Goal: Task Accomplishment & Management: Use online tool/utility

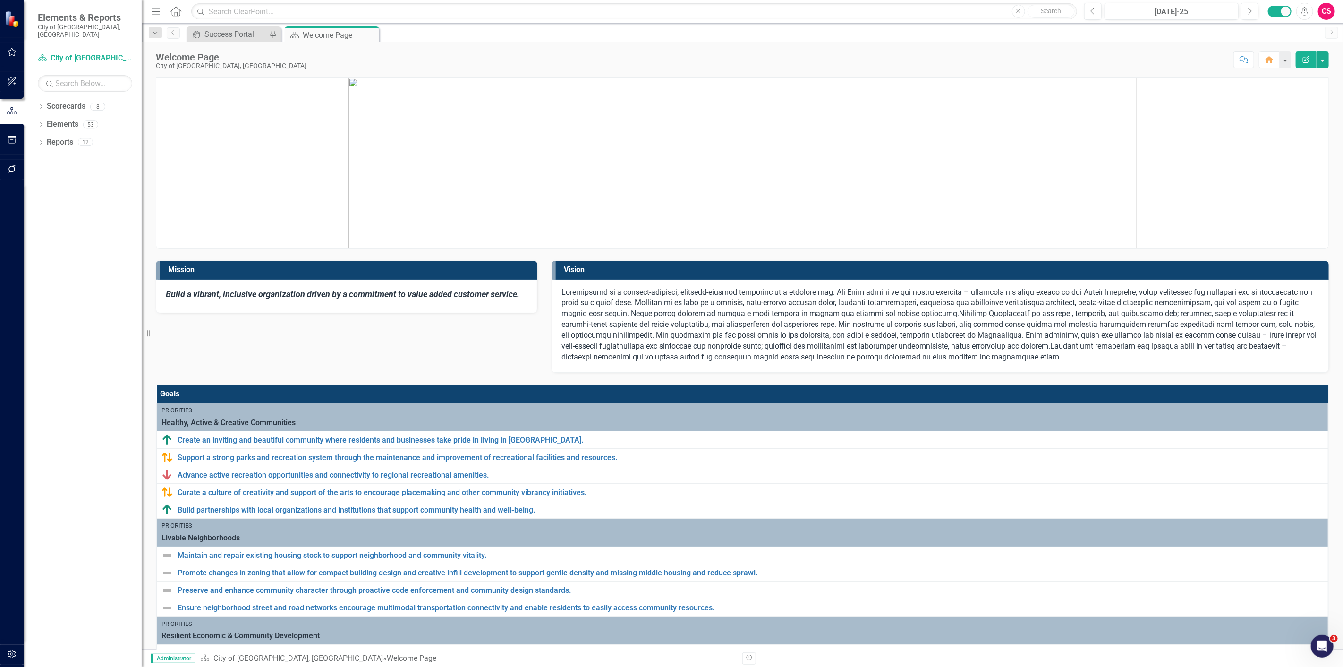
click at [16, 649] on button "button" at bounding box center [11, 654] width 21 height 20
click at [73, 73] on div "Manage Users" at bounding box center [85, 74] width 94 height 16
click at [79, 220] on link "System Setup" at bounding box center [85, 225] width 94 height 11
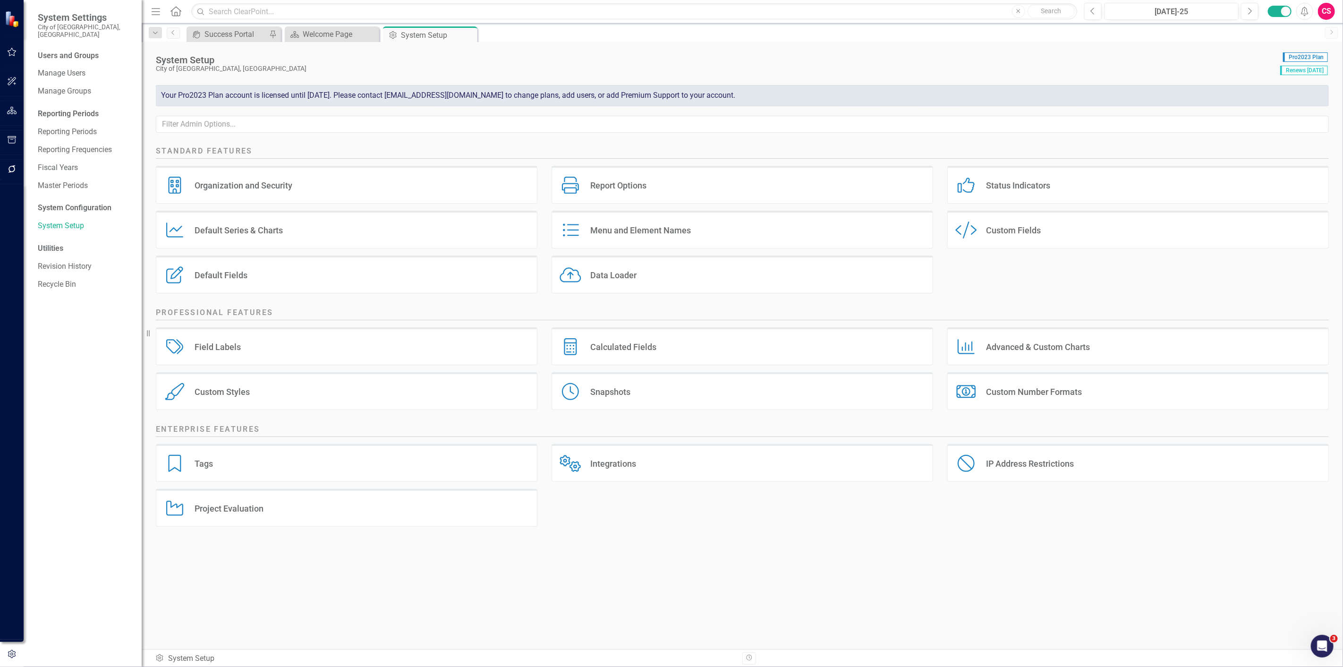
click at [984, 190] on div "Status Indicators Status Indicators" at bounding box center [1137, 185] width 381 height 38
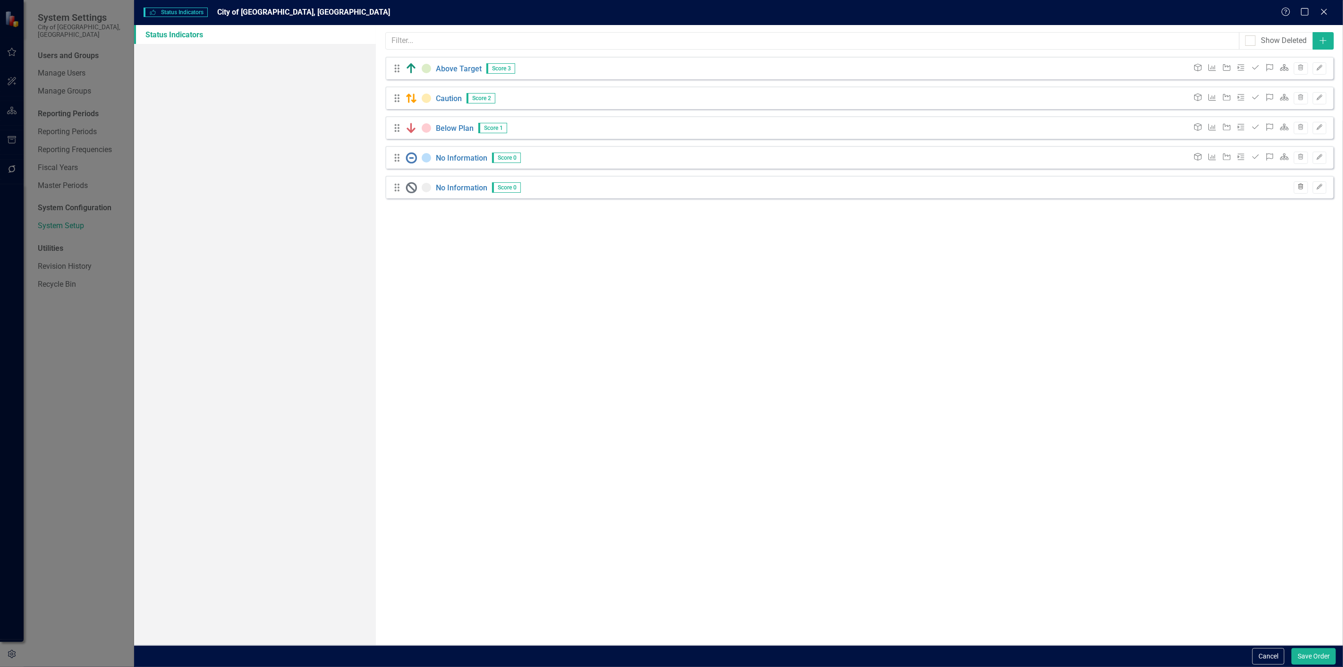
click at [1302, 191] on button "Trash" at bounding box center [1300, 187] width 14 height 12
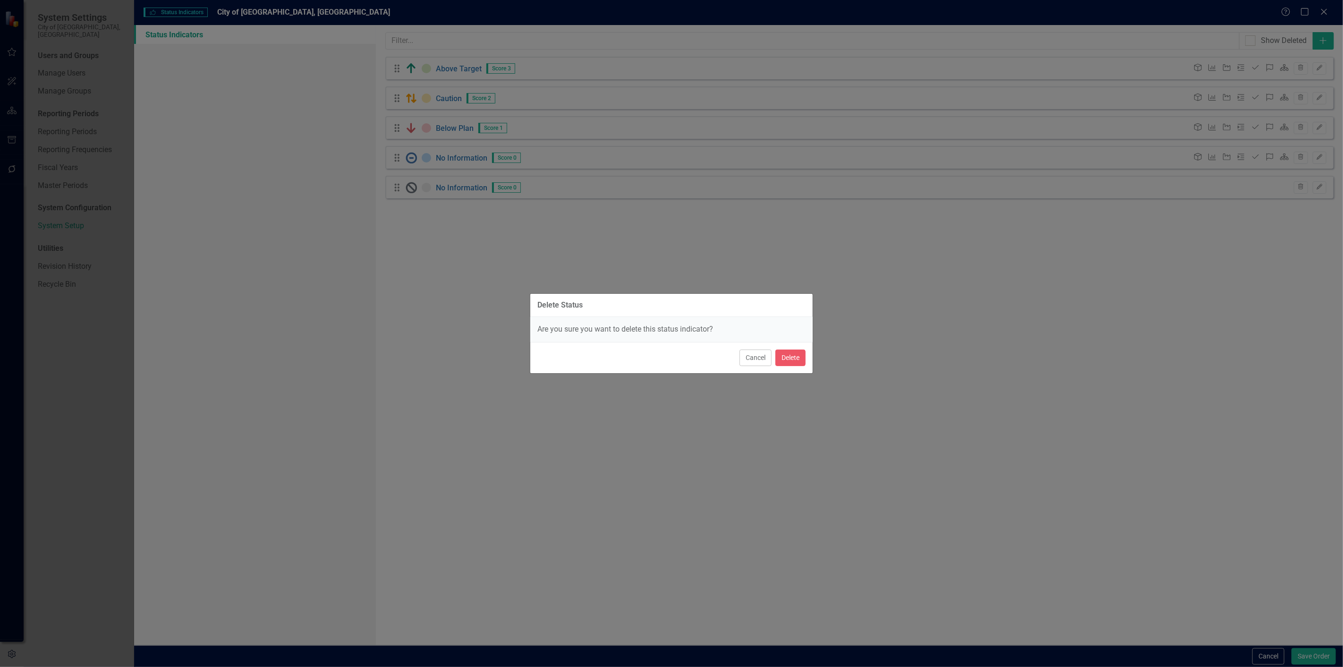
click at [806, 347] on div "Cancel Delete" at bounding box center [671, 357] width 282 height 31
click at [802, 355] on button "Delete" at bounding box center [790, 357] width 30 height 17
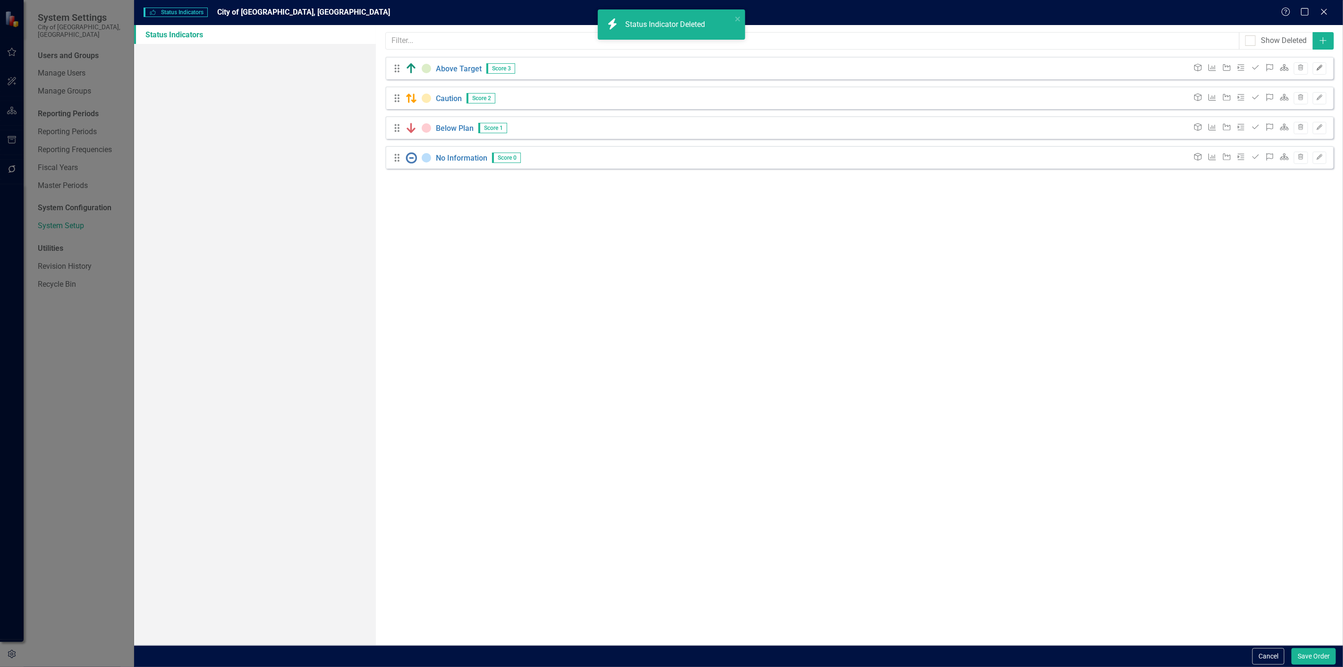
click at [1321, 68] on icon "Edit" at bounding box center [1319, 68] width 7 height 6
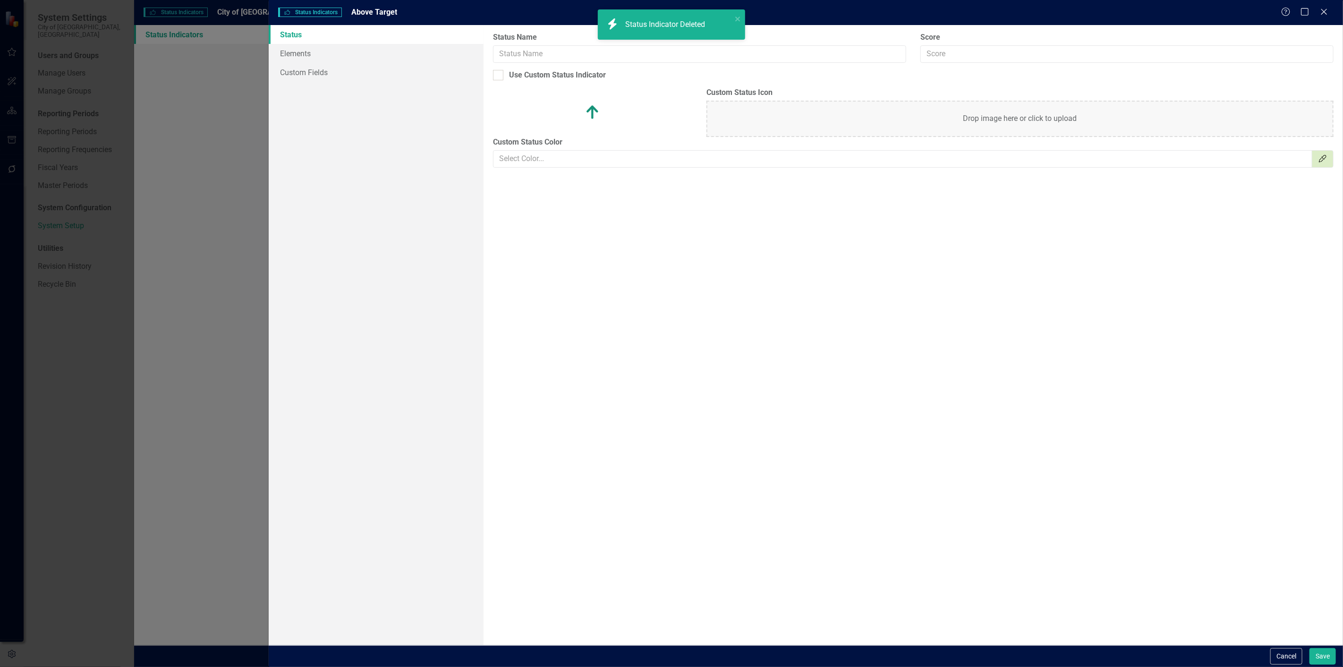
type input "Above Target"
type input "3"
checkbox input "true"
type input "#DCEDC8"
click at [376, 58] on link "Elements" at bounding box center [376, 53] width 215 height 19
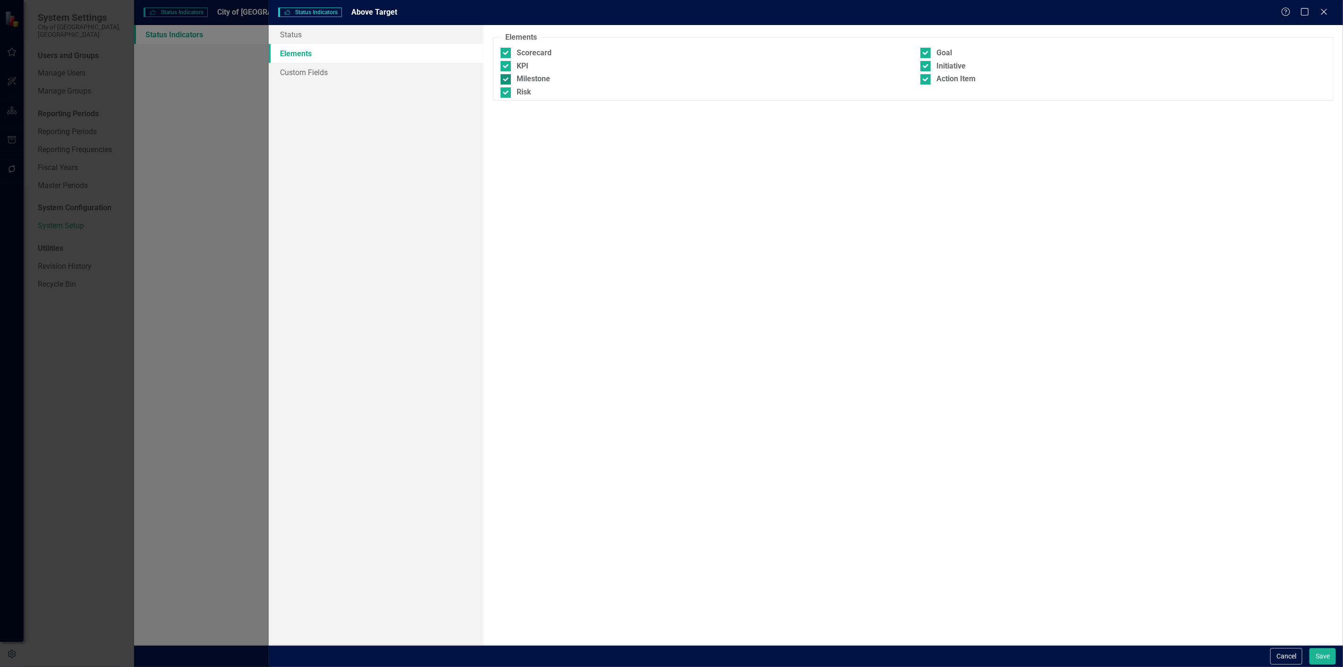
click at [527, 76] on div "Milestone" at bounding box center [533, 79] width 34 height 11
click at [507, 76] on input "Milestone" at bounding box center [503, 77] width 6 height 6
checkbox input "false"
click at [939, 82] on div "Action Item" at bounding box center [955, 79] width 39 height 11
click at [926, 80] on input "Action Item" at bounding box center [923, 77] width 6 height 6
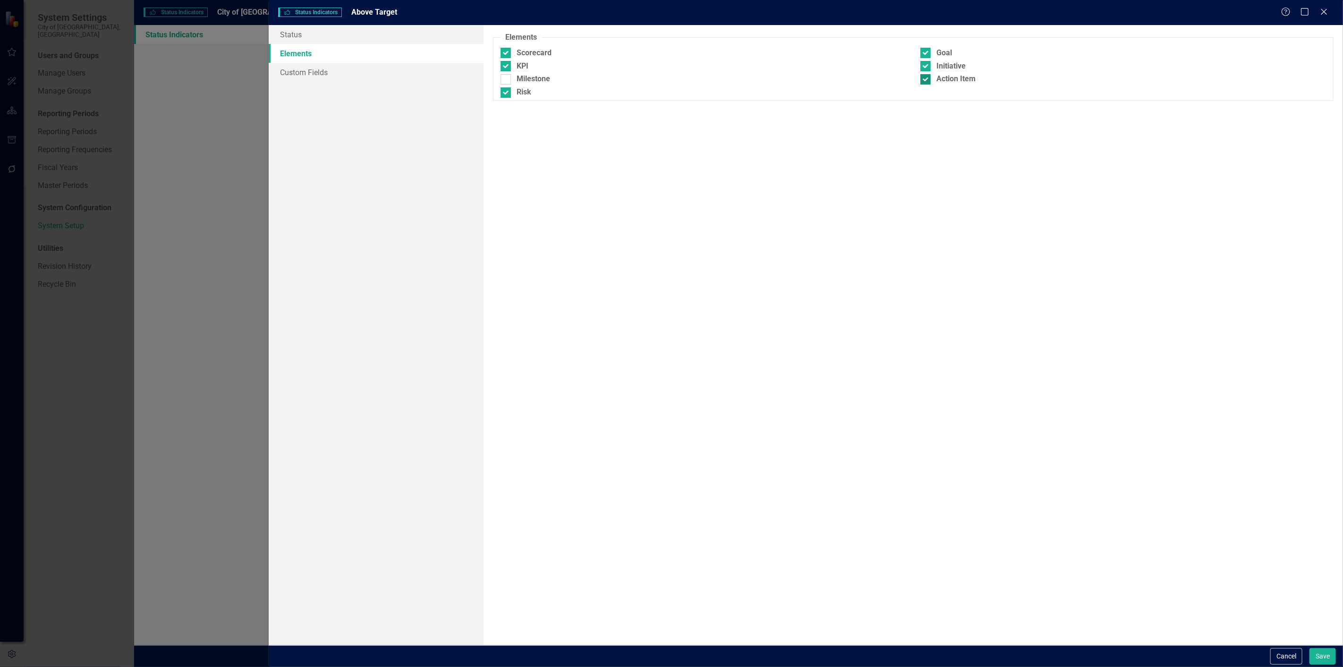
checkbox input "false"
click at [940, 68] on div "Initiative" at bounding box center [950, 66] width 29 height 11
click at [926, 67] on input "Initiative" at bounding box center [923, 64] width 6 height 6
checkbox input "false"
click at [524, 93] on div "Risk" at bounding box center [523, 92] width 15 height 11
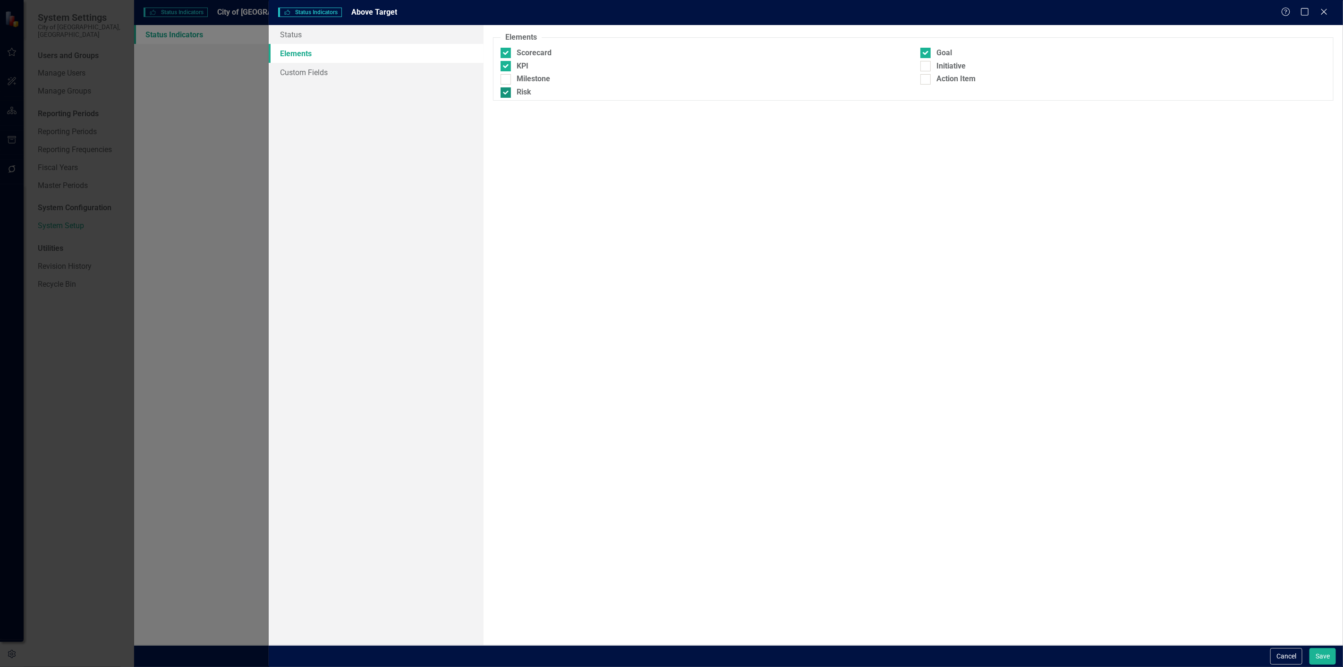
click at [507, 93] on input "Risk" at bounding box center [503, 90] width 6 height 6
checkbox input "false"
click at [1316, 652] on button "Save" at bounding box center [1322, 656] width 26 height 17
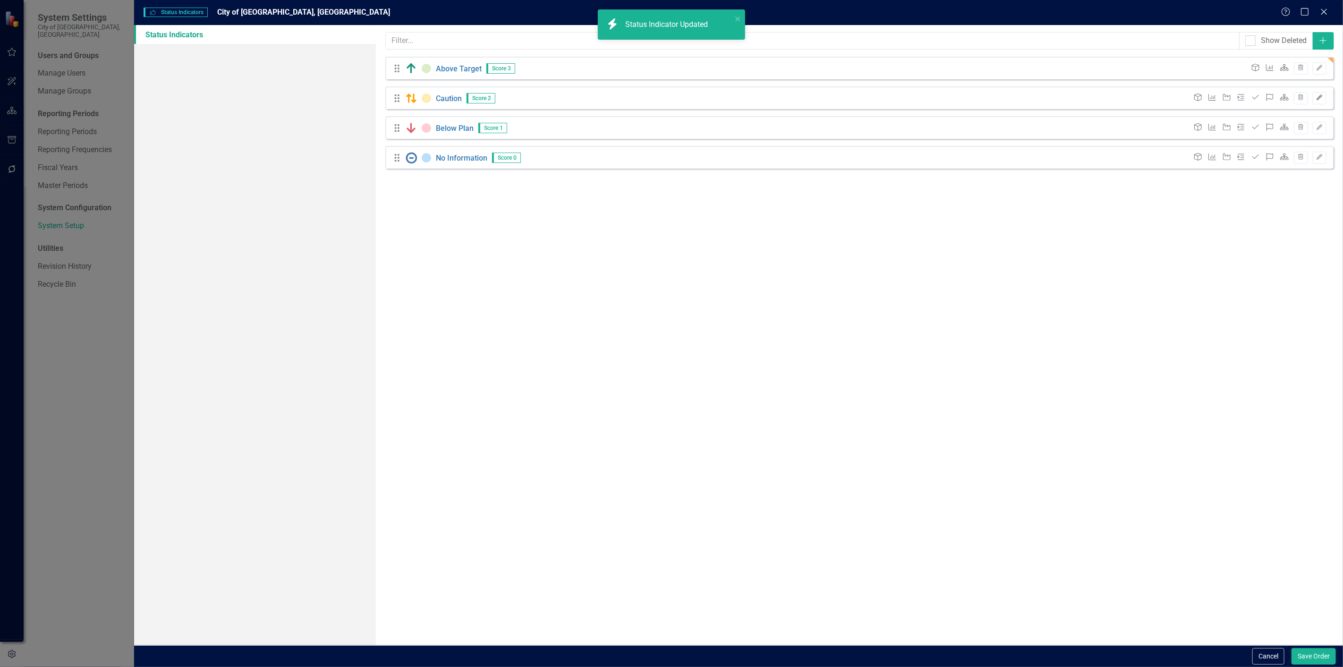
click at [1316, 96] on icon "Edit" at bounding box center [1319, 98] width 7 height 6
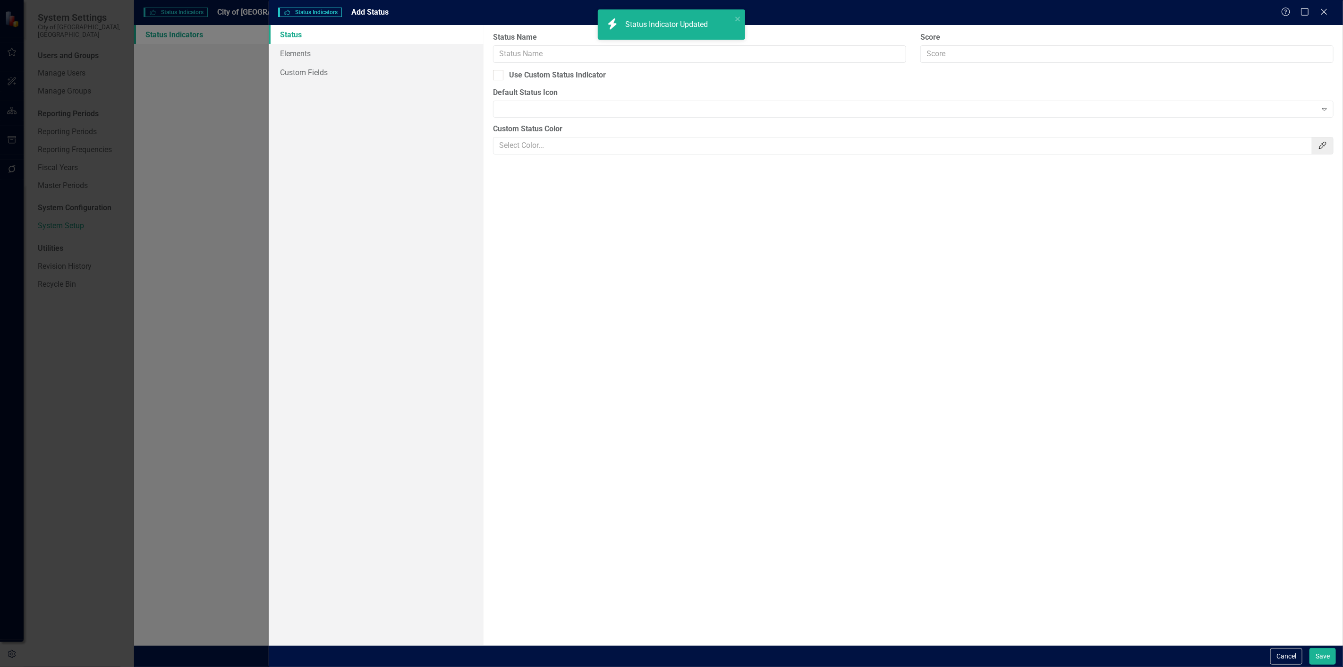
type input "Caution"
type input "2"
checkbox input "true"
type input "#FFECB3"
click at [323, 71] on link "Custom Fields" at bounding box center [376, 72] width 215 height 19
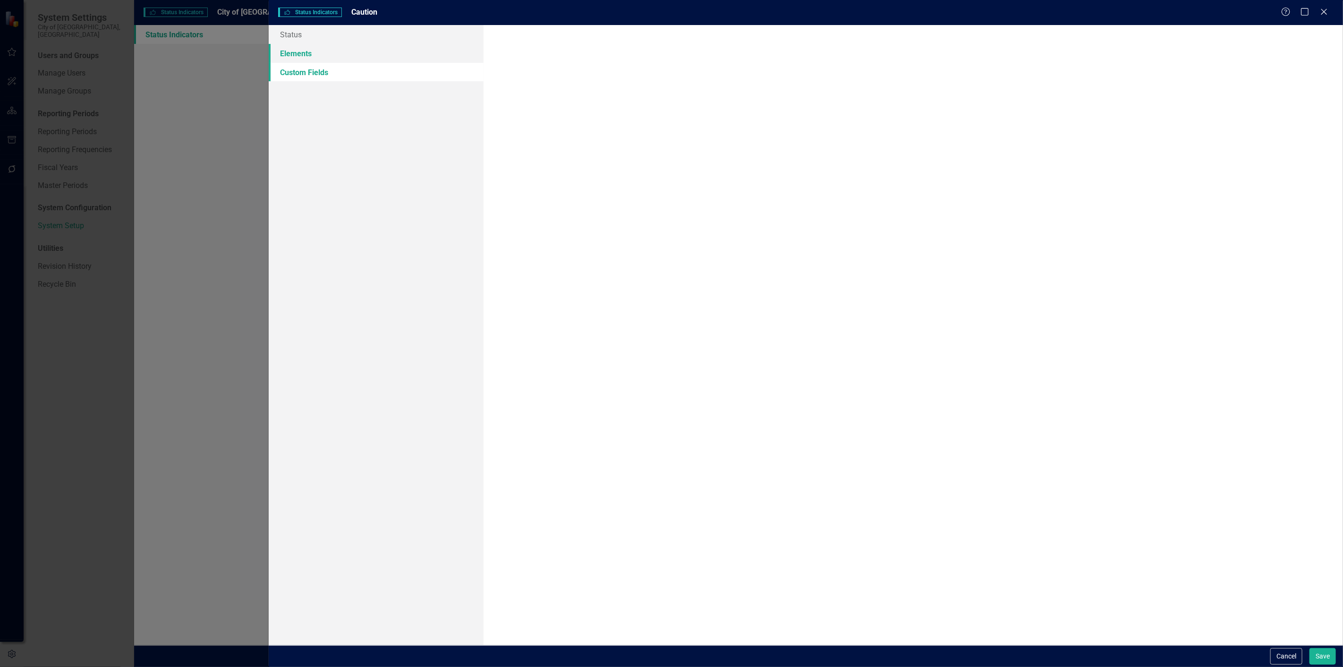
drag, startPoint x: 314, startPoint y: 52, endPoint x: 326, endPoint y: 54, distance: 12.0
click at [314, 52] on link "Elements" at bounding box center [376, 53] width 215 height 19
click at [516, 79] on div "Milestone" at bounding box center [533, 79] width 34 height 11
click at [507, 79] on input "Milestone" at bounding box center [503, 77] width 6 height 6
checkbox input "false"
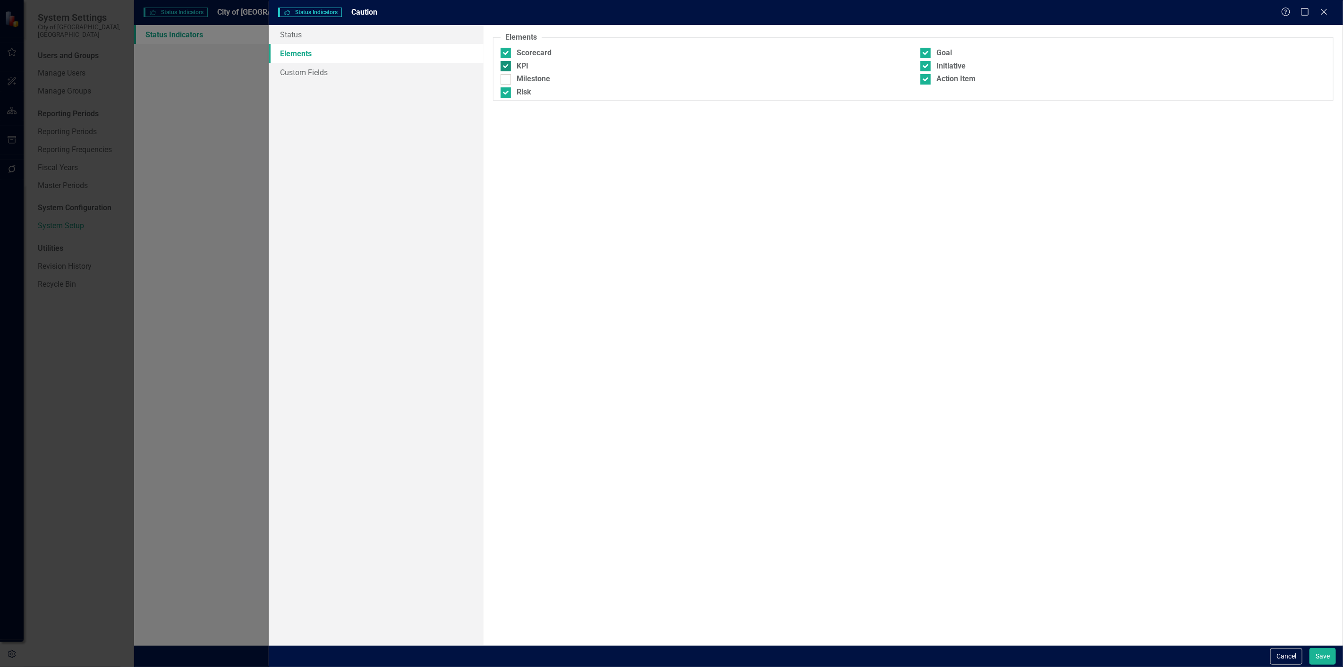
drag, startPoint x: 509, startPoint y: 92, endPoint x: 710, endPoint y: 67, distance: 203.2
click at [510, 92] on div at bounding box center [505, 92] width 10 height 10
click at [507, 92] on input "Risk" at bounding box center [503, 90] width 6 height 6
checkbox input "false"
click at [924, 80] on div at bounding box center [925, 79] width 10 height 10
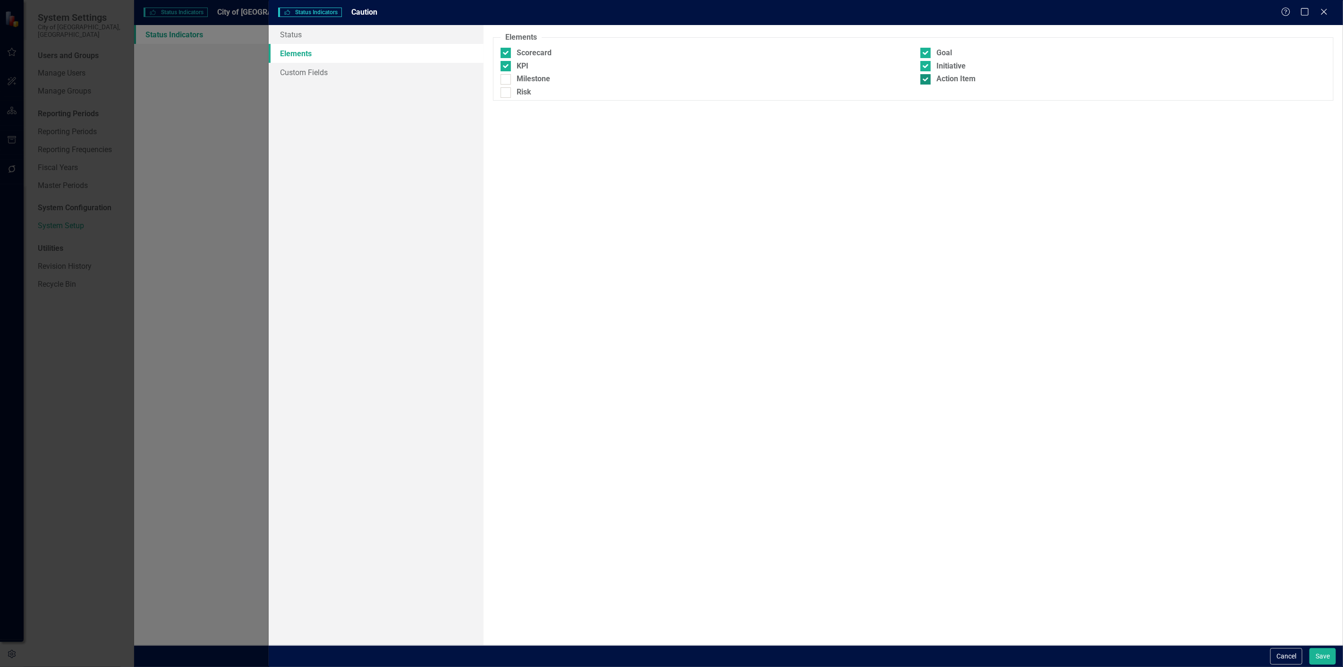
click at [924, 80] on input "Action Item" at bounding box center [923, 77] width 6 height 6
checkbox input "false"
click at [937, 73] on div "Initiative" at bounding box center [1123, 67] width 420 height 13
click at [935, 71] on div "Initiative" at bounding box center [1122, 66] width 405 height 11
click at [926, 67] on input "Initiative" at bounding box center [923, 64] width 6 height 6
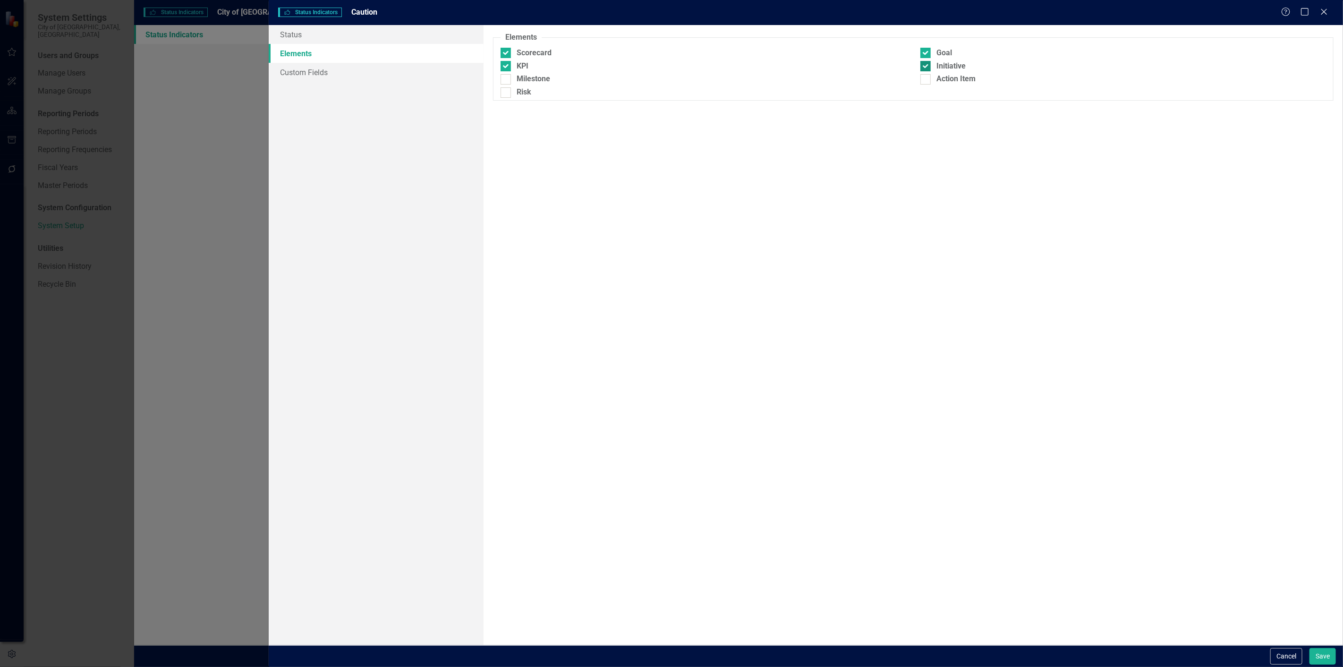
checkbox input "false"
drag, startPoint x: 932, startPoint y: 69, endPoint x: 965, endPoint y: 110, distance: 52.3
click at [932, 77] on div "Scorecard Goal KPI Initiative Milestone Action Item Risk" at bounding box center [912, 74] width 839 height 52
drag, startPoint x: 1027, startPoint y: 229, endPoint x: 1182, endPoint y: 420, distance: 245.4
click at [1038, 242] on div "Elements By default, status indicators are available to all element types. Howe…" at bounding box center [912, 335] width 859 height 620
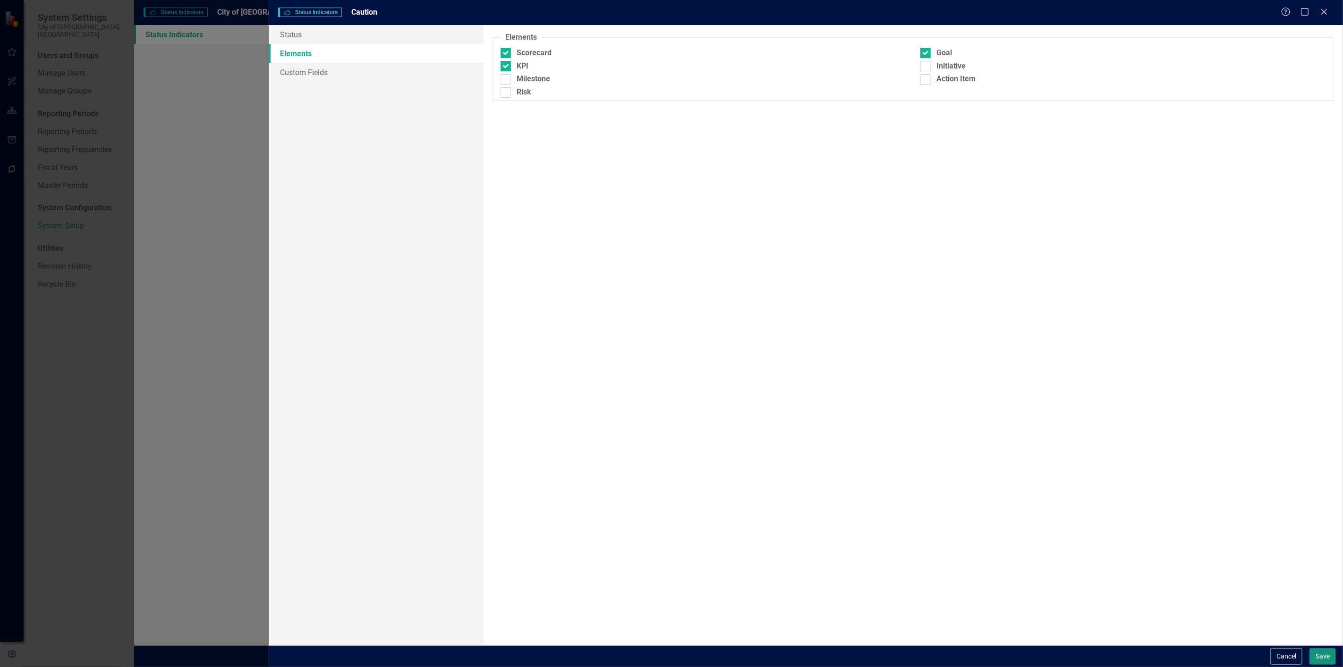
click at [1315, 652] on button "Save" at bounding box center [1322, 656] width 26 height 17
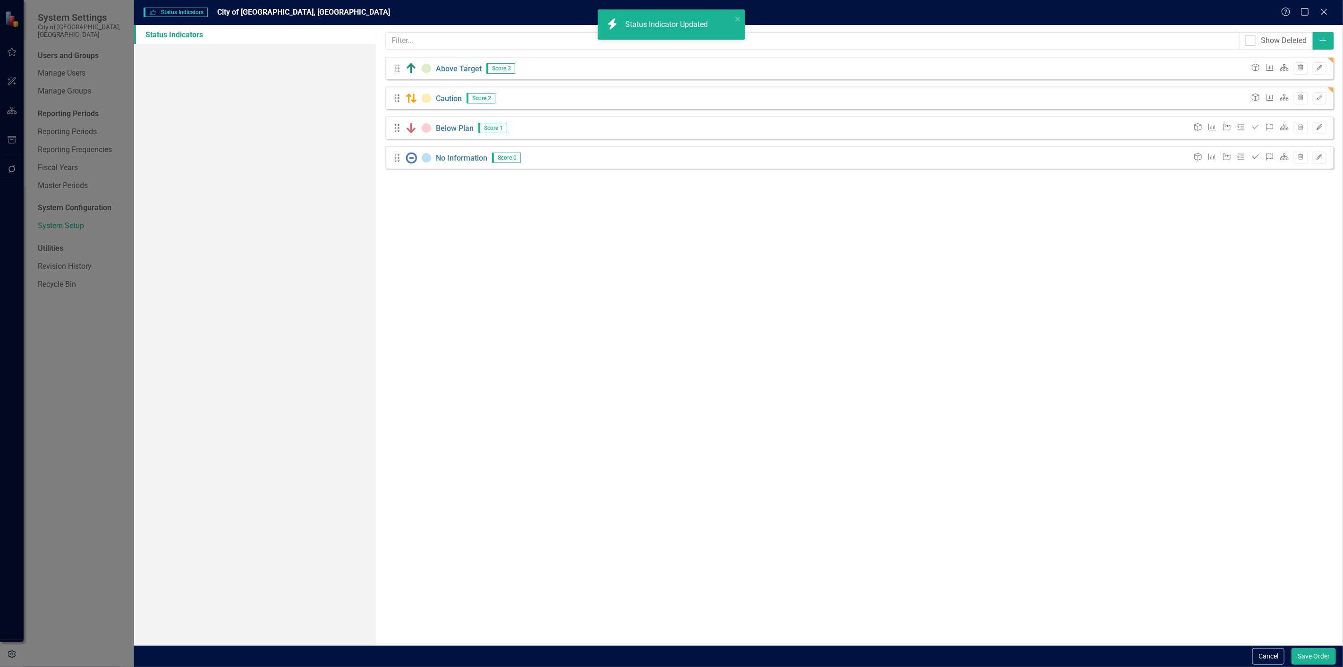
click at [1322, 131] on button "Edit" at bounding box center [1319, 128] width 14 height 12
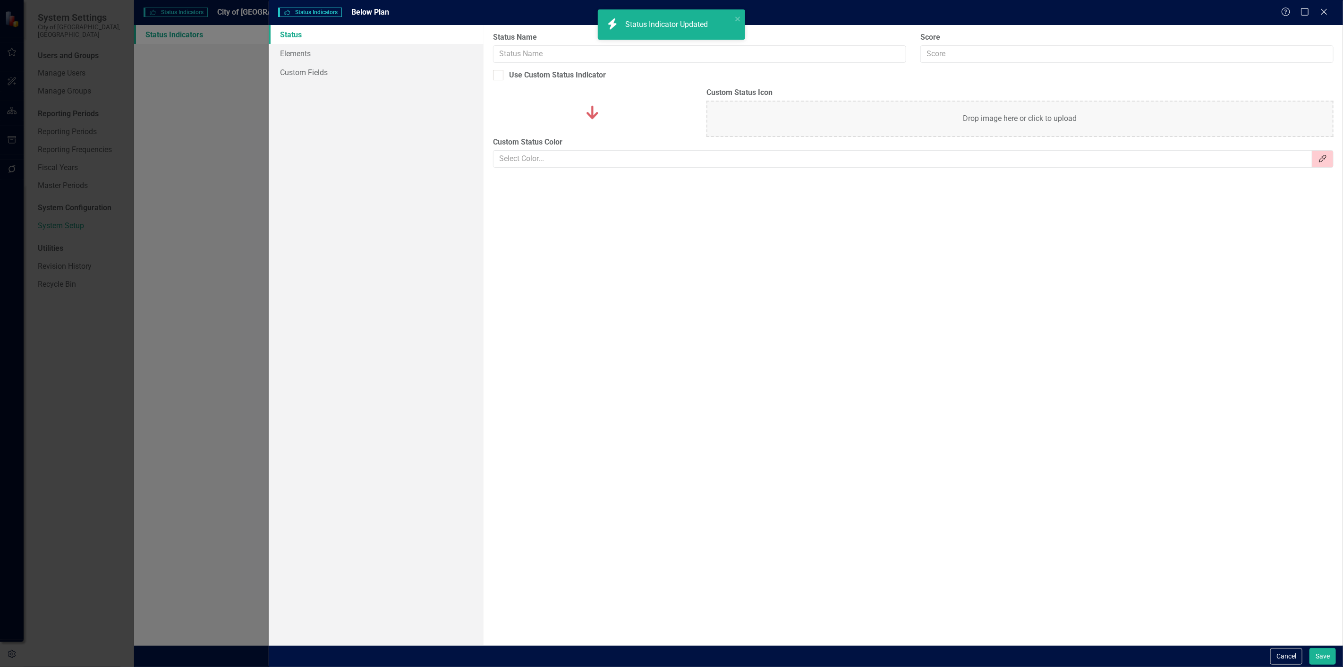
type input "Below Plan"
type input "1"
checkbox input "true"
type input "#FECDD2"
click at [350, 51] on link "Elements" at bounding box center [376, 53] width 215 height 19
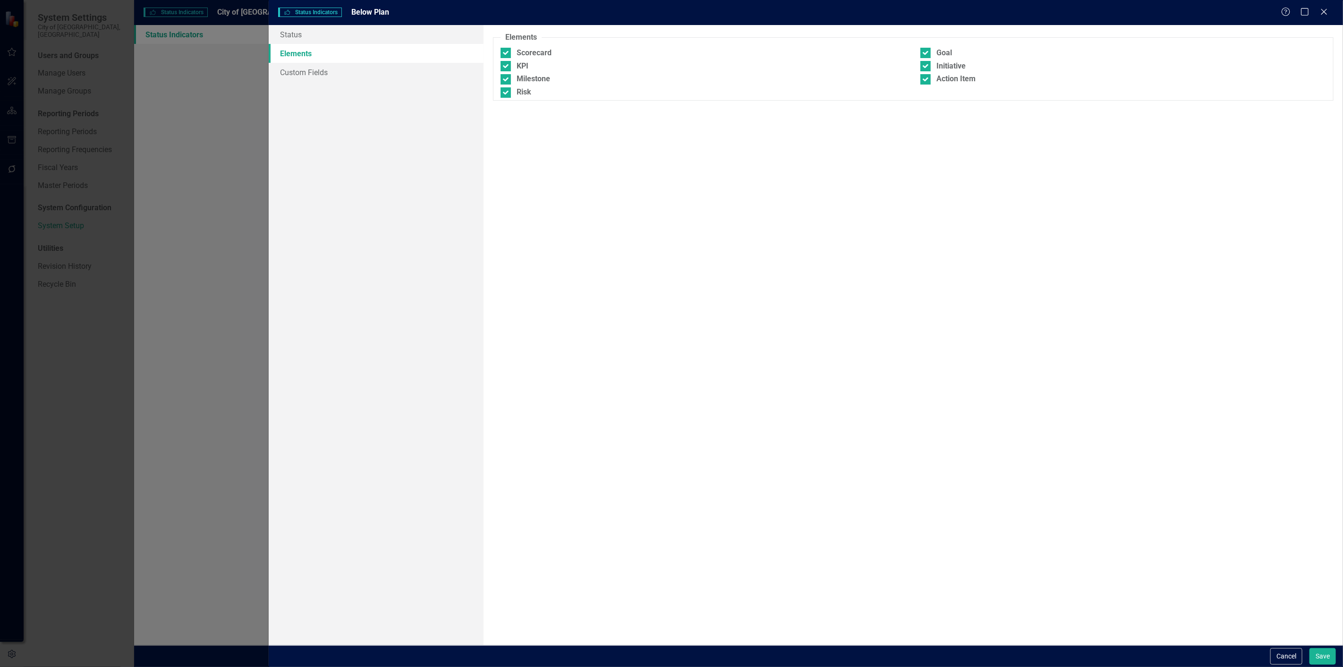
click at [496, 82] on div "Milestone" at bounding box center [703, 80] width 420 height 13
click at [512, 78] on div "Milestone" at bounding box center [702, 79] width 405 height 11
click at [507, 78] on input "Milestone" at bounding box center [503, 77] width 6 height 6
checkbox input "false"
click at [504, 91] on input "Risk" at bounding box center [503, 90] width 6 height 6
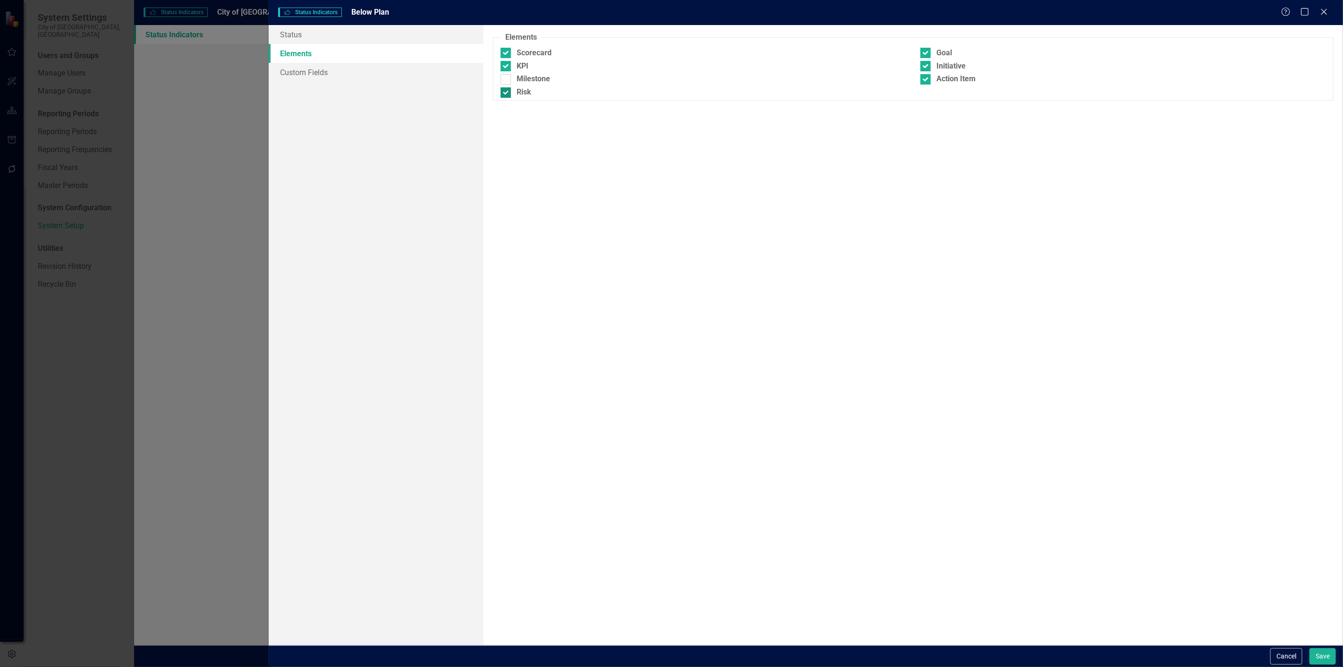
checkbox input "false"
drag, startPoint x: 921, startPoint y: 67, endPoint x: 933, endPoint y: 72, distance: 13.3
click at [921, 67] on div at bounding box center [925, 66] width 10 height 10
click at [921, 67] on input "Initiative" at bounding box center [923, 64] width 6 height 6
checkbox input "false"
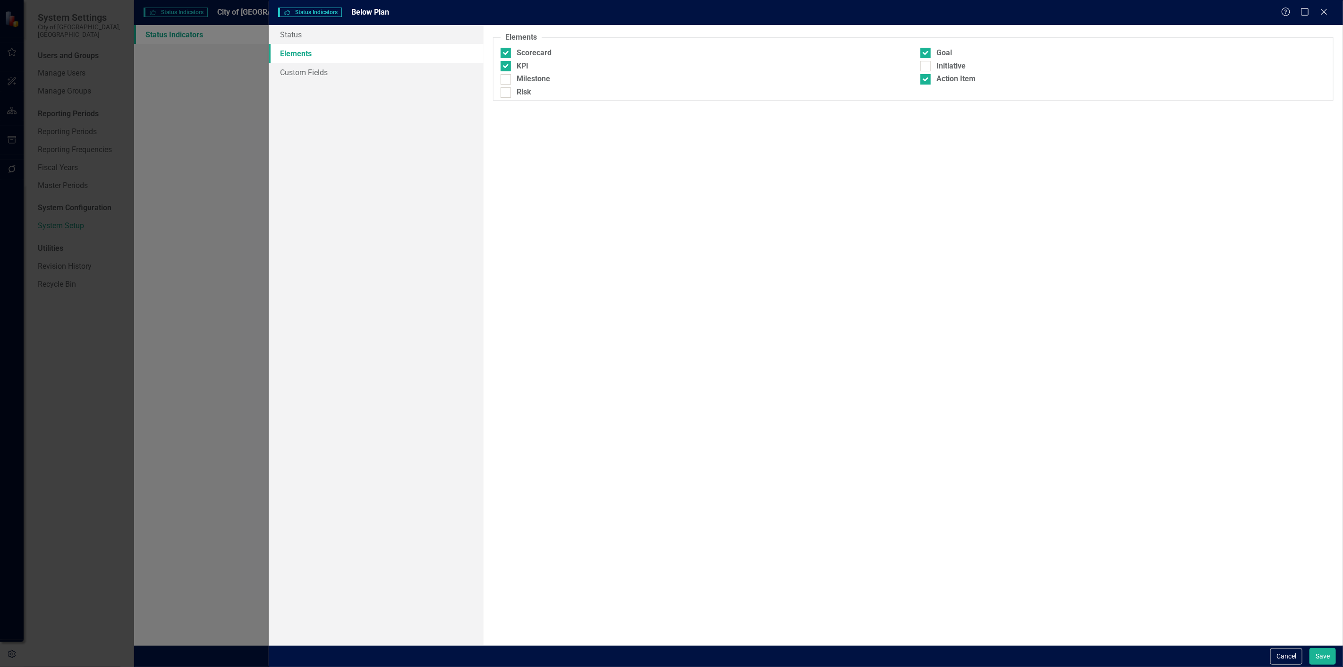
drag, startPoint x: 942, startPoint y: 84, endPoint x: 1032, endPoint y: 131, distance: 101.4
click at [943, 84] on div "Action Item" at bounding box center [955, 79] width 39 height 11
click at [926, 80] on input "Action Item" at bounding box center [923, 77] width 6 height 6
checkbox input "false"
click at [1324, 657] on button "Save" at bounding box center [1322, 656] width 26 height 17
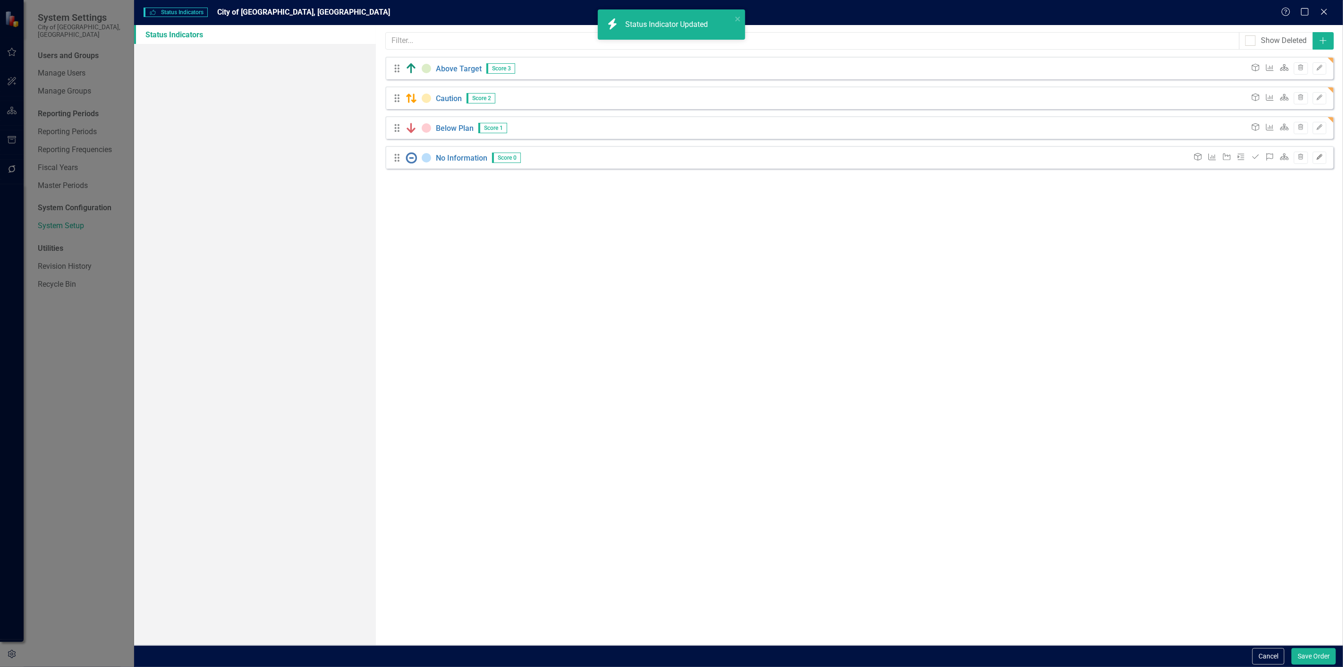
click at [1320, 159] on icon "Edit" at bounding box center [1319, 157] width 7 height 6
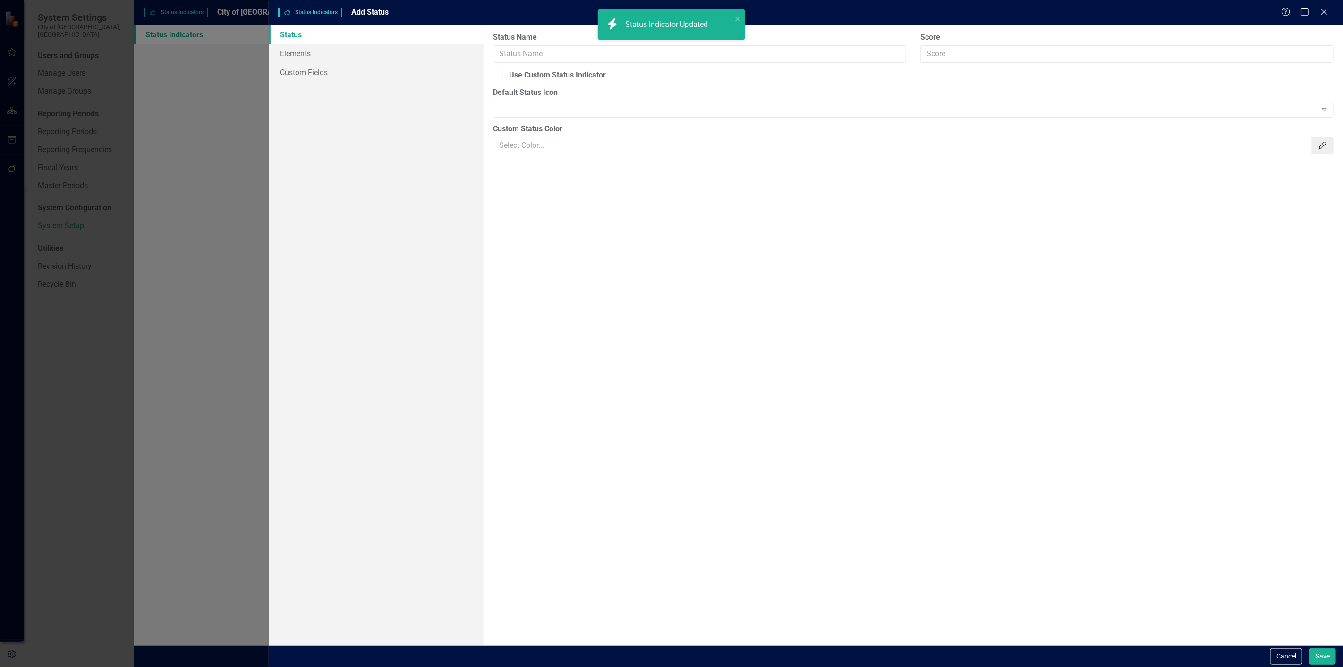
type input "No Information"
checkbox input "true"
type input "#BBDEFB"
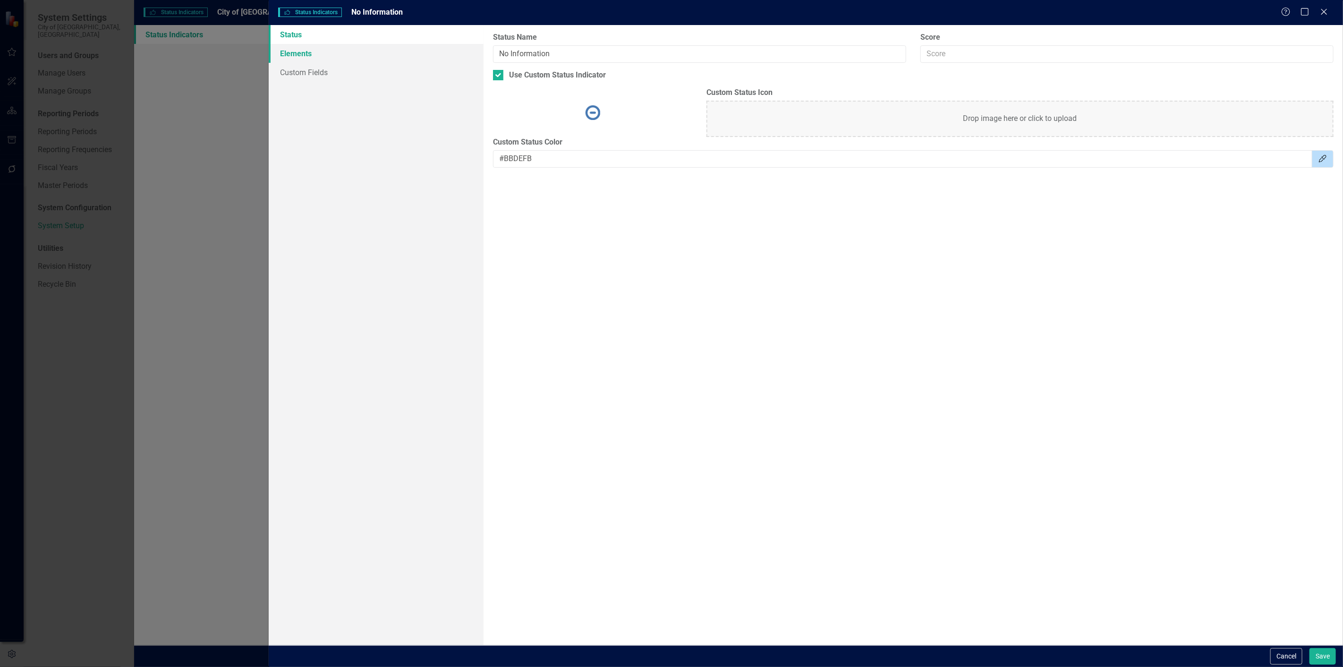
click at [355, 56] on link "Elements" at bounding box center [376, 53] width 215 height 19
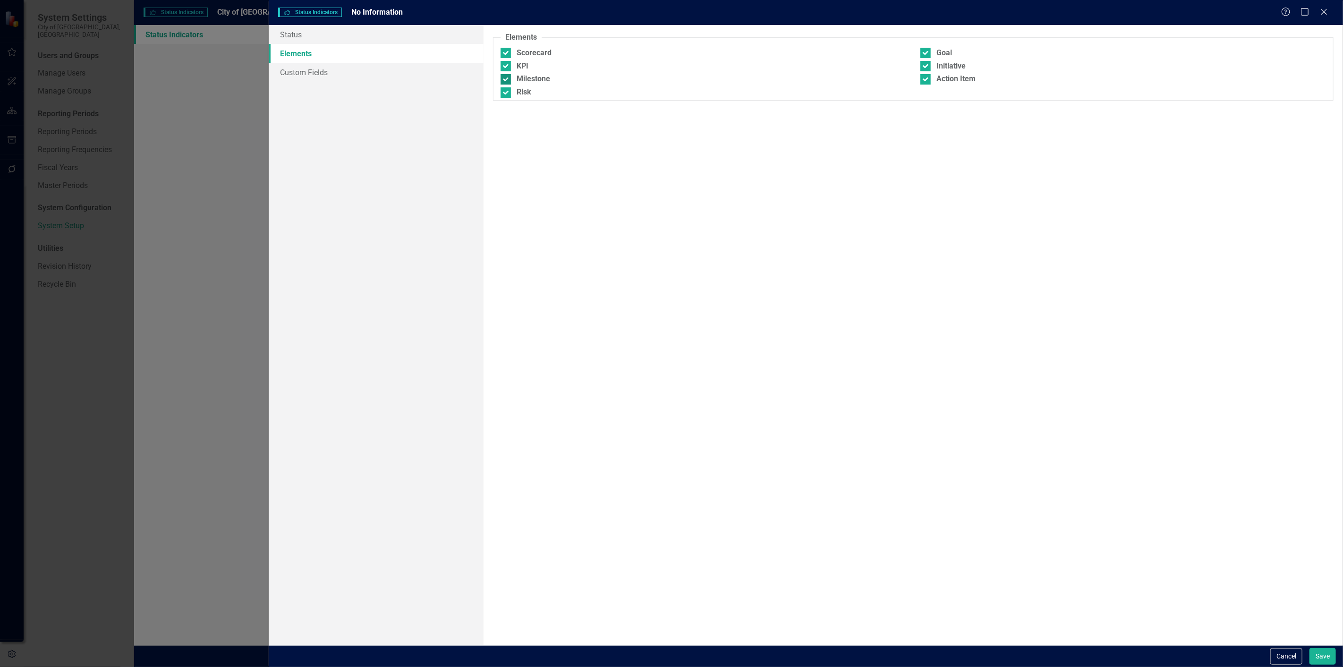
click at [506, 80] on div at bounding box center [505, 79] width 10 height 10
click at [506, 80] on input "Milestone" at bounding box center [503, 77] width 6 height 6
checkbox input "false"
click at [520, 88] on div "Risk" at bounding box center [523, 92] width 15 height 11
click at [507, 88] on input "Risk" at bounding box center [503, 90] width 6 height 6
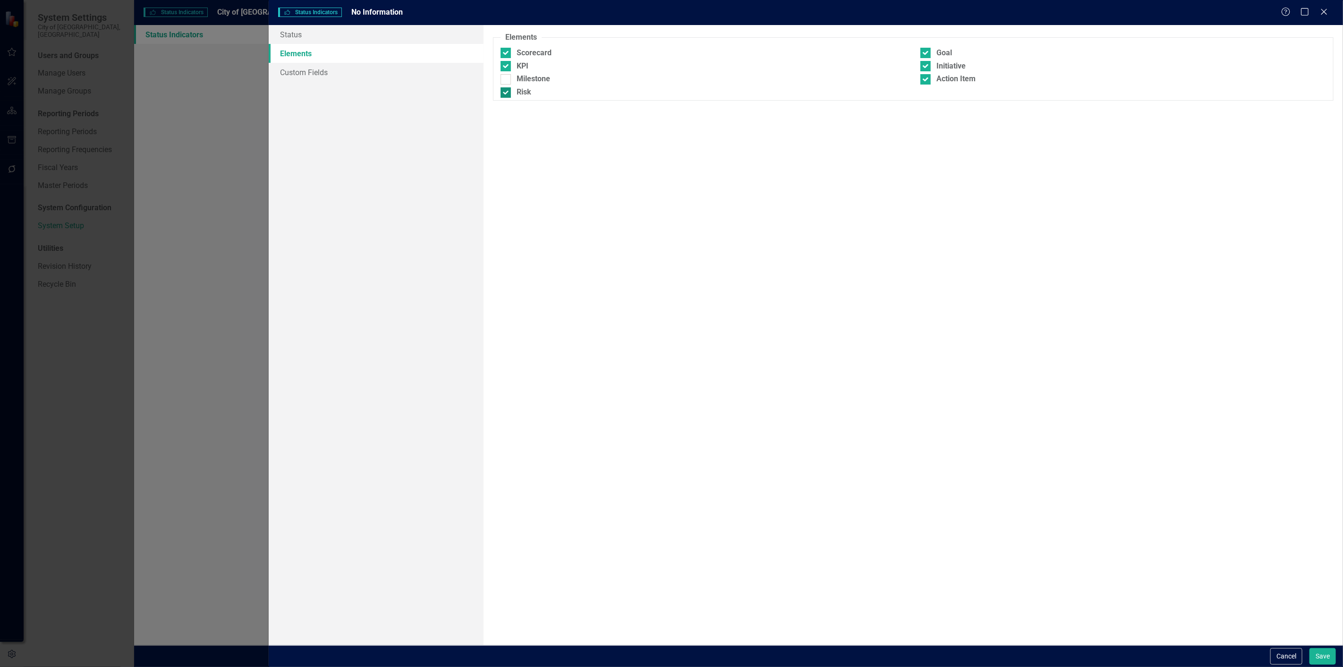
checkbox input "false"
click at [934, 82] on div "Action Item" at bounding box center [1122, 79] width 405 height 11
click at [926, 80] on input "Action Item" at bounding box center [923, 77] width 6 height 6
checkbox input "false"
click at [933, 69] on div "Initiative" at bounding box center [1122, 66] width 405 height 11
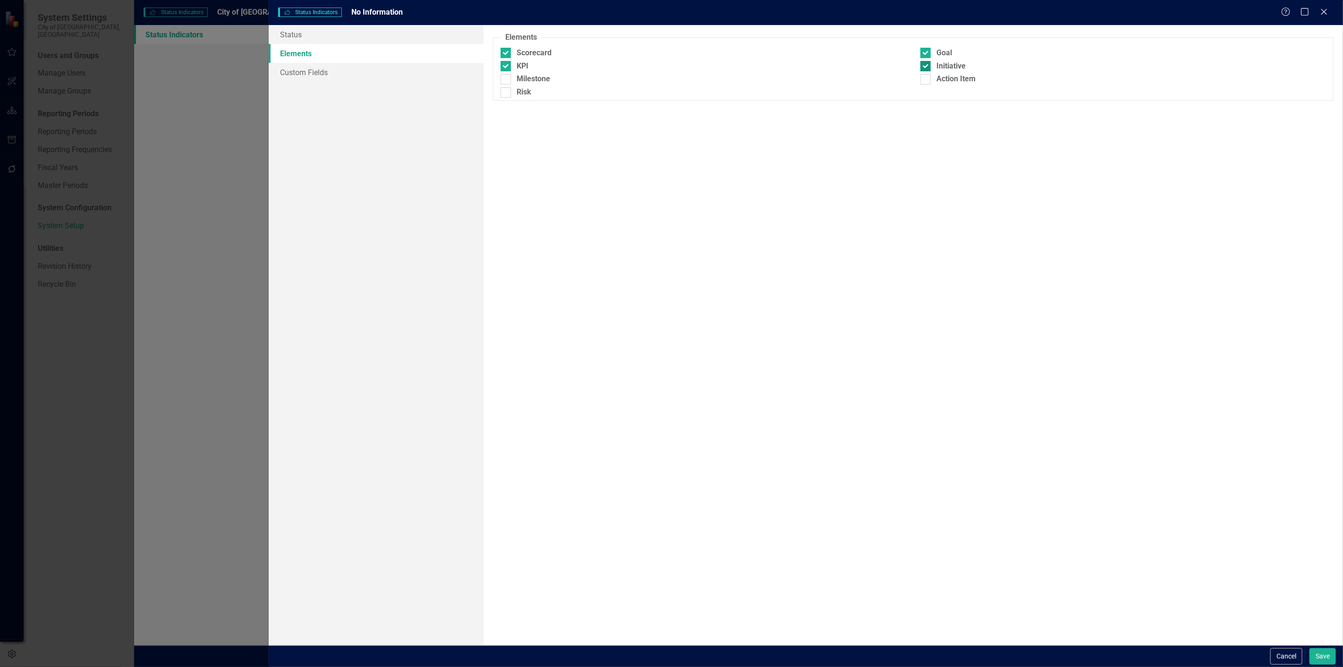
click at [926, 67] on input "Initiative" at bounding box center [923, 64] width 6 height 6
checkbox input "false"
drag, startPoint x: 1324, startPoint y: 656, endPoint x: 1327, endPoint y: 667, distance: 10.9
click at [1327, 666] on html "System Settings City of Duncanville, TX Users and Groups Manage Users Manage Gr…" at bounding box center [671, 333] width 1343 height 667
drag, startPoint x: 1326, startPoint y: 643, endPoint x: 1329, endPoint y: 652, distance: 9.0
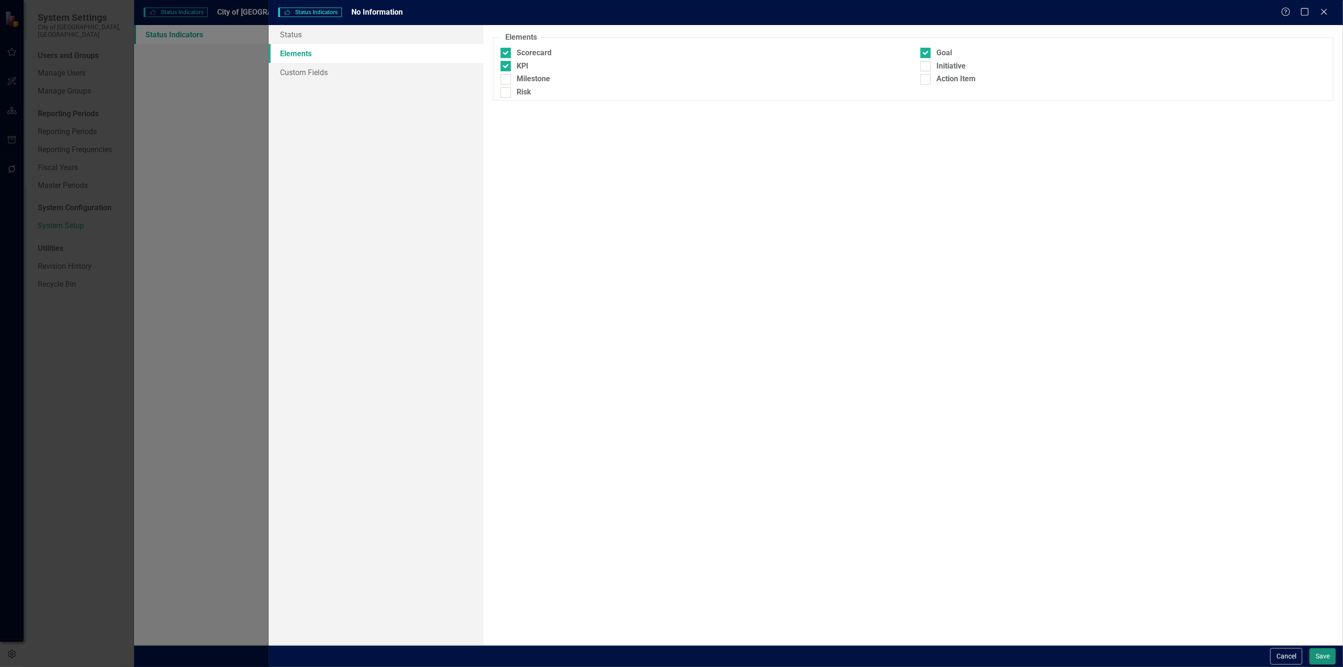
click at [1328, 649] on form "Status Indicators Status Indicators No Information Help Maximize Close Status E…" at bounding box center [806, 333] width 1074 height 667
click at [1330, 657] on button "Save" at bounding box center [1322, 656] width 26 height 17
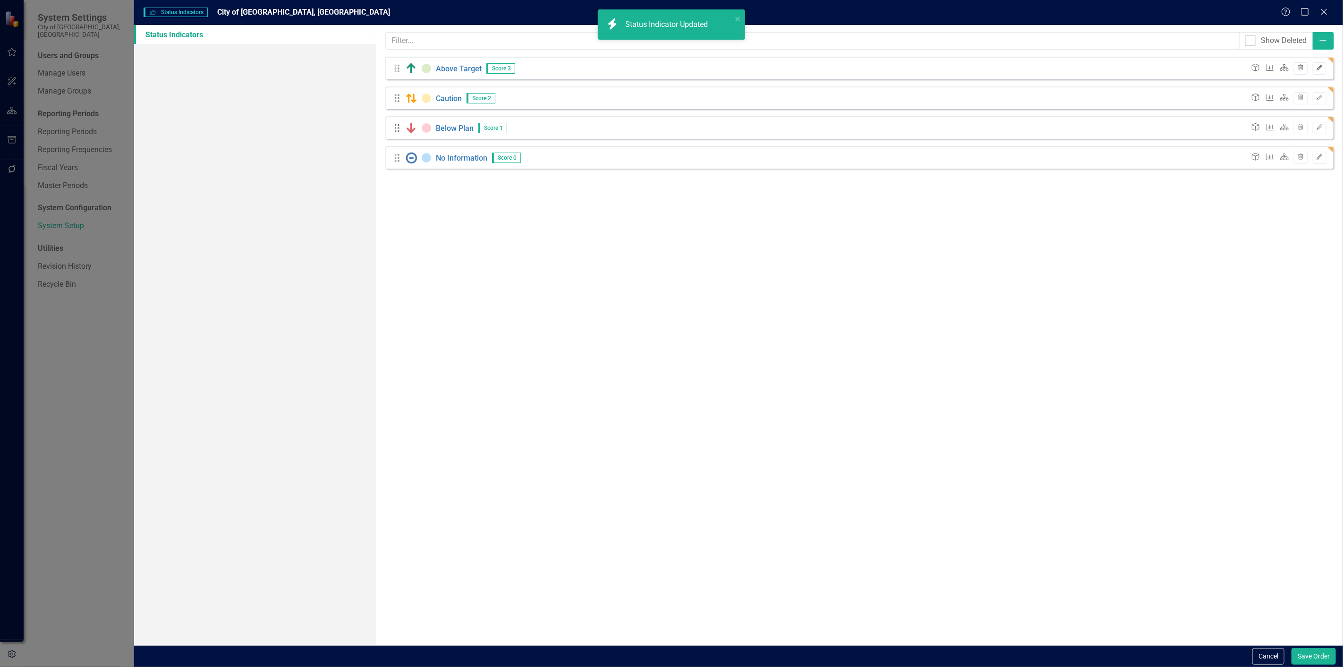
click at [1318, 67] on icon "Edit" at bounding box center [1319, 68] width 7 height 6
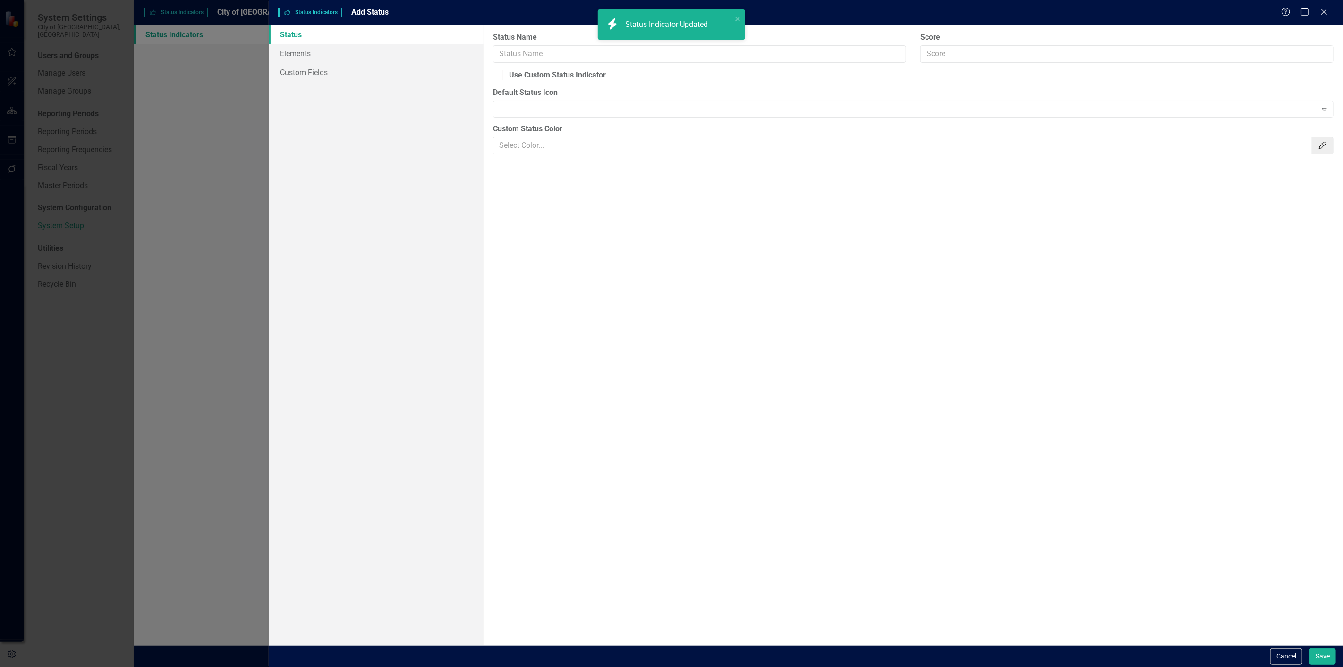
type input "Above Target"
type input "3"
checkbox input "true"
type input "#DCEDC8"
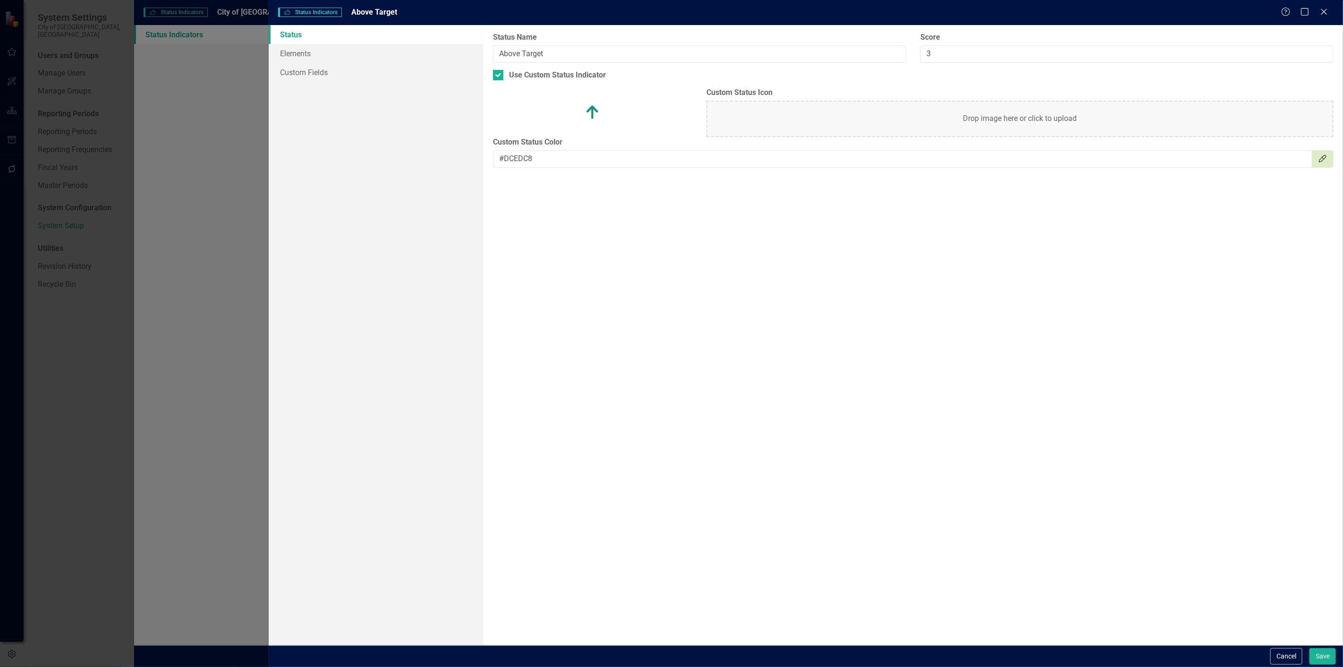
drag, startPoint x: 620, startPoint y: 171, endPoint x: 609, endPoint y: 169, distance: 11.0
click at [612, 169] on div "Status icons are used throughout ClearPoint to show the current period status o…" at bounding box center [912, 335] width 859 height 620
drag, startPoint x: 540, startPoint y: 157, endPoint x: 434, endPoint y: 169, distance: 106.9
click at [434, 169] on div "Status Elements Custom Fields Status icons are used throughout ClearPoint to sh…" at bounding box center [806, 335] width 1074 height 620
click at [1275, 658] on button "Cancel" at bounding box center [1286, 656] width 32 height 17
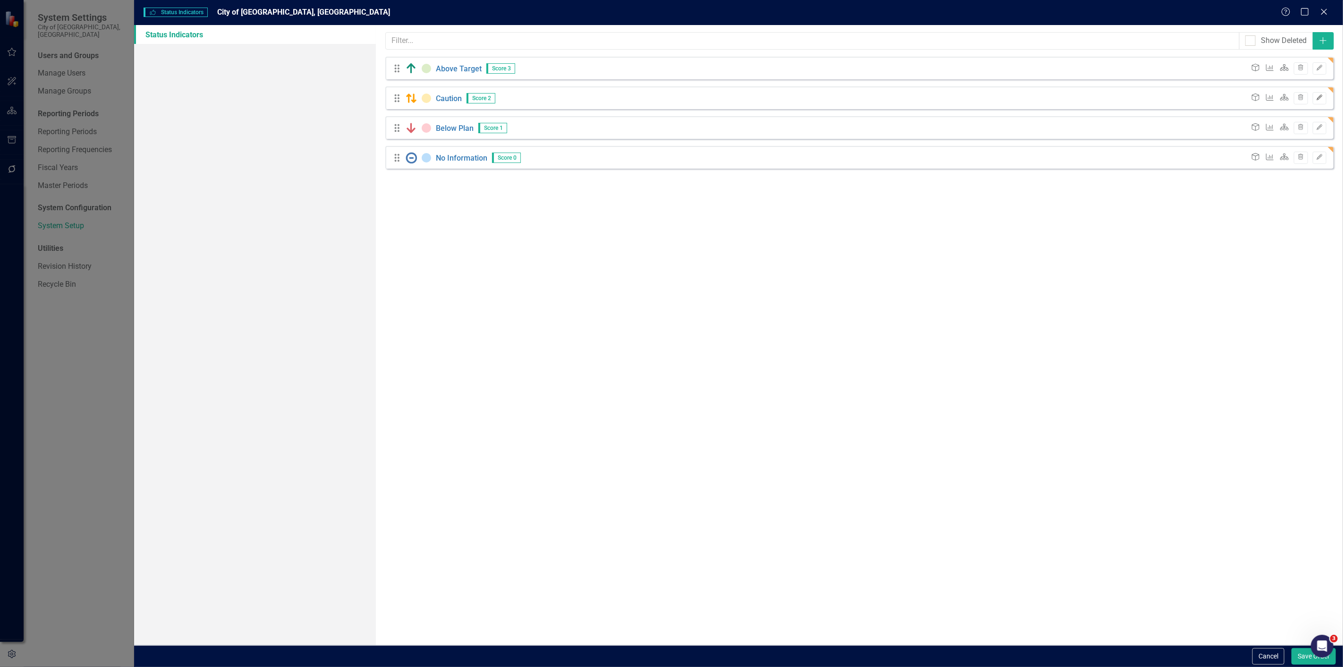
click at [1322, 97] on icon "Edit" at bounding box center [1319, 98] width 7 height 6
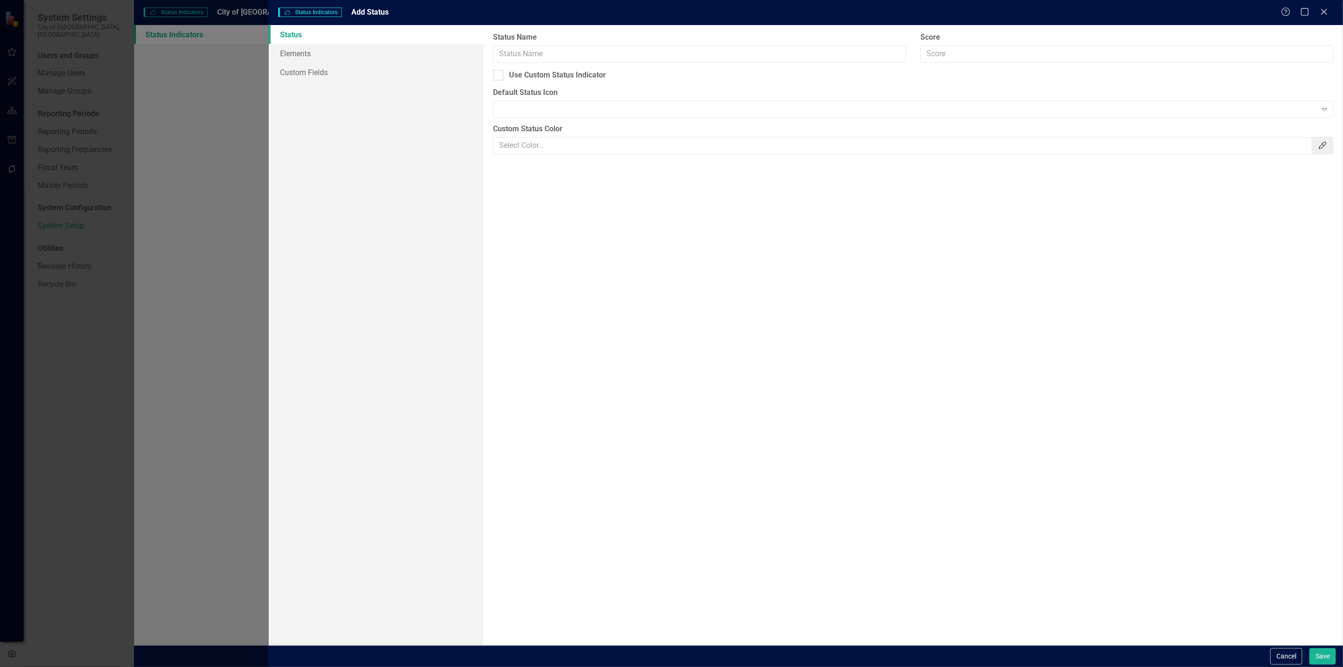
type input "Caution"
type input "2"
checkbox input "true"
type input "#FFECB3"
drag, startPoint x: 607, startPoint y: 152, endPoint x: 410, endPoint y: 180, distance: 199.4
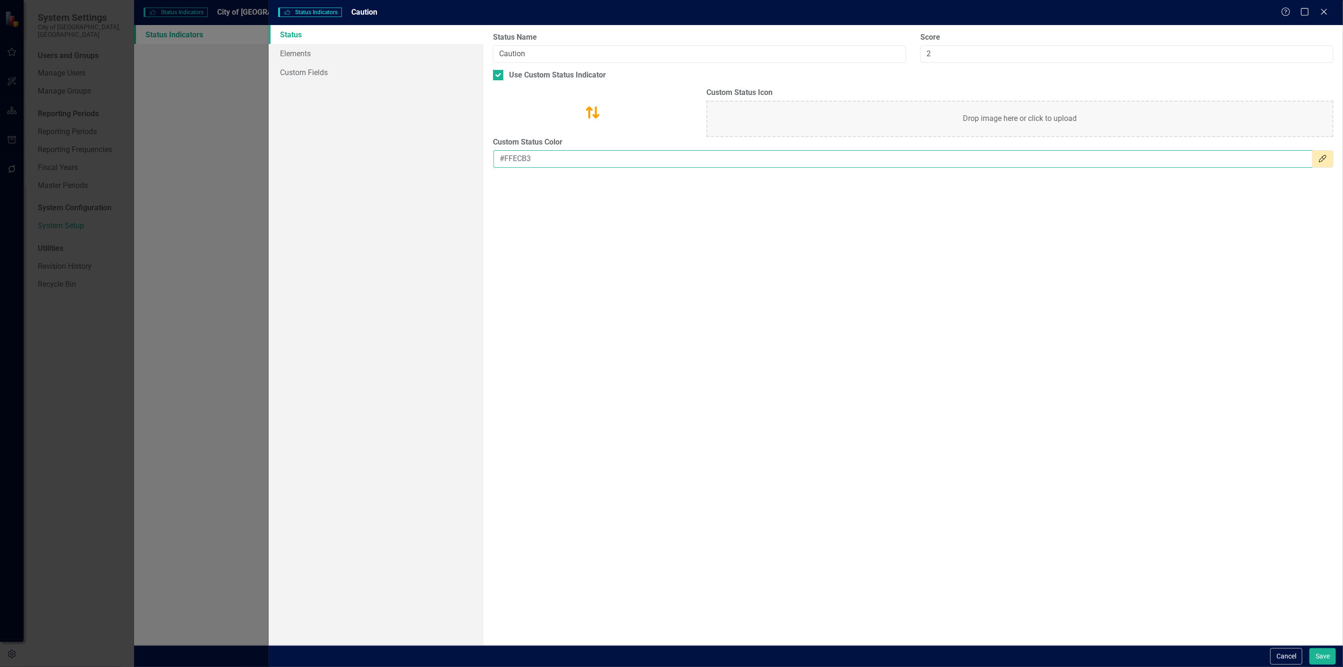
click at [411, 180] on div "Status Elements Custom Fields Status icons are used throughout ClearPoint to sh…" at bounding box center [806, 335] width 1074 height 620
click at [1287, 652] on button "Cancel" at bounding box center [1286, 656] width 32 height 17
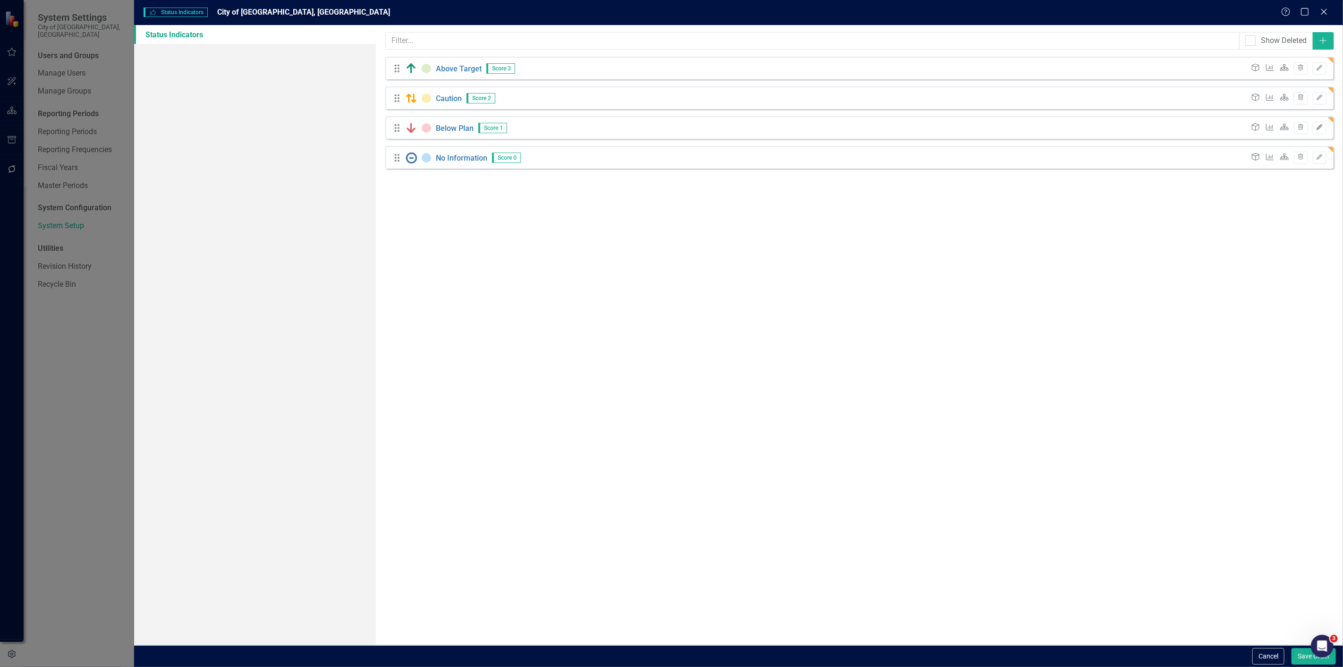
click at [1323, 129] on icon "Edit" at bounding box center [1319, 128] width 7 height 6
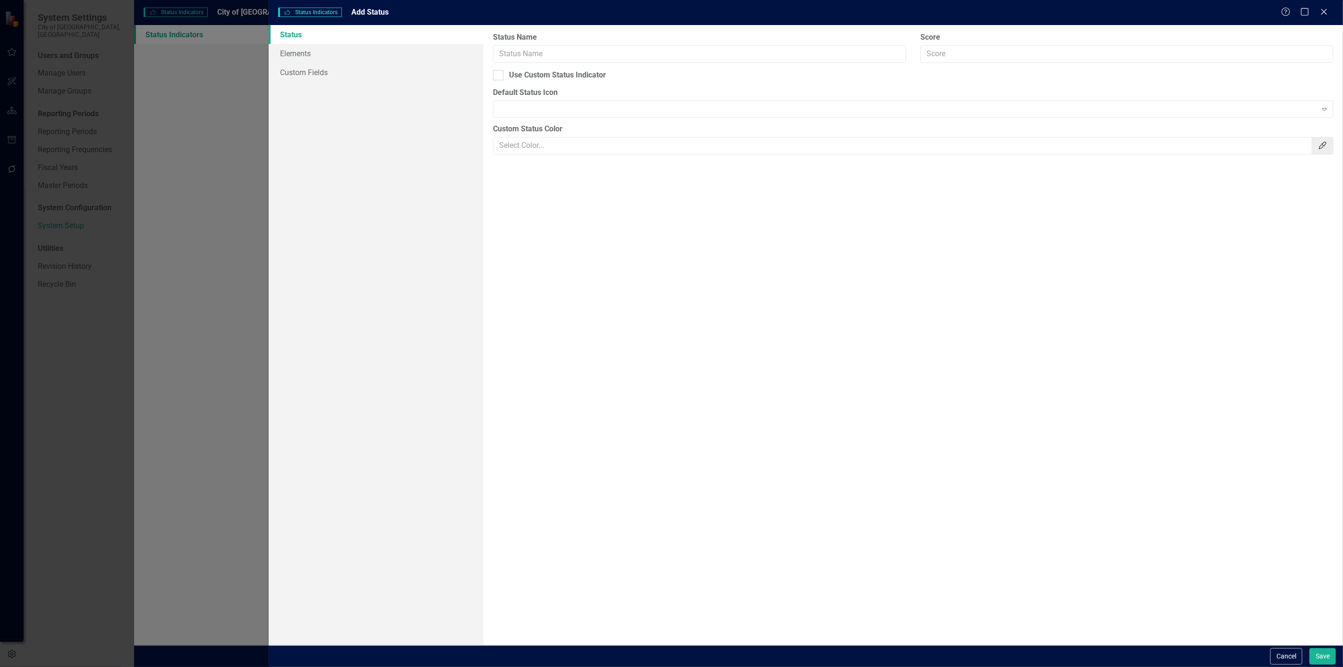
type input "Below Plan"
type input "1"
checkbox input "true"
type input "#FECDD2"
drag, startPoint x: 574, startPoint y: 168, endPoint x: 549, endPoint y: 159, distance: 26.6
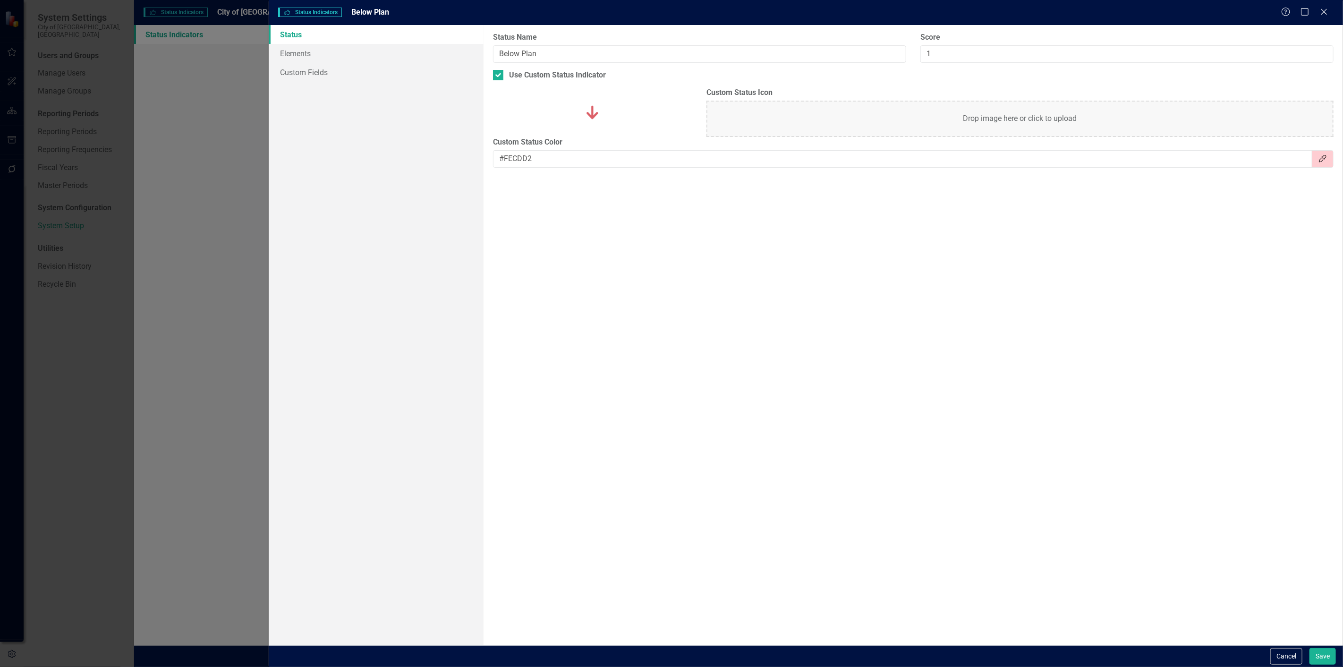
click at [549, 160] on div "Status icons are used throughout ClearPoint to show the current period status o…" at bounding box center [912, 335] width 859 height 620
drag, startPoint x: 549, startPoint y: 159, endPoint x: 449, endPoint y: 171, distance: 100.4
click at [449, 171] on div "Status Elements Custom Fields Status icons are used throughout ClearPoint to sh…" at bounding box center [806, 335] width 1074 height 620
click at [1283, 650] on button "Cancel" at bounding box center [1286, 656] width 32 height 17
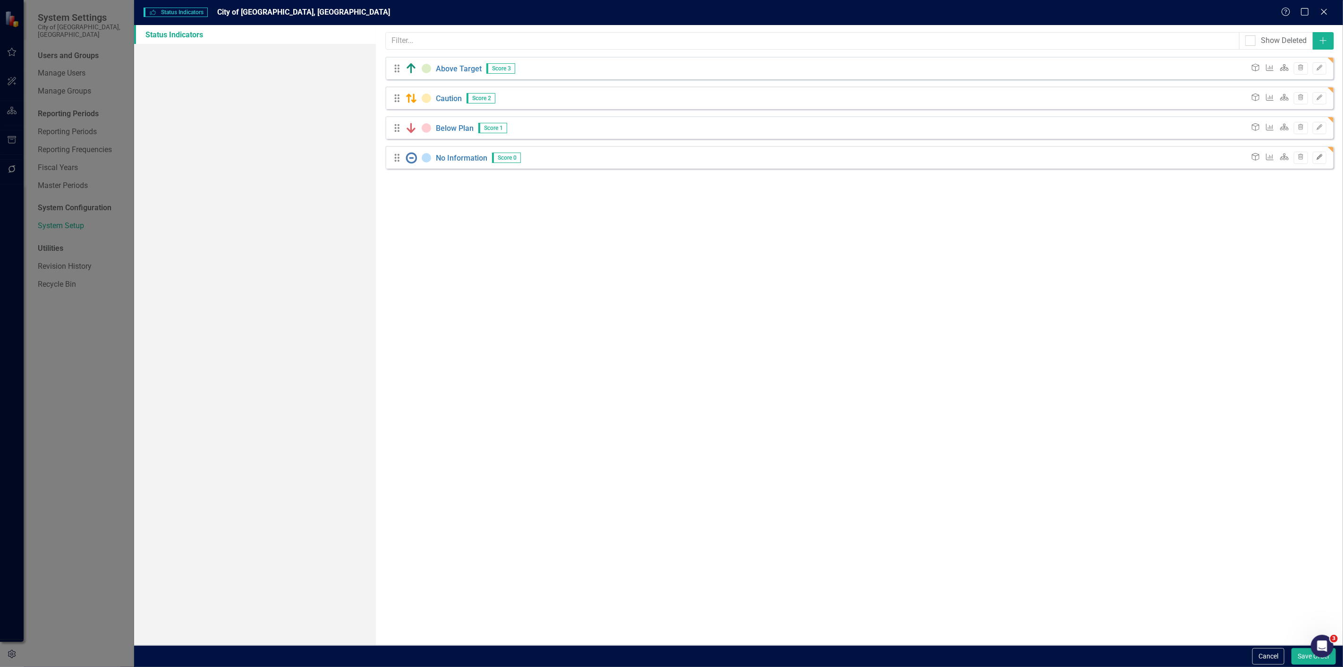
click at [1319, 159] on icon "Edit" at bounding box center [1319, 157] width 7 height 6
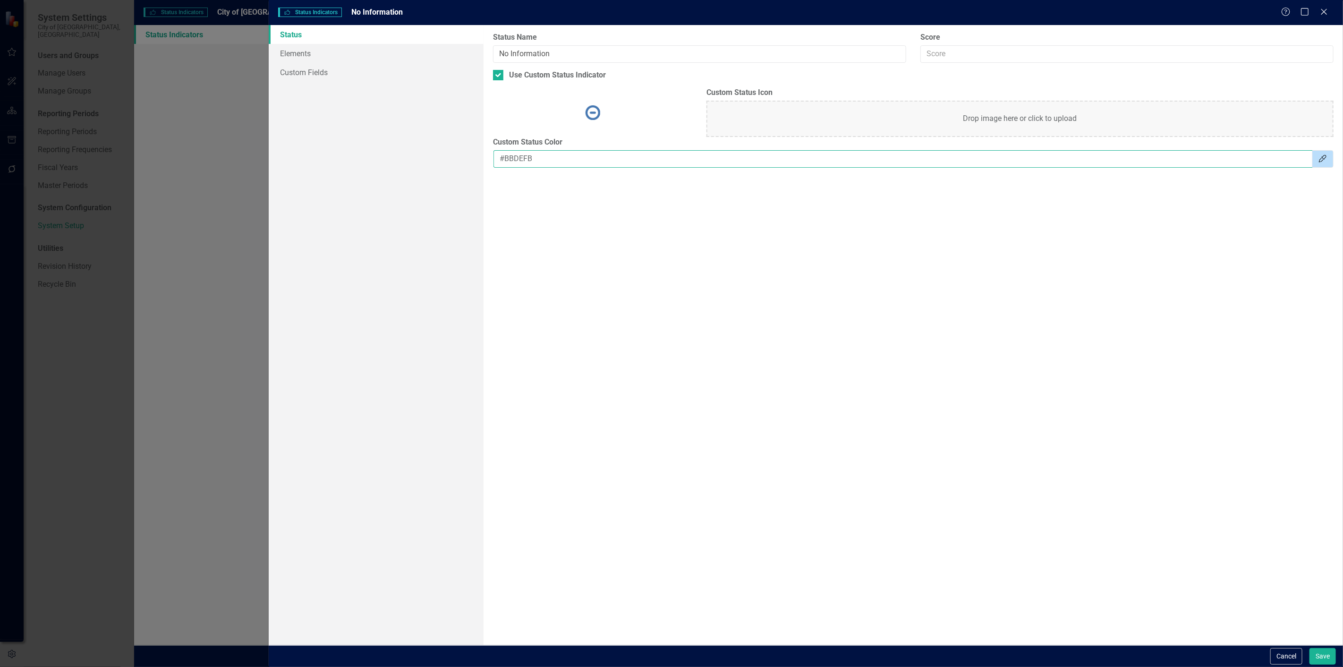
drag, startPoint x: 541, startPoint y: 157, endPoint x: 426, endPoint y: 171, distance: 115.6
click at [426, 171] on div "Status Elements Custom Fields Status icons are used throughout ClearPoint to sh…" at bounding box center [806, 335] width 1074 height 620
click at [1284, 651] on button "Cancel" at bounding box center [1286, 656] width 32 height 17
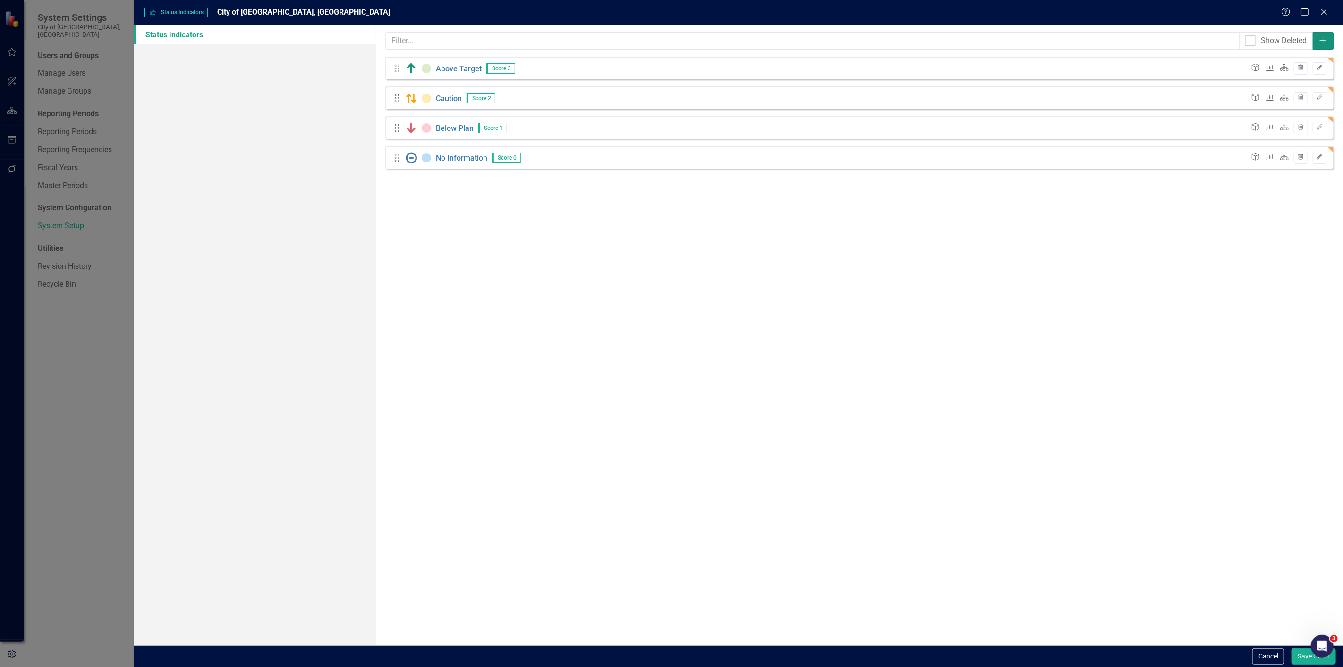
click at [1322, 40] on icon "Add" at bounding box center [1322, 41] width 9 height 8
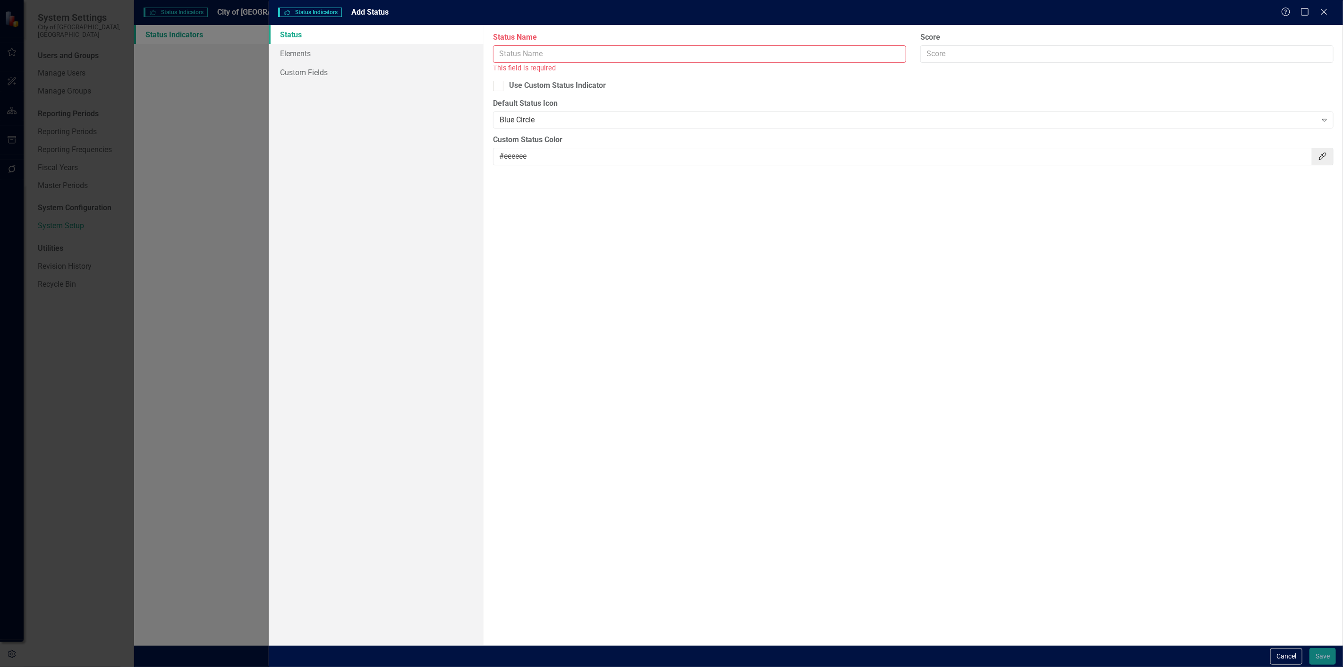
click at [527, 63] on div "This field is required" at bounding box center [699, 68] width 413 height 11
click at [524, 55] on input "Status Name" at bounding box center [699, 53] width 413 height 17
type input "On Track"
click at [507, 71] on div "Use Custom Status Indicator" at bounding box center [913, 75] width 840 height 11
click at [499, 71] on input "Use Custom Status Indicator" at bounding box center [496, 73] width 6 height 6
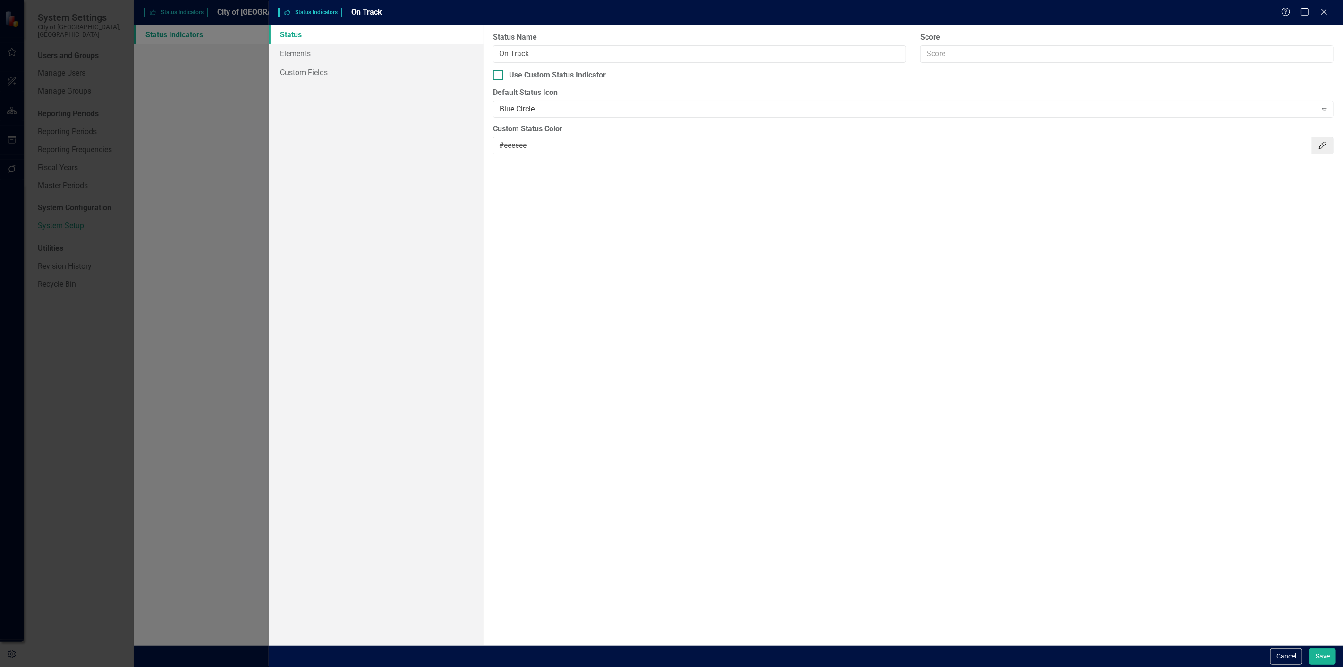
checkbox input "true"
click at [923, 112] on div "Drop image here or click to upload" at bounding box center [1019, 119] width 627 height 36
click at [519, 158] on input "#eeeeee" at bounding box center [902, 158] width 819 height 17
paste input "DCEDC8"
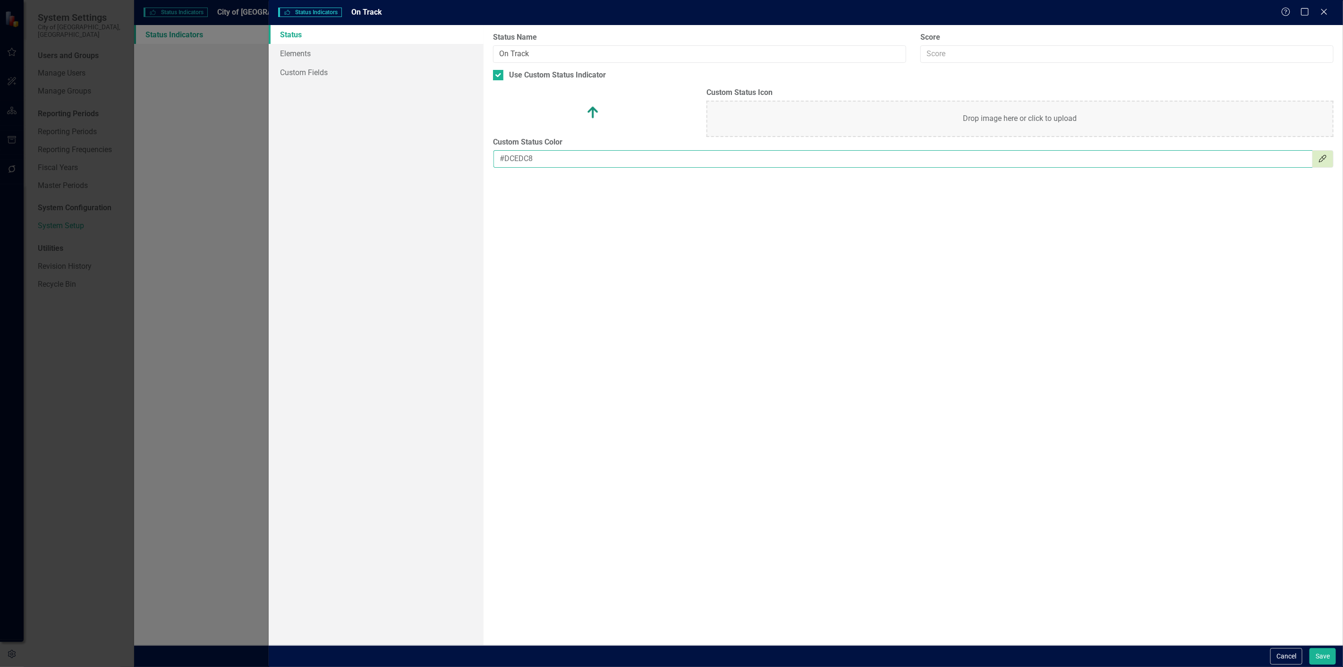
type input "#DCEDC8"
click at [1028, 59] on input "Score" at bounding box center [1126, 53] width 413 height 17
type input "3"
click at [1315, 654] on button "Save" at bounding box center [1322, 656] width 26 height 17
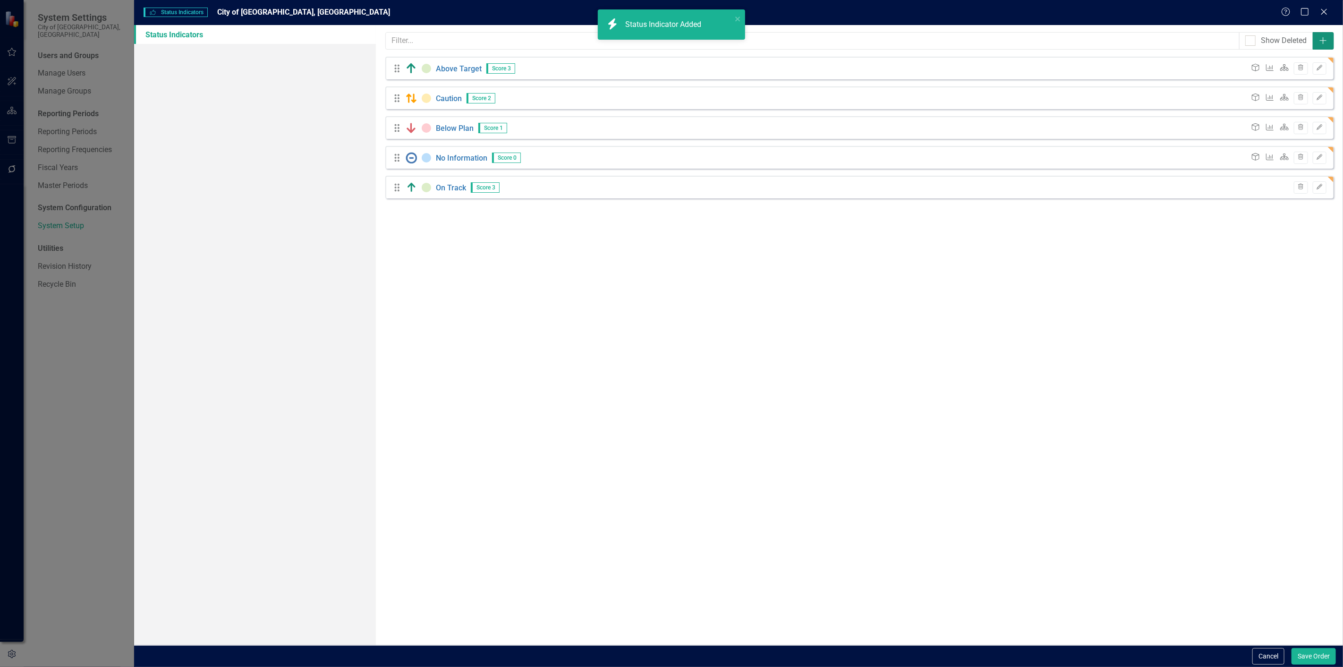
click at [1321, 37] on icon "Add" at bounding box center [1322, 41] width 9 height 8
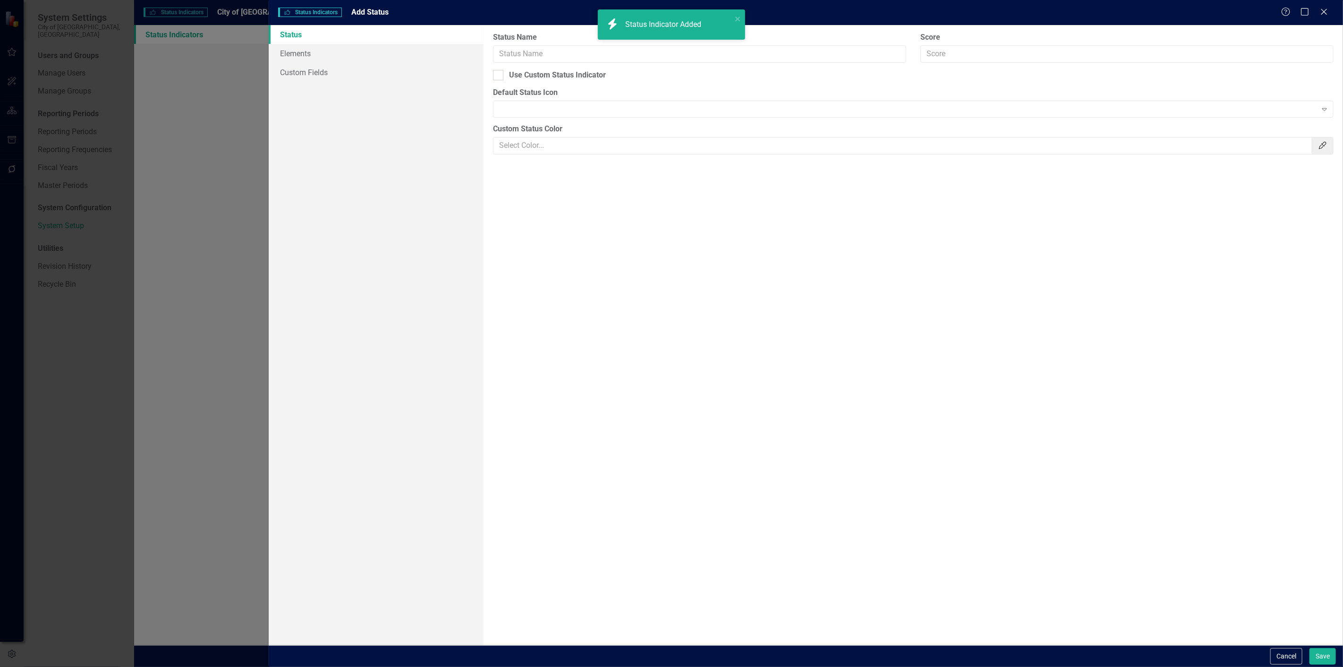
type input "#eeeeee"
click at [639, 54] on input "Status Name" at bounding box center [699, 53] width 413 height 17
type input "Completed"
click at [521, 77] on div "Use Custom Status Indicator" at bounding box center [557, 75] width 97 height 11
click at [499, 76] on input "Use Custom Status Indicator" at bounding box center [496, 73] width 6 height 6
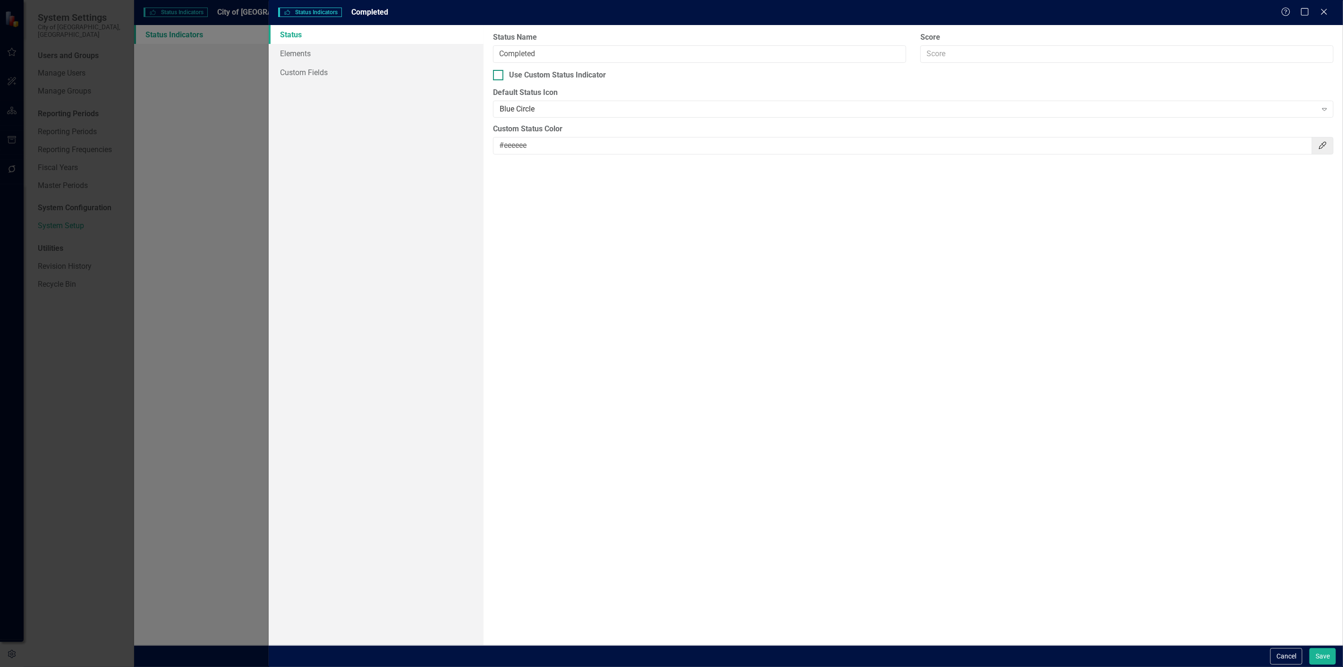
checkbox input "true"
click at [871, 109] on div "Drop image here or click to upload" at bounding box center [1019, 119] width 627 height 36
click at [516, 157] on input "#eeeeee" at bounding box center [902, 158] width 819 height 17
paste input "BBDEFB"
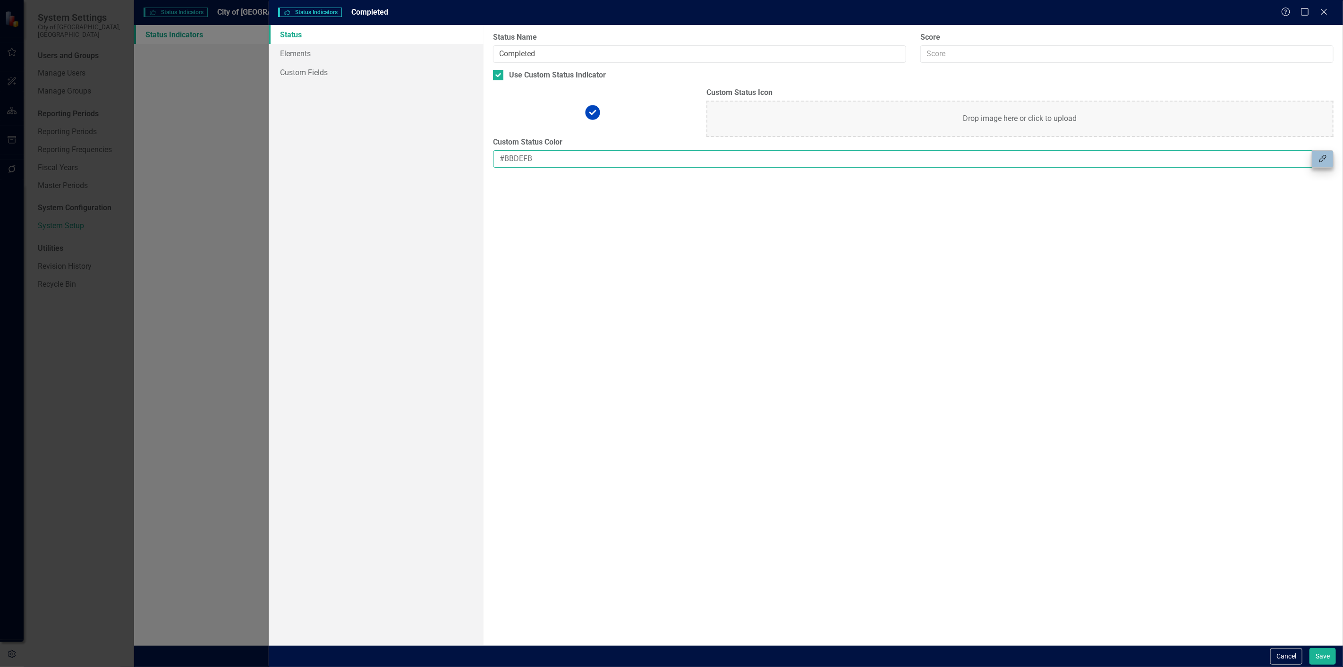
type input "#BBDEFB"
click at [1327, 157] on button "Color Picker" at bounding box center [1322, 158] width 22 height 17
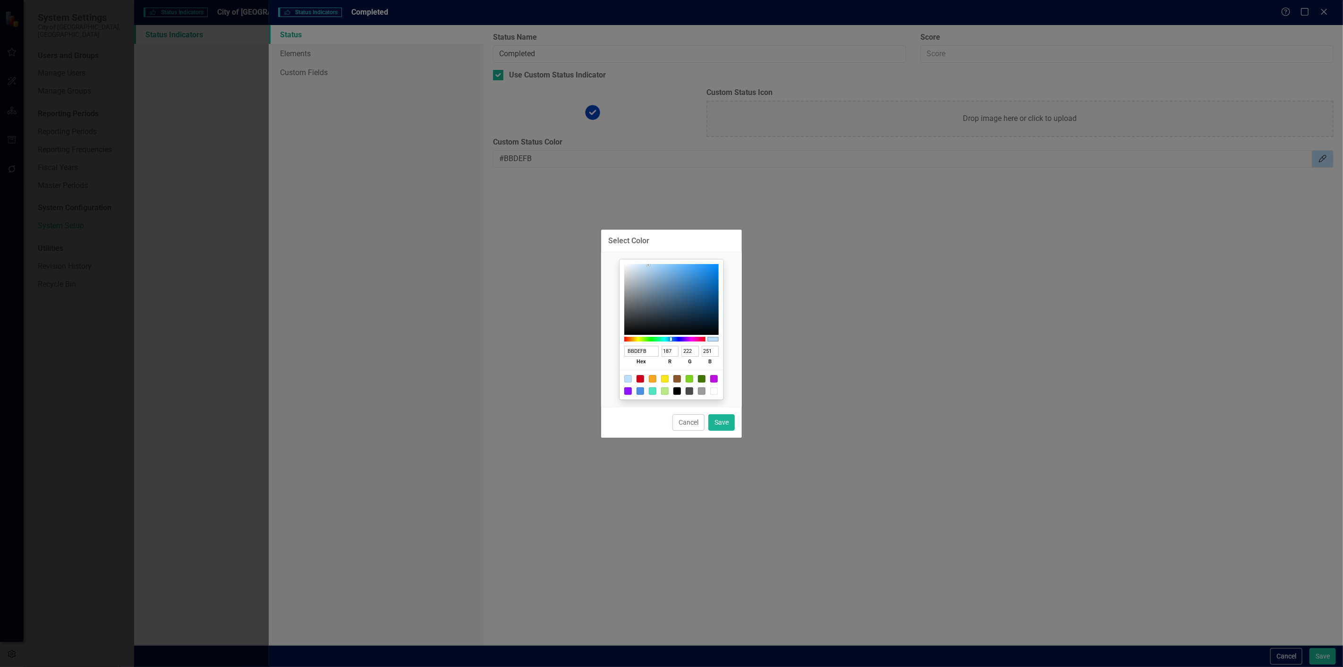
click at [676, 340] on div at bounding box center [664, 339] width 81 height 8
type input "BBCFFB"
type input "207"
click at [674, 338] on div at bounding box center [664, 339] width 81 height 5
type input "010203"
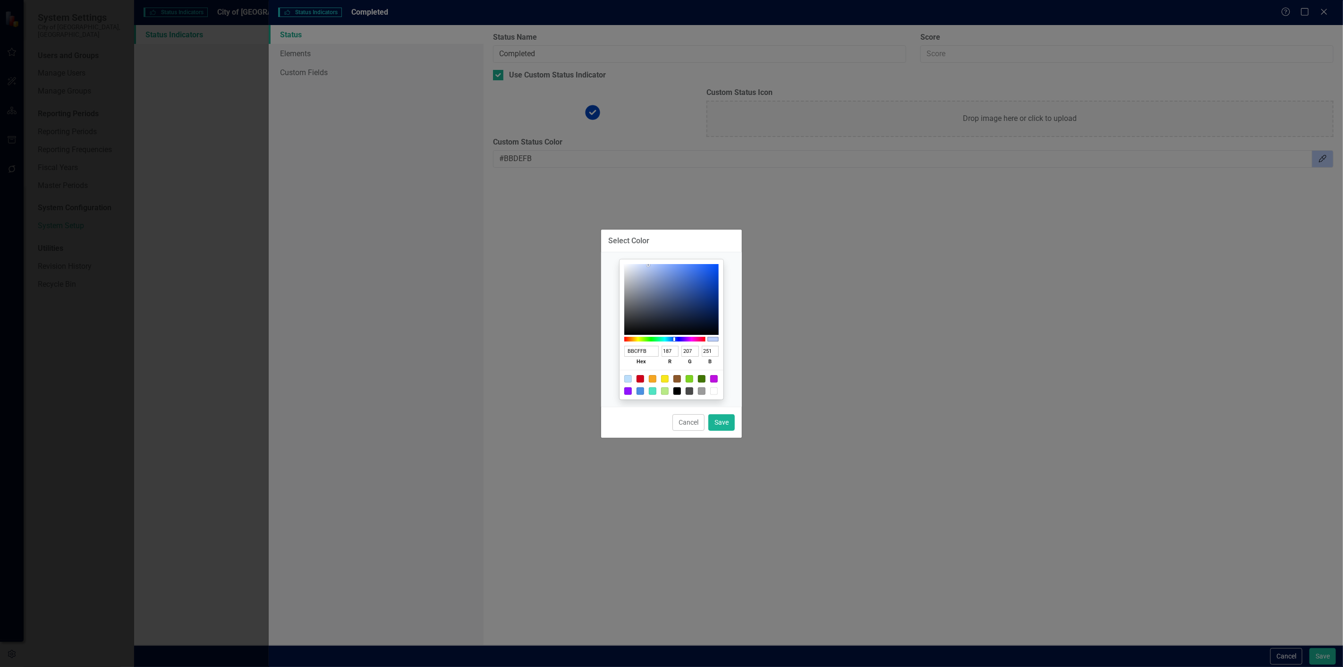
type input "1"
type input "2"
type input "3"
type input "010101"
type input "1"
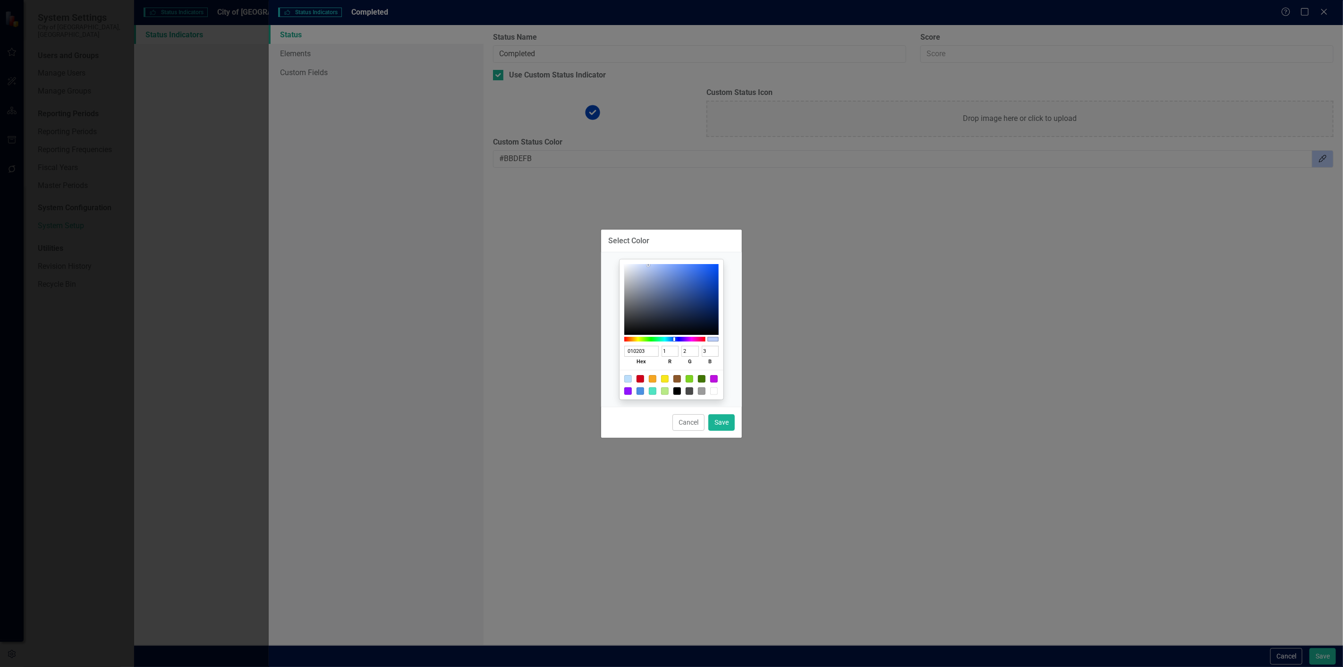
type input "1"
click at [676, 335] on div "010101 hex 1 r 1 g 1 b 100 a" at bounding box center [671, 329] width 104 height 140
type input "000000"
type input "0"
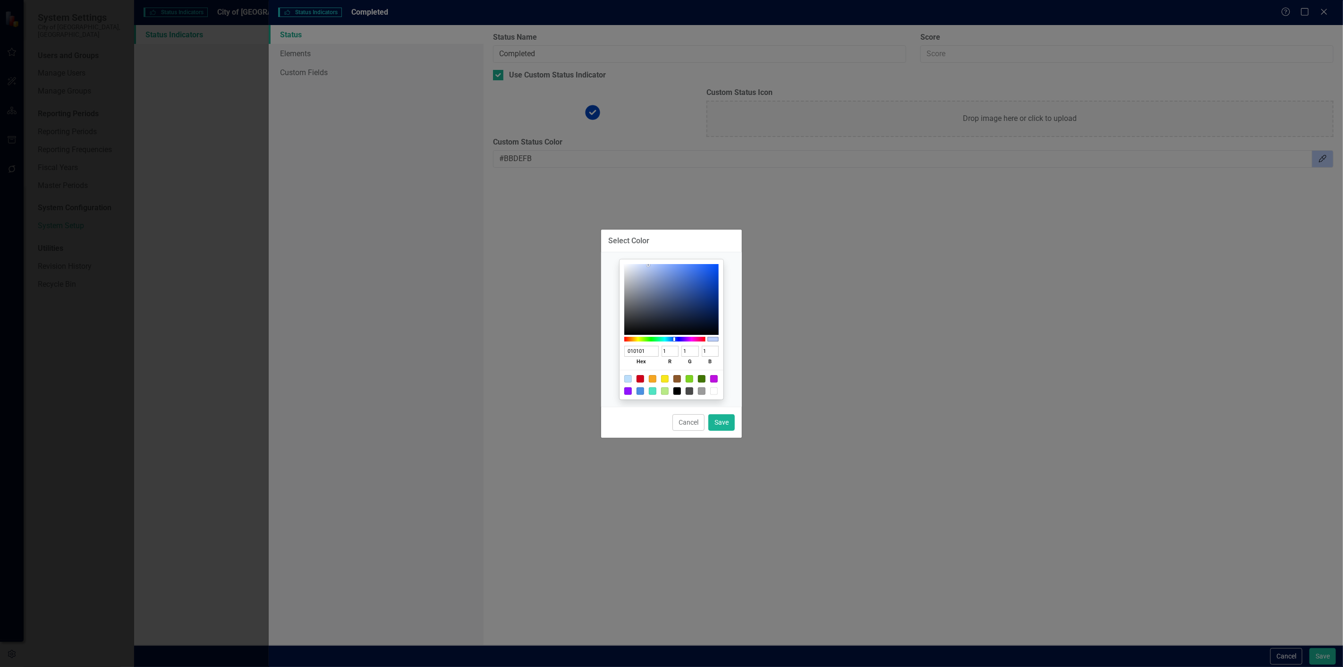
type input "0"
click at [678, 337] on div at bounding box center [664, 339] width 81 height 5
type input "7579FD"
type input "117"
type input "121"
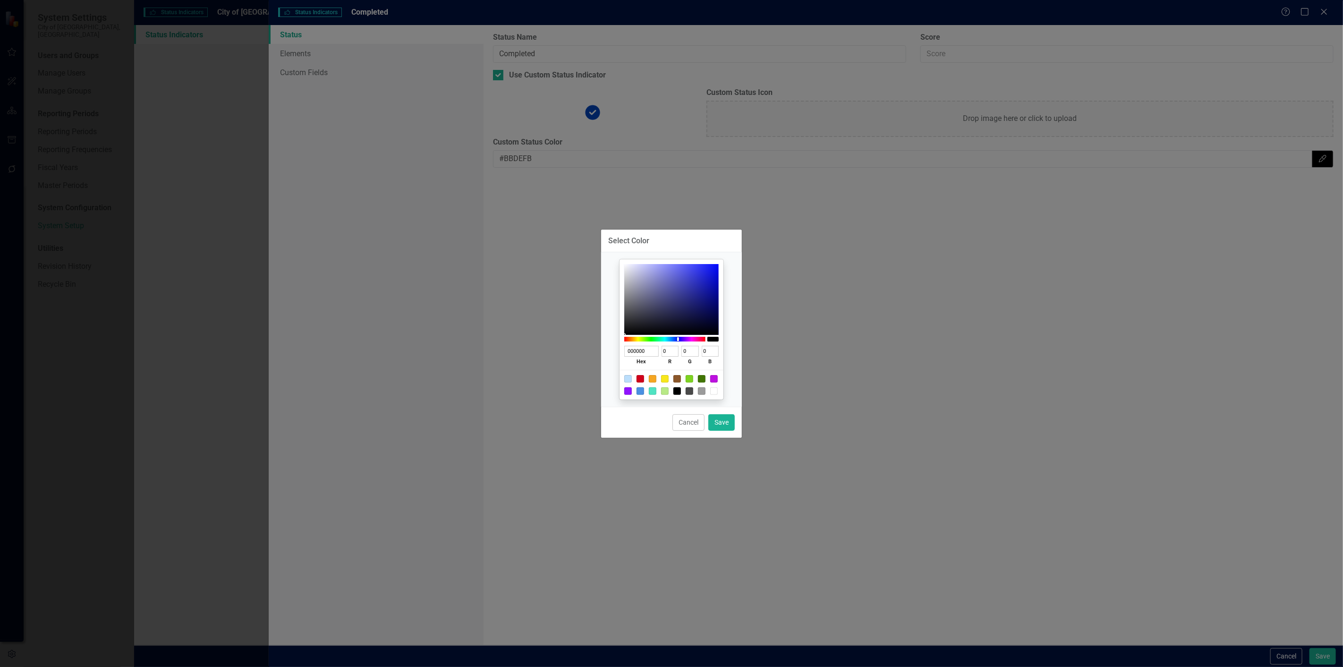
type input "253"
click at [675, 264] on div at bounding box center [671, 299] width 94 height 71
type input "4B50FA"
type input "75"
type input "80"
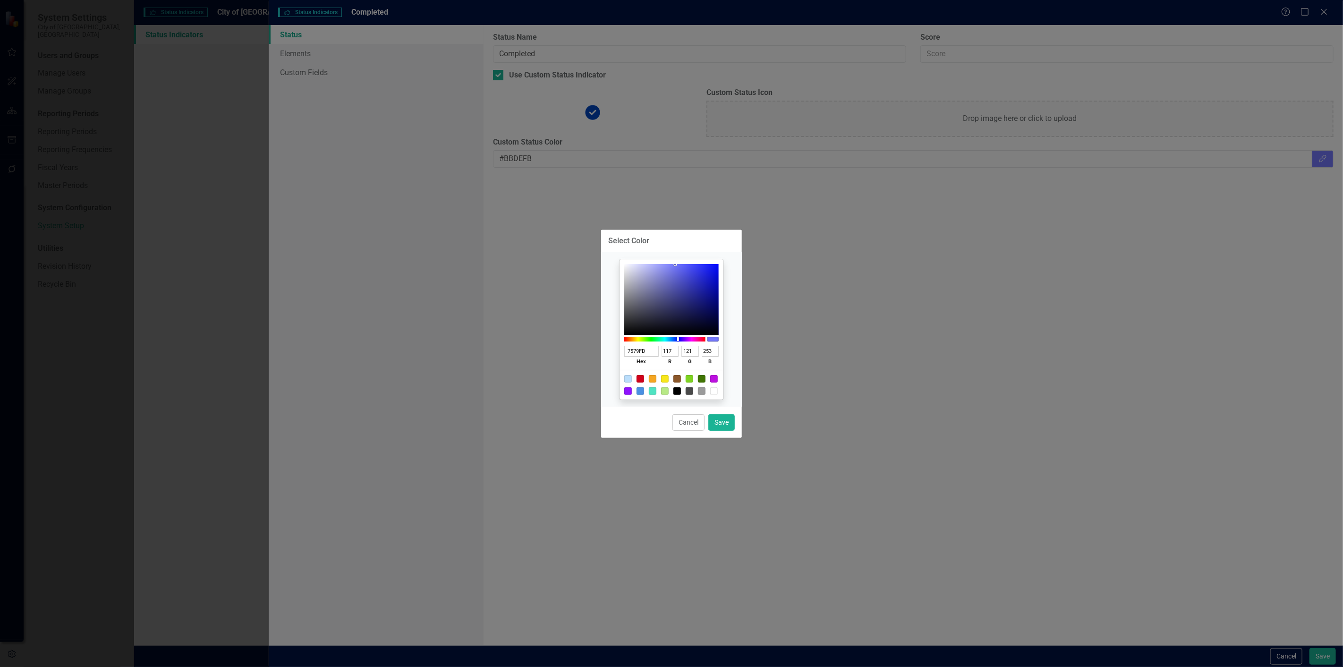
type input "250"
type input "464BFA"
type input "70"
type input "75"
type input "2E34FF"
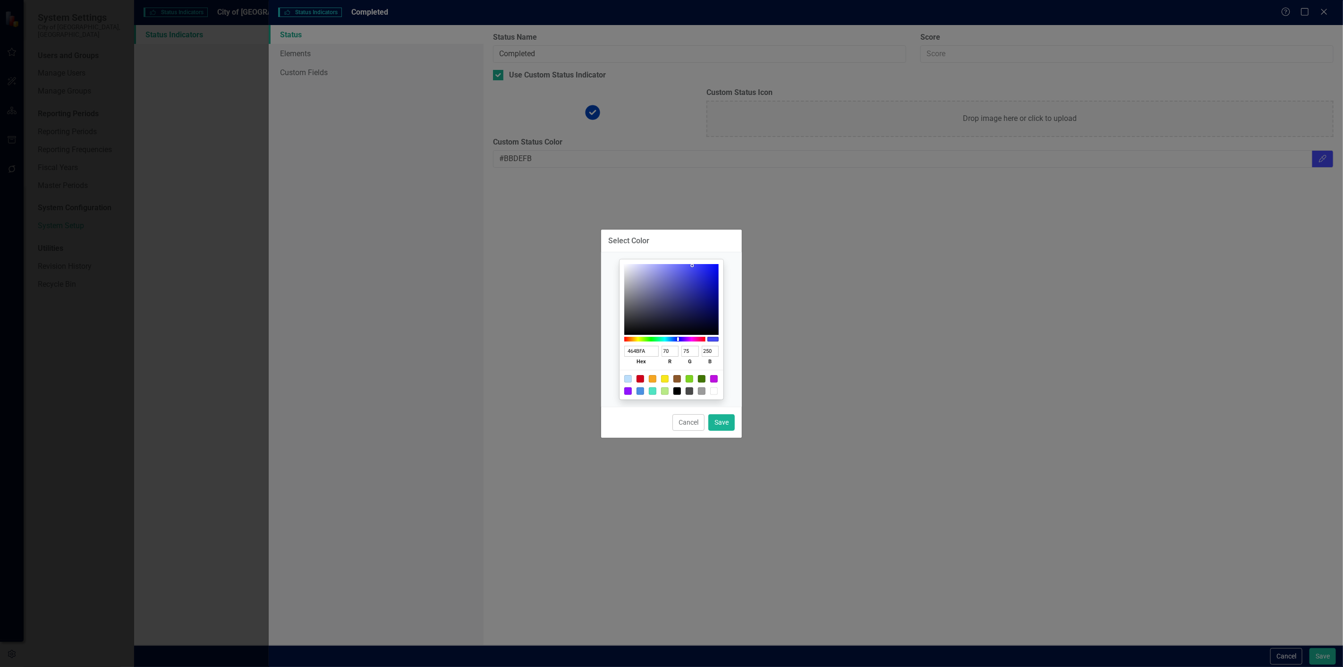
type input "46"
type input "52"
type input "255"
type input "2027FF"
type input "32"
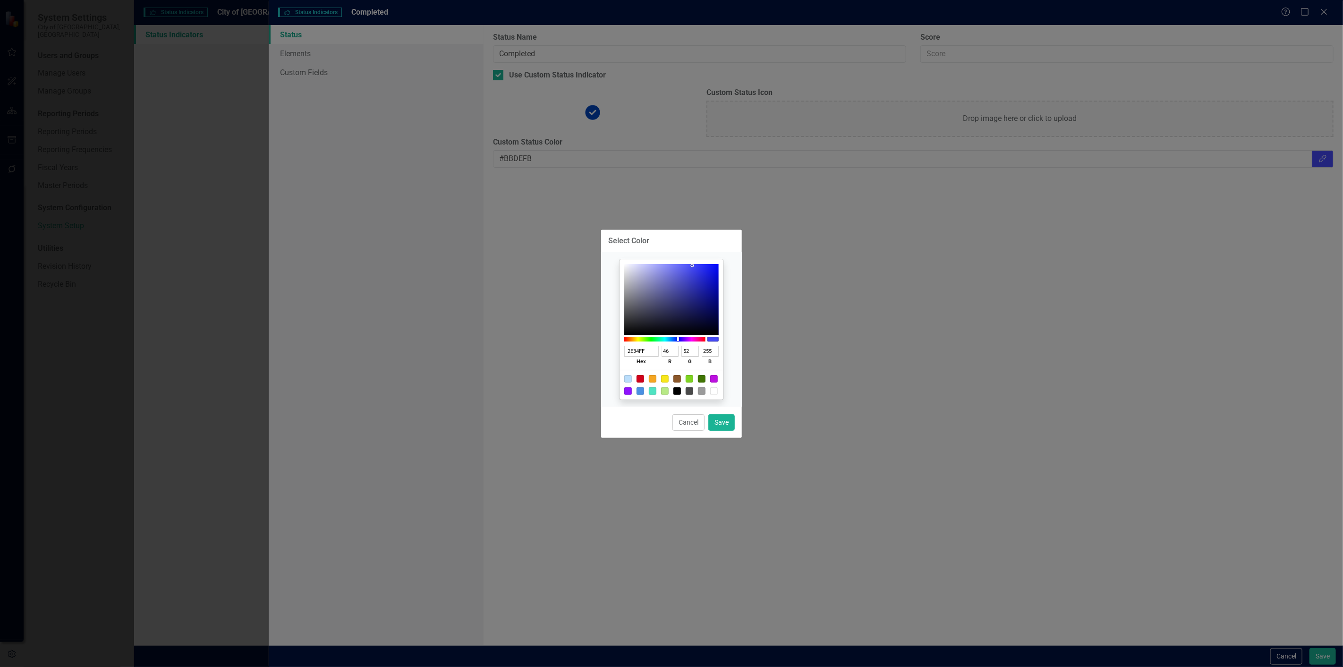
type input "39"
type input "1F26FF"
type input "31"
type input "38"
type input "2027FF"
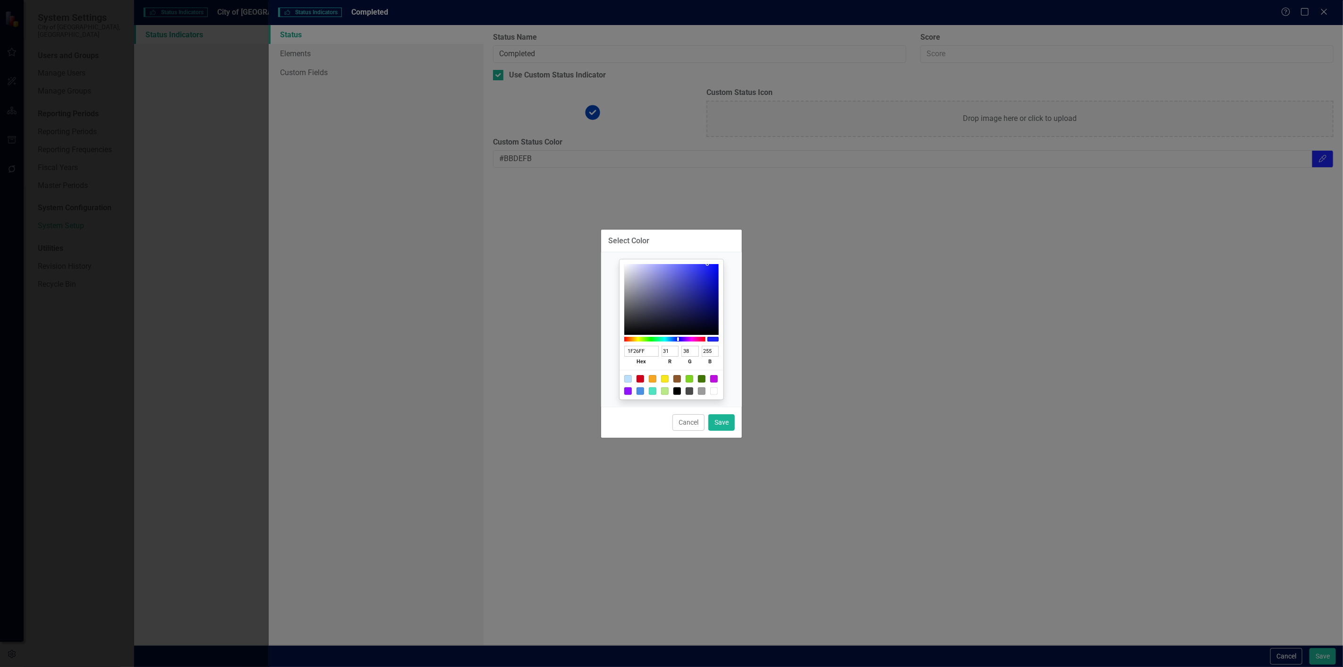
type input "32"
type input "39"
type input "282FFF"
type input "40"
type input "47"
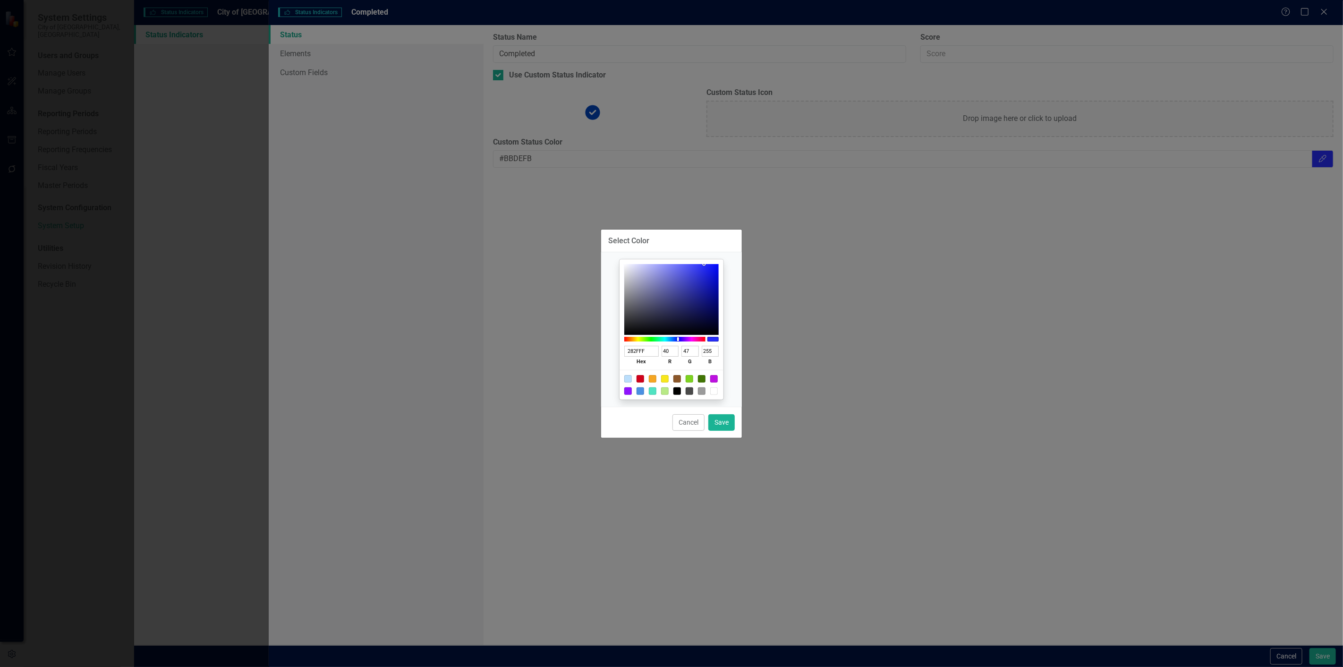
type input "2F36FF"
type input "47"
type input "54"
type input "353BFF"
type input "53"
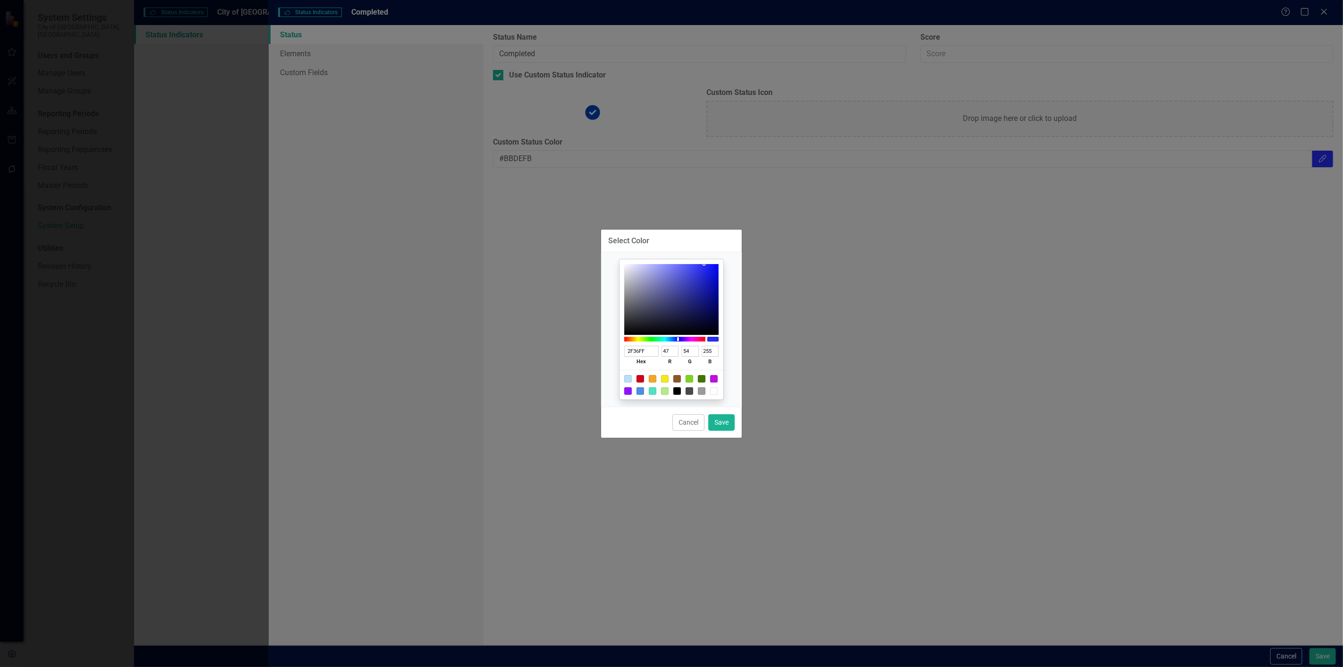
type input "59"
type input "363CFF"
type input "54"
type input "60"
type input "383EFF"
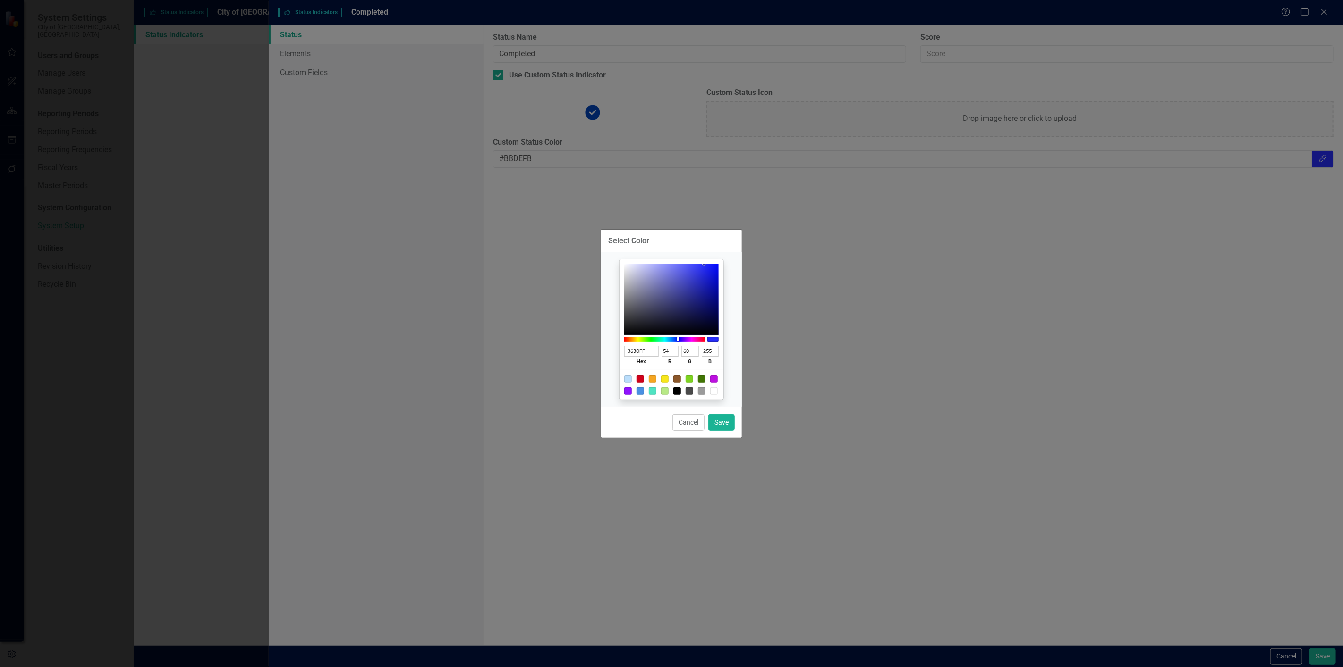
type input "56"
type input "62"
type input "3B41FF"
type input "59"
type input "65"
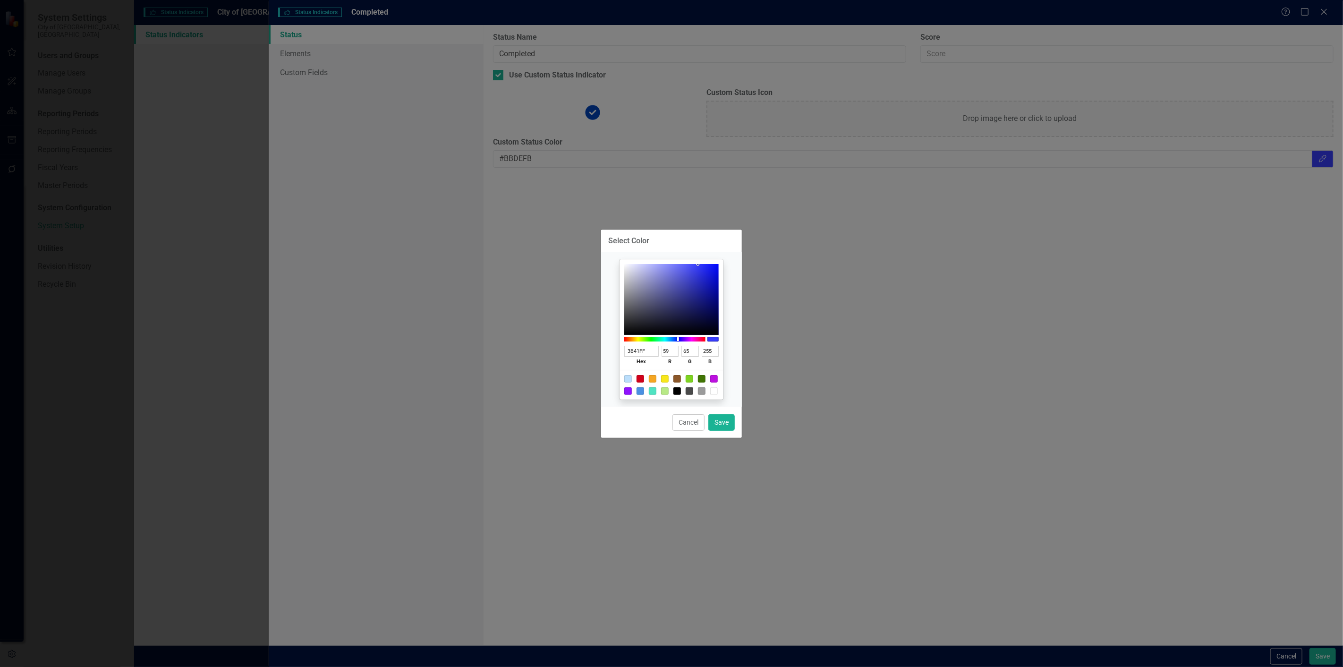
type input "3F45FF"
type input "63"
type input "69"
type input "4046FF"
type input "64"
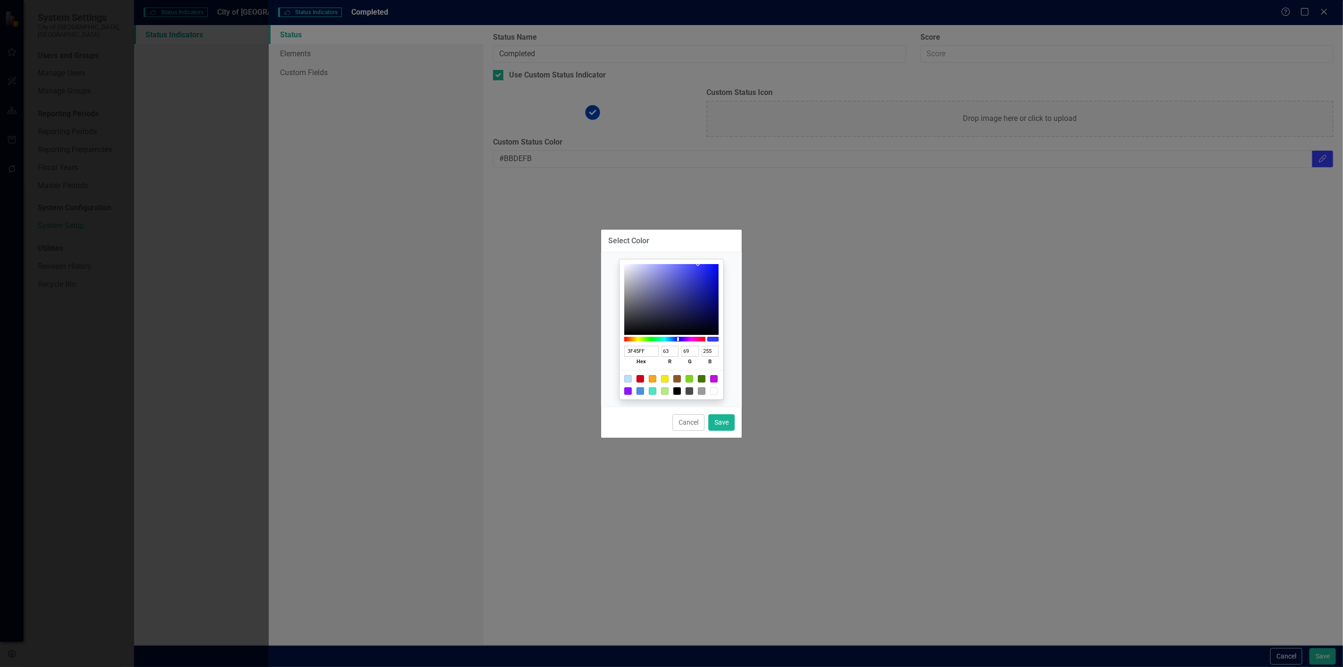
type input "70"
type input "4147FF"
type input "65"
type input "71"
type input "454BFF"
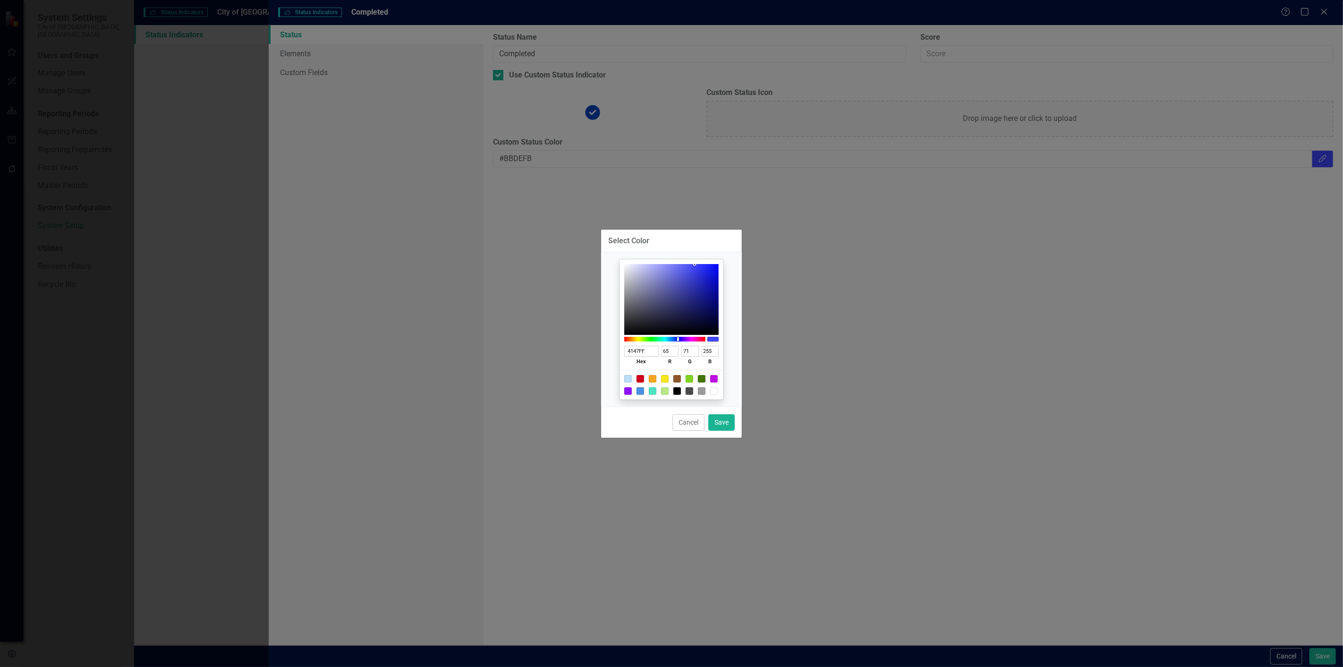
type input "69"
type input "75"
type input "484EFF"
type input "72"
type input "78"
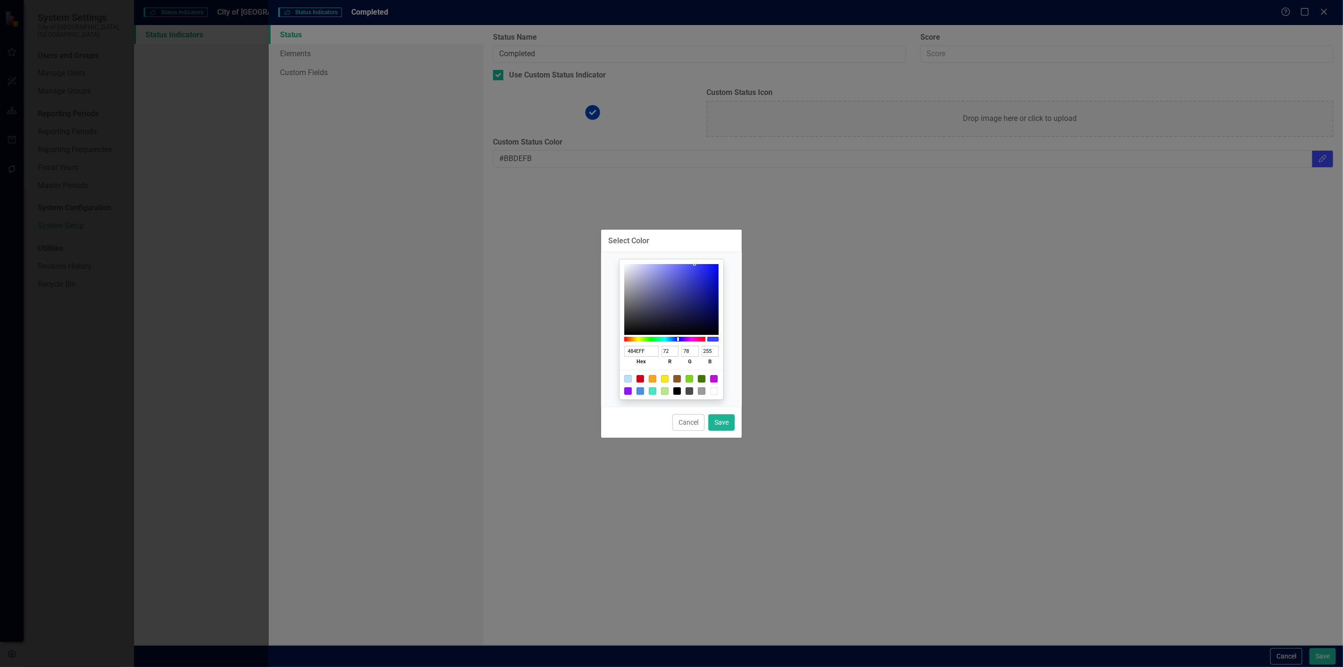
type input "494FFF"
type input "73"
type input "79"
type input "4A50FF"
type input "74"
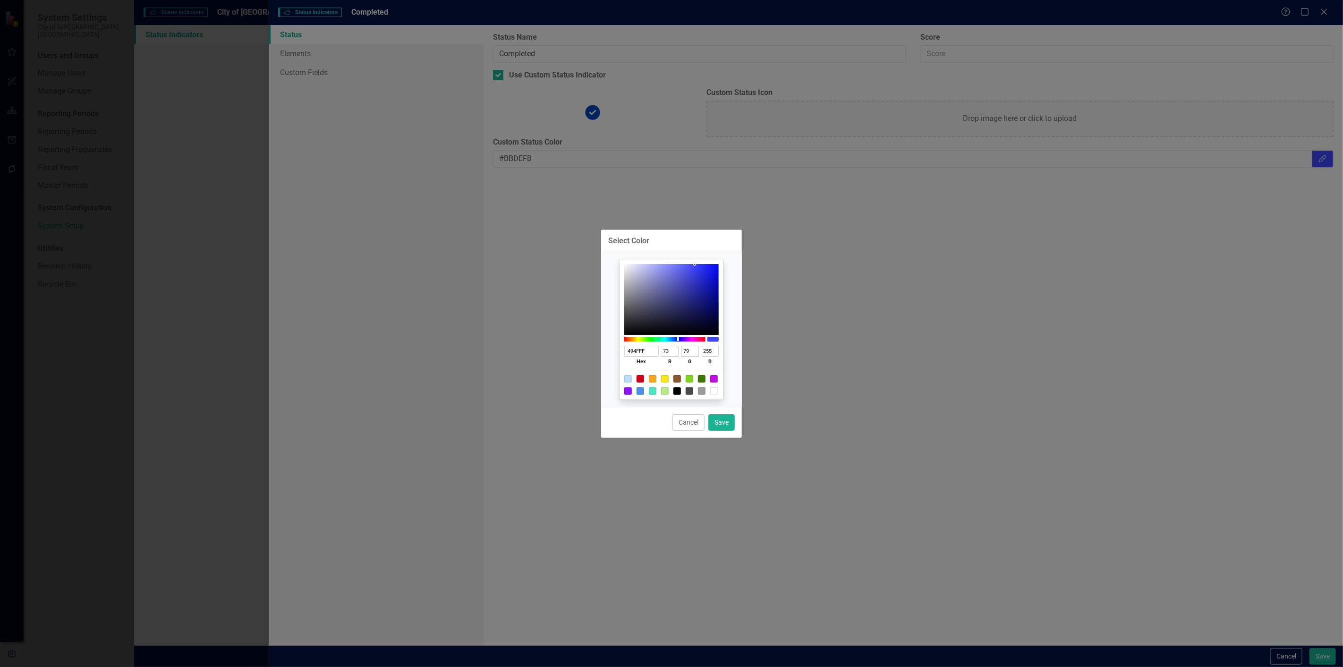
type input "80"
type input "4C51FF"
type input "76"
type input "81"
type input "4D52FF"
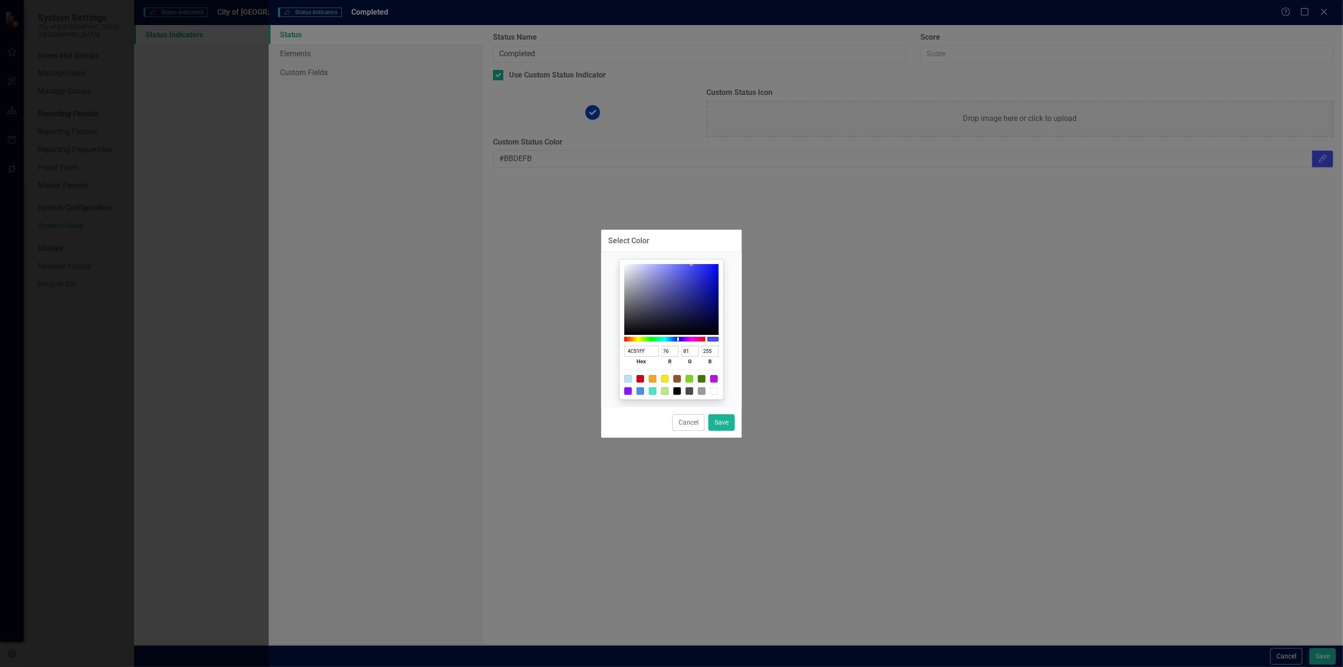
type input "77"
type input "82"
type input "4E53FF"
type input "78"
type input "83"
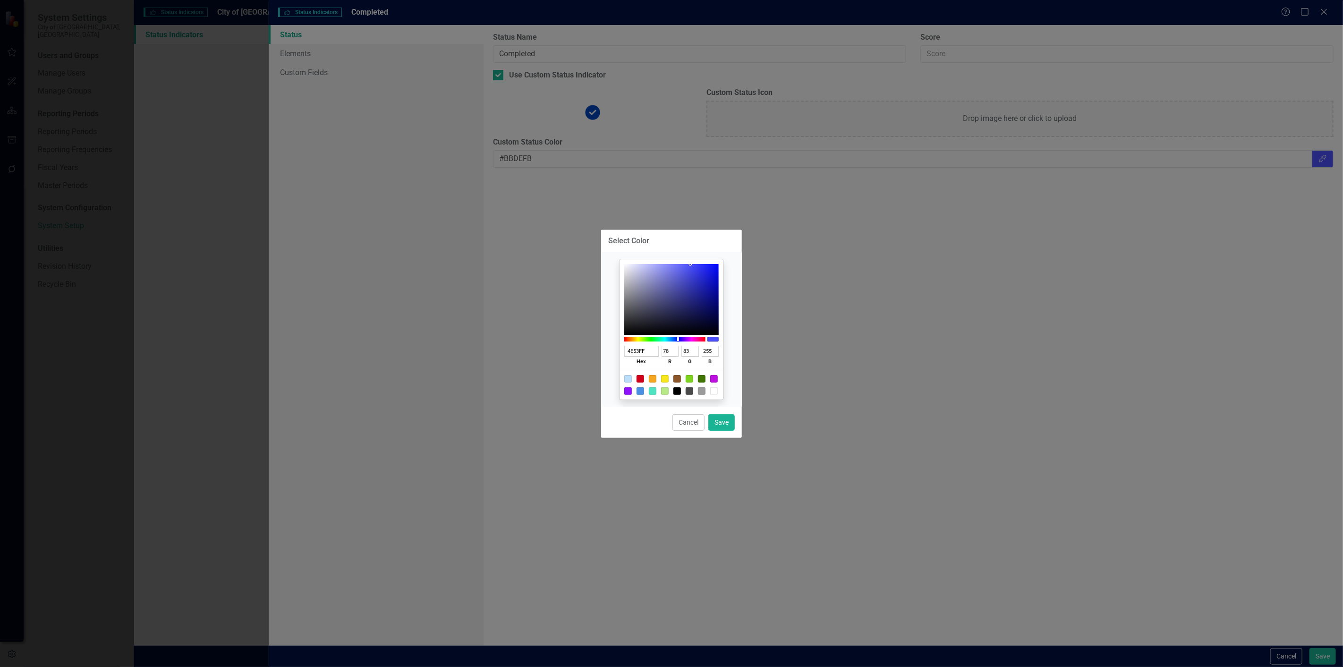
drag, startPoint x: 697, startPoint y: 264, endPoint x: 702, endPoint y: 317, distance: 53.1
click at [690, 261] on div "4E53FF hex 78 r 83 g 255 b 100 a" at bounding box center [671, 329] width 104 height 140
drag, startPoint x: 717, startPoint y: 422, endPoint x: 792, endPoint y: 439, distance: 77.1
click at [718, 422] on button "Save" at bounding box center [721, 422] width 26 height 17
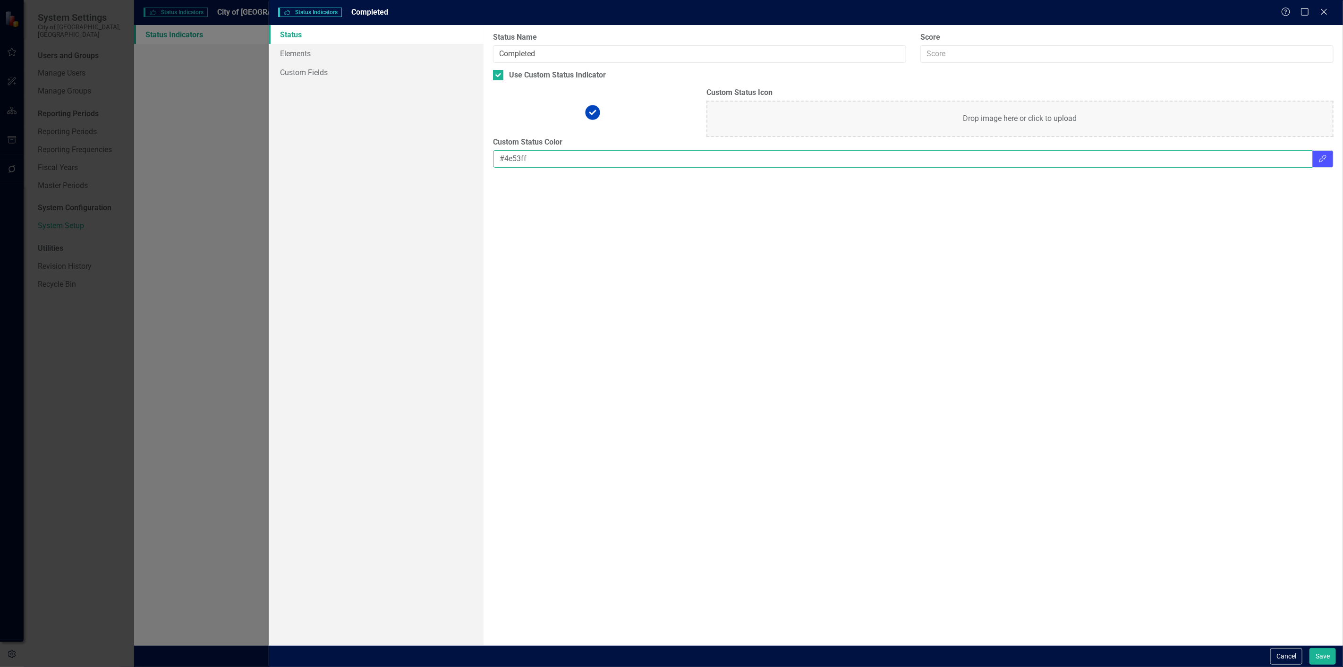
click at [511, 156] on input "#4e53ff" at bounding box center [902, 158] width 819 height 17
paste input "9FC1FF"
type input "#9FC1FF"
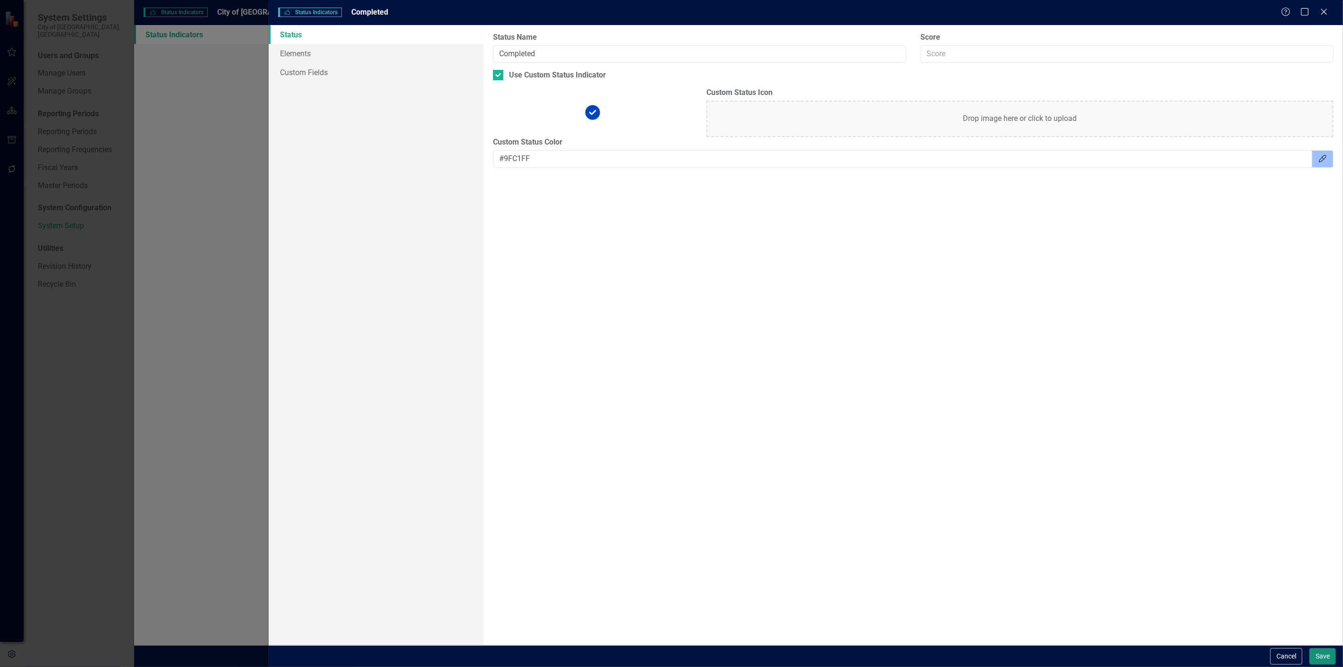
click at [1320, 650] on button "Save" at bounding box center [1322, 656] width 26 height 17
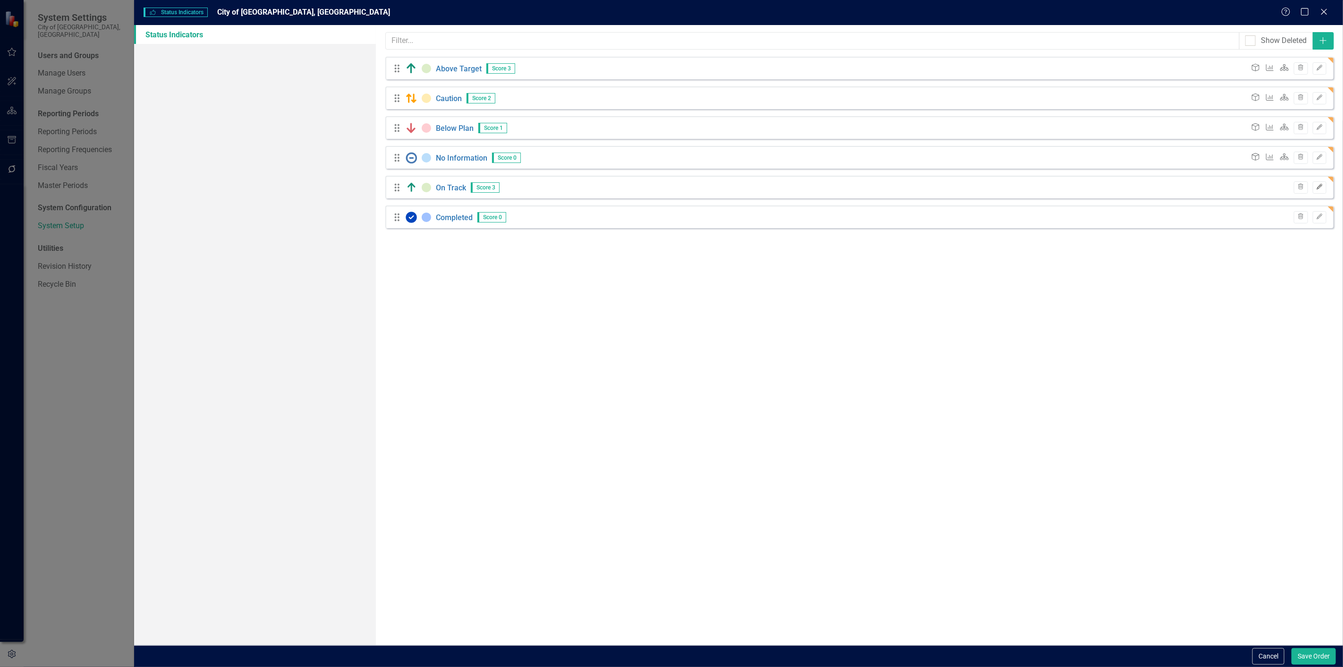
click at [1317, 189] on icon "button" at bounding box center [1319, 187] width 6 height 6
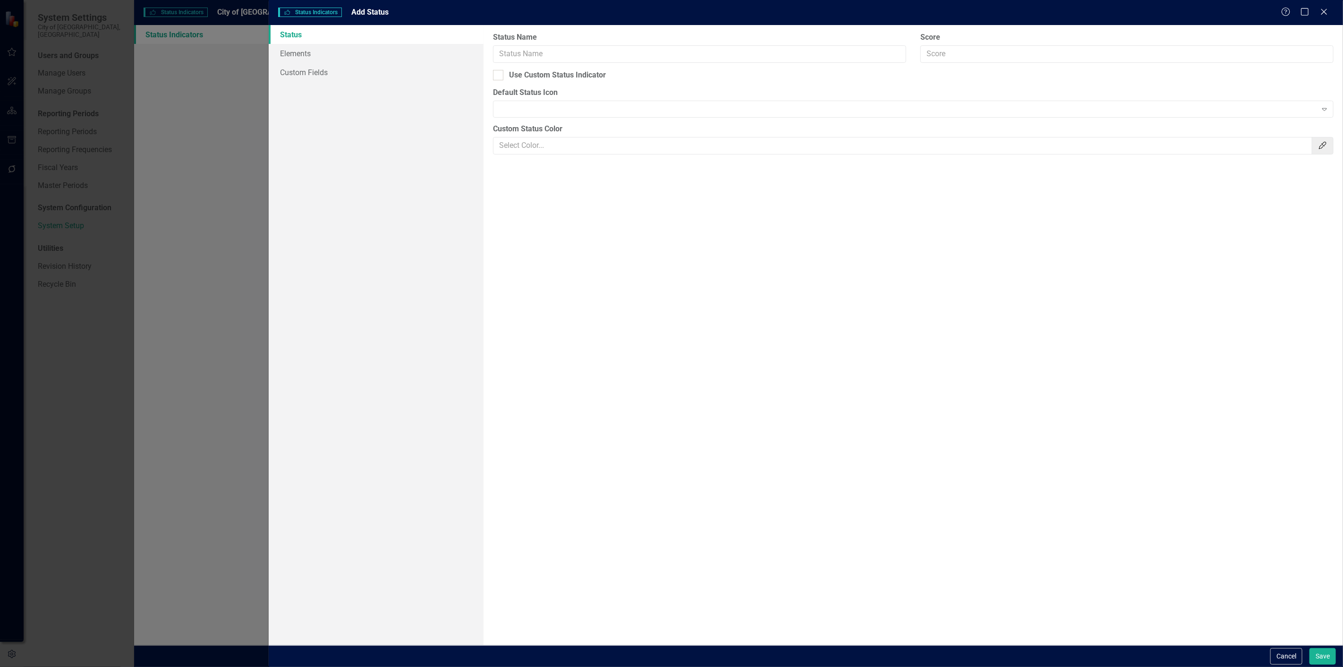
type input "On Track"
type input "3"
checkbox input "true"
type input "#DCEDC8"
drag, startPoint x: 336, startPoint y: 53, endPoint x: 342, endPoint y: 56, distance: 7.2
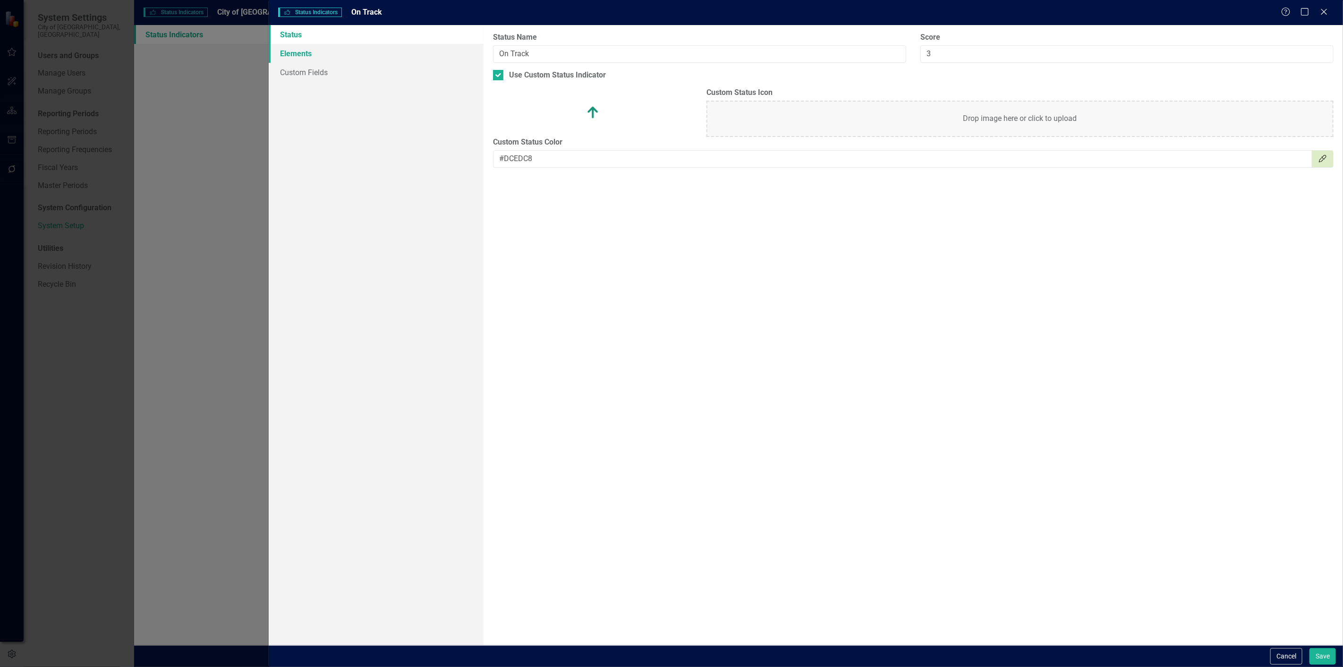
click at [336, 52] on link "Elements" at bounding box center [376, 53] width 215 height 19
click at [506, 78] on input "Milestone" at bounding box center [503, 77] width 6 height 6
checkbox input "true"
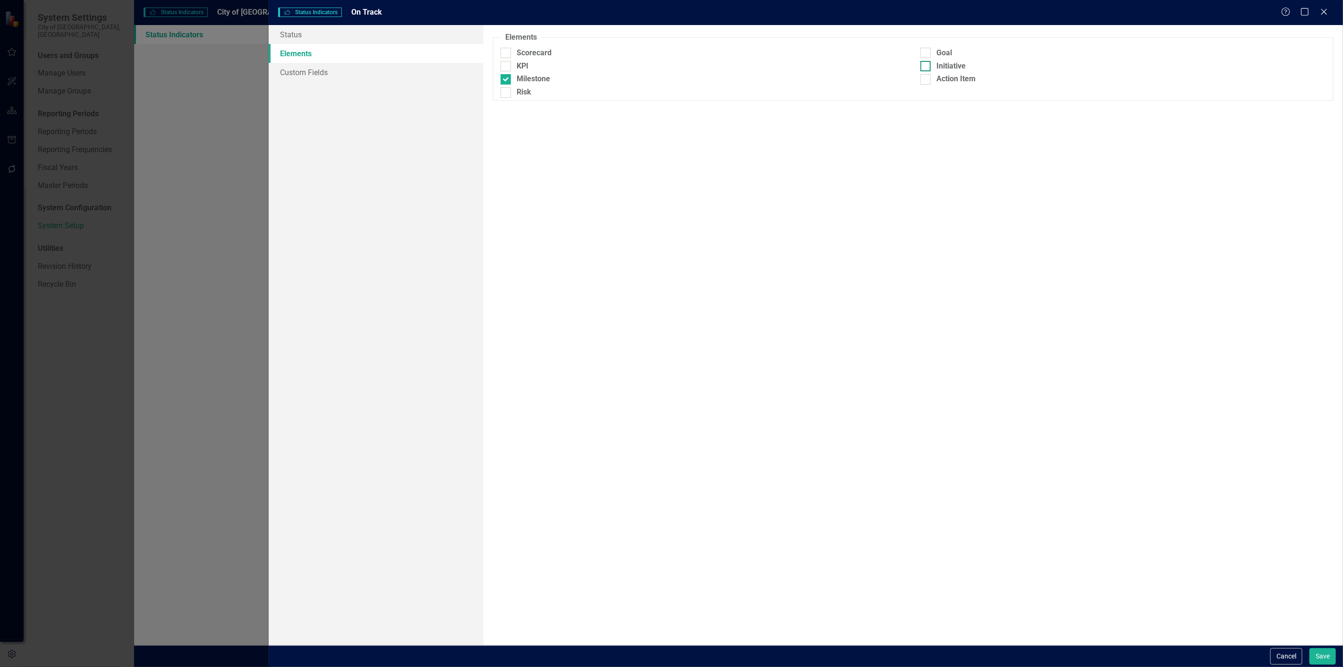
click at [945, 64] on div "Initiative" at bounding box center [950, 66] width 29 height 11
click at [926, 64] on input "Initiative" at bounding box center [923, 64] width 6 height 6
checkbox input "true"
click at [1328, 661] on button "Save" at bounding box center [1322, 656] width 26 height 17
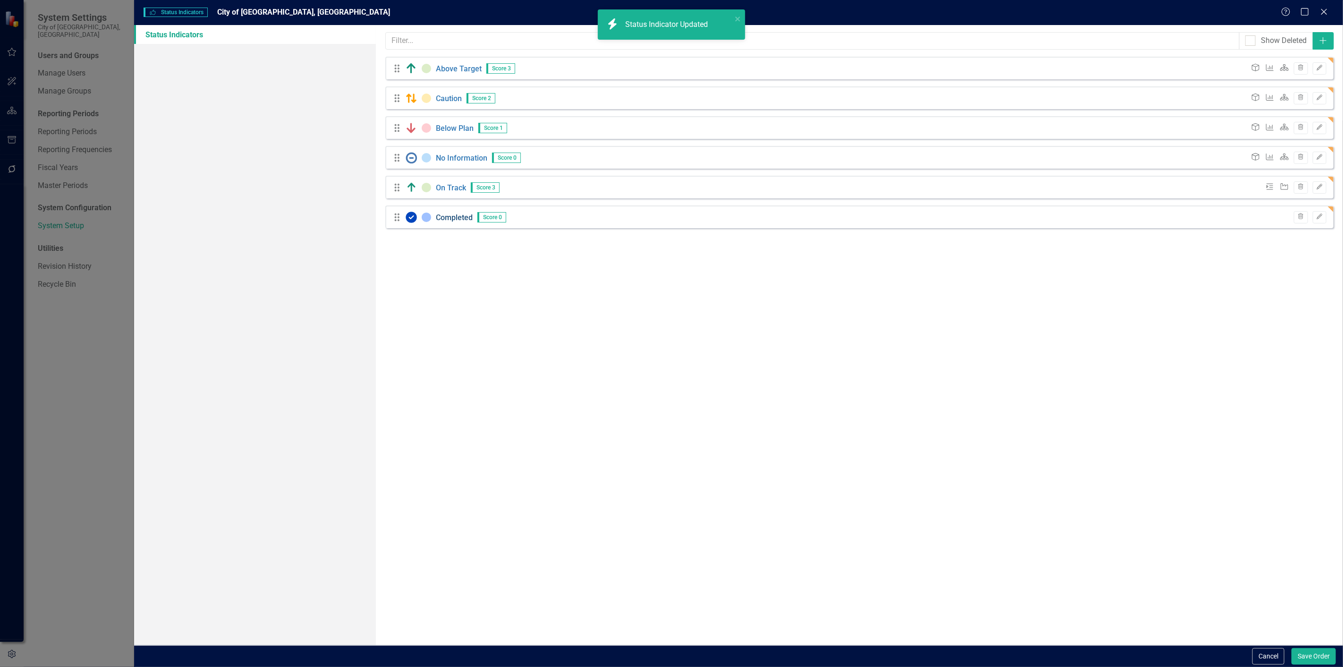
click at [453, 213] on link "Completed" at bounding box center [454, 216] width 37 height 9
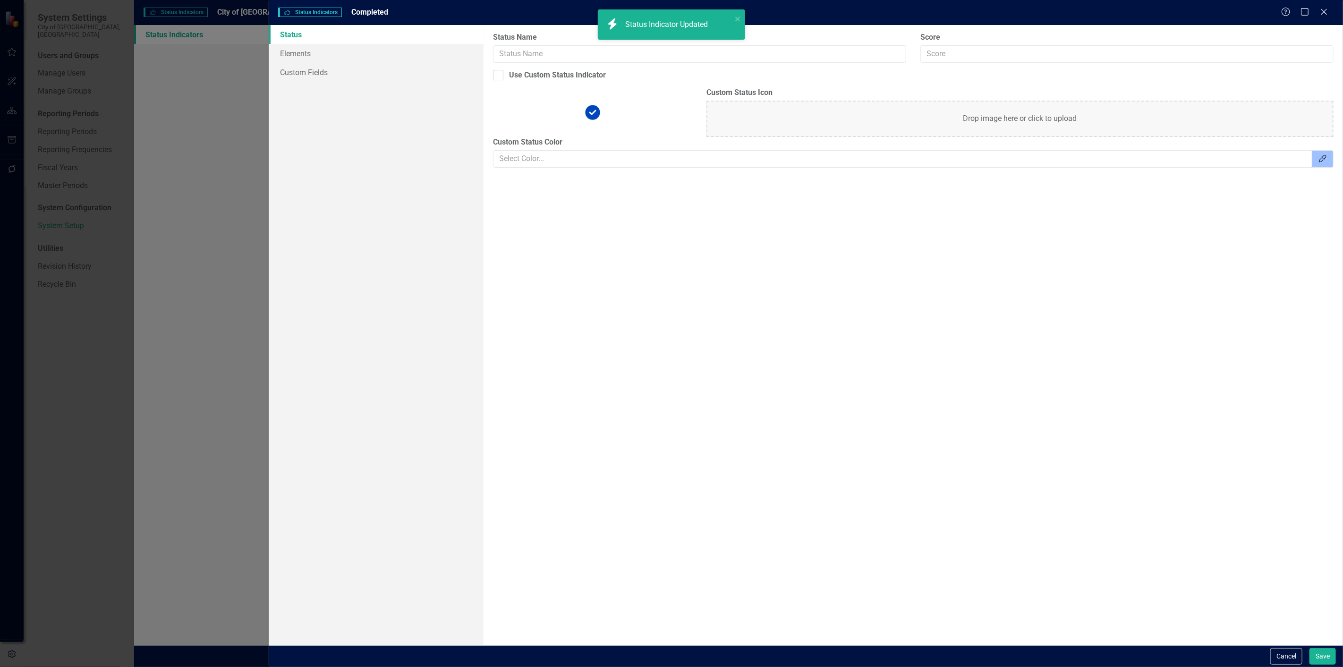
type input "Completed"
checkbox input "true"
type input "#9FC1FF"
click at [350, 63] on link "Custom Fields" at bounding box center [376, 72] width 215 height 19
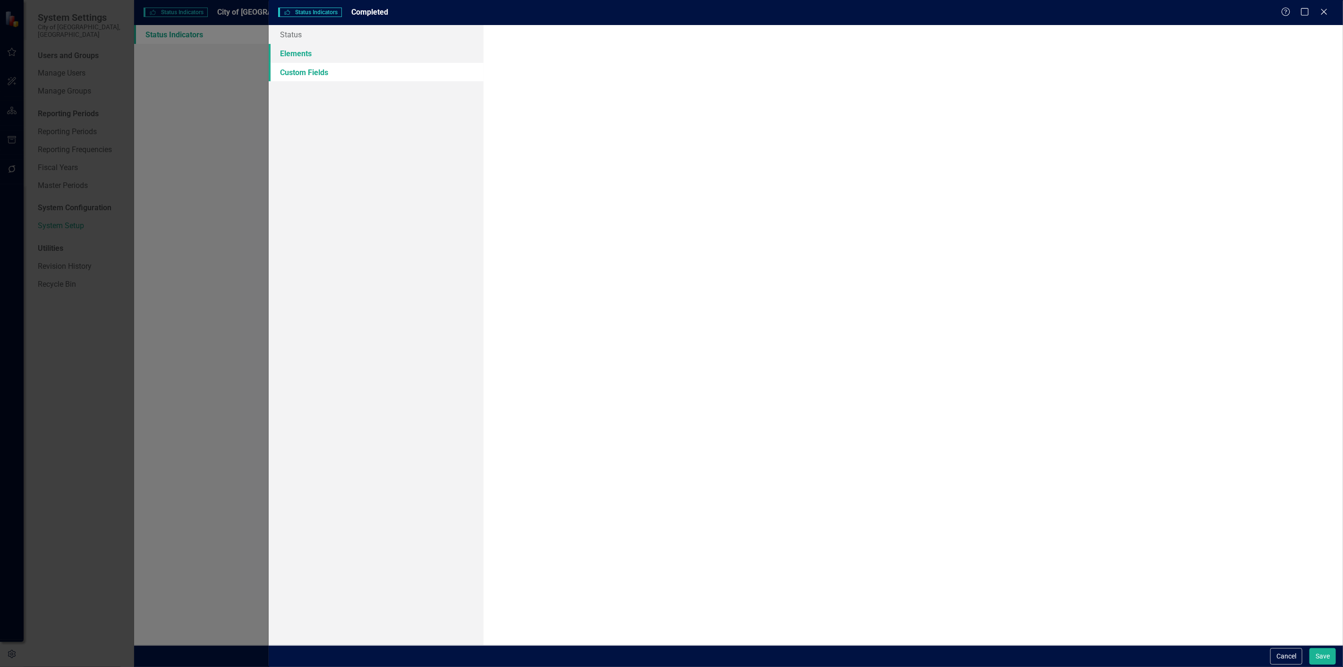
click at [346, 49] on link "Elements" at bounding box center [376, 53] width 215 height 19
click at [522, 75] on div "Milestone" at bounding box center [533, 79] width 34 height 11
click at [507, 75] on input "Milestone" at bounding box center [503, 77] width 6 height 6
checkbox input "true"
drag, startPoint x: 952, startPoint y: 63, endPoint x: 1067, endPoint y: 189, distance: 170.4
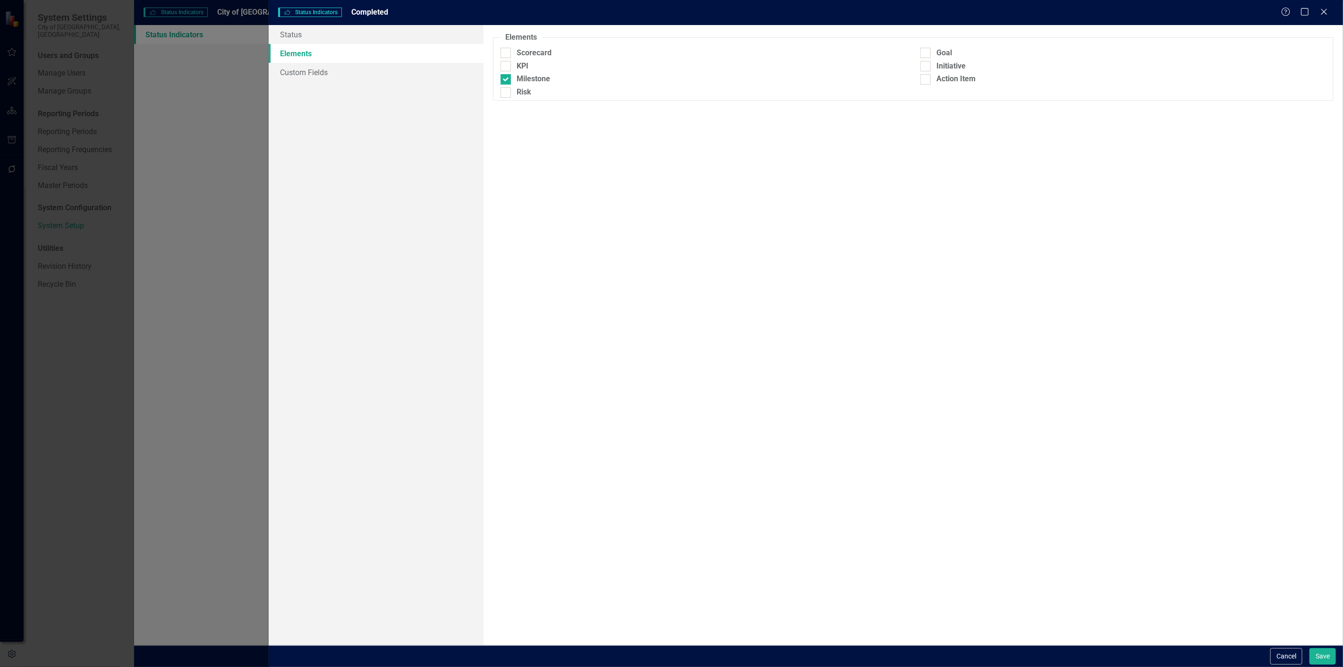
click at [952, 64] on div "Initiative" at bounding box center [950, 66] width 29 height 11
click at [926, 64] on input "Initiative" at bounding box center [923, 64] width 6 height 6
checkbox input "true"
click at [1313, 654] on button "Save" at bounding box center [1322, 656] width 26 height 17
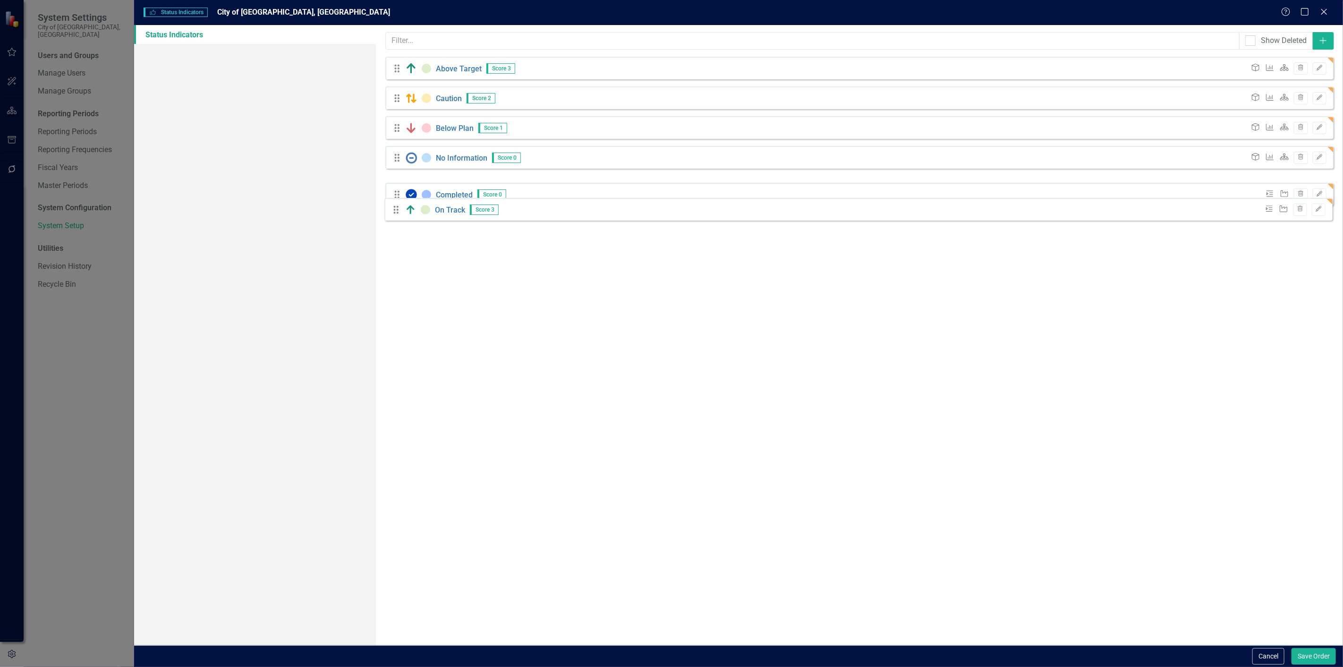
drag, startPoint x: 394, startPoint y: 189, endPoint x: 393, endPoint y: 211, distance: 22.2
click at [1319, 190] on button "Edit" at bounding box center [1319, 187] width 14 height 12
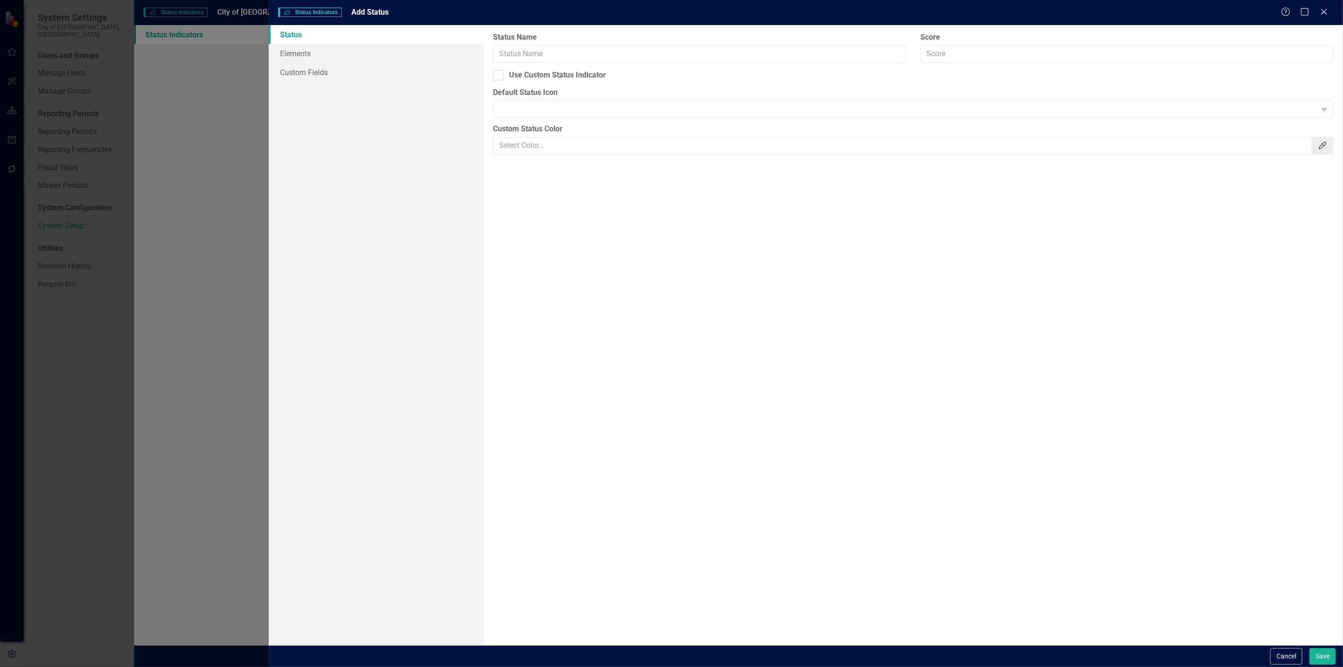
type input "Completed"
checkbox input "true"
type input "#9FC1FF"
click at [959, 46] on input "Score" at bounding box center [1126, 53] width 413 height 17
type input "4"
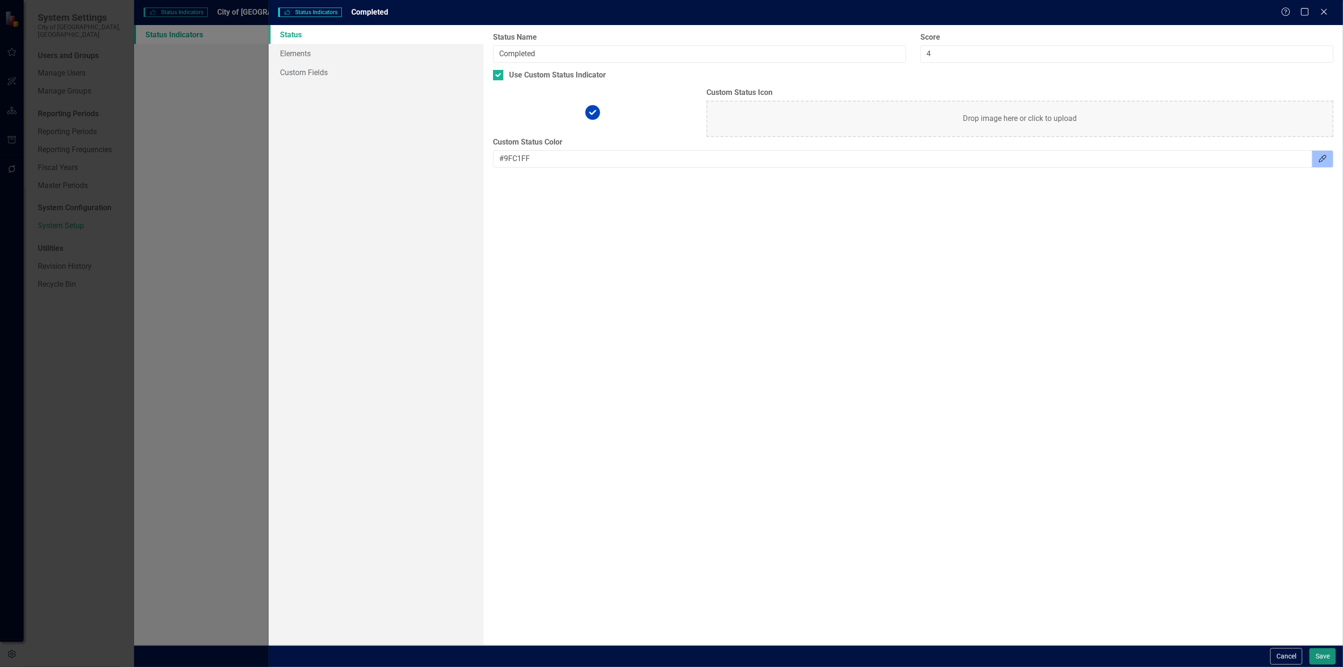
click at [1324, 654] on button "Save" at bounding box center [1322, 656] width 26 height 17
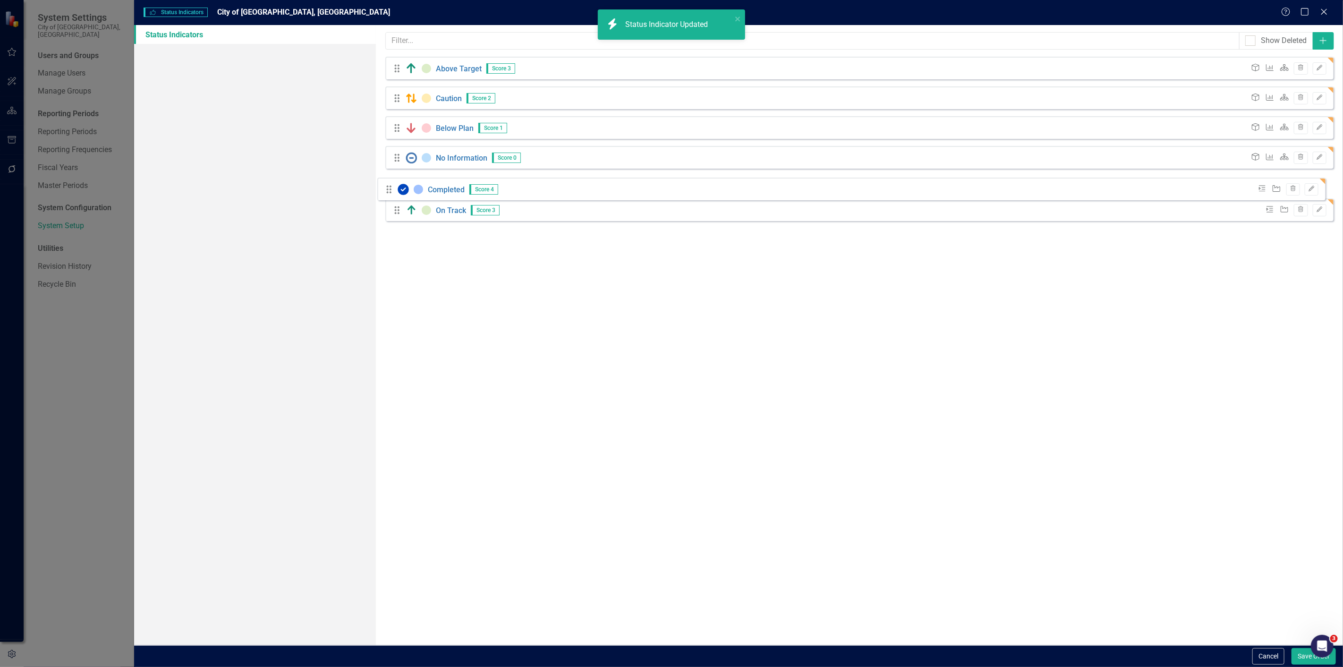
drag, startPoint x: 398, startPoint y: 217, endPoint x: 390, endPoint y: 189, distance: 29.0
click at [390, 189] on div "Drag Above Target Score 3 Goal KPI Scorecard Trash Edit Drag Caution Score 2 Go…" at bounding box center [859, 142] width 948 height 171
click at [1304, 652] on button "Save Order" at bounding box center [1313, 656] width 44 height 17
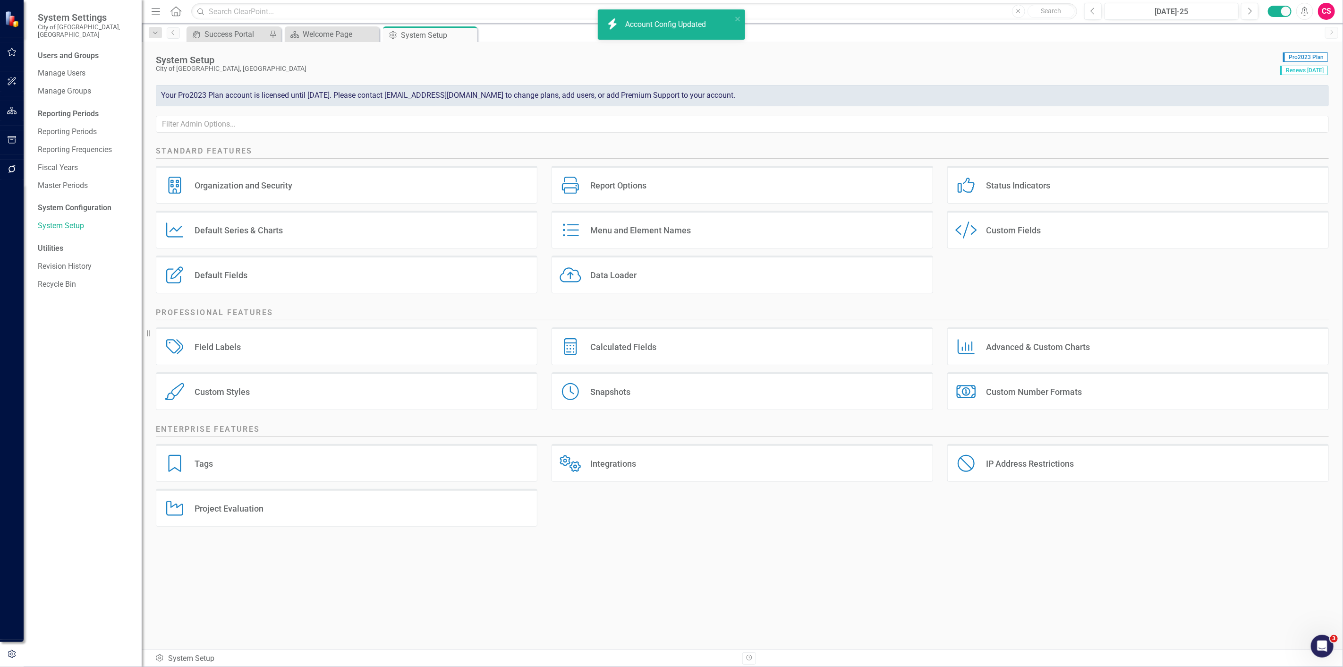
click at [1063, 189] on div "Status Indicators Status Indicators" at bounding box center [1137, 185] width 381 height 38
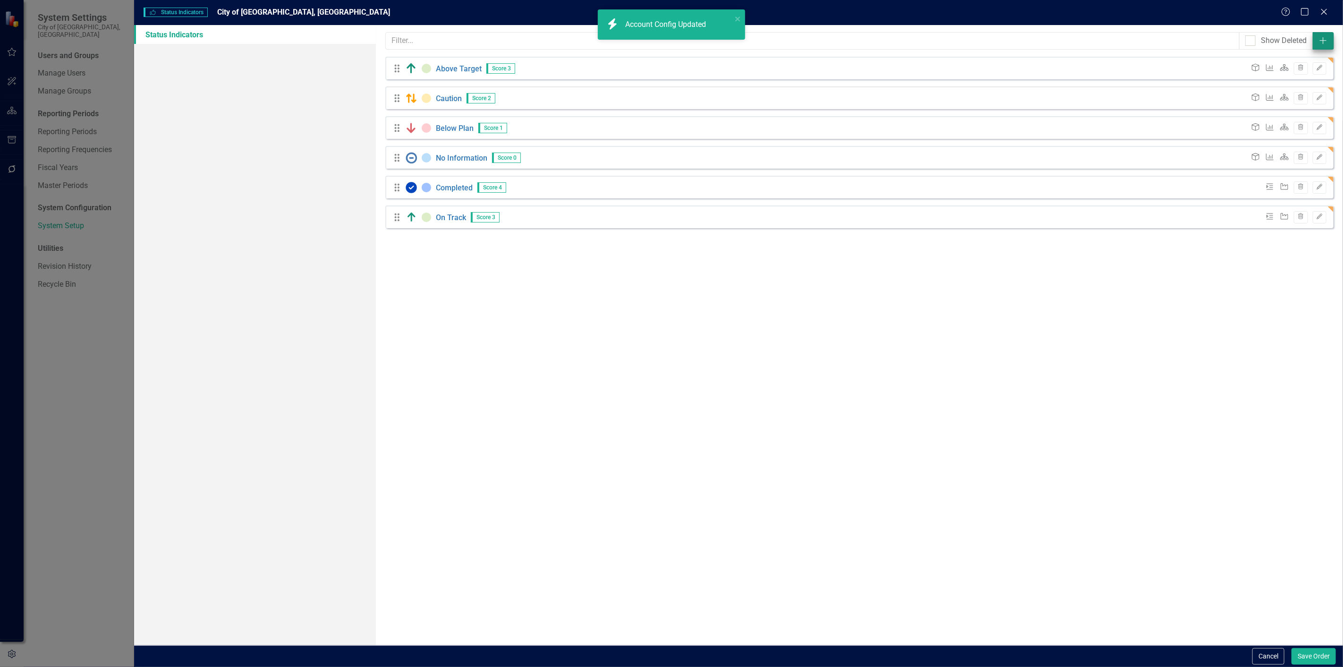
drag, startPoint x: 1342, startPoint y: 35, endPoint x: 1326, endPoint y: 38, distance: 15.9
click at [1337, 36] on div "Status icons are used throughout ClearPoint to show the current period status o…" at bounding box center [859, 335] width 967 height 620
click at [1326, 38] on icon "Add" at bounding box center [1322, 41] width 9 height 8
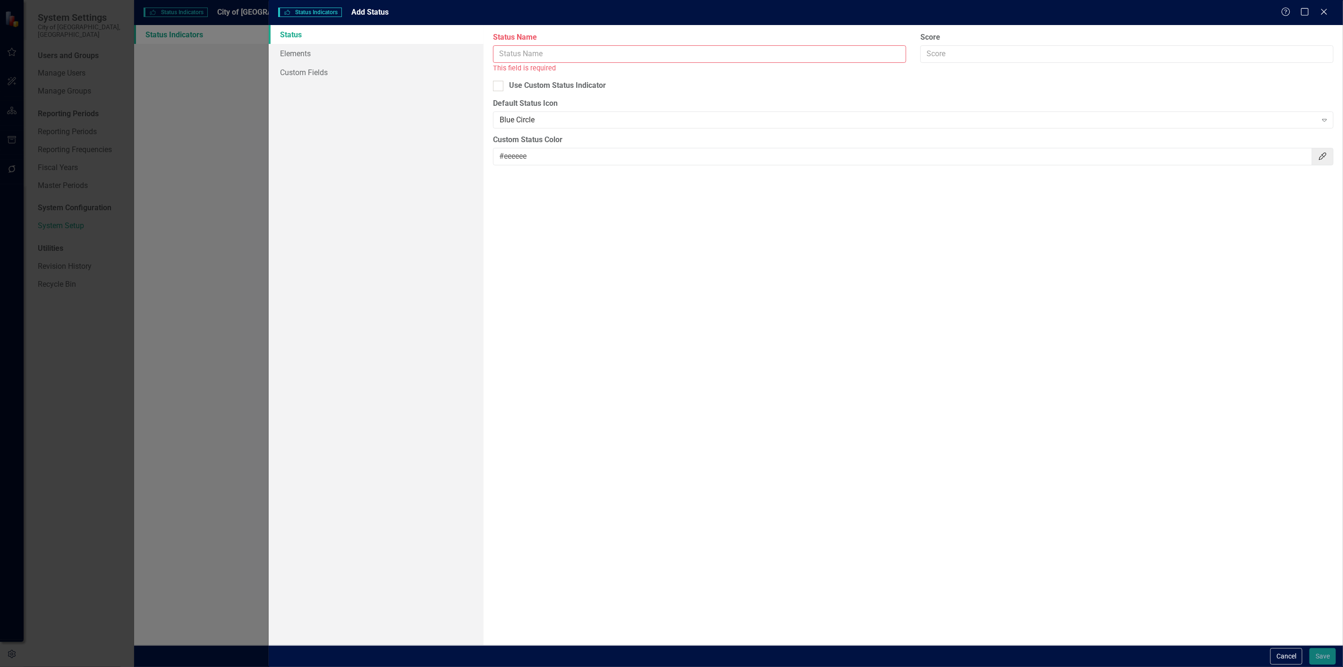
click at [529, 43] on div "Status Name This field is required" at bounding box center [699, 52] width 413 height 41
click at [528, 45] on input "Status Name" at bounding box center [699, 53] width 413 height 17
type input "Behind Schedule"
click at [516, 73] on div "Use Custom Status Indicator" at bounding box center [557, 75] width 97 height 11
click at [499, 73] on input "Use Custom Status Indicator" at bounding box center [496, 73] width 6 height 6
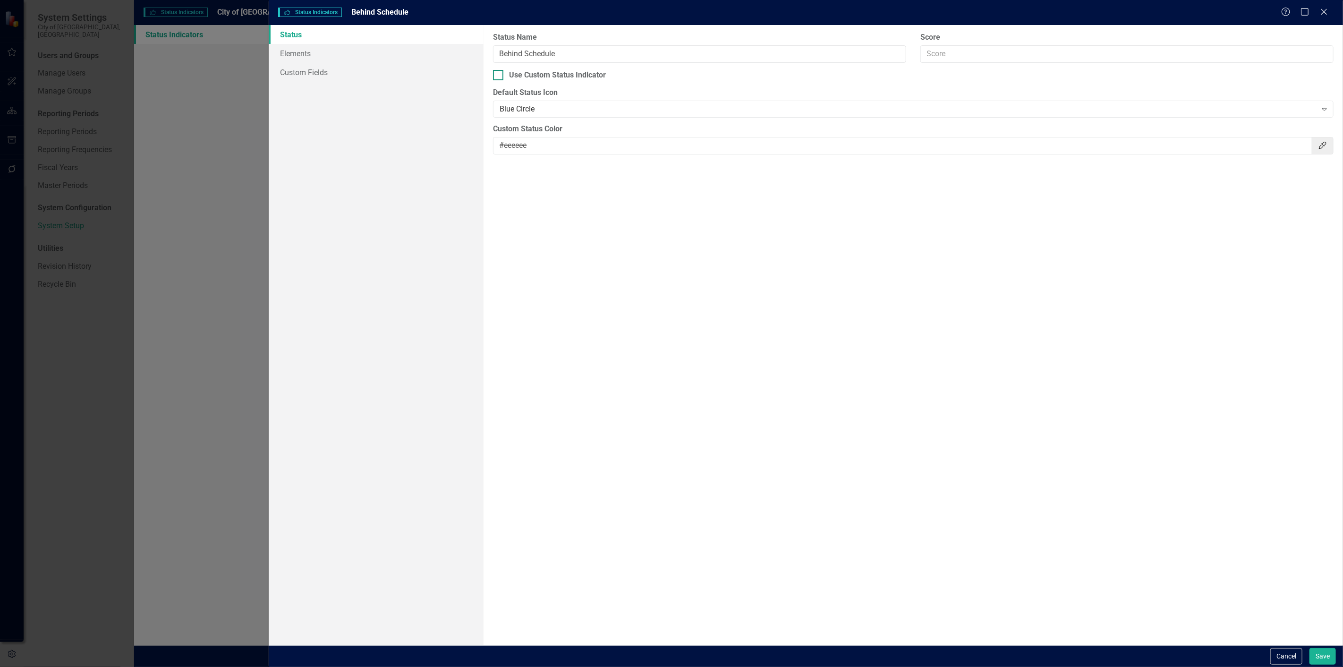
checkbox input "true"
click at [825, 91] on label "Custom Status Icon" at bounding box center [1019, 92] width 627 height 11
click at [820, 107] on div "Drop image here or click to upload" at bounding box center [1019, 119] width 627 height 36
click at [512, 157] on input "#eeeeee" at bounding box center [902, 158] width 819 height 17
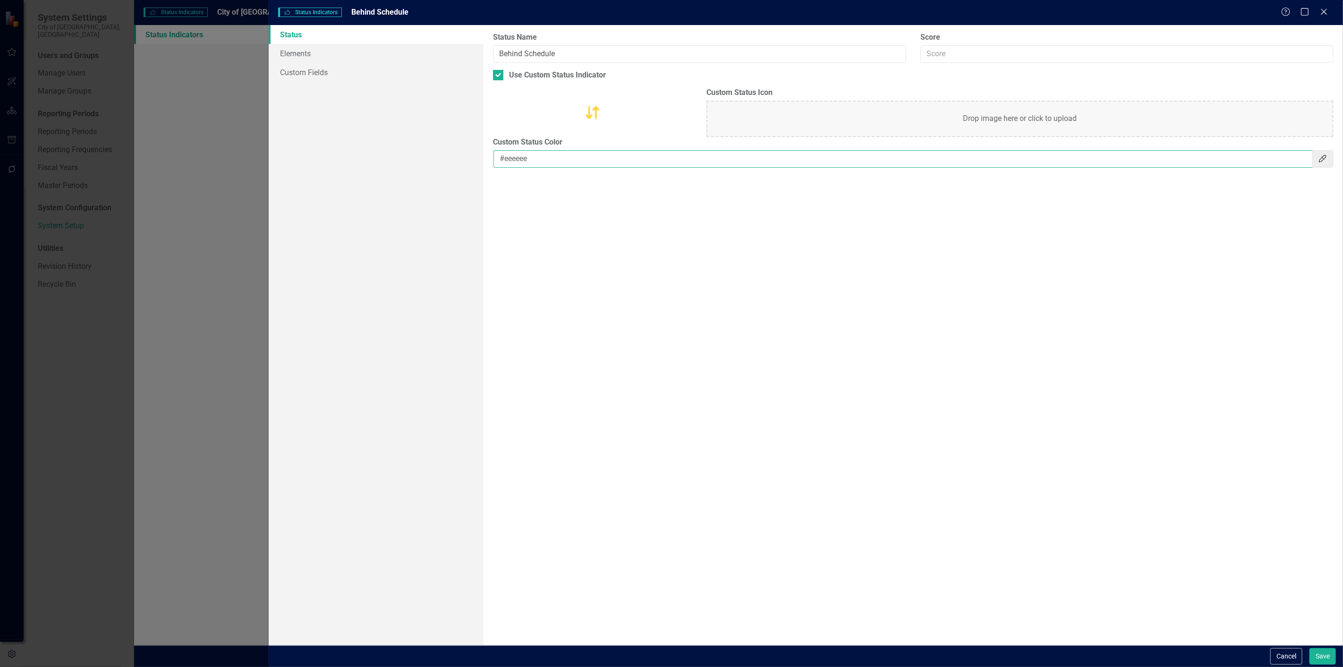
paste input "FFECB3"
type input "#FFECB3"
click at [1319, 653] on button "Save" at bounding box center [1322, 656] width 26 height 17
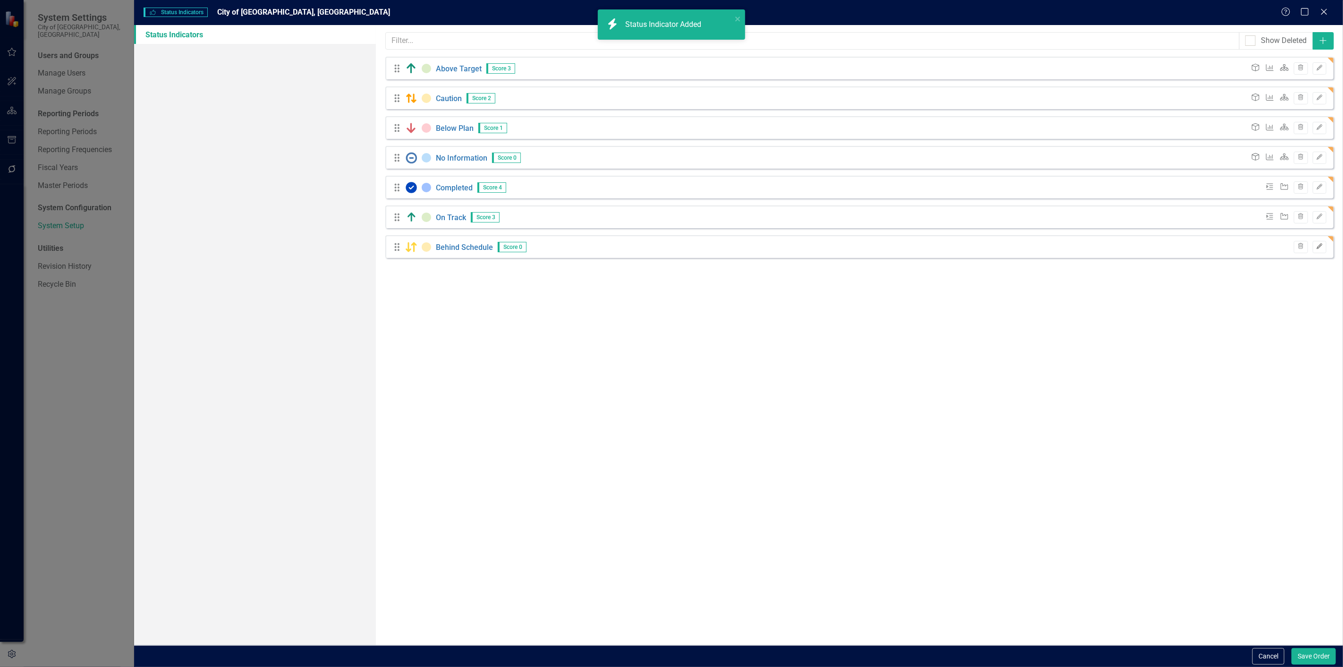
click at [1314, 246] on button "Edit" at bounding box center [1319, 247] width 14 height 12
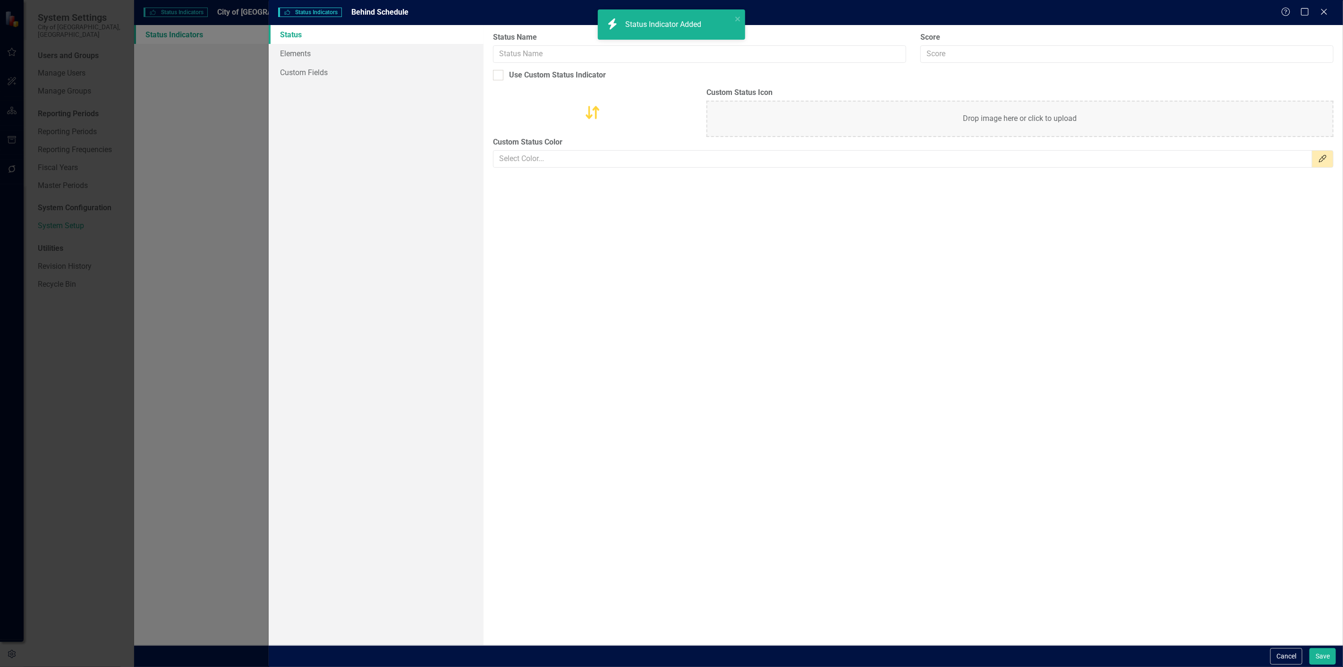
type input "Behind Schedule"
checkbox input "true"
type input "#FFECB3"
click at [964, 58] on input "Score" at bounding box center [1126, 53] width 413 height 17
type input "2"
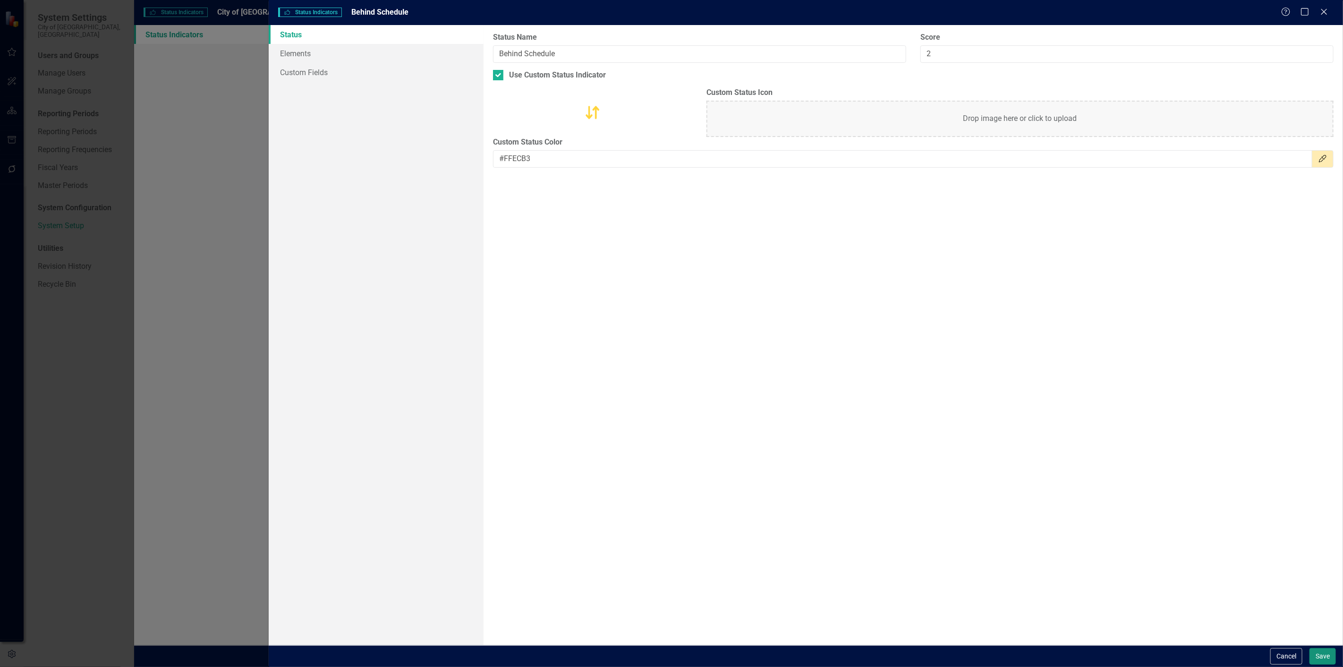
click at [1333, 659] on button "Save" at bounding box center [1322, 656] width 26 height 17
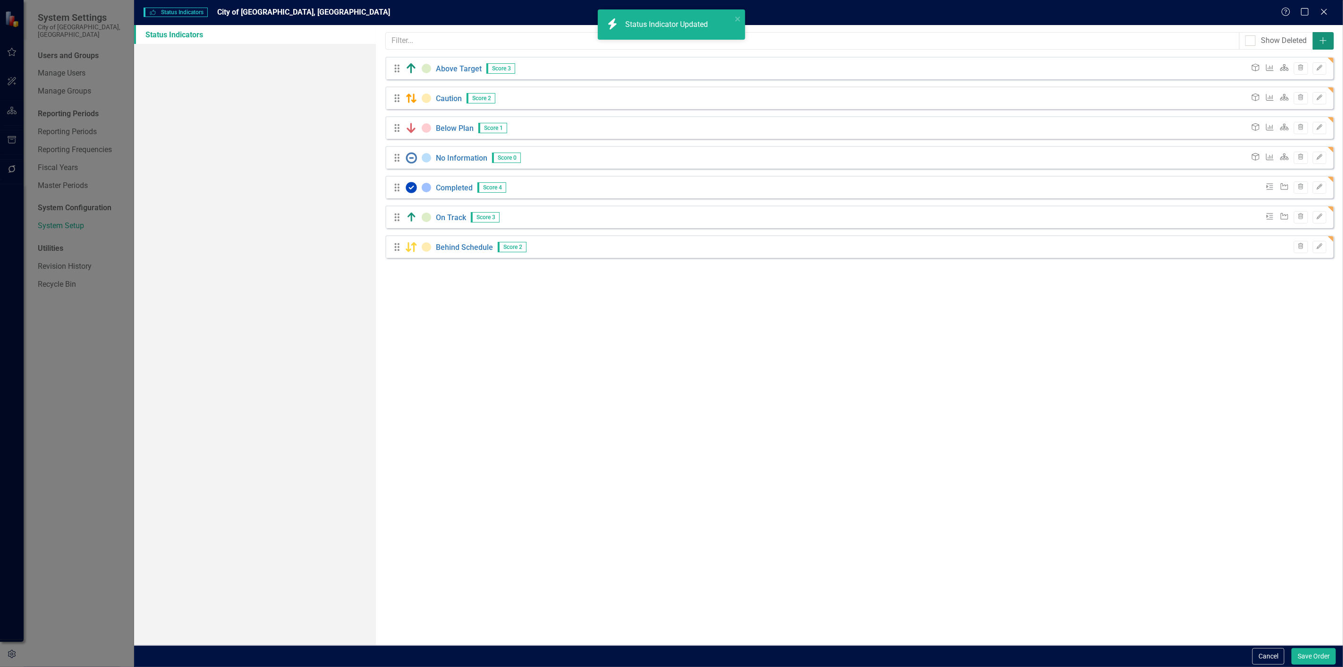
click at [1331, 35] on button "Add" at bounding box center [1322, 40] width 21 height 17
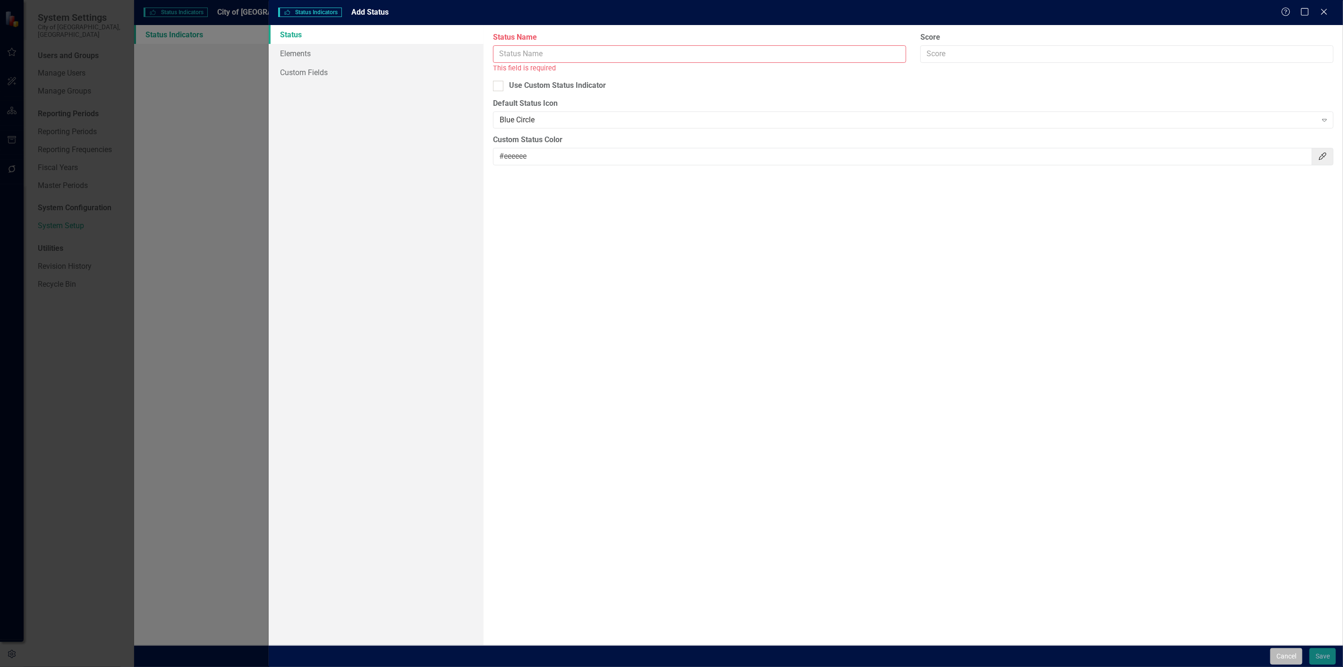
click at [1284, 655] on button "Cancel" at bounding box center [1286, 656] width 32 height 17
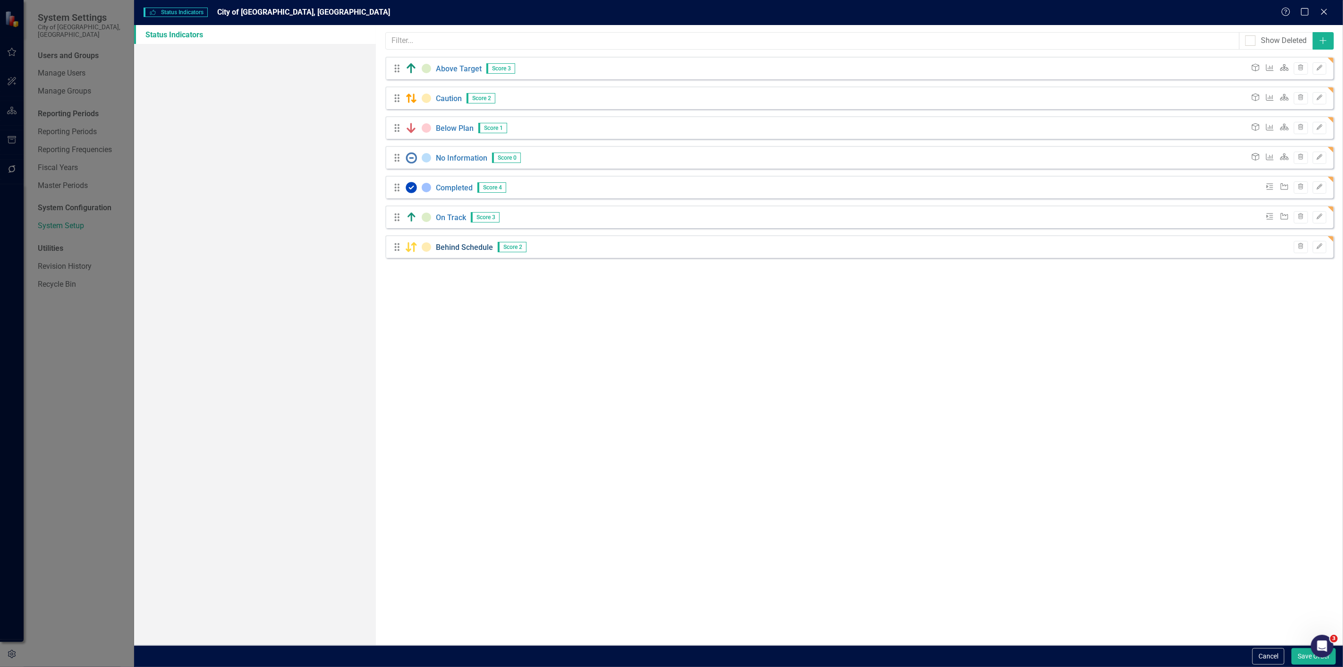
click at [478, 244] on link "Behind Schedule" at bounding box center [464, 246] width 57 height 9
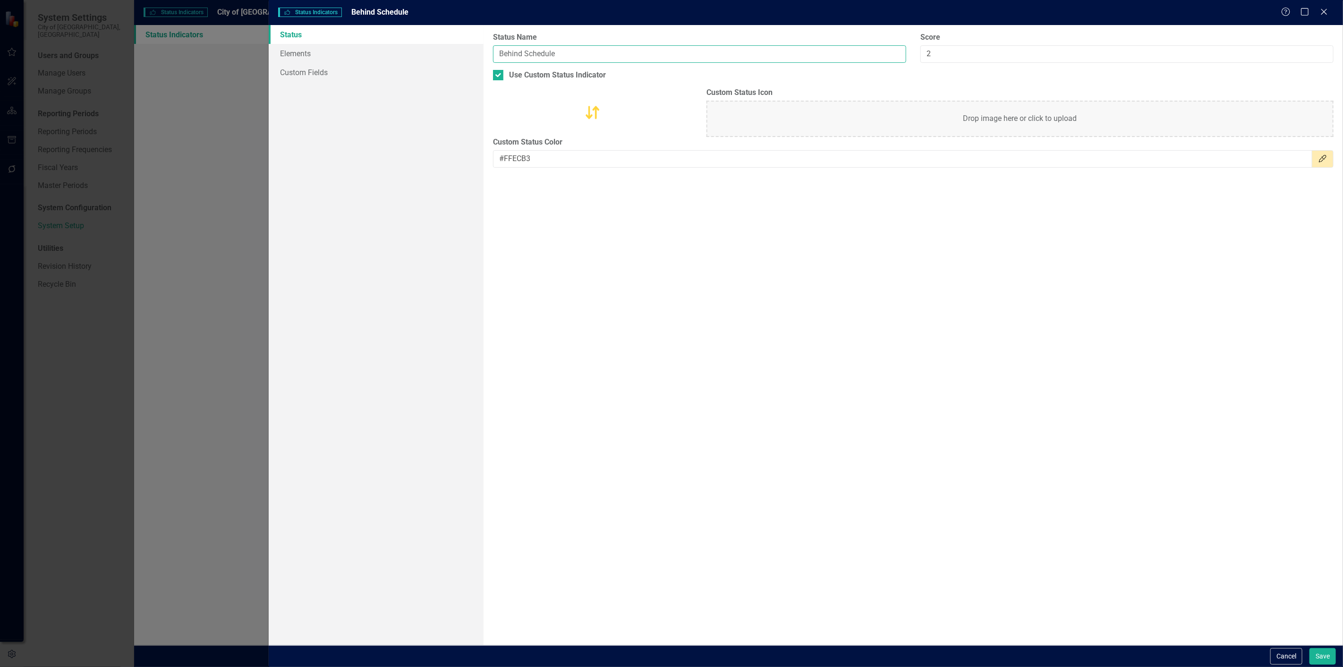
click at [497, 54] on input "Behind Schedule" at bounding box center [699, 53] width 413 height 17
type input "Slightly Behind Schedule"
click at [1309, 648] on button "Save" at bounding box center [1322, 656] width 26 height 17
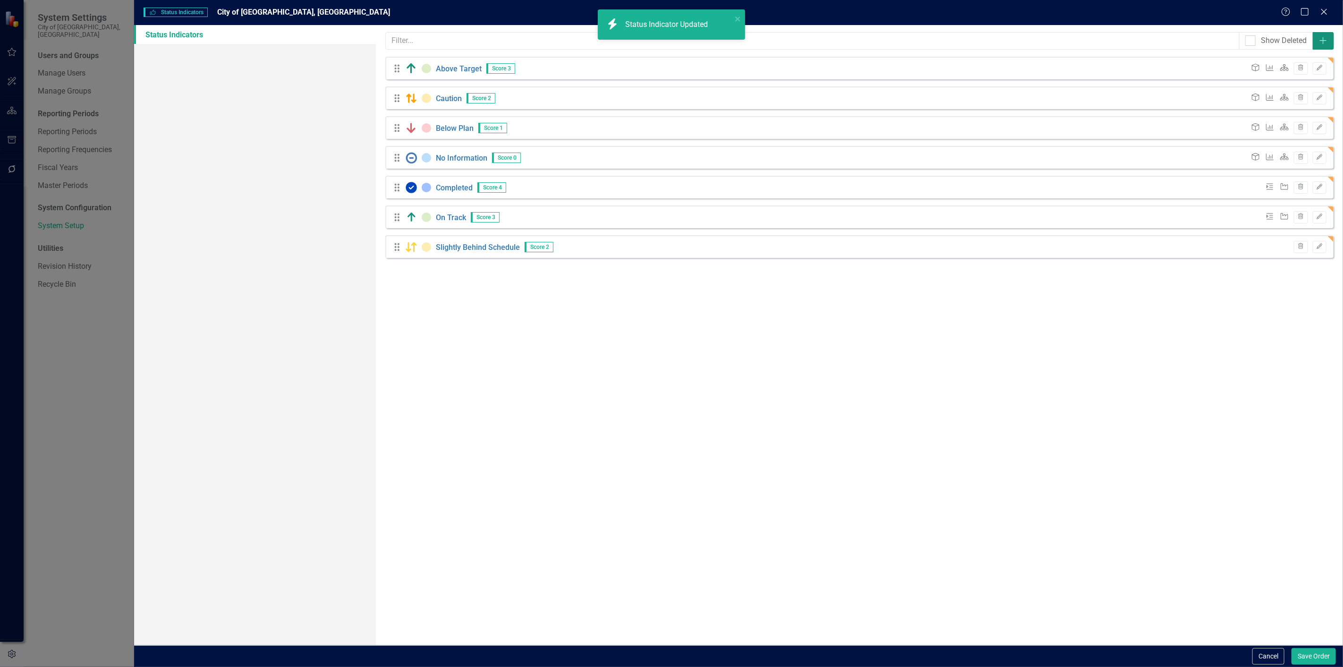
click at [1329, 39] on button "Add" at bounding box center [1322, 40] width 21 height 17
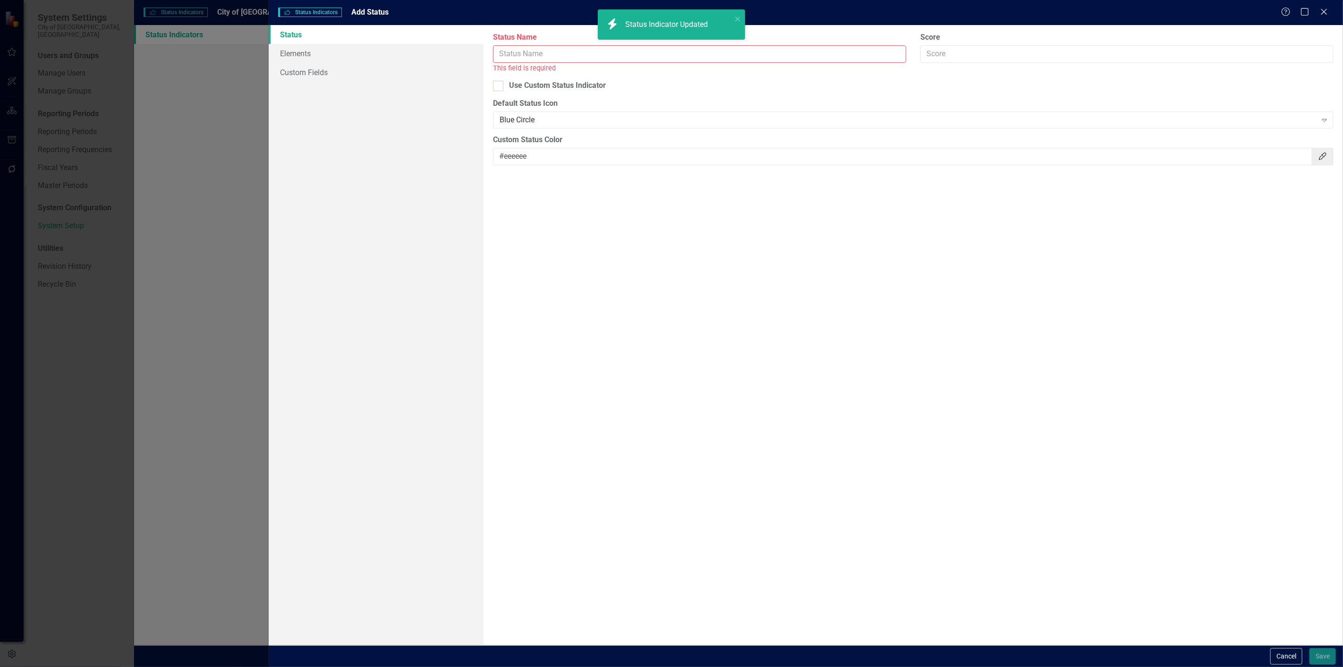
click at [595, 53] on input "Status Name" at bounding box center [699, 53] width 413 height 17
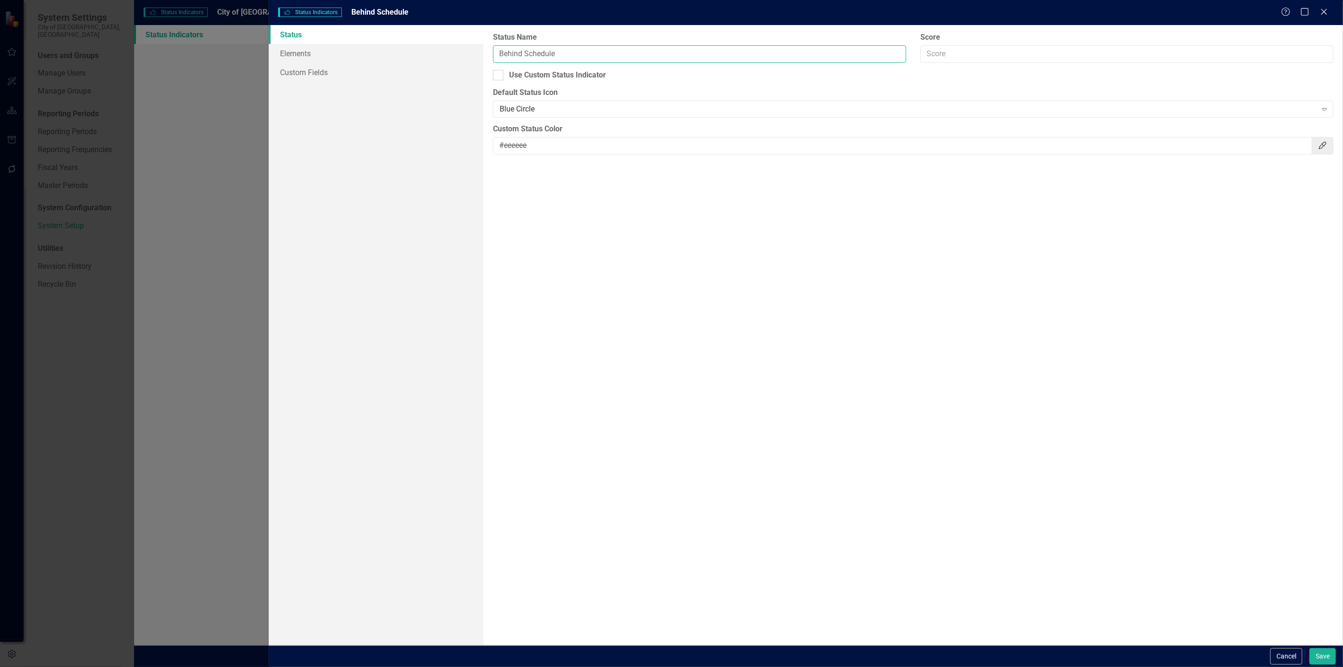
type input "Behind Schedule"
click at [531, 81] on div "Status icons are used throughout ClearPoint to show the current period status o…" at bounding box center [912, 335] width 859 height 620
click at [531, 76] on div "Use Custom Status Indicator" at bounding box center [557, 75] width 97 height 11
click at [499, 76] on input "Use Custom Status Indicator" at bounding box center [496, 73] width 6 height 6
checkbox input "true"
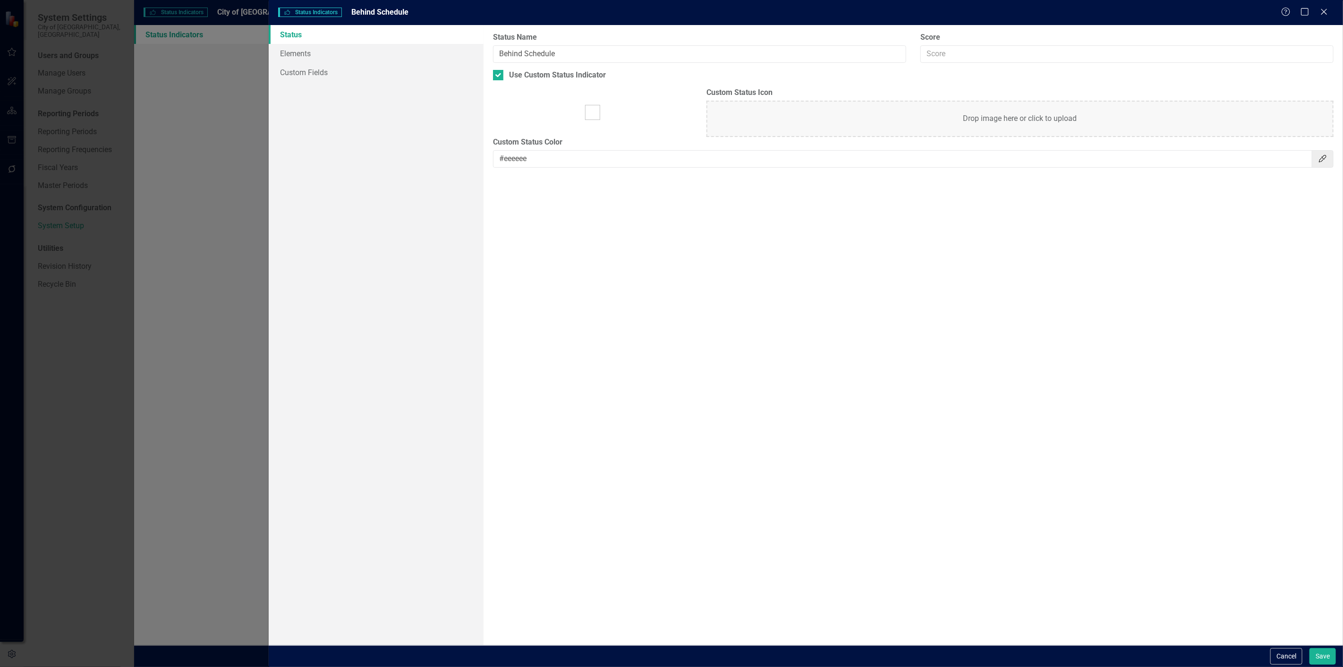
click at [914, 120] on div "Drop image here or click to upload" at bounding box center [1019, 119] width 627 height 36
click at [517, 153] on input "#eeeeee" at bounding box center [902, 158] width 819 height 17
paste input "FECDD2"
type input "#FECDD2"
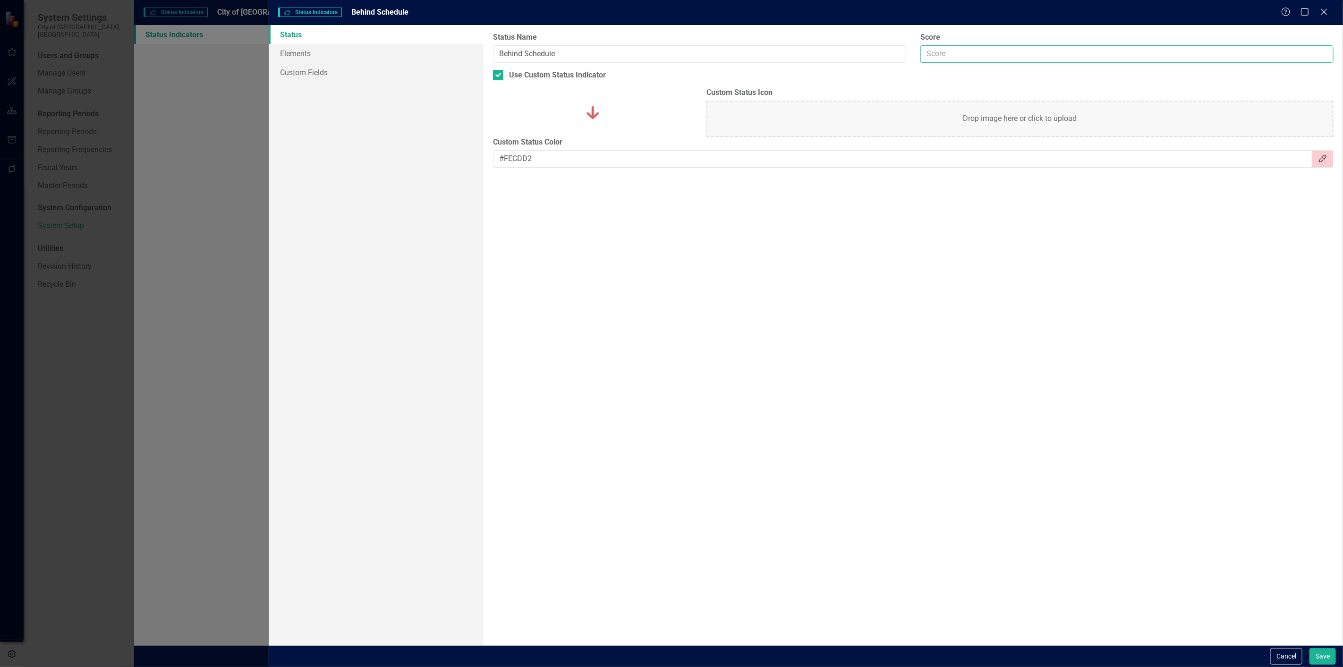
click at [1024, 54] on input "Score" at bounding box center [1126, 53] width 413 height 17
type input "0"
click at [1313, 660] on button "Save" at bounding box center [1322, 656] width 26 height 17
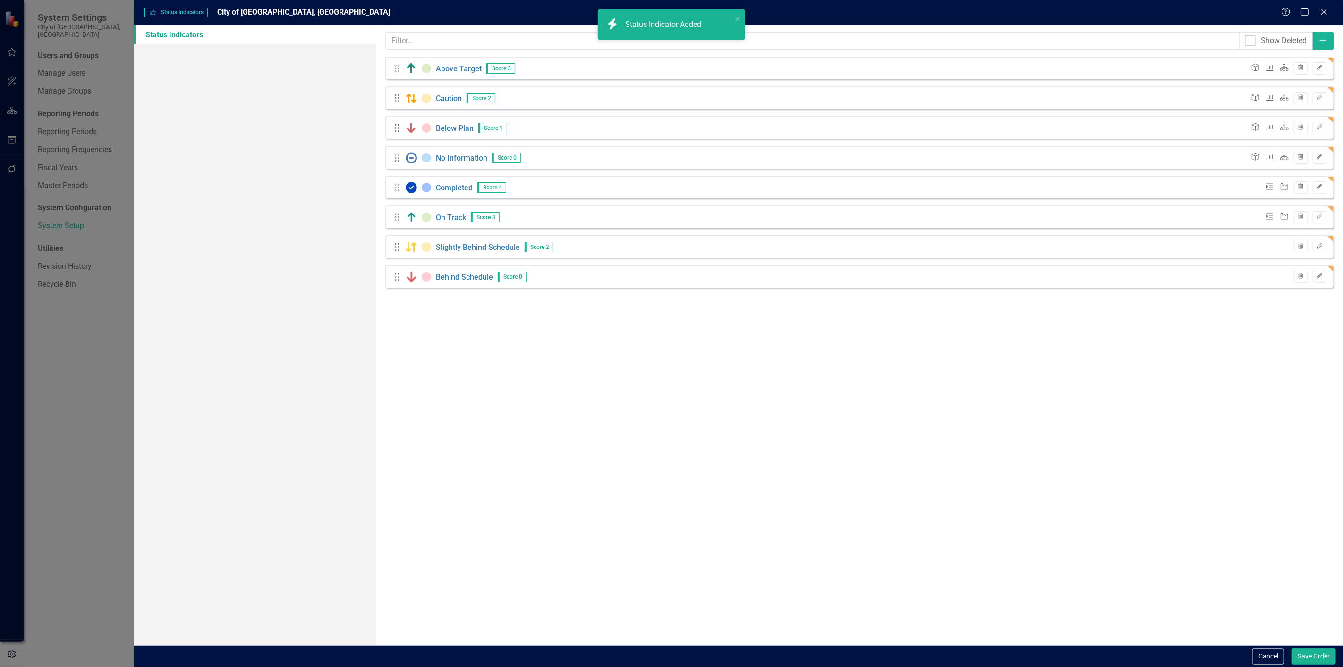
click at [1318, 247] on icon "button" at bounding box center [1319, 246] width 6 height 6
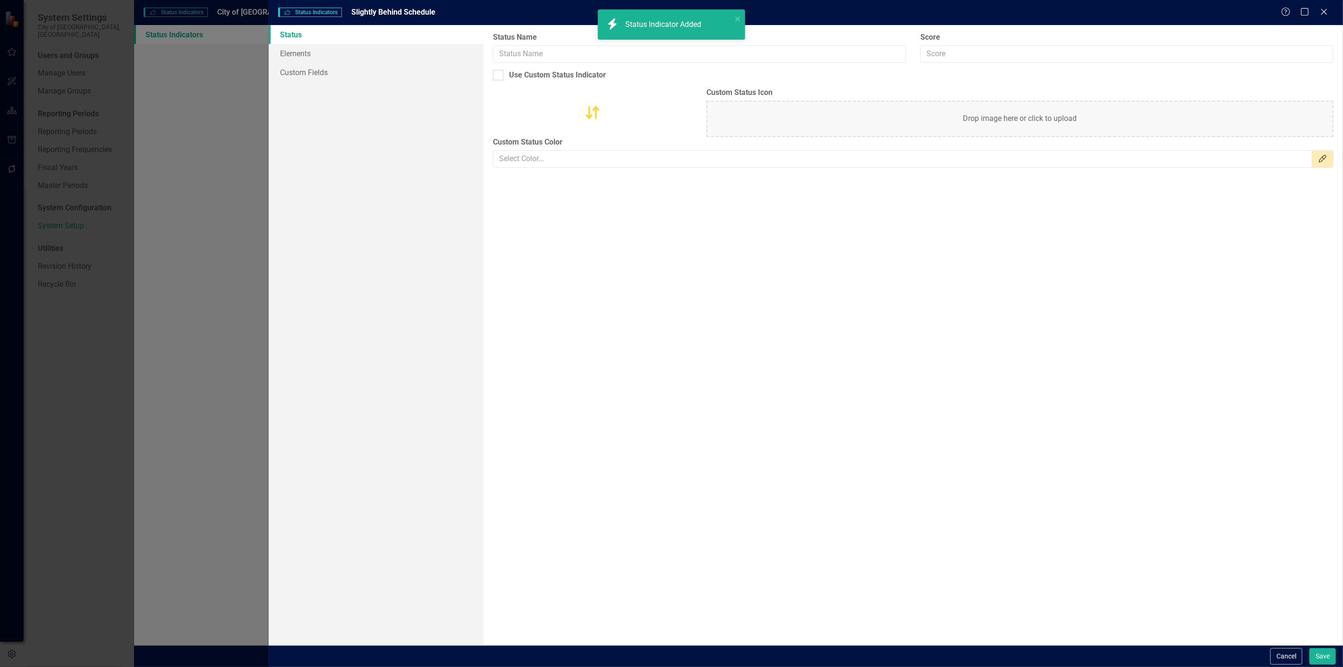
type input "Slightly Behind Schedule"
type input "2"
checkbox input "true"
type input "#FFECB3"
click at [305, 60] on link "Elements" at bounding box center [376, 53] width 215 height 19
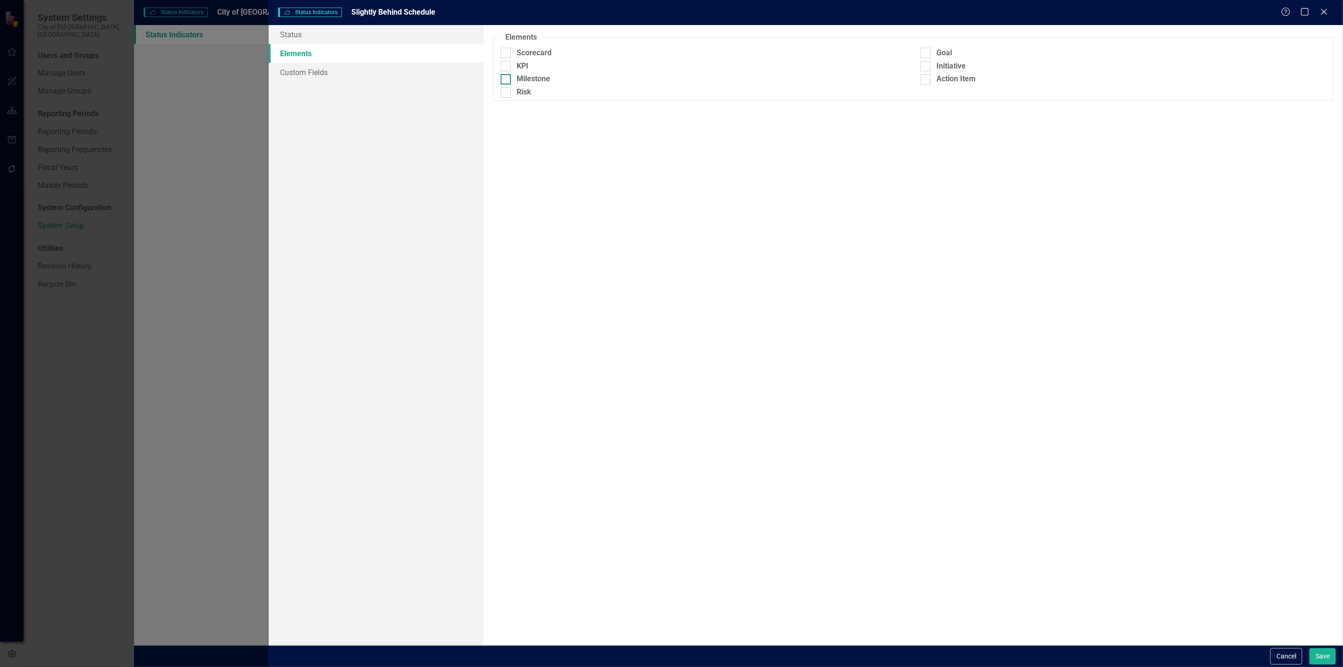
click at [510, 83] on div at bounding box center [505, 79] width 10 height 10
click at [507, 80] on input "Milestone" at bounding box center [503, 77] width 6 height 6
checkbox input "true"
drag, startPoint x: 968, startPoint y: 66, endPoint x: 982, endPoint y: 76, distance: 17.2
click at [968, 65] on div "Initiative" at bounding box center [1122, 66] width 405 height 11
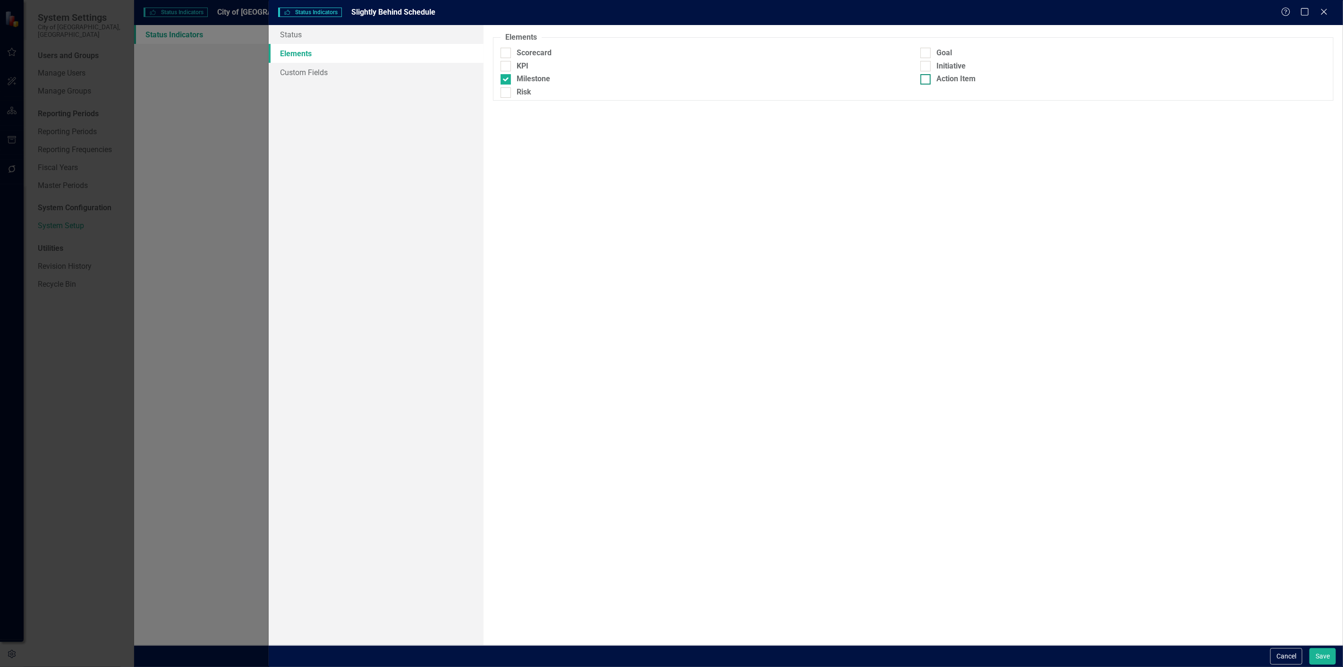
click at [926, 65] on input "Initiative" at bounding box center [923, 64] width 6 height 6
checkbox input "true"
click at [405, 39] on link "Status" at bounding box center [376, 34] width 215 height 19
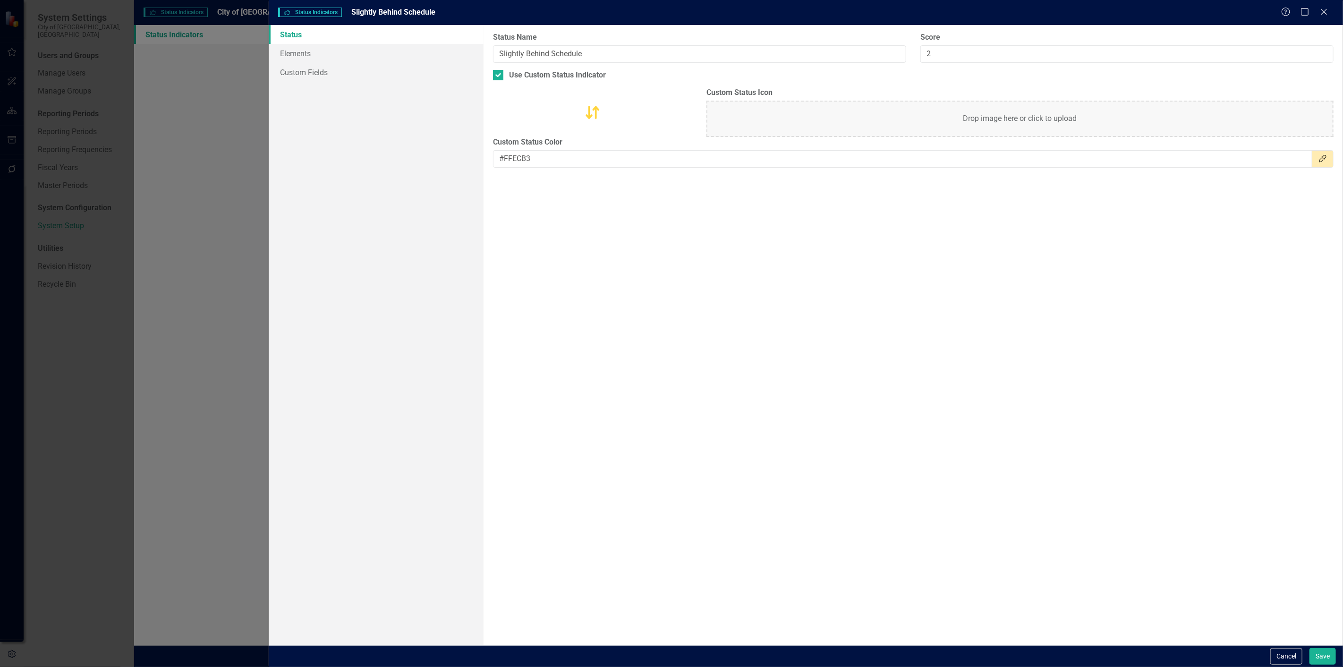
click at [1341, 656] on div "Cancel Save" at bounding box center [806, 656] width 1074 height 22
click at [1329, 657] on button "Save" at bounding box center [1322, 656] width 26 height 17
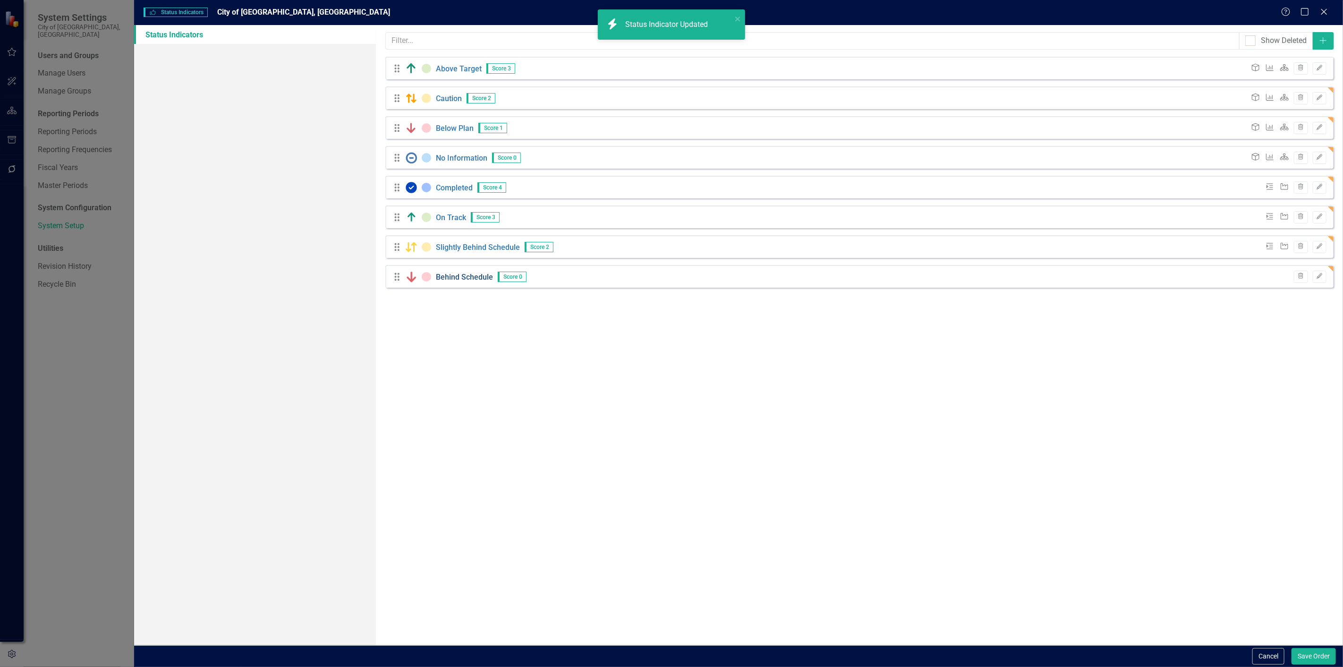
click at [480, 274] on link "Behind Schedule" at bounding box center [464, 276] width 57 height 9
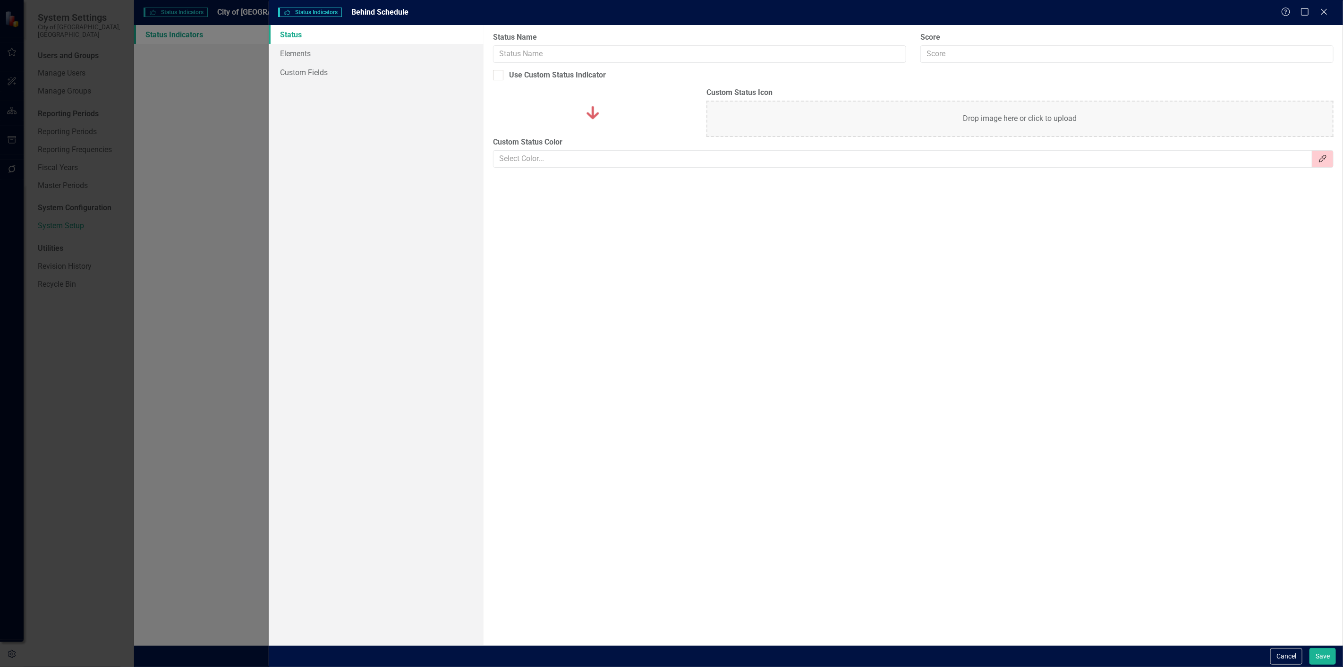
type input "Behind Schedule"
type input "0"
checkbox input "true"
type input "#FECDD2"
drag, startPoint x: 950, startPoint y: 52, endPoint x: 888, endPoint y: 71, distance: 65.2
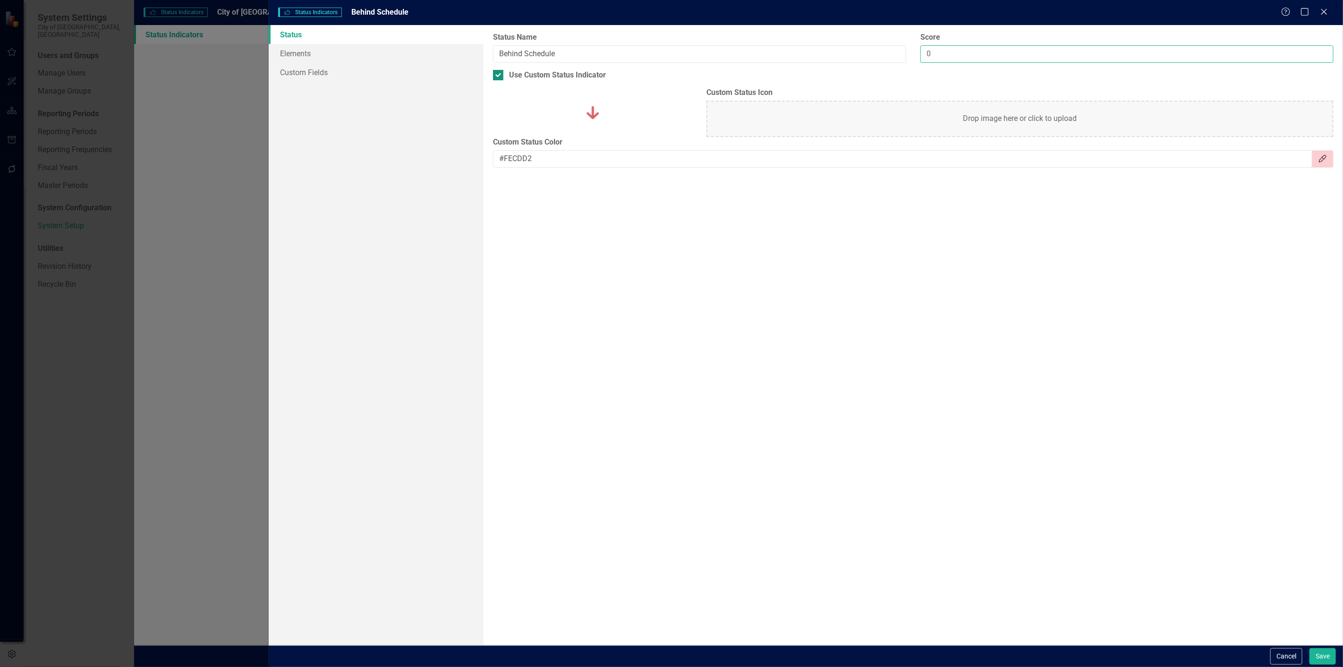
click at [888, 71] on div "Status icons are used throughout ClearPoint to show the current period status o…" at bounding box center [912, 335] width 859 height 620
type input "1"
click at [407, 49] on link "Elements" at bounding box center [376, 53] width 215 height 19
click at [506, 77] on input "Milestone" at bounding box center [503, 77] width 6 height 6
checkbox input "true"
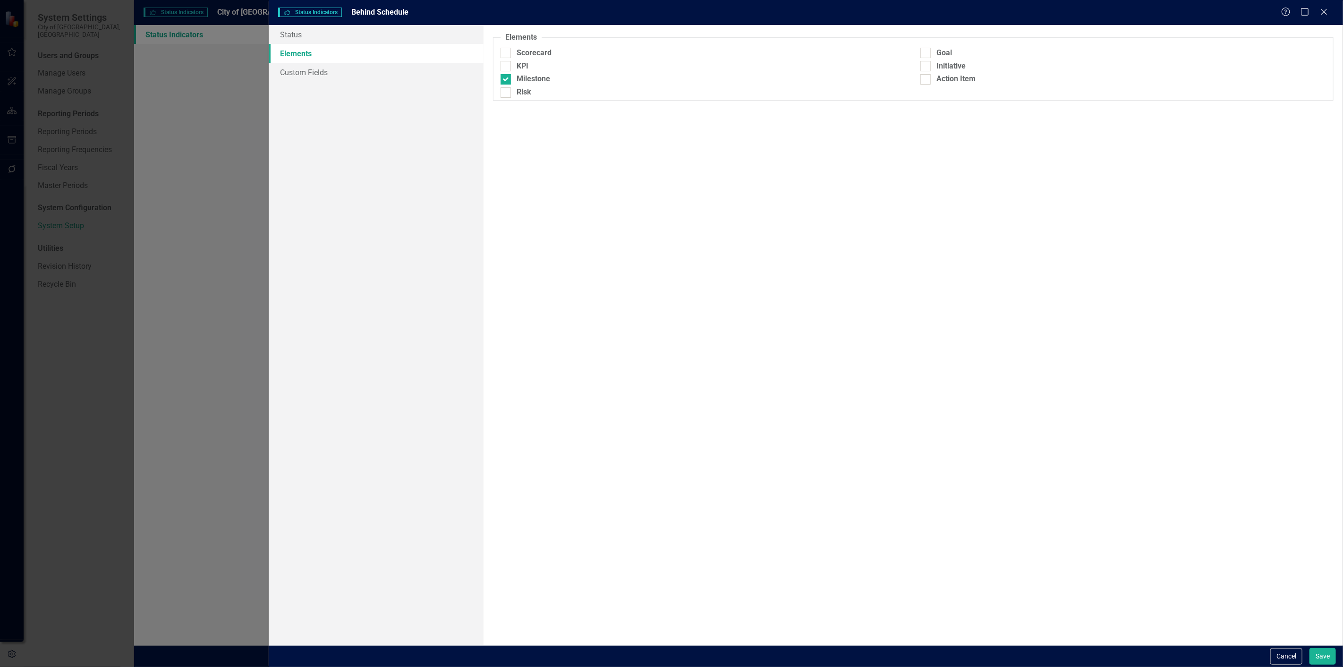
drag, startPoint x: 936, startPoint y: 67, endPoint x: 946, endPoint y: 86, distance: 21.8
click at [936, 67] on div "Initiative" at bounding box center [950, 66] width 29 height 11
click at [926, 67] on input "Initiative" at bounding box center [923, 64] width 6 height 6
checkbox input "true"
click at [1329, 653] on button "Save" at bounding box center [1322, 656] width 26 height 17
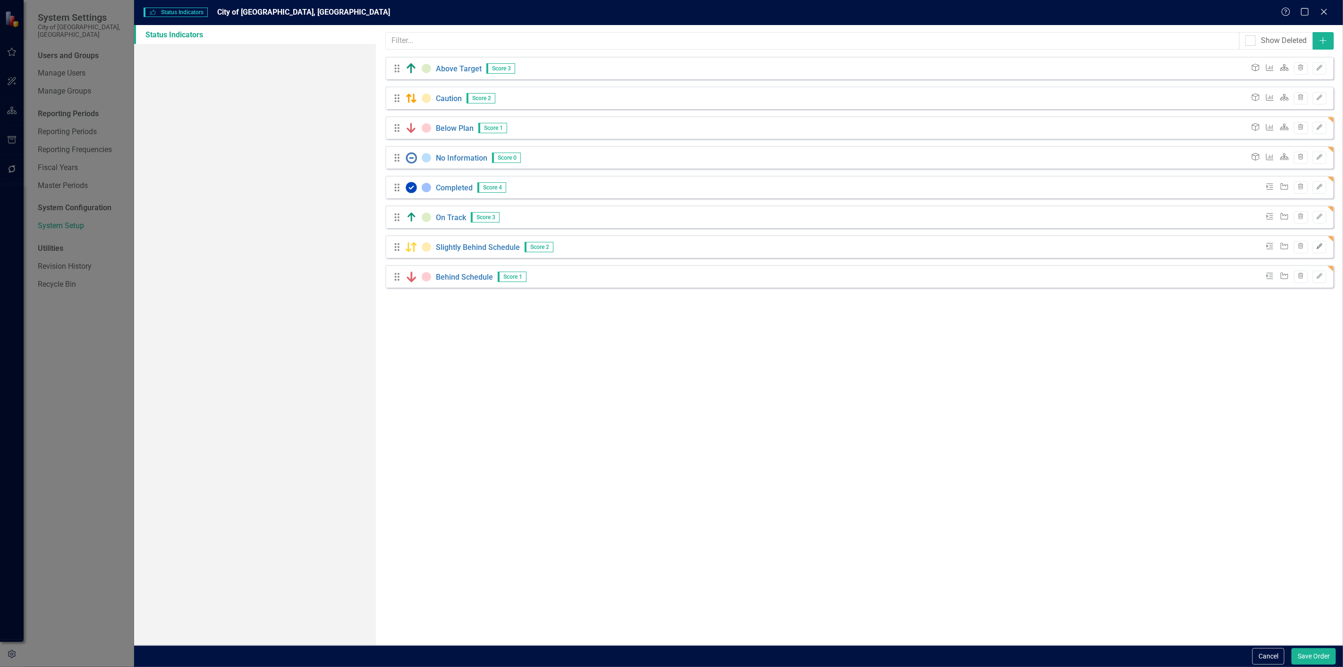
click at [1320, 242] on button "Edit" at bounding box center [1319, 247] width 14 height 12
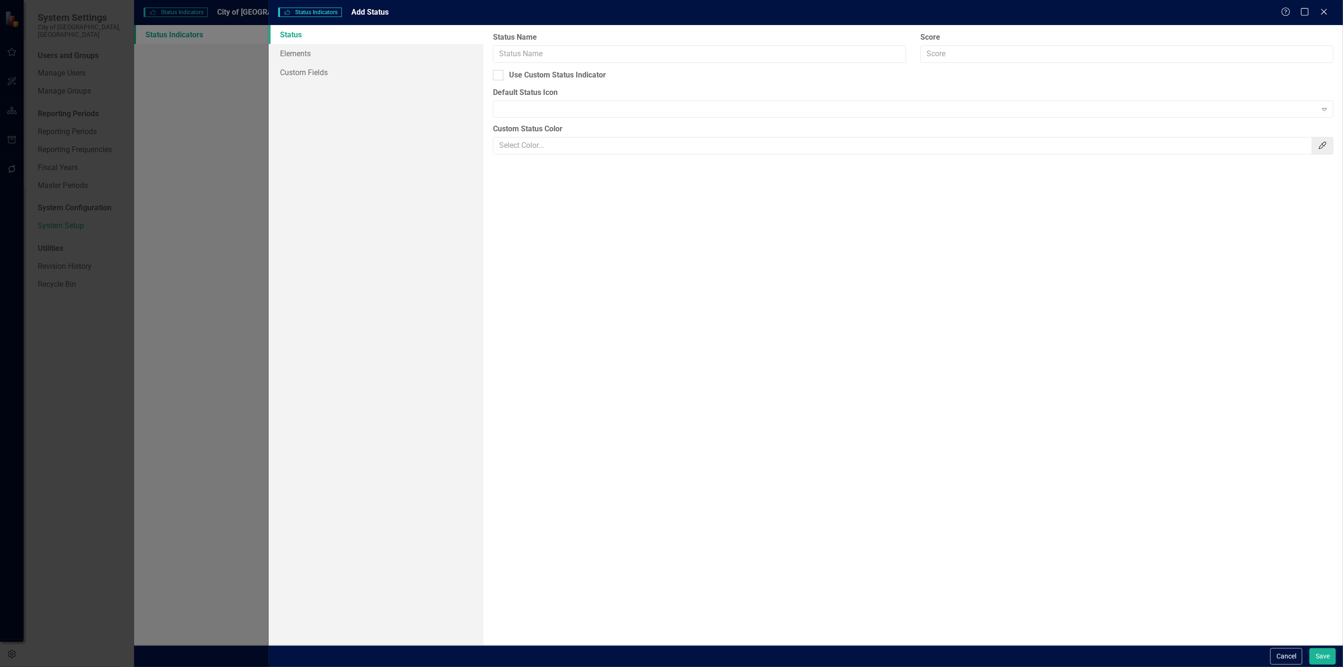
type input "Slightly Behind Schedule"
type input "2"
checkbox input "true"
type input "#FFECB3"
click at [914, 114] on div "Drop image here or click to upload" at bounding box center [1019, 119] width 627 height 36
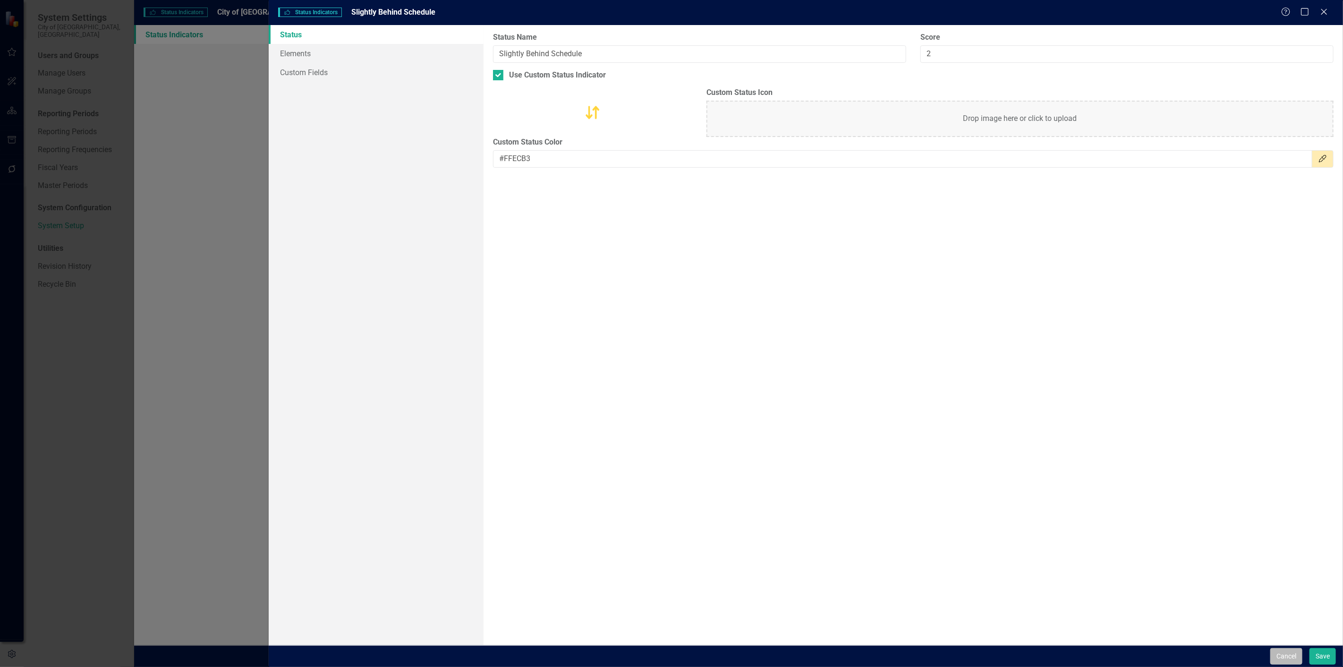
click at [1295, 663] on button "Cancel" at bounding box center [1286, 656] width 32 height 17
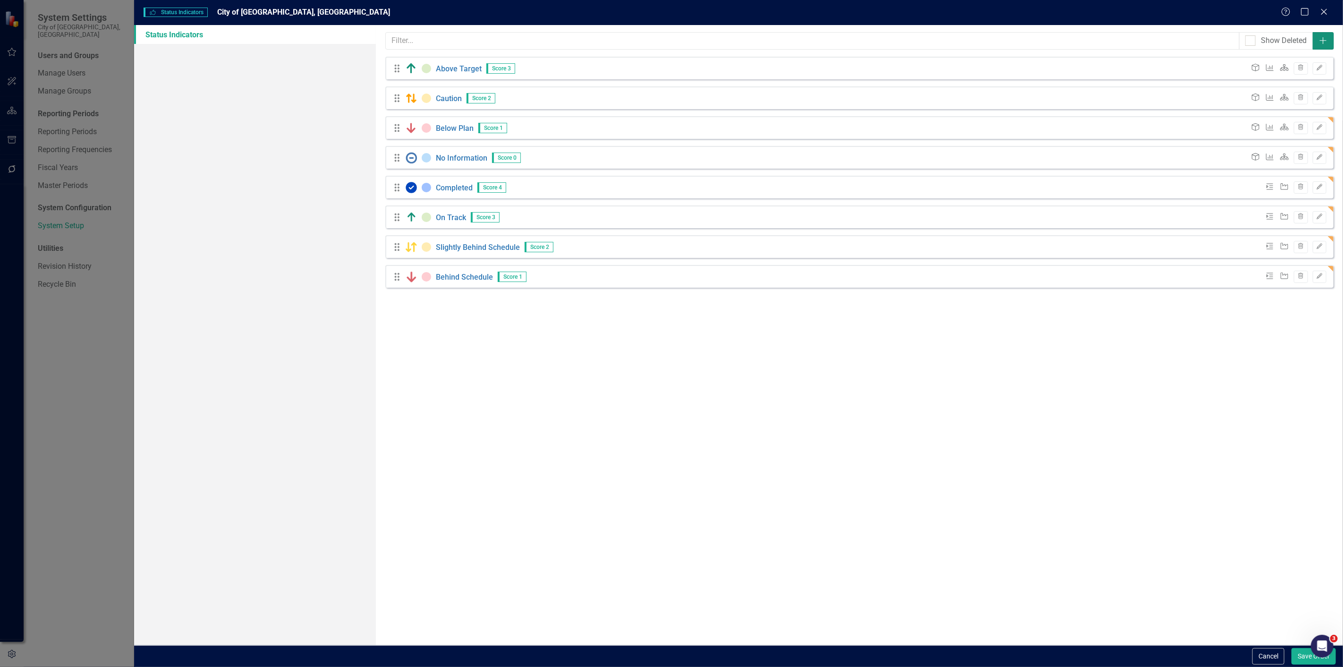
click at [1323, 34] on button "Add" at bounding box center [1322, 40] width 21 height 17
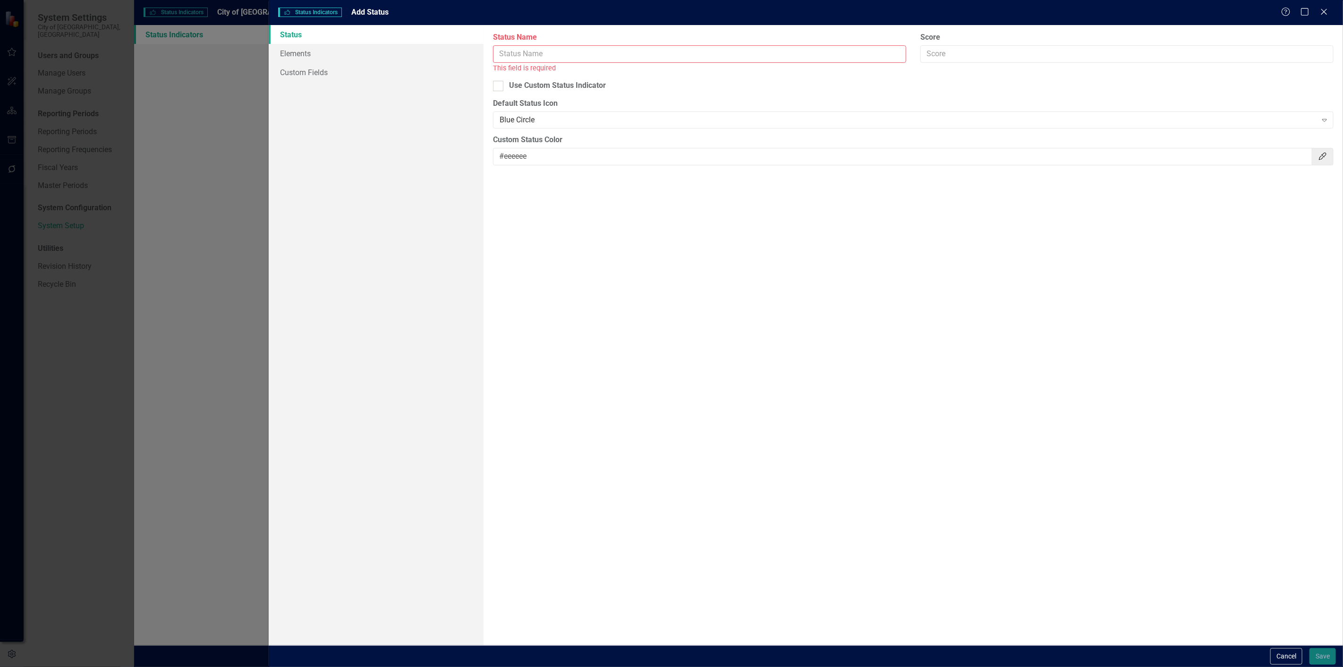
click at [683, 54] on input "Status Name" at bounding box center [699, 53] width 413 height 17
type input "Not Started"
click at [932, 58] on input "Score" at bounding box center [1126, 53] width 413 height 17
type input "0"
click at [537, 77] on div "Use Custom Status Indicator" at bounding box center [557, 75] width 97 height 11
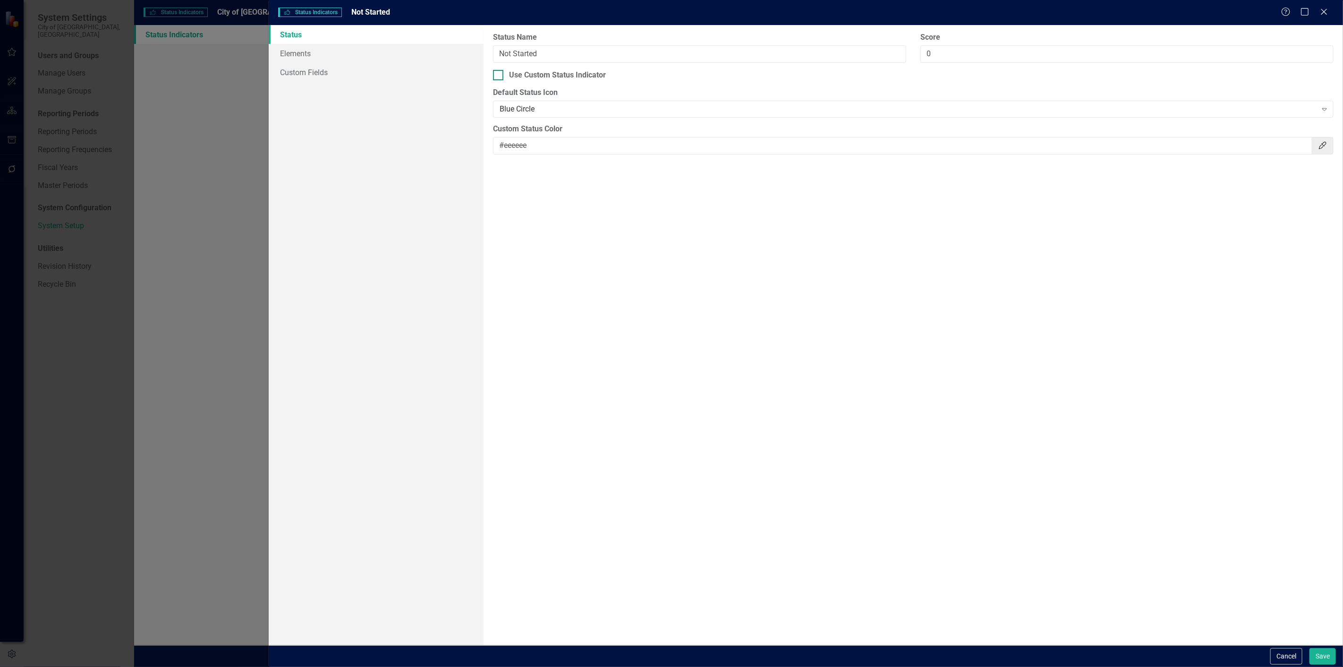
click at [499, 76] on input "Use Custom Status Indicator" at bounding box center [496, 73] width 6 height 6
checkbox input "true"
click at [836, 123] on div "Drop image here or click to upload" at bounding box center [1019, 119] width 627 height 36
click at [1315, 652] on button "Save" at bounding box center [1322, 656] width 26 height 17
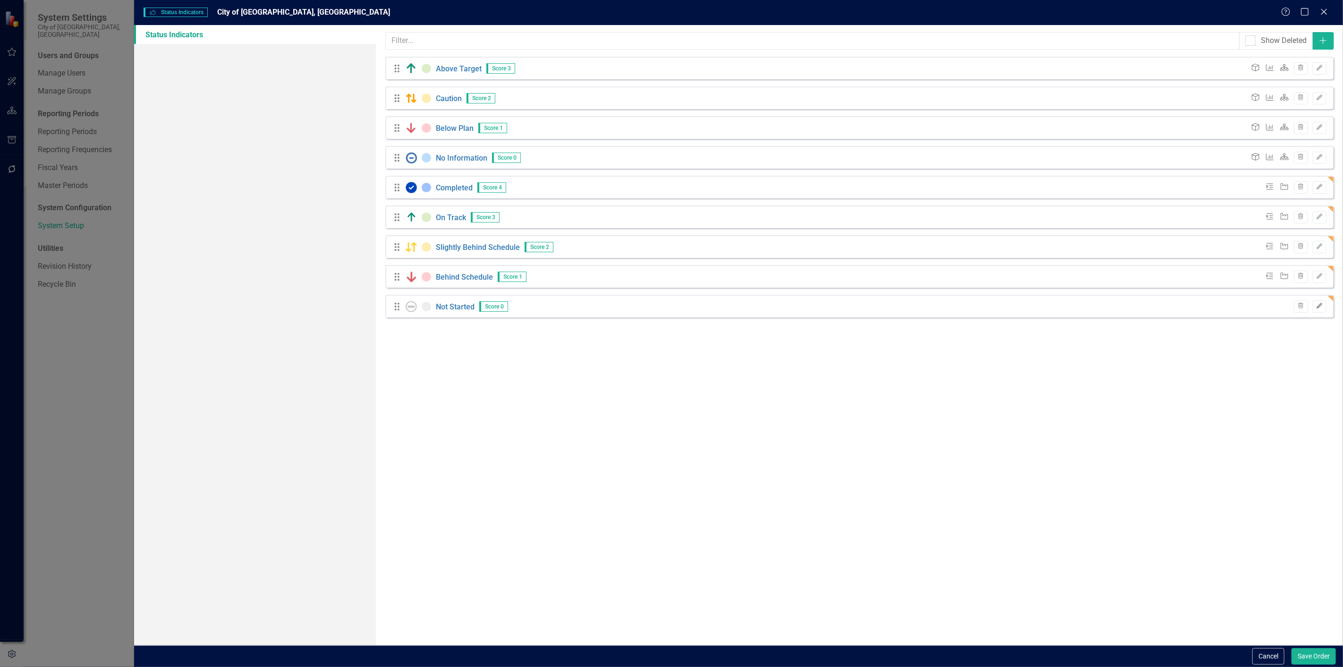
click at [1320, 309] on button "Edit" at bounding box center [1319, 306] width 14 height 12
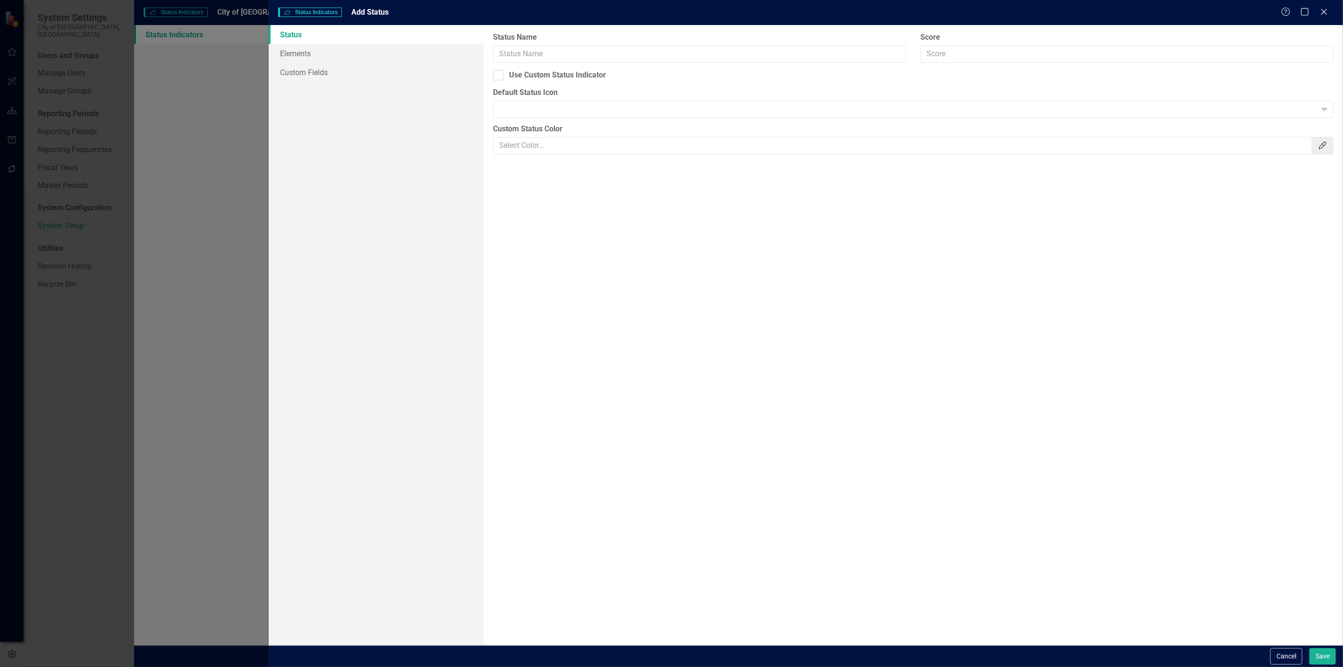
type input "Not Started"
type input "0"
checkbox input "true"
click at [791, 118] on div "Drop image here or click to upload" at bounding box center [1019, 119] width 627 height 36
click at [517, 159] on input "#eeeeee" at bounding box center [902, 158] width 819 height 17
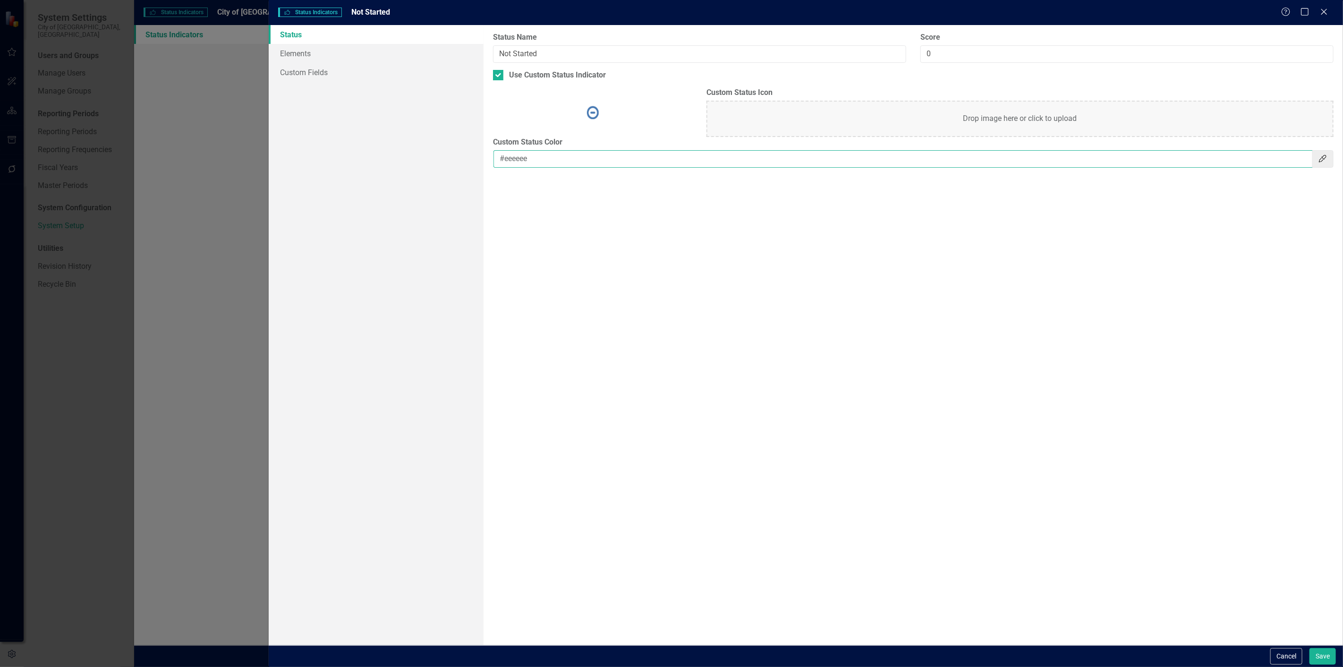
click at [517, 159] on input "#eeeeee" at bounding box center [902, 158] width 819 height 17
paste input "BBDEFB"
type input "#BBDEFB"
click at [346, 59] on link "Elements" at bounding box center [376, 53] width 215 height 19
click at [534, 82] on div "Milestone" at bounding box center [533, 79] width 34 height 11
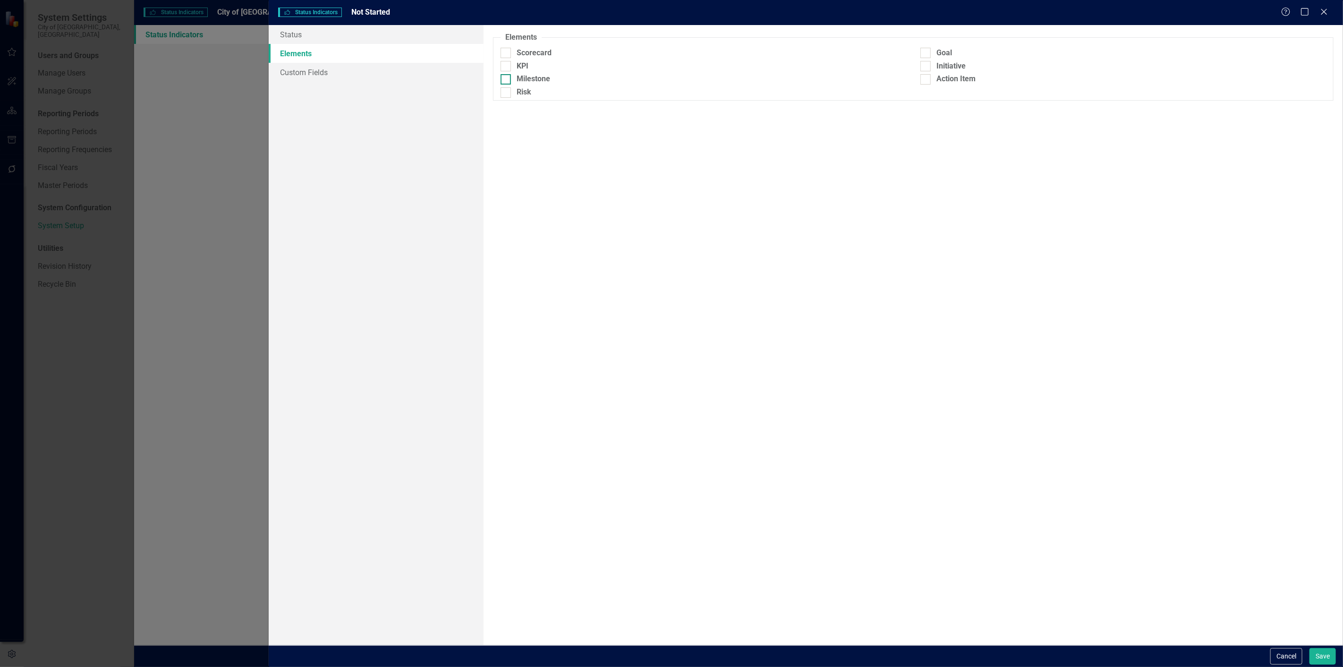
click at [507, 80] on input "Milestone" at bounding box center [503, 77] width 6 height 6
checkbox input "true"
click at [937, 67] on div "Initiative" at bounding box center [950, 66] width 29 height 11
click at [926, 67] on input "Initiative" at bounding box center [923, 64] width 6 height 6
checkbox input "true"
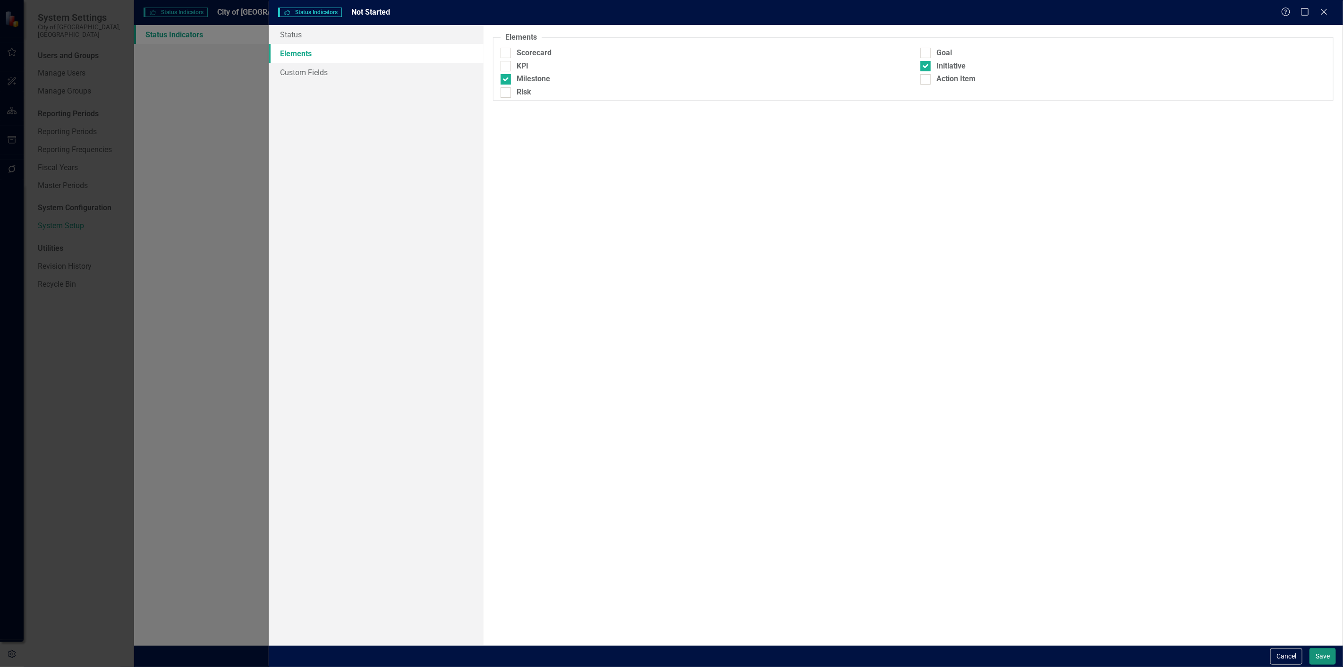
drag, startPoint x: 1309, startPoint y: 663, endPoint x: 1316, endPoint y: 656, distance: 9.3
click at [1314, 658] on button "Save" at bounding box center [1322, 656] width 26 height 17
click at [1318, 656] on button "icon.saving Saving..." at bounding box center [1309, 656] width 51 height 17
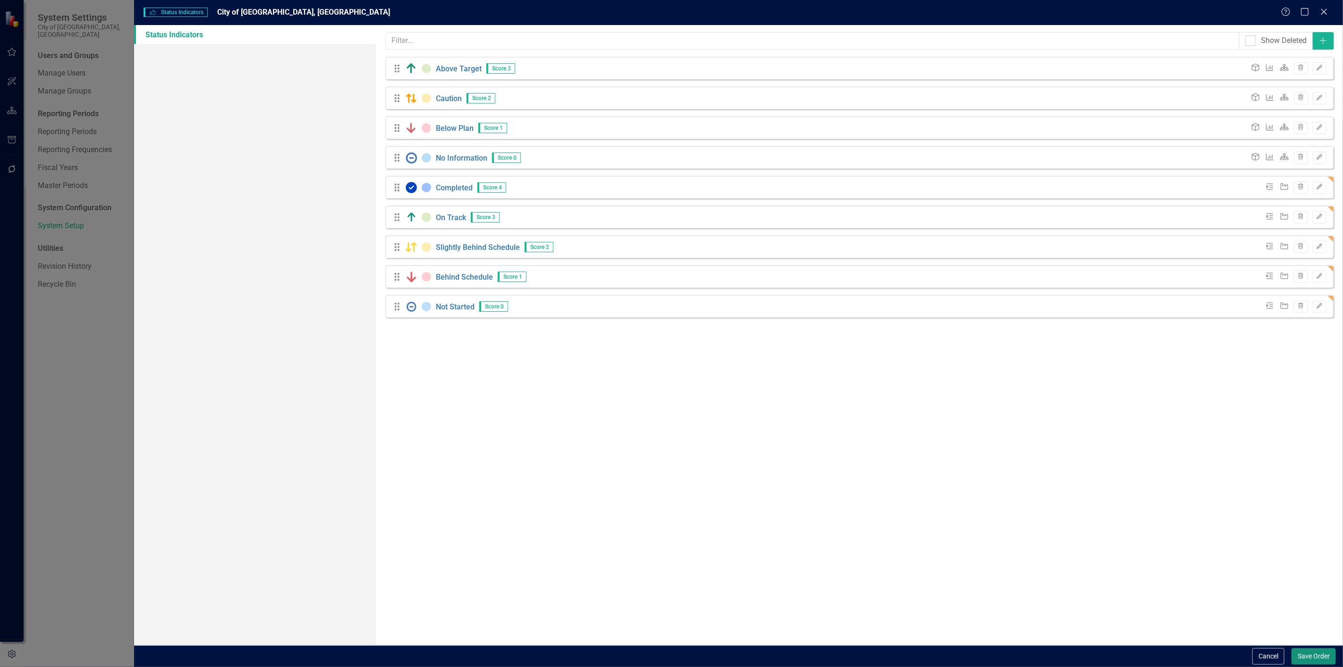
click at [1296, 658] on button "Save Order" at bounding box center [1313, 656] width 44 height 17
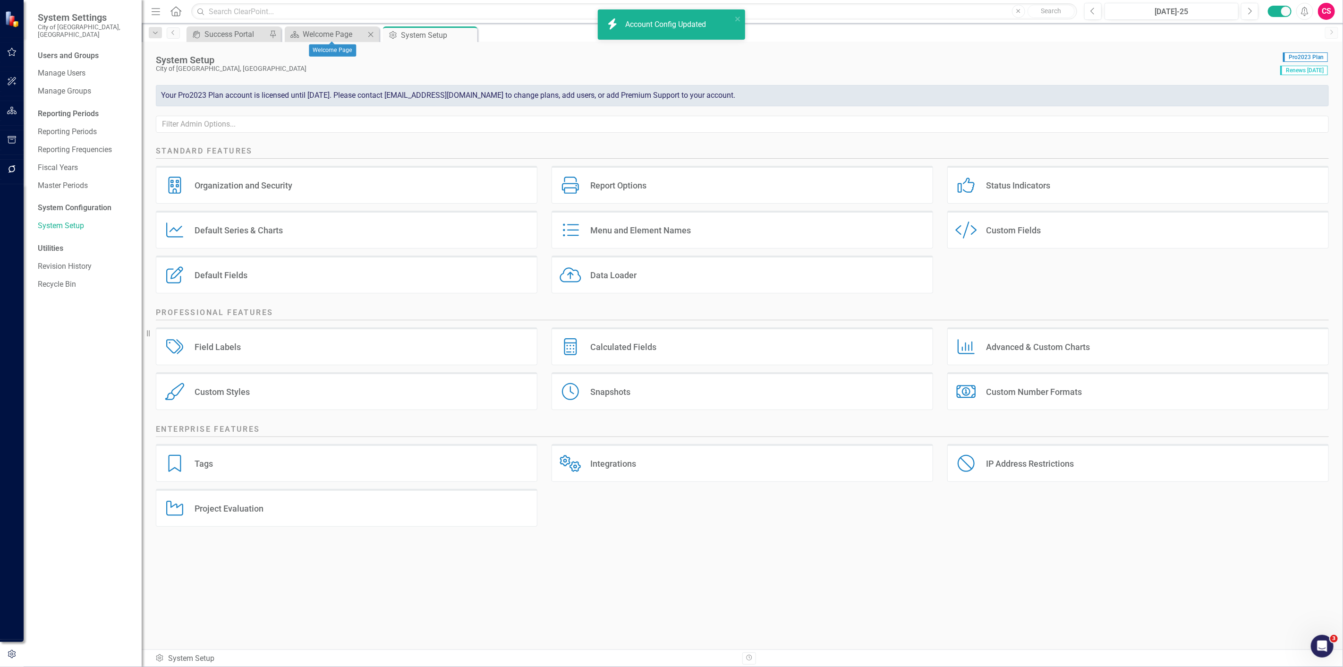
click at [317, 41] on body "icon.bolt Account Config Updated System Settings City of Duncanville, TX Users …" at bounding box center [671, 333] width 1343 height 667
click at [311, 33] on div "Welcome Page" at bounding box center [334, 34] width 62 height 12
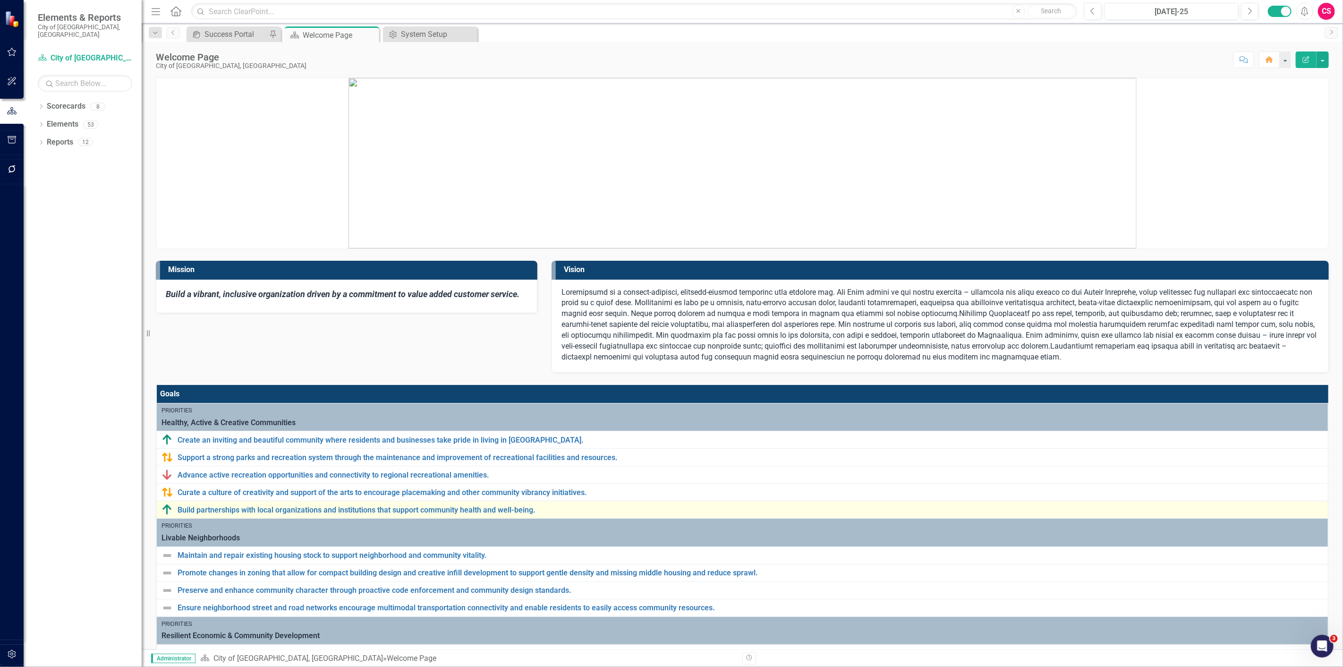
scroll to position [210, 0]
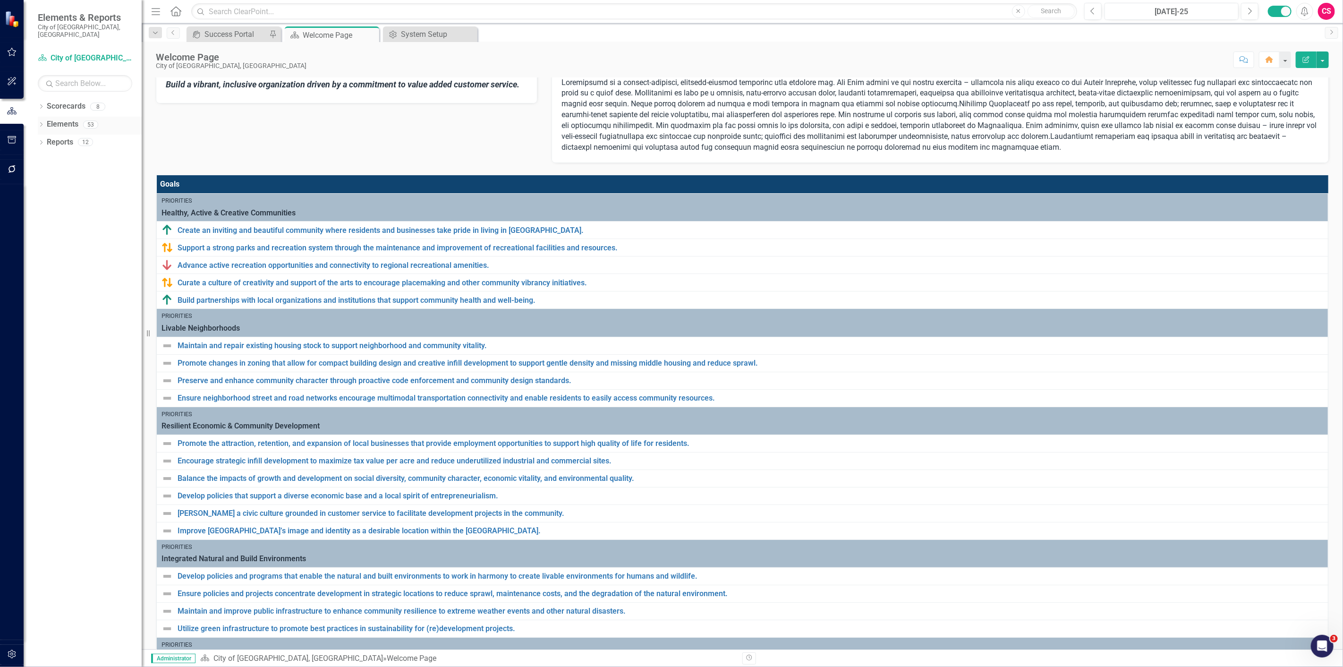
click at [42, 123] on icon "Dropdown" at bounding box center [41, 125] width 7 height 5
click at [46, 176] on icon "Dropdown" at bounding box center [45, 178] width 7 height 5
drag, startPoint x: 77, startPoint y: 182, endPoint x: 95, endPoint y: 185, distance: 18.2
click at [77, 189] on div "Keep Duncanville Beautiful" at bounding box center [109, 193] width 64 height 8
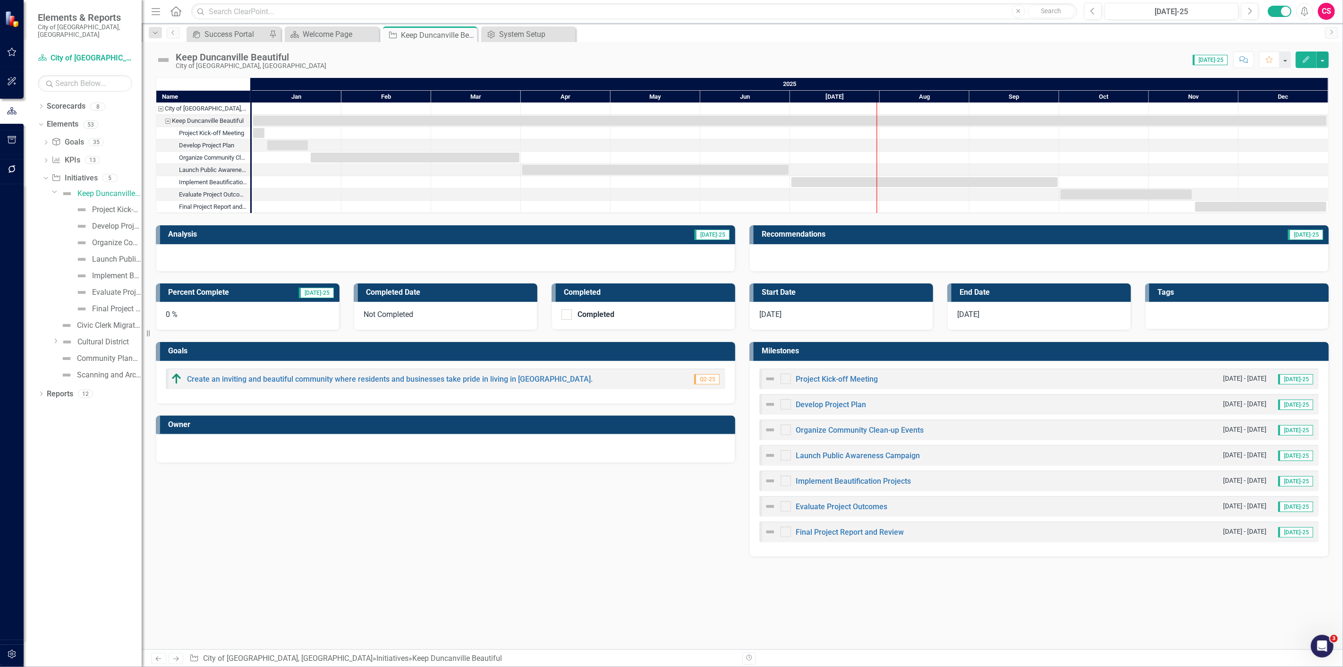
click at [156, 65] on img at bounding box center [163, 59] width 15 height 15
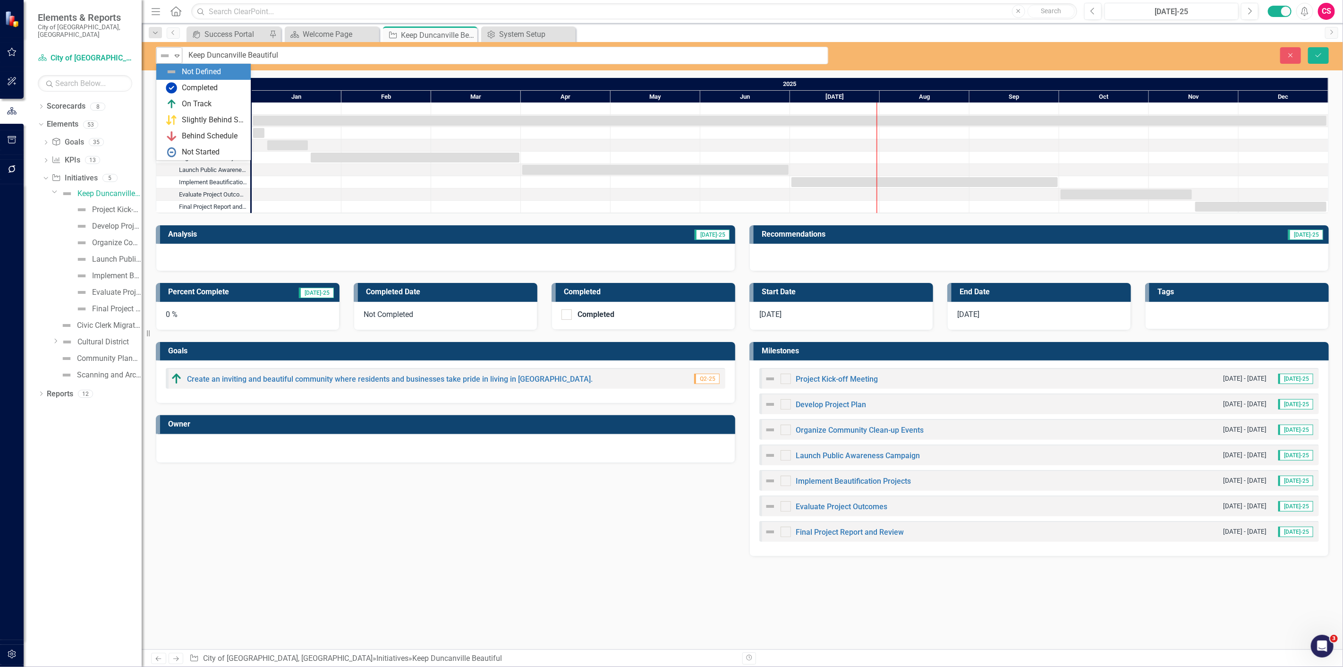
click at [169, 54] on img at bounding box center [164, 55] width 11 height 11
click at [1293, 58] on button "Close" at bounding box center [1290, 55] width 21 height 17
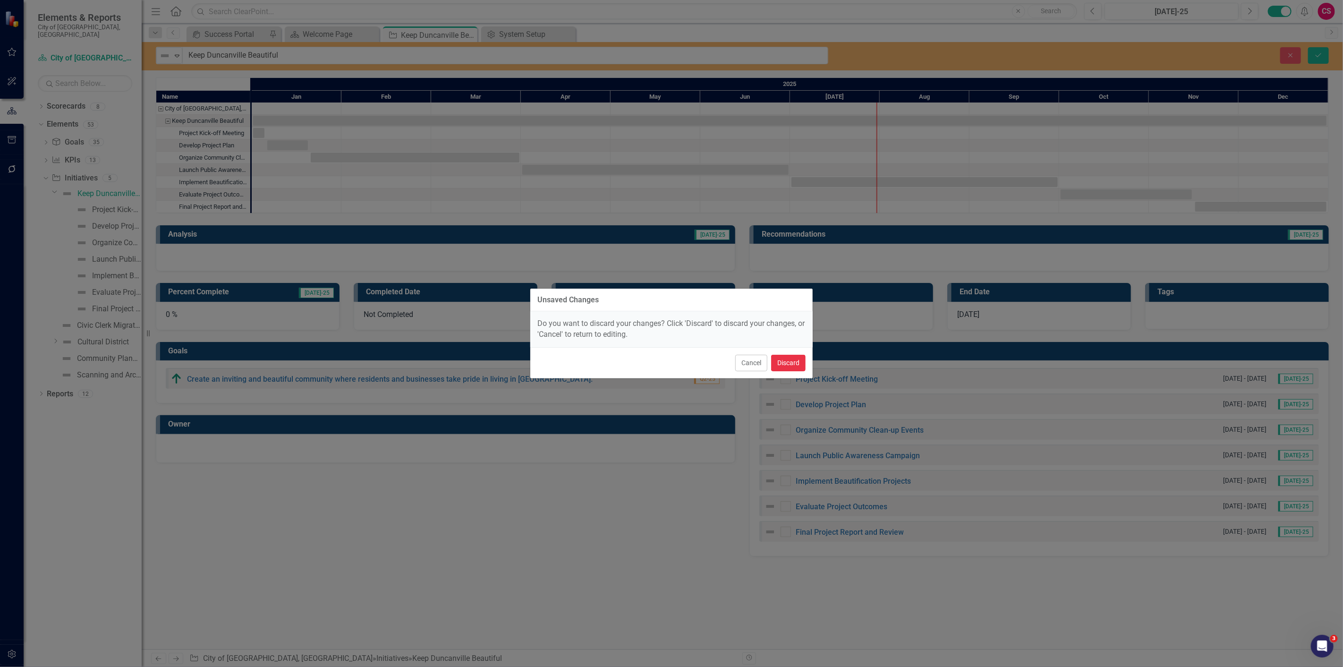
click at [789, 356] on button "Discard" at bounding box center [788, 363] width 34 height 17
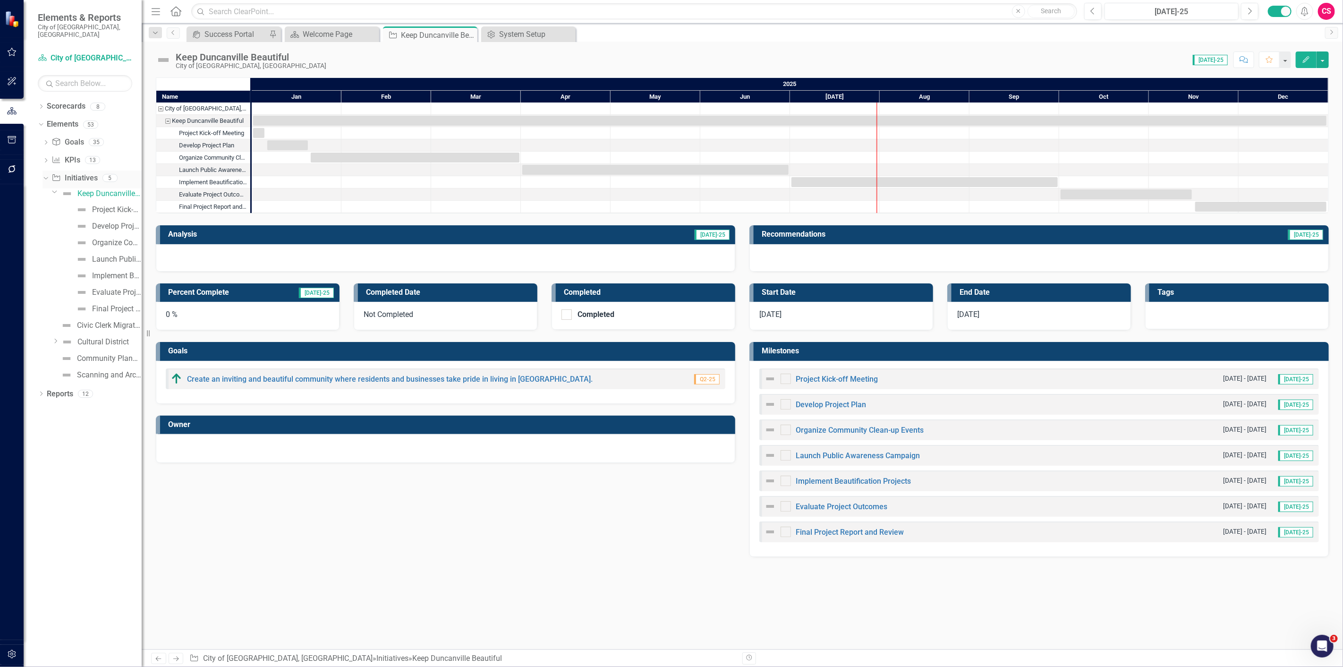
click at [51, 174] on icon "Initiative" at bounding box center [55, 178] width 9 height 8
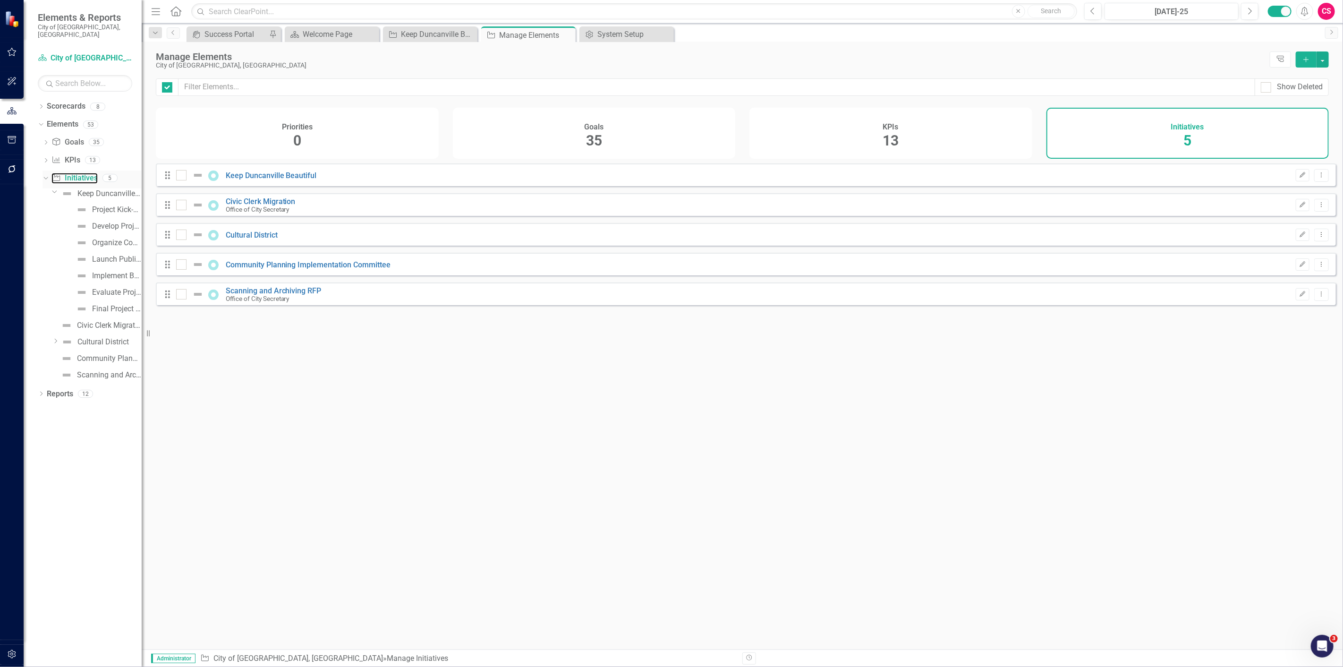
checkbox input "false"
click at [832, 123] on div "KPIs 13" at bounding box center [890, 133] width 283 height 51
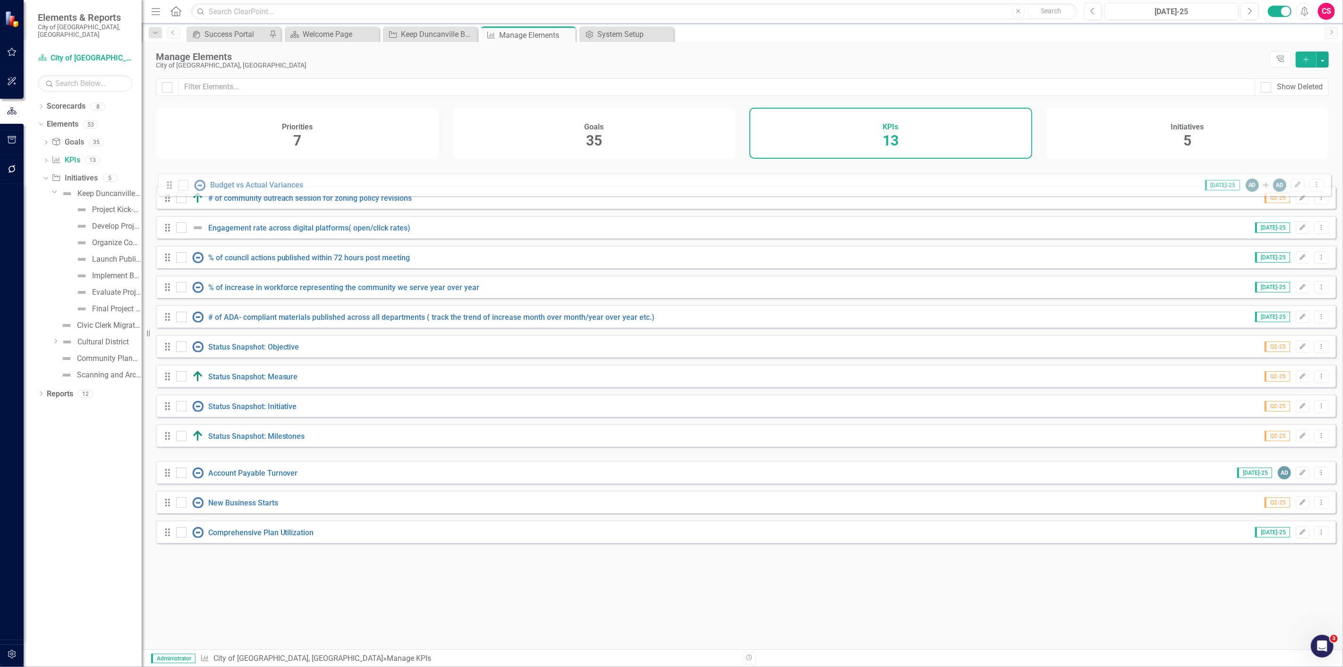
drag, startPoint x: 169, startPoint y: 445, endPoint x: 171, endPoint y: 181, distance: 263.9
click at [171, 180] on div "Drag # of community outreach session for zoning policy revisions Q2-25 Edit Dro…" at bounding box center [746, 353] width 1180 height 380
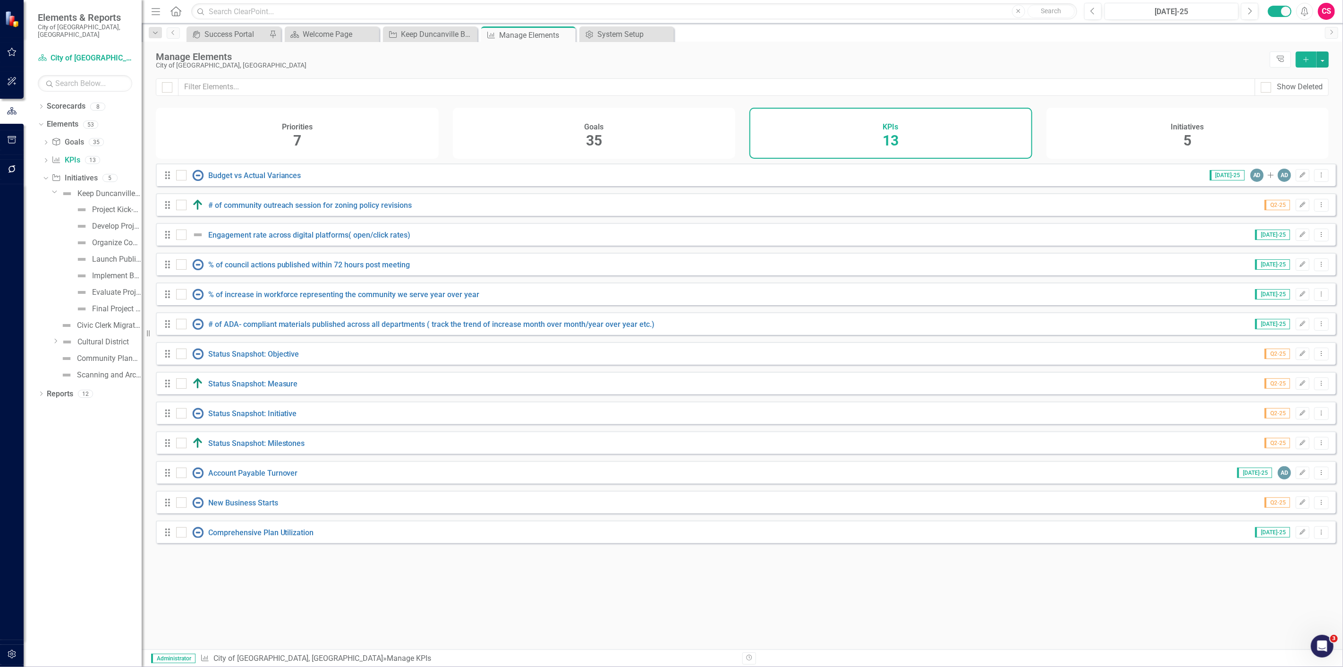
click at [265, 582] on div "Looks like you don't have any KPIs set up yet. Why don't you add a KPI or learn…" at bounding box center [746, 394] width 1180 height 462
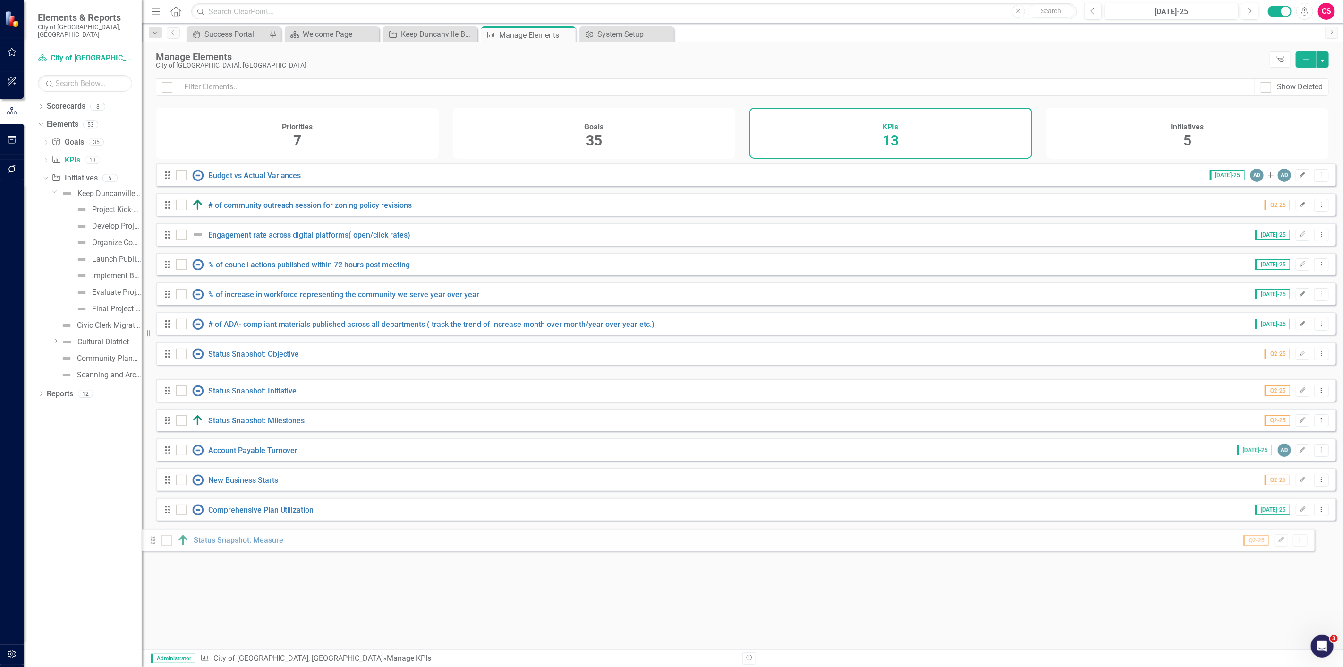
drag, startPoint x: 172, startPoint y: 390, endPoint x: 169, endPoint y: 478, distance: 87.4
drag, startPoint x: 164, startPoint y: 389, endPoint x: 153, endPoint y: 505, distance: 116.2
click at [145, 534] on div "Elements & Reports City of Duncanville, TX Scorecard City of Duncanville, TX Se…" at bounding box center [671, 333] width 1343 height 667
drag, startPoint x: 166, startPoint y: 392, endPoint x: 163, endPoint y: 545, distance: 153.0
drag, startPoint x: 167, startPoint y: 363, endPoint x: 179, endPoint y: 475, distance: 113.0
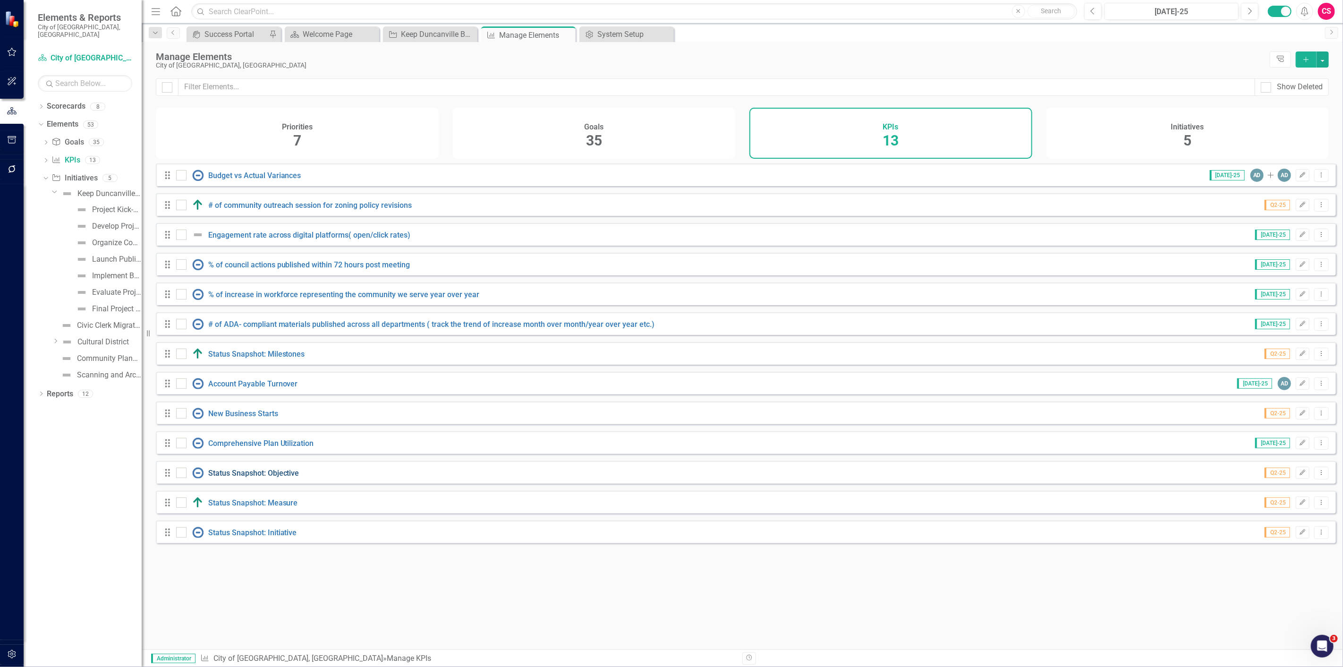
click at [236, 475] on link "Status Snapshot: Objective" at bounding box center [253, 472] width 91 height 9
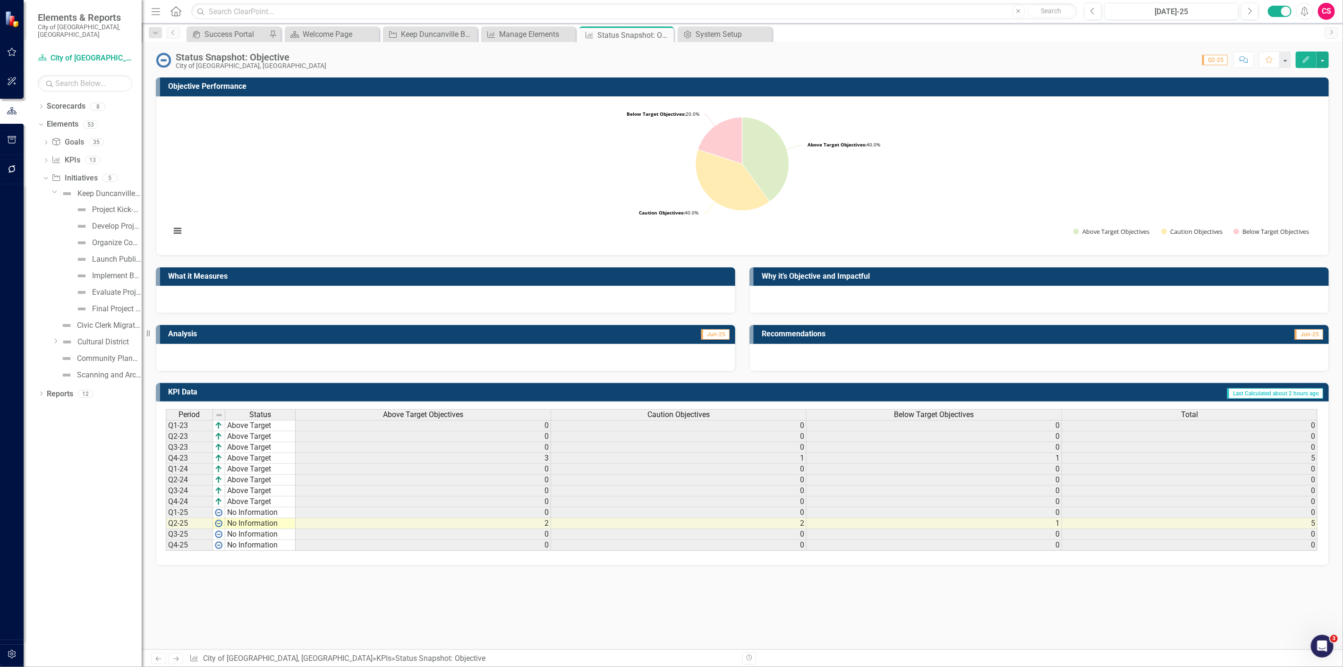
click at [261, 58] on div "Status Snapshot: Objective" at bounding box center [251, 57] width 151 height 10
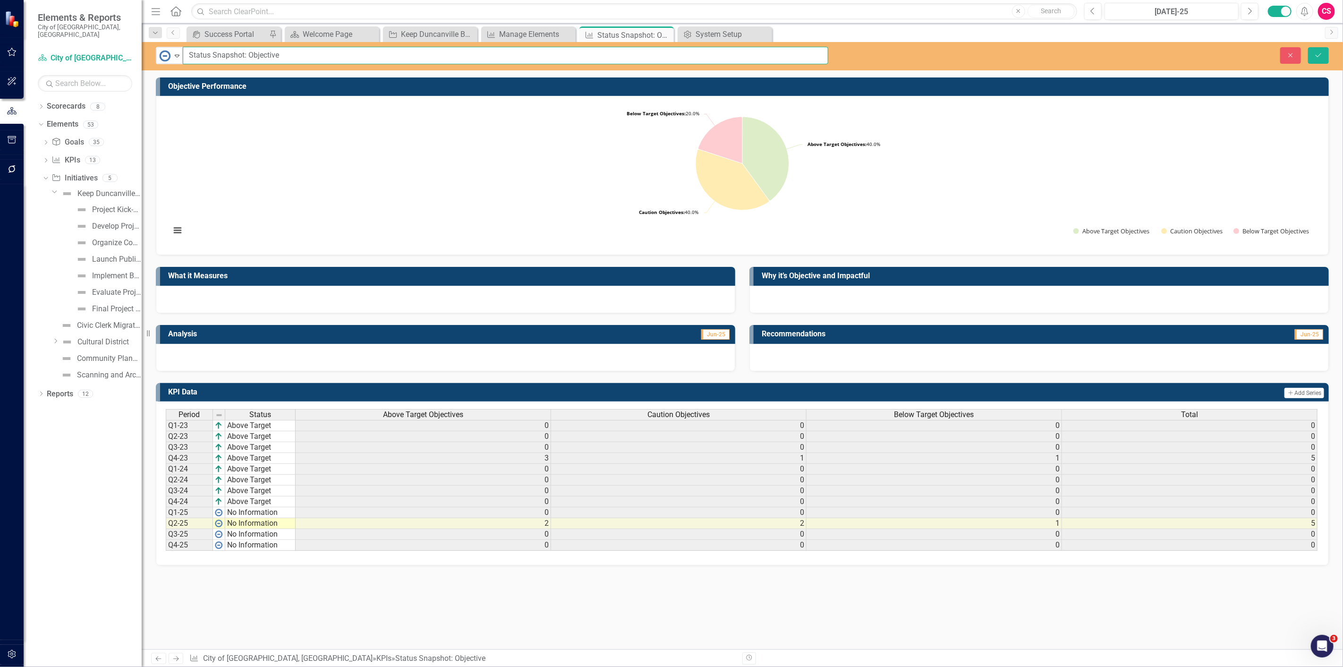
click at [263, 58] on input "Status Snapshot: Objective" at bounding box center [505, 55] width 645 height 17
type input "Status Snapshot: Goal"
click at [1308, 47] on button "Save" at bounding box center [1318, 55] width 21 height 17
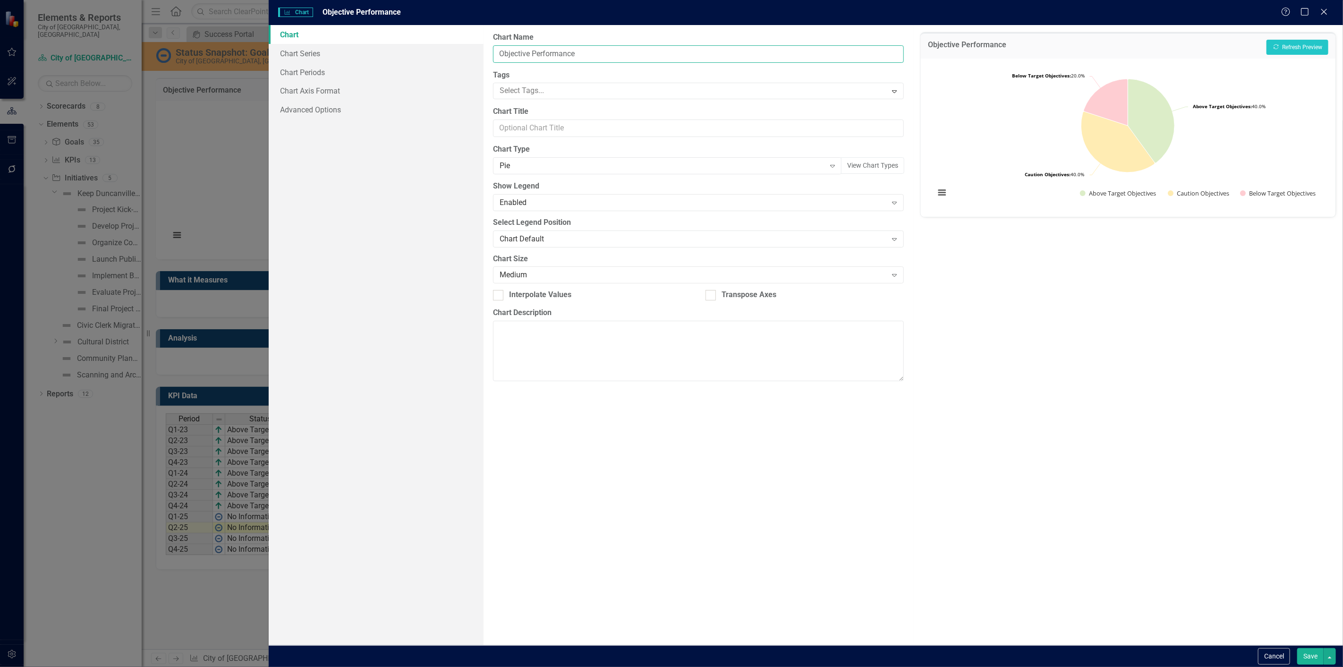
click at [527, 51] on input "Objective Performance" at bounding box center [698, 53] width 411 height 17
type input "Goal Performance"
click button "Show Above Target Objectives" at bounding box center [1118, 193] width 77 height 8
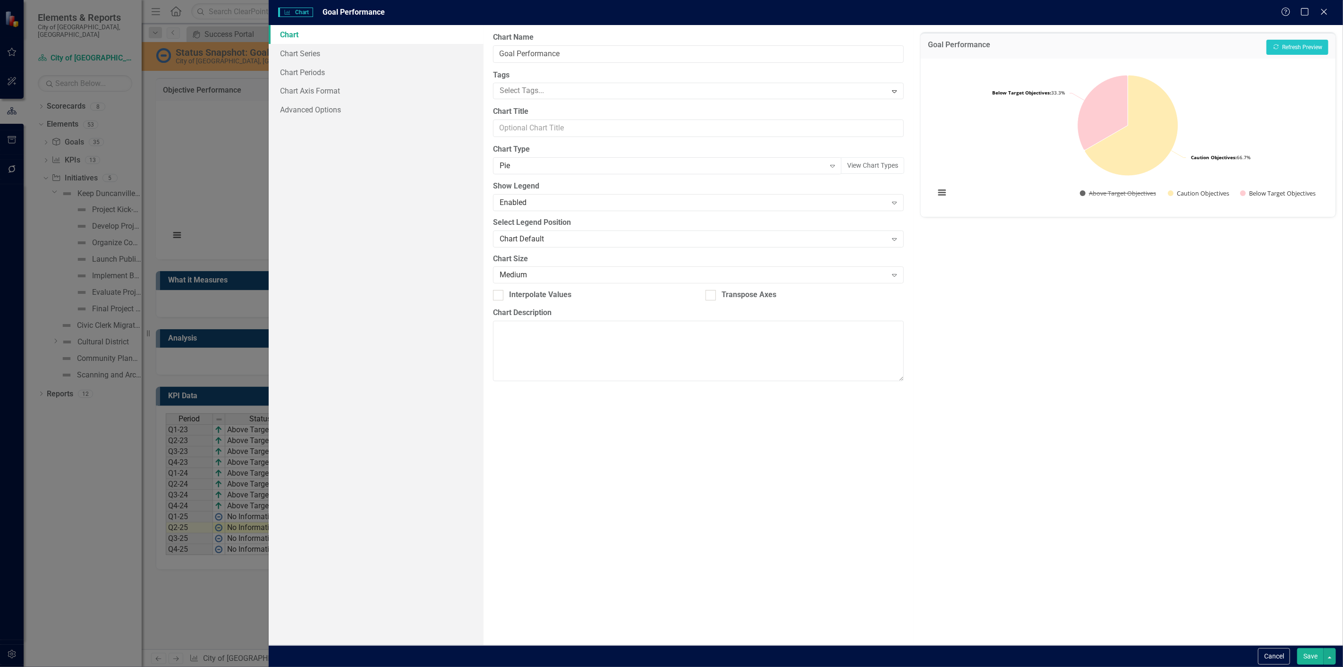
click at [1310, 658] on button "Save" at bounding box center [1310, 656] width 26 height 17
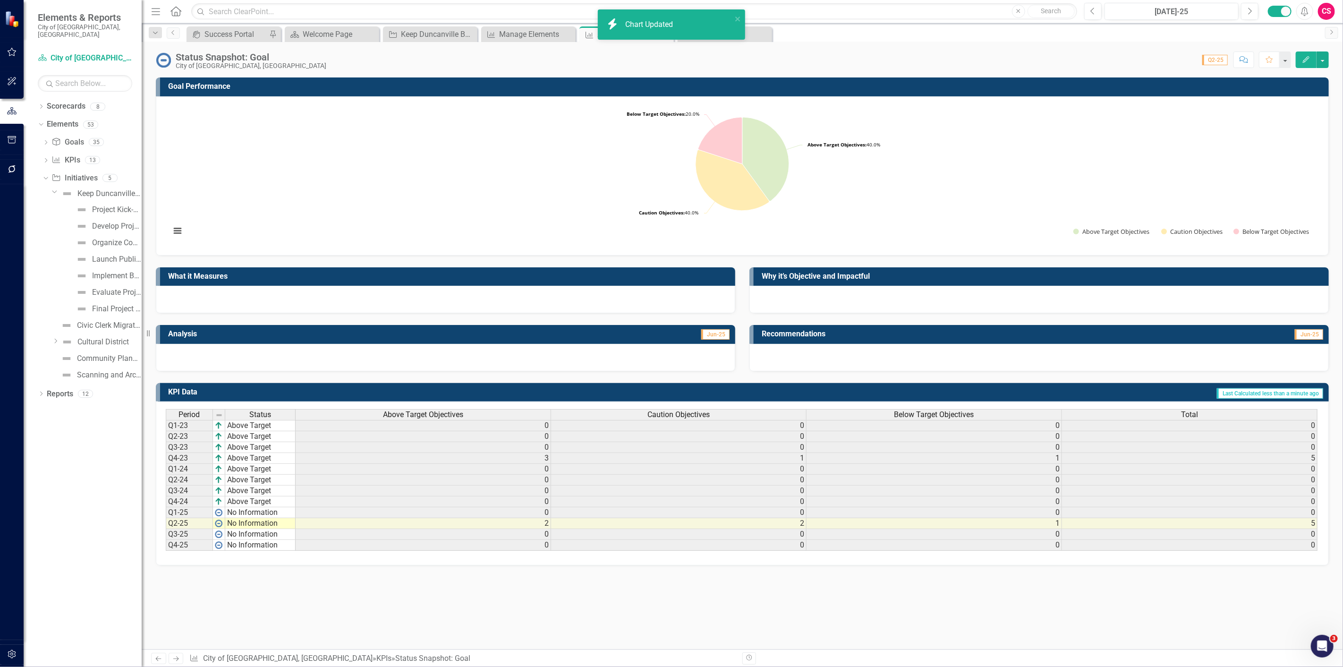
click at [422, 413] on span "Above Target Objectives" at bounding box center [423, 414] width 80 height 8
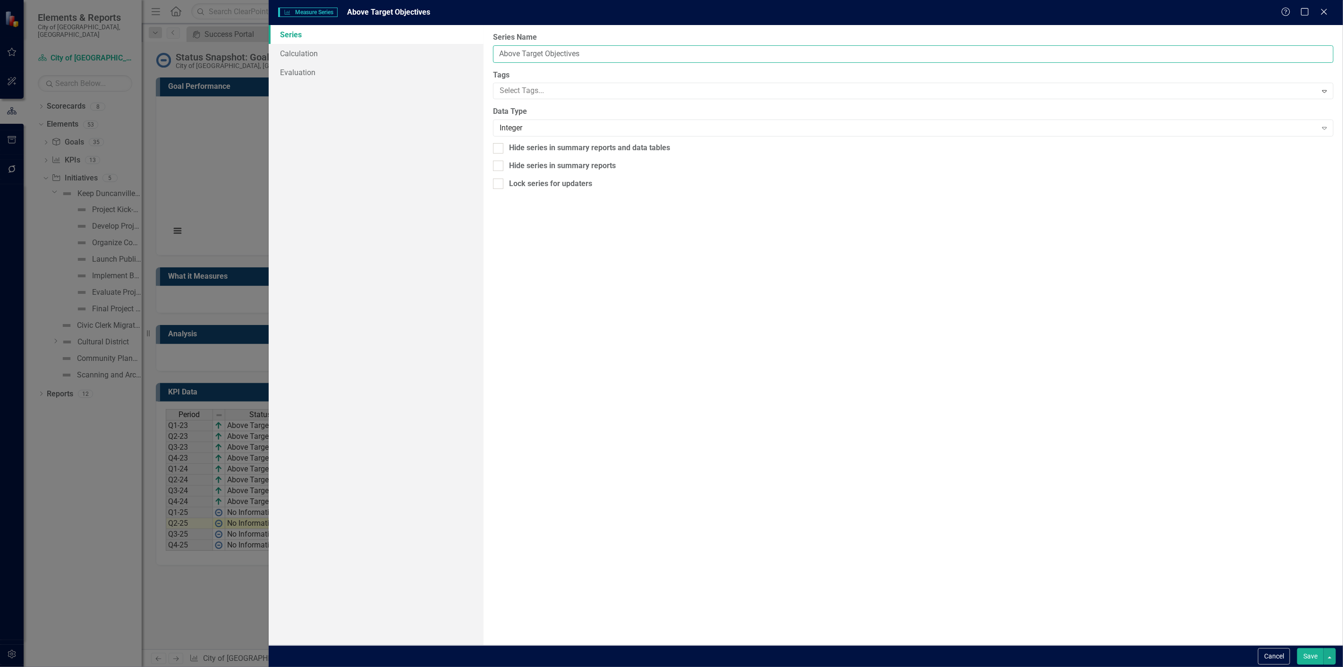
drag, startPoint x: 547, startPoint y: 55, endPoint x: 642, endPoint y: 48, distance: 96.1
click at [642, 48] on body "icon.bolt Chart Updated Elements & Reports City of Duncanville, TX Scorecard Ci…" at bounding box center [671, 333] width 1343 height 667
type input "Above Target"
click at [1297, 648] on button "Save" at bounding box center [1310, 656] width 26 height 17
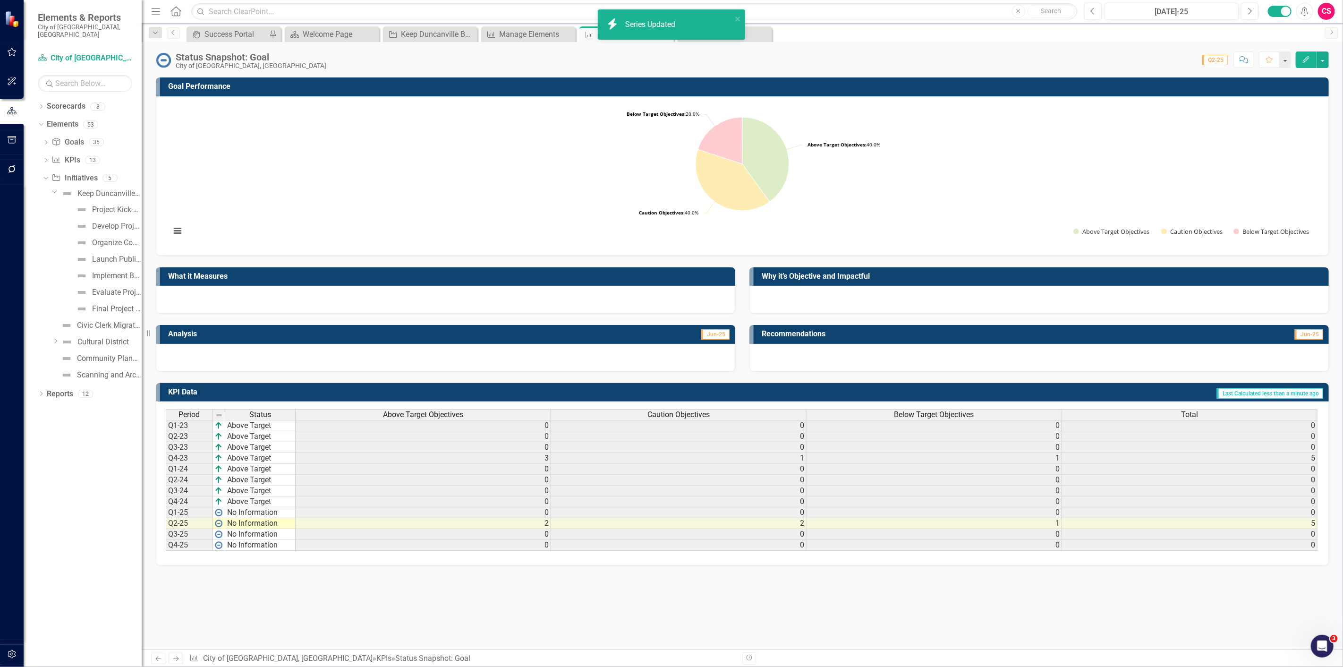
click at [649, 410] on span "Caution Objectives" at bounding box center [678, 414] width 62 height 8
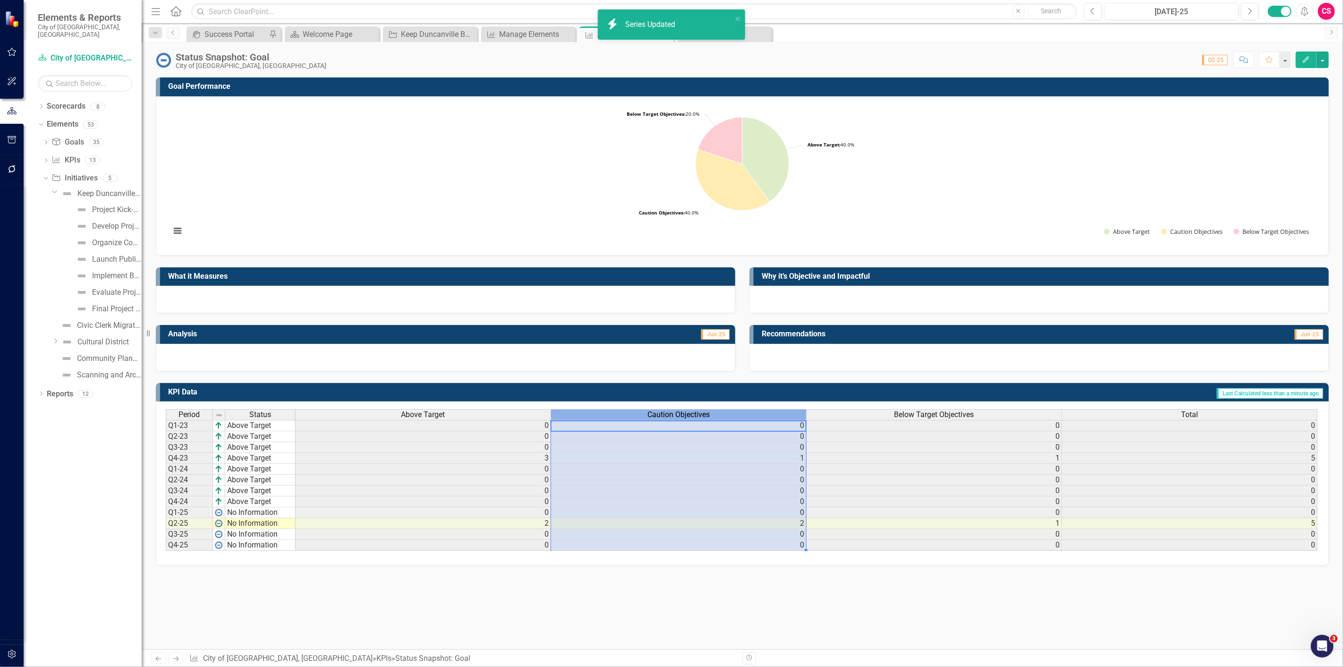
click at [649, 410] on span "Caution Objectives" at bounding box center [678, 414] width 62 height 8
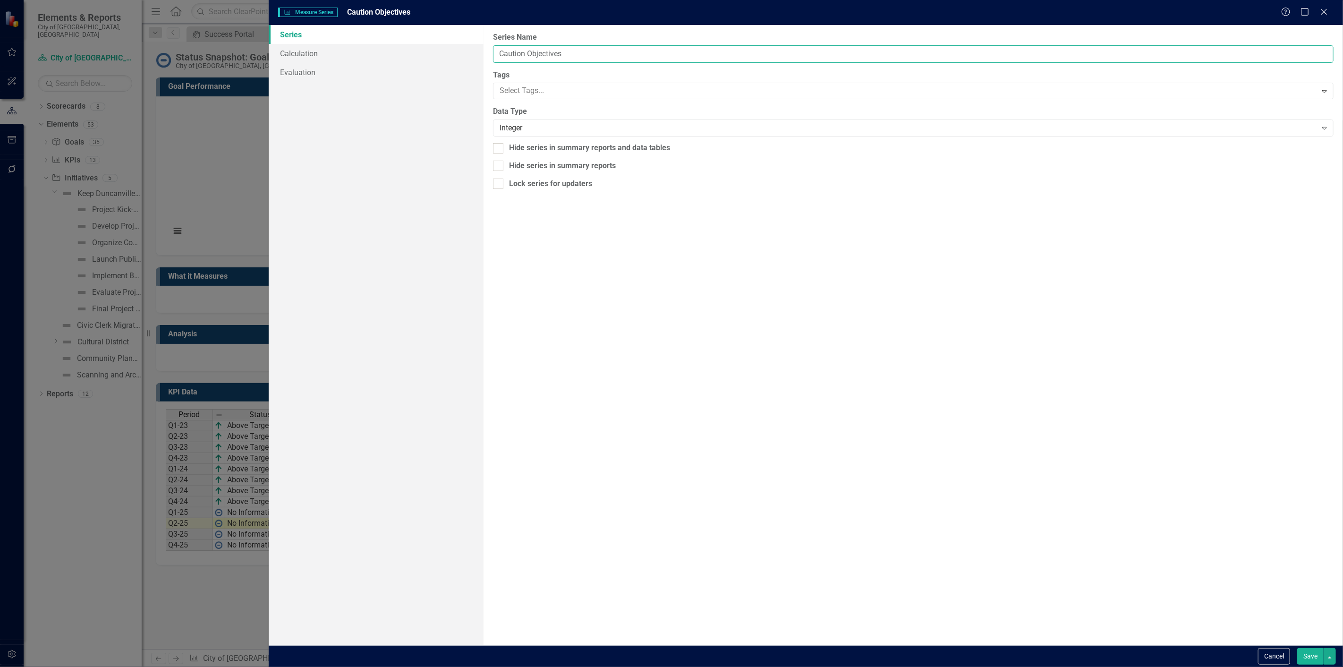
drag, startPoint x: 527, startPoint y: 58, endPoint x: 643, endPoint y: 68, distance: 116.6
click at [643, 68] on div "From this page, you can edit the name, type, and visibility options of your ser…" at bounding box center [912, 335] width 859 height 620
type input "Caution"
click at [1297, 648] on button "Save" at bounding box center [1310, 656] width 26 height 17
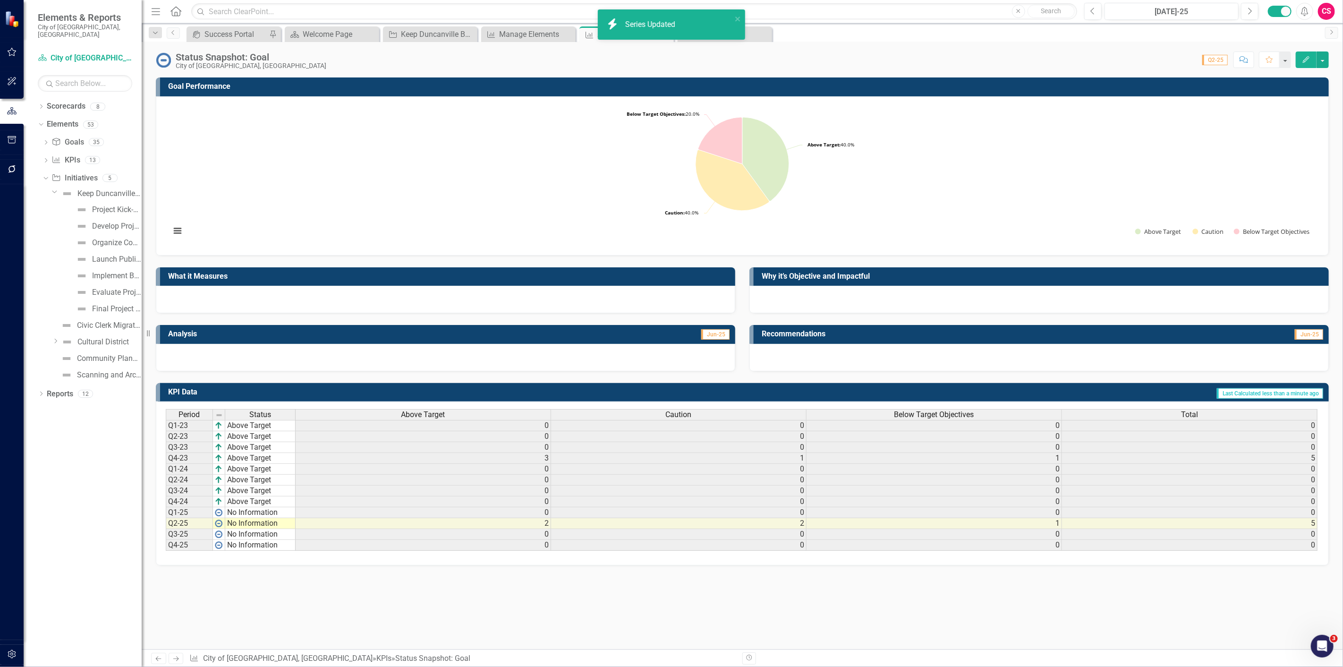
click at [852, 414] on div "Below Target Objectives" at bounding box center [933, 414] width 255 height 10
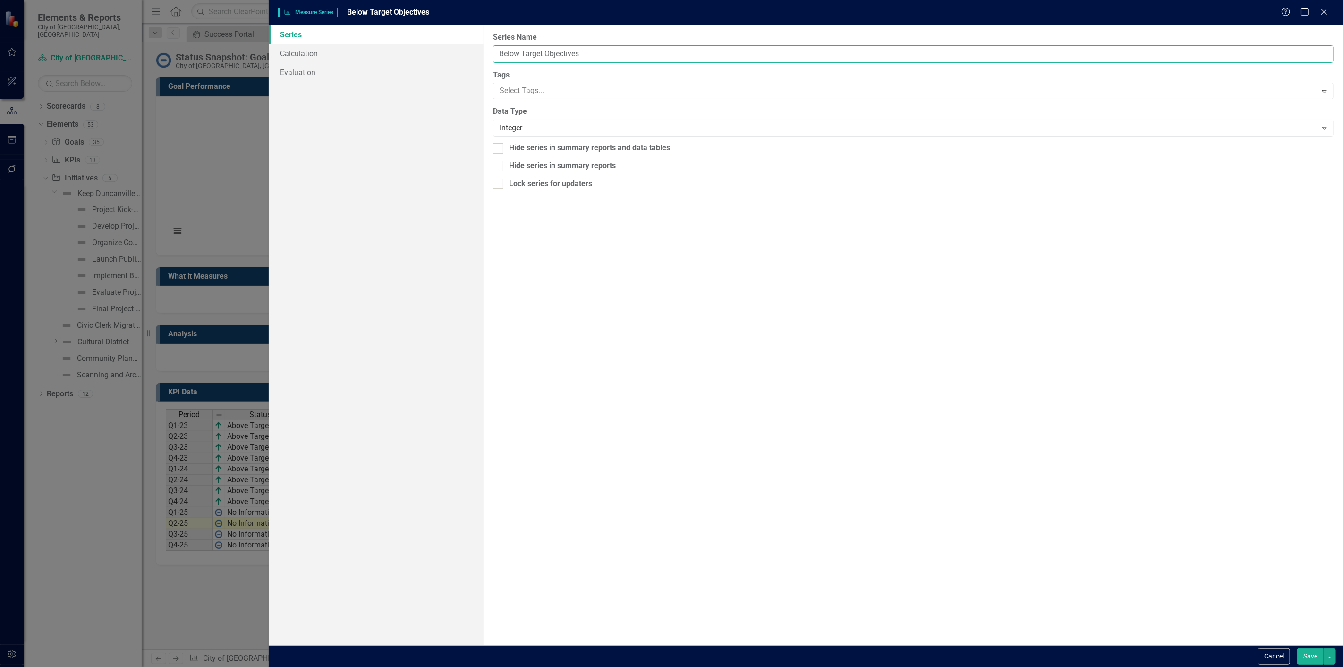
drag, startPoint x: 546, startPoint y: 51, endPoint x: 664, endPoint y: 45, distance: 118.1
click at [664, 45] on body "icon.bolt Series Updated Elements & Reports City of Duncanville, TX Scorecard C…" at bounding box center [671, 333] width 1343 height 667
type input "Below Target"
click at [1297, 648] on button "Save" at bounding box center [1310, 656] width 26 height 17
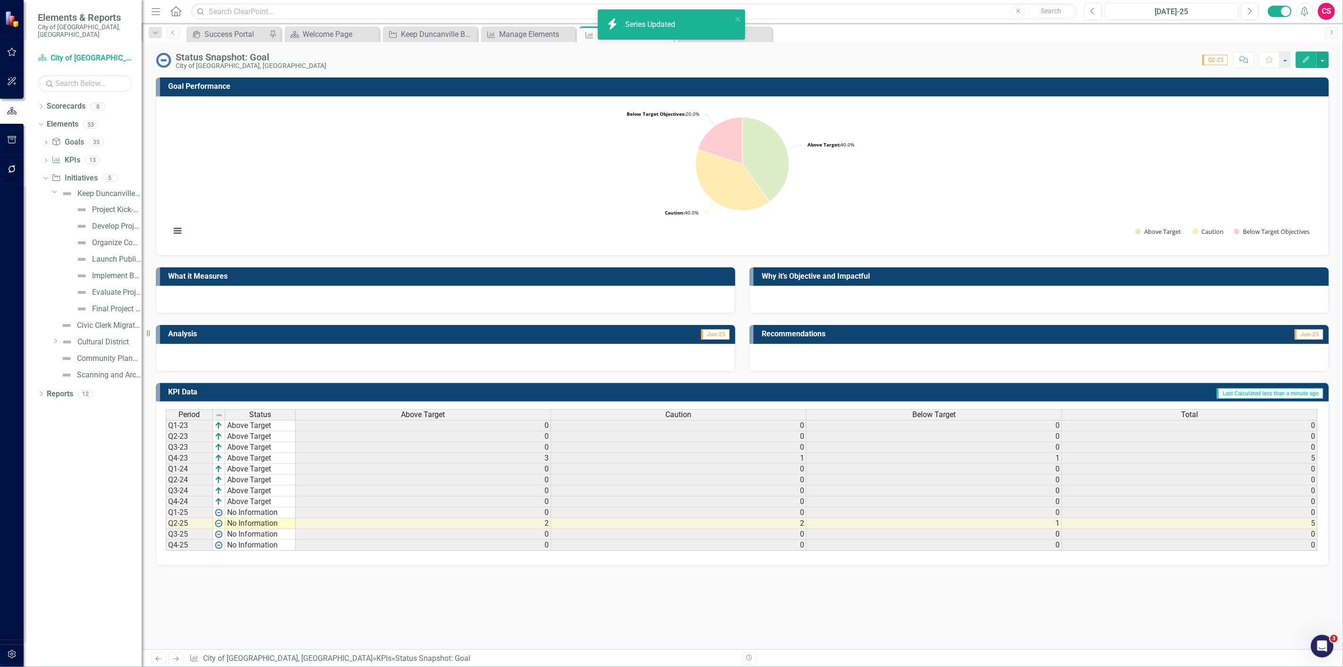
click at [1103, 412] on div "Total" at bounding box center [1189, 414] width 255 height 10
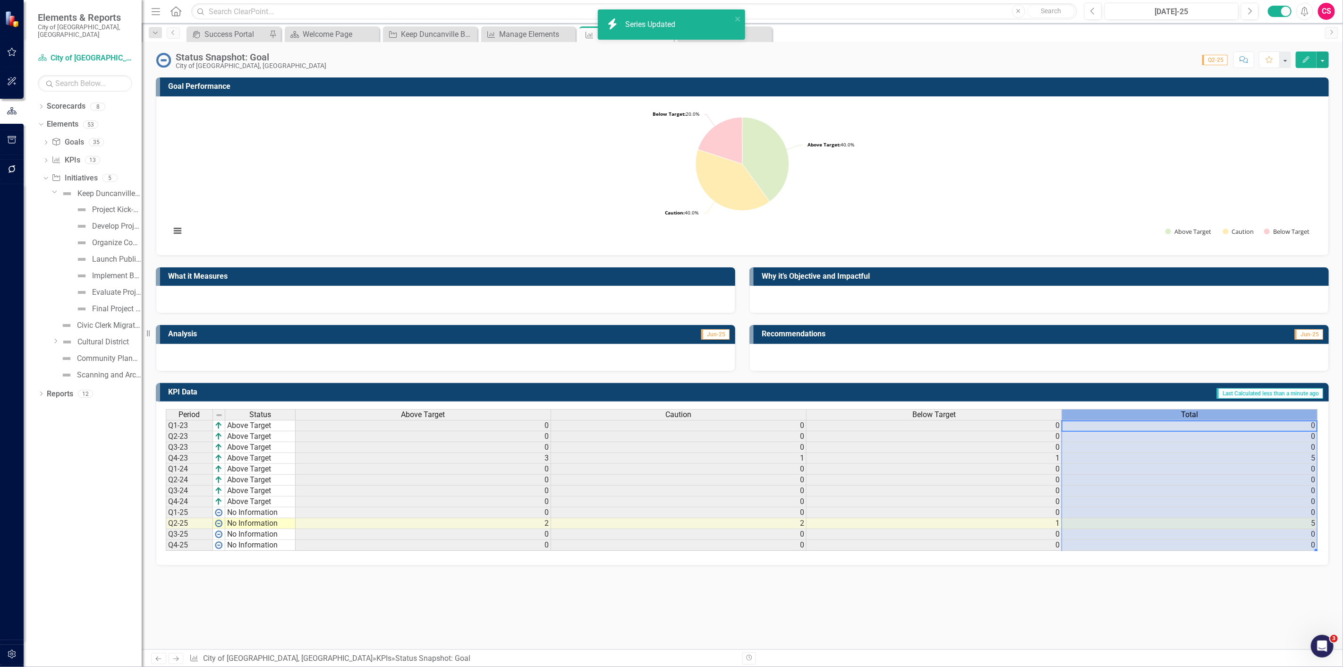
click at [1103, 412] on div "Total" at bounding box center [1189, 414] width 255 height 10
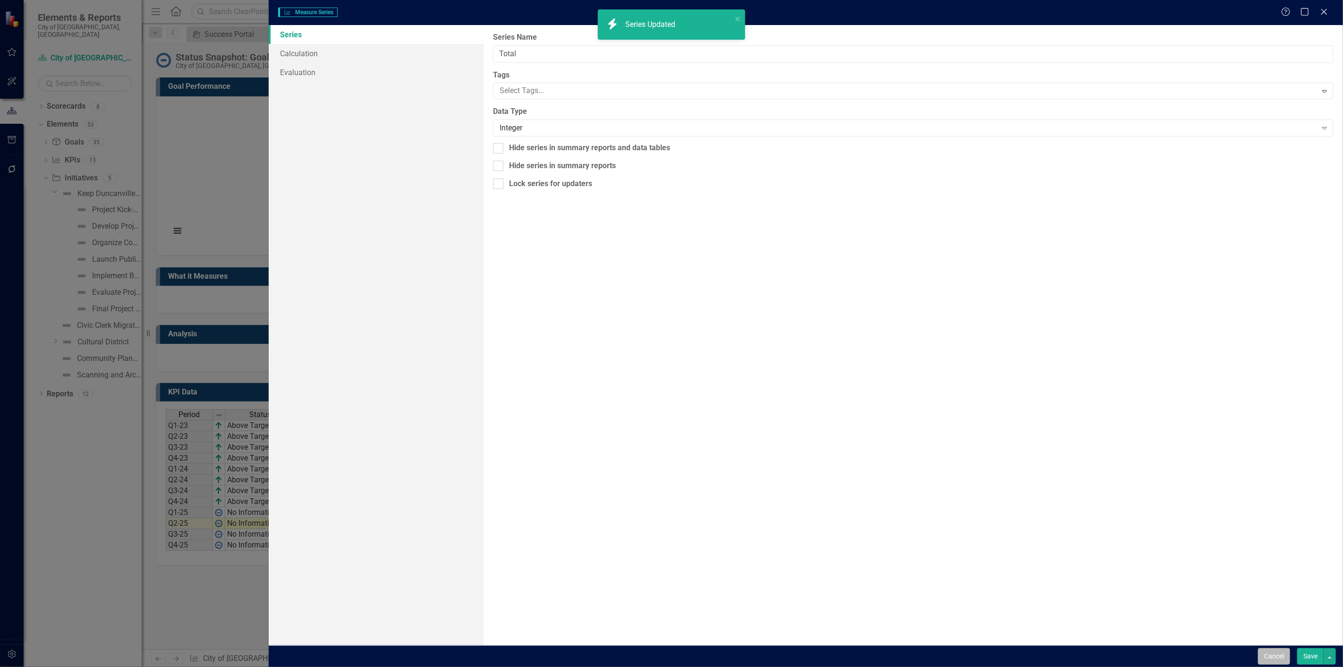
click at [1279, 658] on button "Cancel" at bounding box center [1274, 656] width 32 height 17
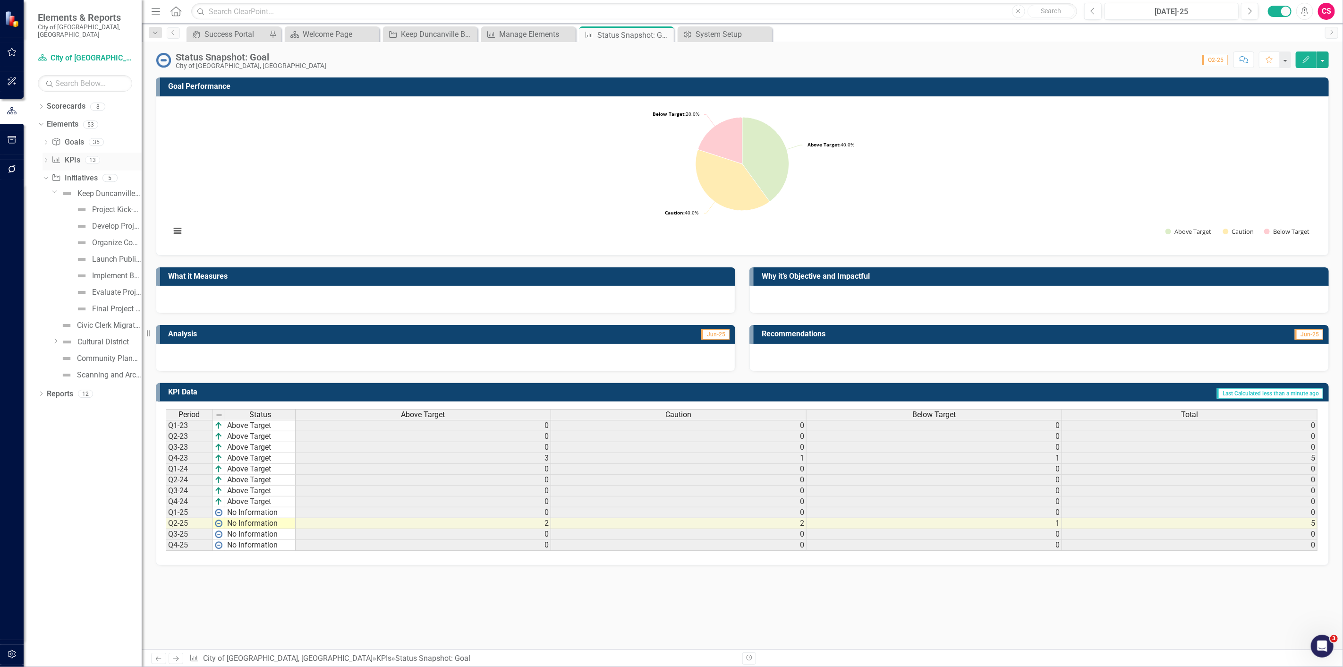
click at [43, 159] on icon "Dropdown" at bounding box center [45, 161] width 7 height 5
click at [93, 353] on div "Status Snapshot: Measure" at bounding box center [104, 357] width 75 height 8
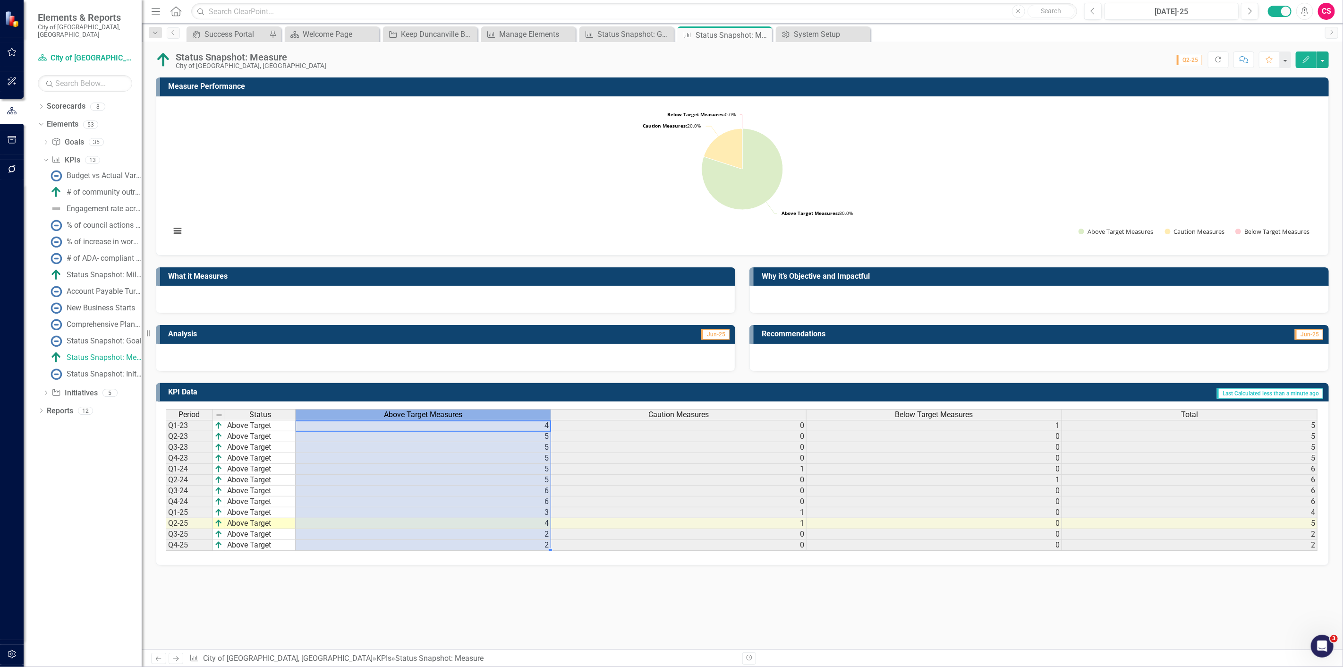
click at [451, 412] on span "Above Target Measures" at bounding box center [423, 414] width 78 height 8
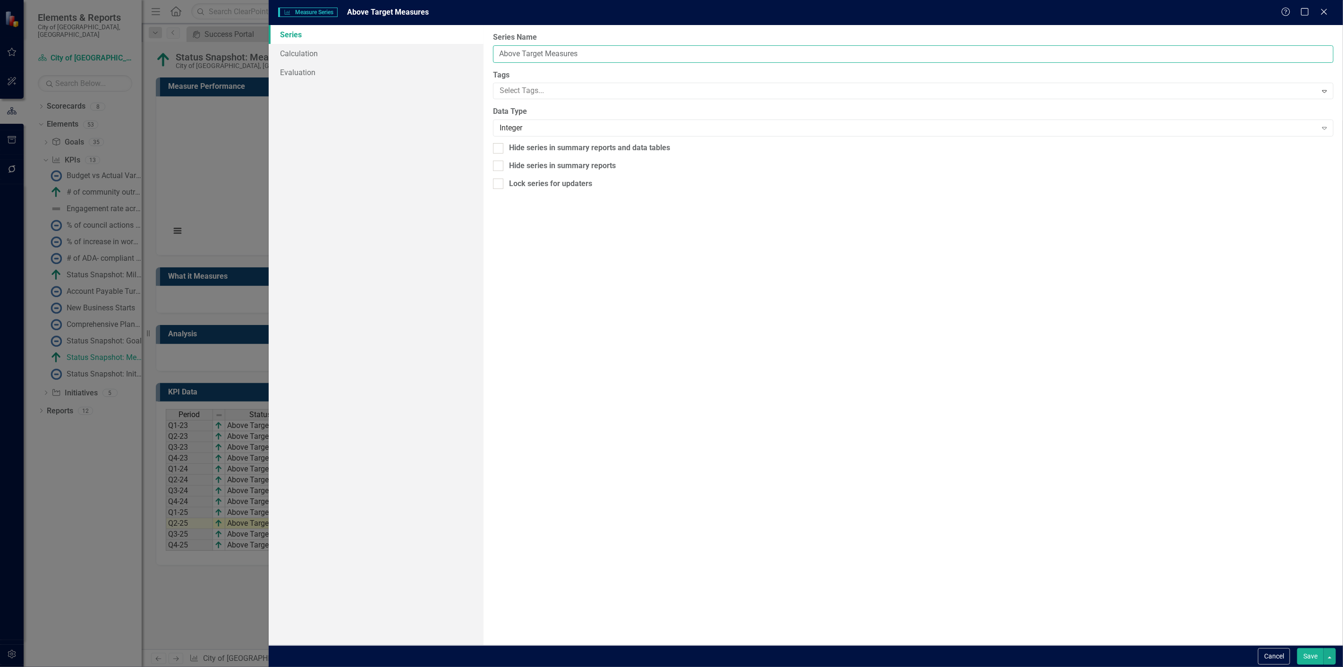
drag, startPoint x: 552, startPoint y: 54, endPoint x: 699, endPoint y: 69, distance: 147.6
click at [699, 69] on div "From this page, you can edit the name, type, and visibility options of your ser…" at bounding box center [912, 335] width 859 height 620
type input "Above Target"
click at [1297, 648] on button "Save" at bounding box center [1310, 656] width 26 height 17
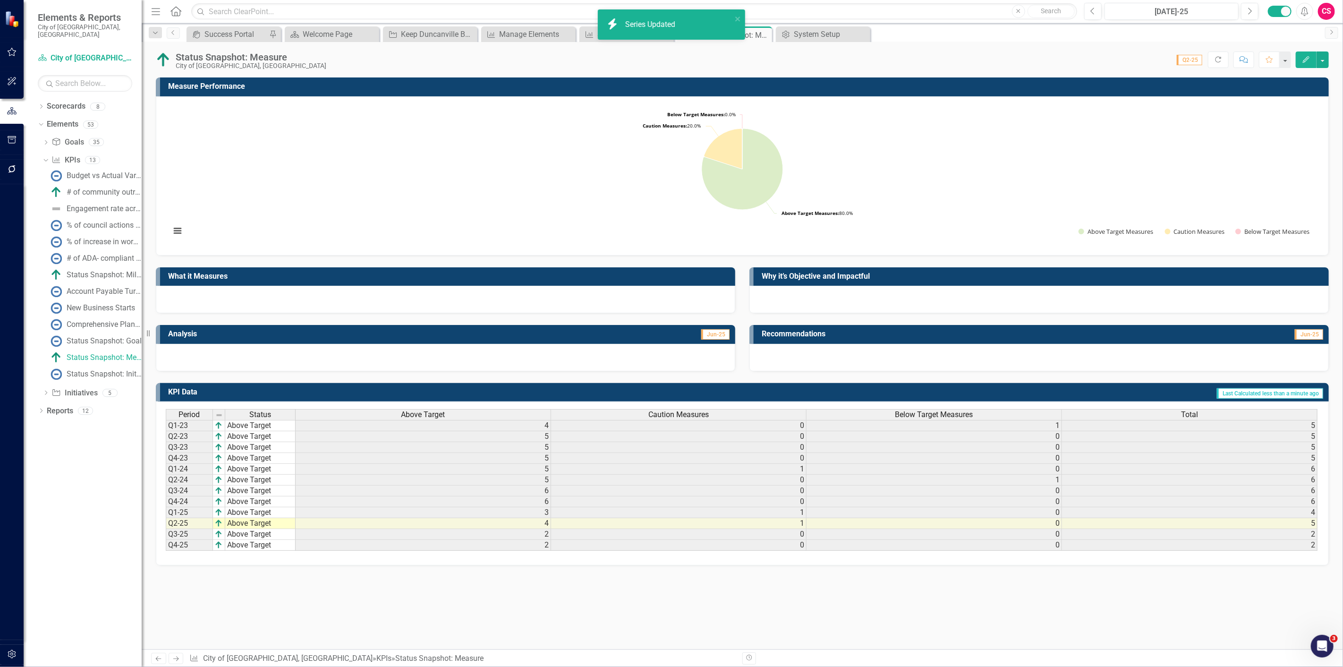
click at [645, 414] on div "Caution Measures" at bounding box center [678, 414] width 255 height 10
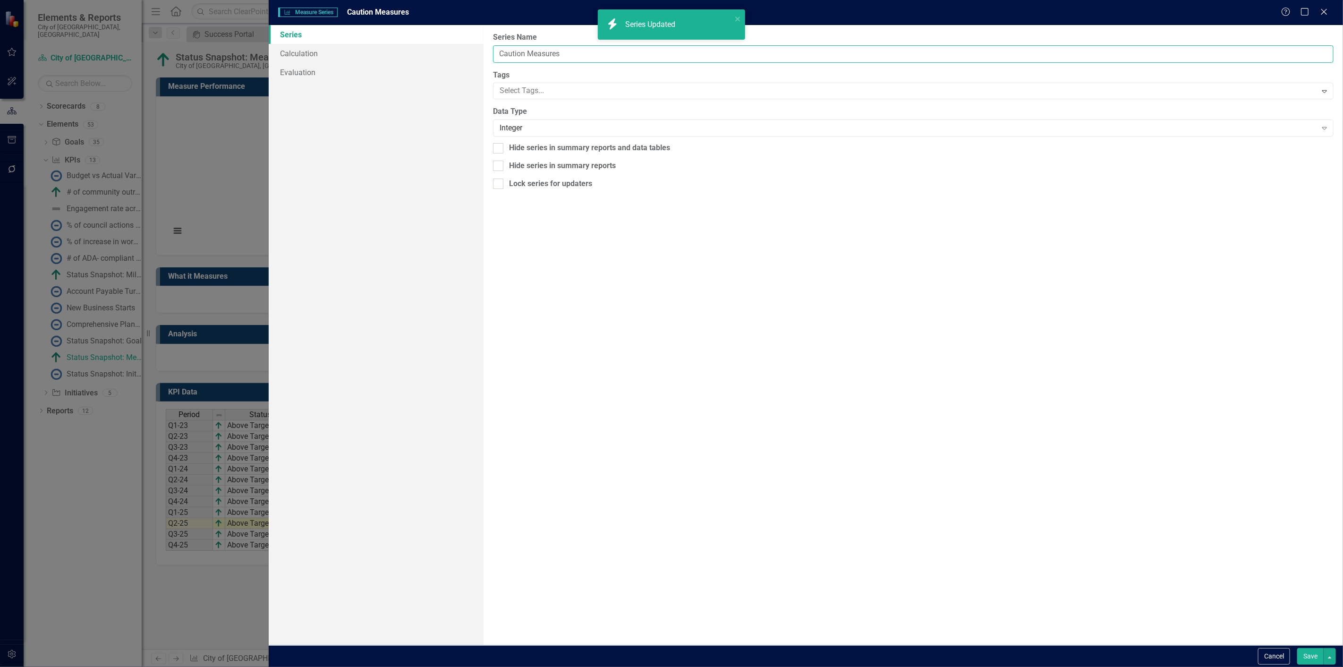
drag, startPoint x: 526, startPoint y: 55, endPoint x: 649, endPoint y: 67, distance: 123.3
click at [649, 67] on div "From this page, you can edit the name, type, and visibility options of your ser…" at bounding box center [912, 335] width 859 height 620
type input "Caution"
click at [1297, 648] on button "Save" at bounding box center [1310, 656] width 26 height 17
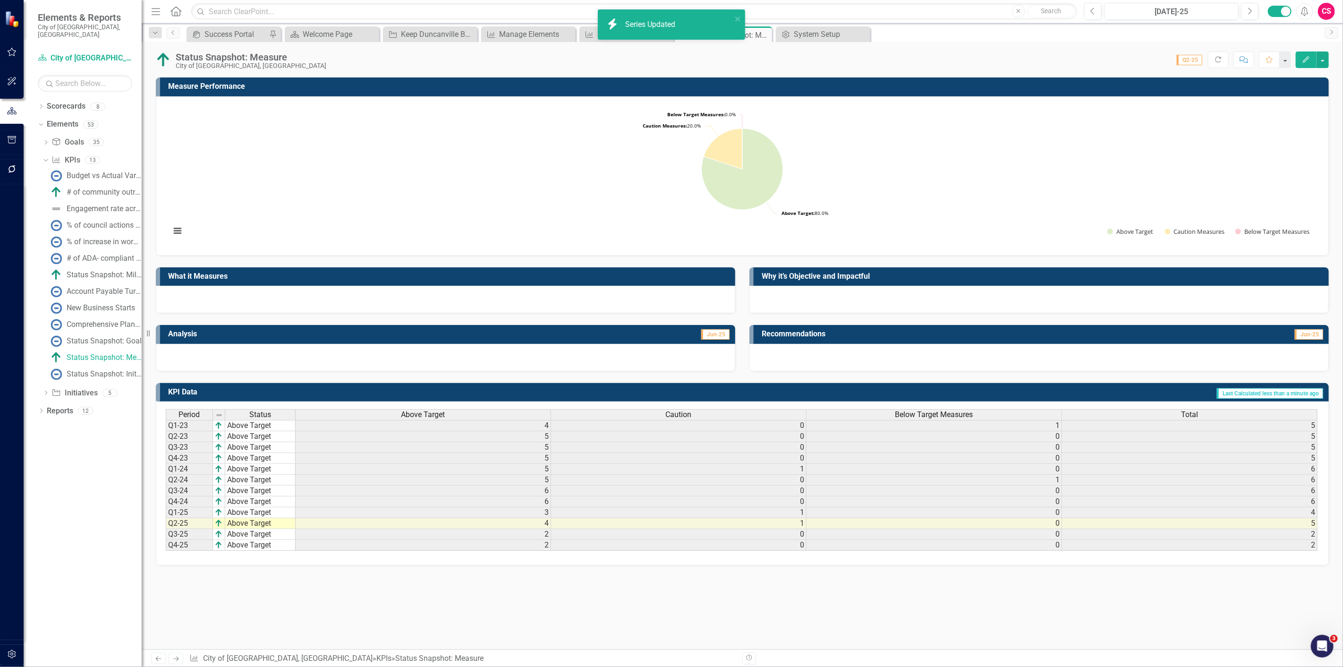
click at [859, 416] on div "Below Target Measures" at bounding box center [933, 414] width 255 height 10
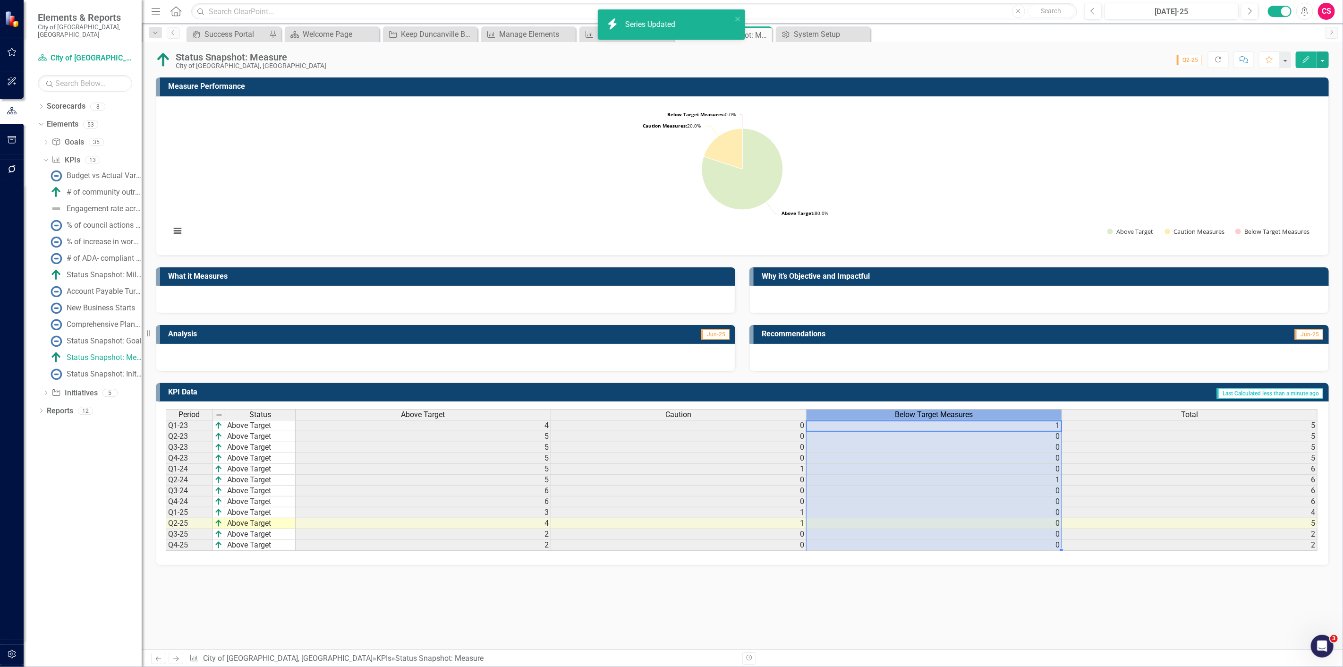
click at [859, 416] on div "Below Target Measures" at bounding box center [933, 414] width 255 height 10
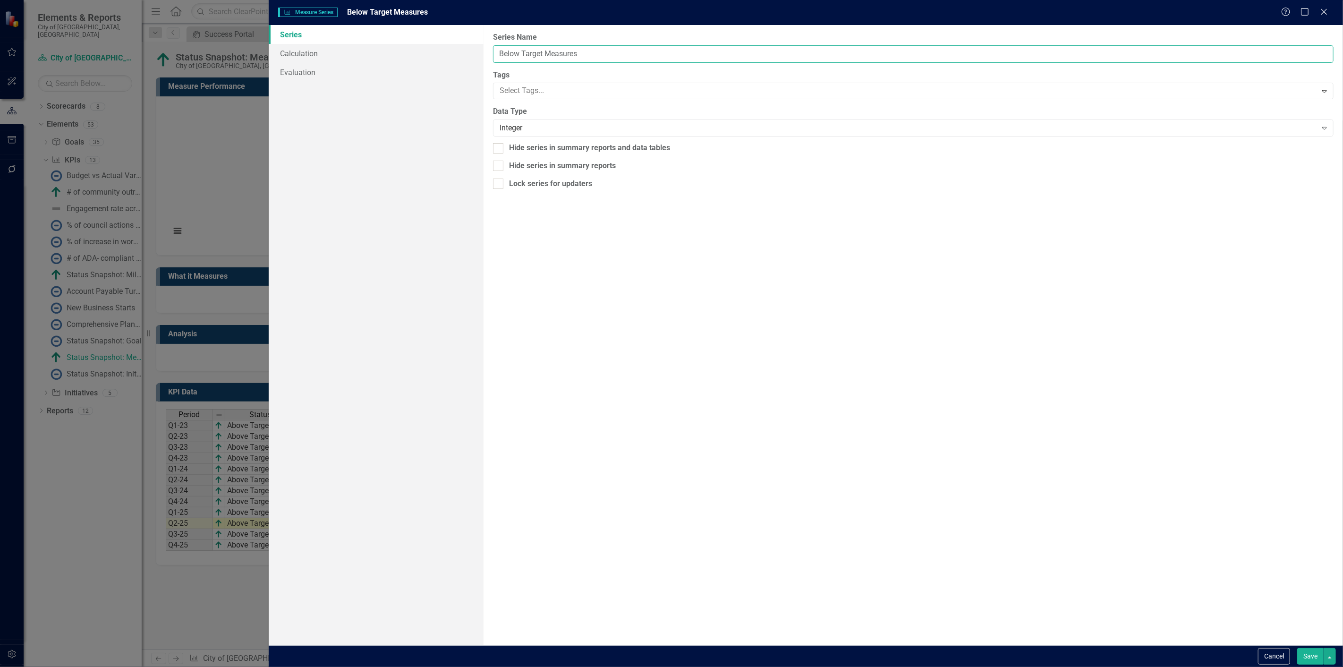
drag, startPoint x: 674, startPoint y: 46, endPoint x: 699, endPoint y: 44, distance: 25.6
click at [699, 44] on body "icon.bolt Series Updated Elements & Reports City of Duncanville, TX Scorecard C…" at bounding box center [671, 333] width 1343 height 667
type input "Below Target"
click at [1297, 648] on button "Save" at bounding box center [1310, 656] width 26 height 17
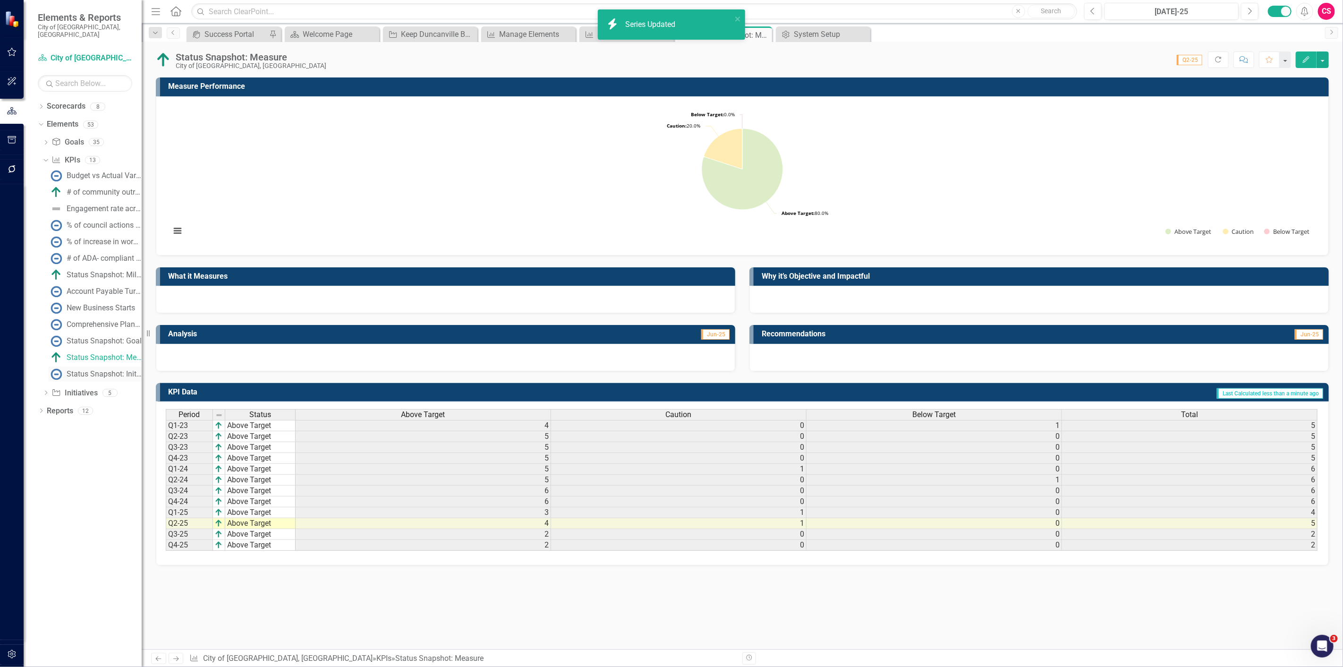
click at [112, 370] on div "Status Snapshot: Initiative" at bounding box center [104, 374] width 75 height 8
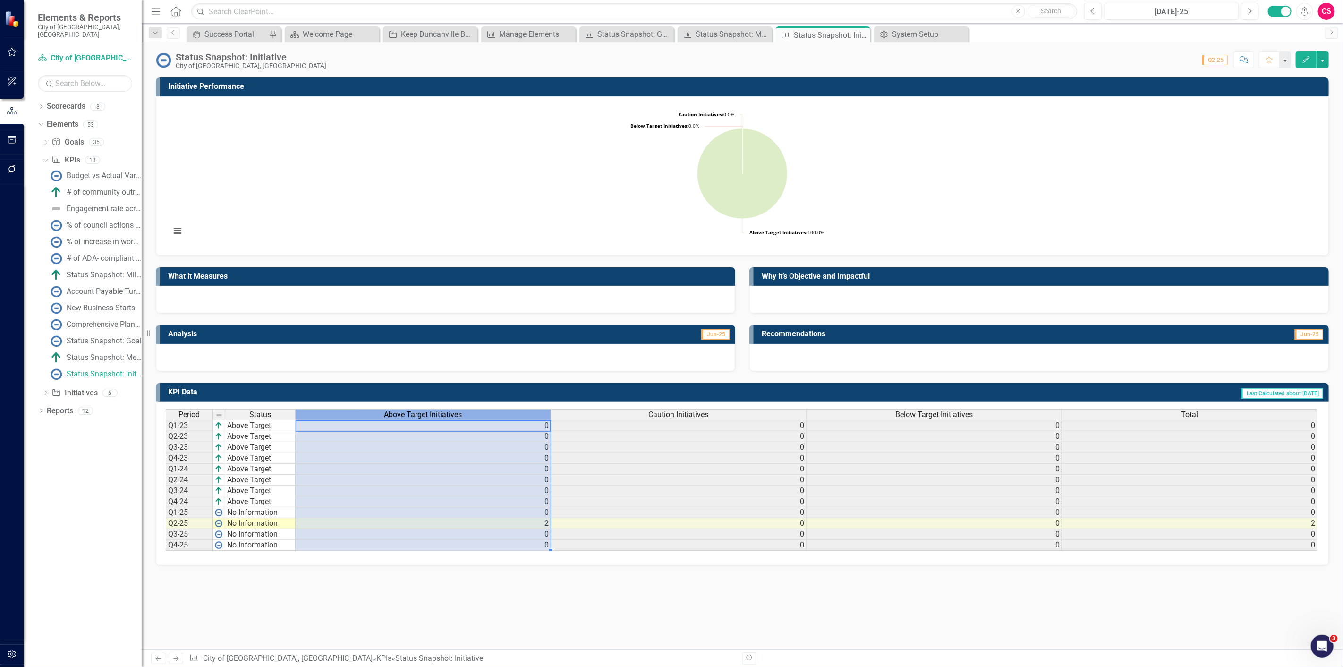
click at [473, 413] on div "Above Target Initiatives" at bounding box center [423, 414] width 255 height 10
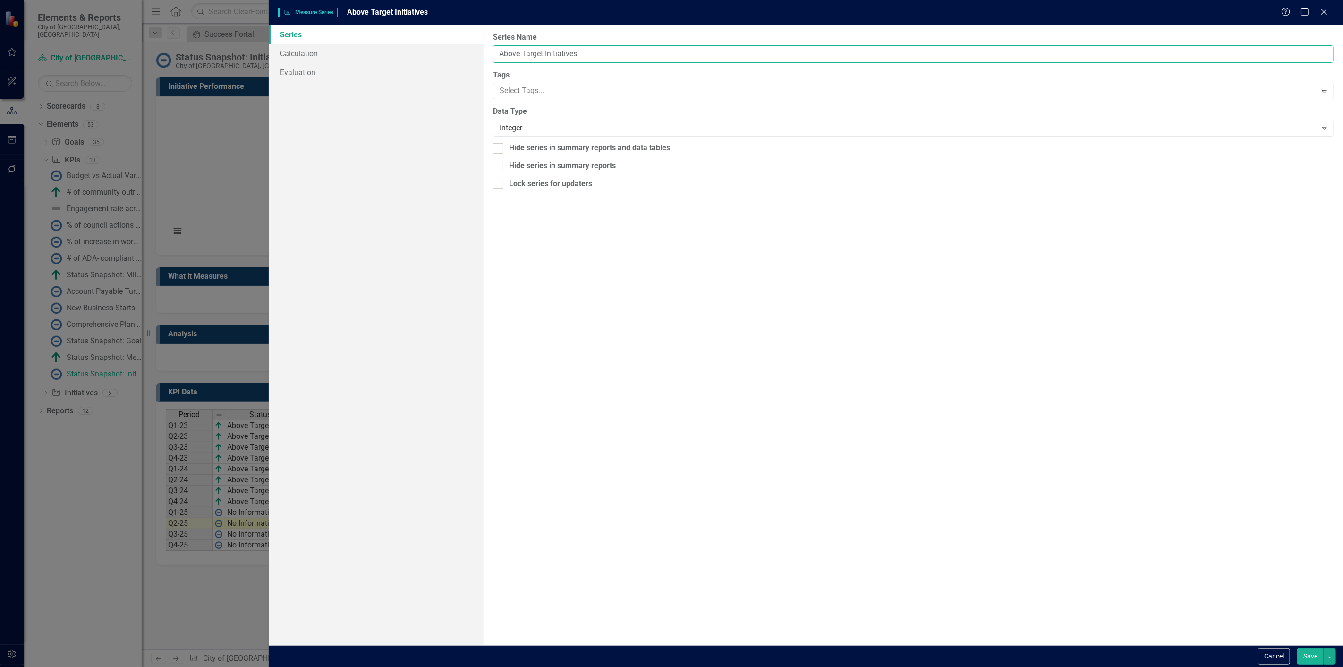
drag, startPoint x: 543, startPoint y: 54, endPoint x: 692, endPoint y: 55, distance: 149.2
click at [692, 55] on input "Above Target Initiatives" at bounding box center [913, 53] width 840 height 17
type input "Above Target"
click at [1297, 648] on button "Save" at bounding box center [1310, 656] width 26 height 17
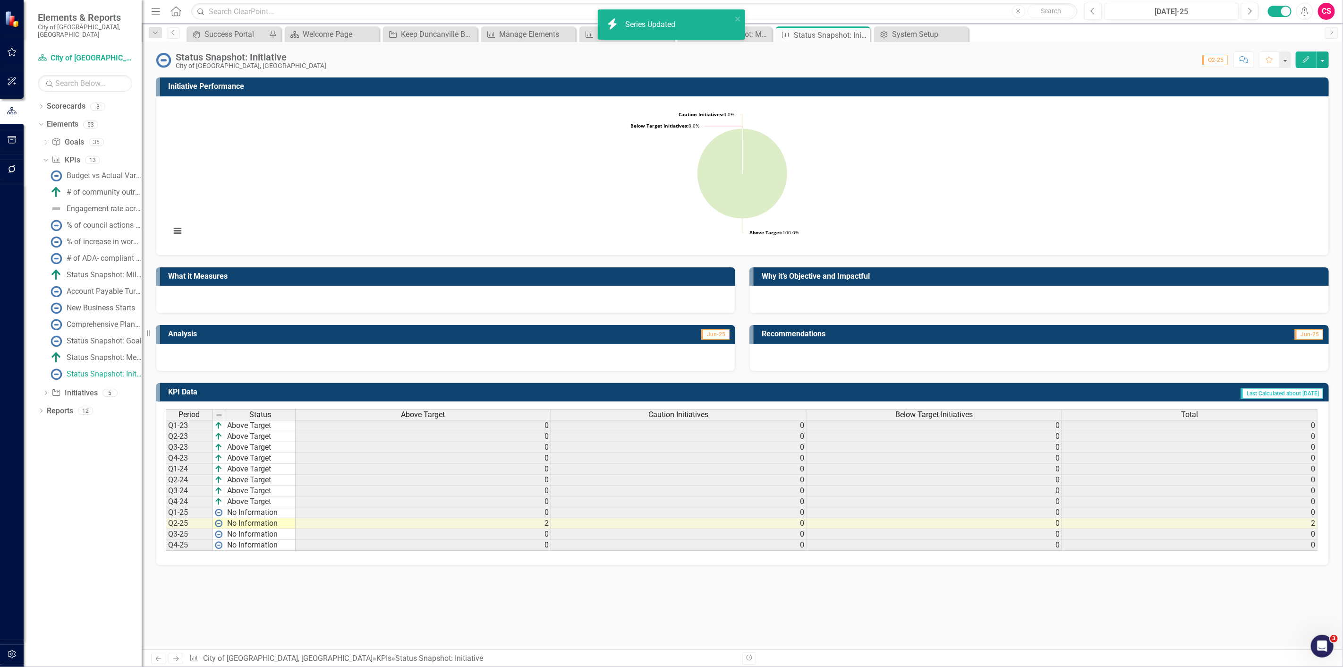
click at [431, 417] on span "Above Target" at bounding box center [423, 414] width 44 height 8
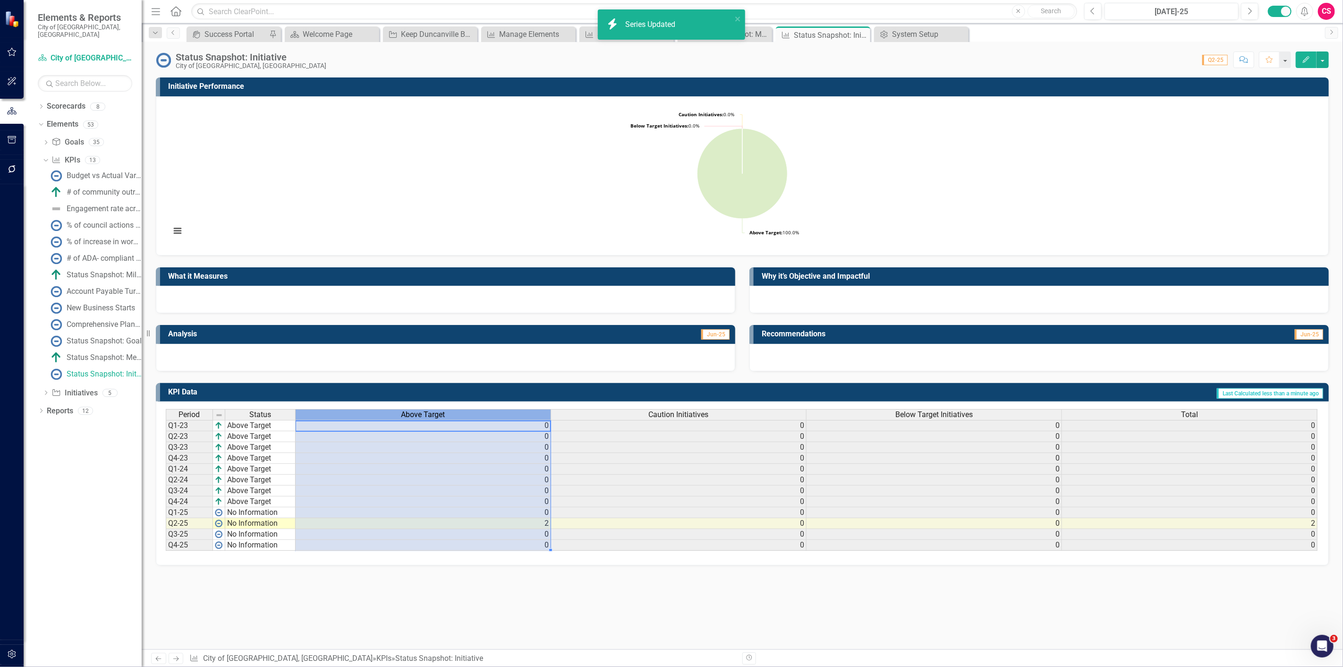
click at [431, 417] on span "Above Target" at bounding box center [423, 414] width 44 height 8
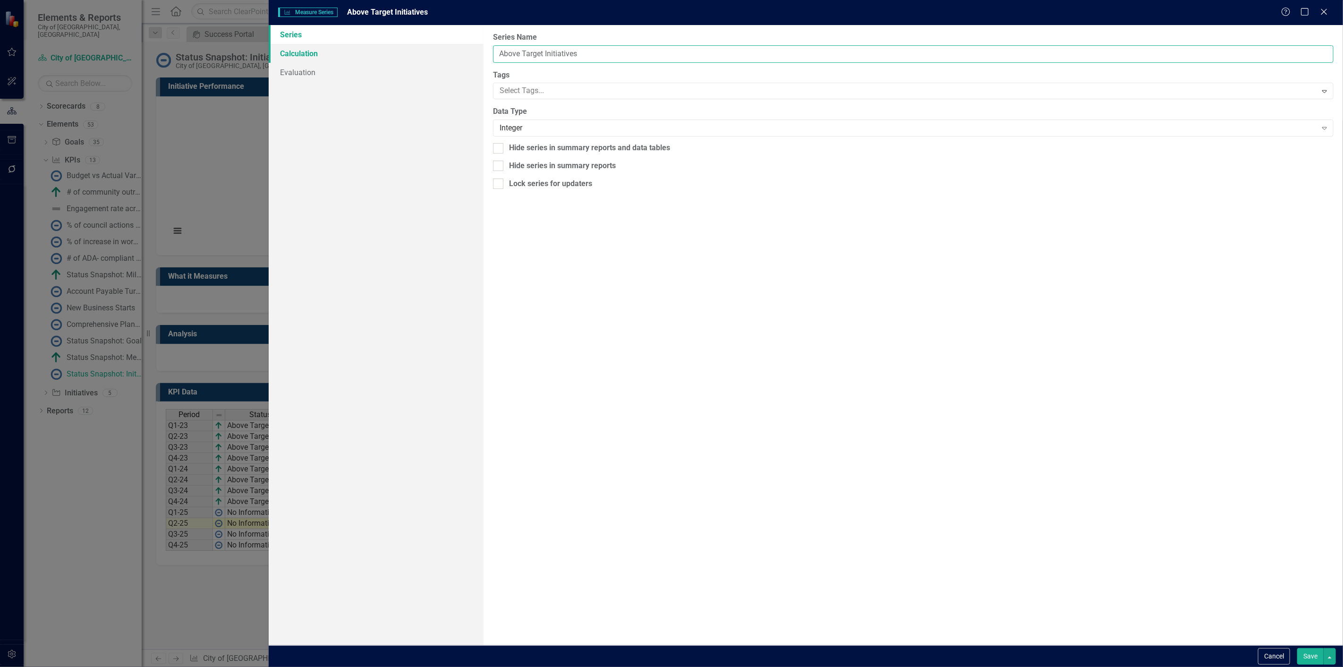
drag, startPoint x: 583, startPoint y: 53, endPoint x: 418, endPoint y: 59, distance: 164.4
click at [418, 59] on div "Series Calculation Evaluation From this page, you can edit the name, type, and …" at bounding box center [806, 335] width 1074 height 620
click at [1297, 648] on button "Save" at bounding box center [1310, 656] width 26 height 17
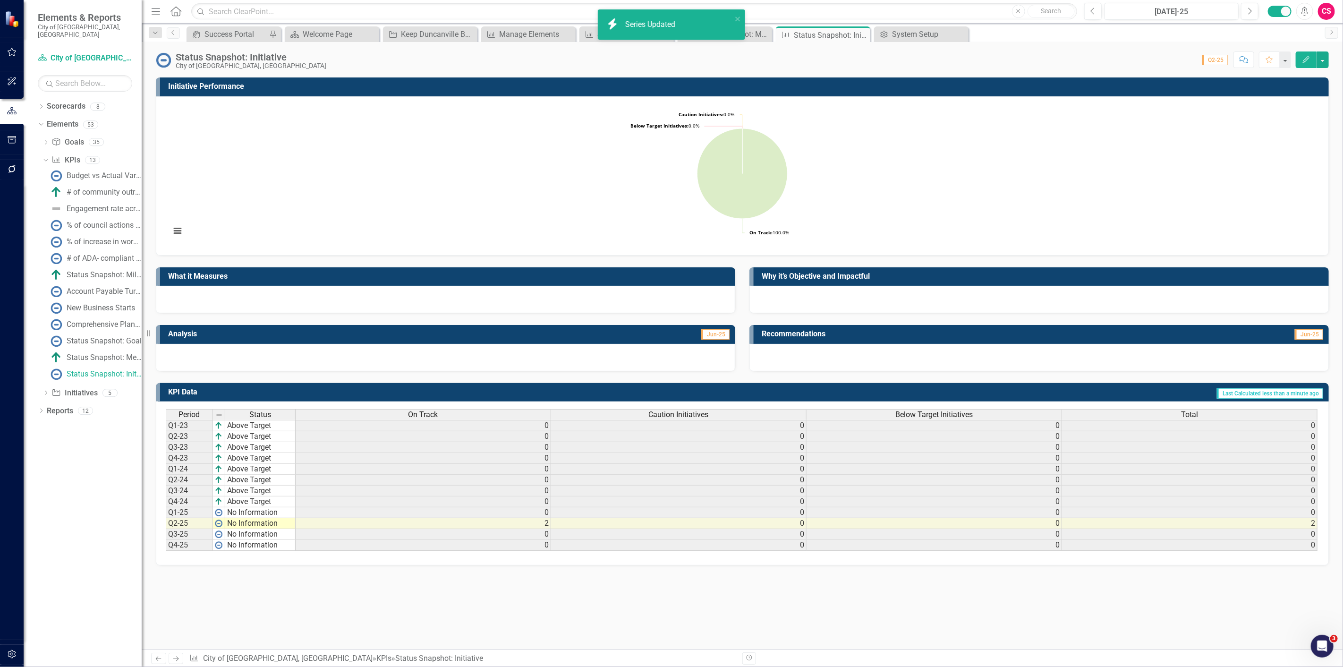
click at [650, 411] on span "Caution Initiatives" at bounding box center [679, 414] width 60 height 8
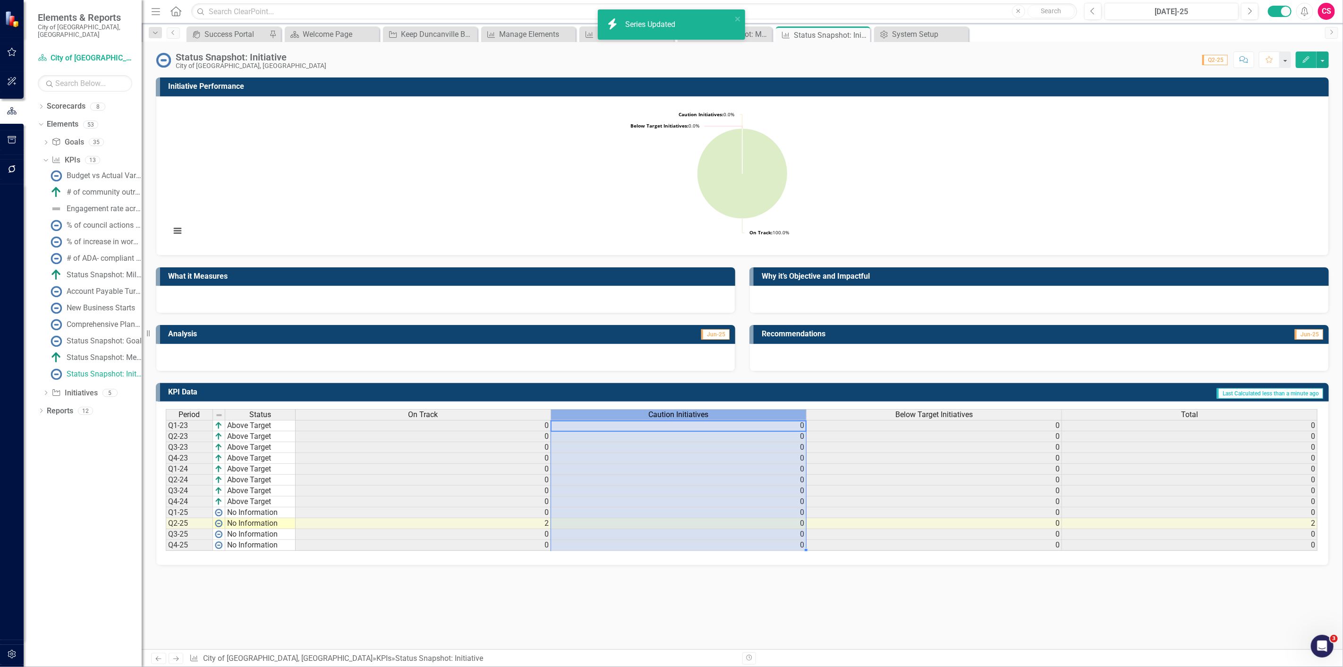
click at [650, 411] on span "Caution Initiatives" at bounding box center [679, 414] width 60 height 8
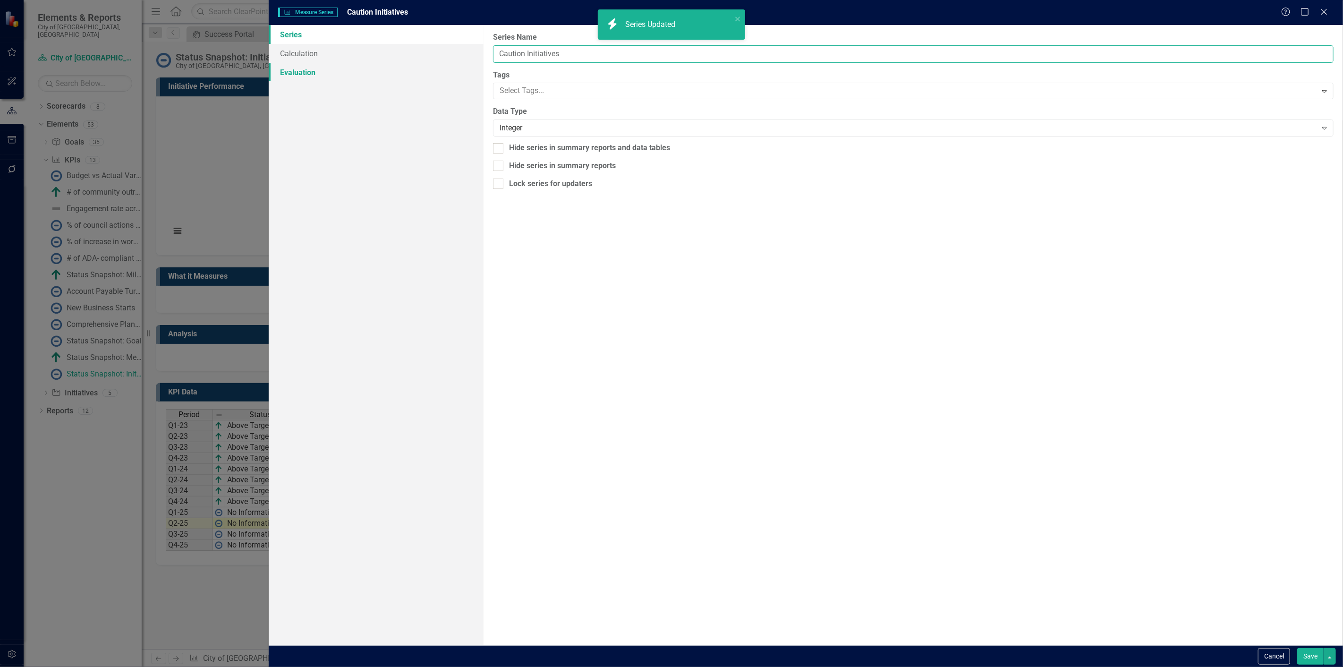
drag, startPoint x: 563, startPoint y: 58, endPoint x: 399, endPoint y: 64, distance: 163.4
click at [399, 64] on div "Series Calculation Evaluation From this page, you can edit the name, type, and …" at bounding box center [806, 335] width 1074 height 620
click at [1310, 655] on button "Save" at bounding box center [1310, 656] width 26 height 17
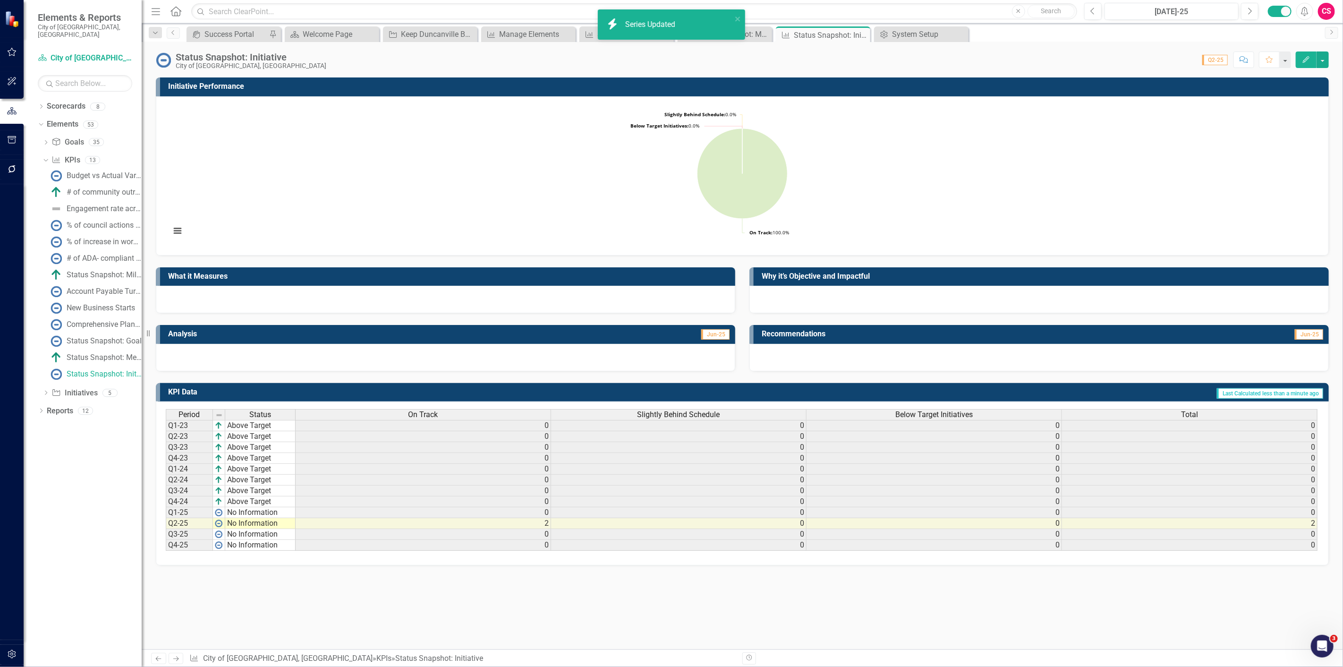
click at [888, 416] on div "Below Target Initiatives" at bounding box center [933, 414] width 255 height 10
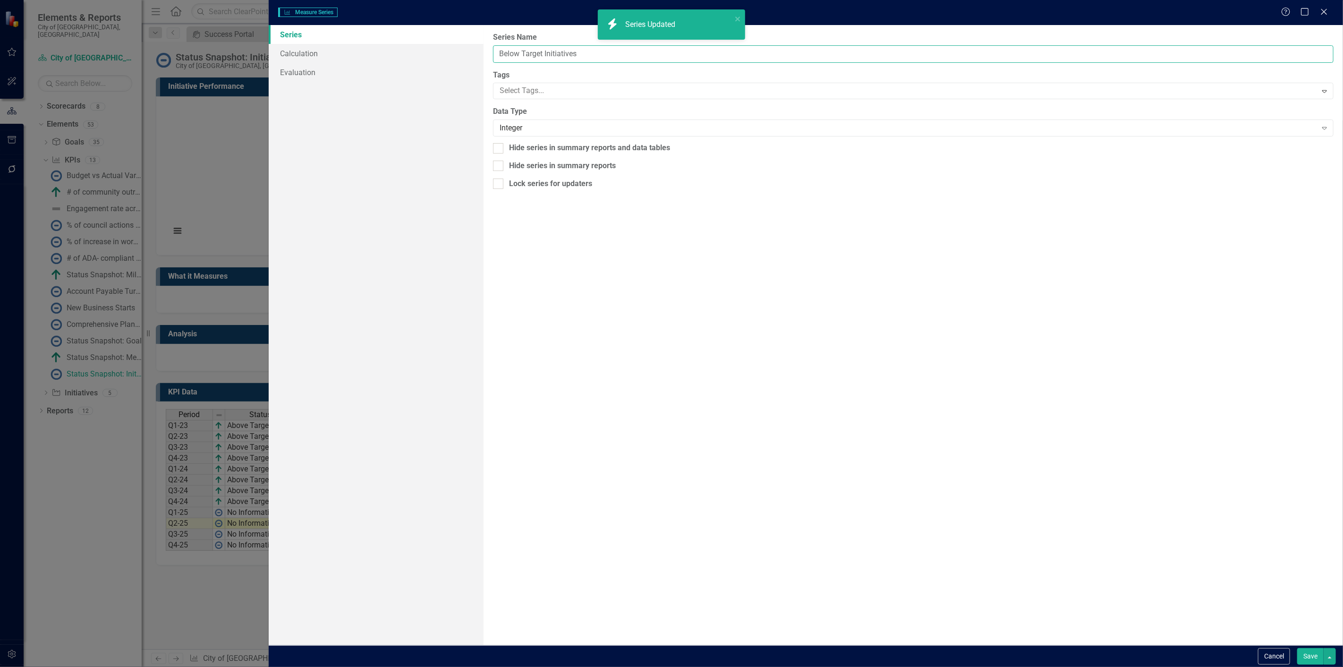
drag, startPoint x: 621, startPoint y: 51, endPoint x: 224, endPoint y: 100, distance: 400.4
click at [224, 100] on div "Measure Series Measure Series Help Maximize Close Series Calculation Evaluation…" at bounding box center [671, 333] width 1343 height 667
click at [1297, 648] on button "Save" at bounding box center [1310, 656] width 26 height 17
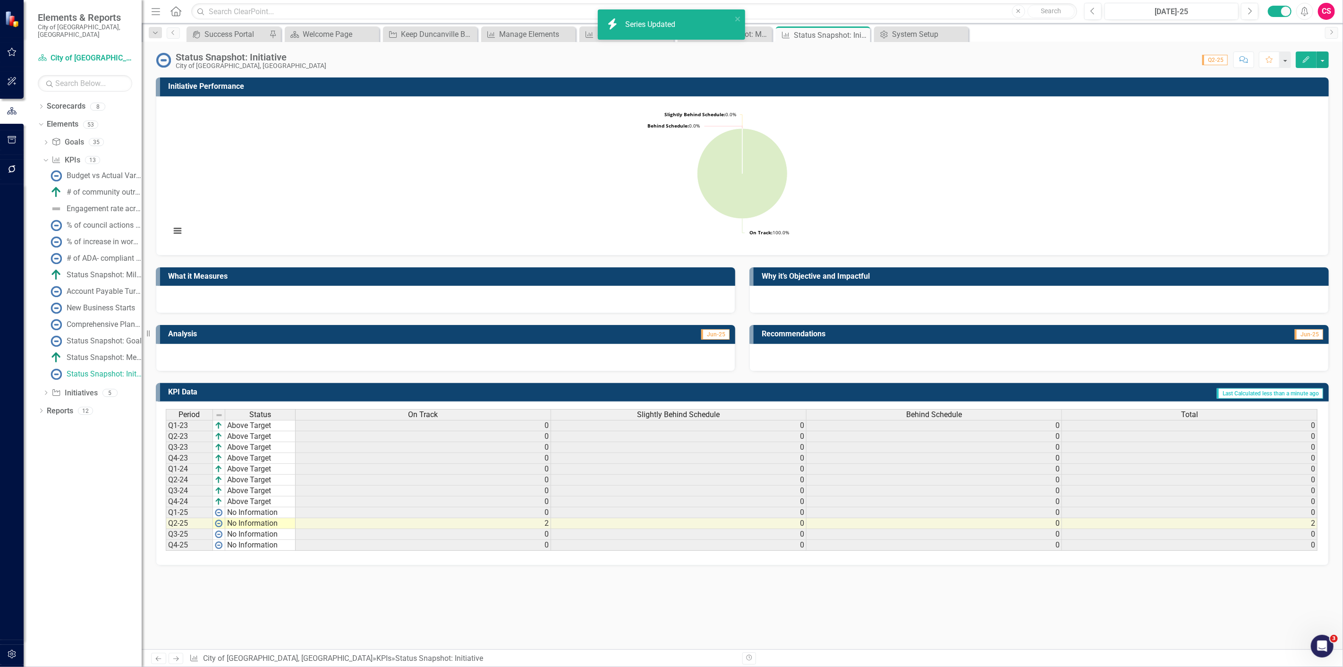
click at [1305, 53] on button "Edit" at bounding box center [1305, 59] width 21 height 17
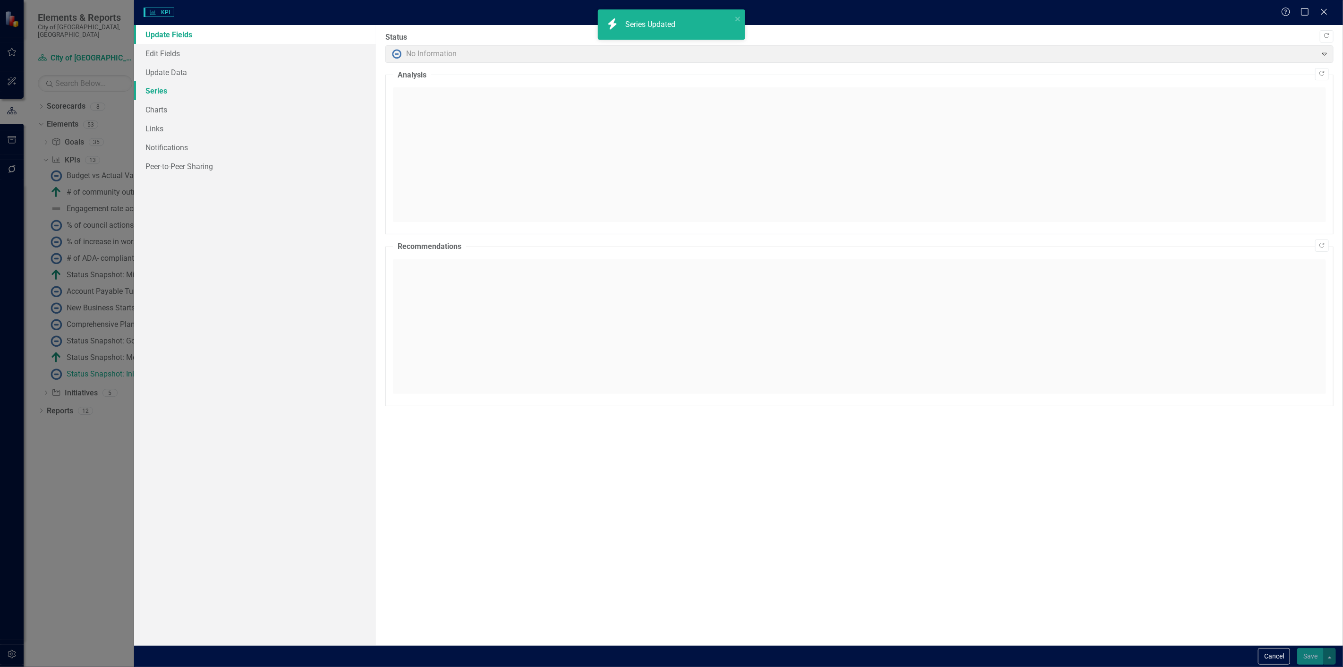
click at [199, 91] on link "Series" at bounding box center [255, 90] width 242 height 19
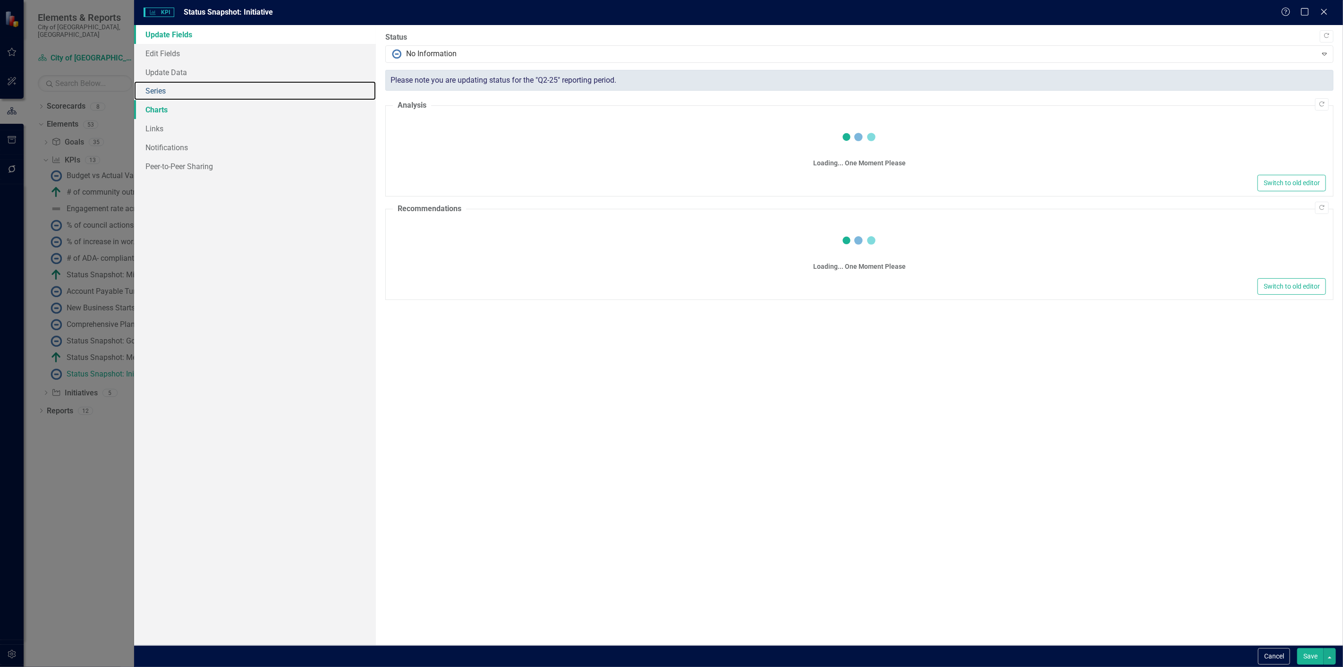
drag, startPoint x: 216, startPoint y: 91, endPoint x: 335, endPoint y: 100, distance: 119.8
click at [216, 90] on link "Series" at bounding box center [255, 90] width 242 height 19
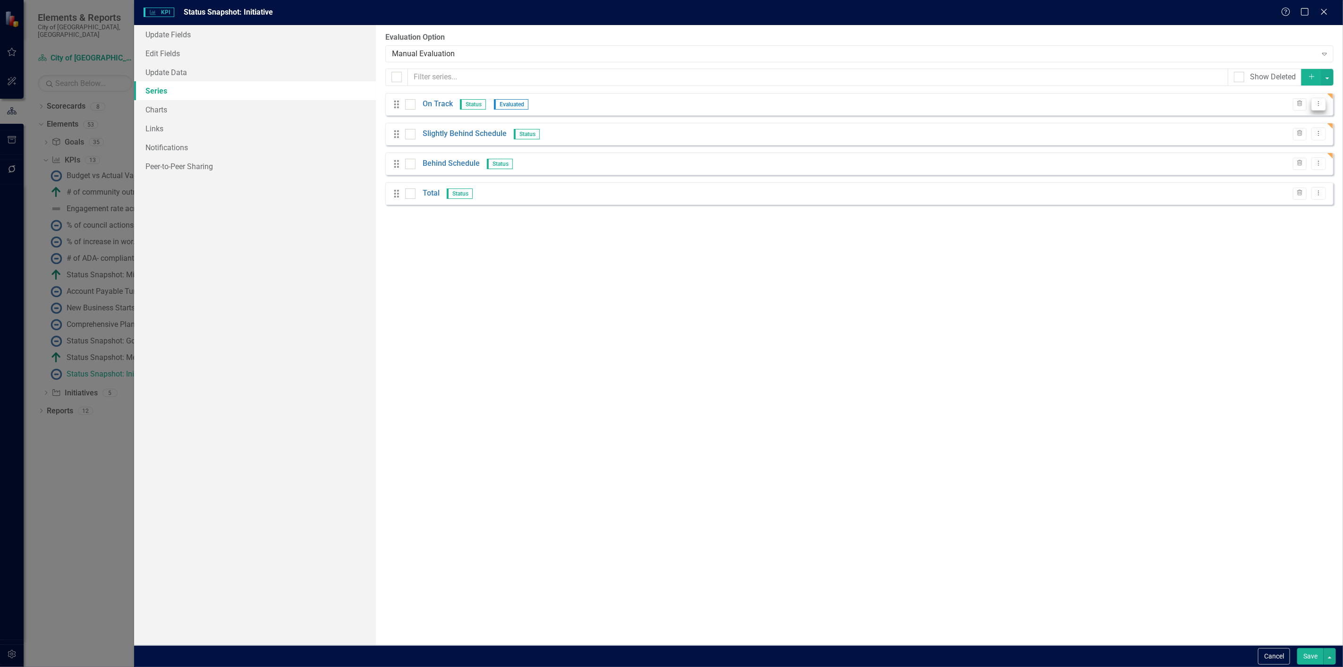
click at [1316, 107] on icon "Dropdown Menu" at bounding box center [1318, 104] width 8 height 6
click at [1291, 136] on link "Copy Duplicate Measure Series" at bounding box center [1271, 136] width 107 height 17
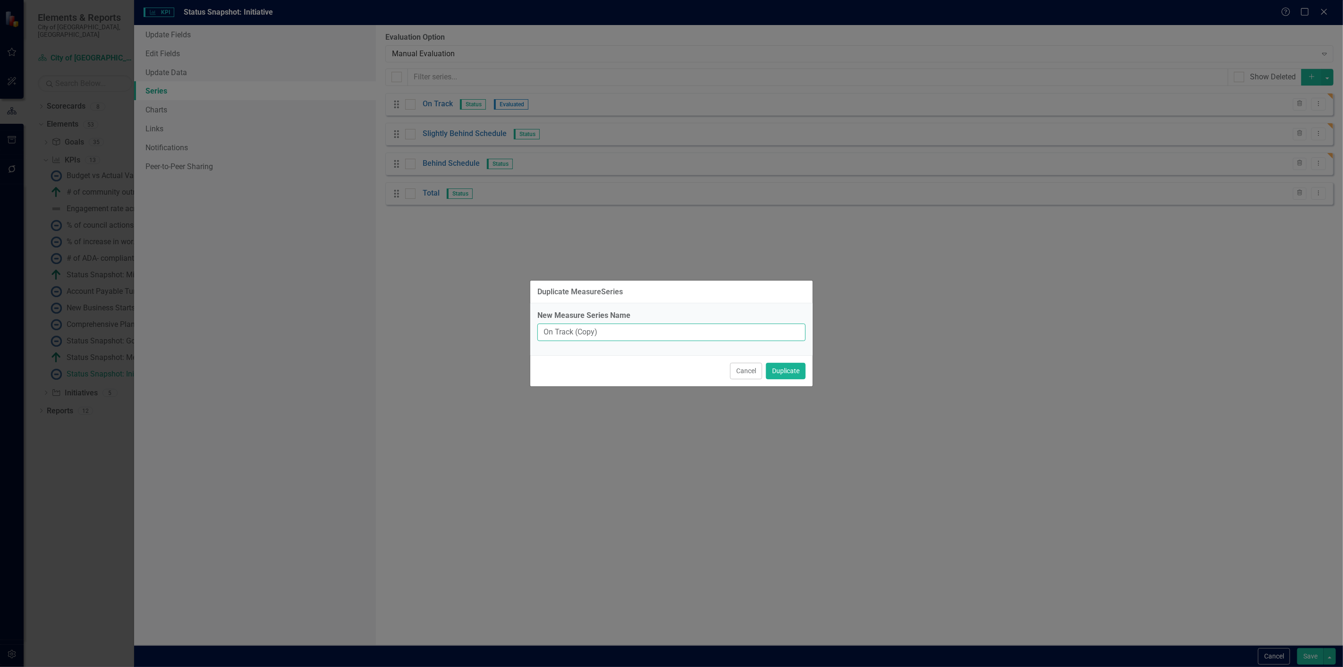
drag, startPoint x: 608, startPoint y: 329, endPoint x: 511, endPoint y: 342, distance: 97.6
click at [511, 342] on div "Duplicate MeasureSeries New Measure Series Name On Track (Copy) Cancel Duplicate" at bounding box center [671, 333] width 1343 height 667
click at [766, 363] on button "Duplicate" at bounding box center [786, 371] width 40 height 17
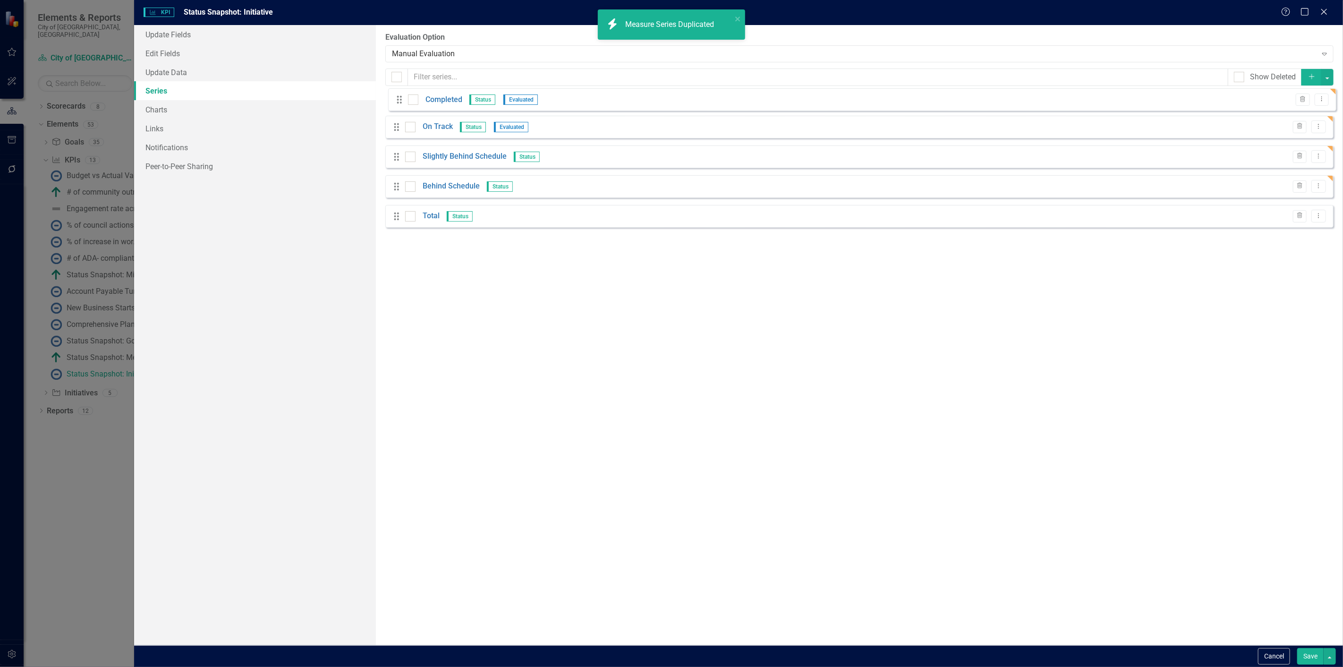
drag, startPoint x: 397, startPoint y: 220, endPoint x: 402, endPoint y: 102, distance: 118.6
click at [400, 98] on div "Drag On Track Status Evaluated Trash Dropdown Menu Drag Slightly Behind Schedul…" at bounding box center [859, 164] width 948 height 142
click at [1322, 102] on icon "Dropdown Menu" at bounding box center [1318, 104] width 8 height 6
click at [1299, 119] on link "Edit Edit Measure Series" at bounding box center [1271, 119] width 107 height 17
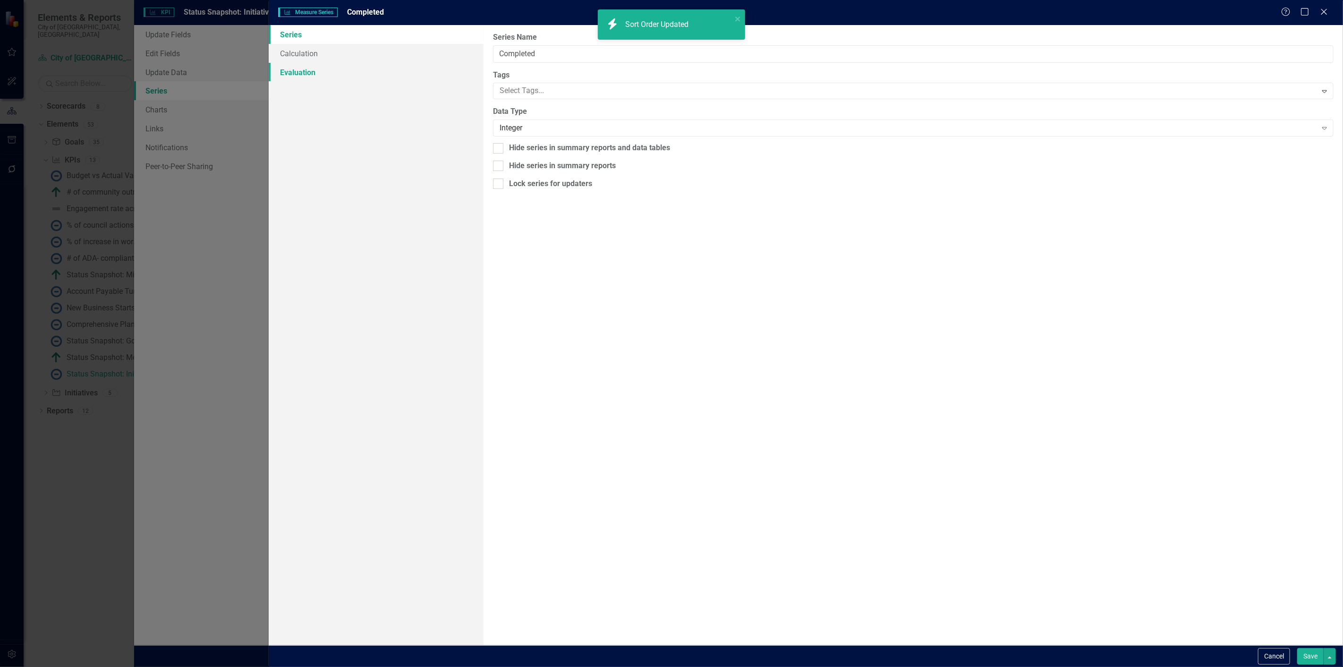
click at [325, 74] on link "Evaluation" at bounding box center [376, 72] width 215 height 19
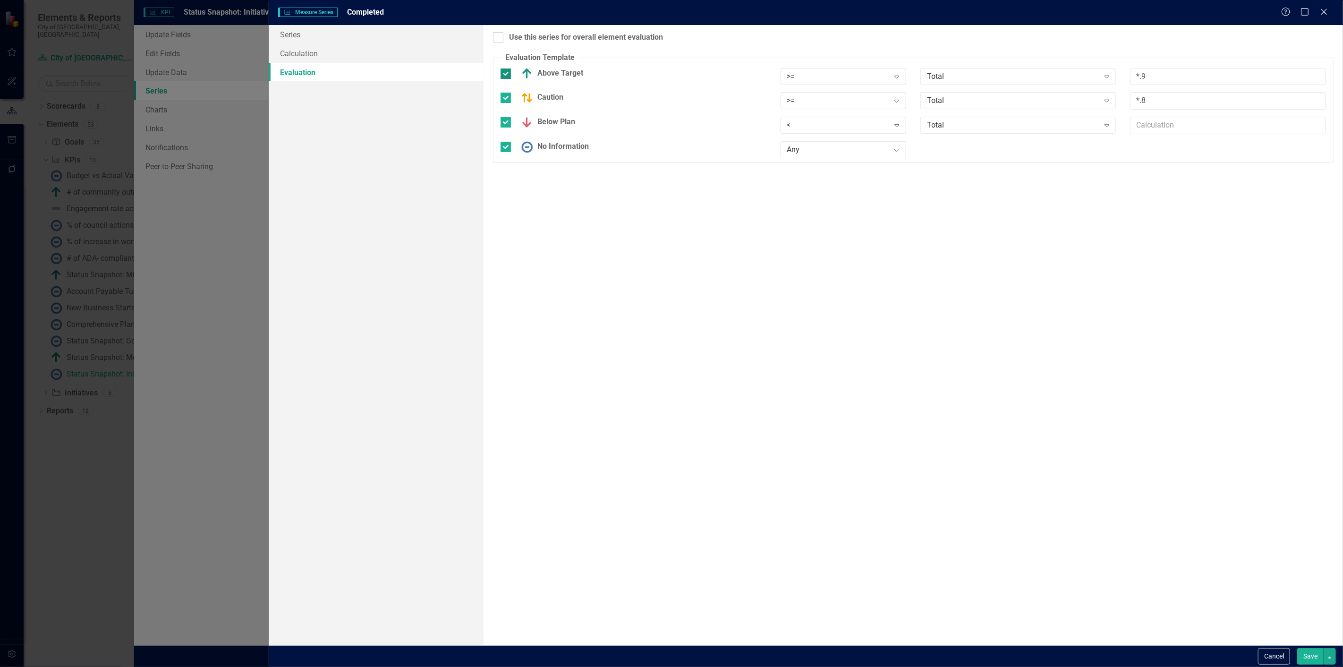
click at [511, 74] on div "Above Target" at bounding box center [633, 73] width 266 height 11
click at [507, 74] on input "Above Target" at bounding box center [503, 71] width 6 height 6
click at [511, 91] on div "Caution" at bounding box center [633, 91] width 266 height 11
click at [507, 91] on input "Caution" at bounding box center [503, 90] width 6 height 6
click at [508, 111] on div at bounding box center [505, 110] width 10 height 10
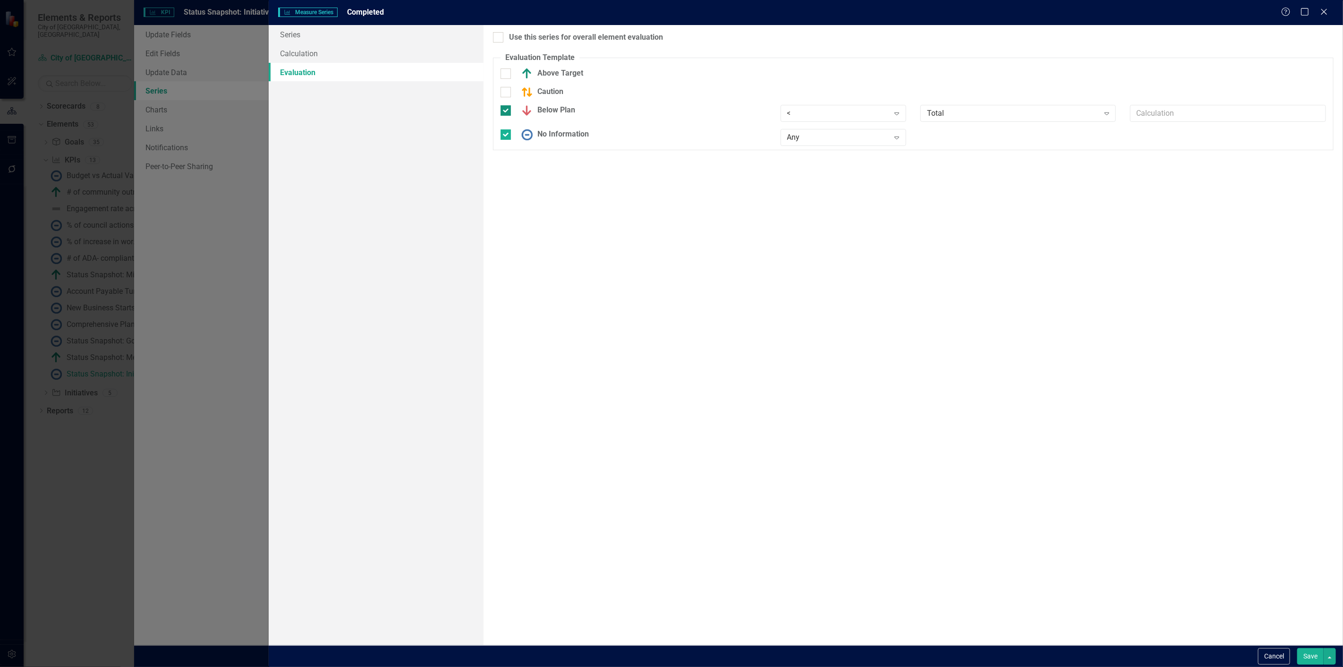
click at [507, 111] on input "Below Plan" at bounding box center [503, 108] width 6 height 6
click at [512, 133] on div "No Information" at bounding box center [633, 128] width 266 height 11
click at [507, 130] on input "No Information" at bounding box center [503, 127] width 6 height 6
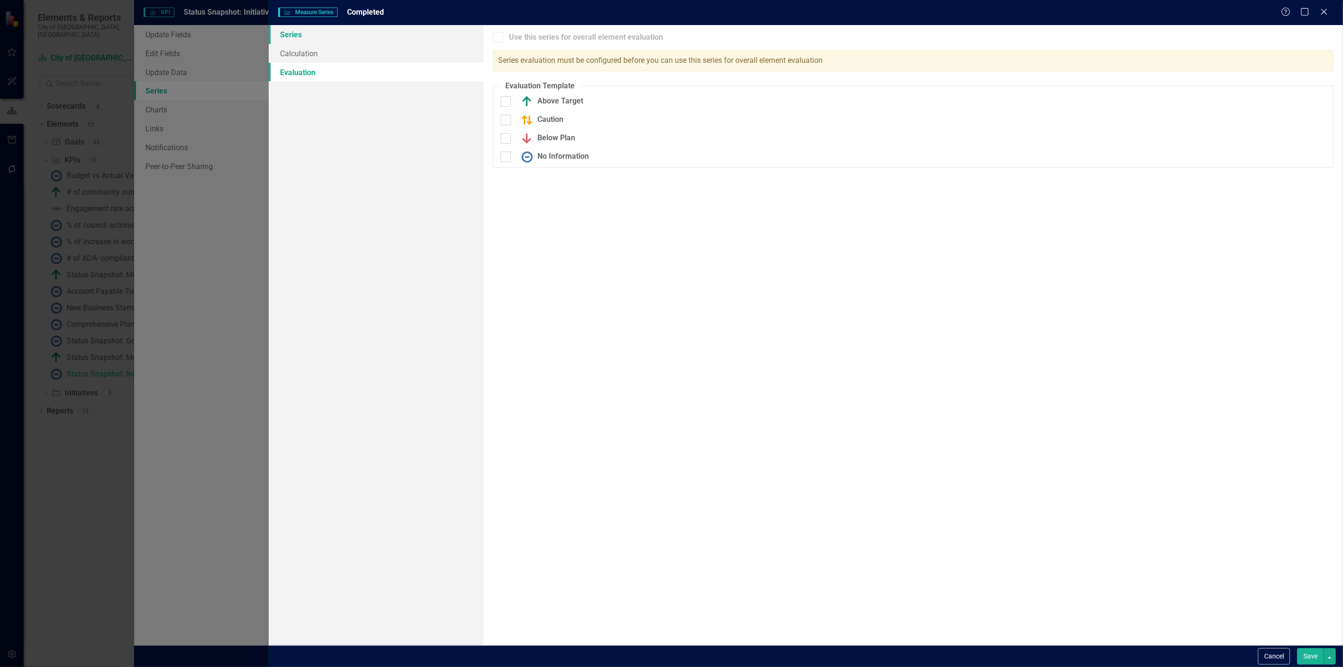
click at [305, 38] on link "Series" at bounding box center [376, 34] width 215 height 19
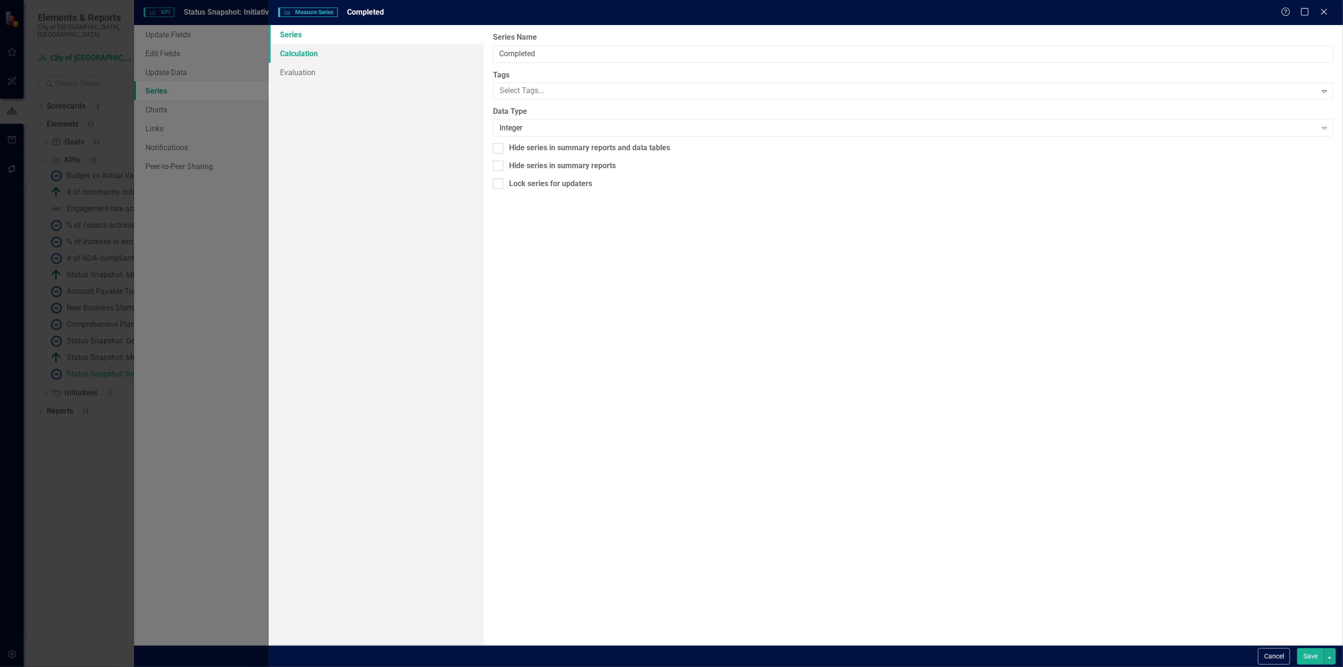
click at [408, 59] on link "Calculation" at bounding box center [376, 53] width 215 height 19
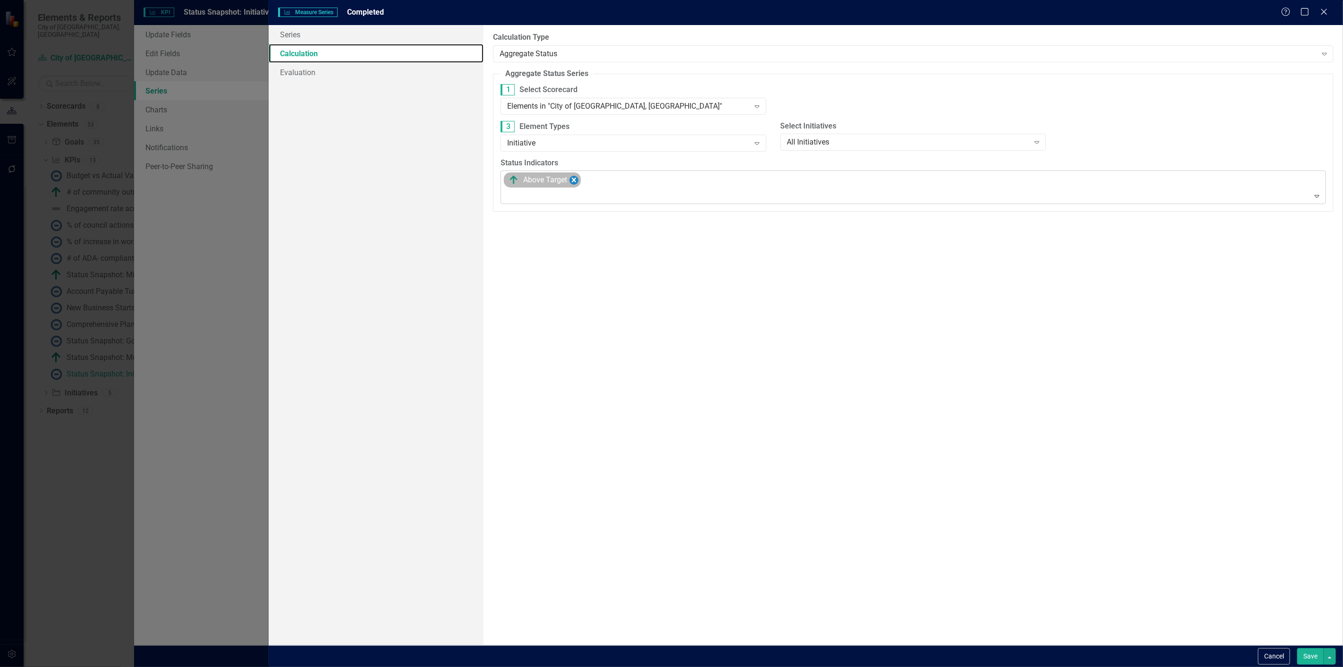
click at [572, 186] on icon "Remove [object Object]" at bounding box center [573, 180] width 9 height 12
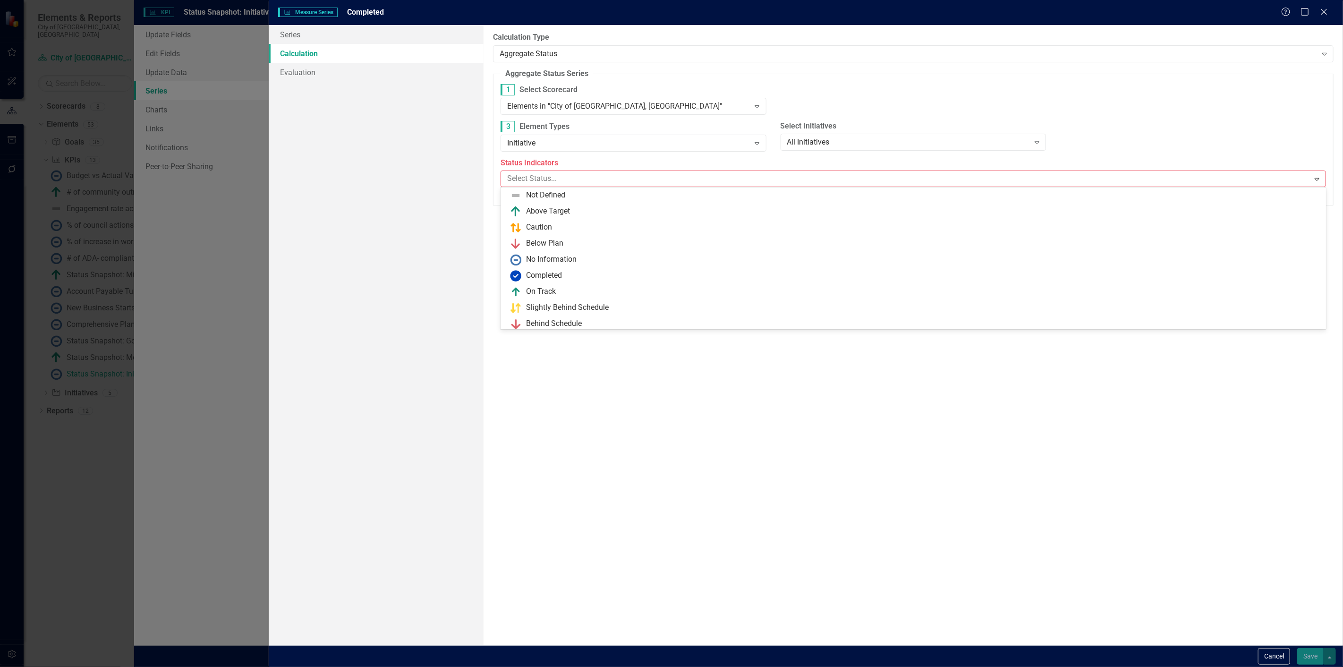
click at [572, 186] on div "Select Status..." at bounding box center [905, 178] width 806 height 15
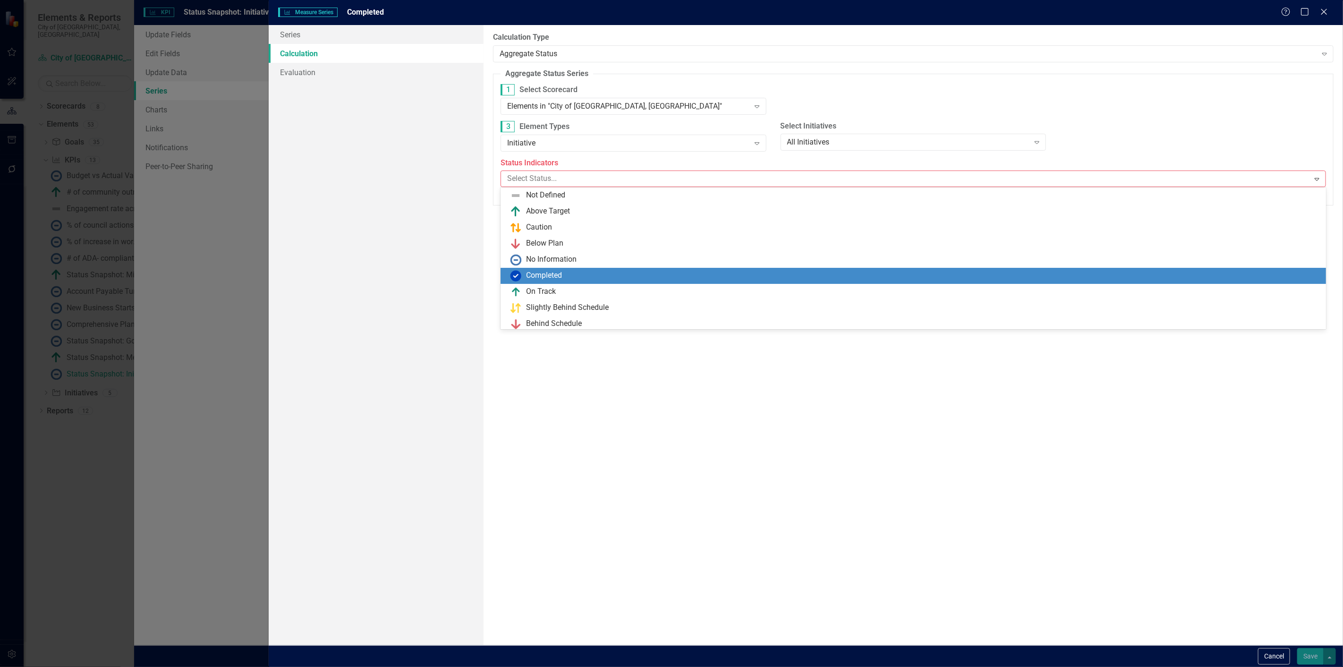
click at [546, 274] on div "Completed" at bounding box center [544, 275] width 36 height 11
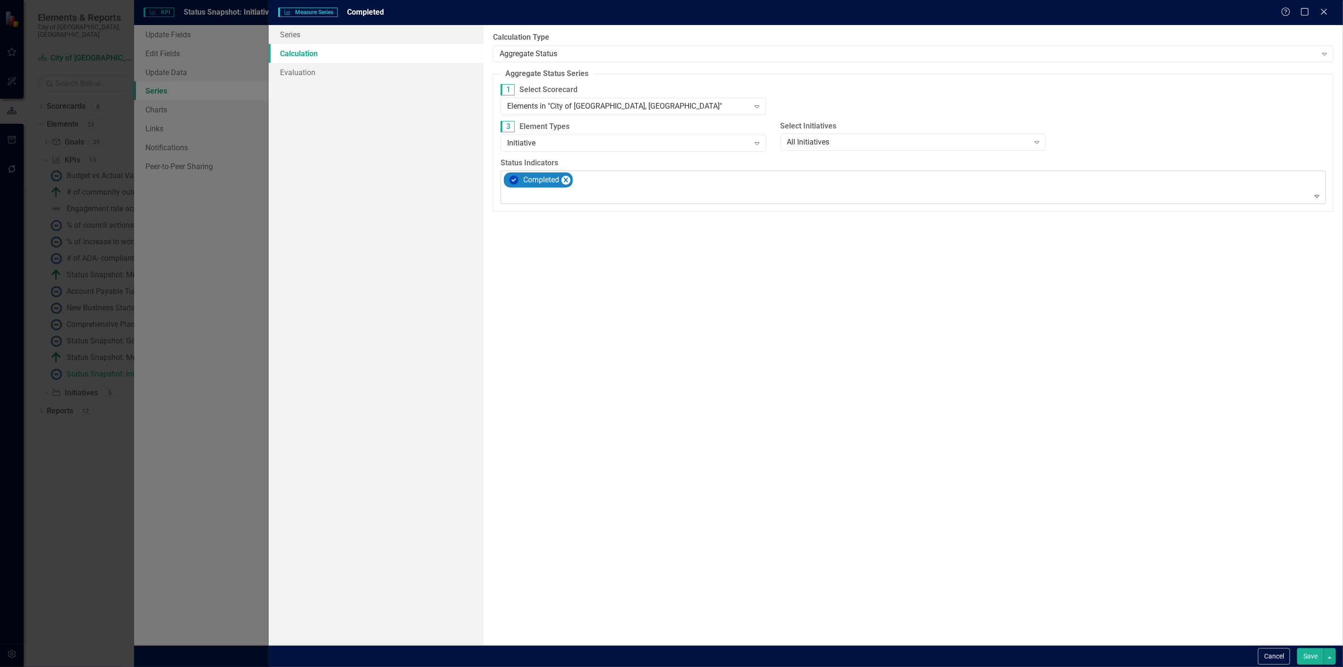
click at [1305, 655] on button "Save" at bounding box center [1310, 656] width 26 height 17
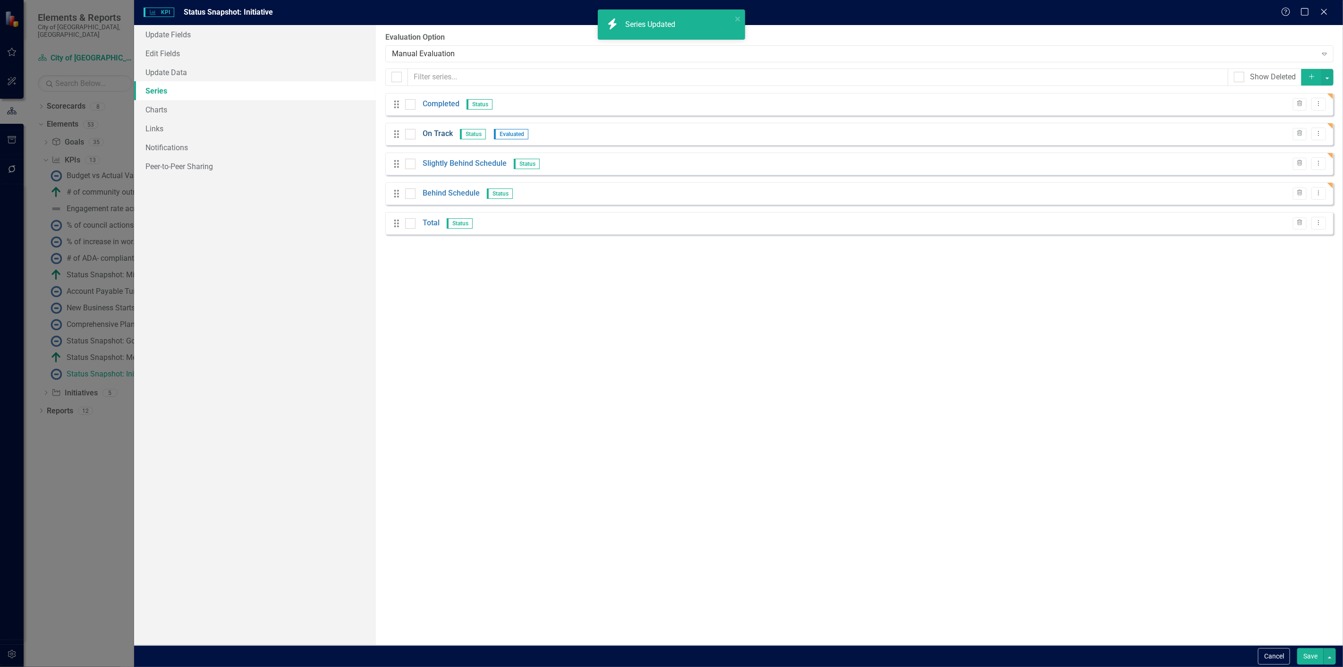
click at [443, 134] on link "On Track" at bounding box center [437, 133] width 30 height 11
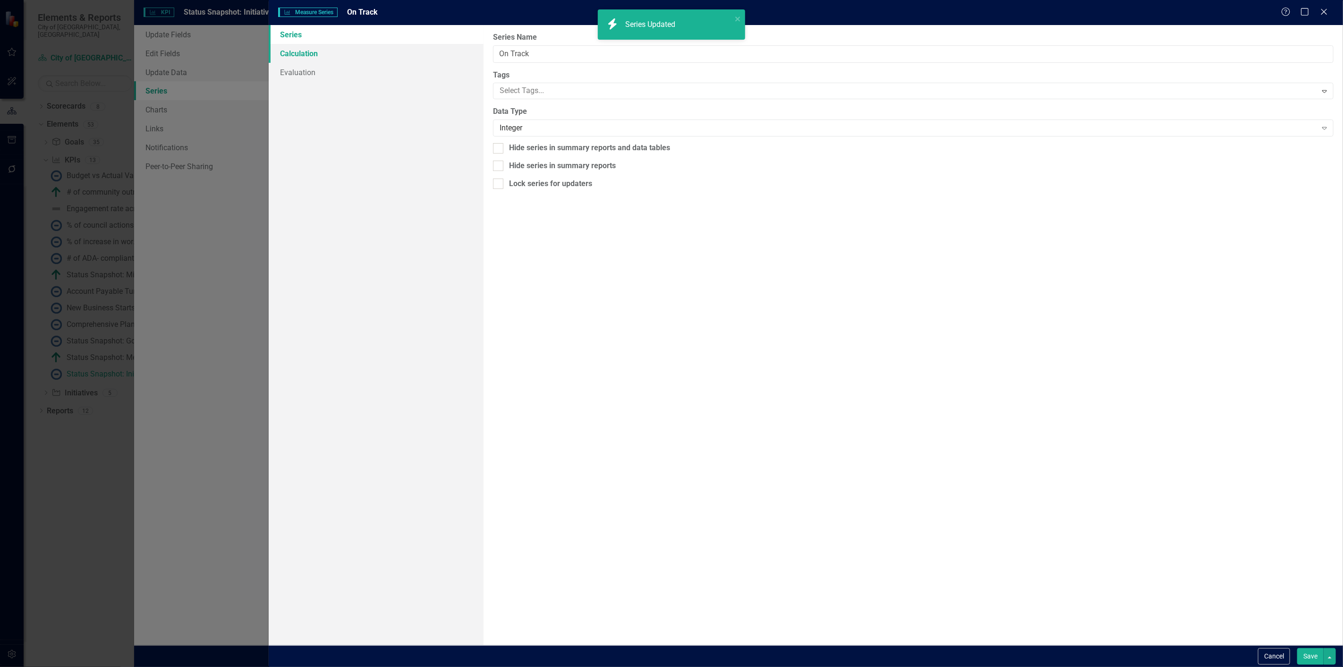
click at [309, 52] on link "Calculation" at bounding box center [376, 53] width 215 height 19
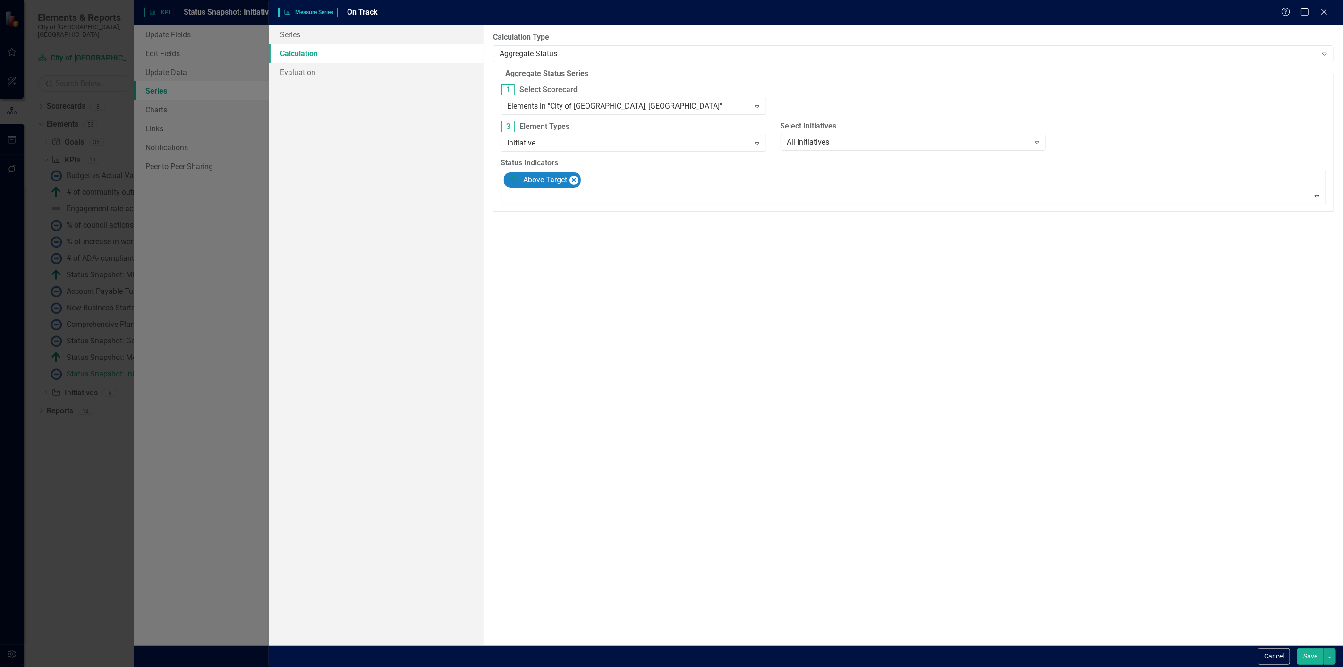
click at [309, 52] on link "Calculation" at bounding box center [376, 53] width 215 height 19
click at [575, 184] on icon "Remove [object Object]" at bounding box center [573, 180] width 9 height 12
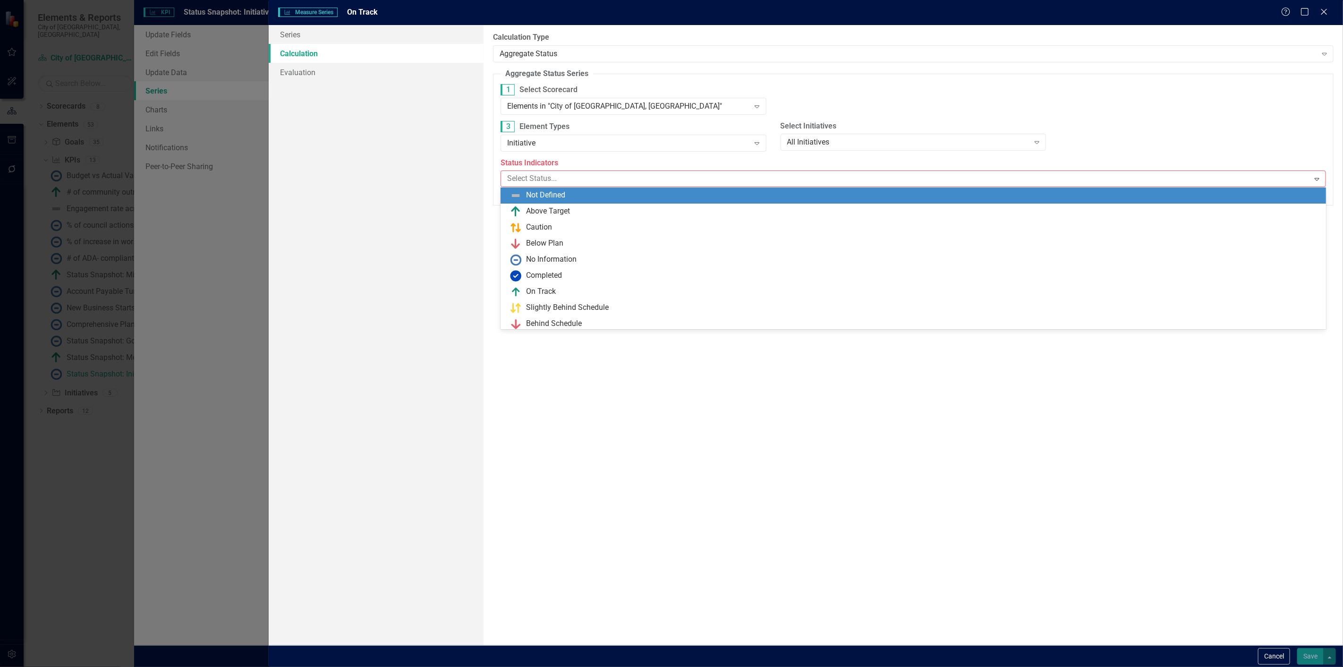
click at [575, 184] on div at bounding box center [906, 178] width 806 height 13
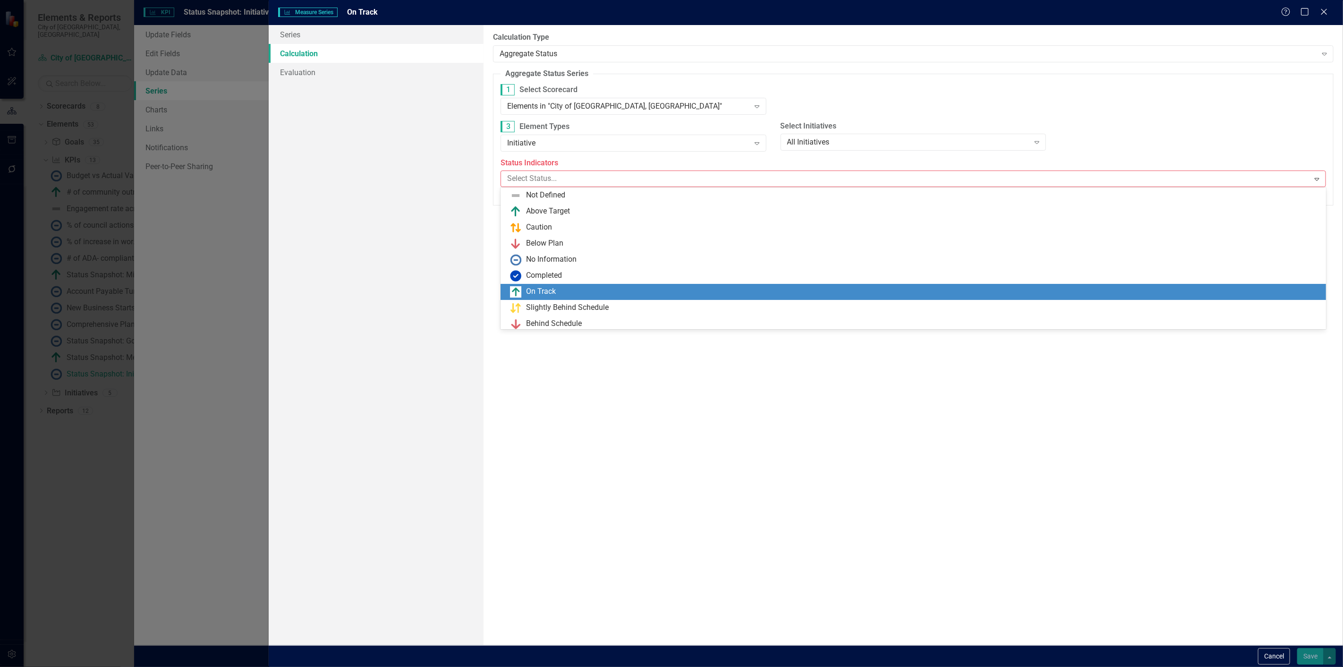
click at [551, 290] on div "On Track" at bounding box center [541, 291] width 30 height 11
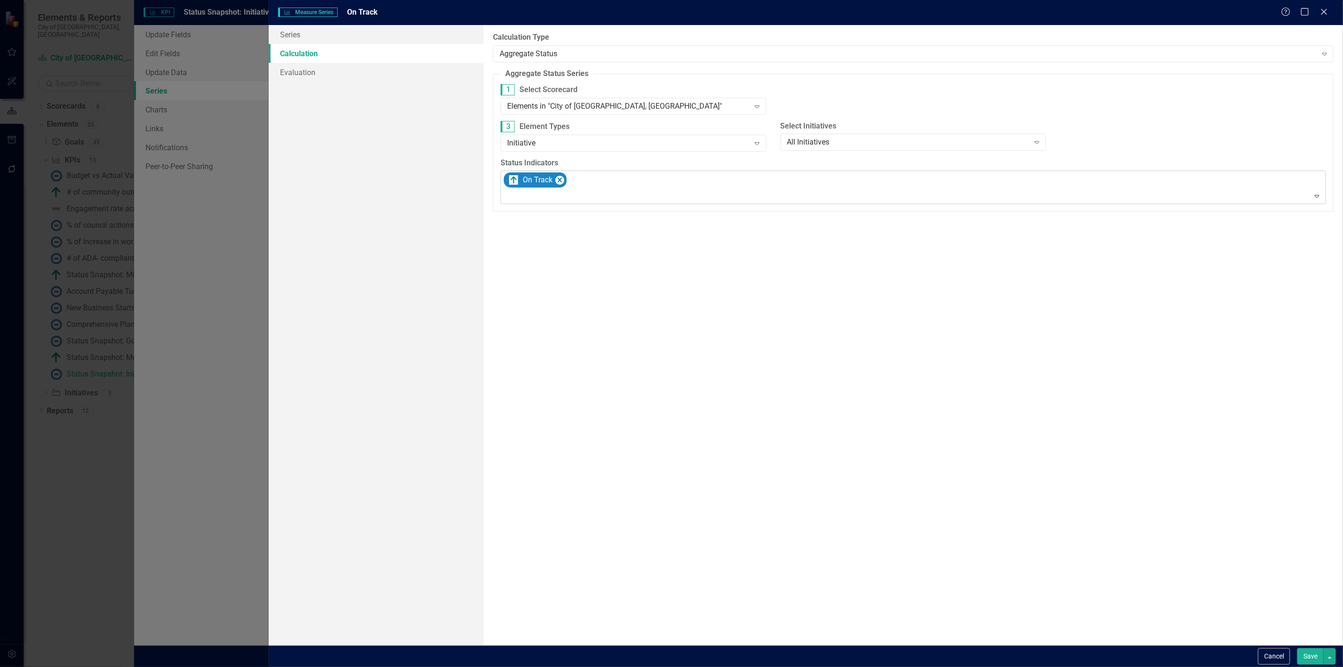
click at [1318, 655] on button "Save" at bounding box center [1310, 656] width 26 height 17
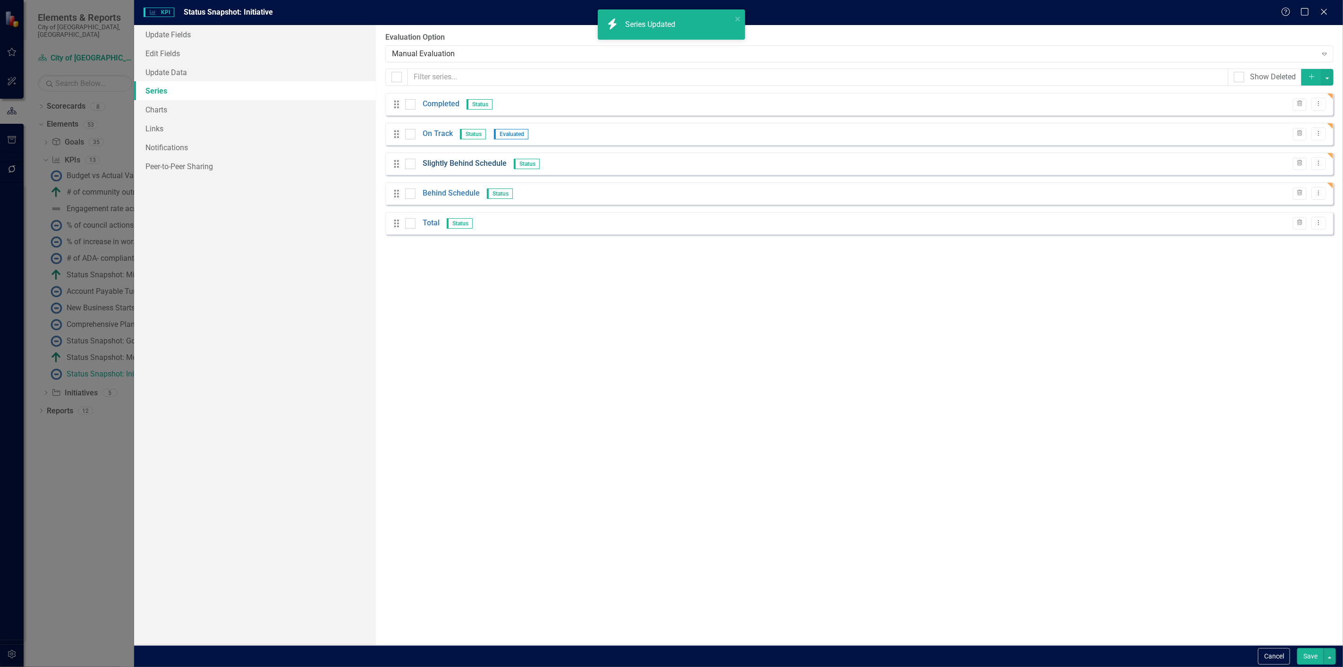
click at [450, 160] on link "Slightly Behind Schedule" at bounding box center [464, 163] width 84 height 11
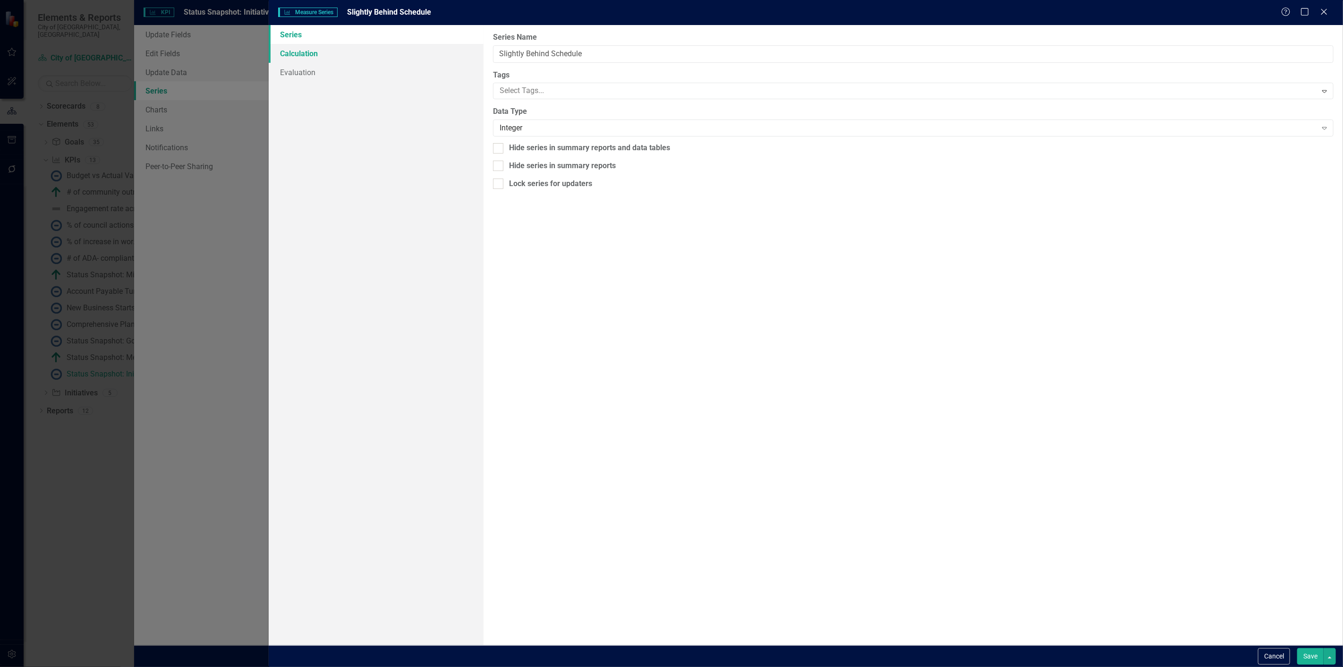
click at [319, 45] on link "Calculation" at bounding box center [376, 53] width 215 height 19
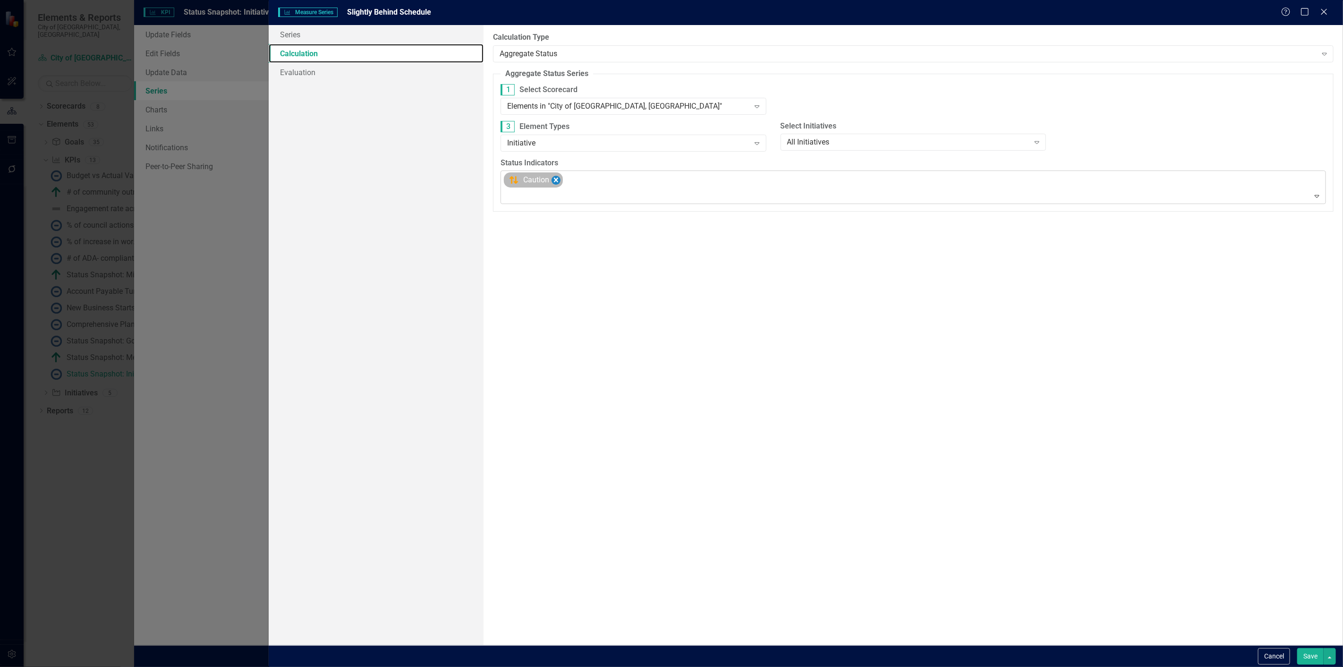
click at [555, 186] on icon "Remove [object Object]" at bounding box center [555, 180] width 9 height 12
click at [555, 186] on div "Select Status..." at bounding box center [905, 178] width 806 height 15
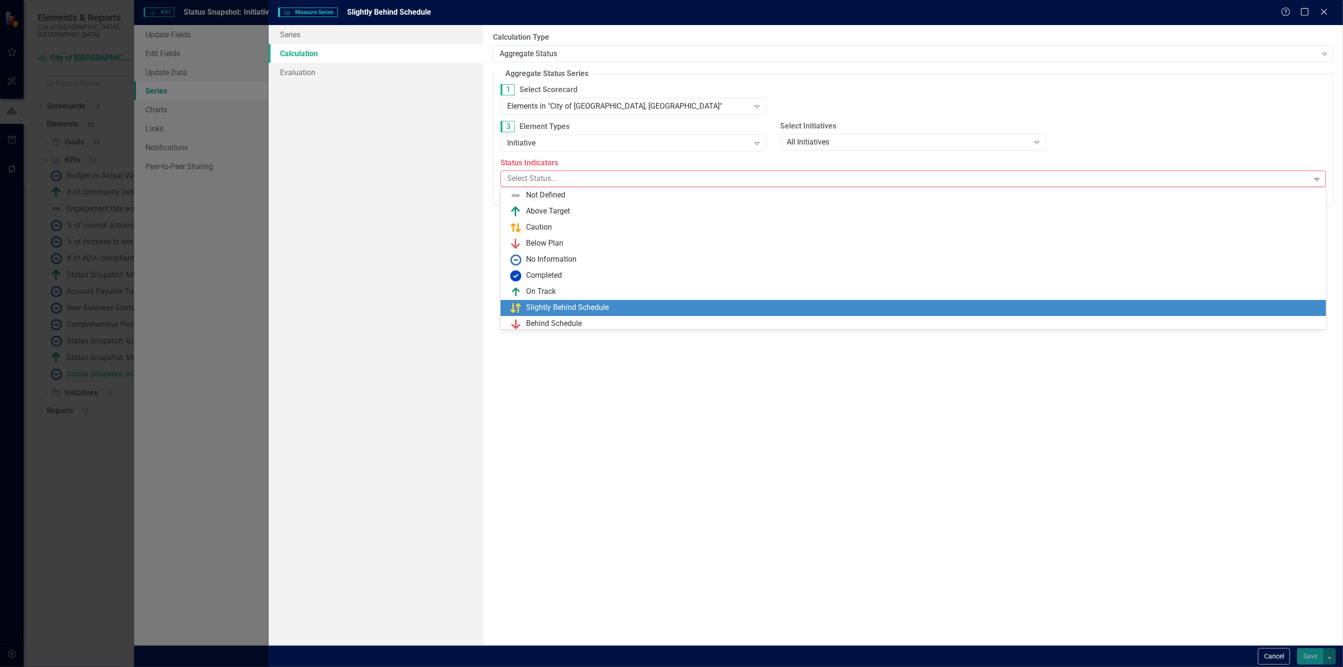
click at [556, 308] on div "Slightly Behind Schedule" at bounding box center [567, 307] width 83 height 11
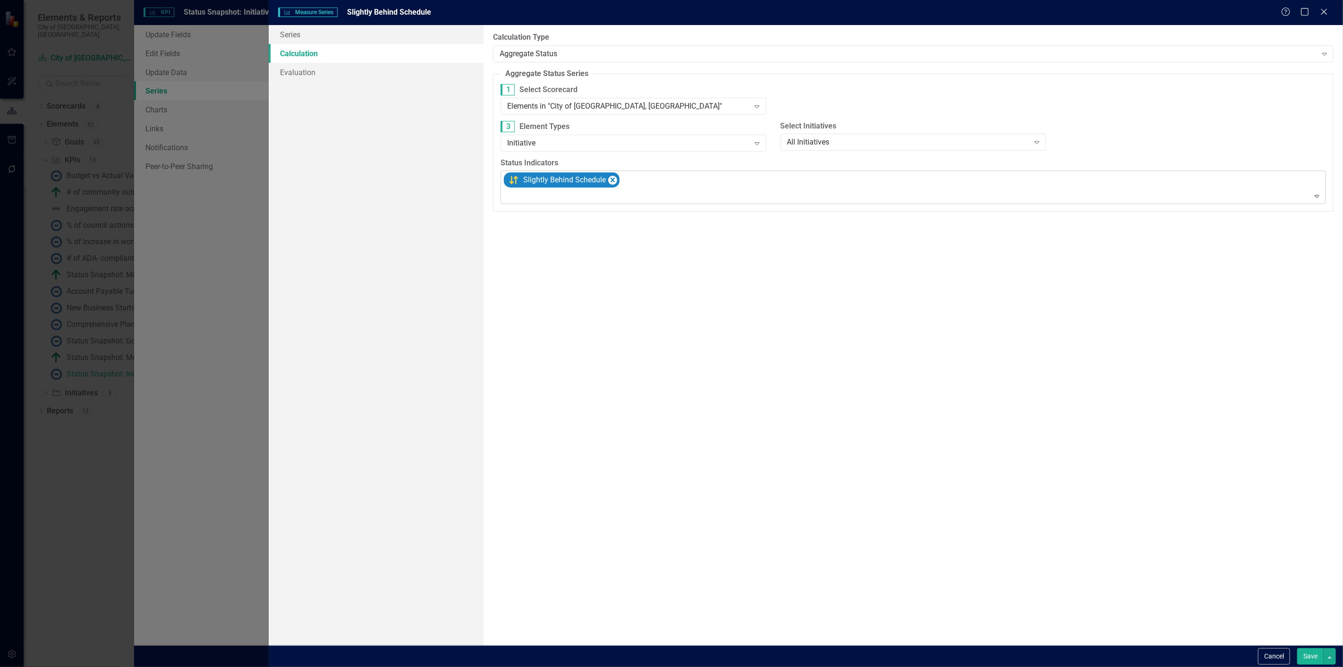
click at [1320, 659] on button "Save" at bounding box center [1310, 656] width 26 height 17
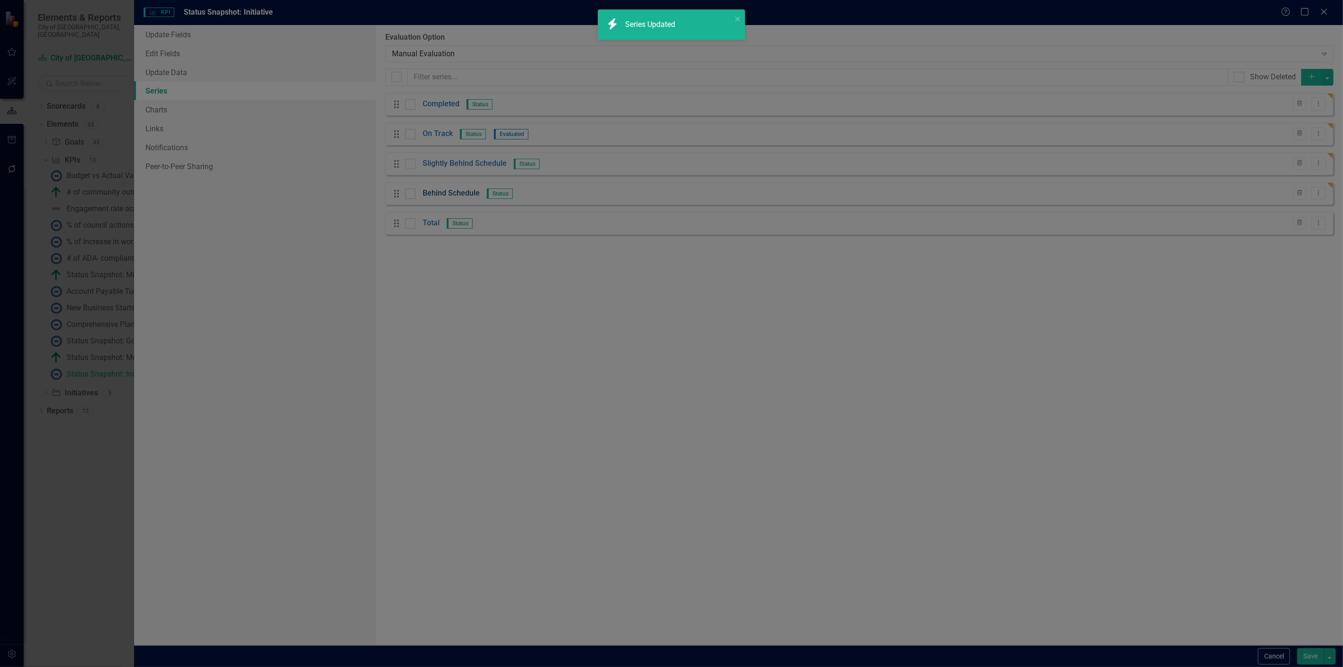
click at [446, 195] on link "Behind Schedule" at bounding box center [450, 193] width 57 height 11
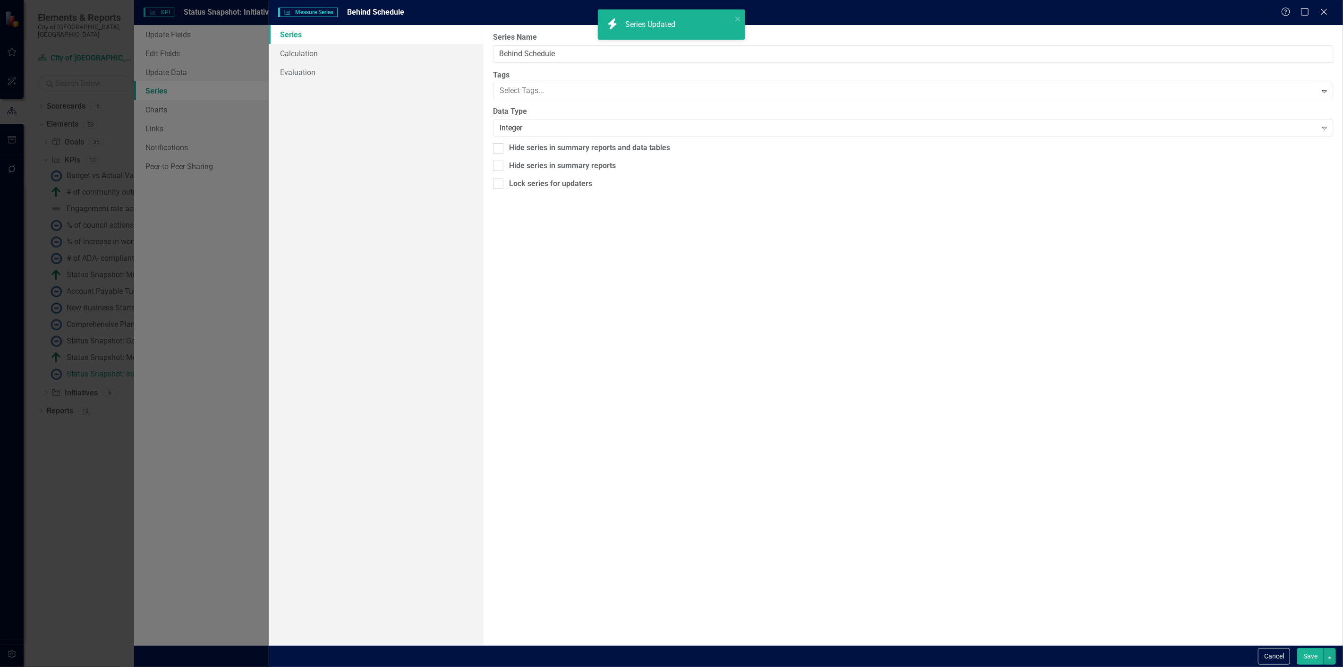
click at [397, 40] on div "Measure Series Measure Series Behind Schedule Help Maximize Close Series Calcul…" at bounding box center [671, 333] width 1343 height 667
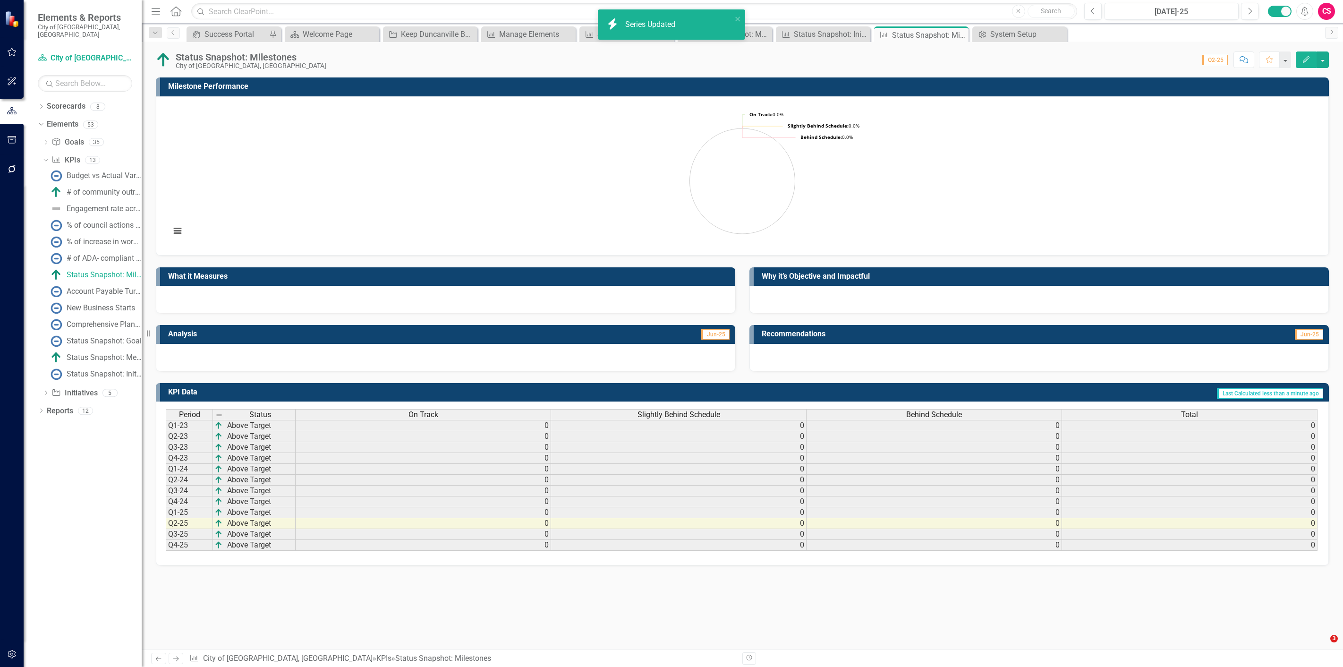
click at [1182, 403] on div "Period Status On Track Slightly Behind Schedule Behind Schedule Total Q1-23 Abo…" at bounding box center [742, 483] width 1173 height 164
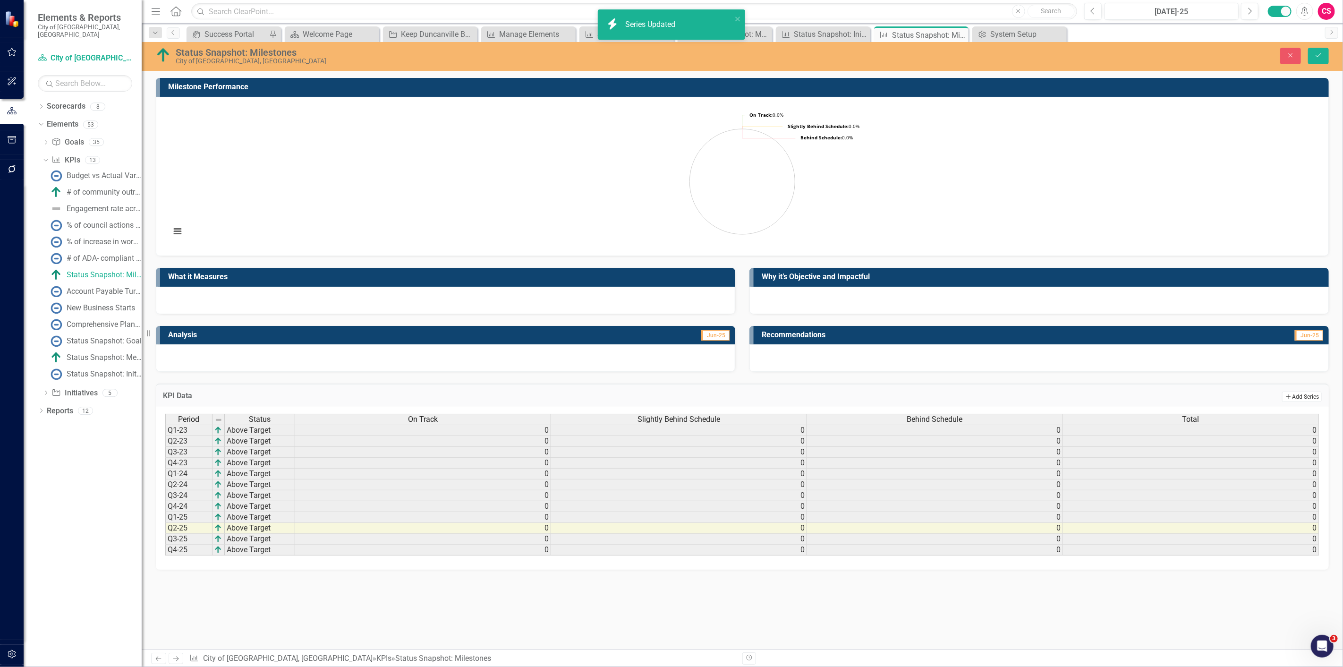
drag, startPoint x: 1235, startPoint y: 403, endPoint x: 1297, endPoint y: 396, distance: 61.8
click at [1297, 396] on button "Add Add Series" at bounding box center [1302, 396] width 40 height 10
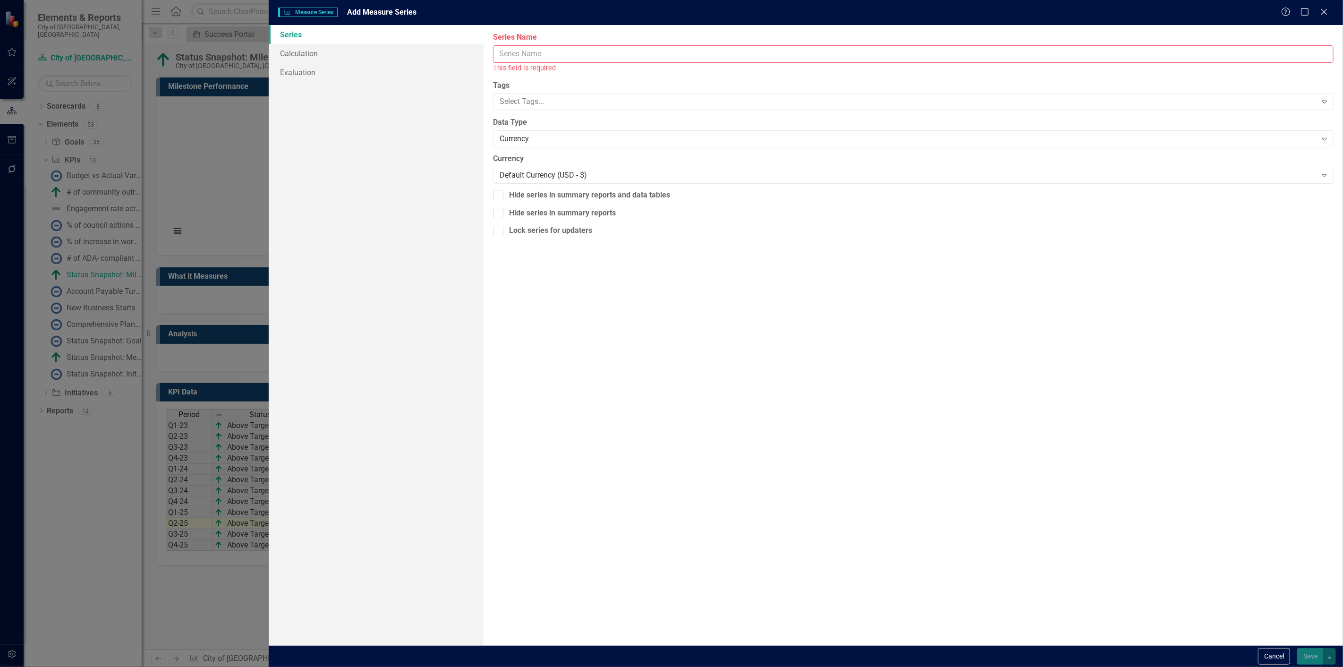
click at [503, 56] on input "Series Name" at bounding box center [913, 53] width 840 height 17
type input "Completed"
click at [524, 129] on div "Currency" at bounding box center [907, 128] width 817 height 11
drag, startPoint x: 506, startPoint y: 213, endPoint x: 504, endPoint y: 203, distance: 10.0
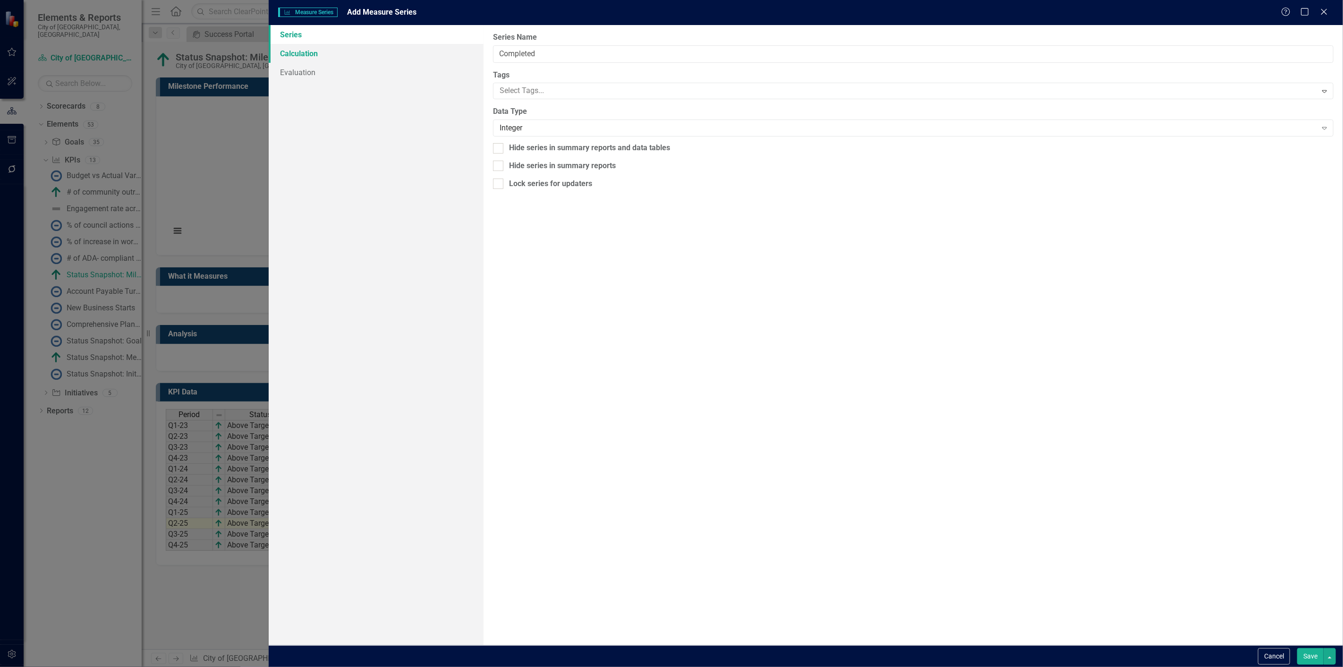
click at [333, 51] on link "Calculation" at bounding box center [376, 53] width 215 height 19
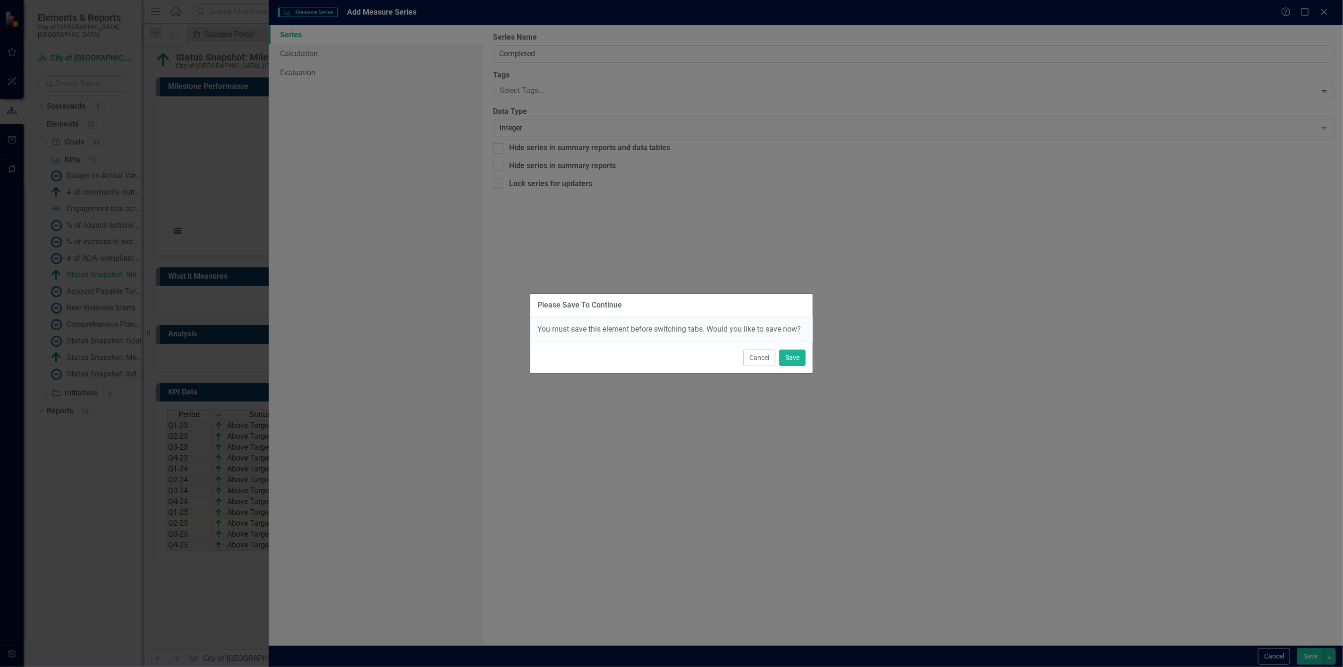
click at [805, 361] on div "Cancel Save" at bounding box center [671, 357] width 282 height 31
drag, startPoint x: 804, startPoint y: 361, endPoint x: 740, endPoint y: 191, distance: 181.1
click at [803, 361] on button "Save" at bounding box center [792, 357] width 26 height 17
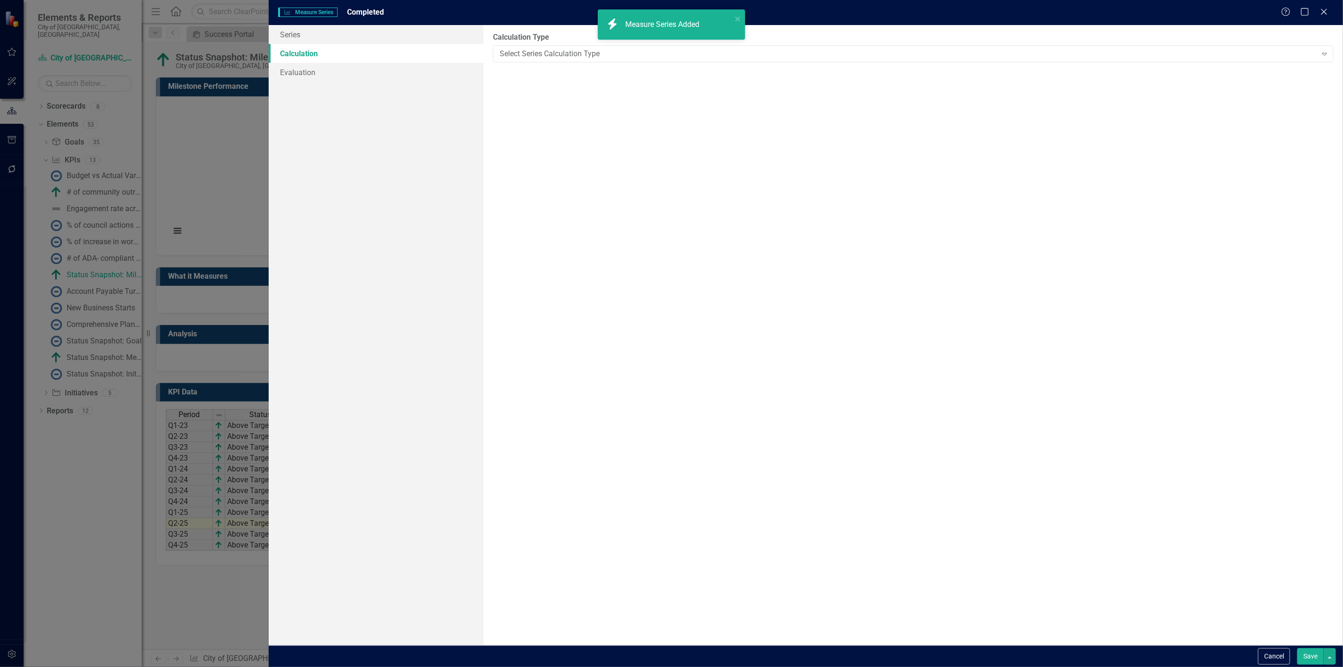
click at [589, 54] on div "Select Series Calculation Type" at bounding box center [907, 53] width 817 height 11
click at [549, 107] on div "Elements in all Scorecards" at bounding box center [628, 106] width 242 height 11
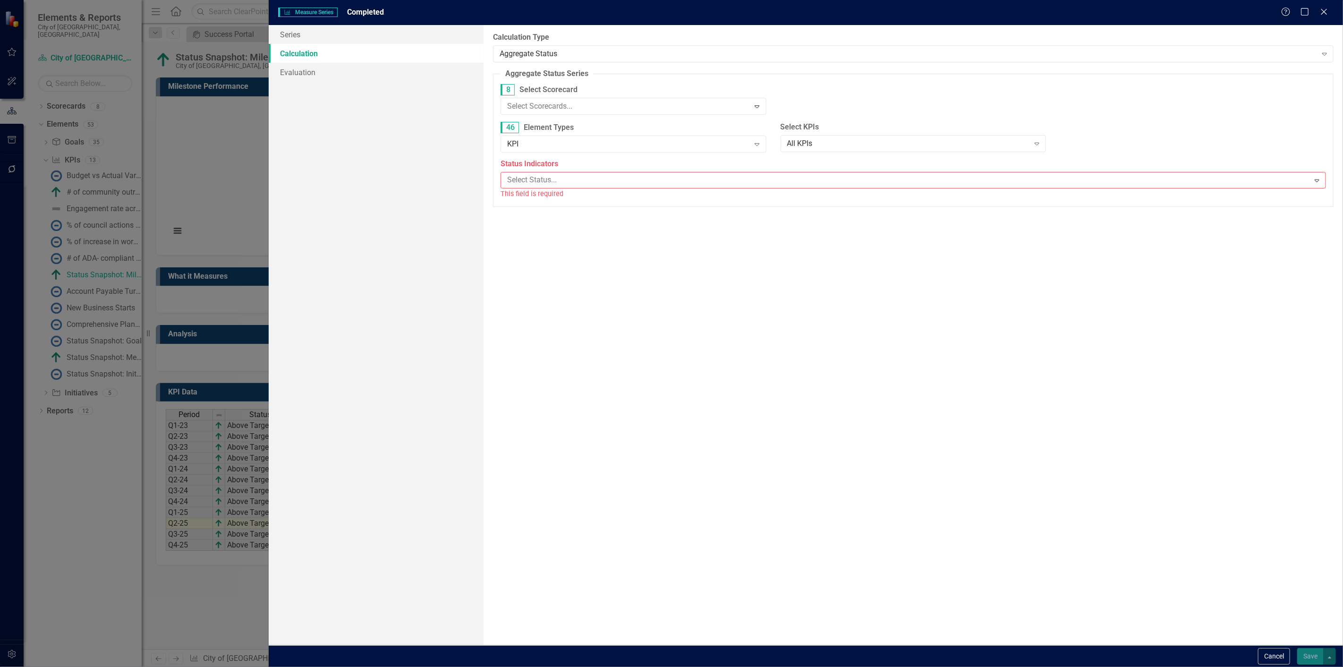
click at [549, 666] on div "Elements in all Scorecards" at bounding box center [672, 674] width 1327 height 11
click at [541, 152] on div "46 Element Types KPI Expand" at bounding box center [633, 139] width 280 height 37
click at [541, 143] on div "KPI" at bounding box center [628, 142] width 242 height 11
click at [541, 187] on body "Elements & Reports City of [GEOGRAPHIC_DATA], [GEOGRAPHIC_DATA] Scorecard City …" at bounding box center [671, 333] width 1343 height 667
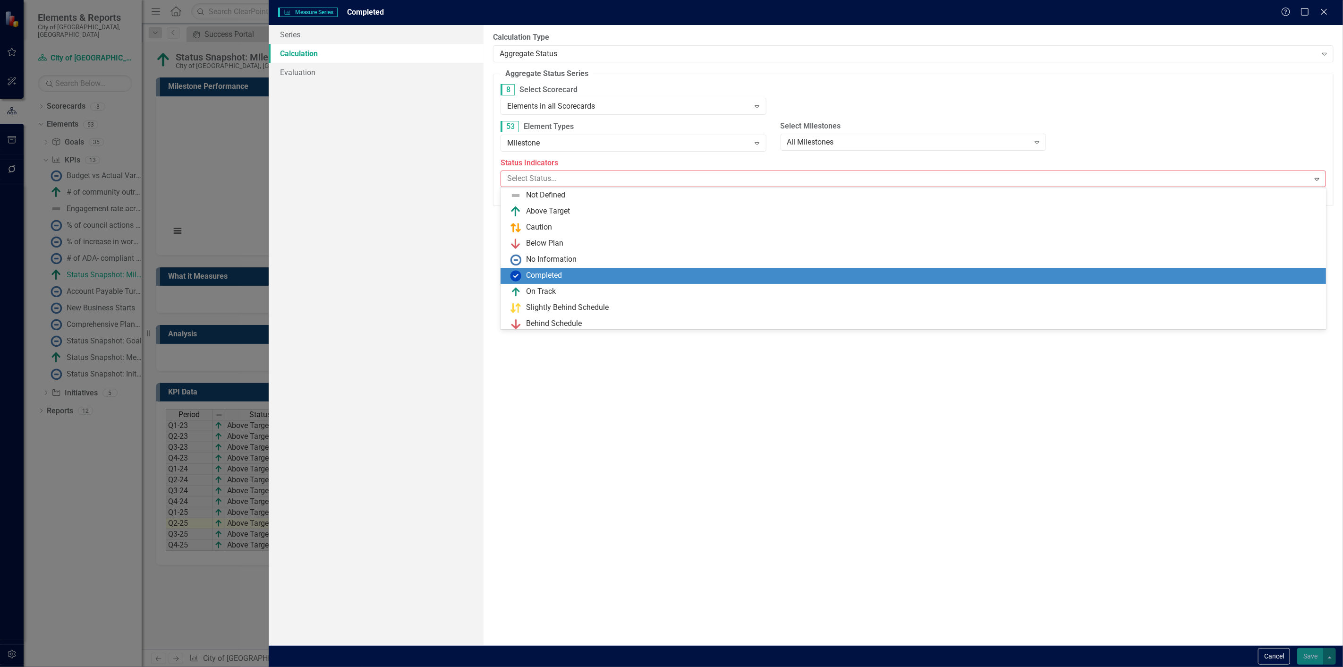
click at [542, 274] on div "Completed" at bounding box center [544, 275] width 36 height 11
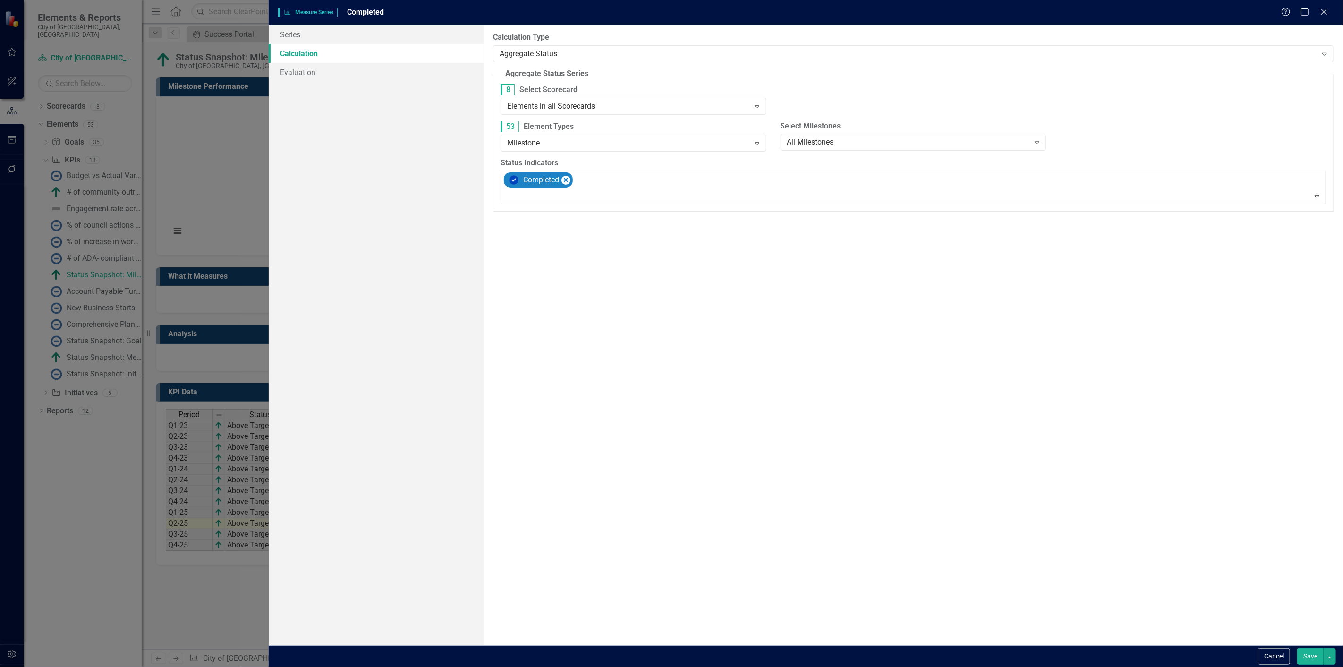
click at [1309, 654] on button "Save" at bounding box center [1310, 656] width 26 height 17
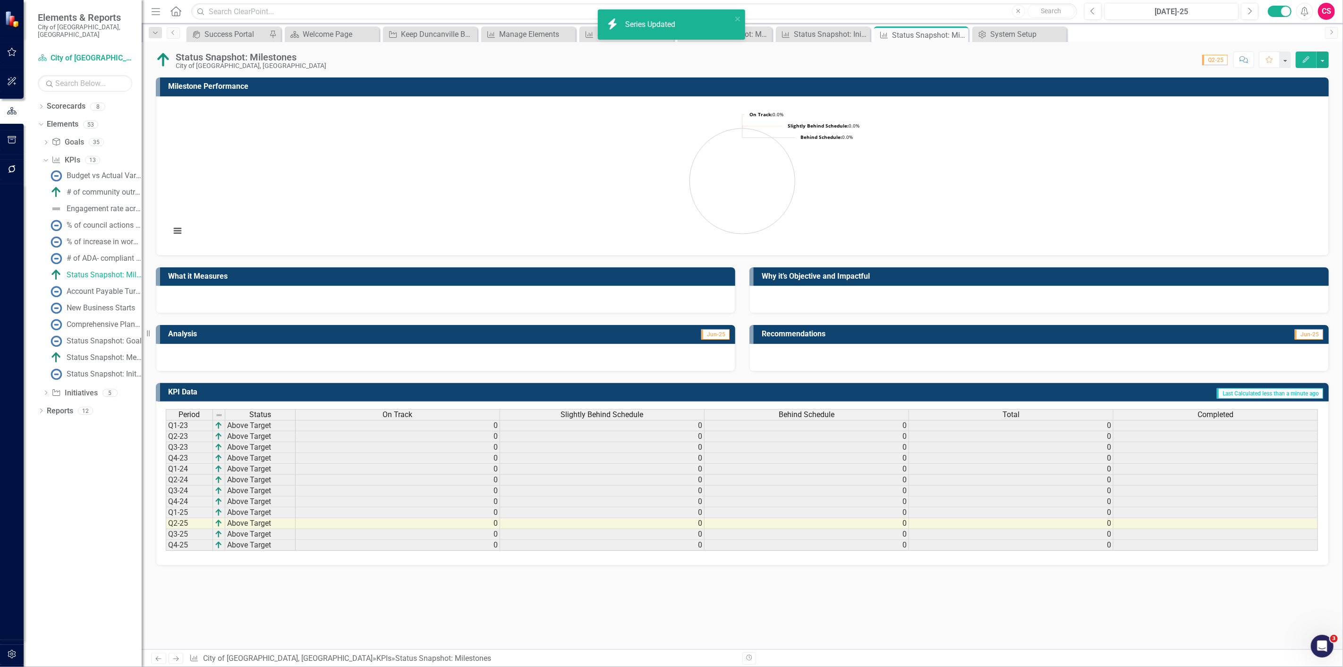
click at [373, 412] on div "On Track" at bounding box center [398, 414] width 204 height 10
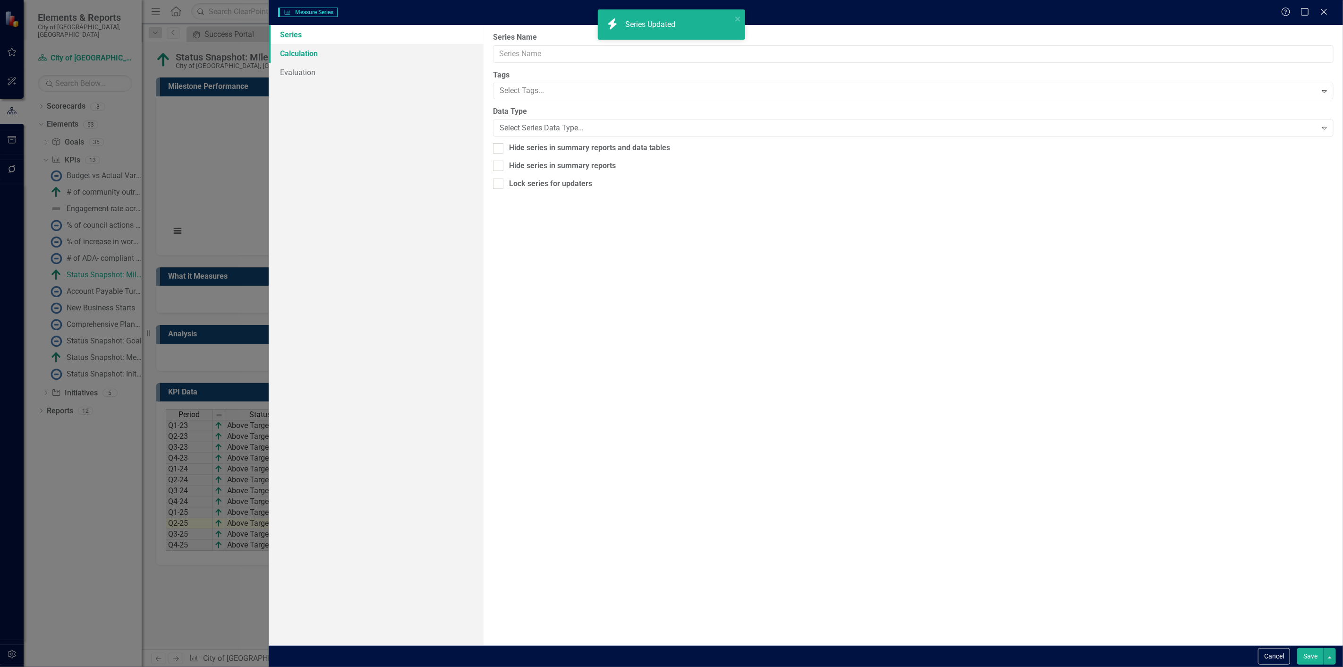
type input "On Track"
click at [288, 48] on link "Calculation" at bounding box center [376, 53] width 215 height 19
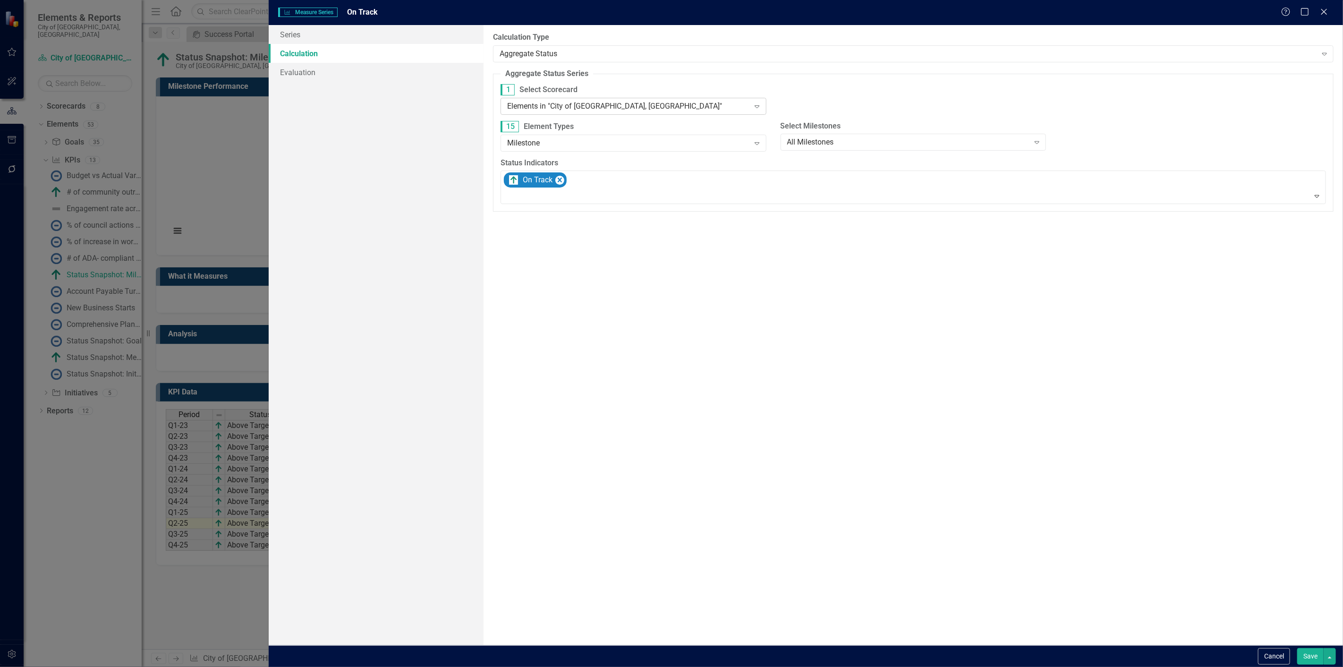
click at [591, 112] on div "Elements in "City of [GEOGRAPHIC_DATA], [GEOGRAPHIC_DATA]" Expand" at bounding box center [633, 106] width 266 height 17
click at [1300, 660] on button "Save" at bounding box center [1310, 656] width 26 height 17
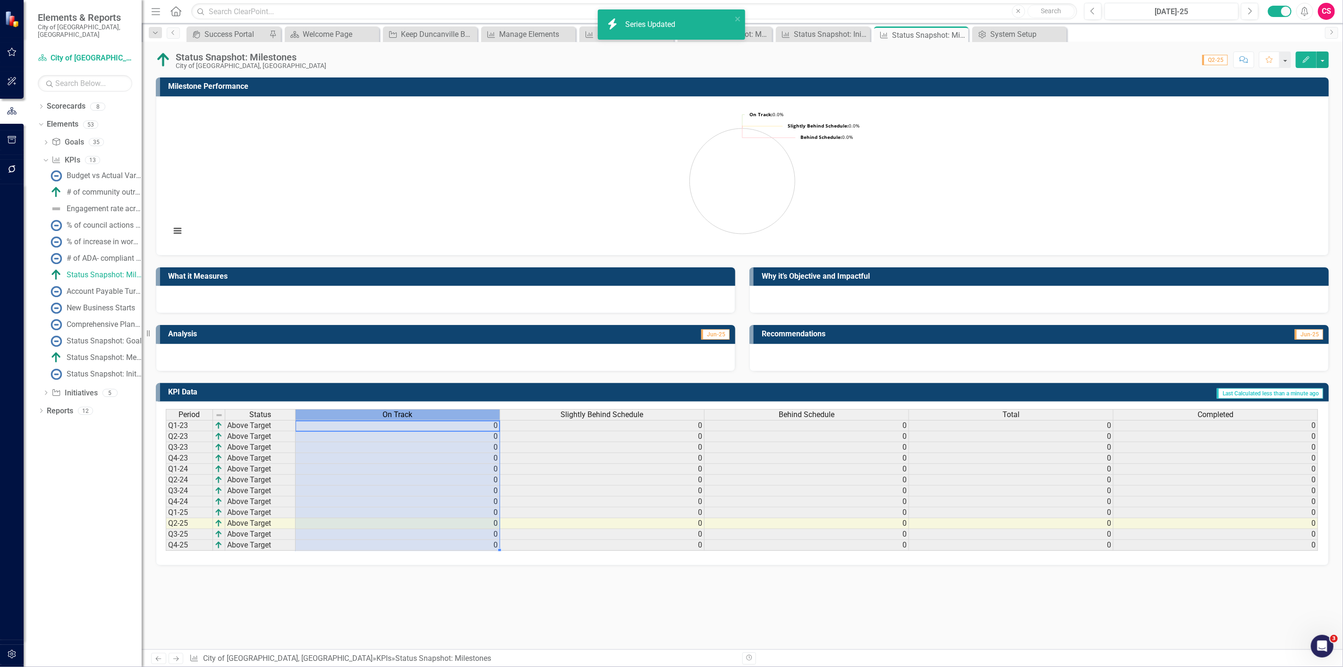
click at [373, 414] on div "On Track" at bounding box center [398, 414] width 204 height 10
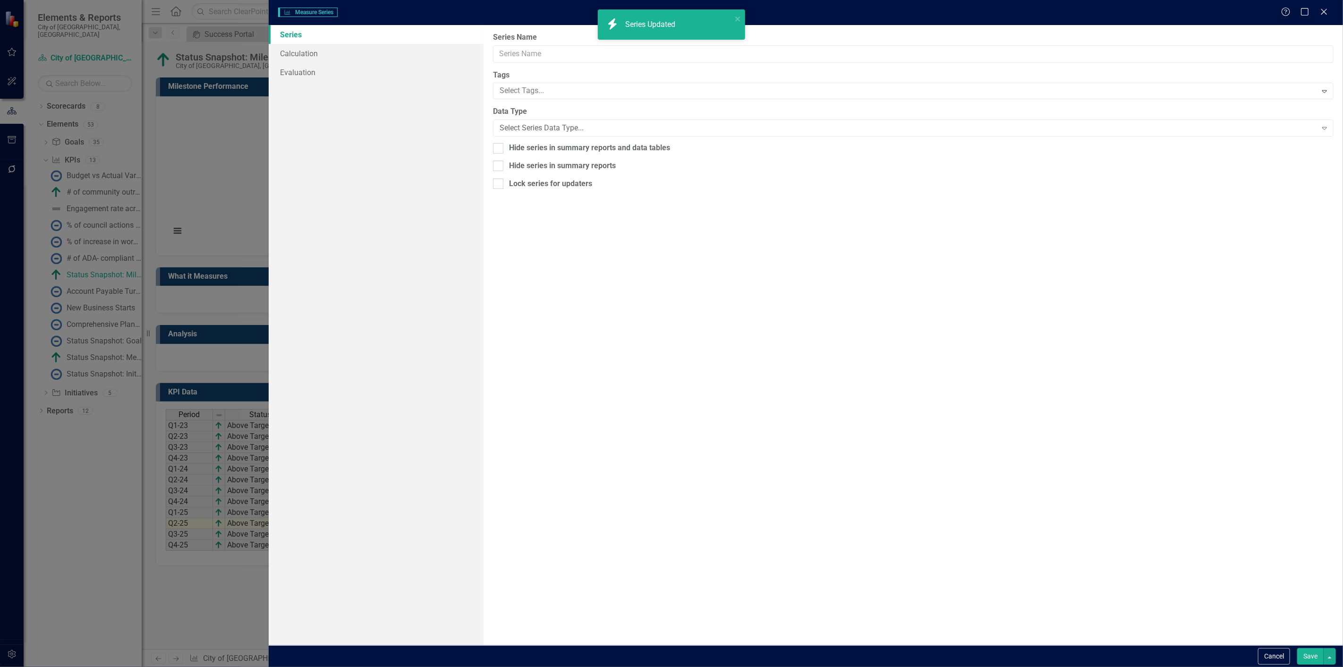
type input "On Track"
click at [312, 44] on link "Calculation" at bounding box center [376, 53] width 215 height 19
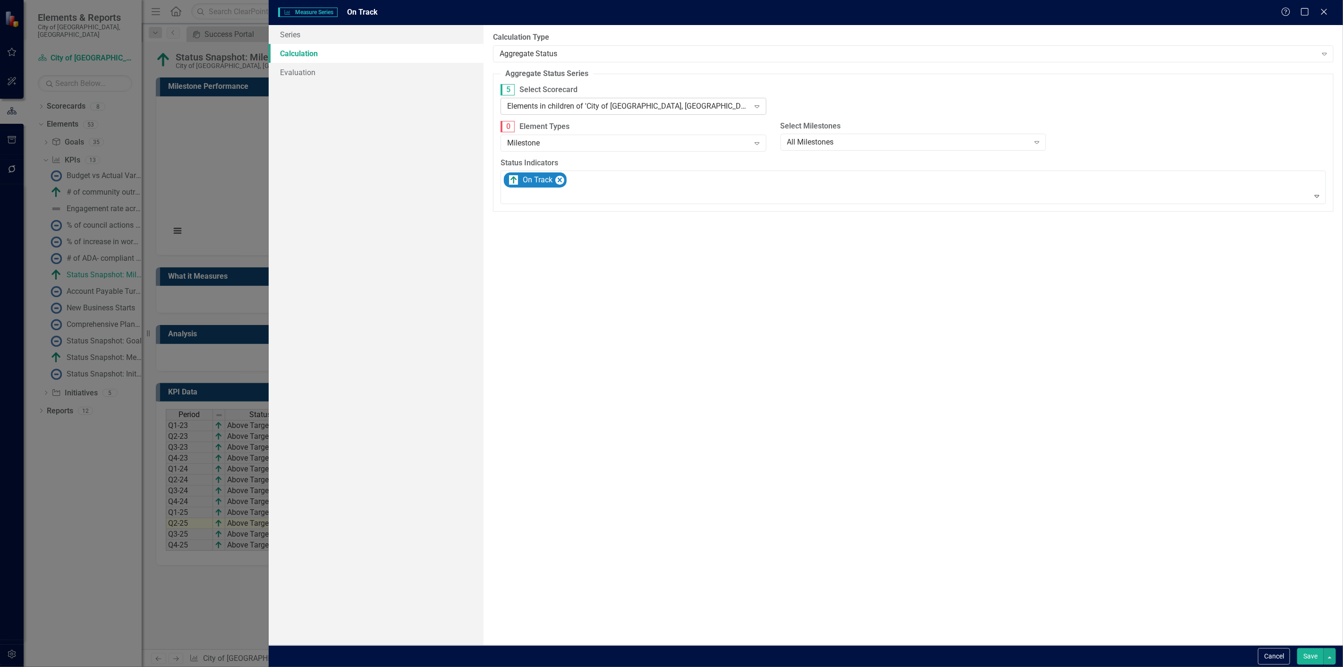
click at [565, 106] on div "Elements in children of 'City of [GEOGRAPHIC_DATA], [GEOGRAPHIC_DATA]'" at bounding box center [628, 106] width 242 height 11
drag, startPoint x: 559, startPoint y: 120, endPoint x: 1228, endPoint y: 637, distance: 845.6
click at [559, 666] on div "Elements in all Scorecards" at bounding box center [672, 674] width 1327 height 11
click at [1318, 654] on button "Save" at bounding box center [1310, 656] width 26 height 17
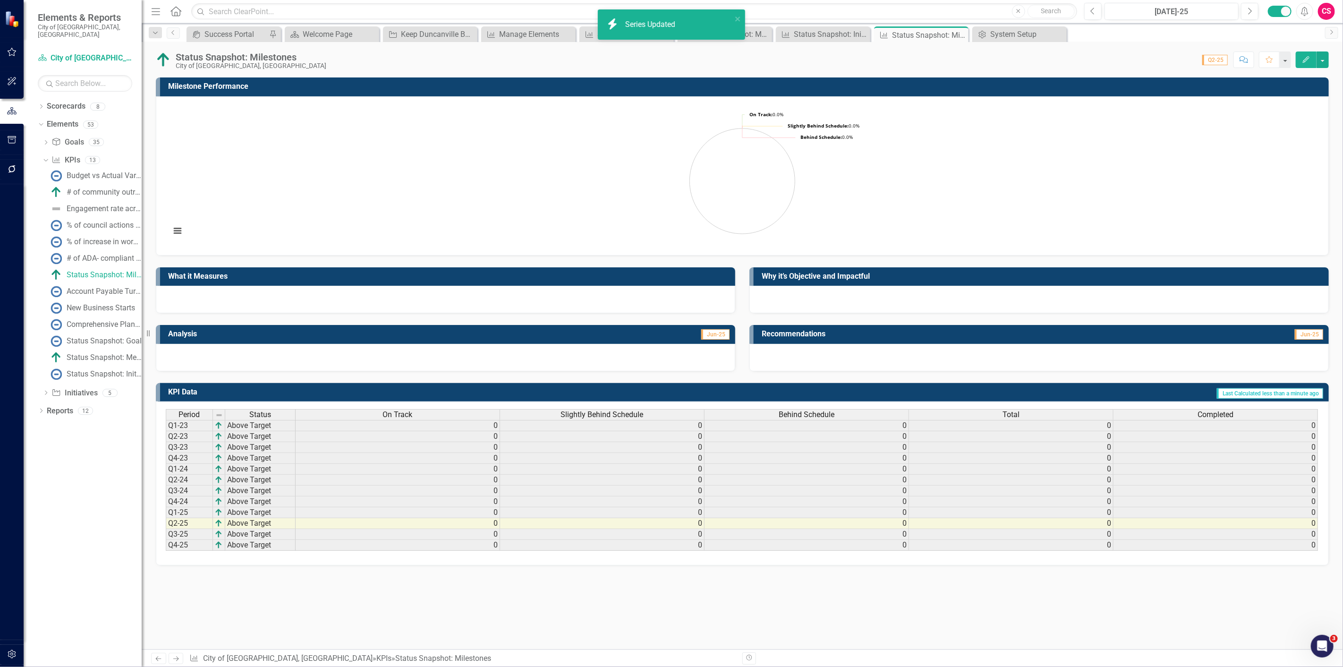
click at [589, 407] on div "Period Status On Track Slightly Behind Schedule Behind Schedule Total Completed…" at bounding box center [742, 483] width 1173 height 164
click at [583, 416] on span "Slightly Behind Schedule" at bounding box center [602, 414] width 83 height 8
click at [583, 415] on span "Slightly Behind Schedule" at bounding box center [602, 414] width 83 height 8
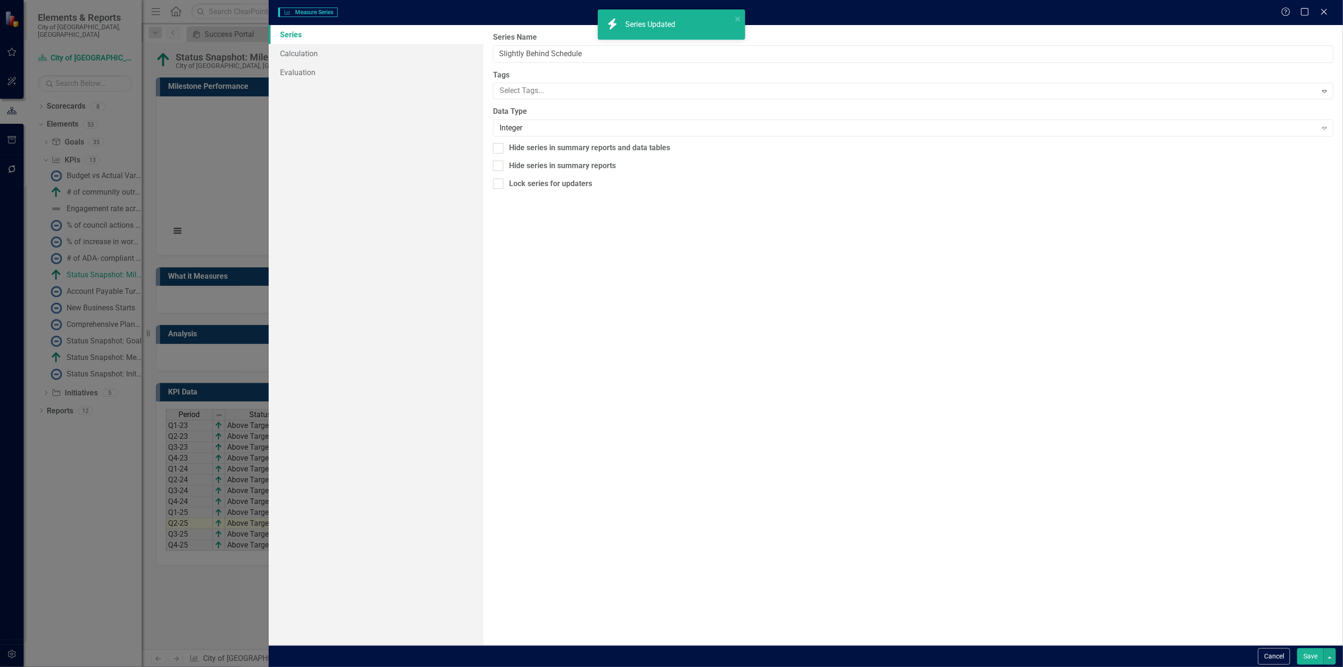
type input "Slightly Behind Schedule"
click at [304, 50] on link "Calculation" at bounding box center [376, 53] width 215 height 19
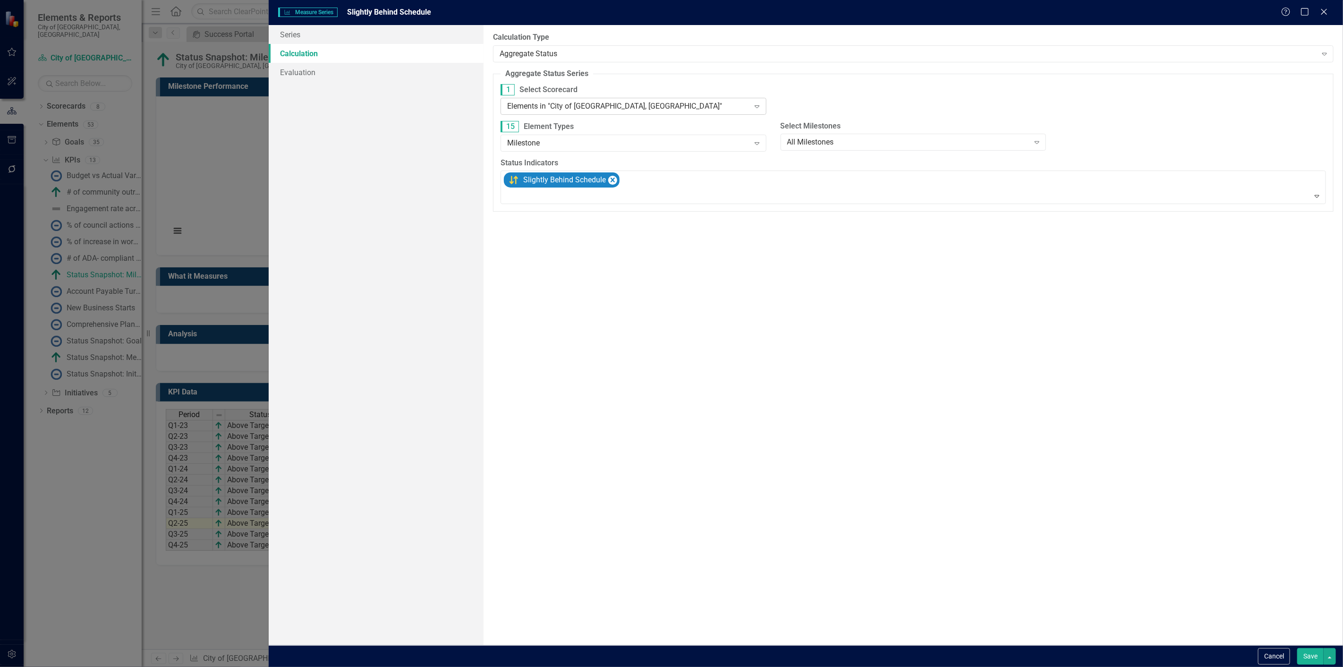
click at [547, 110] on div "Elements in "City of [GEOGRAPHIC_DATA], [GEOGRAPHIC_DATA]"" at bounding box center [628, 106] width 242 height 11
click at [541, 666] on div "Elements in all Scorecards" at bounding box center [672, 674] width 1327 height 11
click at [1314, 662] on button "Save" at bounding box center [1310, 656] width 26 height 17
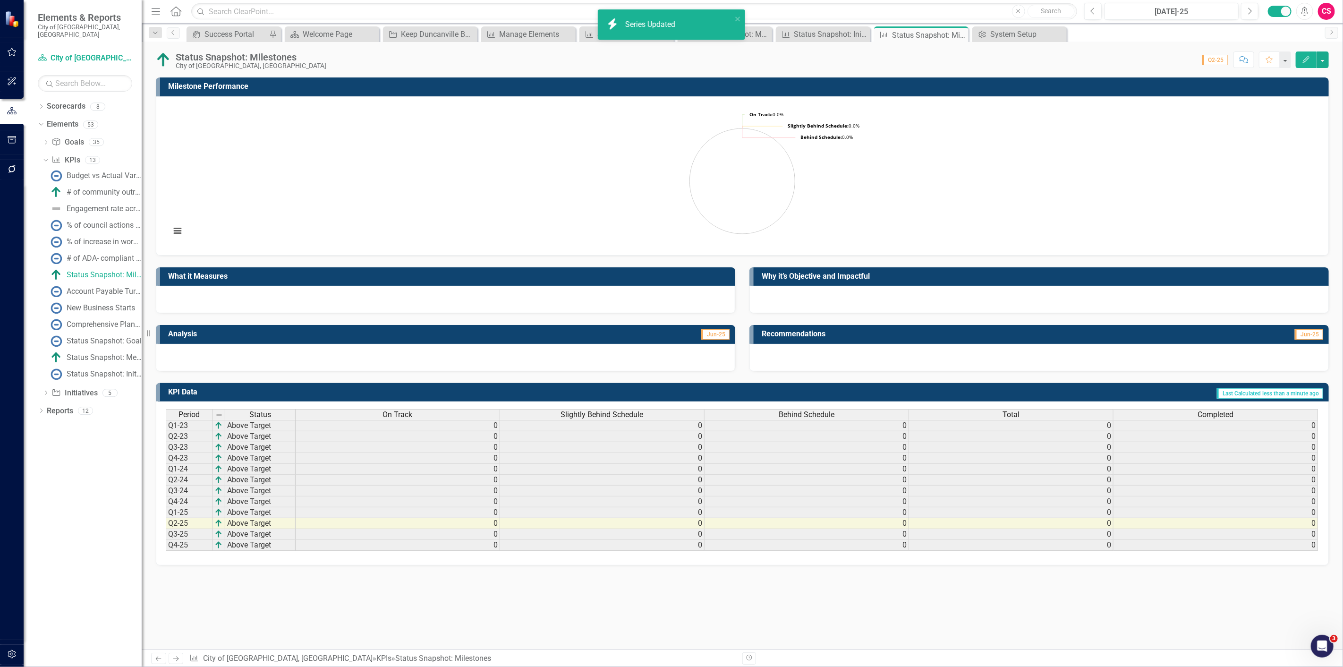
click at [858, 410] on div "Behind Schedule" at bounding box center [806, 414] width 204 height 10
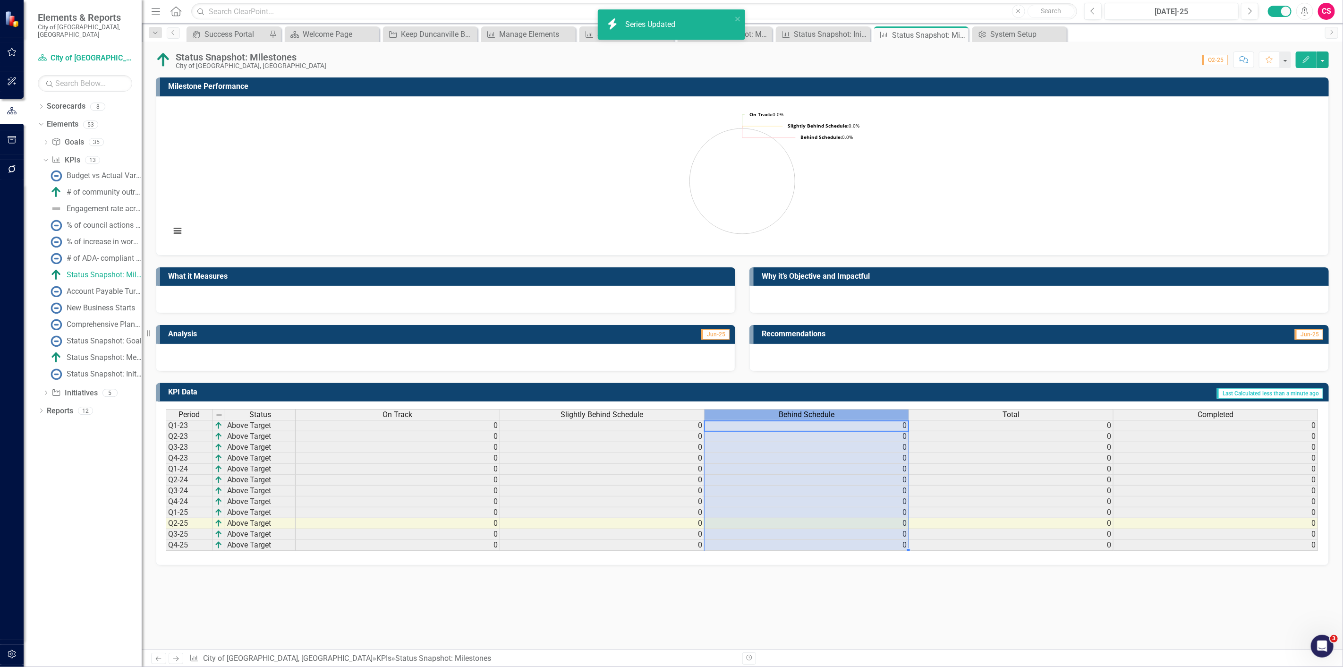
click at [858, 410] on div "Behind Schedule" at bounding box center [806, 414] width 204 height 10
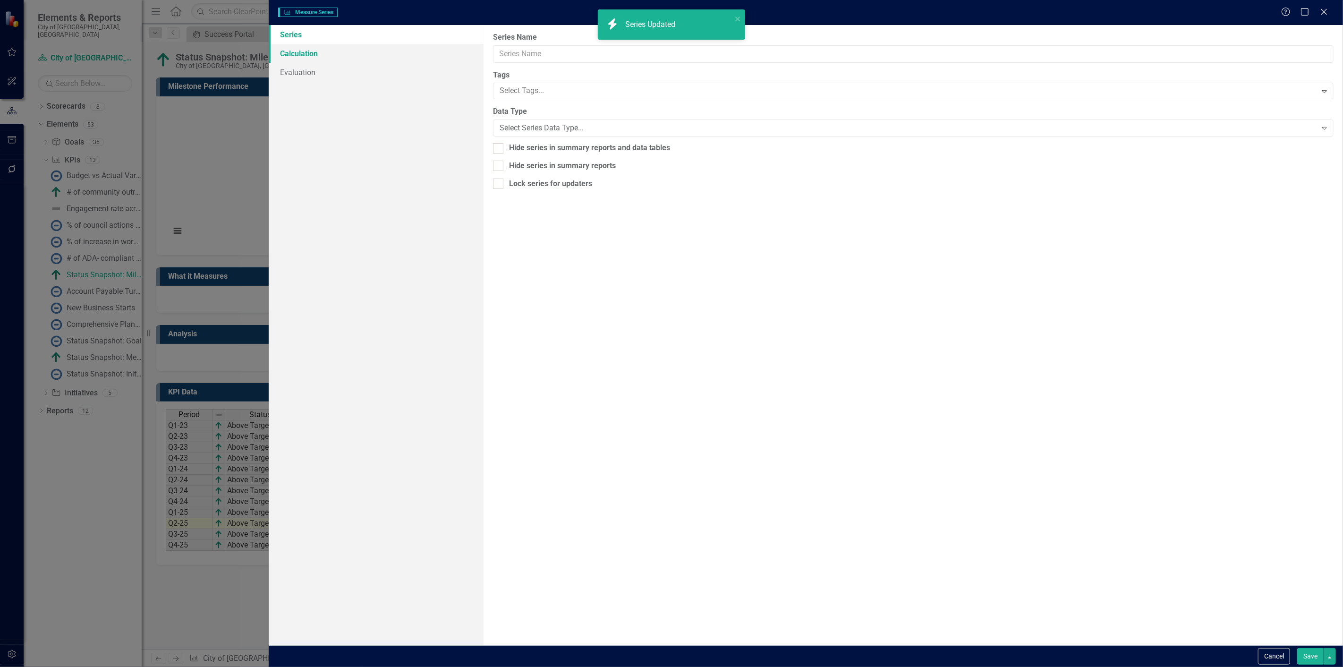
click at [308, 49] on link "Calculation" at bounding box center [376, 53] width 215 height 19
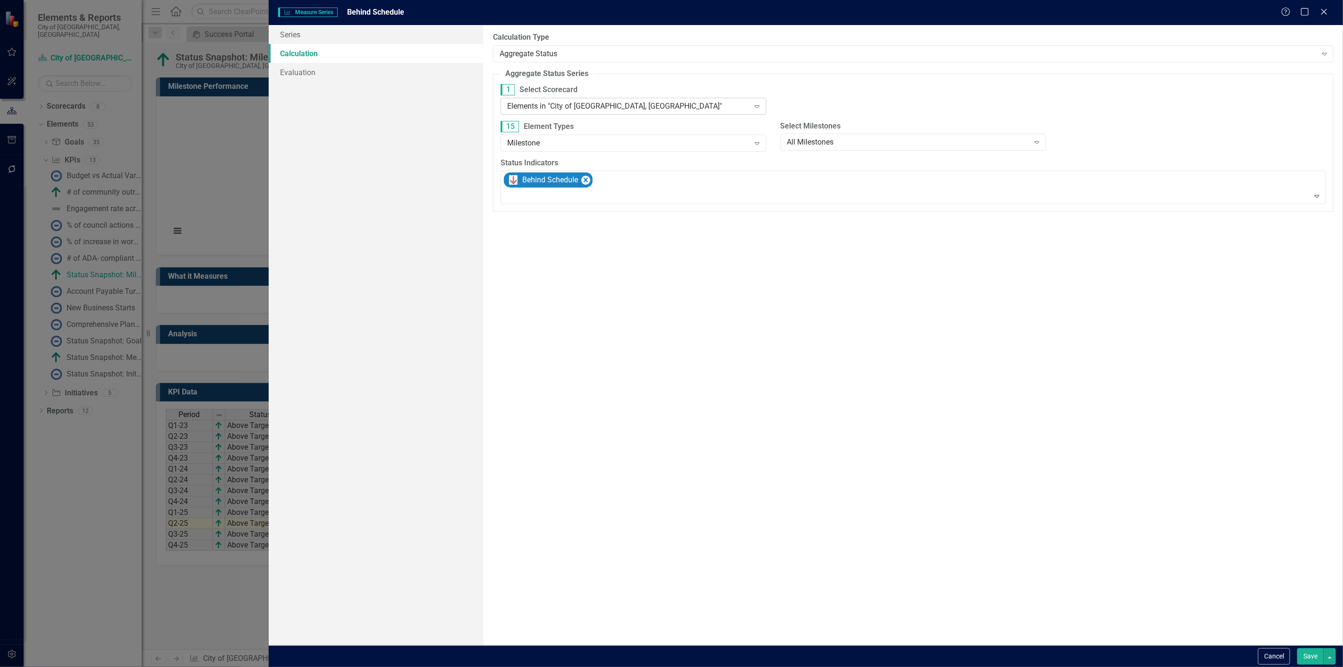
click at [563, 107] on div "Elements in "City of [GEOGRAPHIC_DATA], [GEOGRAPHIC_DATA]"" at bounding box center [628, 106] width 242 height 11
click at [553, 666] on div "Elements in all Scorecards" at bounding box center [672, 674] width 1327 height 11
click at [1313, 661] on button "Save" at bounding box center [1310, 656] width 26 height 17
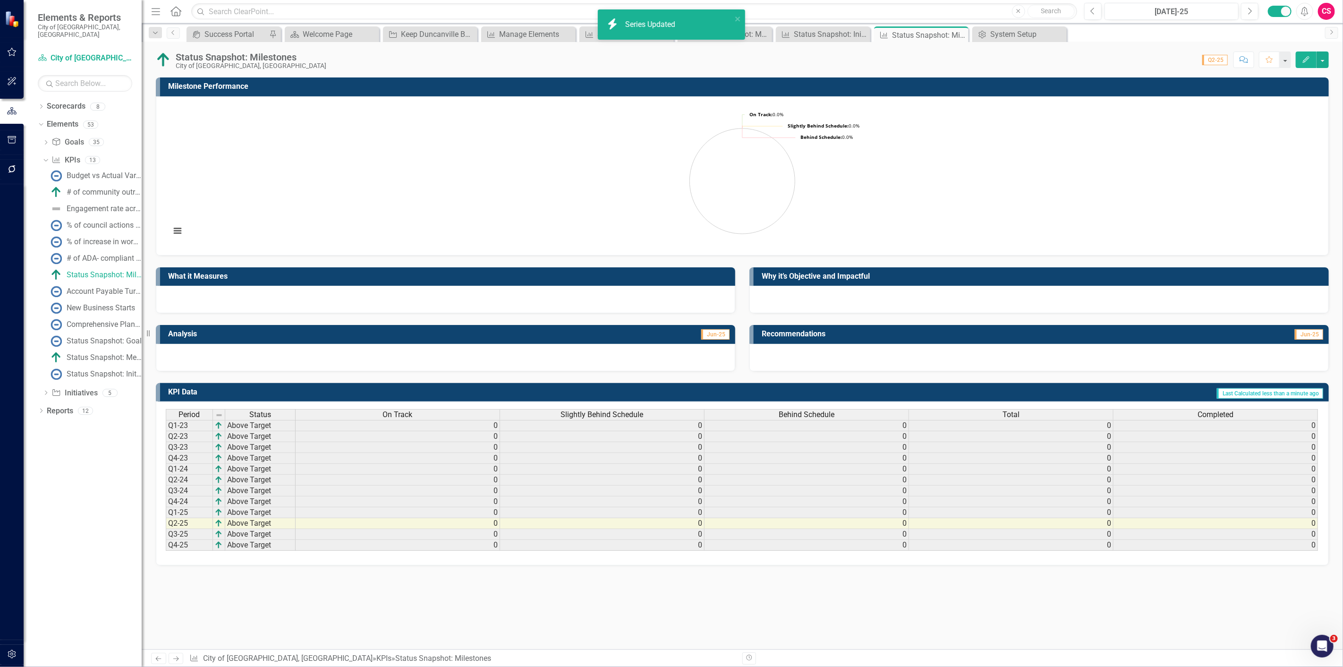
click at [1056, 414] on div "Total" at bounding box center [1011, 414] width 204 height 10
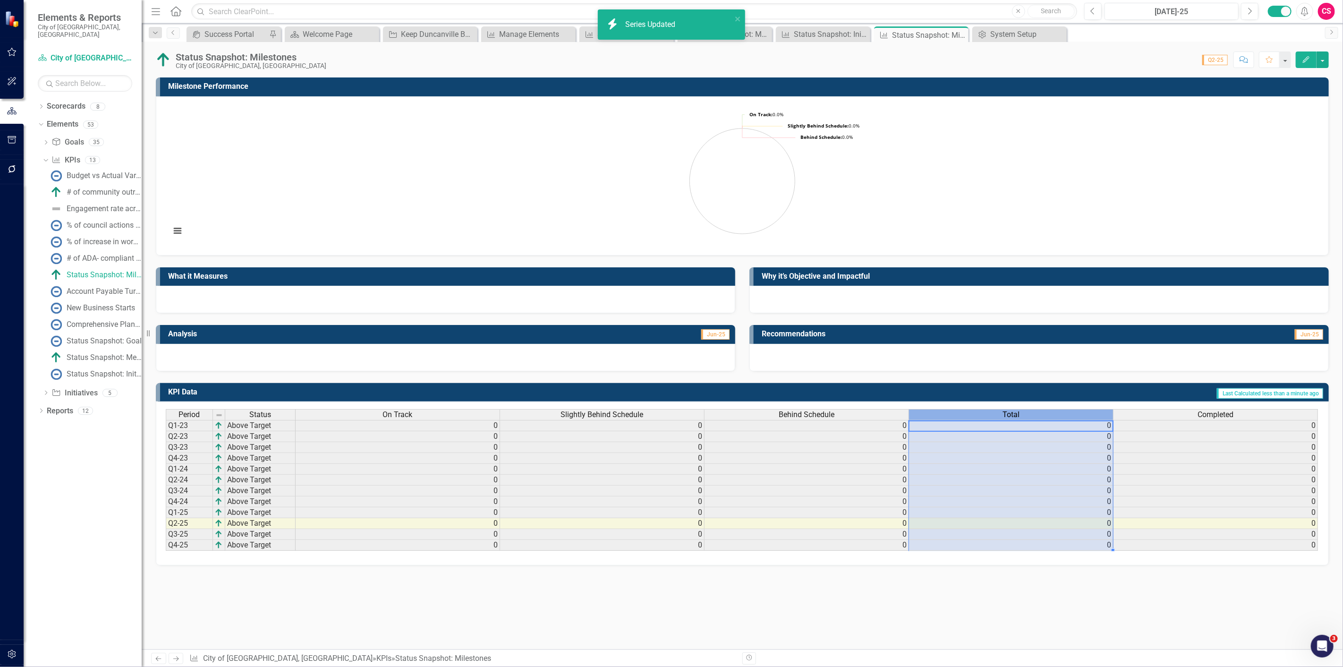
click at [1056, 414] on div "Total" at bounding box center [1011, 414] width 204 height 10
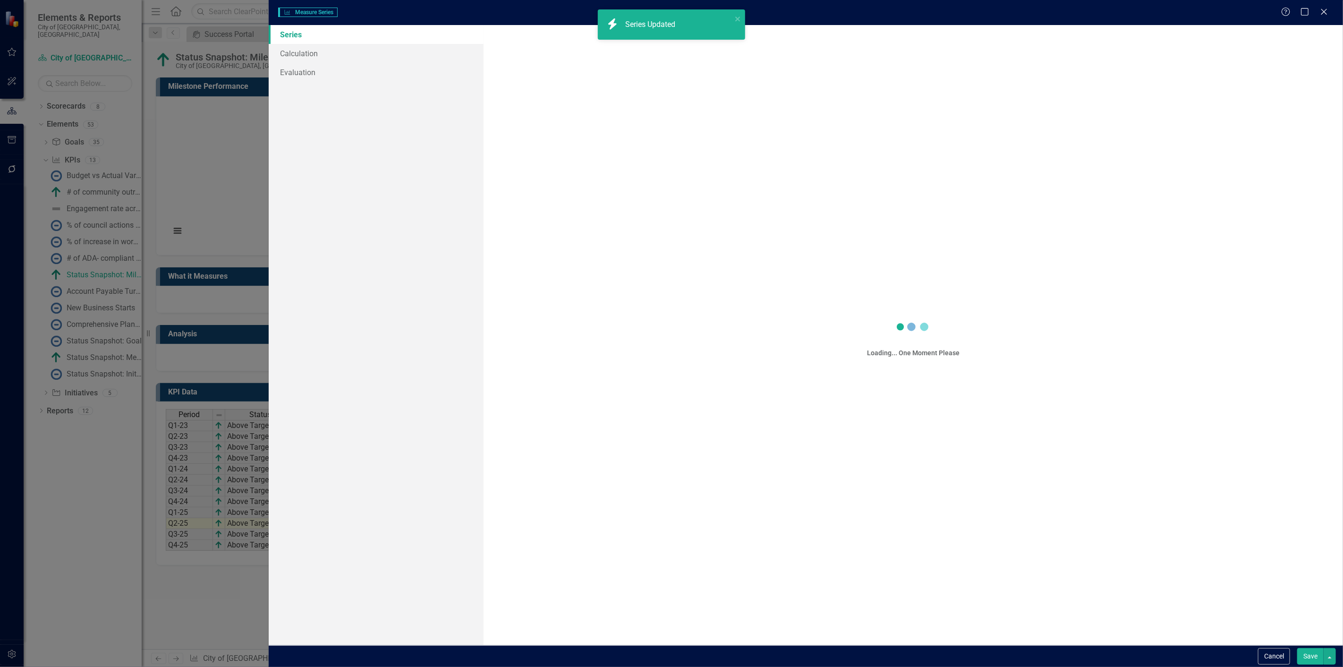
click at [341, 51] on div "Measure Series Measure Series Help Maximize Close Series Calculation Evaluation…" at bounding box center [671, 333] width 1343 height 667
type input "Total"
click at [341, 51] on link "Calculation" at bounding box center [376, 53] width 215 height 19
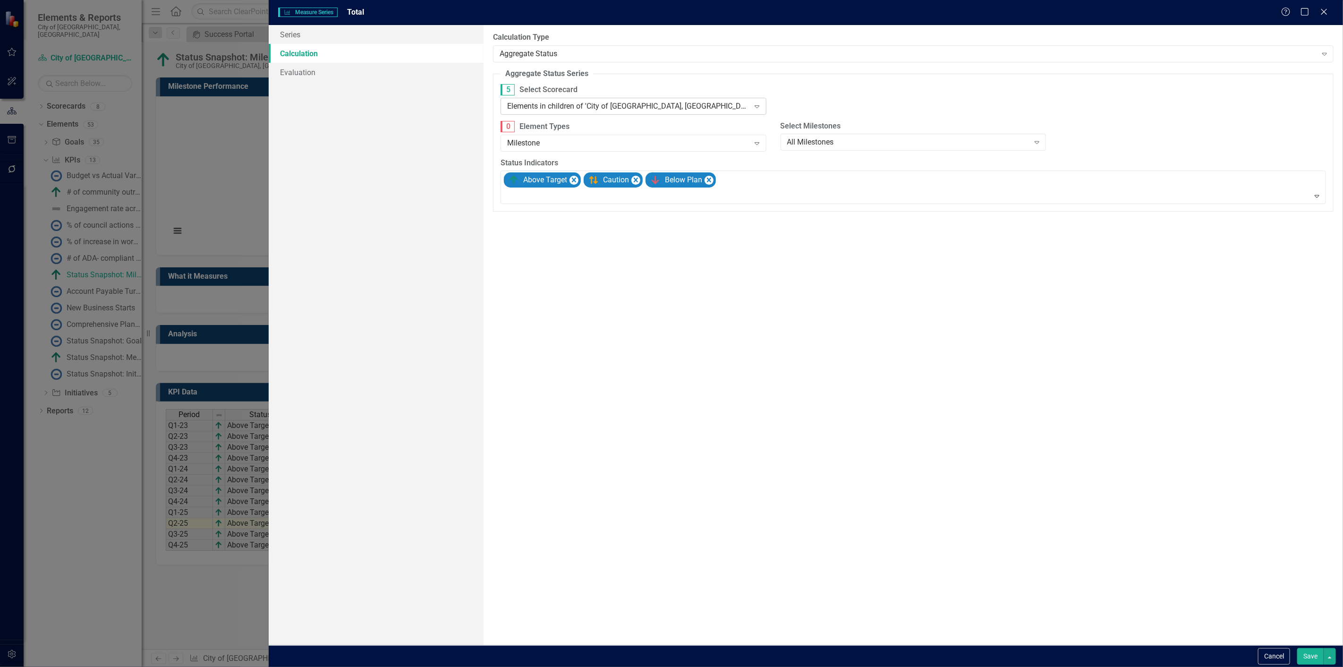
click at [539, 105] on div "Elements in children of 'City of [GEOGRAPHIC_DATA], [GEOGRAPHIC_DATA]'" at bounding box center [628, 106] width 242 height 11
click at [540, 666] on div "Elements in all Scorecards" at bounding box center [672, 674] width 1327 height 11
click at [1317, 658] on button "Save" at bounding box center [1310, 656] width 26 height 17
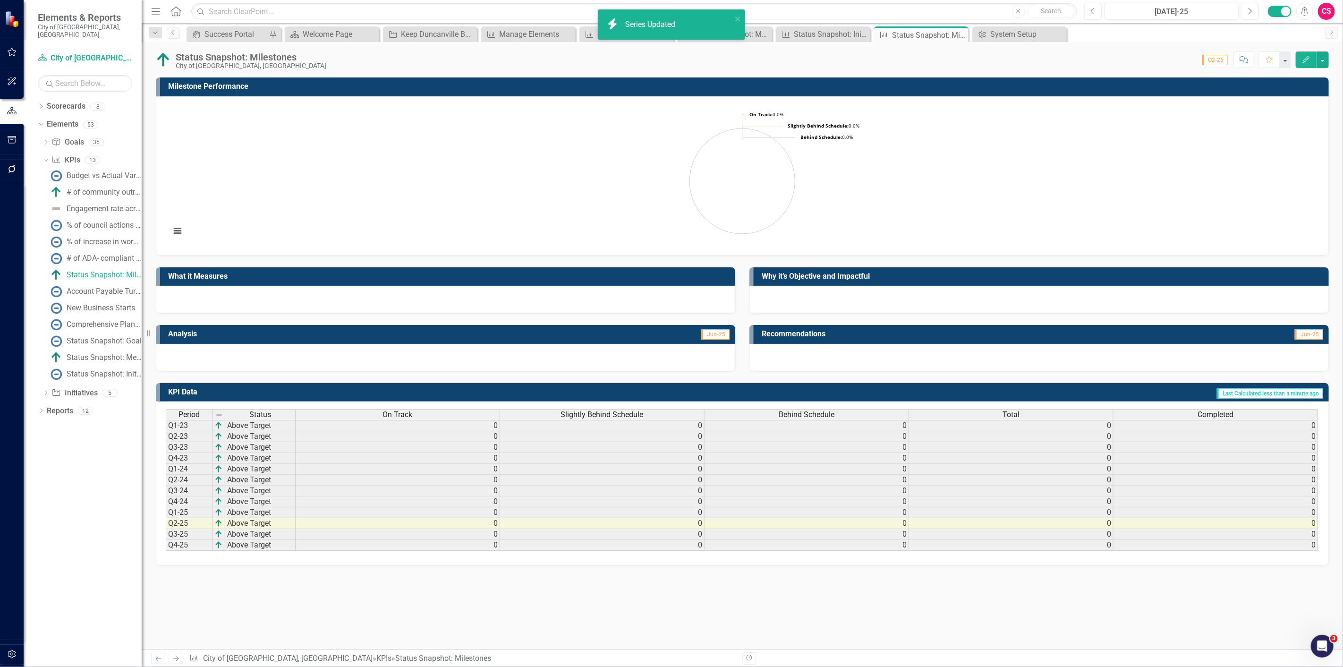
click at [1177, 411] on div "Completed" at bounding box center [1215, 414] width 204 height 10
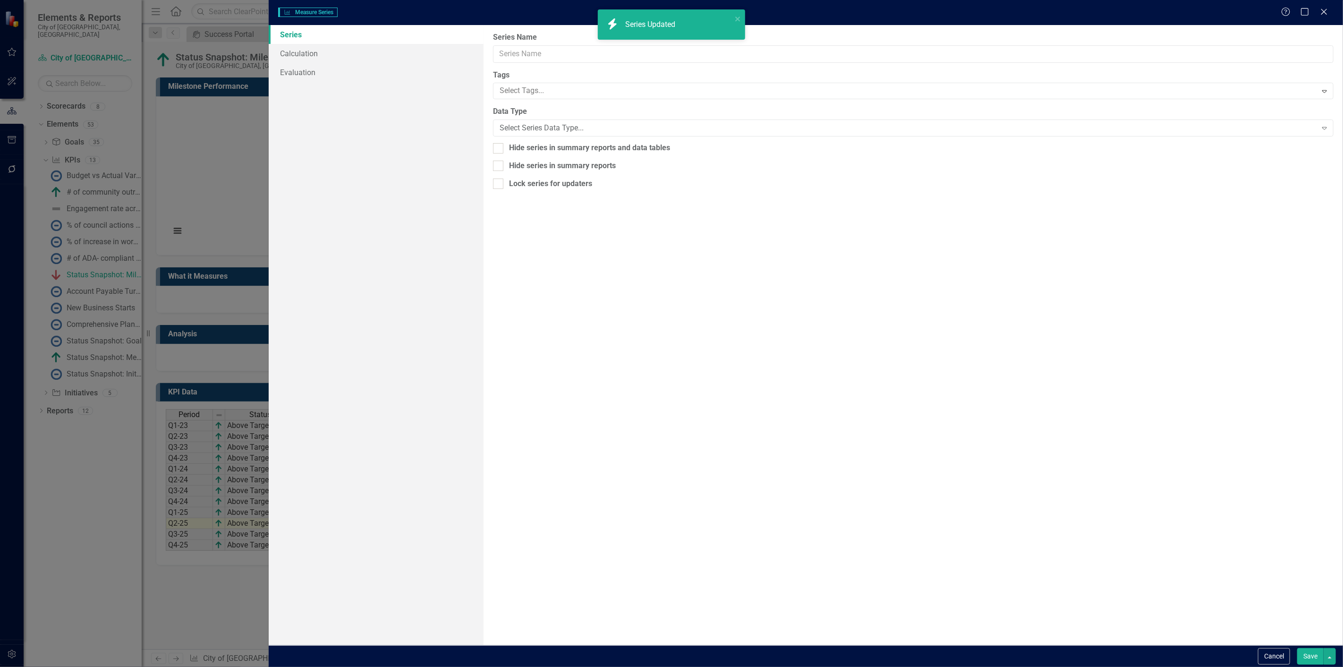
click at [403, 46] on div "Measure Series Measure Series Help Maximize Close Series Calculation Evaluation…" at bounding box center [671, 333] width 1343 height 667
click at [399, 51] on link "Calculation" at bounding box center [376, 53] width 215 height 19
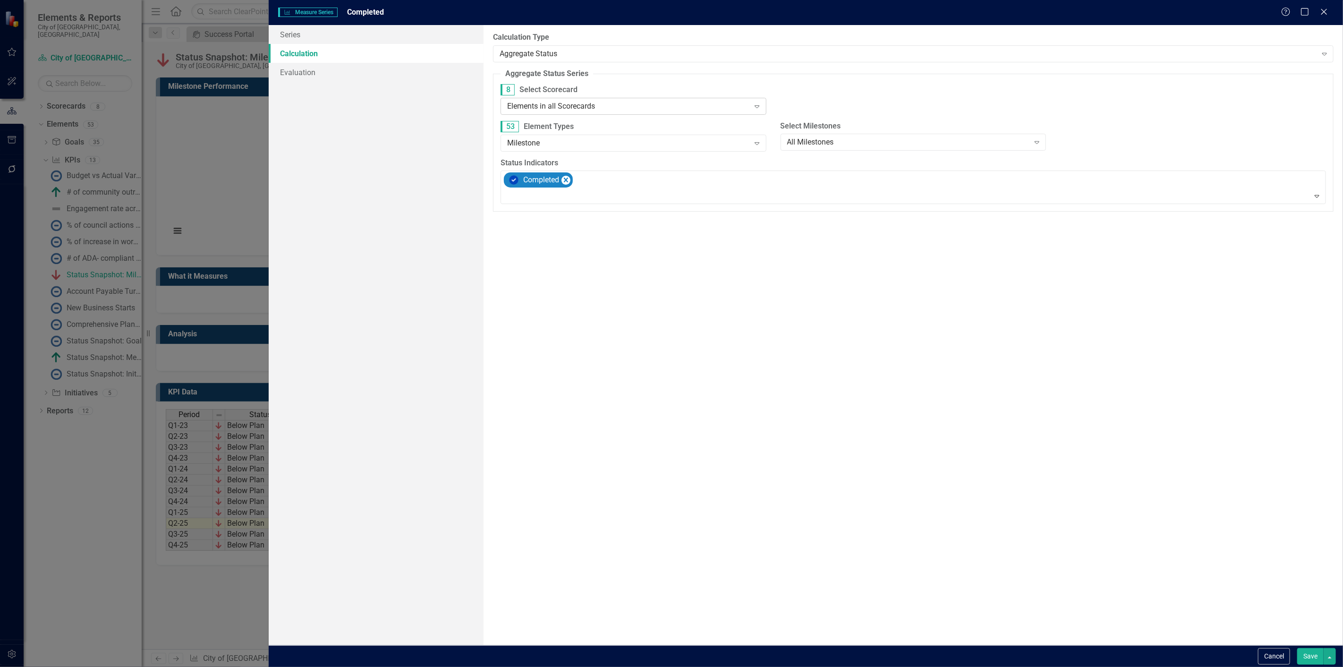
click at [582, 103] on div "Elements in all Scorecards" at bounding box center [628, 106] width 242 height 11
click at [565, 666] on div "Elements in all Scorecards" at bounding box center [672, 674] width 1327 height 11
click at [1312, 658] on button "Save" at bounding box center [1310, 656] width 26 height 17
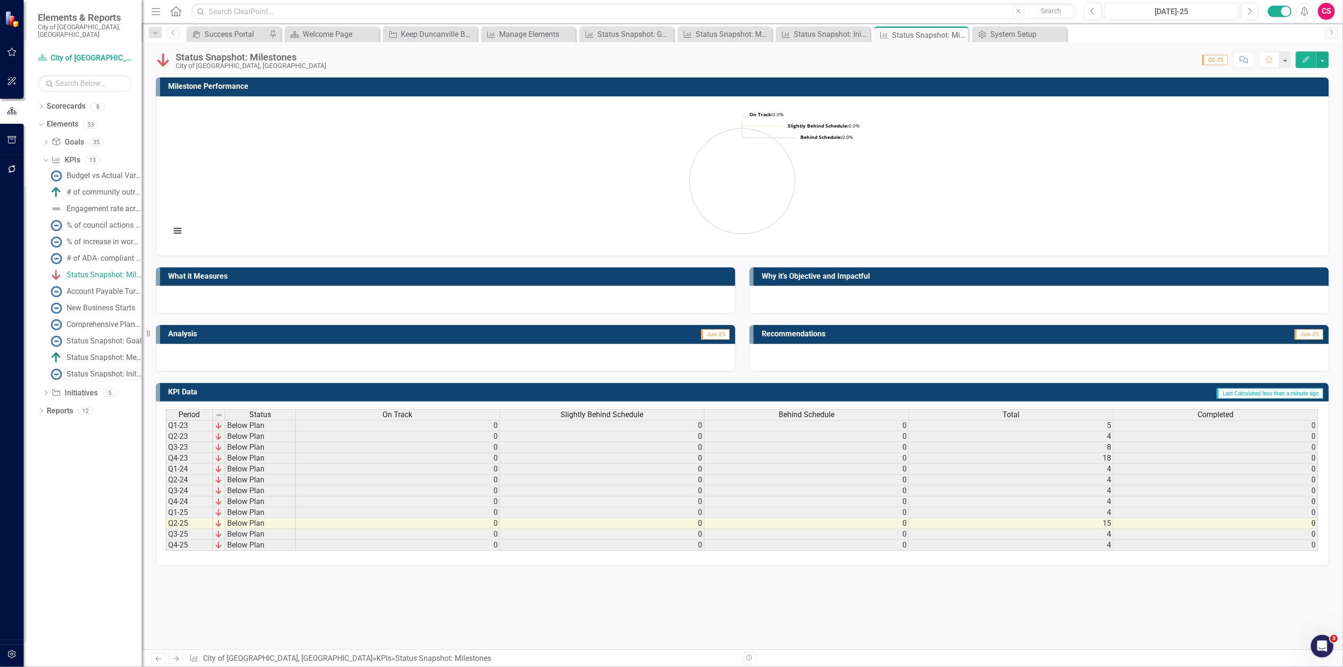
click at [93, 371] on link "Status Snapshot: Initiative" at bounding box center [94, 373] width 93 height 15
click at [355, 413] on div "Completed" at bounding box center [398, 414] width 204 height 10
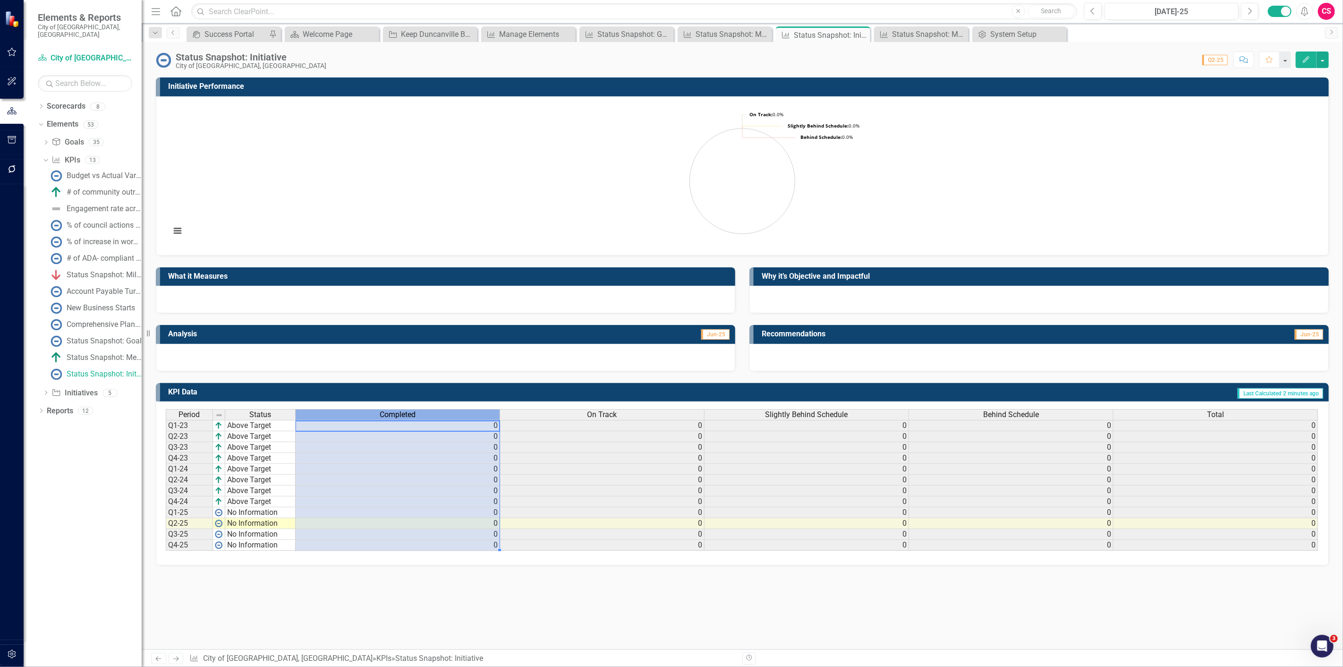
click at [355, 413] on div "Completed" at bounding box center [398, 414] width 204 height 10
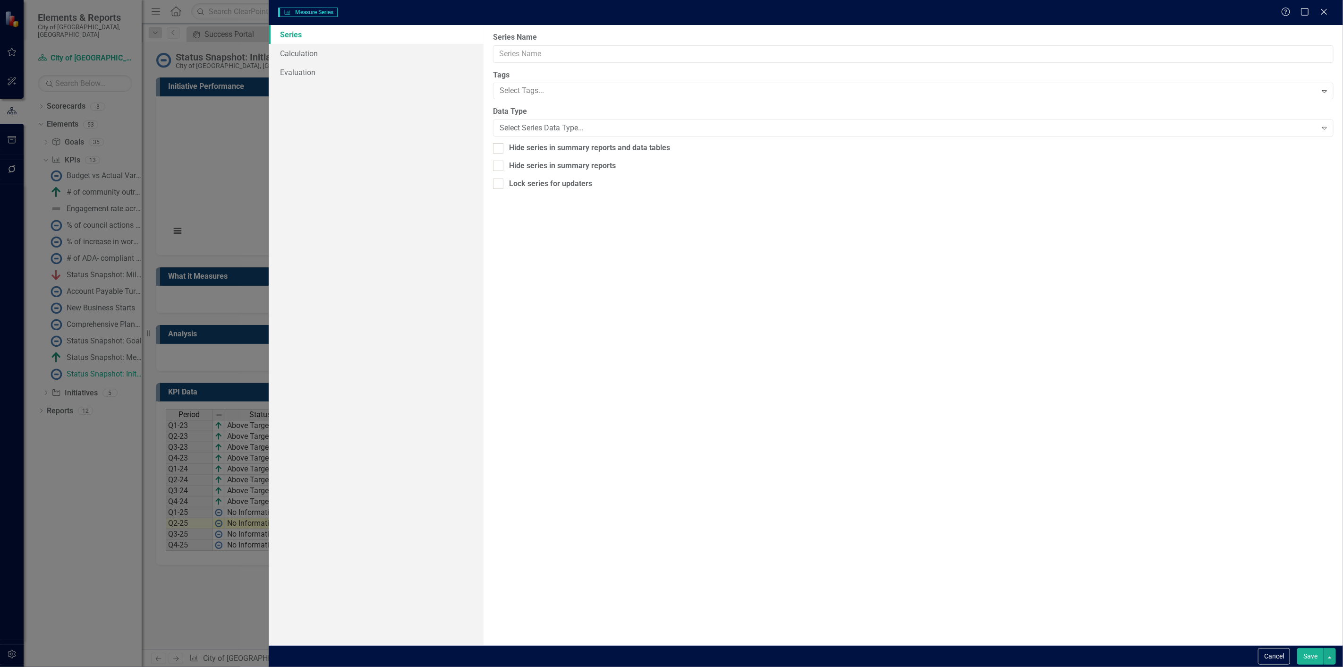
type input "Completed"
click at [283, 58] on link "Calculation" at bounding box center [376, 53] width 215 height 19
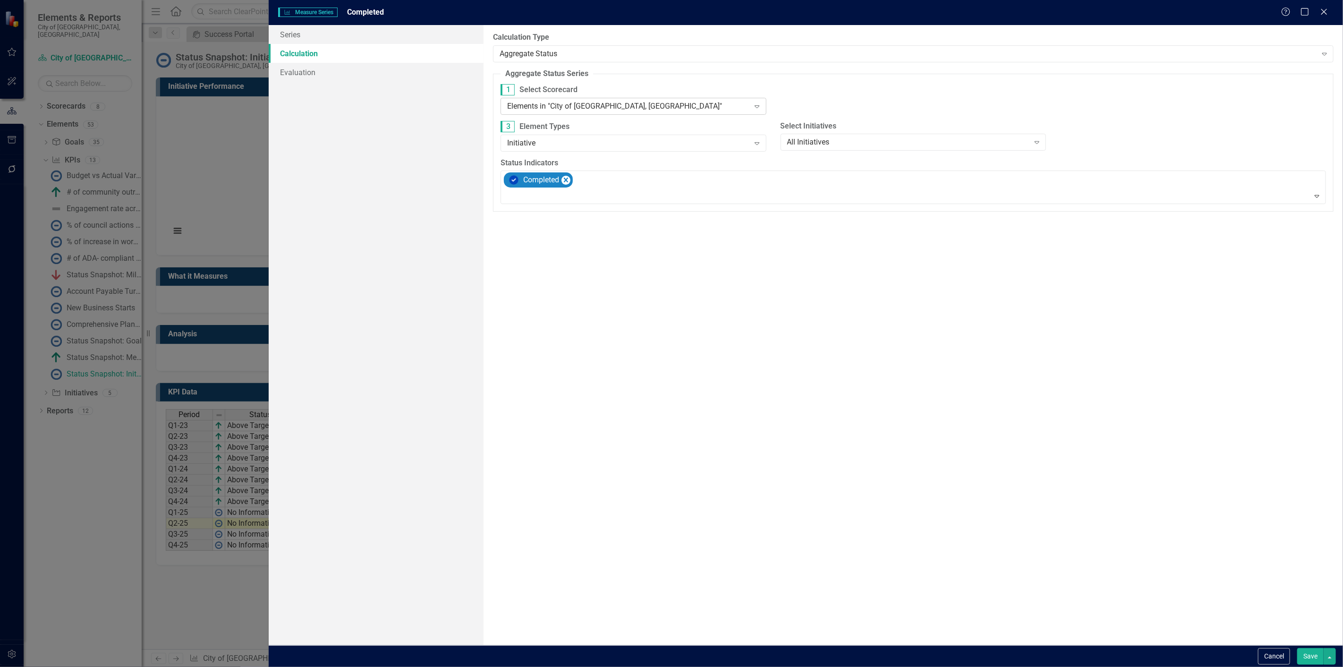
click at [546, 110] on div "Elements in "City of [GEOGRAPHIC_DATA], [GEOGRAPHIC_DATA]"" at bounding box center [628, 106] width 242 height 11
click at [543, 666] on div "Elements in all Scorecards" at bounding box center [672, 674] width 1327 height 11
click at [1299, 653] on button "Save" at bounding box center [1310, 656] width 26 height 17
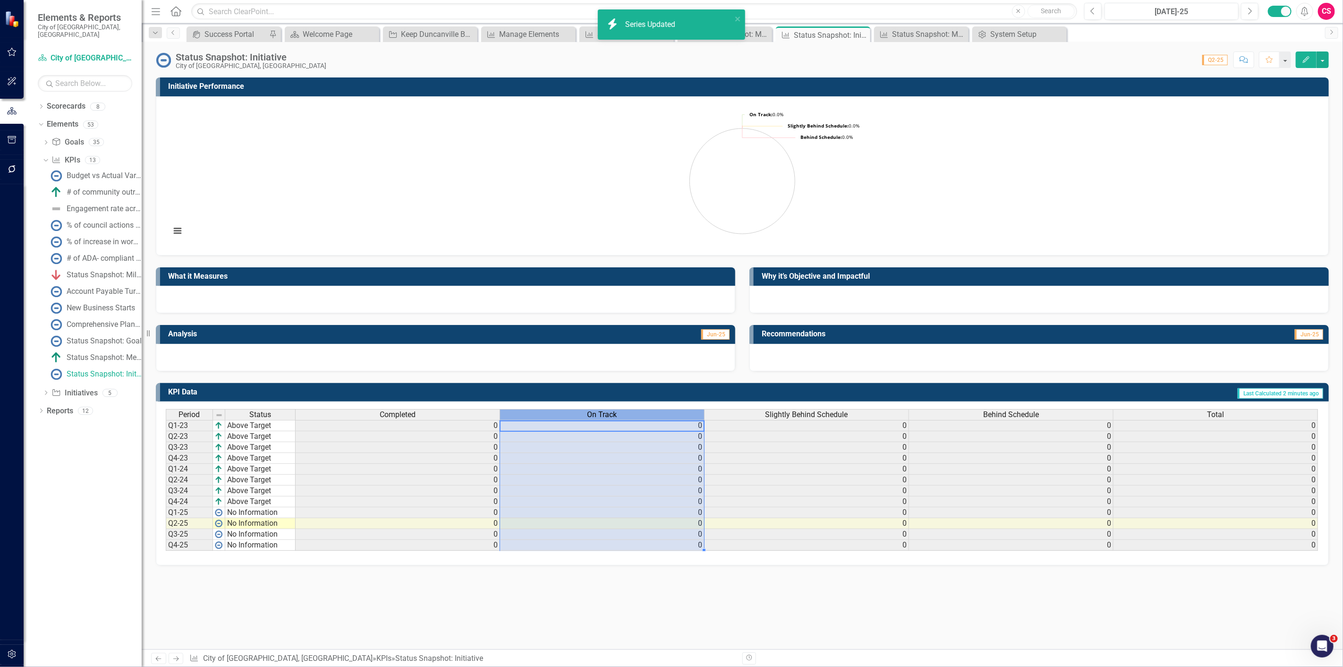
click at [515, 413] on div "On Track" at bounding box center [602, 414] width 204 height 10
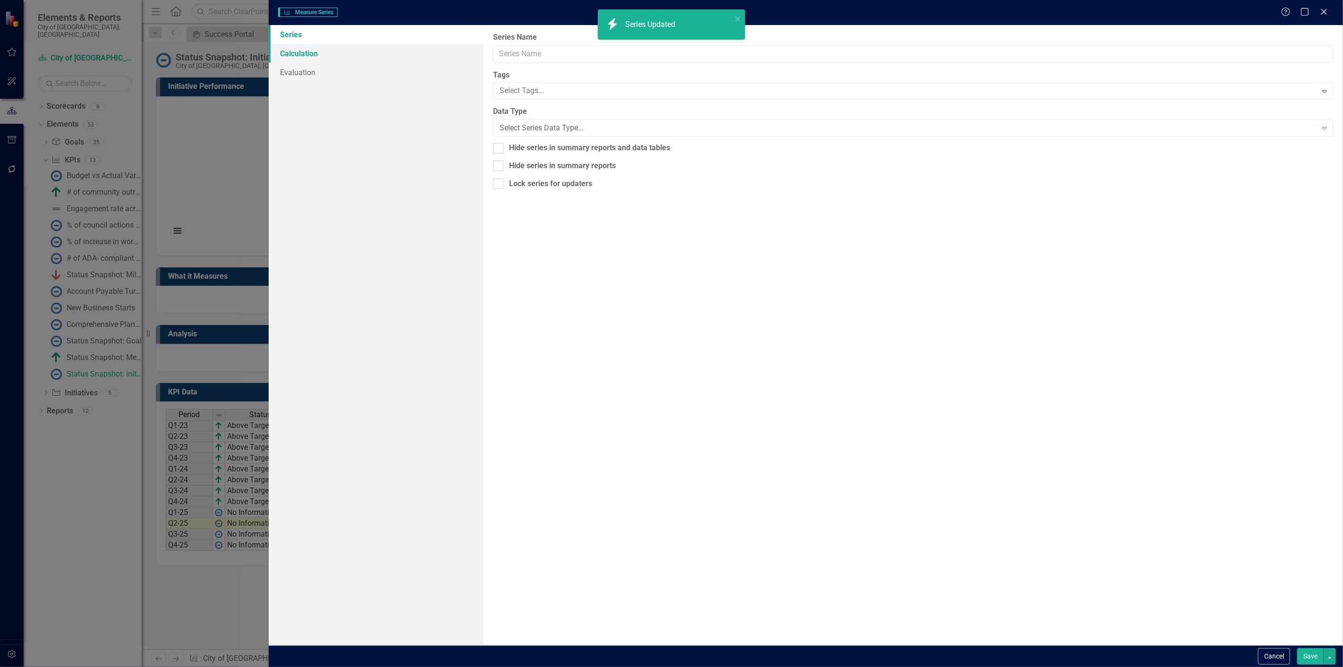
type input "On Track"
drag, startPoint x: 315, startPoint y: 56, endPoint x: 459, endPoint y: 119, distance: 157.4
click at [315, 56] on link "Calculation" at bounding box center [376, 53] width 215 height 19
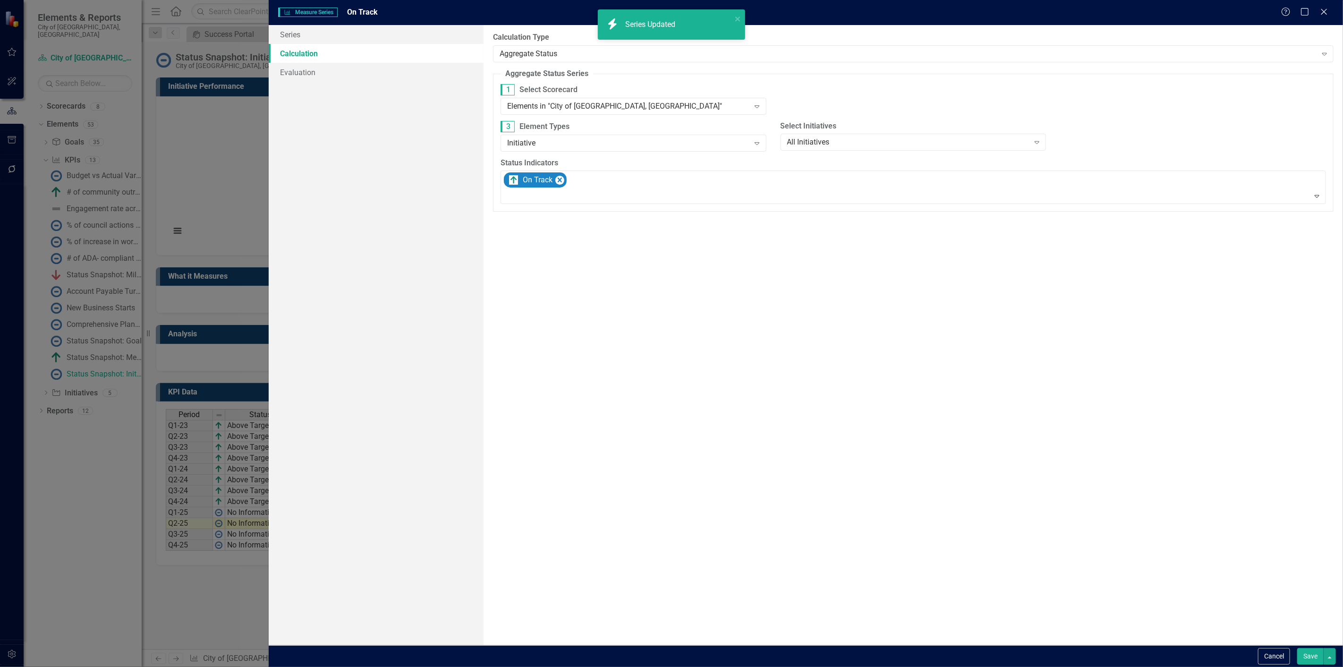
click at [555, 115] on div "1 Select Scorecard Elements in "City of [GEOGRAPHIC_DATA], [GEOGRAPHIC_DATA]" E…" at bounding box center [633, 102] width 280 height 37
click at [549, 106] on div "Elements in "City of [GEOGRAPHIC_DATA], [GEOGRAPHIC_DATA]"" at bounding box center [628, 106] width 242 height 11
click at [547, 666] on div "Elements in all Scorecards" at bounding box center [672, 674] width 1327 height 11
click at [1310, 656] on button "Save" at bounding box center [1310, 656] width 26 height 17
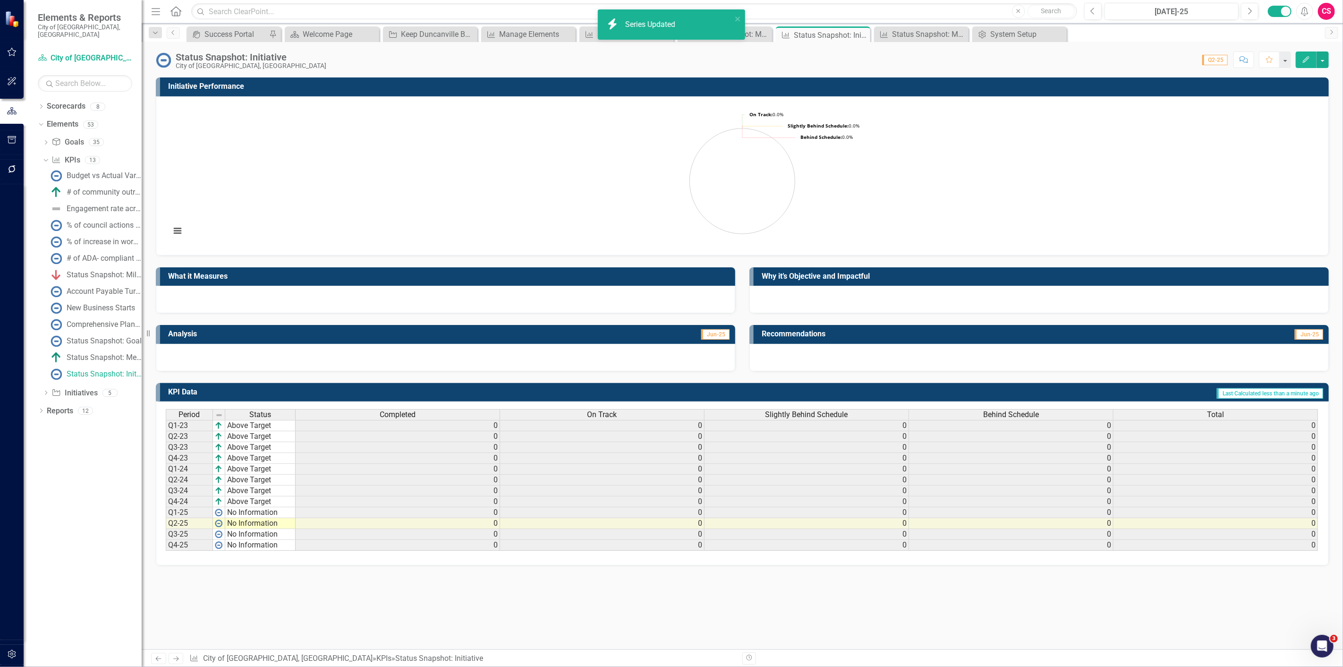
click at [815, 410] on span "Slightly Behind Schedule" at bounding box center [806, 414] width 83 height 8
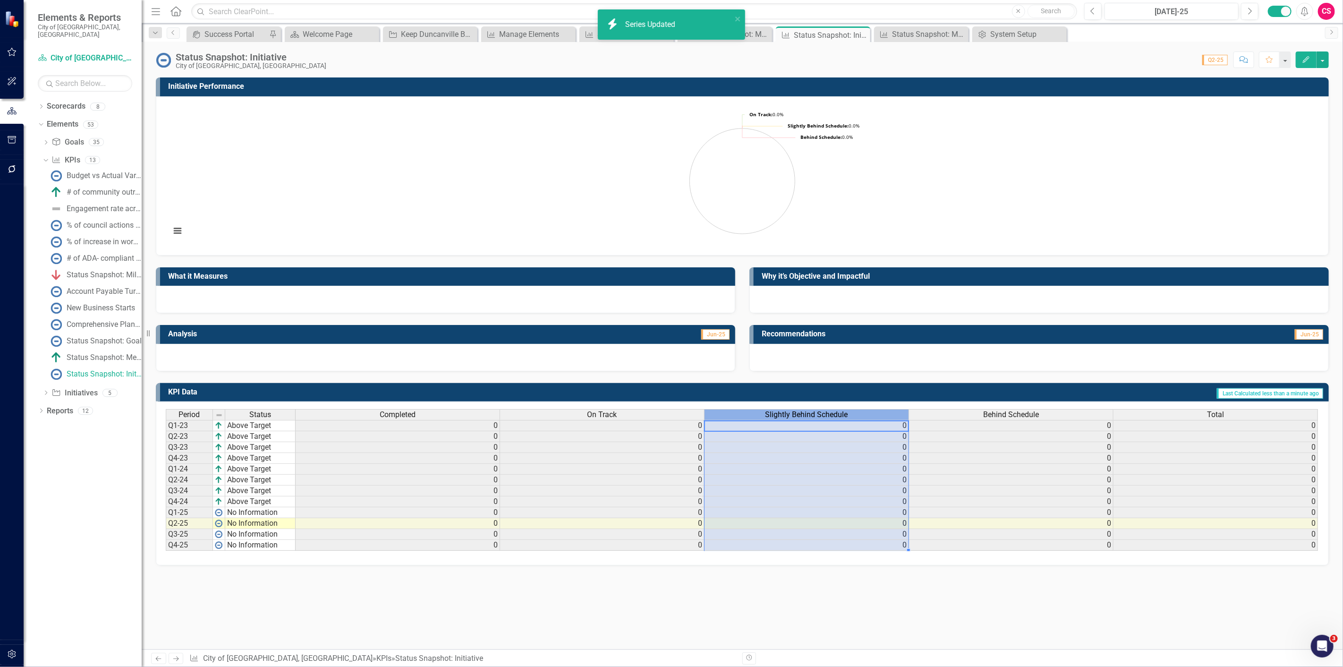
click at [815, 410] on span "Slightly Behind Schedule" at bounding box center [806, 414] width 83 height 8
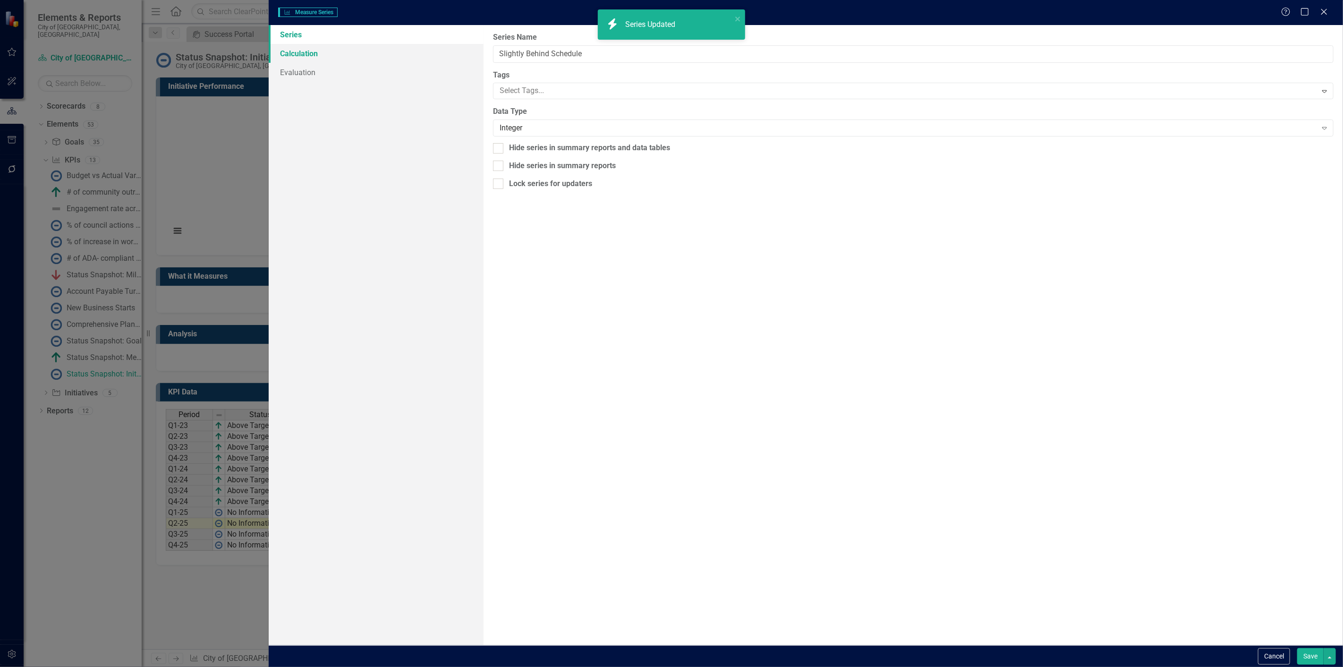
type input "Slightly Behind Schedule"
click at [366, 51] on link "Calculation" at bounding box center [376, 53] width 215 height 19
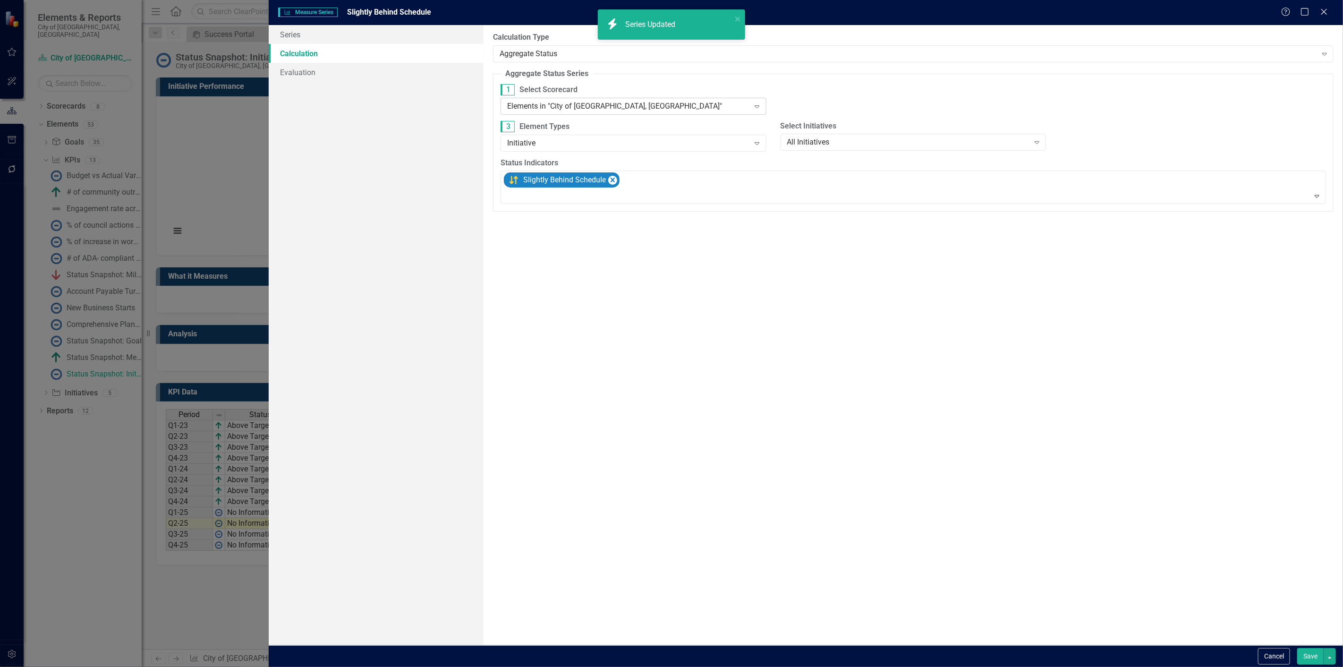
click at [587, 109] on div "Elements in "City of [GEOGRAPHIC_DATA], [GEOGRAPHIC_DATA]"" at bounding box center [628, 106] width 242 height 11
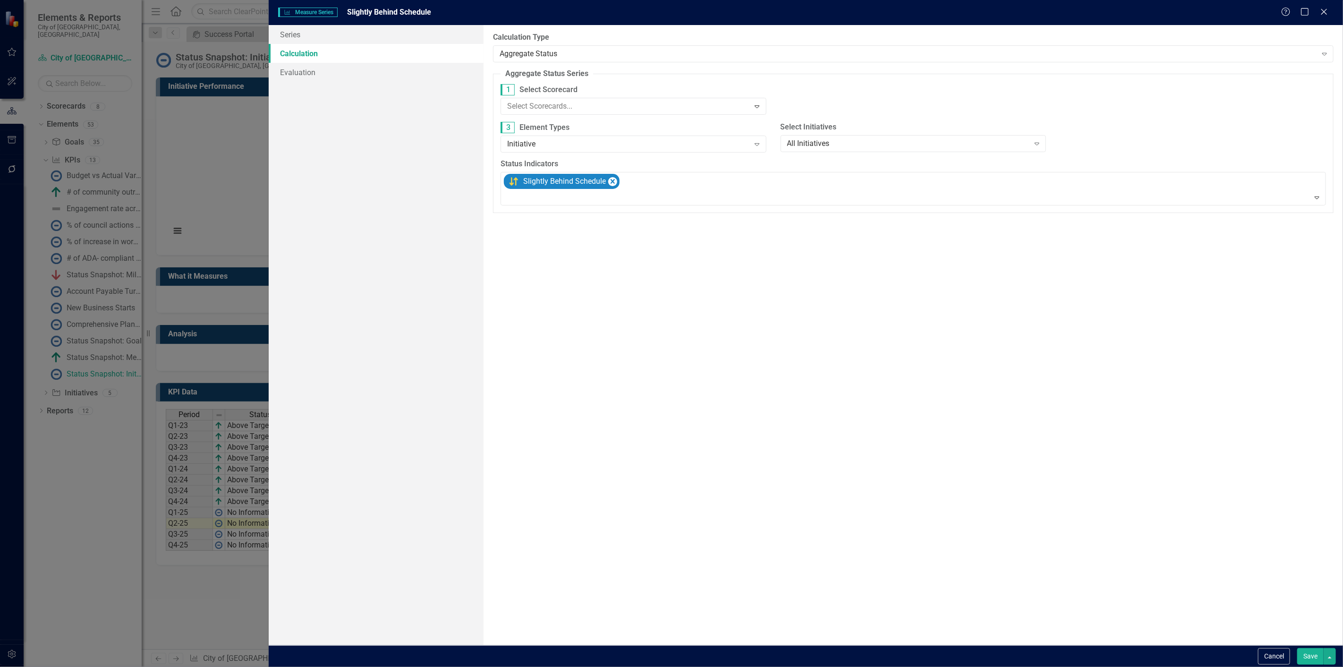
click at [577, 666] on div "Elements in all Scorecards" at bounding box center [672, 674] width 1327 height 11
click at [1322, 660] on button "Save" at bounding box center [1310, 656] width 26 height 17
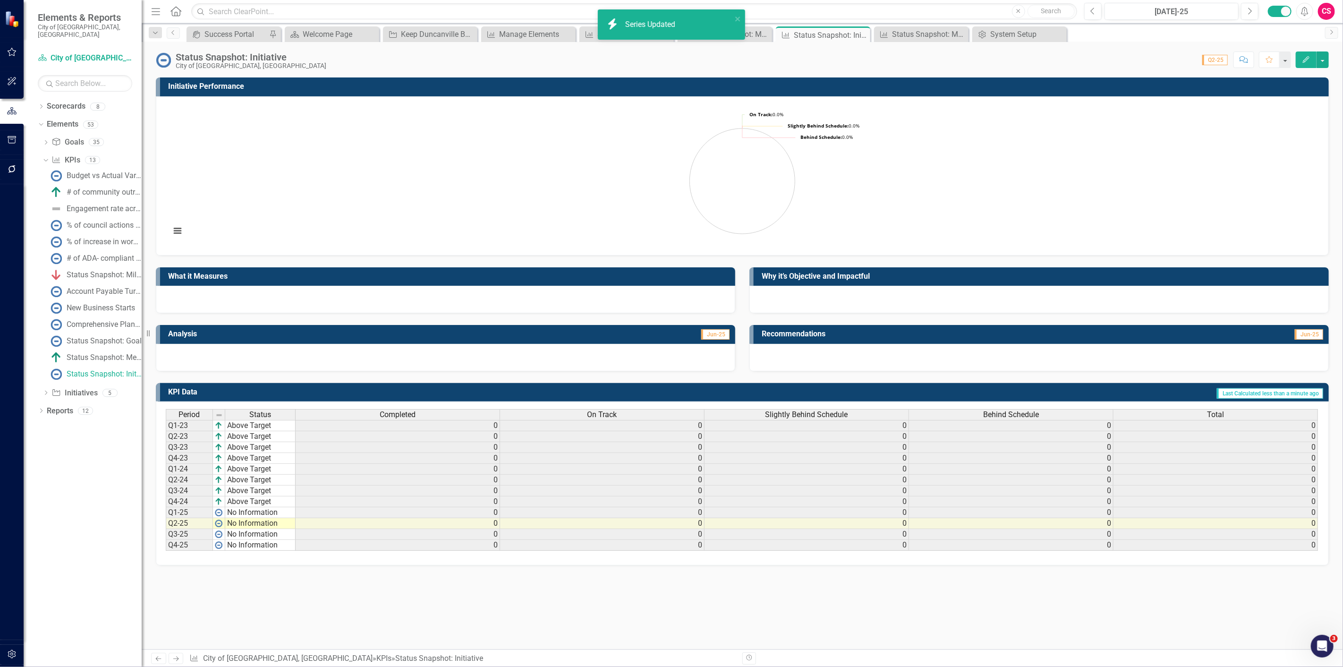
click at [949, 419] on div "Behind Schedule" at bounding box center [1011, 414] width 204 height 10
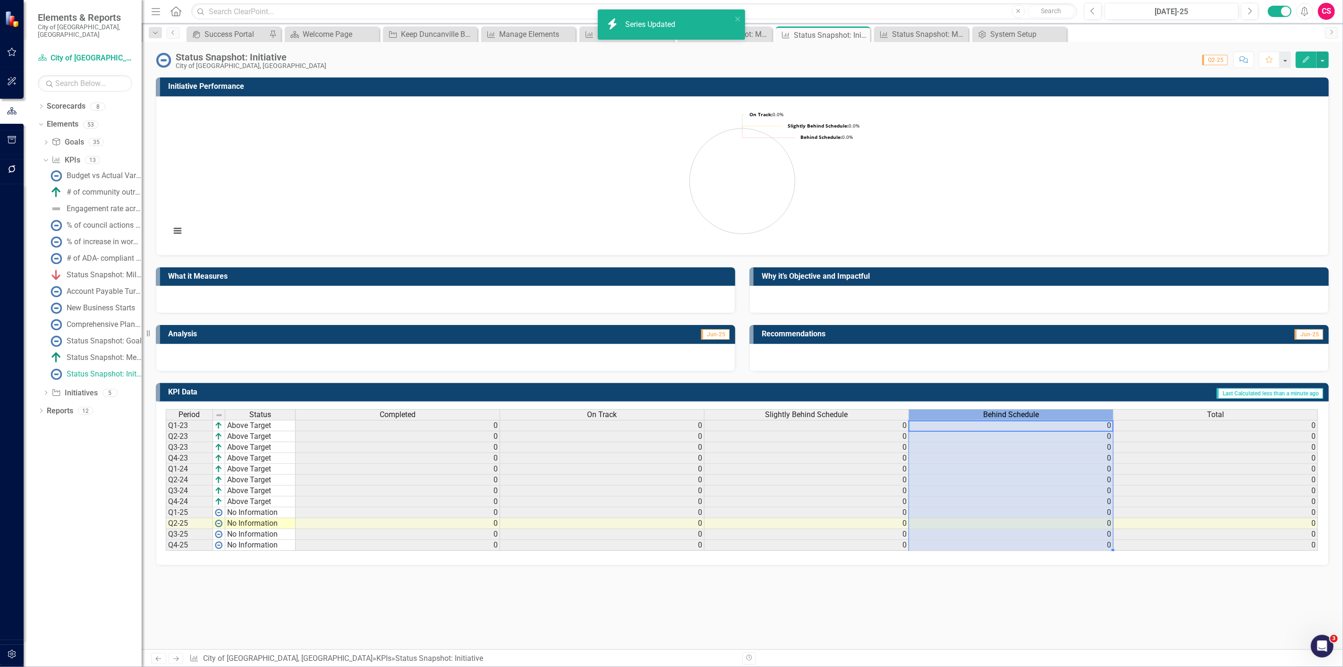
click at [949, 419] on div "Behind Schedule" at bounding box center [1011, 414] width 204 height 10
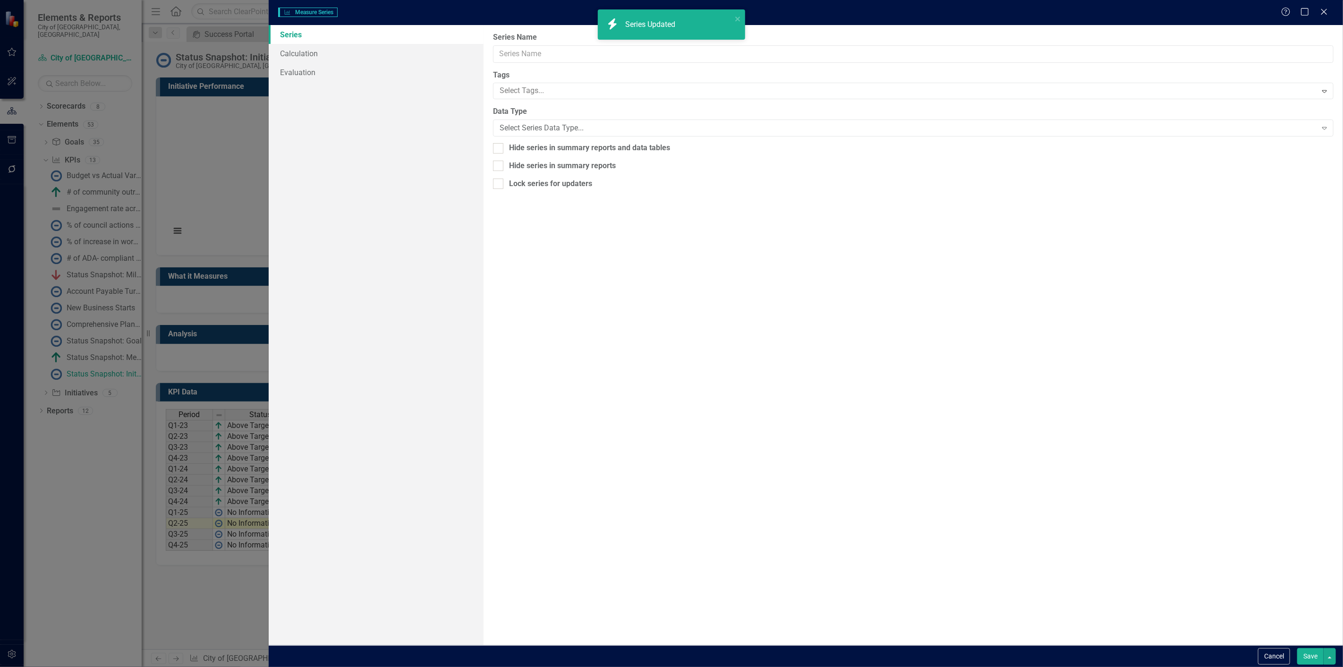
click at [336, 53] on div "Measure Series Measure Series Help Maximize Close Series Calculation Evaluation…" at bounding box center [671, 333] width 1343 height 667
type input "Behind Schedule"
click at [328, 51] on link "Calculation" at bounding box center [376, 53] width 215 height 19
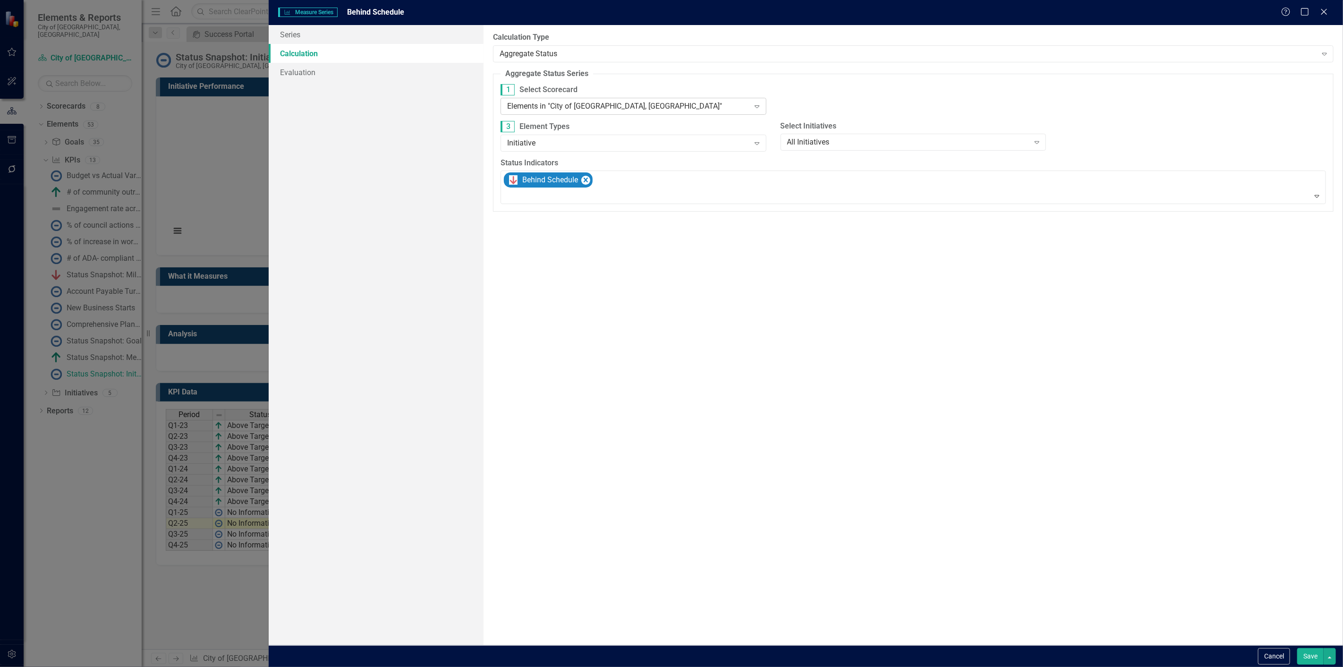
click at [562, 105] on div "Elements in "City of [GEOGRAPHIC_DATA], [GEOGRAPHIC_DATA]"" at bounding box center [628, 106] width 242 height 11
click at [557, 666] on div "Elements in all Scorecards" at bounding box center [671, 675] width 1343 height 16
click at [1315, 652] on button "Save" at bounding box center [1310, 656] width 26 height 17
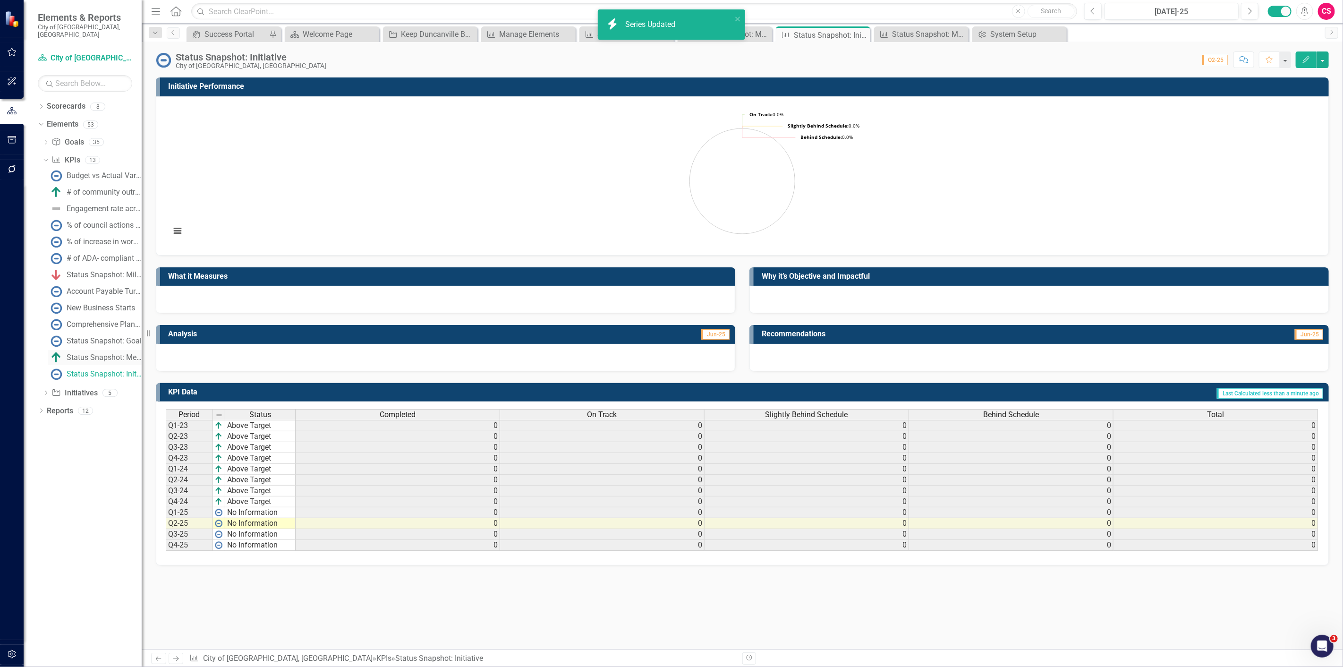
click at [91, 353] on div "Status Snapshot: Measure" at bounding box center [104, 357] width 75 height 8
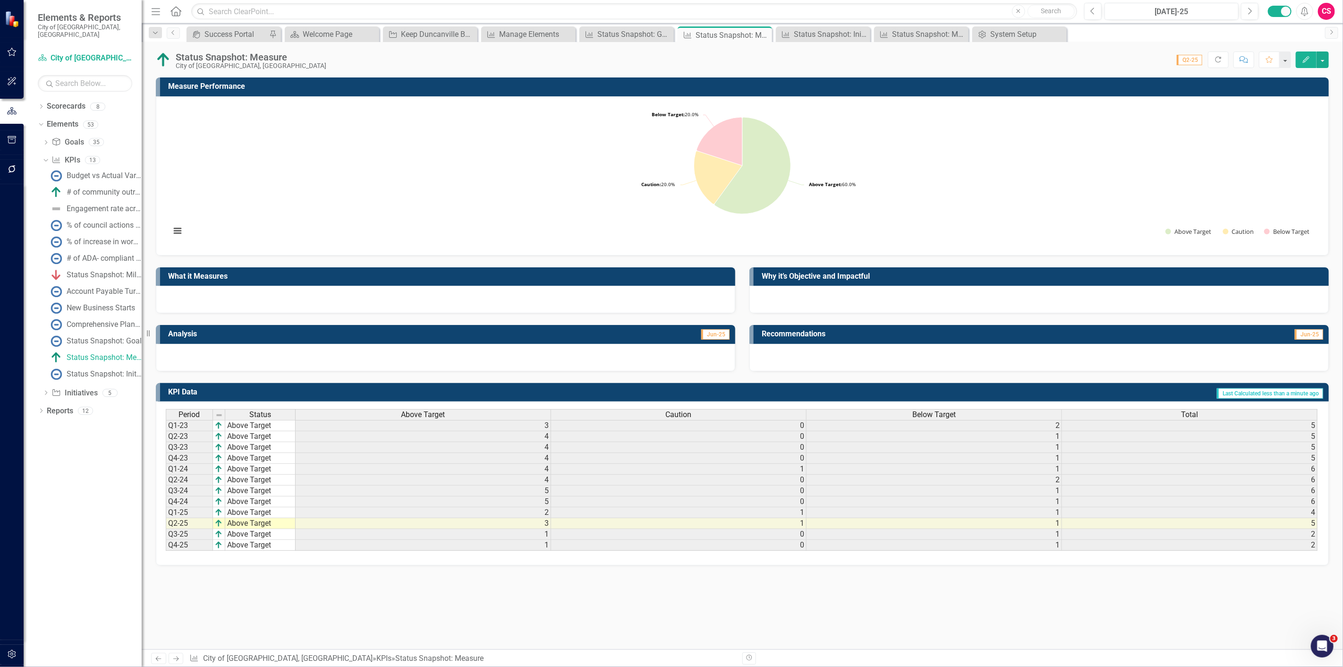
click at [404, 416] on span "Above Target" at bounding box center [423, 414] width 44 height 8
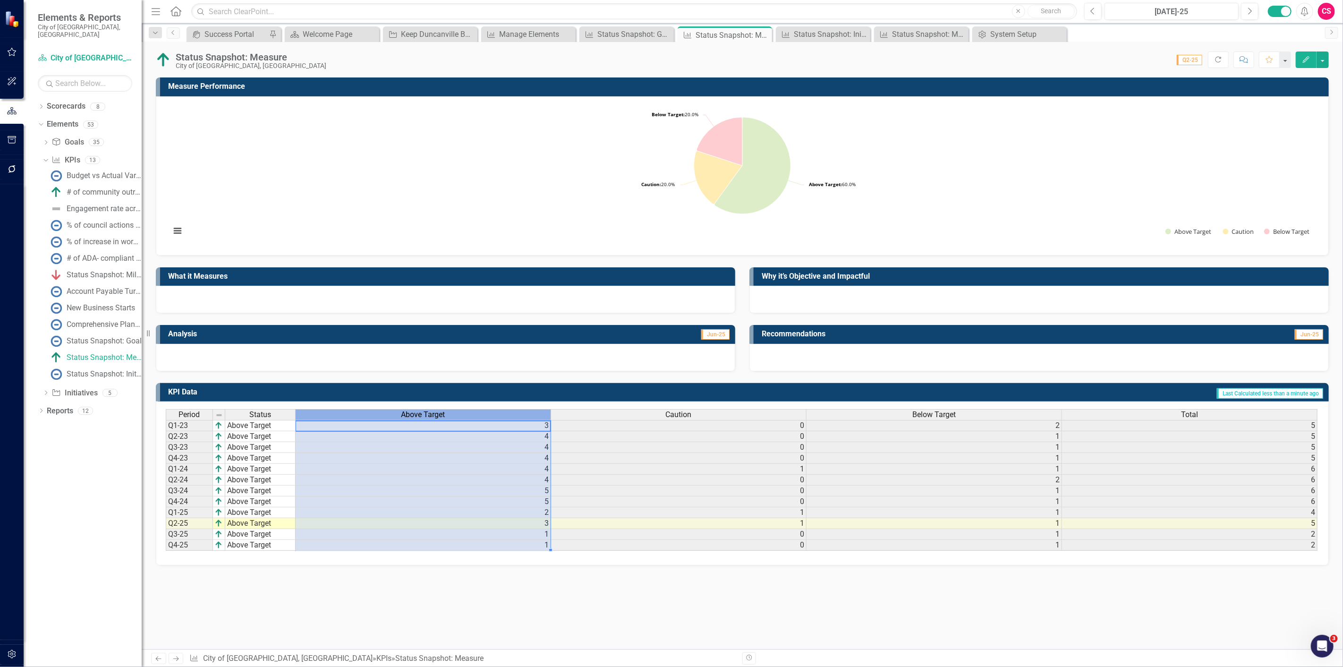
click at [404, 416] on span "Above Target" at bounding box center [423, 414] width 44 height 8
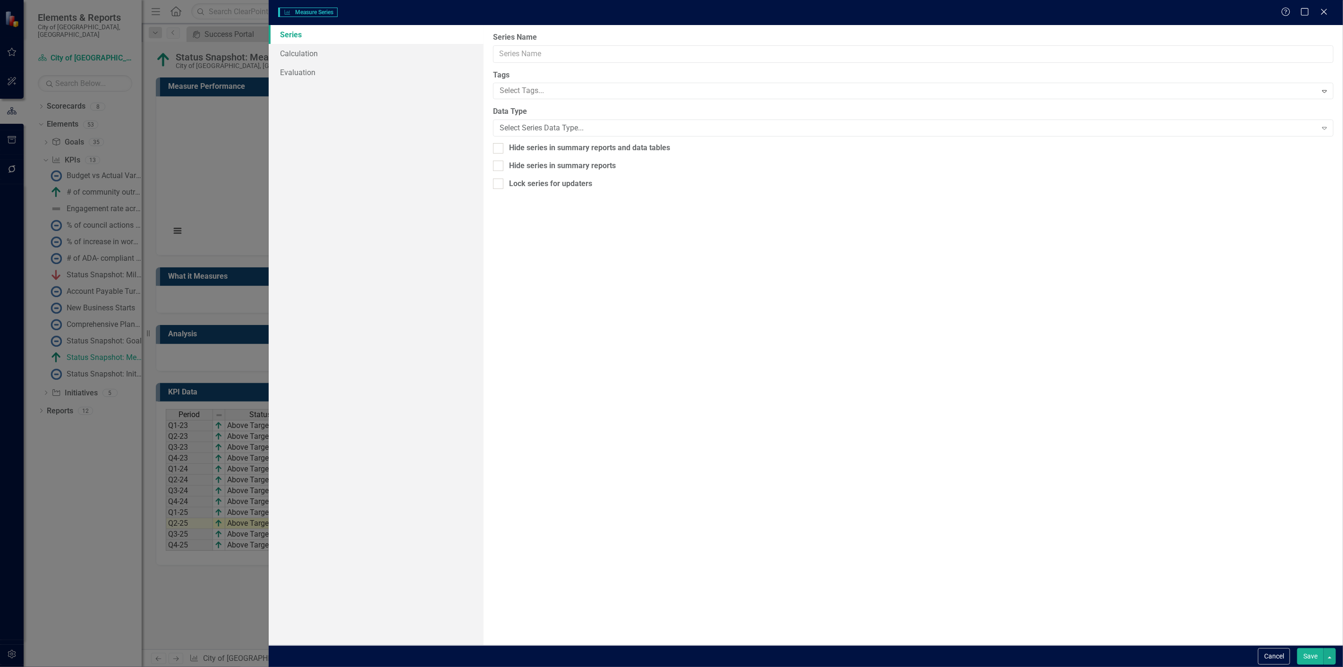
type input "Above Target"
click at [322, 43] on link "Series" at bounding box center [376, 34] width 215 height 19
click at [322, 56] on link "Calculation" at bounding box center [376, 53] width 215 height 19
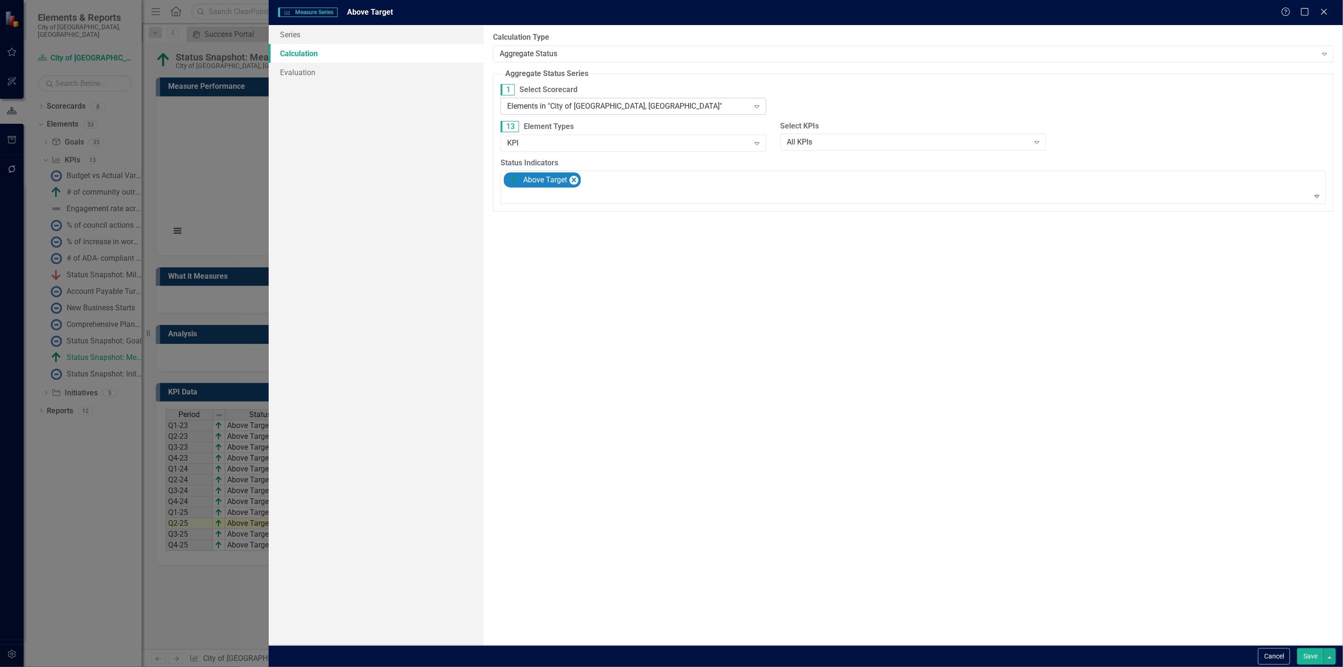
click at [527, 114] on div "Elements in "City of [GEOGRAPHIC_DATA], [GEOGRAPHIC_DATA]" Expand" at bounding box center [633, 106] width 266 height 17
click at [531, 666] on div "Elements in all Scorecards" at bounding box center [672, 674] width 1327 height 11
click at [1305, 653] on button "Save" at bounding box center [1310, 656] width 26 height 17
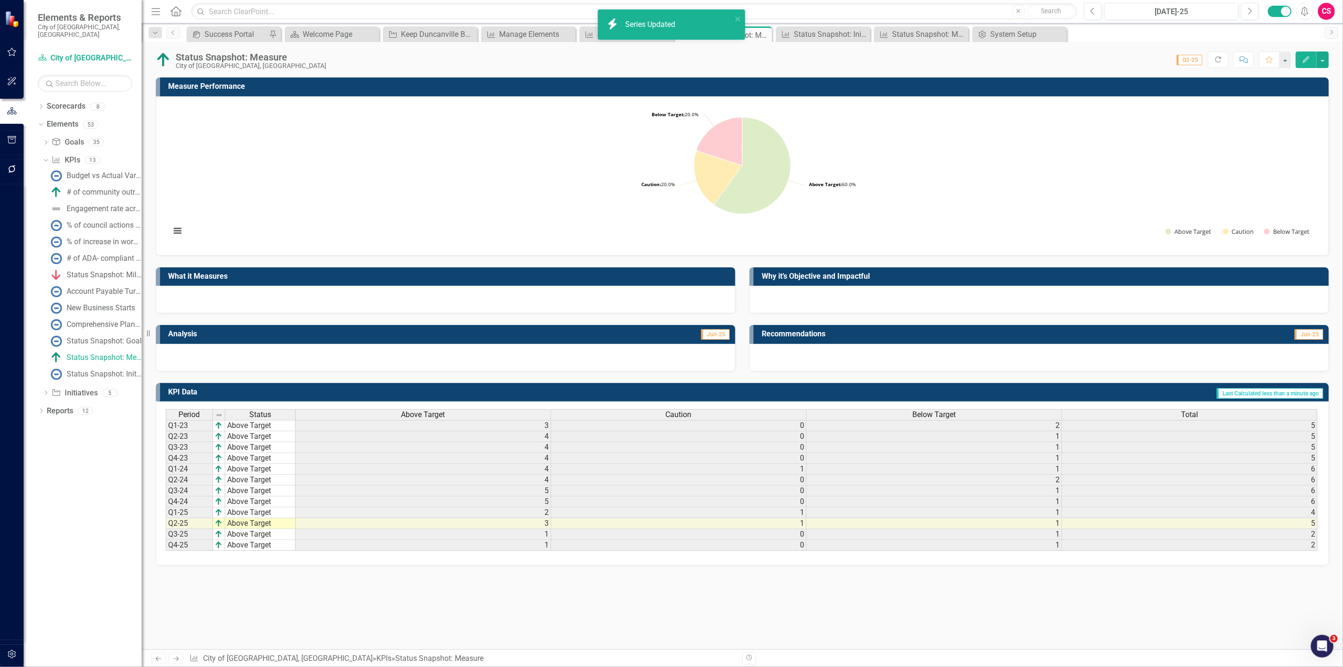
click at [599, 412] on div "Caution" at bounding box center [678, 414] width 255 height 10
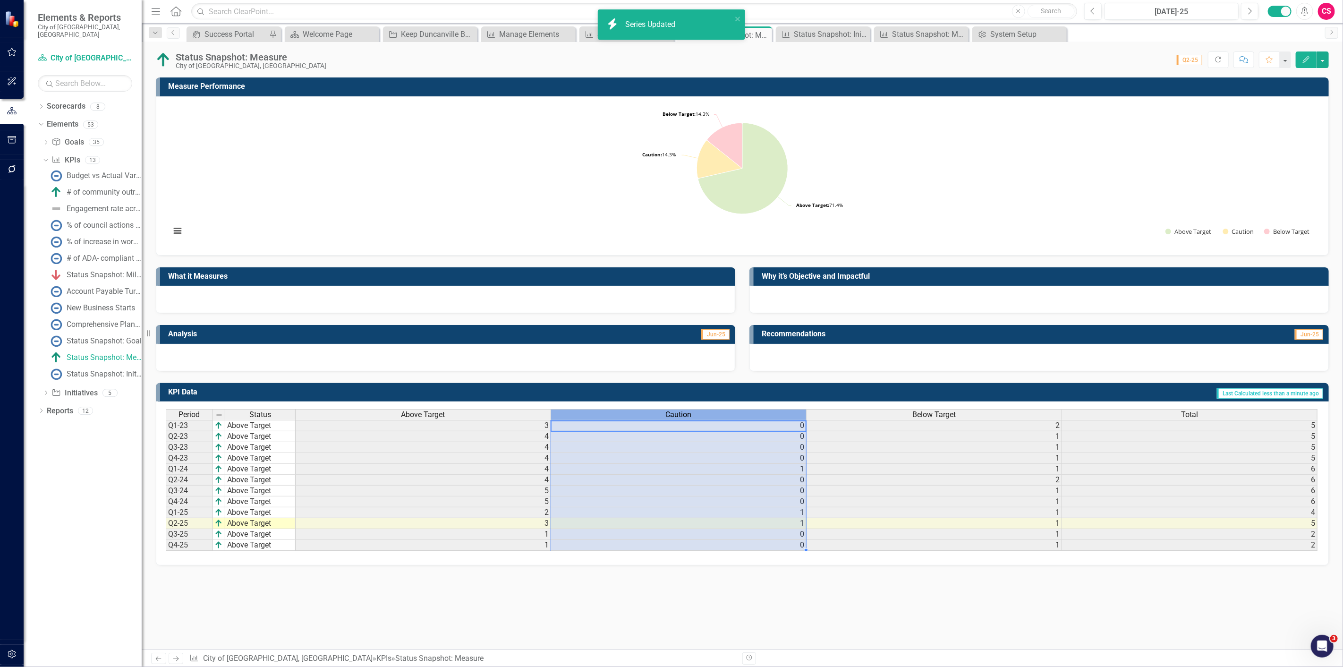
click at [598, 412] on div "Caution" at bounding box center [678, 414] width 255 height 10
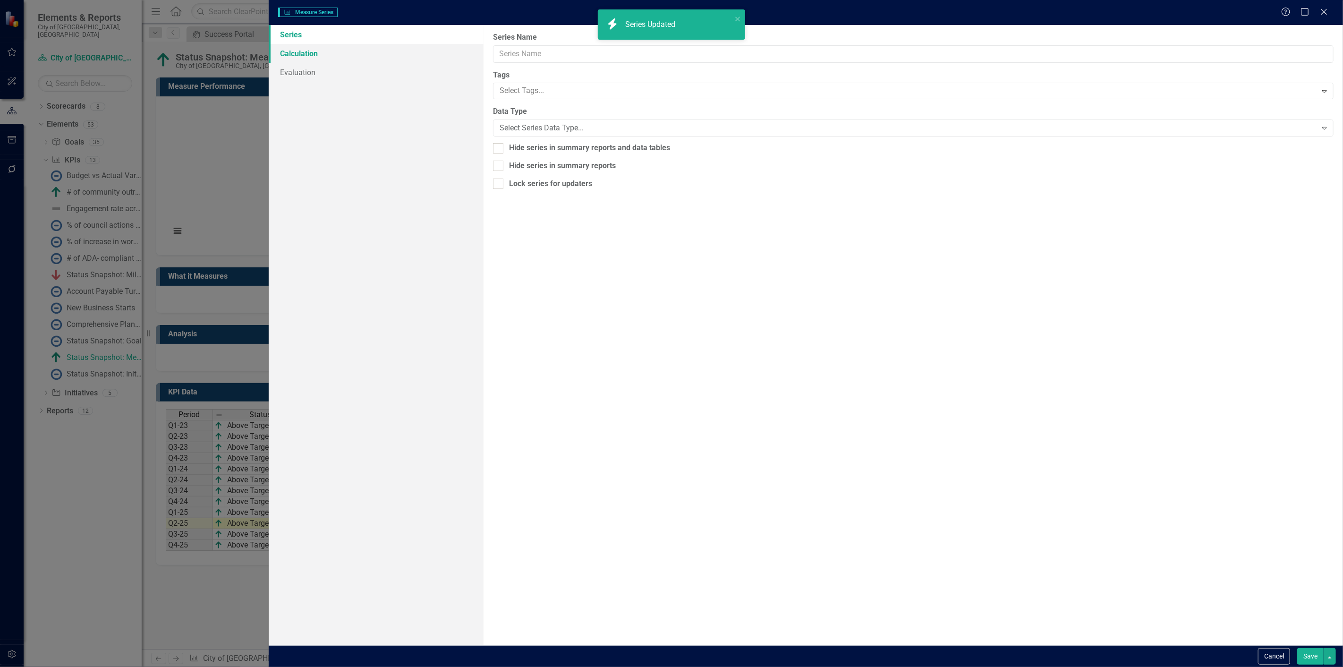
click at [316, 52] on link "Calculation" at bounding box center [376, 53] width 215 height 19
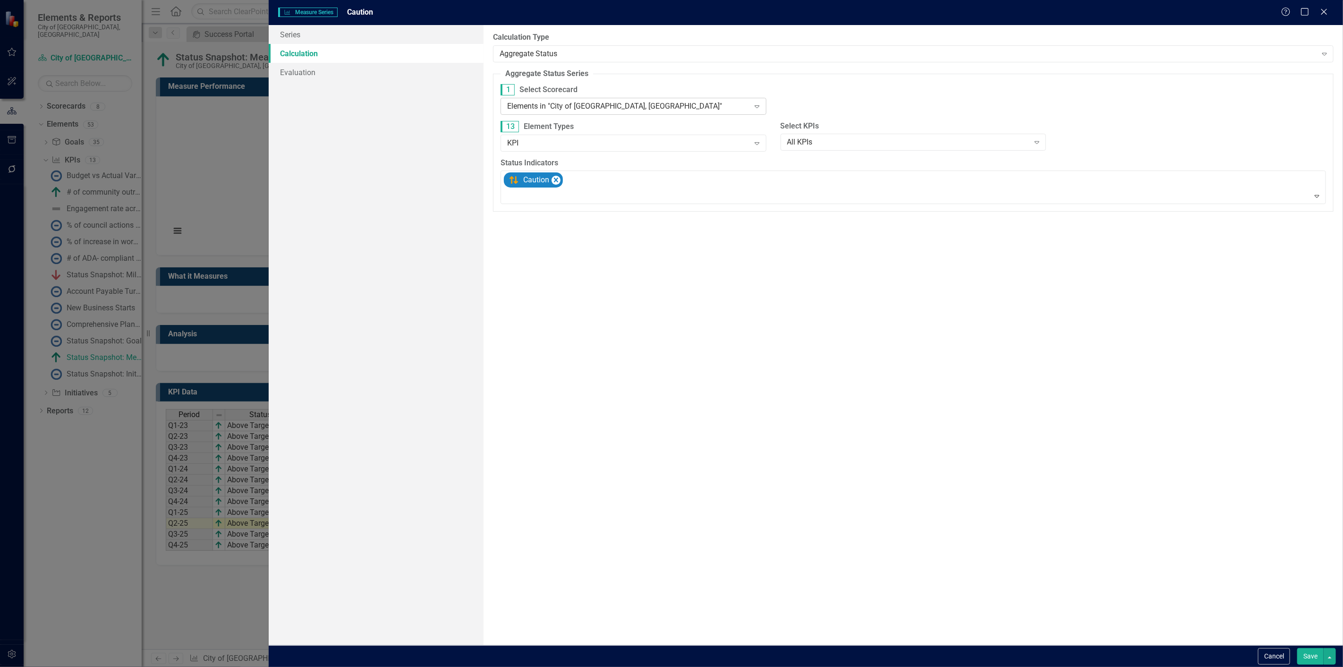
click at [586, 105] on div "Elements in "City of [GEOGRAPHIC_DATA], [GEOGRAPHIC_DATA]"" at bounding box center [628, 106] width 242 height 11
click at [575, 666] on div "Elements in all Scorecards" at bounding box center [672, 674] width 1327 height 11
click at [1295, 662] on div "Save" at bounding box center [1314, 656] width 41 height 17
click at [1299, 660] on button "Save" at bounding box center [1310, 656] width 26 height 17
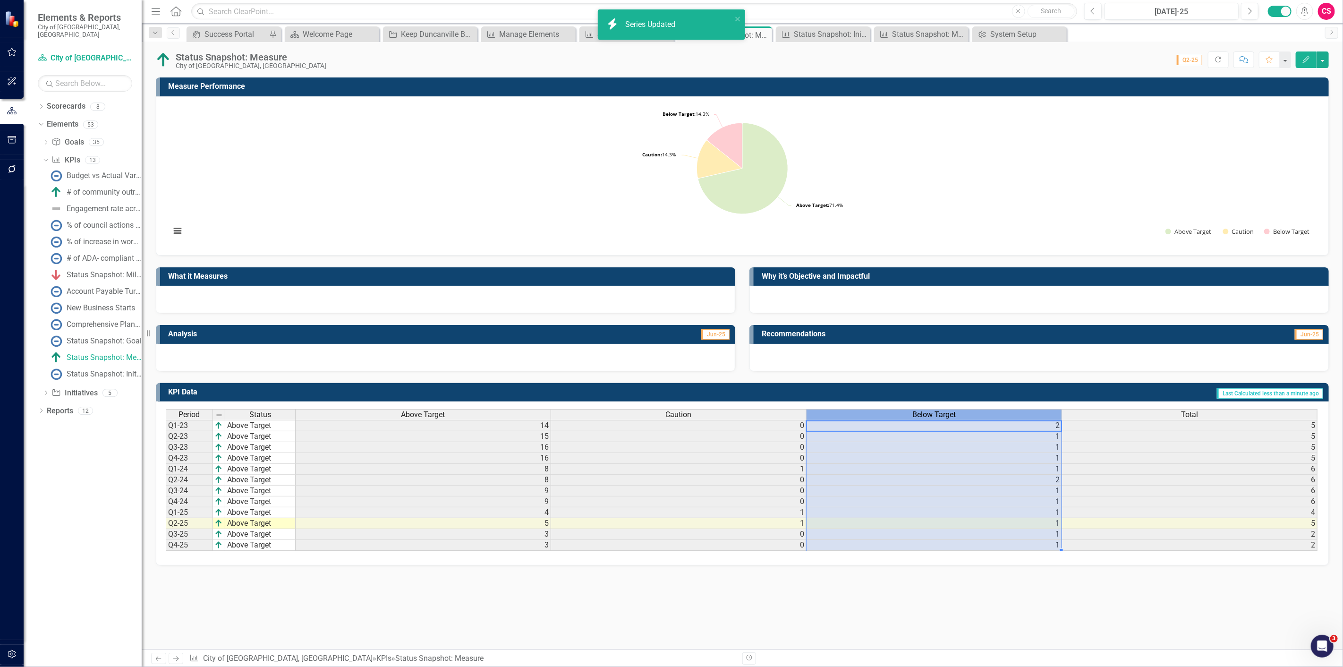
click at [948, 416] on span "Below Target" at bounding box center [933, 414] width 43 height 8
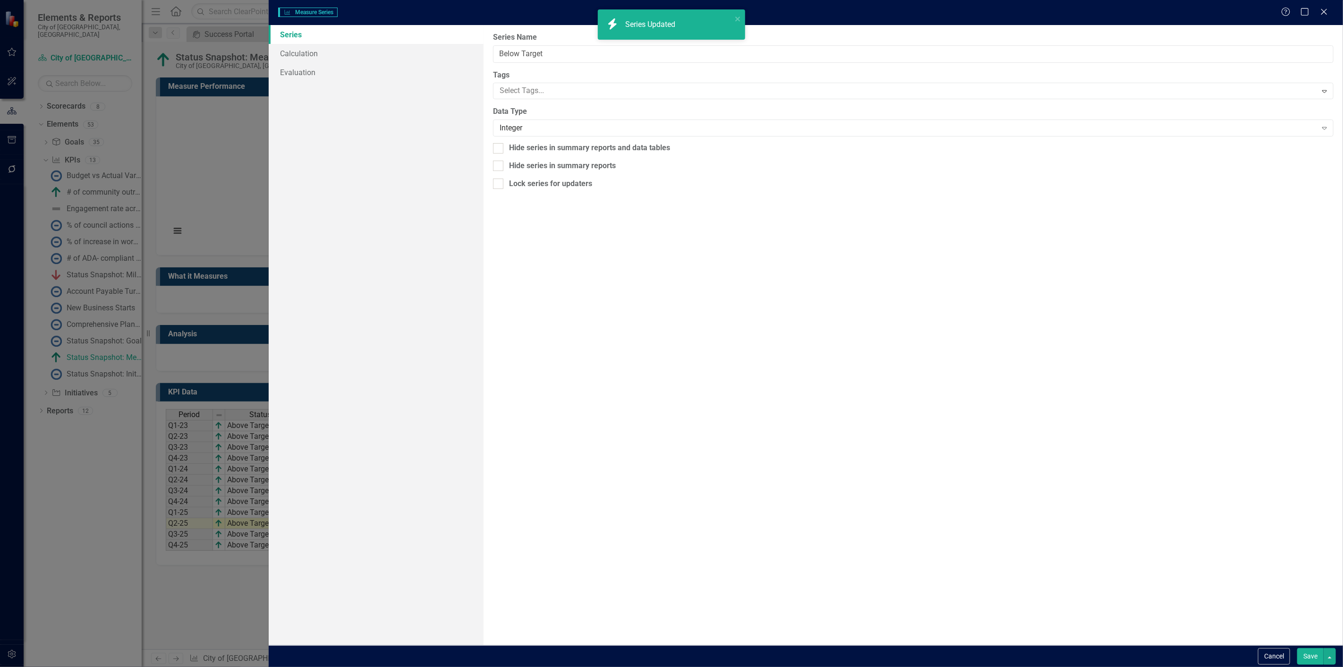
type input "Below Target"
click at [325, 57] on link "Calculation" at bounding box center [376, 53] width 215 height 19
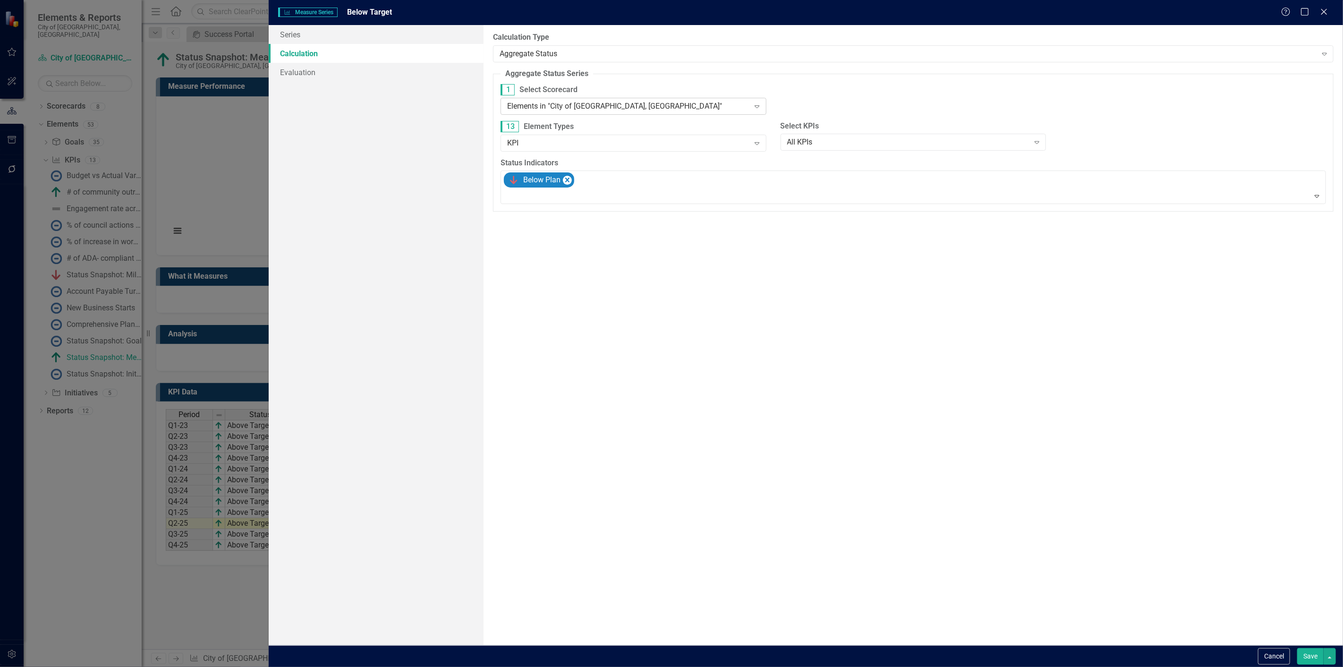
click at [548, 113] on div "Elements in "City of [GEOGRAPHIC_DATA], [GEOGRAPHIC_DATA]" Expand" at bounding box center [633, 106] width 266 height 17
drag, startPoint x: 545, startPoint y: 119, endPoint x: 707, endPoint y: 213, distance: 187.4
click at [545, 666] on div "Elements in all Scorecards" at bounding box center [672, 674] width 1327 height 11
drag, startPoint x: 1310, startPoint y: 647, endPoint x: 1315, endPoint y: 653, distance: 7.9
click at [1314, 651] on div "Cancel Save" at bounding box center [806, 656] width 1074 height 22
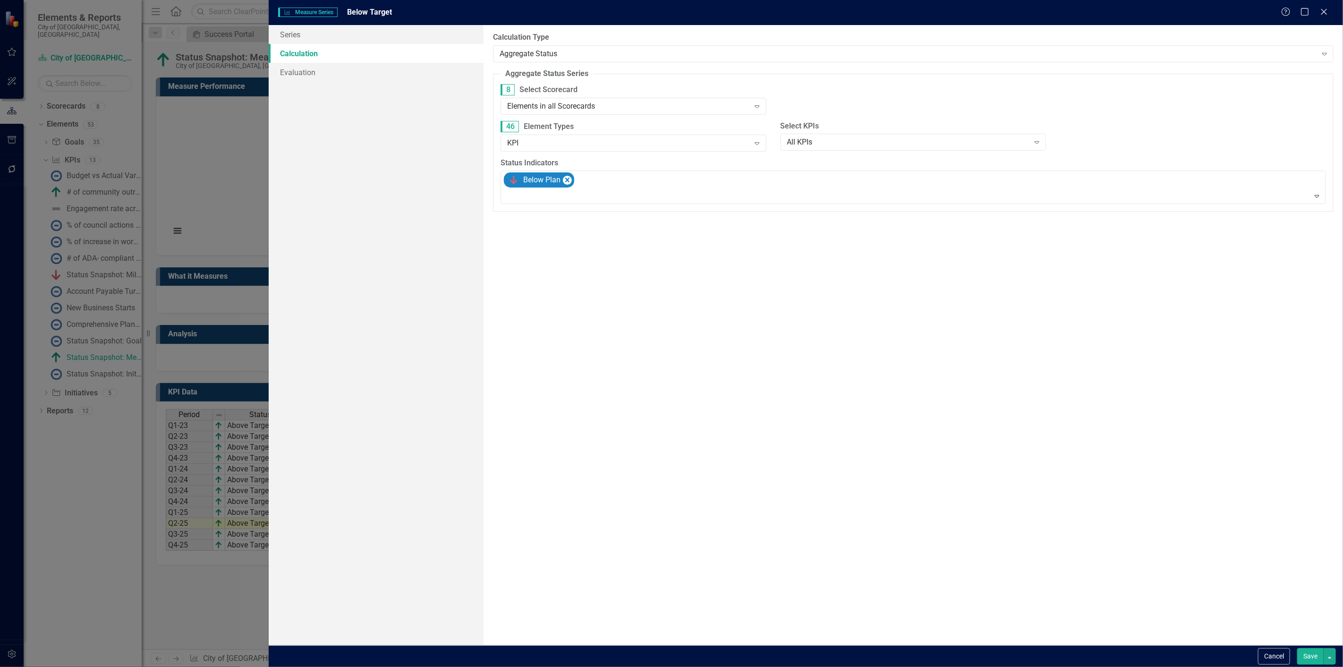
click at [1315, 654] on button "Save" at bounding box center [1310, 656] width 26 height 17
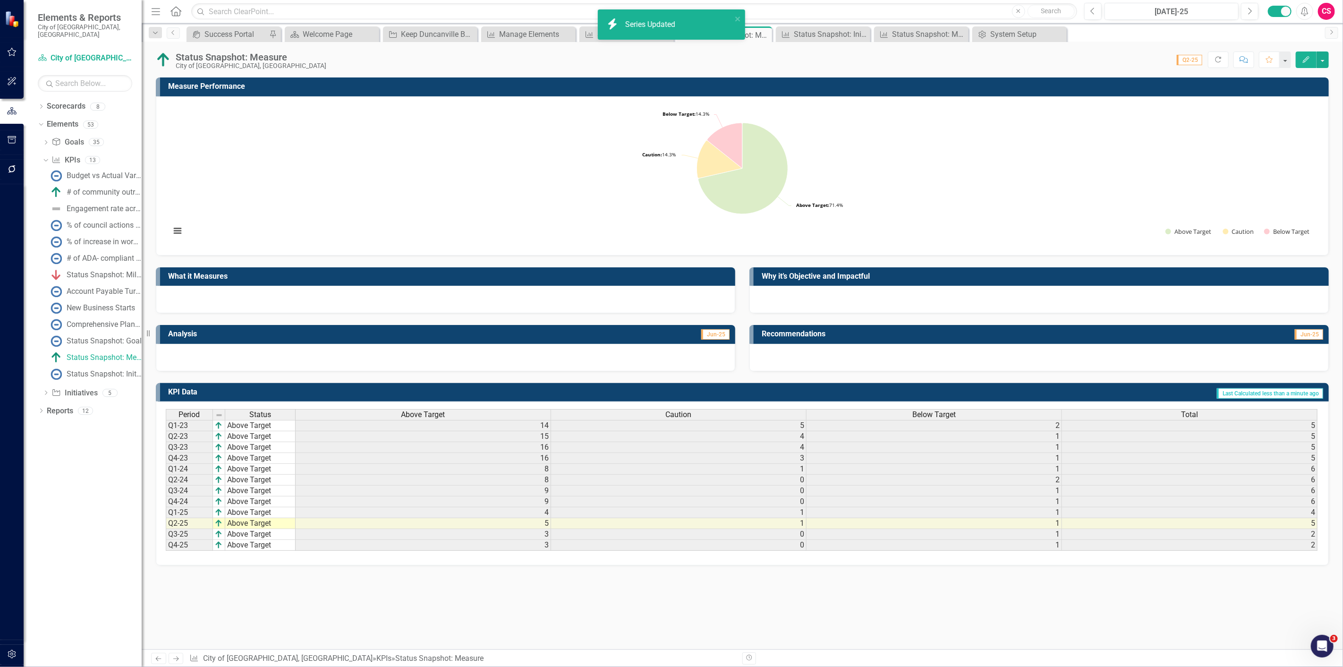
click at [1110, 412] on div "Total" at bounding box center [1189, 414] width 255 height 10
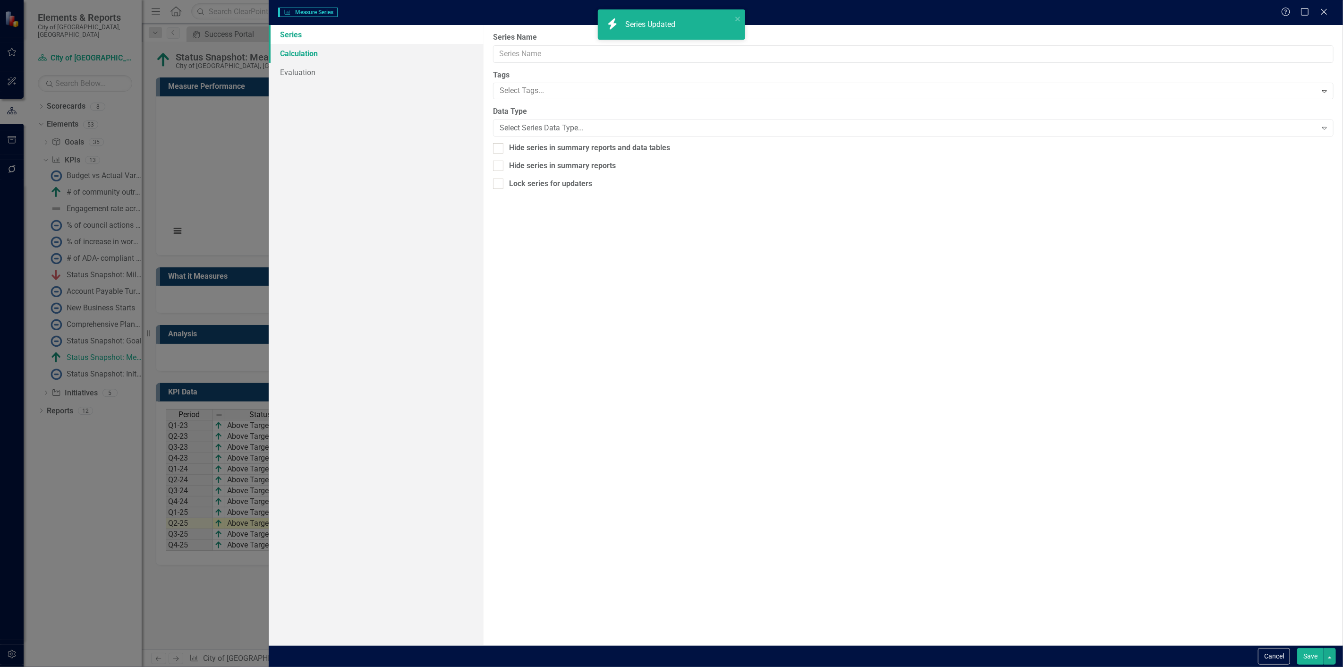
type input "Total"
click at [362, 48] on link "Calculation" at bounding box center [376, 53] width 215 height 19
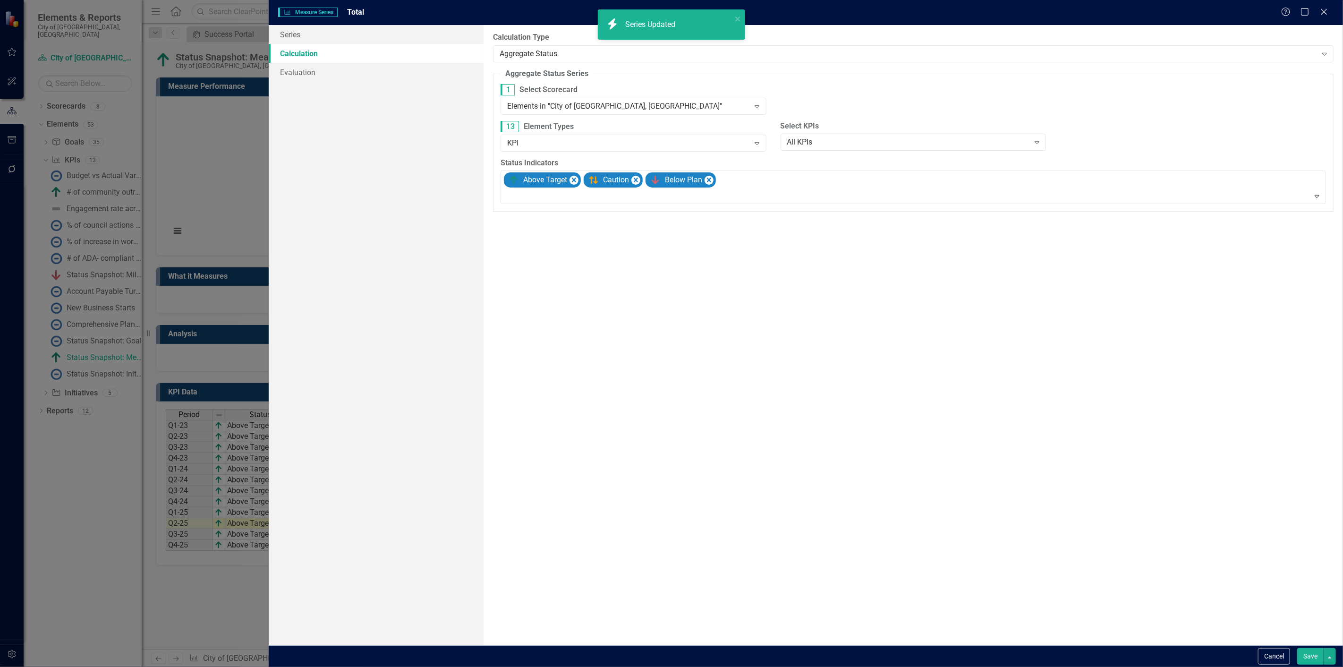
click at [550, 121] on label "13 Element Types" at bounding box center [633, 126] width 266 height 11
click at [553, 100] on div "Elements in "City of [GEOGRAPHIC_DATA], [GEOGRAPHIC_DATA]" Expand" at bounding box center [633, 106] width 266 height 17
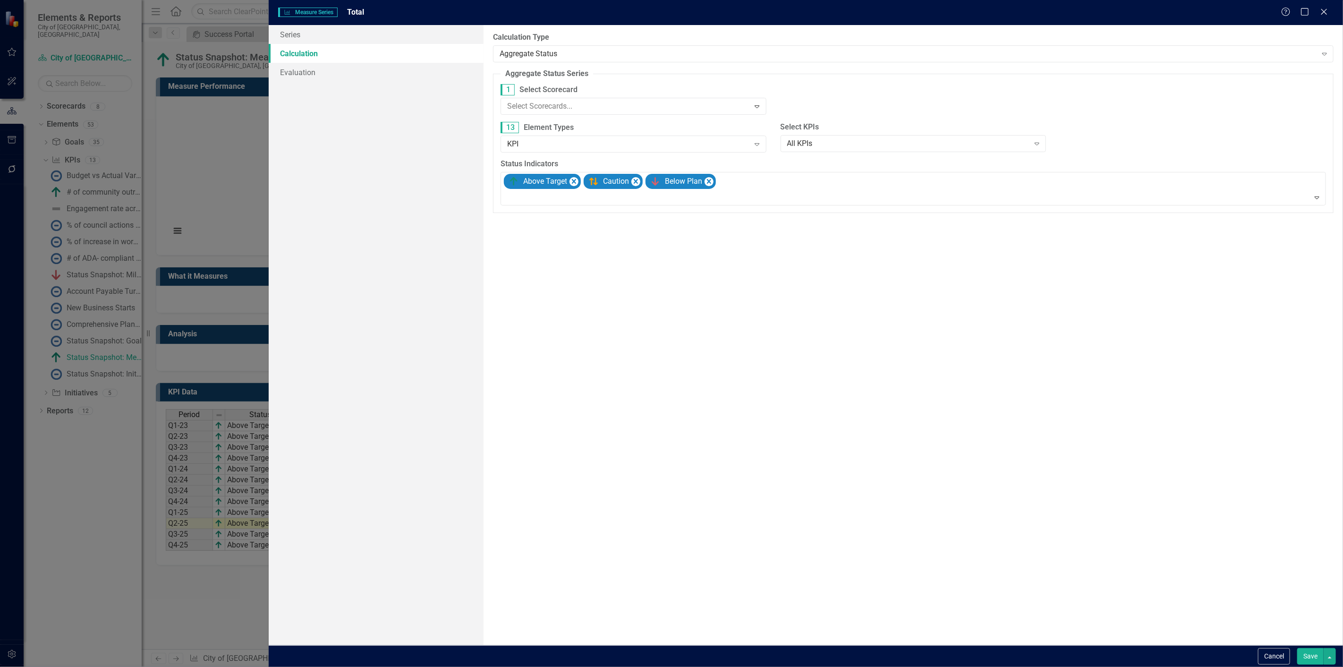
click at [556, 666] on div "Elements in all Scorecards" at bounding box center [672, 674] width 1327 height 11
click at [1306, 658] on button "Save" at bounding box center [1310, 656] width 26 height 17
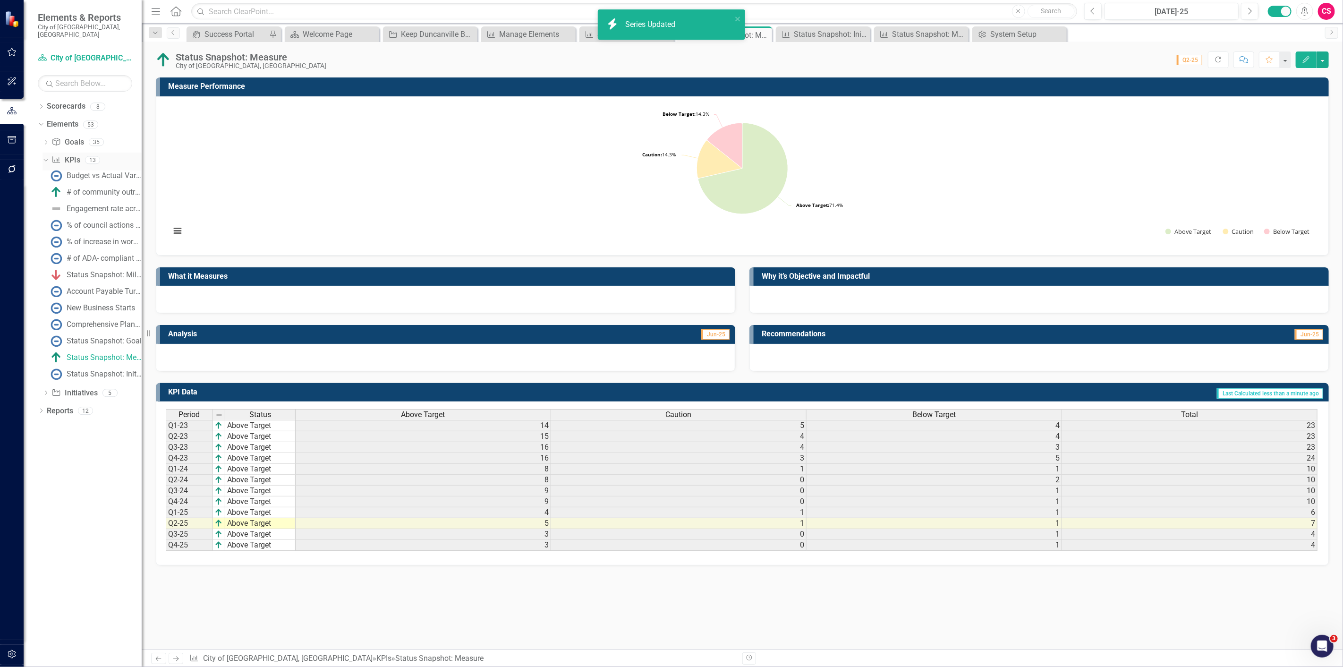
click at [67, 155] on link "KPI KPIs" at bounding box center [65, 160] width 28 height 11
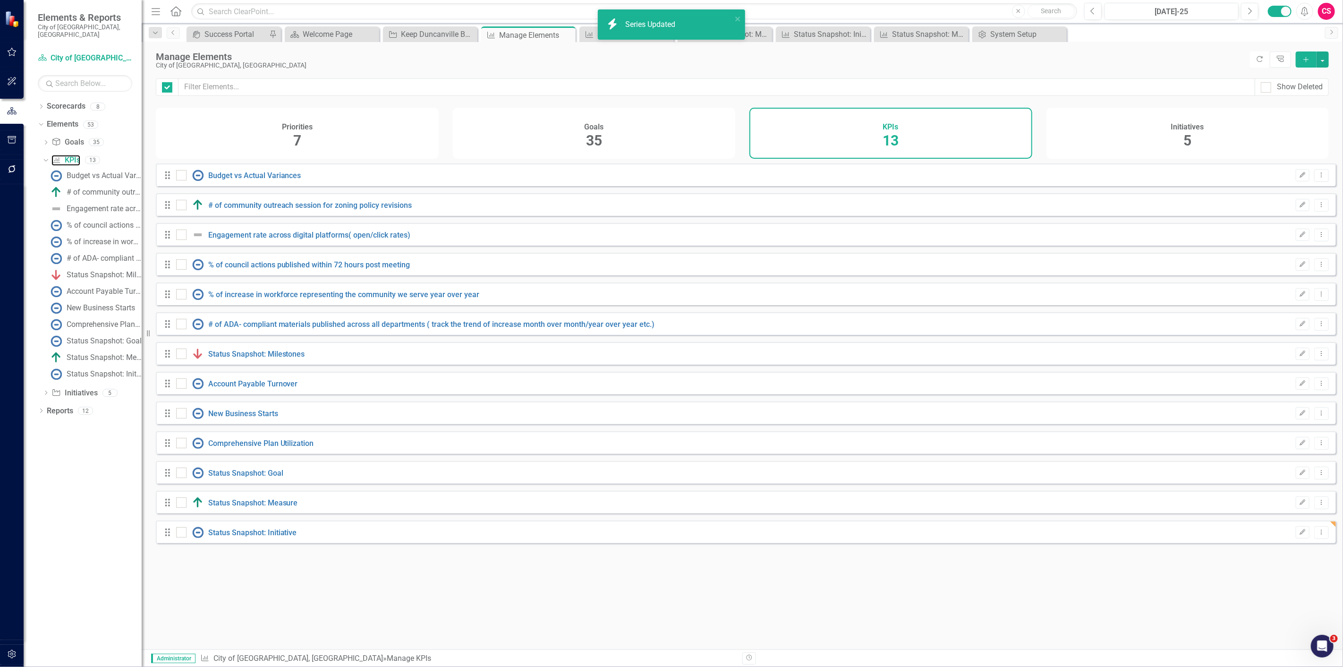
checkbox input "false"
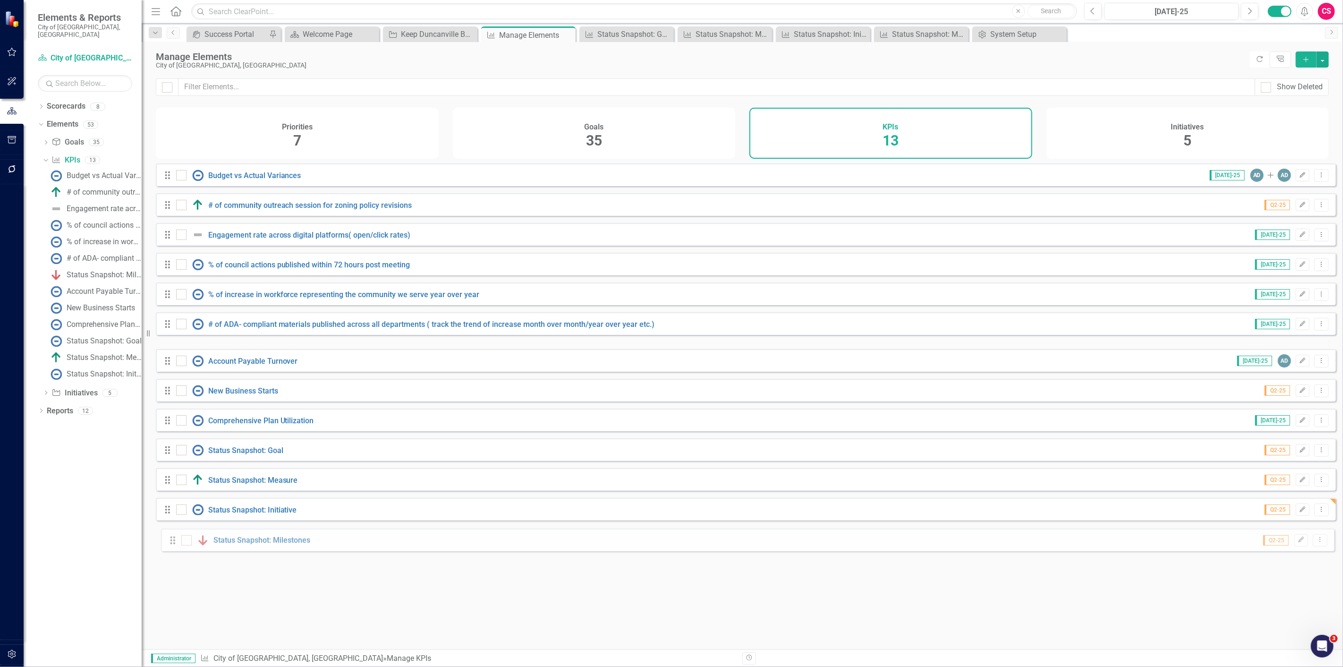
drag, startPoint x: 170, startPoint y: 359, endPoint x: 176, endPoint y: 538, distance: 179.5
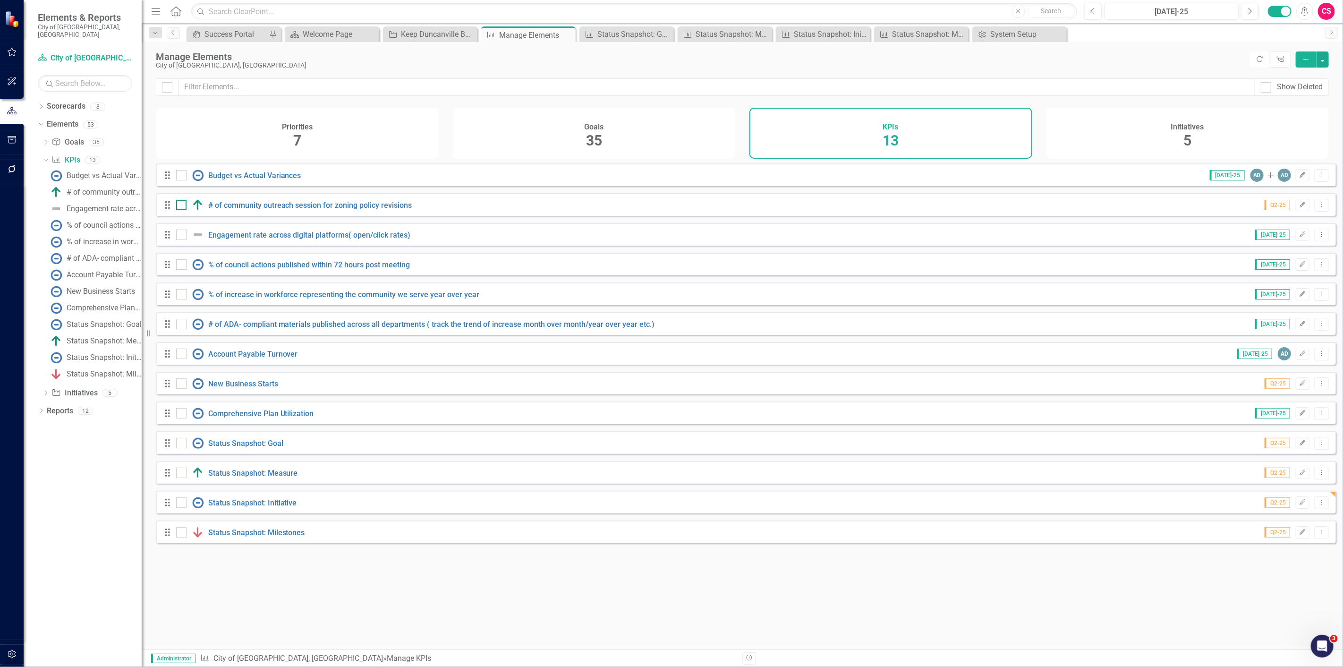
click at [183, 210] on div at bounding box center [181, 205] width 10 height 10
click at [182, 206] on input "checkbox" at bounding box center [179, 203] width 6 height 6
checkbox input "true"
click at [178, 240] on div at bounding box center [181, 234] width 10 height 10
click at [178, 236] on input "checkbox" at bounding box center [179, 232] width 6 height 6
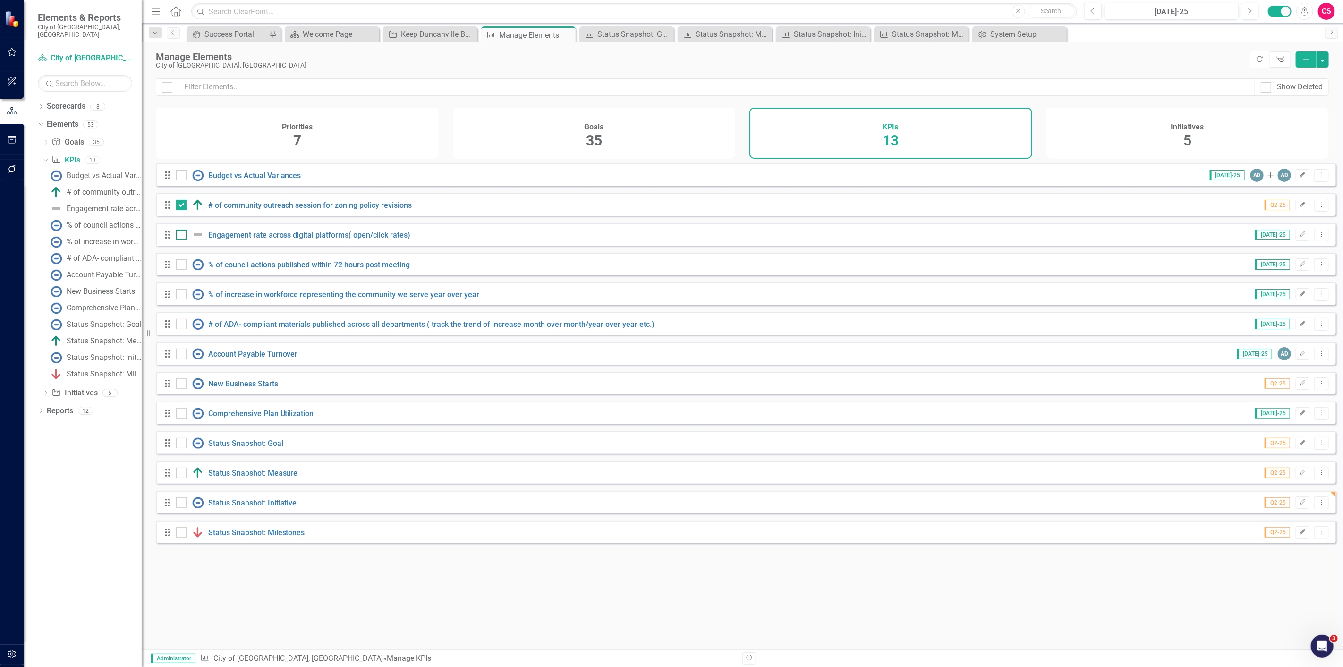
checkbox input "true"
drag, startPoint x: 180, startPoint y: 268, endPoint x: 182, endPoint y: 289, distance: 21.8
click at [180, 265] on input "checkbox" at bounding box center [179, 262] width 6 height 6
checkbox input "true"
click at [181, 295] on input "checkbox" at bounding box center [179, 292] width 6 height 6
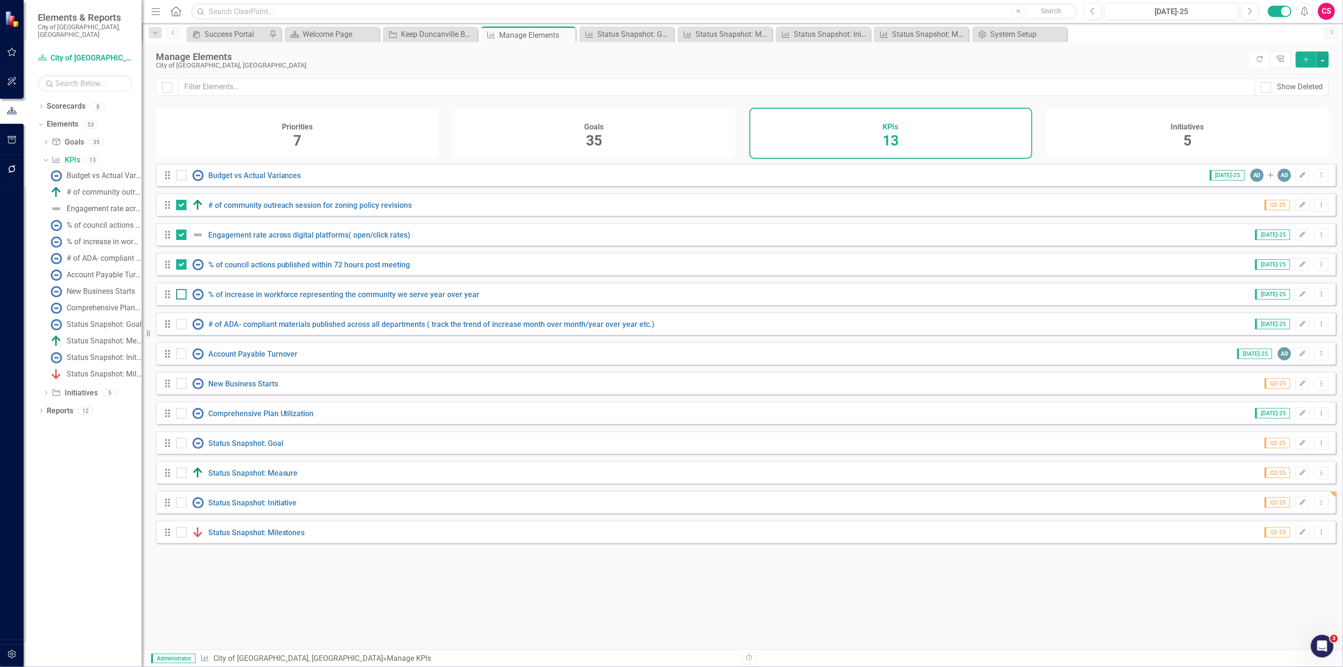
checkbox input "true"
click at [184, 328] on div at bounding box center [181, 324] width 10 height 10
click at [182, 325] on input "checkbox" at bounding box center [179, 322] width 6 height 6
checkbox input "true"
click at [182, 358] on div at bounding box center [181, 353] width 10 height 10
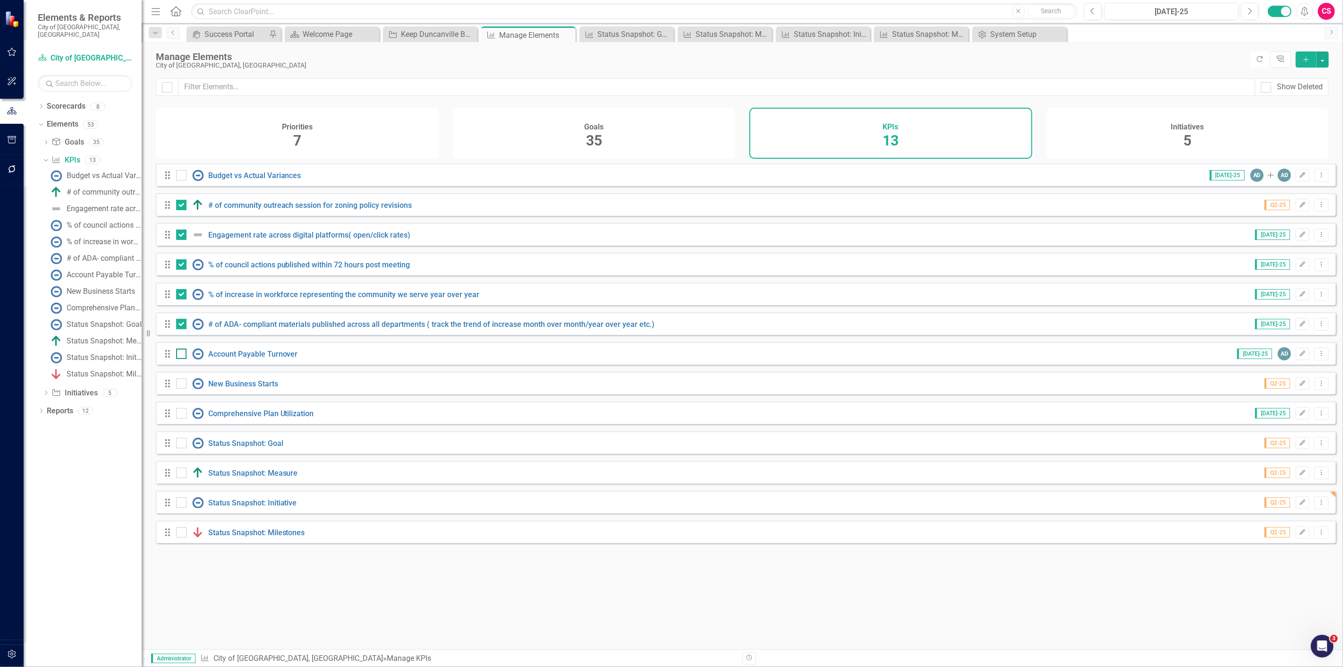
click at [182, 355] on input "checkbox" at bounding box center [179, 351] width 6 height 6
checkbox input "true"
click at [183, 388] on div at bounding box center [181, 383] width 10 height 10
click at [182, 384] on input "checkbox" at bounding box center [179, 381] width 6 height 6
checkbox input "true"
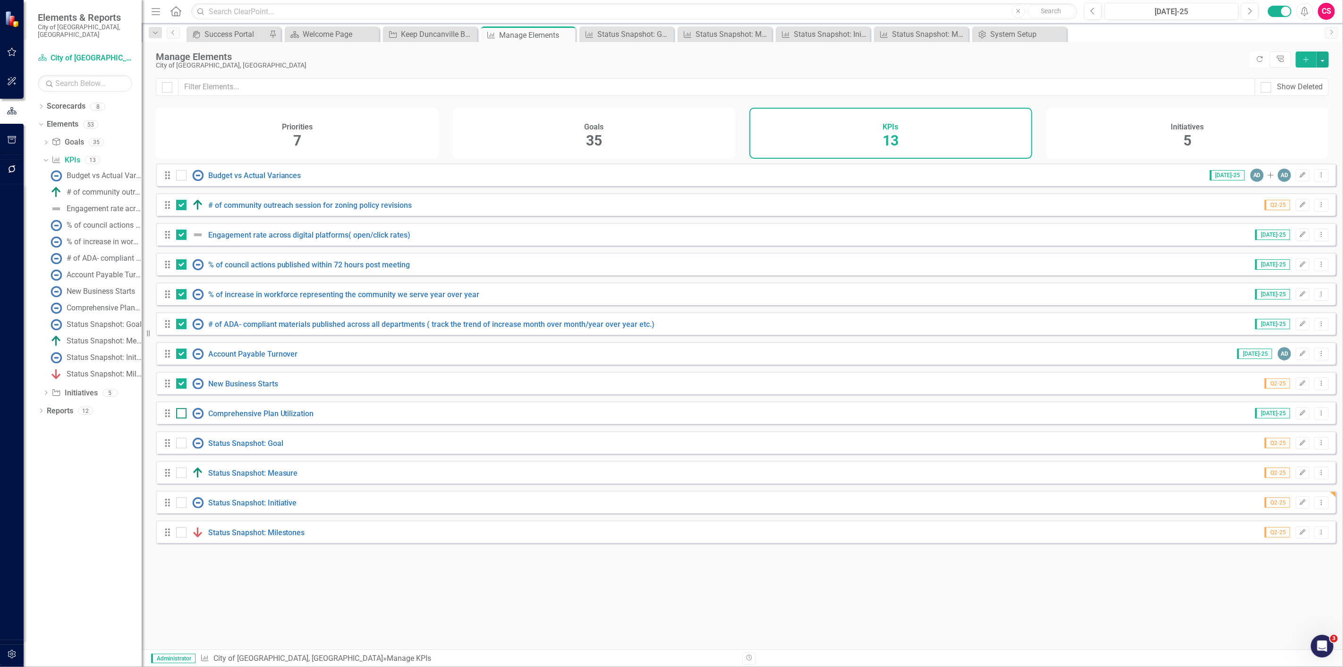
click at [182, 418] on div at bounding box center [181, 413] width 10 height 10
click at [182, 414] on input "checkbox" at bounding box center [179, 411] width 6 height 6
checkbox input "true"
click at [540, 326] on div "# of ADA- compliant materials published across all departments ( track the tren…" at bounding box center [416, 323] width 481 height 11
click at [539, 328] on link "# of ADA- compliant materials published across all departments ( track the tren…" at bounding box center [431, 324] width 447 height 9
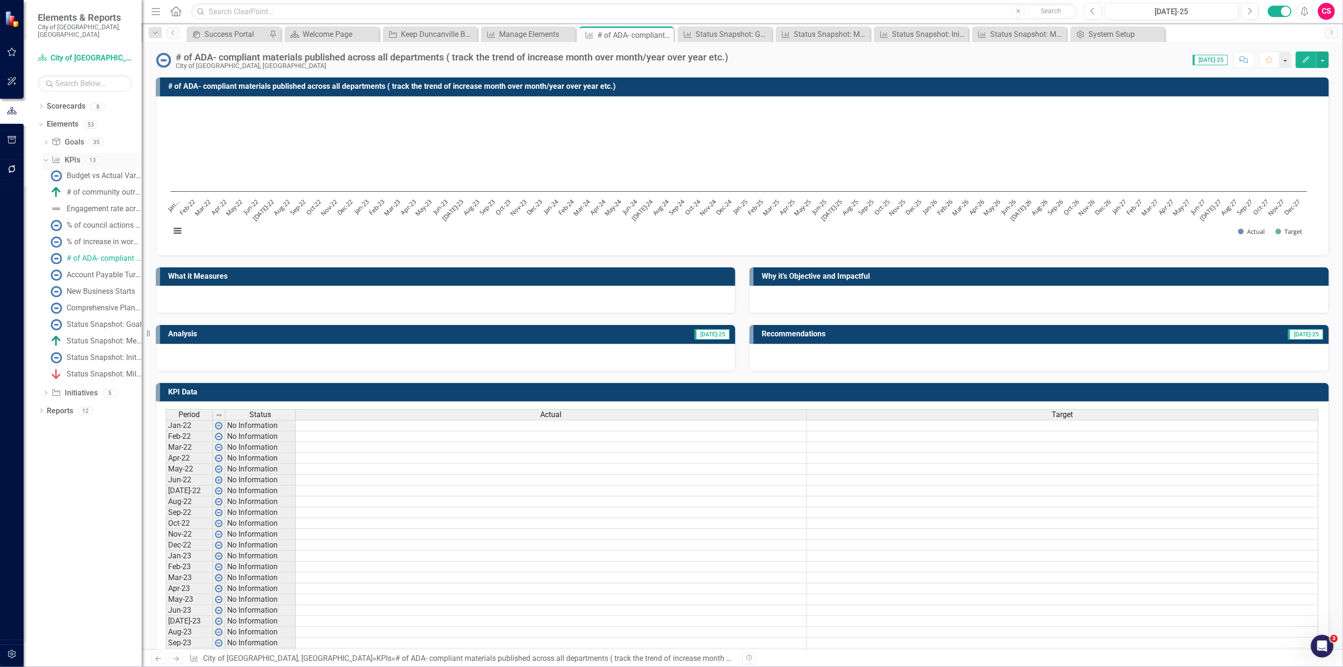
click at [58, 152] on div "KPI KPIs" at bounding box center [65, 160] width 28 height 16
click at [55, 156] on icon "KPI" at bounding box center [55, 160] width 9 height 8
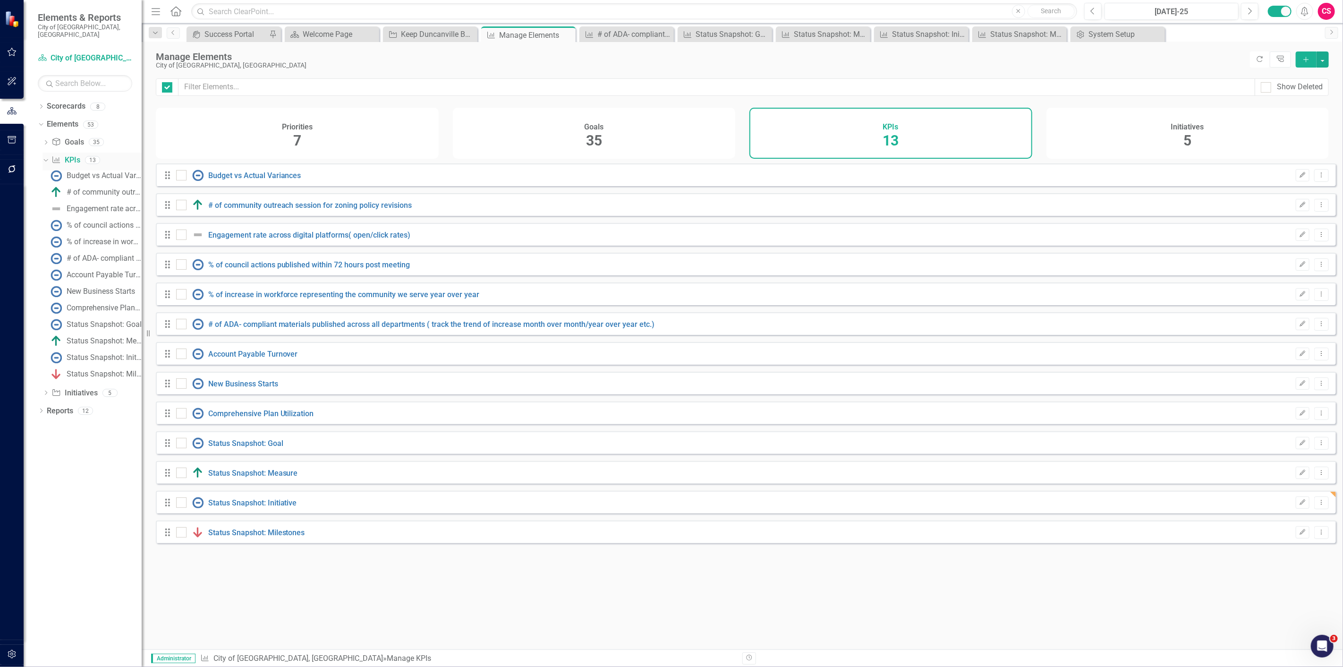
checkbox input "false"
click at [182, 211] on div at bounding box center [192, 204] width 32 height 11
click at [182, 206] on input "checkbox" at bounding box center [179, 203] width 6 height 6
checkbox input "true"
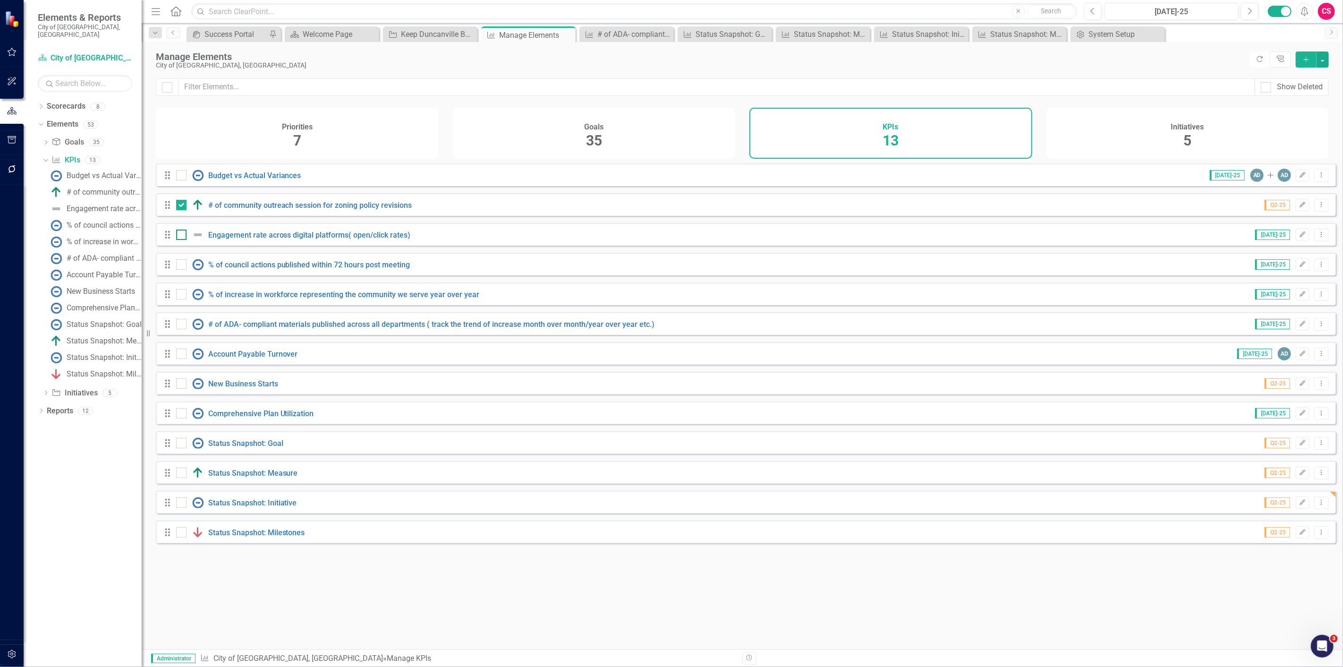
click at [186, 240] on div at bounding box center [181, 234] width 10 height 10
click at [182, 236] on input "checkbox" at bounding box center [179, 232] width 6 height 6
checkbox input "true"
click at [182, 270] on div at bounding box center [181, 264] width 10 height 10
click at [182, 265] on input "checkbox" at bounding box center [179, 262] width 6 height 6
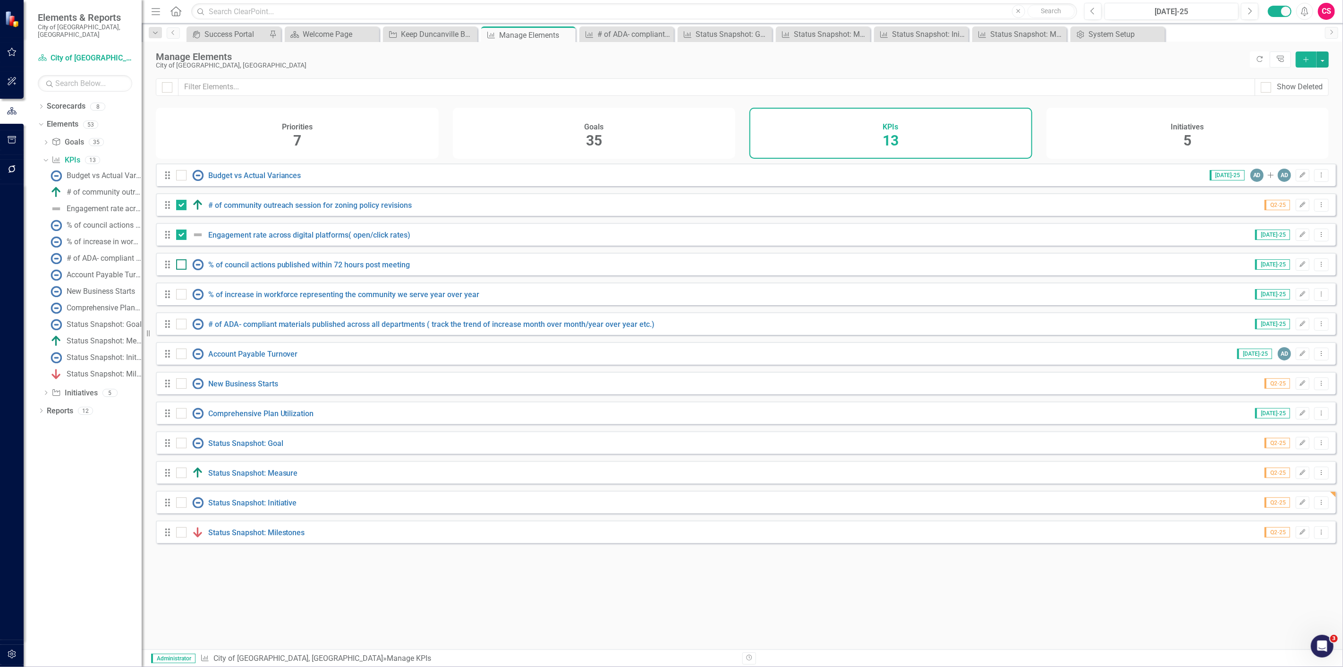
checkbox input "true"
click at [178, 295] on input "checkbox" at bounding box center [179, 292] width 6 height 6
checkbox input "true"
click at [180, 325] on input "checkbox" at bounding box center [179, 322] width 6 height 6
checkbox input "true"
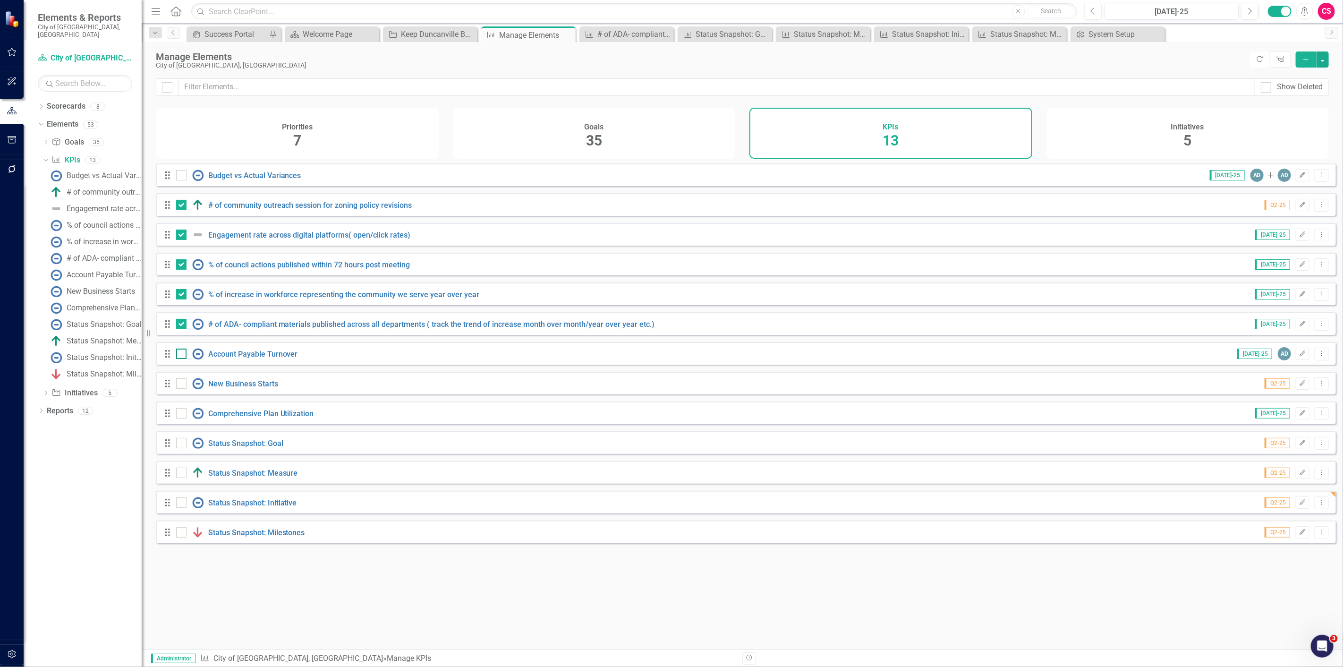
click at [177, 355] on input "checkbox" at bounding box center [179, 351] width 6 height 6
checkbox input "true"
click at [181, 384] on input "checkbox" at bounding box center [179, 381] width 6 height 6
checkbox input "true"
click at [189, 415] on div at bounding box center [192, 412] width 32 height 11
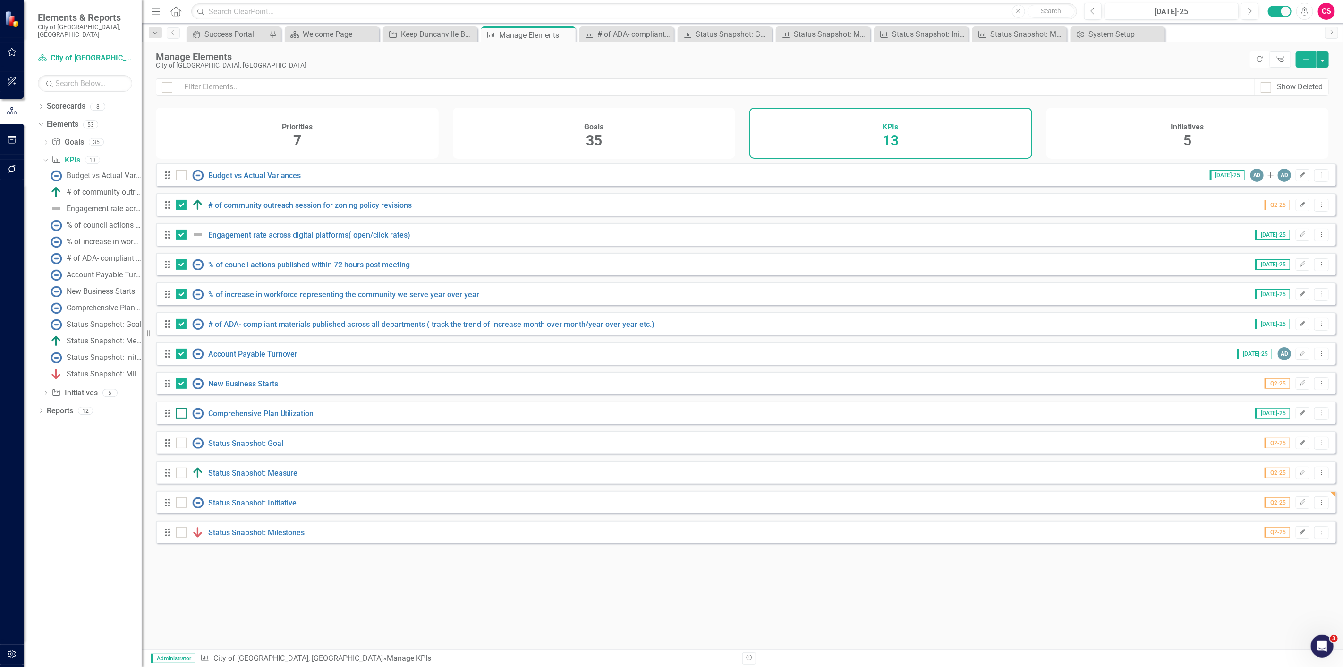
click at [182, 414] on input "checkbox" at bounding box center [179, 411] width 6 height 6
checkbox input "true"
click at [1319, 63] on button "button" at bounding box center [1322, 59] width 12 height 16
click at [1288, 129] on link "Trash Delete Multiple" at bounding box center [1290, 128] width 75 height 17
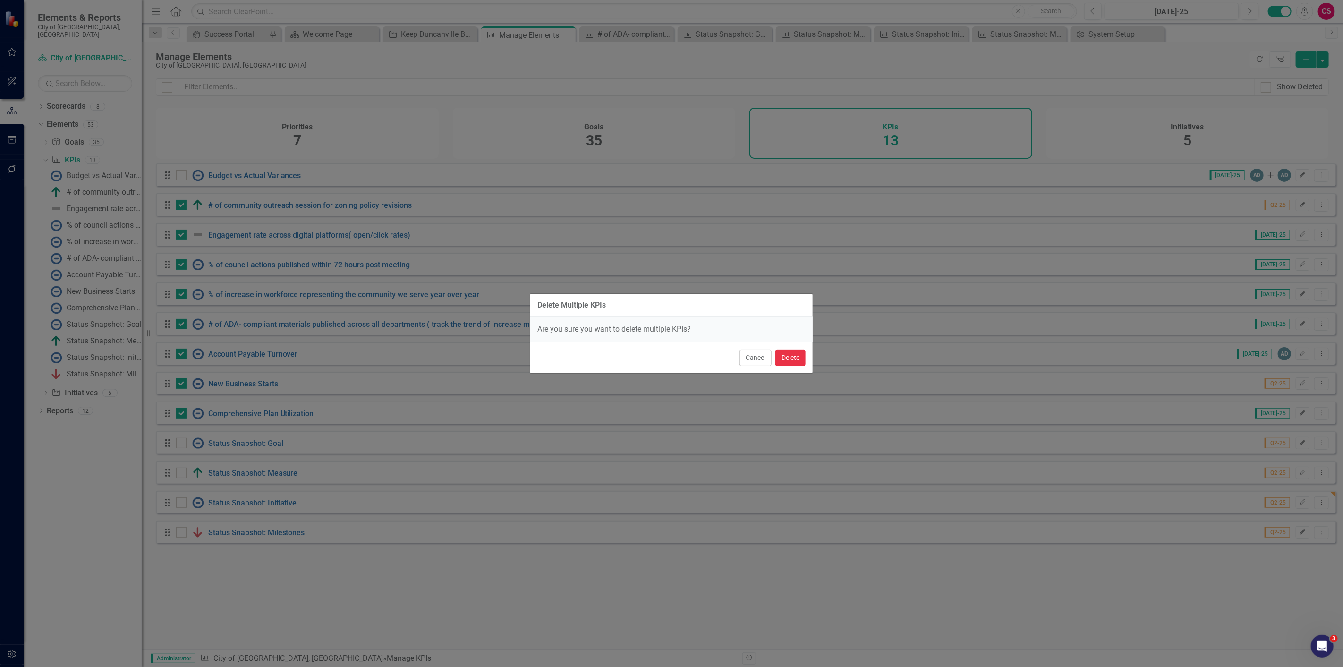
click at [798, 351] on button "Delete" at bounding box center [790, 357] width 30 height 17
checkbox input "false"
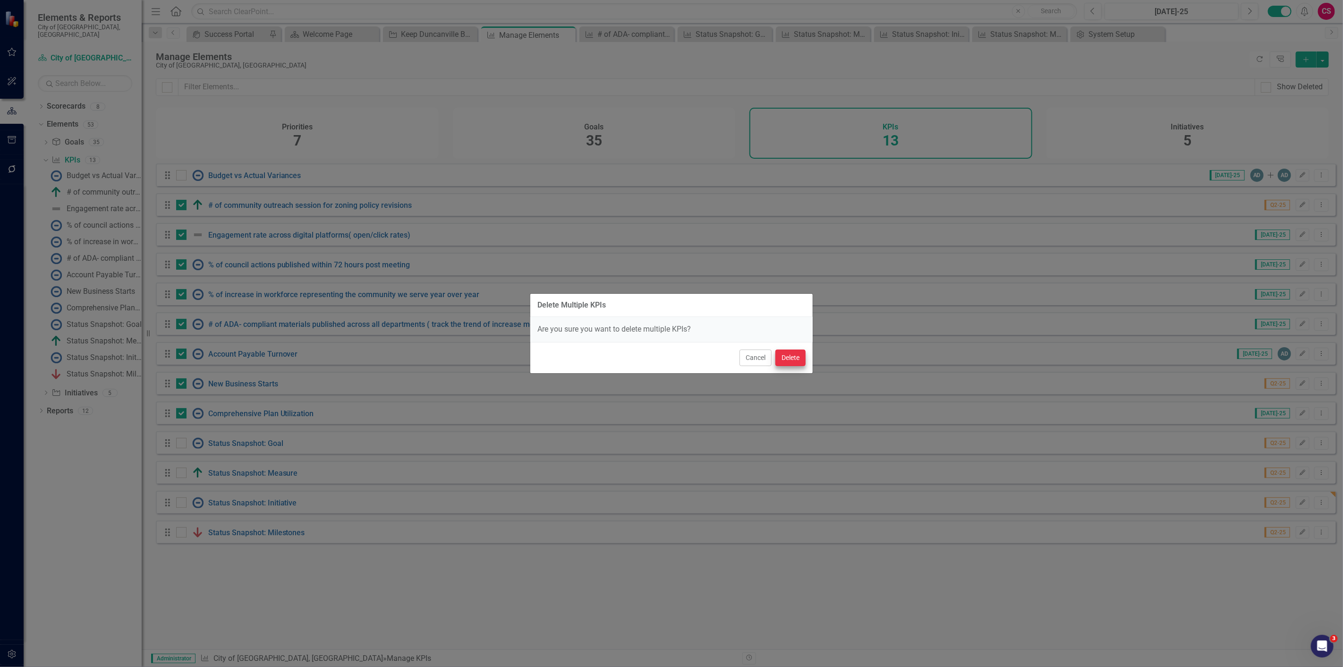
checkbox input "false"
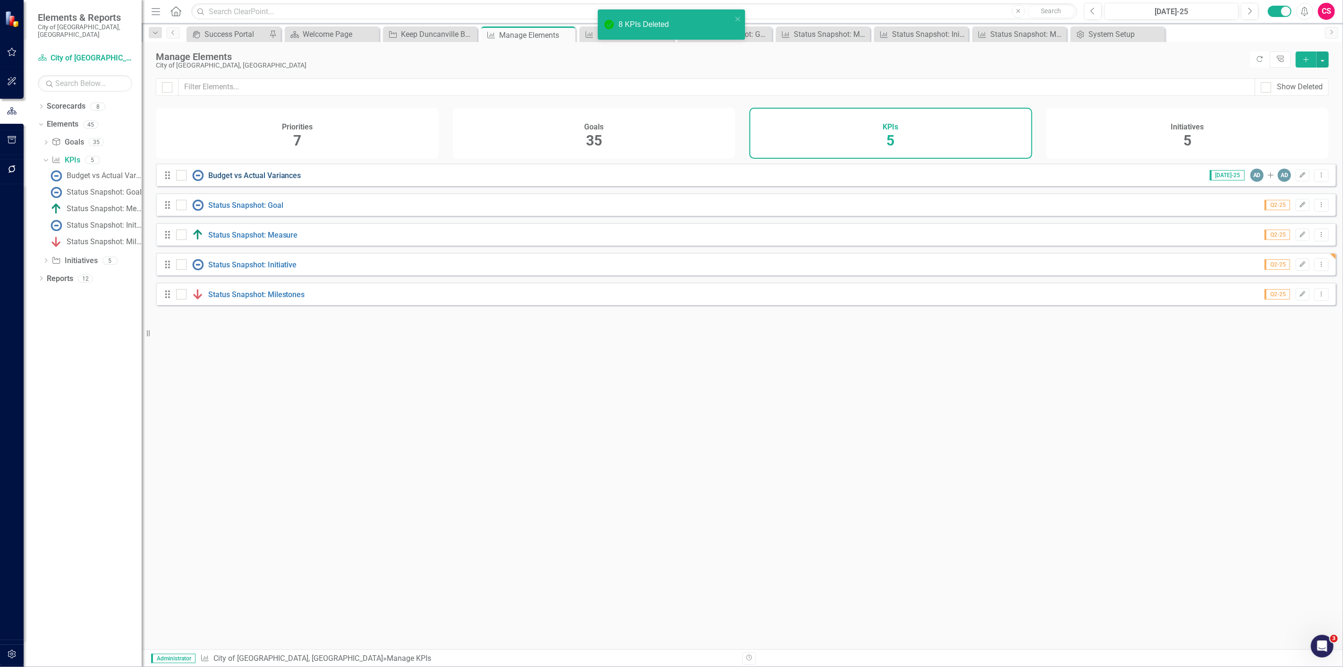
click at [275, 180] on link "Budget vs Actual Variances" at bounding box center [254, 175] width 93 height 9
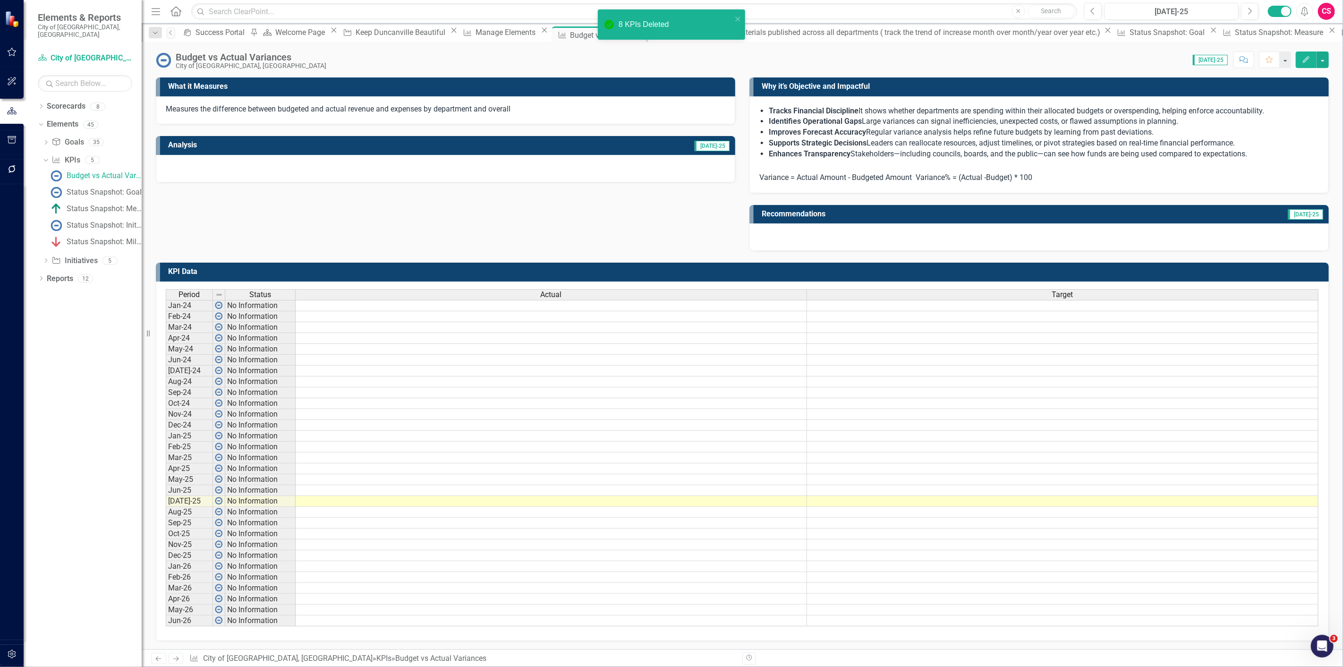
click at [277, 56] on div "Budget vs Actual Variances" at bounding box center [251, 57] width 151 height 10
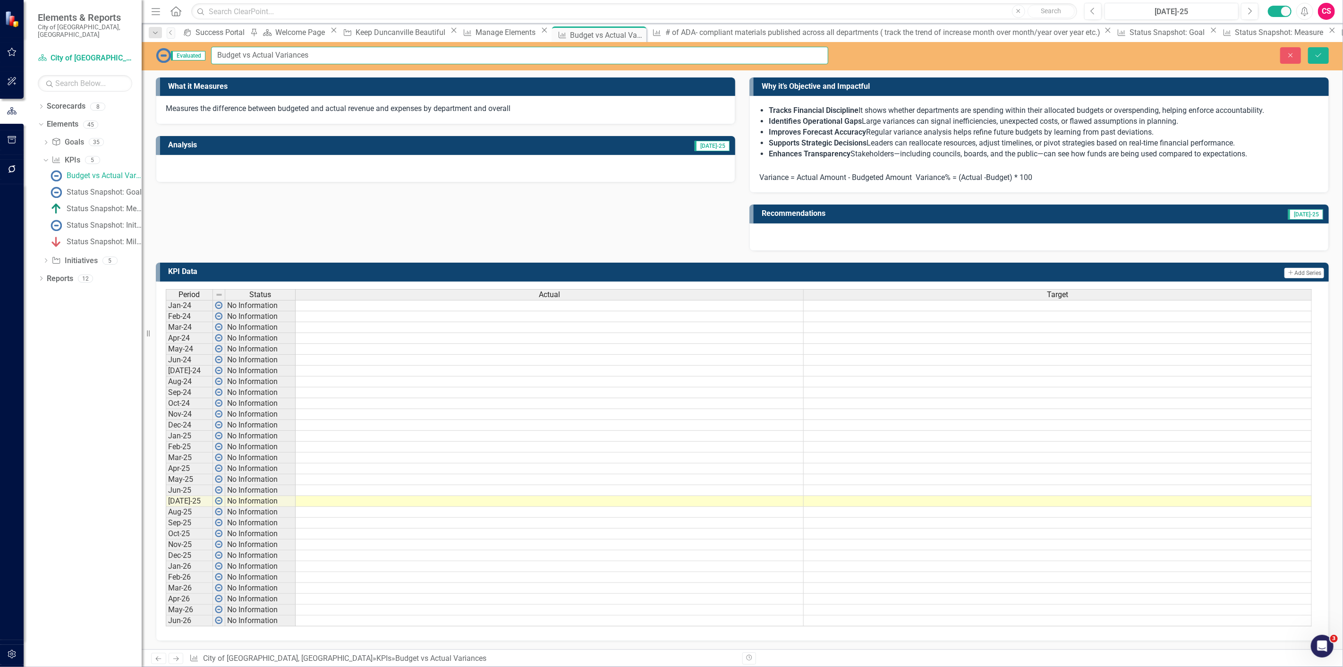
drag, startPoint x: 329, startPoint y: 60, endPoint x: 273, endPoint y: 69, distance: 56.8
click at [273, 68] on div "Evaluated Budget vs Actual Variances Close Save" at bounding box center [742, 56] width 1201 height 28
type input "Budget vs Actual"
click at [1308, 47] on button "Save" at bounding box center [1318, 55] width 21 height 17
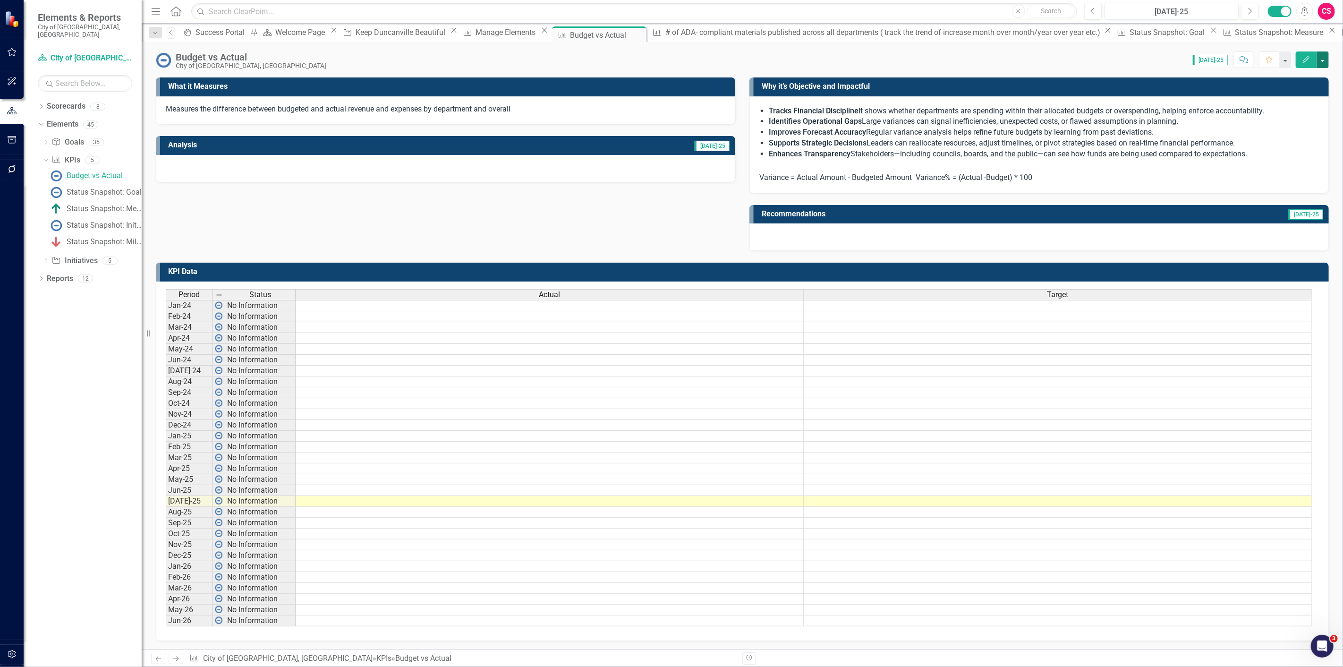
click at [1328, 60] on button "button" at bounding box center [1322, 59] width 12 height 17
click at [1304, 88] on link "Edit Report Edit Layout" at bounding box center [1289, 94] width 76 height 17
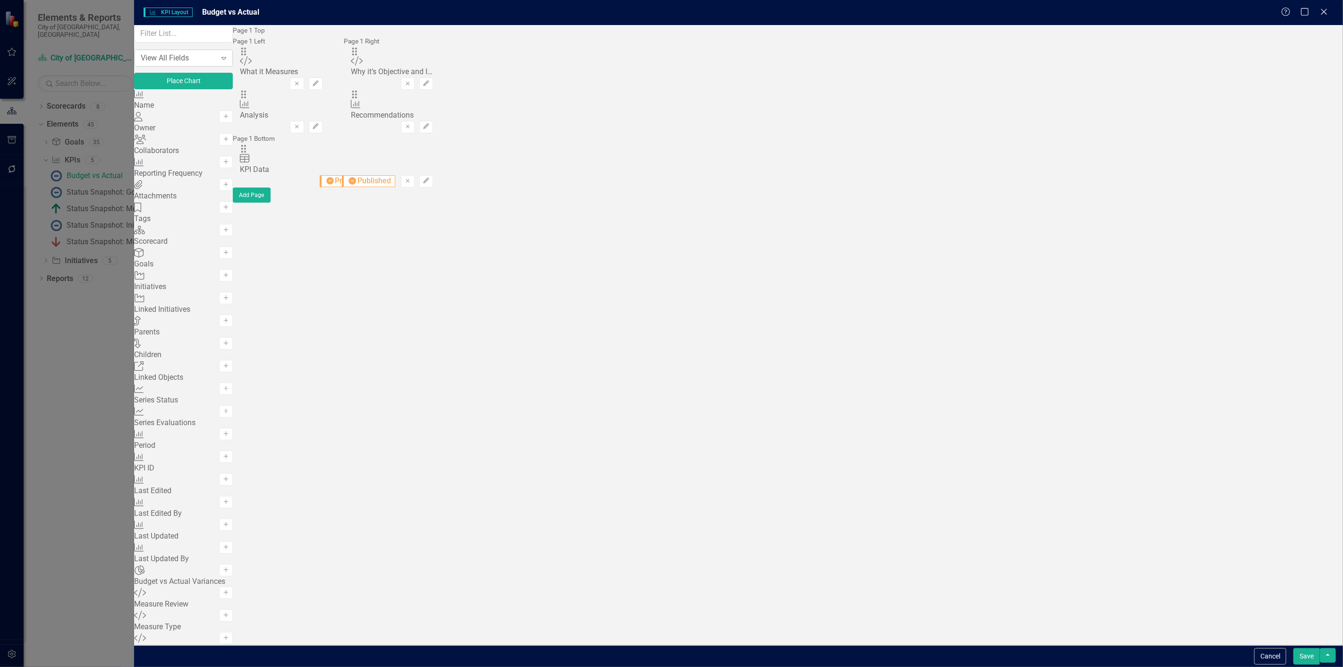
click at [216, 63] on div "View All Fields" at bounding box center [179, 57] width 76 height 11
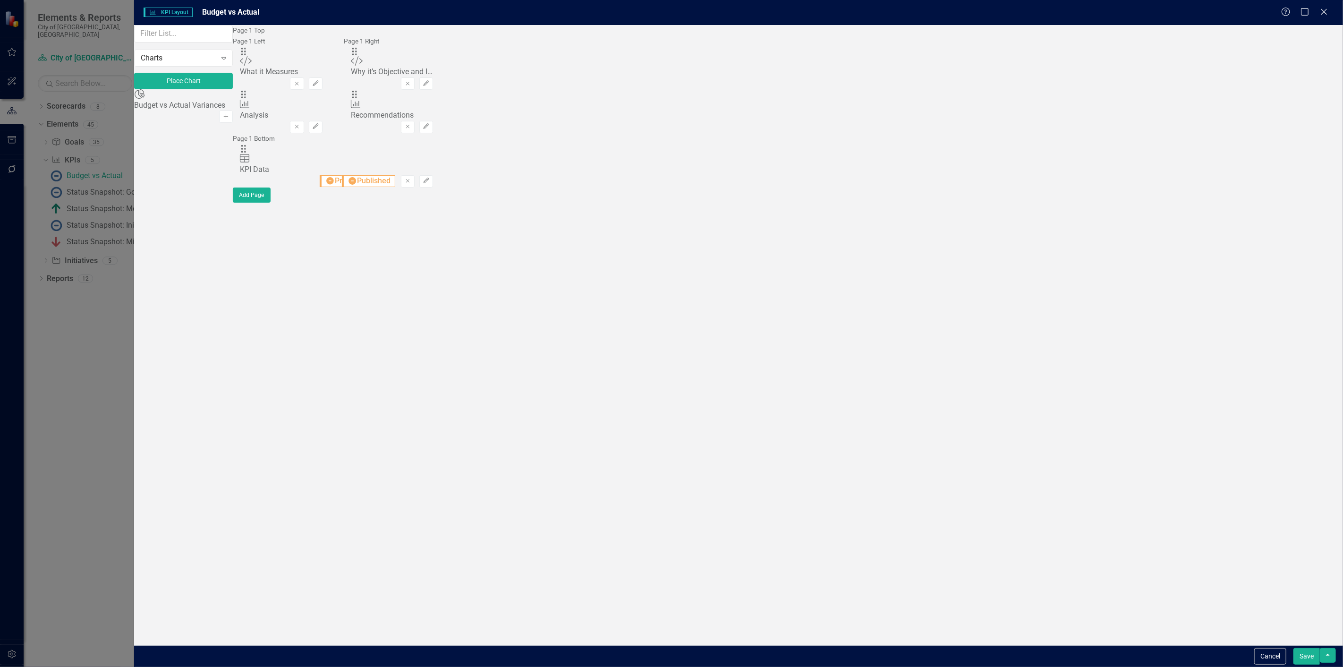
click at [233, 112] on button "Add" at bounding box center [226, 116] width 14 height 12
click at [1326, 657] on button "button" at bounding box center [1327, 655] width 16 height 15
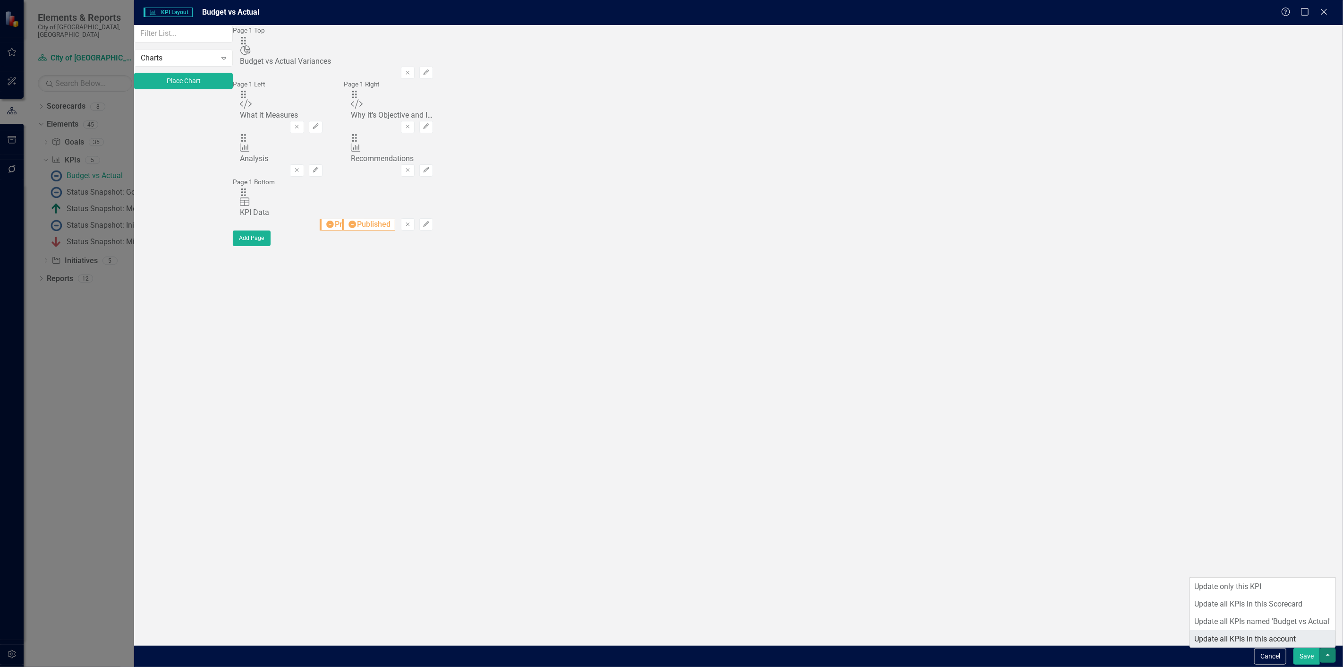
click at [1273, 646] on link "Update all KPIs in this account" at bounding box center [1263, 638] width 146 height 17
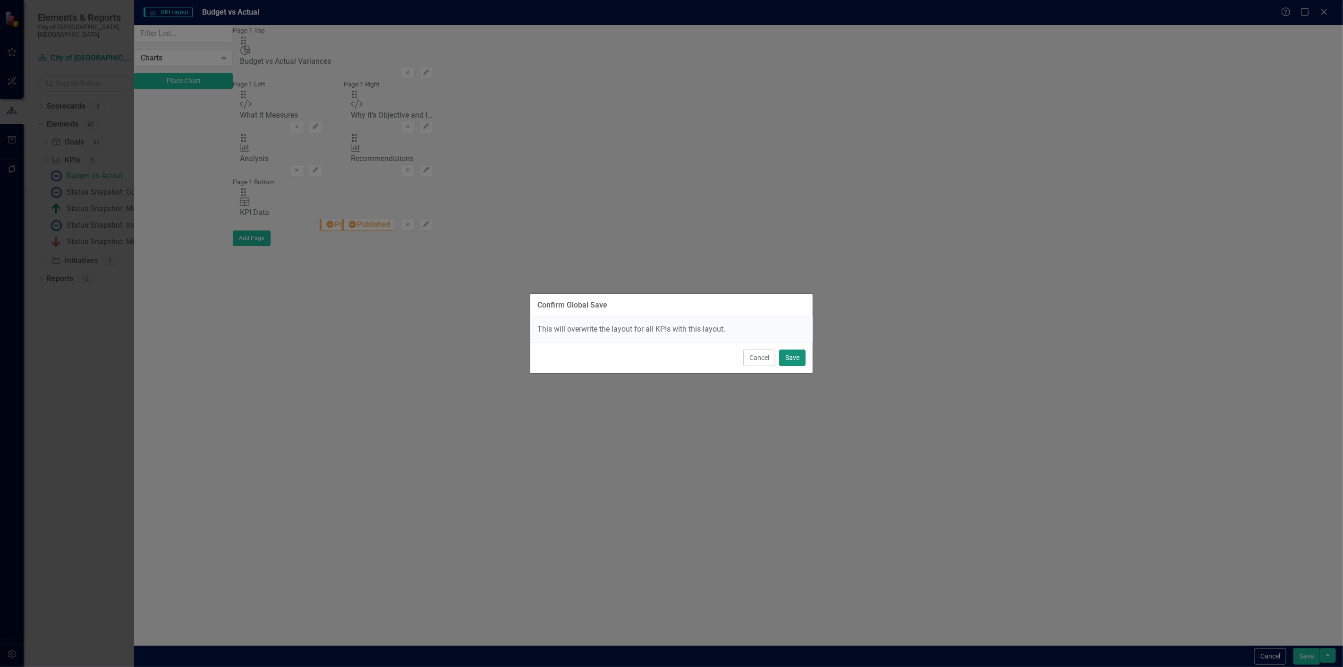
click at [781, 360] on button "Save" at bounding box center [792, 357] width 26 height 17
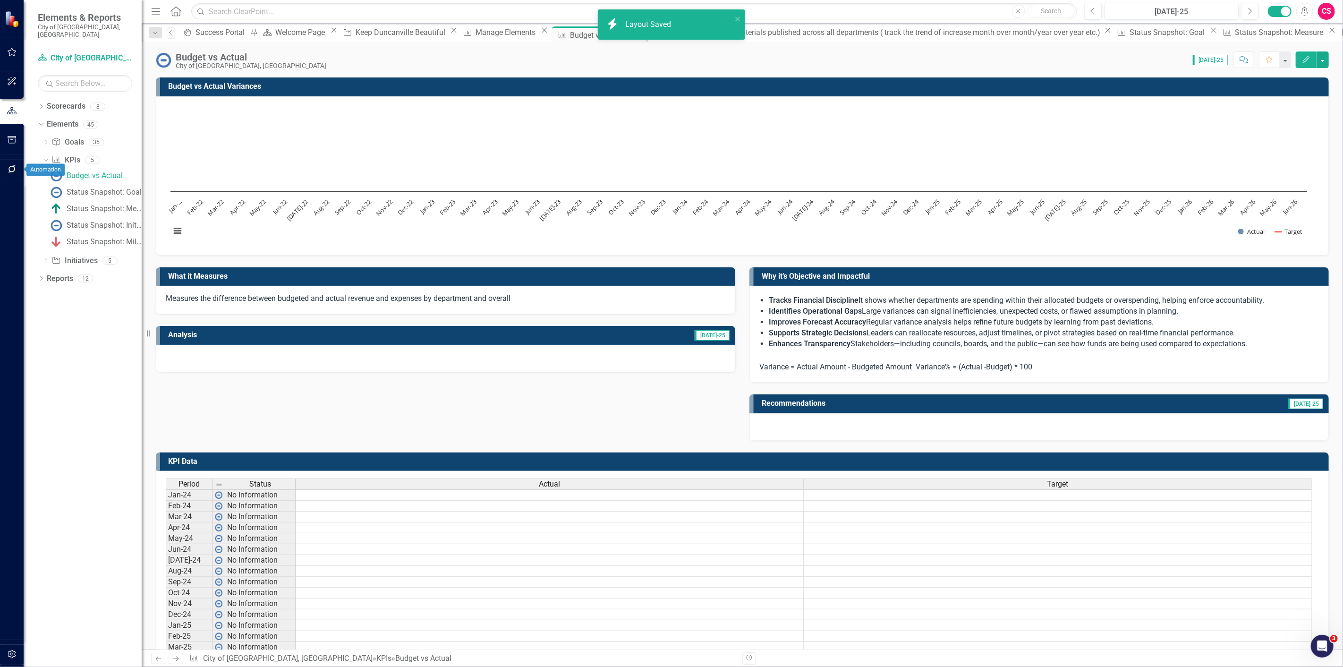
click at [1, 172] on button "button" at bounding box center [11, 170] width 21 height 20
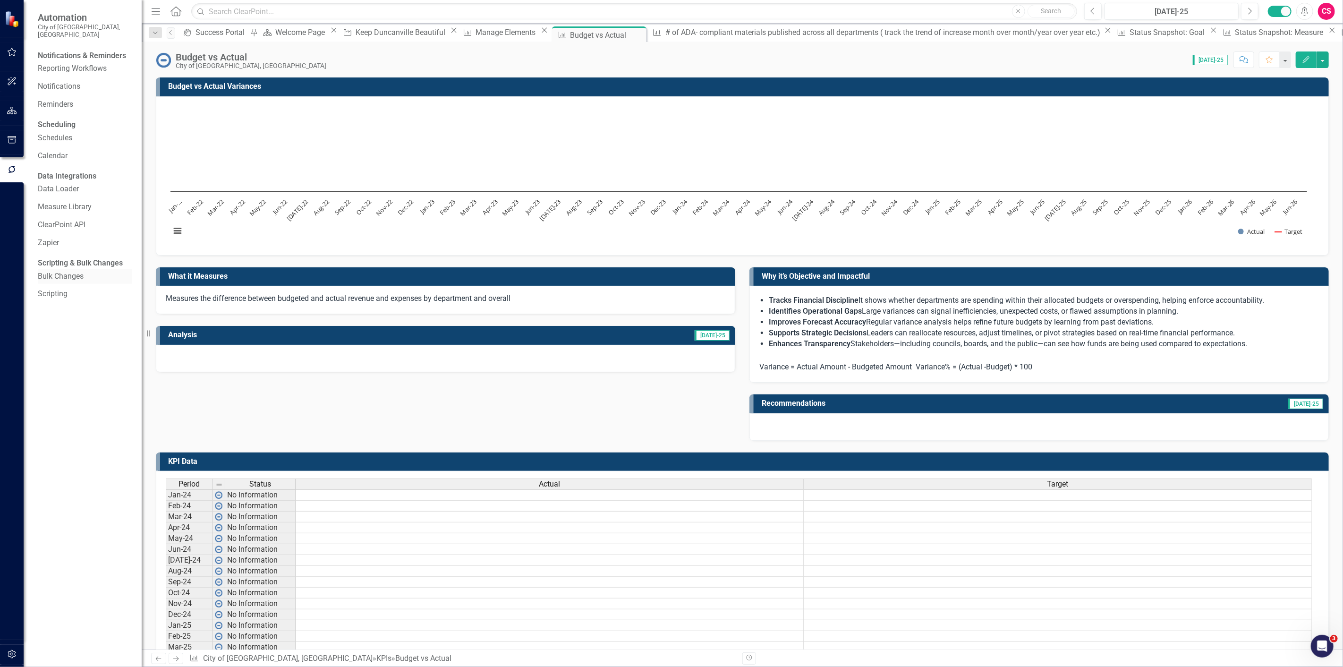
click at [59, 282] on link "Bulk Changes" at bounding box center [85, 276] width 94 height 11
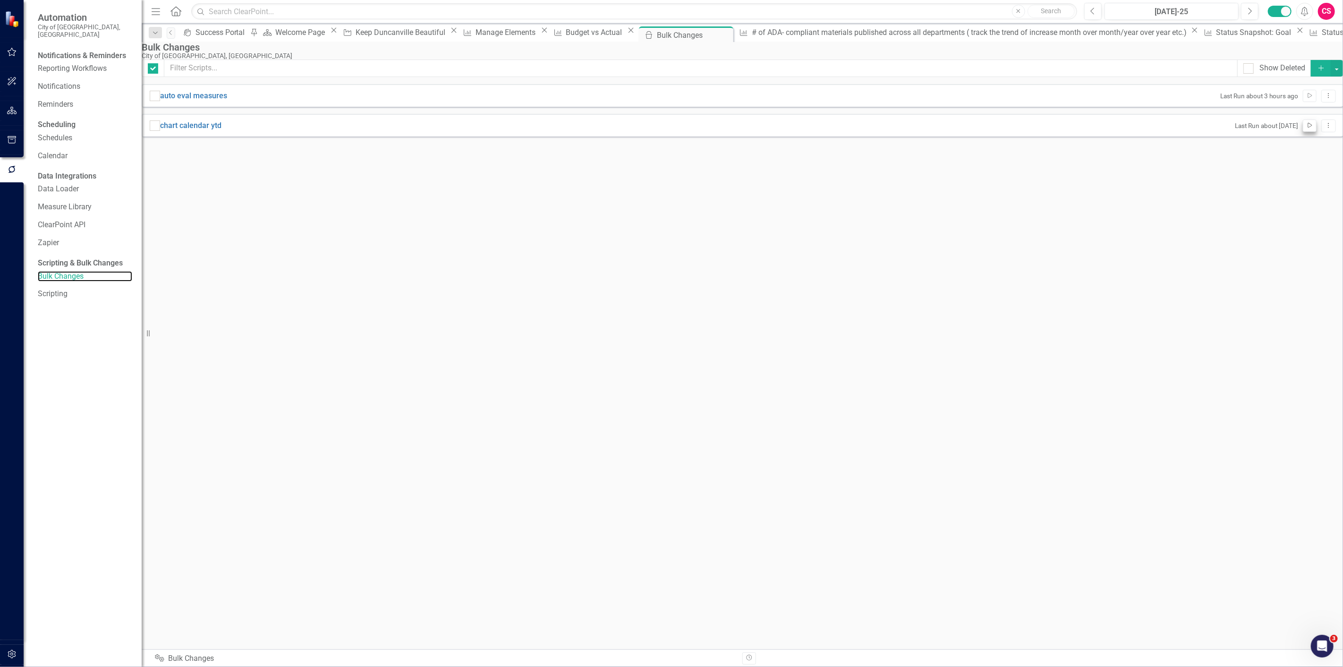
checkbox input "false"
click at [1306, 128] on icon "Run Script" at bounding box center [1309, 126] width 7 height 6
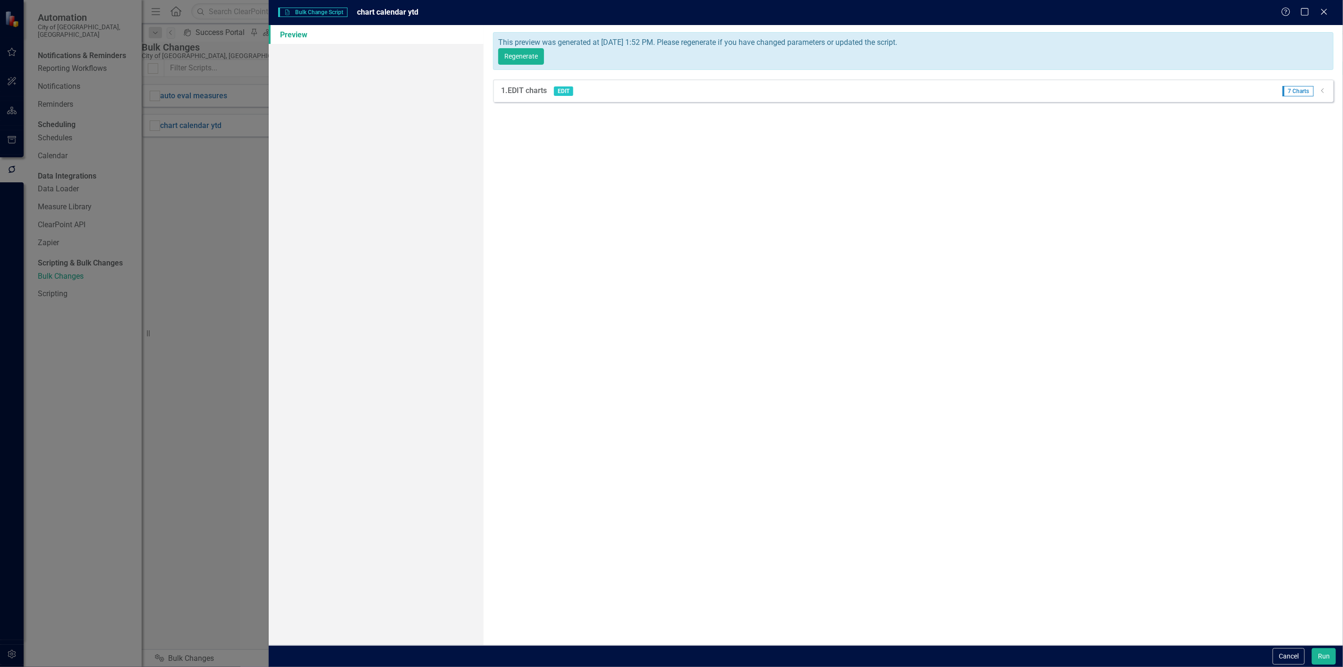
click at [1319, 88] on icon "Dropdown" at bounding box center [1322, 91] width 7 height 6
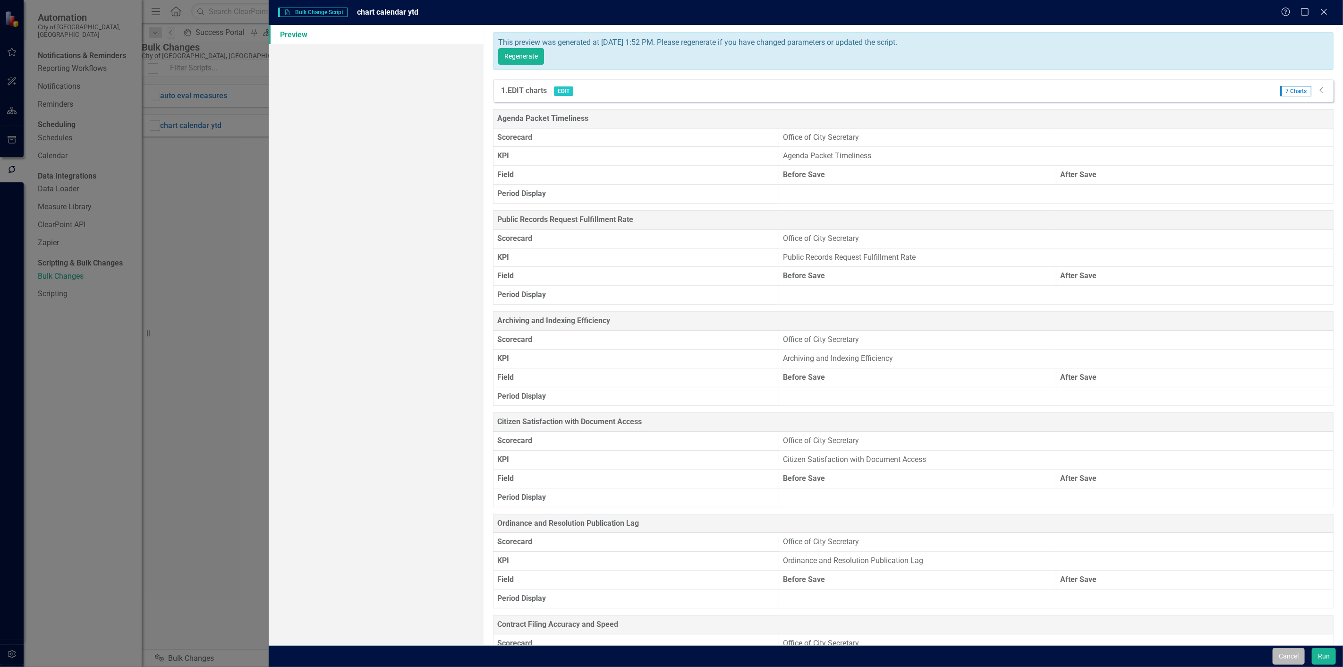
click at [1295, 658] on button "Cancel" at bounding box center [1288, 656] width 32 height 17
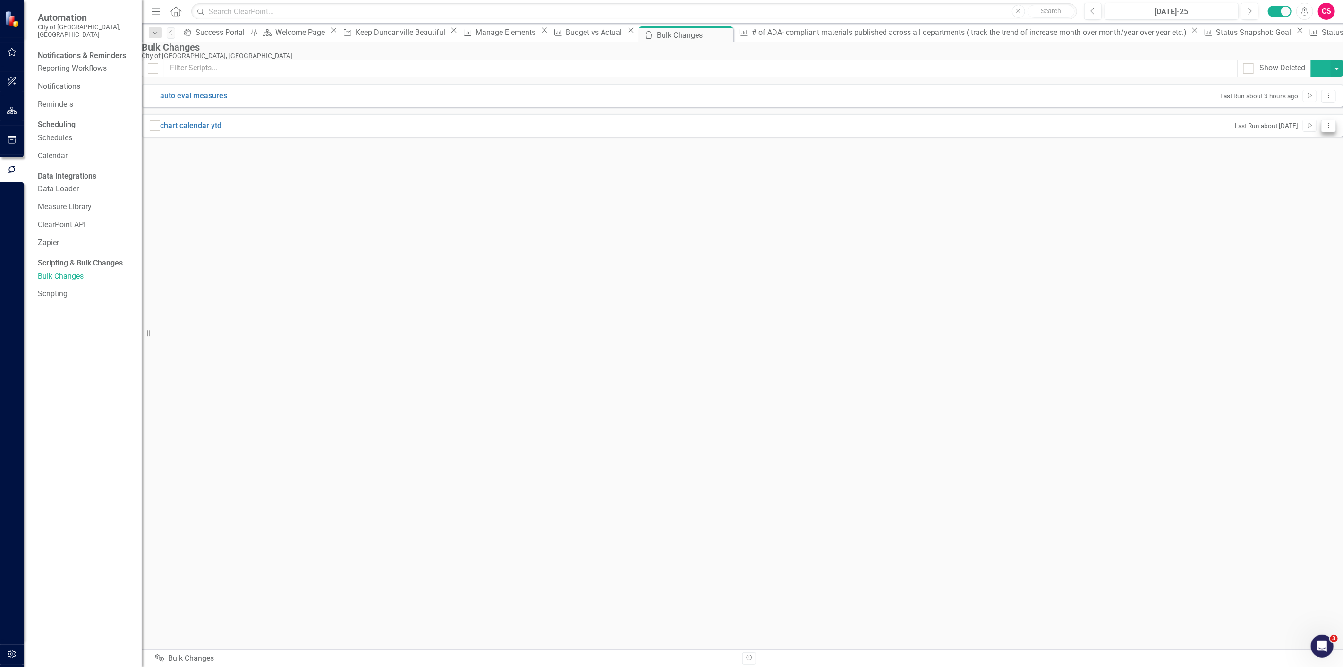
click at [1324, 128] on icon "Dropdown Menu" at bounding box center [1328, 125] width 8 height 6
click at [1295, 180] on link "Edit Edit Script" at bounding box center [1284, 182] width 76 height 17
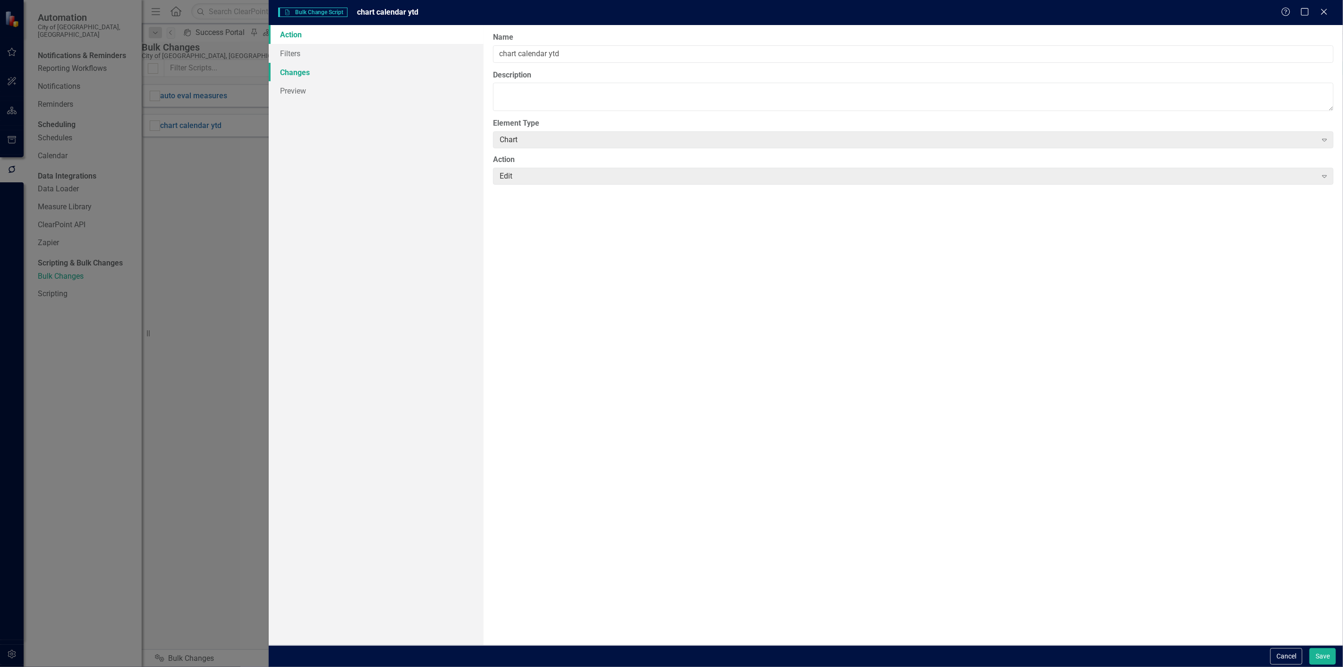
click at [322, 76] on link "Changes" at bounding box center [376, 72] width 215 height 19
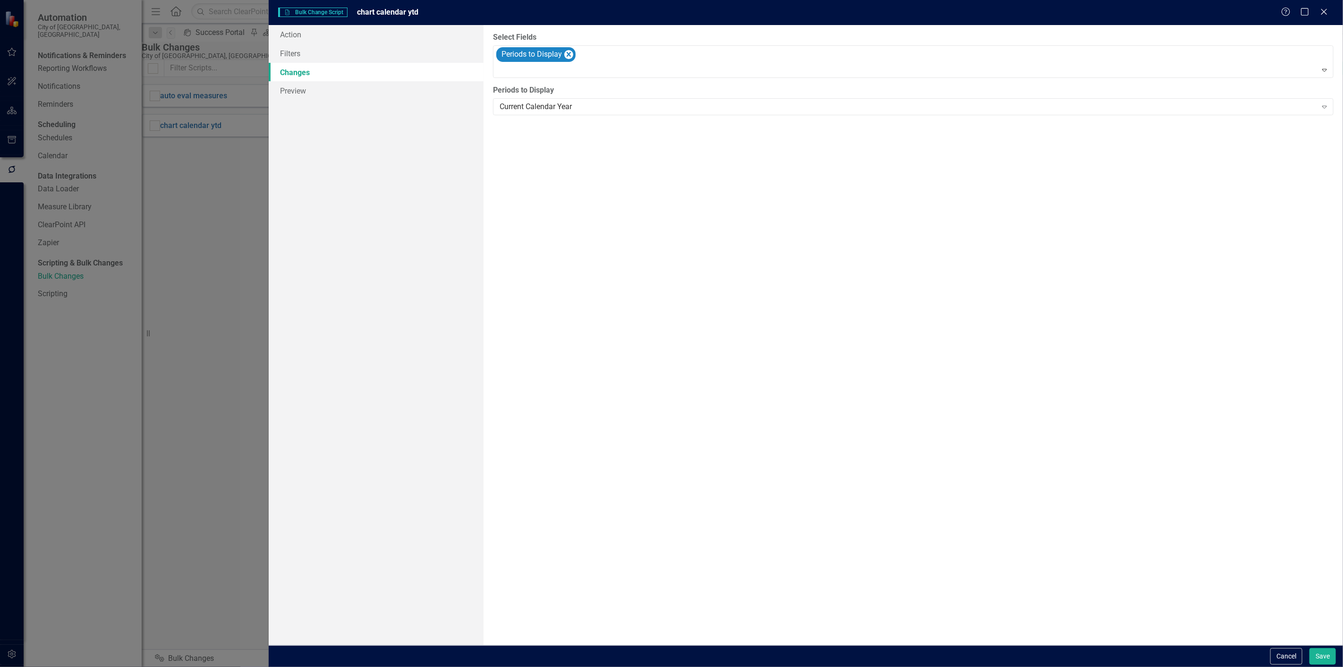
click at [319, 65] on link "Changes" at bounding box center [376, 72] width 215 height 19
click at [320, 58] on link "Filters" at bounding box center [376, 53] width 215 height 19
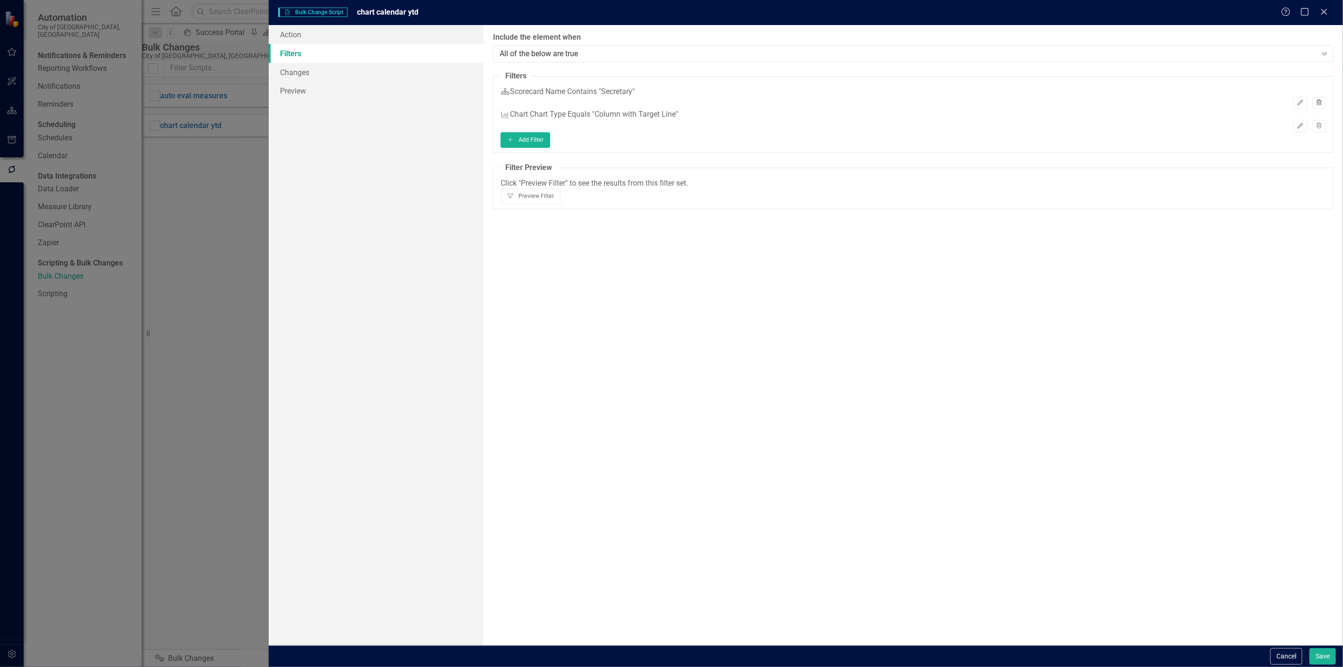
click at [1316, 100] on icon "Trash" at bounding box center [1318, 103] width 7 height 6
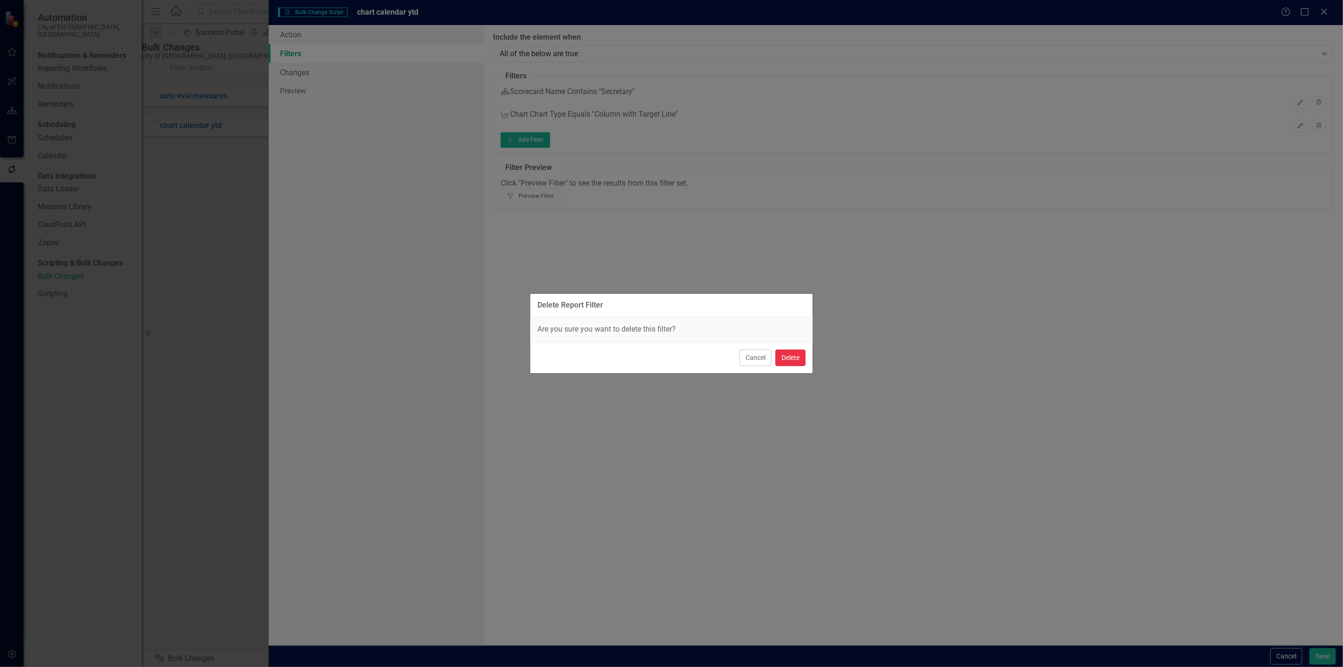
click at [778, 363] on button "Delete" at bounding box center [790, 357] width 30 height 17
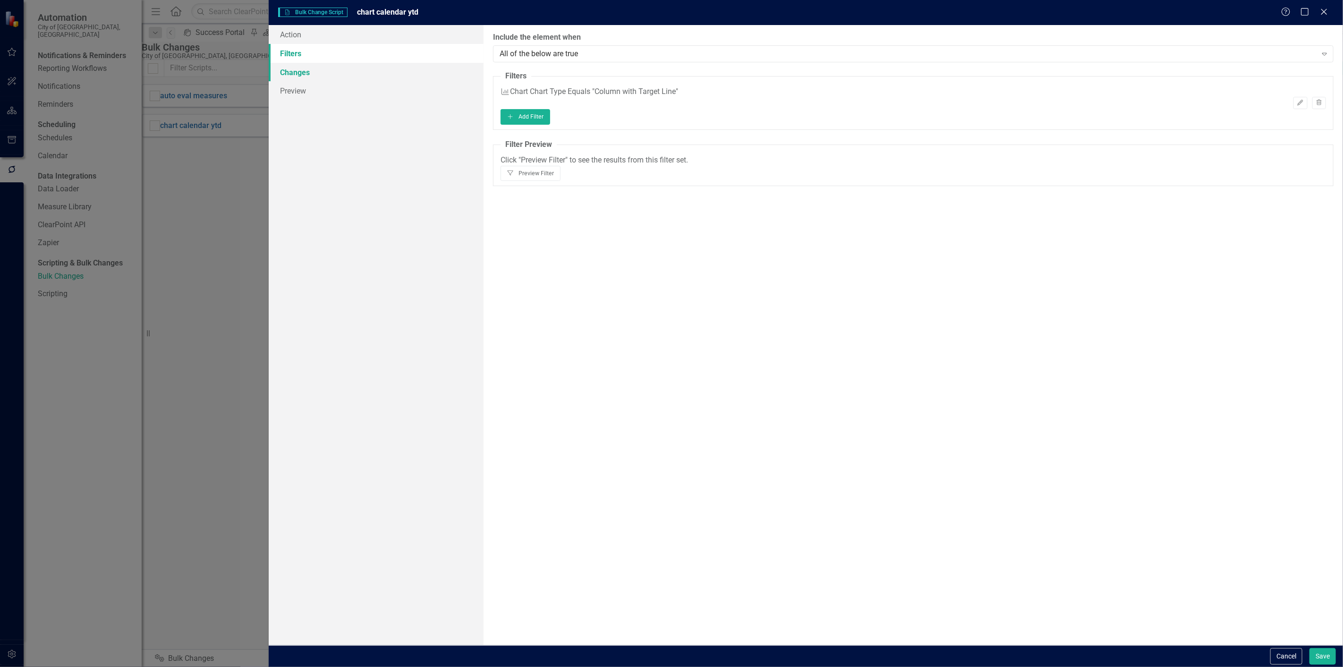
click at [328, 73] on link "Changes" at bounding box center [376, 72] width 215 height 19
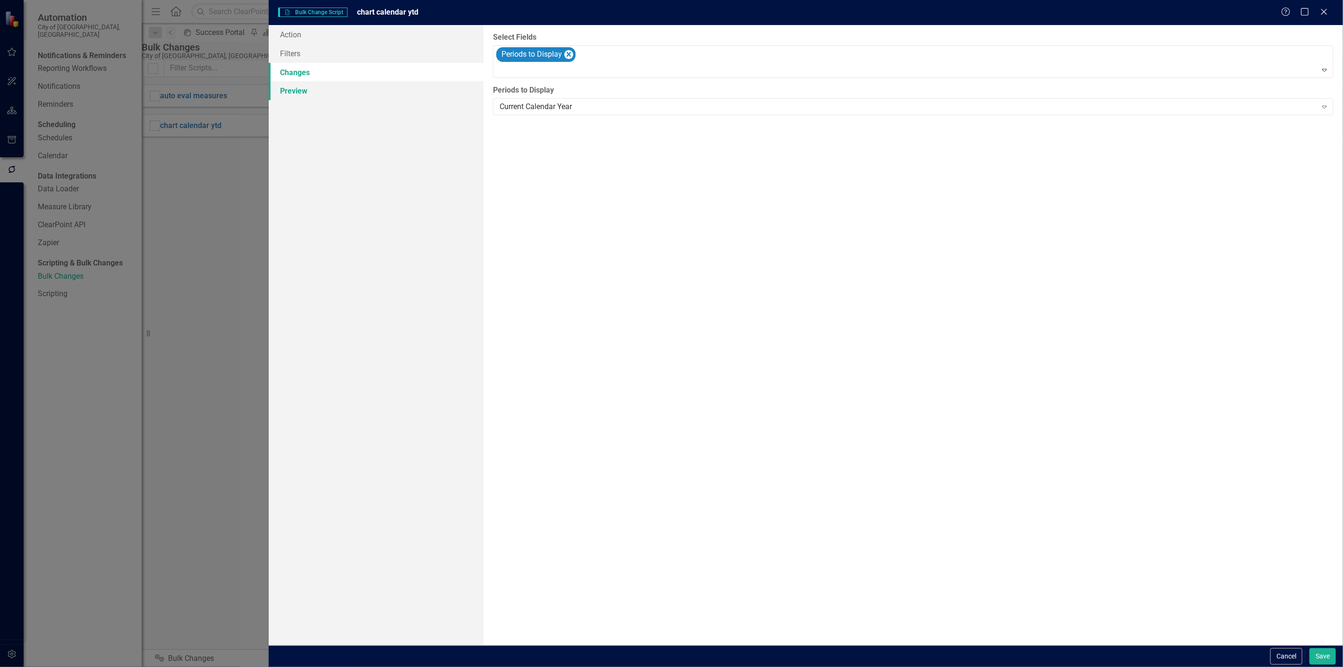
click at [314, 93] on link "Preview" at bounding box center [376, 90] width 215 height 19
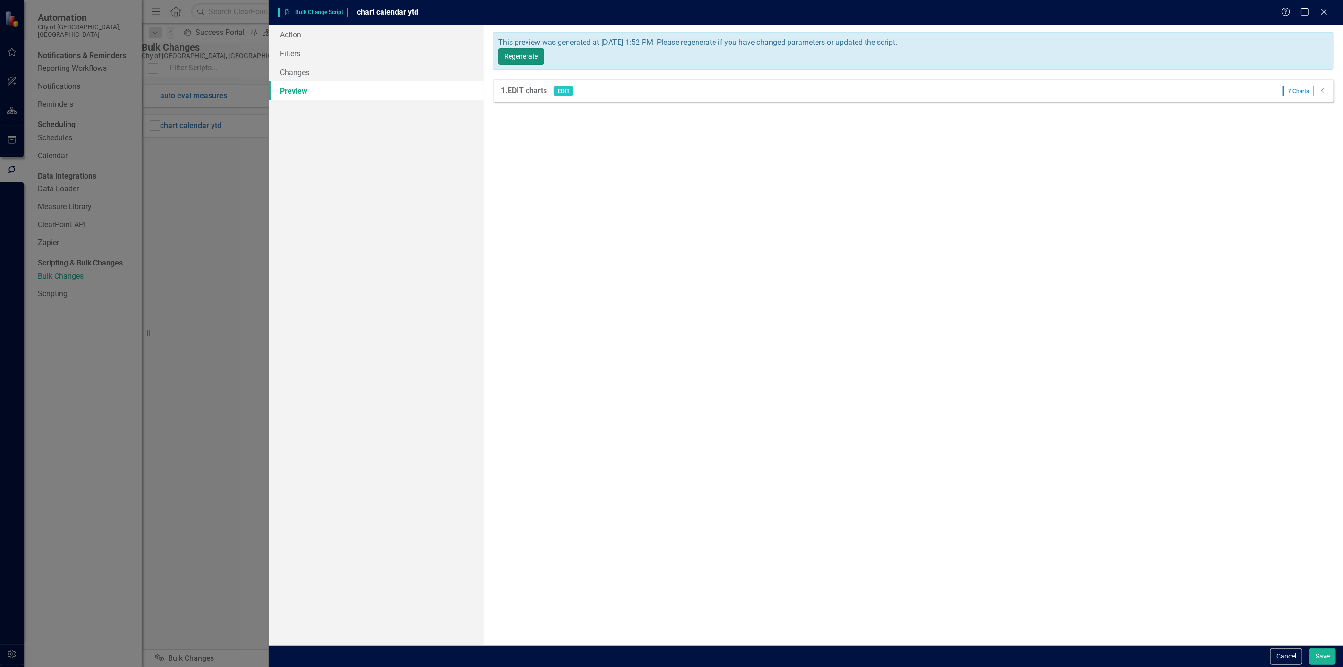
click at [544, 48] on button "Regenerate" at bounding box center [521, 56] width 46 height 17
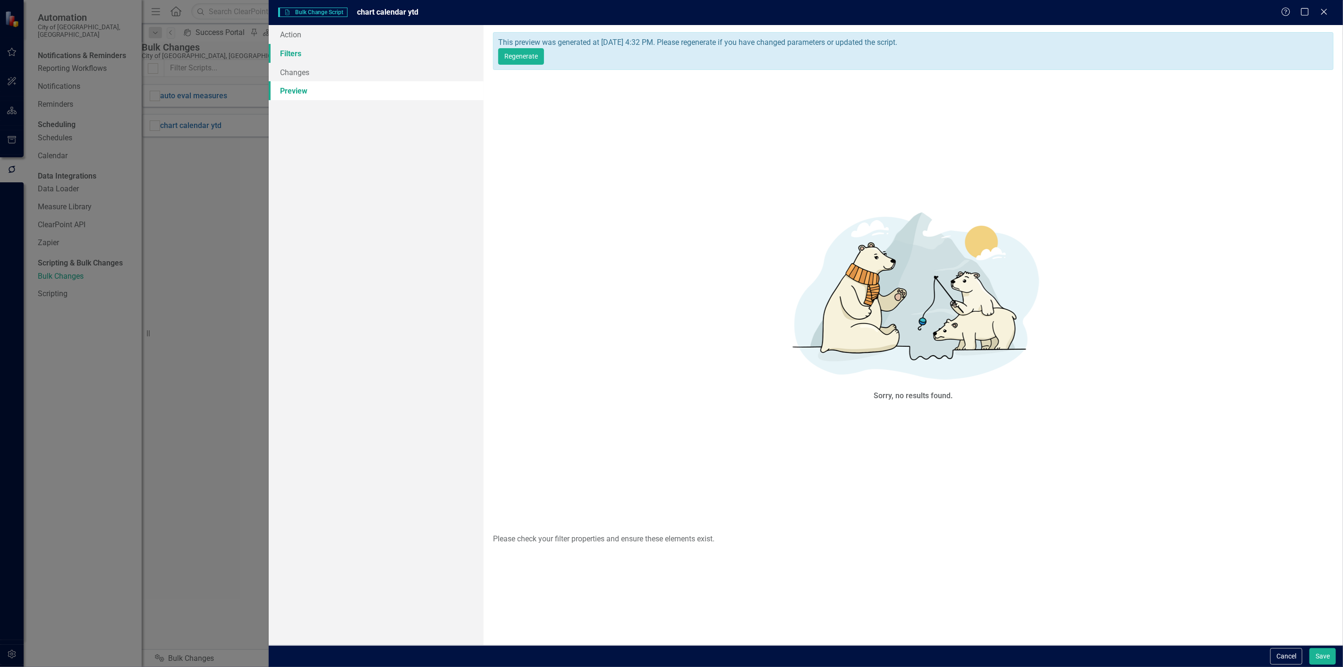
click at [325, 52] on link "Filters" at bounding box center [376, 53] width 215 height 19
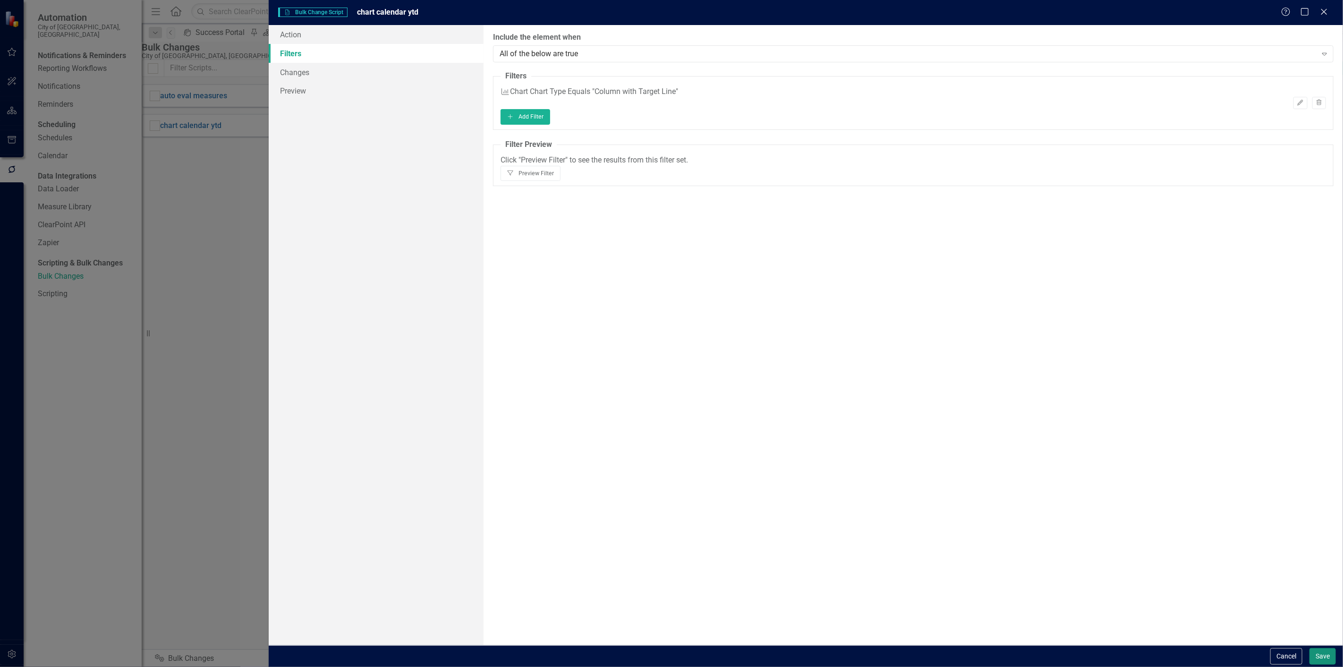
click at [1323, 657] on button "Save" at bounding box center [1322, 656] width 26 height 17
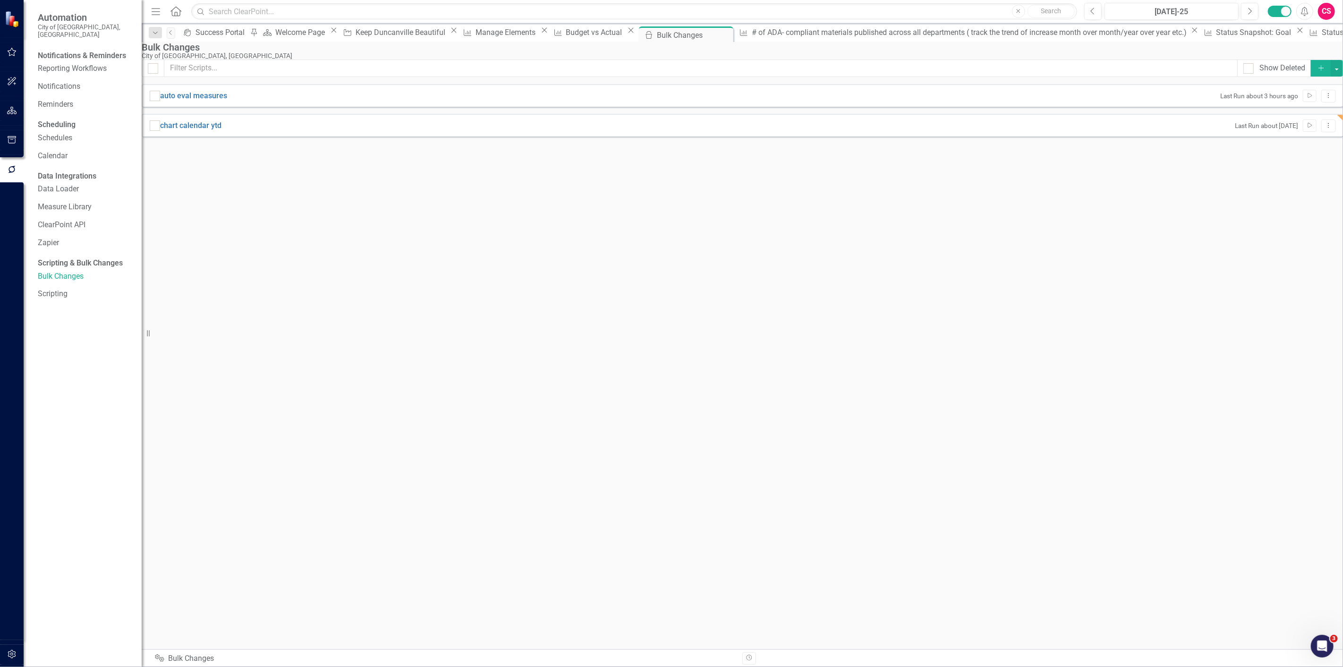
click at [8, 112] on icon "button" at bounding box center [12, 111] width 10 height 8
click at [39, 105] on icon "Dropdown" at bounding box center [41, 107] width 7 height 5
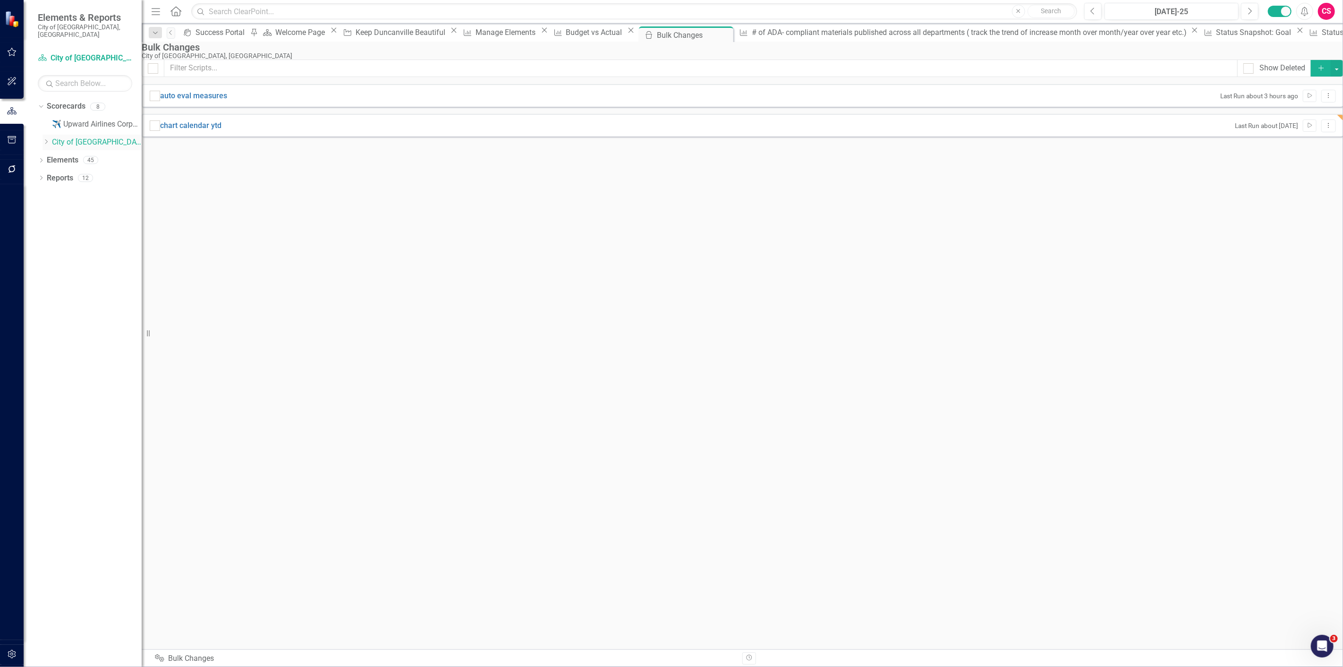
click at [46, 139] on icon at bounding box center [46, 141] width 2 height 5
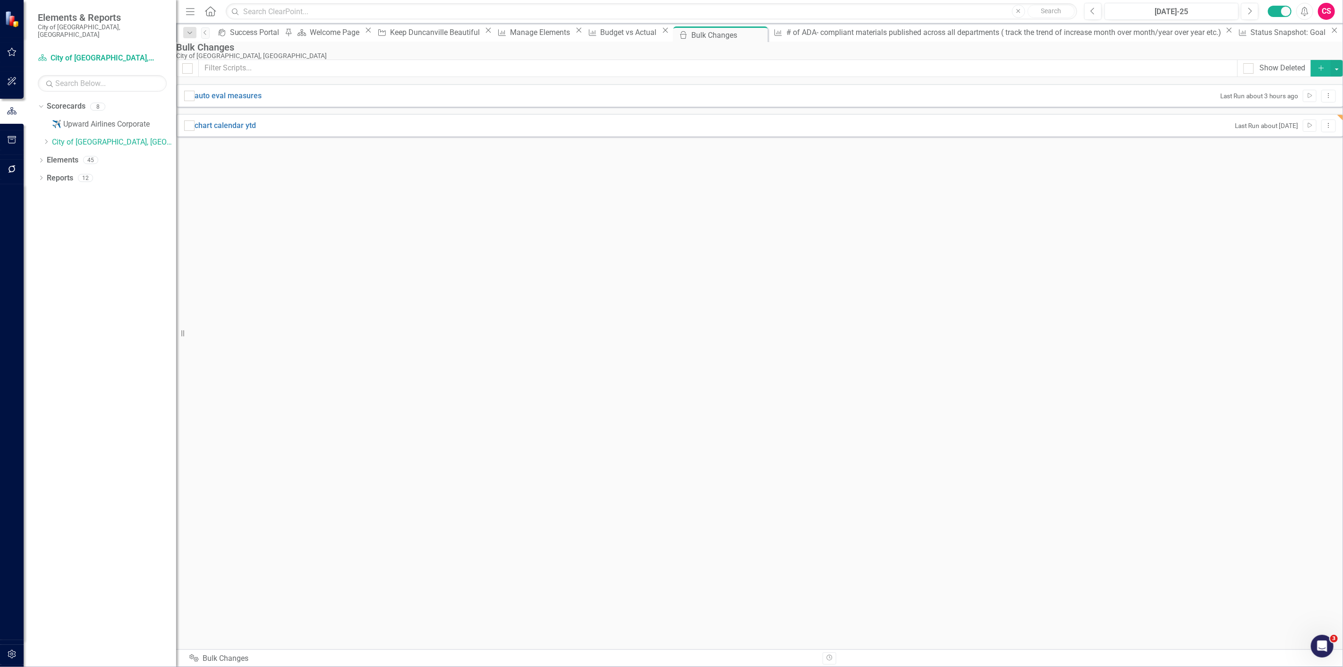
drag, startPoint x: 143, startPoint y: 130, endPoint x: 175, endPoint y: 129, distance: 31.6
click at [176, 128] on div "Resize" at bounding box center [180, 333] width 8 height 667
click at [242, 144] on div "Show Deleted Add auto eval measures Last Run about 3 hours ago Run Script Dropd…" at bounding box center [759, 101] width 1168 height 84
click at [1323, 136] on div "chart calendar ytd Last Run about 1 month ago Run Script Dropdown Menu" at bounding box center [759, 125] width 1168 height 23
click at [1321, 132] on button "Dropdown Menu" at bounding box center [1328, 125] width 15 height 13
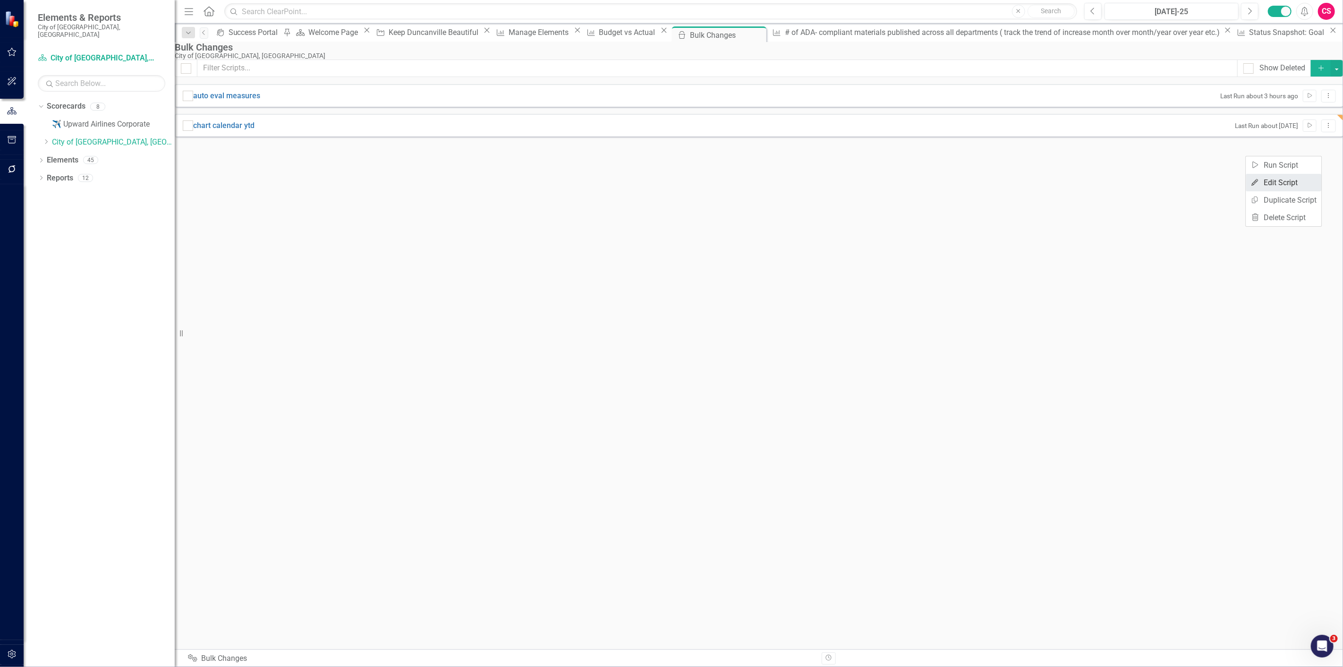
click at [1290, 182] on link "Edit Edit Script" at bounding box center [1284, 182] width 76 height 17
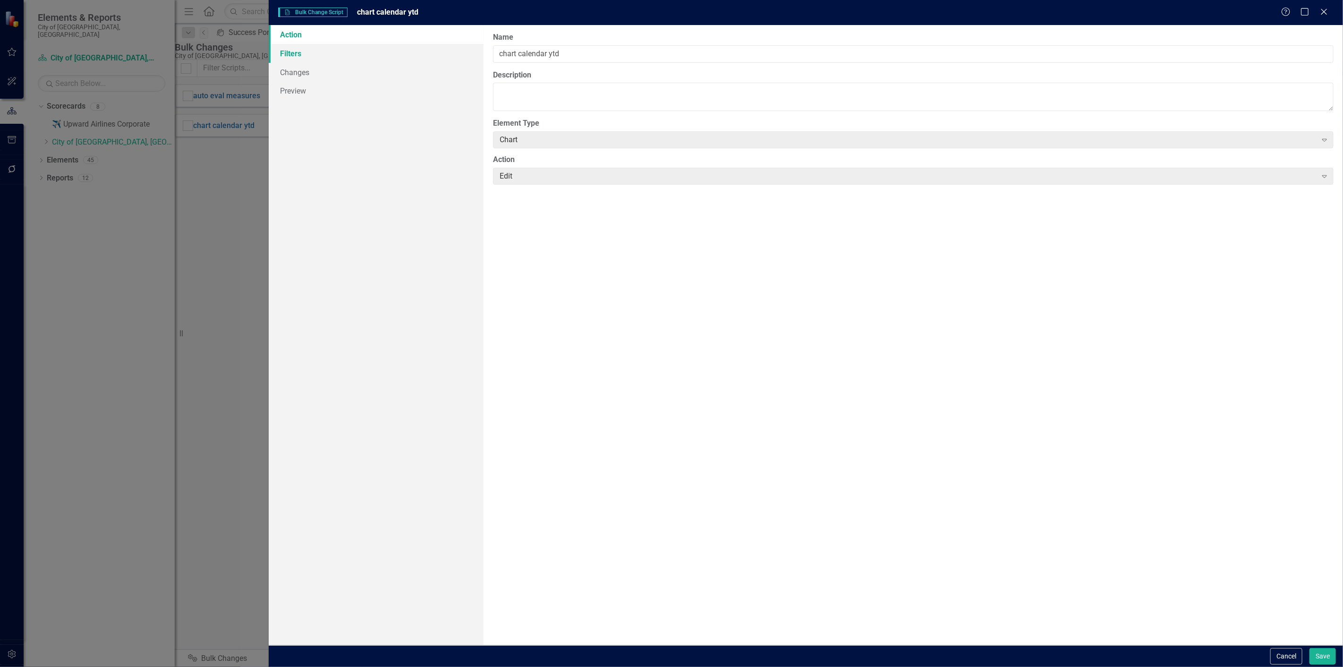
click at [296, 58] on link "Filters" at bounding box center [376, 53] width 215 height 19
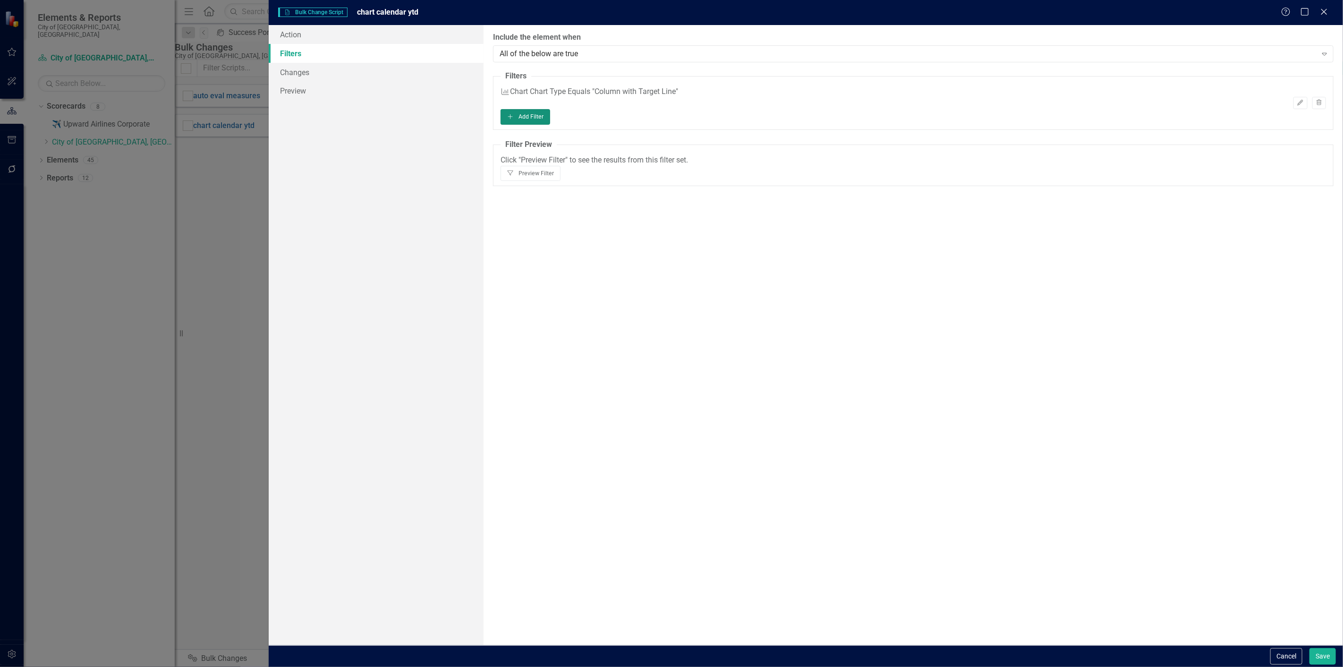
click at [550, 124] on button "Add Add Filter" at bounding box center [525, 116] width 50 height 15
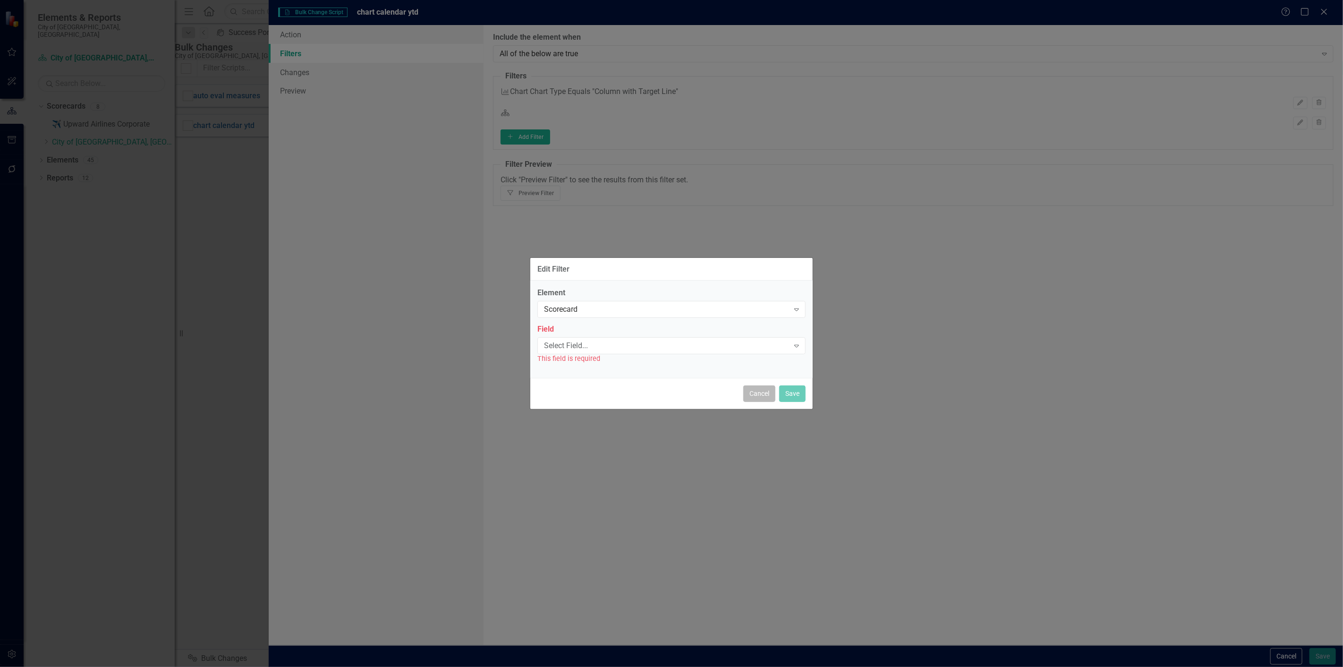
click at [767, 399] on button "Cancel" at bounding box center [759, 393] width 32 height 17
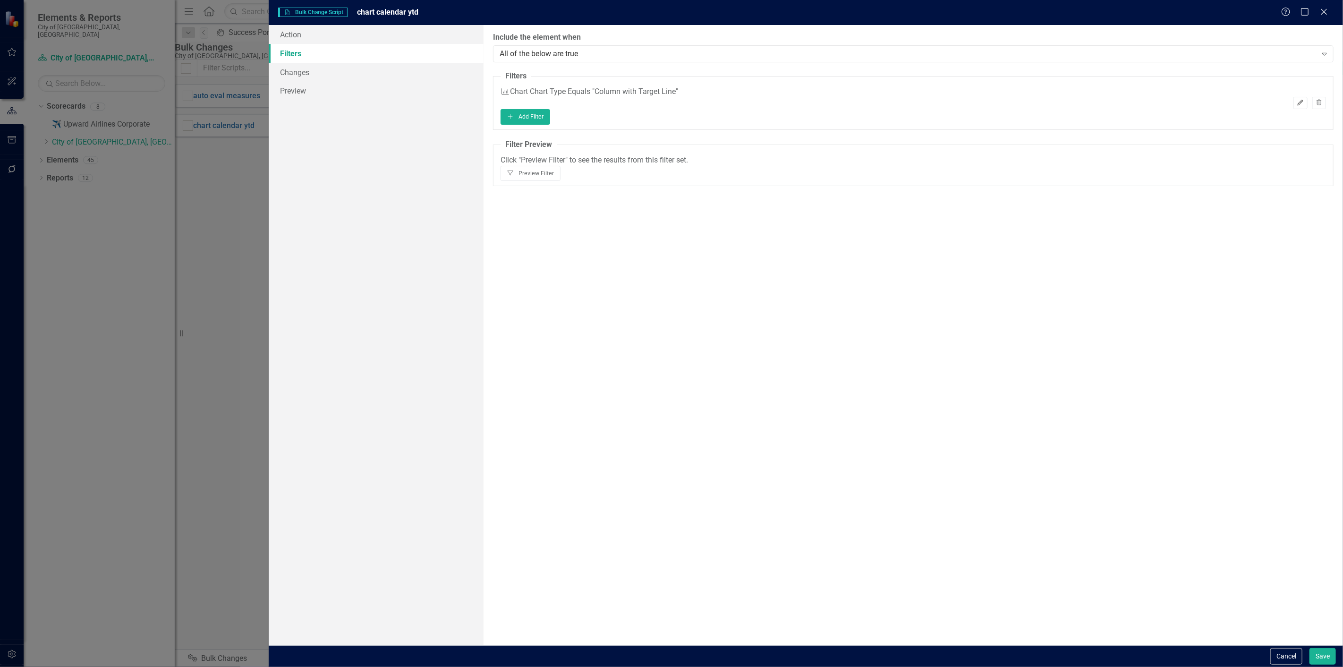
click at [1299, 100] on icon "Edit" at bounding box center [1299, 103] width 7 height 6
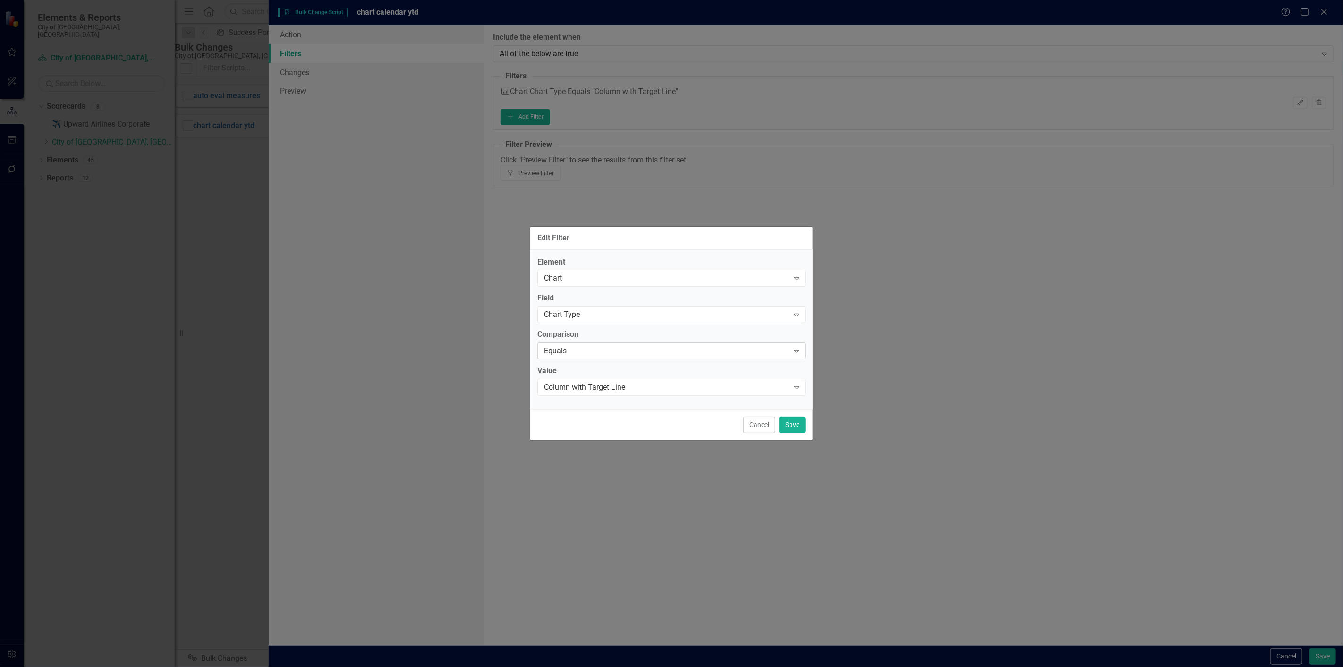
click at [588, 349] on div "Equals" at bounding box center [666, 351] width 245 height 11
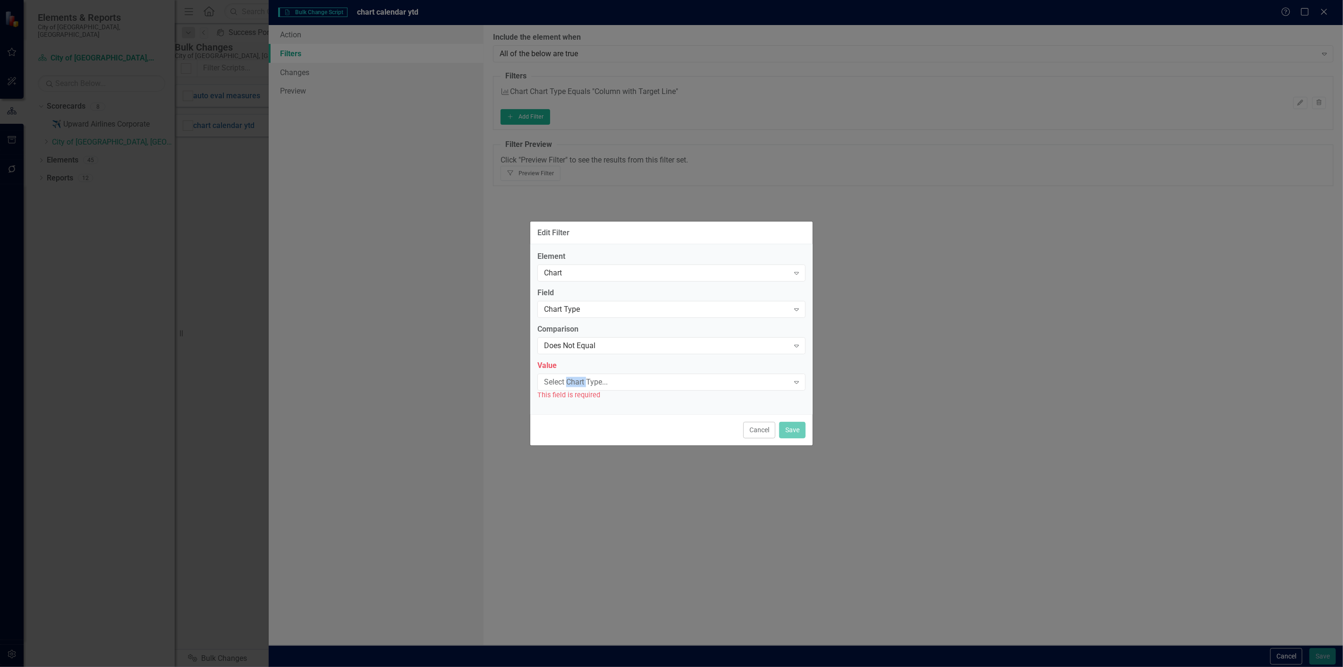
click at [580, 377] on div "Select Chart Type..." at bounding box center [666, 381] width 245 height 11
type input "pi"
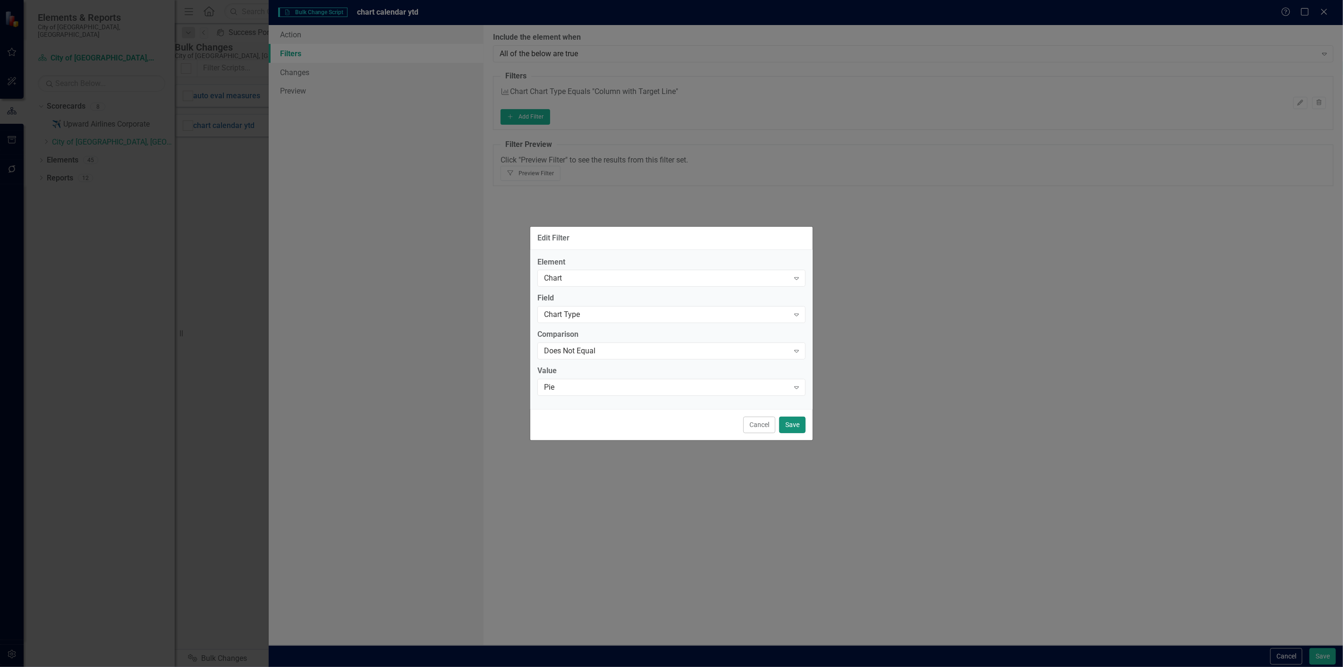
click at [788, 426] on button "Save" at bounding box center [792, 424] width 26 height 17
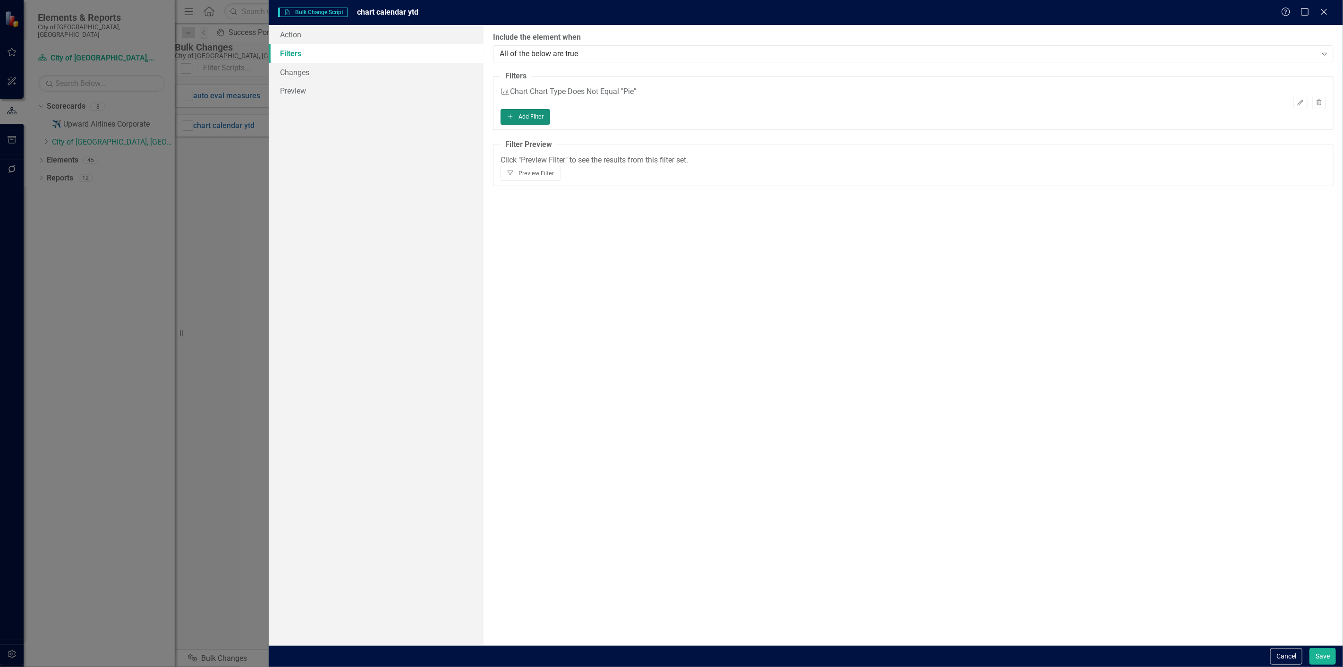
click at [550, 124] on button "Add Add Filter" at bounding box center [525, 116] width 50 height 15
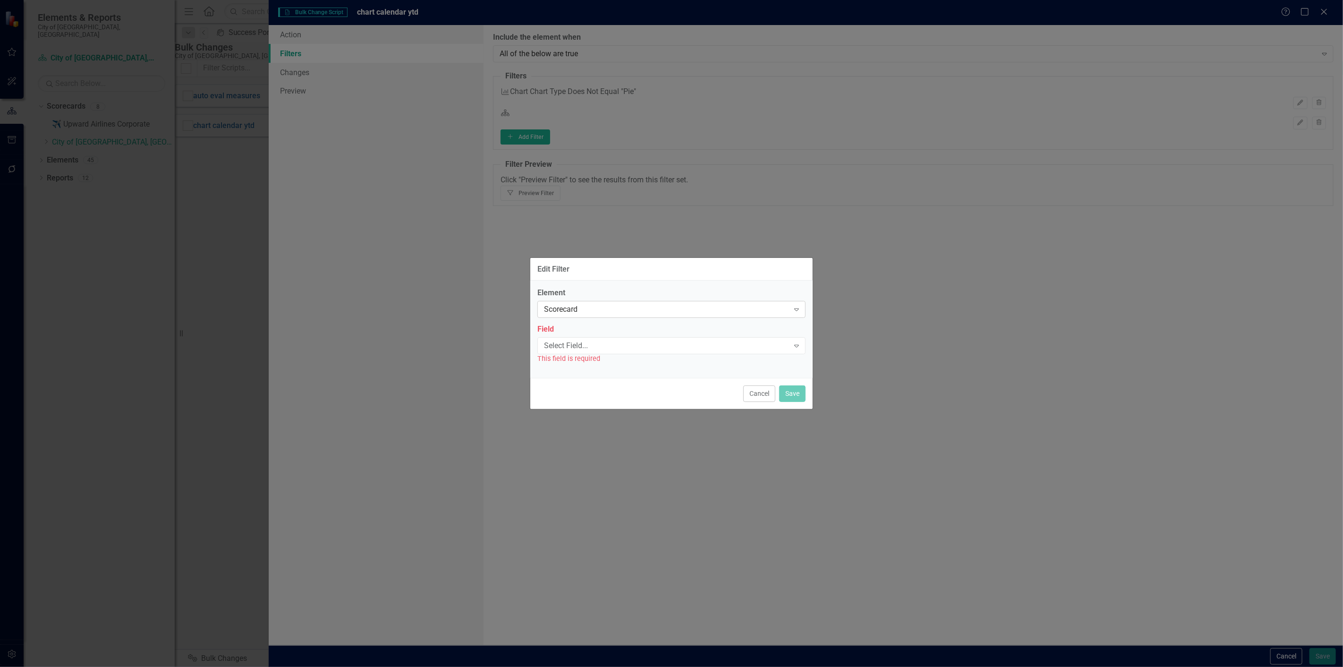
click at [577, 309] on div "Scorecard" at bounding box center [666, 309] width 245 height 11
click at [569, 666] on div "Scorecard" at bounding box center [671, 675] width 1343 height 16
click at [581, 338] on div "Select Field... Expand" at bounding box center [671, 345] width 268 height 17
click at [573, 666] on div "Name" at bounding box center [671, 675] width 1343 height 16
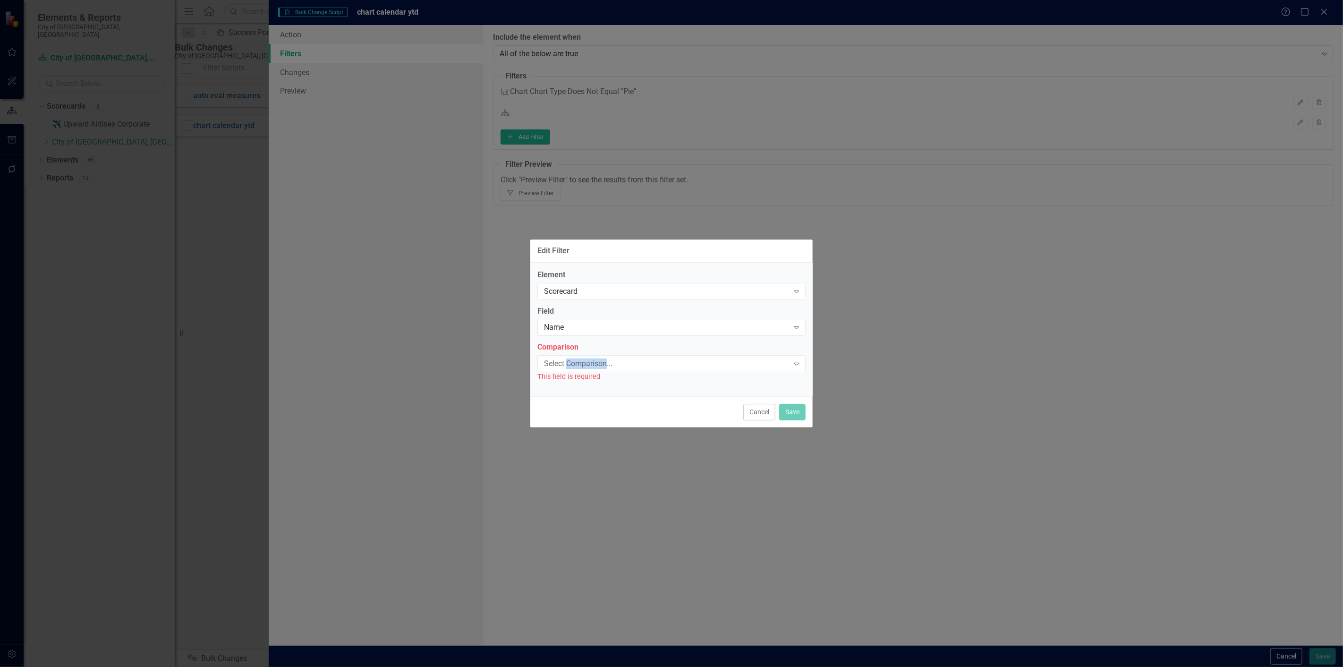
click at [573, 367] on div "Select Comparison..." at bounding box center [666, 363] width 245 height 11
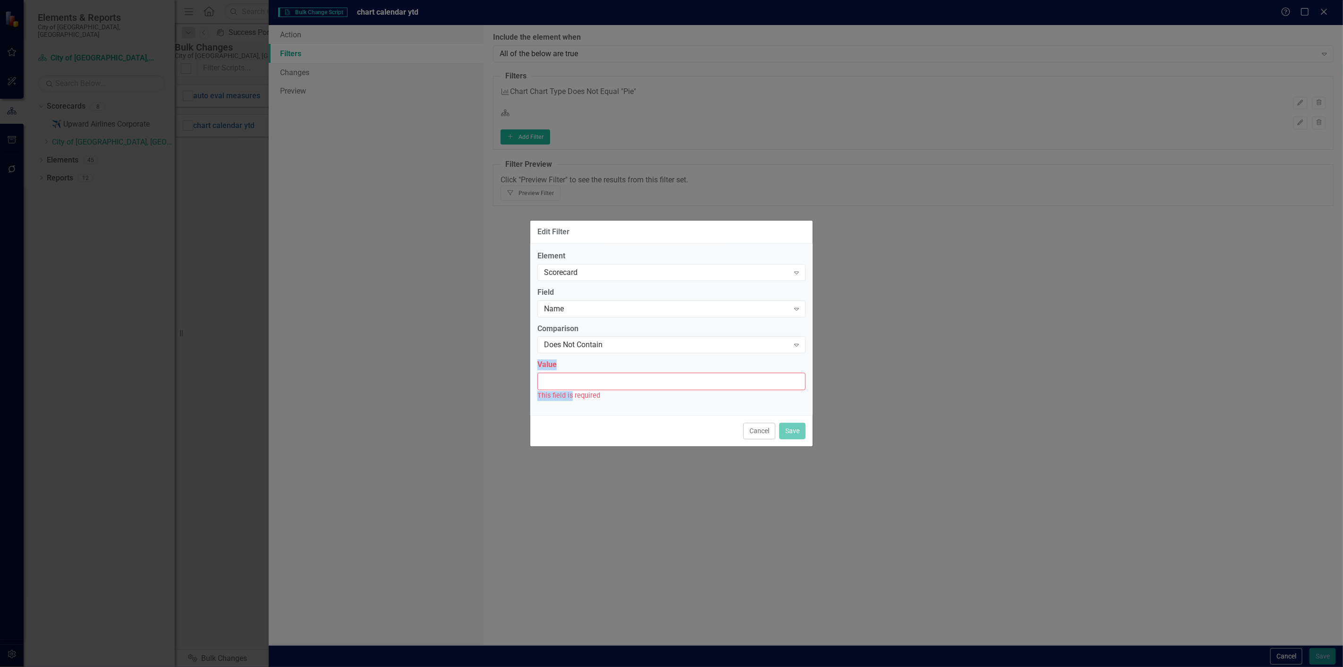
click at [572, 390] on div "This field is required" at bounding box center [671, 395] width 268 height 11
drag, startPoint x: 584, startPoint y: 370, endPoint x: 573, endPoint y: 380, distance: 15.0
click at [578, 376] on div "Value This field is required" at bounding box center [671, 379] width 268 height 41
click at [573, 380] on input "Value" at bounding box center [671, 380] width 268 height 17
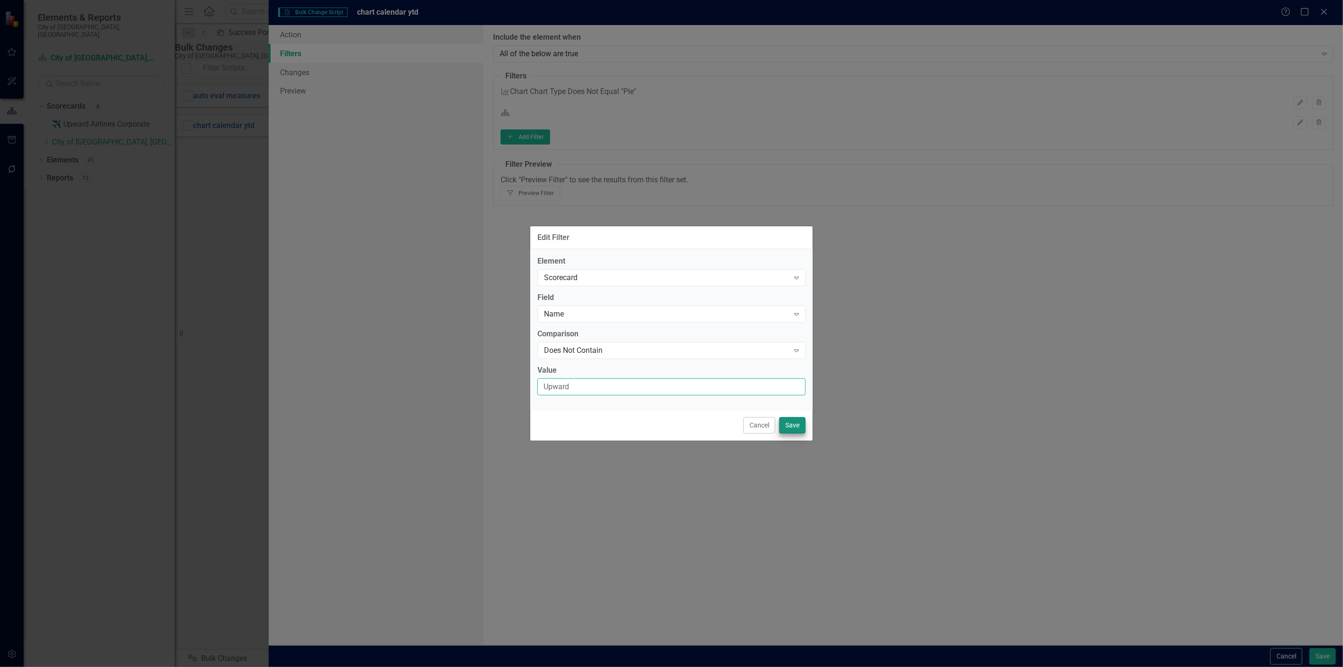
type input "Upward"
click at [790, 427] on button "Save" at bounding box center [792, 425] width 26 height 17
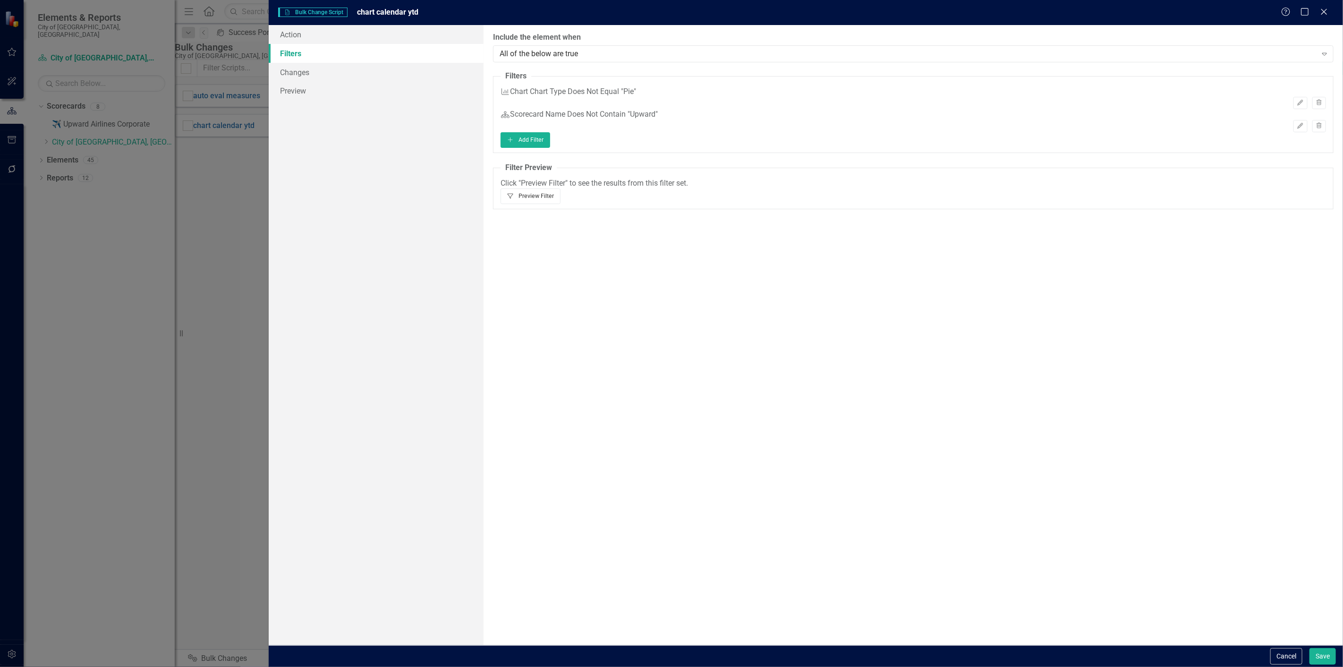
click at [560, 199] on button "Filter Preview Filter" at bounding box center [530, 195] width 60 height 15
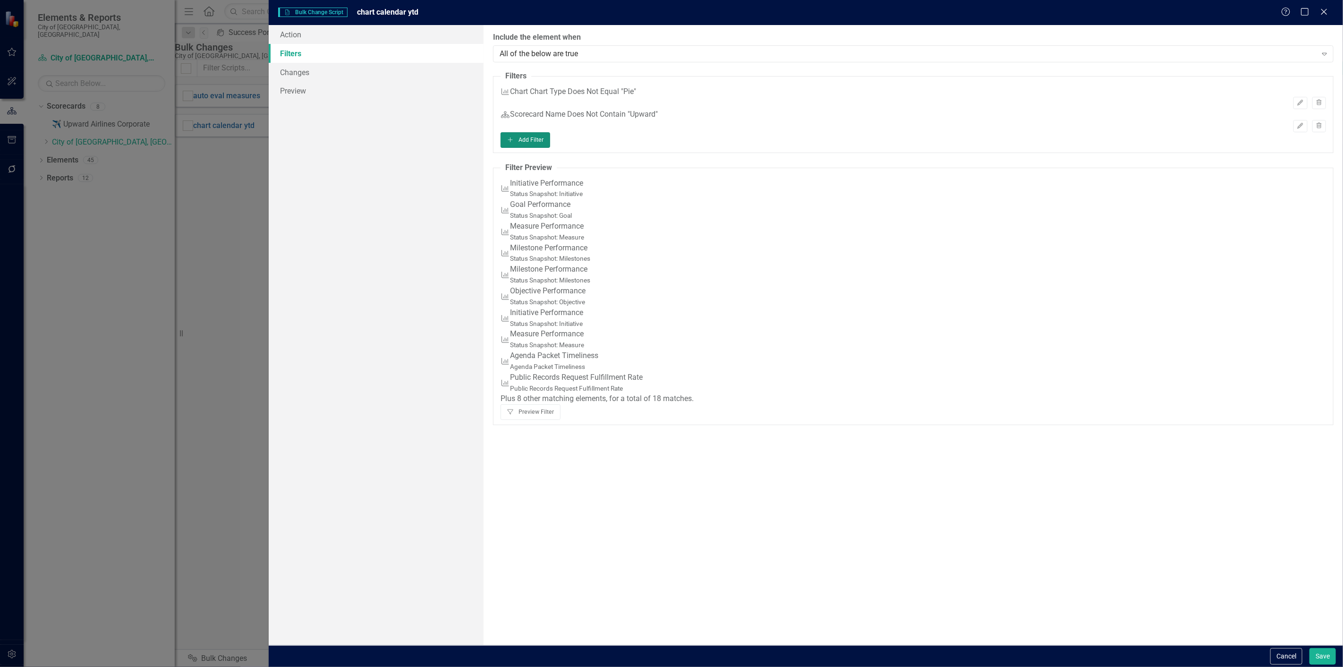
click at [550, 147] on button "Add Add Filter" at bounding box center [525, 139] width 50 height 15
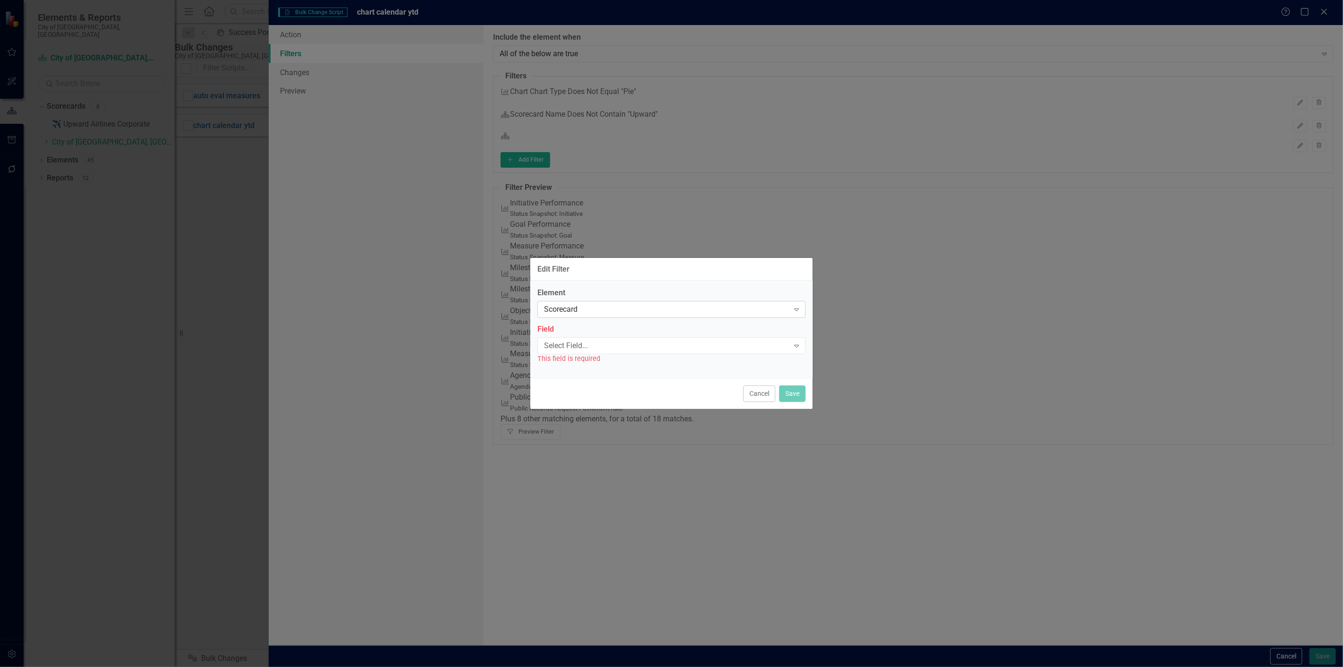
click at [579, 309] on div "Scorecard" at bounding box center [666, 309] width 245 height 11
click at [566, 341] on div "Select Field..." at bounding box center [666, 345] width 245 height 11
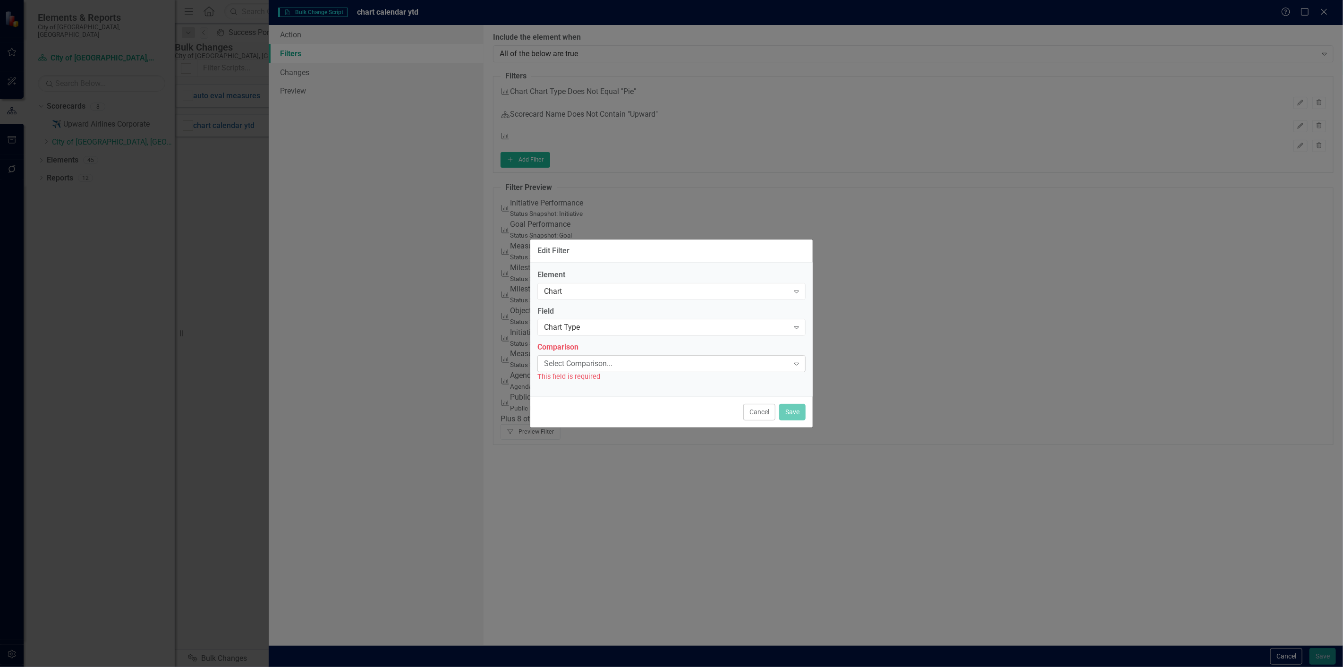
click at [561, 364] on div "Select Comparison..." at bounding box center [666, 363] width 245 height 11
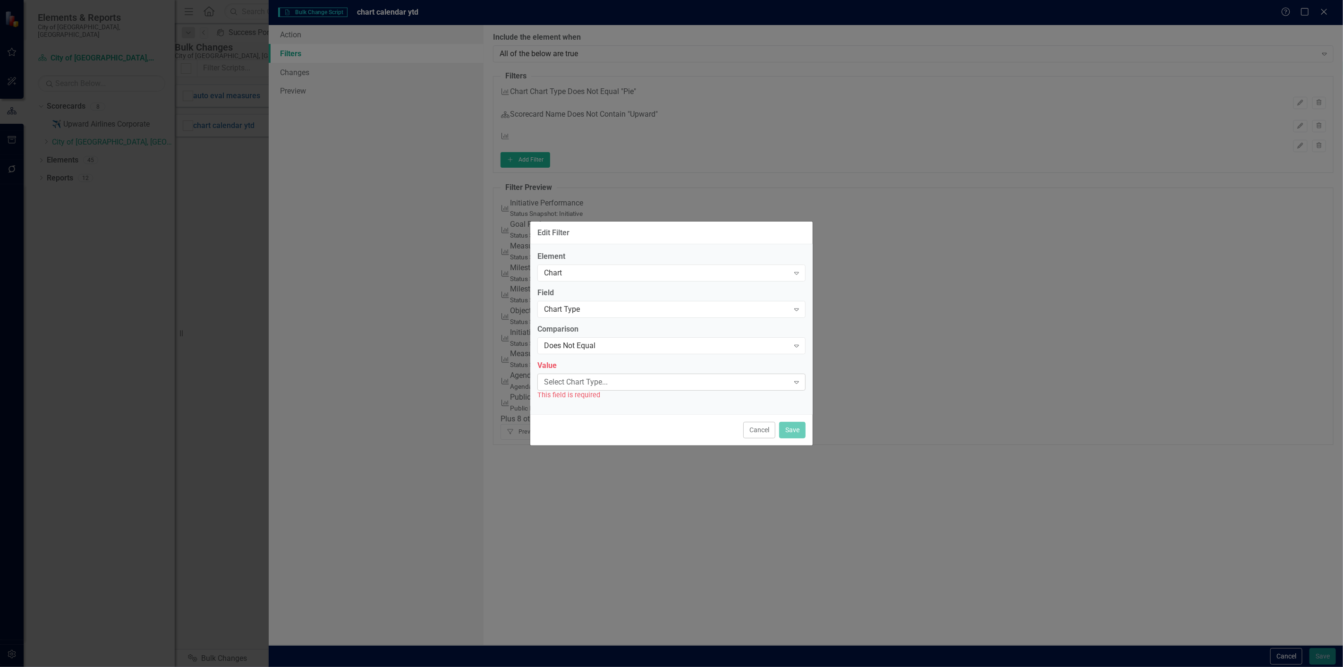
click at [563, 381] on div "Select Chart Type..." at bounding box center [666, 381] width 245 height 11
type input "pie"
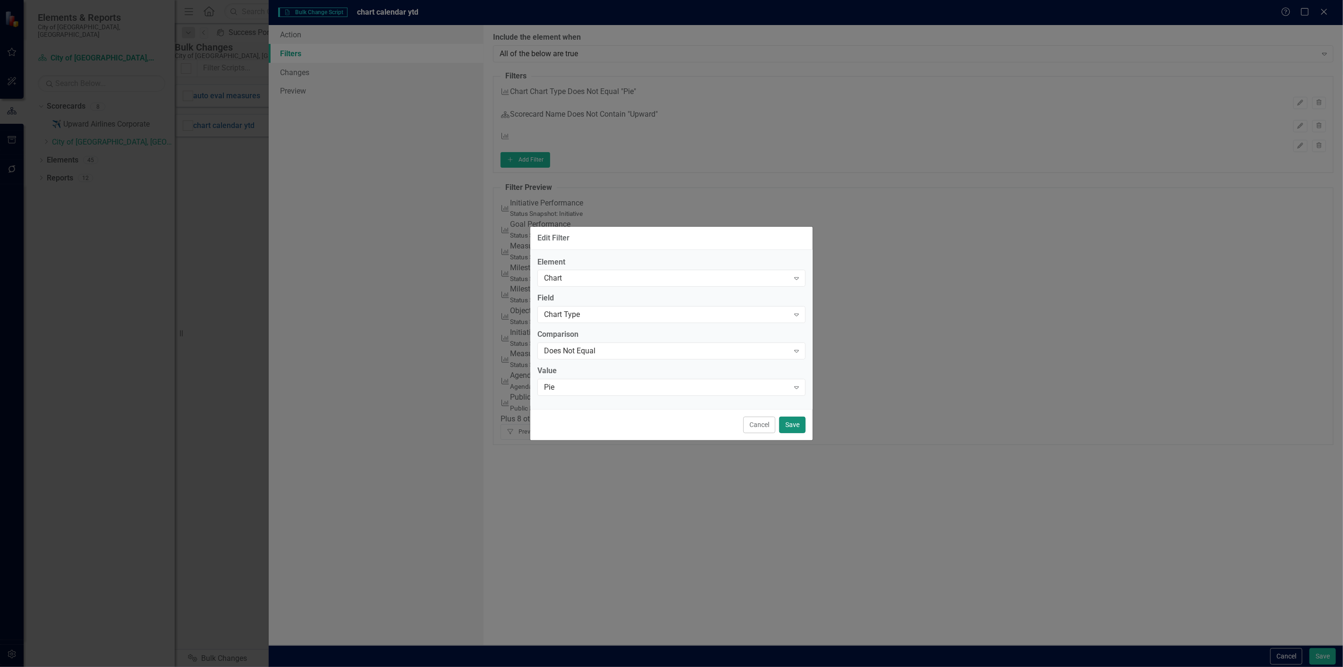
drag, startPoint x: 793, startPoint y: 427, endPoint x: 919, endPoint y: 375, distance: 136.3
click at [794, 426] on button "Save" at bounding box center [792, 424] width 26 height 17
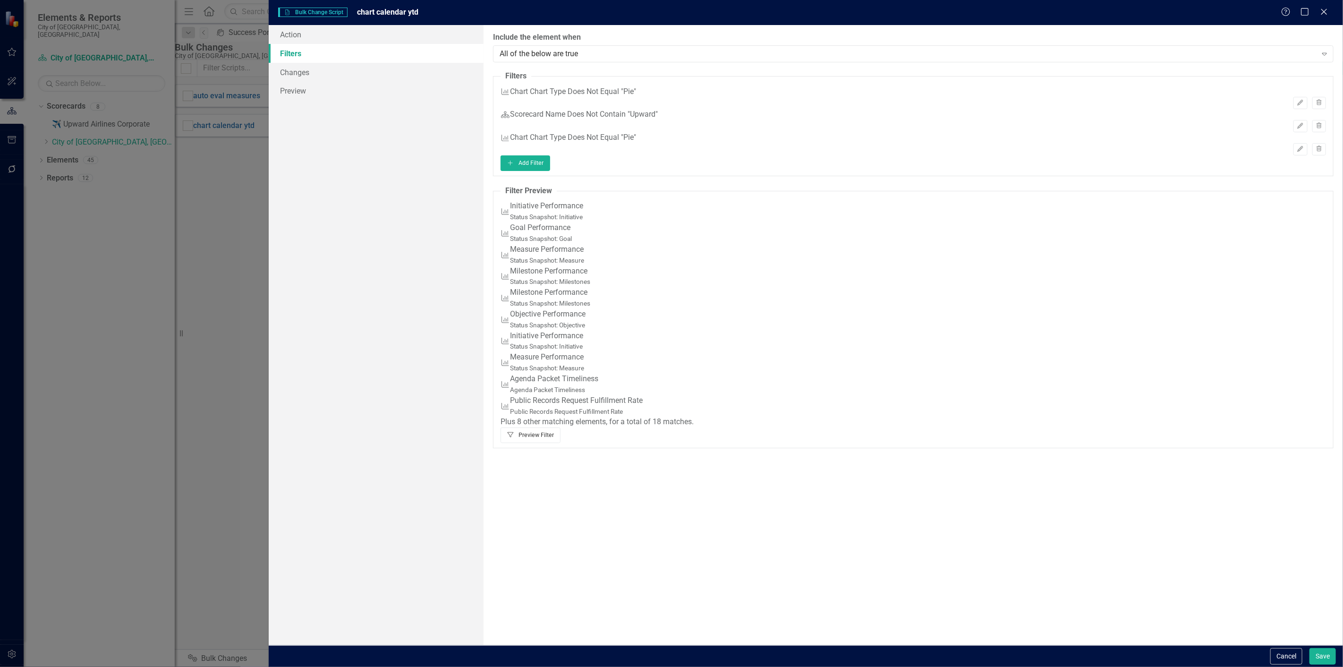
click at [560, 442] on button "Filter Preview Filter" at bounding box center [530, 434] width 60 height 15
click at [1297, 150] on button "Edit" at bounding box center [1300, 149] width 14 height 12
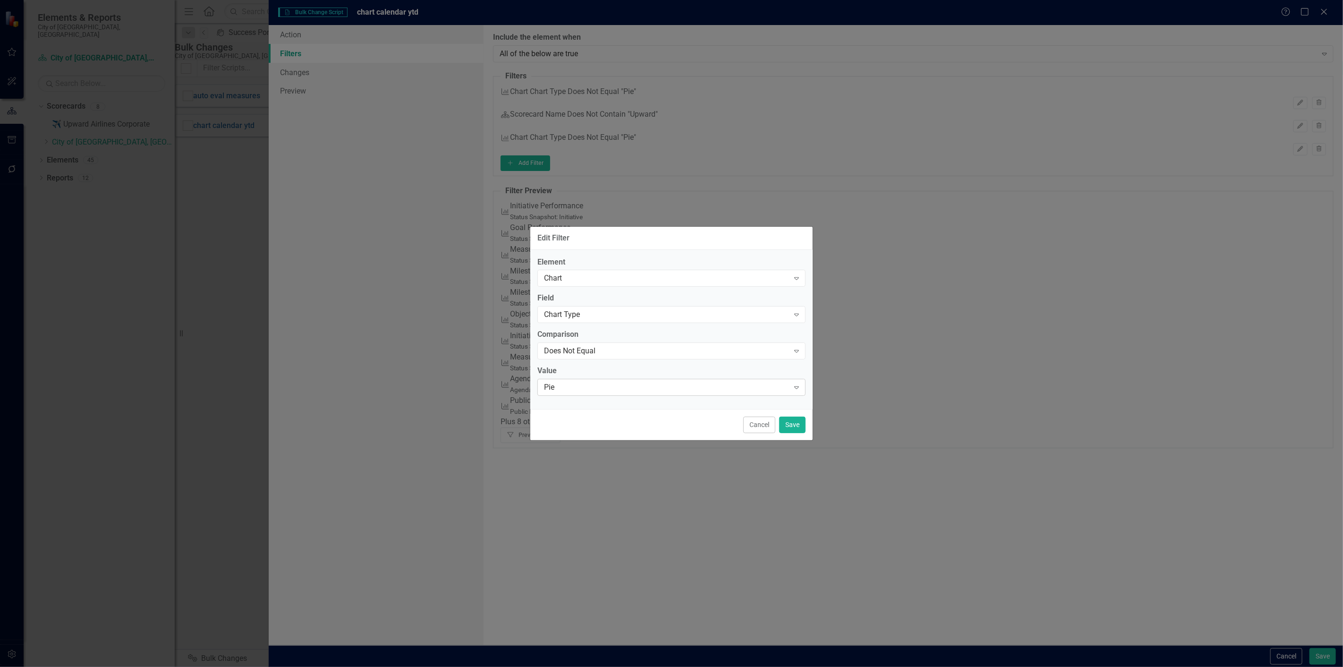
click at [603, 390] on div "Pie" at bounding box center [666, 387] width 245 height 11
type input "pie"
drag, startPoint x: 800, startPoint y: 421, endPoint x: 806, endPoint y: 416, distance: 8.0
click at [800, 421] on button "Save" at bounding box center [792, 424] width 26 height 17
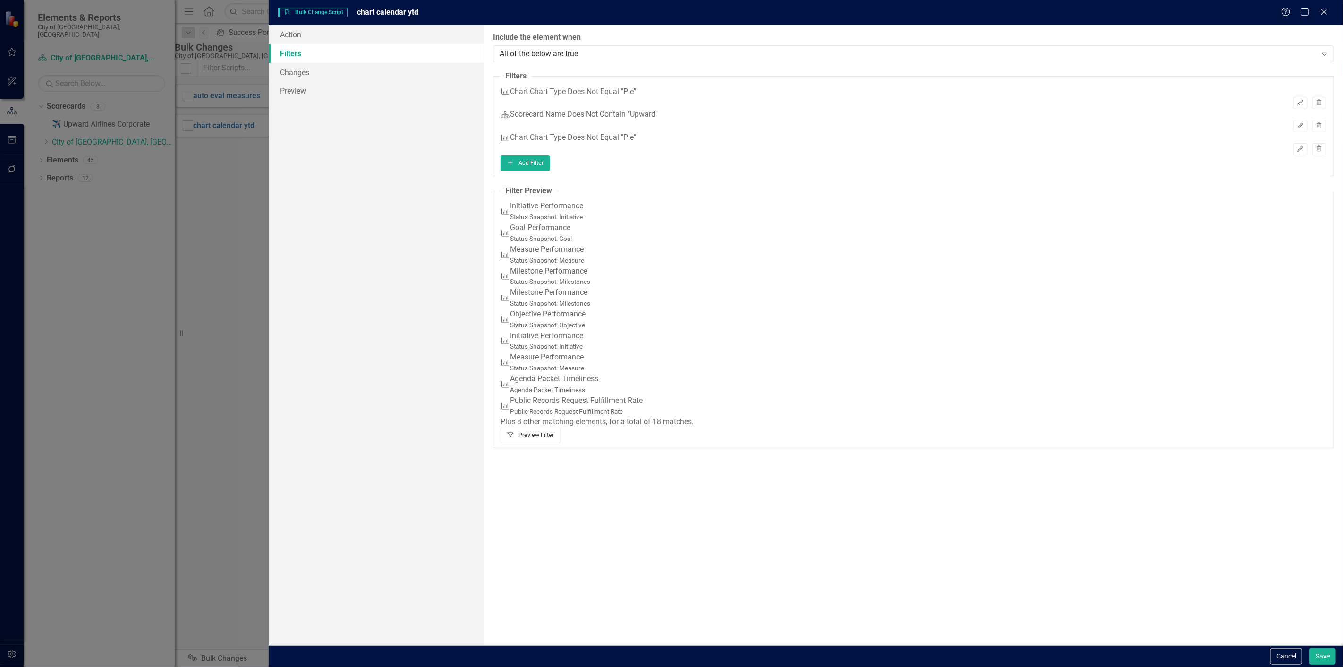
click at [560, 442] on button "Filter Preview Filter" at bounding box center [530, 434] width 60 height 15
click at [359, 71] on link "Changes" at bounding box center [376, 72] width 215 height 19
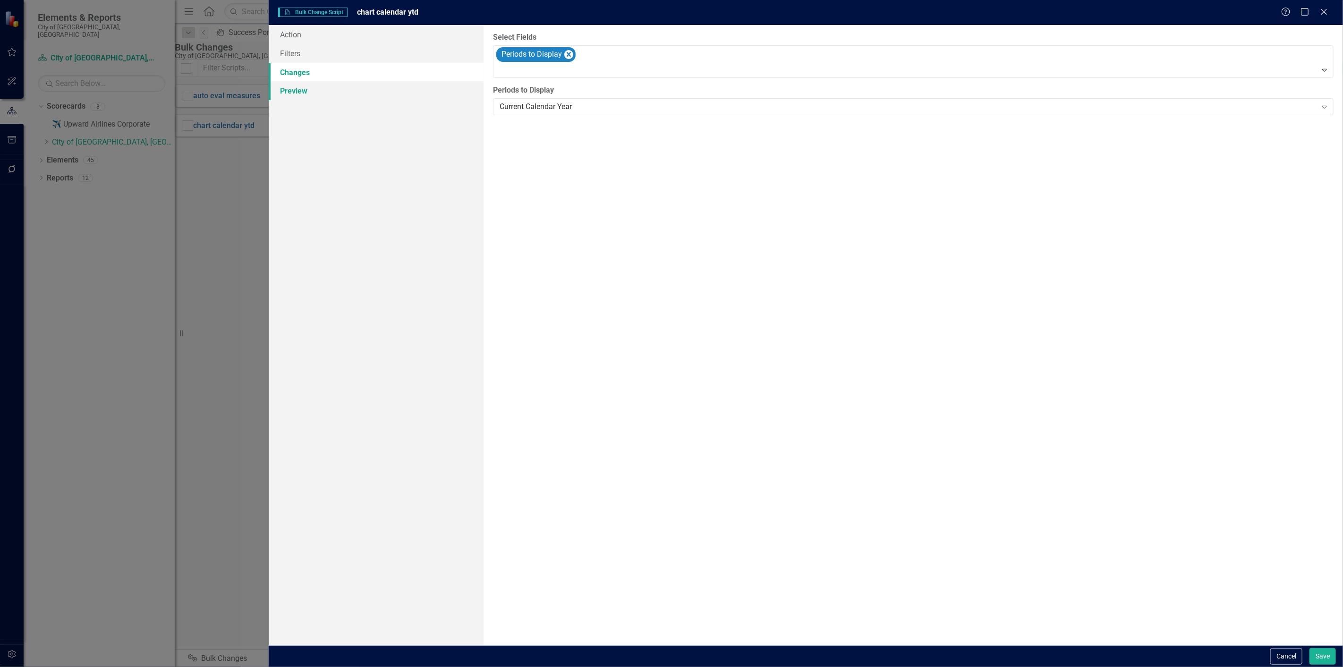
click at [356, 90] on link "Preview" at bounding box center [376, 90] width 215 height 19
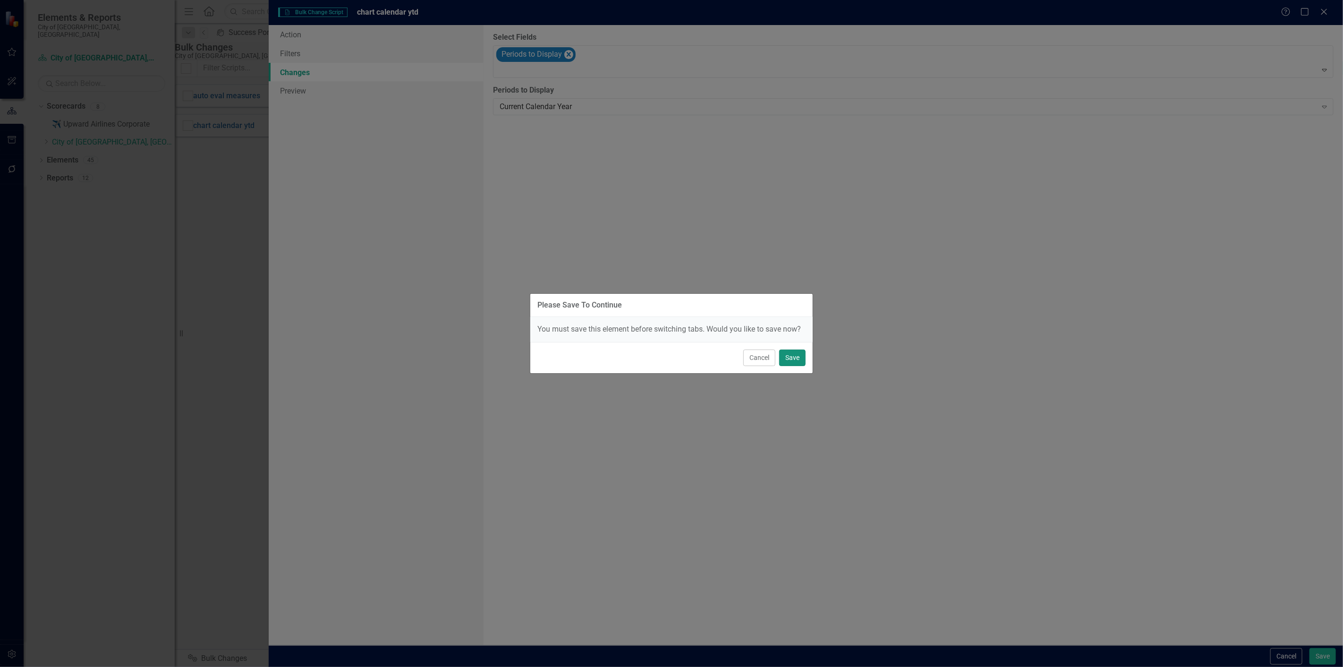
click at [789, 357] on button "Save" at bounding box center [792, 357] width 26 height 17
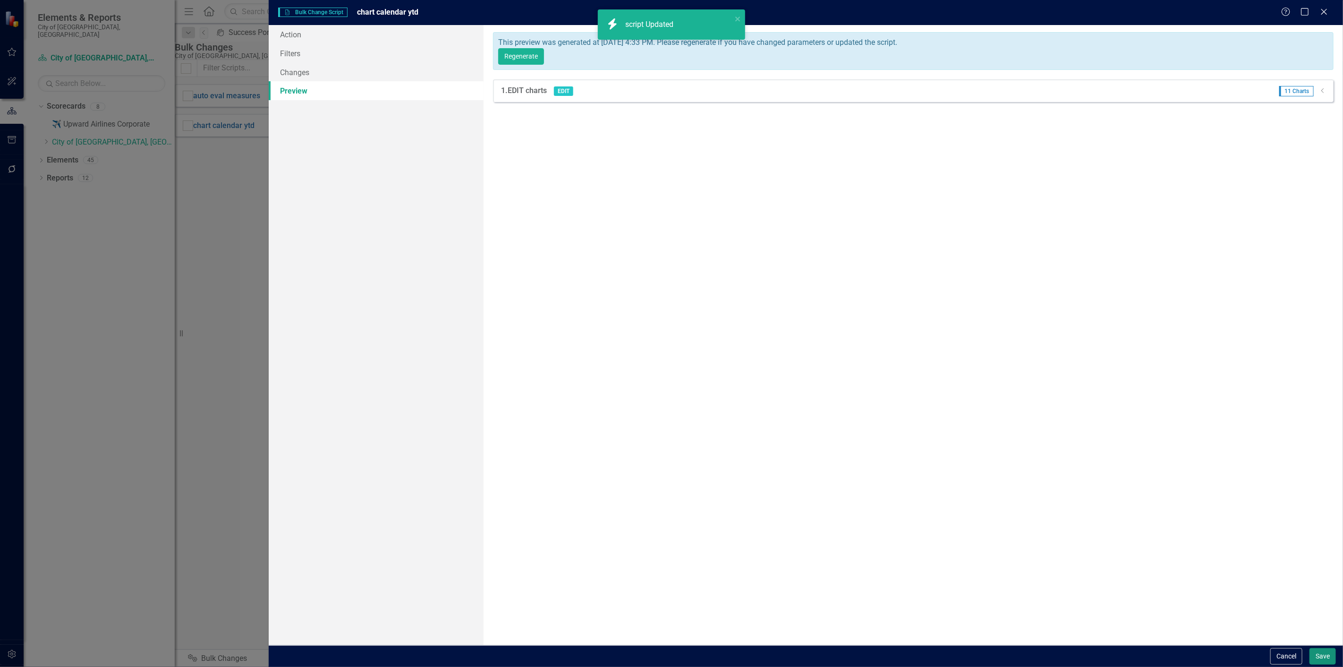
click at [1332, 653] on button "Save" at bounding box center [1322, 656] width 26 height 17
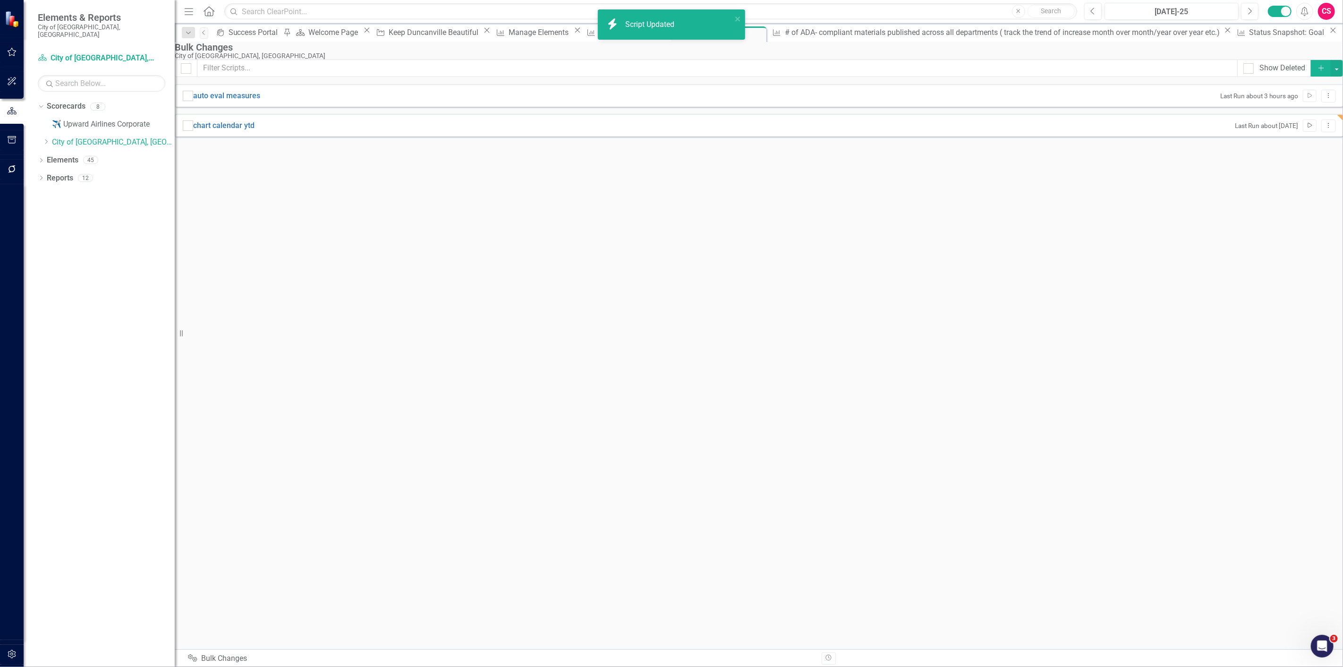
click at [1306, 128] on icon "Run Script" at bounding box center [1309, 126] width 7 height 6
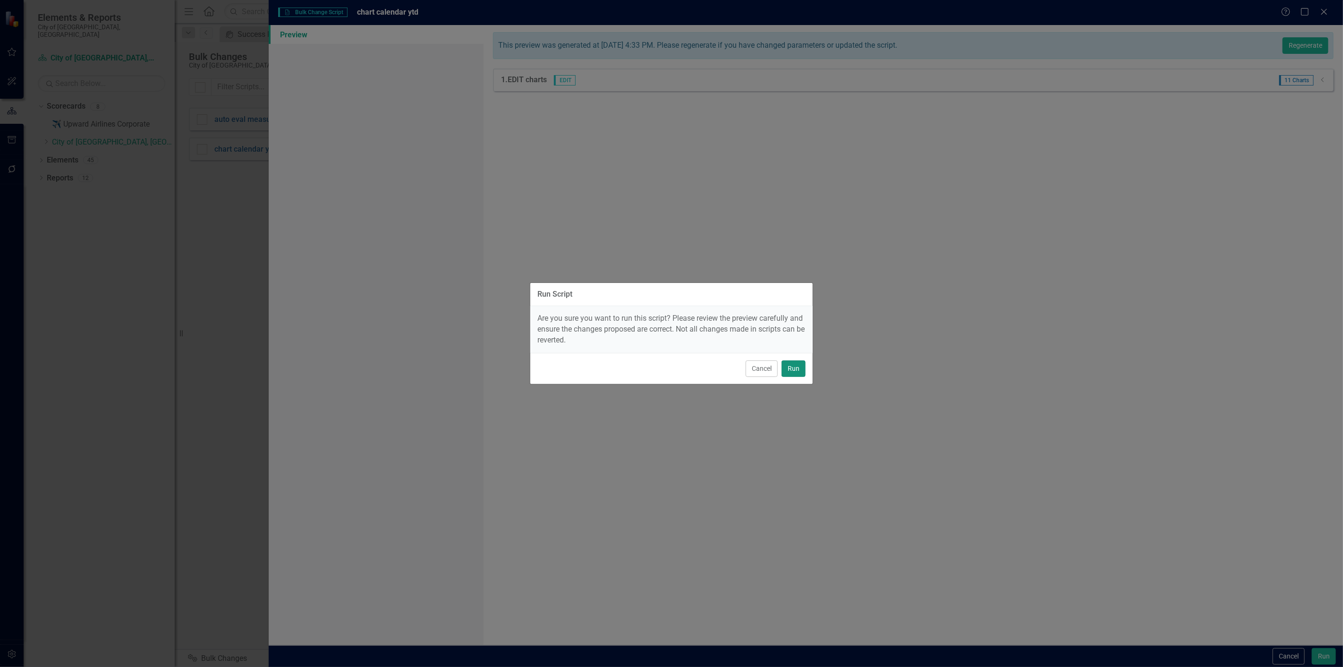
click at [791, 375] on button "Run" at bounding box center [793, 368] width 24 height 17
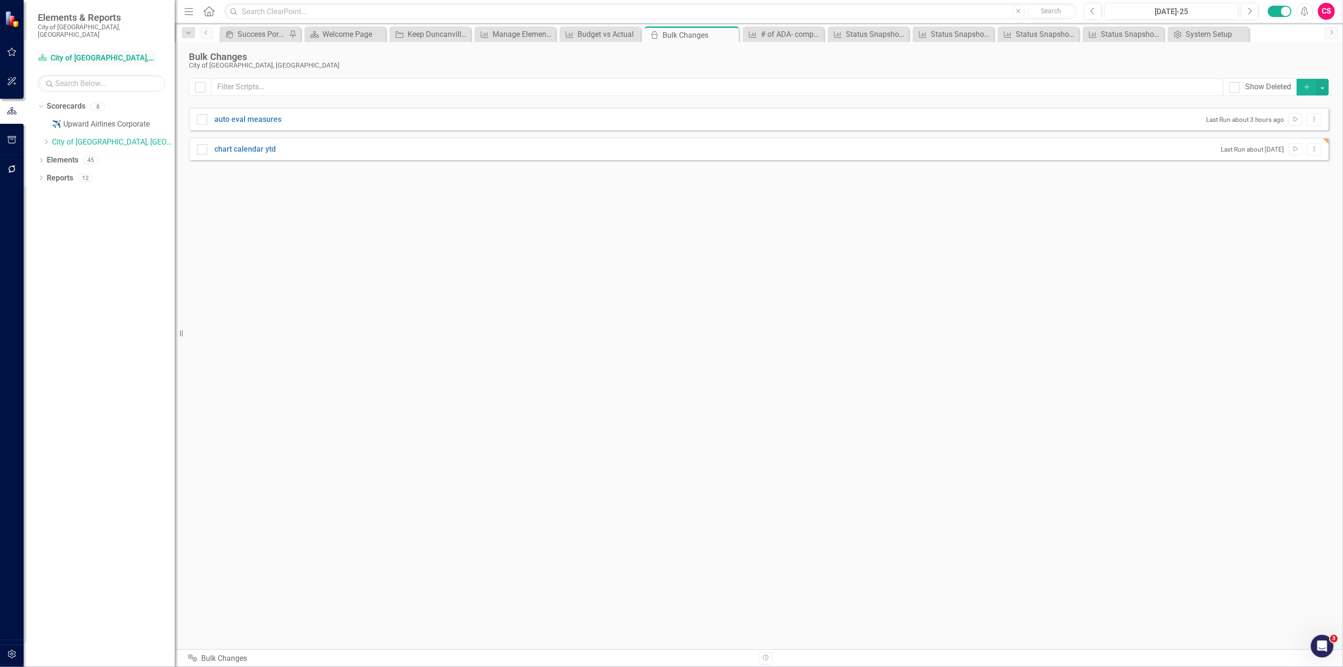
drag, startPoint x: 111, startPoint y: 59, endPoint x: 110, endPoint y: 54, distance: 5.7
click at [111, 59] on div "Scorecard City of Duncanville, TX" at bounding box center [97, 60] width 118 height 18
click at [110, 53] on link "Scorecard City of Duncanville, TX" at bounding box center [97, 58] width 118 height 11
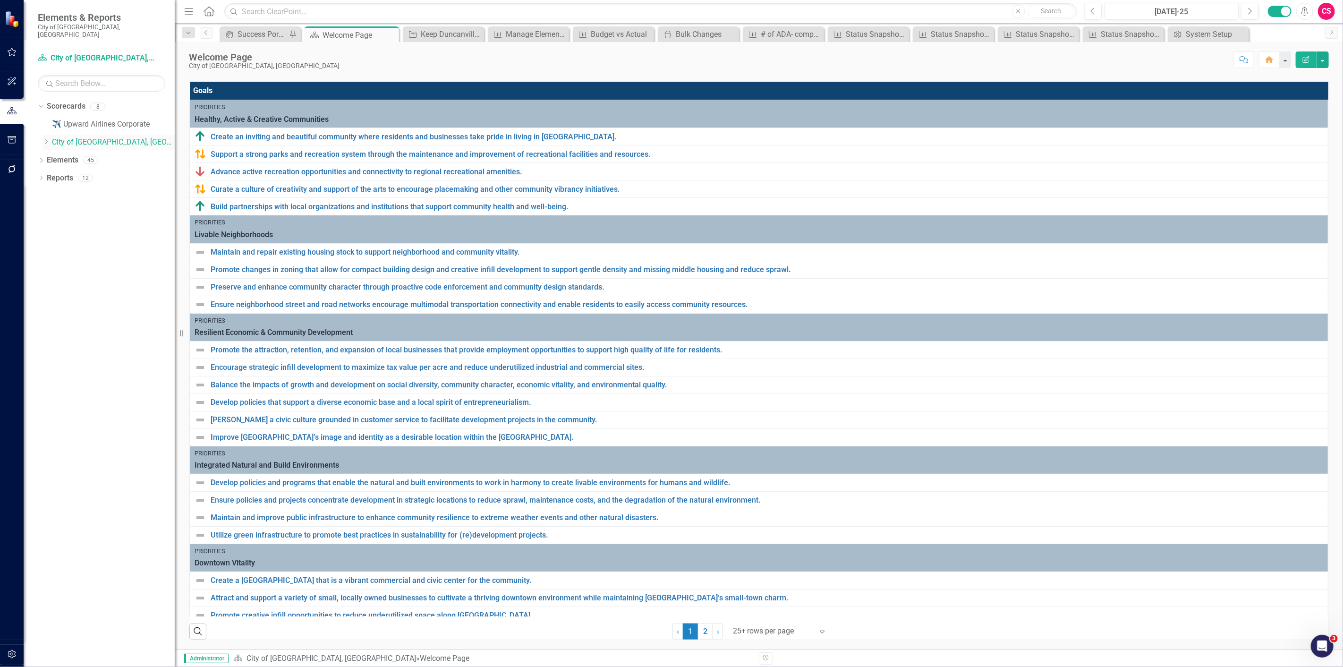
click at [45, 139] on icon "Dropdown" at bounding box center [45, 142] width 7 height 6
click at [45, 138] on div "Dropdown City of Duncanville, TX" at bounding box center [108, 143] width 132 height 16
click at [39, 248] on icon "Dropdown" at bounding box center [41, 250] width 7 height 5
click at [42, 245] on div "Dropdown" at bounding box center [39, 248] width 8 height 7
click at [40, 266] on icon "Dropdown" at bounding box center [41, 268] width 7 height 5
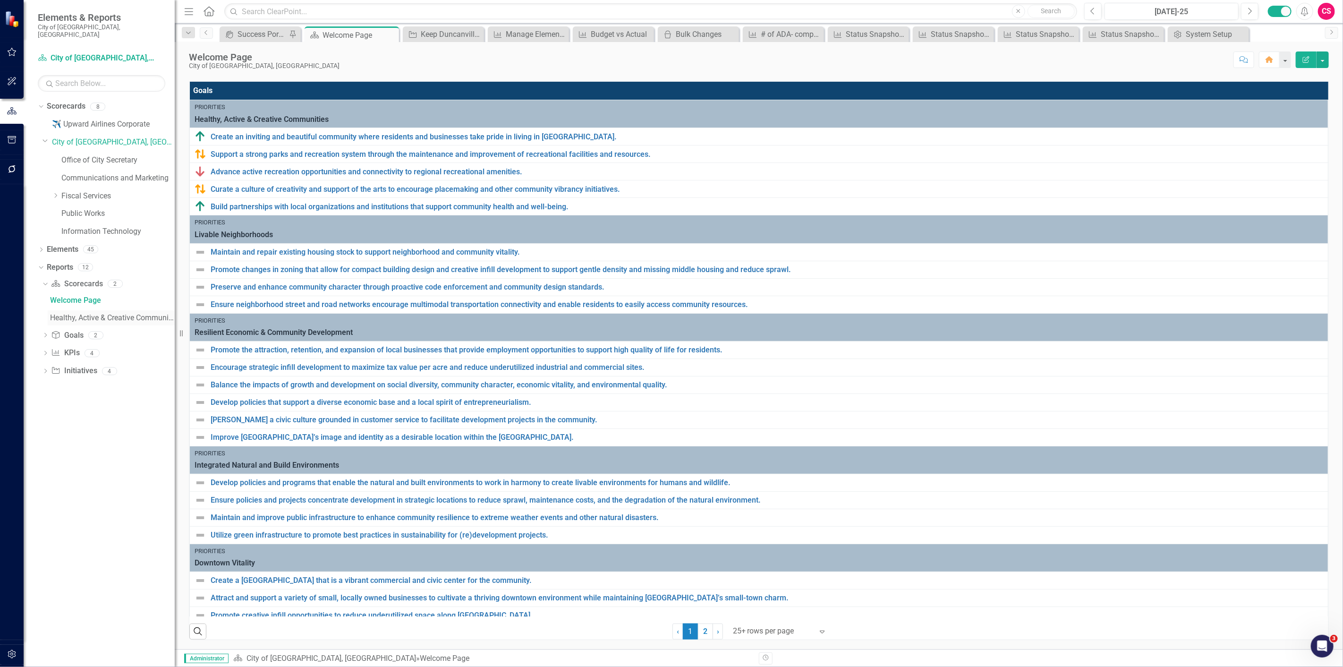
click at [59, 313] on div "Healthy, Active & Creative Communities" at bounding box center [112, 317] width 125 height 8
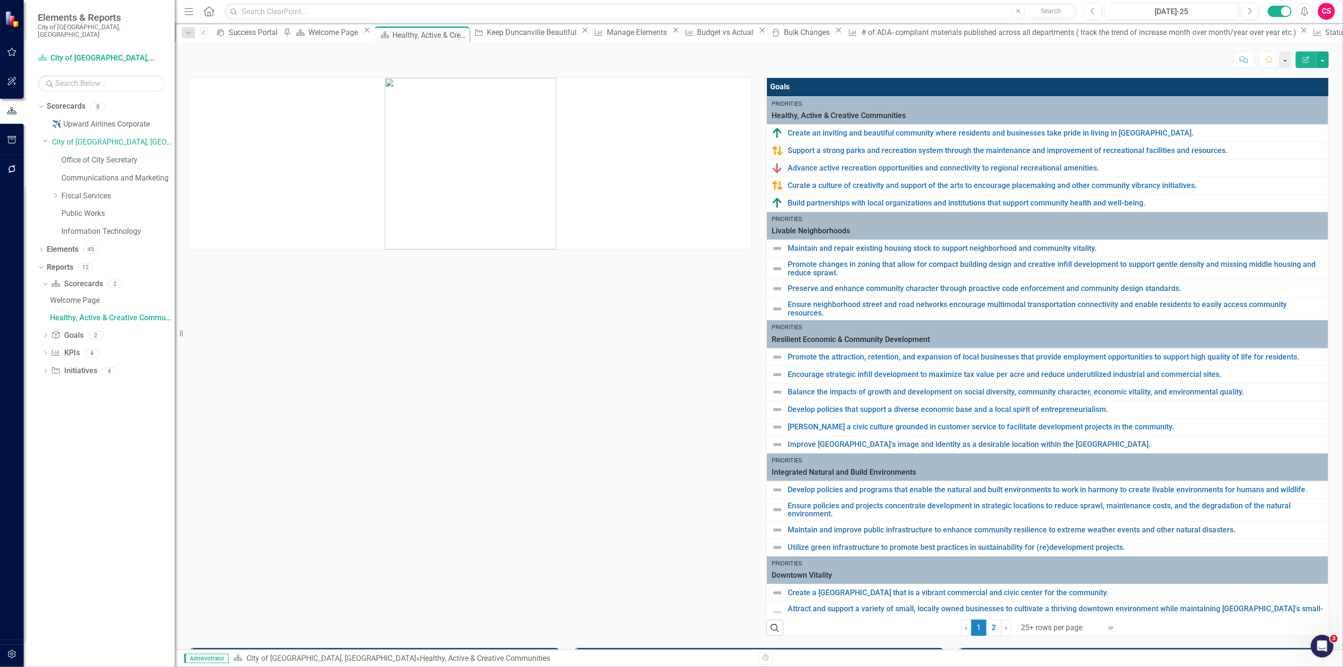
click at [1303, 54] on button "Edit Report" at bounding box center [1305, 59] width 21 height 17
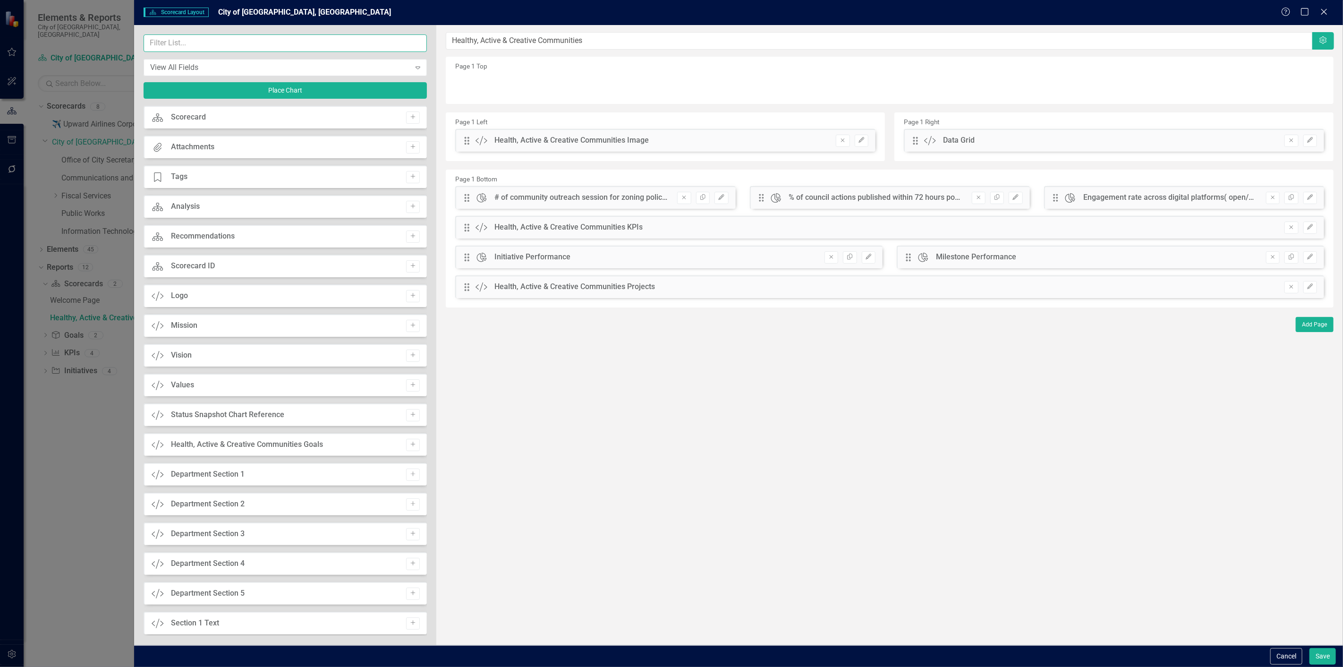
click at [320, 48] on input "text" at bounding box center [285, 42] width 283 height 17
click at [411, 445] on icon "Add" at bounding box center [412, 444] width 7 height 6
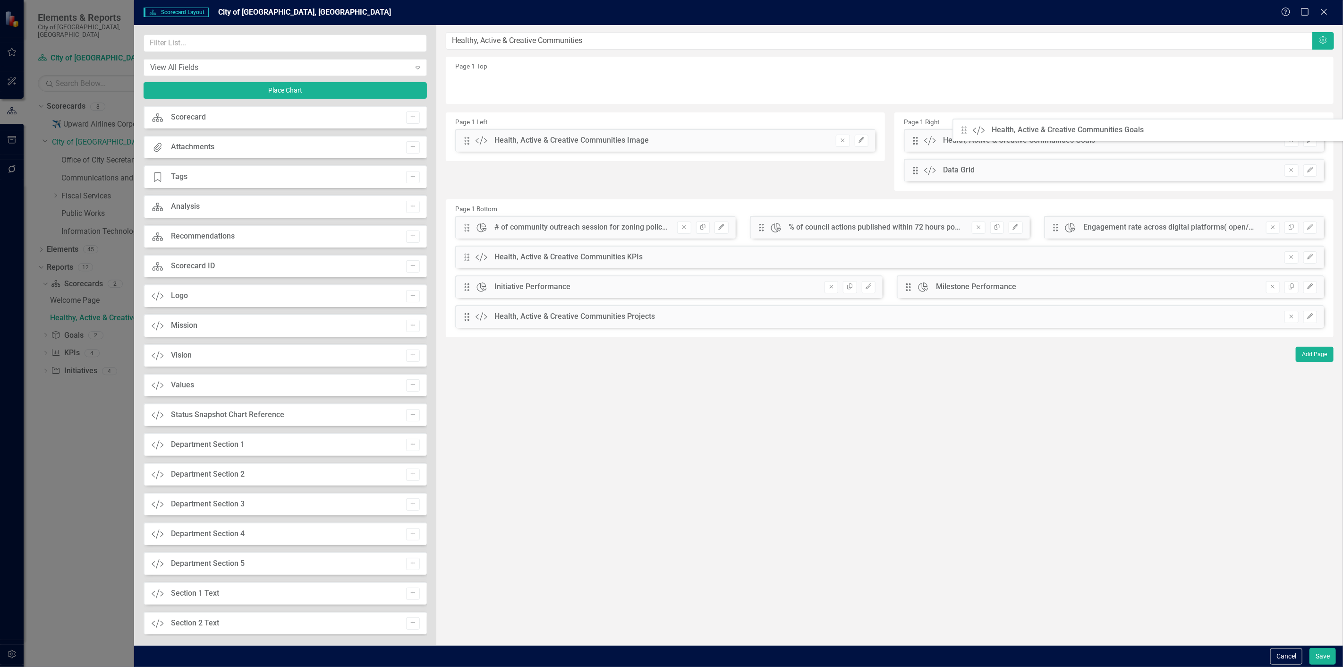
drag, startPoint x: 463, startPoint y: 93, endPoint x: 967, endPoint y: 131, distance: 505.6
click at [1297, 177] on button "Remove" at bounding box center [1291, 170] width 14 height 12
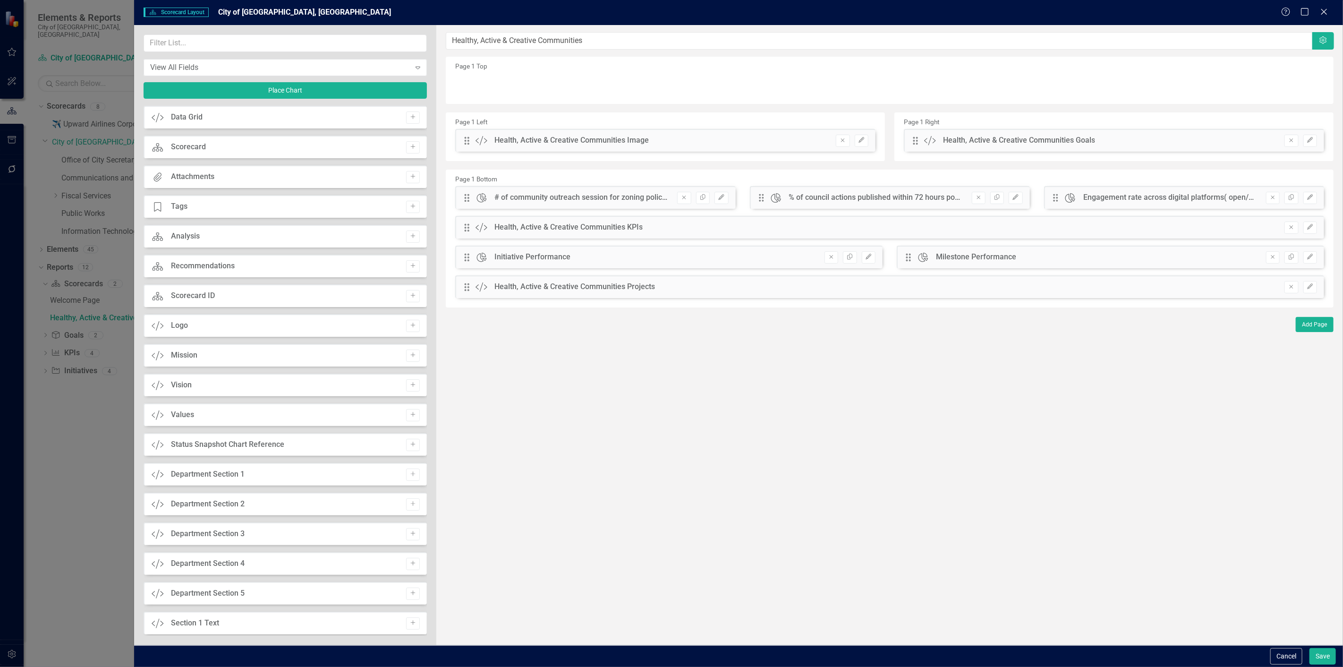
click at [1311, 152] on div "Drag Custom Health, Active & Creative Communities Goals Remove Edit" at bounding box center [1114, 140] width 420 height 23
click at [1311, 147] on button "Edit" at bounding box center [1310, 141] width 14 height 12
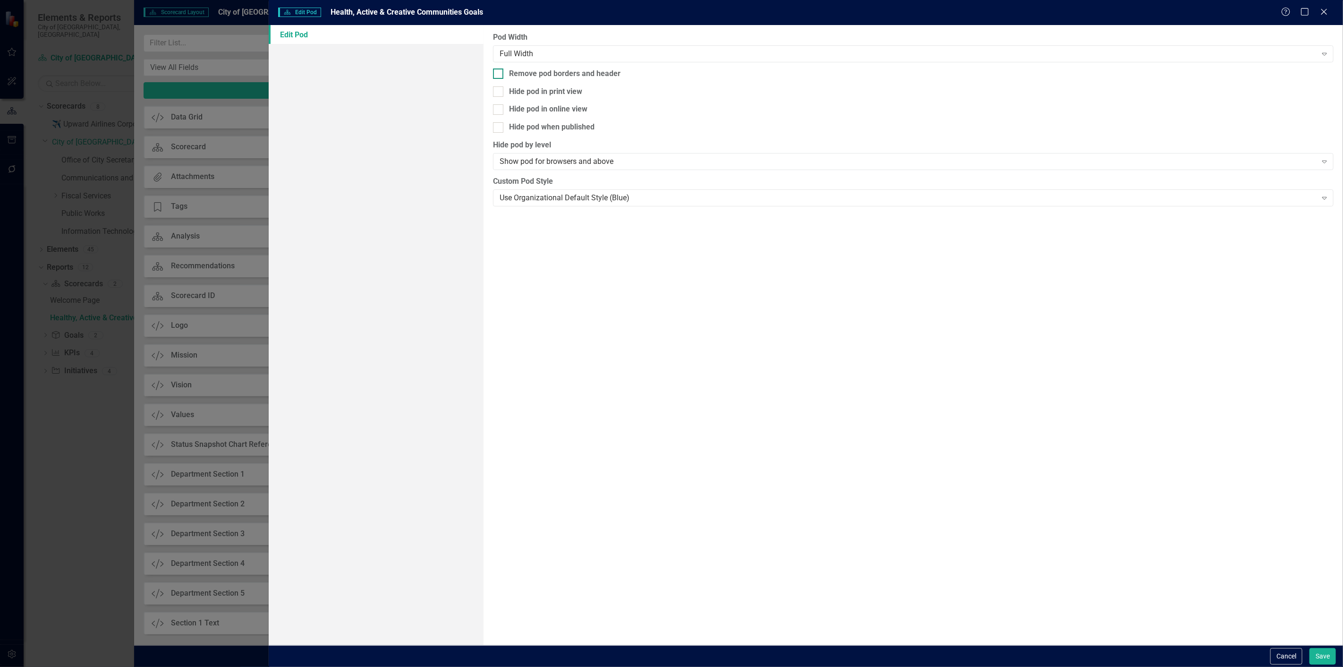
click at [565, 74] on div "Remove pod borders and header" at bounding box center [564, 73] width 111 height 11
click at [499, 74] on input "Remove pod borders and header" at bounding box center [496, 71] width 6 height 6
checkbox input "true"
click at [1324, 652] on button "Save" at bounding box center [1322, 656] width 26 height 17
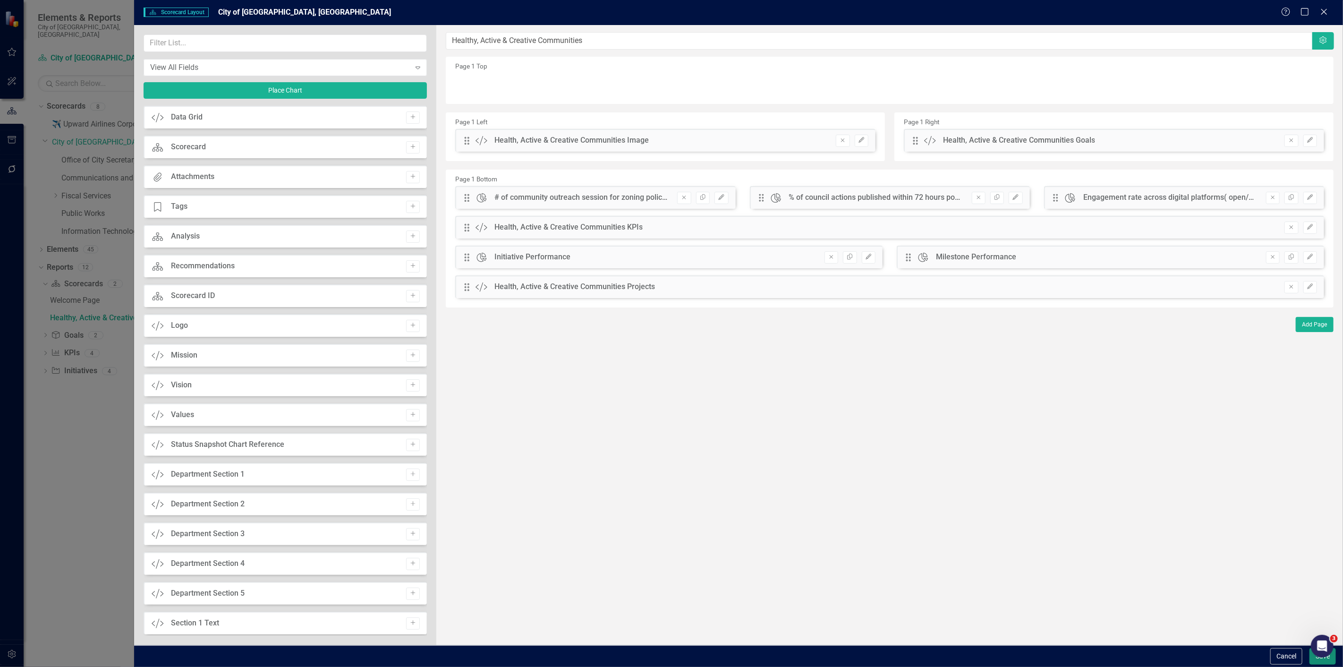
click at [1316, 662] on button "Save" at bounding box center [1322, 656] width 26 height 17
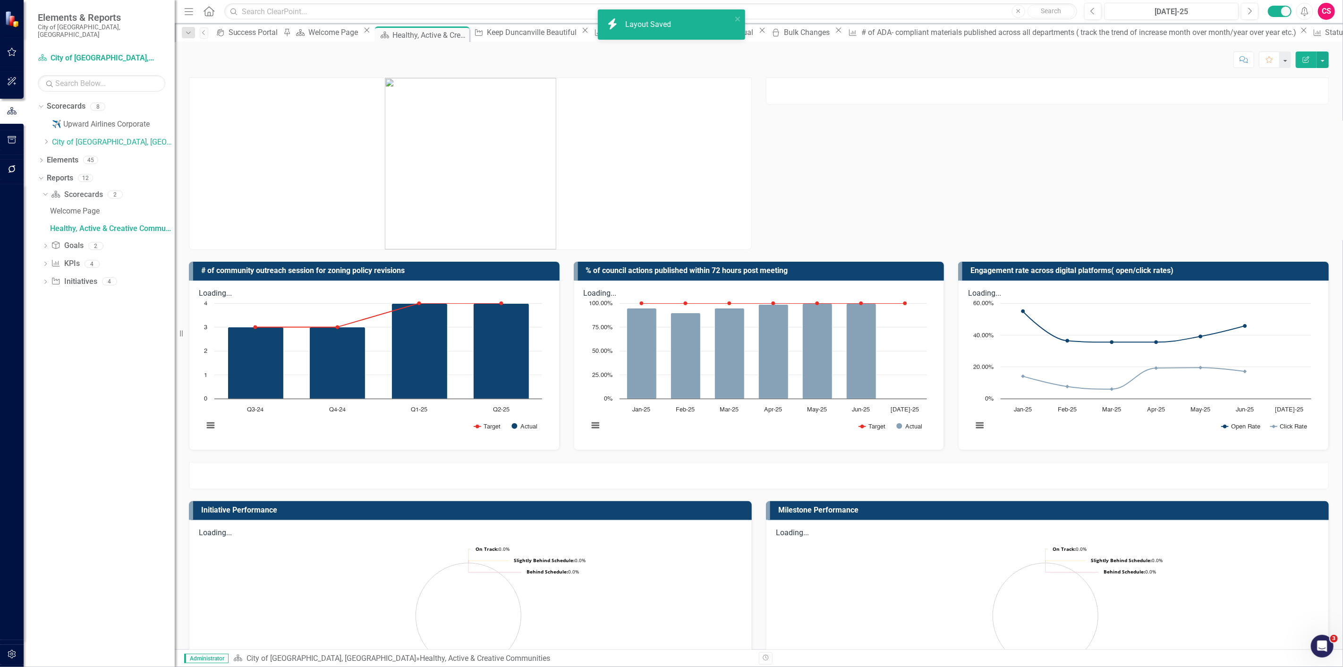
click at [951, 106] on div at bounding box center [759, 158] width 1154 height 184
click at [951, 105] on div at bounding box center [759, 158] width 1154 height 184
click at [954, 93] on div at bounding box center [1047, 90] width 563 height 27
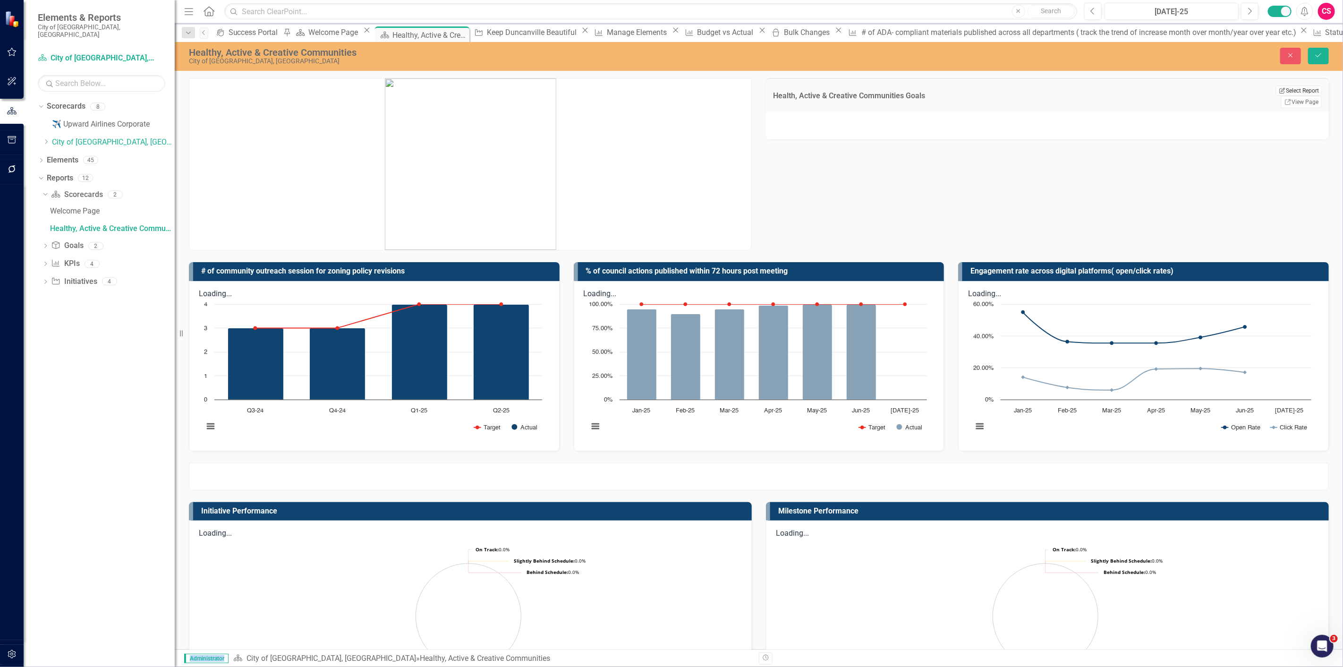
click at [1281, 90] on button "Edit Report Select Report" at bounding box center [1298, 90] width 46 height 10
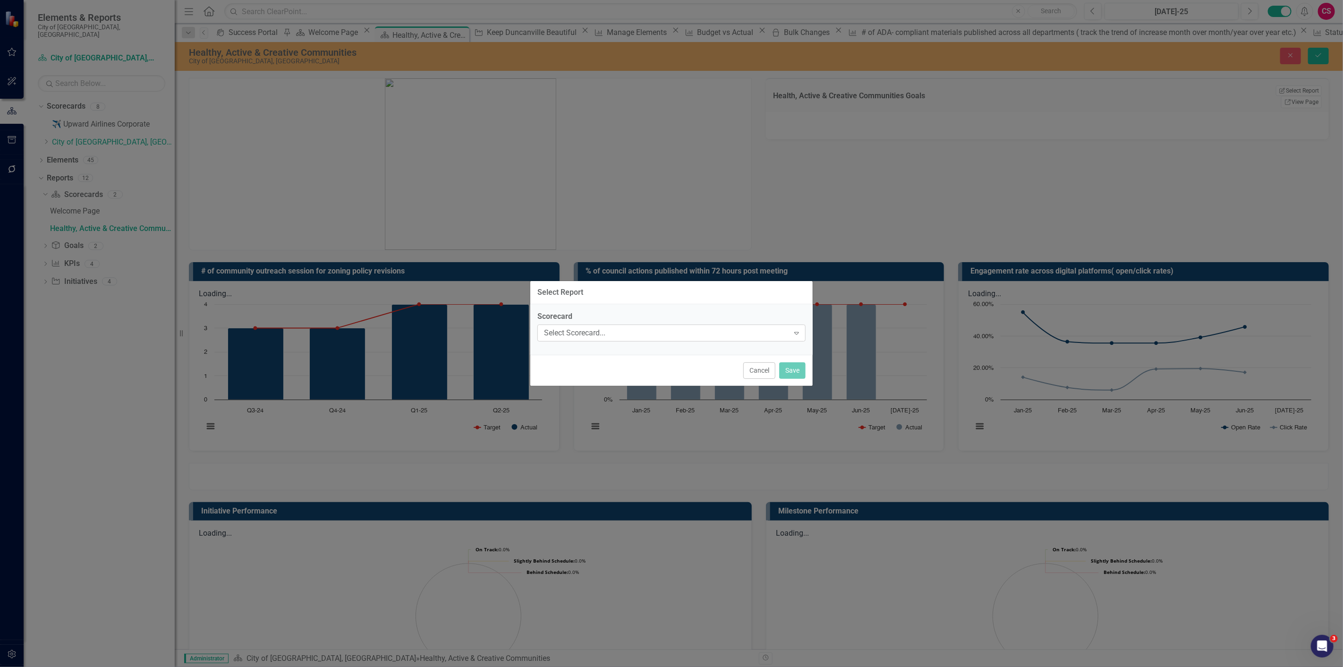
click at [709, 334] on div "Select Scorecard..." at bounding box center [666, 332] width 245 height 11
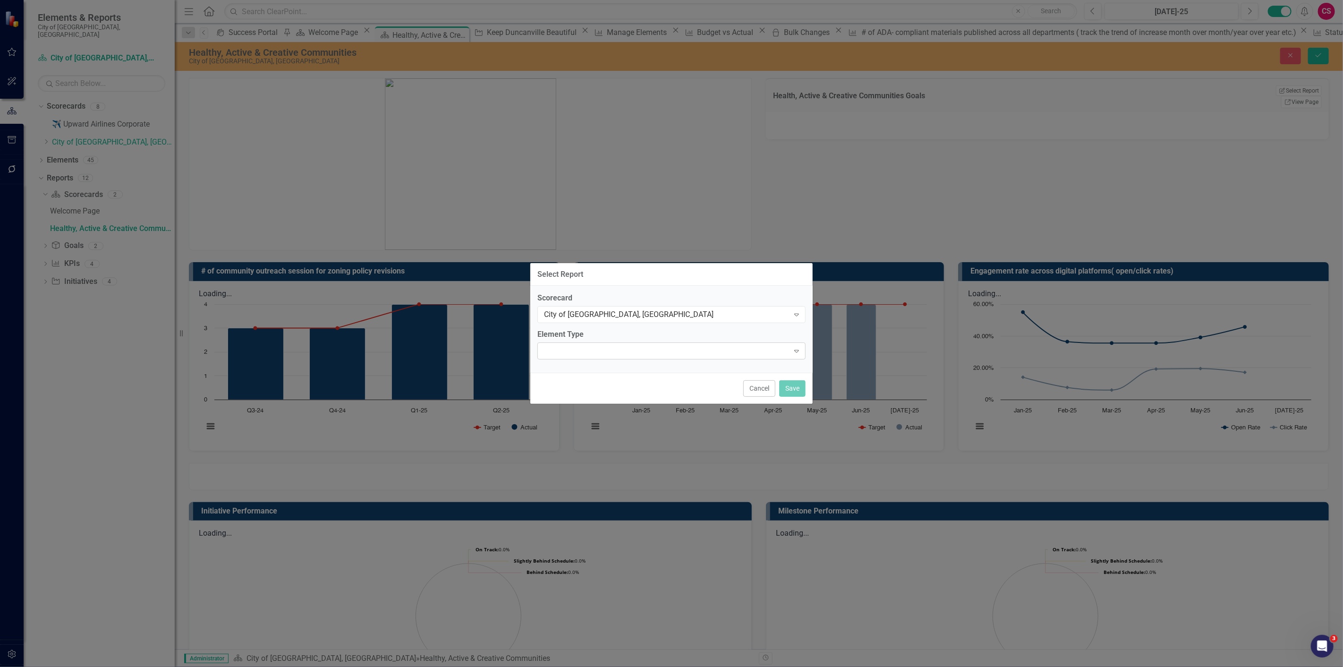
click at [659, 353] on div "Expand" at bounding box center [671, 350] width 268 height 17
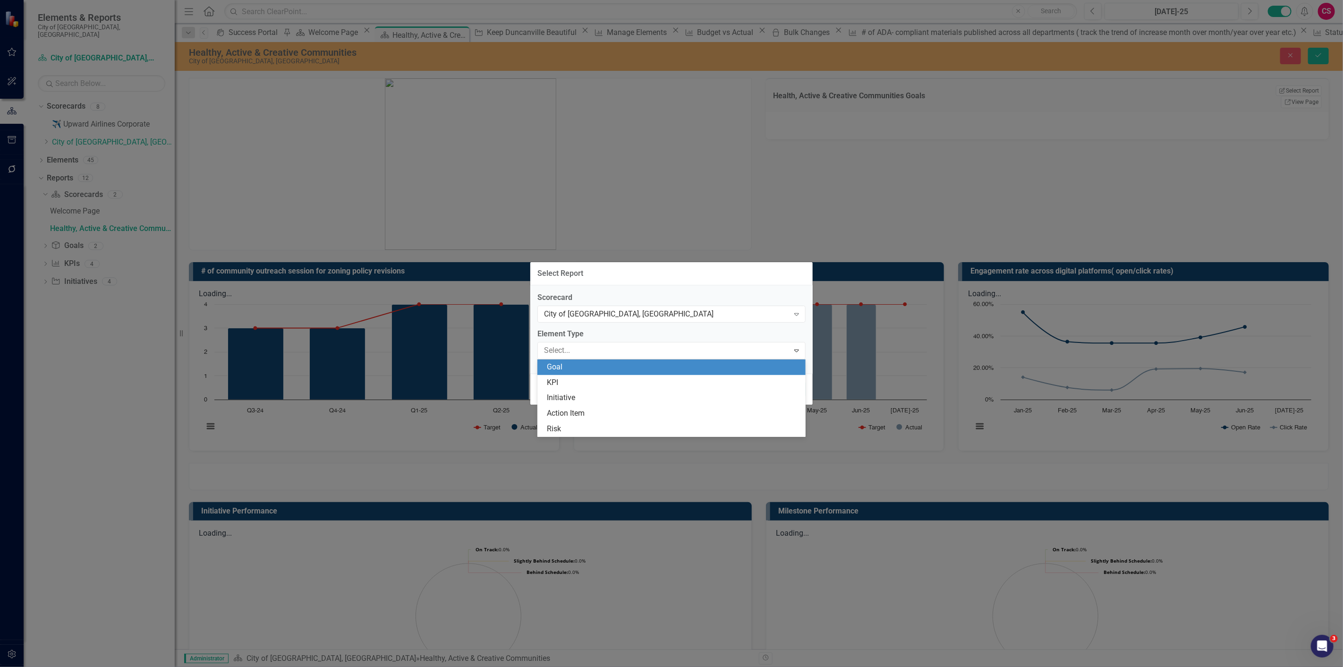
click at [647, 364] on div "Goal" at bounding box center [673, 367] width 253 height 11
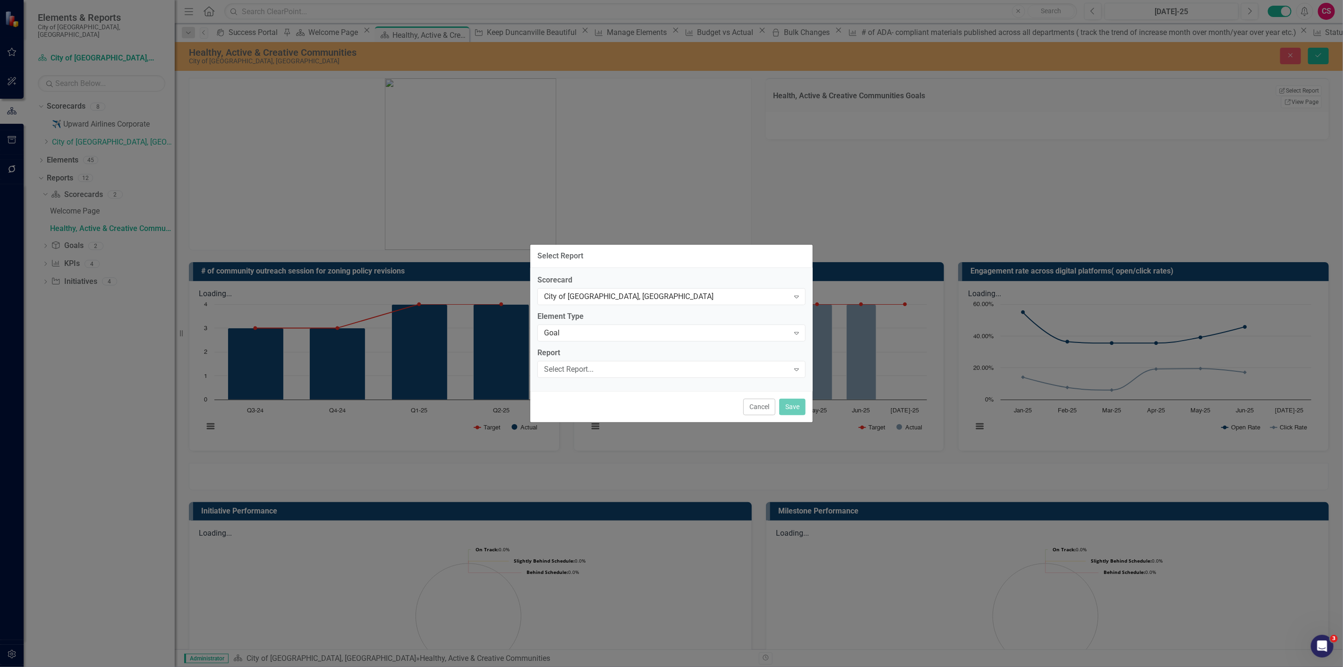
click at [647, 364] on div "Select Report..." at bounding box center [666, 368] width 245 height 11
click at [789, 396] on div "Cancel Save" at bounding box center [671, 406] width 282 height 31
click at [785, 407] on button "Save" at bounding box center [792, 406] width 26 height 17
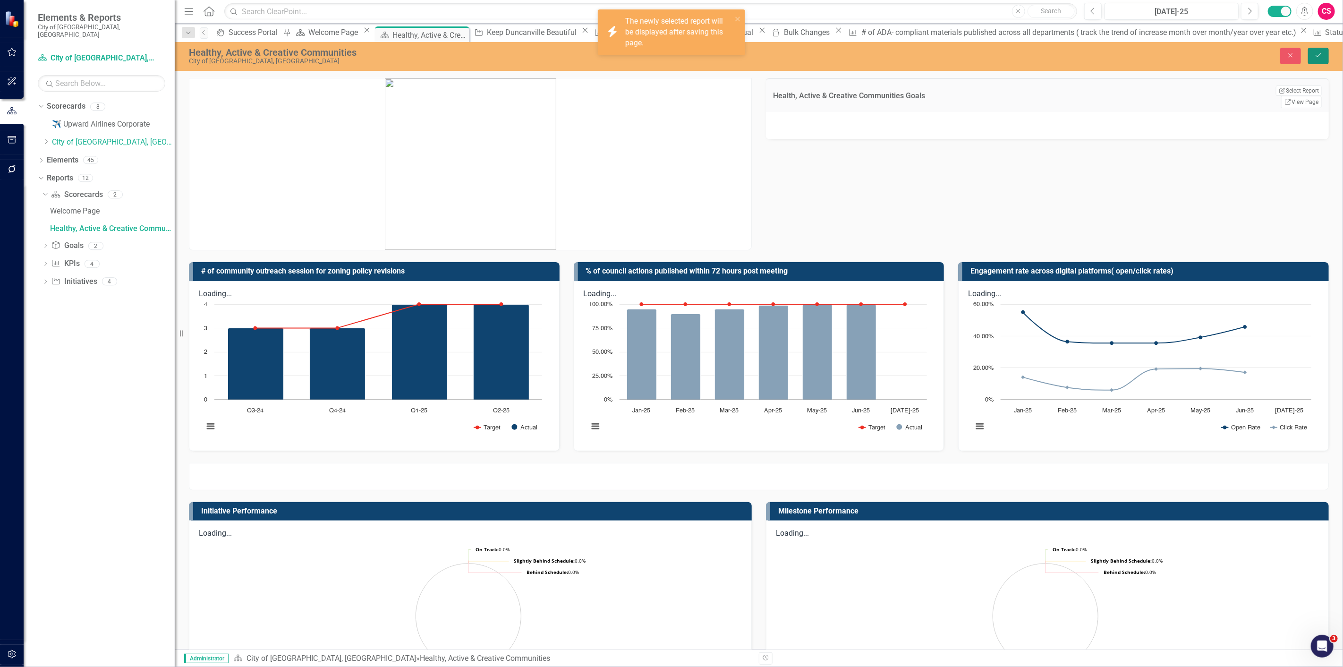
click at [1319, 62] on button "Save" at bounding box center [1318, 56] width 21 height 17
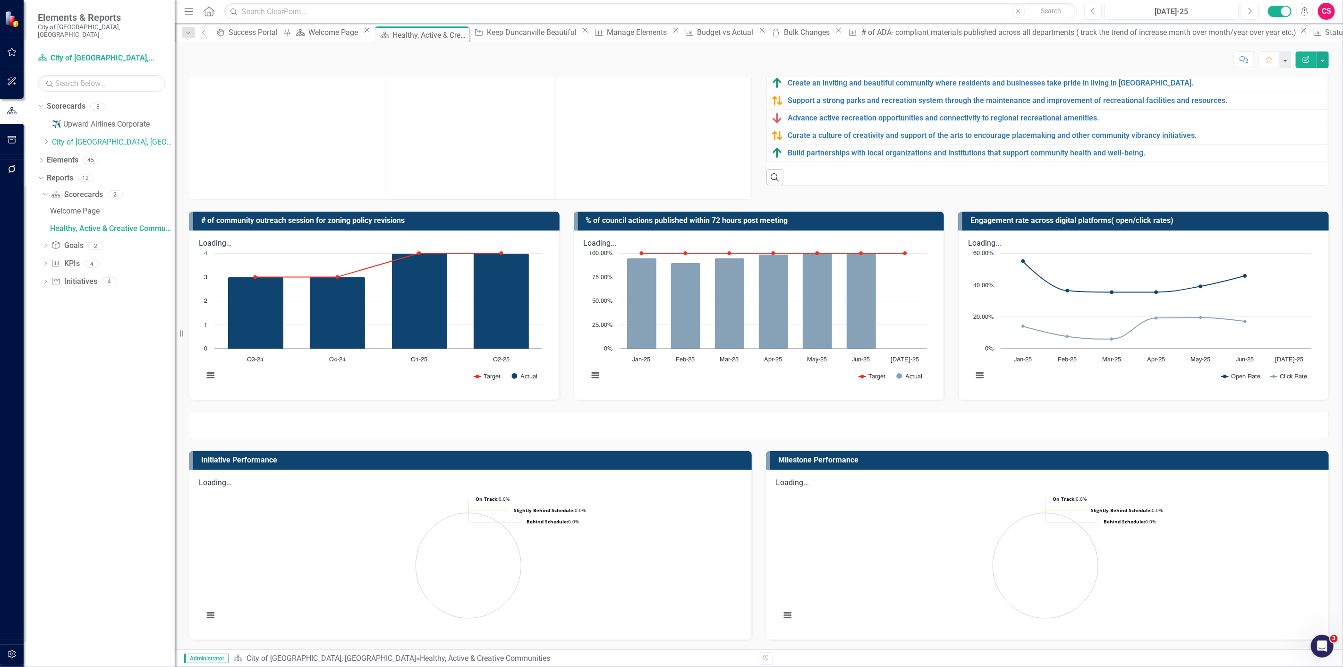
scroll to position [32, 0]
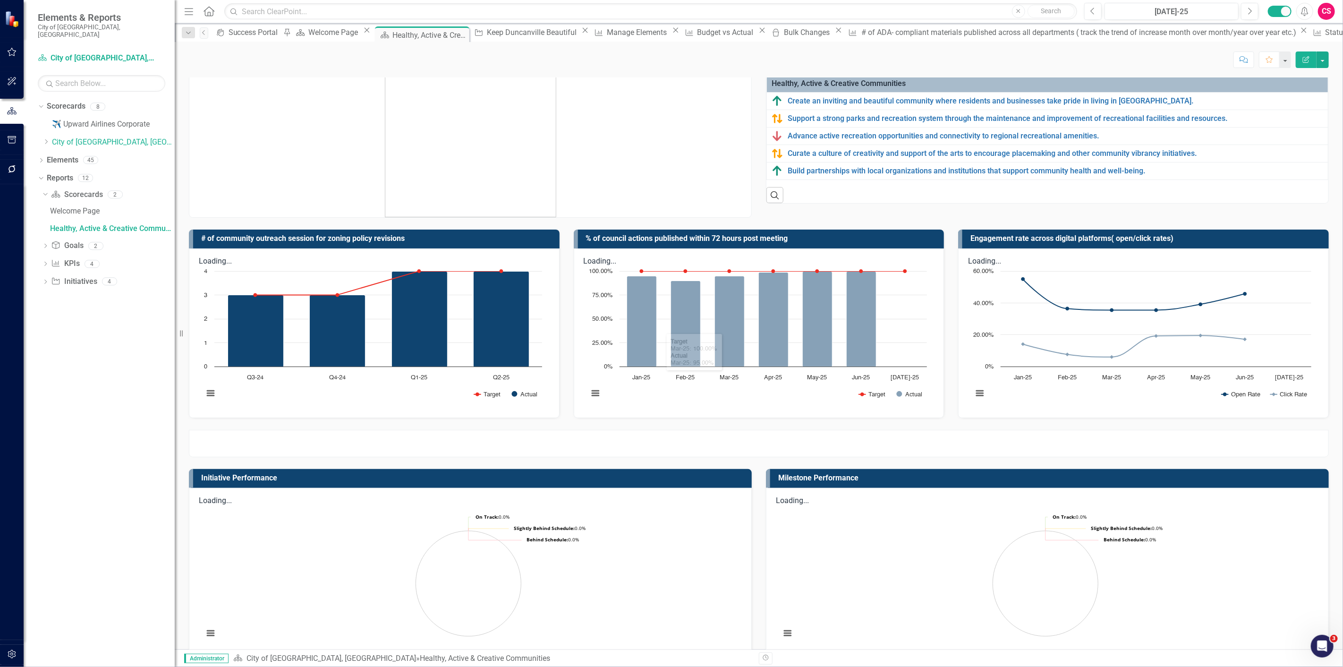
click at [567, 437] on div at bounding box center [759, 443] width 1140 height 27
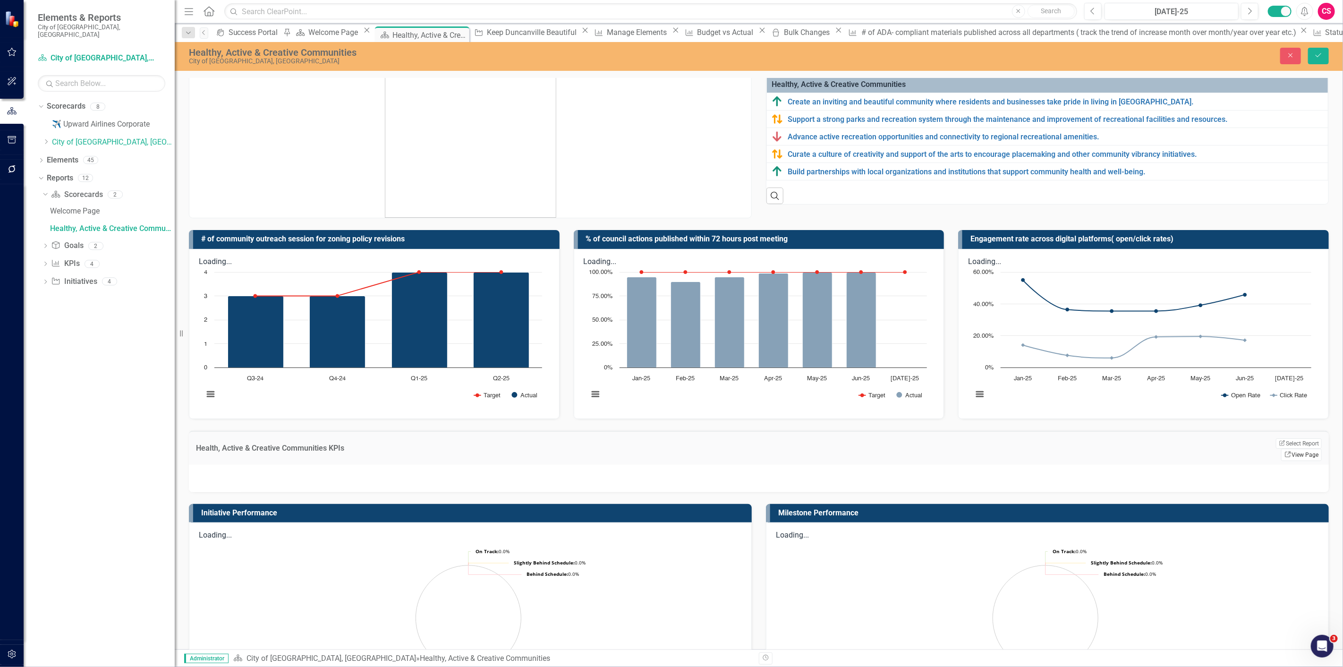
click at [1291, 448] on link "Link View Page" at bounding box center [1301, 454] width 41 height 12
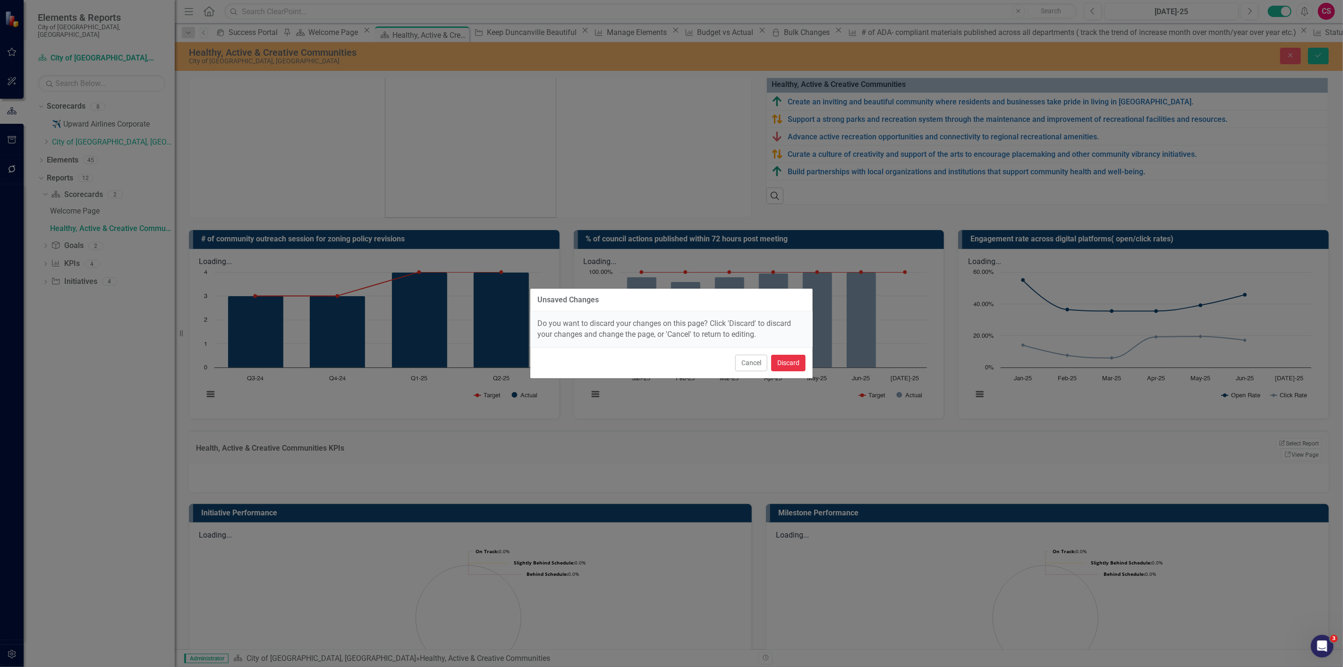
click at [790, 364] on button "Discard" at bounding box center [788, 363] width 34 height 17
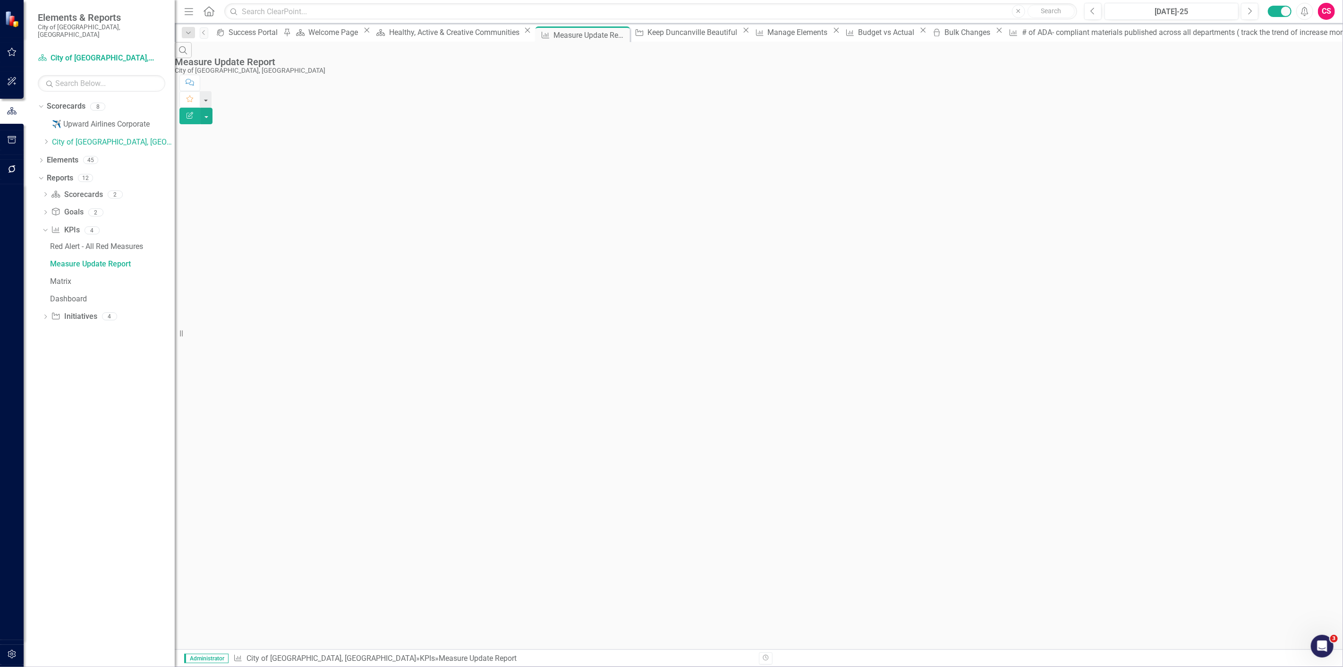
click at [200, 108] on button "Edit Report" at bounding box center [189, 116] width 21 height 17
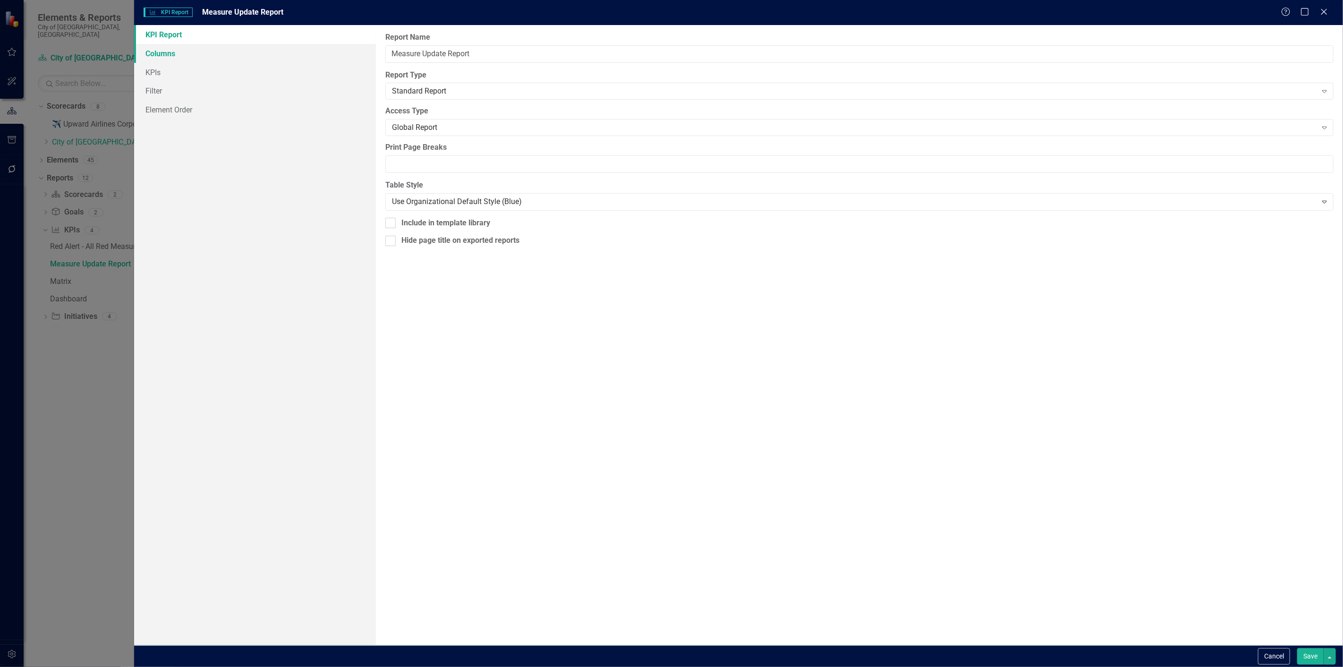
click at [314, 46] on link "Columns" at bounding box center [255, 53] width 242 height 19
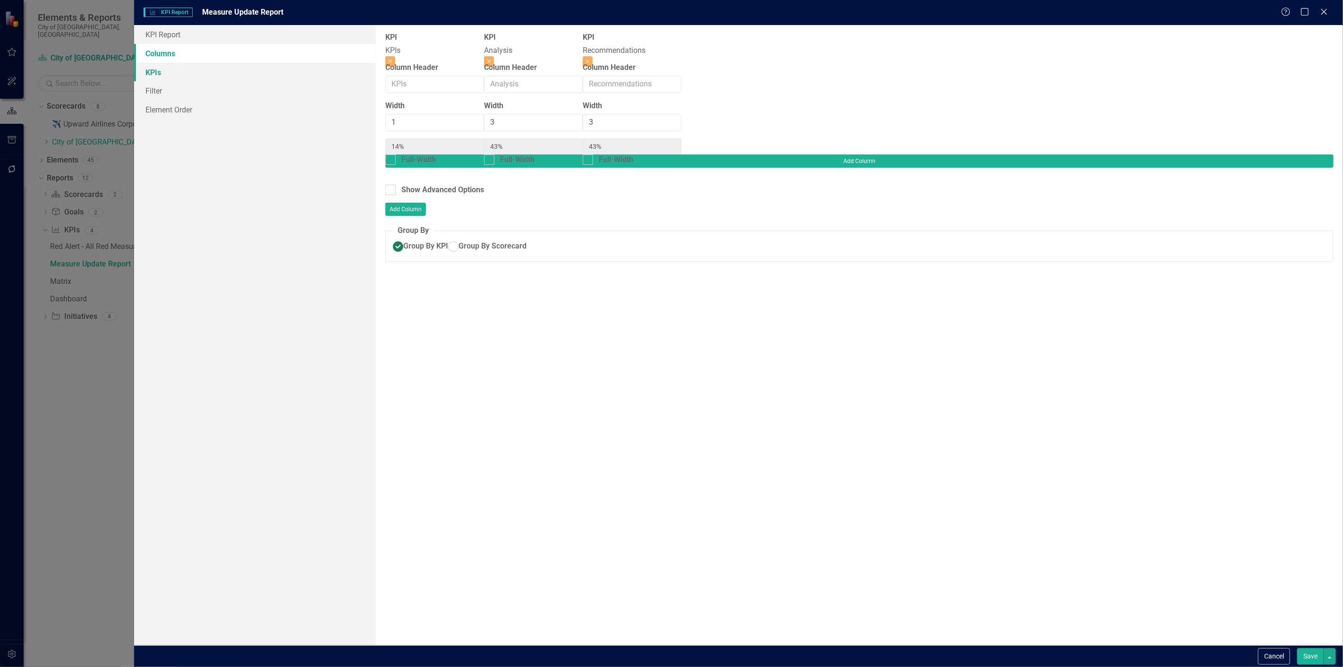
click at [299, 73] on link "KPIs" at bounding box center [255, 72] width 242 height 19
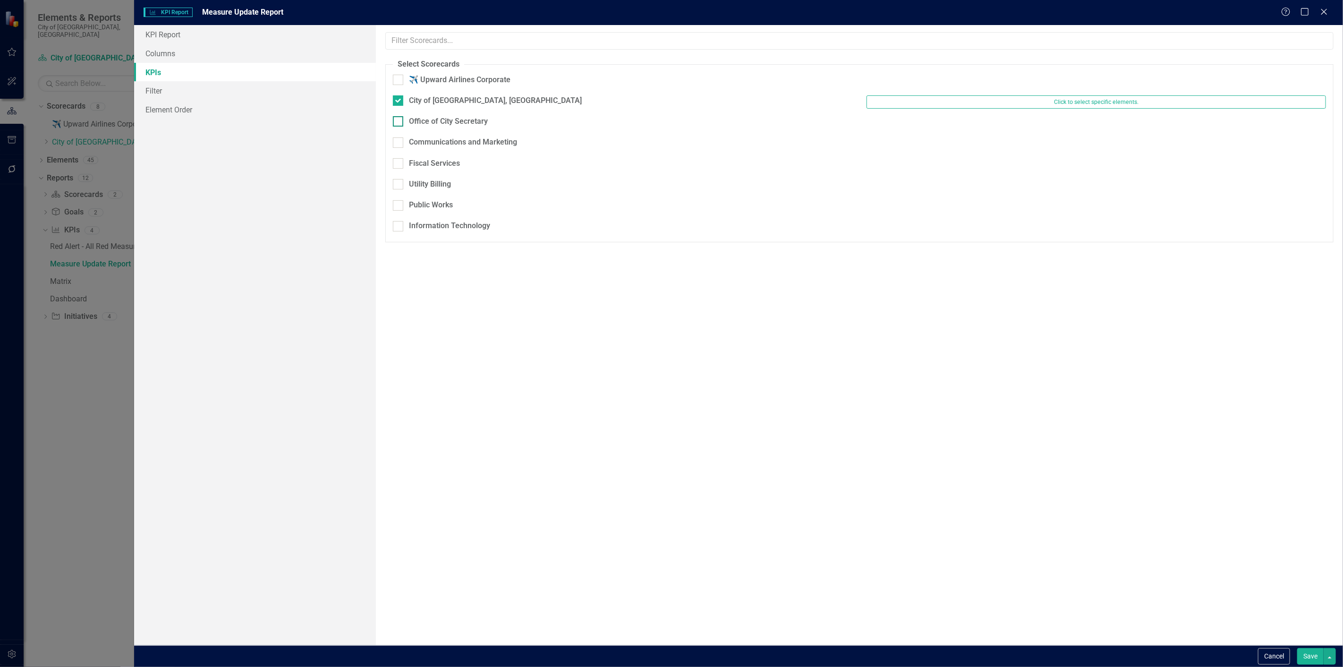
click at [450, 120] on div "Office of City Secretary" at bounding box center [448, 121] width 79 height 11
click at [399, 120] on input "Office of City Secretary" at bounding box center [396, 119] width 6 height 6
checkbox input "true"
click at [277, 73] on link "KPIs" at bounding box center [255, 72] width 242 height 19
click at [267, 85] on link "Filter" at bounding box center [255, 90] width 242 height 19
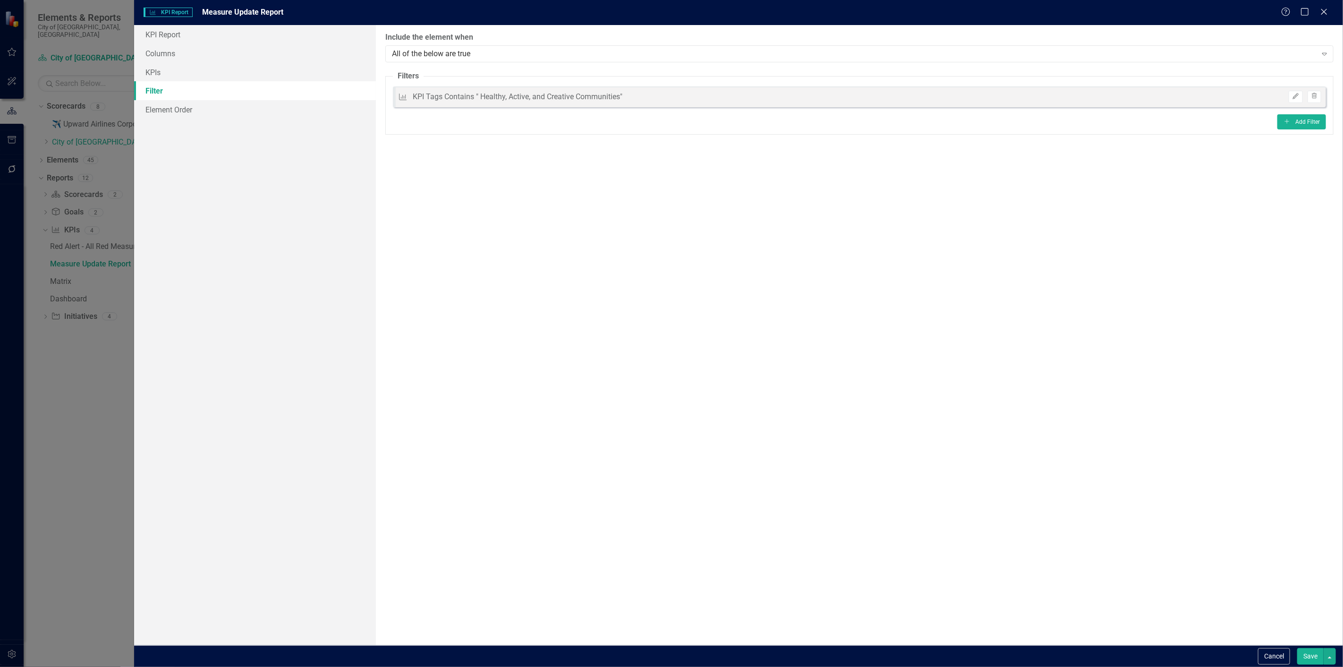
click at [1304, 659] on button "Save" at bounding box center [1310, 656] width 26 height 17
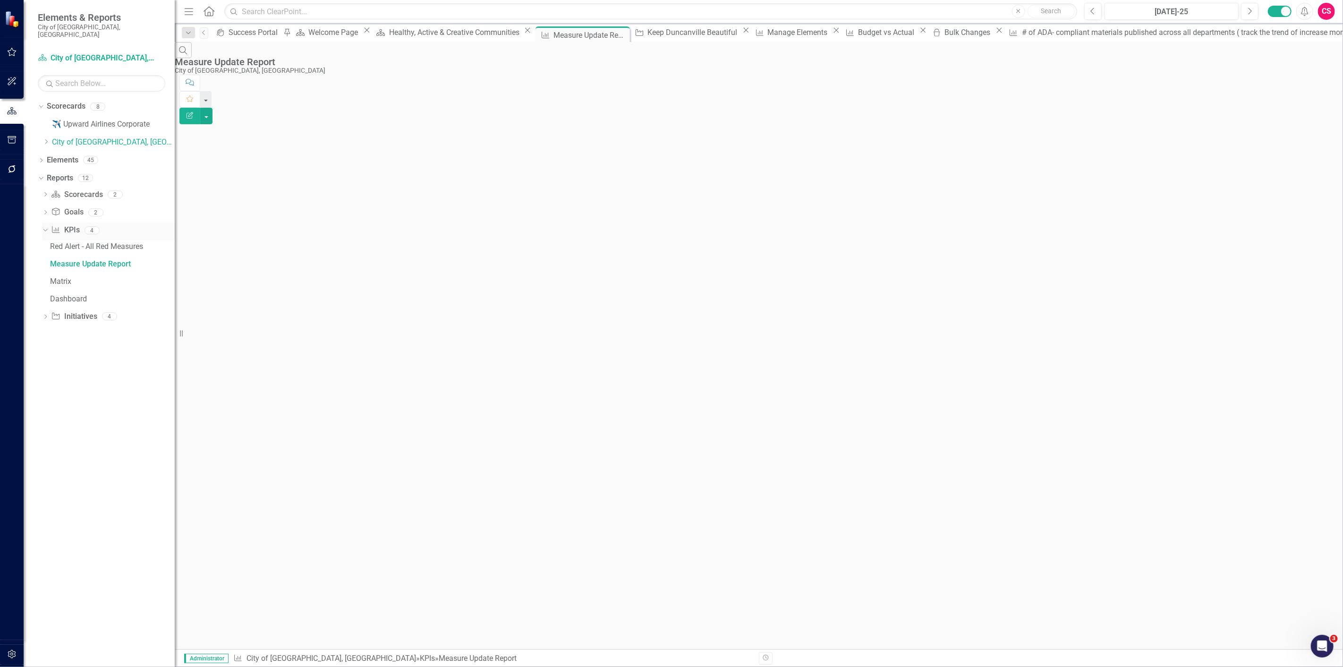
click at [62, 225] on link "KPI KPIs" at bounding box center [65, 230] width 28 height 11
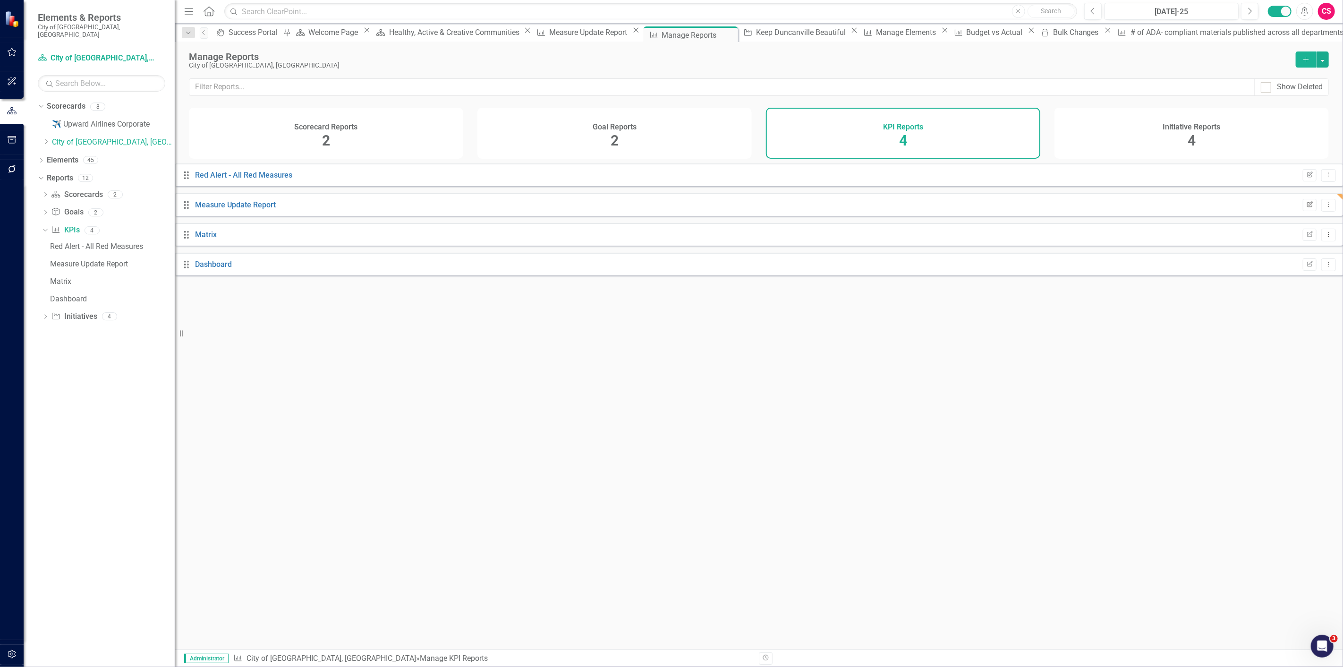
click at [1306, 208] on icon "Edit Report" at bounding box center [1309, 205] width 7 height 6
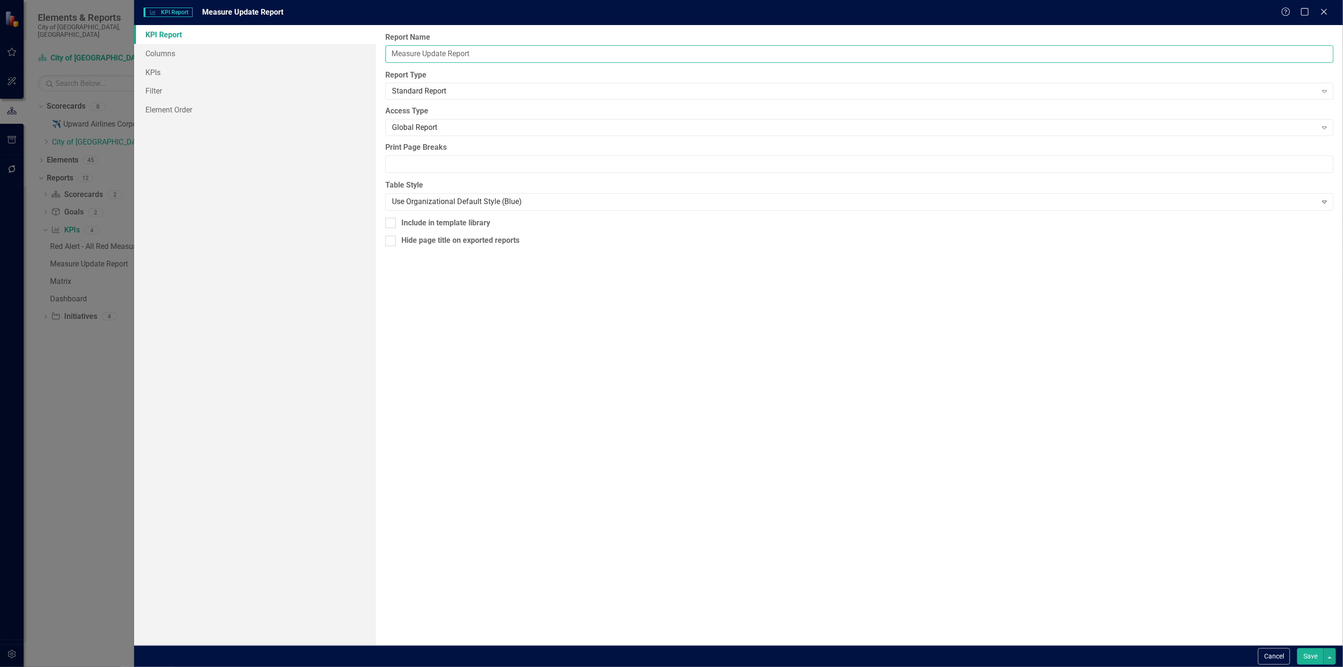
click at [393, 52] on input "Measure Update Report" at bounding box center [859, 53] width 948 height 17
type input "Healthy Communities Measure Update Report"
click at [1314, 654] on button "Save" at bounding box center [1310, 656] width 26 height 17
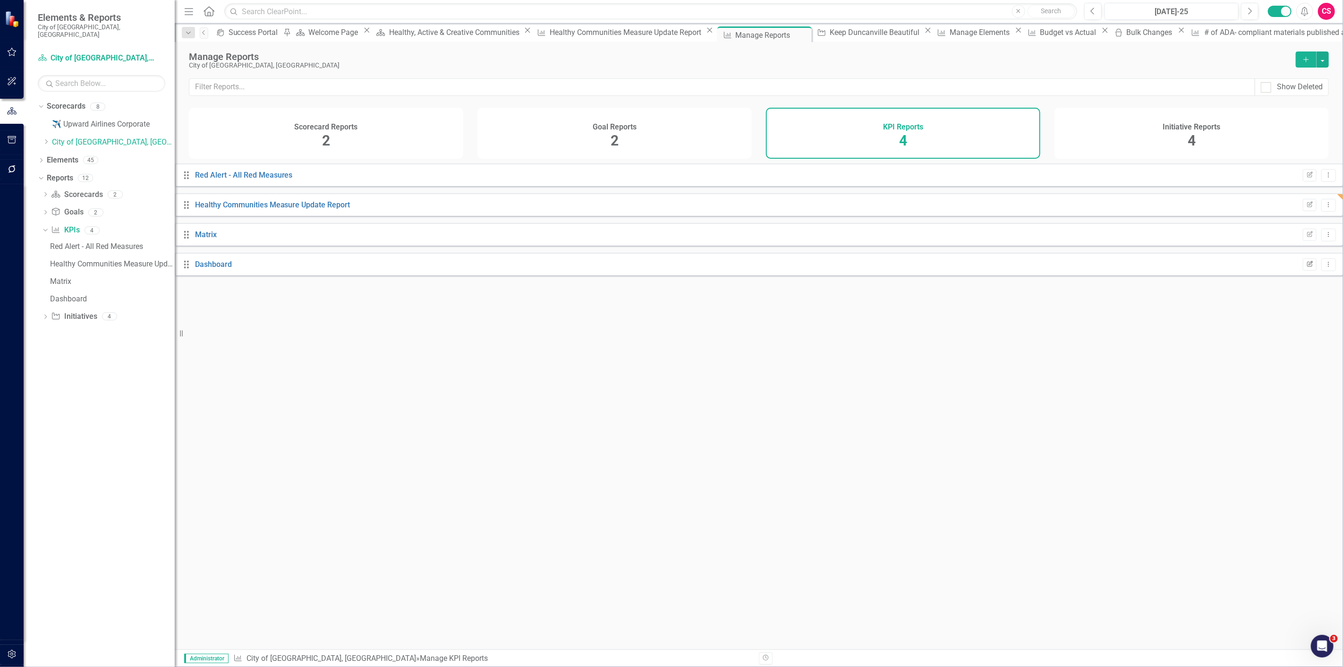
click at [1302, 270] on button "Edit Report" at bounding box center [1309, 264] width 14 height 12
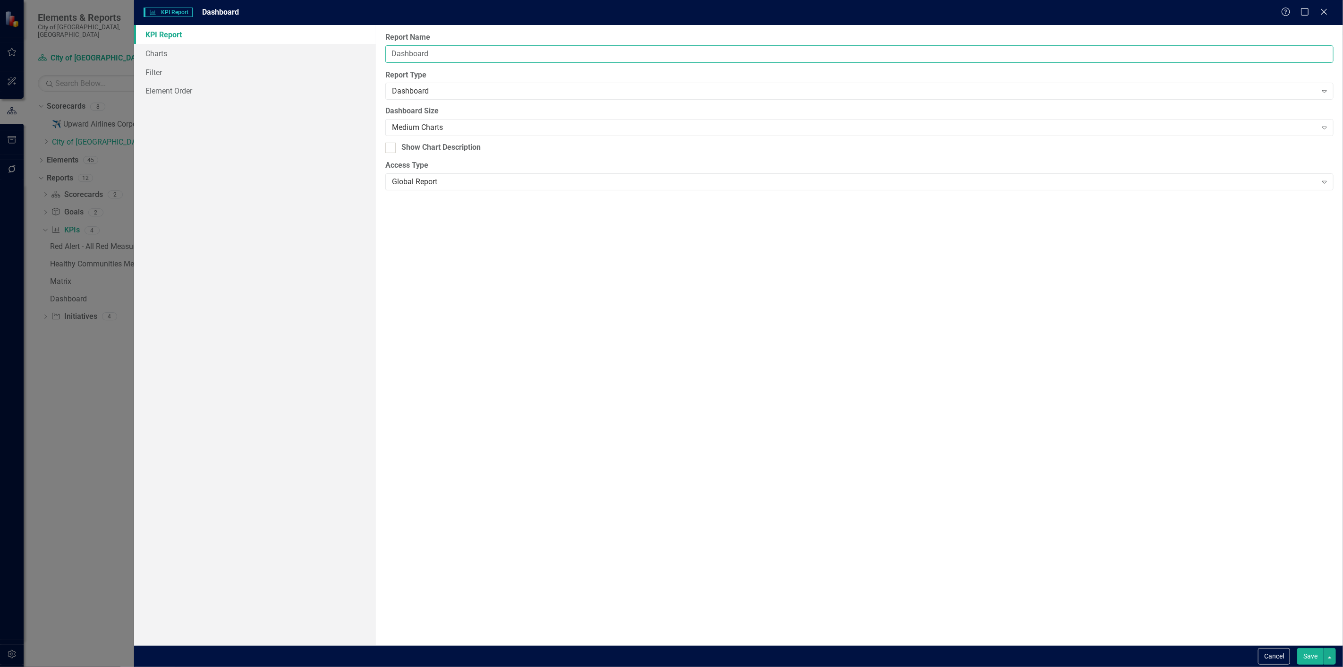
click at [389, 52] on input "Dashboard" at bounding box center [859, 53] width 948 height 17
type input "Healthy Communities KPI Dashboard"
click at [303, 54] on link "Charts" at bounding box center [255, 53] width 242 height 19
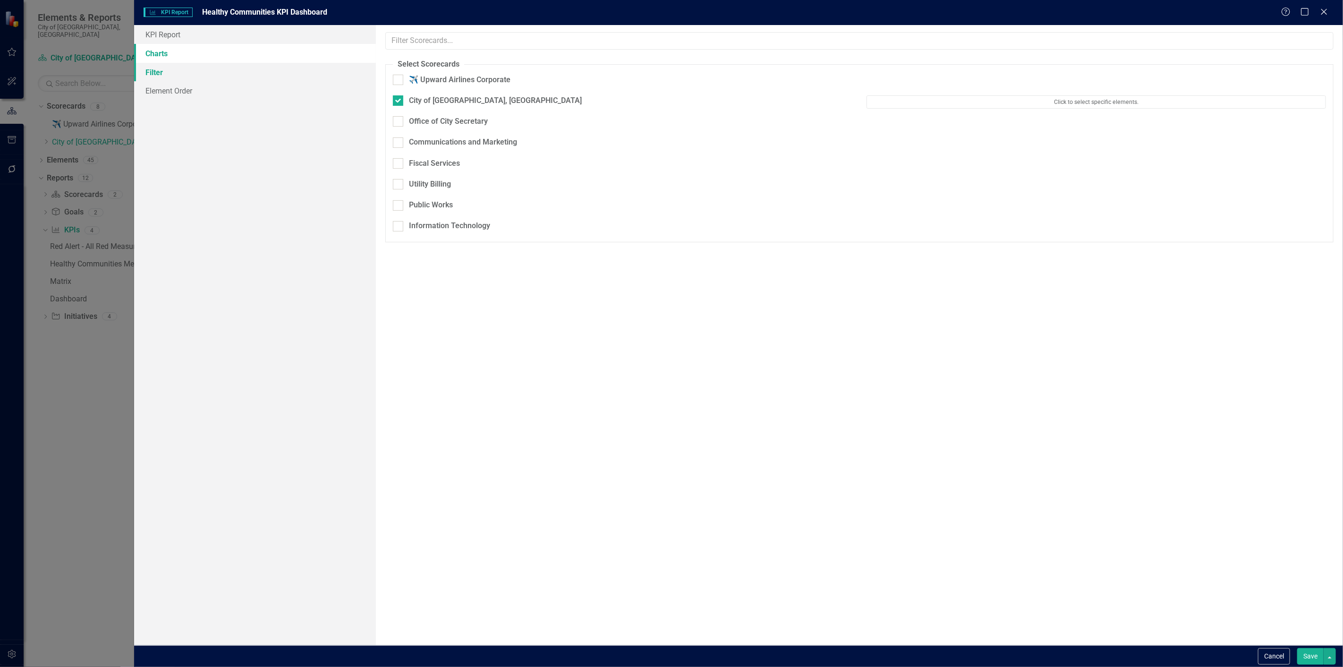
click at [295, 74] on link "Filter" at bounding box center [255, 72] width 242 height 19
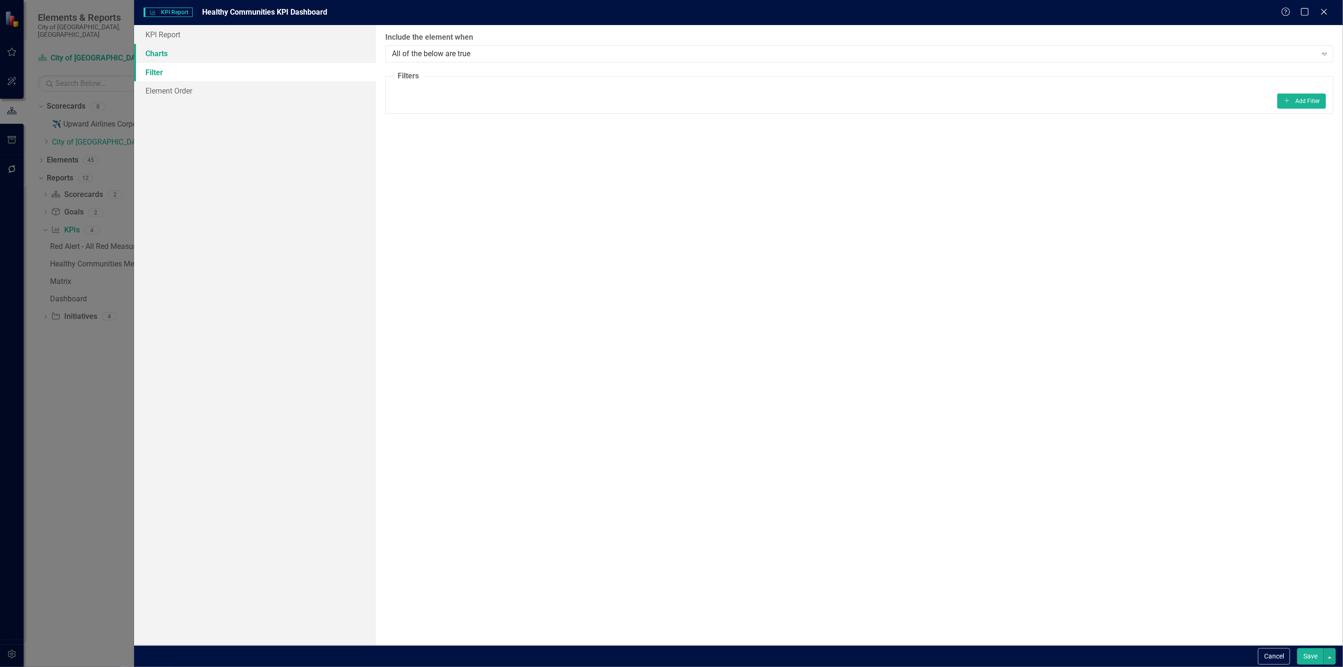
drag, startPoint x: 230, startPoint y: 45, endPoint x: 237, endPoint y: 51, distance: 9.4
click at [231, 45] on link "Charts" at bounding box center [255, 53] width 242 height 19
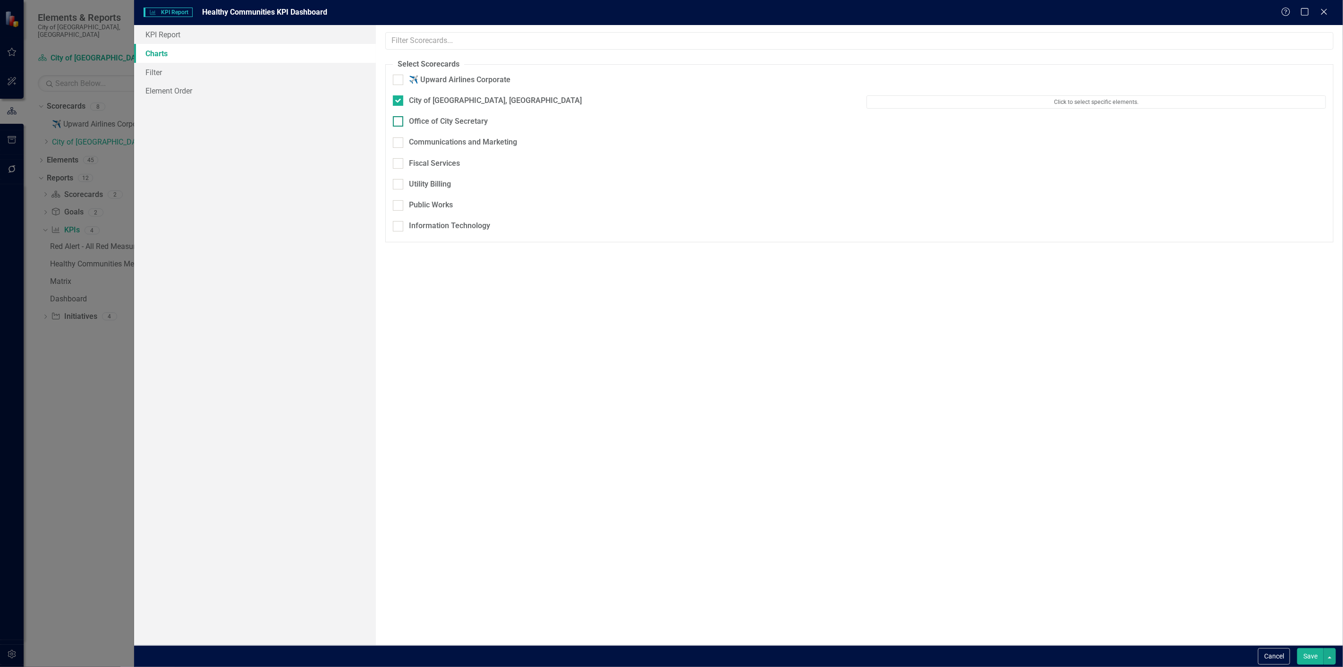
click at [405, 123] on div "Office of City Secretary" at bounding box center [440, 121] width 95 height 11
click at [399, 122] on input "Office of City Secretary" at bounding box center [396, 119] width 6 height 6
checkbox input "true"
click at [280, 72] on link "Filter" at bounding box center [255, 72] width 242 height 19
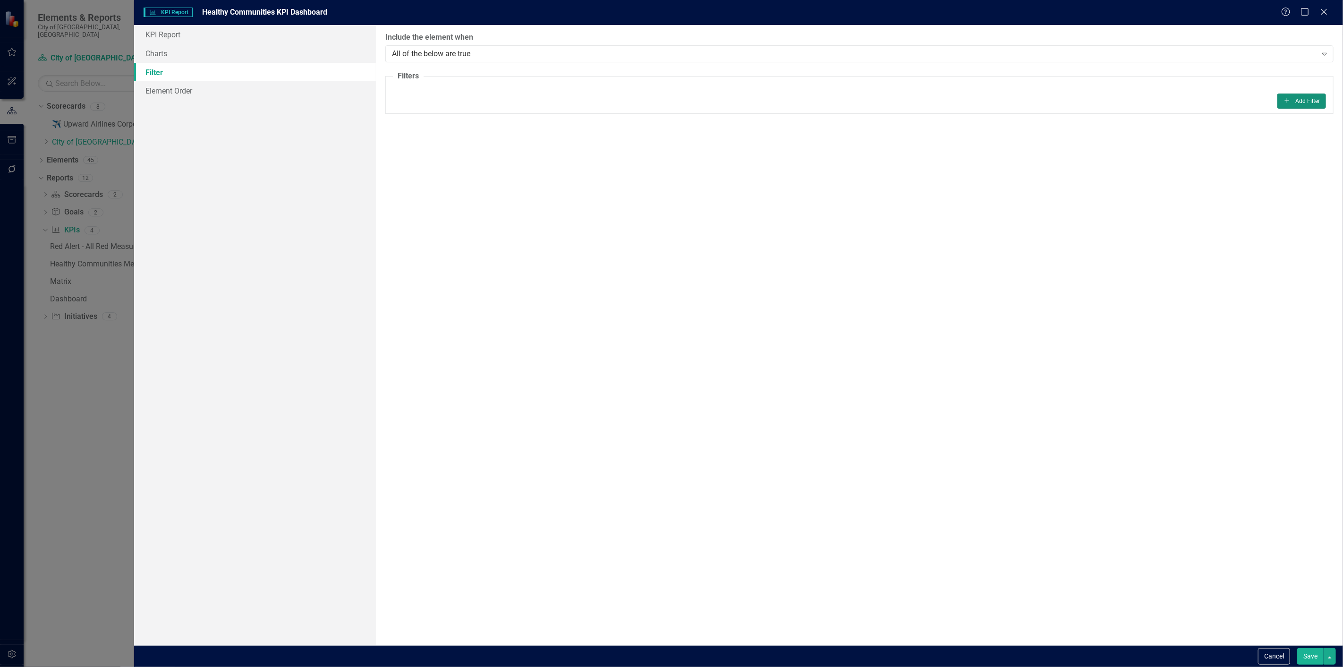
click at [1288, 98] on icon "Add" at bounding box center [1286, 101] width 7 height 6
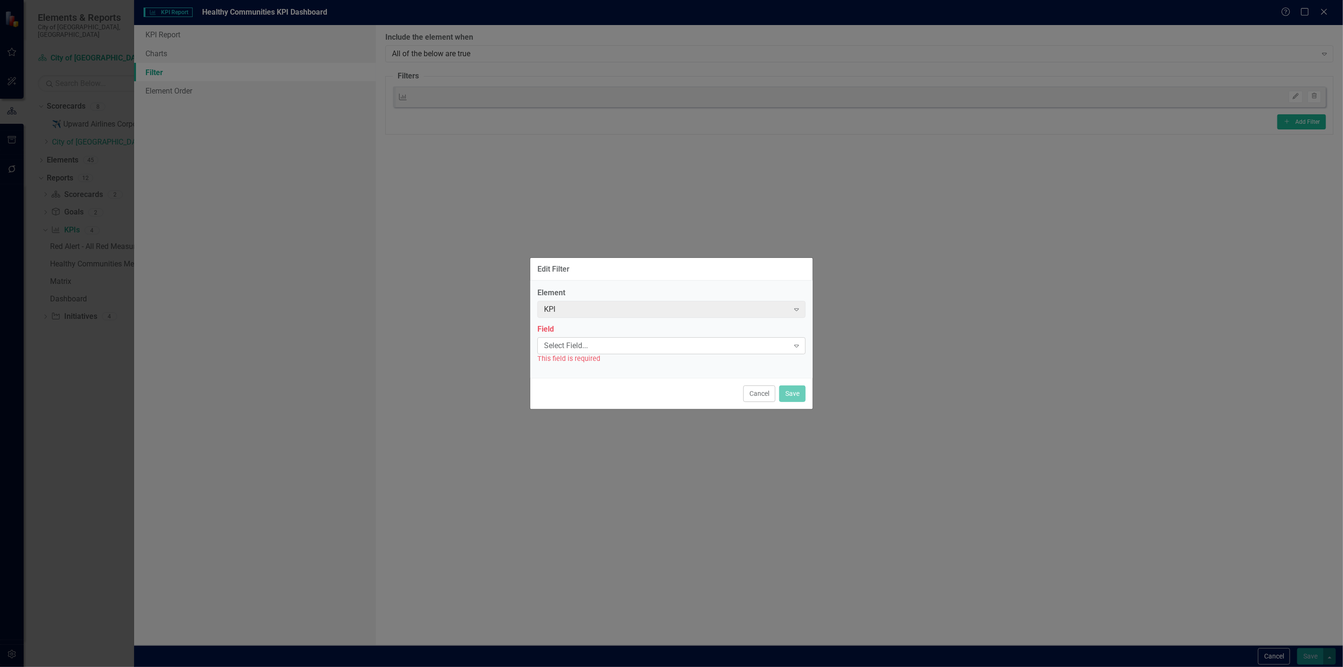
click at [582, 344] on div "Select Field..." at bounding box center [666, 345] width 245 height 11
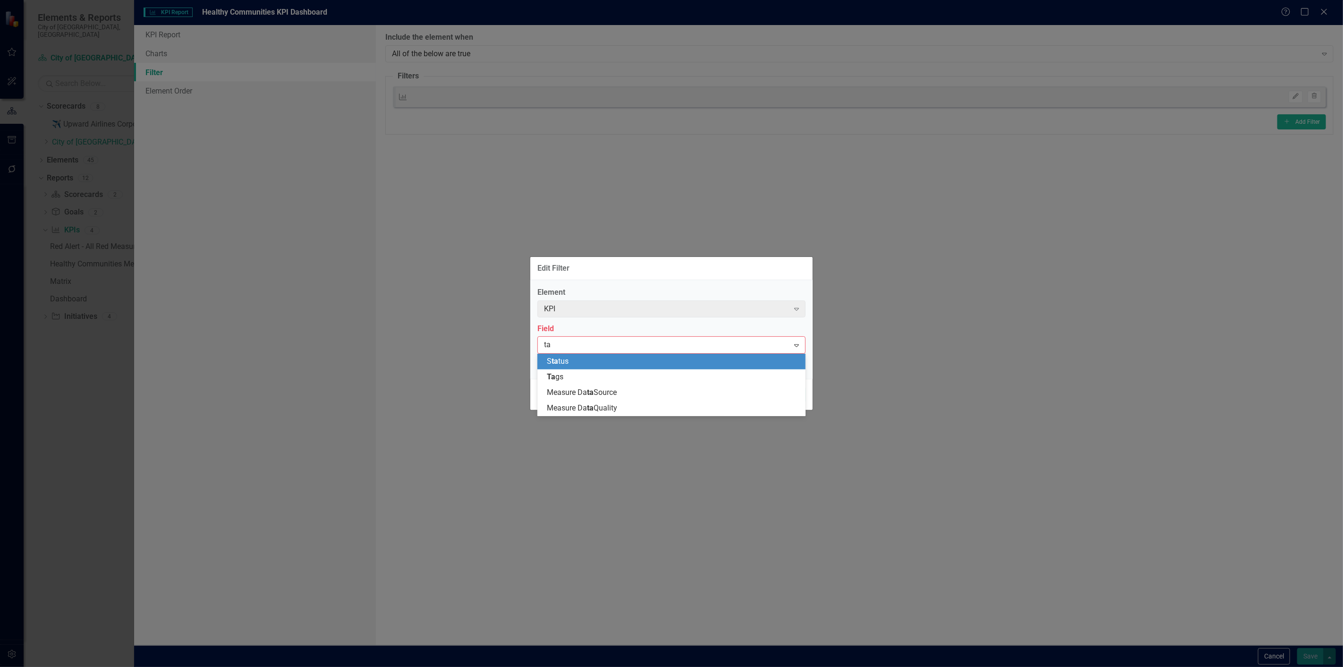
type input "tag"
click at [579, 365] on div "Tag s" at bounding box center [673, 361] width 253 height 11
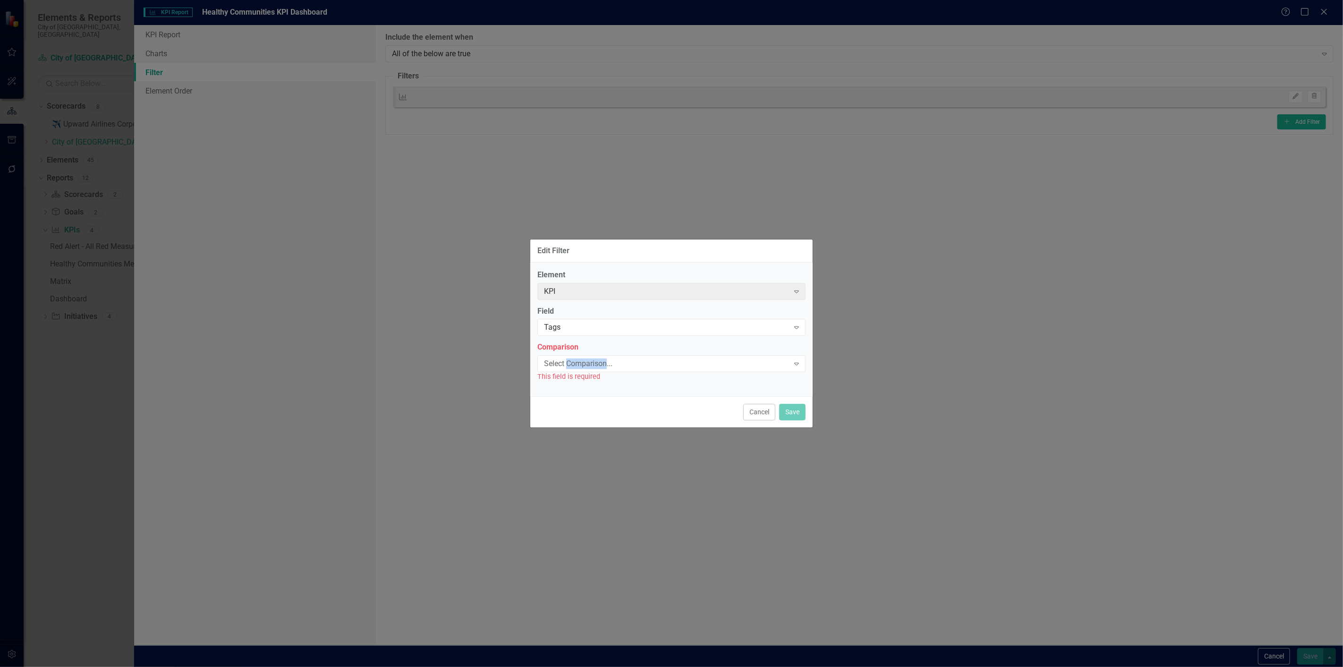
click at [579, 365] on div "Select Comparison..." at bounding box center [666, 363] width 245 height 11
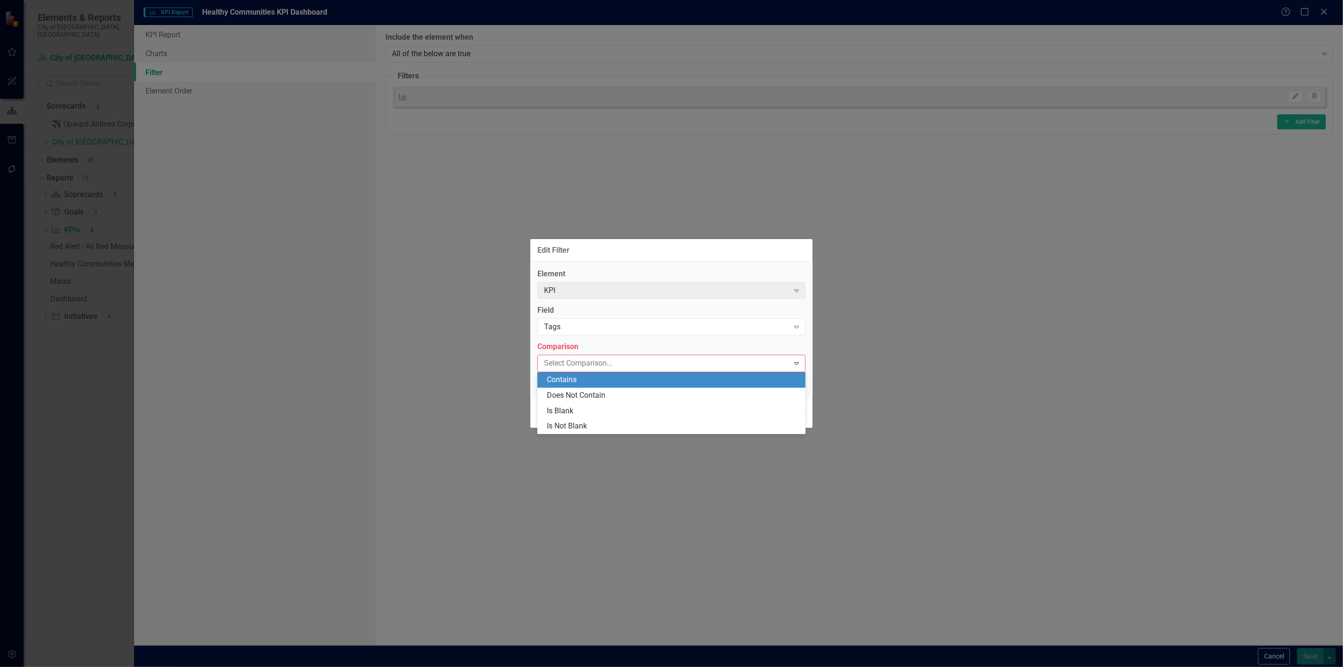
click at [572, 376] on div "Contains" at bounding box center [673, 379] width 253 height 11
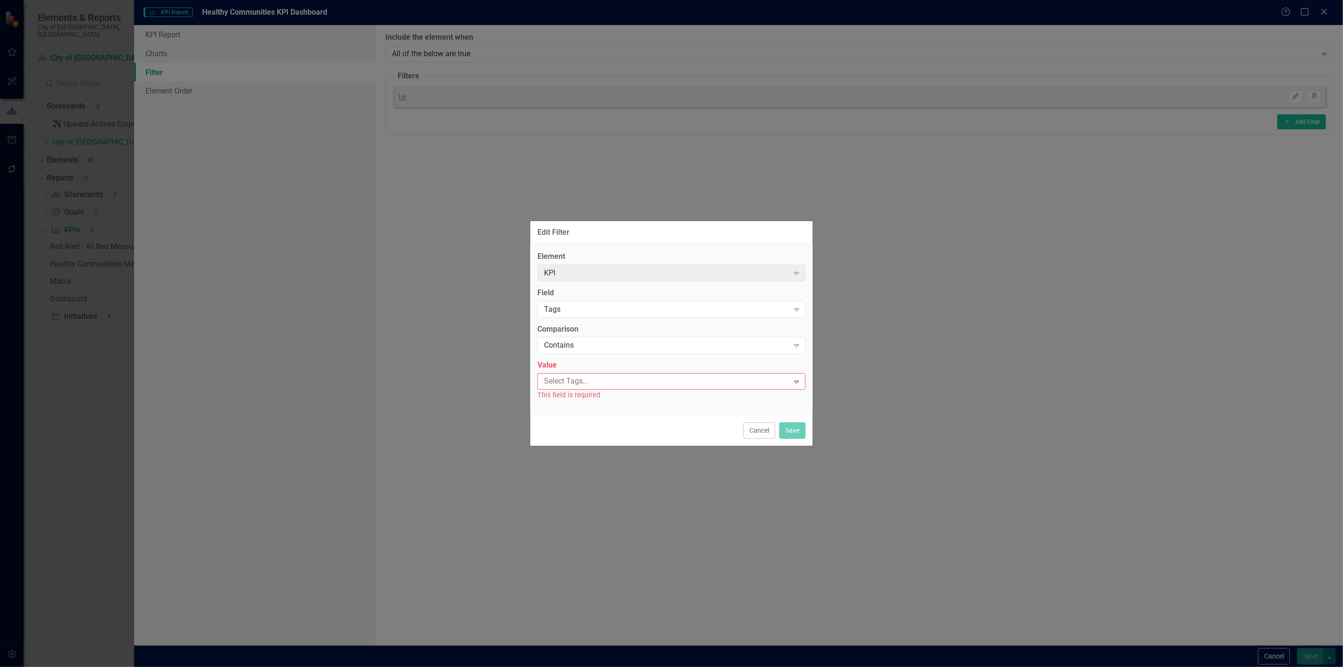
click at [572, 376] on div at bounding box center [664, 381] width 249 height 13
click at [149, 666] on span "Healthy, Active, and Creative Communities" at bounding box center [79, 673] width 140 height 9
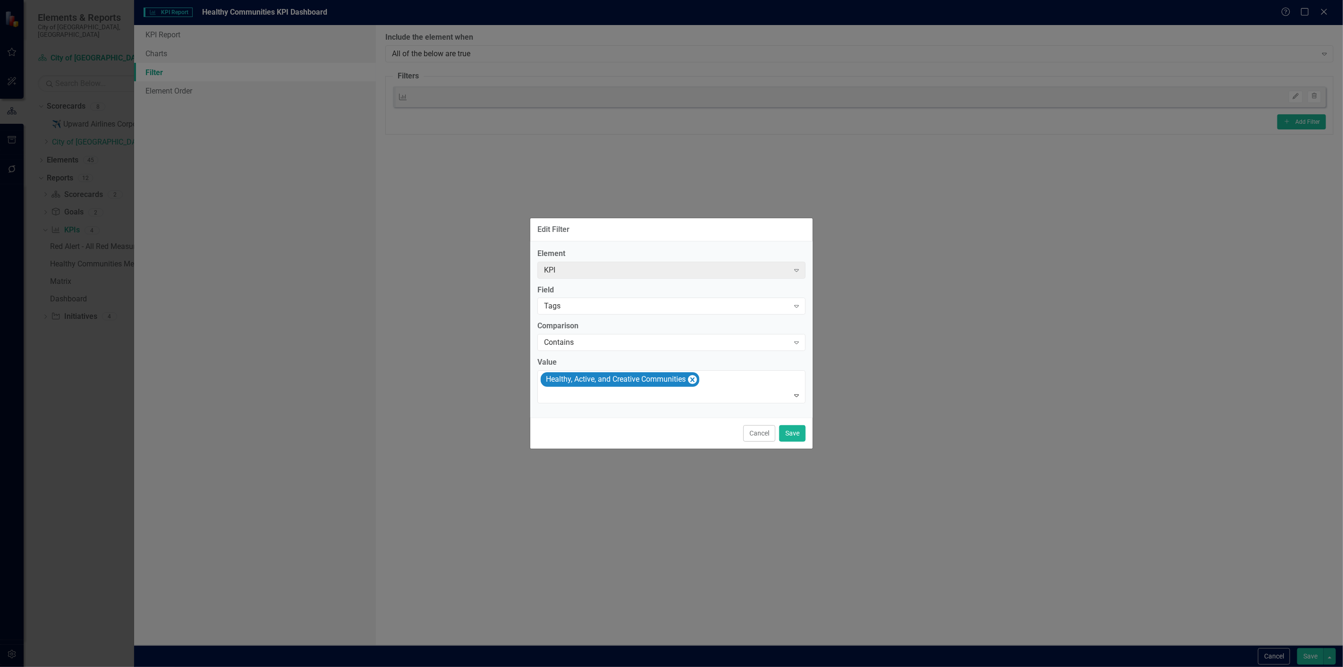
click at [796, 424] on div "Cancel Save" at bounding box center [671, 432] width 282 height 31
click at [796, 441] on button "Save" at bounding box center [792, 433] width 26 height 17
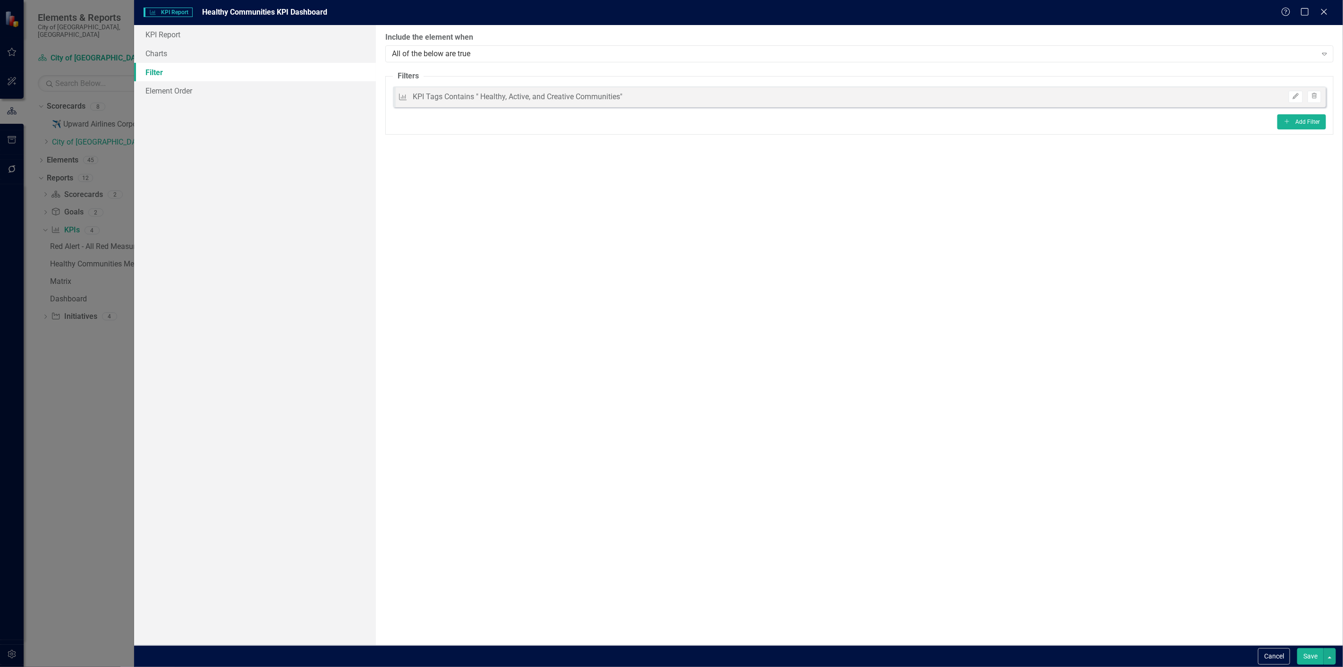
click at [1300, 649] on button "Save" at bounding box center [1310, 656] width 26 height 17
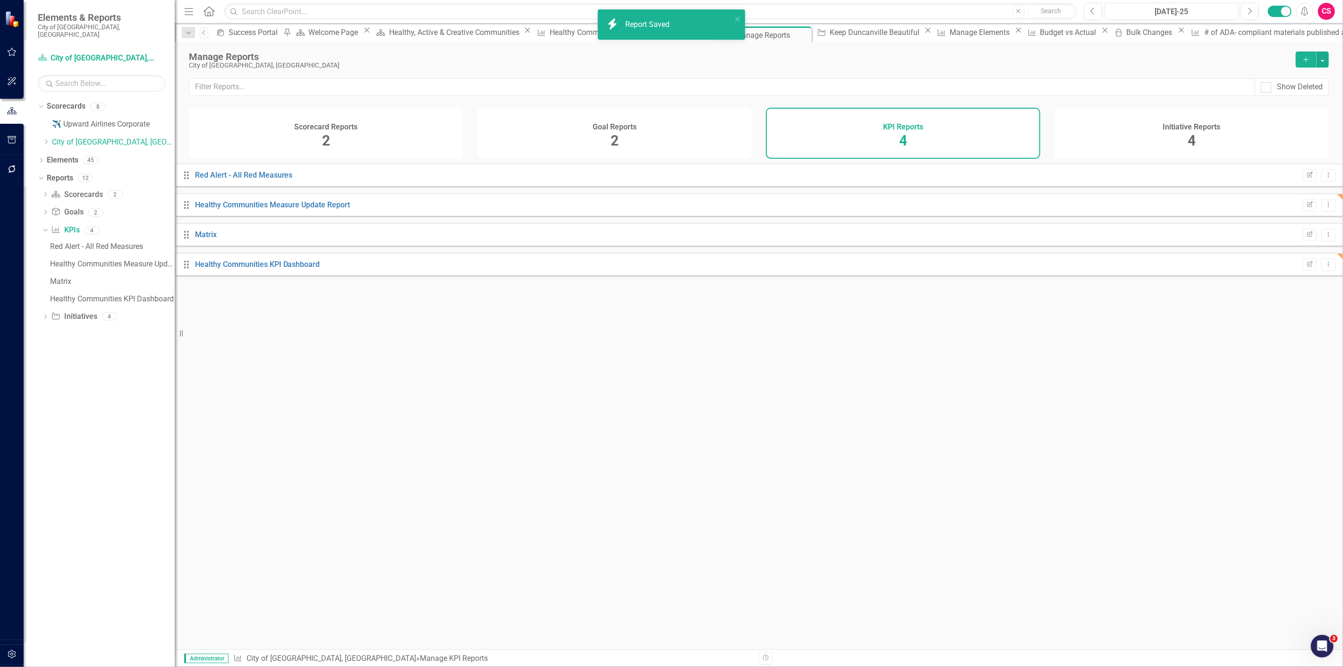
click at [1303, 241] on div "Edit Report Dropdown Menu" at bounding box center [1317, 234] width 38 height 13
click at [1302, 241] on button "Edit Report" at bounding box center [1309, 234] width 14 height 12
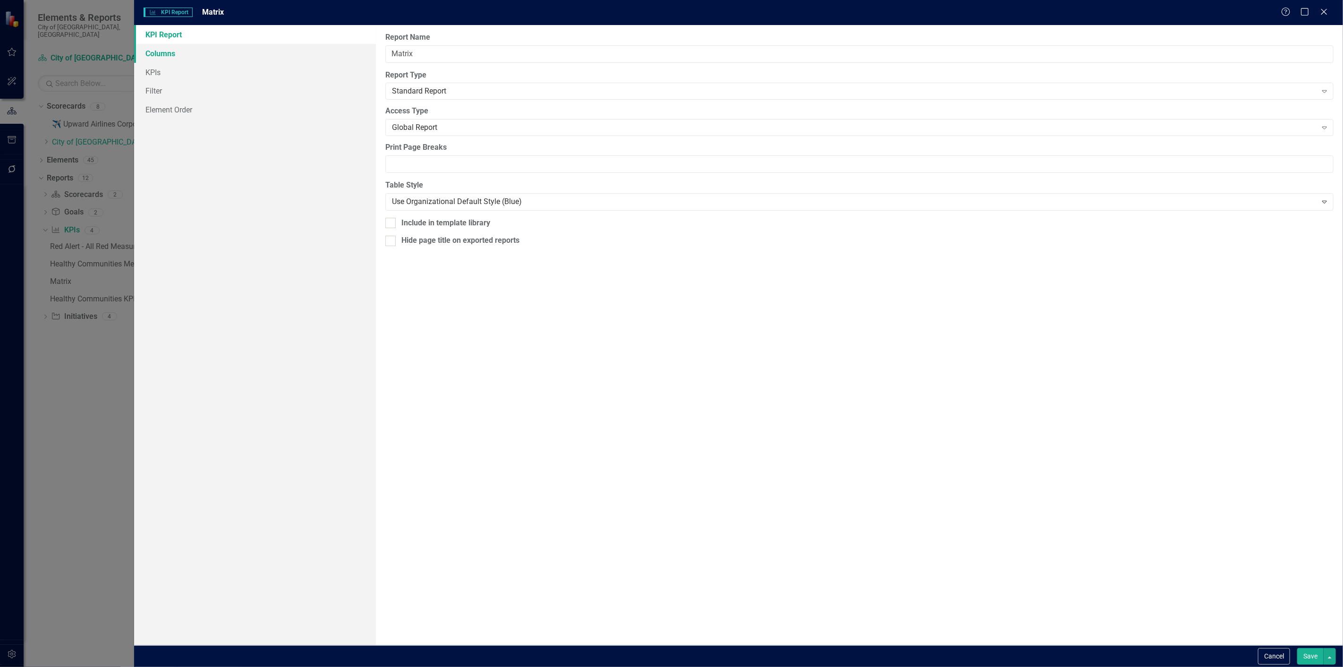
click at [321, 47] on link "Columns" at bounding box center [255, 53] width 242 height 19
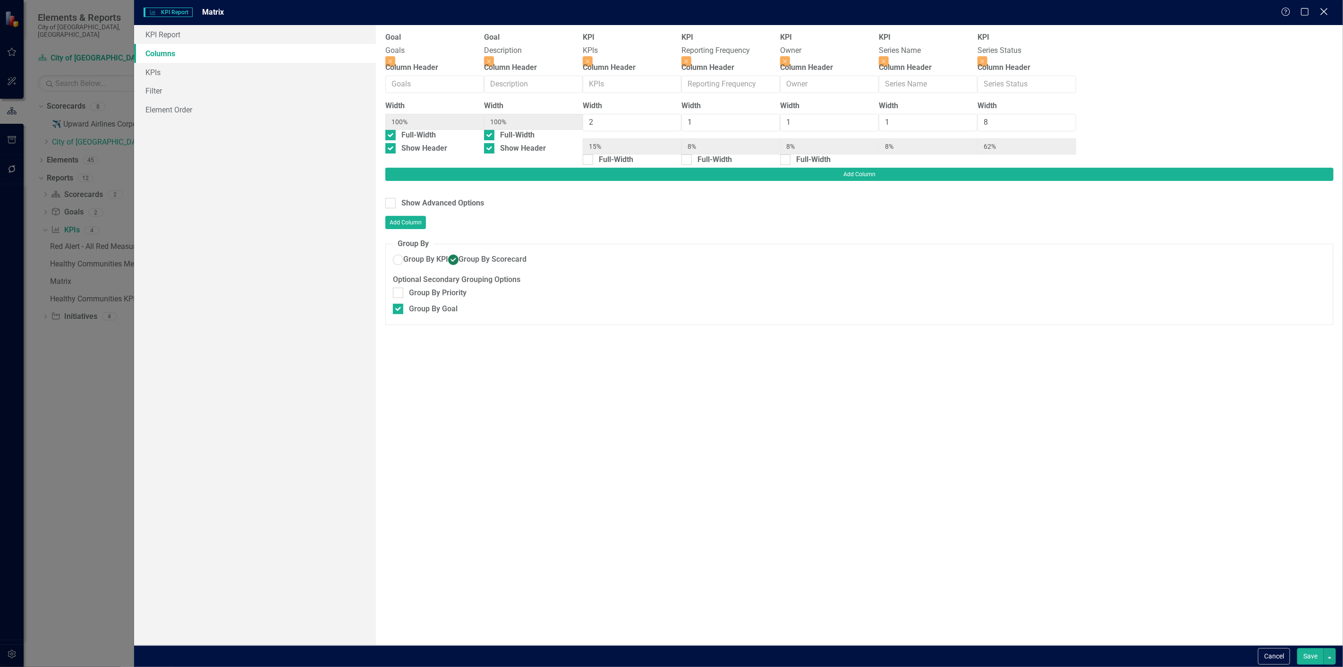
click at [1324, 11] on icon "Close" at bounding box center [1323, 11] width 12 height 9
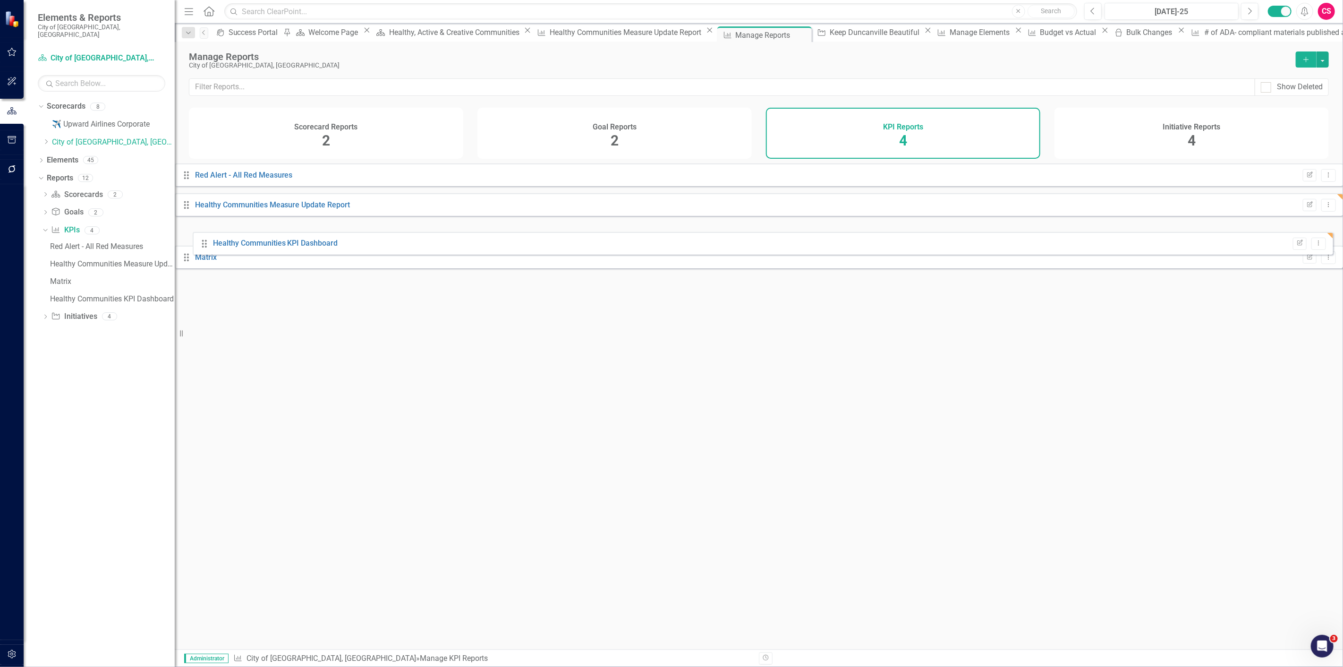
drag, startPoint x: 203, startPoint y: 270, endPoint x: 203, endPoint y: 238, distance: 32.1
click at [204, 238] on div "Drag Red Alert - All Red Measures Edit Report Dropdown Menu Drag Healthy Commun…" at bounding box center [759, 219] width 1168 height 112
click at [213, 269] on link "Matrix" at bounding box center [206, 264] width 22 height 9
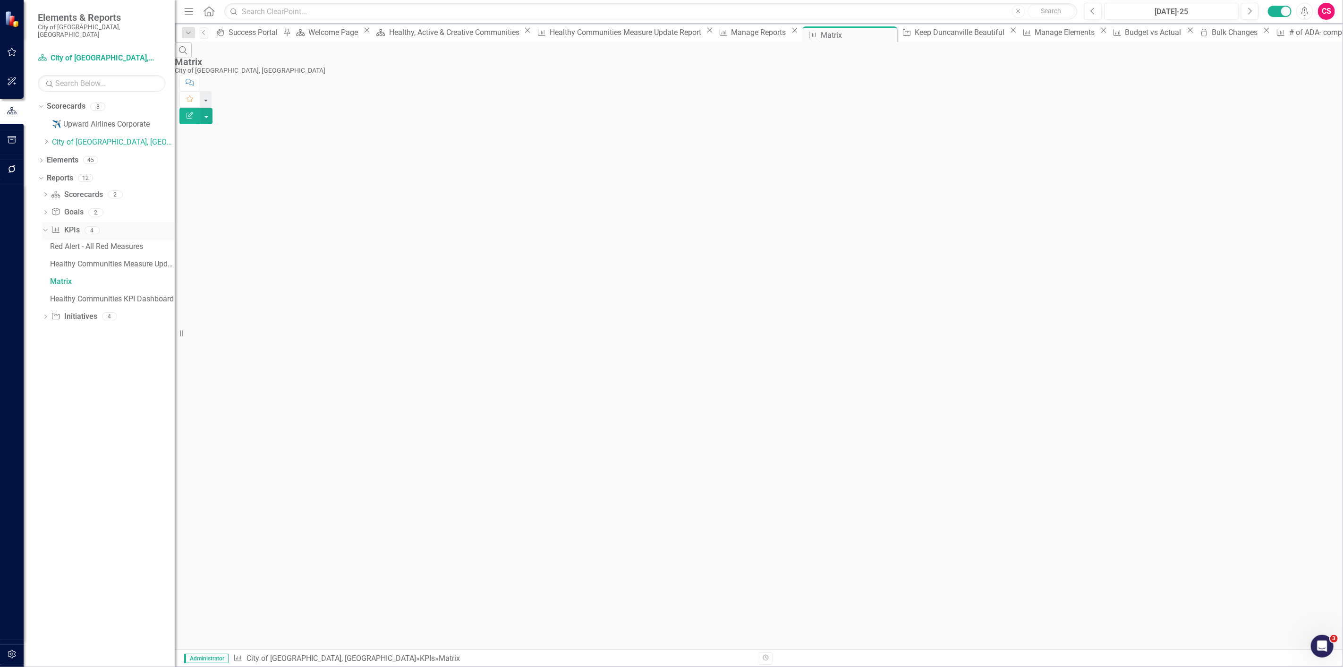
click at [55, 226] on icon at bounding box center [56, 229] width 8 height 7
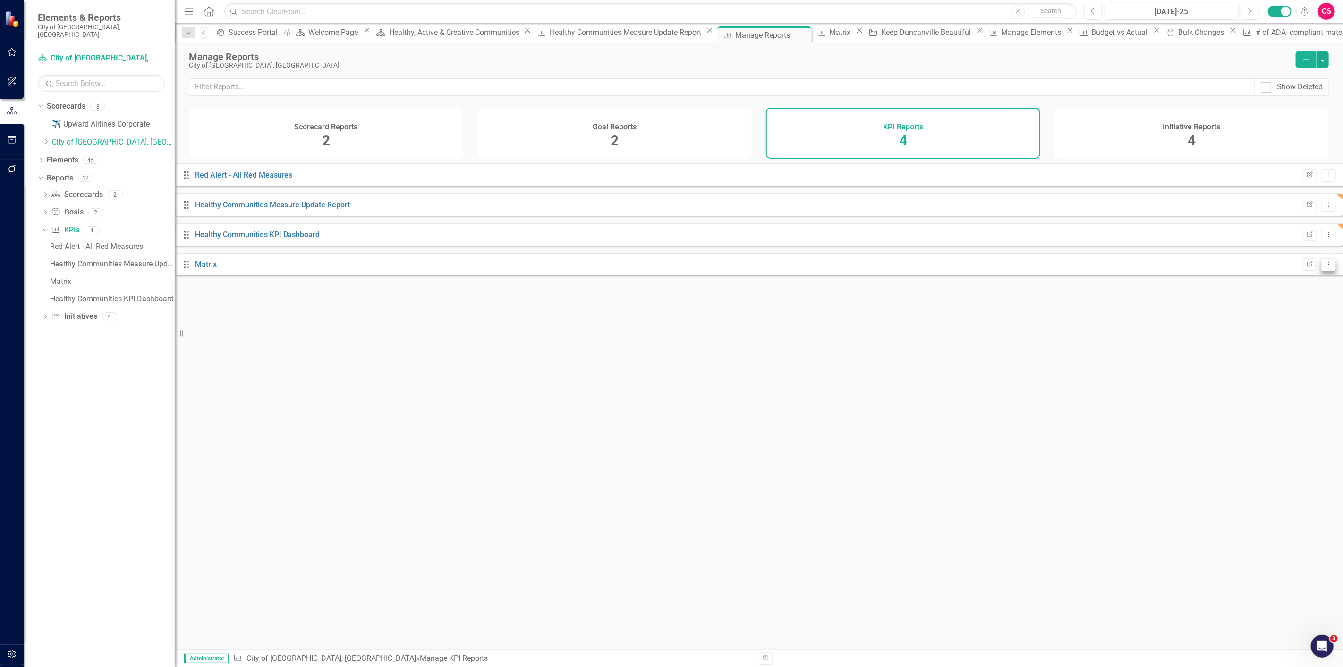
click at [1321, 271] on button "Dropdown Menu" at bounding box center [1328, 264] width 15 height 13
click at [1261, 333] on link "Trash Delete Report" at bounding box center [1282, 338] width 78 height 17
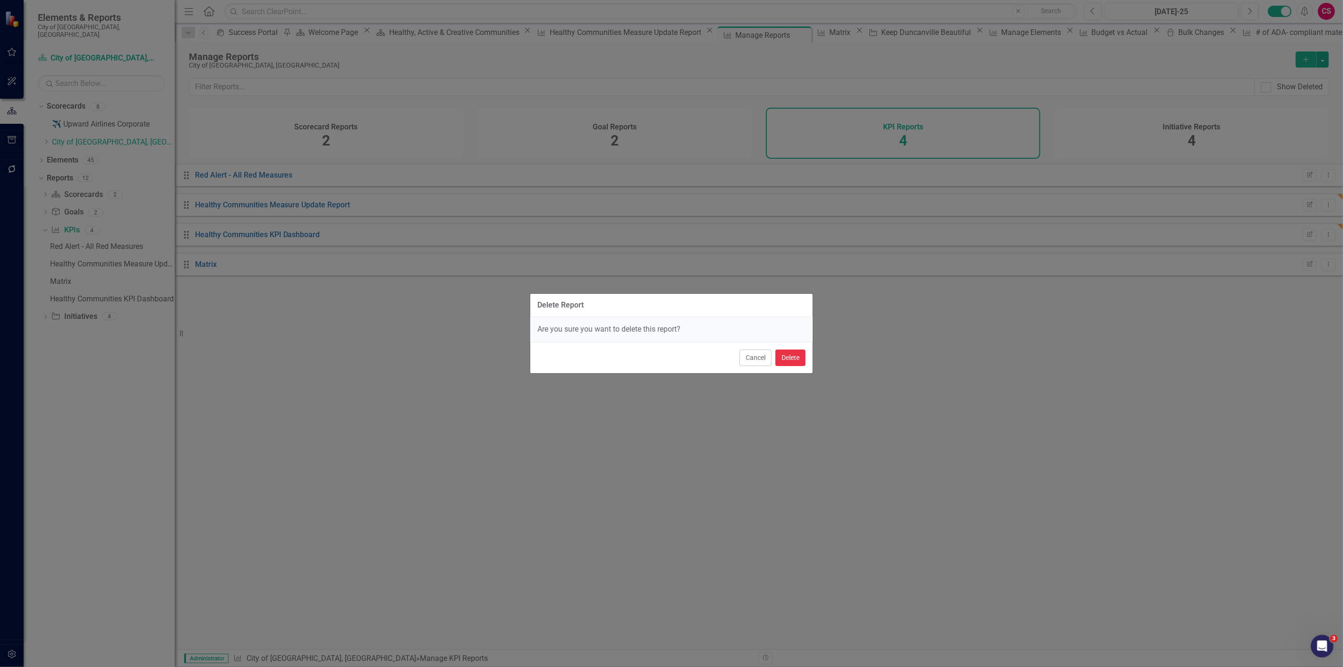
click at [792, 354] on button "Delete" at bounding box center [790, 357] width 30 height 17
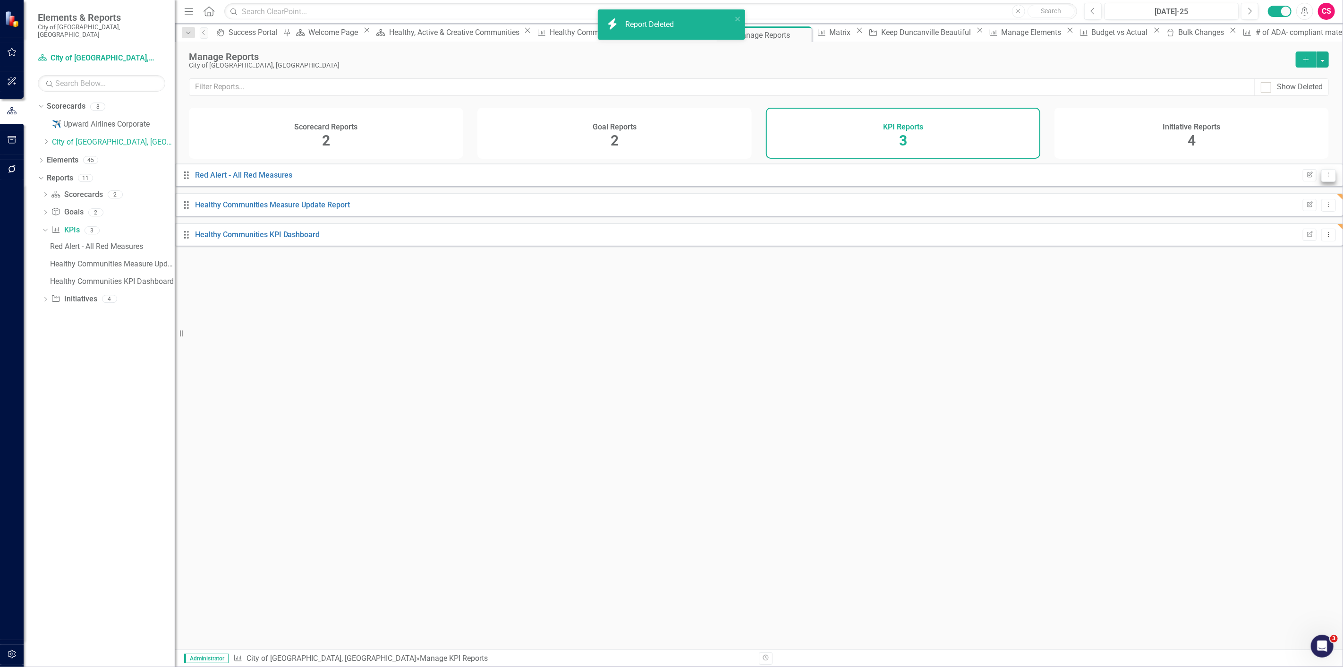
click at [1321, 177] on button "Dropdown Menu" at bounding box center [1328, 175] width 15 height 13
click at [1261, 251] on link "Trash Delete Report" at bounding box center [1282, 249] width 78 height 17
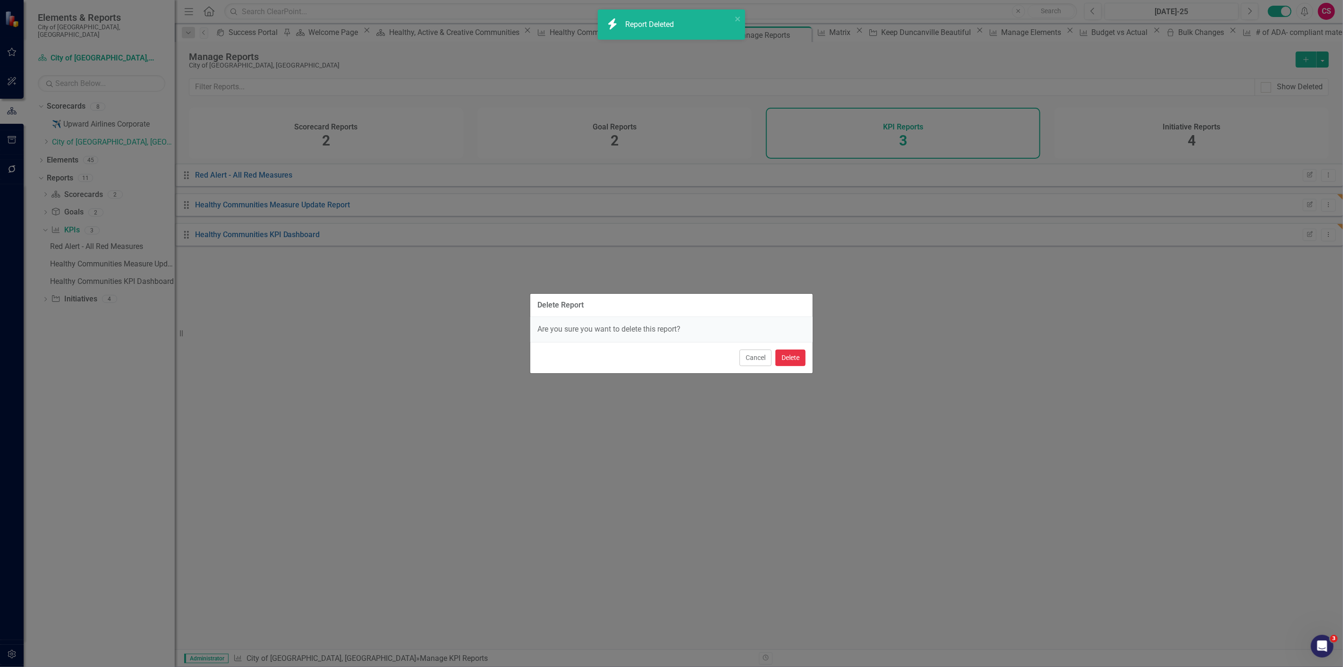
click at [794, 361] on button "Delete" at bounding box center [790, 357] width 30 height 17
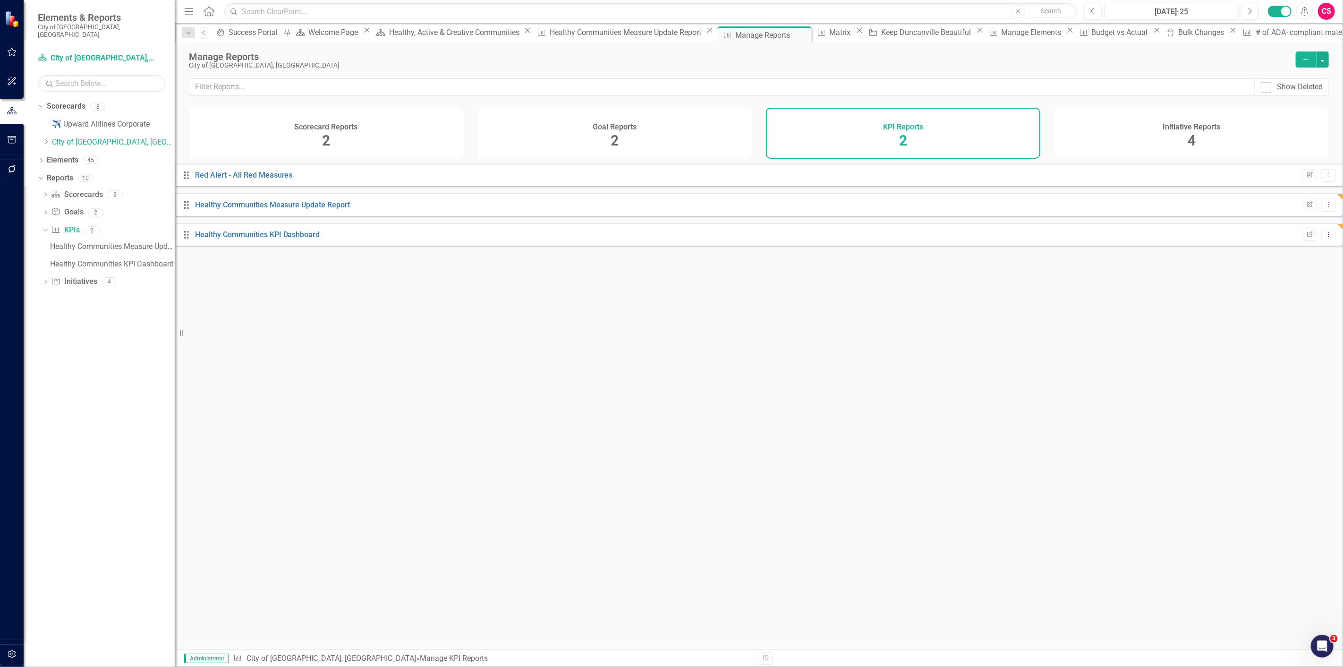
click at [1099, 138] on div "Initiative Reports 4" at bounding box center [1191, 133] width 274 height 51
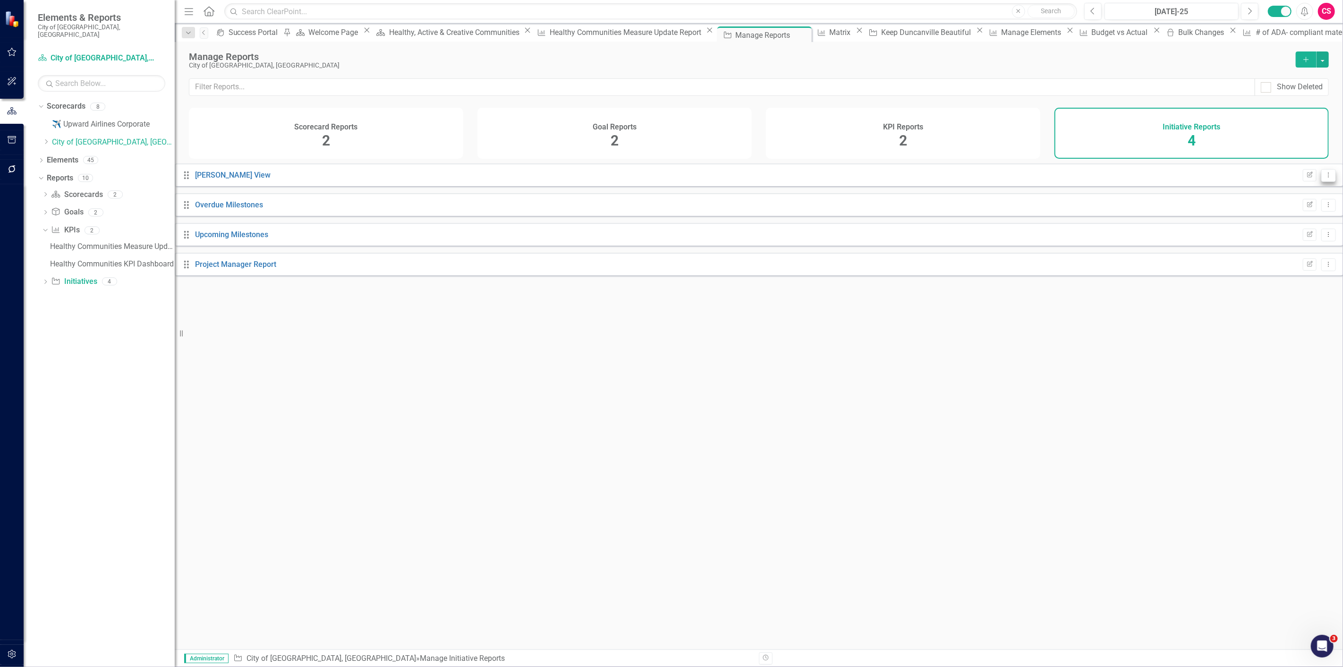
click at [1321, 182] on button "Dropdown Menu" at bounding box center [1328, 175] width 15 height 13
click at [1139, 175] on div "Drag Gantt View Edit Report Dropdown Menu" at bounding box center [759, 174] width 1168 height 23
click at [43, 193] on icon "Dropdown" at bounding box center [45, 195] width 7 height 5
click at [74, 224] on div "Healthy, Active & Creative Communities" at bounding box center [112, 228] width 125 height 8
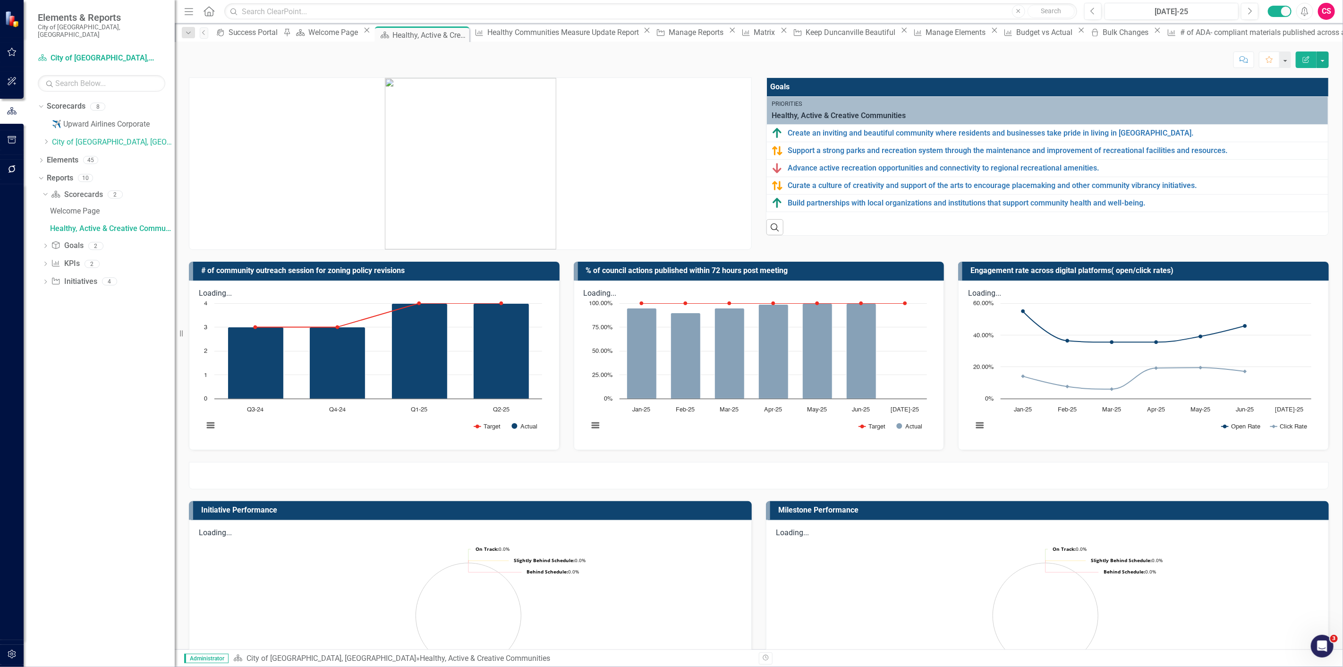
click at [1296, 65] on button "Edit Report" at bounding box center [1305, 59] width 21 height 17
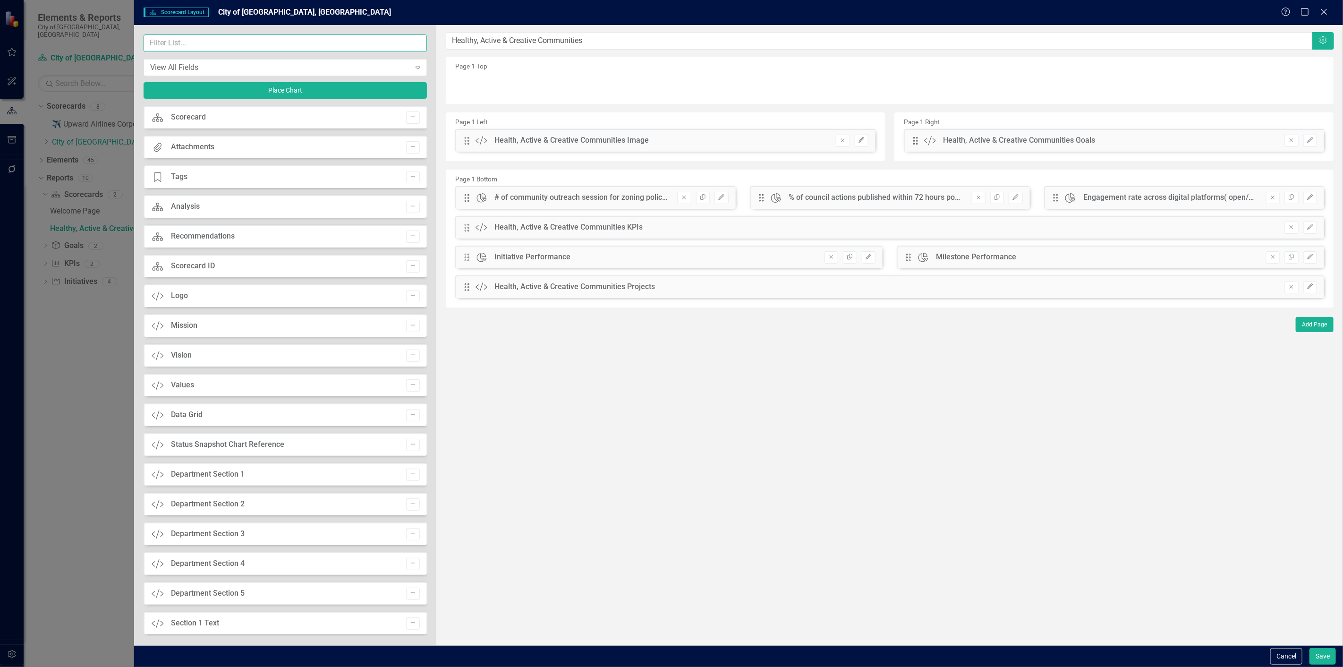
click at [256, 49] on input "text" at bounding box center [285, 42] width 283 height 17
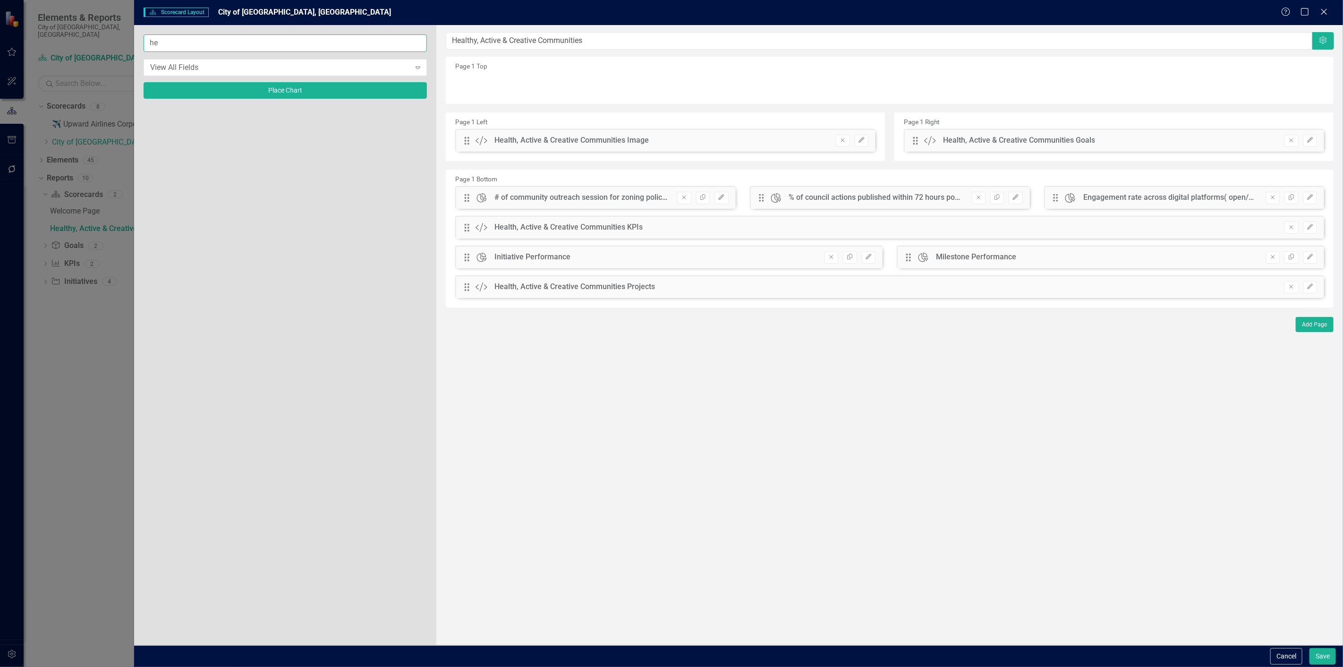
type input "h"
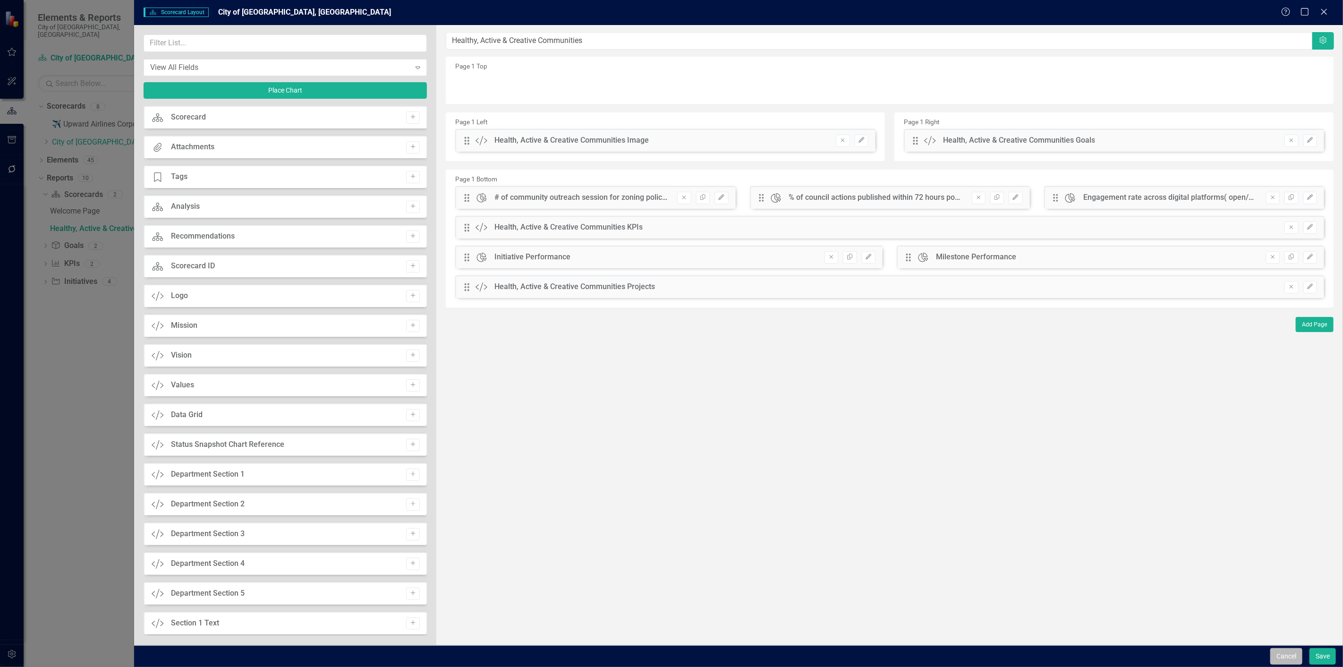
click at [1300, 655] on button "Cancel" at bounding box center [1286, 656] width 32 height 17
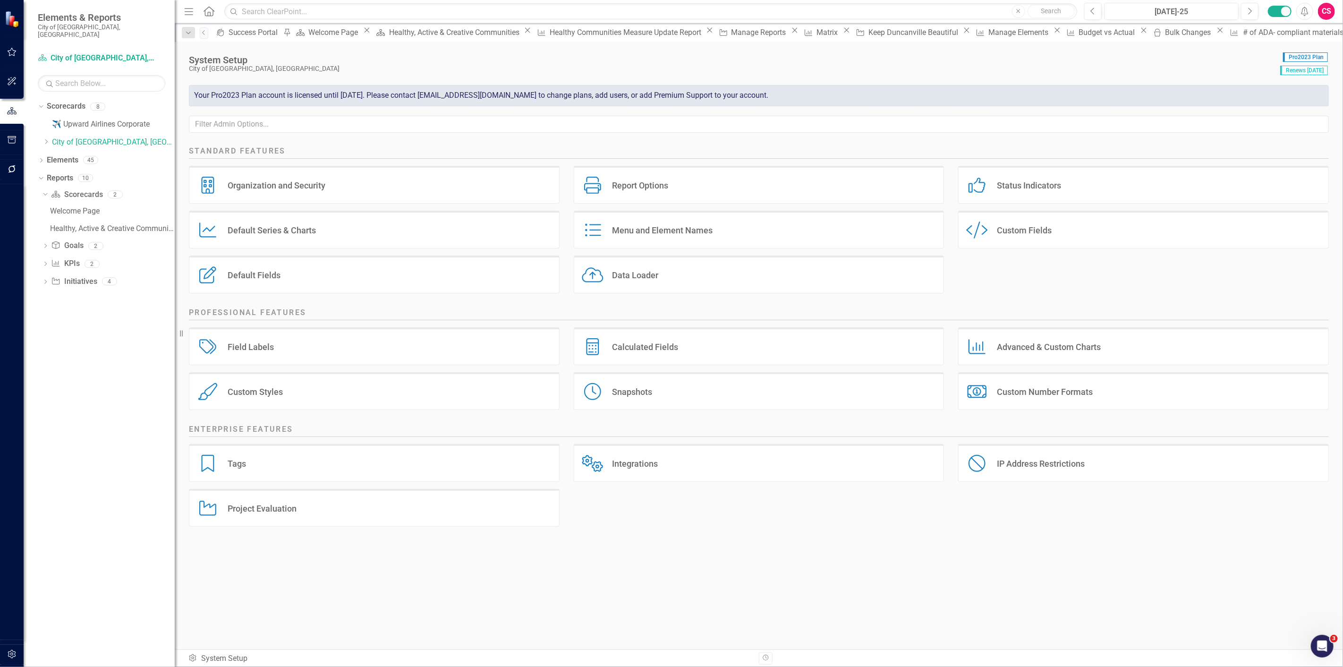
click at [1070, 238] on div "Custom Style Custom Fields" at bounding box center [1143, 230] width 371 height 38
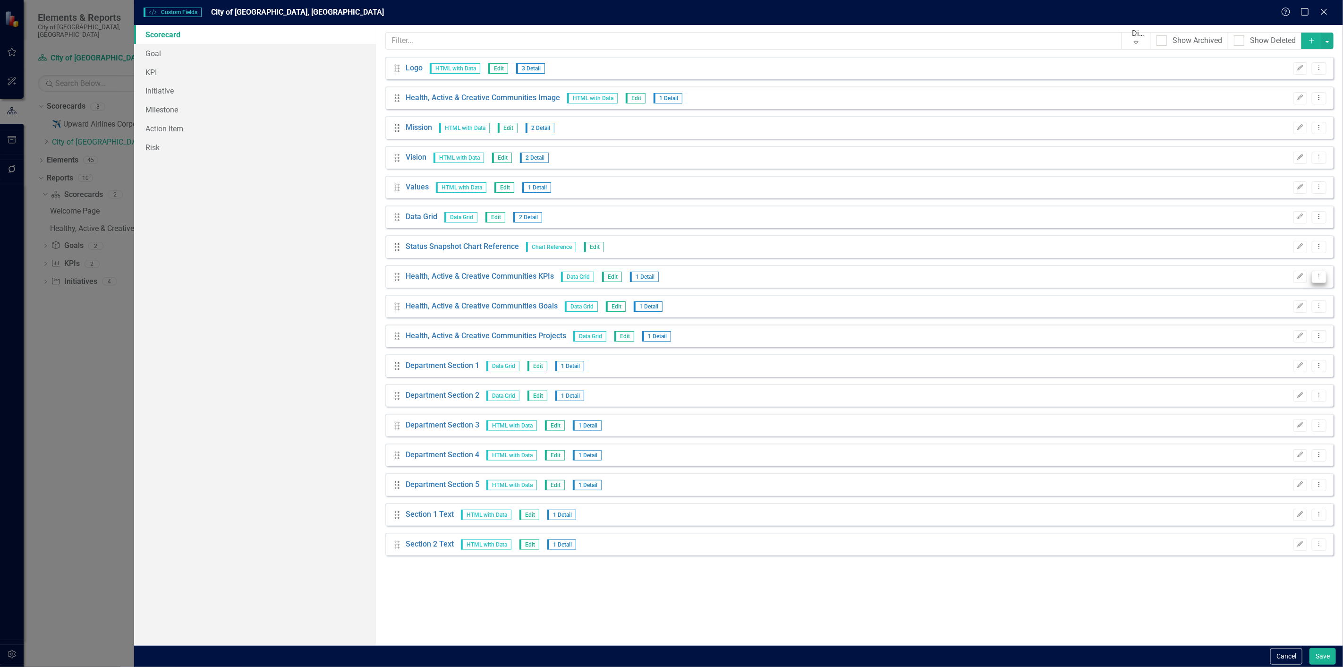
click at [1320, 275] on icon "Dropdown Menu" at bounding box center [1319, 276] width 8 height 6
click at [1296, 307] on link "Copy Duplicate Custom Field" at bounding box center [1276, 309] width 100 height 17
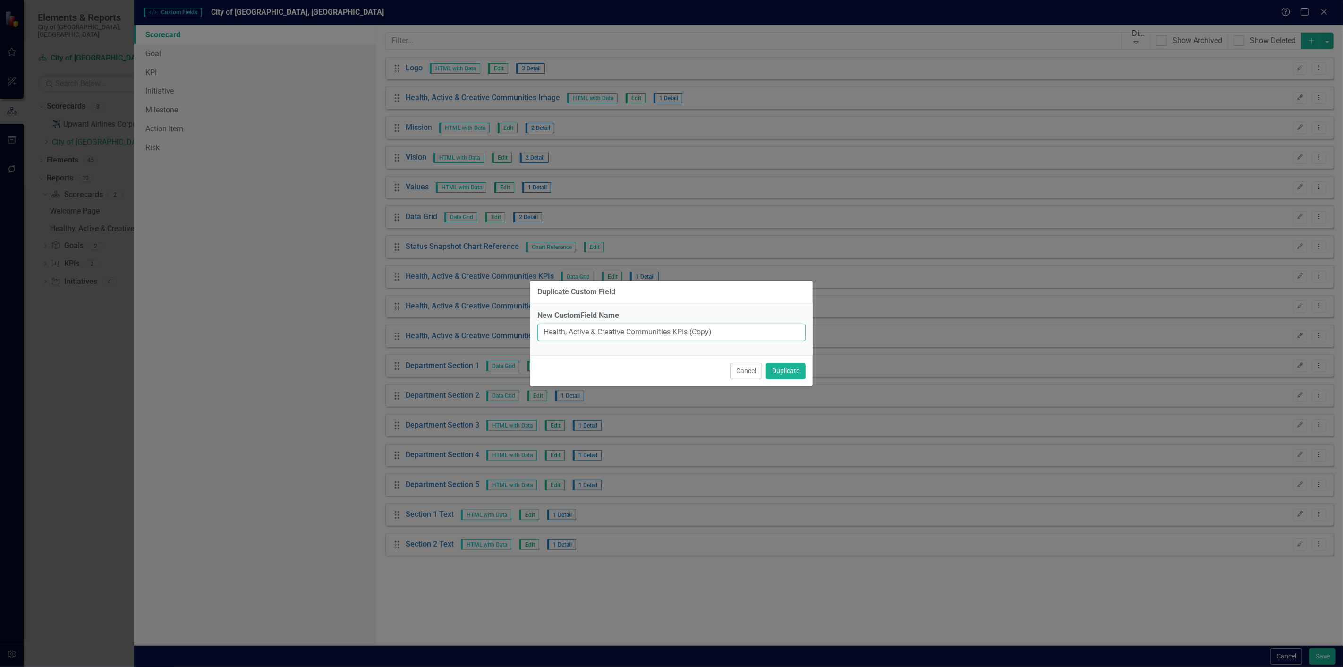
drag, startPoint x: 744, startPoint y: 334, endPoint x: 692, endPoint y: 338, distance: 52.5
click at [692, 338] on input "Health, Active & Creative Communities KPIs (Copy)" at bounding box center [671, 331] width 268 height 17
type input "Health, Active & Creative Communities KPIs Charts"
click at [766, 363] on button "Duplicate" at bounding box center [786, 371] width 40 height 17
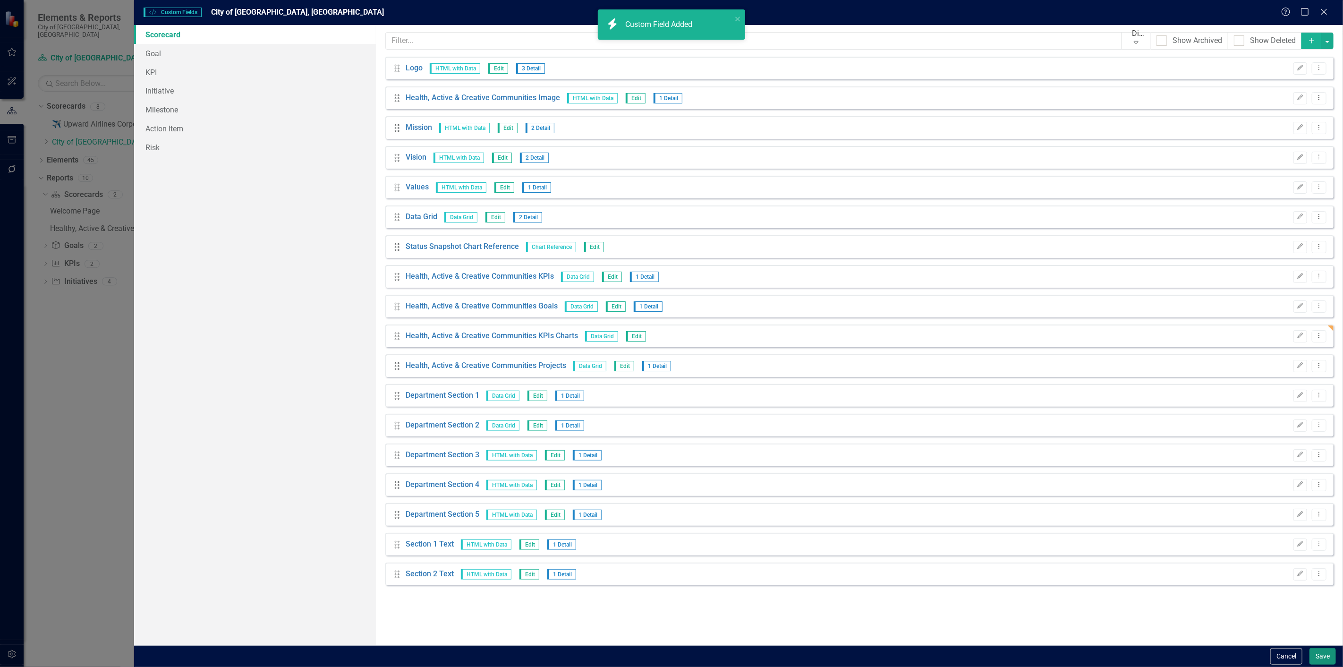
click at [1326, 661] on button "Save" at bounding box center [1322, 656] width 26 height 17
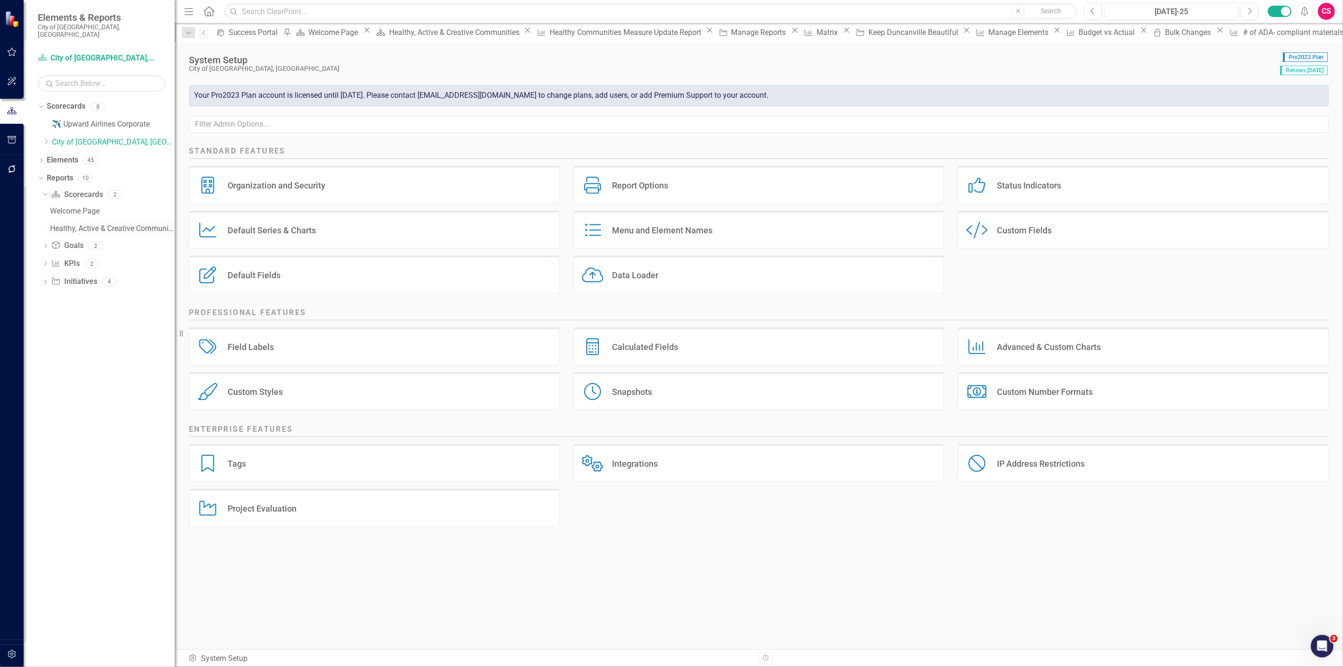
click at [73, 224] on div "Healthy, Active & Creative Communities" at bounding box center [112, 228] width 125 height 8
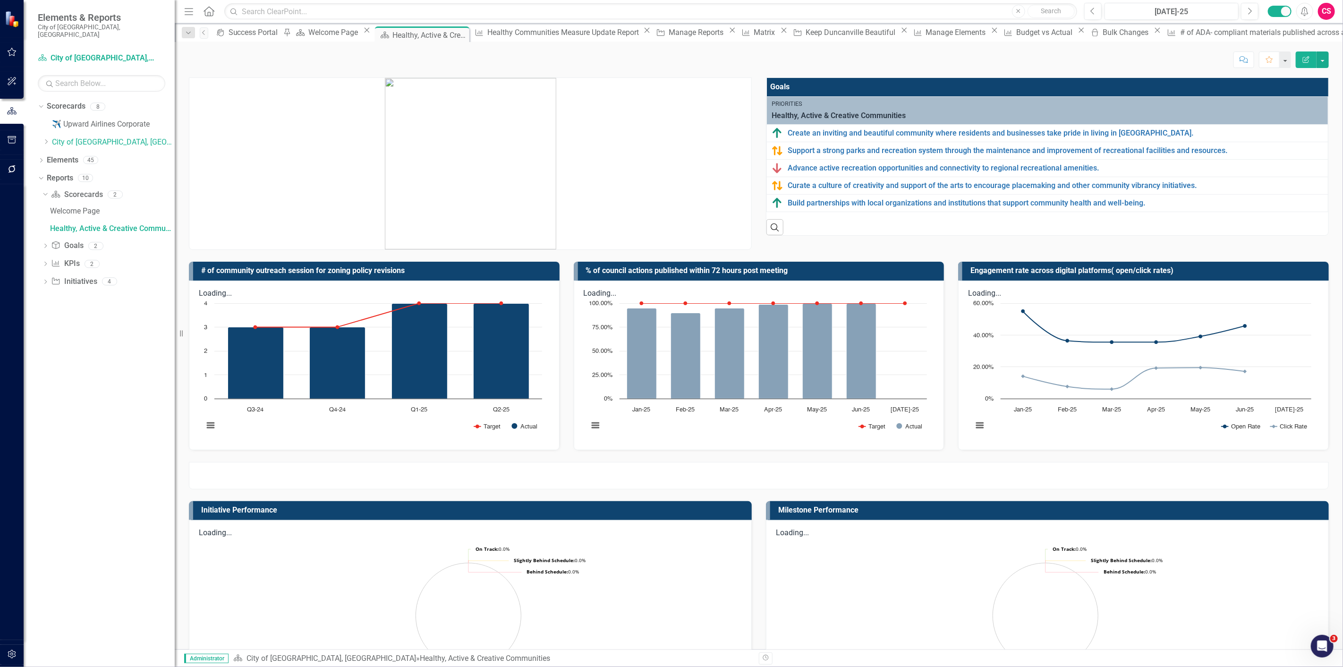
click at [1304, 50] on div "Score: N/A Jul-25 Completed Comment Favorite Edit Report" at bounding box center [759, 56] width 1168 height 28
click at [1300, 59] on button "Edit Report" at bounding box center [1305, 59] width 21 height 17
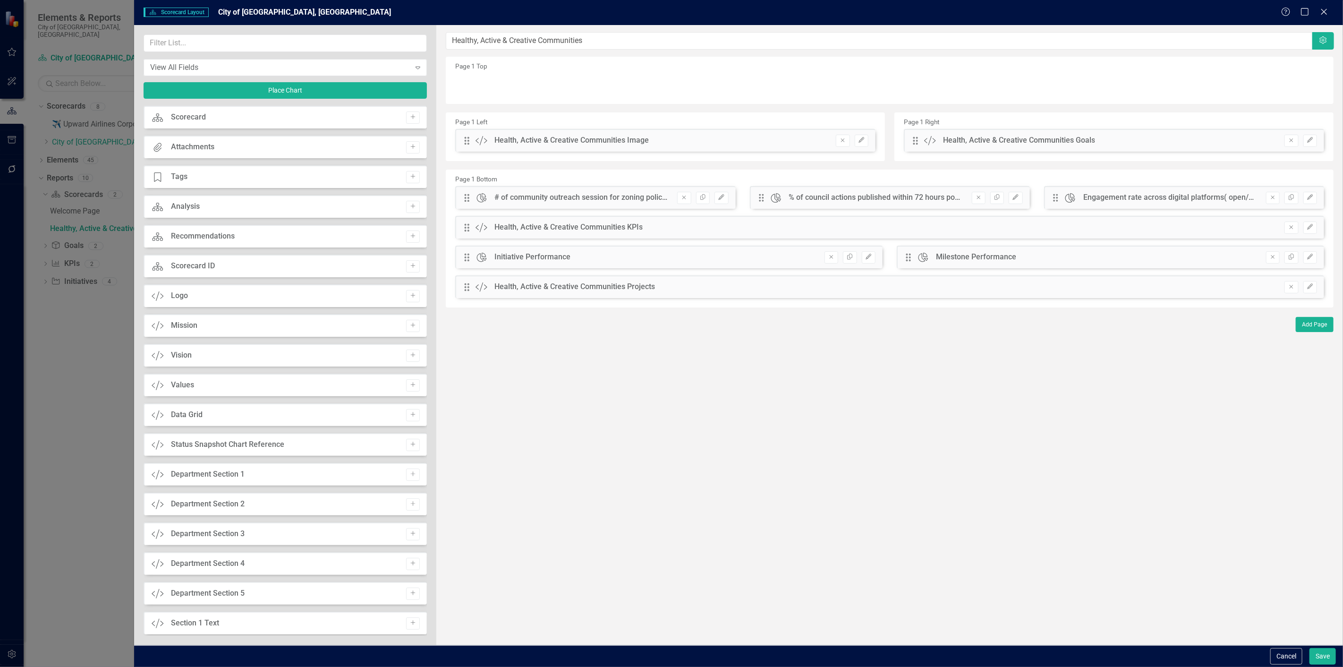
click at [686, 204] on button "Remove" at bounding box center [684, 198] width 14 height 12
click at [686, 200] on icon "Remove" at bounding box center [683, 197] width 7 height 6
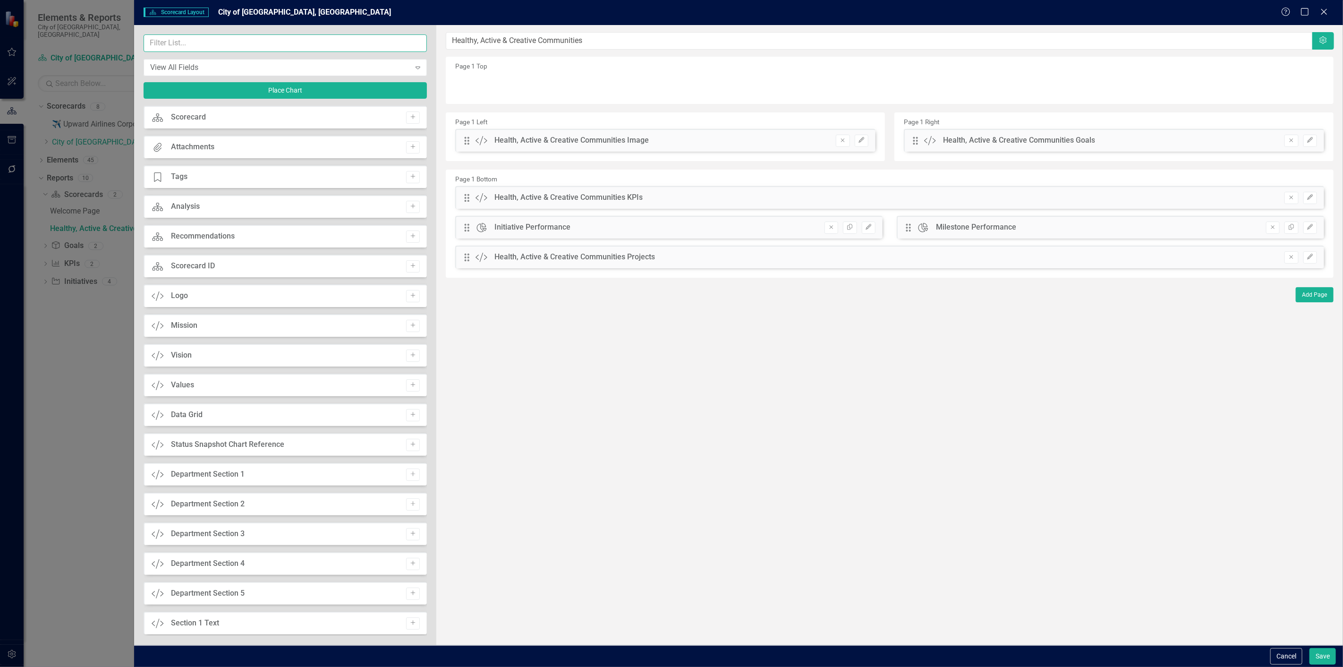
click at [302, 45] on input "text" at bounding box center [285, 42] width 283 height 17
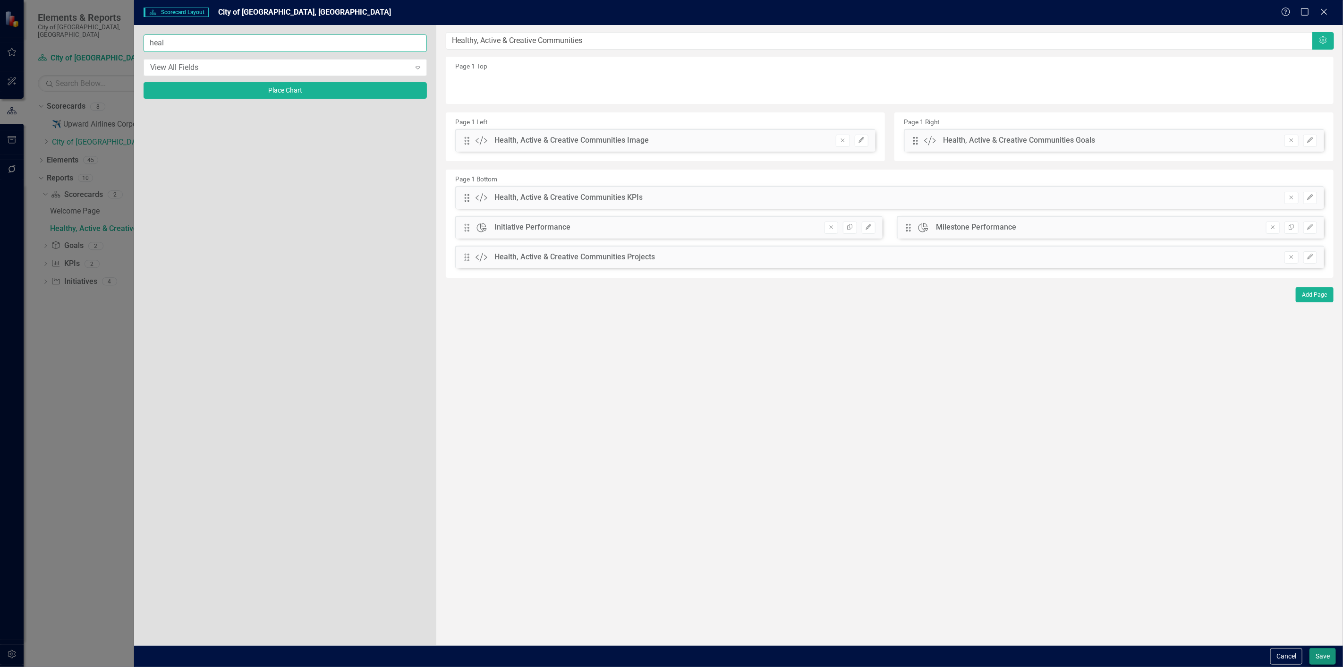
type input "heal"
click at [1316, 650] on button "Save" at bounding box center [1322, 656] width 26 height 17
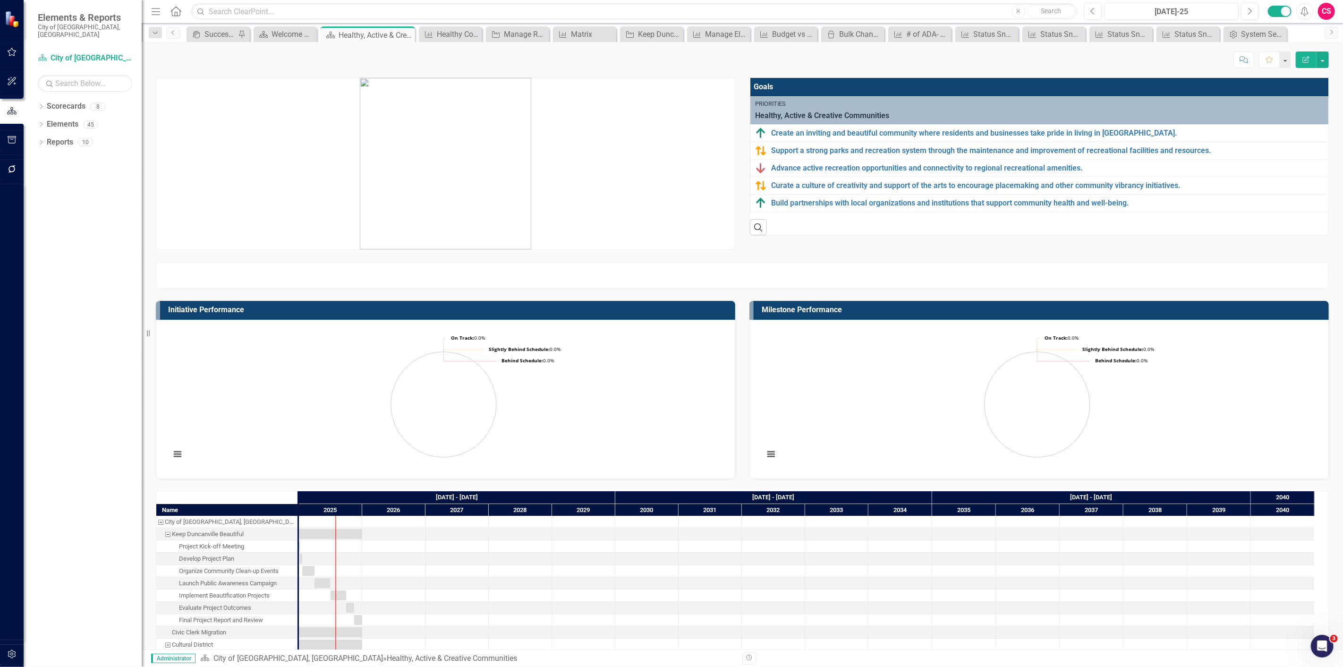
click at [1309, 61] on icon "Edit Report" at bounding box center [1305, 59] width 8 height 7
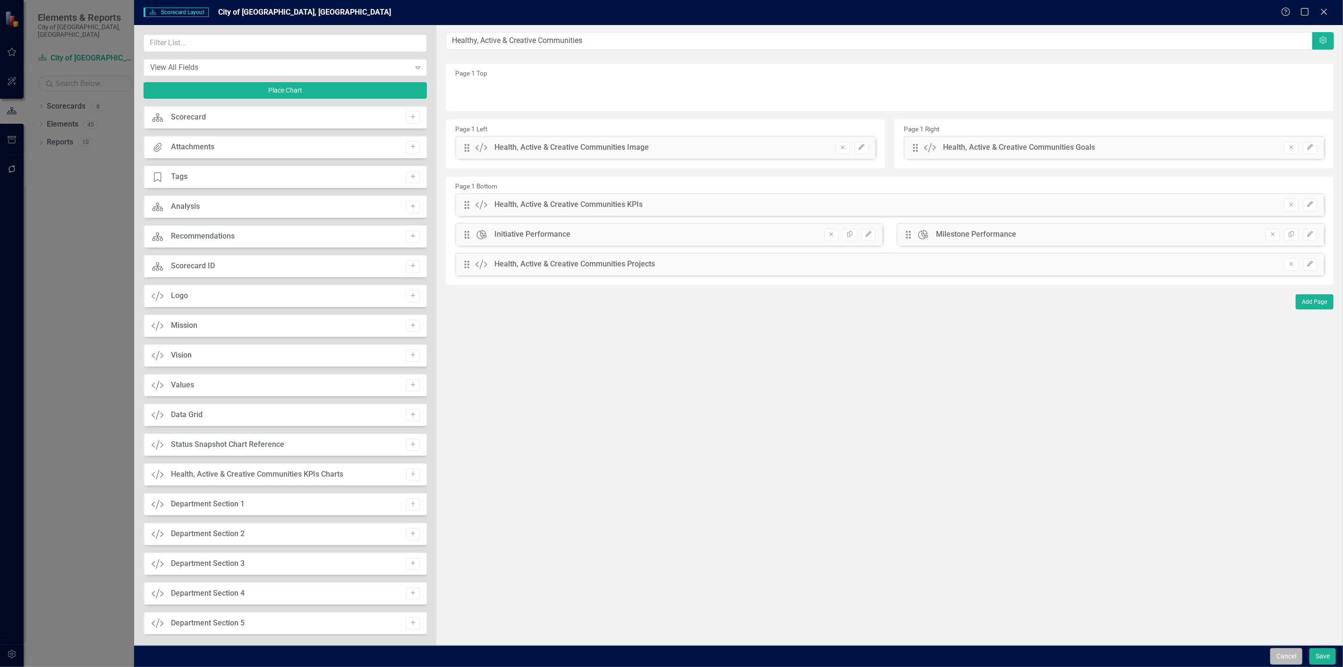
click at [1291, 658] on button "Cancel" at bounding box center [1286, 656] width 32 height 17
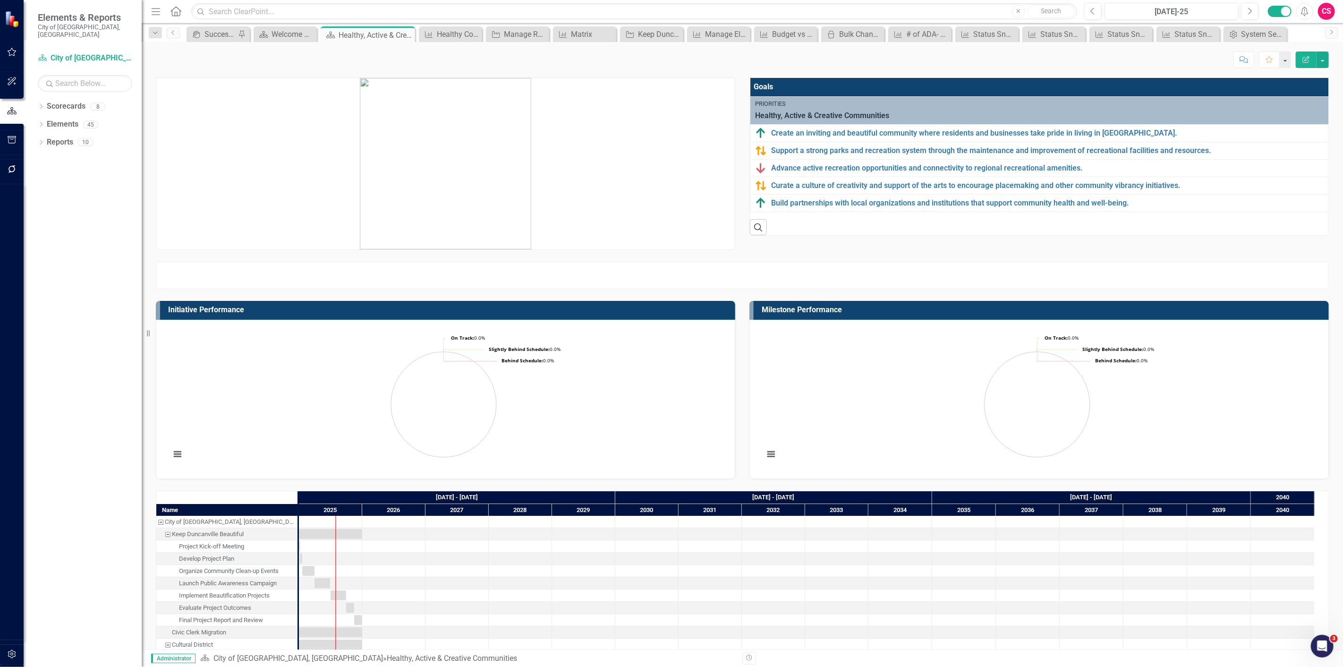
click at [682, 277] on div at bounding box center [742, 275] width 1173 height 27
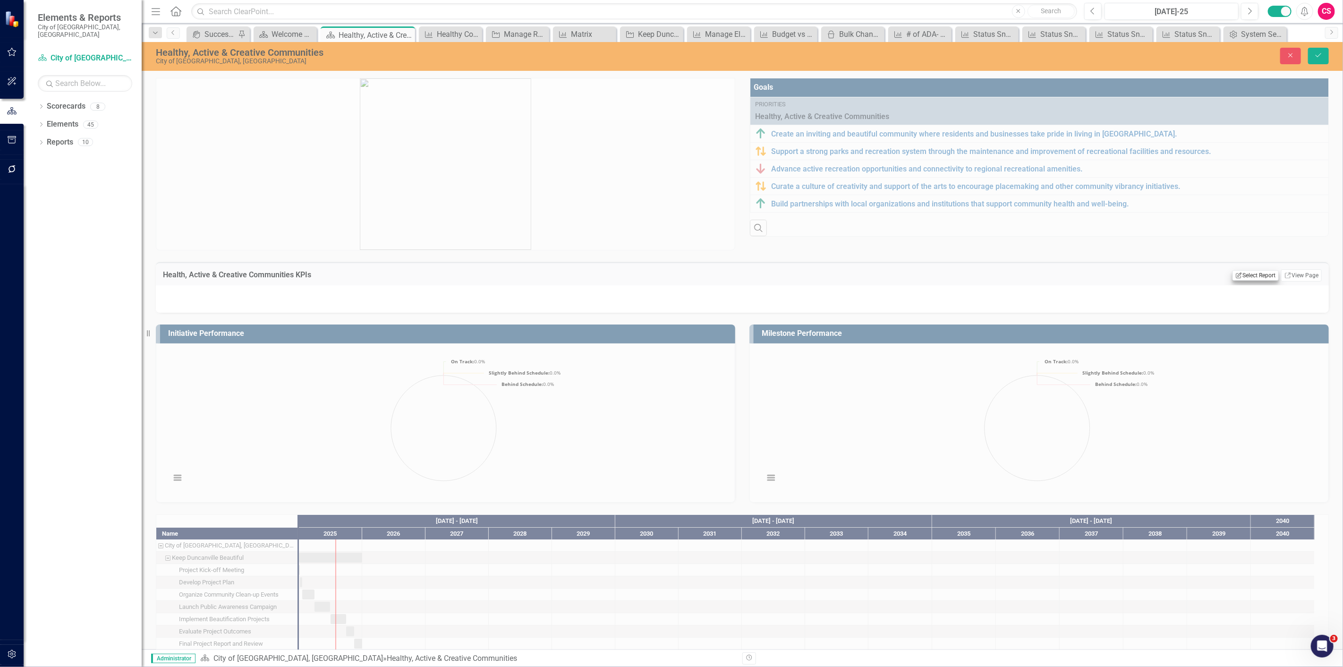
drag, startPoint x: 1237, startPoint y: 264, endPoint x: 1241, endPoint y: 276, distance: 11.9
click at [1239, 271] on div "Health, Active & Creative Communities KPIs Edit Report Select Report Link View …" at bounding box center [742, 273] width 1173 height 23
click at [1241, 276] on button "Edit Report Select Report" at bounding box center [1255, 275] width 46 height 10
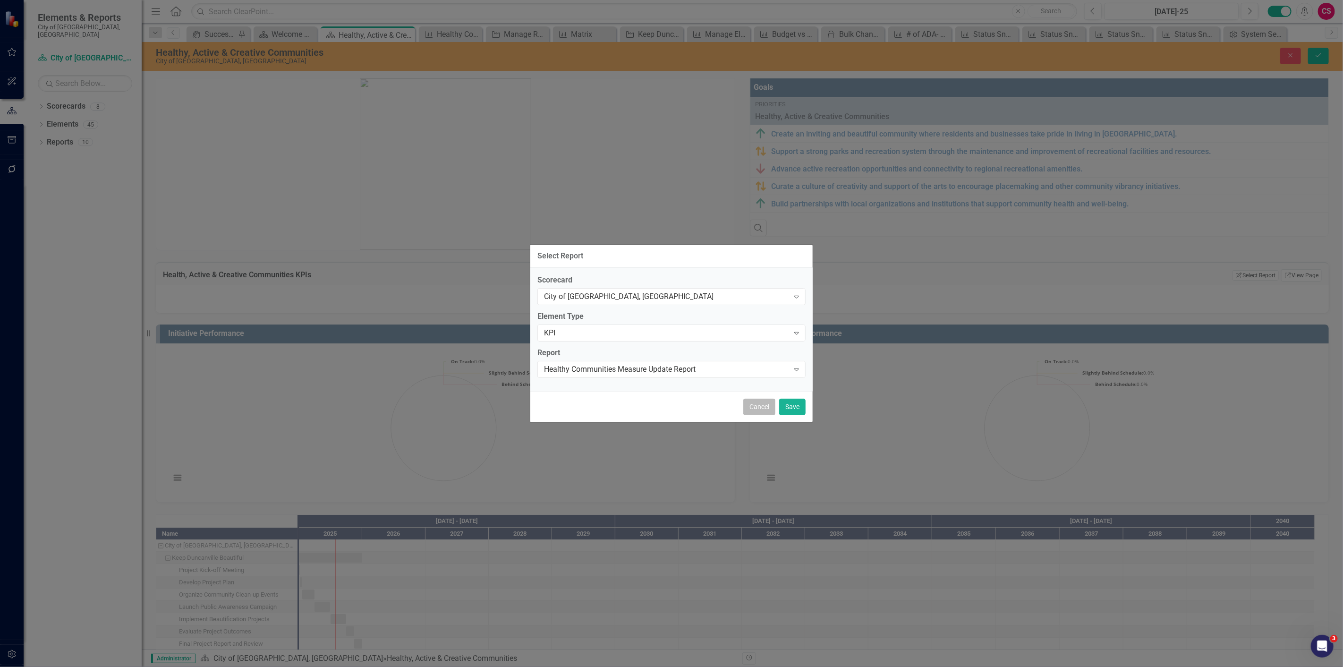
click at [752, 402] on button "Cancel" at bounding box center [759, 406] width 32 height 17
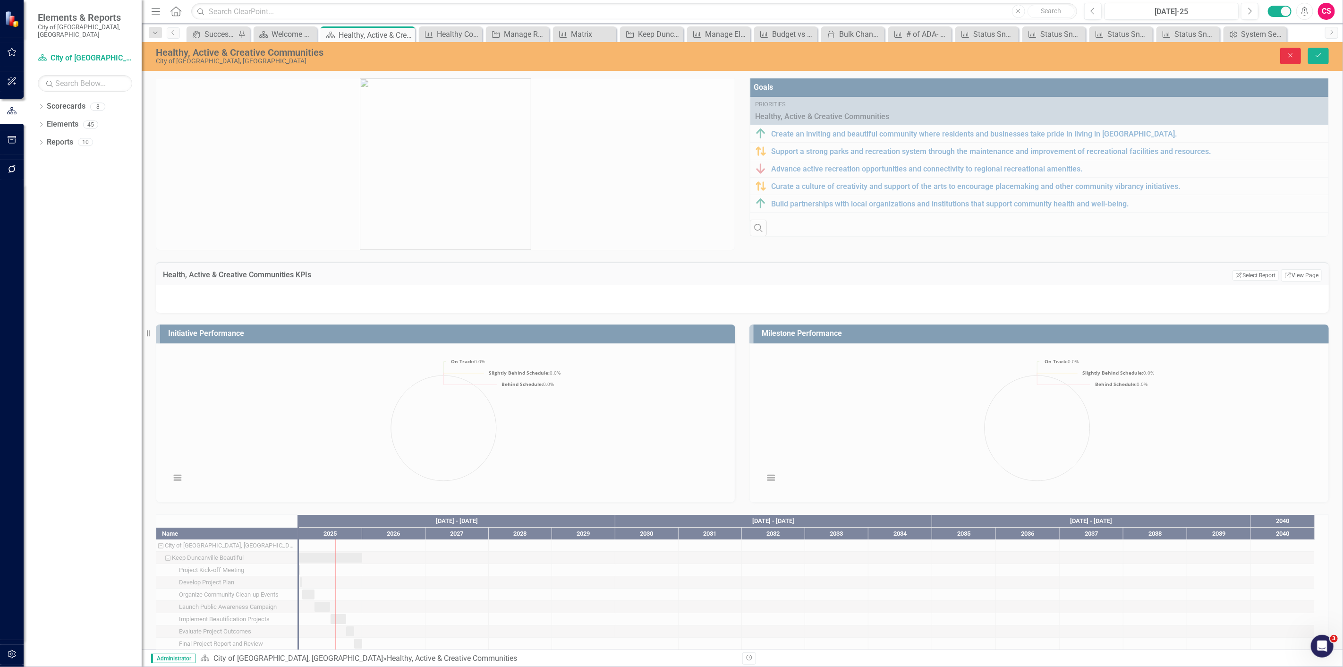
click at [1292, 50] on button "Close" at bounding box center [1290, 56] width 21 height 17
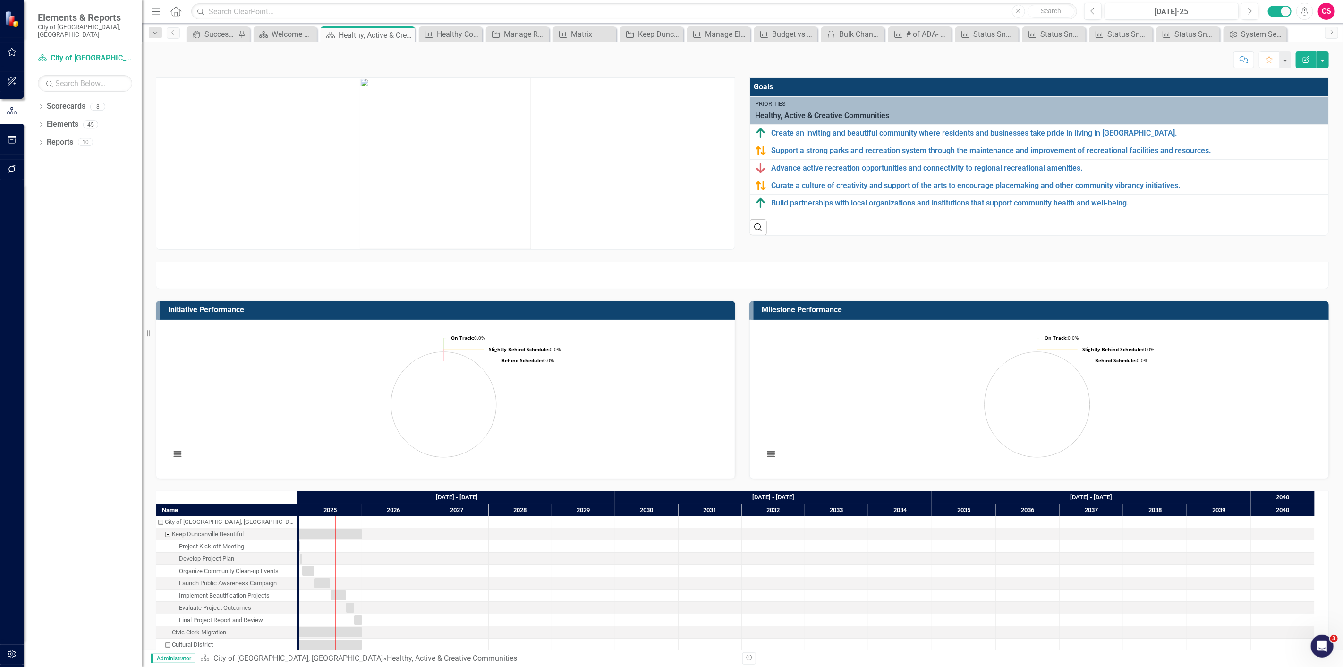
click at [1309, 53] on button "Edit Report" at bounding box center [1305, 59] width 21 height 17
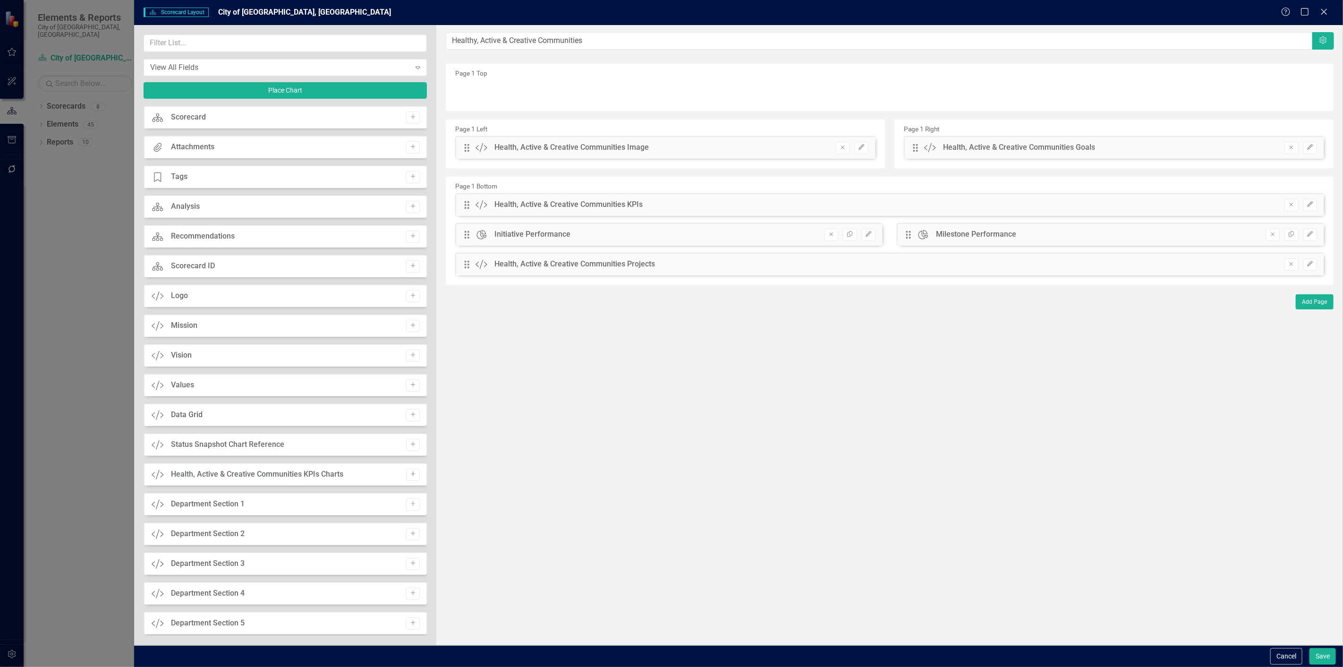
click at [406, 478] on button "Add" at bounding box center [413, 474] width 14 height 12
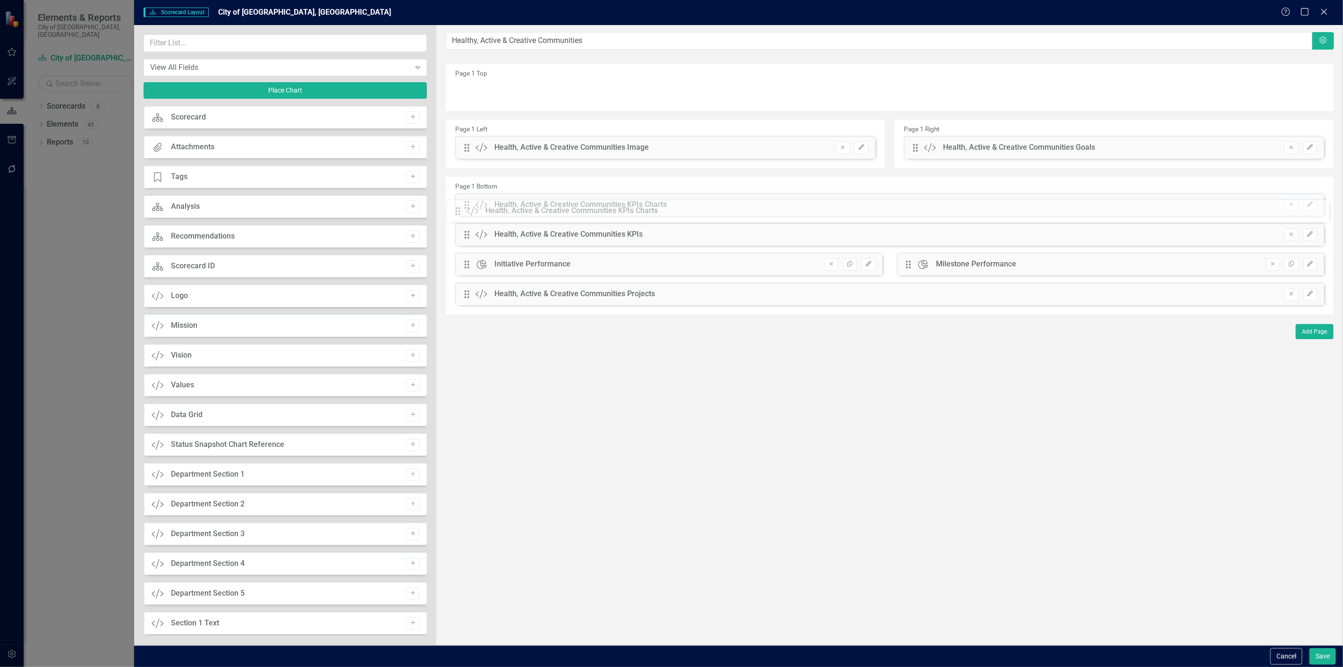
drag, startPoint x: 465, startPoint y: 90, endPoint x: 612, endPoint y: 270, distance: 231.9
click at [1314, 204] on button "Edit" at bounding box center [1310, 205] width 14 height 12
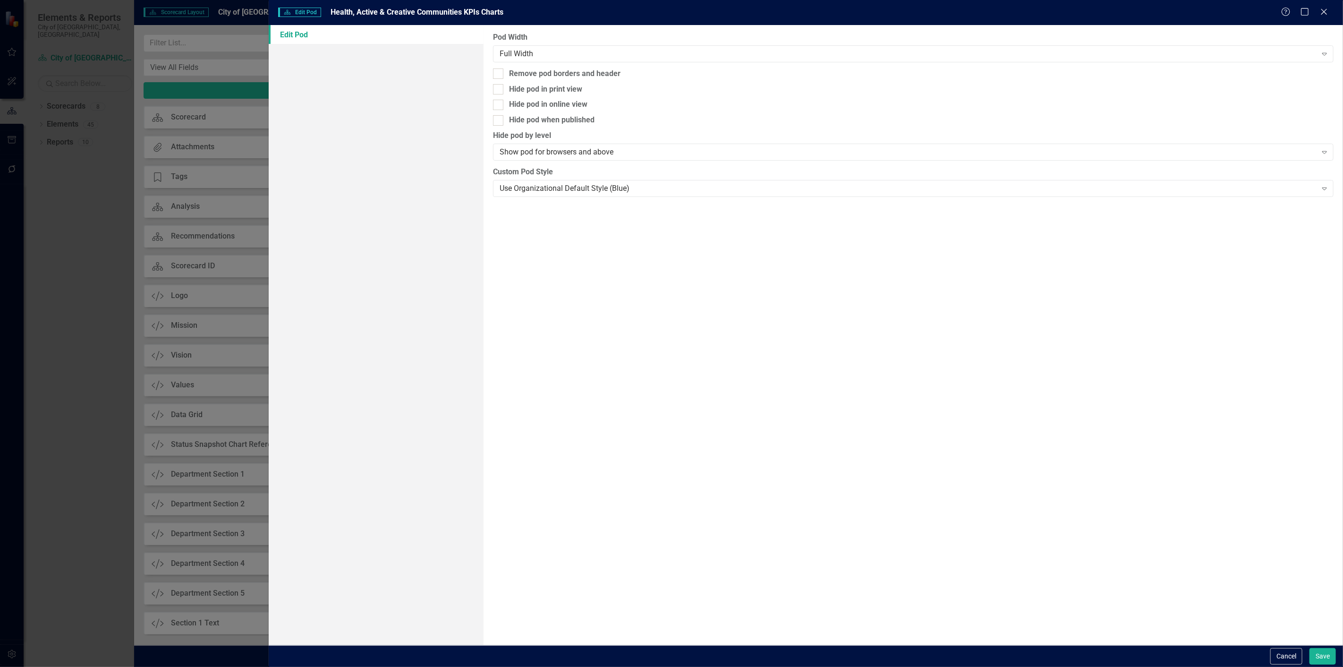
click at [545, 66] on div "Pod Width Full Width Expand Remove pod borders and header Hide pod in print vie…" at bounding box center [912, 335] width 859 height 620
click at [541, 71] on div "Remove pod borders and header" at bounding box center [564, 73] width 111 height 11
click at [499, 71] on input "Remove pod borders and header" at bounding box center [496, 71] width 6 height 6
checkbox input "true"
click at [1326, 660] on button "Save" at bounding box center [1322, 656] width 26 height 17
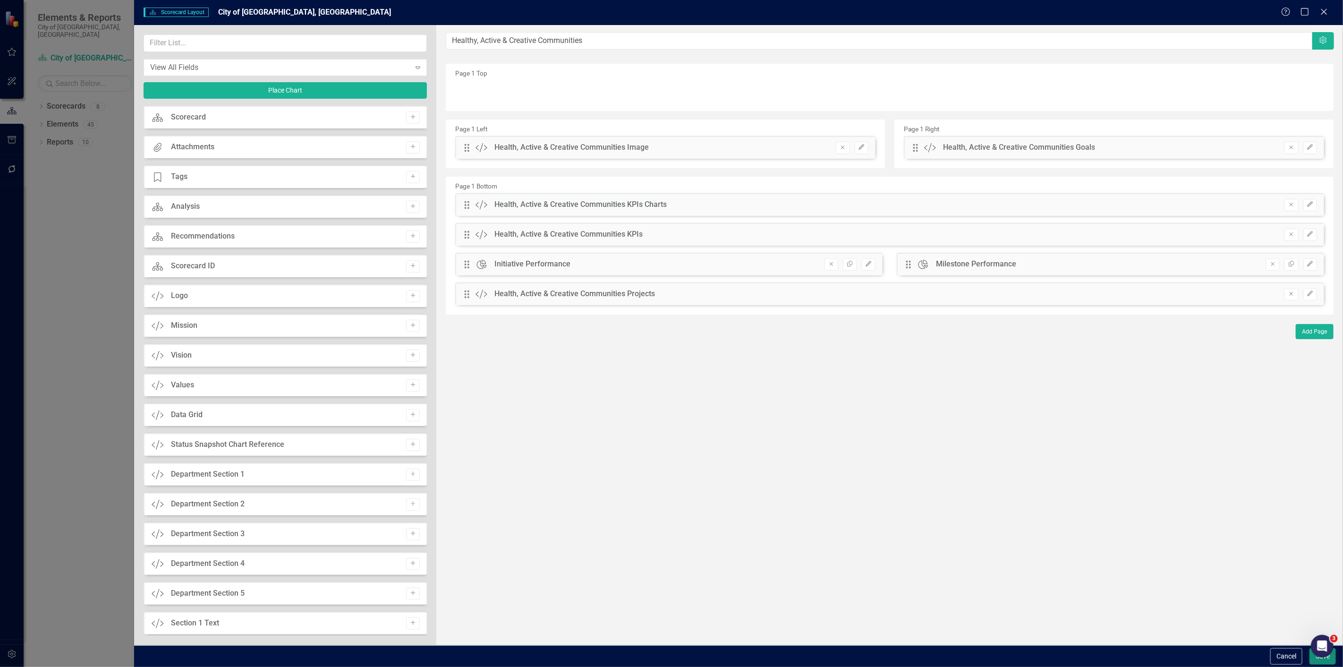
click at [1325, 664] on button "Save" at bounding box center [1322, 656] width 26 height 17
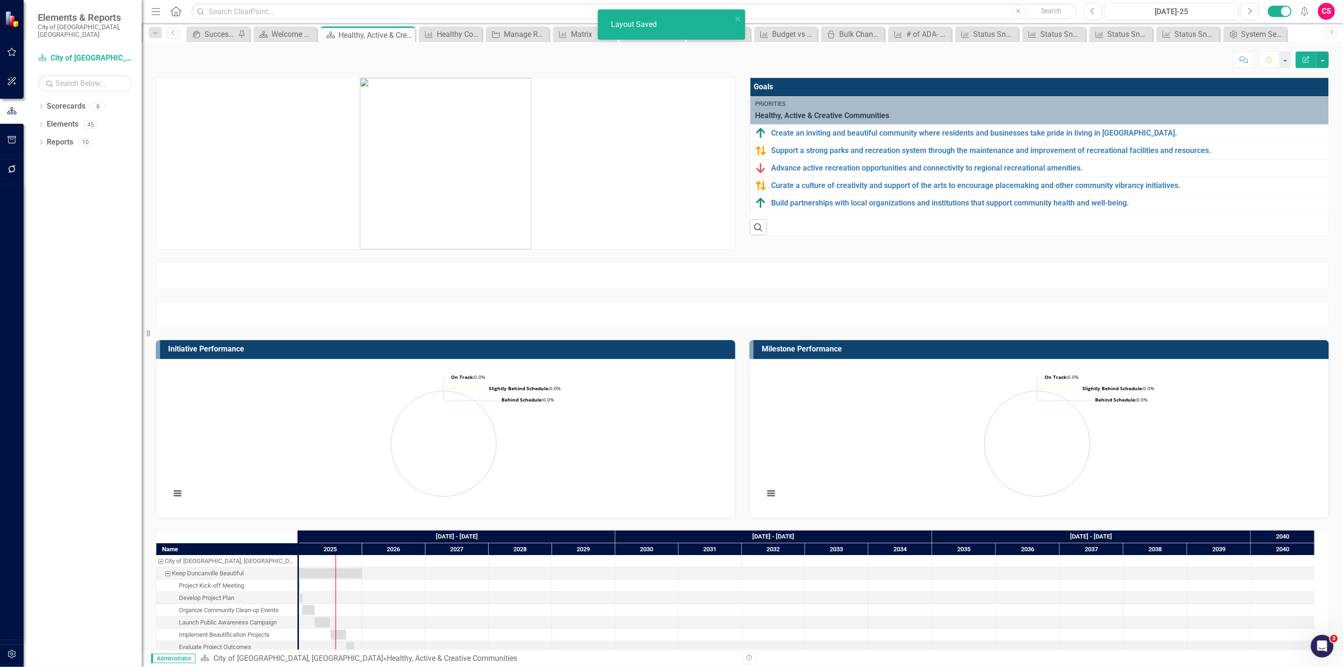
click at [607, 277] on div at bounding box center [742, 275] width 1173 height 27
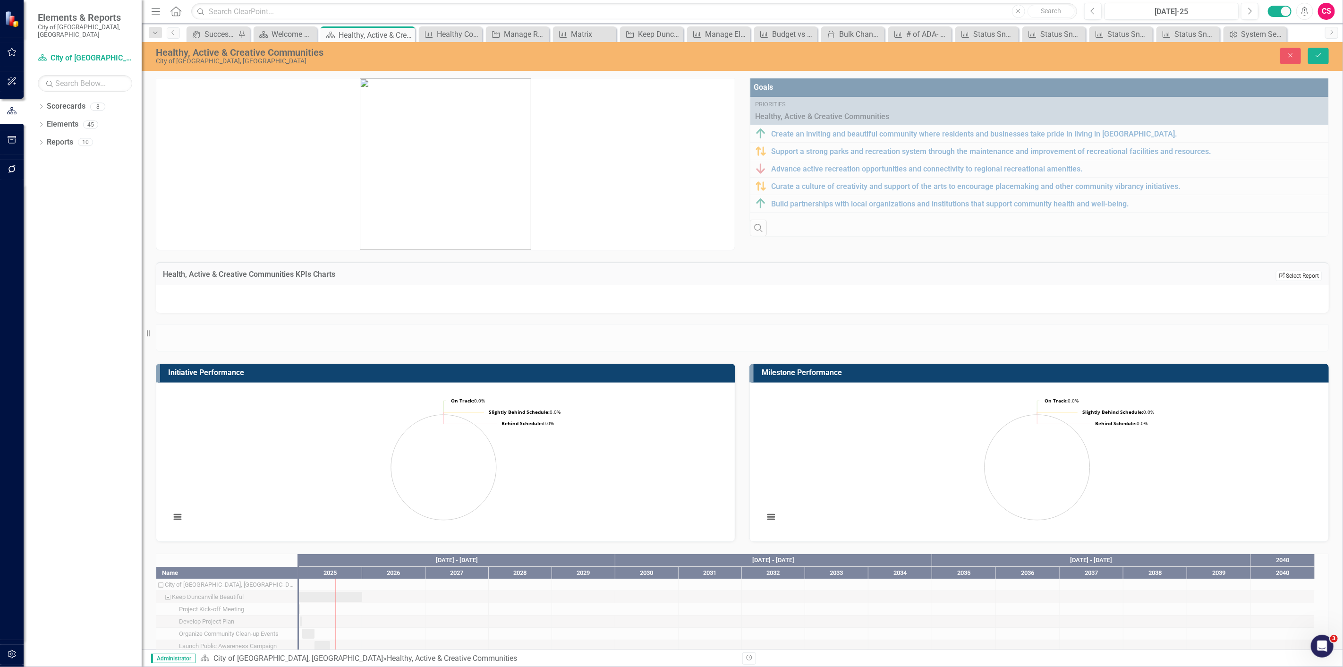
click at [1278, 275] on icon "Edit Report" at bounding box center [1281, 275] width 7 height 6
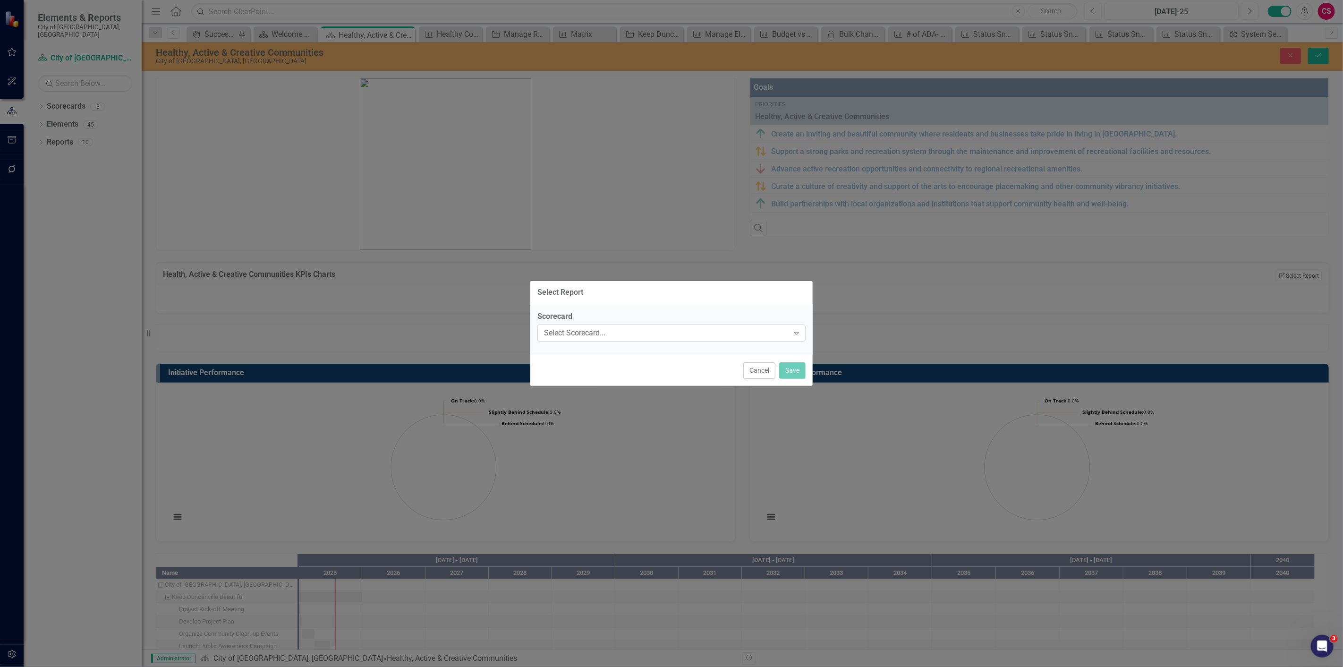
click at [600, 336] on div "Select Scorecard..." at bounding box center [666, 332] width 245 height 11
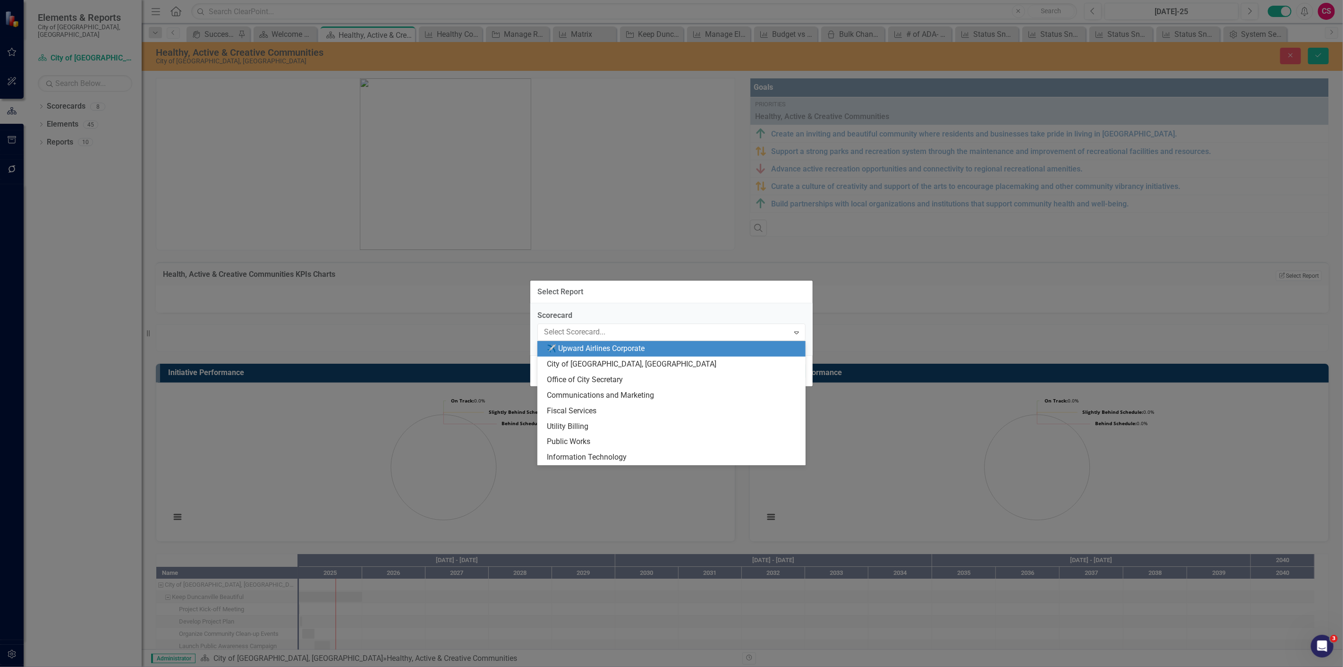
click at [593, 351] on div "✈️ Upward Airlines Corporate" at bounding box center [673, 348] width 253 height 11
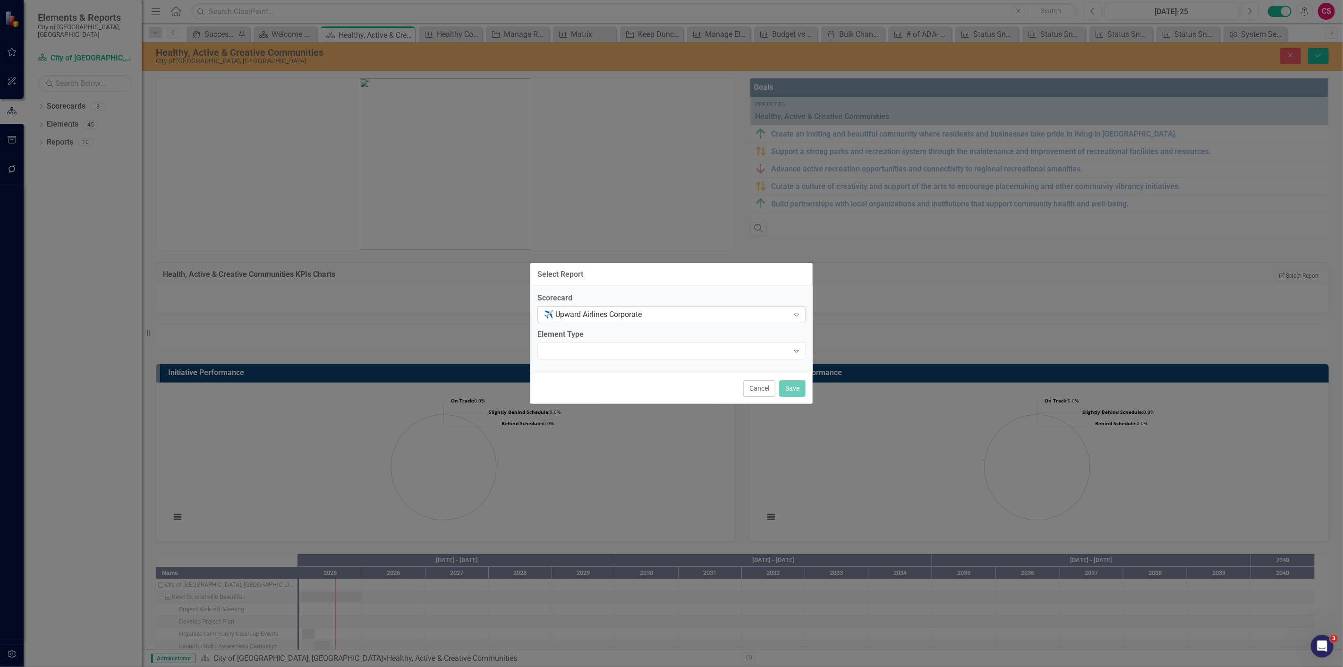
click at [579, 311] on div "✈️ Upward Airlines Corporate" at bounding box center [666, 314] width 245 height 11
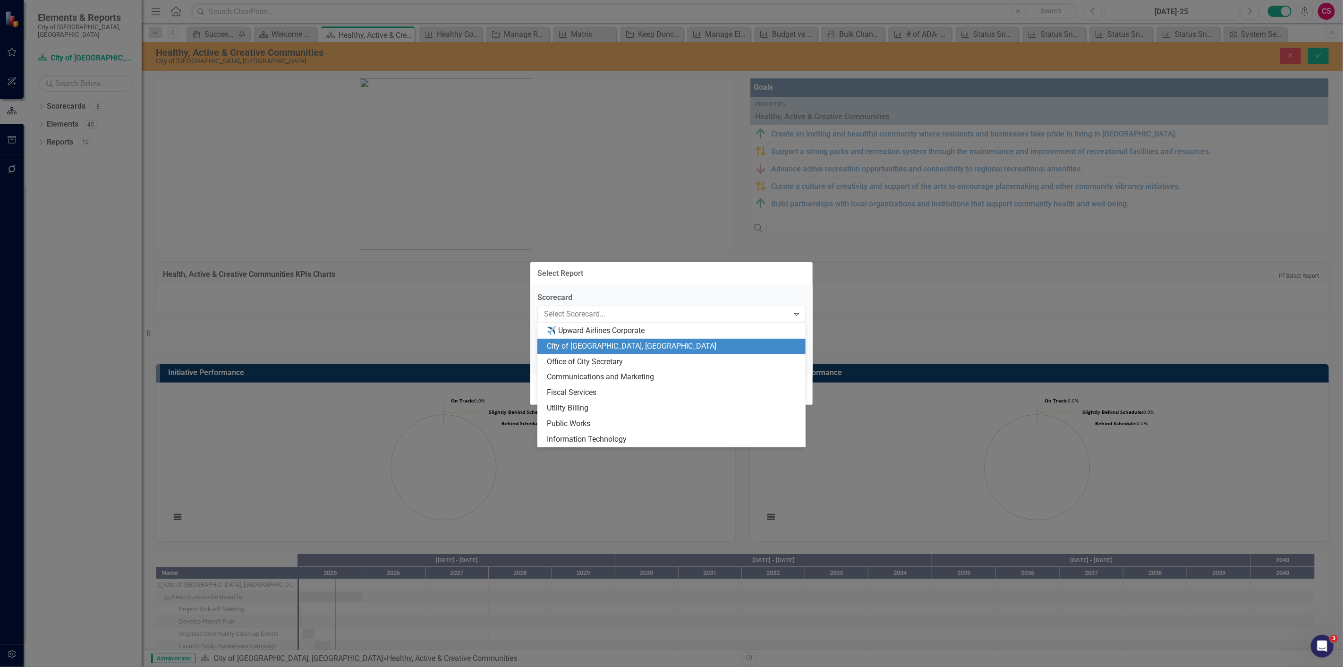
click at [576, 347] on div "City of [GEOGRAPHIC_DATA], [GEOGRAPHIC_DATA]" at bounding box center [673, 346] width 253 height 11
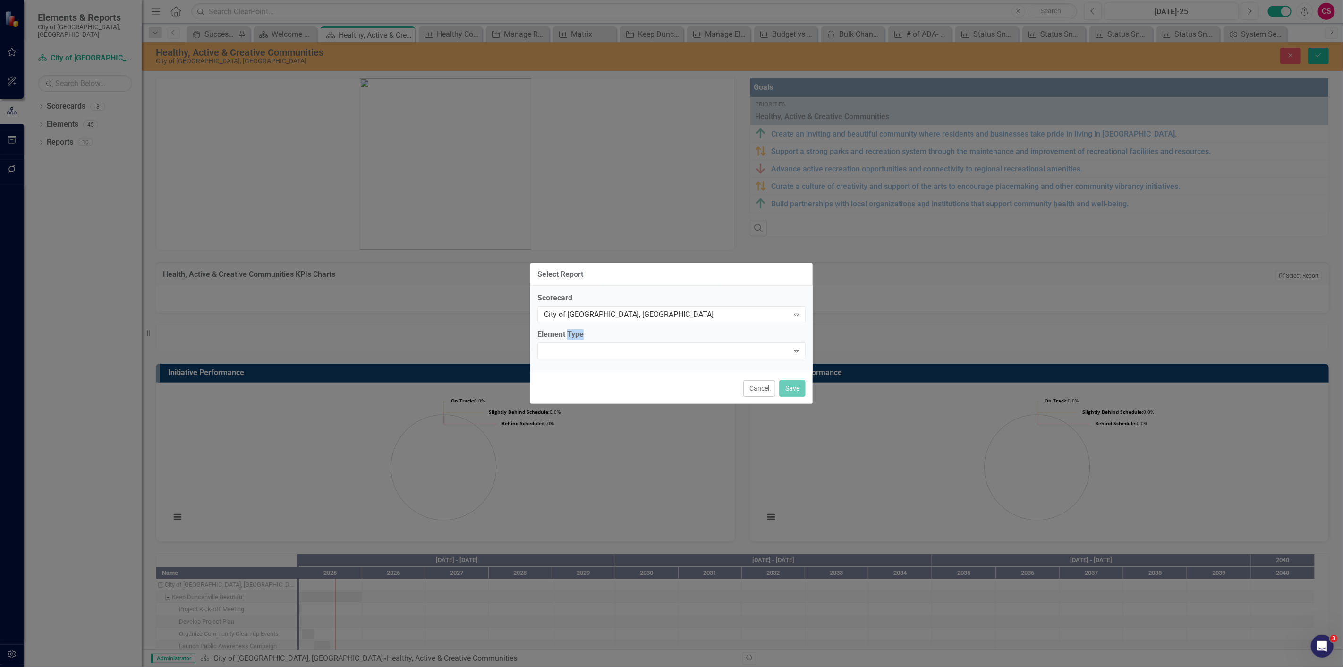
click at [576, 347] on div "Expand" at bounding box center [671, 350] width 268 height 17
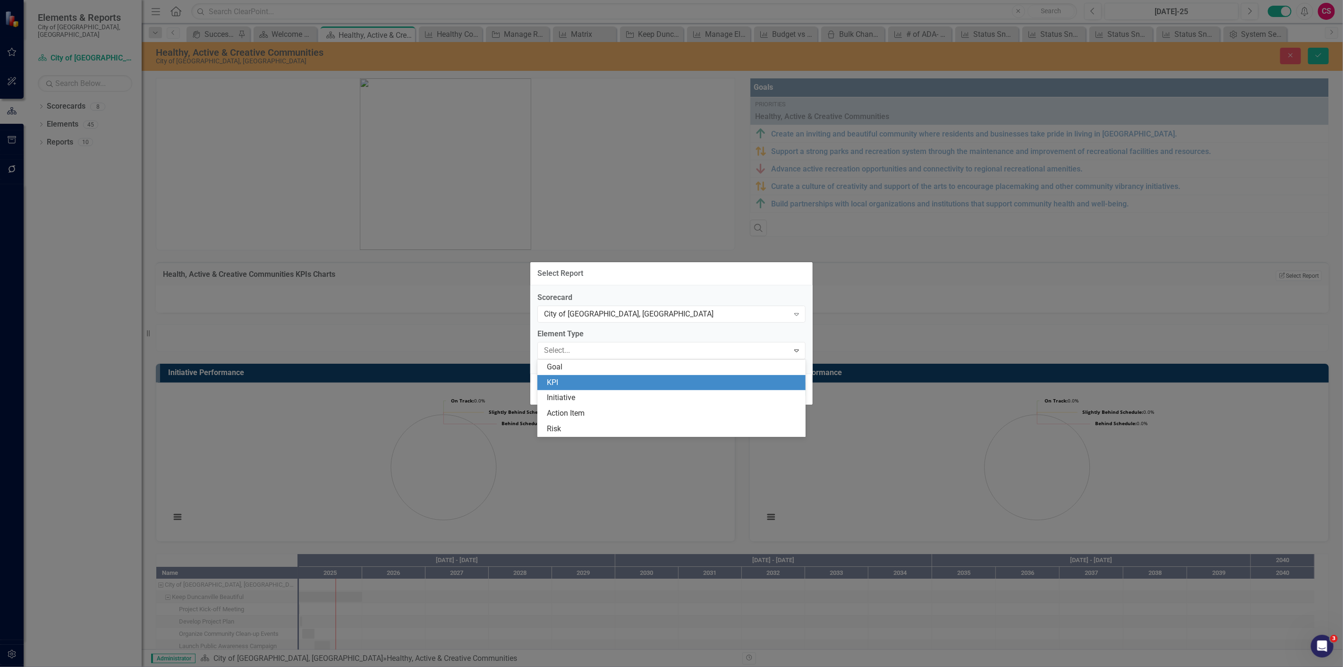
click at [572, 378] on div "KPI" at bounding box center [673, 382] width 253 height 11
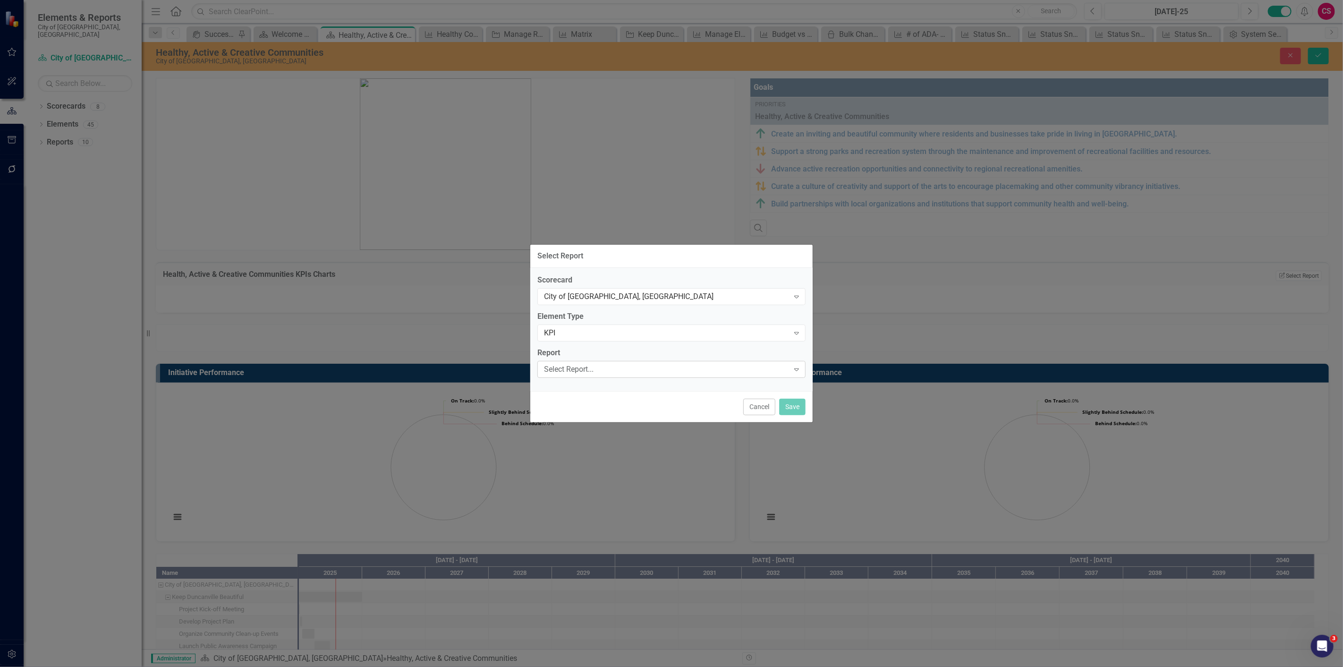
click at [570, 365] on div "Select Report..." at bounding box center [666, 368] width 245 height 11
click at [573, 399] on div "Healthy Communities KPI Dashboard" at bounding box center [673, 400] width 253 height 11
click at [795, 405] on button "Save" at bounding box center [792, 406] width 26 height 17
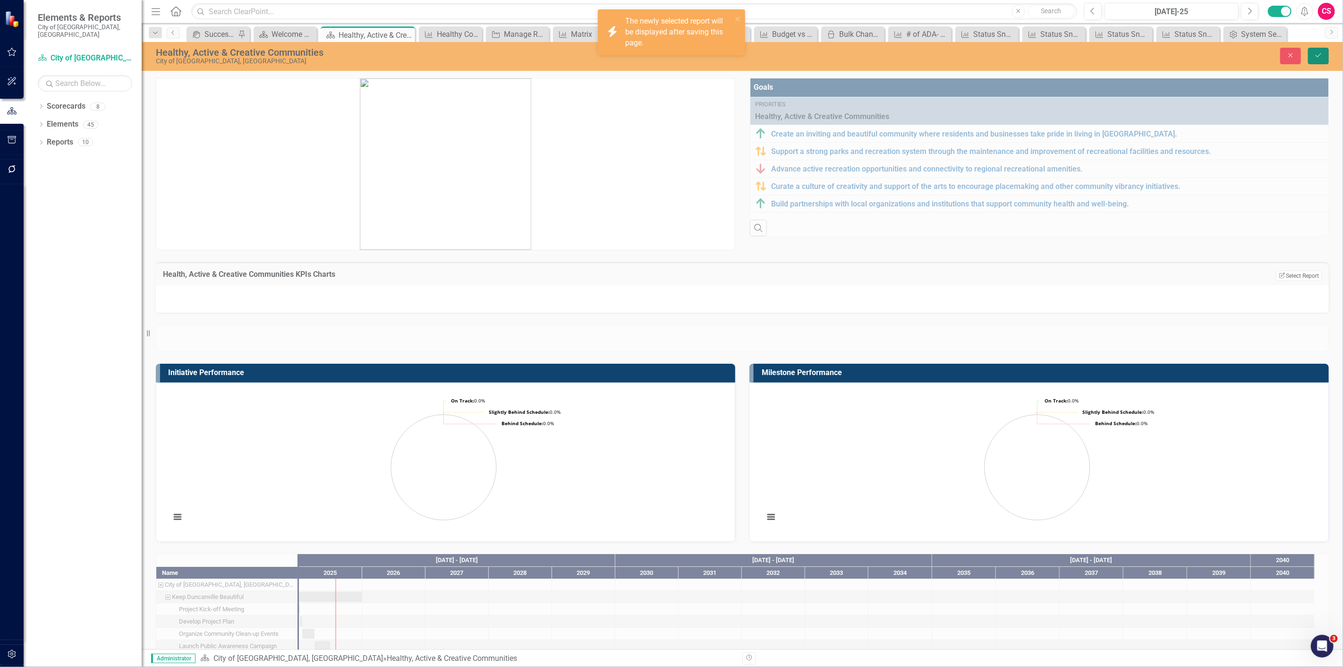
click at [1324, 58] on button "Save" at bounding box center [1318, 56] width 21 height 17
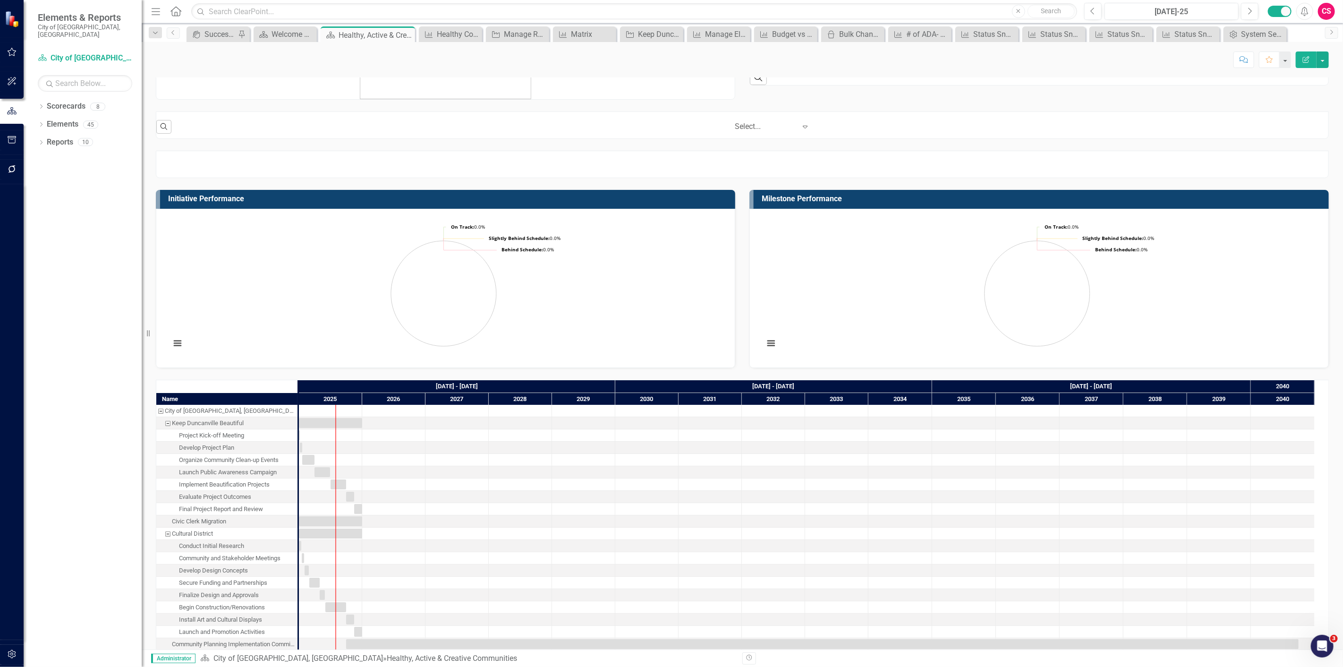
scroll to position [196, 0]
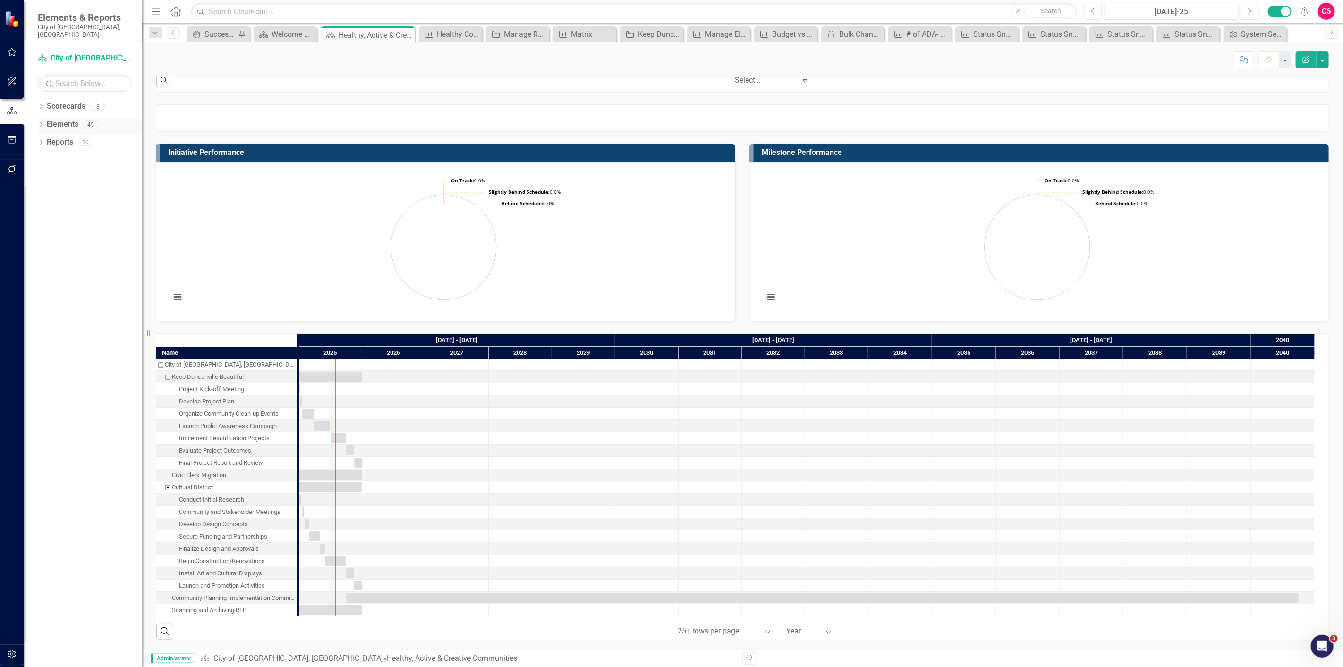
click at [57, 126] on div "Elements 45" at bounding box center [94, 126] width 95 height 18
click at [56, 119] on link "Elements" at bounding box center [63, 124] width 32 height 11
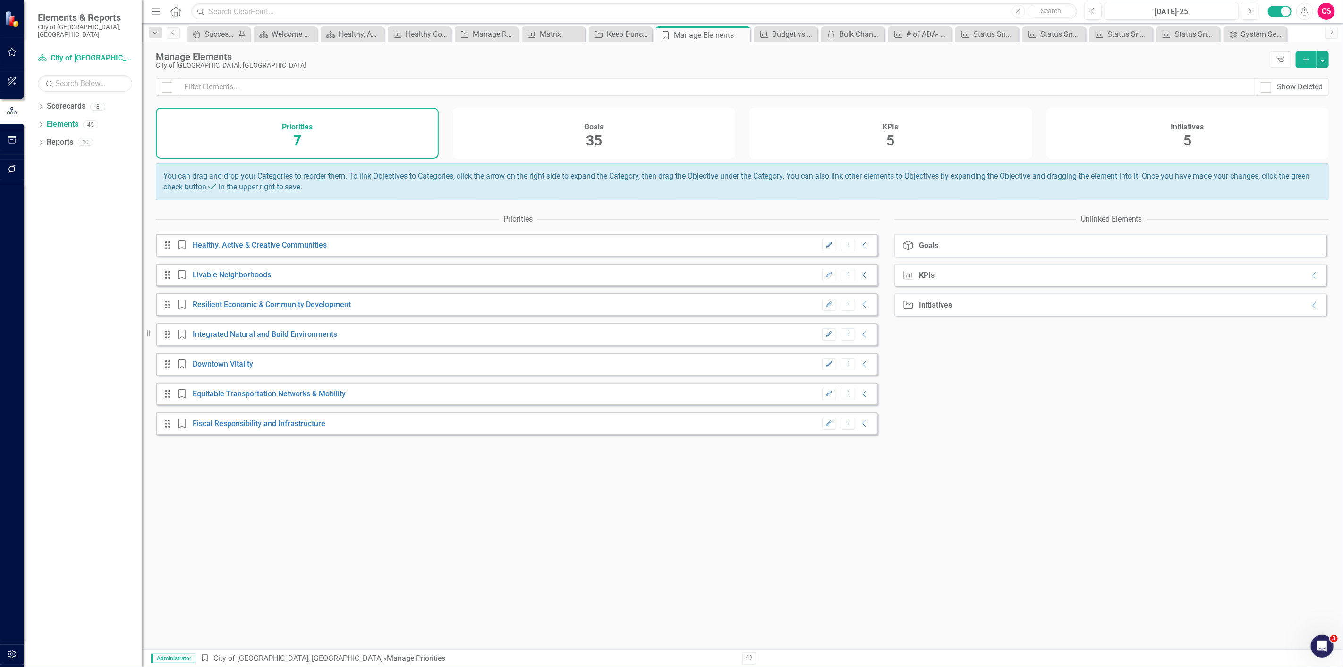
click at [951, 135] on div "KPIs 5" at bounding box center [890, 133] width 283 height 51
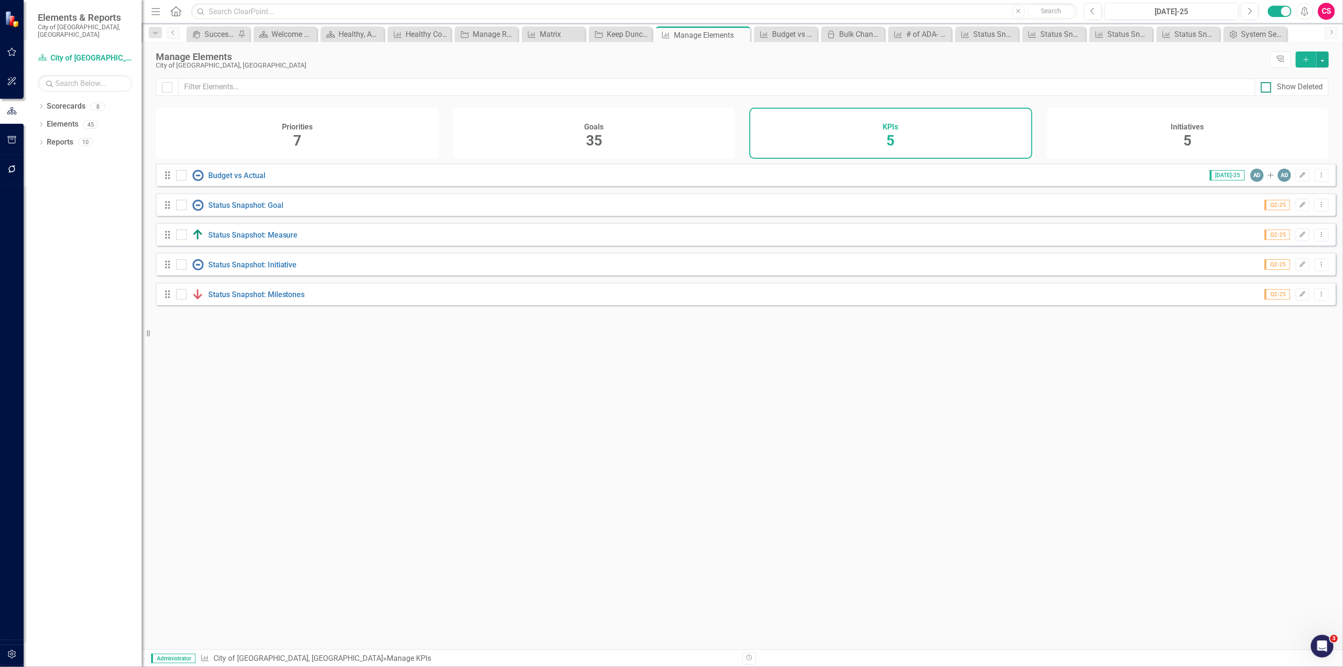
click at [1279, 91] on div "Show Deleted" at bounding box center [1299, 87] width 46 height 11
click at [1267, 88] on input "Show Deleted" at bounding box center [1263, 85] width 6 height 6
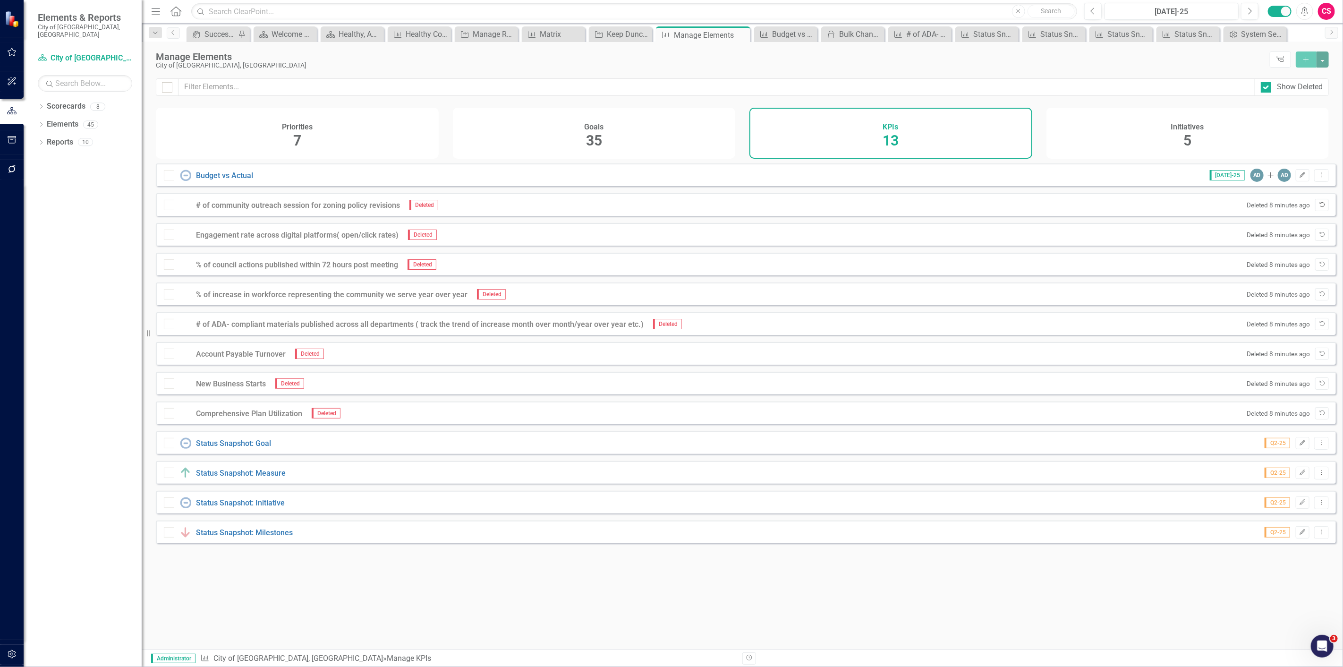
click at [1315, 211] on button "Undelete" at bounding box center [1322, 205] width 14 height 12
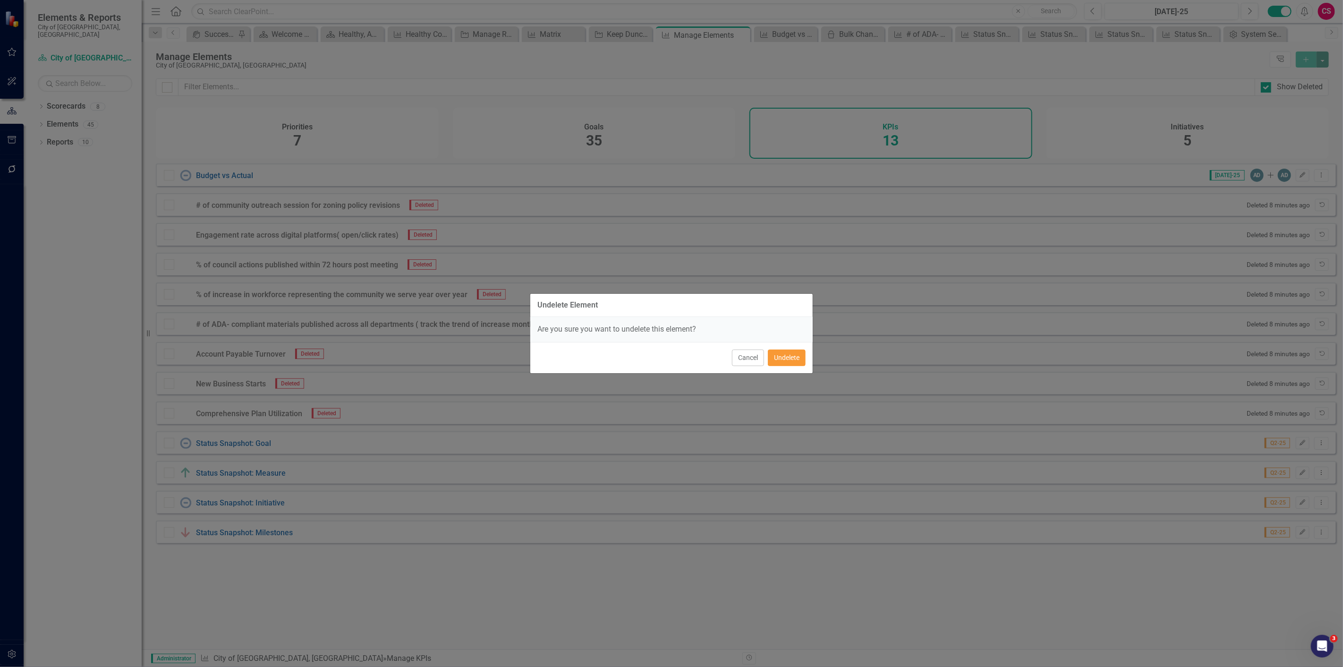
click at [795, 358] on button "Undelete" at bounding box center [787, 357] width 38 height 17
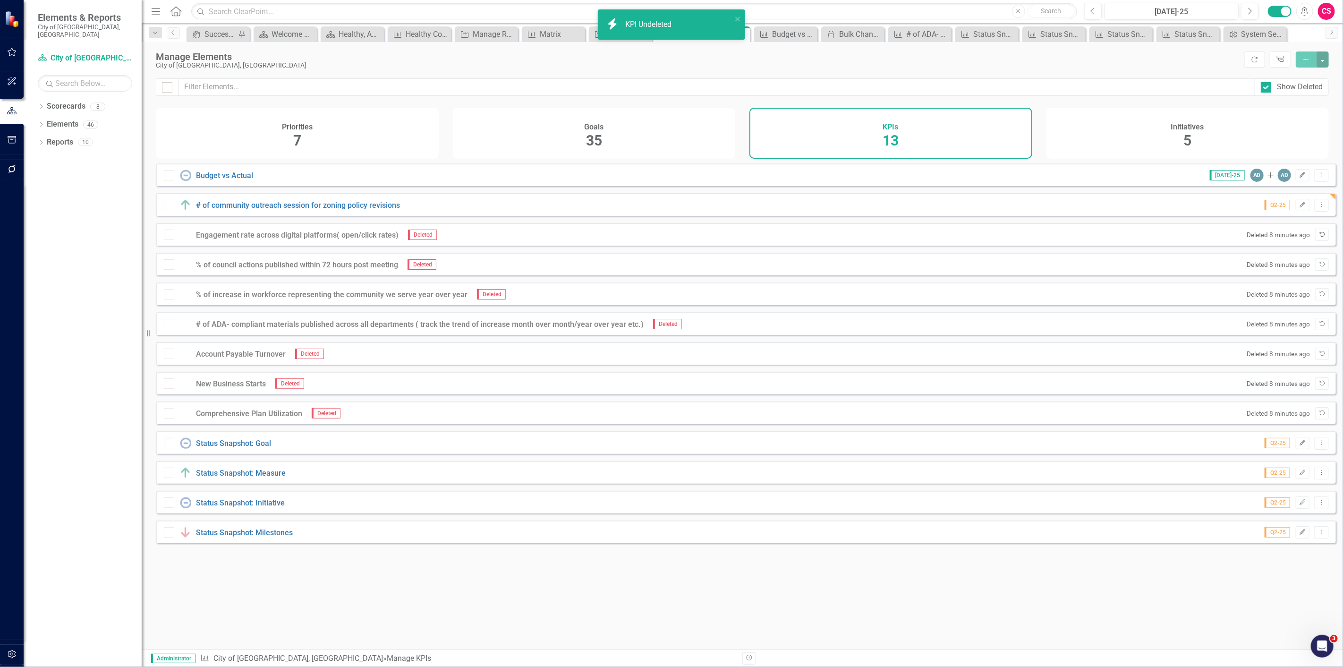
click at [1318, 237] on icon "Undelete" at bounding box center [1321, 235] width 7 height 6
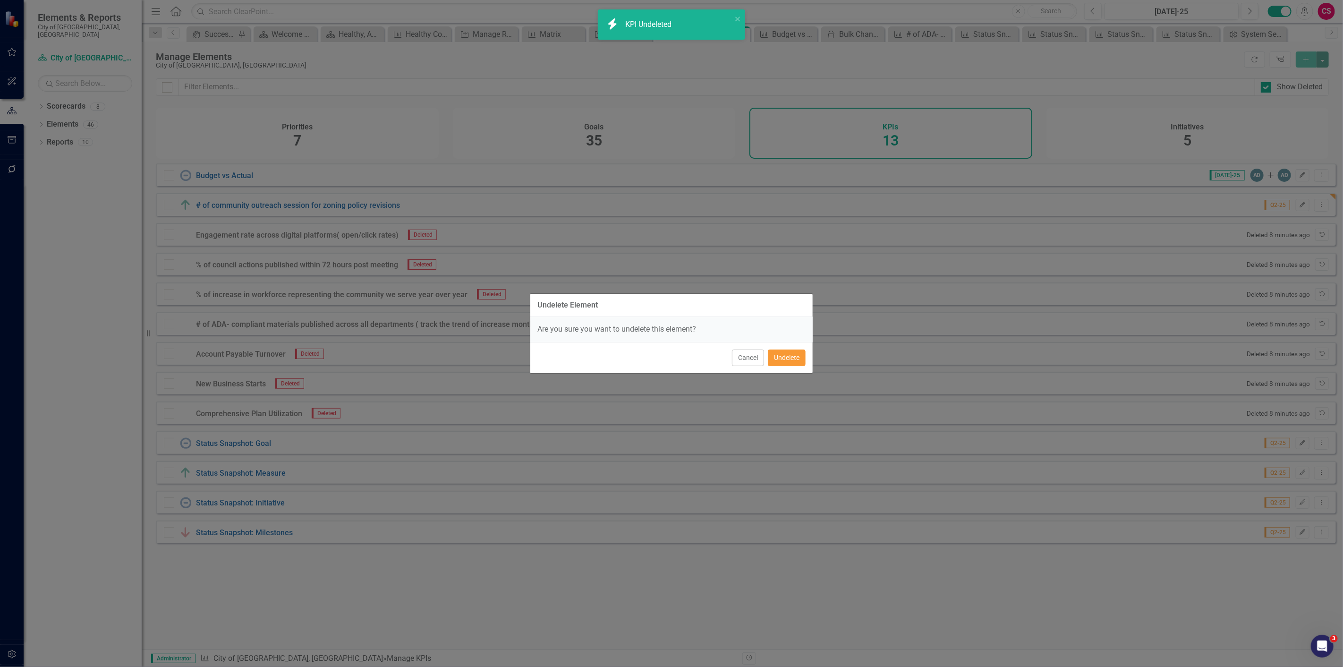
click at [799, 359] on button "Undelete" at bounding box center [787, 357] width 38 height 17
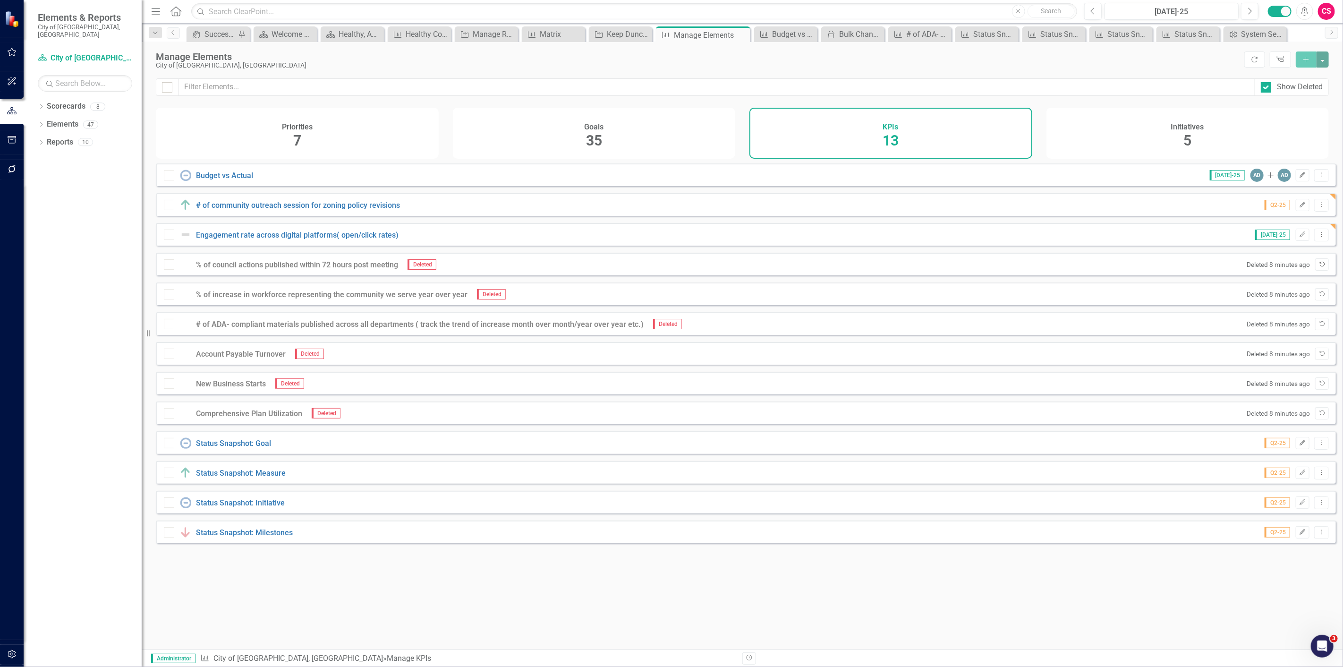
click at [1318, 267] on icon "Undelete" at bounding box center [1321, 265] width 7 height 6
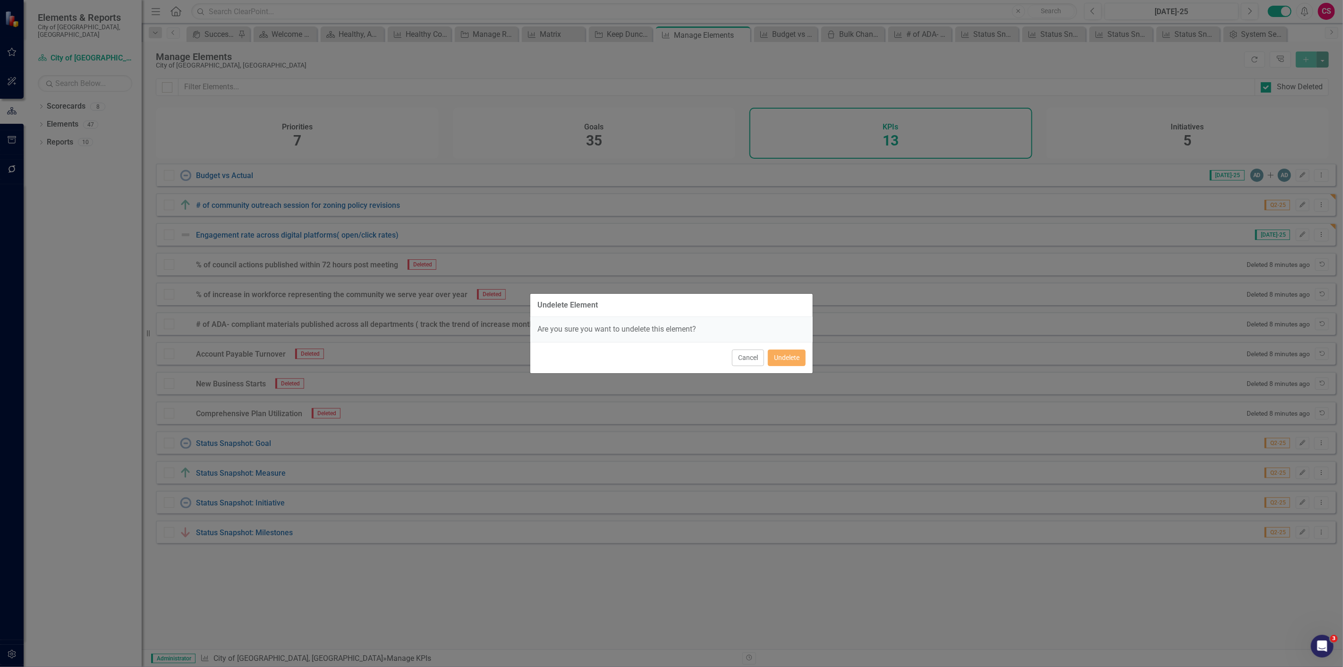
click at [806, 357] on div "Cancel Undelete" at bounding box center [671, 357] width 282 height 31
click at [798, 357] on button "Undelete" at bounding box center [787, 357] width 38 height 17
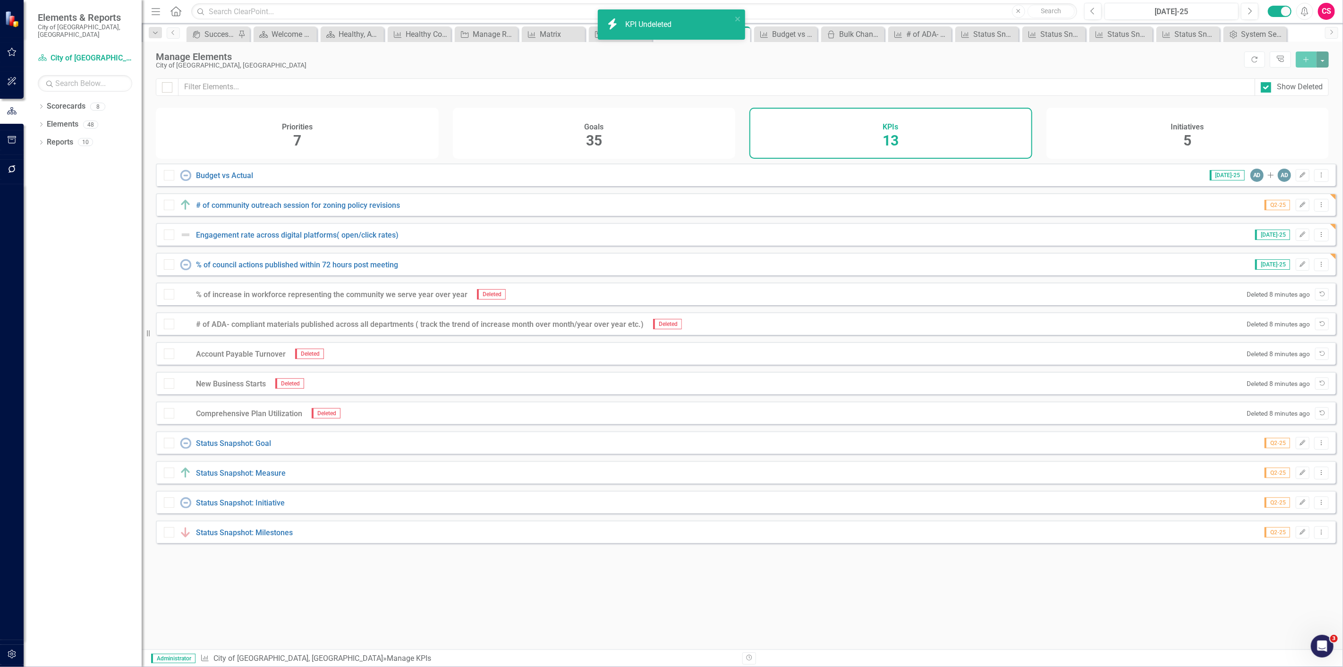
click at [171, 210] on div at bounding box center [169, 205] width 10 height 10
click at [1277, 92] on div "Show Deleted" at bounding box center [1299, 87] width 46 height 11
click at [1267, 88] on input "Show Deleted" at bounding box center [1263, 85] width 6 height 6
checkbox input "false"
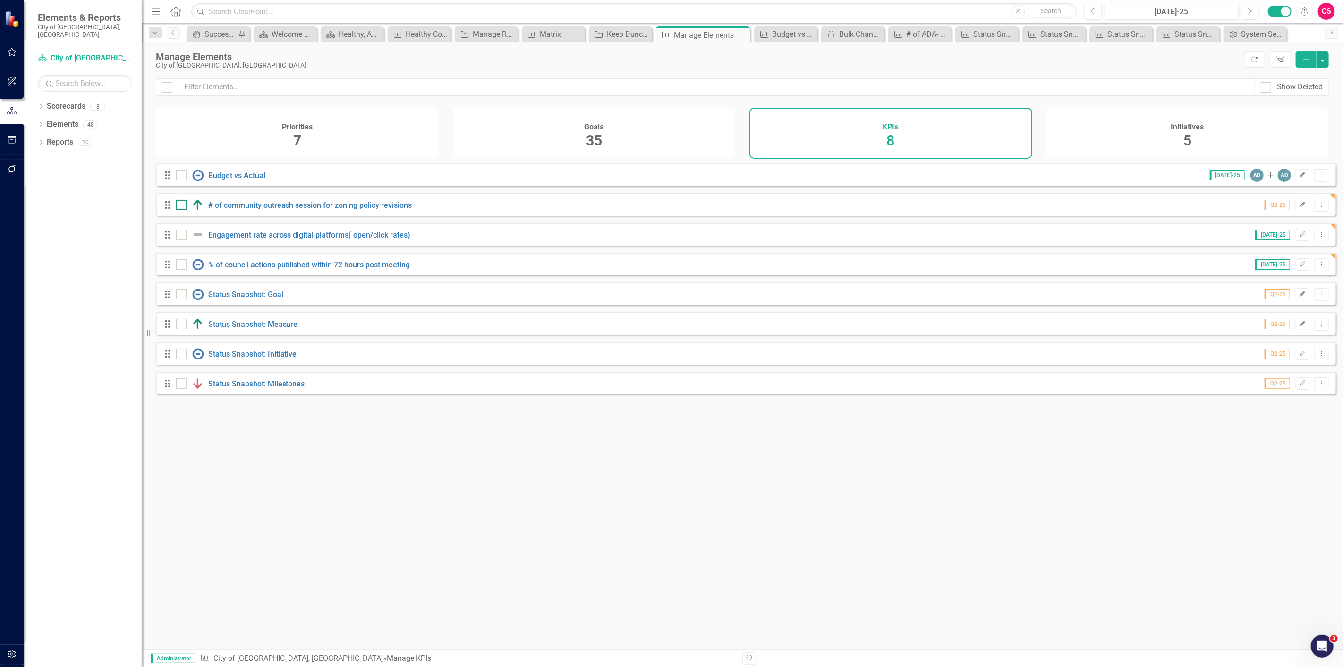
click at [179, 210] on div at bounding box center [181, 205] width 10 height 10
click at [179, 206] on input "checkbox" at bounding box center [179, 203] width 6 height 6
checkbox input "true"
click at [173, 239] on icon "Drag" at bounding box center [167, 234] width 12 height 9
click at [183, 239] on div at bounding box center [181, 234] width 10 height 10
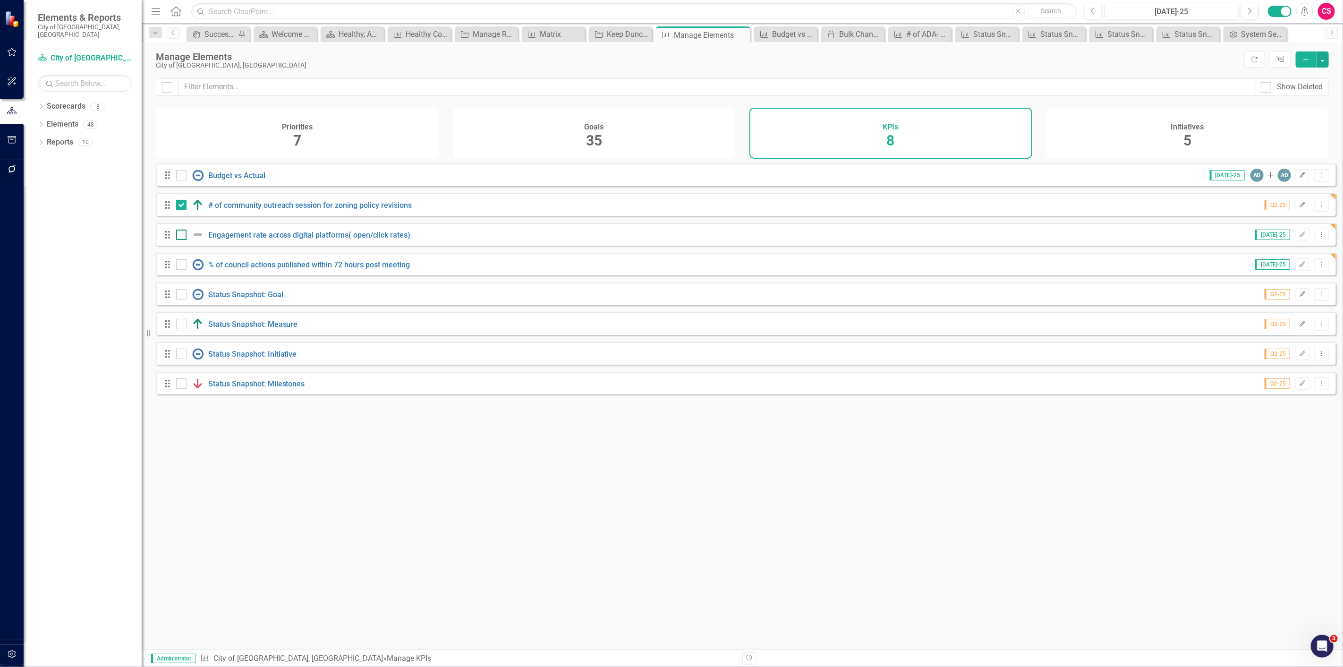
click at [182, 236] on input "checkbox" at bounding box center [179, 232] width 6 height 6
checkbox input "true"
click at [175, 269] on div "Drag" at bounding box center [169, 264] width 17 height 9
click at [180, 265] on input "checkbox" at bounding box center [179, 262] width 6 height 6
checkbox input "true"
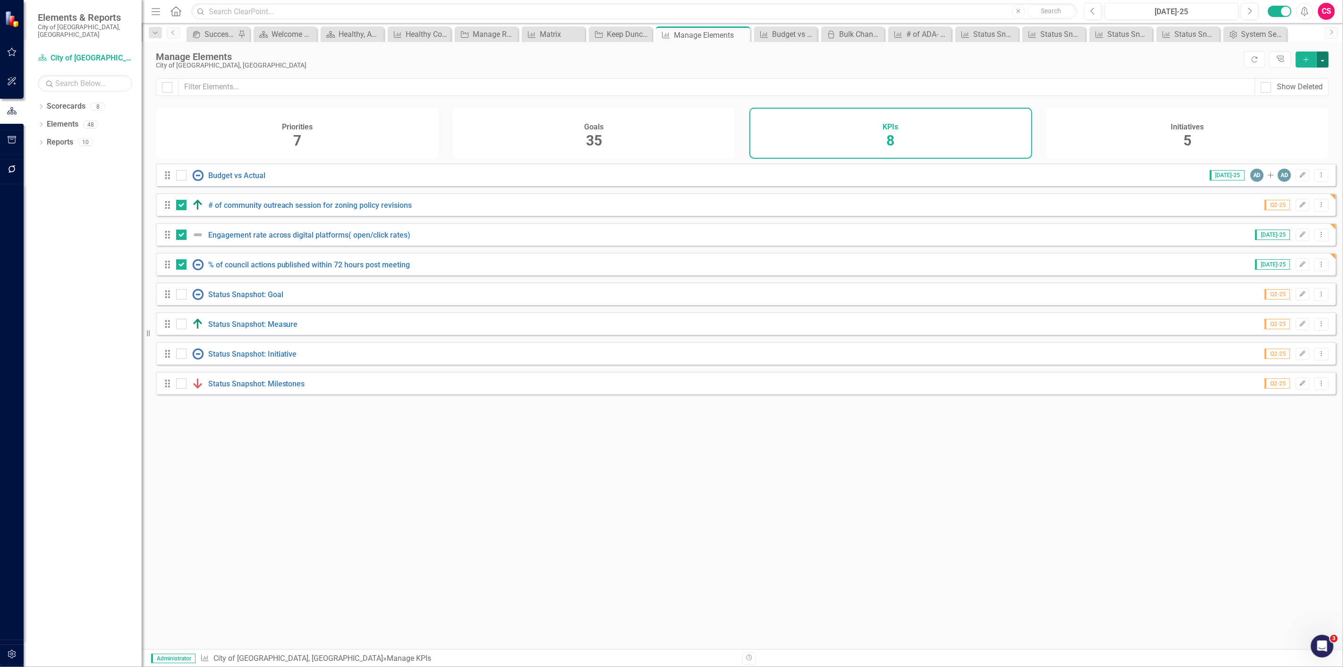
click at [1318, 62] on button "button" at bounding box center [1322, 59] width 12 height 16
click at [1309, 90] on link "Add Multiple Add Multiple" at bounding box center [1290, 93] width 75 height 17
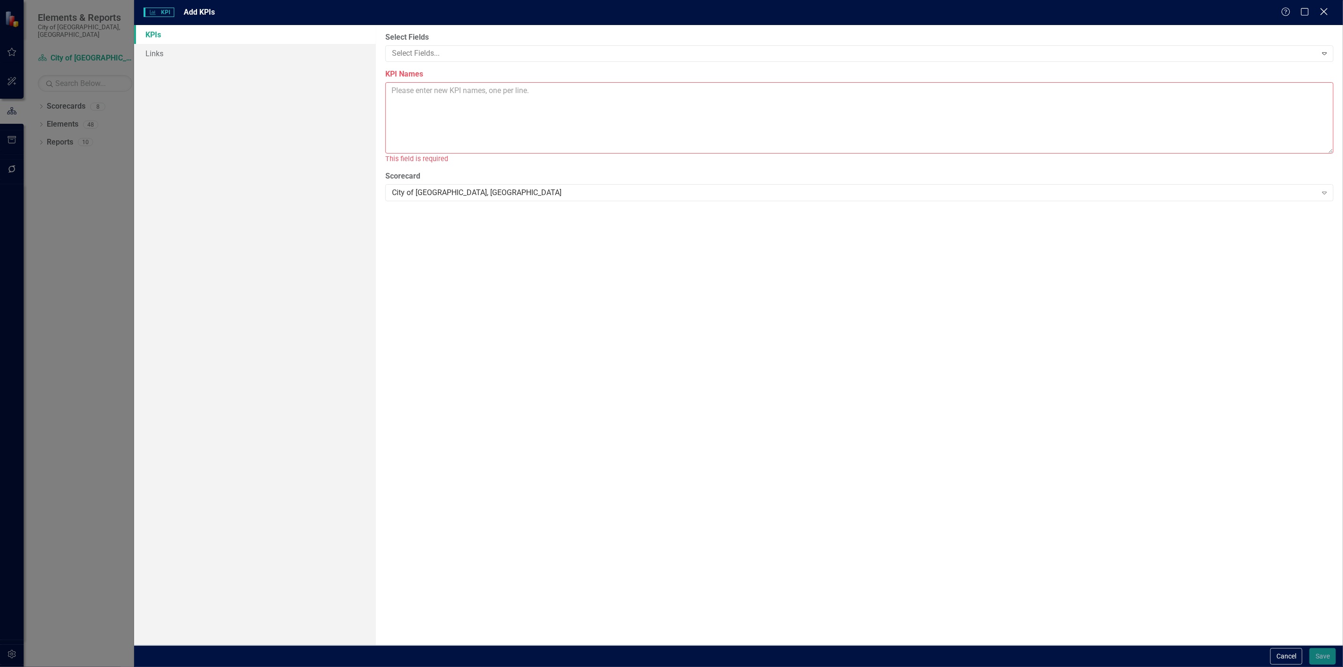
click at [1323, 7] on div "Close" at bounding box center [1323, 12] width 12 height 13
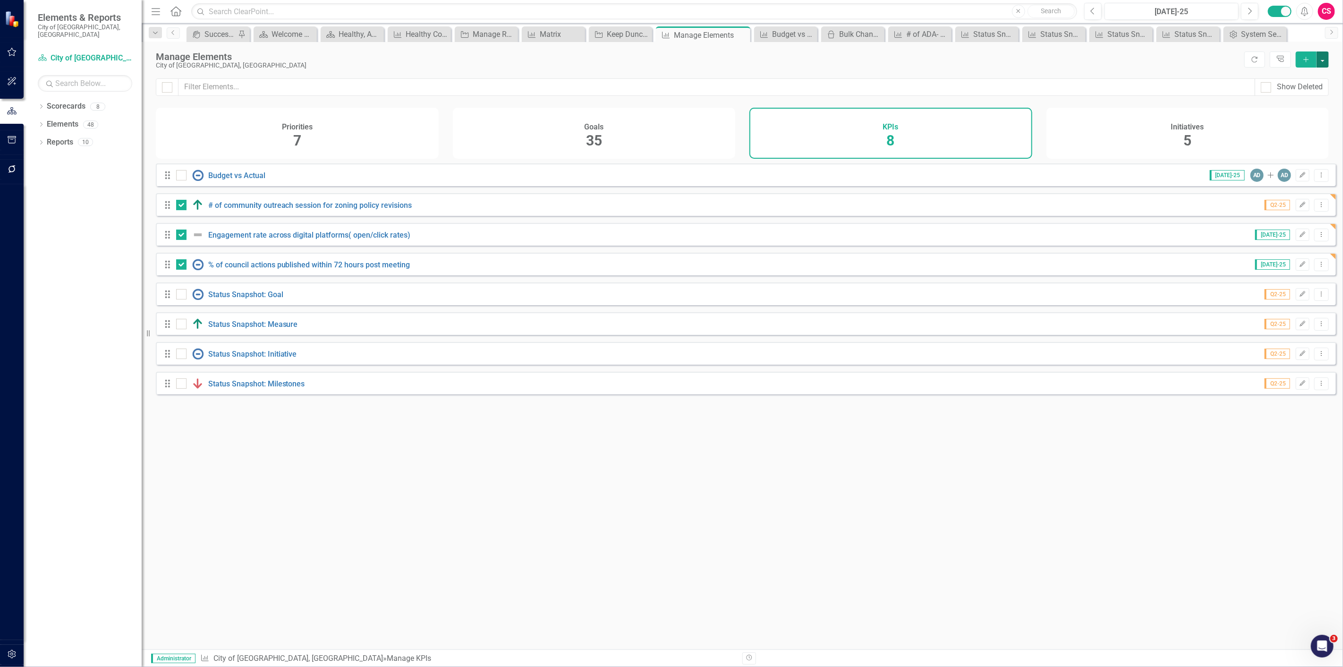
click at [1323, 63] on button "button" at bounding box center [1322, 59] width 12 height 16
click at [1306, 117] on link "Edit Multiple Edit Multiple" at bounding box center [1290, 111] width 75 height 17
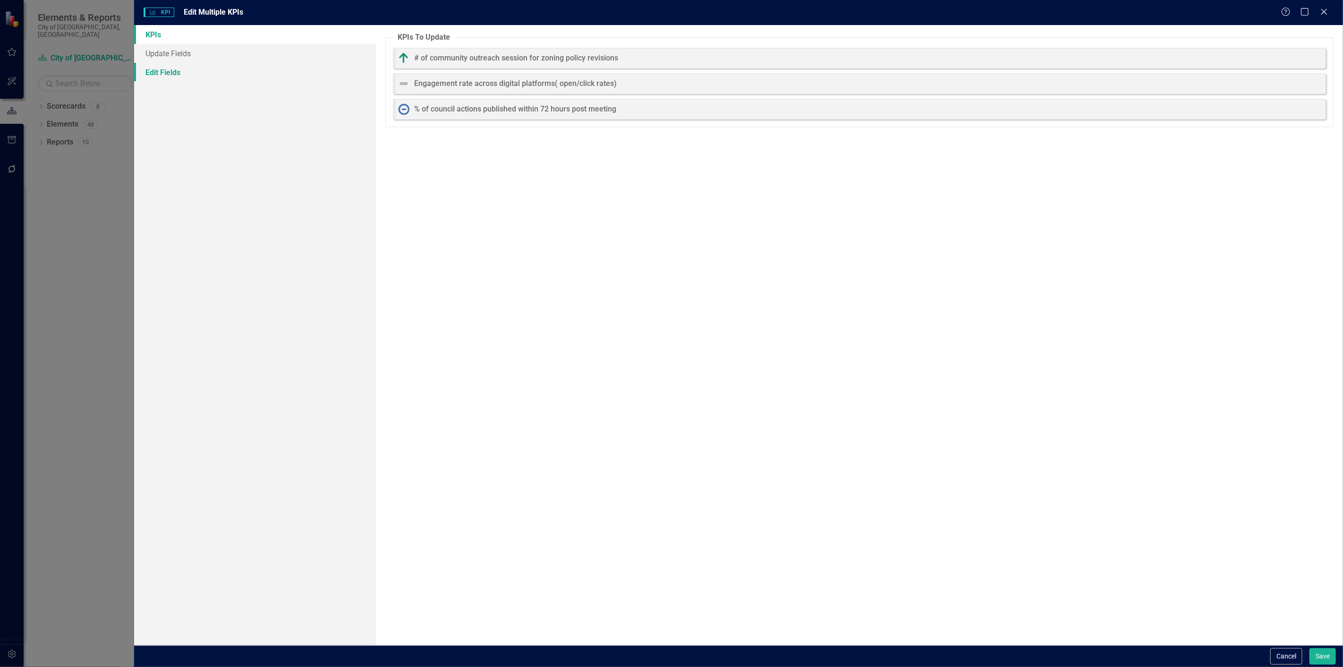
click at [321, 76] on link "Edit Fields" at bounding box center [255, 72] width 242 height 19
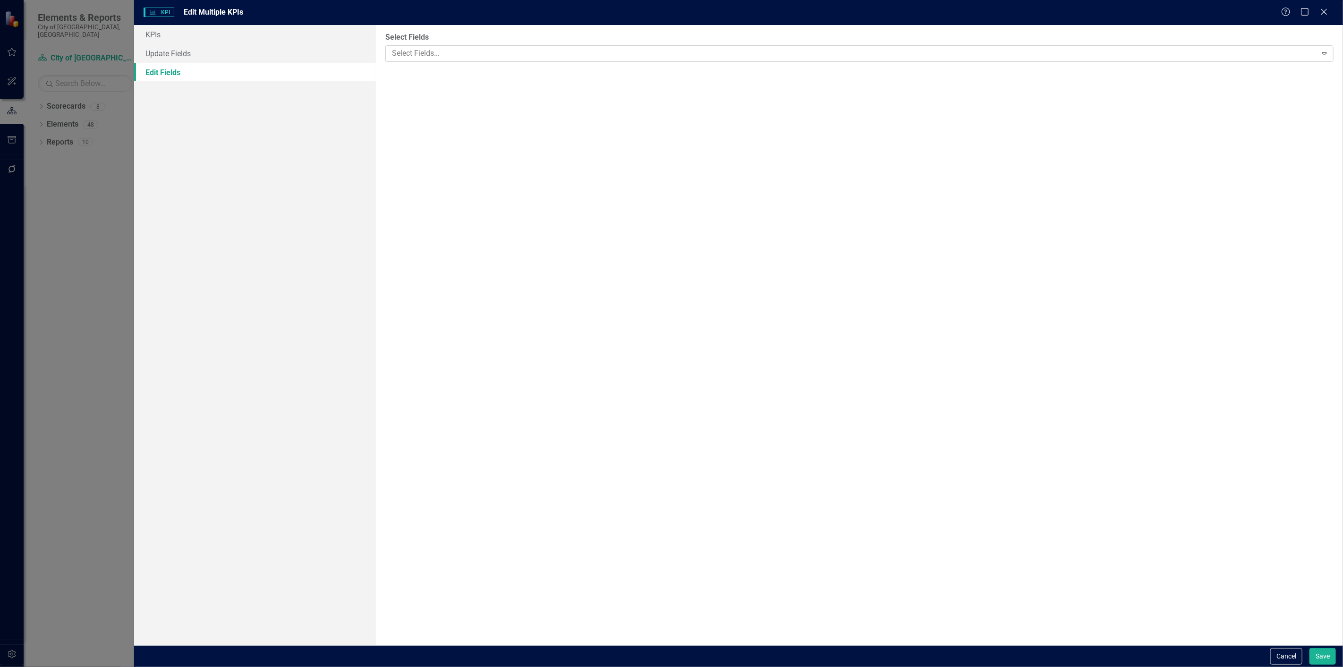
click at [457, 57] on div at bounding box center [852, 53] width 928 height 13
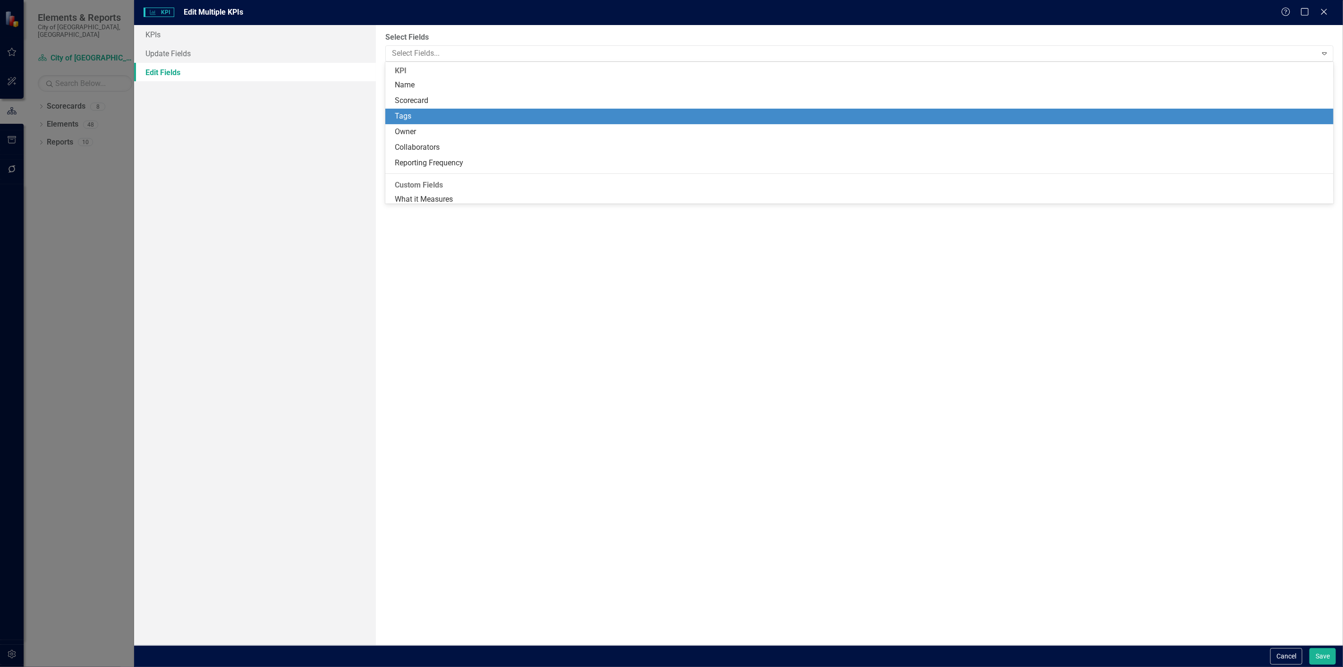
click at [436, 117] on div "Tags" at bounding box center [861, 116] width 933 height 11
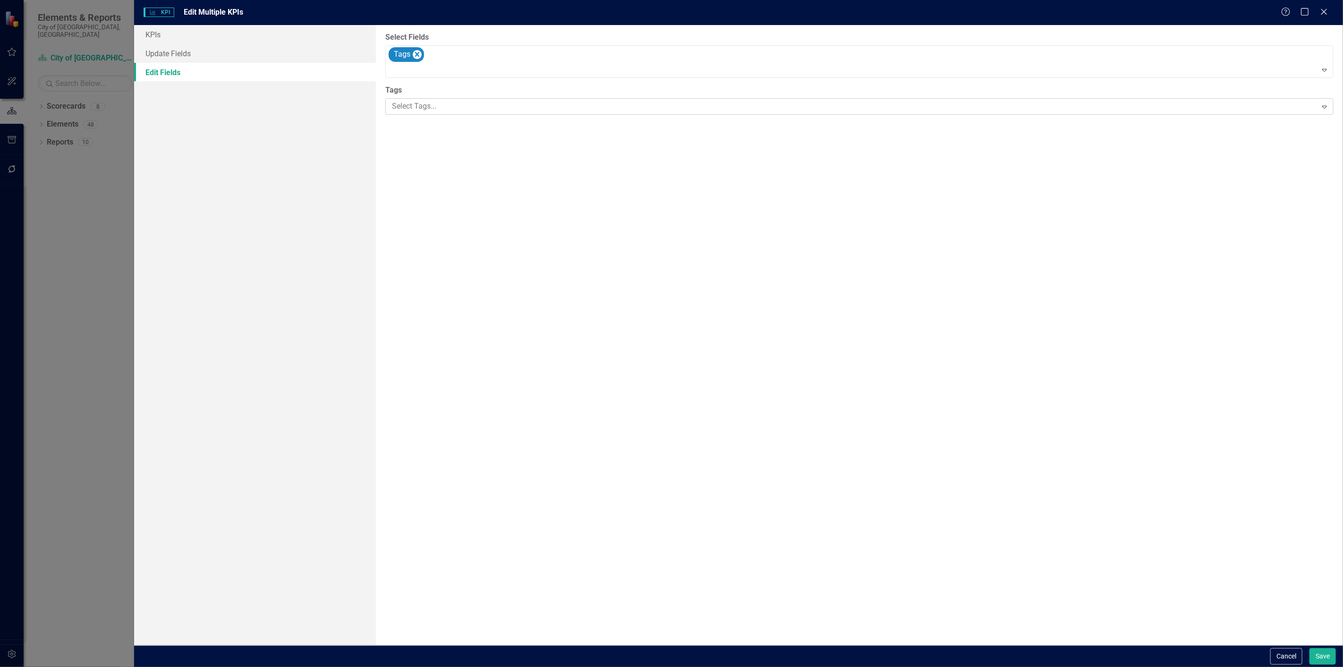
click at [438, 107] on div at bounding box center [852, 106] width 928 height 13
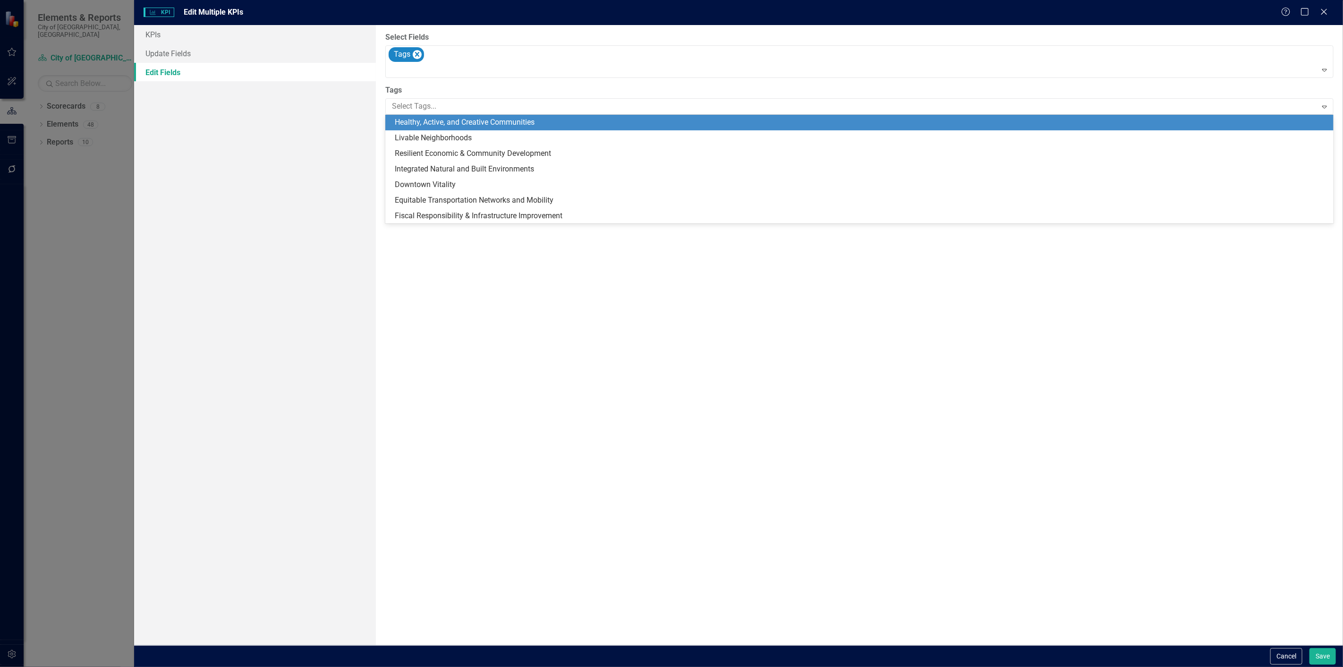
click at [433, 128] on div "Healthy, Active, and Creative Communities" at bounding box center [861, 122] width 933 height 11
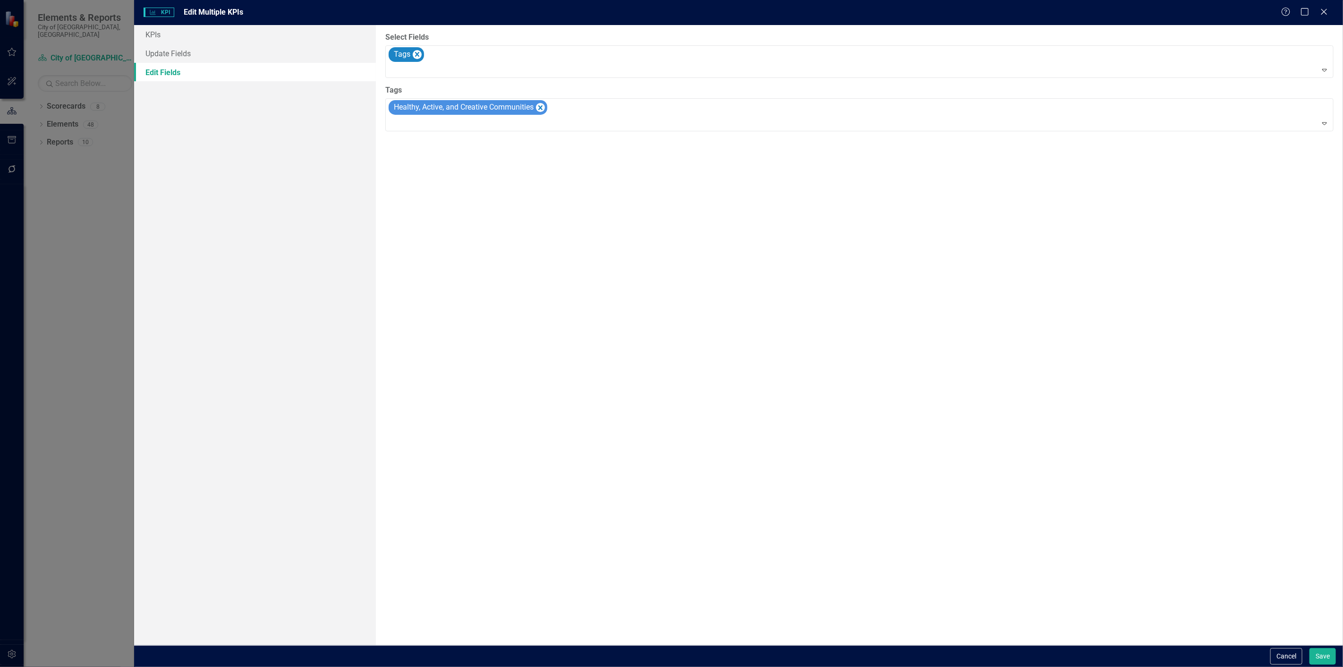
click at [1313, 664] on div "Cancel Save" at bounding box center [738, 656] width 1208 height 22
click at [1314, 661] on button "Save" at bounding box center [1322, 656] width 26 height 17
checkbox input "false"
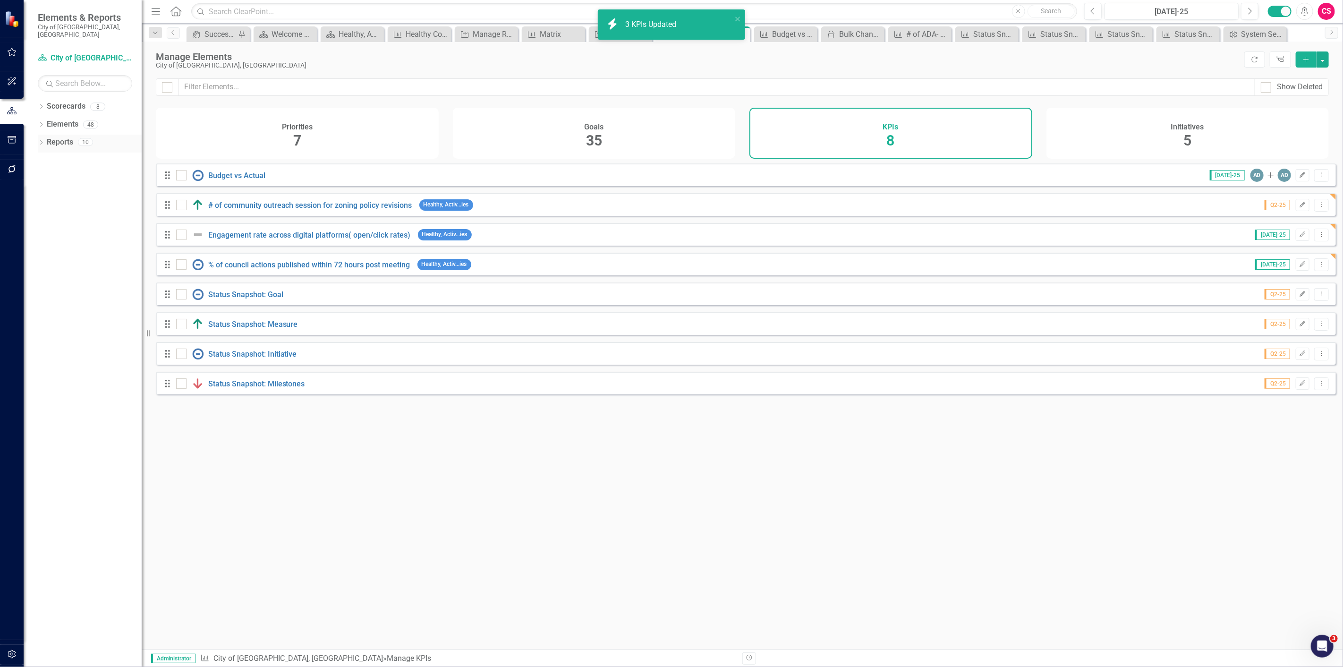
click at [39, 141] on icon "Dropdown" at bounding box center [41, 143] width 7 height 5
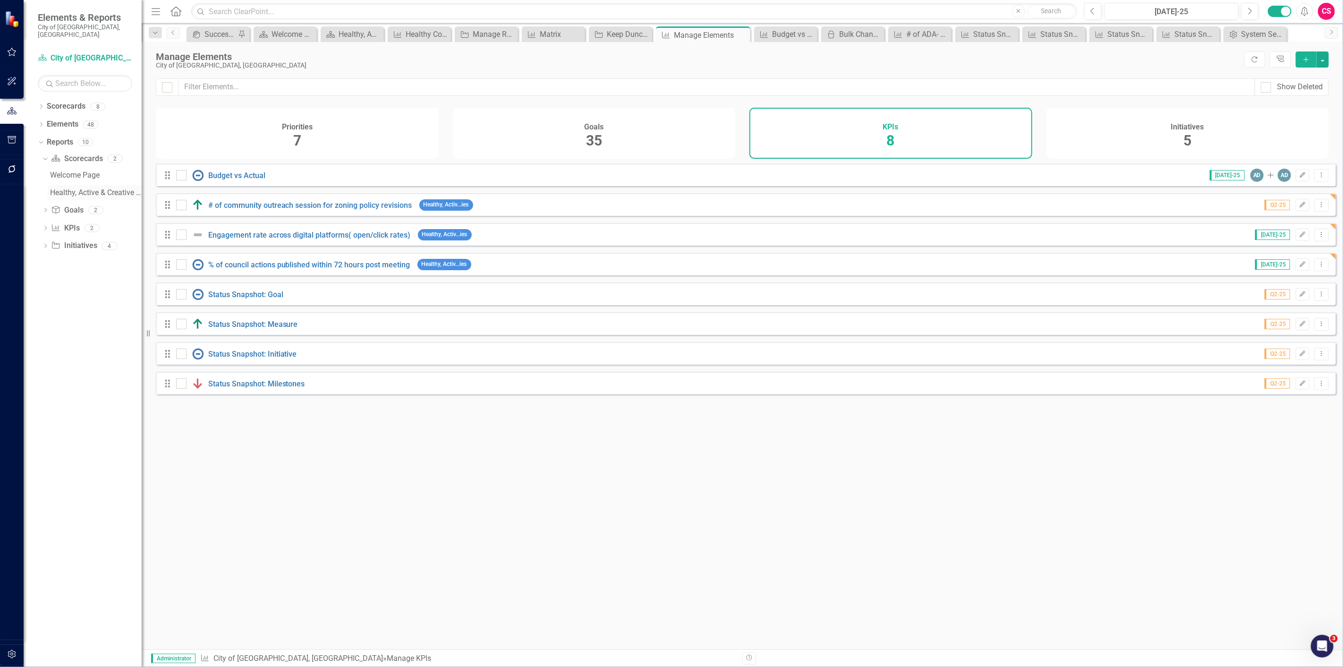
click at [54, 185] on link "Healthy, Active & Creative Communities" at bounding box center [95, 192] width 94 height 15
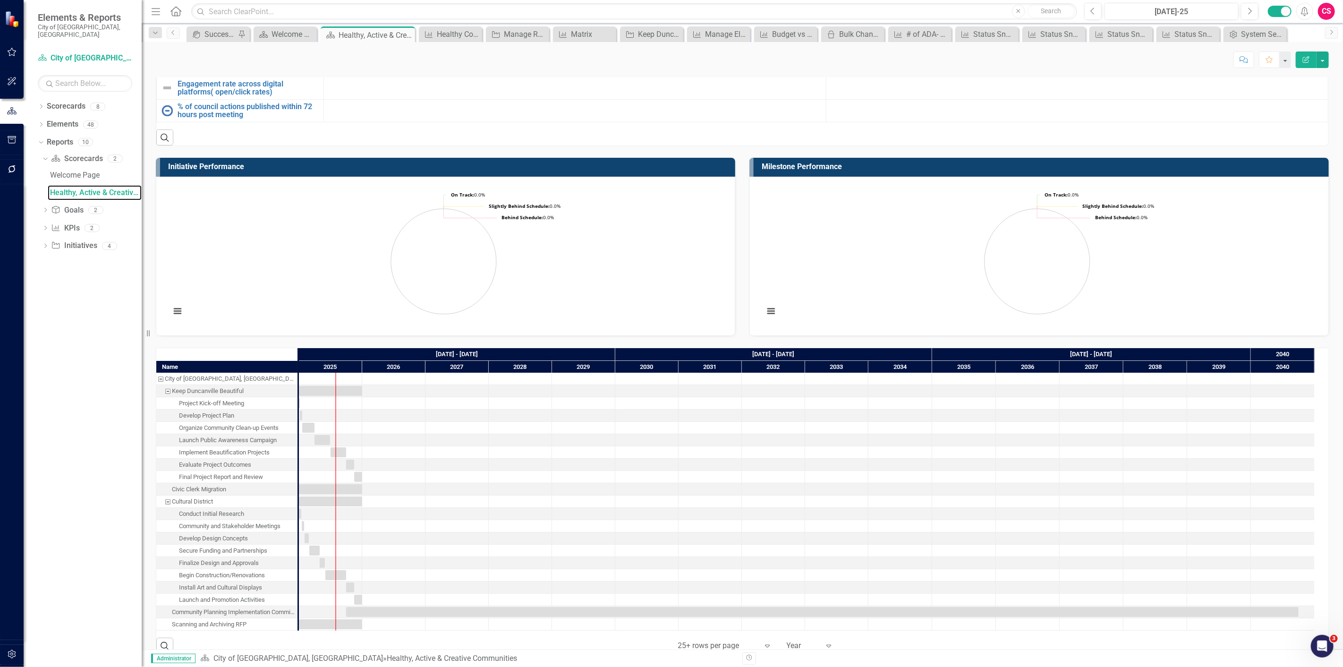
scroll to position [524, 0]
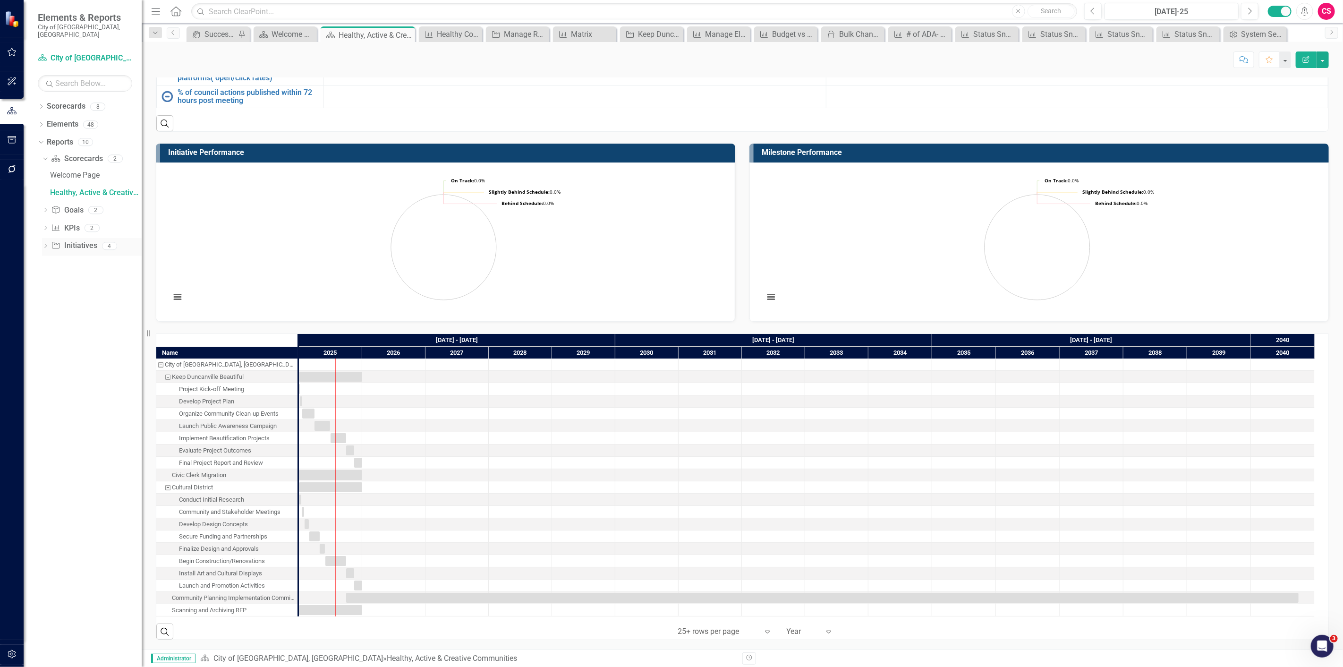
click at [68, 243] on link "Initiative Initiatives" at bounding box center [74, 245] width 46 height 11
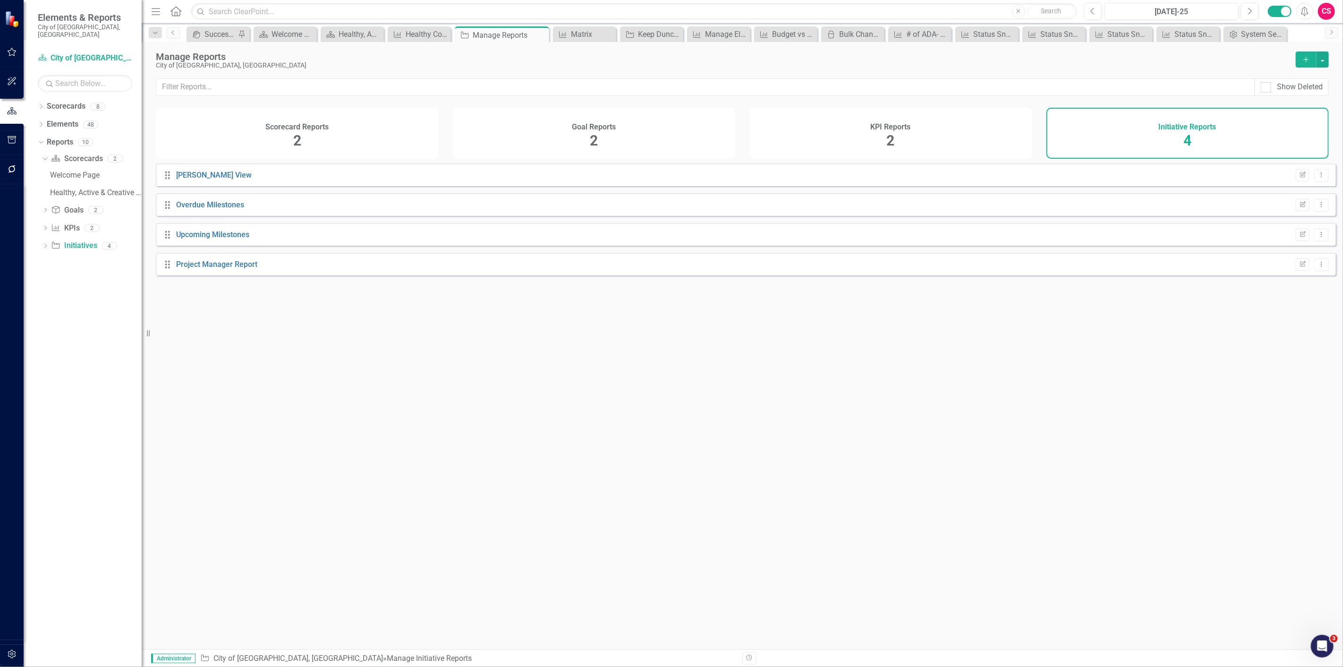
click at [1301, 62] on icon "Add" at bounding box center [1305, 59] width 8 height 7
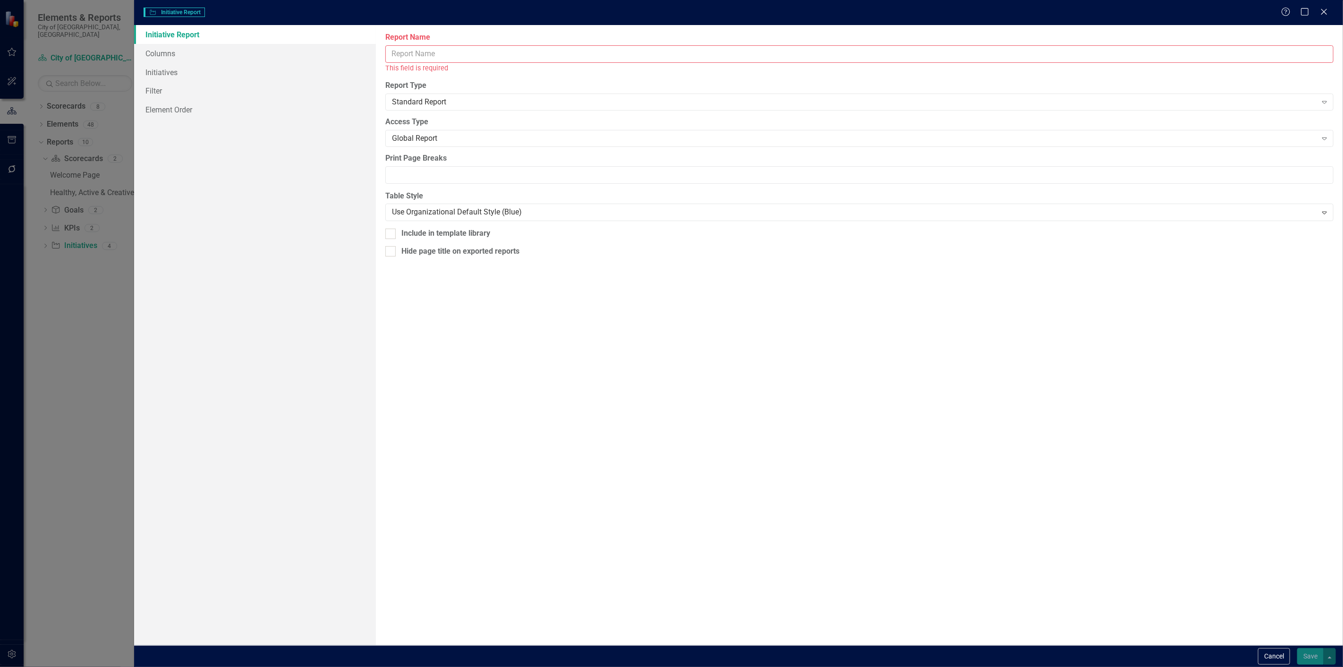
click at [400, 55] on input "Report Name" at bounding box center [859, 53] width 948 height 17
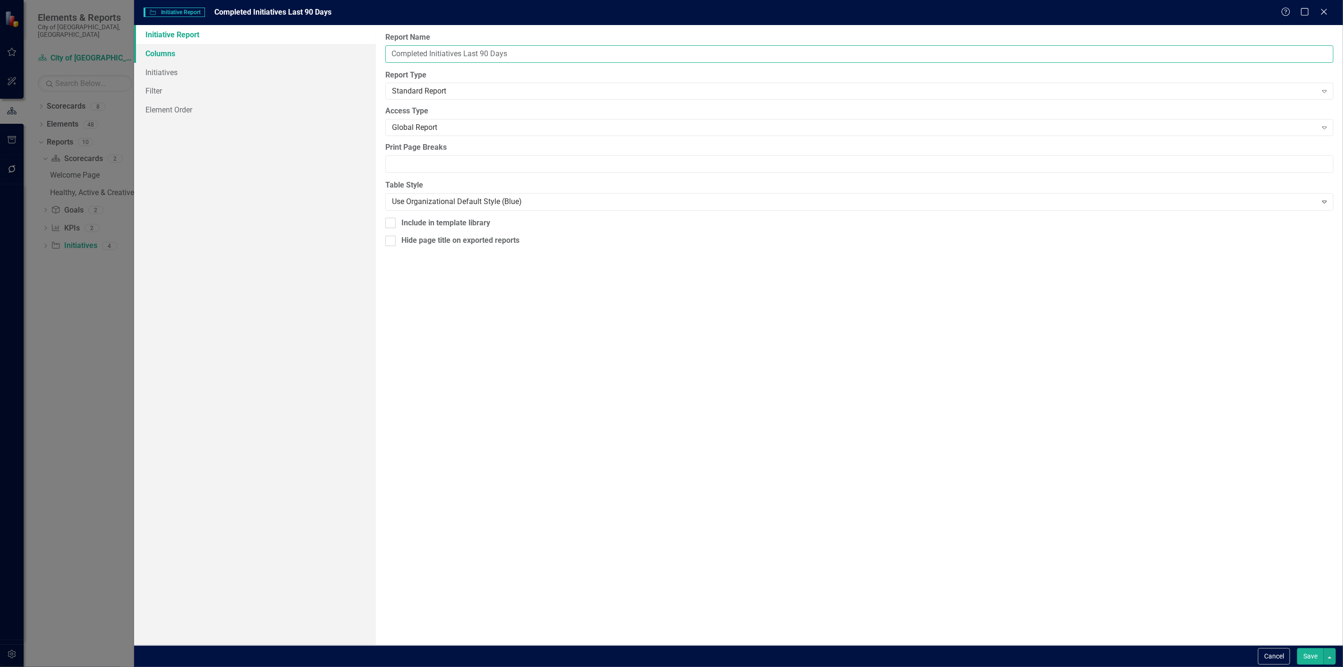
type input "Completed Initiatives Last 90 Days"
click at [353, 59] on link "Columns" at bounding box center [255, 53] width 242 height 19
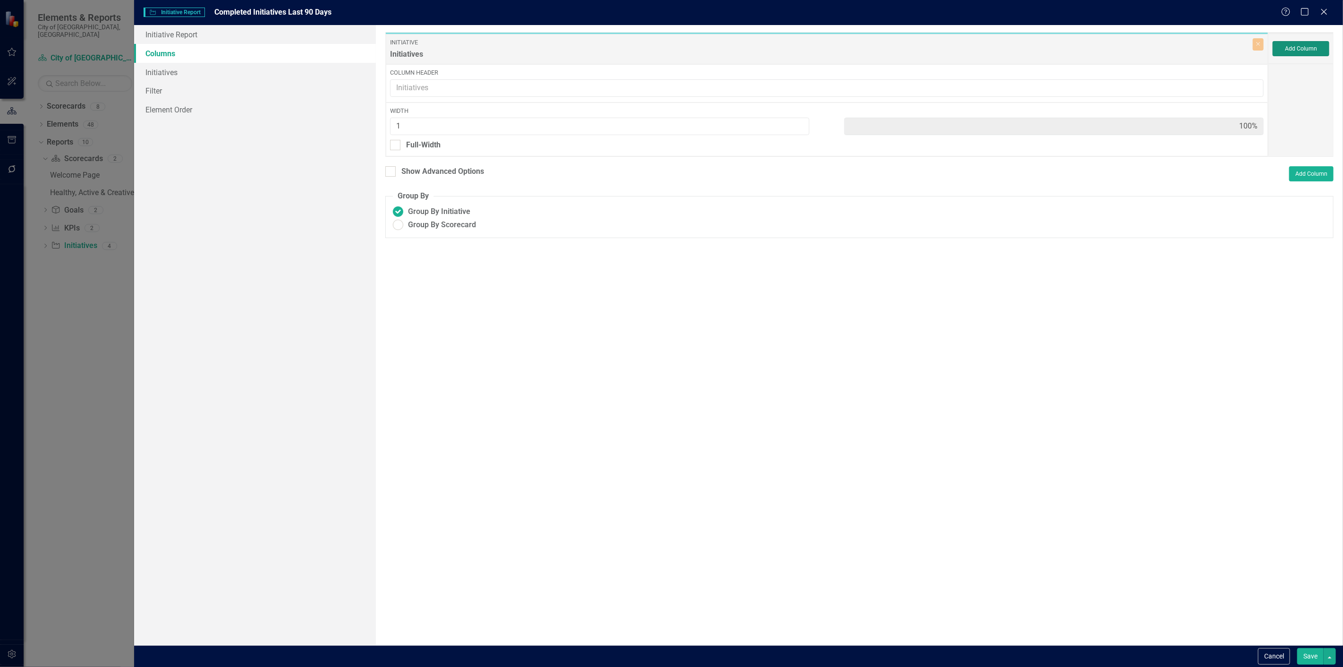
click at [1306, 47] on button "Add Column" at bounding box center [1300, 48] width 57 height 15
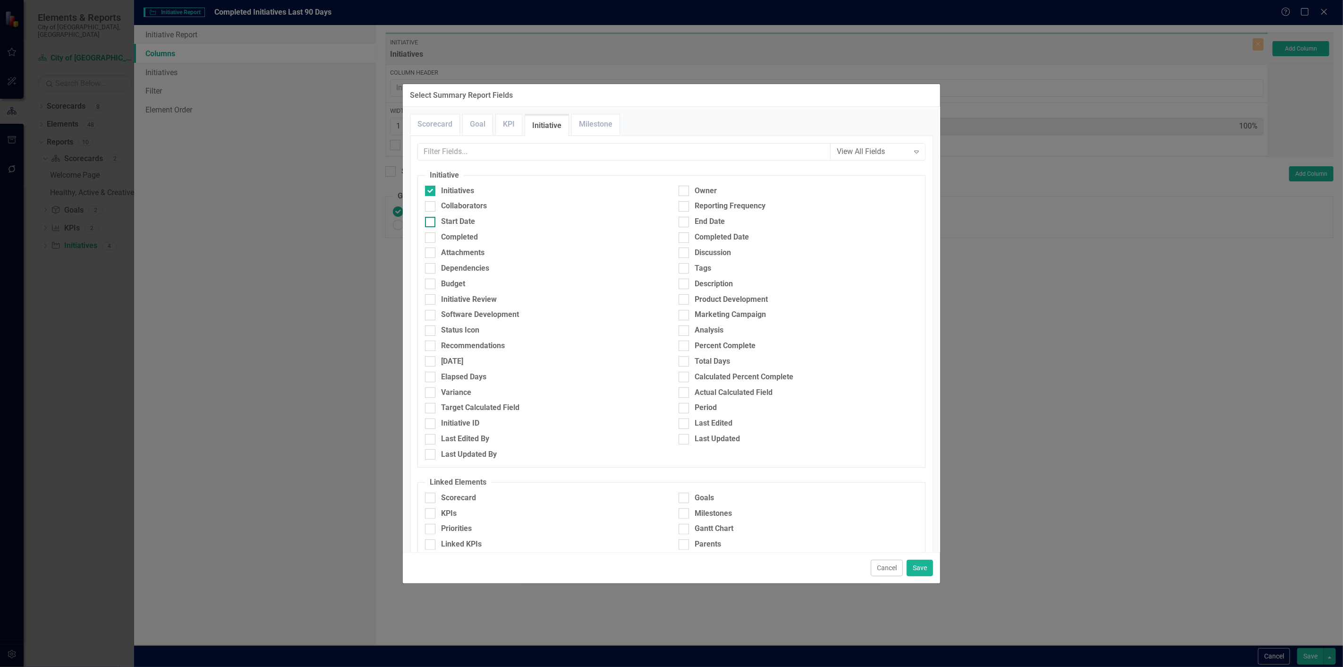
click at [480, 222] on div "Start Date" at bounding box center [544, 221] width 239 height 11
click at [431, 222] on input "Start Date" at bounding box center [428, 220] width 6 height 6
checkbox input "true"
click at [690, 219] on div "End Date" at bounding box center [797, 221] width 239 height 11
click at [684, 219] on input "End Date" at bounding box center [681, 220] width 6 height 6
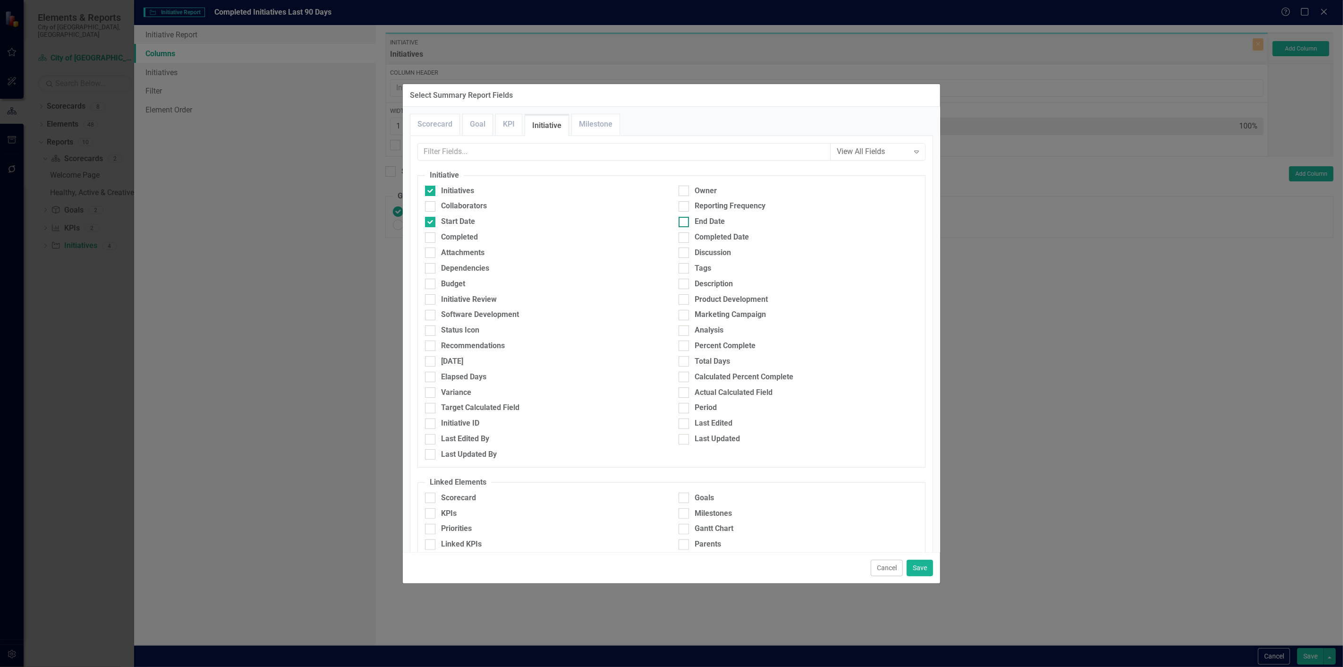
checkbox input "true"
click at [687, 327] on div "Analysis" at bounding box center [797, 330] width 239 height 11
click at [684, 327] on input "Analysis" at bounding box center [681, 328] width 6 height 6
checkbox input "true"
click at [489, 350] on div "Recommendations" at bounding box center [473, 345] width 64 height 11
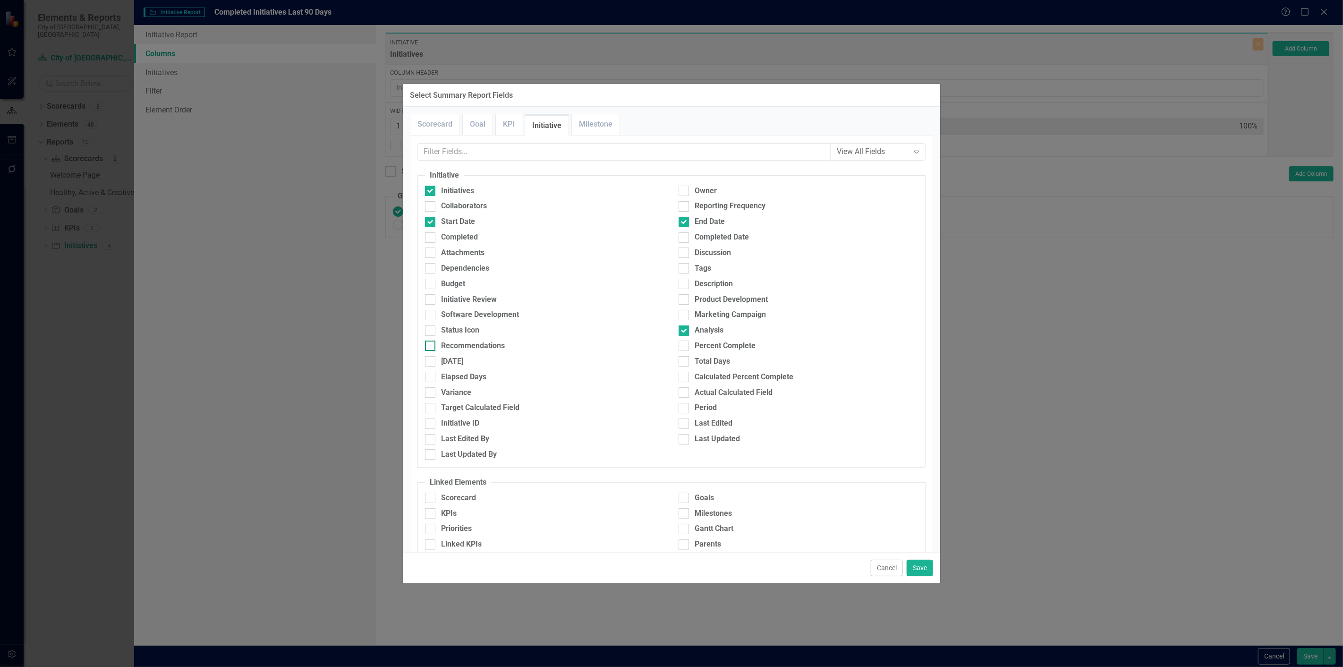
click at [431, 346] on input "Recommendations" at bounding box center [428, 343] width 6 height 6
checkbox input "true"
click at [914, 563] on button "Save" at bounding box center [919, 567] width 26 height 17
type input "20%"
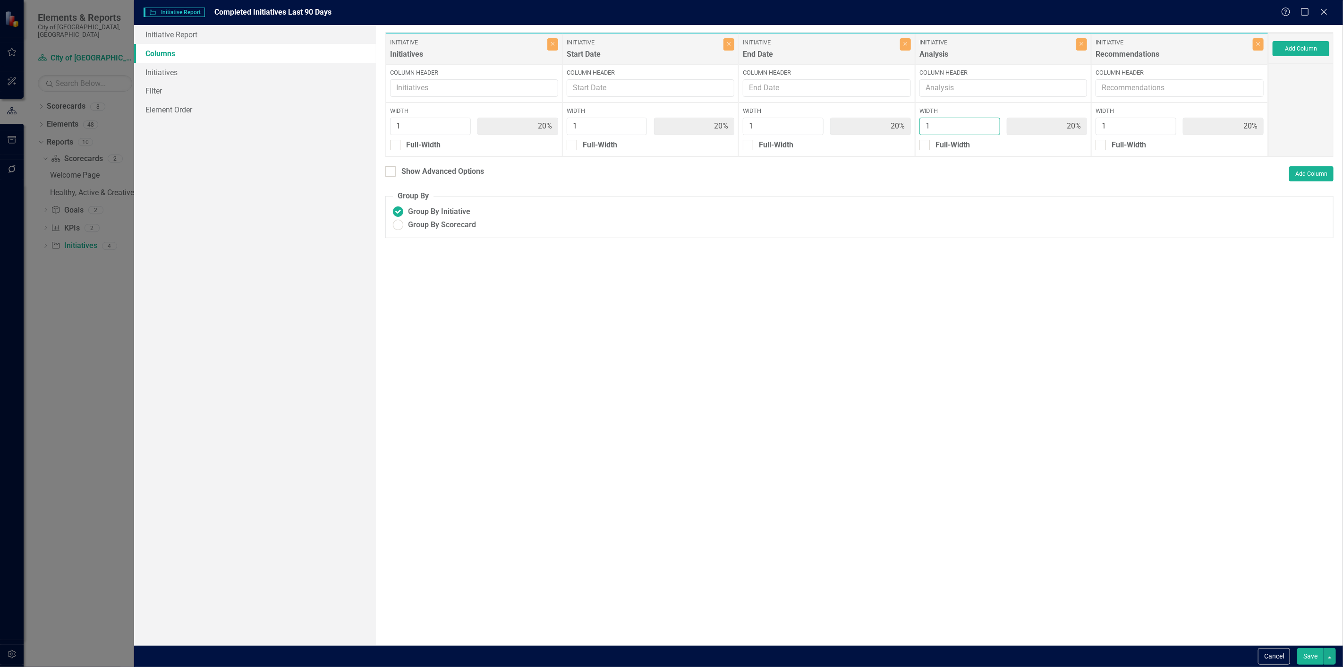
type input "2"
type input "17%"
type input "33%"
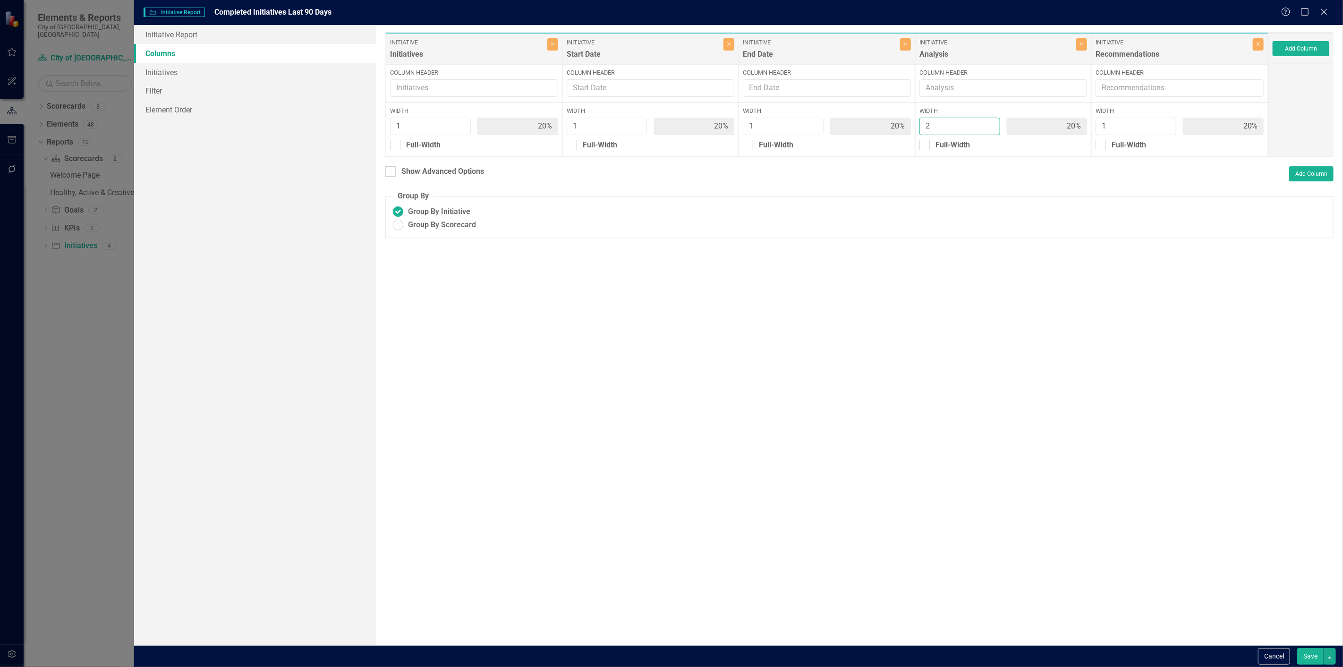
type input "17%"
click at [988, 121] on input "2" at bounding box center [959, 126] width 81 height 17
type input "3"
type input "14%"
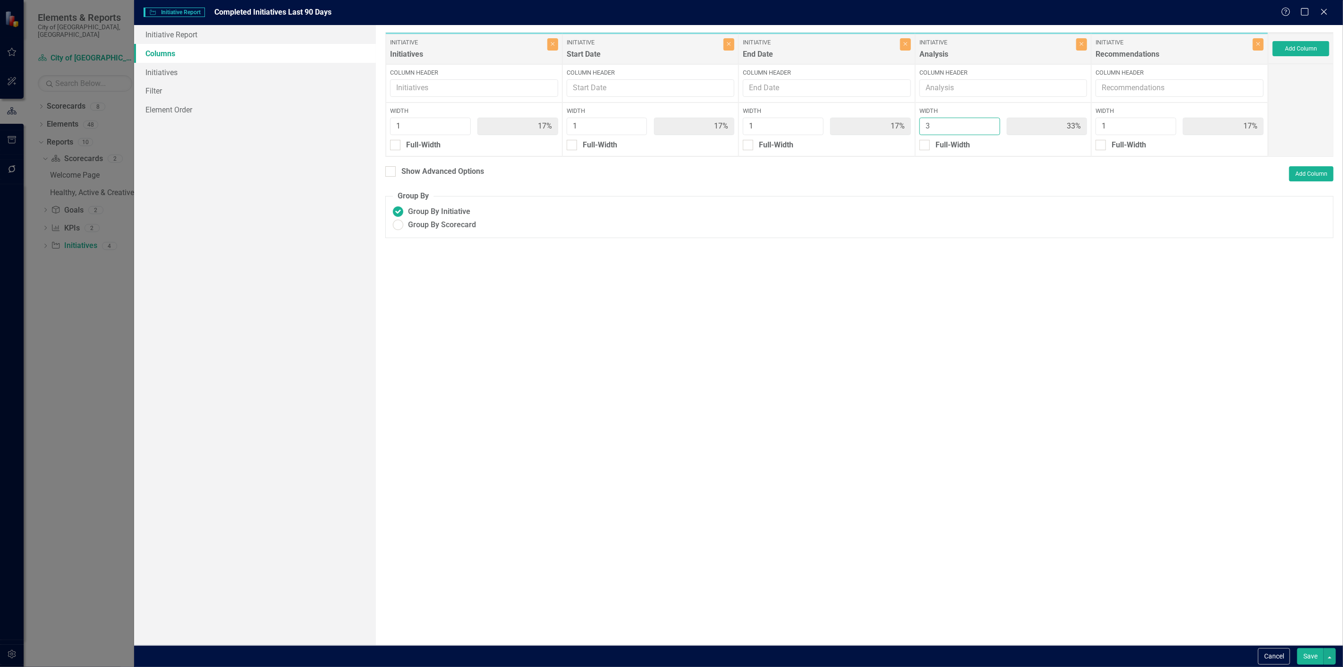
type input "14%"
type input "43%"
type input "14%"
type input "3"
click at [988, 121] on input "3" at bounding box center [959, 126] width 81 height 17
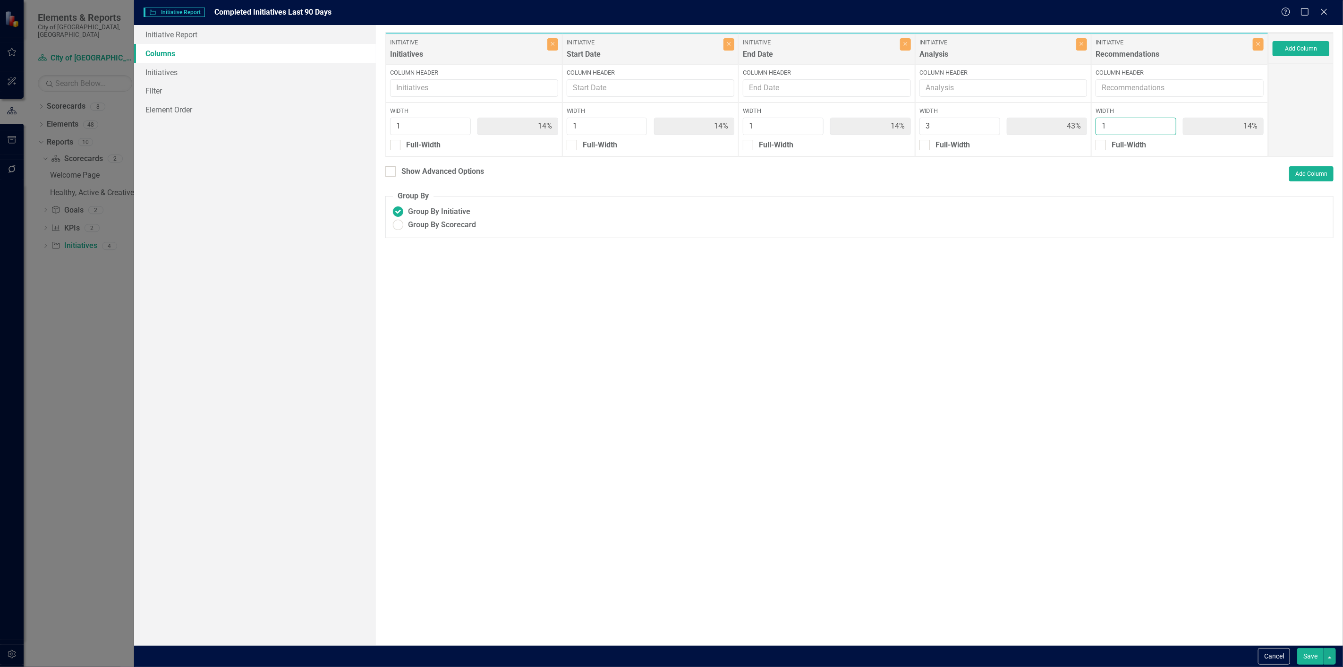
type input "2"
type input "13%"
type input "38%"
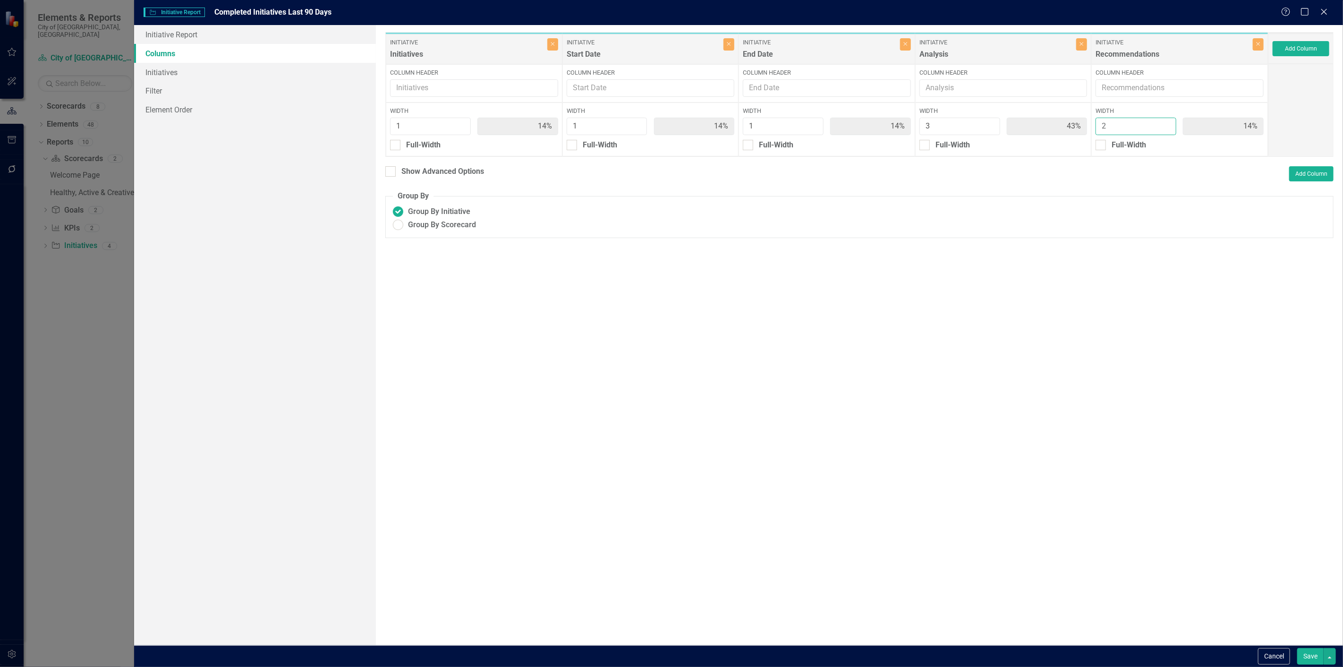
type input "25%"
click at [1167, 124] on input "2" at bounding box center [1135, 126] width 81 height 17
type input "3"
type input "11%"
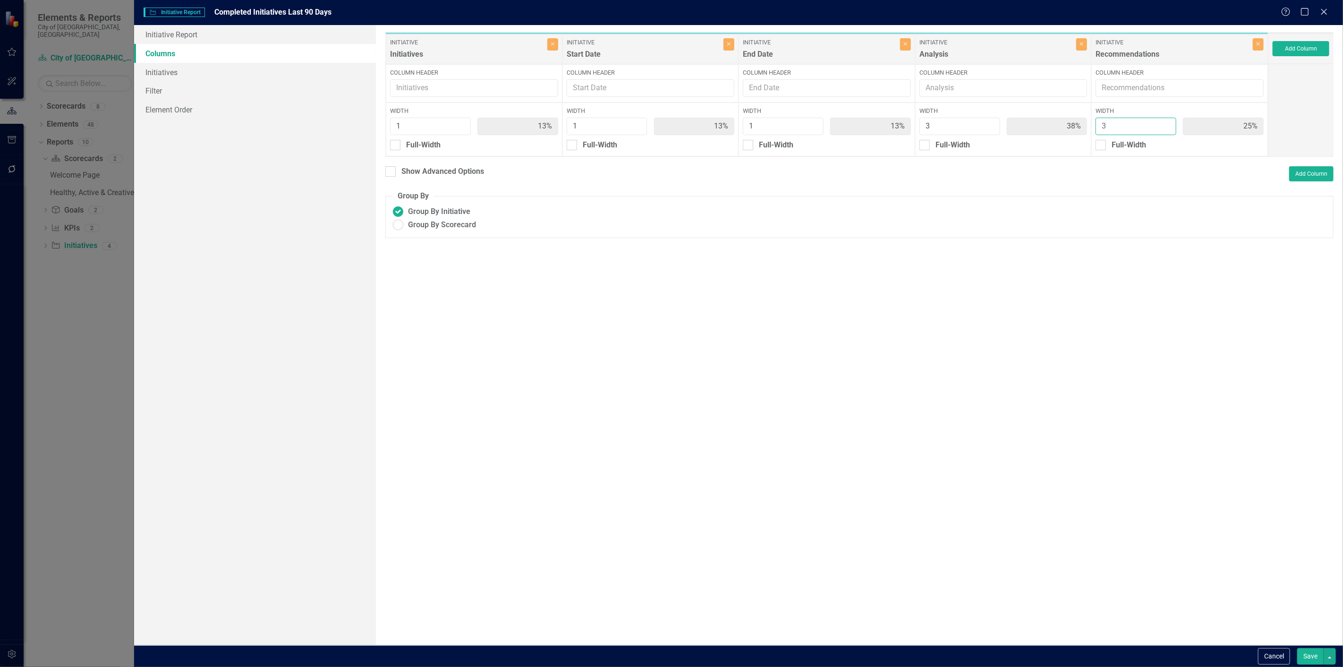
type input "11%"
type input "33%"
type input "3"
click at [1167, 124] on input "3" at bounding box center [1135, 126] width 81 height 17
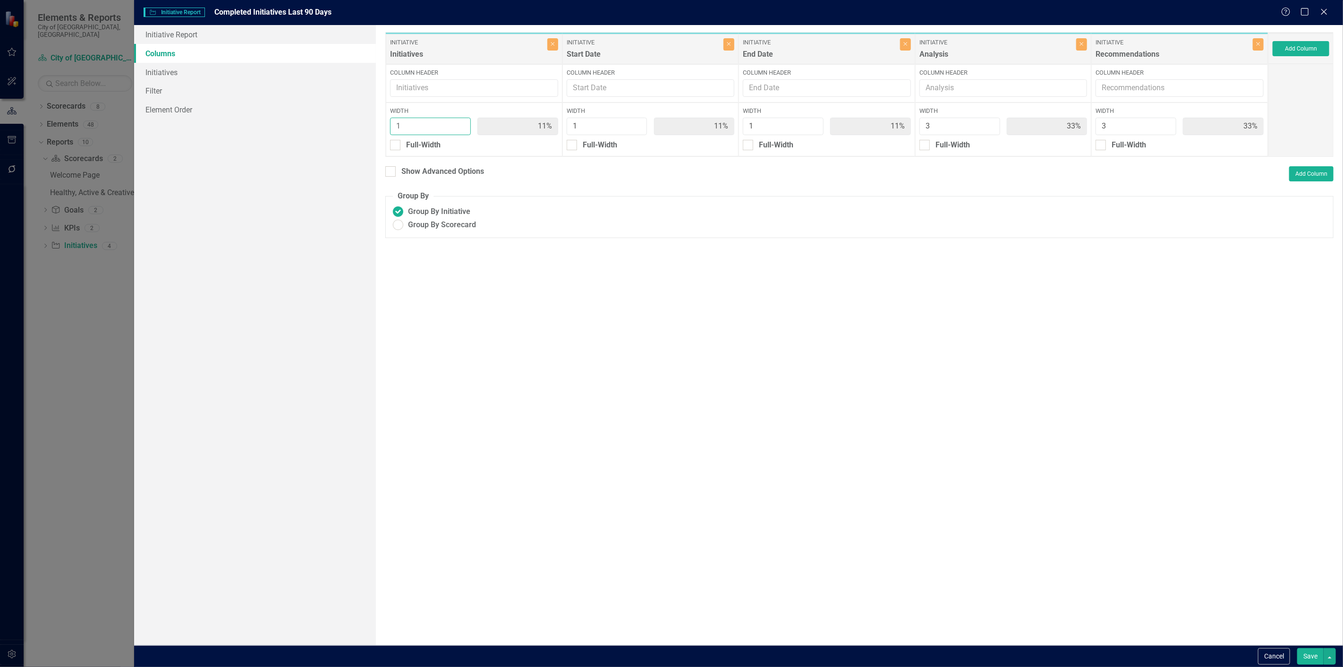
type input "2"
type input "20%"
type input "10%"
type input "30%"
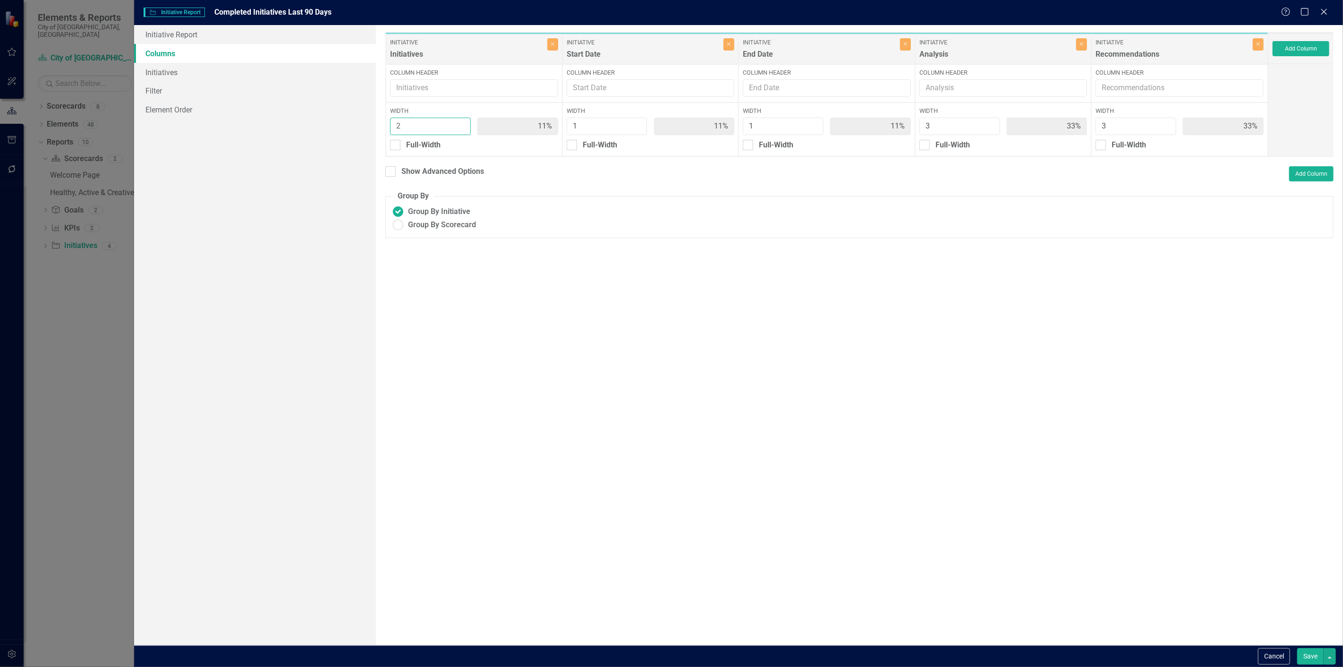
type input "30%"
click at [461, 123] on input "2" at bounding box center [430, 126] width 81 height 17
type input "3"
type input "27%"
type input "9%"
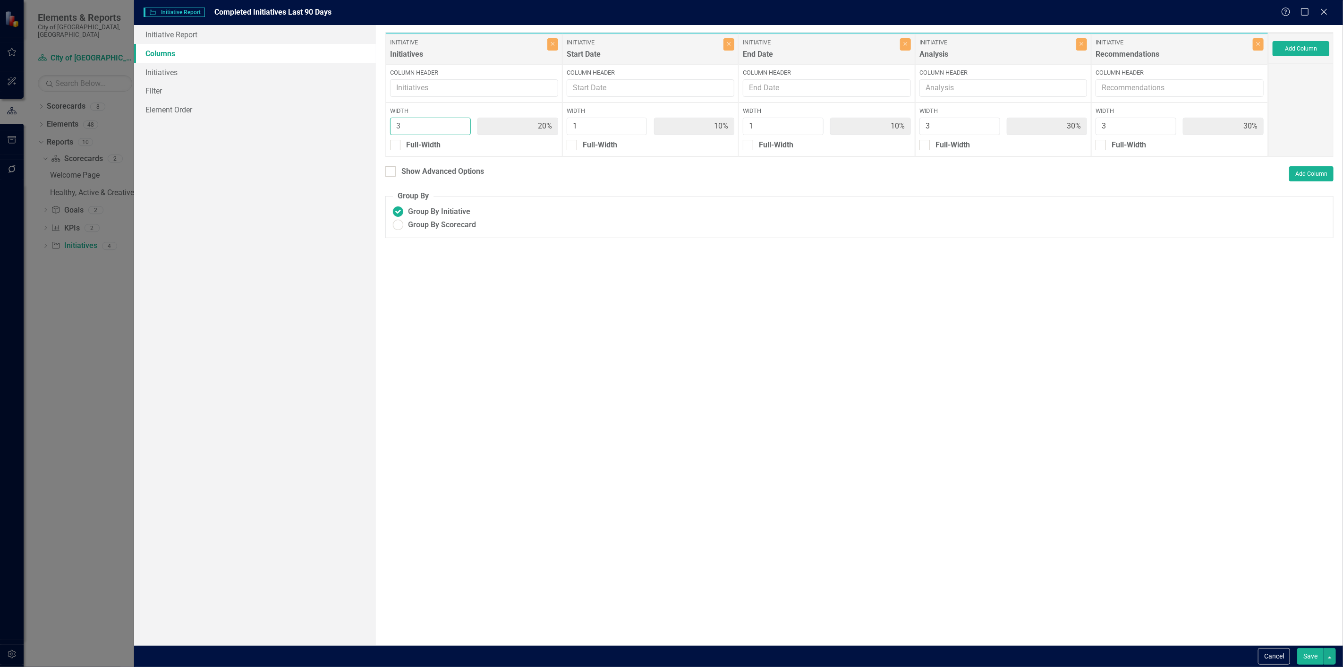
type input "9%"
type input "27%"
type input "3"
click at [461, 123] on input "3" at bounding box center [430, 126] width 81 height 17
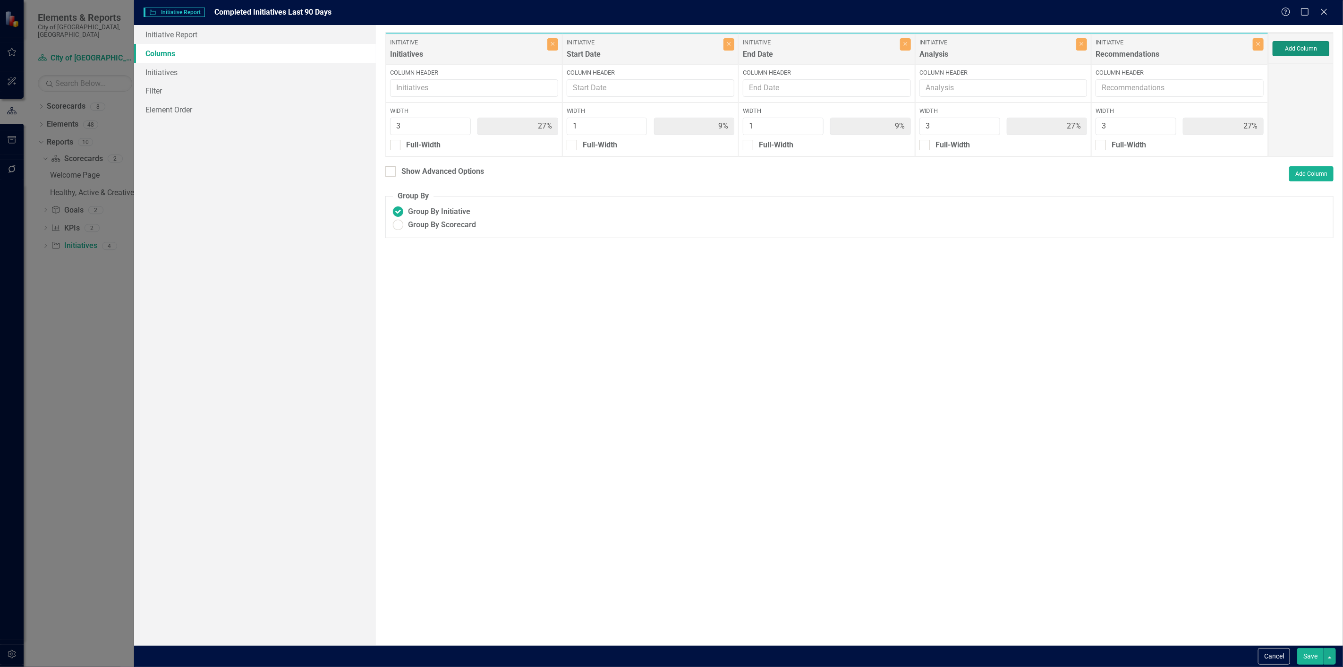
click at [1297, 47] on button "Add Column" at bounding box center [1300, 48] width 57 height 15
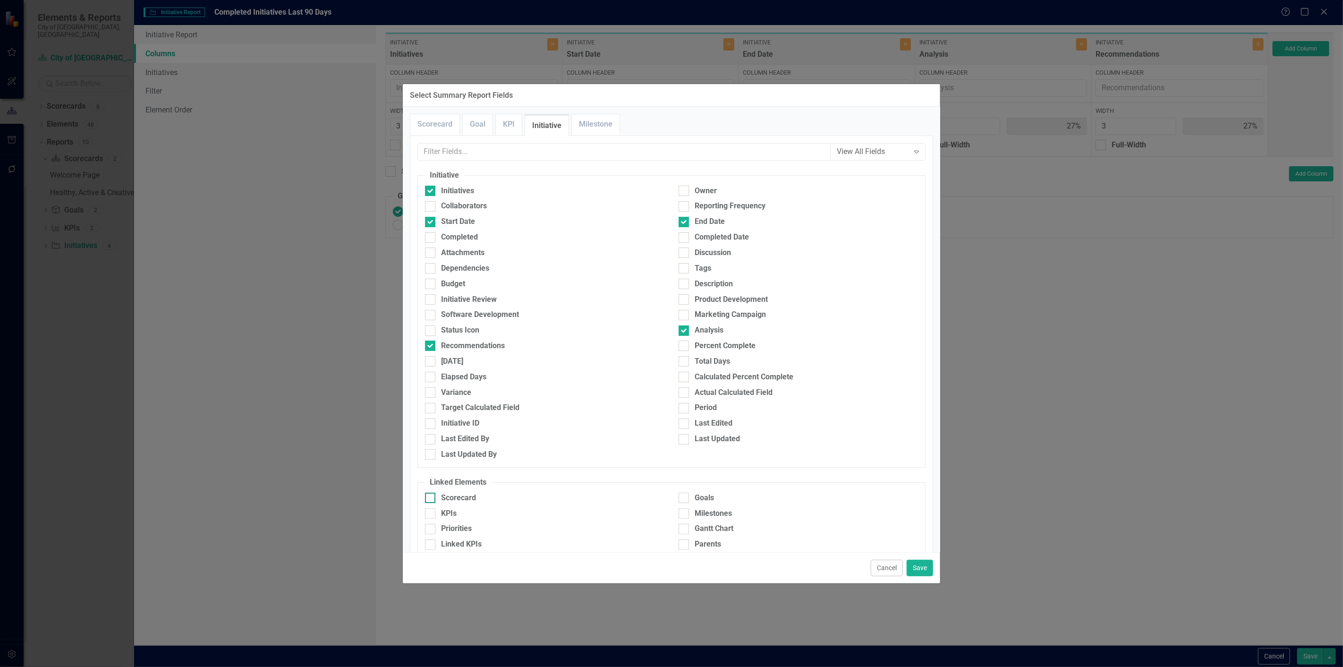
click at [452, 493] on div "Scorecard" at bounding box center [458, 497] width 35 height 11
click at [431, 493] on input "Scorecard" at bounding box center [428, 495] width 6 height 6
checkbox input "true"
click at [924, 565] on button "Save" at bounding box center [919, 567] width 26 height 17
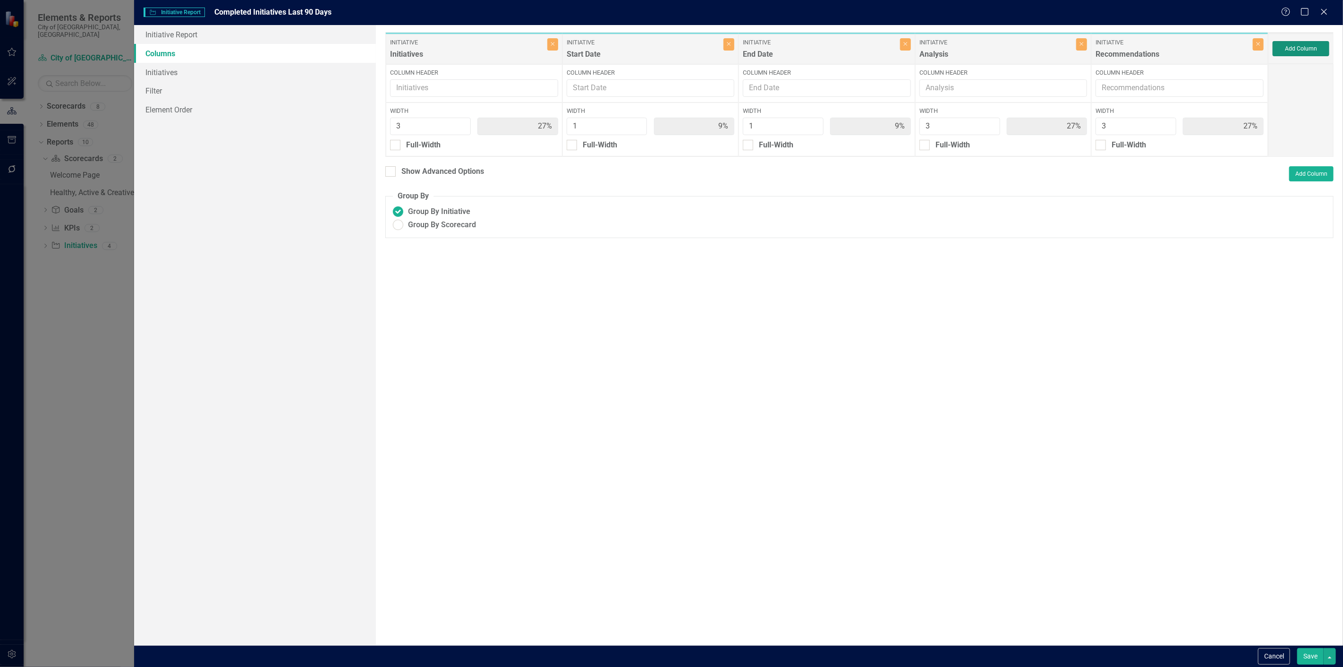
type input "25%"
type input "8%"
type input "25%"
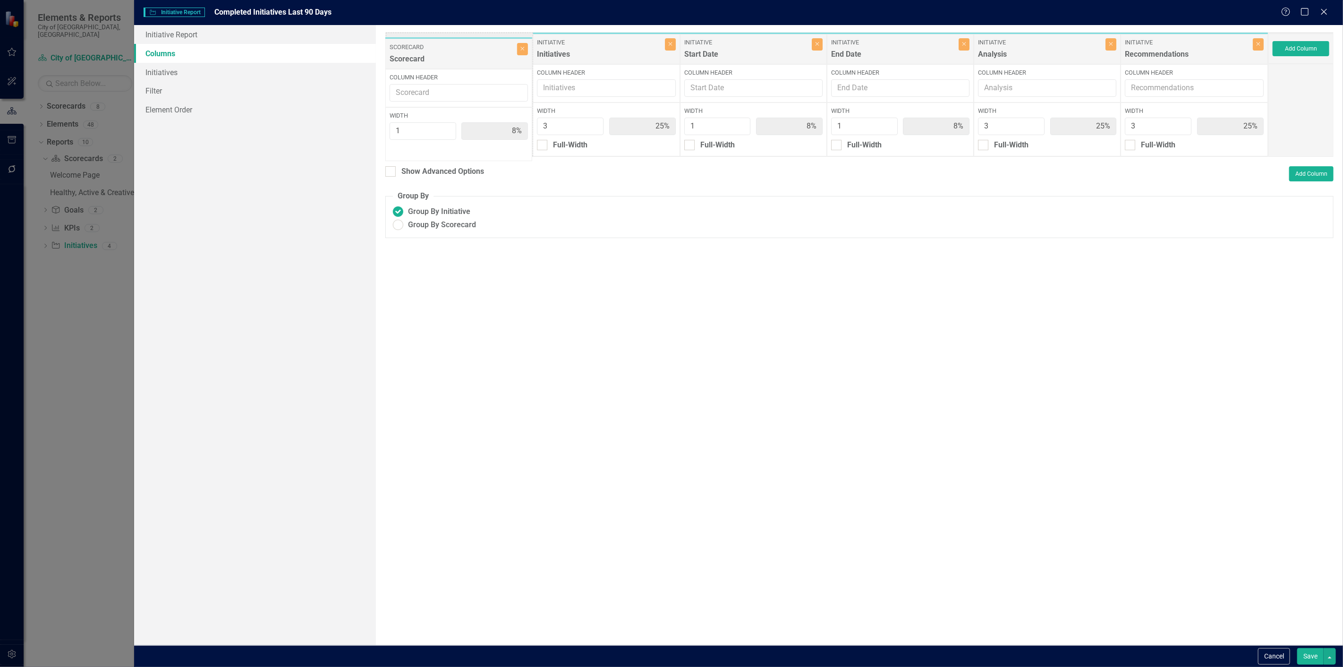
drag, startPoint x: 1162, startPoint y: 46, endPoint x: 440, endPoint y: 92, distance: 723.2
click at [425, 51] on div "Initiative Initiatives Close Column Header Width 3 25% Full-Width Initiative St…" at bounding box center [826, 94] width 883 height 125
click at [423, 86] on input "Column Header" at bounding box center [459, 87] width 138 height 17
type input "Department"
click at [445, 223] on span "Group By Scorecard" at bounding box center [442, 225] width 68 height 11
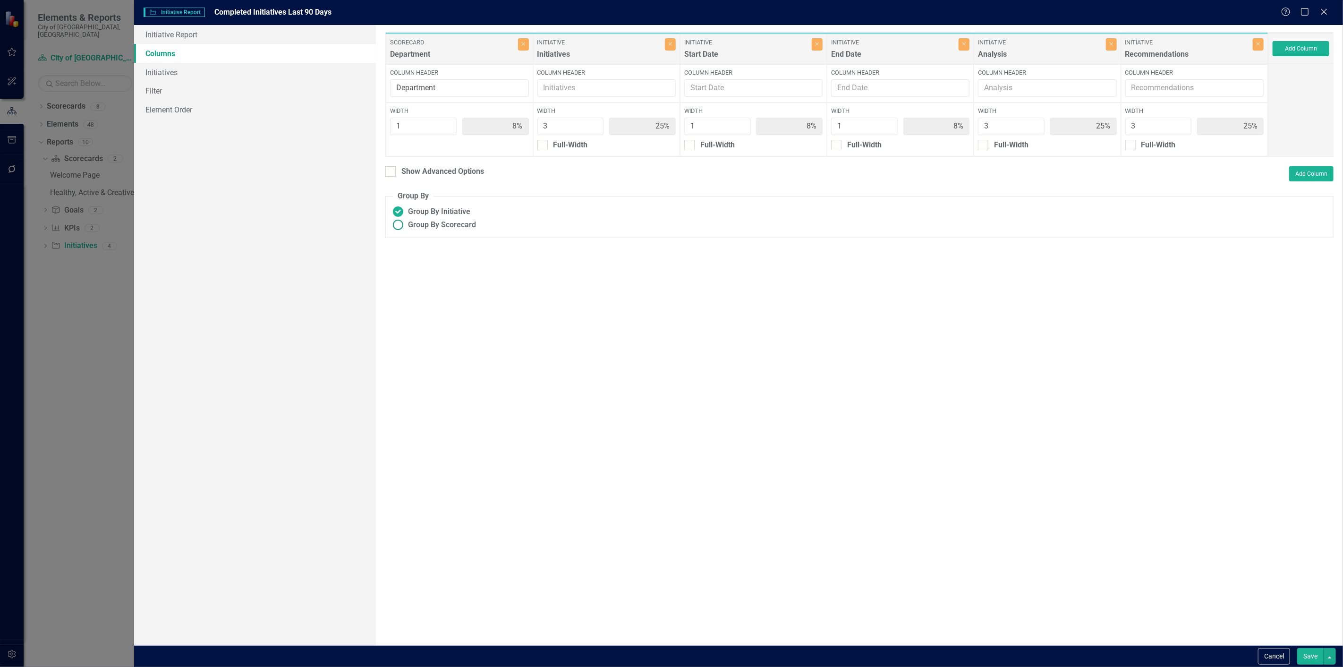
click at [405, 223] on input "Group By Scorecard" at bounding box center [398, 225] width 15 height 15
radio input "true"
click at [431, 149] on div "Full-Width" at bounding box center [423, 145] width 34 height 11
click at [396, 146] on input "Full-Width" at bounding box center [393, 143] width 6 height 6
checkbox input "true"
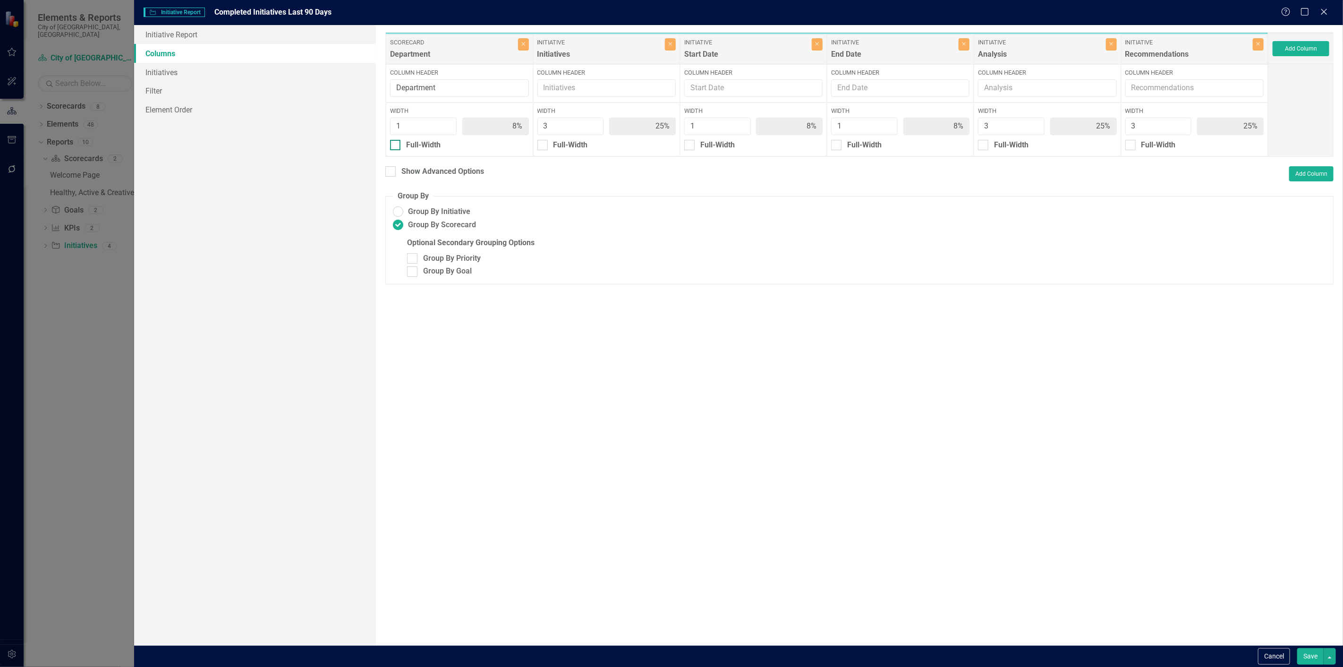
type input "100%"
type input "27%"
type input "9%"
type input "27%"
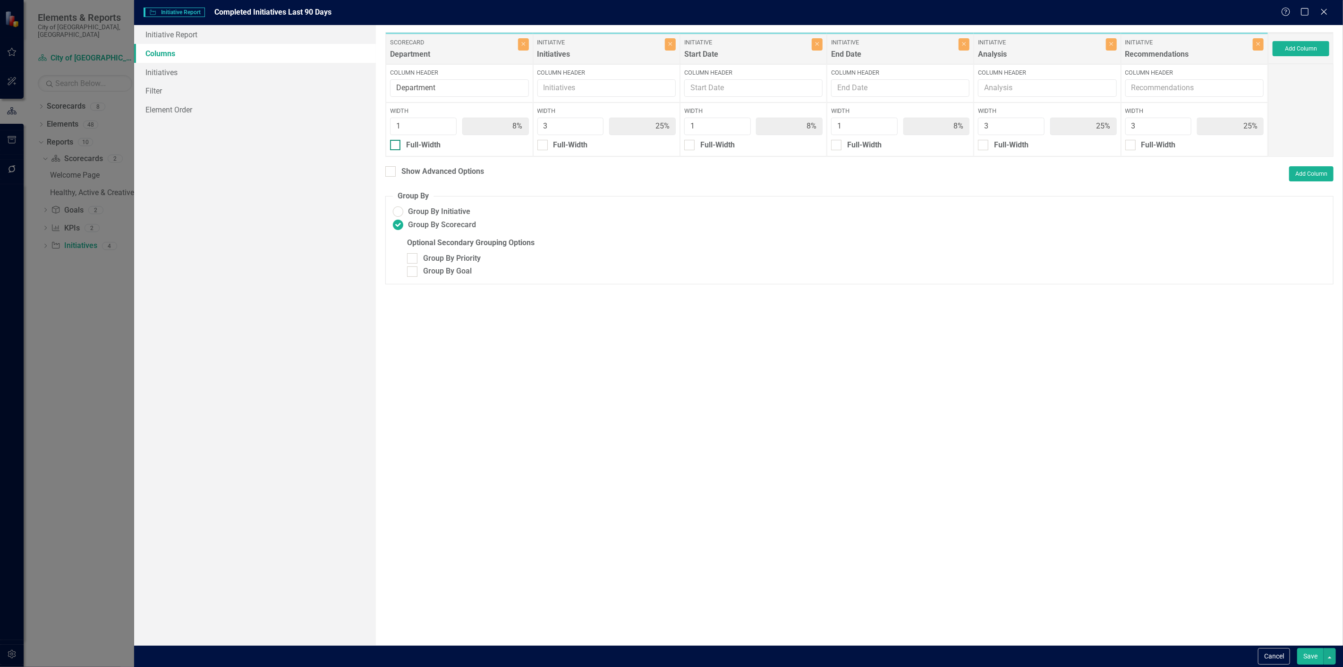
type input "27%"
click at [431, 157] on div "Show Header" at bounding box center [429, 158] width 46 height 11
click at [396, 157] on input "Show Header" at bounding box center [393, 156] width 6 height 6
checkbox input "true"
click at [418, 187] on div "Show Advanced Options" at bounding box center [442, 184] width 83 height 11
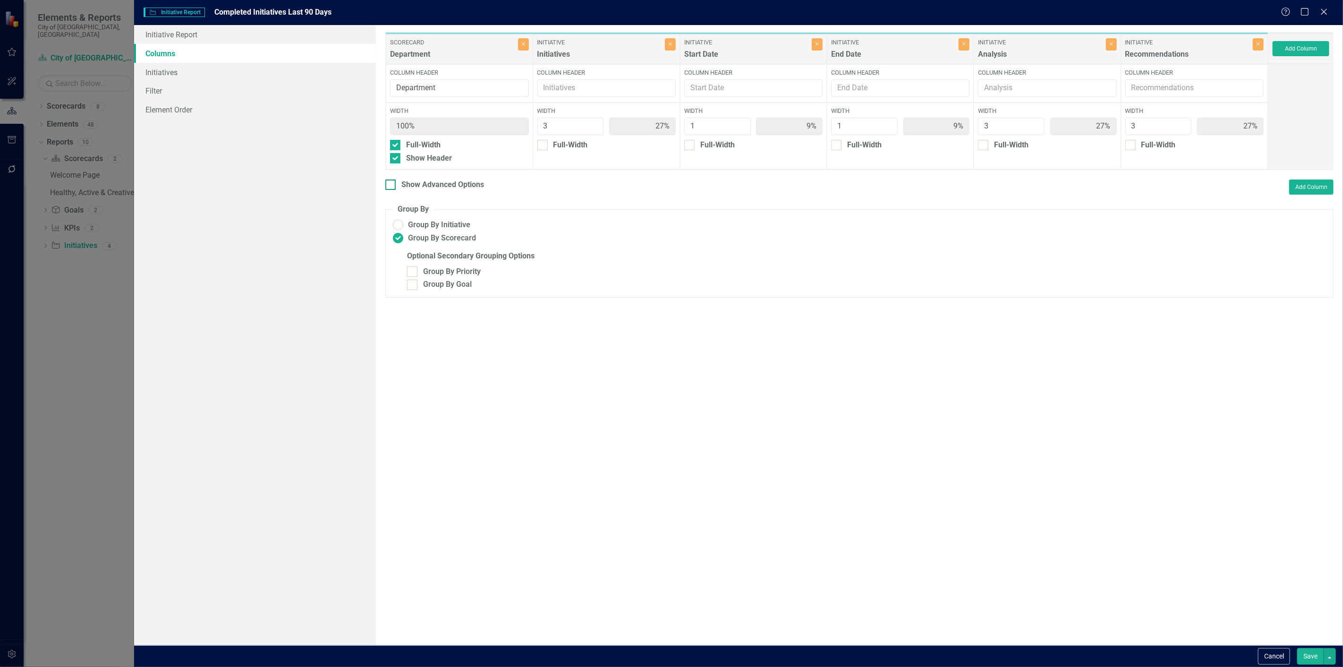
click at [391, 186] on input "Show Advanced Options" at bounding box center [388, 182] width 6 height 6
checkbox input "true"
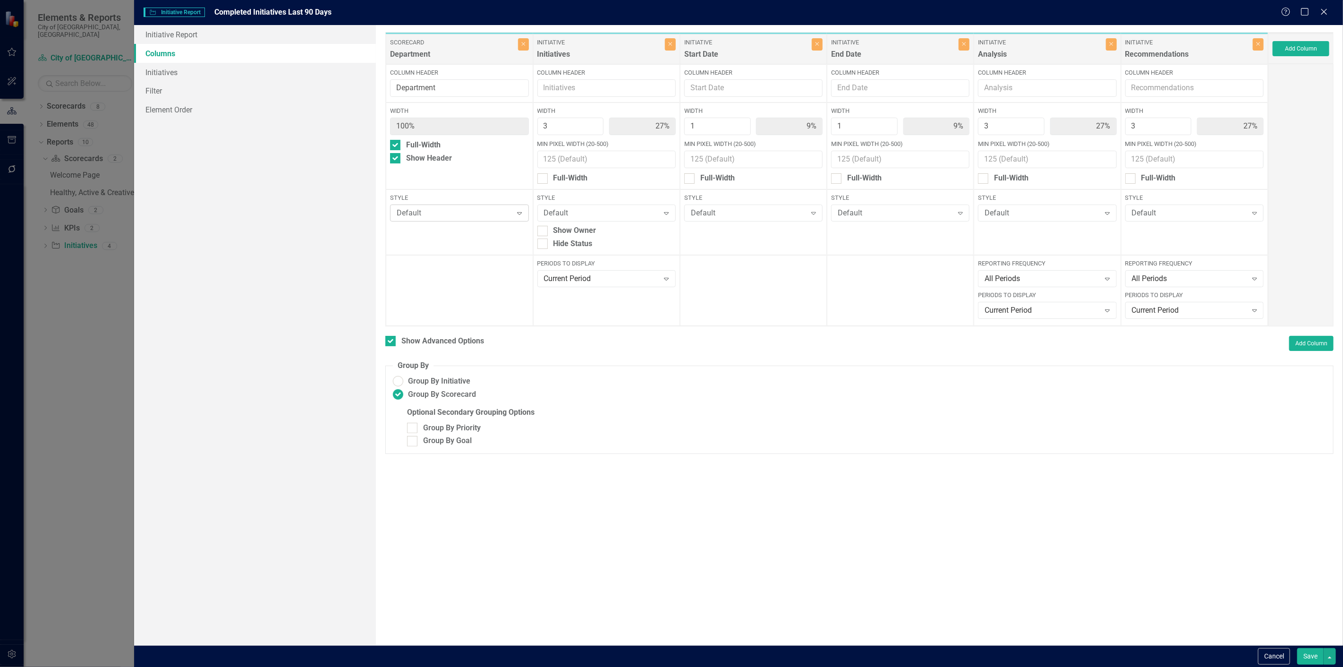
click at [426, 209] on div "Default" at bounding box center [454, 213] width 115 height 11
click at [431, 242] on div "Level 1 Blue" at bounding box center [461, 244] width 123 height 11
click at [251, 68] on link "Initiatives" at bounding box center [255, 72] width 242 height 19
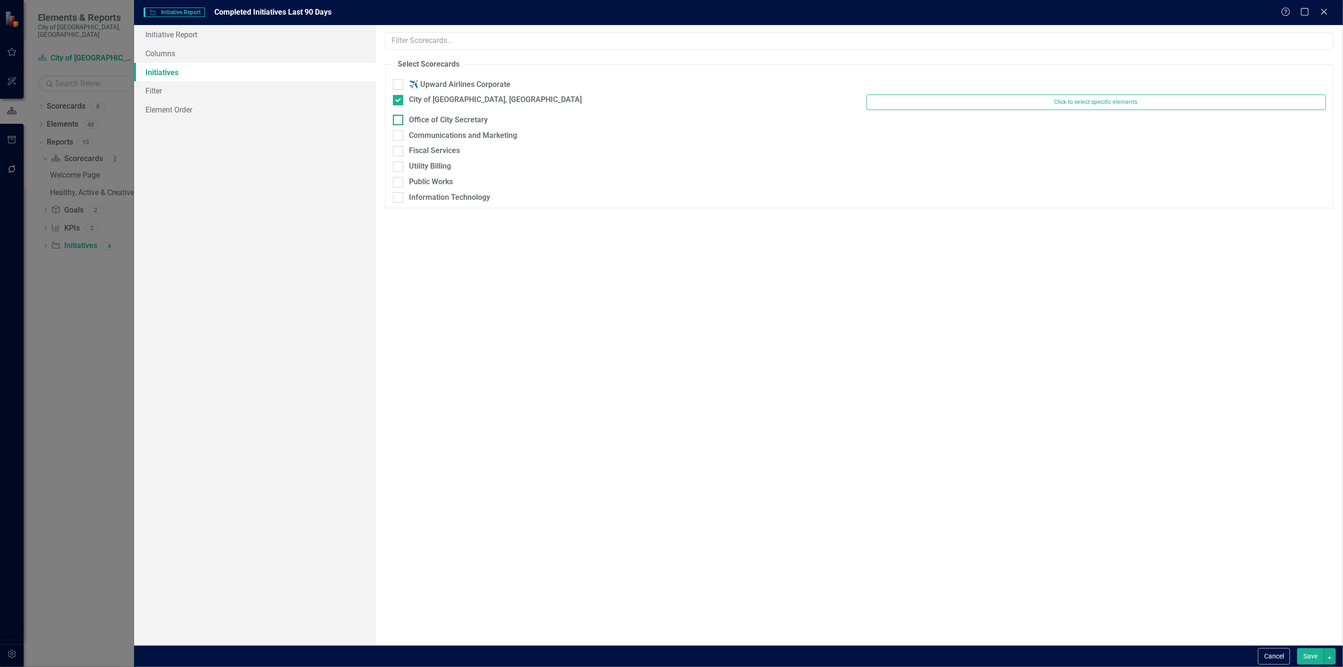
click at [462, 122] on div "Office of City Secretary" at bounding box center [448, 120] width 79 height 11
click at [399, 121] on input "Office of City Secretary" at bounding box center [396, 118] width 6 height 6
checkbox input "true"
click at [249, 88] on link "Filter" at bounding box center [255, 90] width 242 height 19
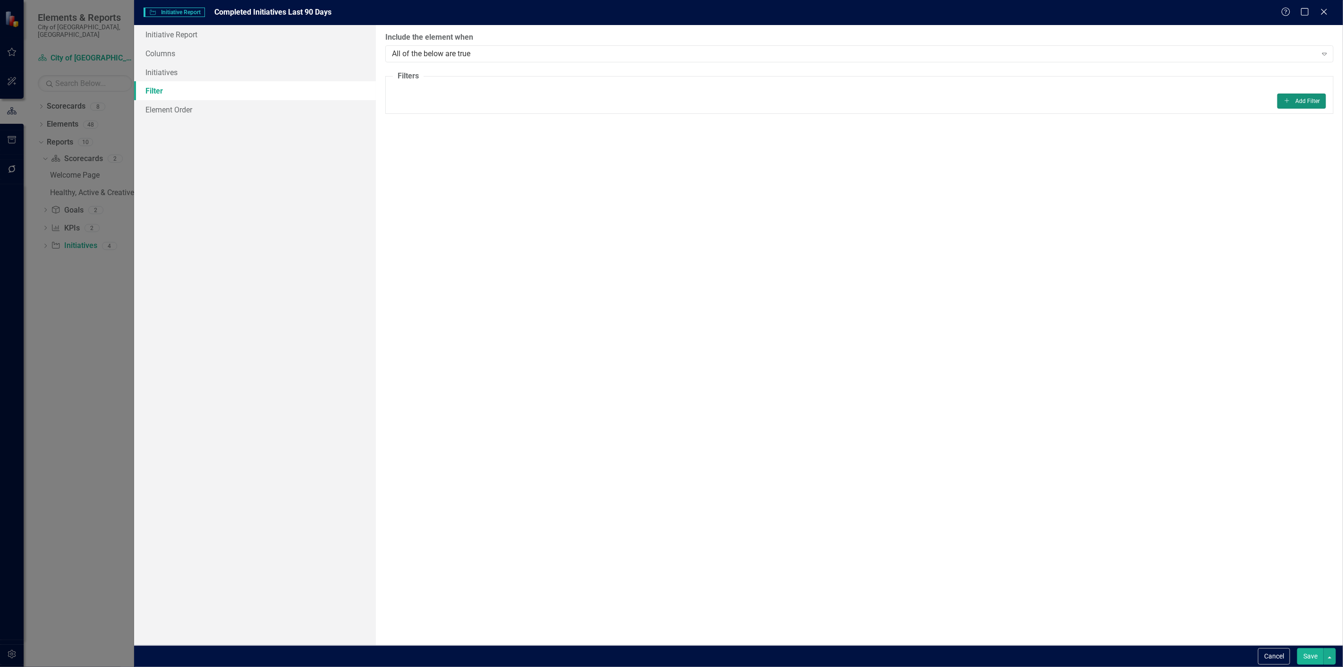
click at [1289, 102] on icon "Add" at bounding box center [1286, 101] width 7 height 6
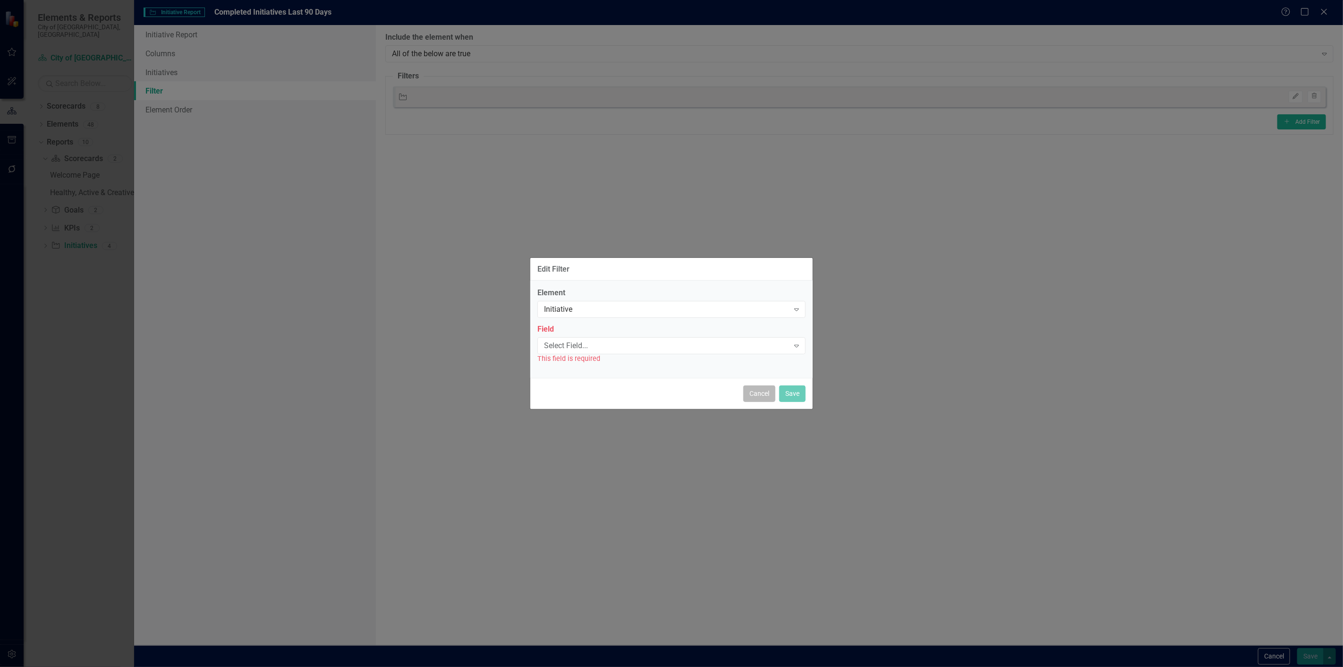
click at [763, 395] on button "Cancel" at bounding box center [759, 393] width 32 height 17
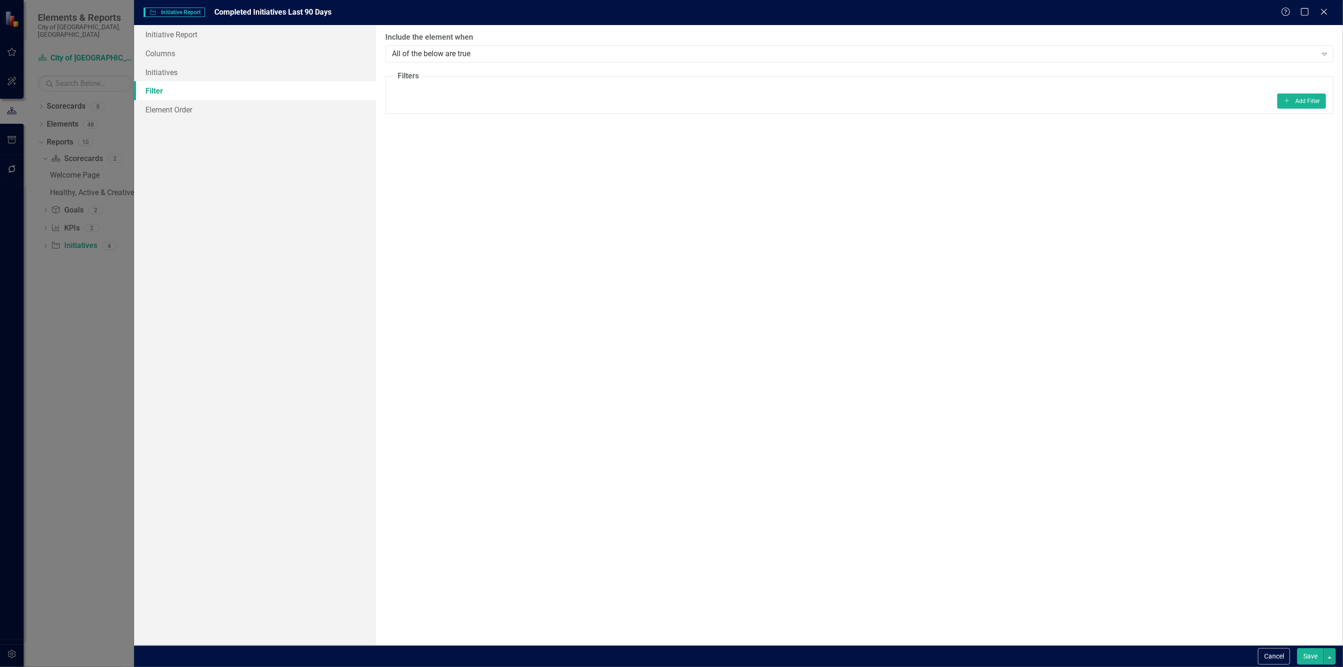
click at [1314, 654] on button "Save" at bounding box center [1310, 656] width 26 height 17
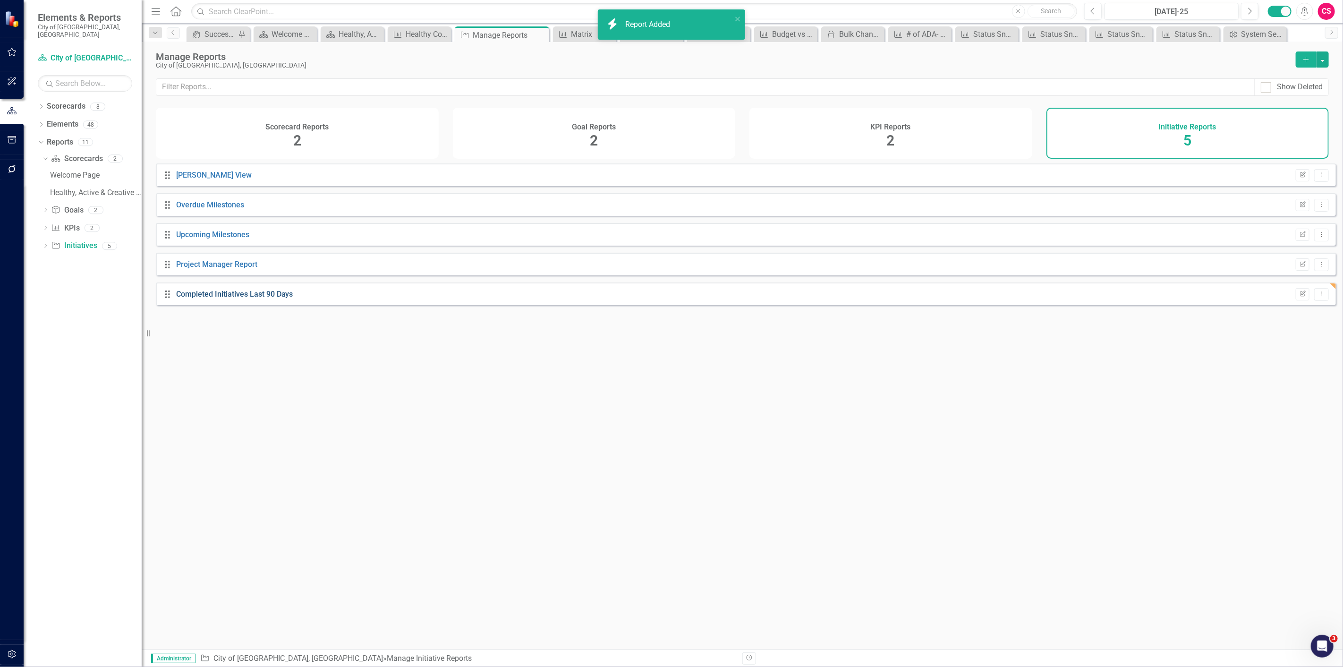
click at [191, 296] on link "Completed Initiatives Last 90 Days" at bounding box center [234, 293] width 117 height 9
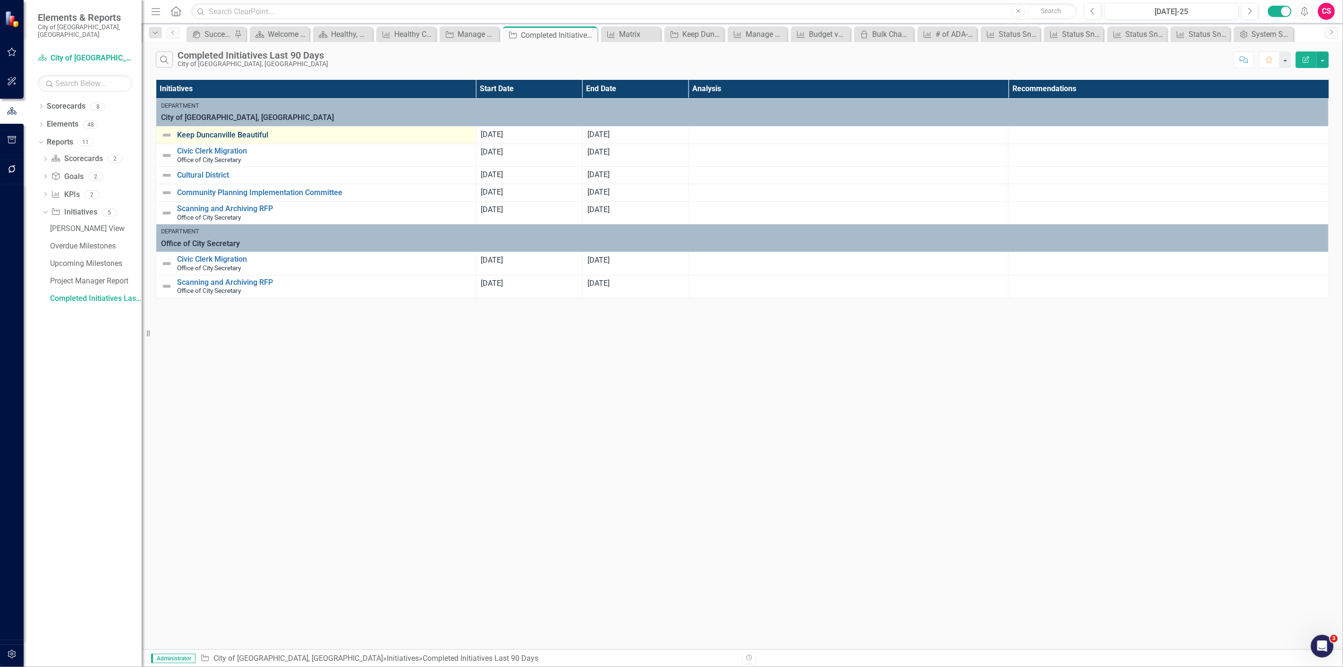
click at [214, 138] on link "Keep Duncanville Beautiful" at bounding box center [324, 135] width 294 height 8
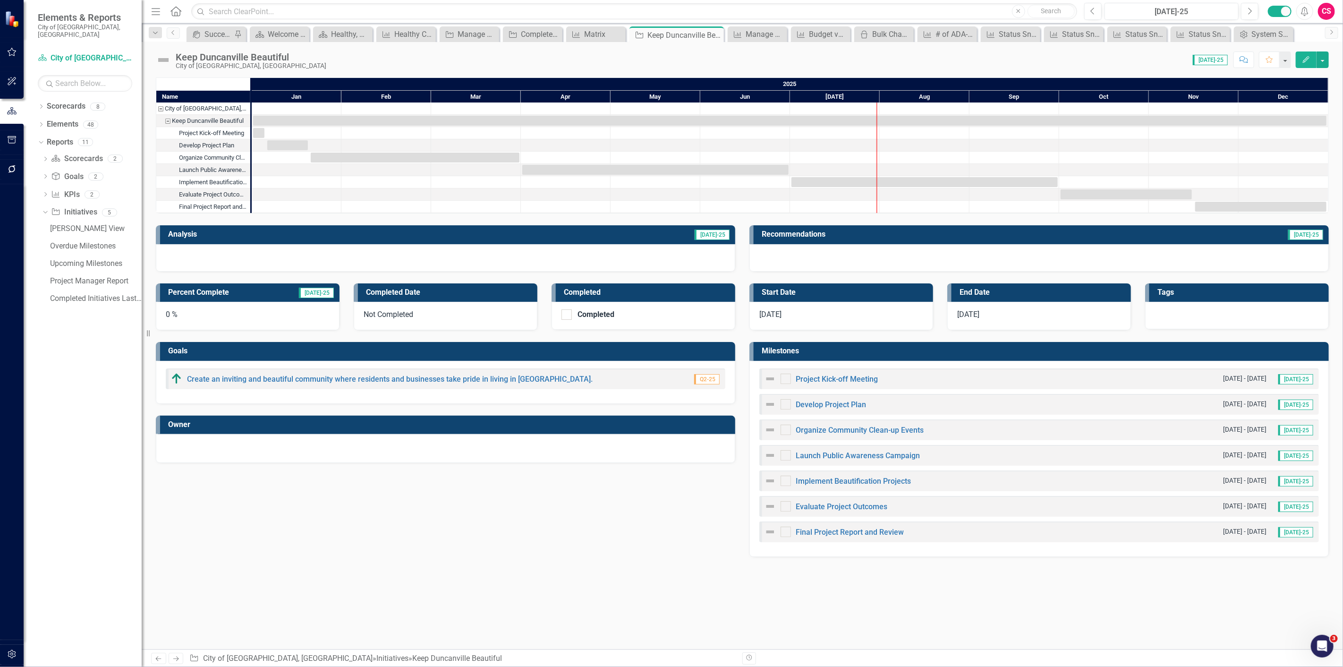
click at [578, 322] on div "Completed" at bounding box center [643, 316] width 184 height 28
click at [577, 319] on div "Completed" at bounding box center [640, 314] width 159 height 10
click at [567, 315] on input "Completed" at bounding box center [564, 312] width 6 height 6
checkbox input "true"
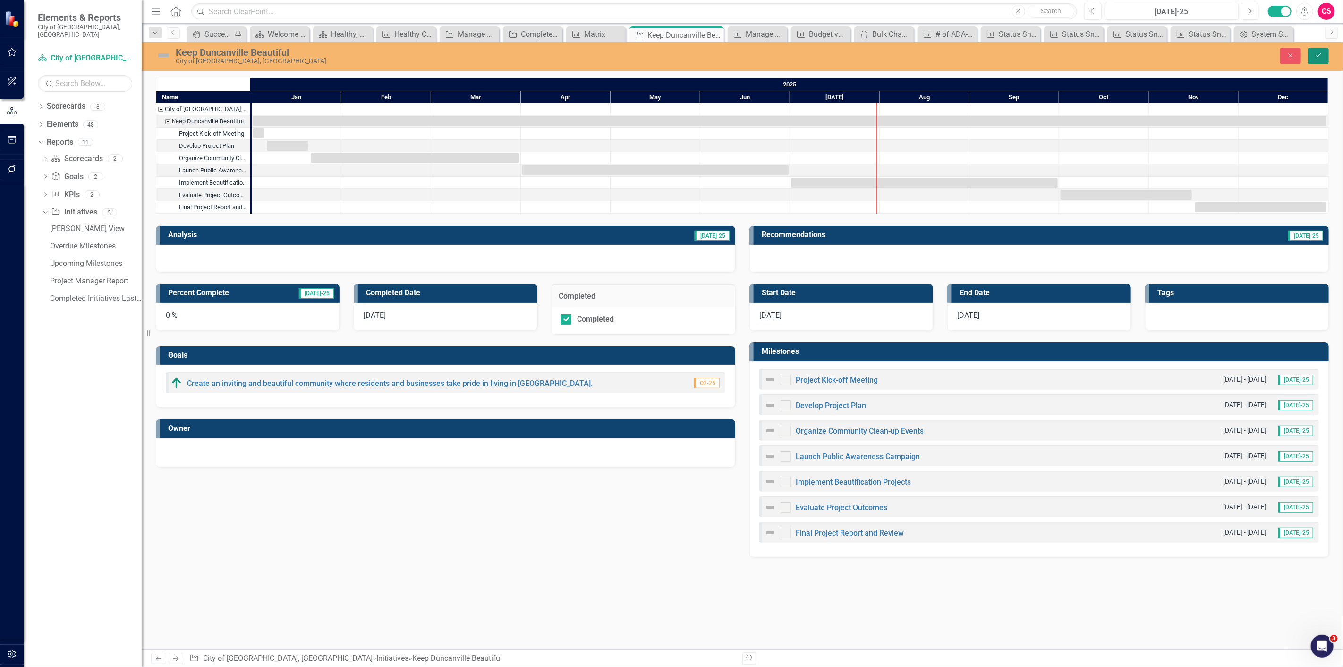
click at [1310, 54] on button "Save" at bounding box center [1318, 56] width 21 height 17
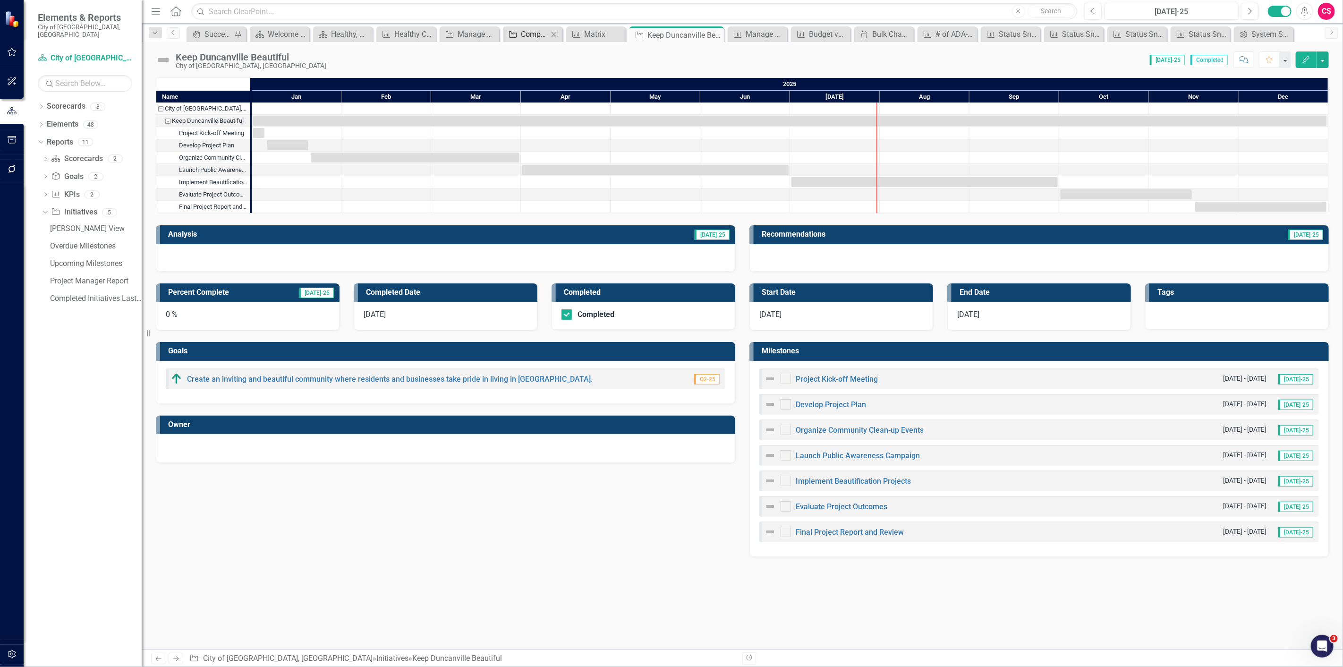
click at [522, 35] on div "Completed Initiatives Last 90 Days" at bounding box center [534, 34] width 27 height 12
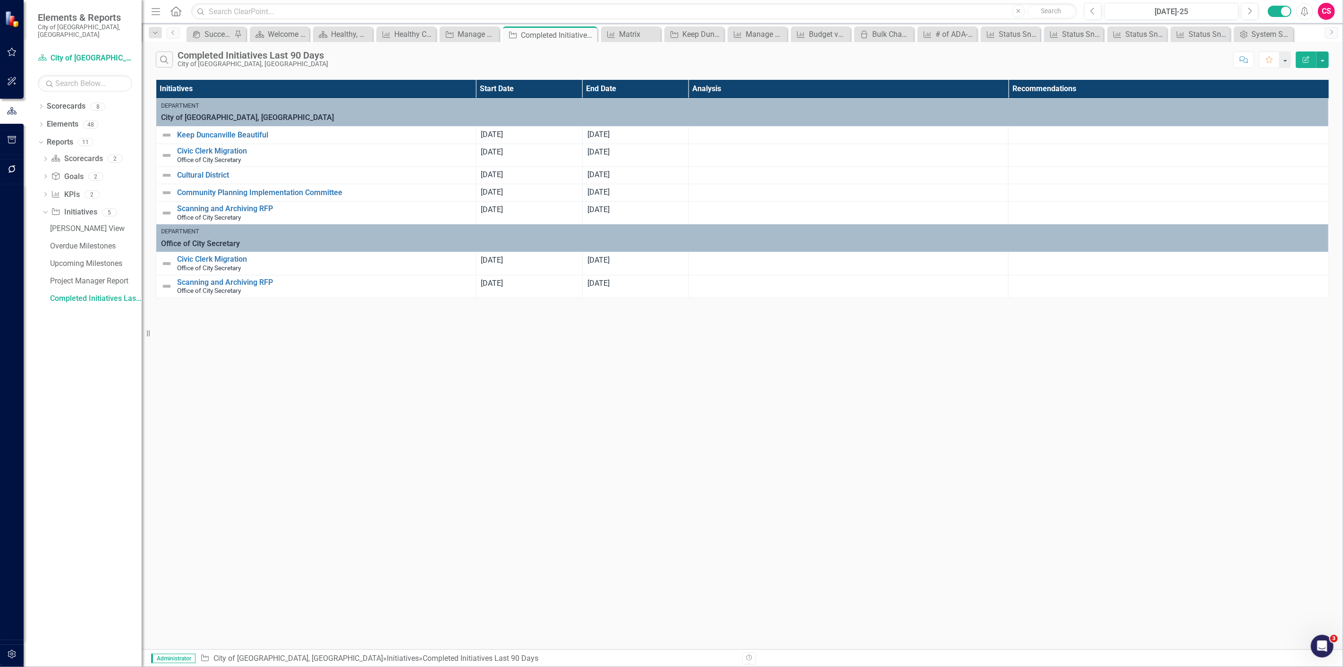
click at [1301, 64] on button "Edit Report" at bounding box center [1305, 59] width 21 height 17
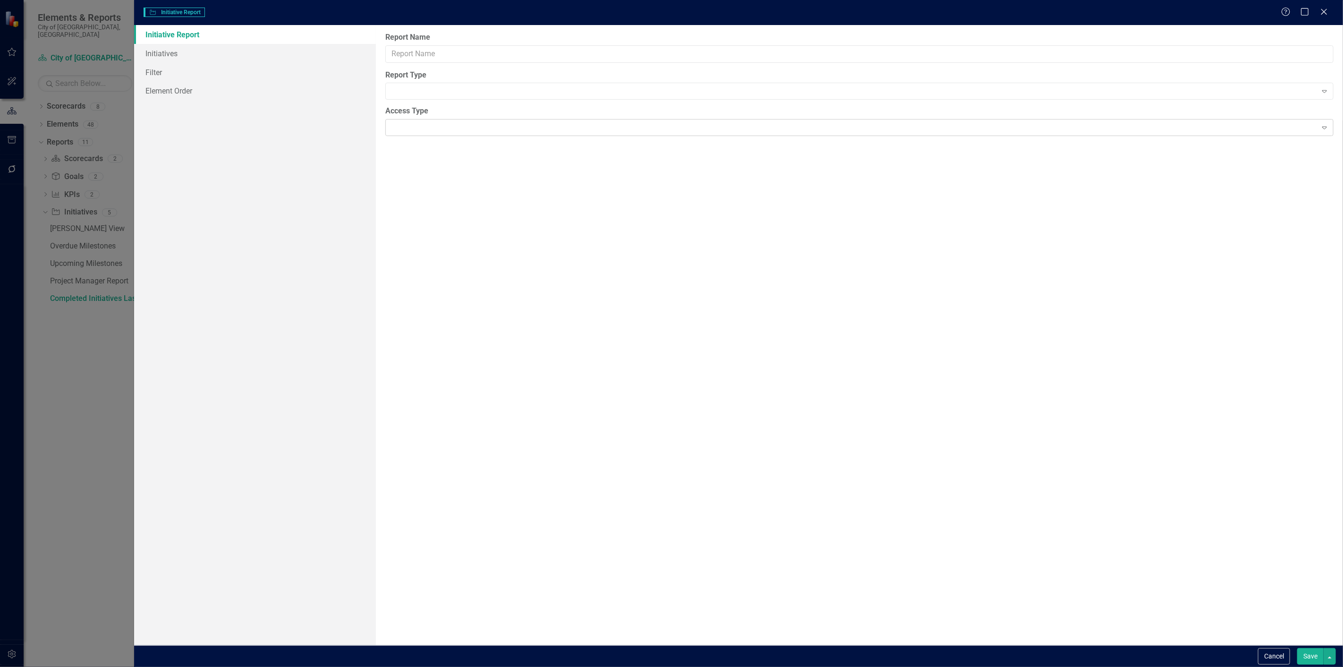
type input "Completed Initiatives Last 90 Days"
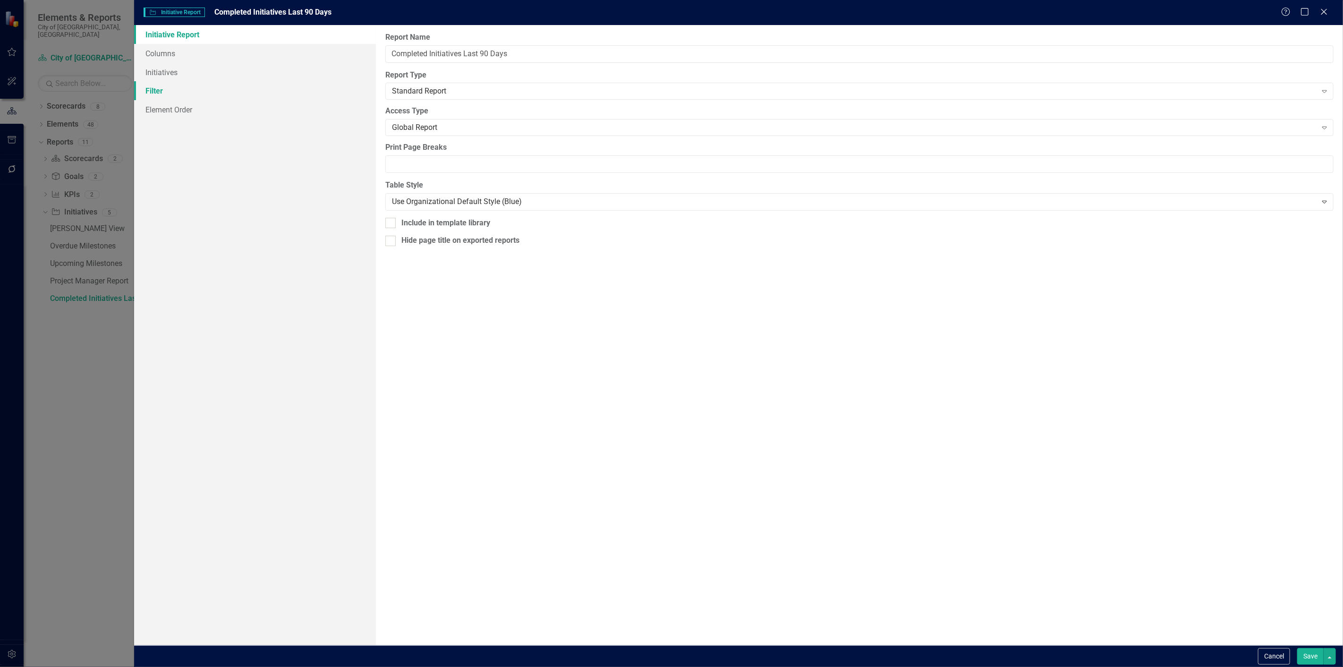
click at [219, 95] on link "Filter" at bounding box center [255, 90] width 242 height 19
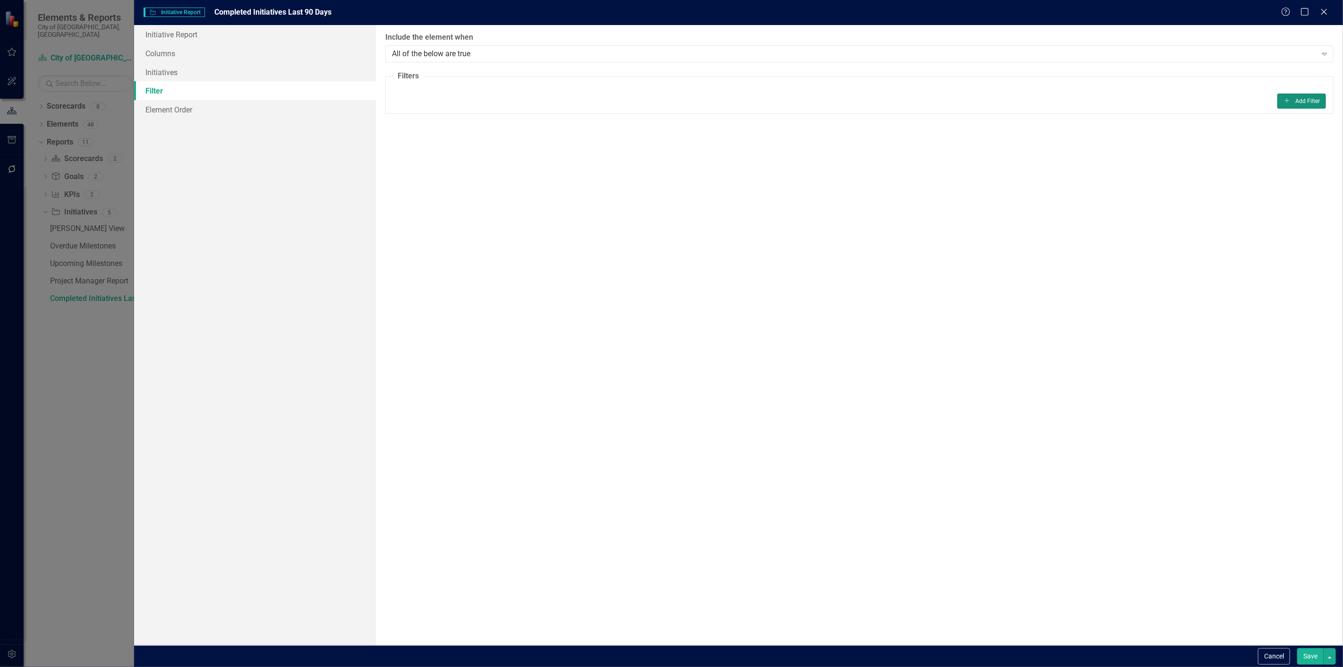
click at [1311, 101] on button "Add Add Filter" at bounding box center [1301, 100] width 49 height 15
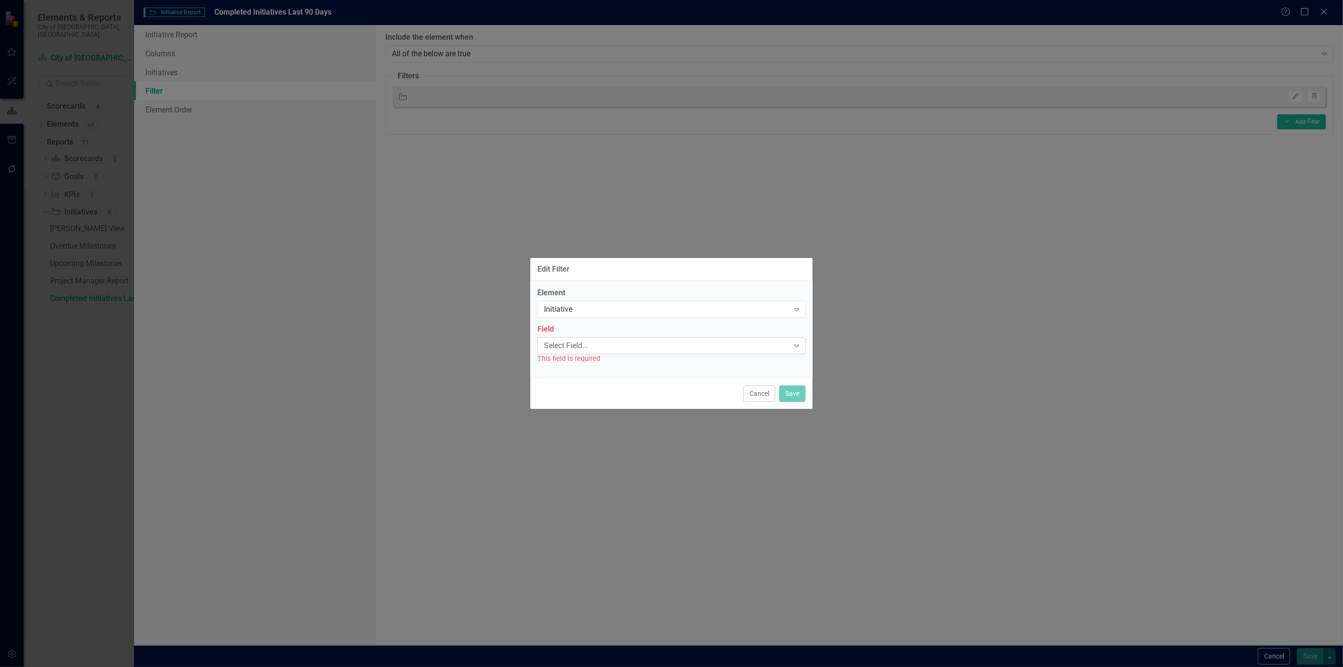
click at [550, 344] on div "Select Field..." at bounding box center [666, 345] width 245 height 11
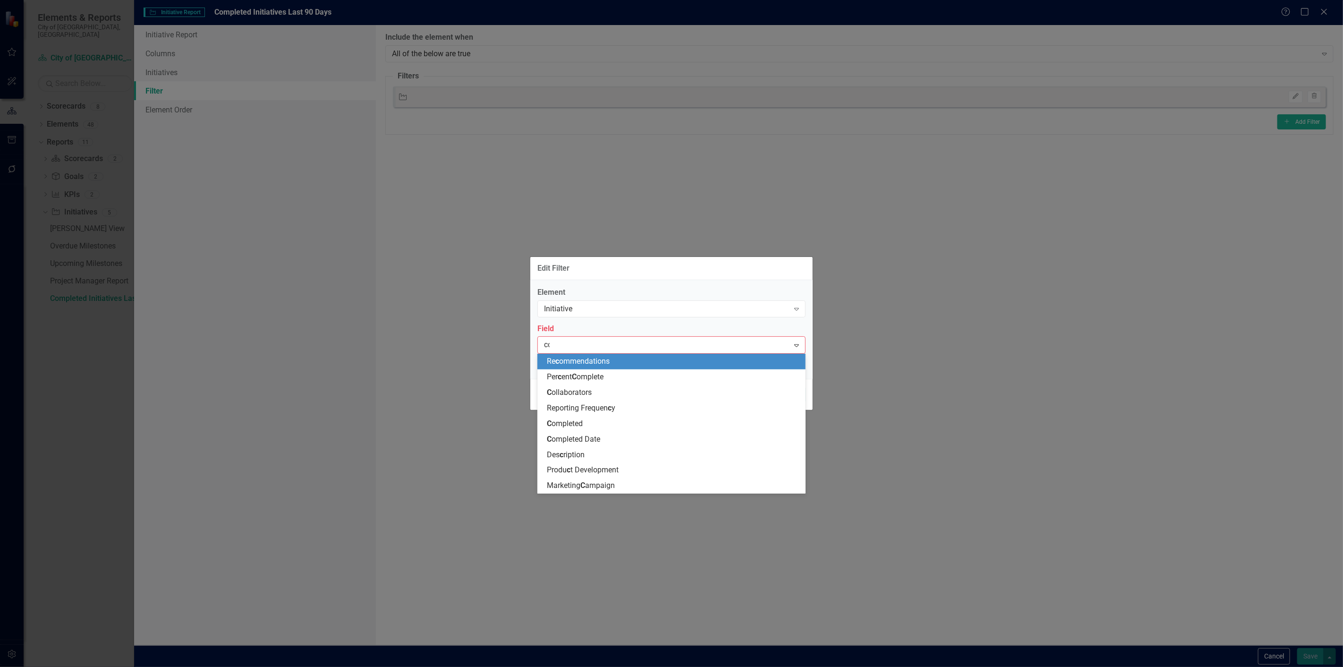
type input "com"
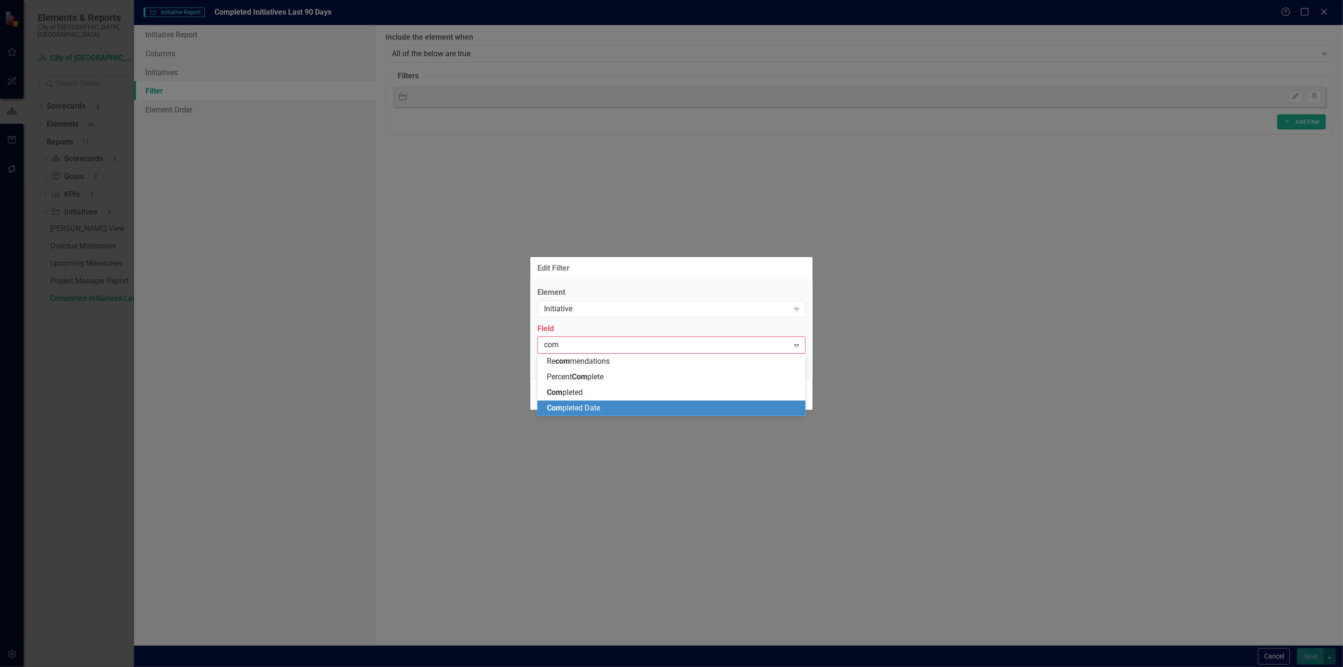
click at [579, 406] on span "Com pleted Date" at bounding box center [573, 407] width 53 height 9
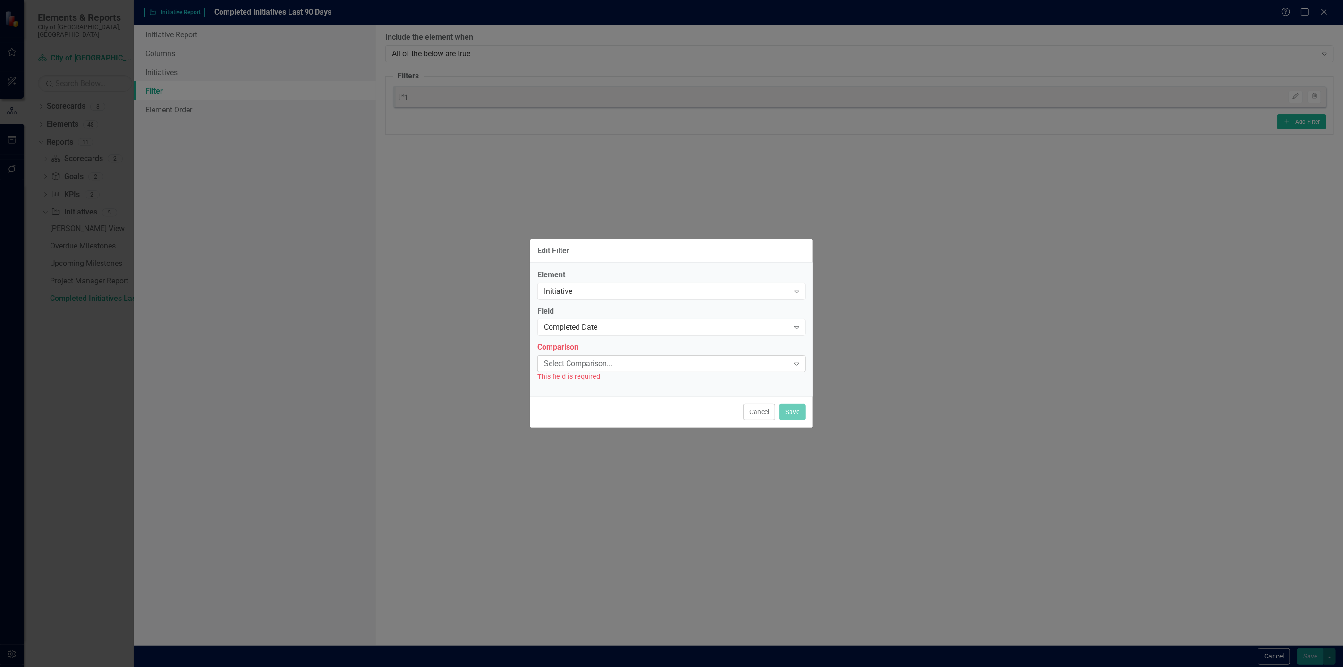
click at [584, 369] on div "Select Comparison... Expand" at bounding box center [671, 363] width 268 height 17
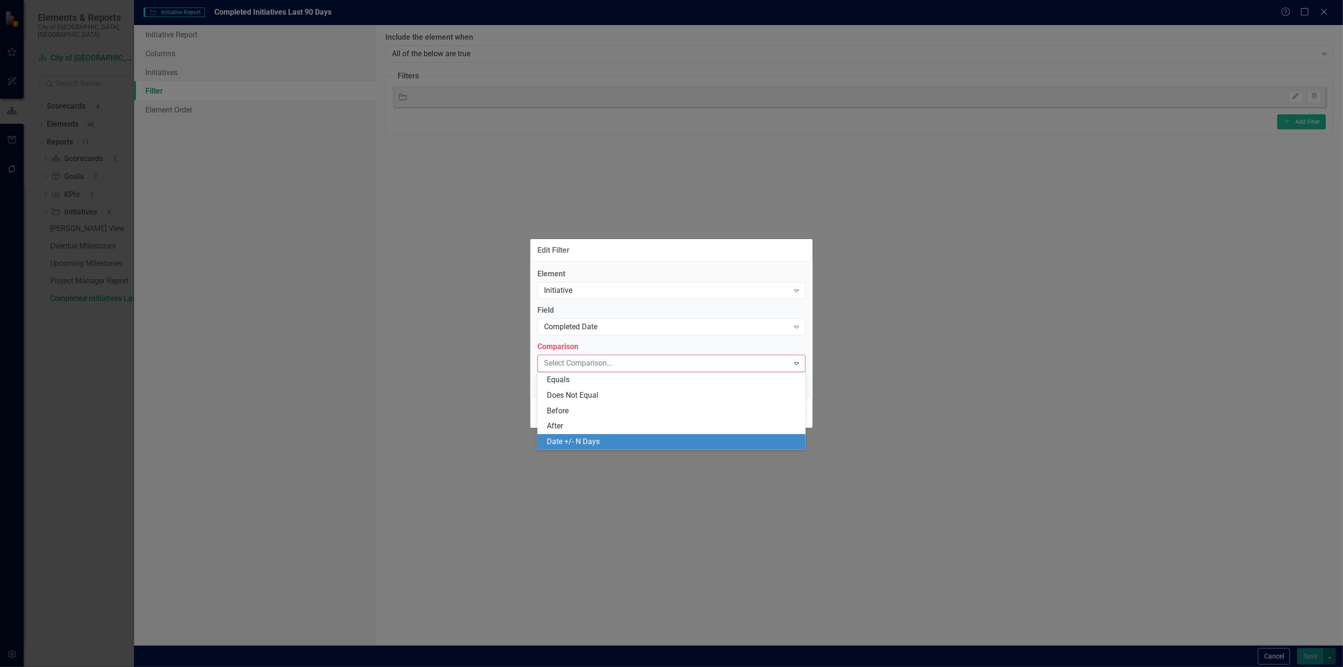
click at [576, 436] on div "Date +/- N Days" at bounding box center [673, 441] width 253 height 11
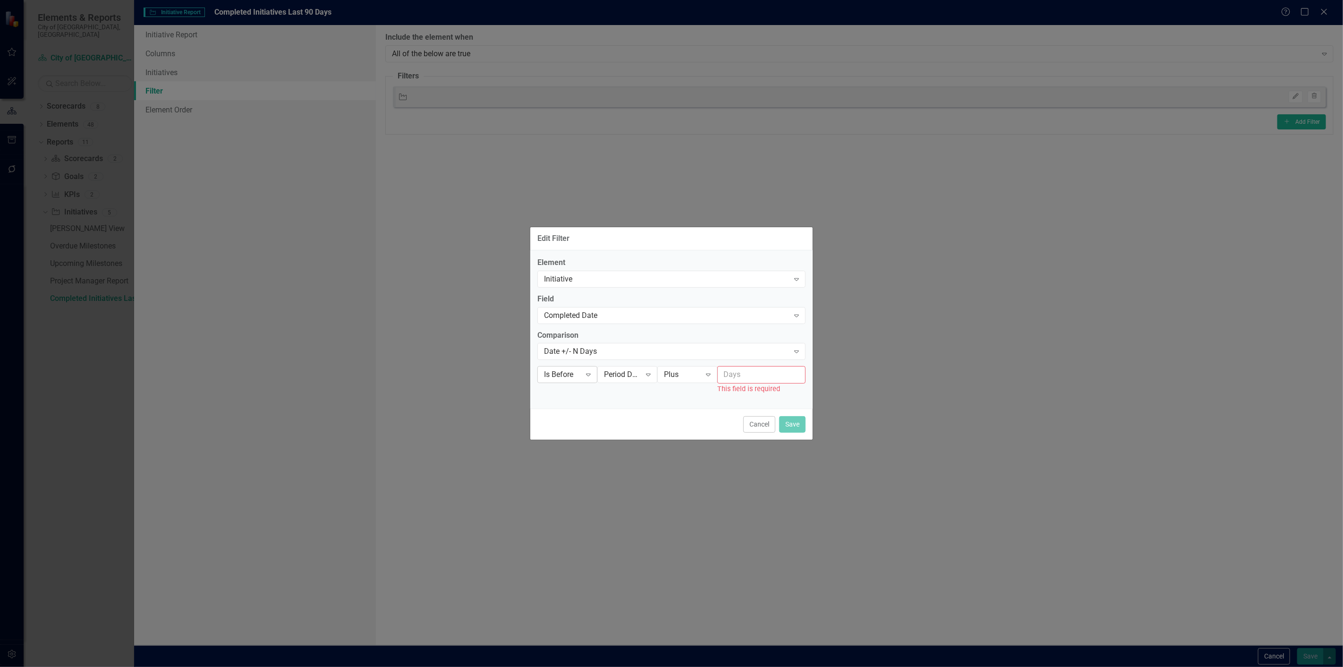
click at [586, 375] on icon "Expand" at bounding box center [587, 375] width 9 height 8
click at [572, 406] on div "Is Before" at bounding box center [577, 406] width 60 height 11
click at [640, 370] on div "Period Date" at bounding box center [622, 374] width 37 height 11
click at [622, 397] on div "Current Date" at bounding box center [636, 391] width 76 height 16
click at [686, 380] on div "Plus Expand" at bounding box center [687, 374] width 60 height 17
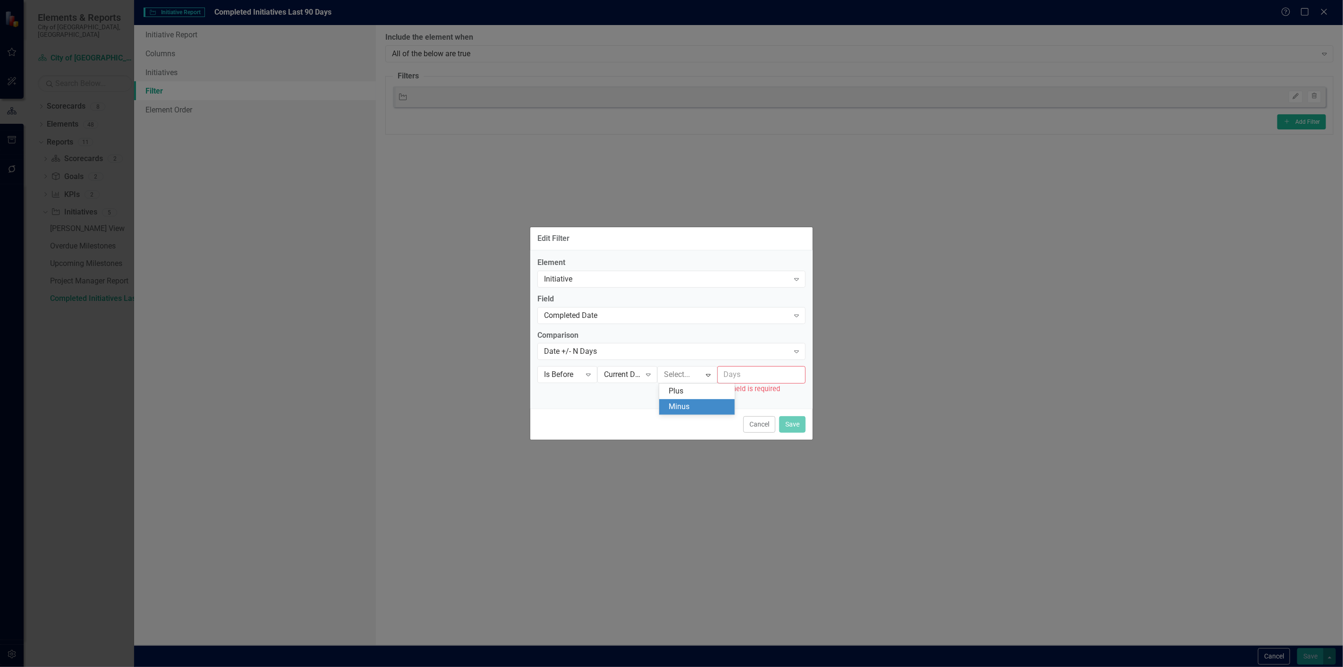
click at [694, 407] on div "Minus" at bounding box center [698, 406] width 60 height 11
click at [772, 371] on input "number" at bounding box center [761, 374] width 88 height 17
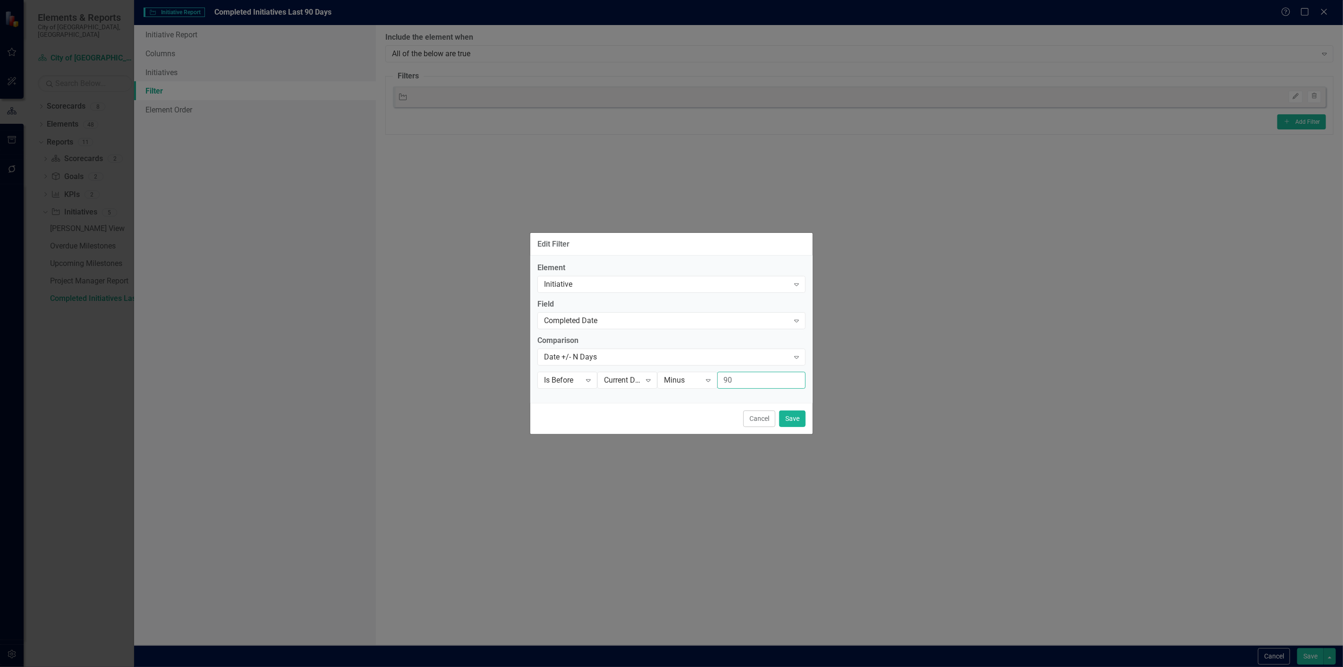
type input "90"
click at [785, 421] on button "Save" at bounding box center [792, 418] width 26 height 17
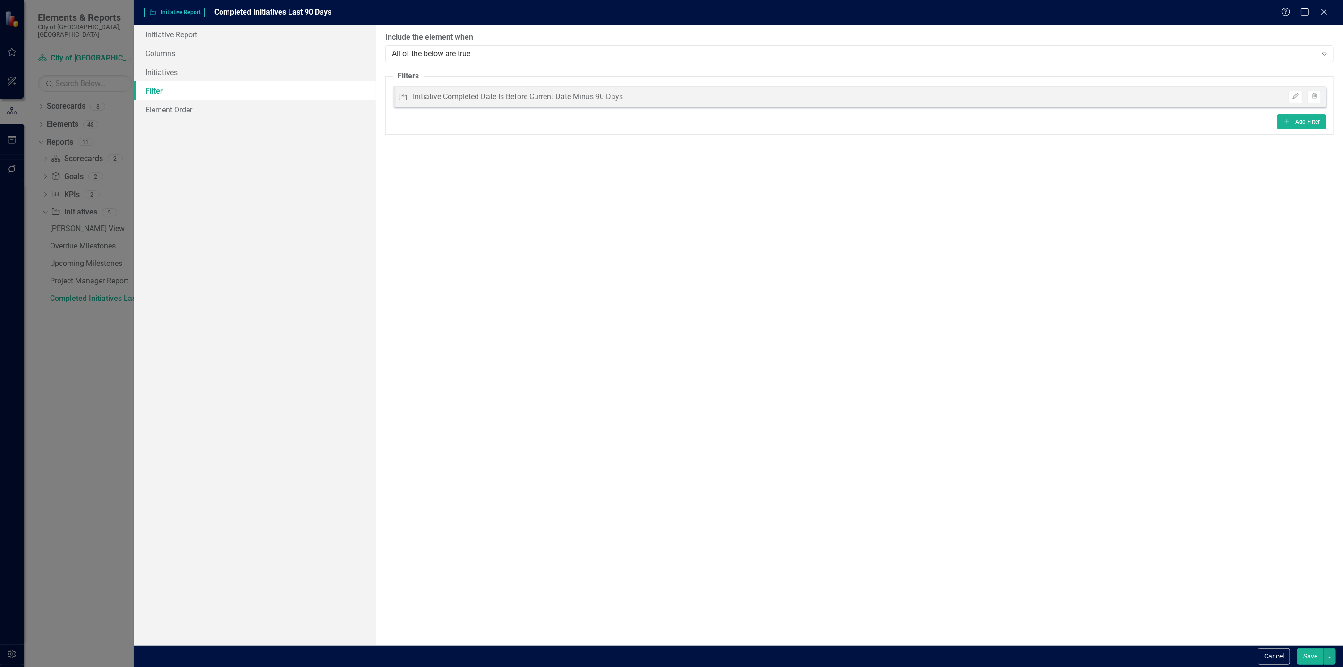
click at [1320, 656] on button "Save" at bounding box center [1310, 656] width 26 height 17
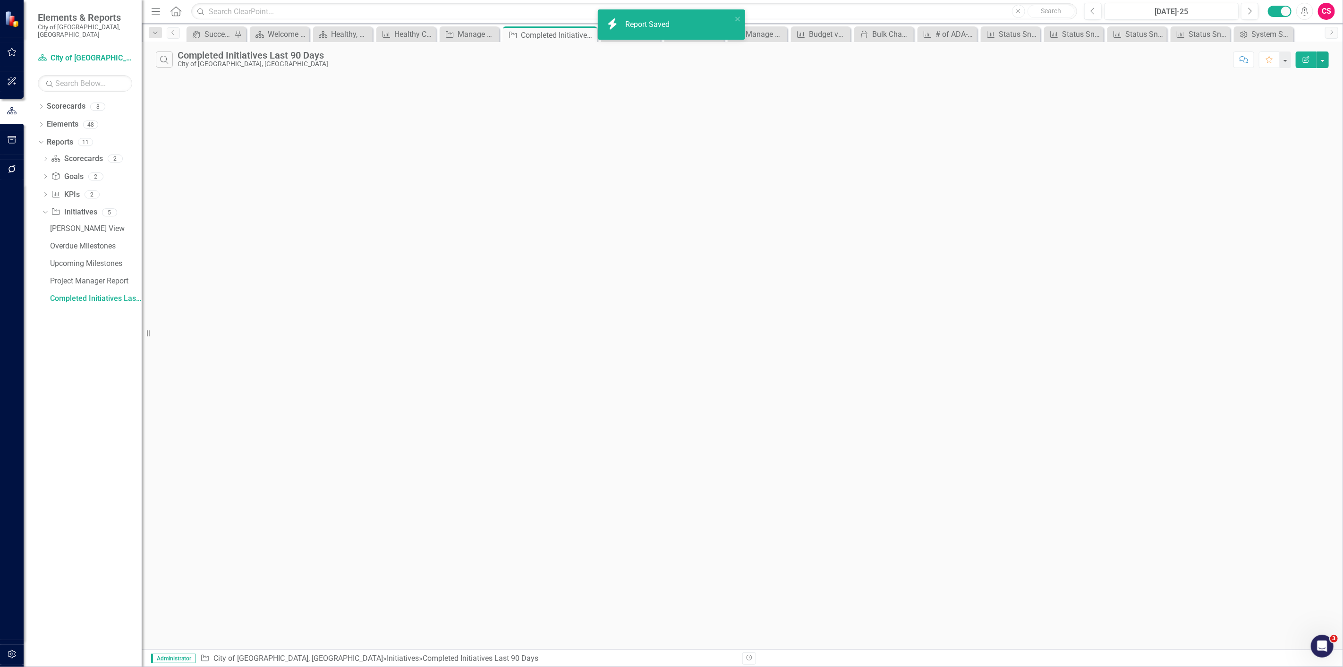
click at [693, 148] on div "Search Completed Initiatives Last 90 Days City of Duncanville, TX Comment Favor…" at bounding box center [742, 345] width 1201 height 607
click at [691, 38] on div "Keep Duncanville Beautiful" at bounding box center [695, 34] width 27 height 12
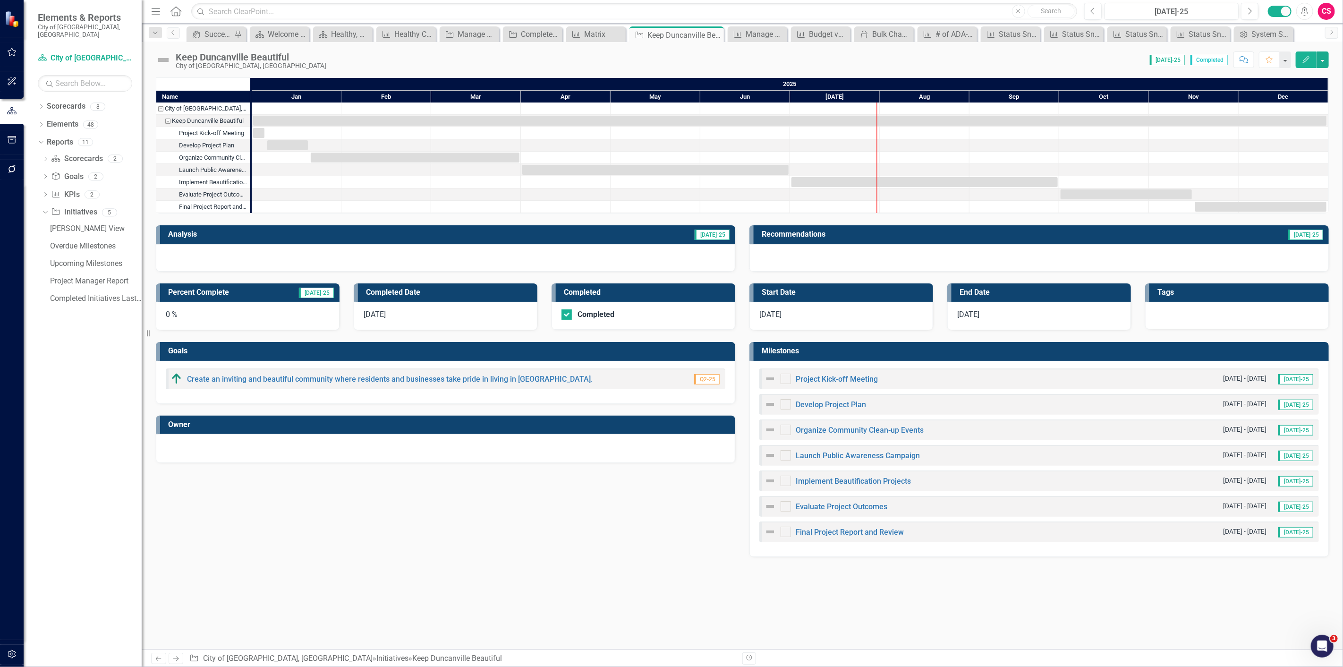
click at [428, 318] on div "8/28/25" at bounding box center [446, 316] width 184 height 28
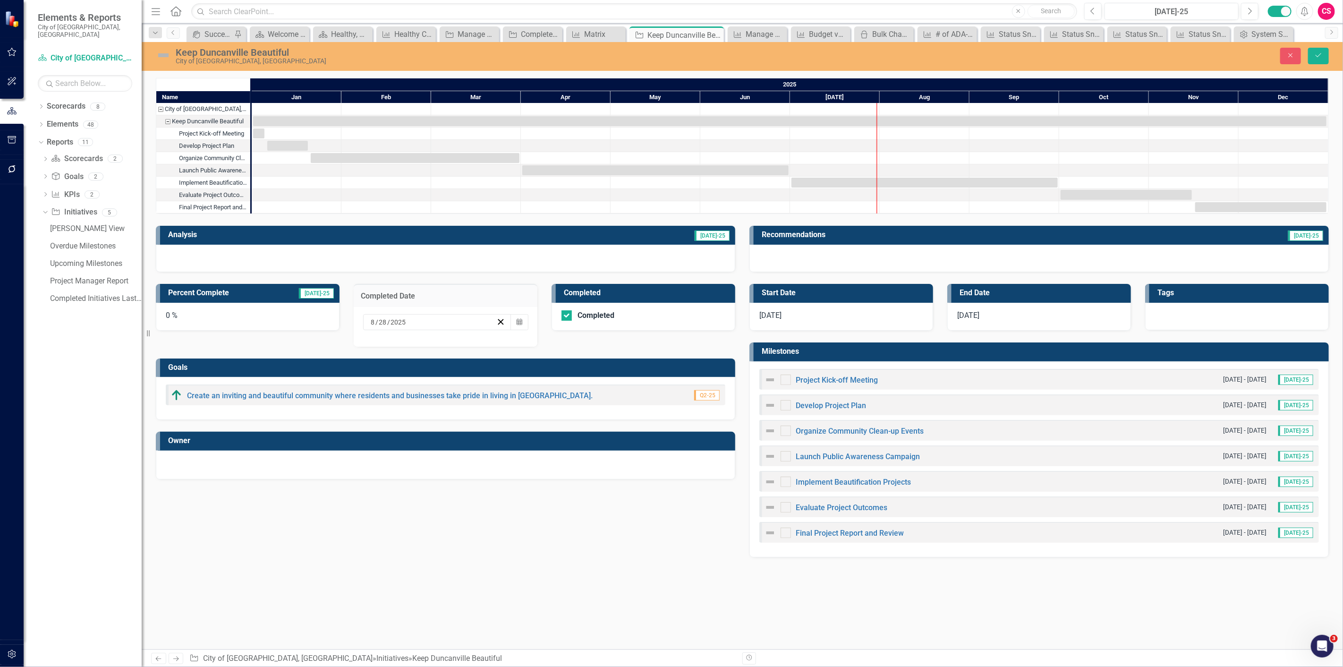
click at [429, 329] on div "8 / 28 / 2025" at bounding box center [437, 322] width 148 height 16
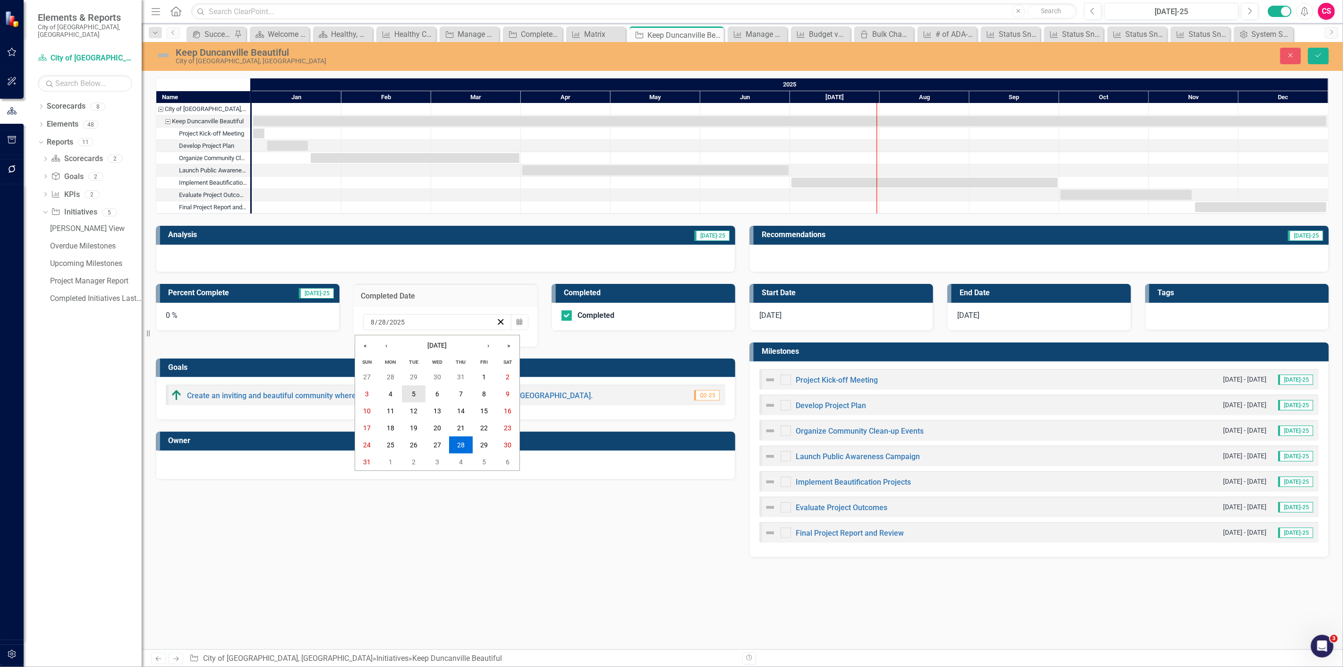
click at [416, 397] on button "5" at bounding box center [414, 393] width 24 height 17
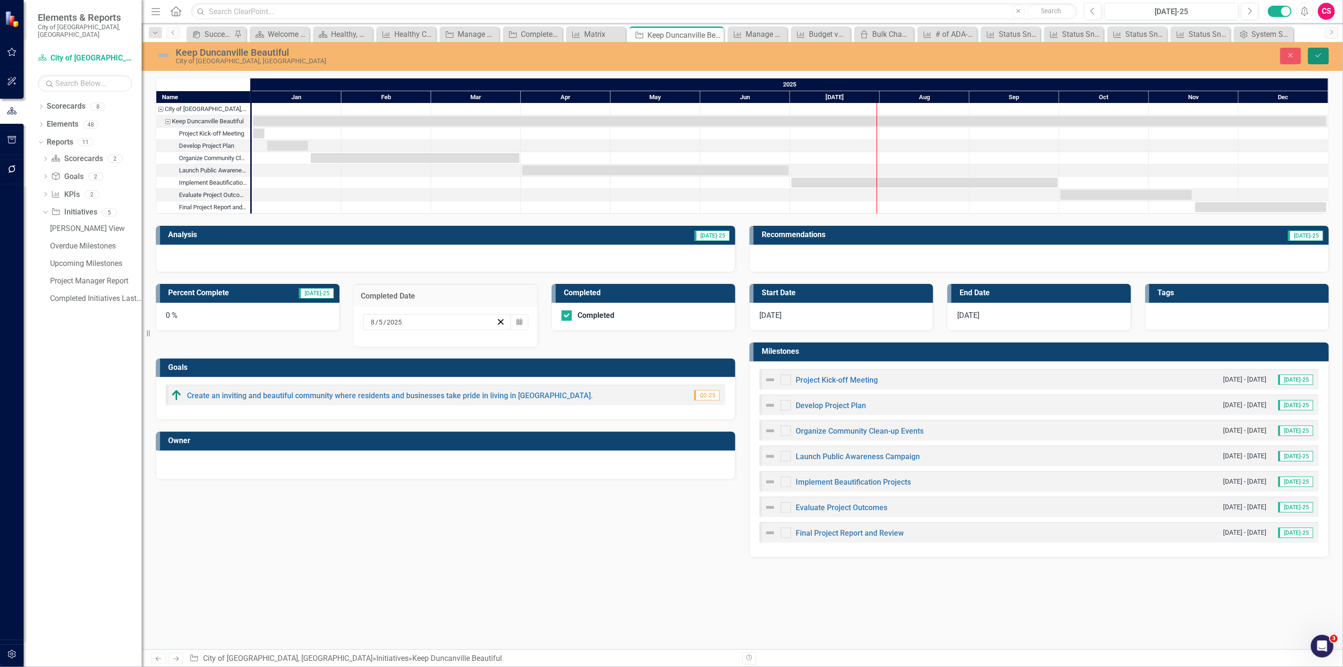
click at [1313, 50] on button "Save" at bounding box center [1318, 56] width 21 height 17
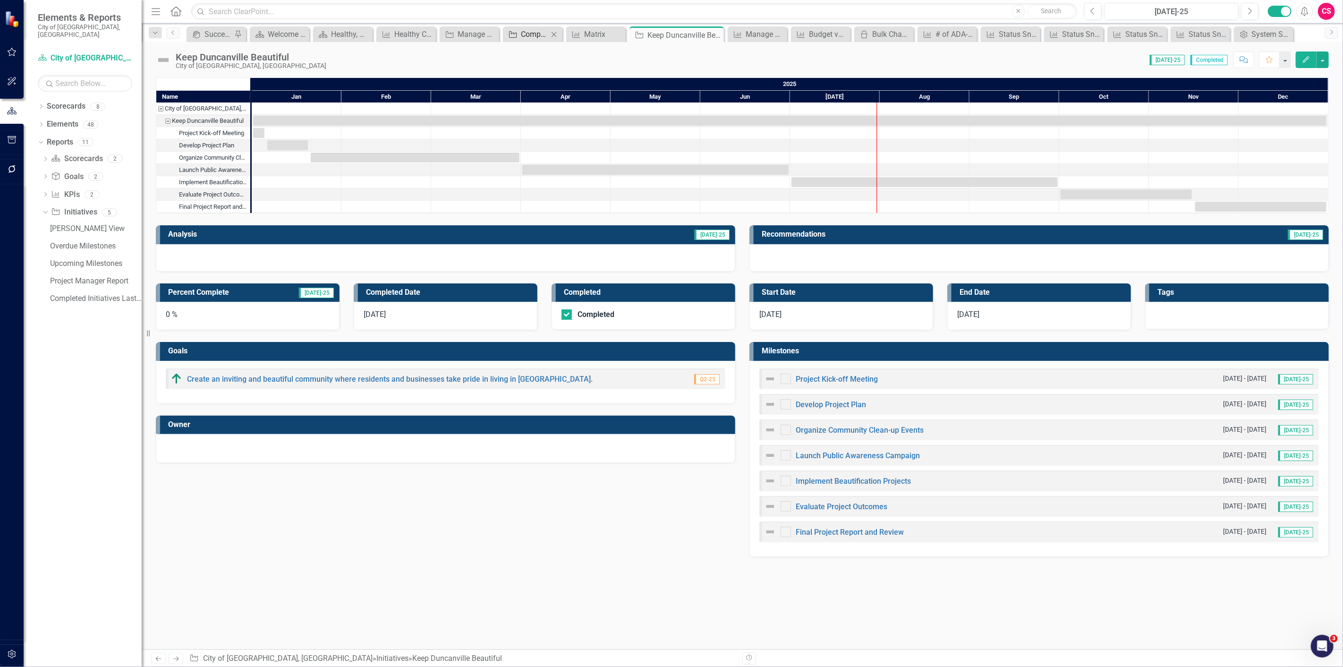
click at [521, 30] on div "Completed Initiatives Last 90 Days" at bounding box center [534, 34] width 27 height 12
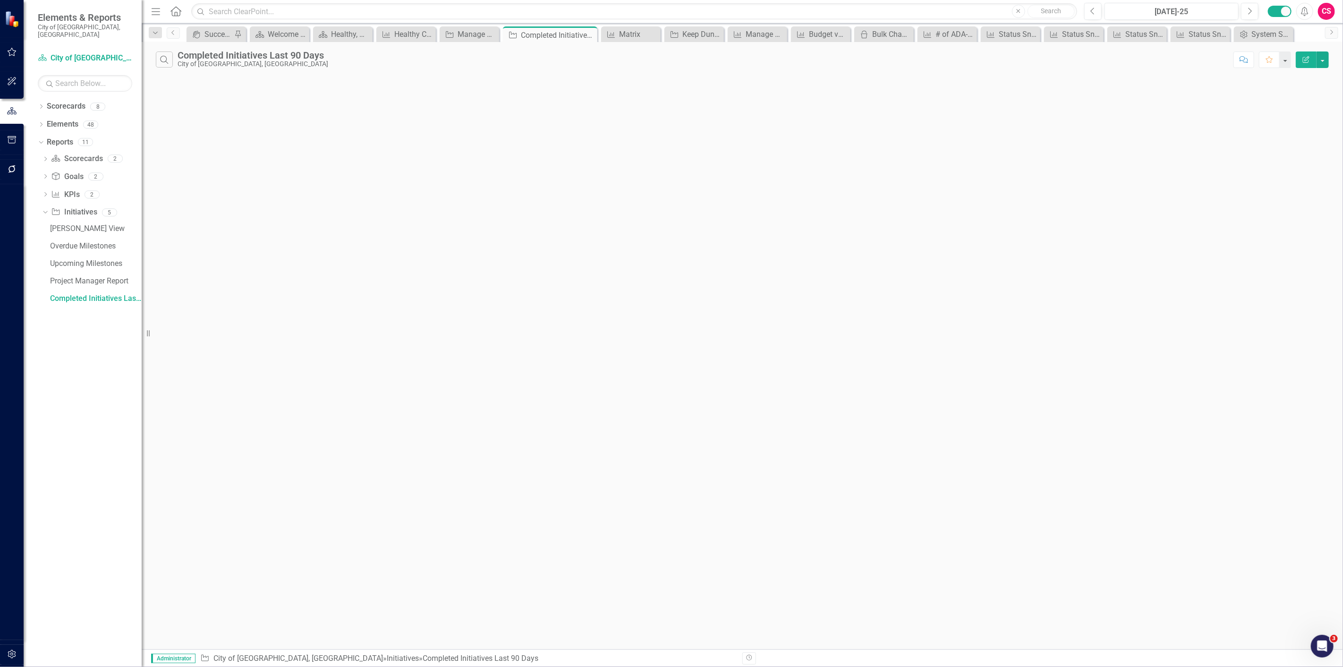
click at [1309, 59] on icon "Edit Report" at bounding box center [1305, 59] width 8 height 7
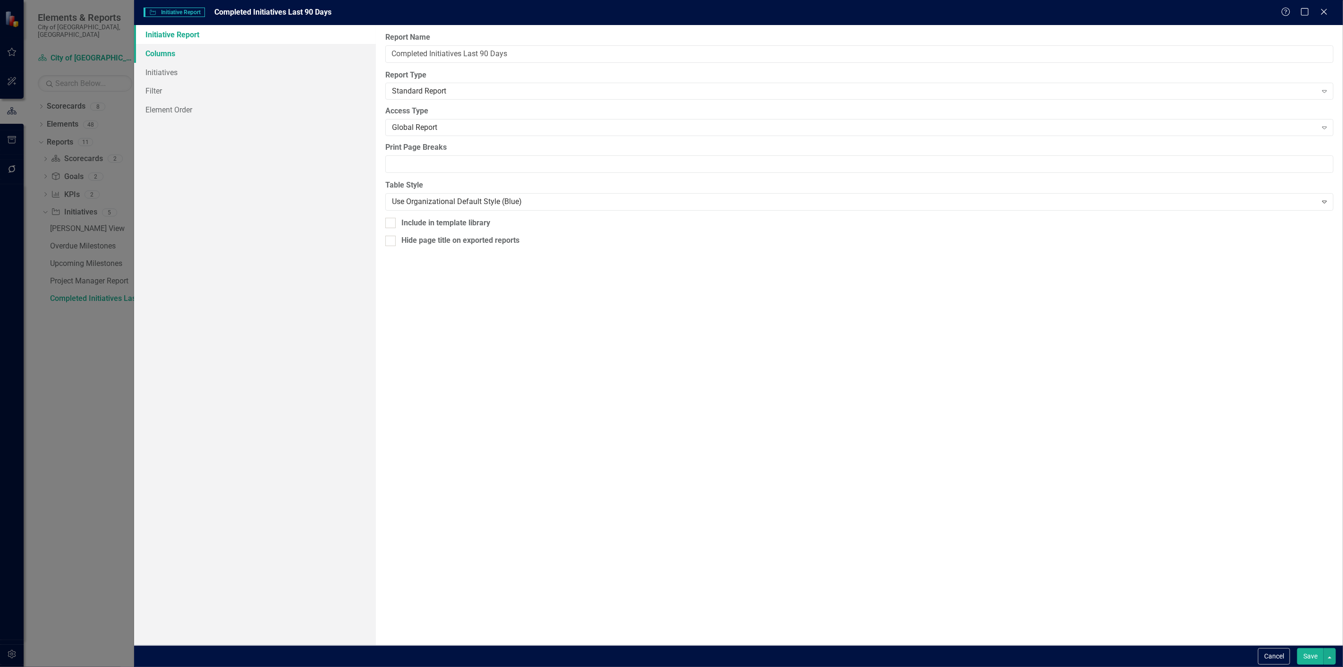
click at [205, 55] on link "Columns" at bounding box center [255, 53] width 242 height 19
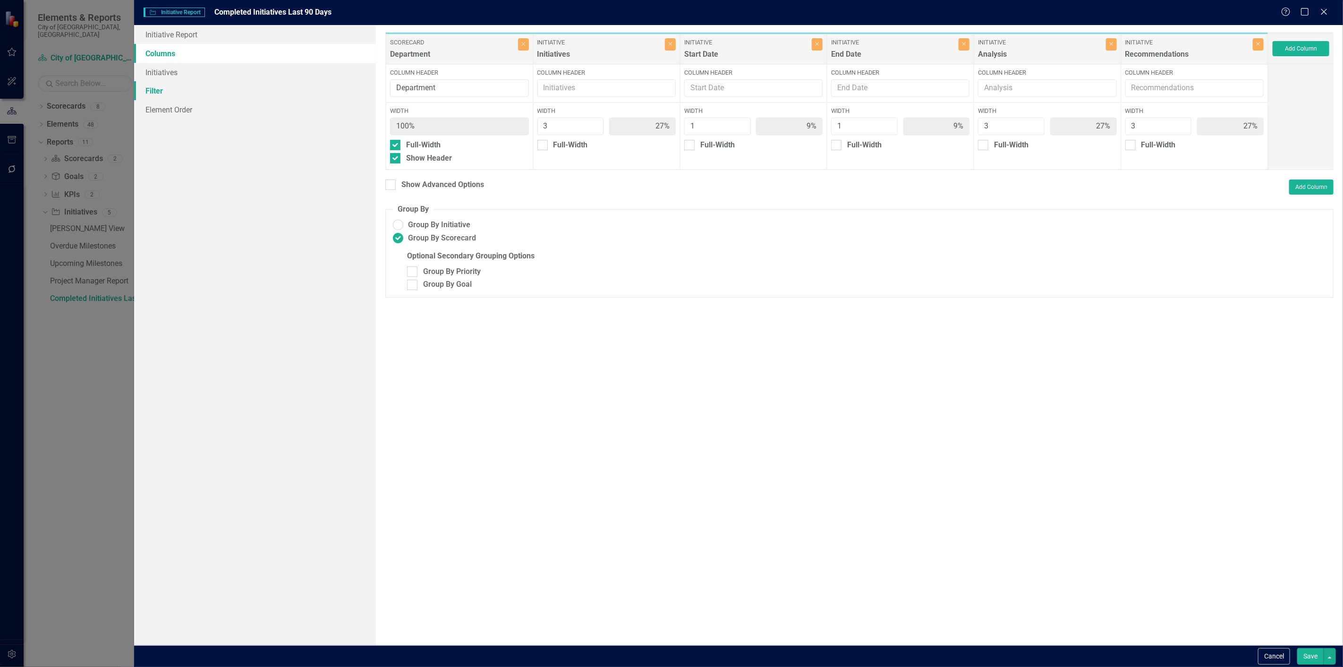
click at [210, 86] on link "Filter" at bounding box center [255, 90] width 242 height 19
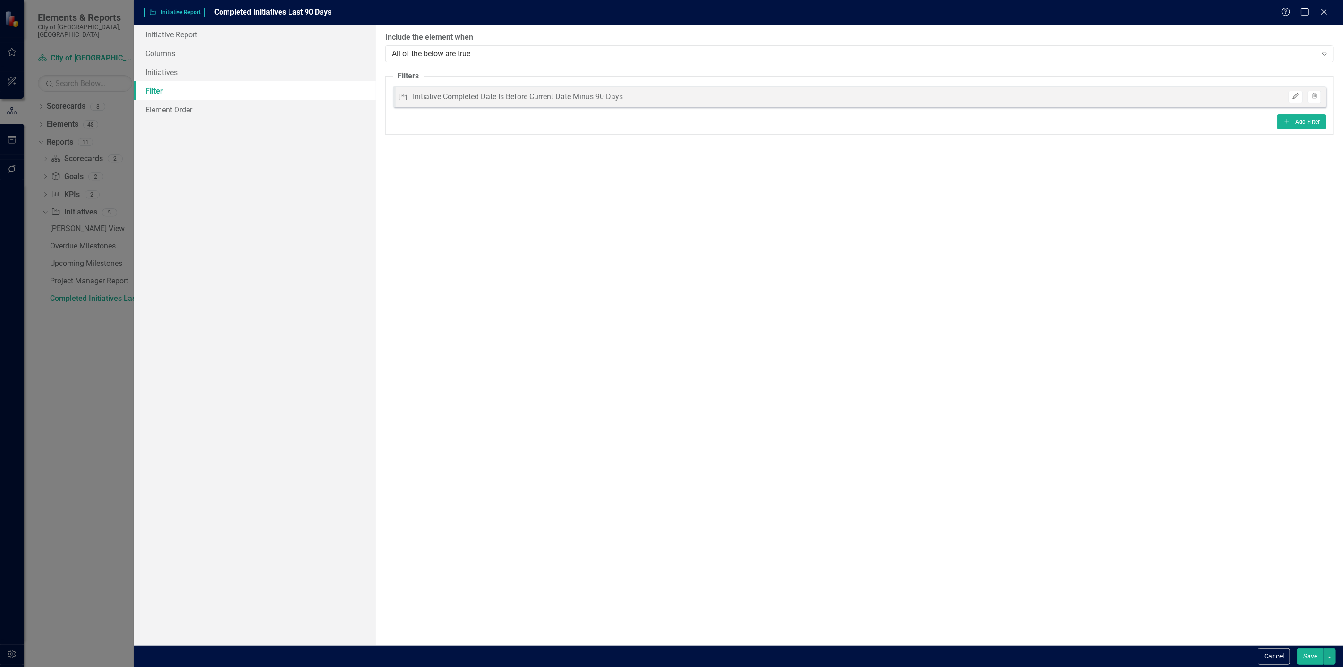
click at [1292, 100] on button "Edit" at bounding box center [1295, 97] width 14 height 12
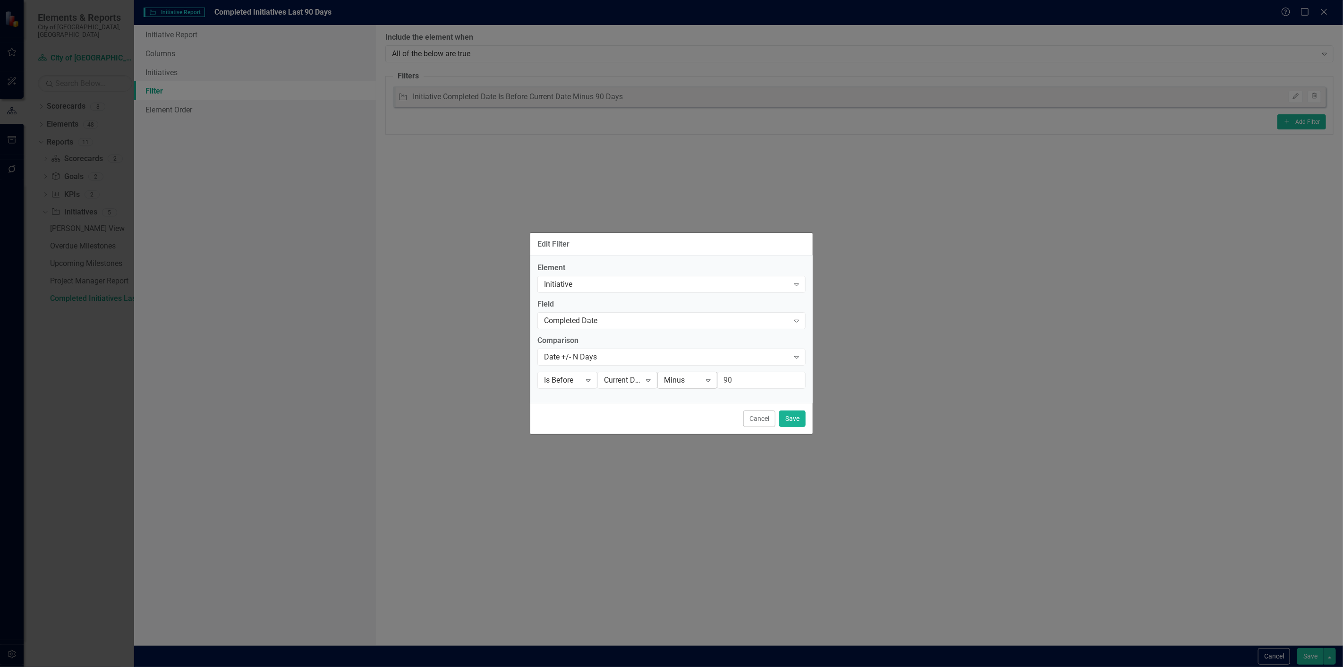
click at [695, 384] on div "Minus" at bounding box center [682, 379] width 37 height 11
click at [695, 397] on div "Plus" at bounding box center [698, 396] width 60 height 11
click at [803, 424] on button "Save" at bounding box center [792, 418] width 26 height 17
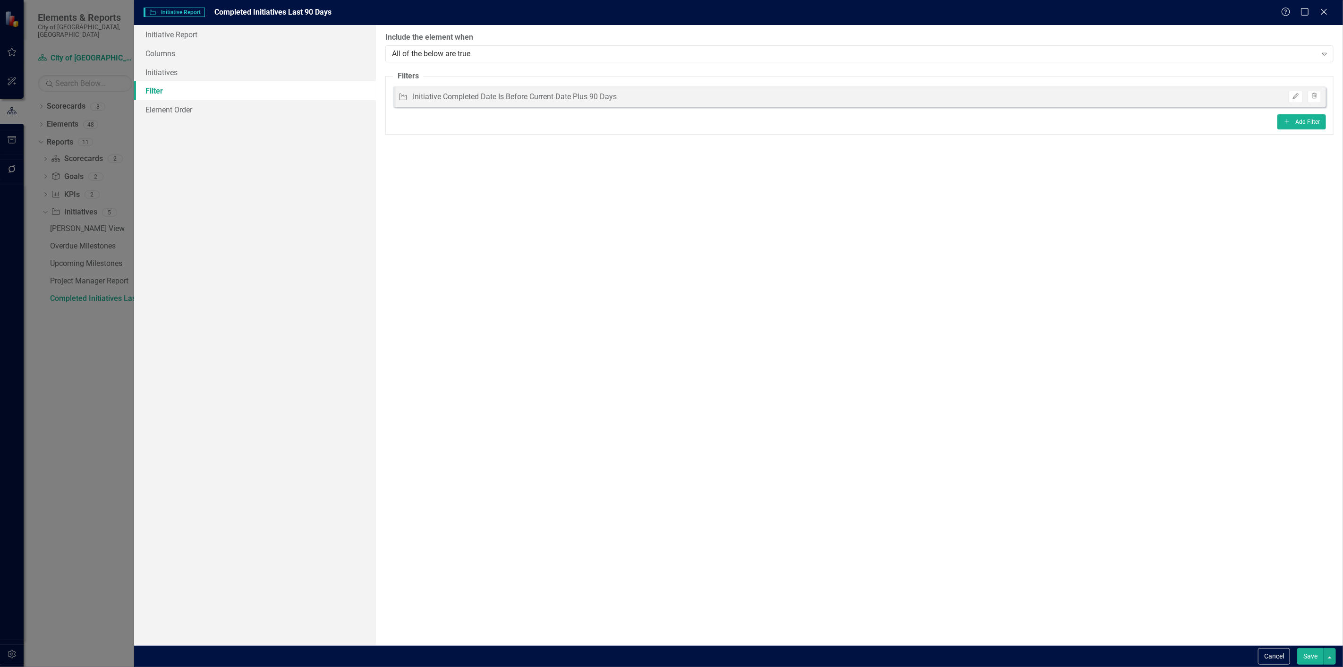
click at [1305, 654] on button "Save" at bounding box center [1310, 656] width 26 height 17
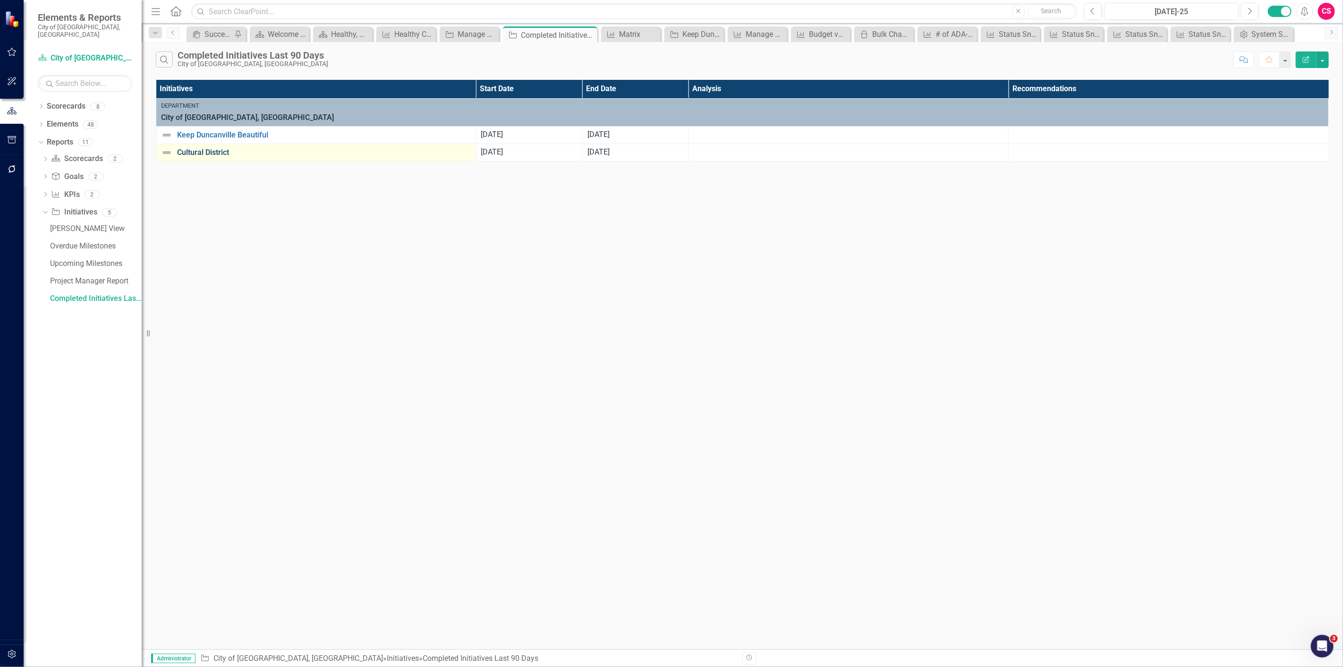
click at [216, 156] on link "Cultural District" at bounding box center [324, 152] width 294 height 8
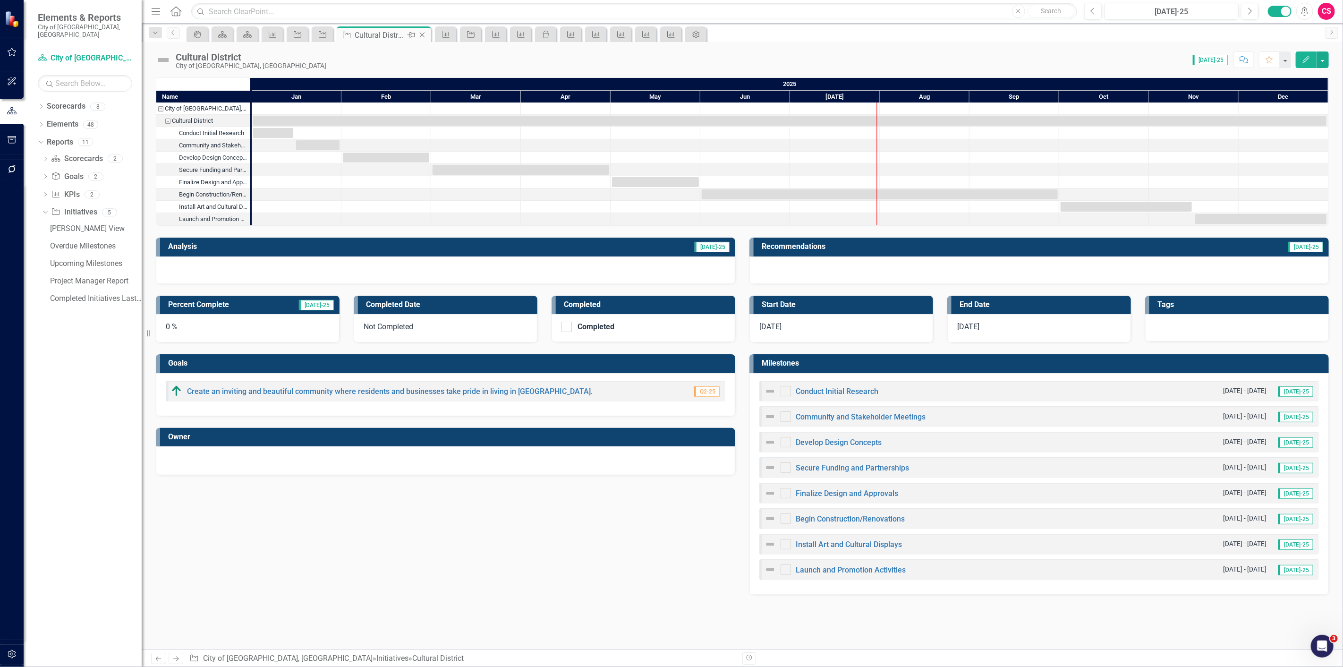
click at [419, 31] on icon "Close" at bounding box center [421, 35] width 9 height 8
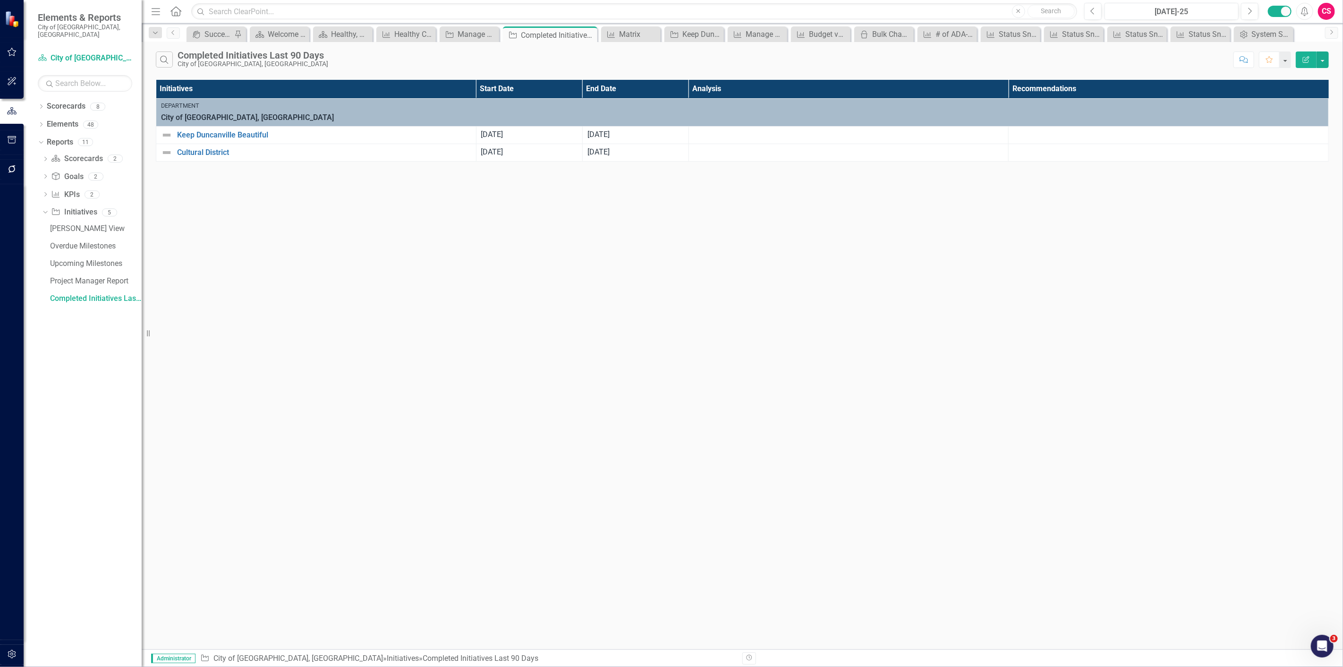
click at [1305, 62] on icon "button" at bounding box center [1305, 59] width 7 height 7
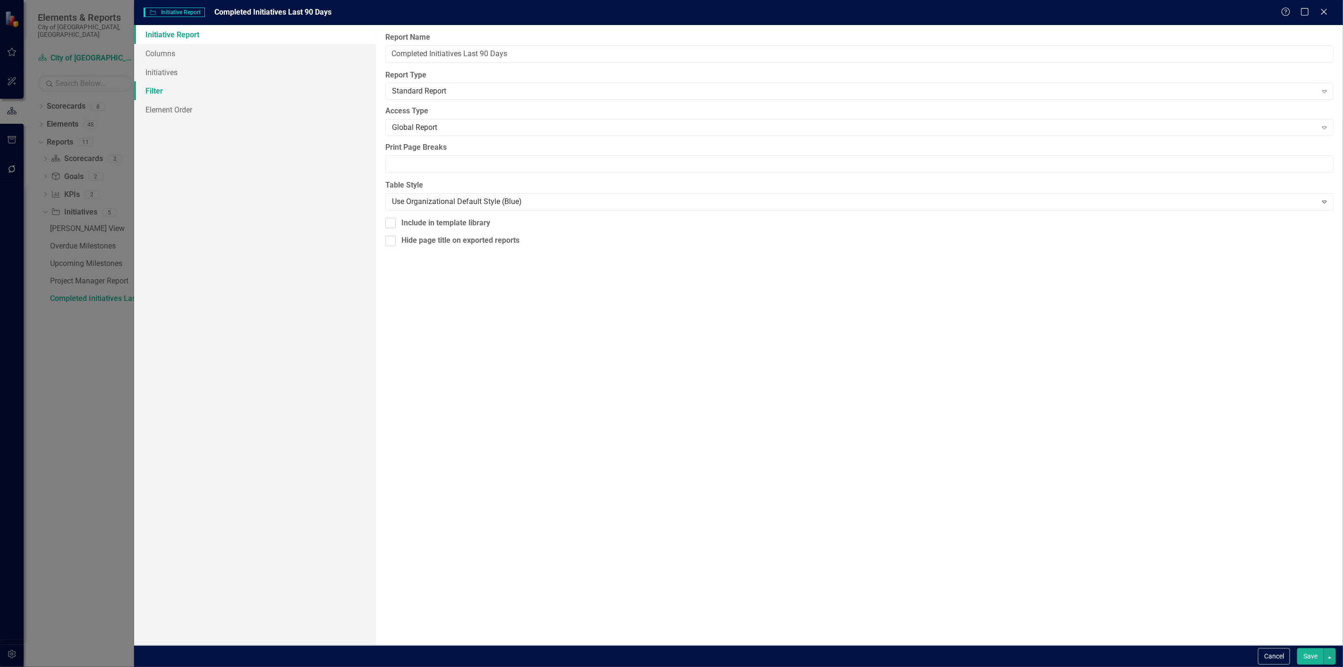
click at [232, 92] on link "Filter" at bounding box center [255, 90] width 242 height 19
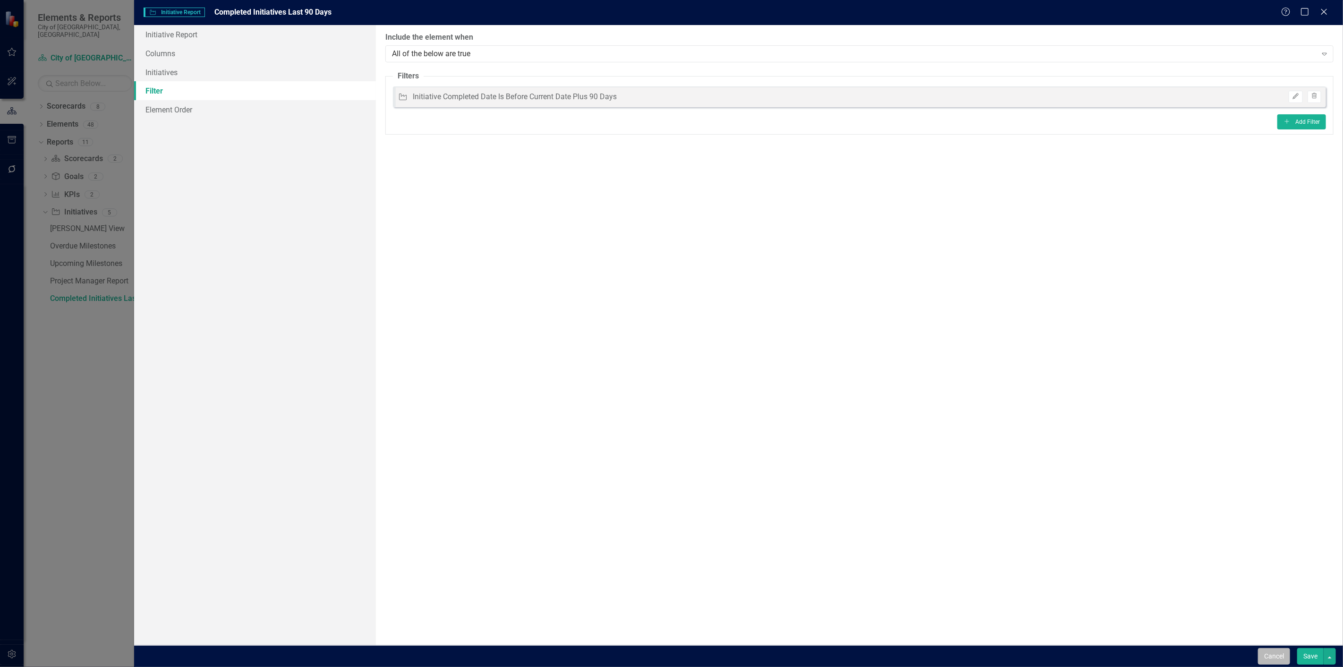
click at [1263, 659] on button "Cancel" at bounding box center [1274, 656] width 32 height 17
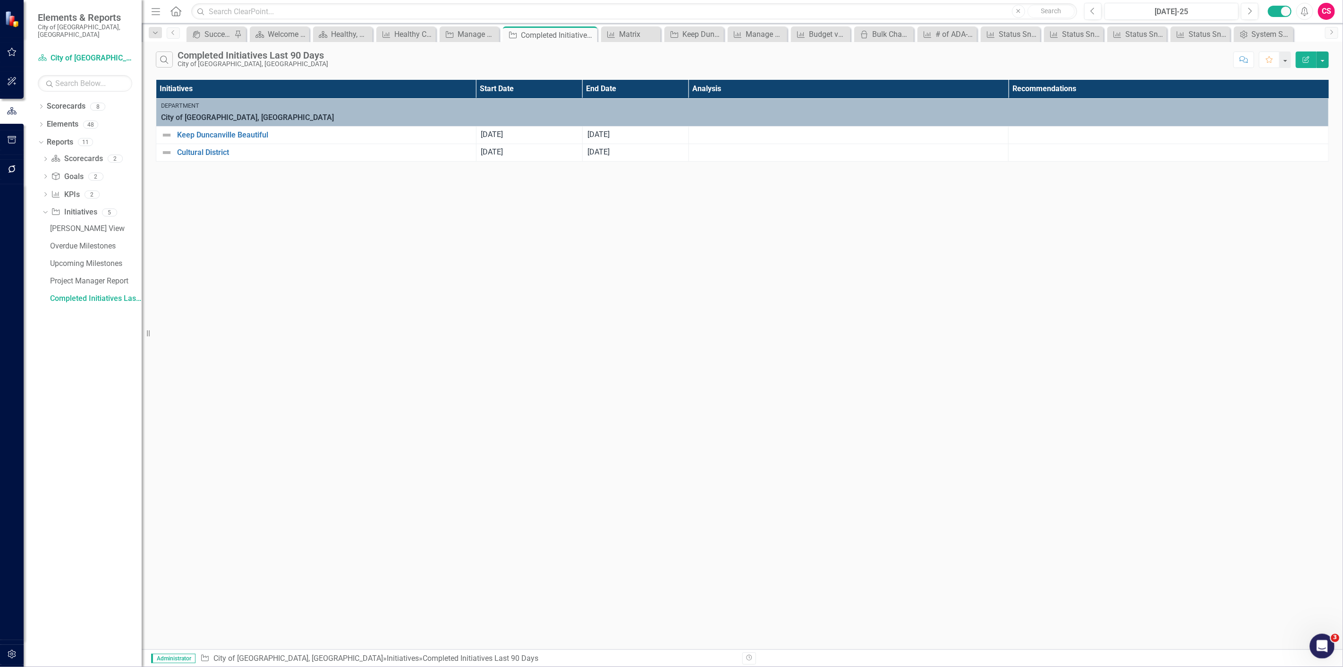
click at [1314, 642] on div "Open Intercom Messenger" at bounding box center [1320, 644] width 31 height 31
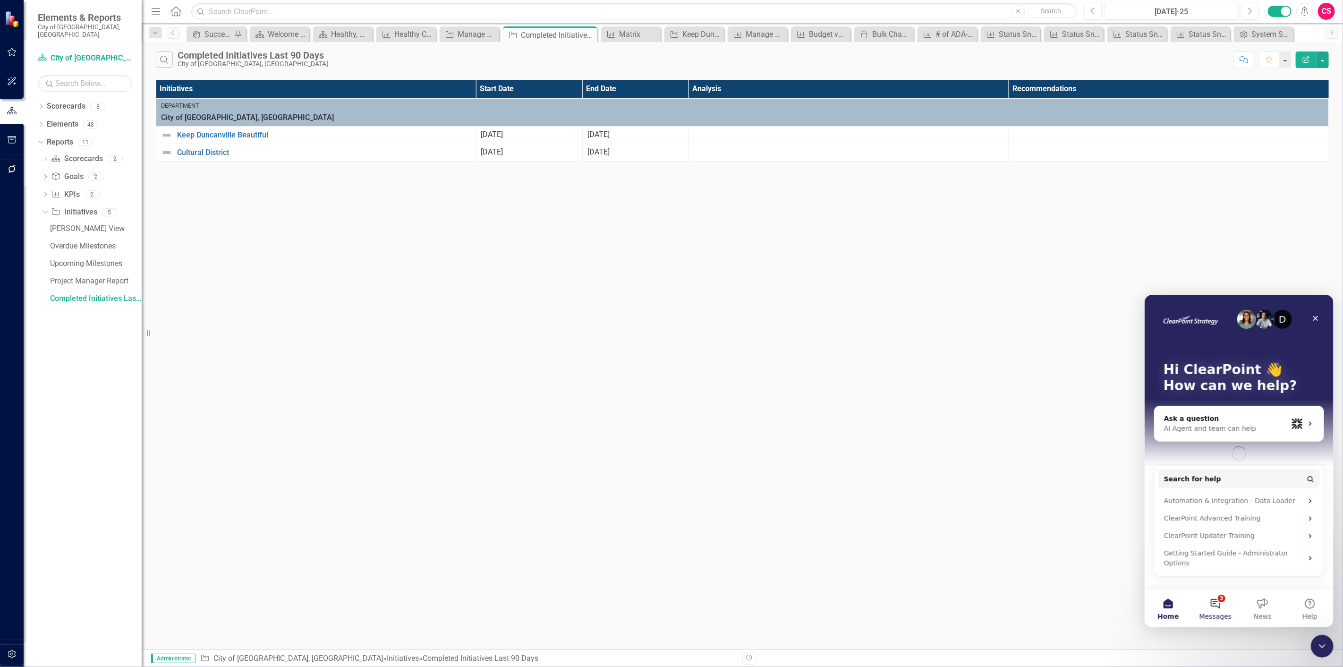
click at [1224, 609] on button "3 Messages" at bounding box center [1214, 608] width 47 height 38
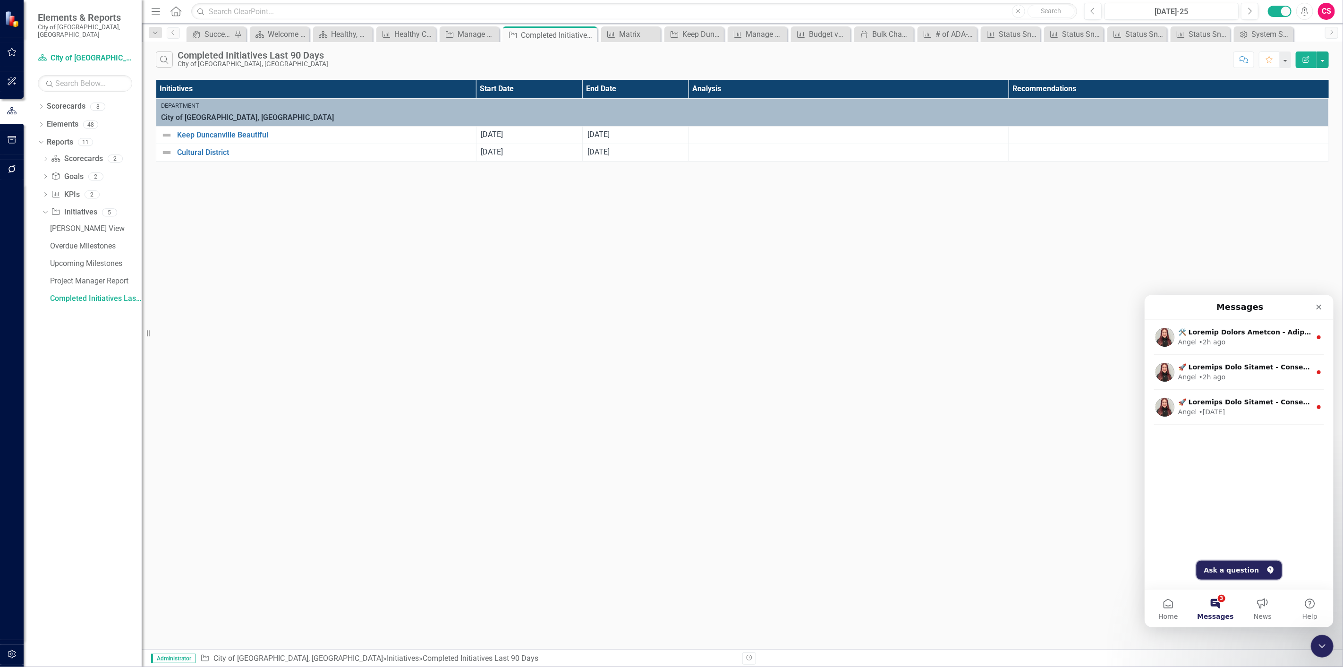
click at [1240, 562] on button "Ask a question" at bounding box center [1238, 569] width 85 height 19
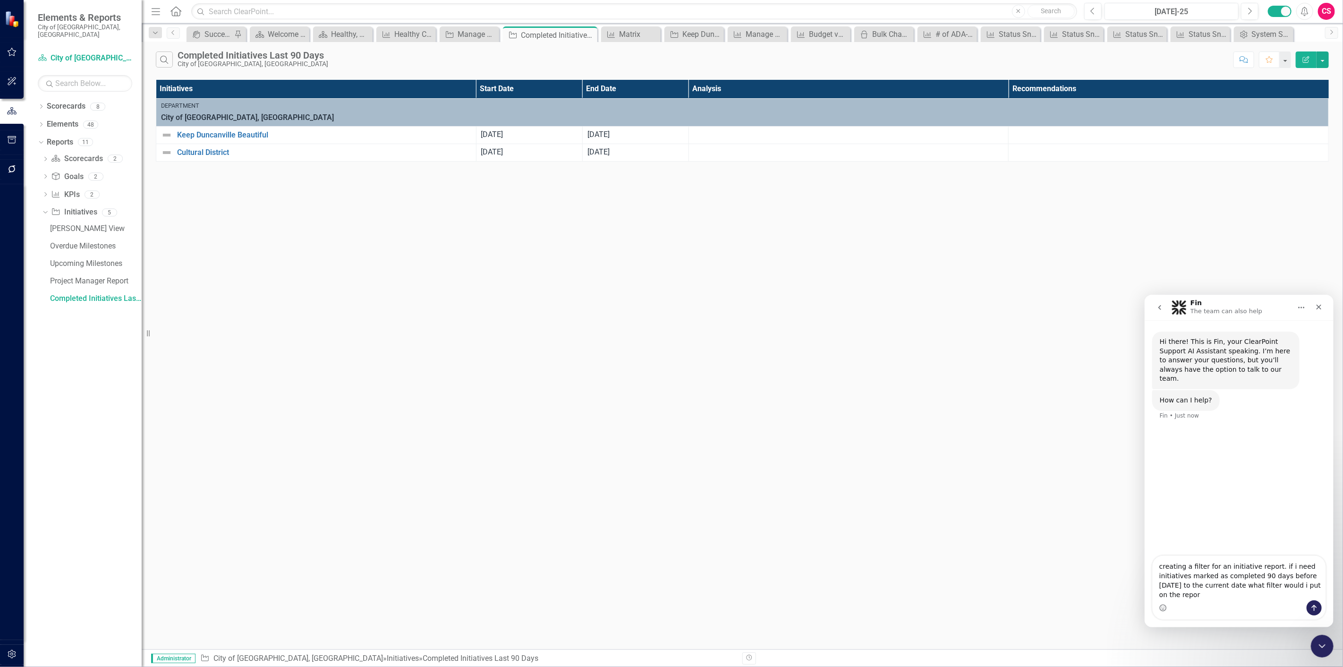
type textarea "creating a filter for an initiative report. if i need initiatives marked as com…"
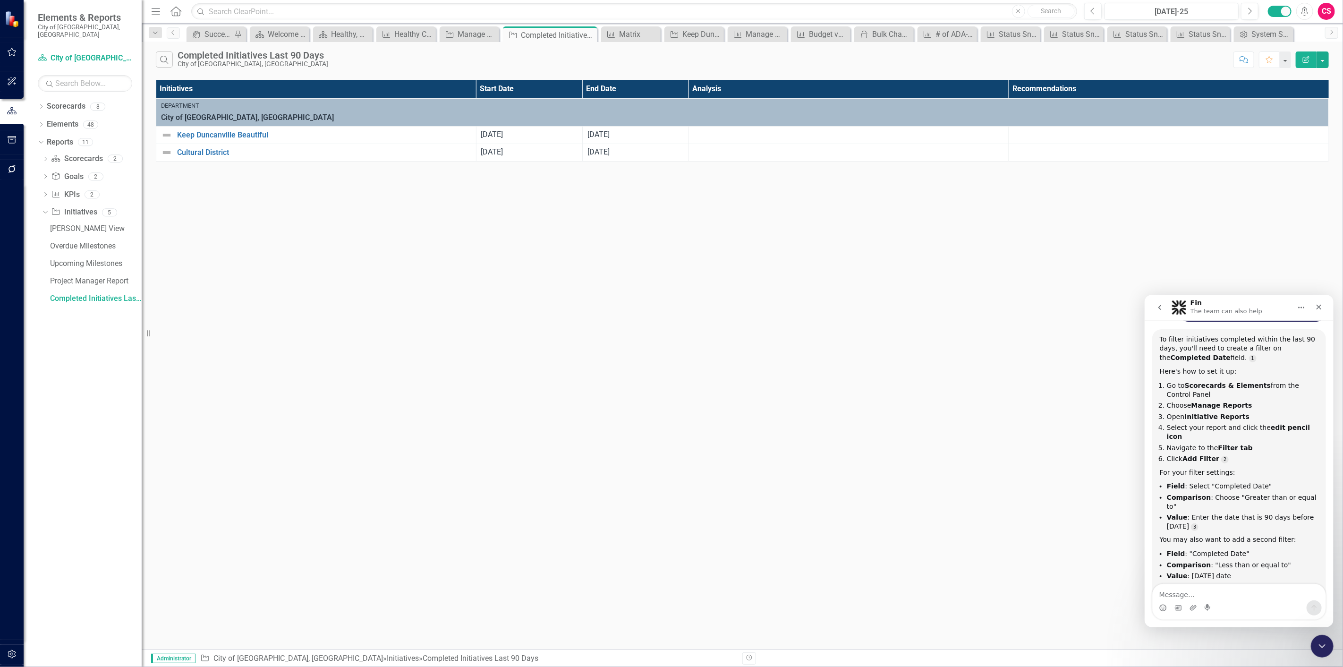
scroll to position [185, 0]
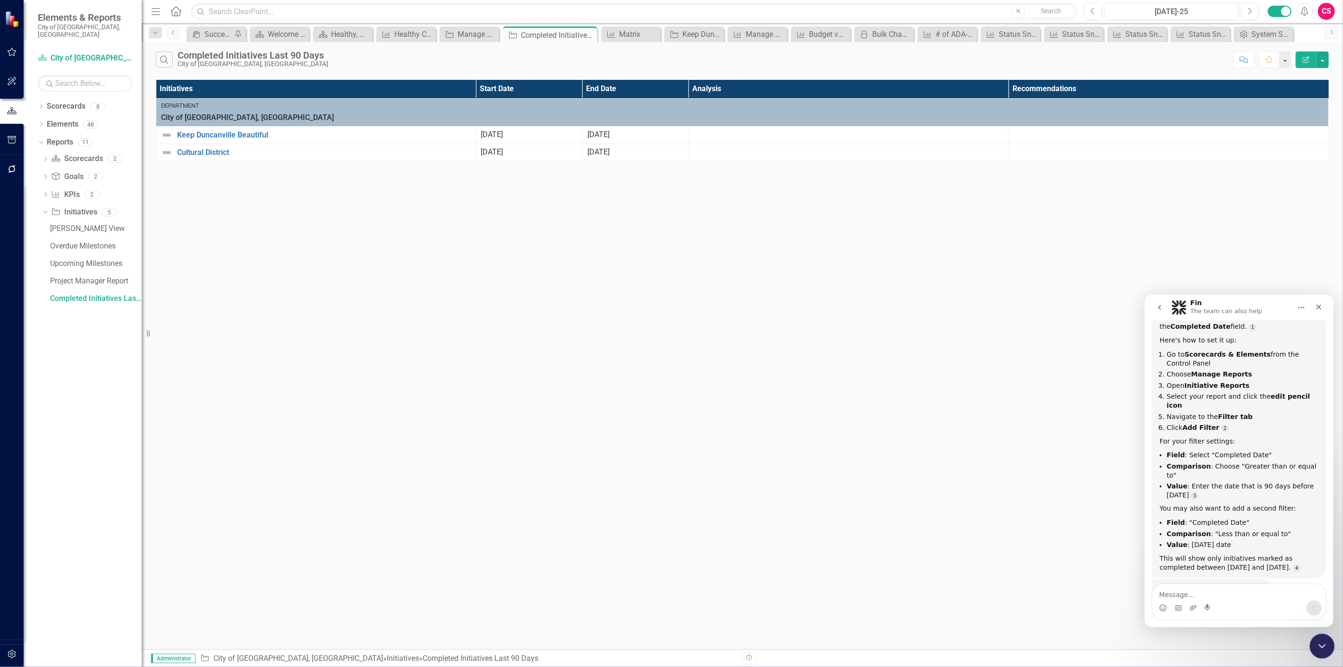
click at [1325, 649] on icon "Close Intercom Messenger" at bounding box center [1320, 644] width 11 height 11
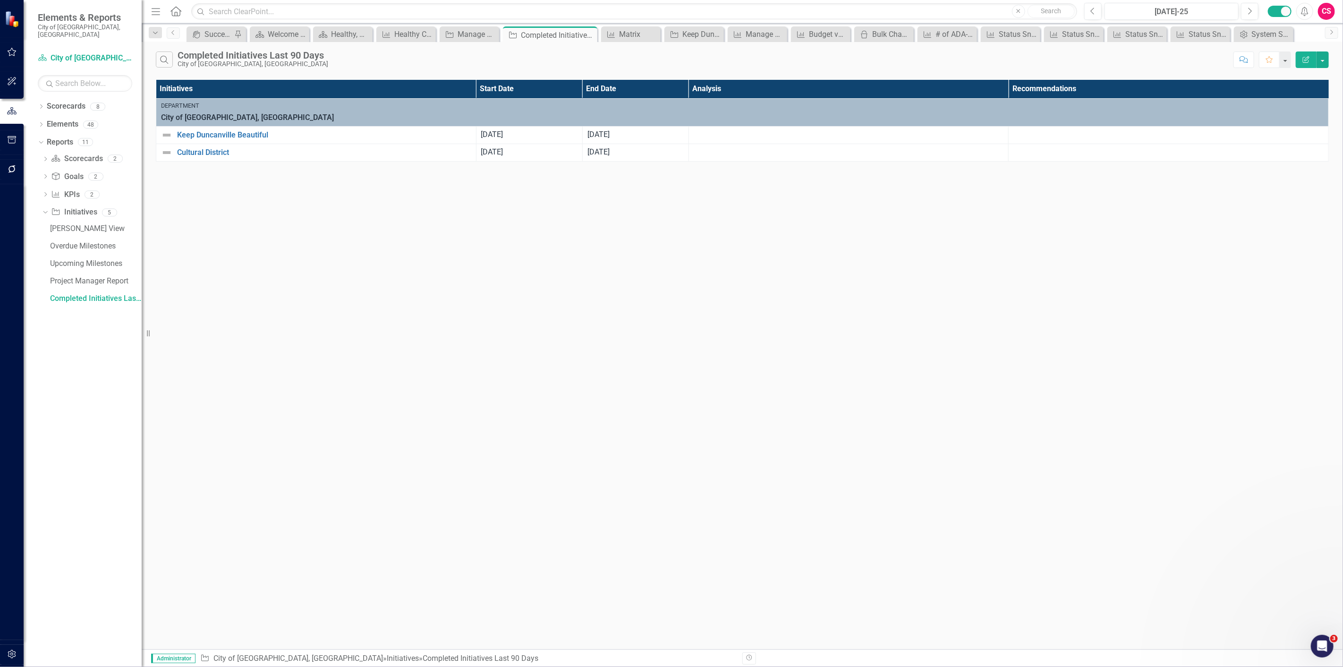
scroll to position [184, 0]
click at [1309, 60] on icon "Edit Report" at bounding box center [1305, 59] width 8 height 7
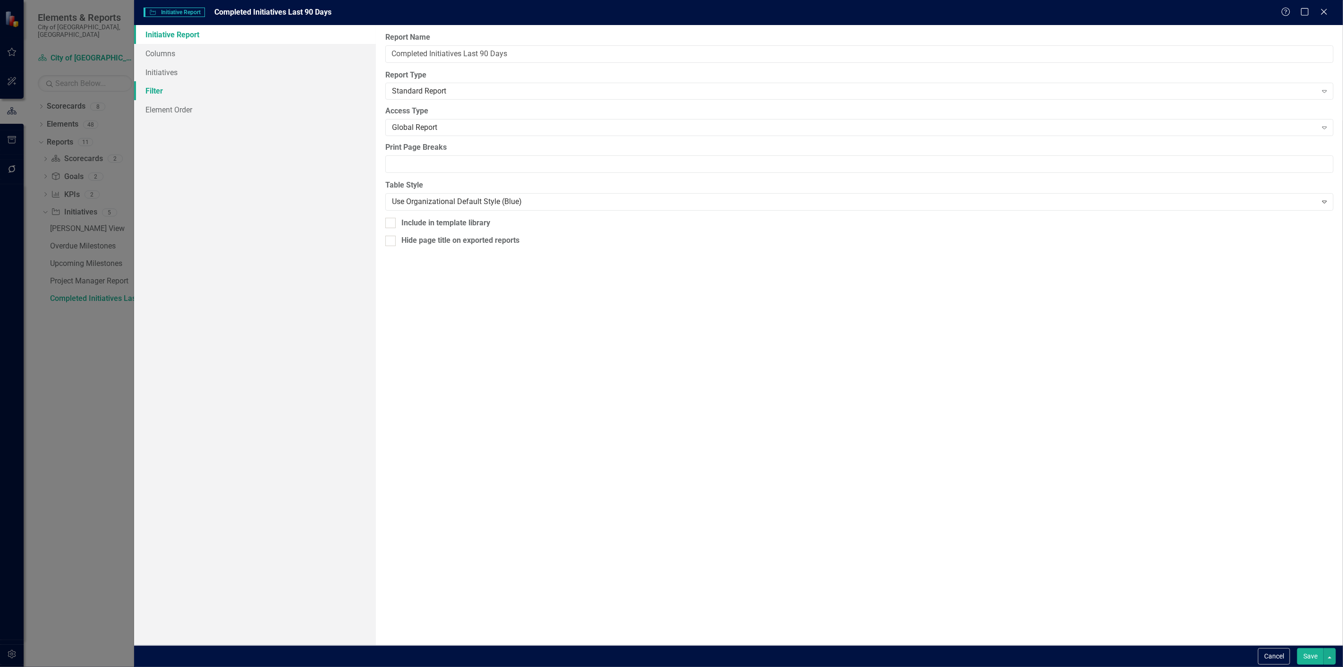
click at [220, 97] on link "Filter" at bounding box center [255, 90] width 242 height 19
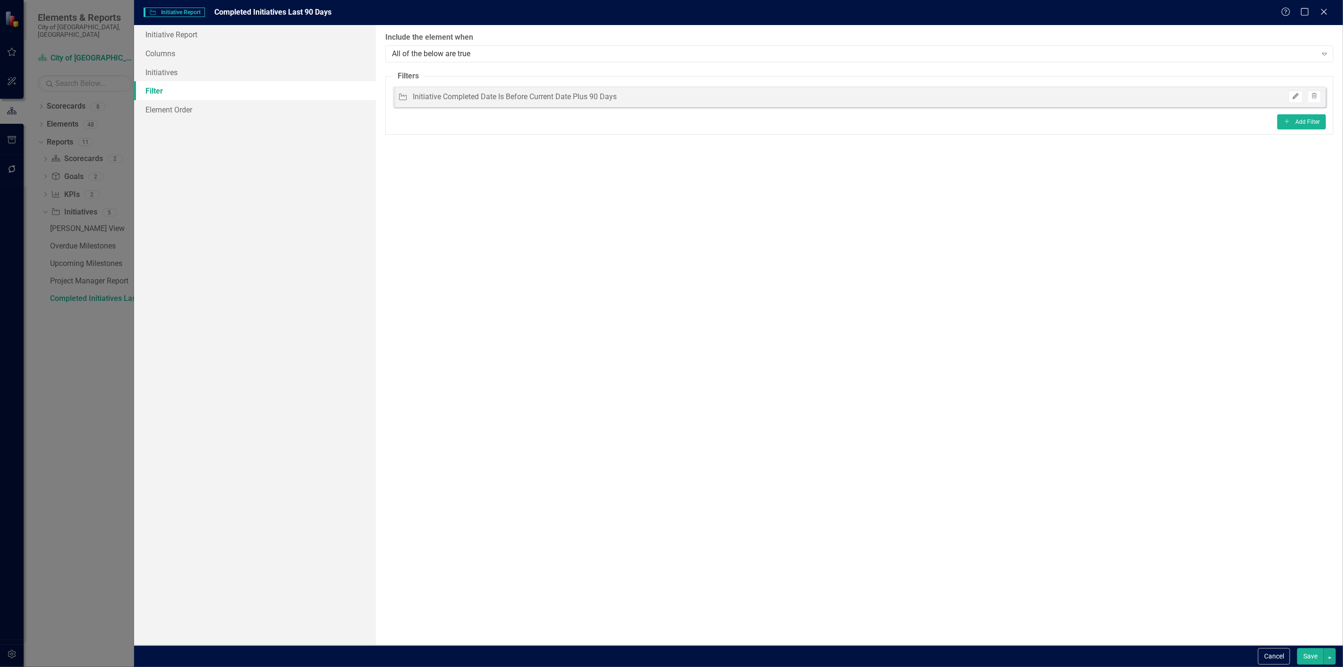
click at [1294, 94] on icon "Edit" at bounding box center [1295, 96] width 7 height 6
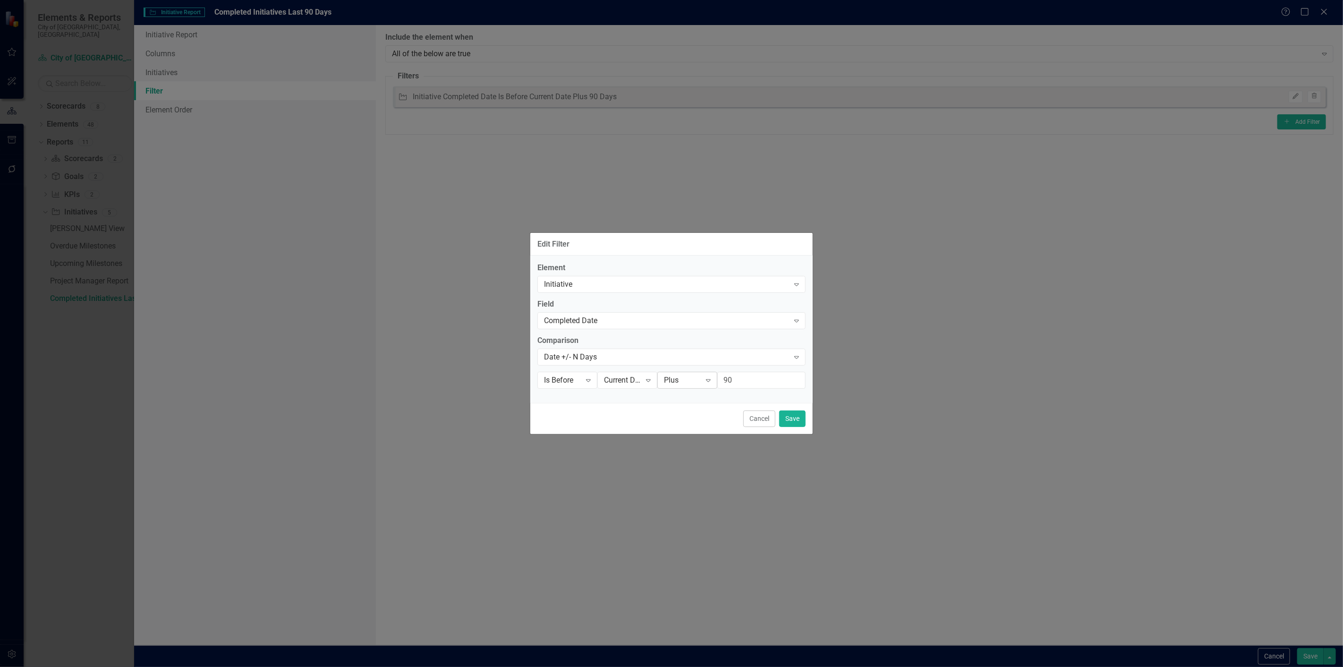
click at [688, 374] on div "Plus" at bounding box center [682, 379] width 37 height 11
click at [688, 404] on div "Minus" at bounding box center [697, 412] width 76 height 16
click at [787, 414] on button "Save" at bounding box center [792, 418] width 26 height 17
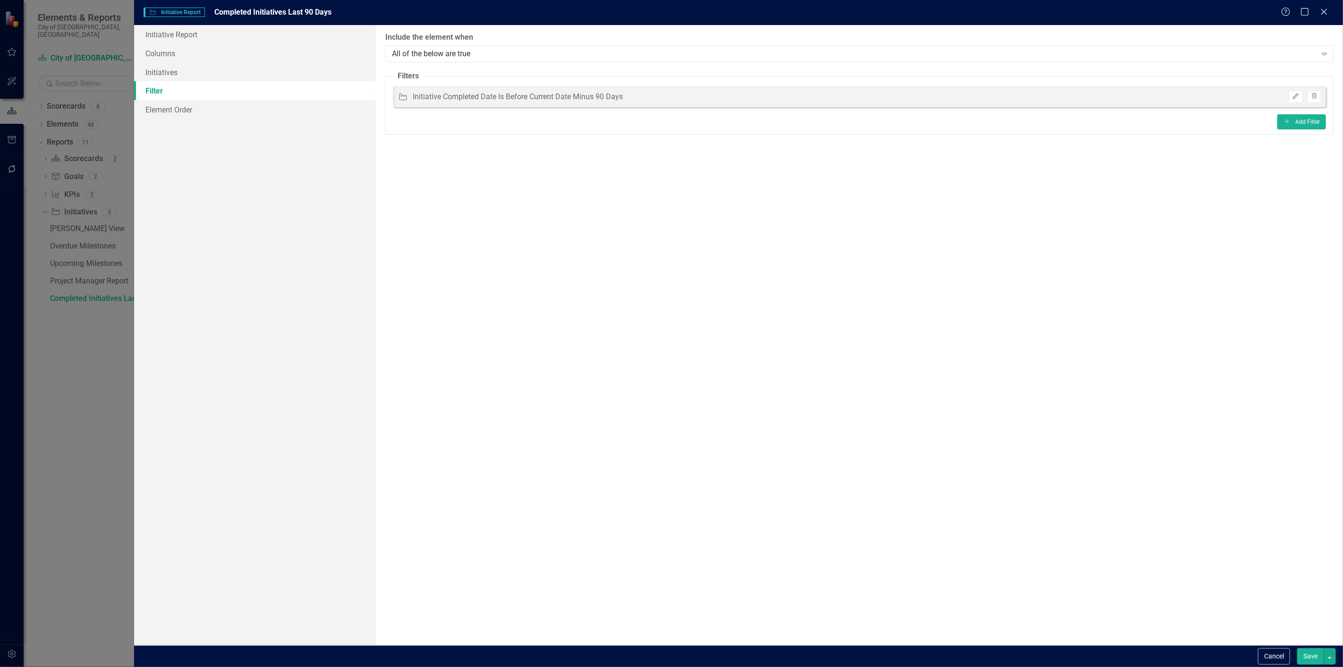
click at [1296, 130] on fieldset "Filters Initiative Initiative Completed Date Is Before Current Date Minus 90 Da…" at bounding box center [859, 103] width 948 height 64
click at [1279, 122] on button "Add Add Filter" at bounding box center [1301, 121] width 49 height 15
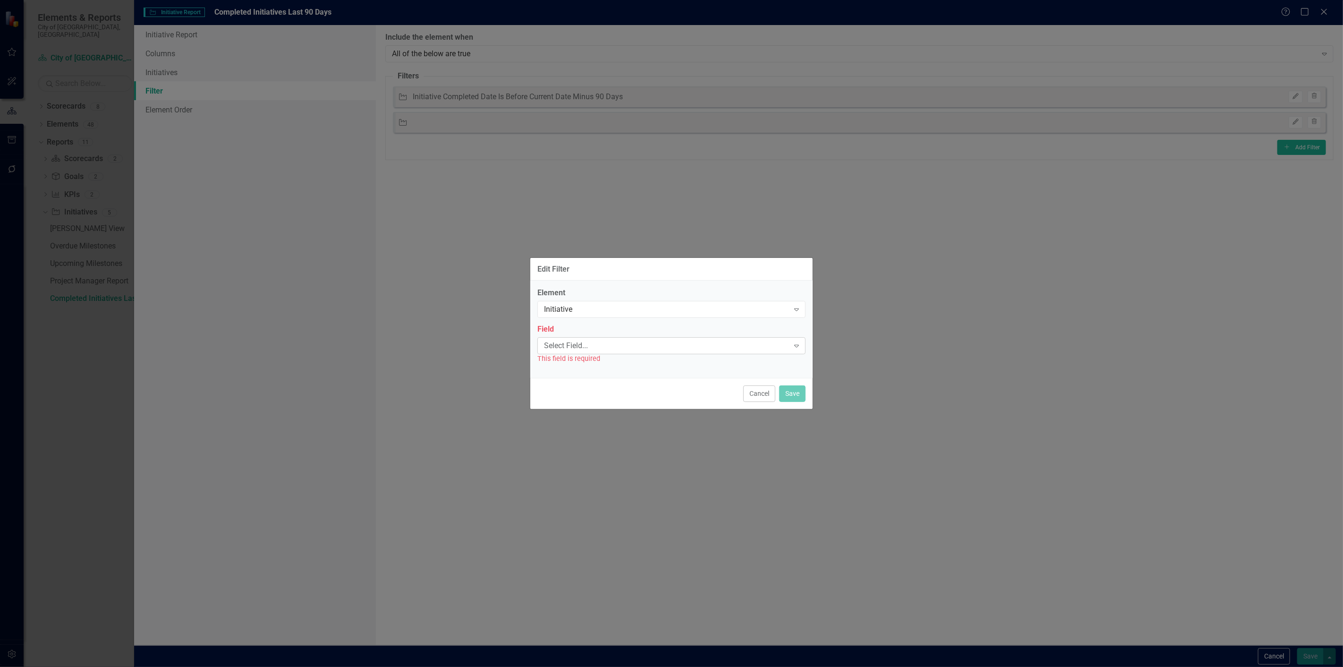
click at [636, 339] on div "Select Field... Expand" at bounding box center [671, 345] width 268 height 17
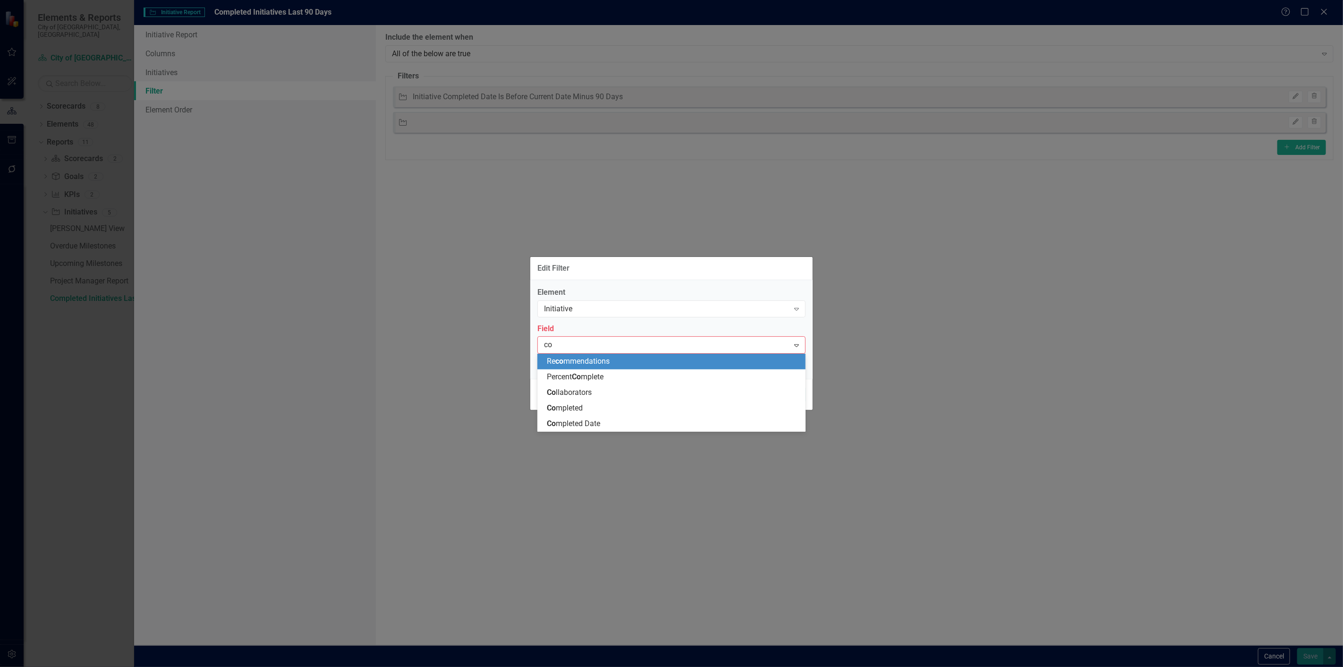
type input "com"
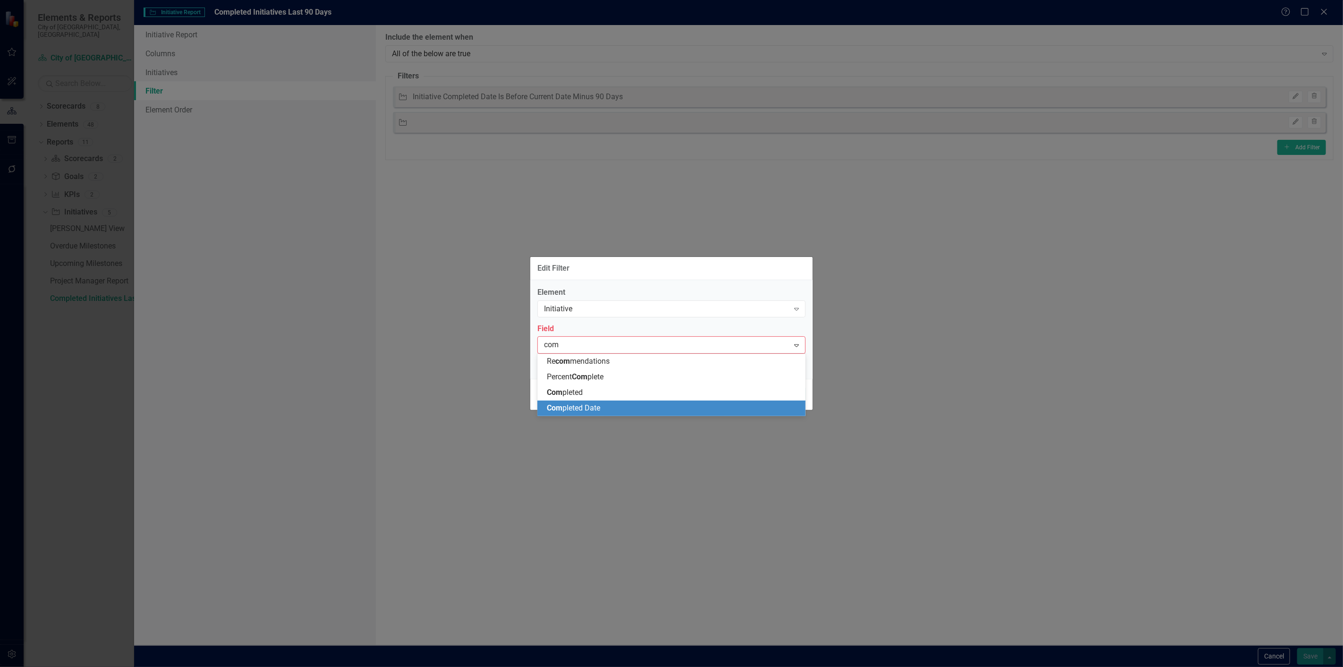
click at [607, 403] on div "Com pleted Date" at bounding box center [673, 408] width 253 height 11
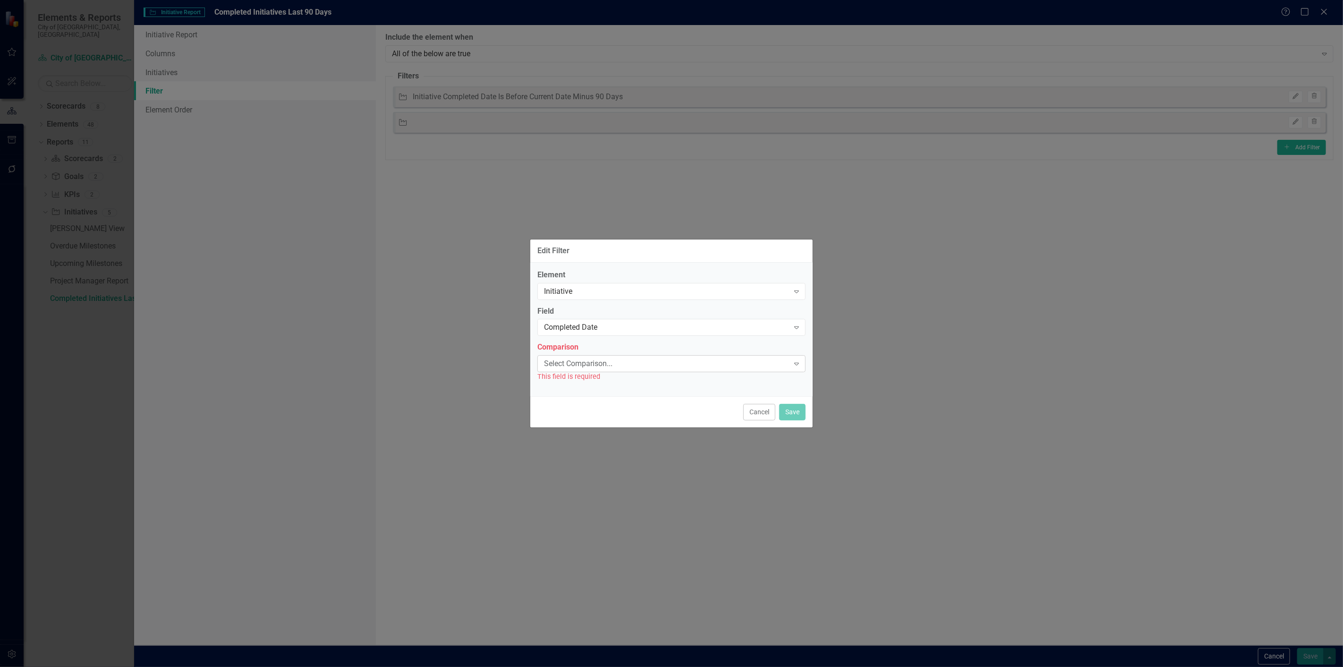
click at [607, 363] on div "Select Comparison..." at bounding box center [666, 363] width 245 height 11
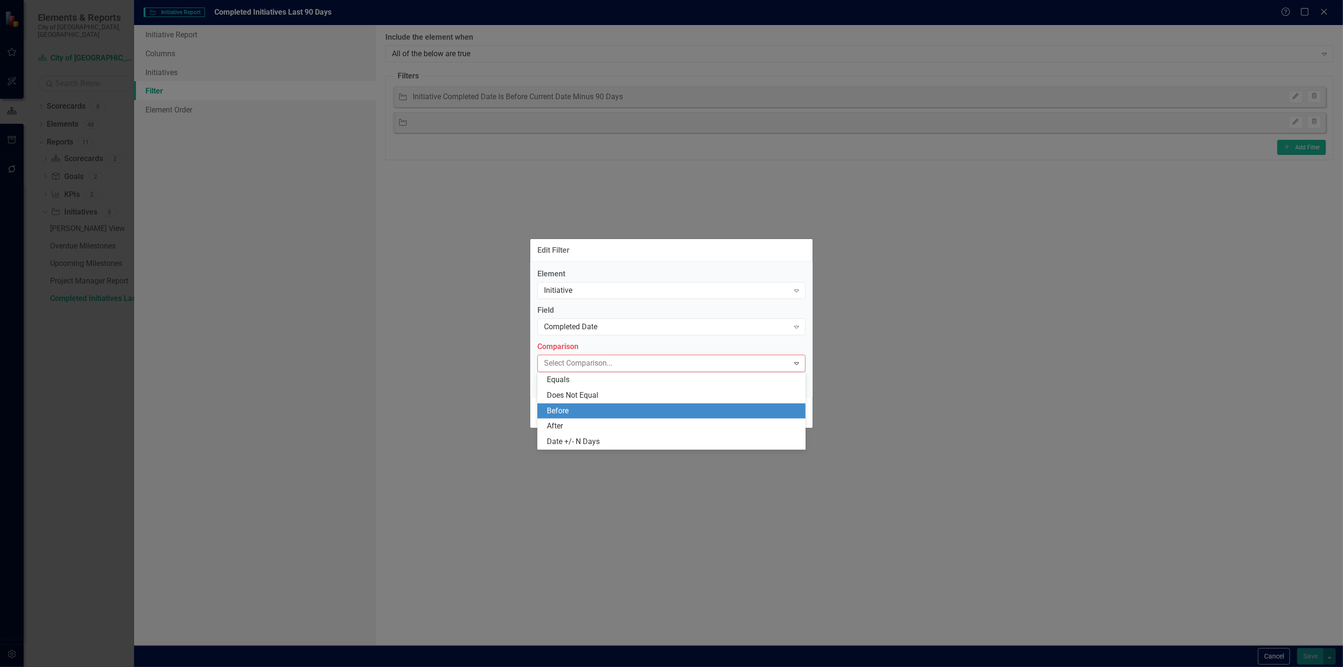
click at [578, 406] on div "Before" at bounding box center [673, 410] width 253 height 11
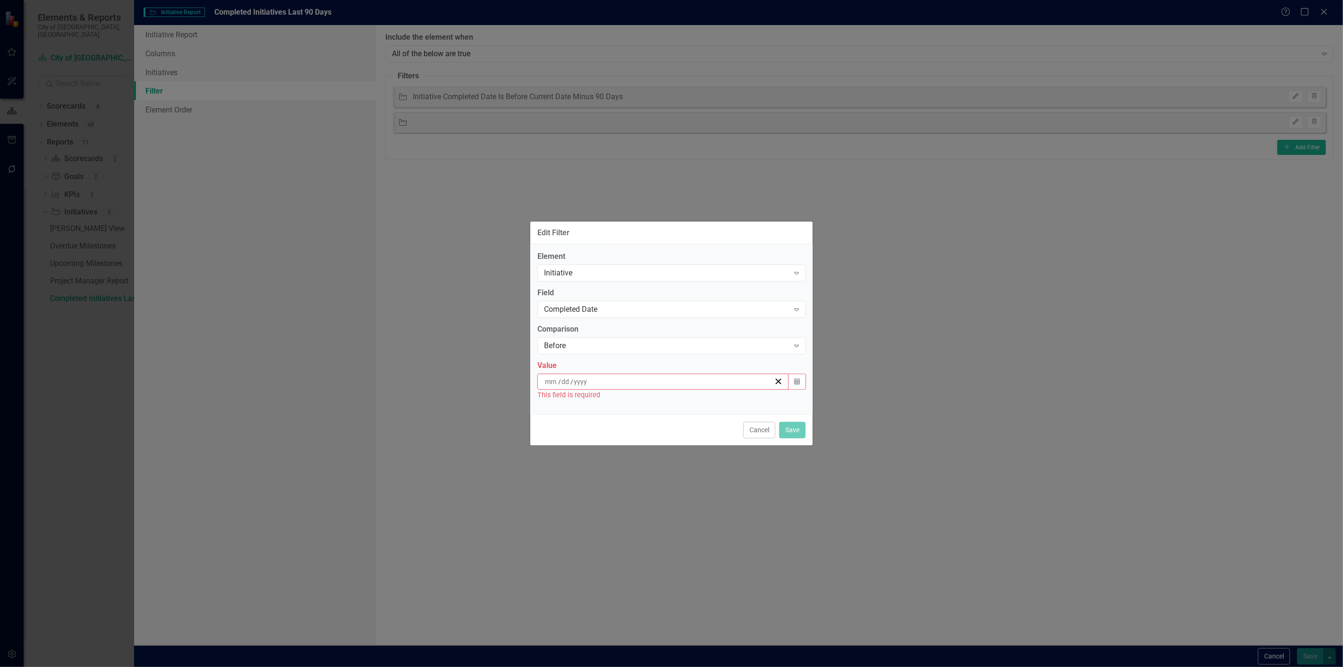
click at [583, 380] on input at bounding box center [580, 381] width 15 height 9
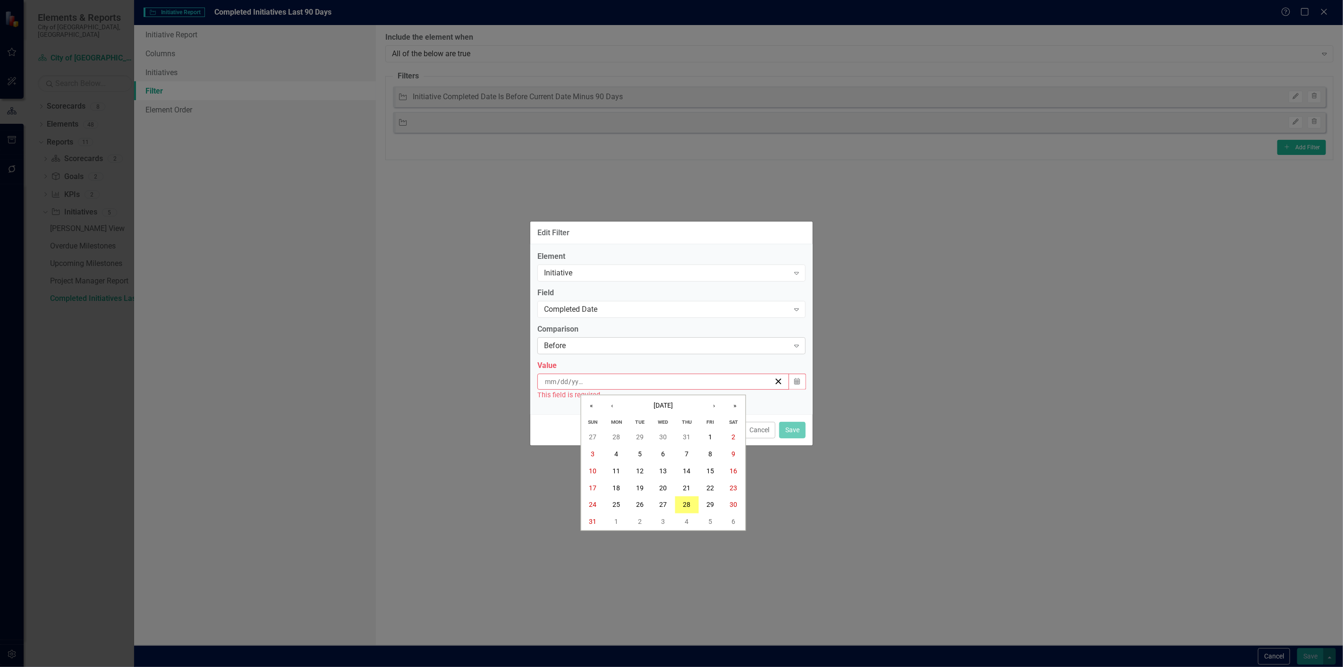
click at [576, 352] on div "Before Expand" at bounding box center [671, 345] width 268 height 17
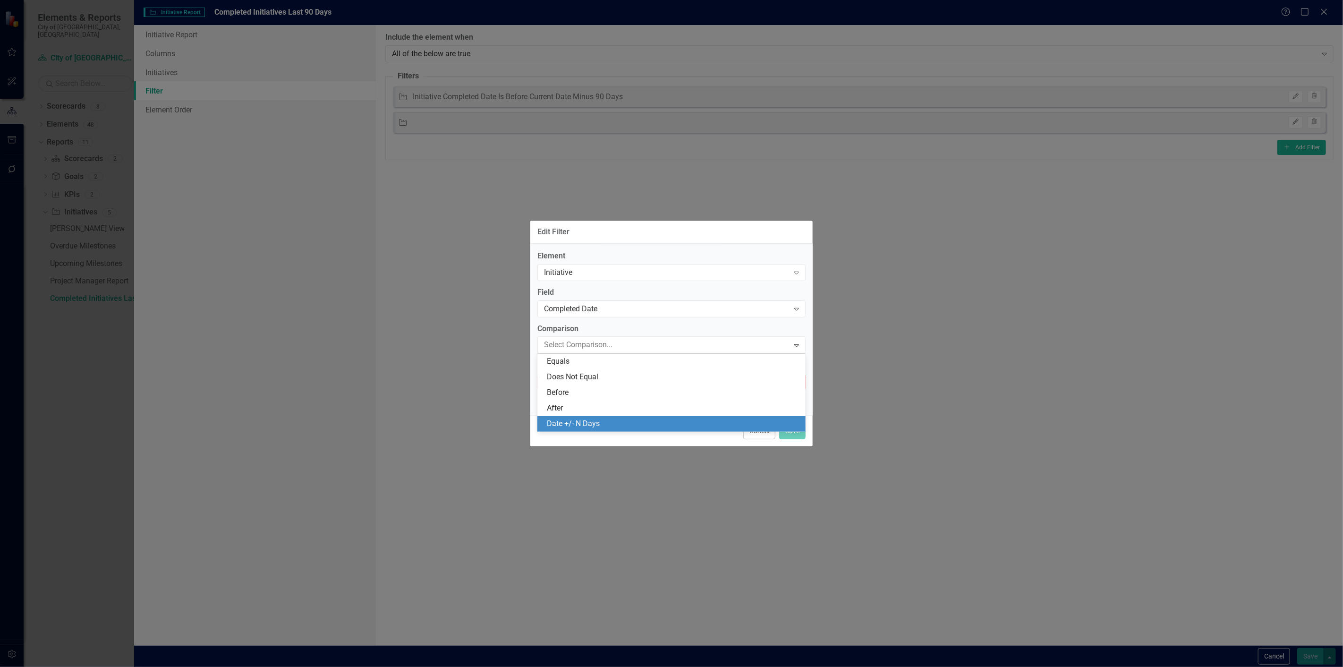
click at [574, 419] on div "Date +/- N Days" at bounding box center [673, 423] width 253 height 11
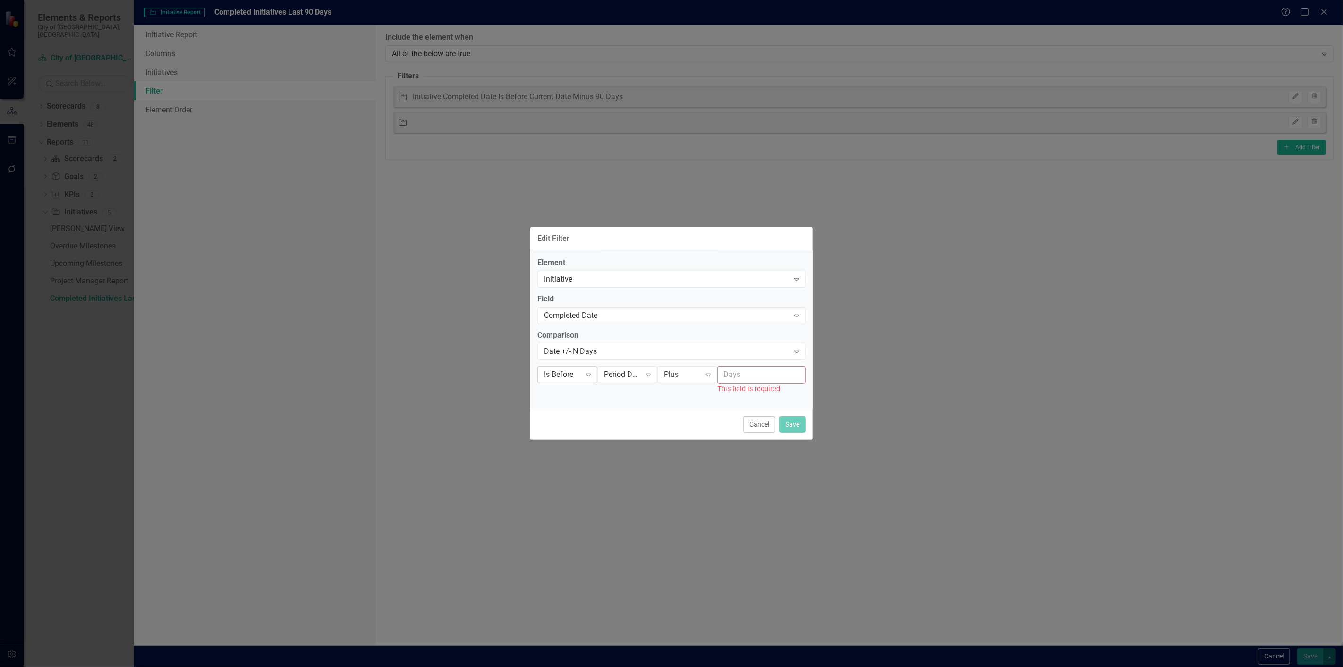
click at [586, 375] on icon "Expand" at bounding box center [587, 375] width 9 height 8
click at [626, 369] on div "Period Date" at bounding box center [622, 374] width 37 height 11
drag, startPoint x: 631, startPoint y: 395, endPoint x: 711, endPoint y: 385, distance: 81.3
click at [631, 394] on div "Current Date" at bounding box center [638, 391] width 60 height 11
click at [710, 376] on icon "Expand" at bounding box center [707, 375] width 9 height 8
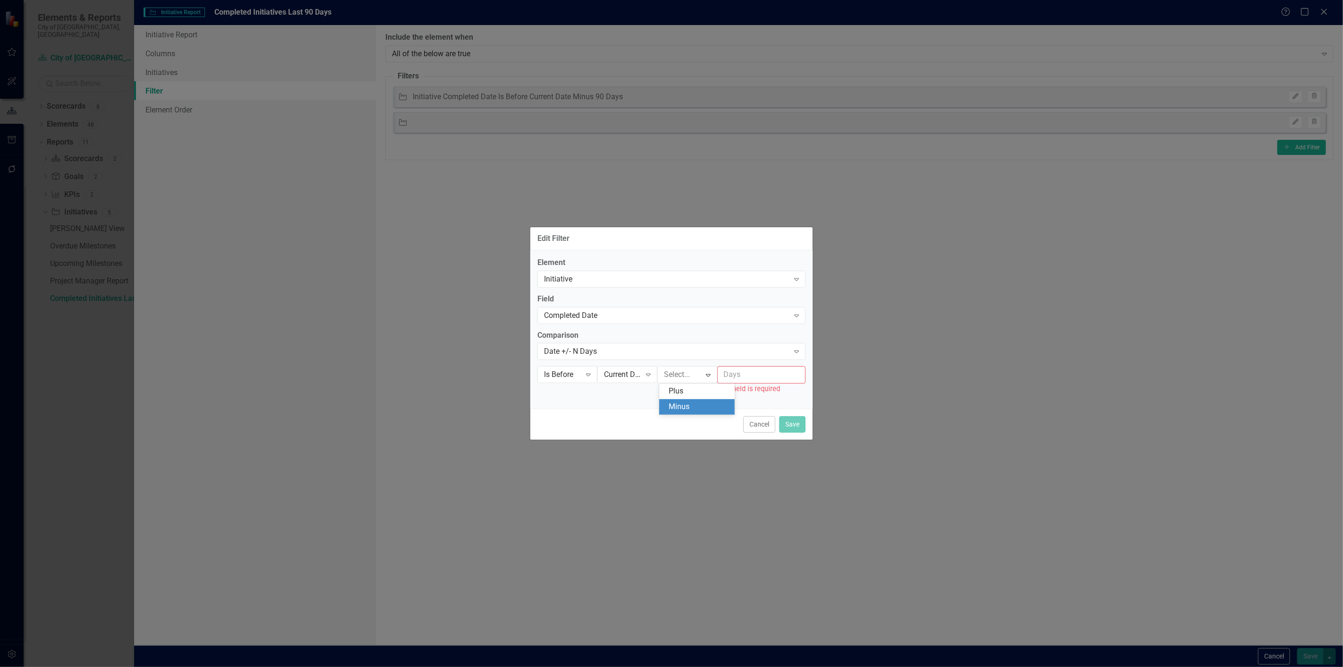
click at [701, 401] on div "Minus" at bounding box center [698, 406] width 60 height 11
click at [739, 376] on input "number" at bounding box center [761, 374] width 88 height 17
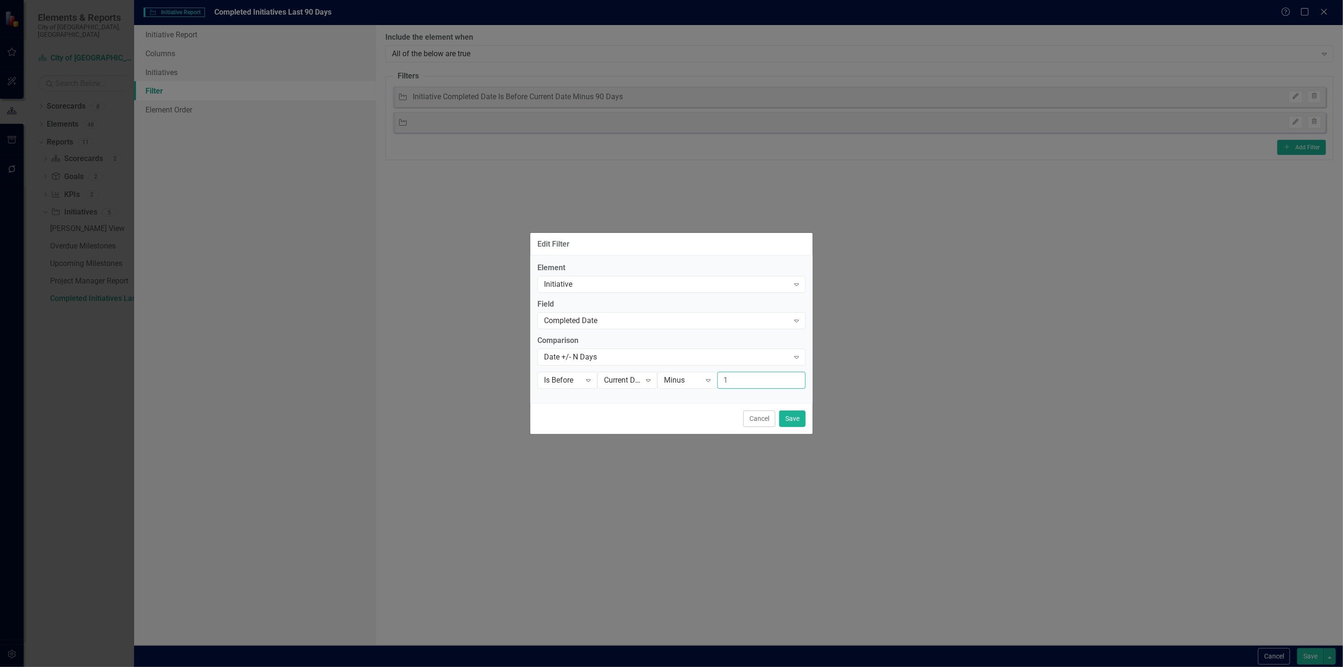
type input "1"
click at [795, 428] on div "Cancel Save" at bounding box center [671, 418] width 282 height 31
click at [796, 422] on button "Save" at bounding box center [792, 418] width 26 height 17
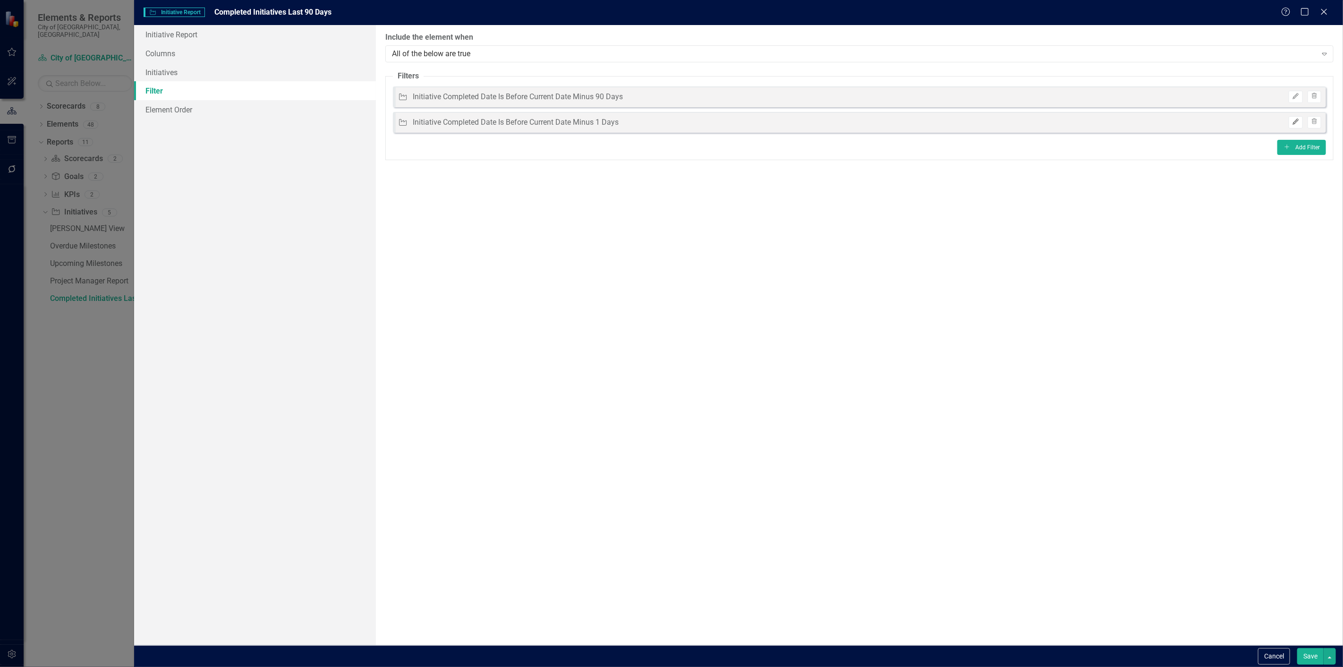
click at [1300, 125] on button "Edit" at bounding box center [1295, 122] width 14 height 12
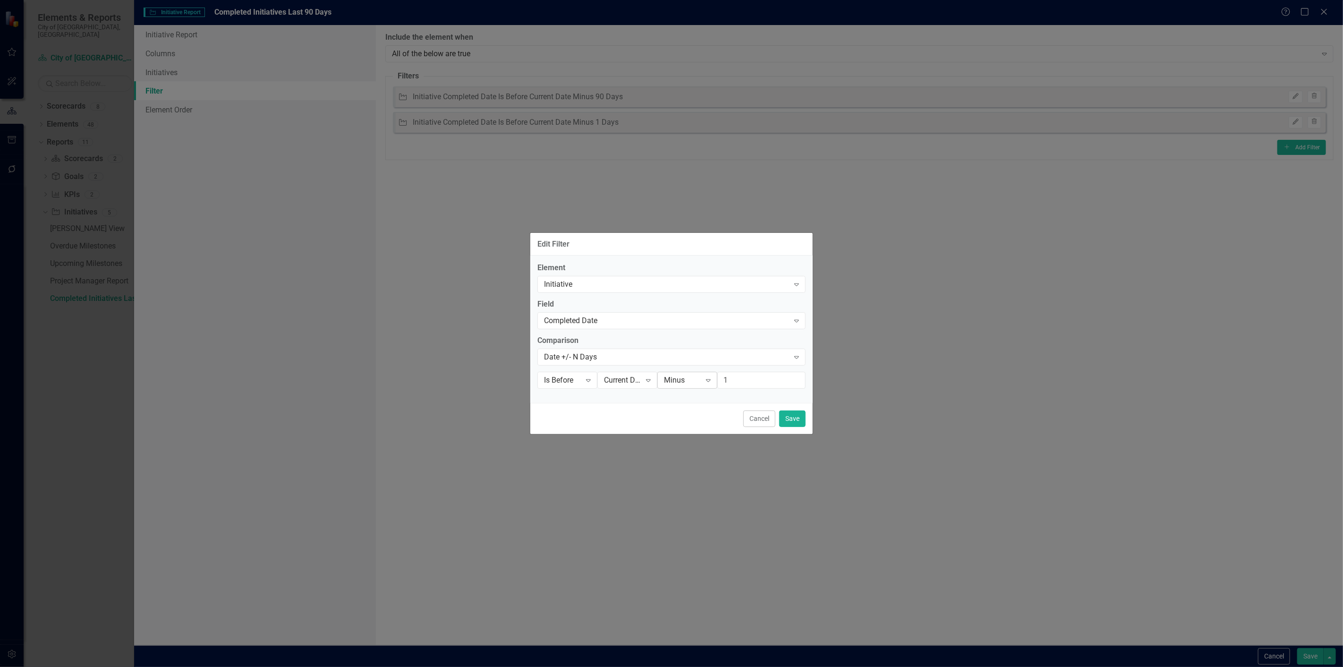
click at [683, 375] on div "Minus" at bounding box center [682, 379] width 37 height 11
click at [691, 398] on div "Plus" at bounding box center [698, 396] width 60 height 11
drag, startPoint x: 794, startPoint y: 418, endPoint x: 1130, endPoint y: 502, distance: 346.6
click at [794, 418] on button "Save" at bounding box center [792, 418] width 26 height 17
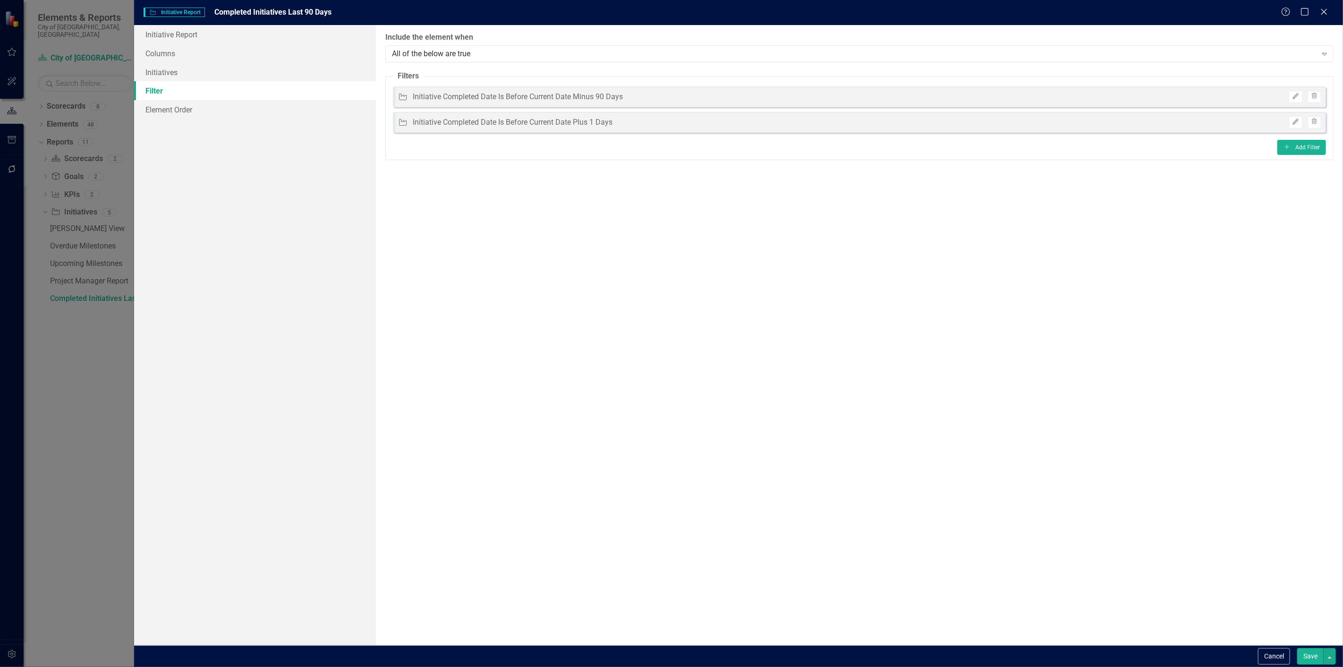
click at [1316, 658] on button "Save" at bounding box center [1310, 656] width 26 height 17
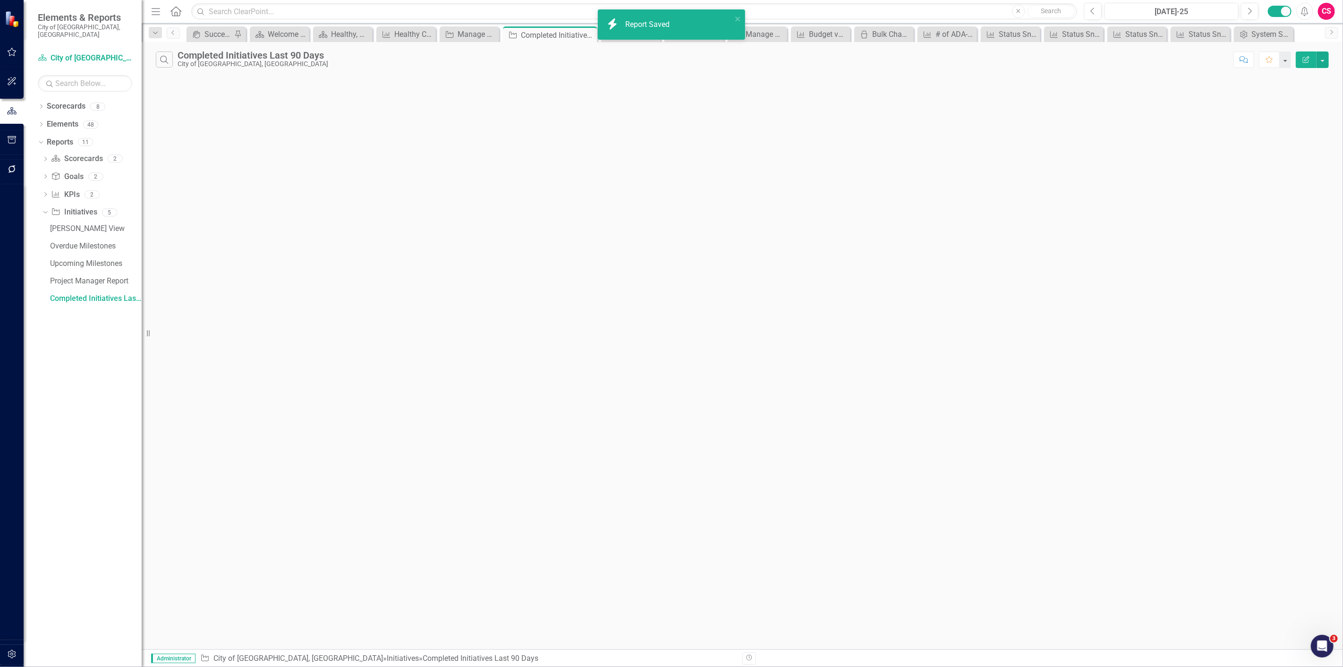
click at [1309, 57] on button "Edit Report" at bounding box center [1305, 59] width 21 height 17
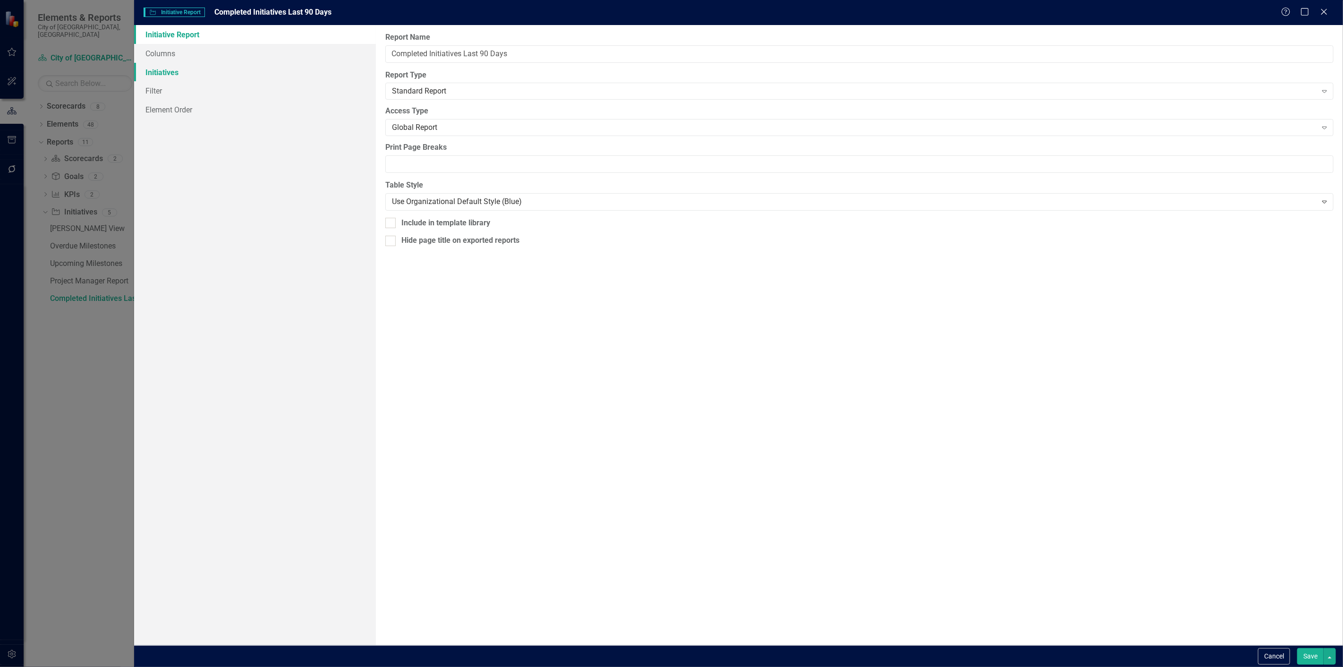
click at [261, 81] on link "Initiatives" at bounding box center [255, 72] width 242 height 19
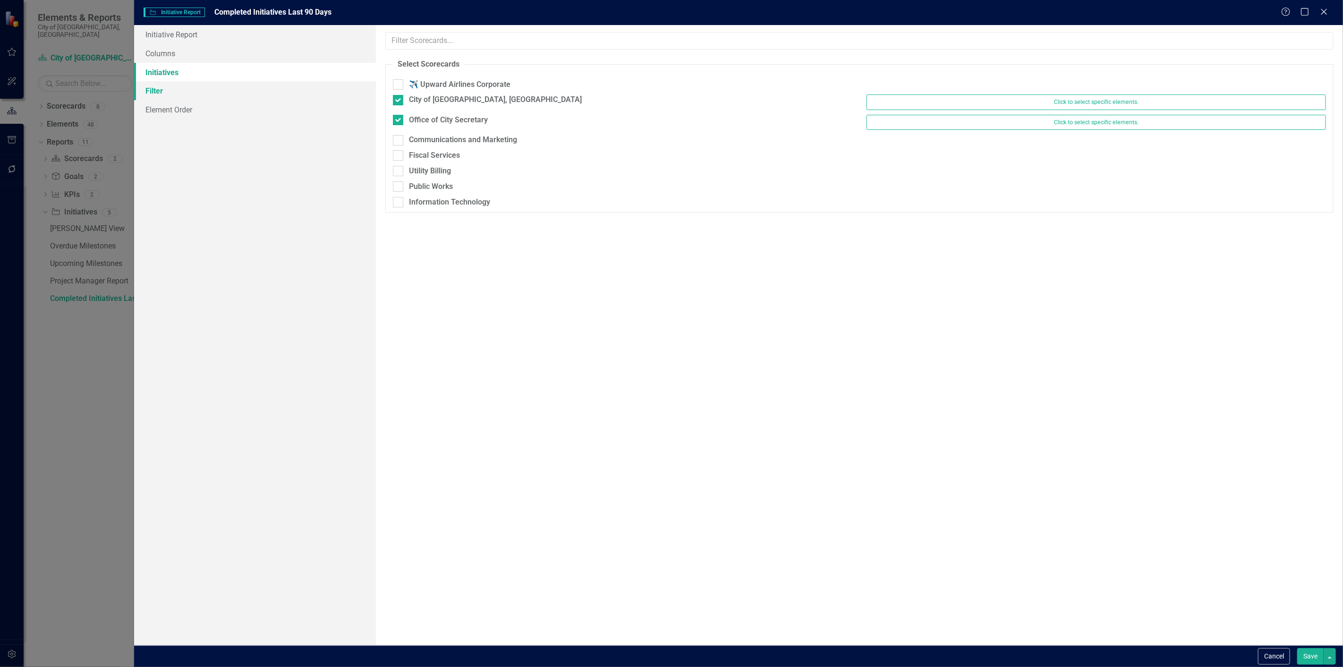
click at [257, 95] on link "Filter" at bounding box center [255, 90] width 242 height 19
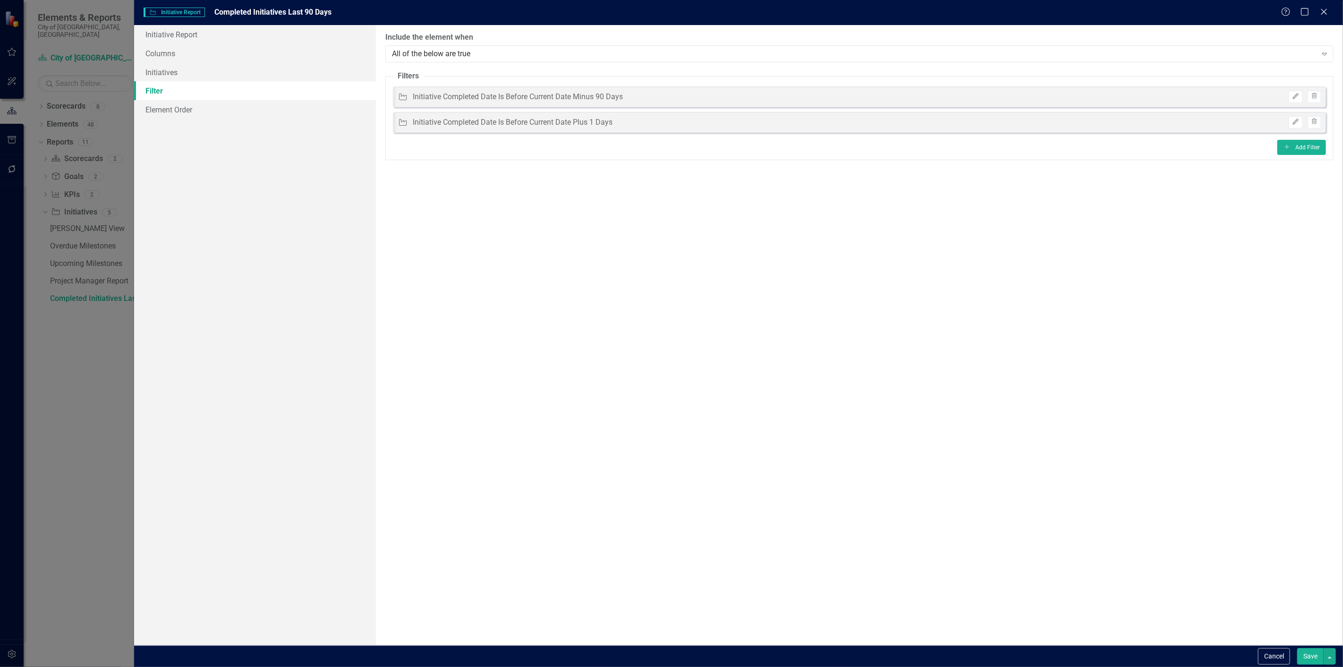
click at [1306, 659] on button "Save" at bounding box center [1310, 656] width 26 height 17
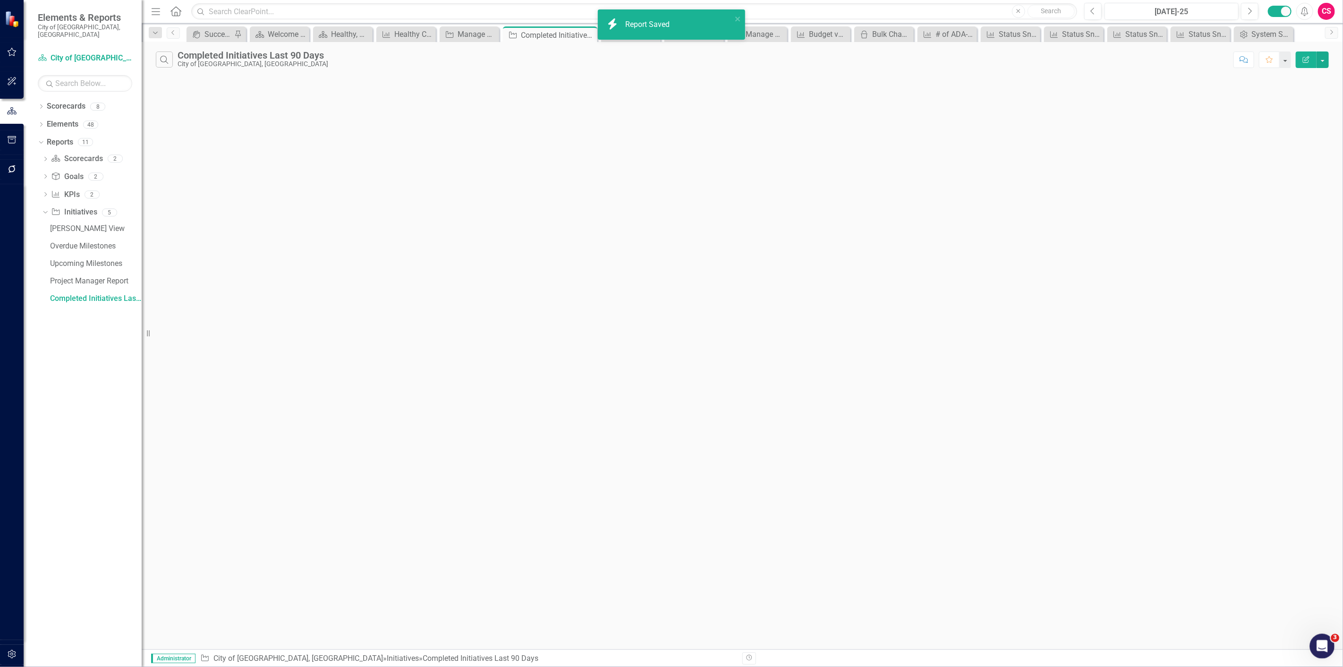
click at [1314, 652] on div "Open Intercom Messenger" at bounding box center [1320, 644] width 31 height 31
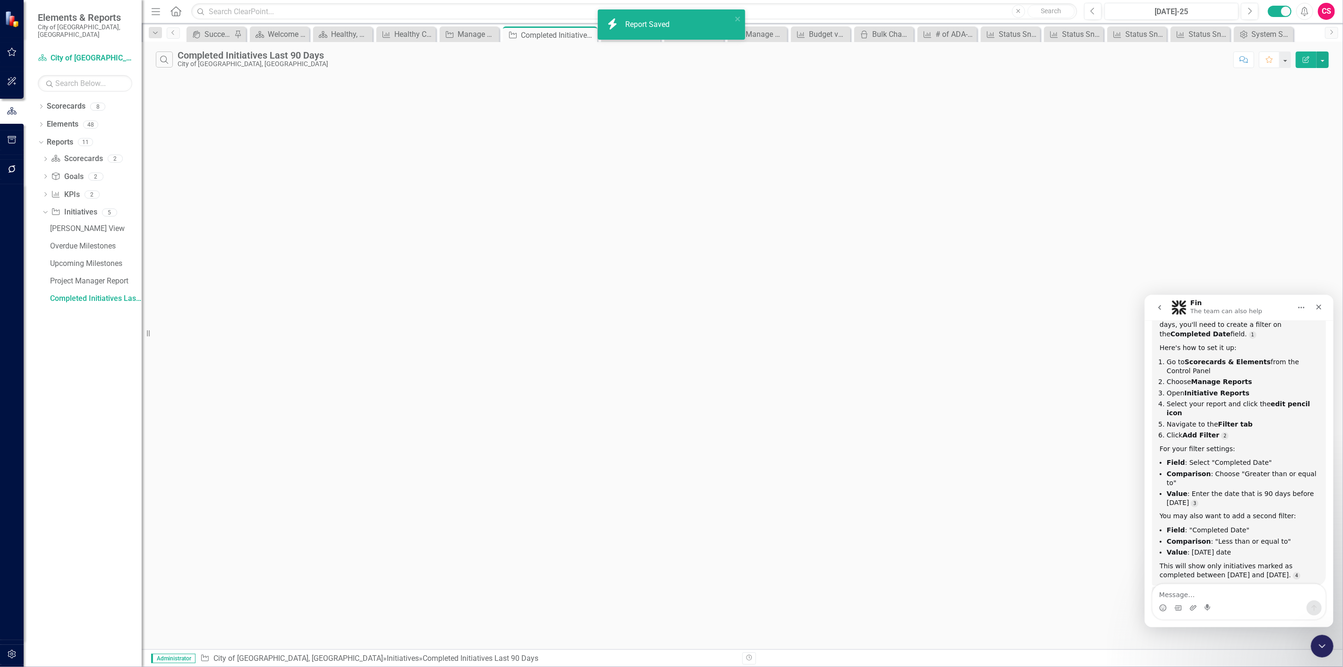
scroll to position [185, 0]
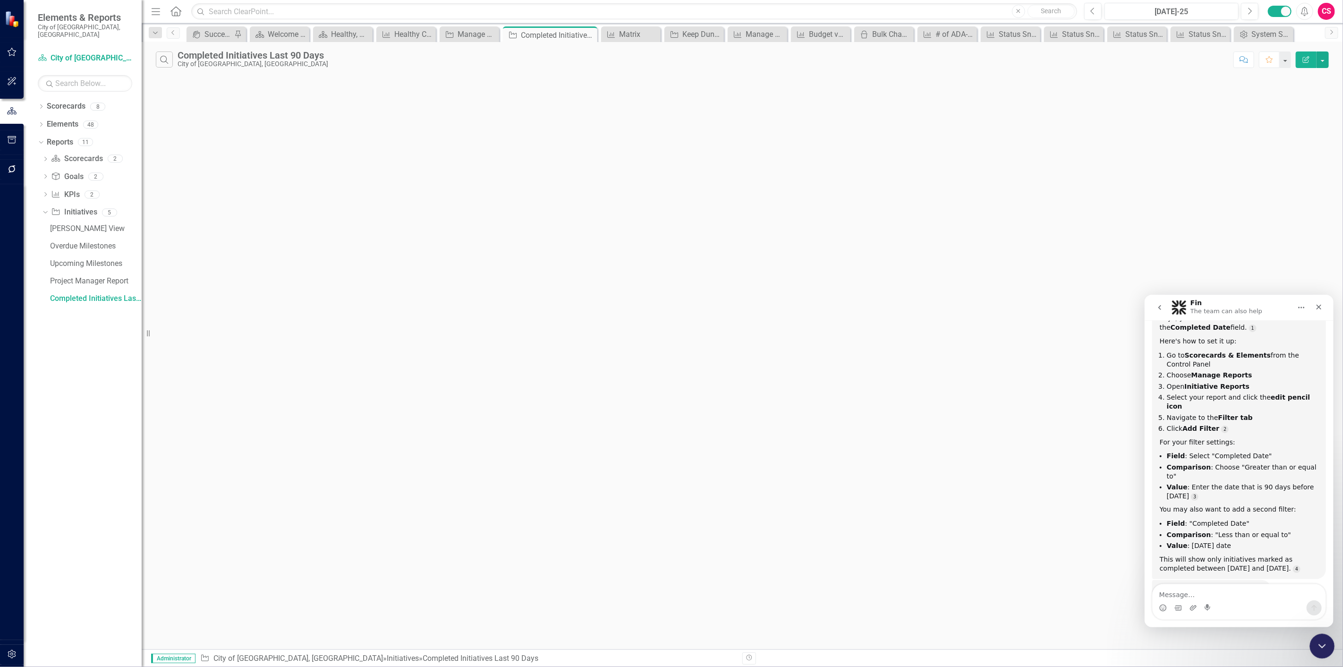
click at [1318, 654] on div "Close Intercom Messenger" at bounding box center [1320, 644] width 23 height 23
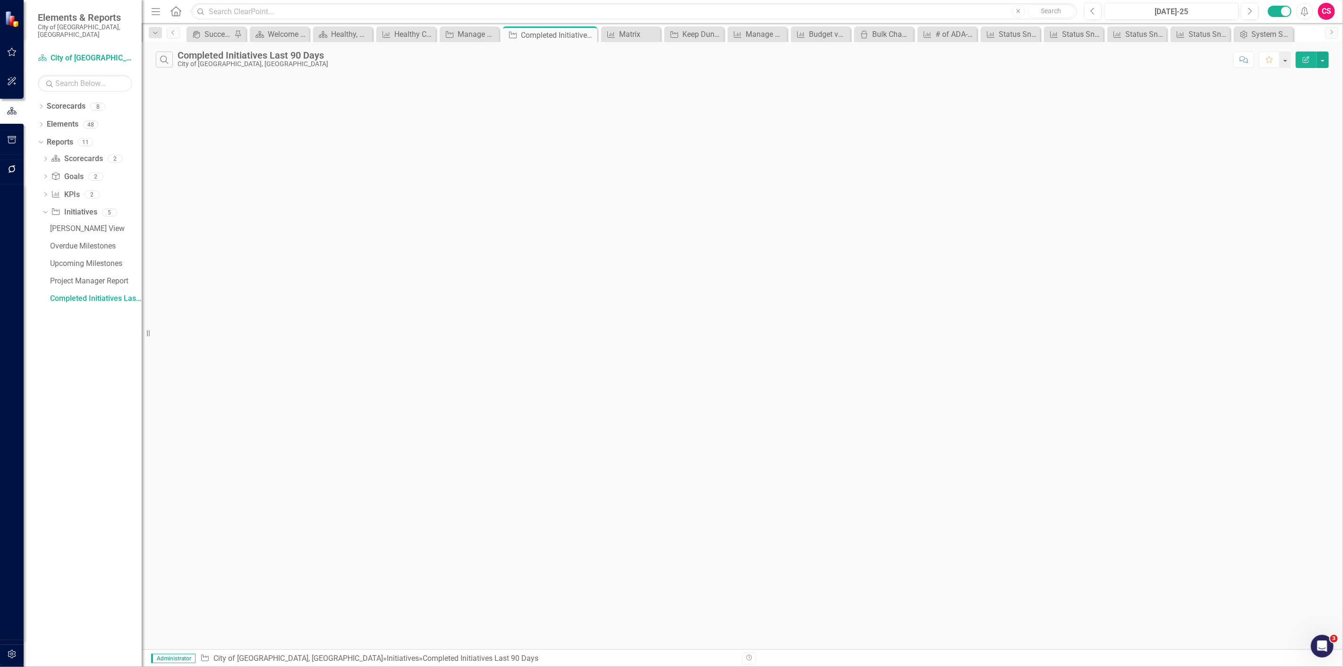
click at [1304, 68] on div "Search Completed Initiatives Last 90 Days City of Duncanville, TX Comment Favor…" at bounding box center [742, 57] width 1201 height 31
click at [1303, 62] on icon "Edit Report" at bounding box center [1305, 59] width 8 height 7
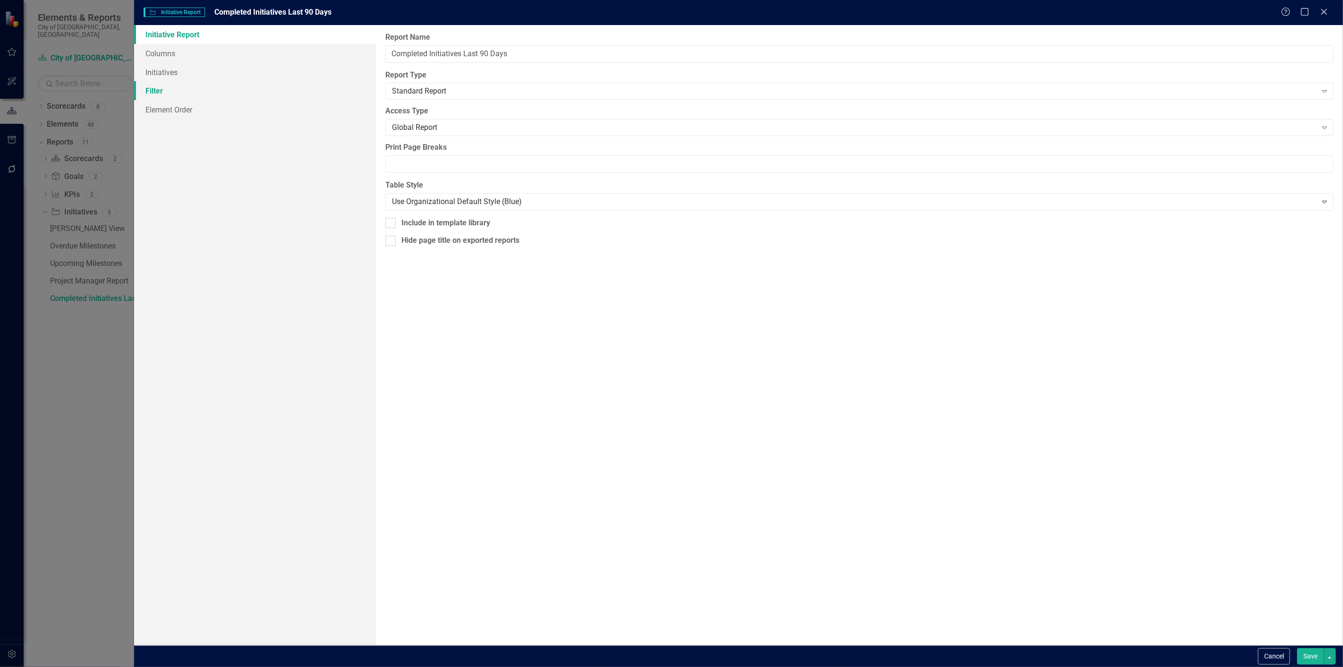
click at [195, 87] on link "Filter" at bounding box center [255, 90] width 242 height 19
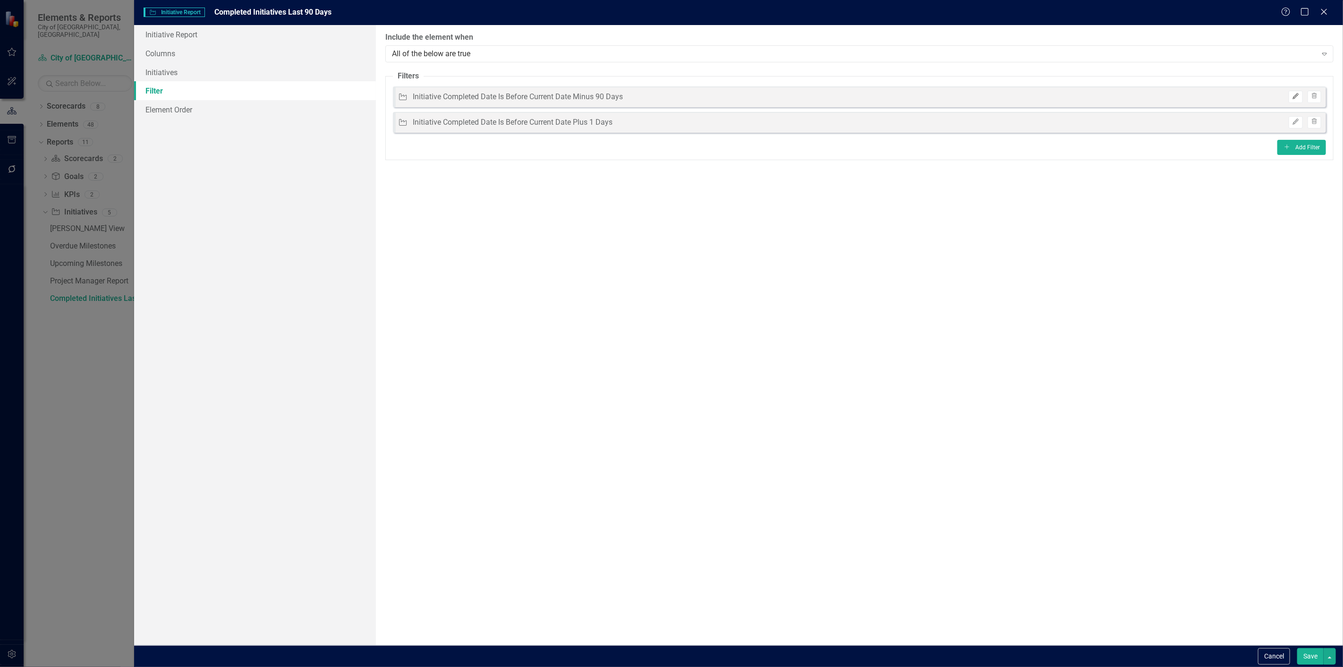
click at [1296, 99] on button "Edit" at bounding box center [1295, 97] width 14 height 12
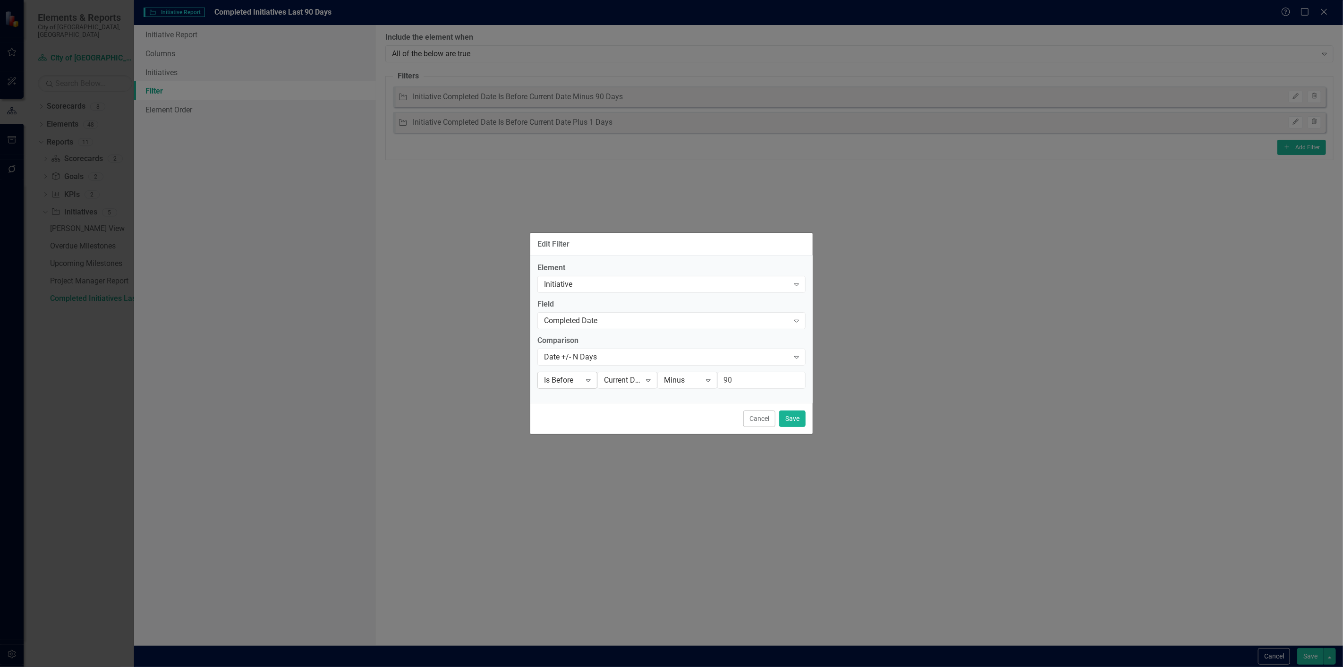
click at [581, 382] on div "Is Before" at bounding box center [562, 379] width 37 height 11
click at [575, 394] on div "Is After" at bounding box center [577, 396] width 60 height 11
click at [789, 416] on button "Save" at bounding box center [792, 418] width 26 height 17
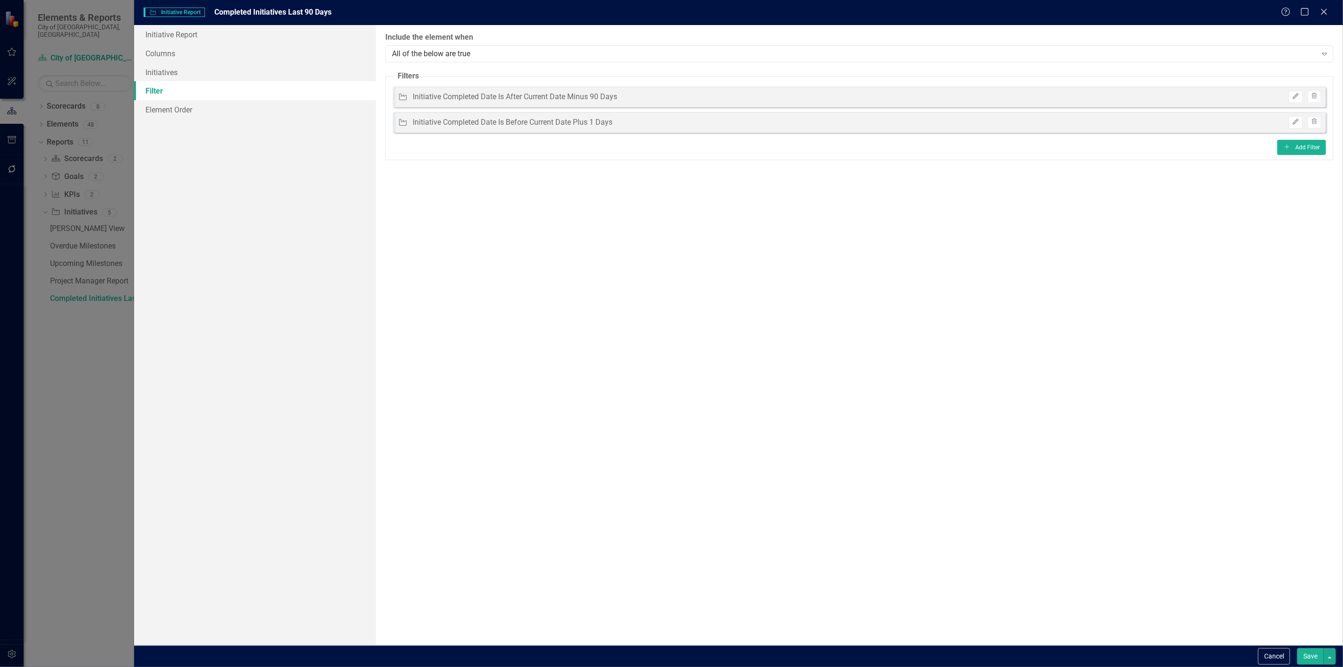
click at [1299, 651] on button "Save" at bounding box center [1310, 656] width 26 height 17
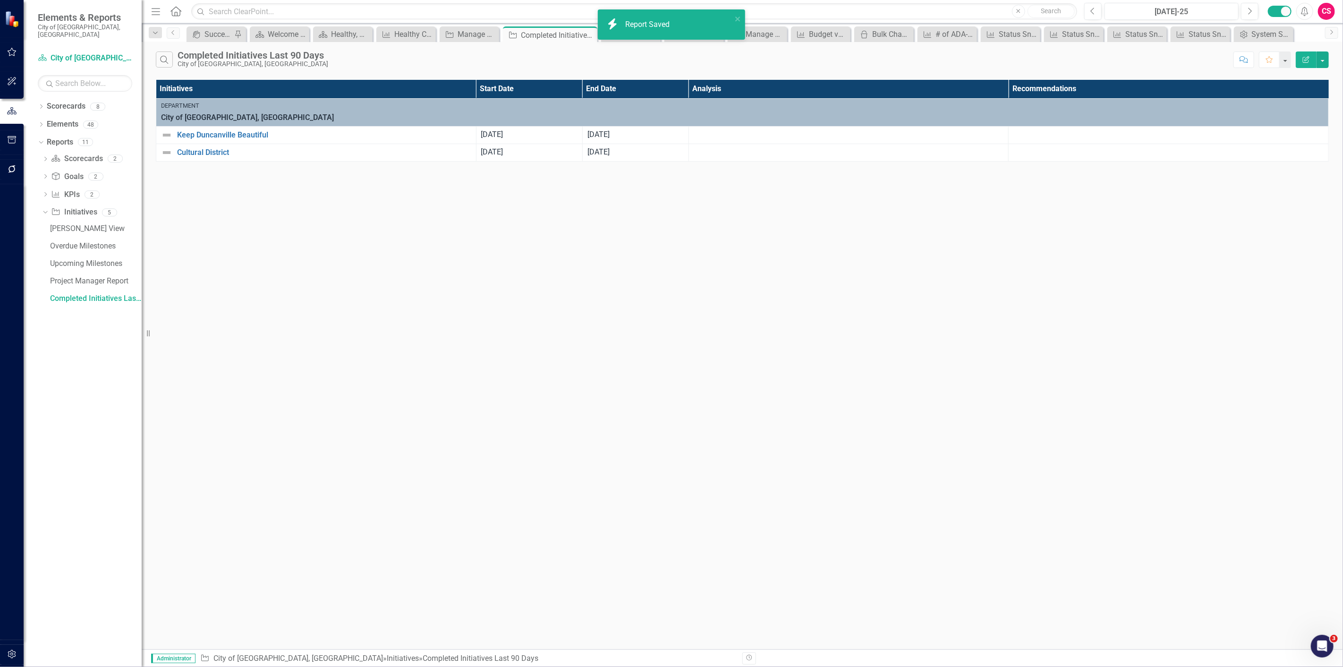
click at [1306, 63] on button "Edit Report" at bounding box center [1305, 59] width 21 height 17
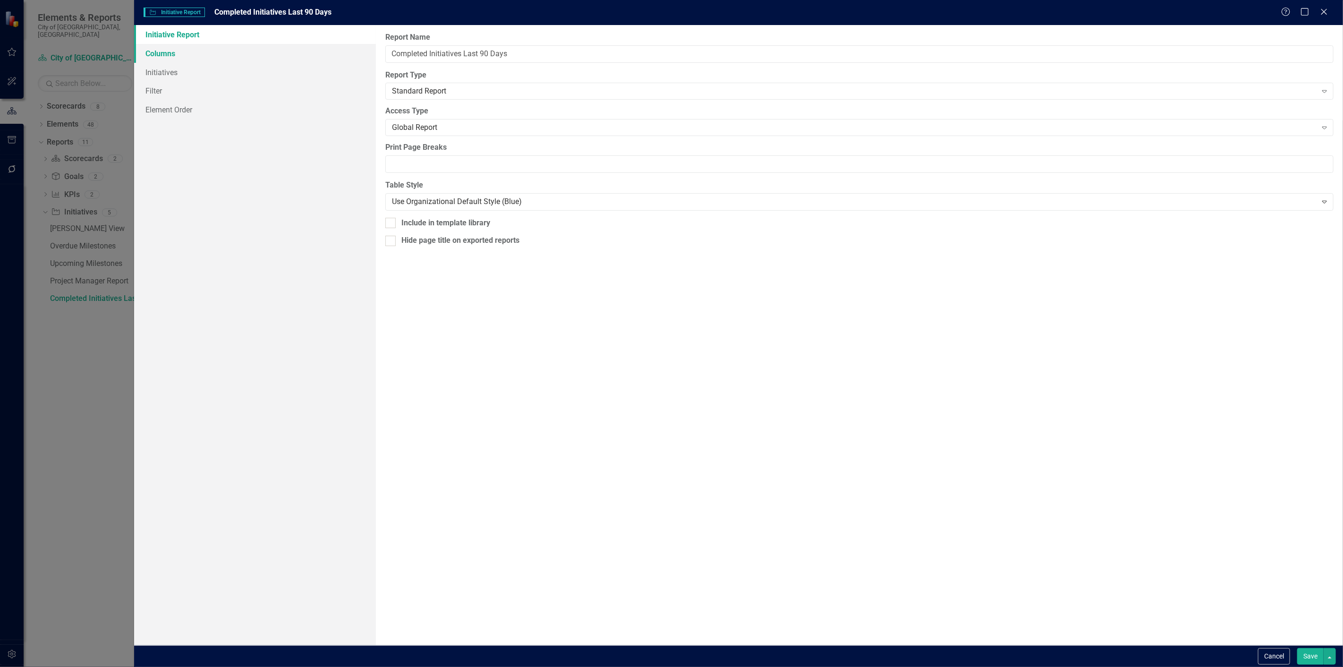
click at [223, 62] on link "Columns" at bounding box center [255, 53] width 242 height 19
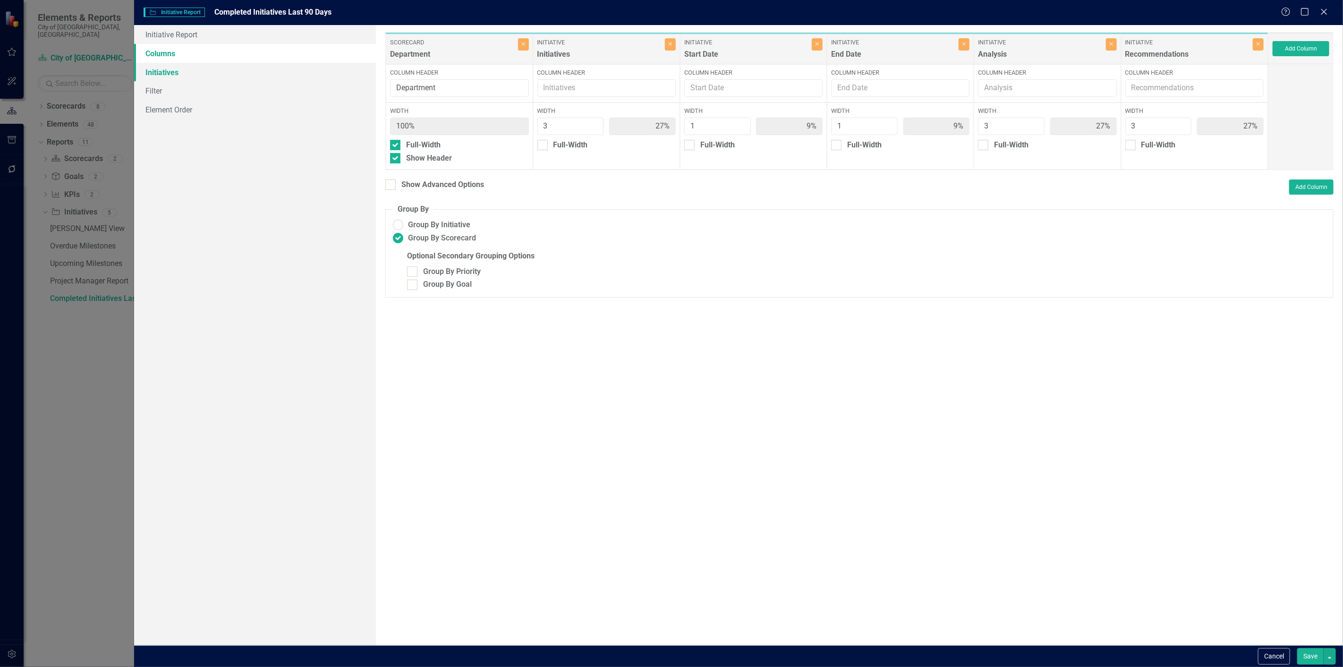
click at [222, 76] on link "Initiatives" at bounding box center [255, 72] width 242 height 19
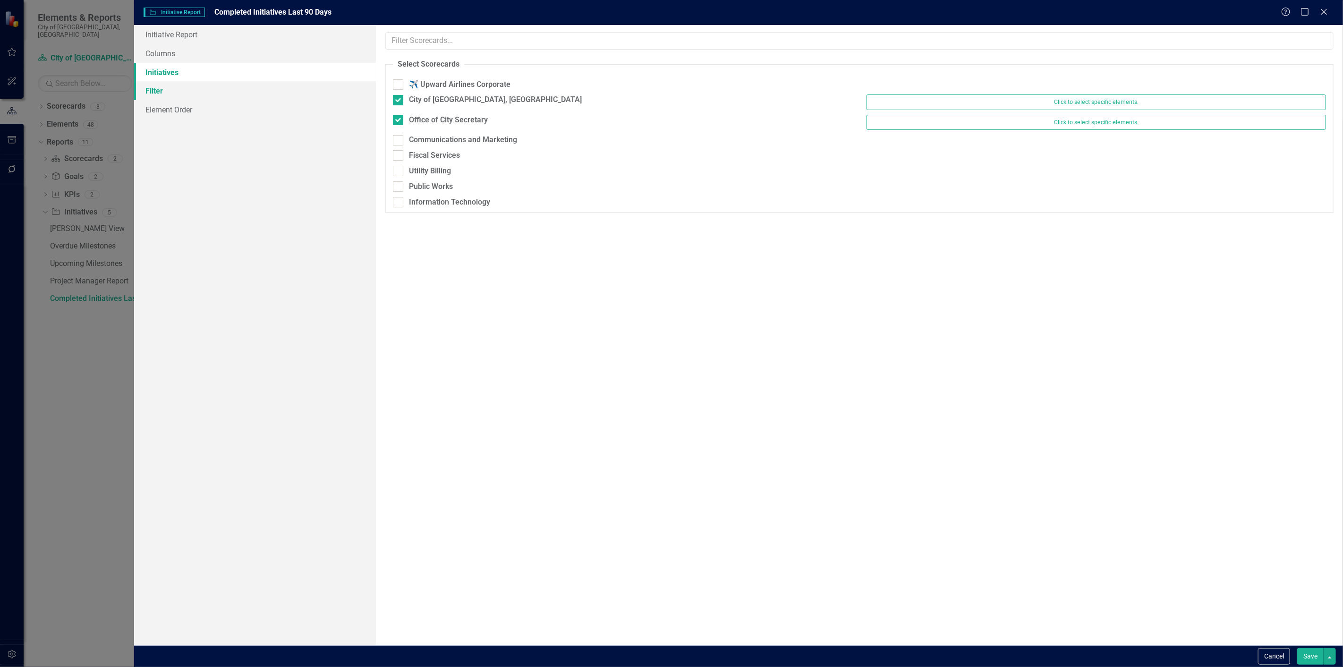
click at [213, 84] on link "Filter" at bounding box center [255, 90] width 242 height 19
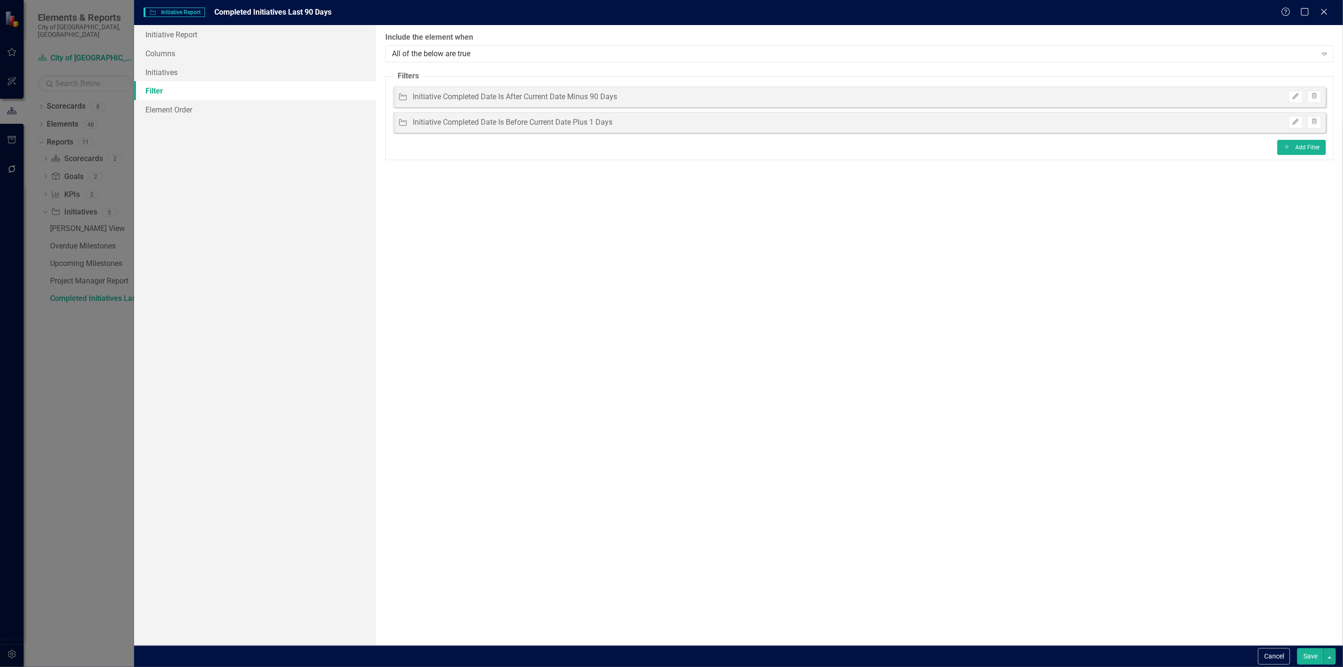
click at [1291, 663] on div "Cancel Save" at bounding box center [1295, 656] width 80 height 17
click at [1294, 662] on div "Save" at bounding box center [1314, 656] width 41 height 17
click at [1303, 660] on button "Save" at bounding box center [1310, 656] width 26 height 17
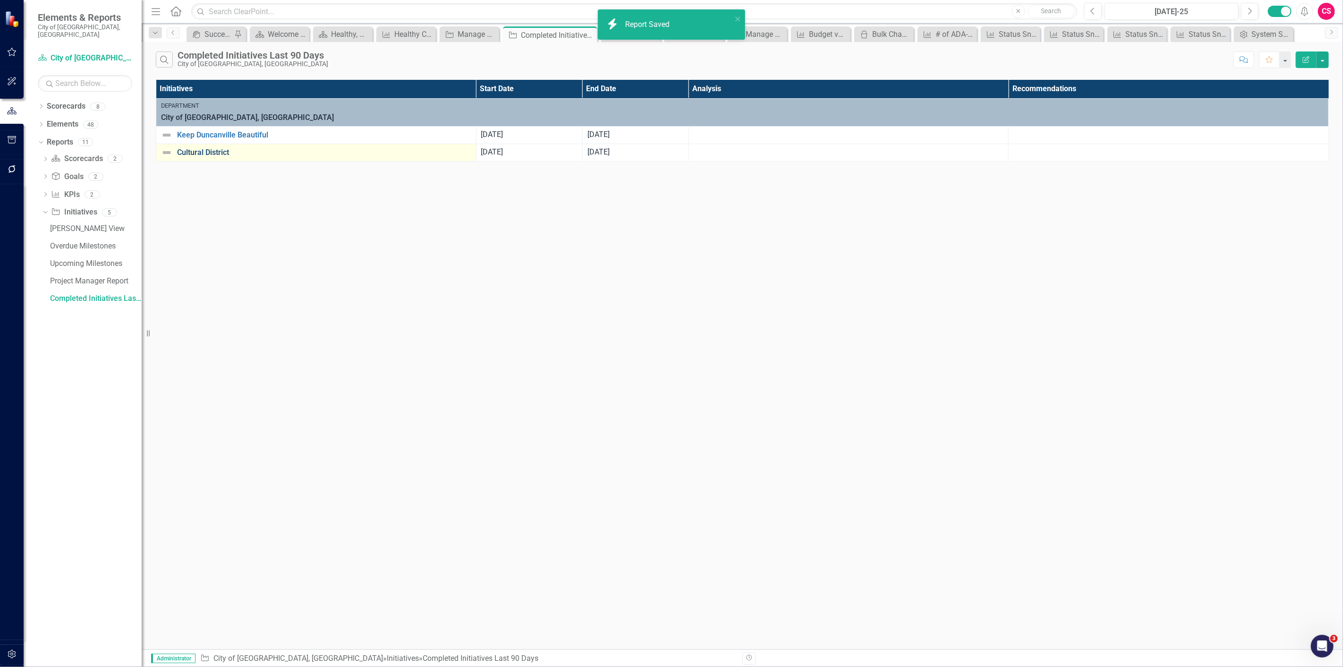
click at [219, 149] on link "Cultural District" at bounding box center [324, 152] width 294 height 8
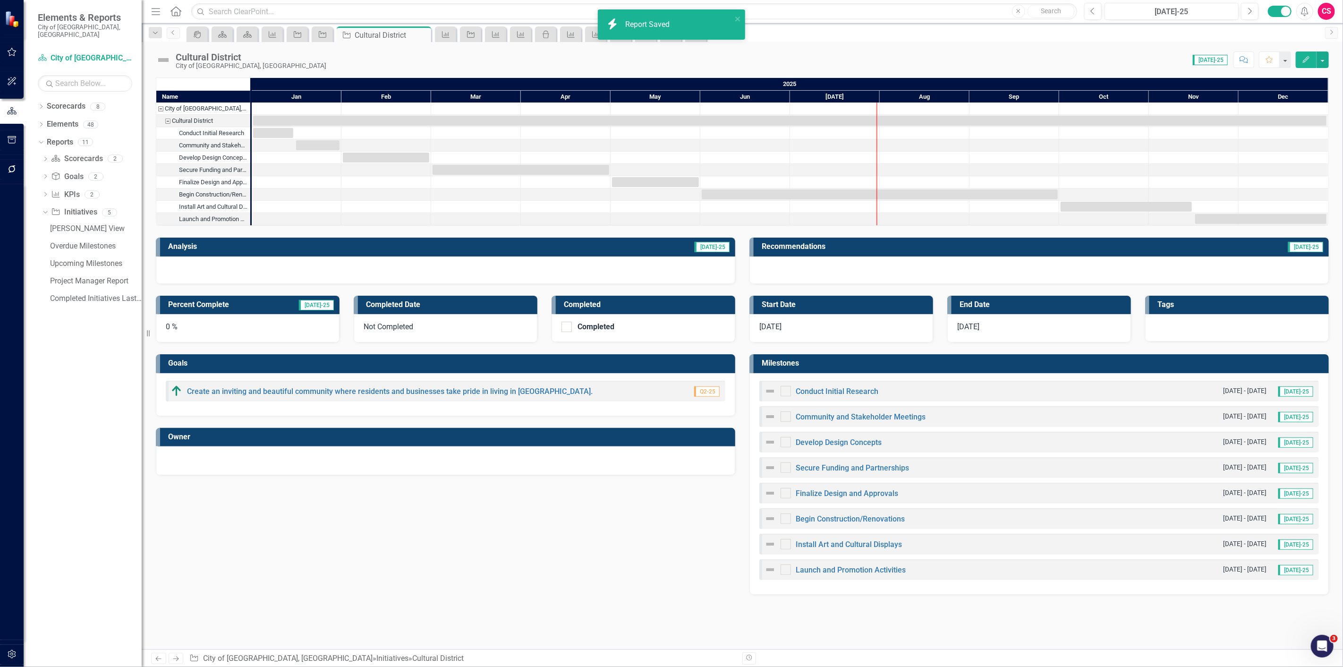
click at [574, 322] on div "Completed" at bounding box center [640, 326] width 159 height 10
click at [567, 322] on input "Completed" at bounding box center [564, 324] width 6 height 6
checkbox input "true"
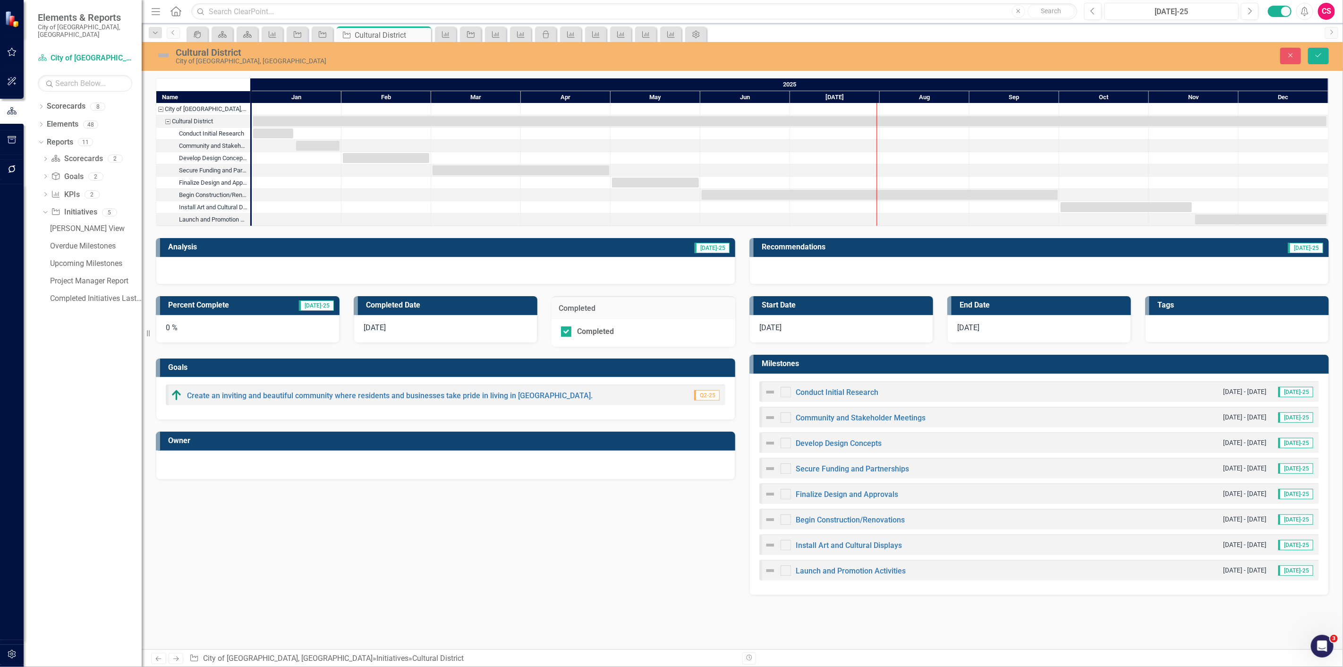
click at [412, 323] on div "8/28/25" at bounding box center [446, 329] width 184 height 28
click at [412, 322] on div "8/28/25" at bounding box center [446, 329] width 184 height 28
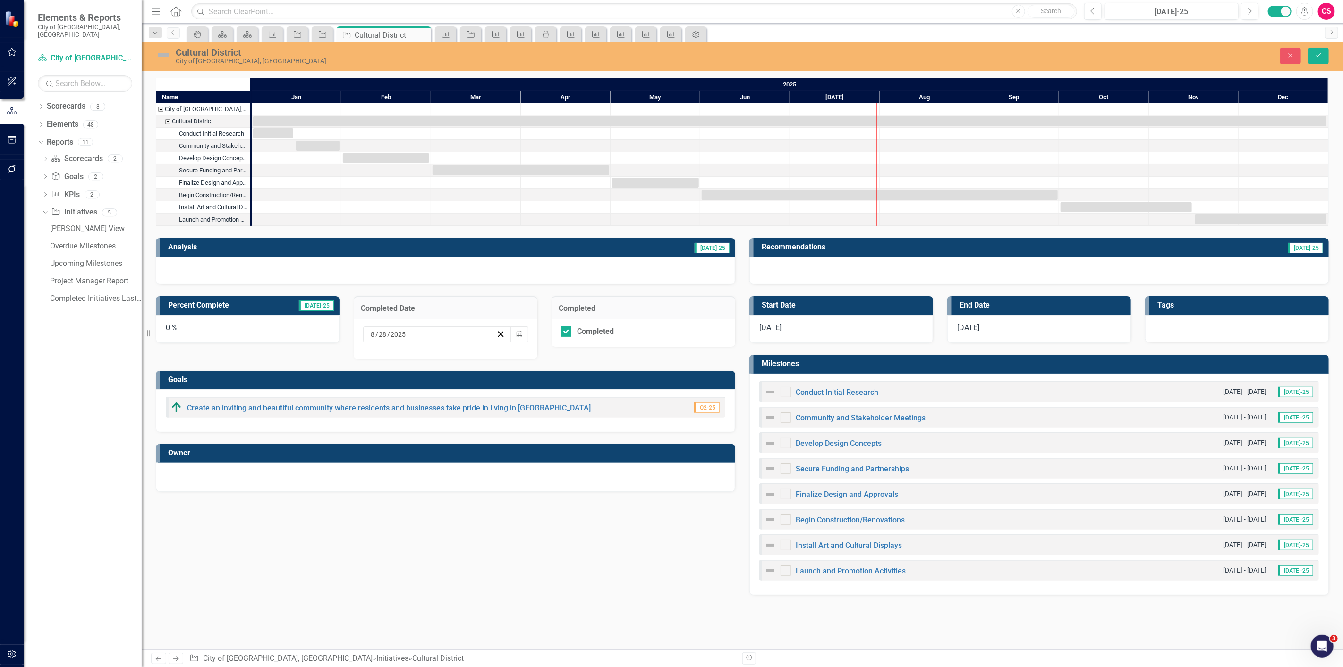
click at [400, 333] on input "2025" at bounding box center [398, 333] width 17 height 9
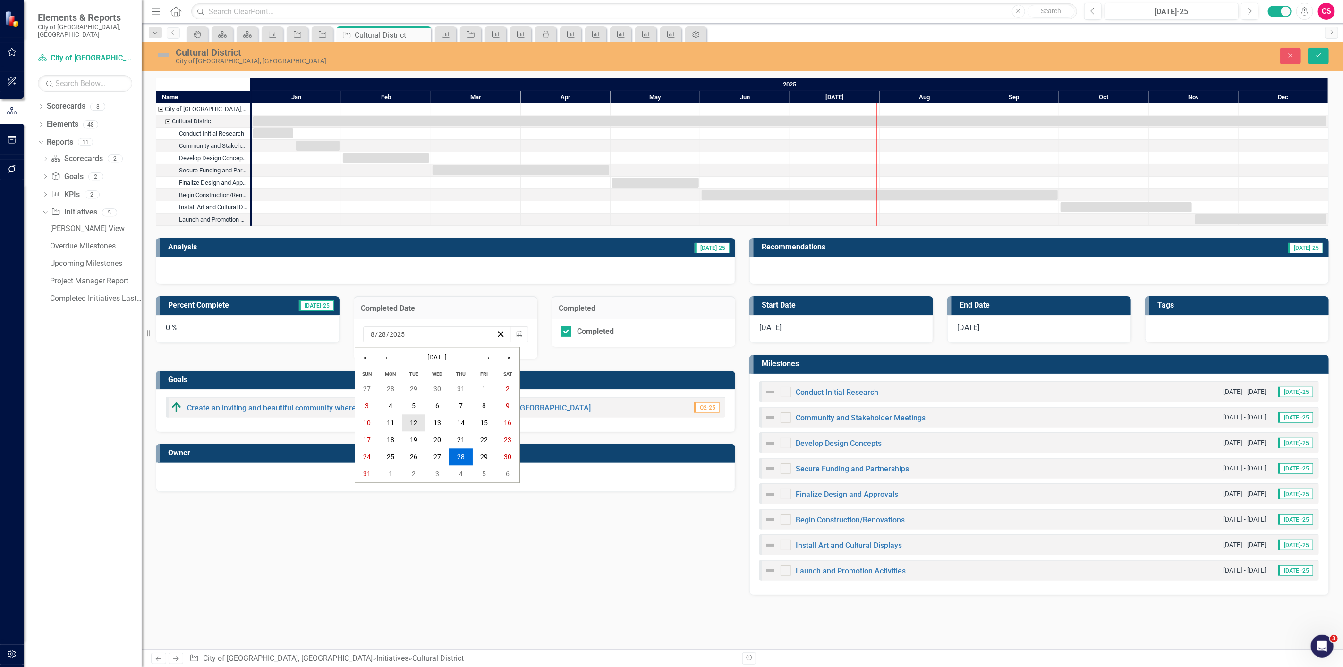
click at [408, 417] on button "12" at bounding box center [414, 422] width 24 height 17
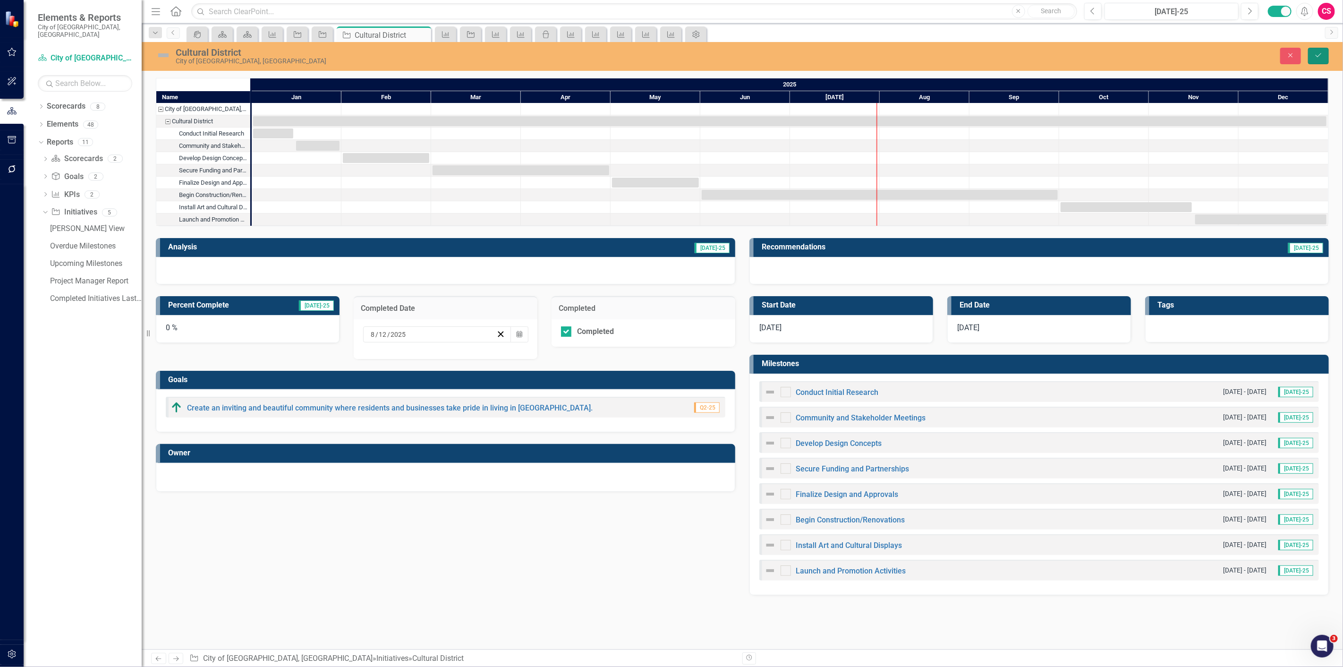
click at [1325, 50] on button "Save" at bounding box center [1318, 56] width 21 height 17
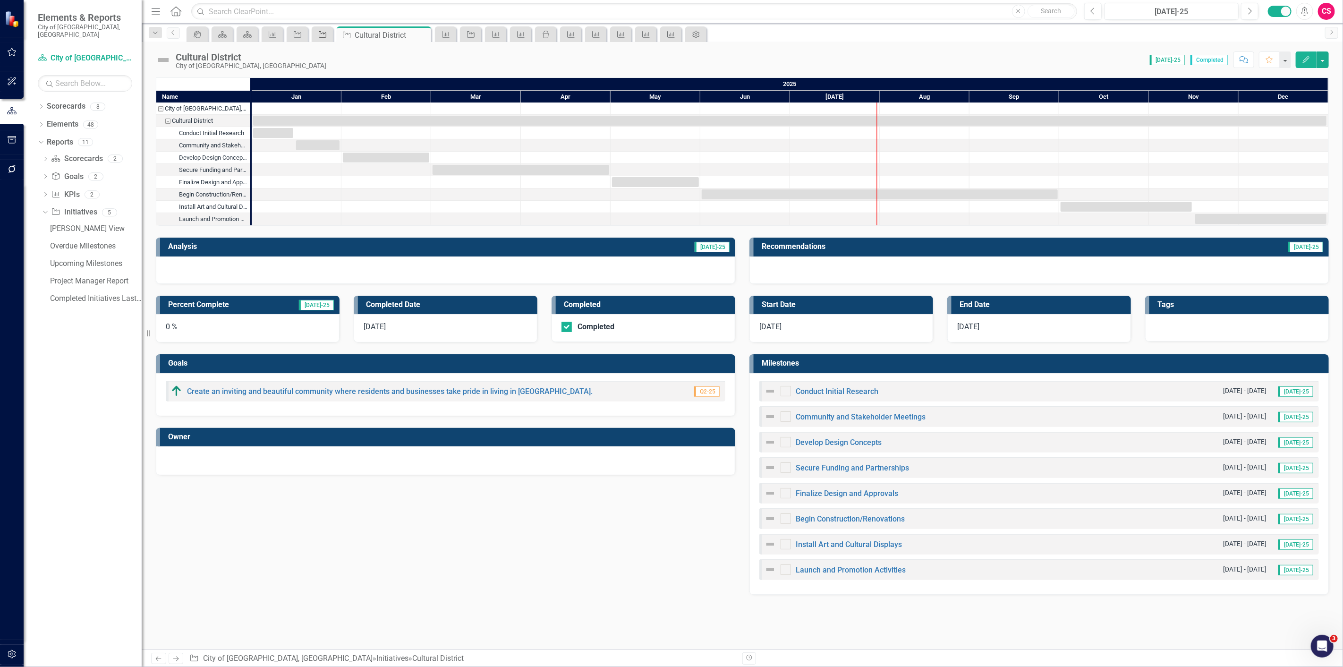
click at [327, 35] on link "Initiative" at bounding box center [322, 34] width 17 height 12
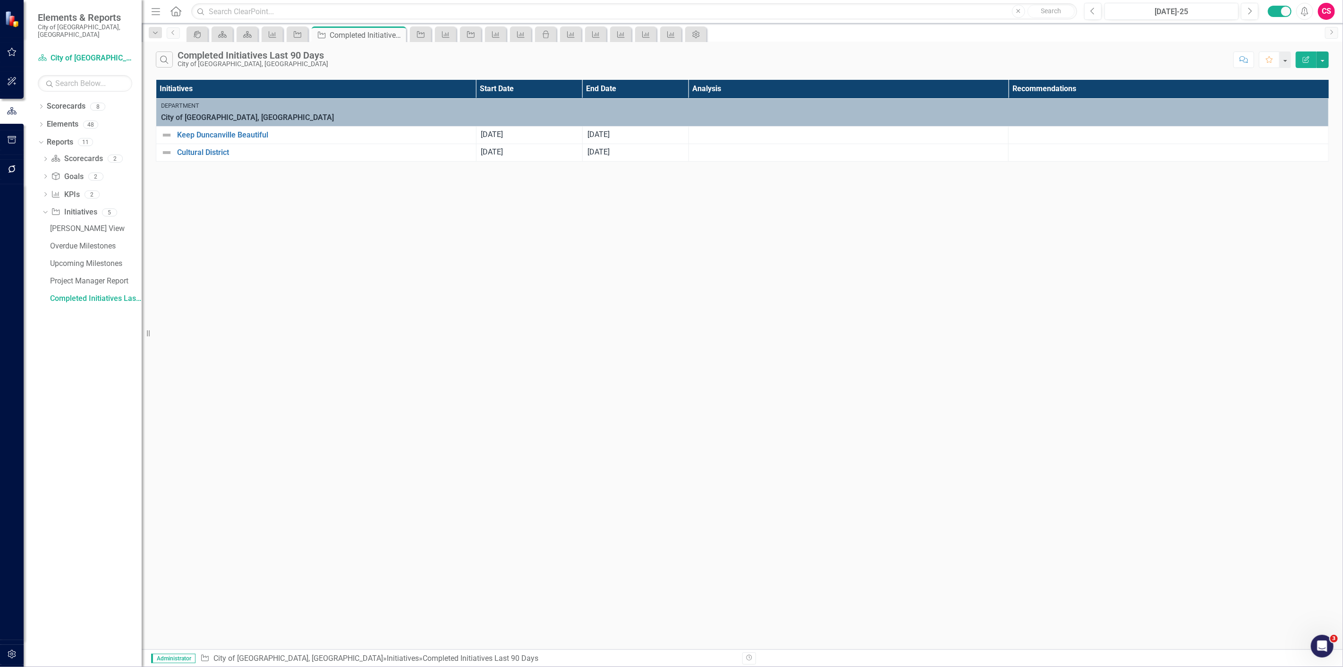
click at [305, 196] on div "Search Completed Initiatives Last 90 Days City of Duncanville, TX Comment Favor…" at bounding box center [742, 345] width 1201 height 607
click at [1303, 59] on icon "button" at bounding box center [1305, 59] width 7 height 7
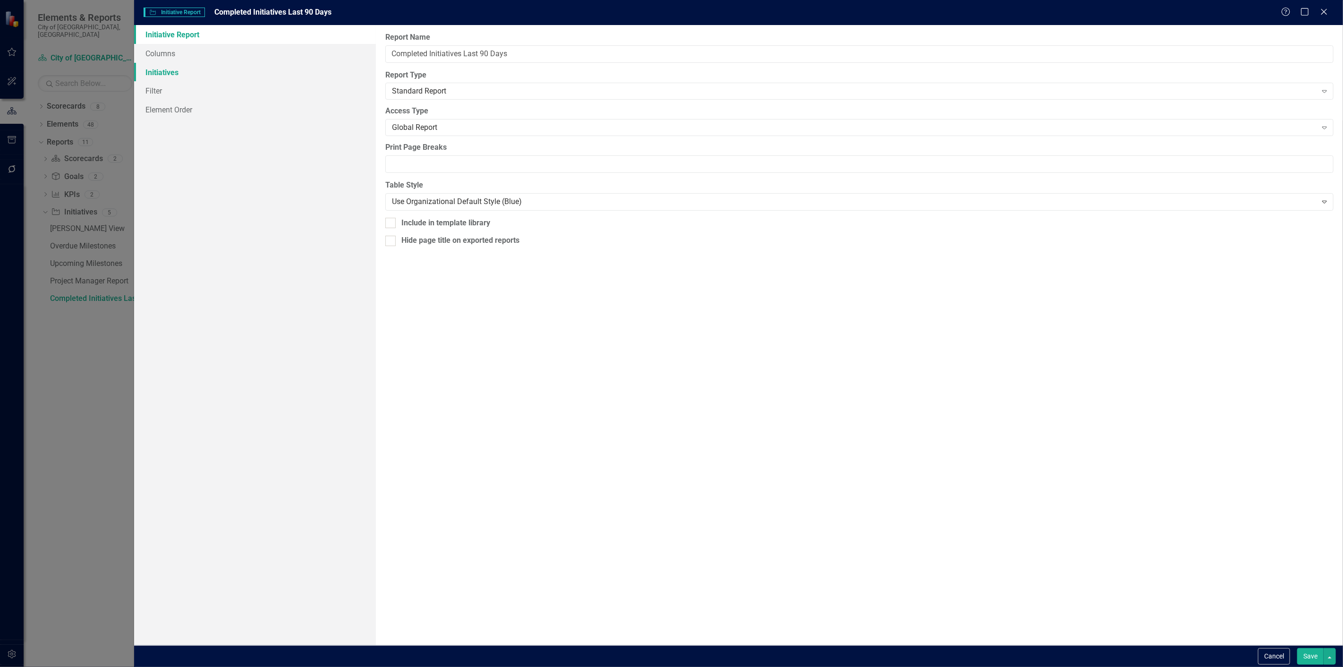
click at [269, 63] on link "Initiatives" at bounding box center [255, 72] width 242 height 19
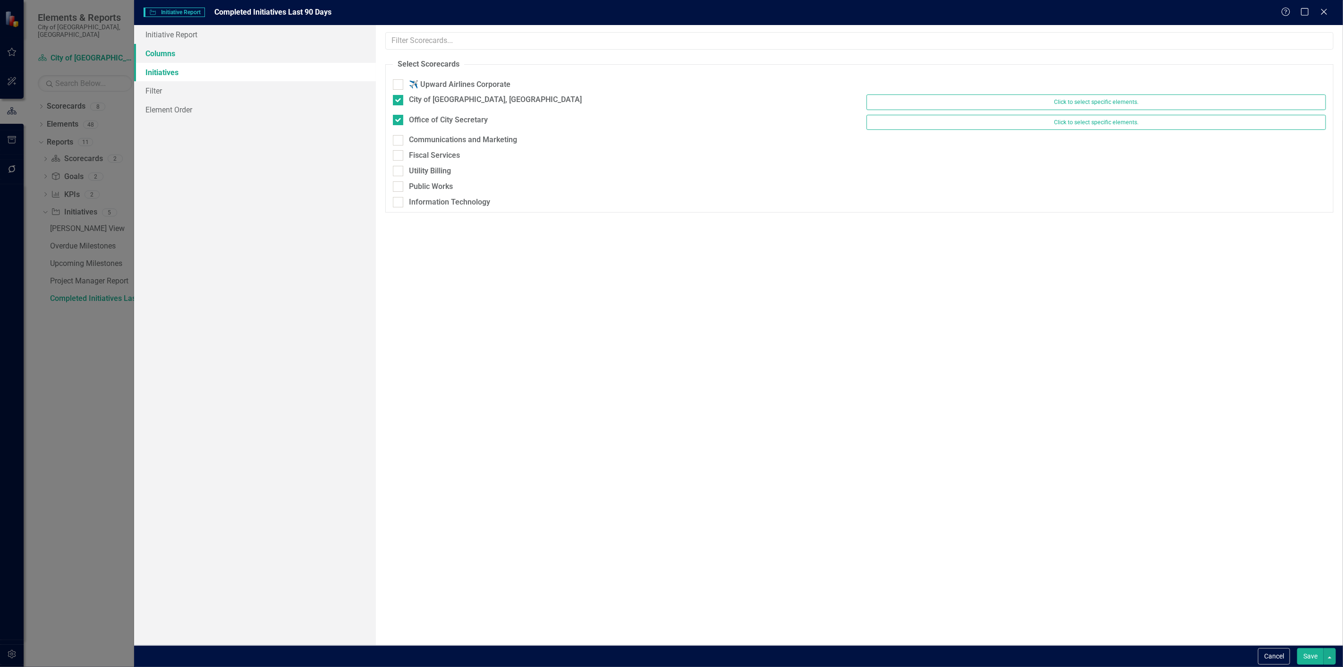
click at [265, 59] on link "Columns" at bounding box center [255, 53] width 242 height 19
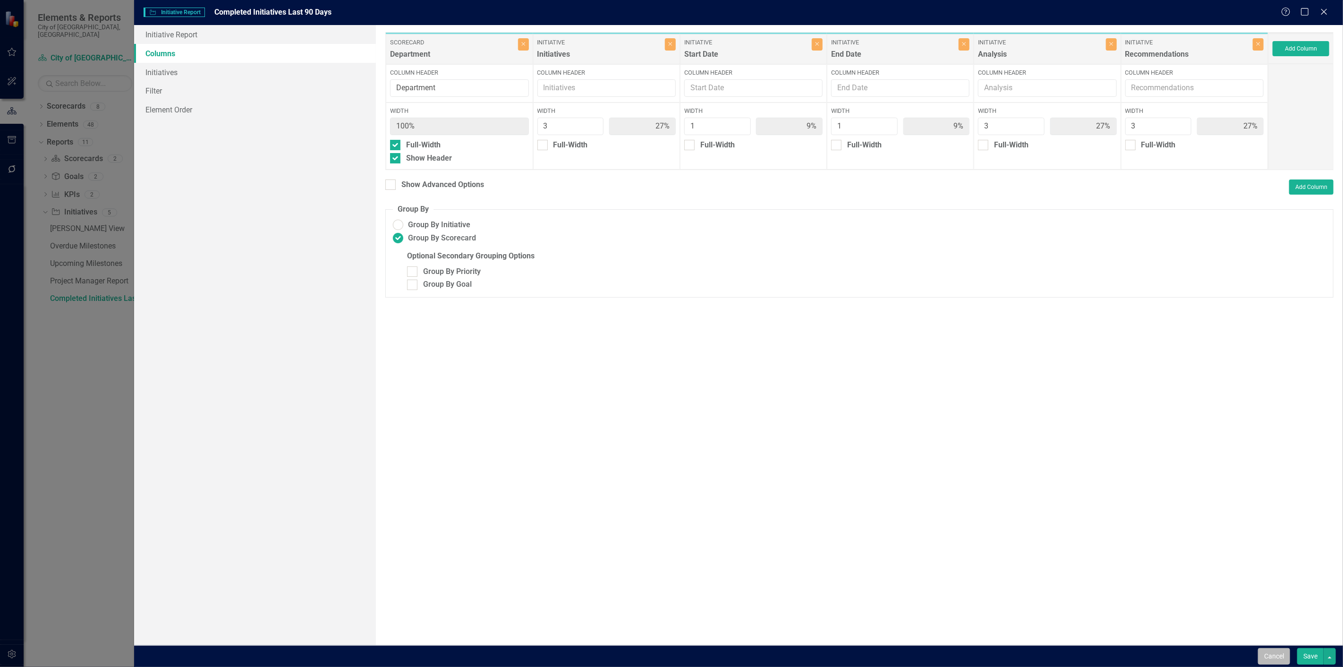
click at [1281, 662] on button "Cancel" at bounding box center [1274, 656] width 32 height 17
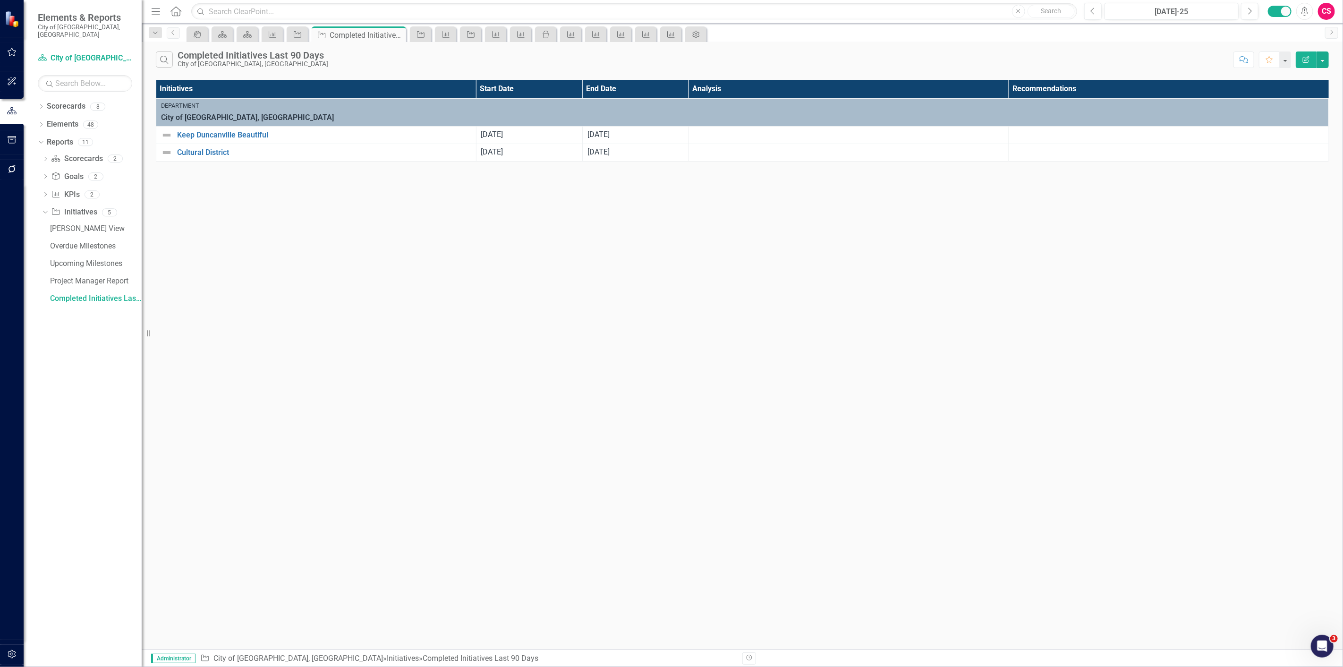
click at [1303, 60] on icon "button" at bounding box center [1305, 59] width 7 height 7
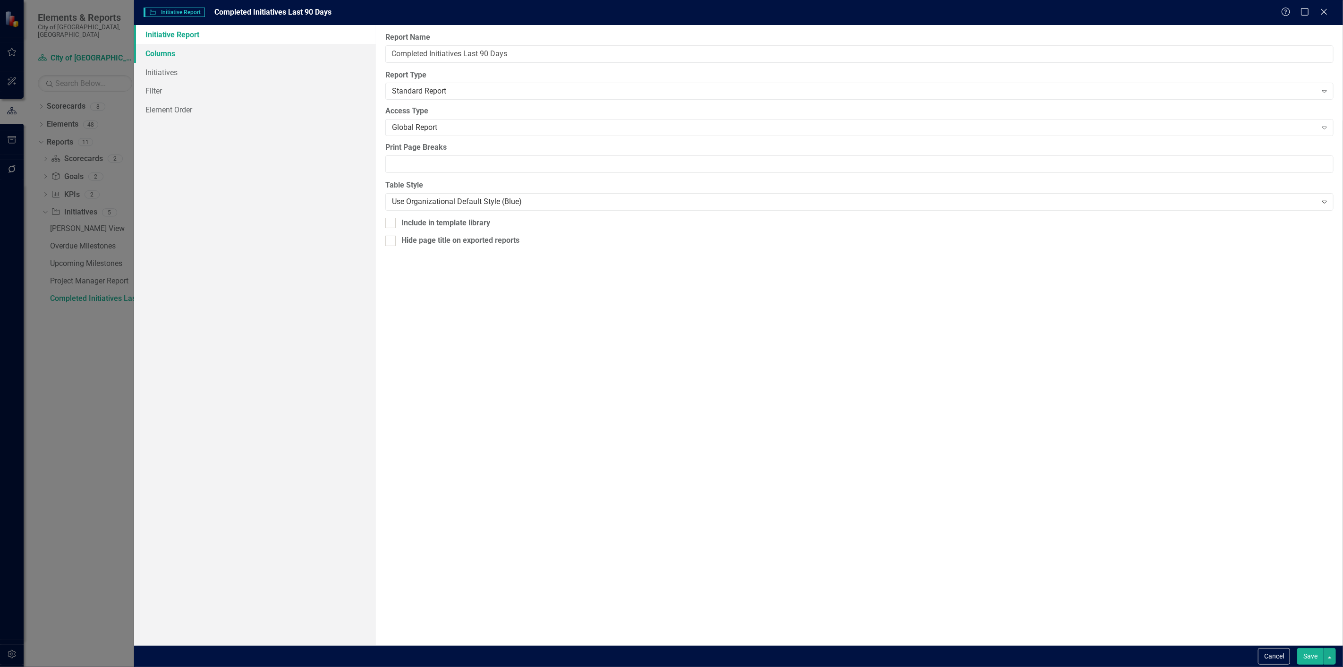
click at [253, 53] on link "Columns" at bounding box center [255, 53] width 242 height 19
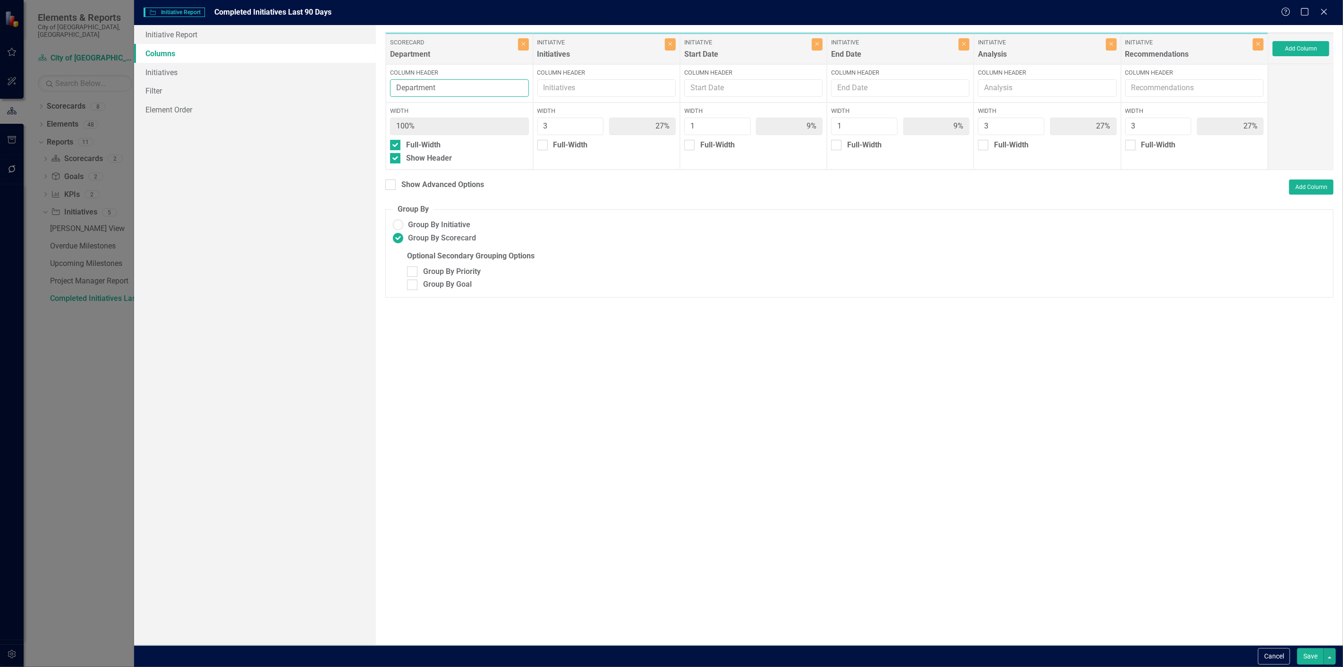
click at [465, 93] on input "Department" at bounding box center [459, 87] width 138 height 17
click at [554, 87] on input "Column Header" at bounding box center [606, 87] width 138 height 17
type input "Initiatives Completed Last 90 Days"
click at [309, 91] on link "Filter" at bounding box center [255, 90] width 242 height 19
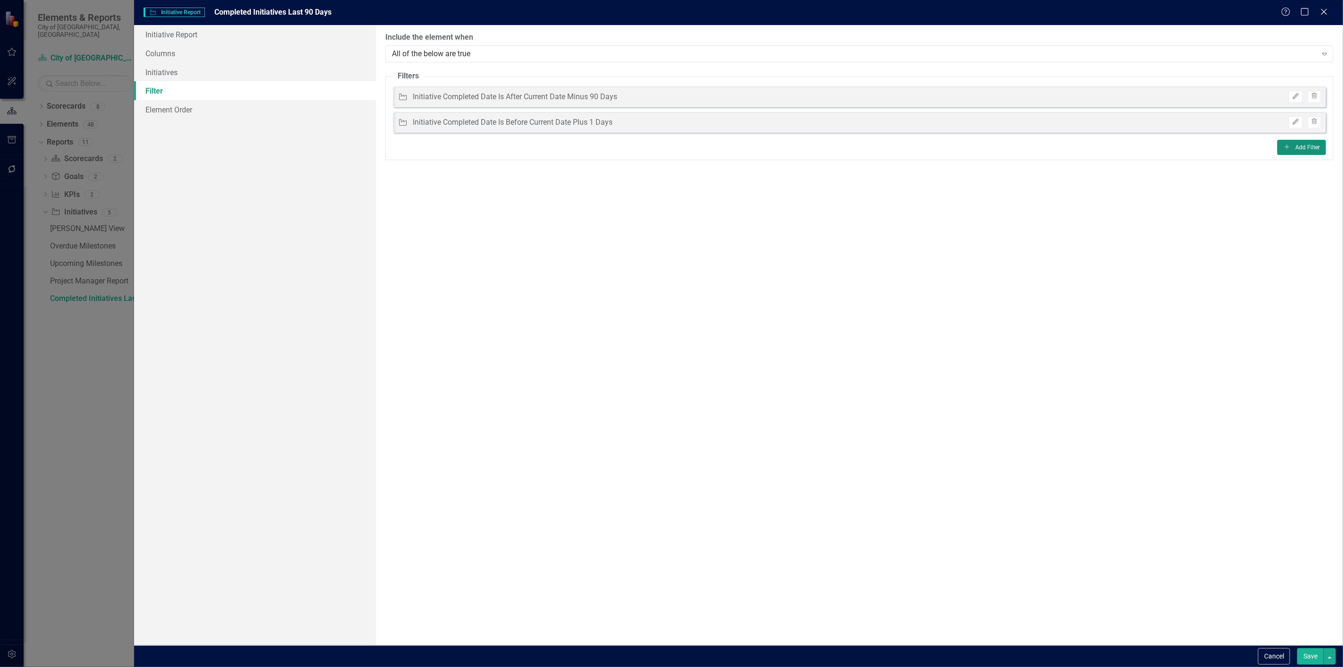
click at [1295, 144] on button "Add Add Filter" at bounding box center [1301, 147] width 49 height 15
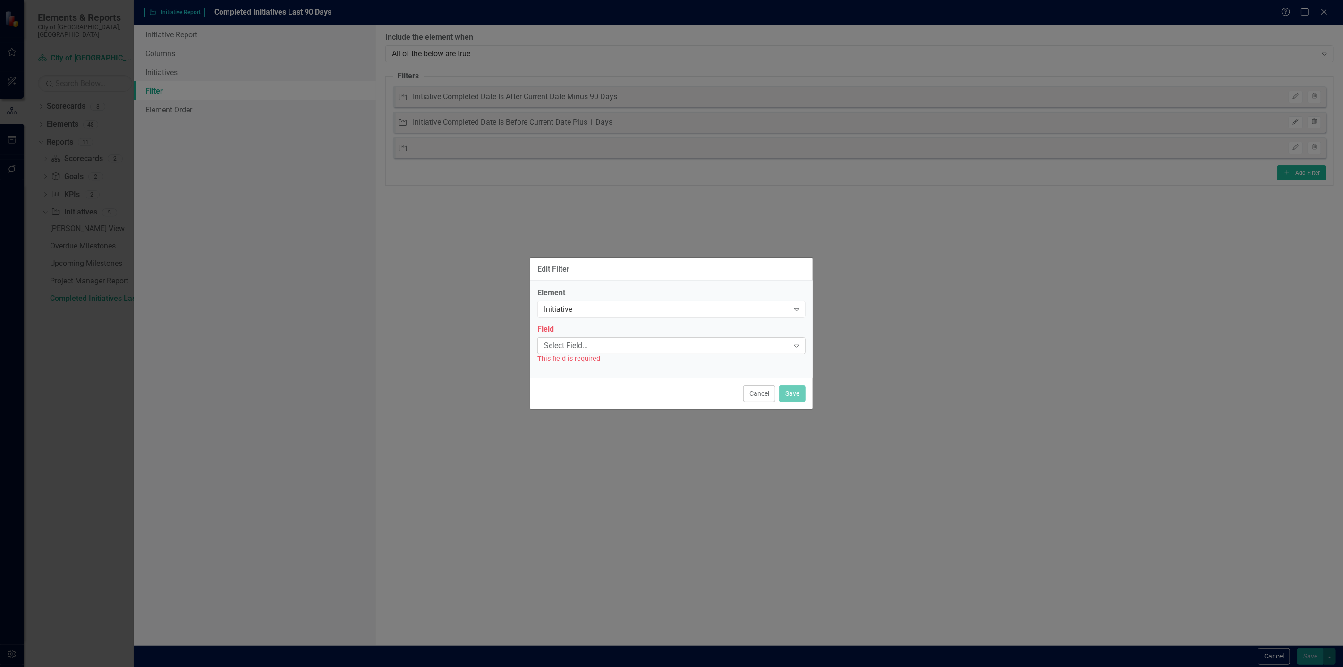
click at [598, 338] on div "Select Field... Expand" at bounding box center [671, 345] width 268 height 17
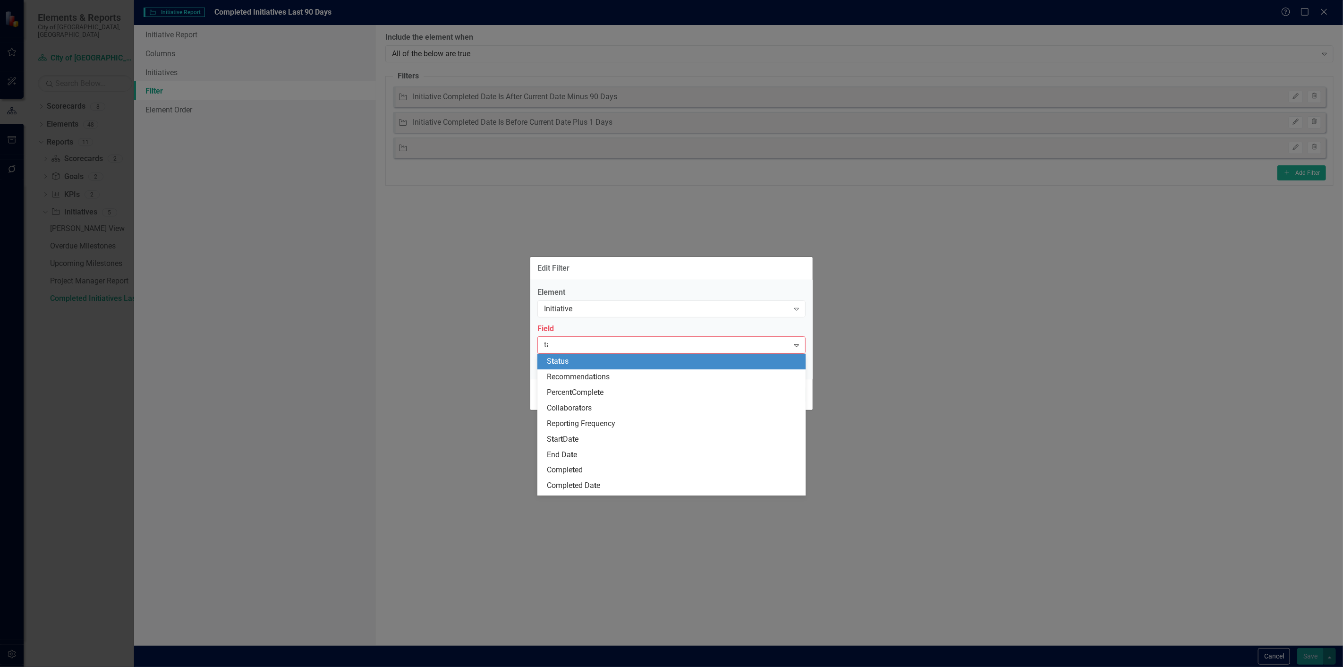
type input "tag"
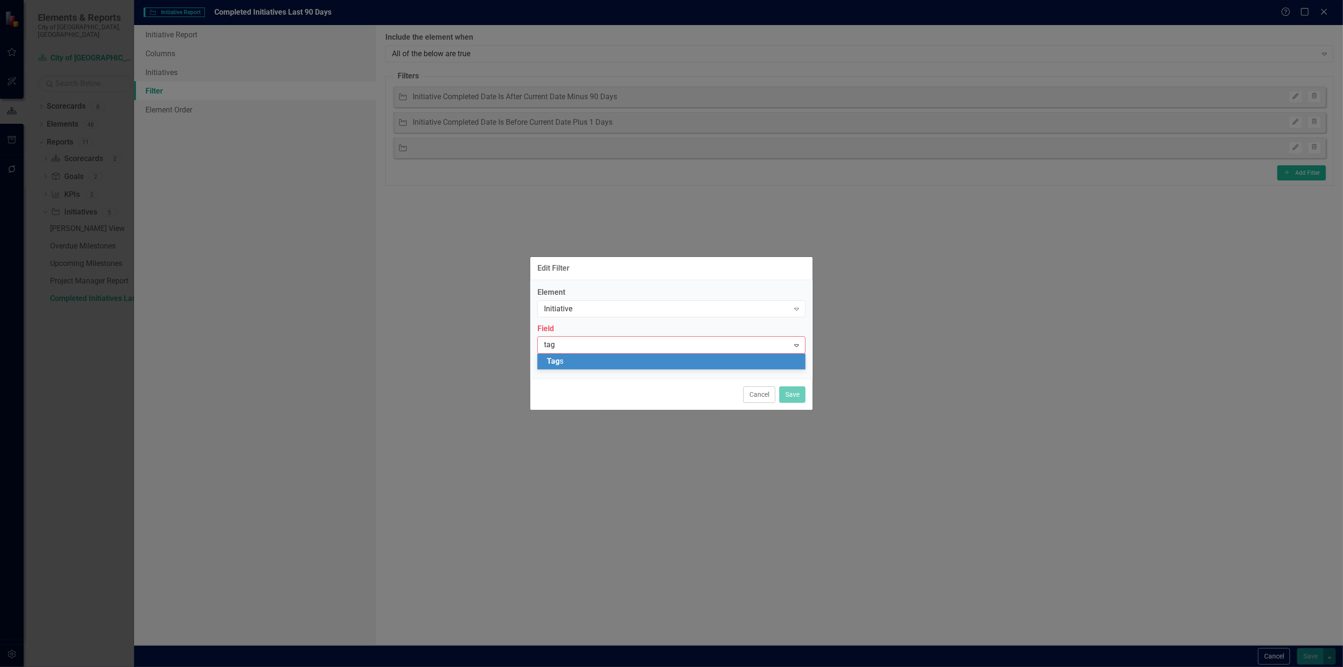
click at [580, 365] on div "Tag s" at bounding box center [673, 361] width 253 height 11
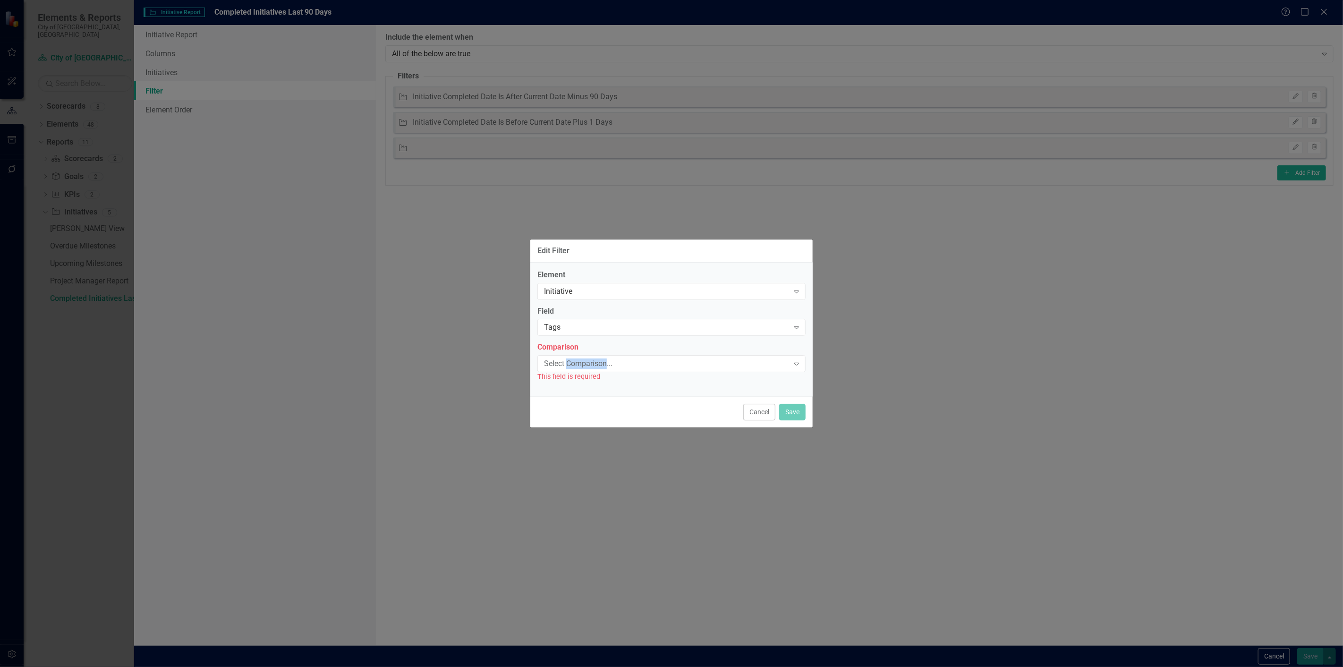
click at [580, 365] on div "Select Comparison..." at bounding box center [666, 363] width 245 height 11
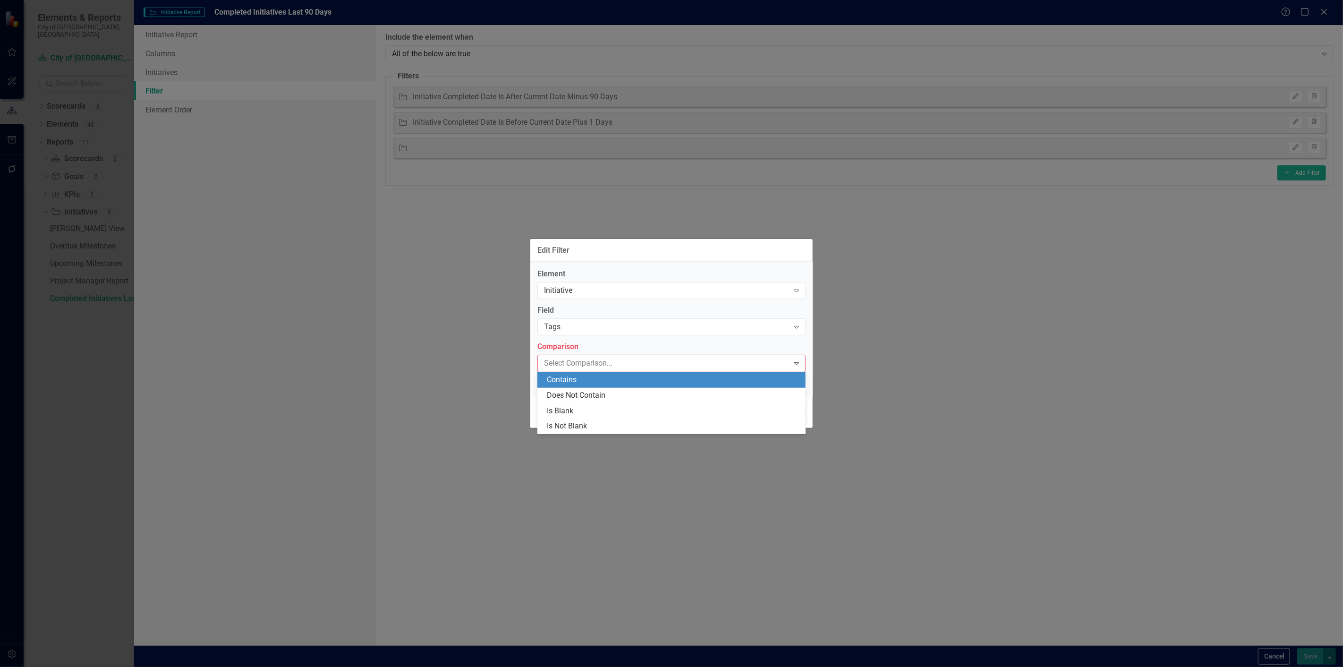
click at [566, 383] on div "Contains" at bounding box center [673, 379] width 253 height 11
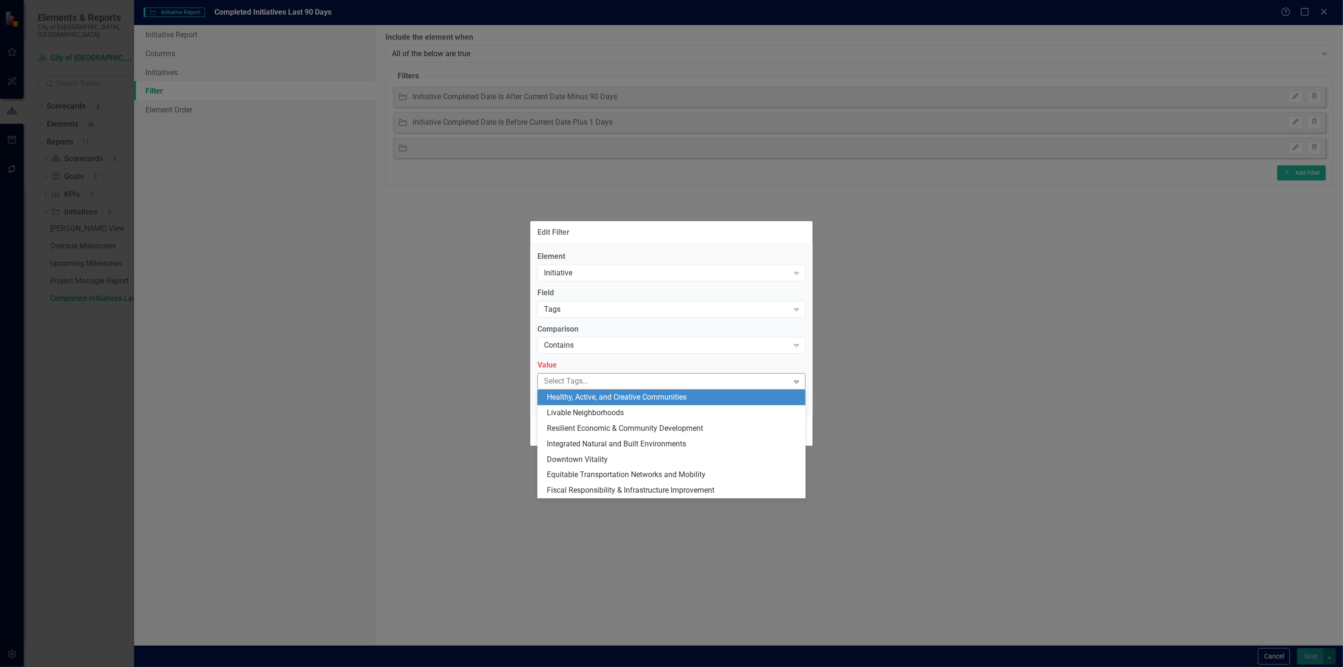
click at [566, 384] on div at bounding box center [664, 381] width 249 height 13
click at [567, 399] on span "Healthy, Active, and Creative Communities" at bounding box center [617, 396] width 140 height 9
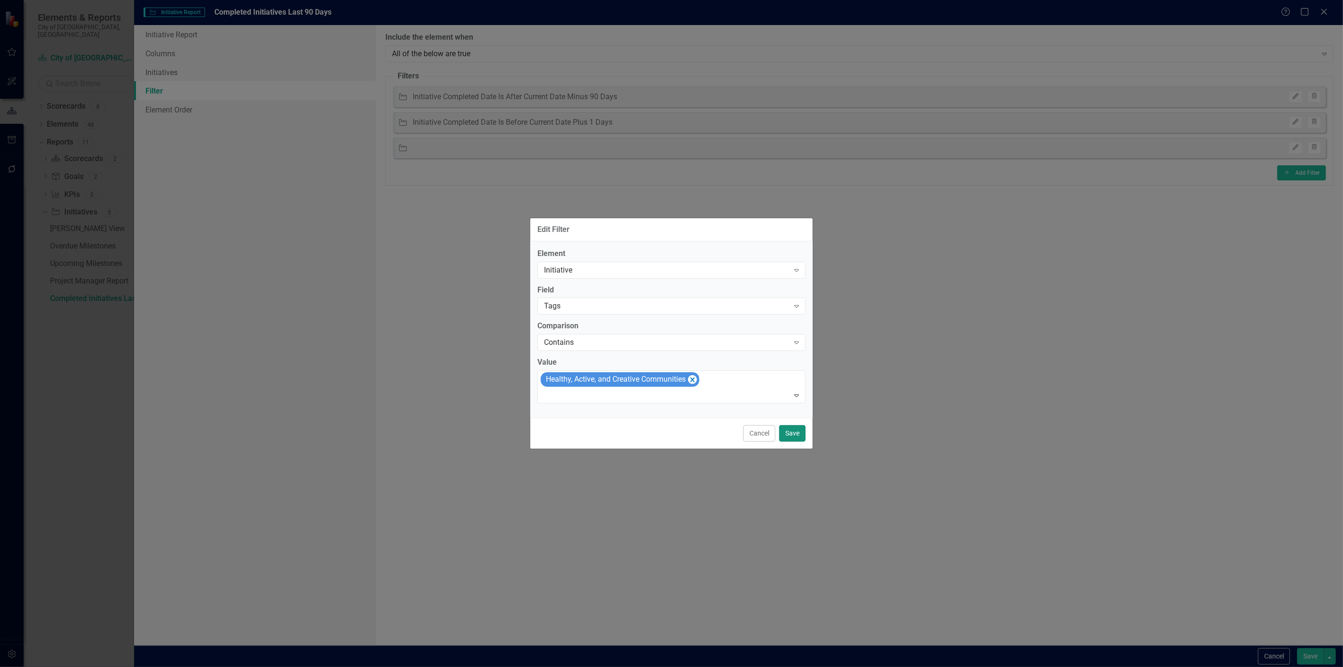
drag, startPoint x: 794, startPoint y: 432, endPoint x: 734, endPoint y: 381, distance: 78.7
click at [794, 431] on button "Save" at bounding box center [792, 433] width 26 height 17
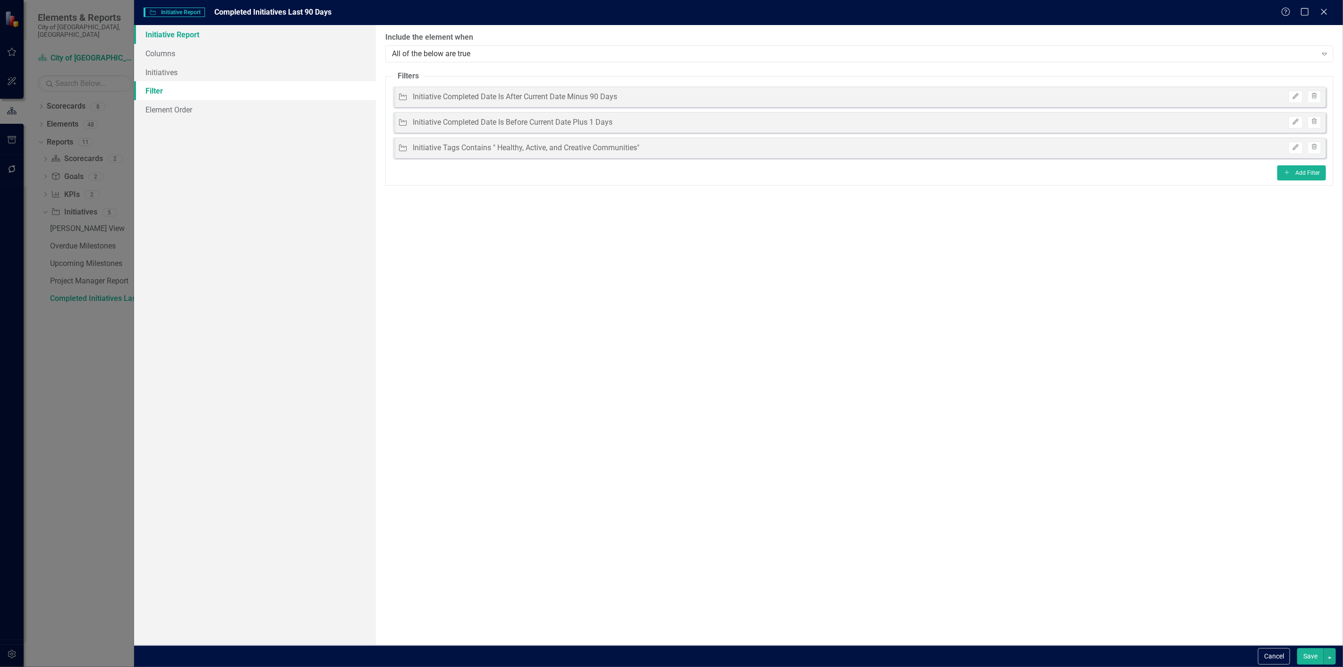
click at [262, 35] on link "Initiative Report" at bounding box center [255, 34] width 242 height 19
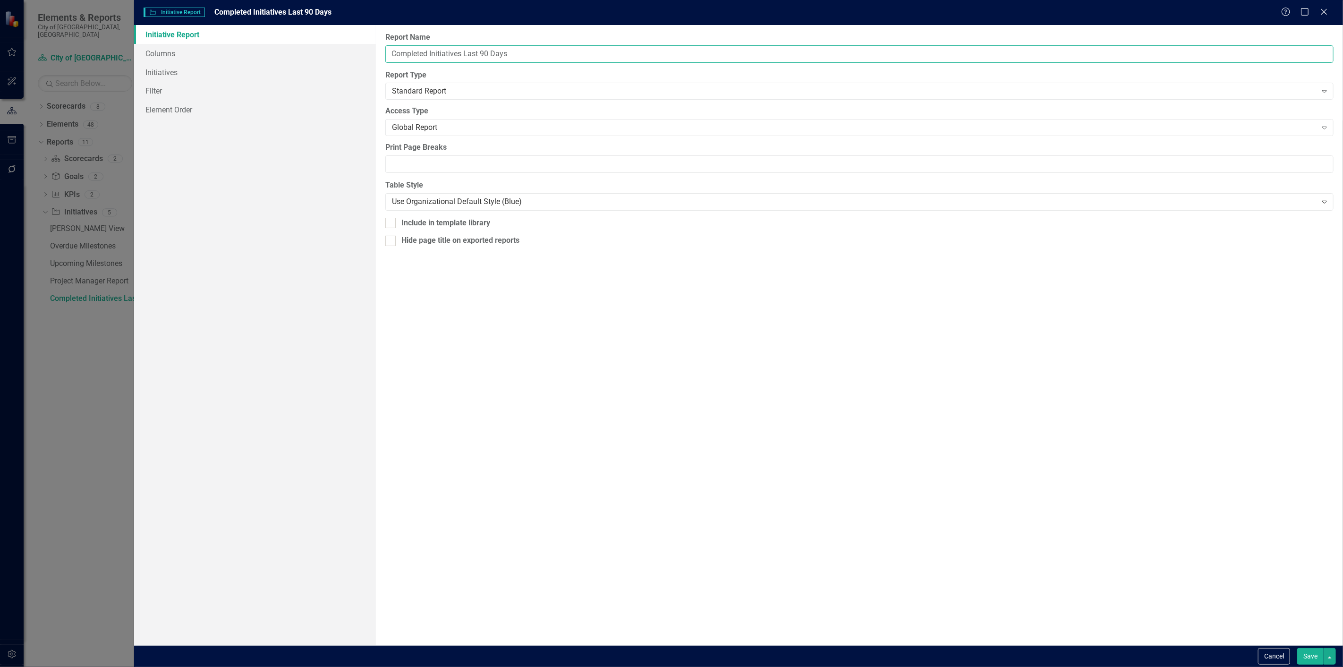
click at [534, 57] on input "Completed Initiatives Last 90 Days" at bounding box center [859, 53] width 948 height 17
type input "Completed Initiatives Last 90 Days - Healthy Active Communities"
click at [496, 93] on div "Standard Report" at bounding box center [854, 91] width 924 height 11
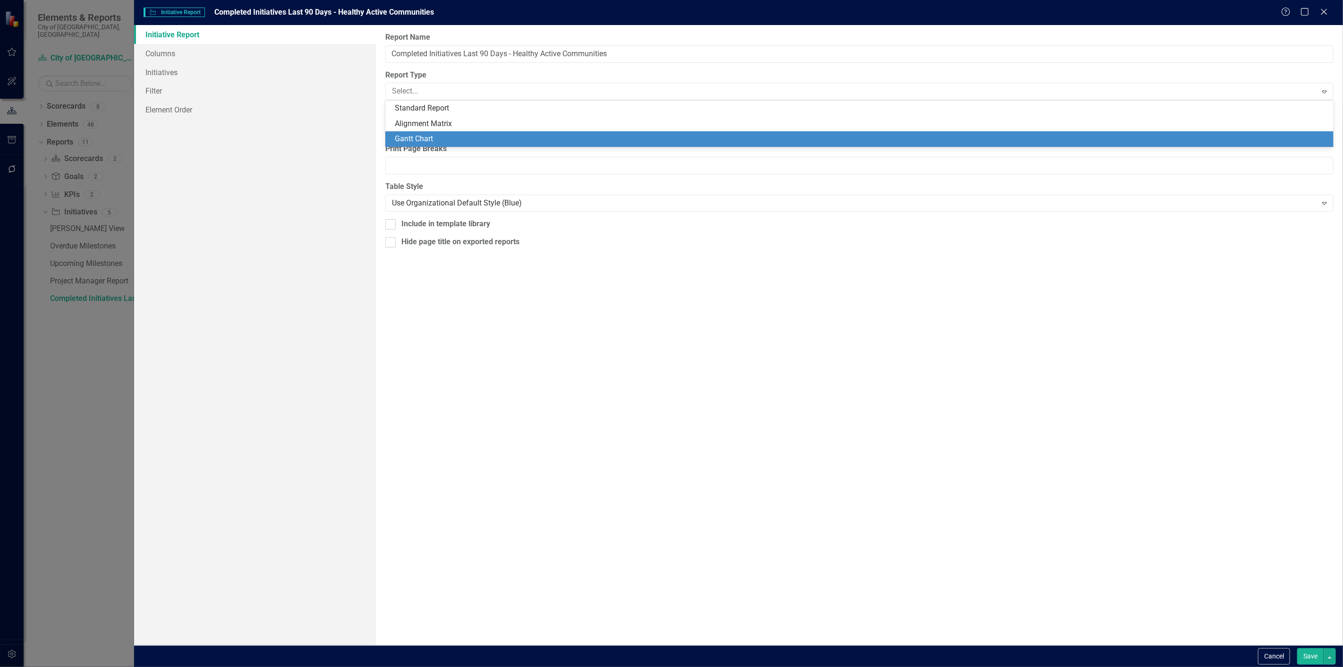
click at [285, 145] on div "Initiative Report Columns Initiatives Filter Element Order" at bounding box center [255, 335] width 242 height 620
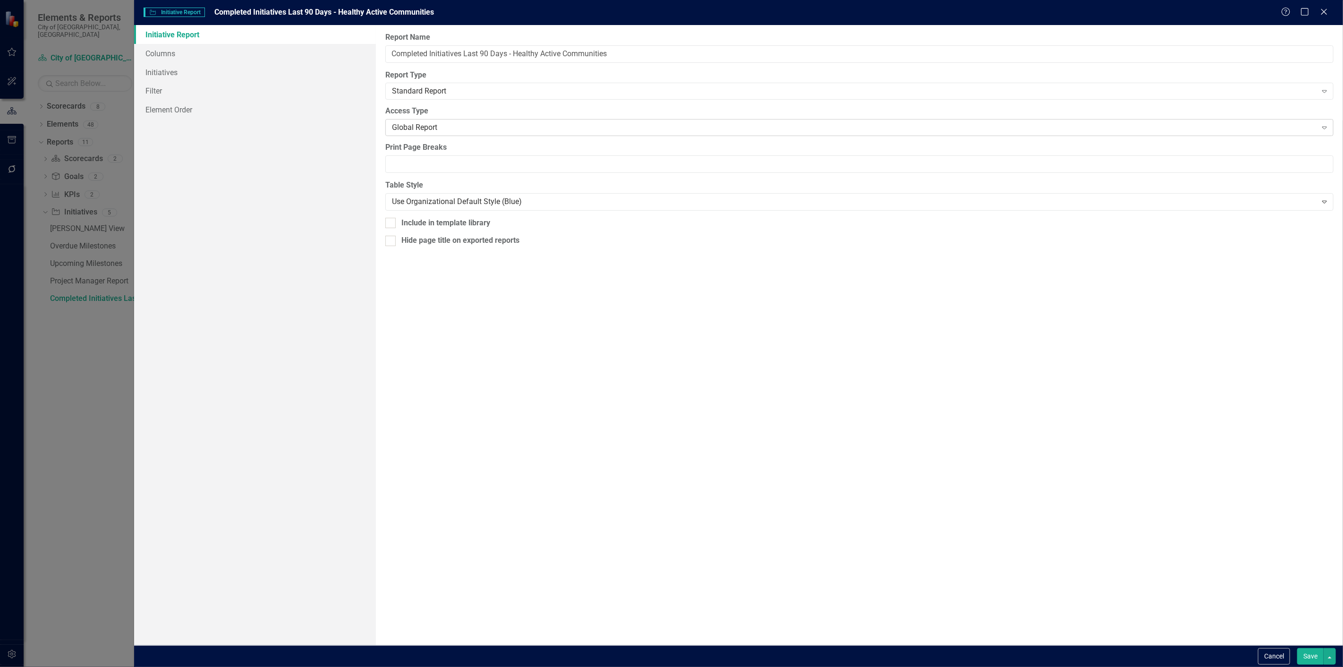
click at [425, 120] on div "Global Report Expand" at bounding box center [859, 127] width 948 height 17
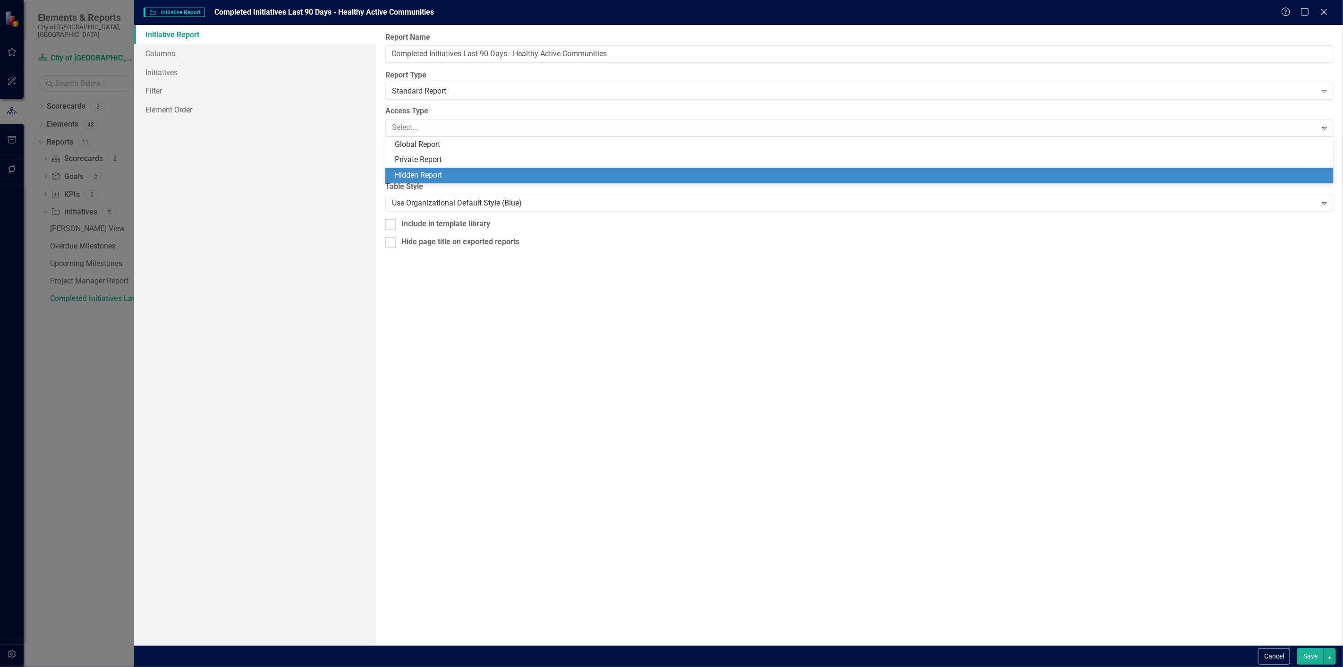
click at [421, 175] on div "Hidden Report" at bounding box center [861, 175] width 933 height 11
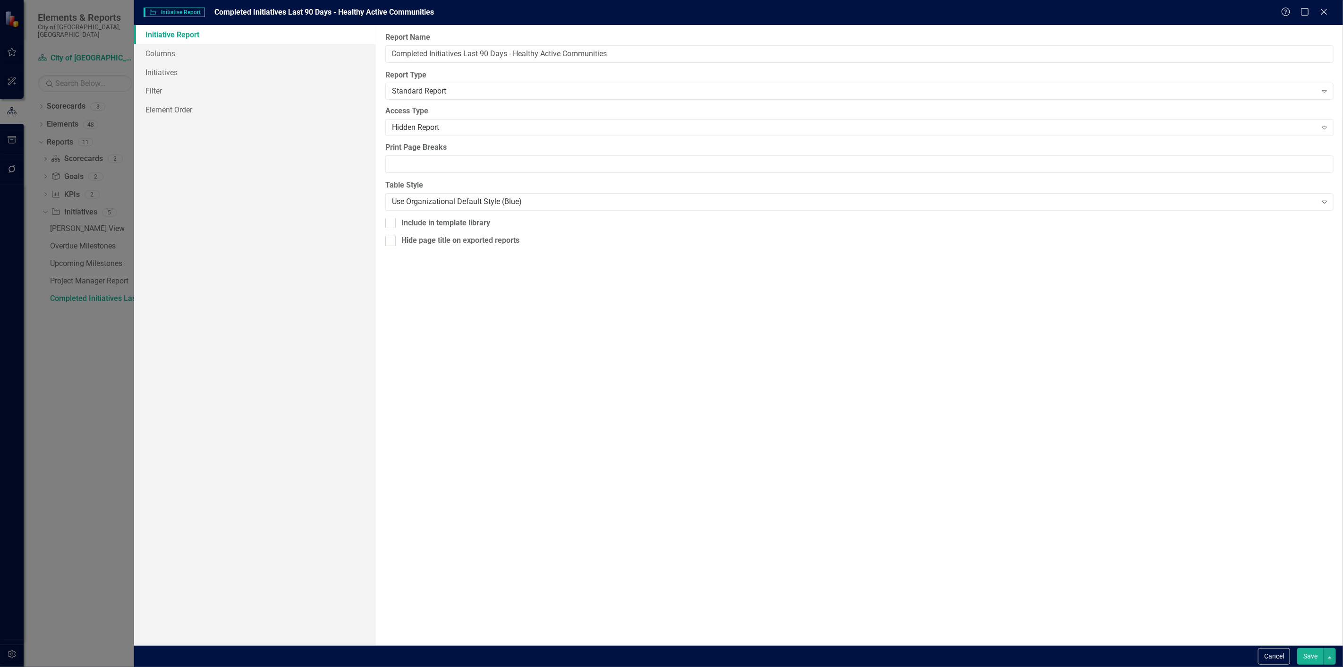
click at [1310, 658] on button "Save" at bounding box center [1310, 656] width 26 height 17
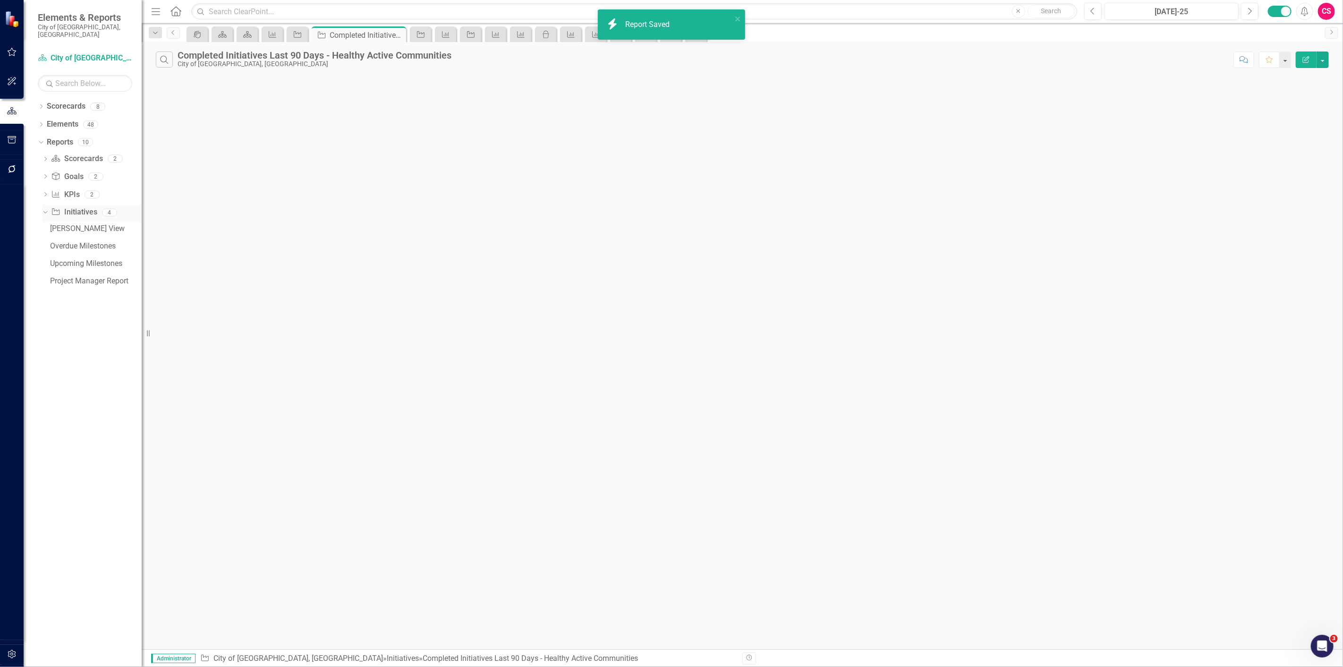
click at [72, 207] on link "Initiative Initiatives" at bounding box center [74, 212] width 46 height 11
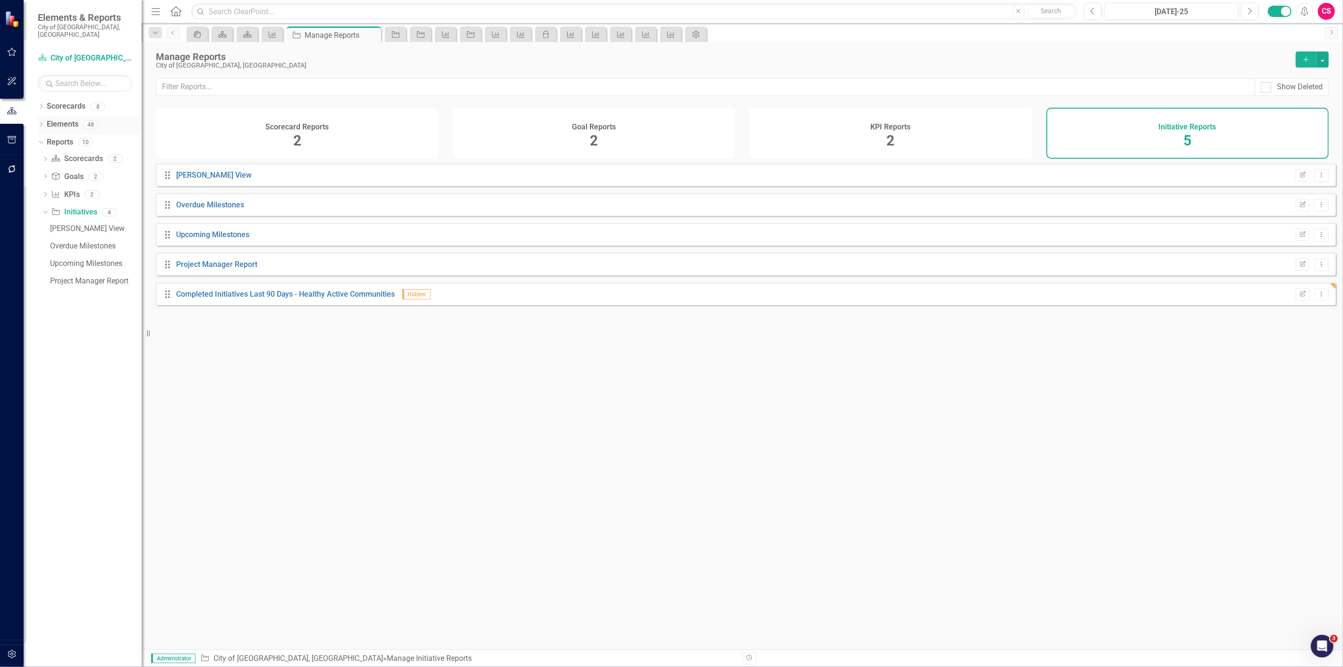
click at [64, 119] on link "Elements" at bounding box center [63, 124] width 32 height 11
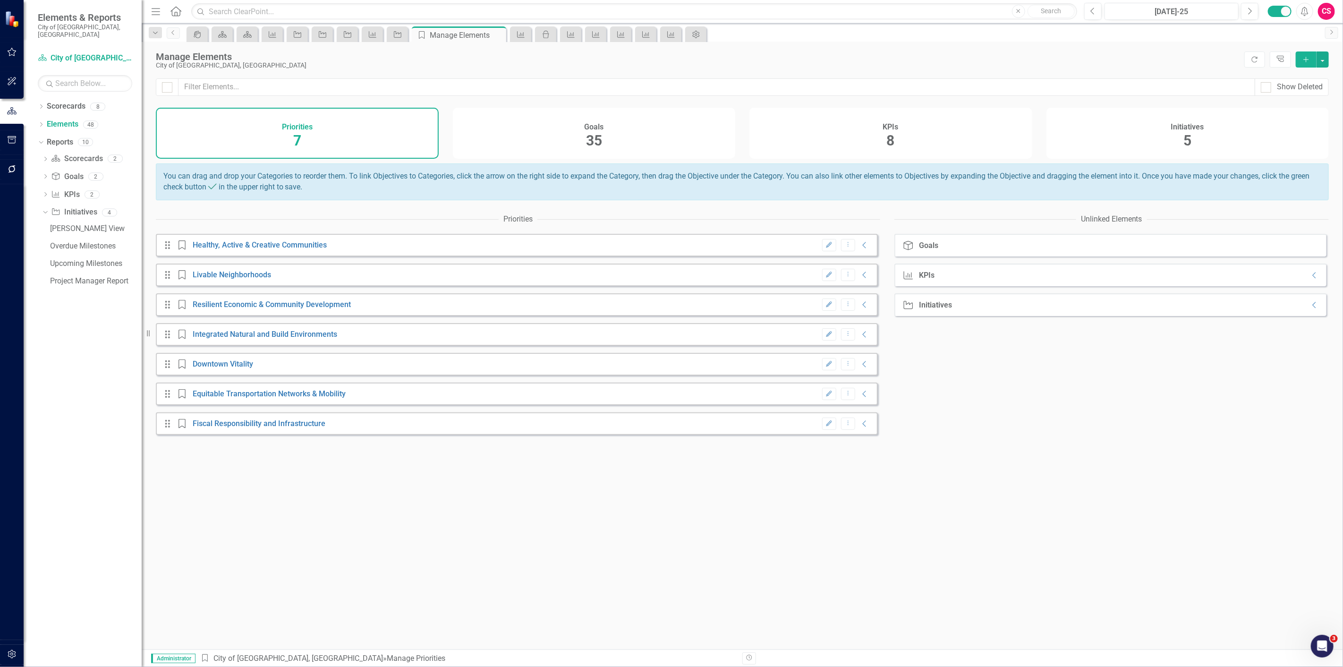
click at [978, 139] on div "KPIs 8" at bounding box center [890, 133] width 283 height 51
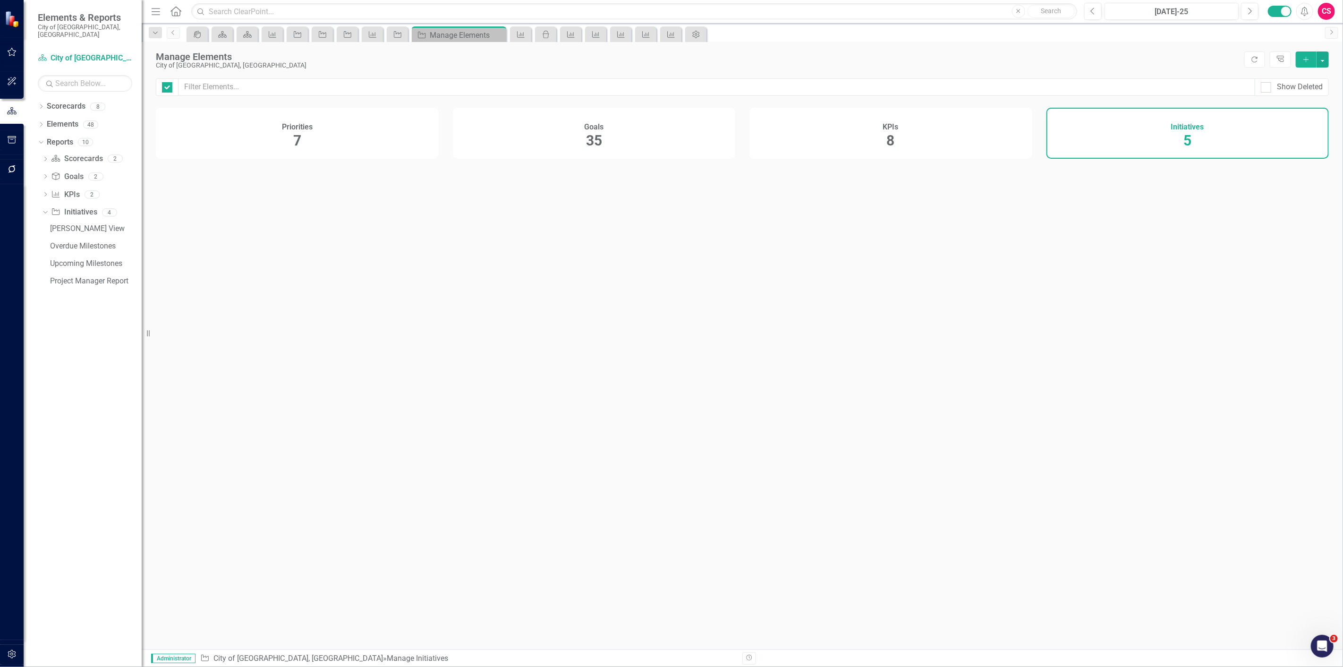
checkbox input "false"
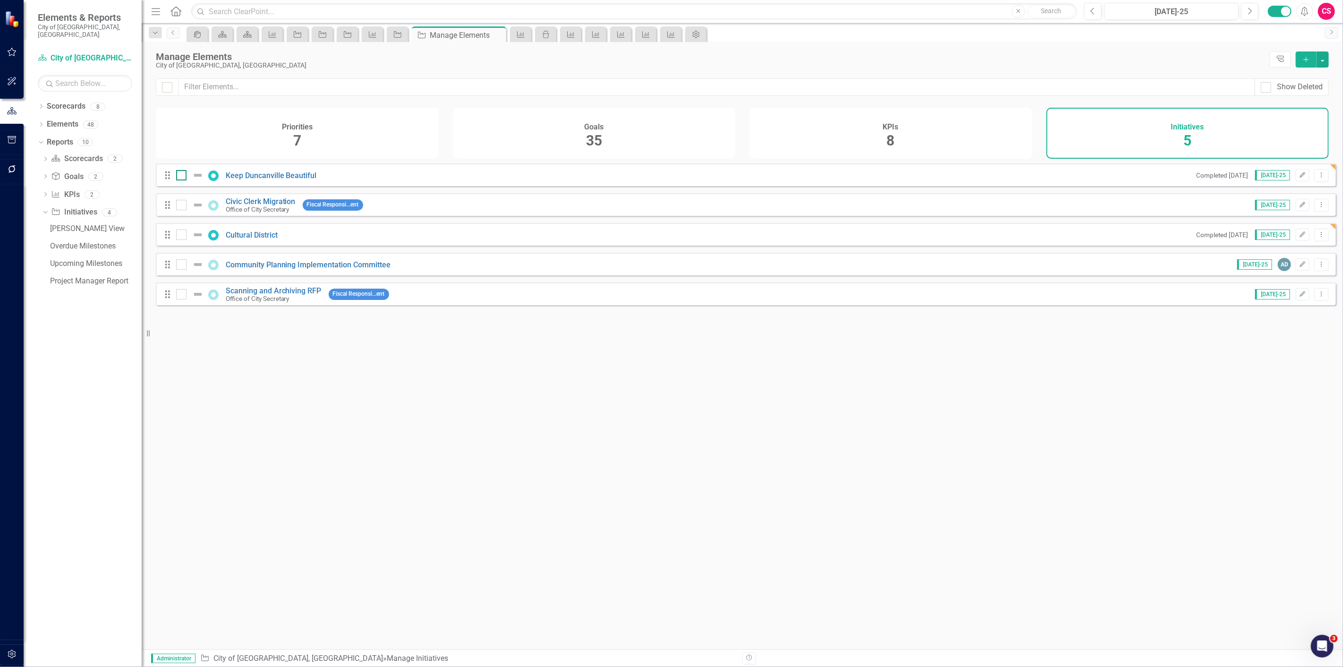
click at [180, 176] on input "checkbox" at bounding box center [179, 173] width 6 height 6
checkbox input "true"
click at [186, 236] on div at bounding box center [192, 234] width 32 height 11
click at [182, 236] on input "checkbox" at bounding box center [179, 232] width 6 height 6
checkbox input "true"
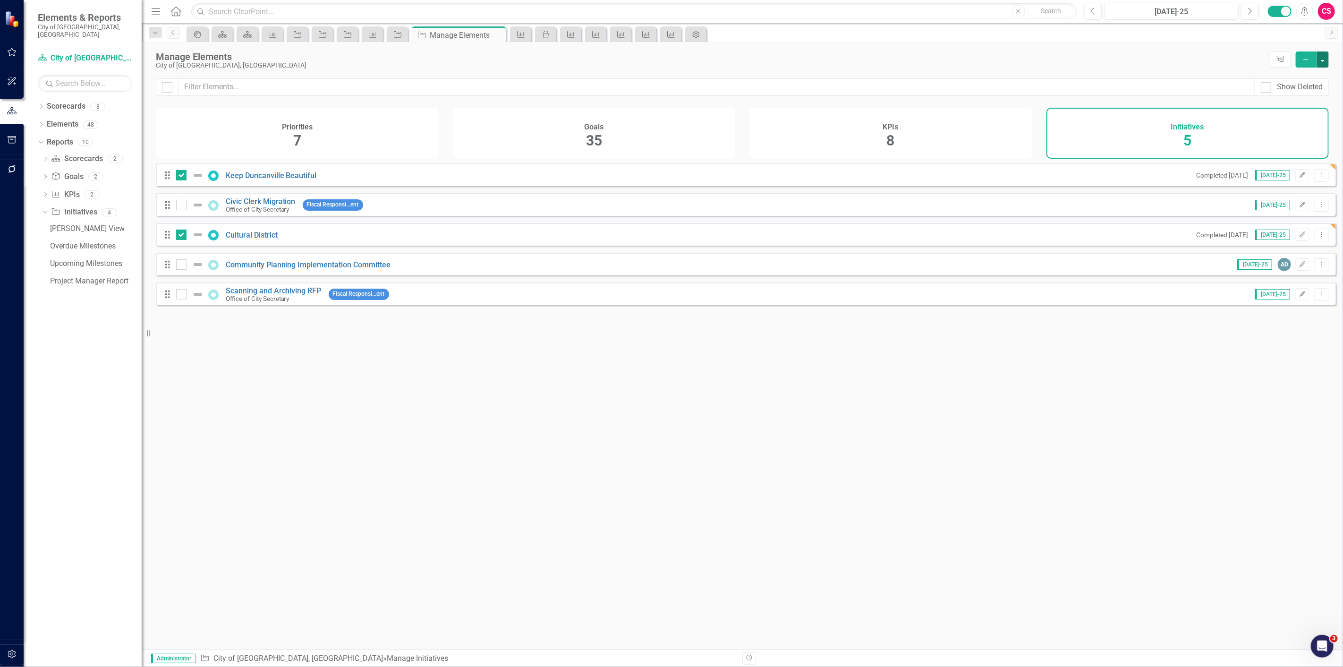
click at [1323, 62] on button "button" at bounding box center [1322, 59] width 12 height 16
click at [1295, 105] on link "Edit Multiple Edit Multiple" at bounding box center [1290, 111] width 75 height 17
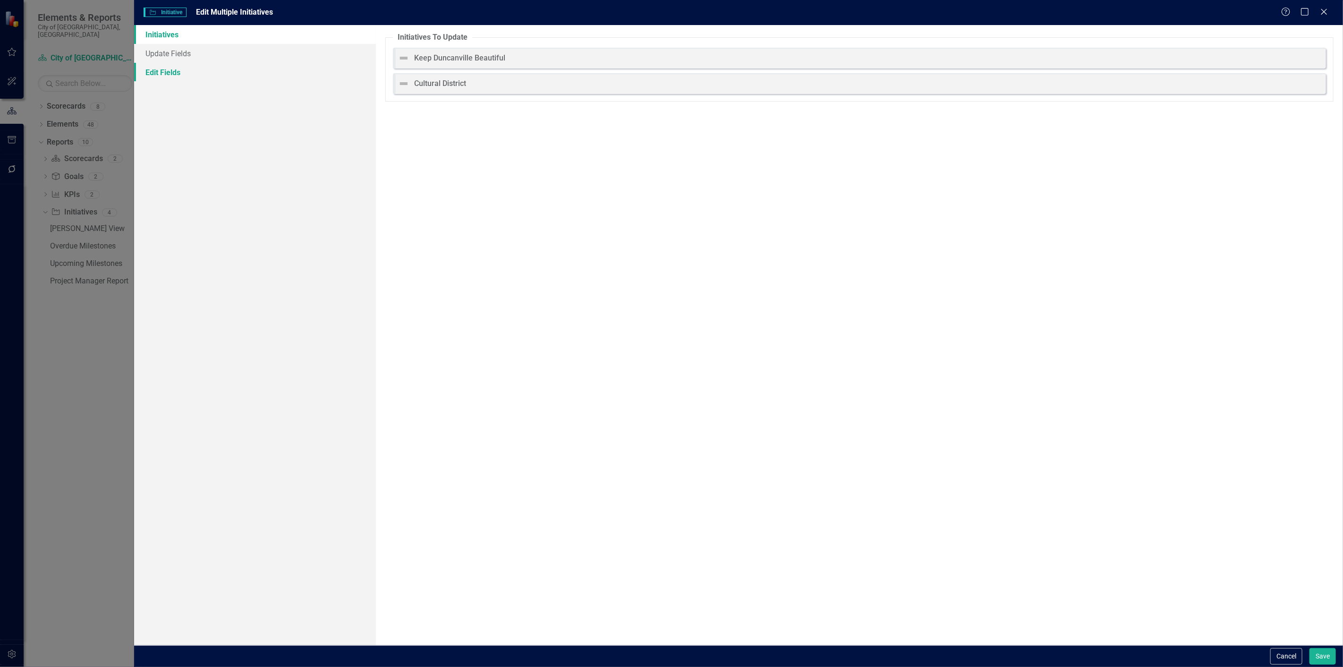
click at [338, 69] on link "Edit Fields" at bounding box center [255, 72] width 242 height 19
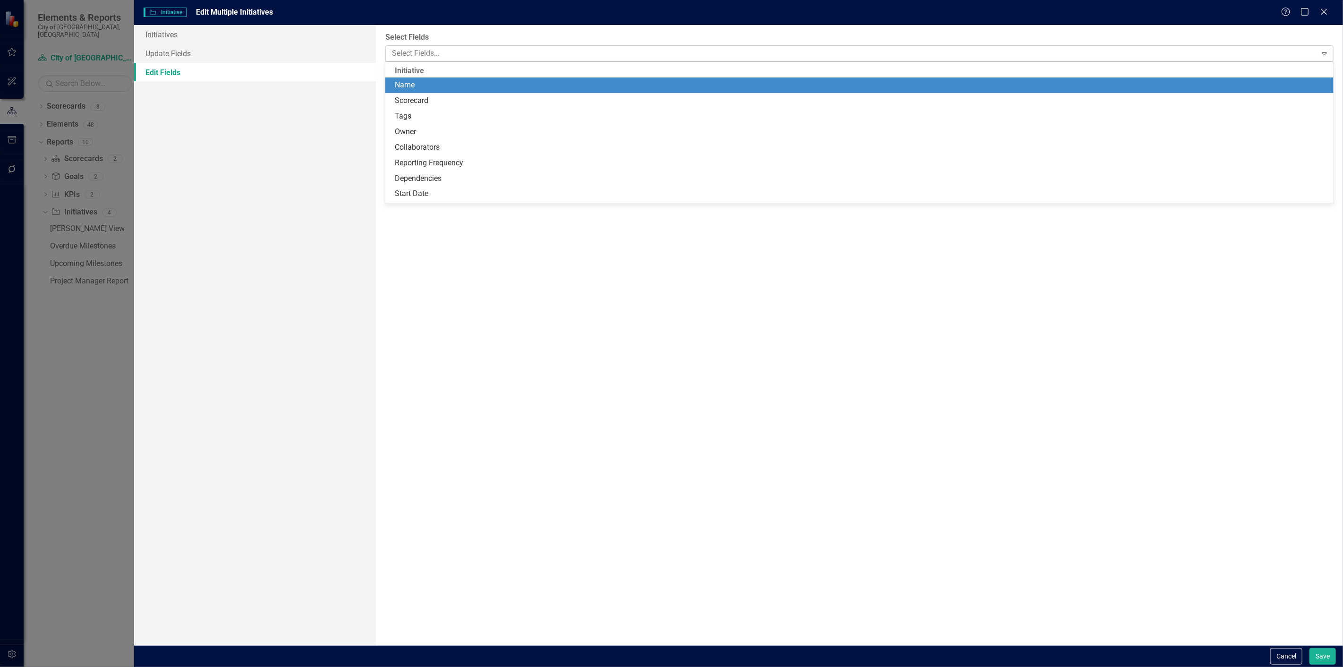
click at [490, 51] on div at bounding box center [852, 53] width 928 height 13
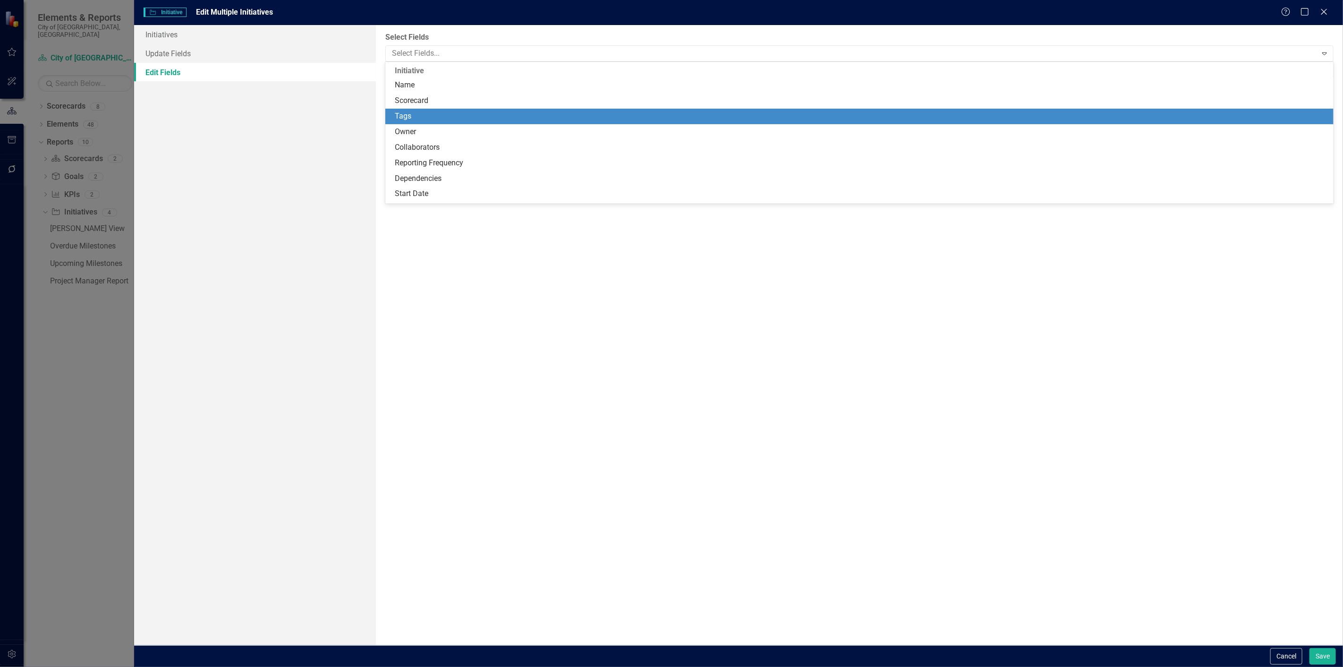
click at [440, 114] on div "Tags" at bounding box center [861, 116] width 933 height 11
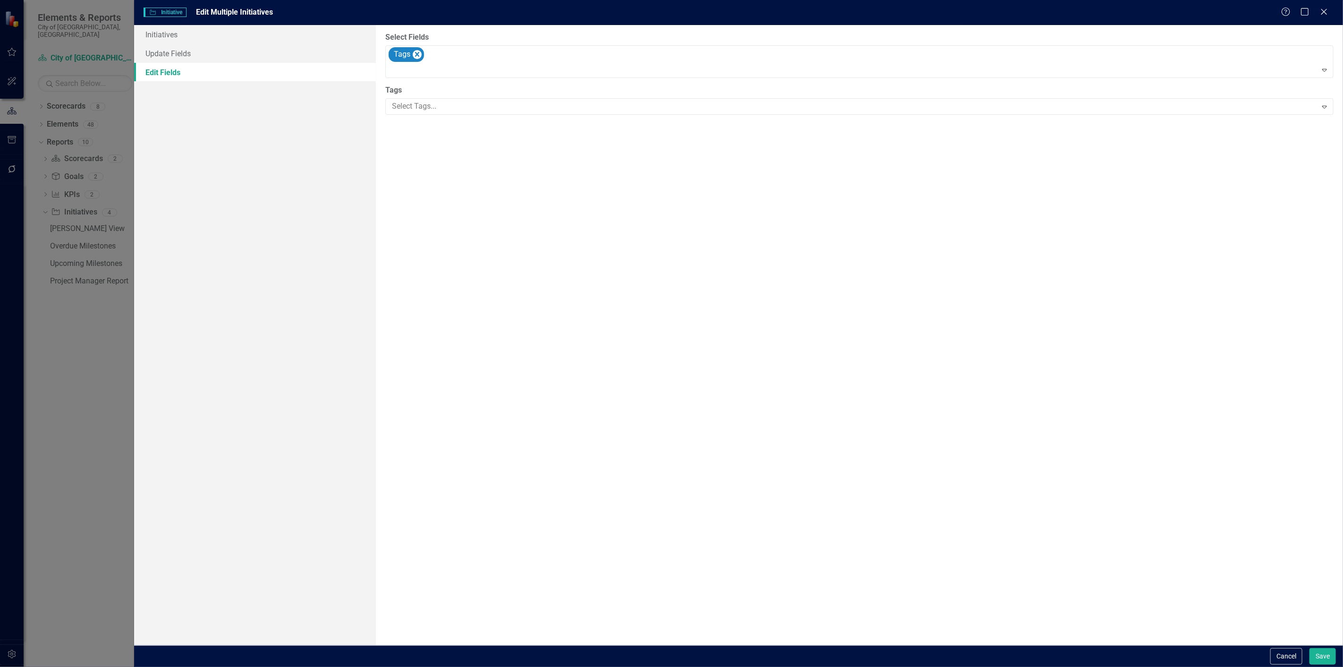
click at [440, 114] on div "Select Tags... Expand" at bounding box center [859, 106] width 948 height 17
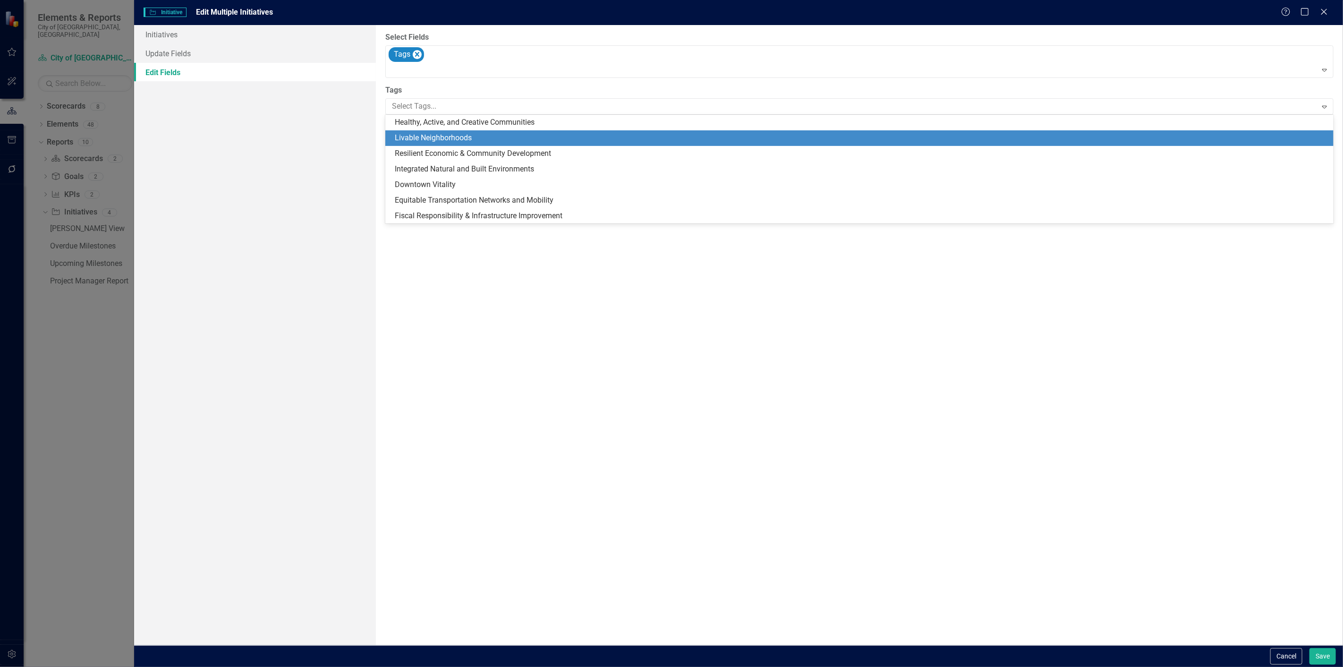
click at [441, 131] on div "Livable Neighborhoods" at bounding box center [859, 138] width 948 height 16
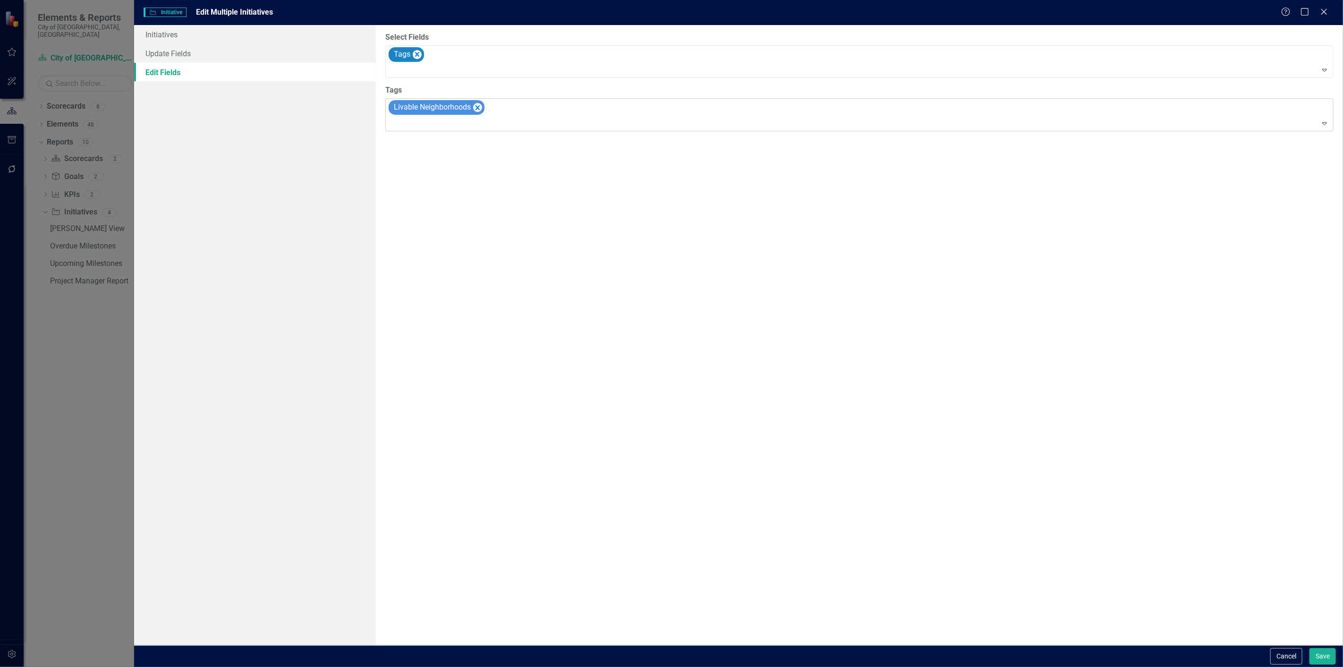
click at [447, 110] on span "Livable Neighborhoods" at bounding box center [432, 106] width 77 height 9
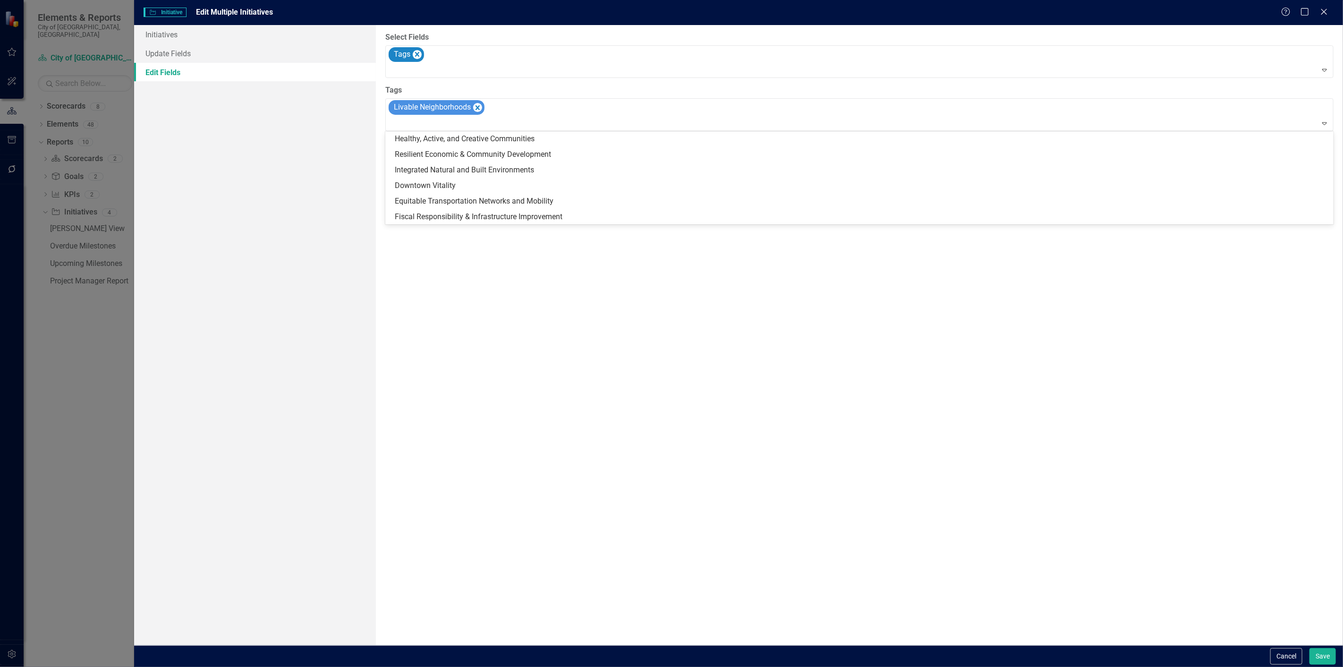
click at [470, 132] on div "Healthy, Active, and Creative Communities" at bounding box center [859, 139] width 948 height 16
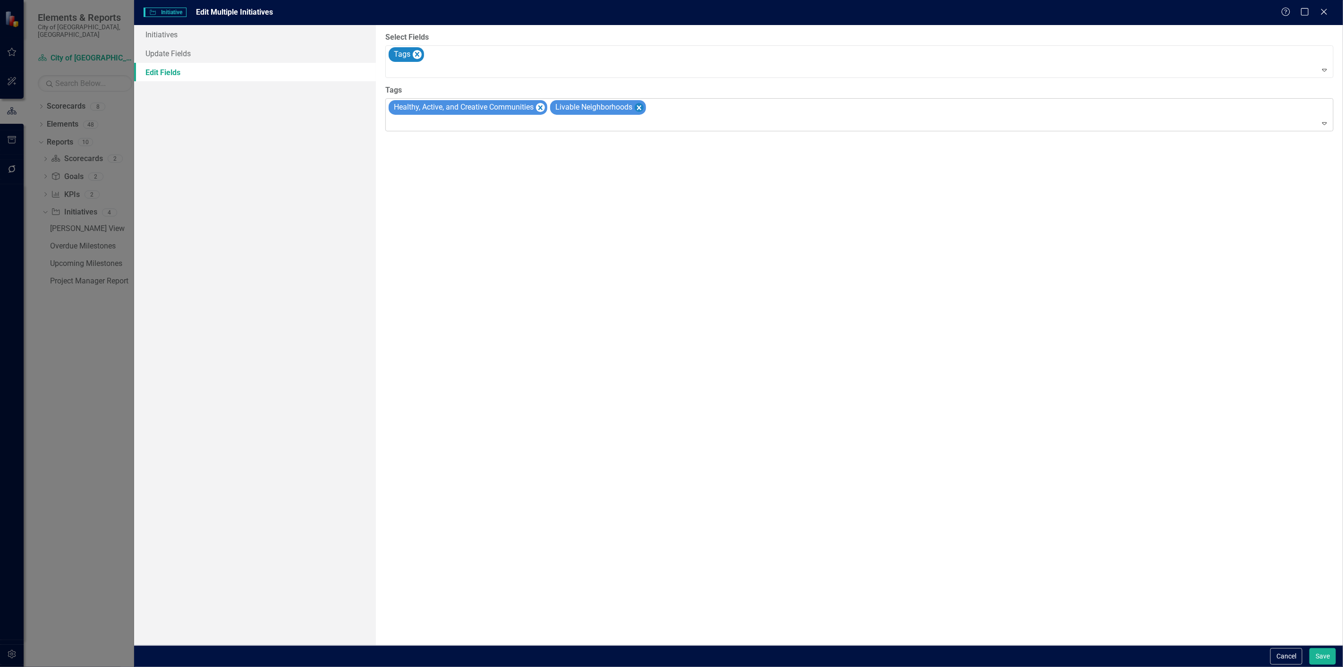
click at [641, 106] on icon "Remove [object Object]" at bounding box center [638, 107] width 9 height 12
click at [1333, 650] on button "Save" at bounding box center [1322, 656] width 26 height 17
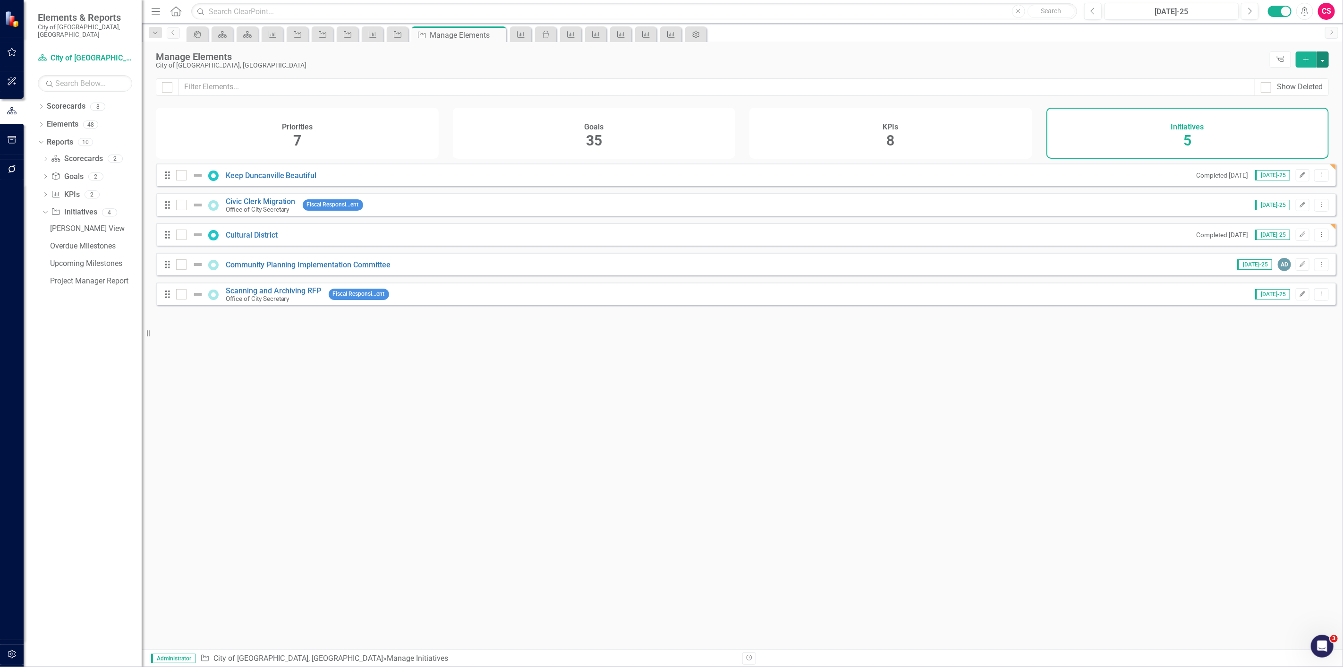
checkbox input "false"
click at [18, 654] on button "button" at bounding box center [11, 654] width 21 height 20
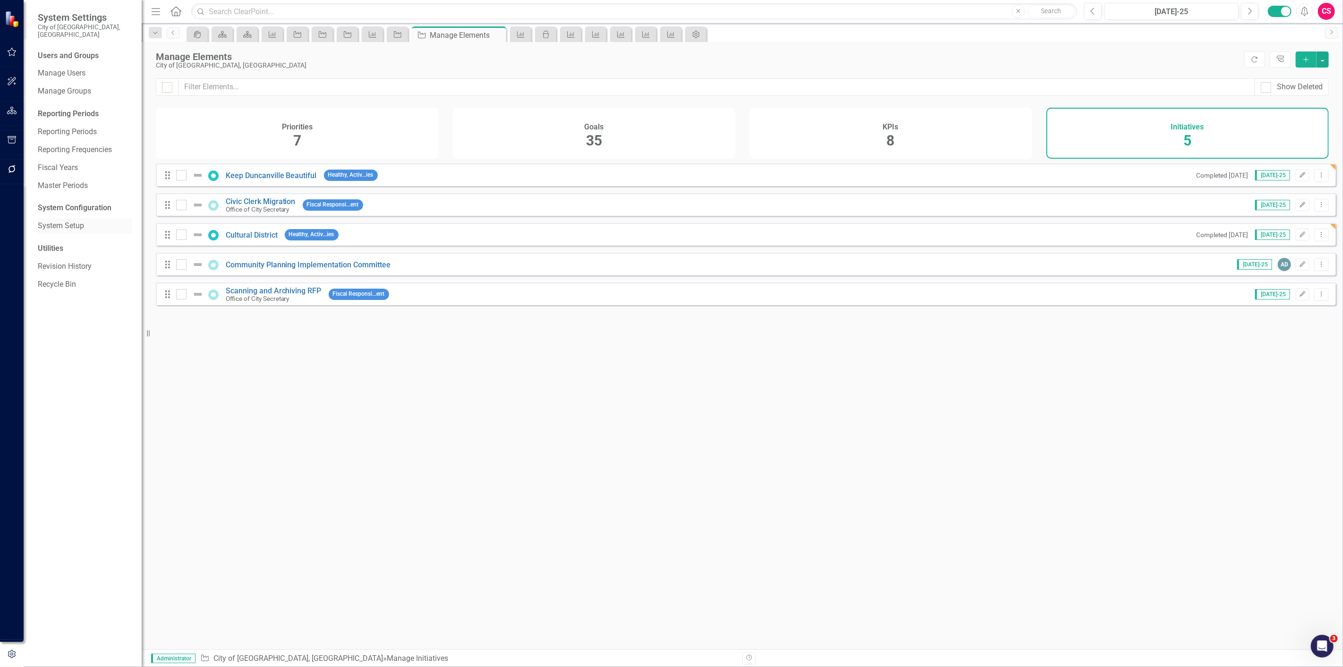
click at [45, 221] on link "System Setup" at bounding box center [85, 225] width 94 height 11
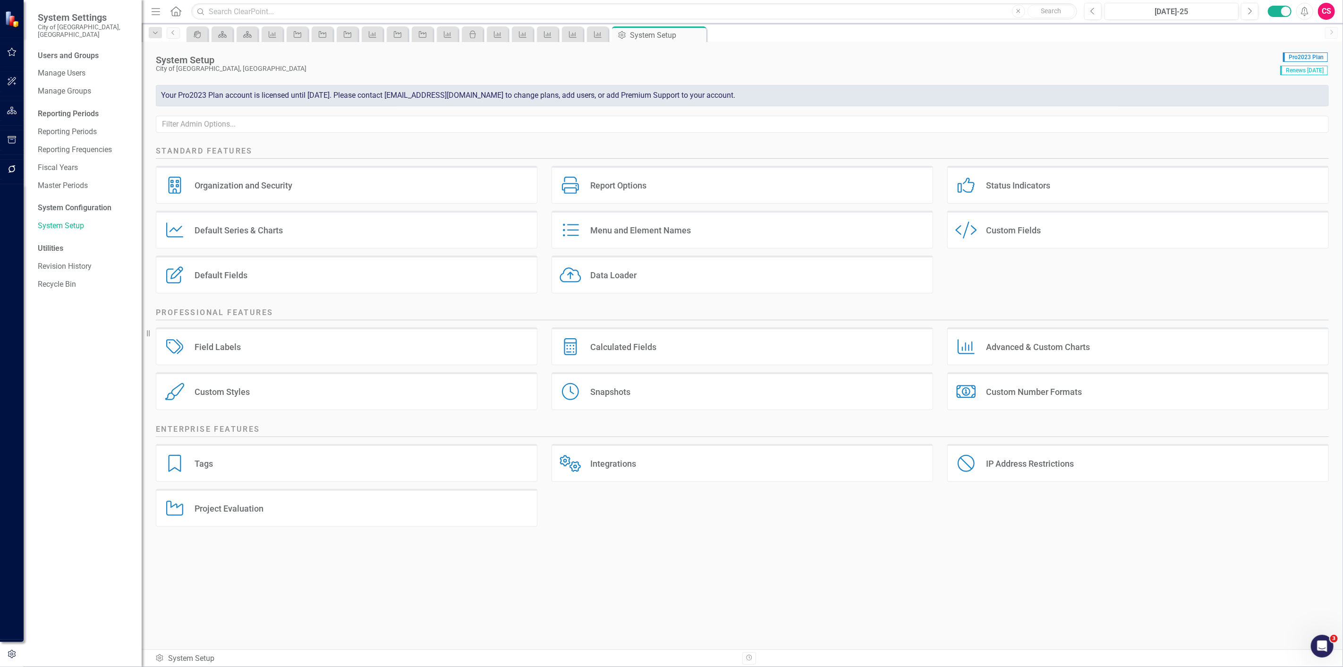
click at [988, 228] on div "Custom Fields" at bounding box center [1013, 230] width 55 height 11
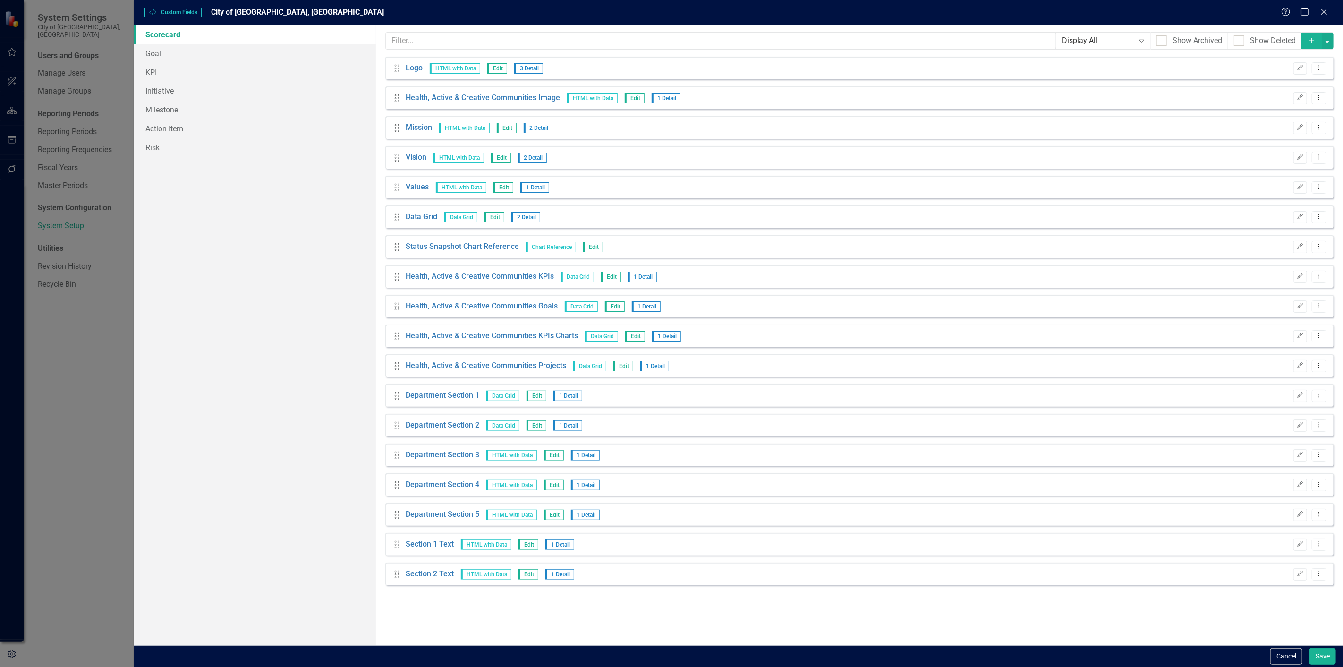
click at [1305, 39] on button "Add" at bounding box center [1311, 41] width 21 height 17
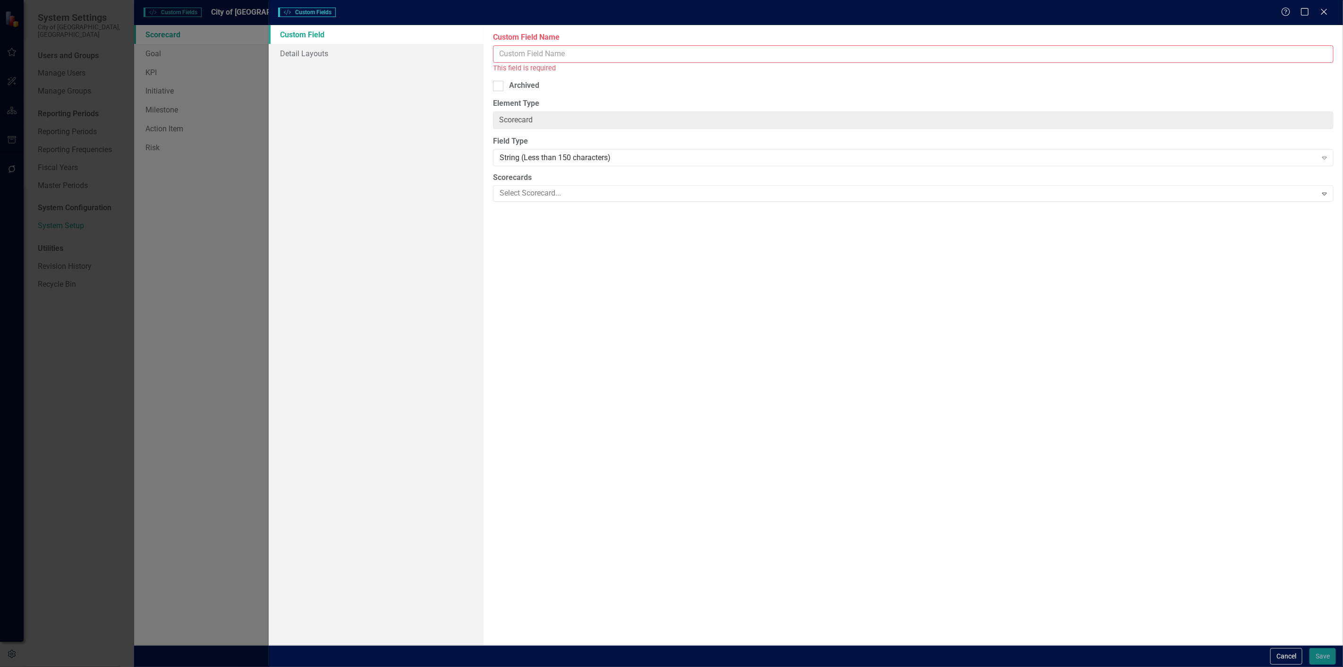
click at [1330, 14] on div "Help Maximize Close" at bounding box center [1307, 12] width 52 height 11
click at [1326, 13] on icon "Close" at bounding box center [1323, 11] width 12 height 9
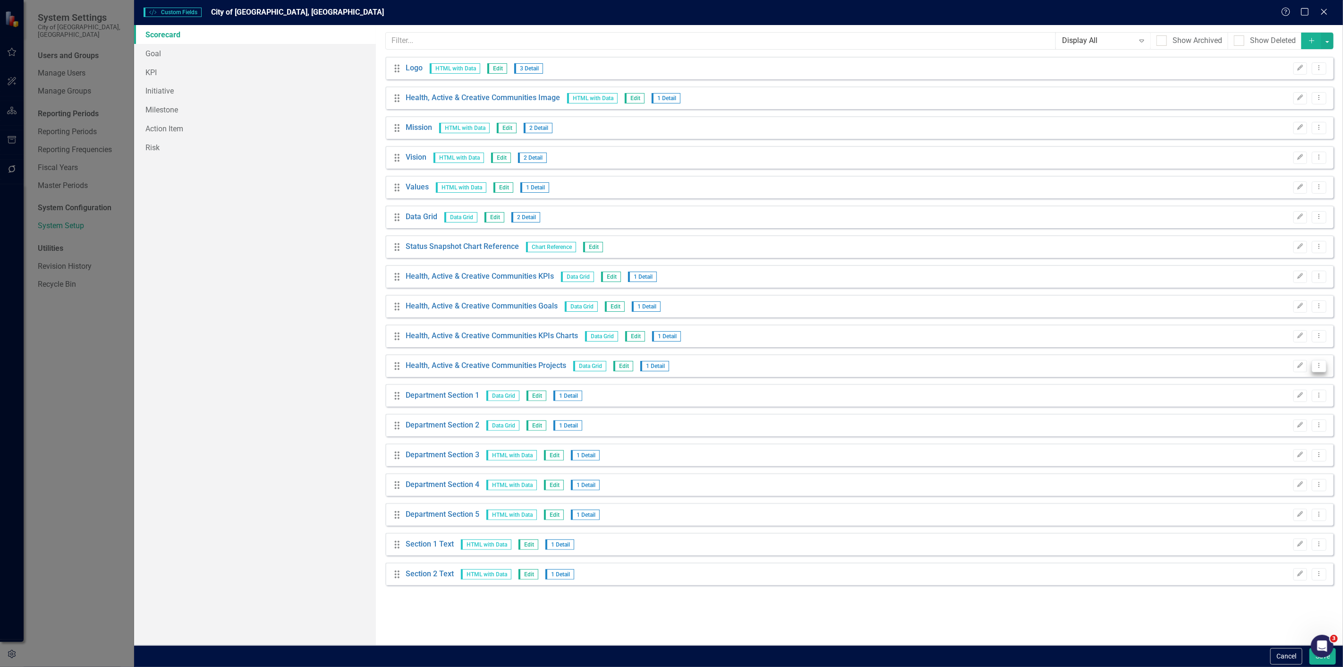
click at [1322, 366] on icon "Dropdown Menu" at bounding box center [1319, 365] width 8 height 6
click at [1283, 397] on link "Copy Duplicate Custom Field" at bounding box center [1276, 398] width 100 height 17
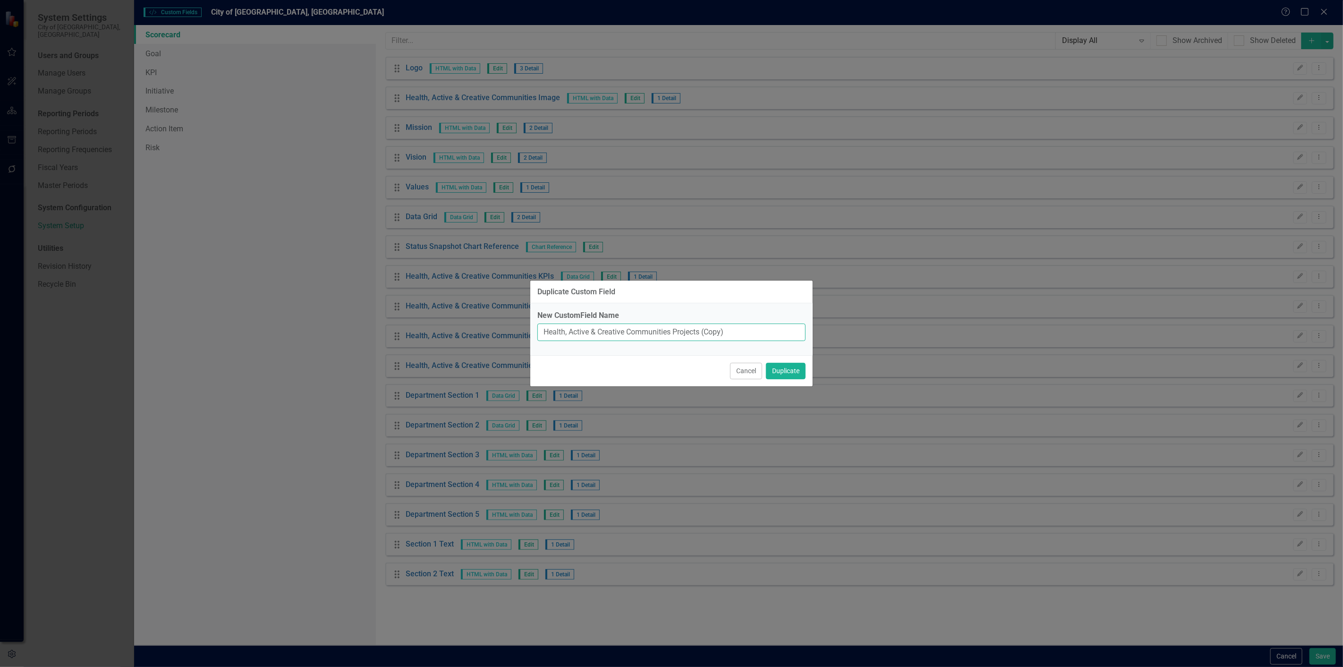
drag, startPoint x: 753, startPoint y: 337, endPoint x: 672, endPoint y: 340, distance: 81.3
click at [672, 340] on input "Health, Active & Creative Communities Projects (Copy)" at bounding box center [671, 331] width 268 height 17
type input "Health, Active & Creative Communities Completed Projects Last 90 Days"
click at [766, 363] on button "Duplicate" at bounding box center [786, 371] width 40 height 17
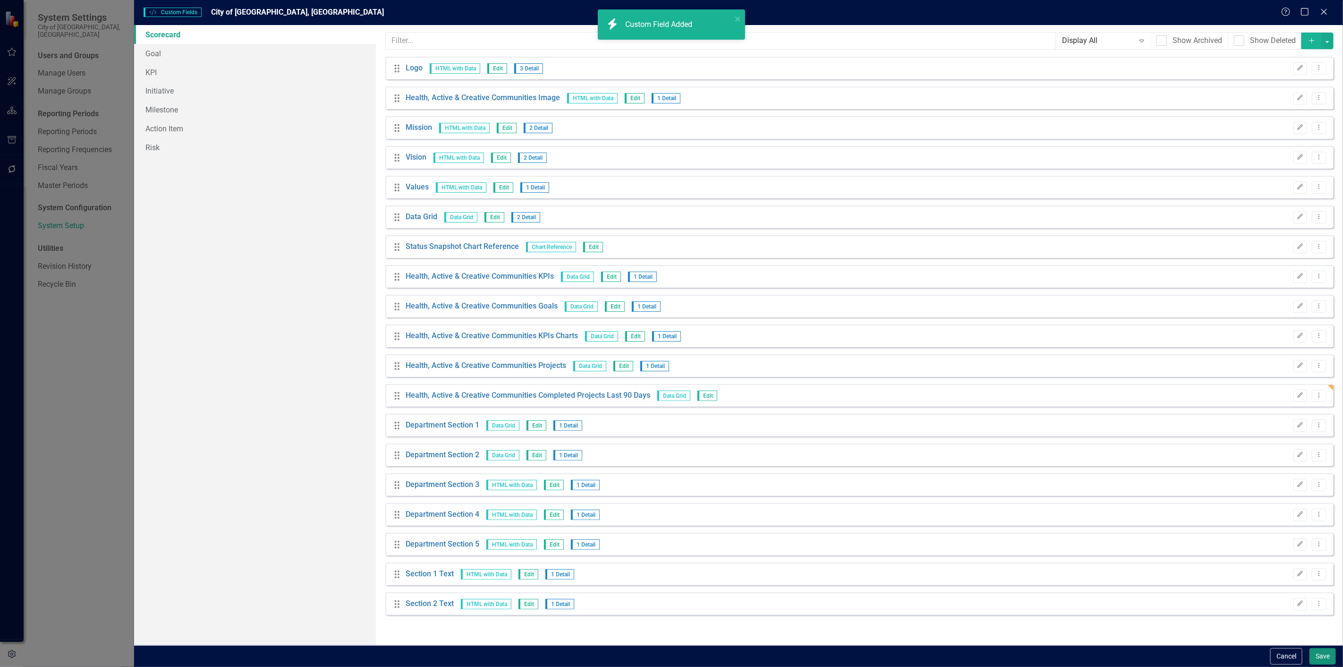
click at [1315, 658] on button "Save" at bounding box center [1322, 656] width 26 height 17
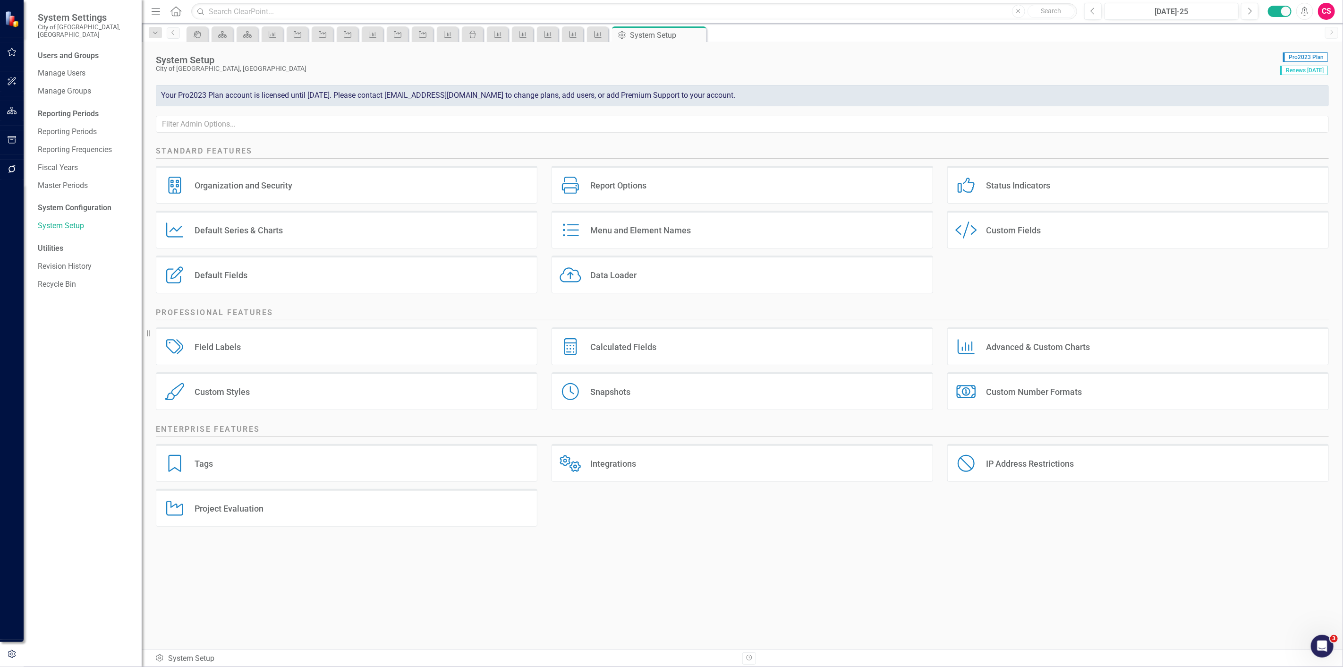
click at [16, 109] on icon "button" at bounding box center [12, 111] width 10 height 8
click at [79, 54] on link "Scorecard City of Duncanville, TX" at bounding box center [85, 58] width 94 height 11
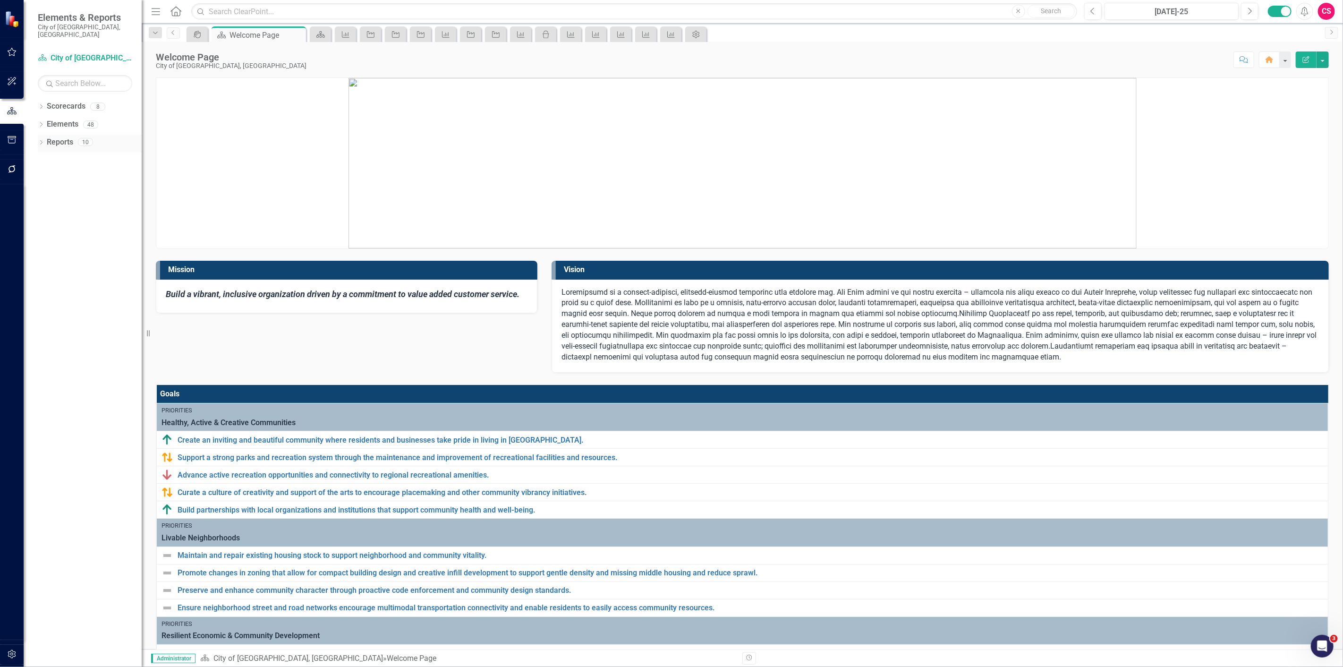
click at [41, 135] on div "Dropdown Reports 10" at bounding box center [90, 144] width 104 height 18
click at [41, 140] on icon at bounding box center [41, 142] width 2 height 4
click at [59, 188] on div "Healthy, Active & Creative Communities" at bounding box center [96, 192] width 92 height 8
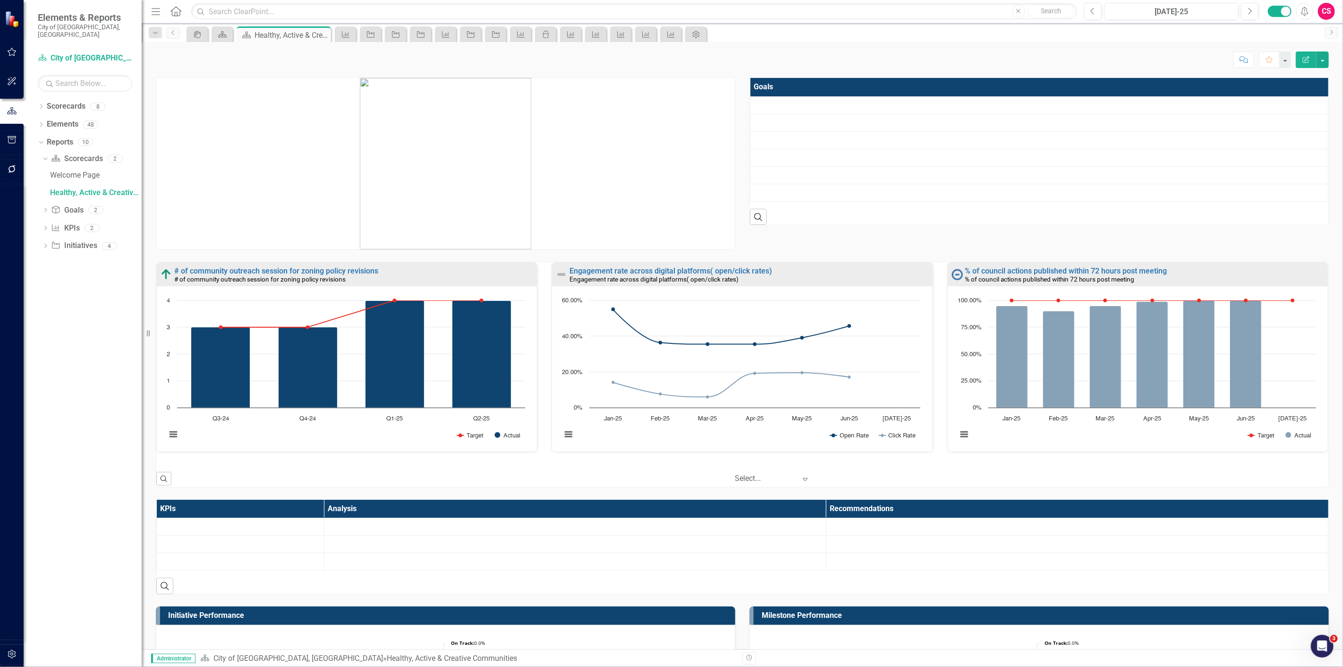
click at [1301, 63] on button "Edit Report" at bounding box center [1305, 59] width 21 height 17
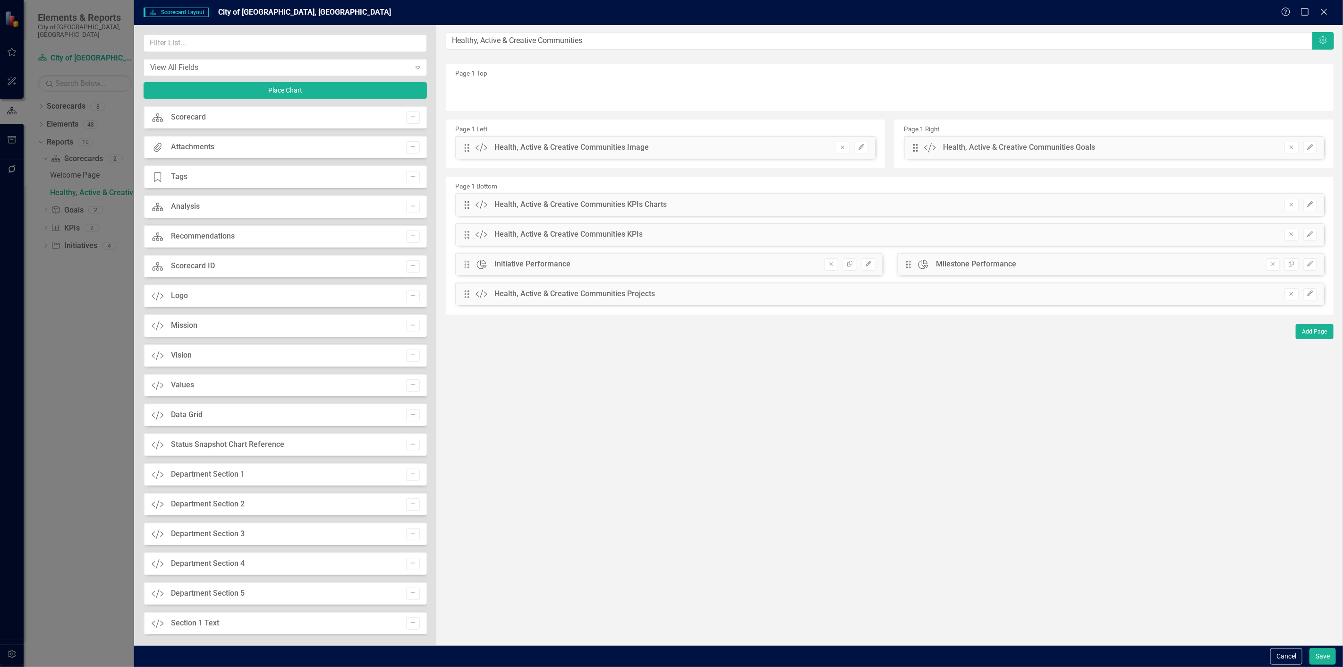
scroll to position [35, 0]
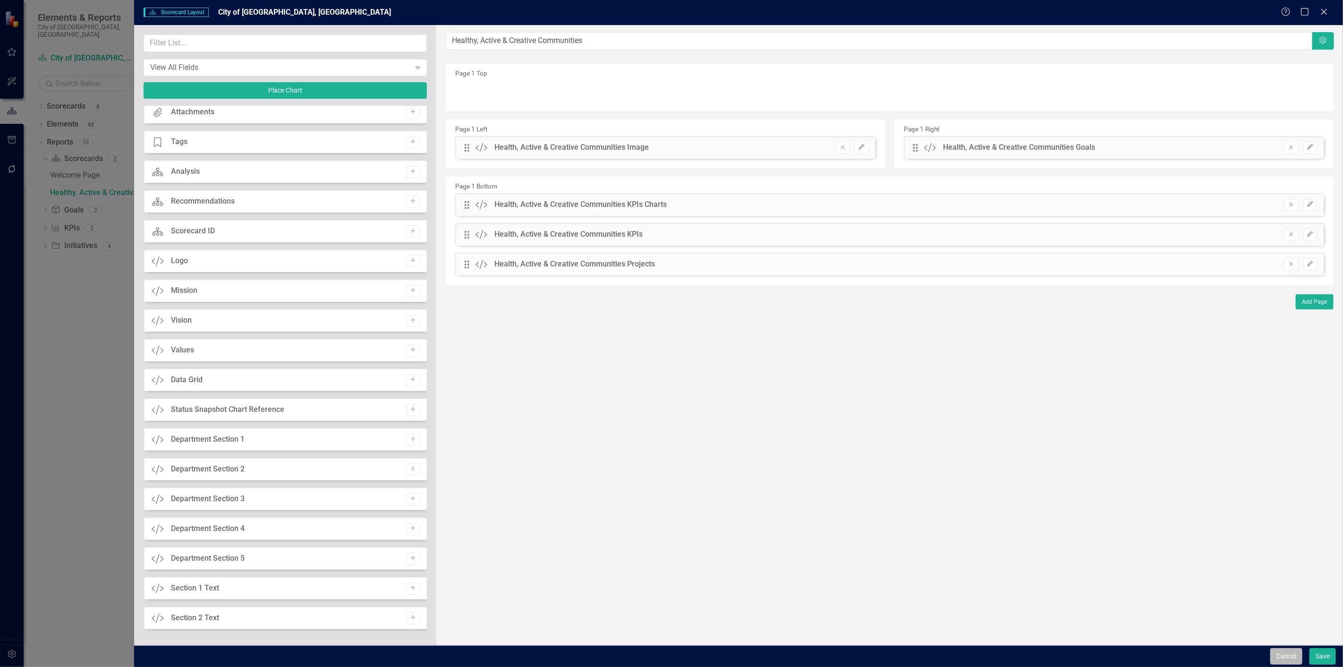
click at [1278, 657] on button "Cancel" at bounding box center [1286, 656] width 32 height 17
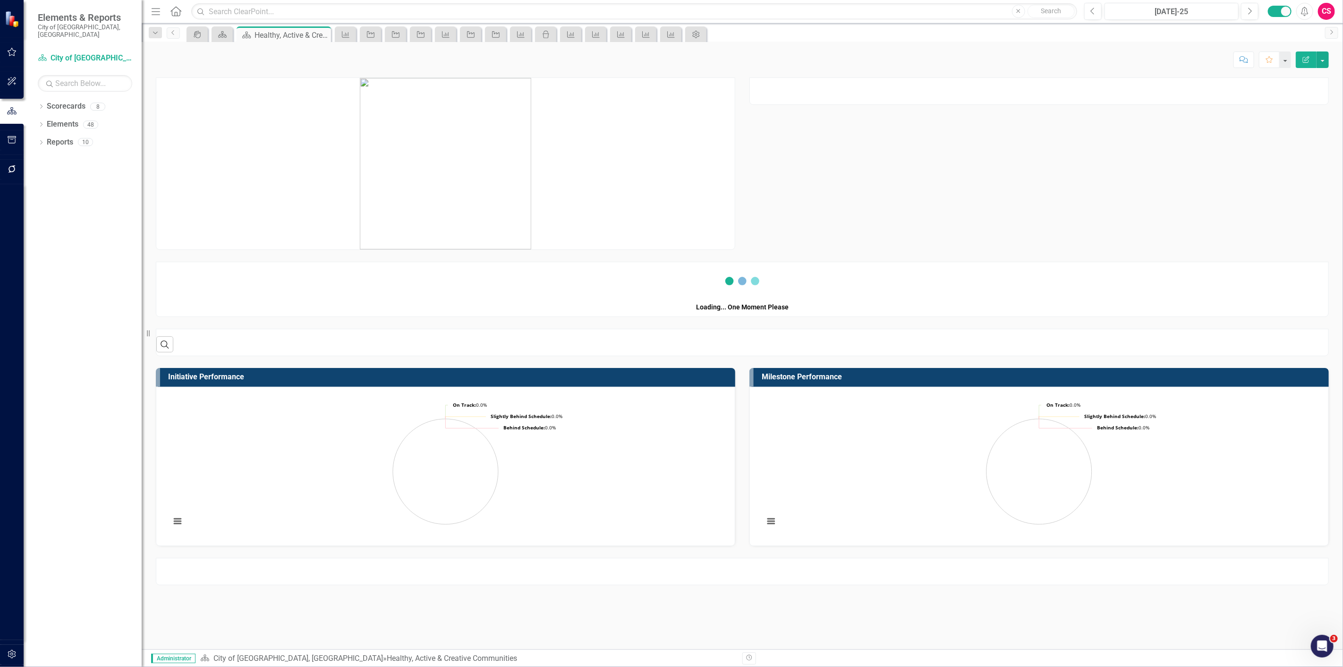
click at [1309, 53] on button "Edit Report" at bounding box center [1305, 59] width 21 height 17
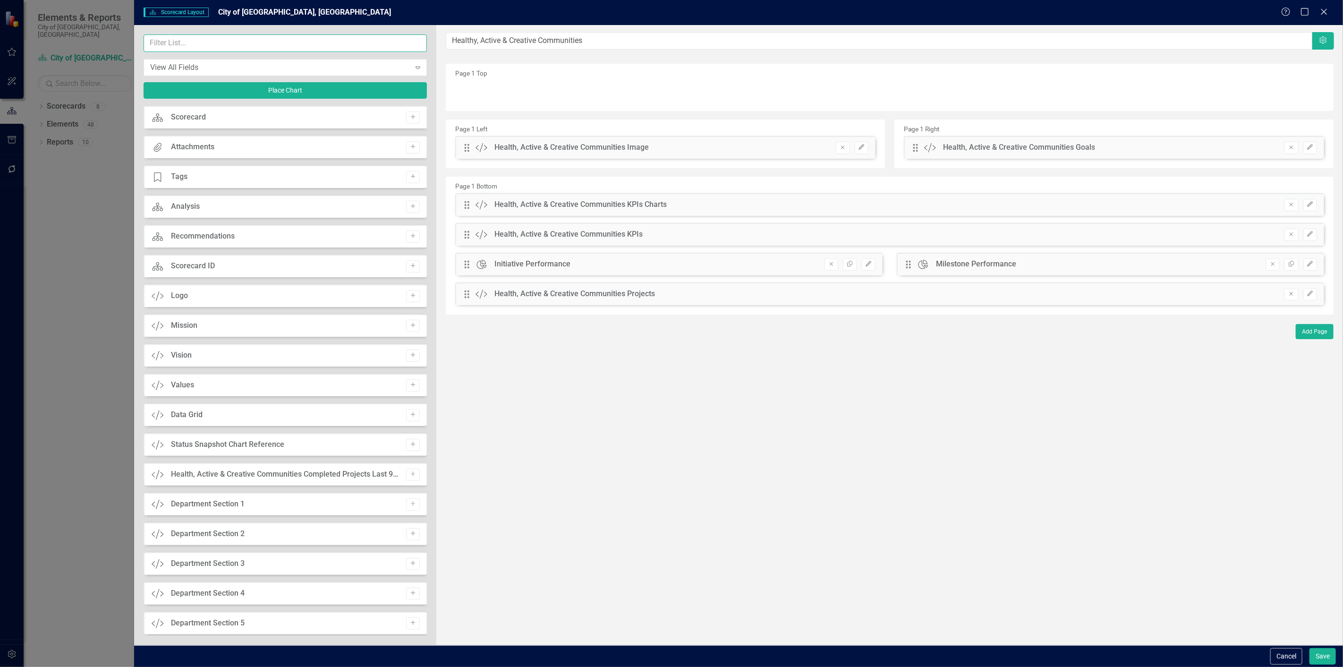
click at [234, 39] on input "text" at bounding box center [285, 42] width 283 height 17
click at [409, 472] on icon "Add" at bounding box center [412, 474] width 7 height 6
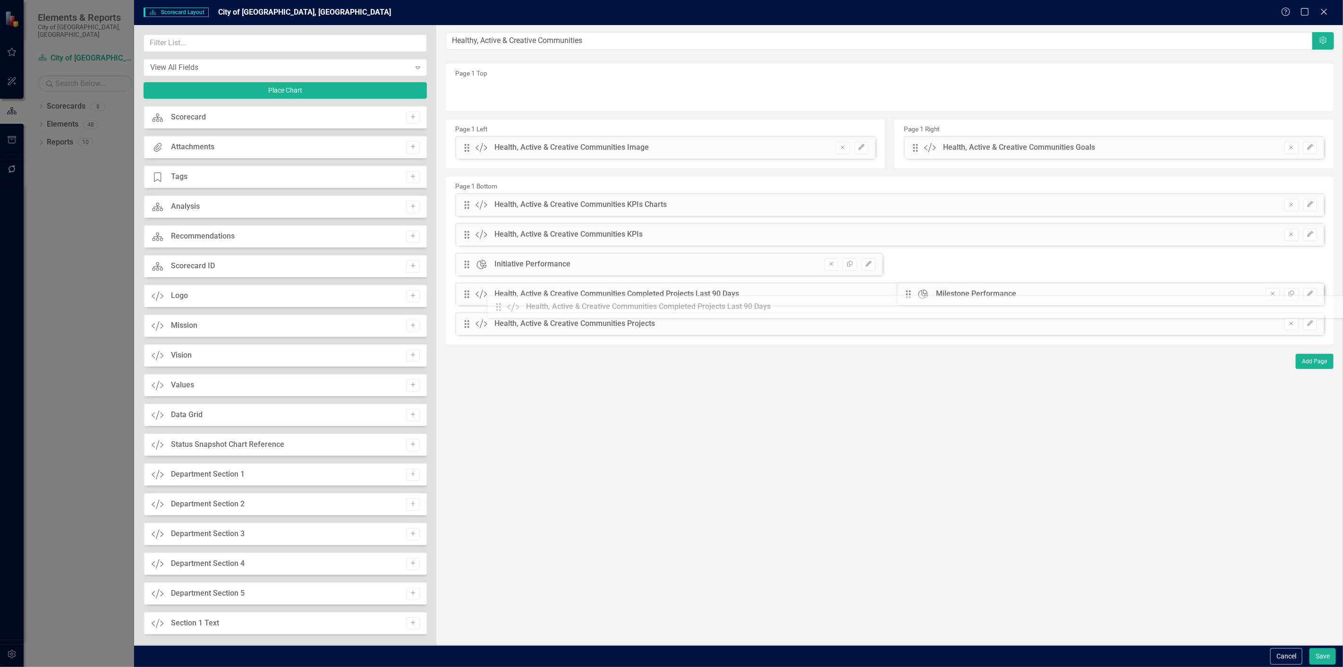
drag, startPoint x: 471, startPoint y: 93, endPoint x: 510, endPoint y: 308, distance: 218.2
drag, startPoint x: 464, startPoint y: 326, endPoint x: 460, endPoint y: 295, distance: 31.5
click at [460, 295] on div "The fields (or pods) that are available for you to include on the detail page a…" at bounding box center [889, 335] width 906 height 620
click at [1324, 650] on button "Save" at bounding box center [1322, 656] width 26 height 17
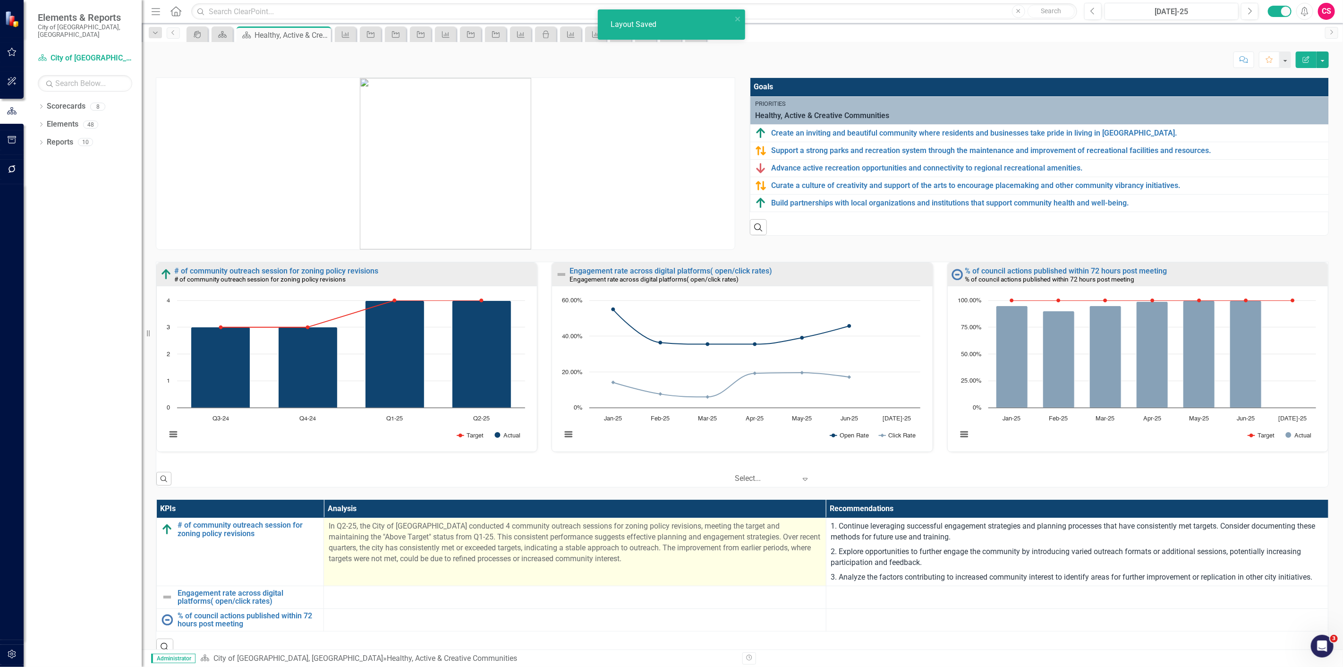
scroll to position [262, 0]
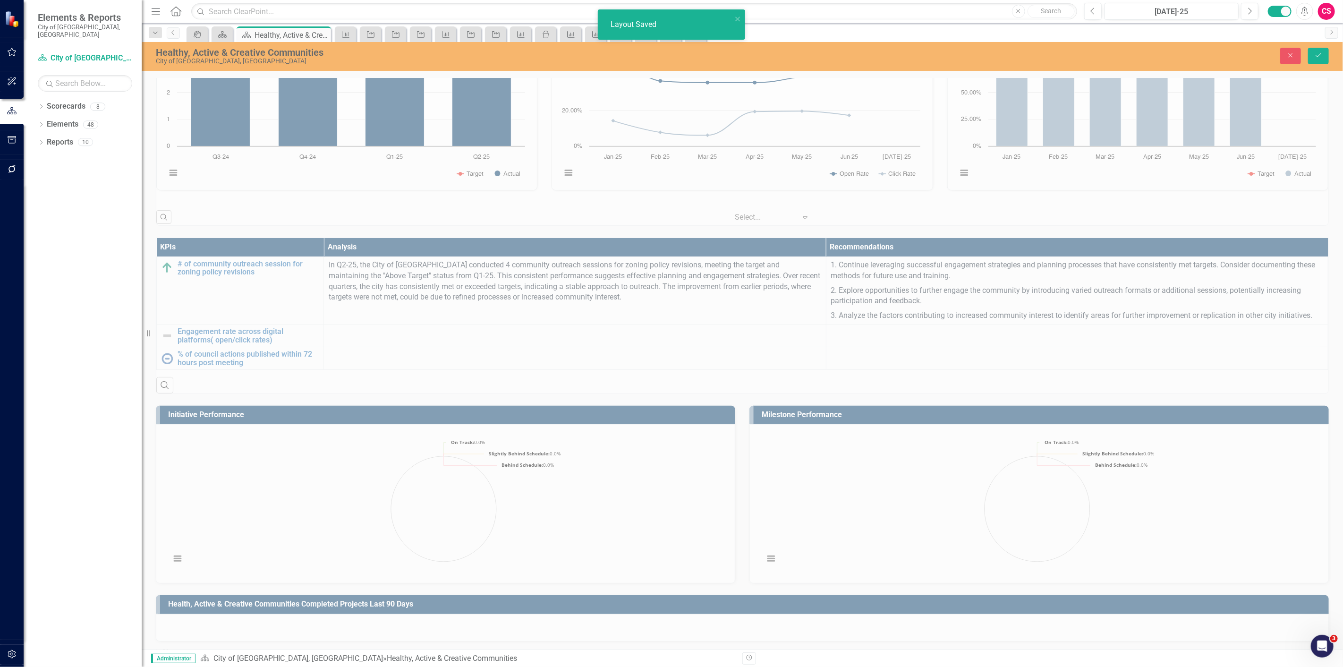
click at [1241, 583] on div "Health, Active & Creative Communities Completed Projects Last 90 Days" at bounding box center [742, 612] width 1187 height 58
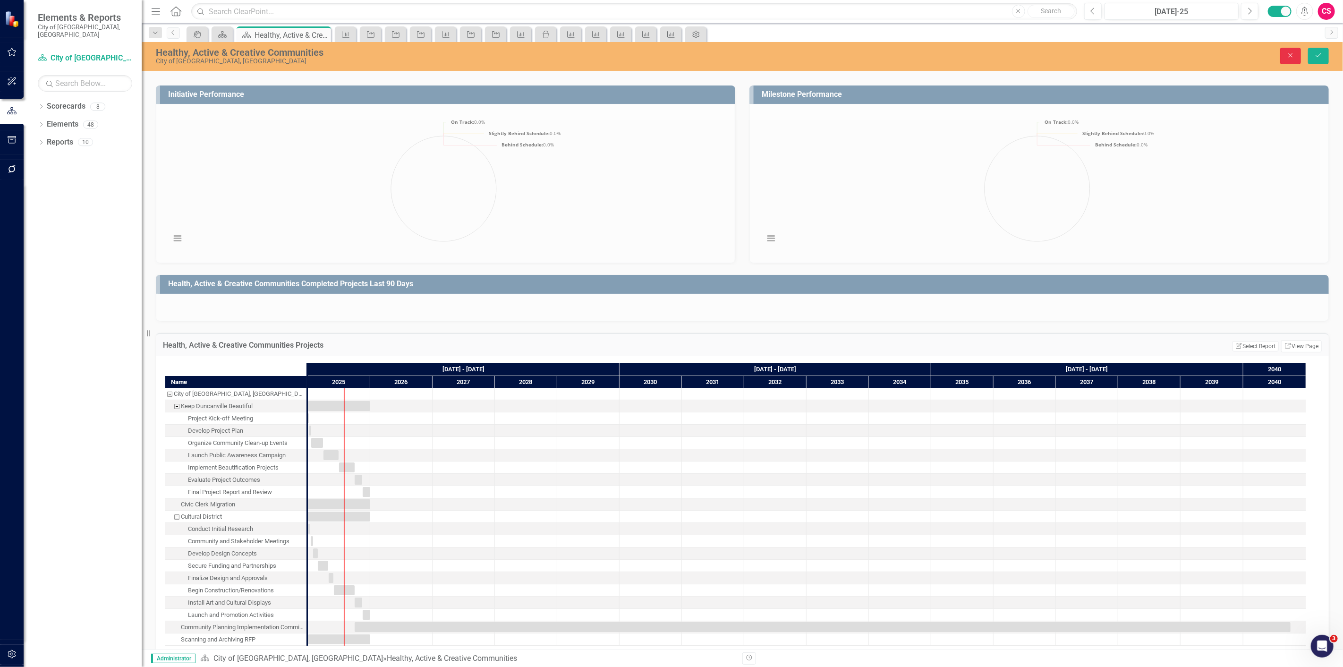
click at [1288, 50] on button "Close" at bounding box center [1290, 56] width 21 height 17
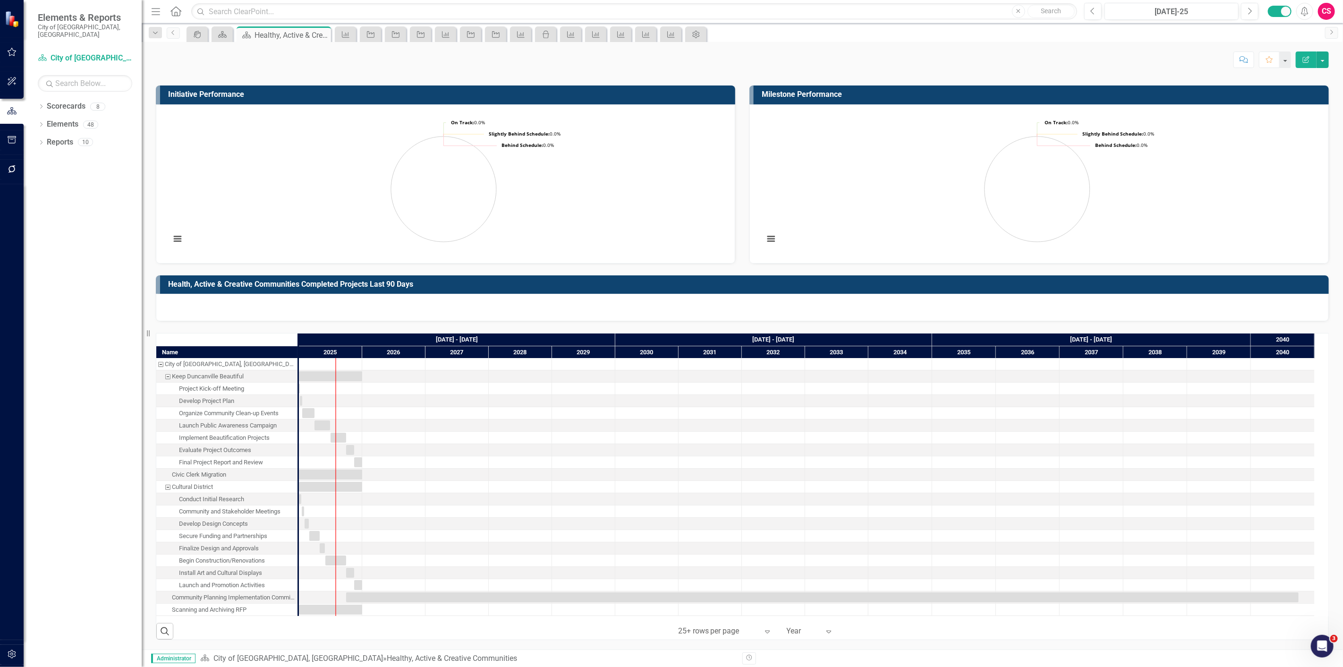
click at [1239, 289] on td "Health, Active & Creative Communities Completed Projects Last 90 Days" at bounding box center [746, 286] width 1156 height 16
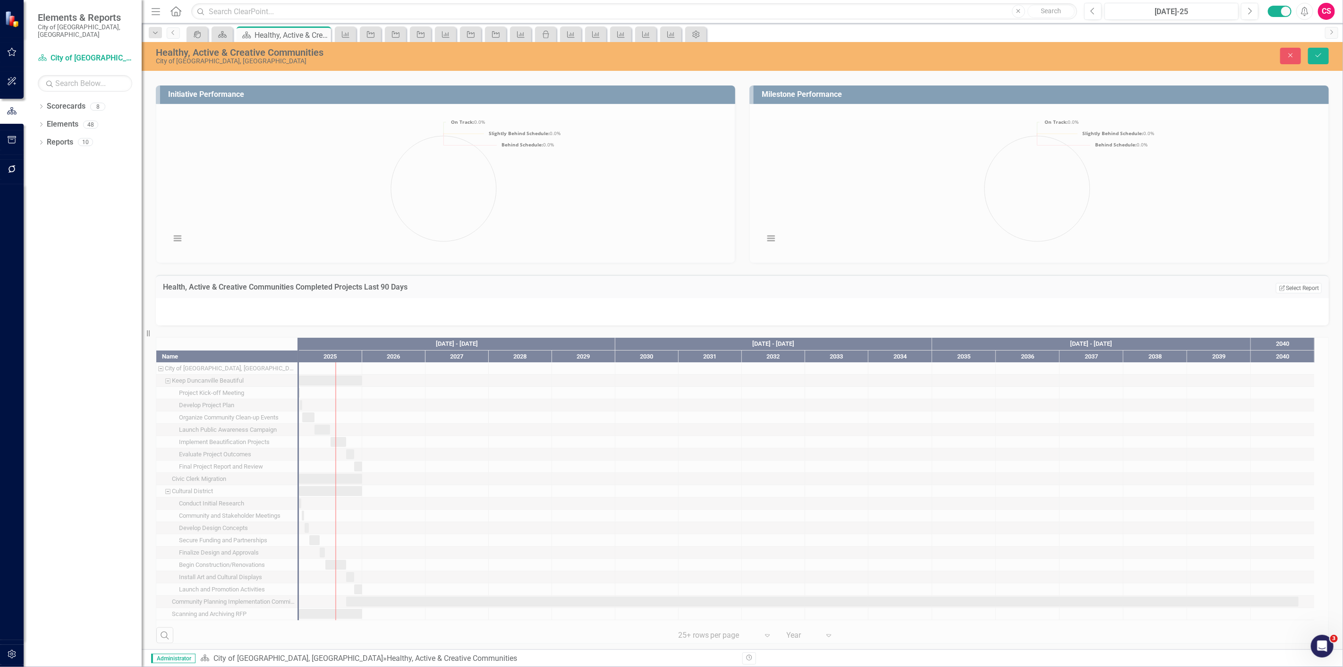
click at [1278, 294] on td "Edit Report Select Report Link View Page" at bounding box center [1229, 288] width 183 height 12
click at [1279, 287] on button "Edit Report Select Report" at bounding box center [1298, 288] width 46 height 10
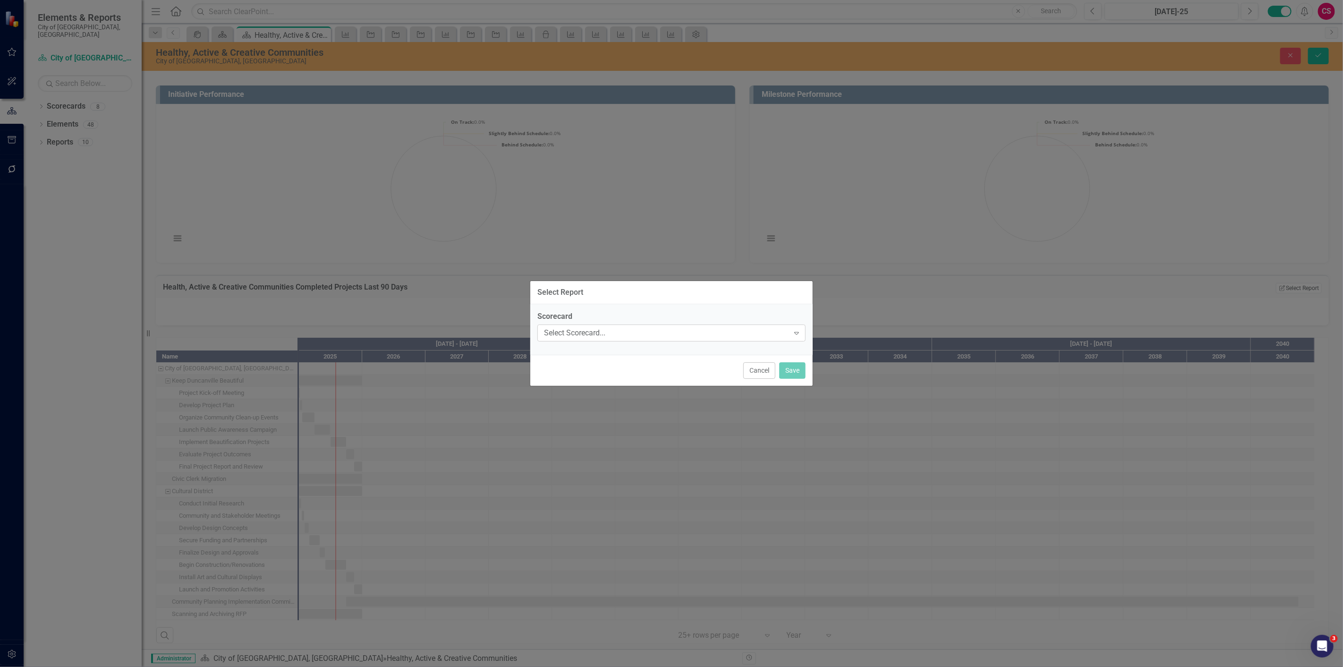
click at [559, 337] on div "Select Scorecard..." at bounding box center [666, 332] width 245 height 11
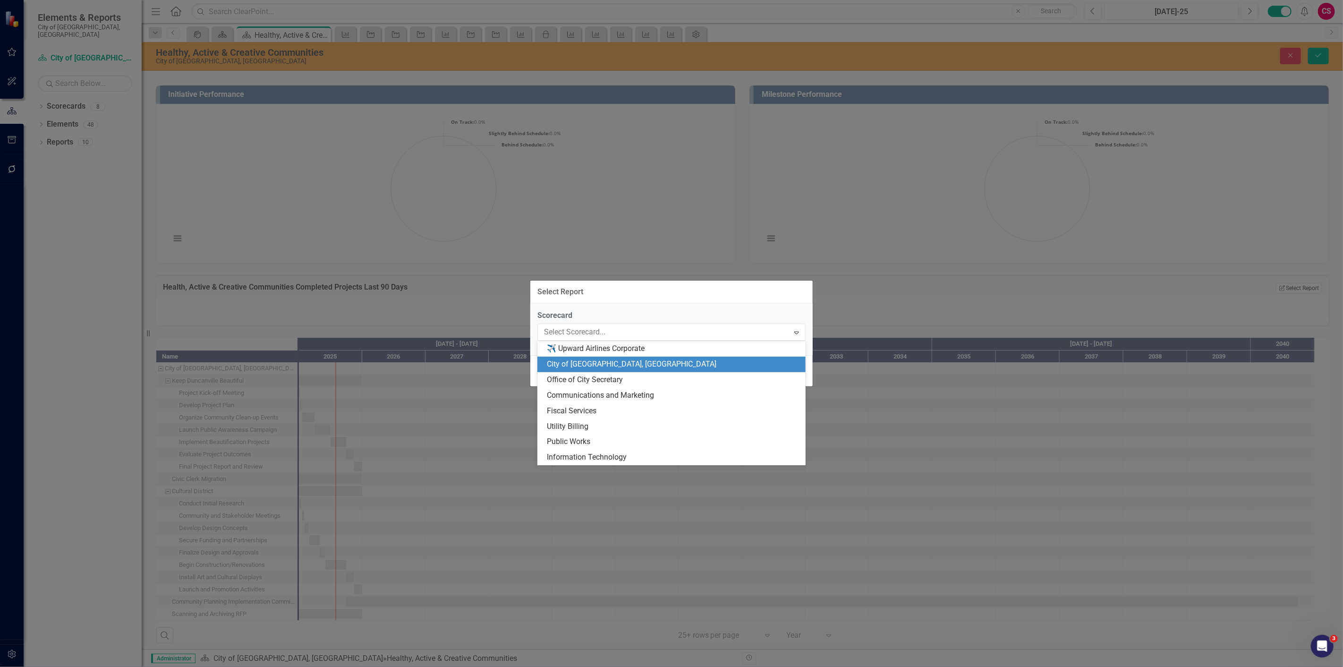
click at [569, 364] on div "City of [GEOGRAPHIC_DATA], [GEOGRAPHIC_DATA]" at bounding box center [673, 364] width 253 height 11
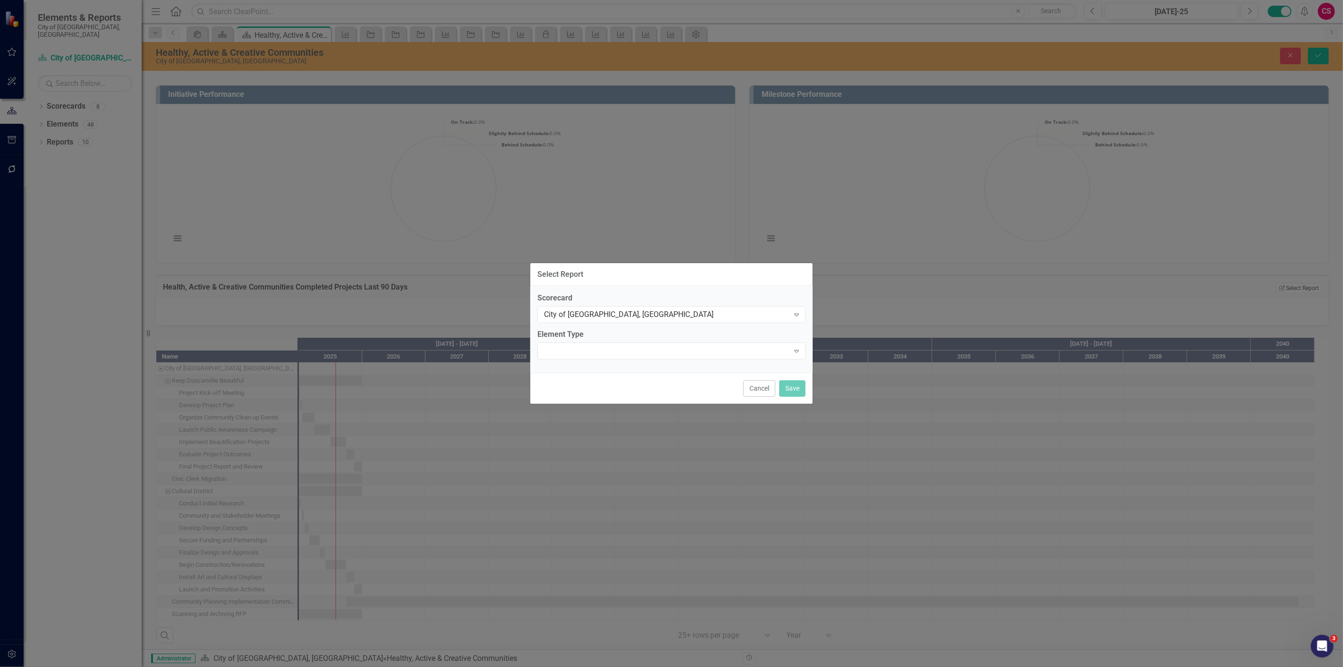
click at [579, 345] on div "Expand" at bounding box center [671, 350] width 268 height 17
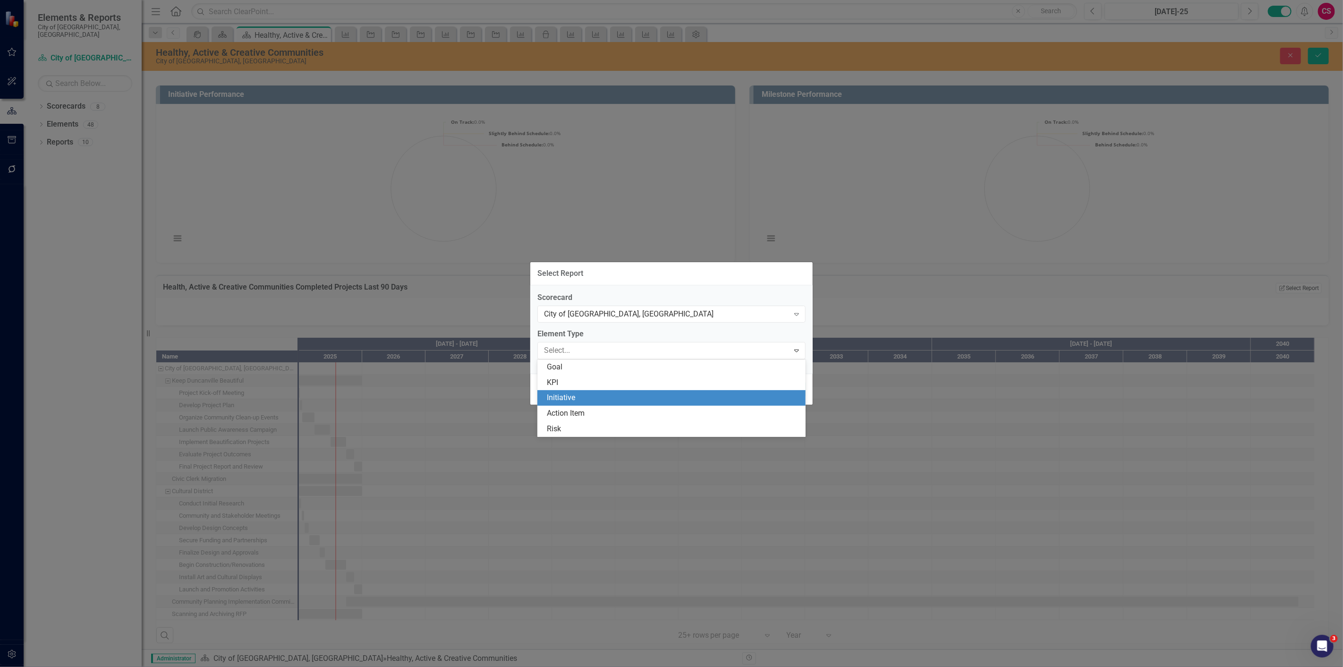
click at [578, 397] on div "Initiative" at bounding box center [673, 397] width 253 height 11
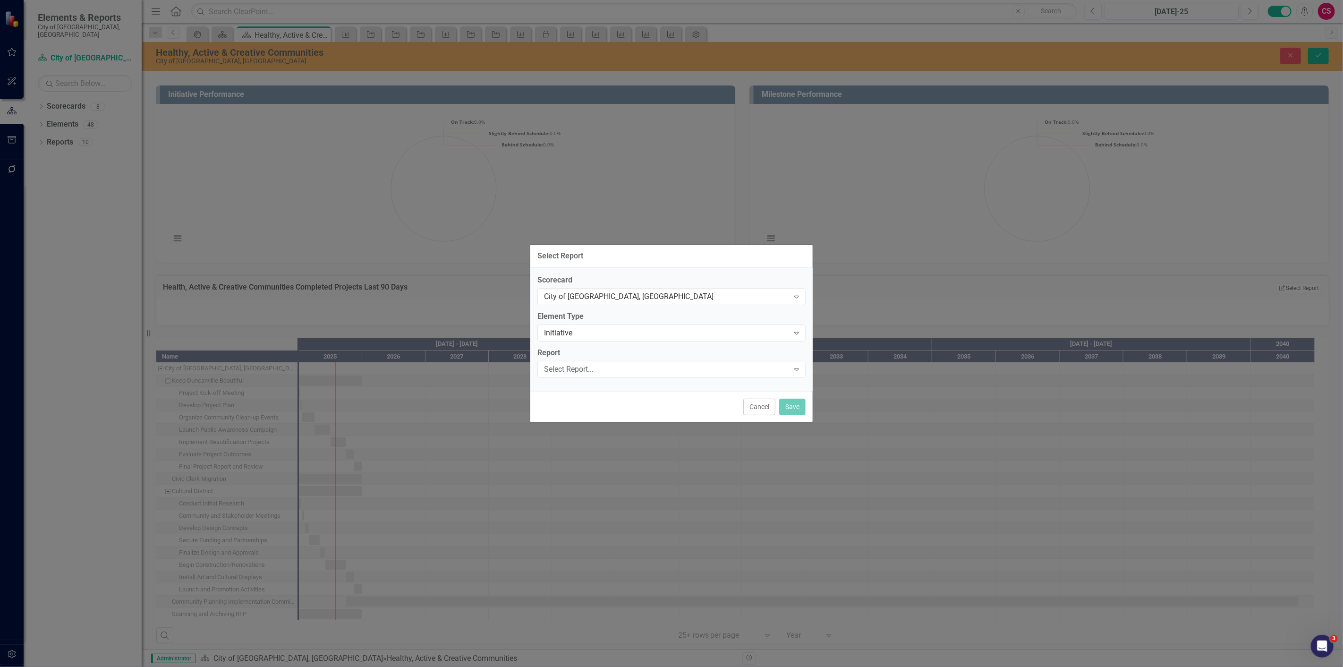
click at [584, 359] on div "Report Select Report... Expand" at bounding box center [671, 361] width 268 height 29
click at [583, 367] on div "Select Report..." at bounding box center [666, 368] width 245 height 11
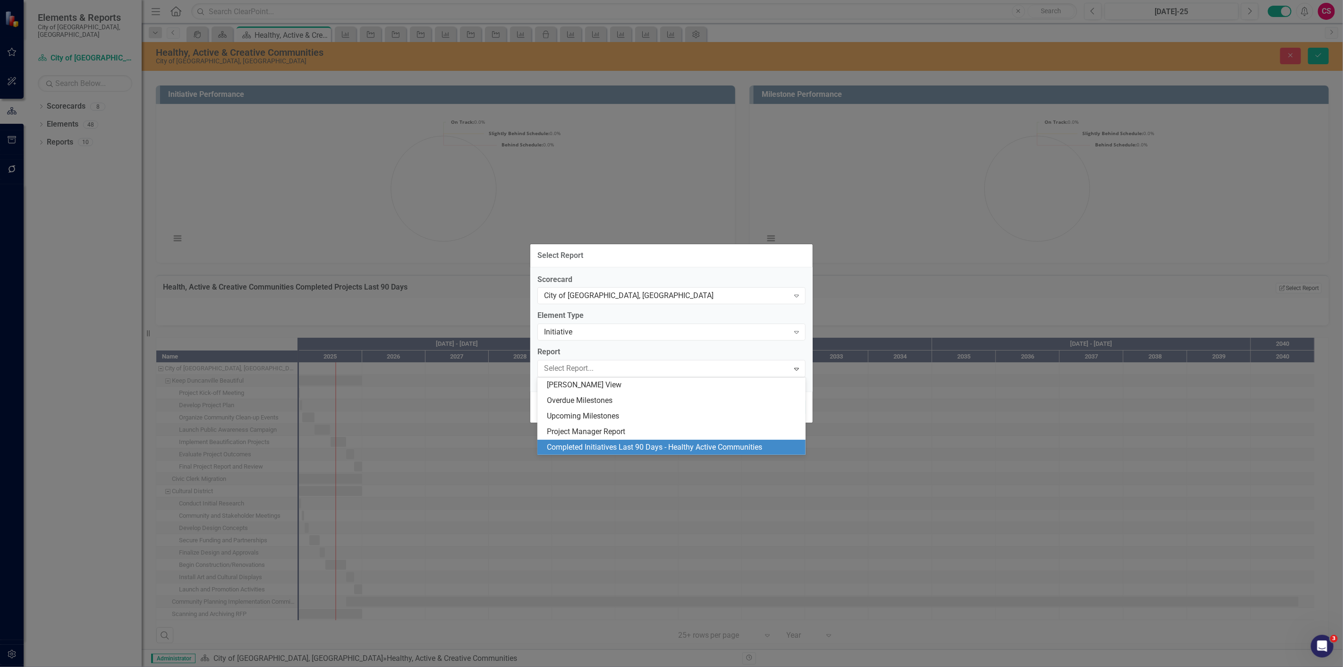
drag, startPoint x: 602, startPoint y: 444, endPoint x: 751, endPoint y: 390, distance: 158.1
click at [602, 444] on div "Completed Initiatives Last 90 Days - Healthy Active Communities" at bounding box center [673, 447] width 253 height 11
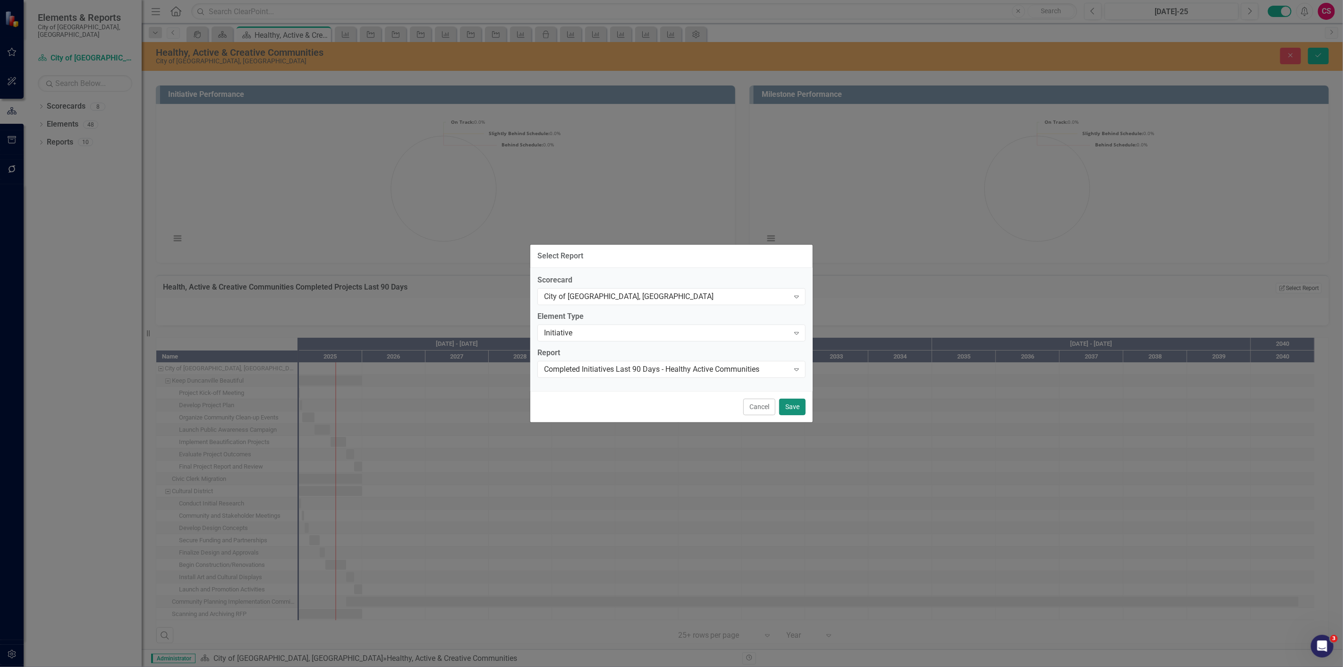
drag, startPoint x: 792, startPoint y: 403, endPoint x: 1154, endPoint y: 180, distance: 424.7
click at [794, 401] on button "Save" at bounding box center [792, 406] width 26 height 17
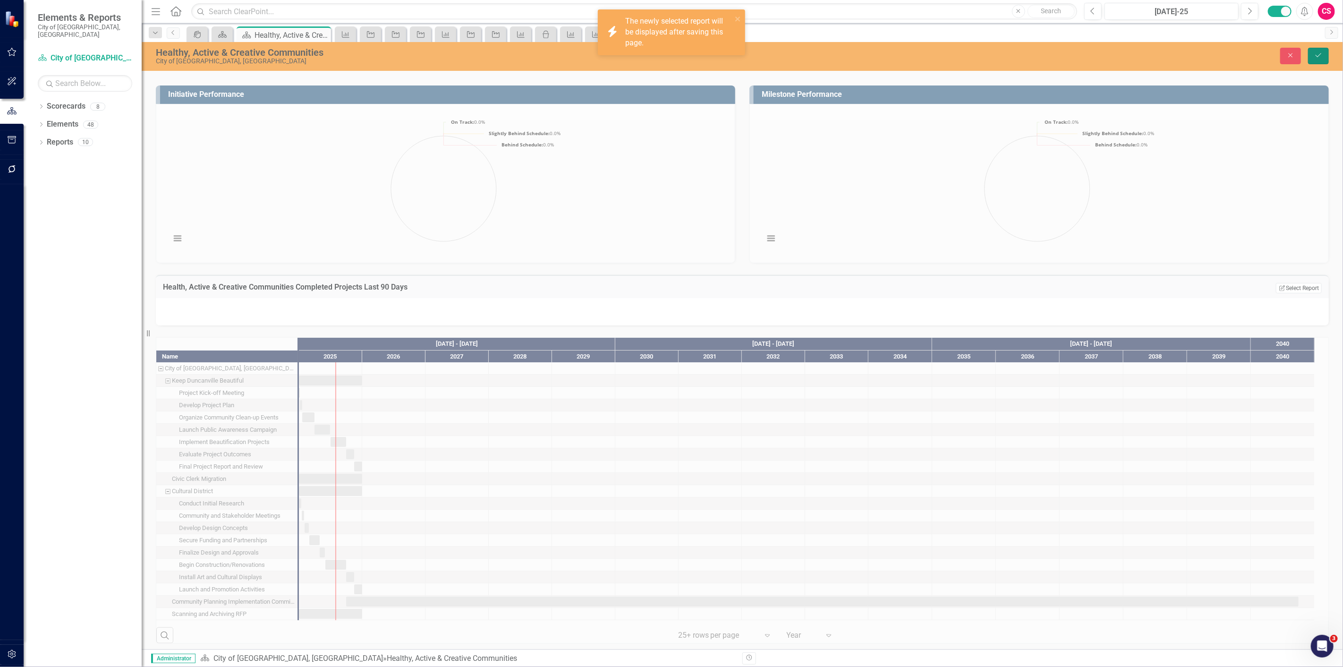
click at [1311, 53] on button "Save" at bounding box center [1318, 56] width 21 height 17
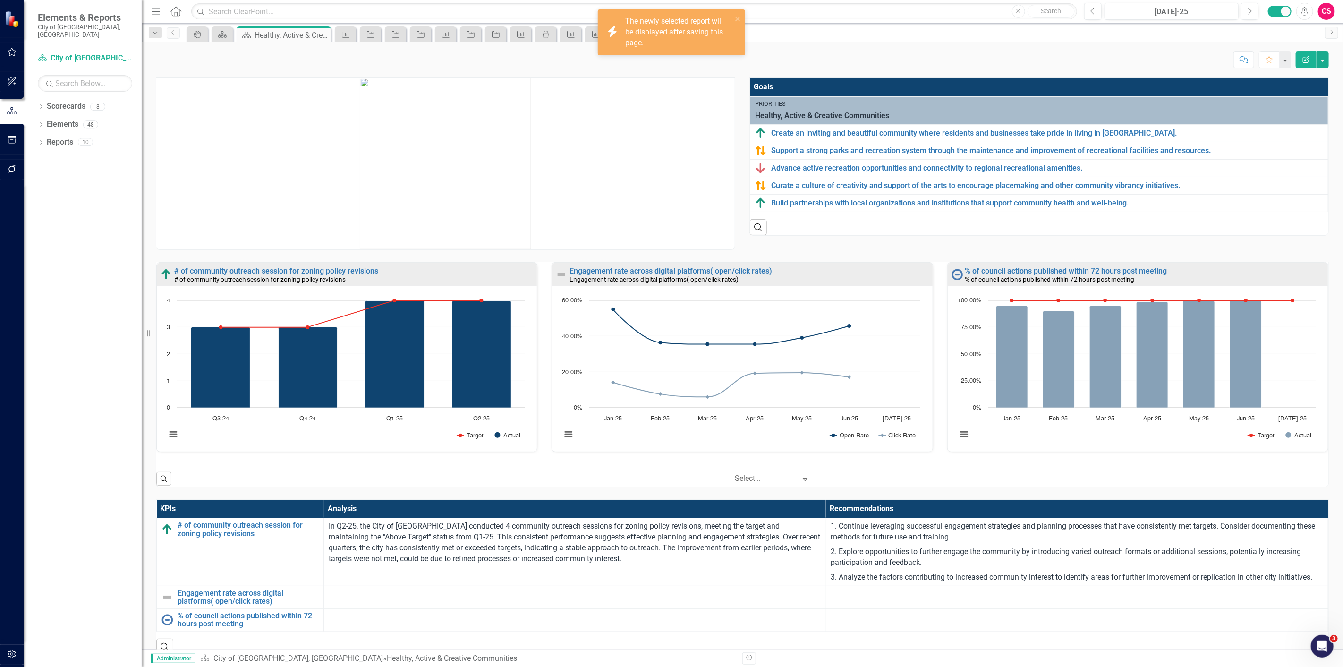
click at [1313, 59] on button "Edit Report" at bounding box center [1305, 59] width 21 height 17
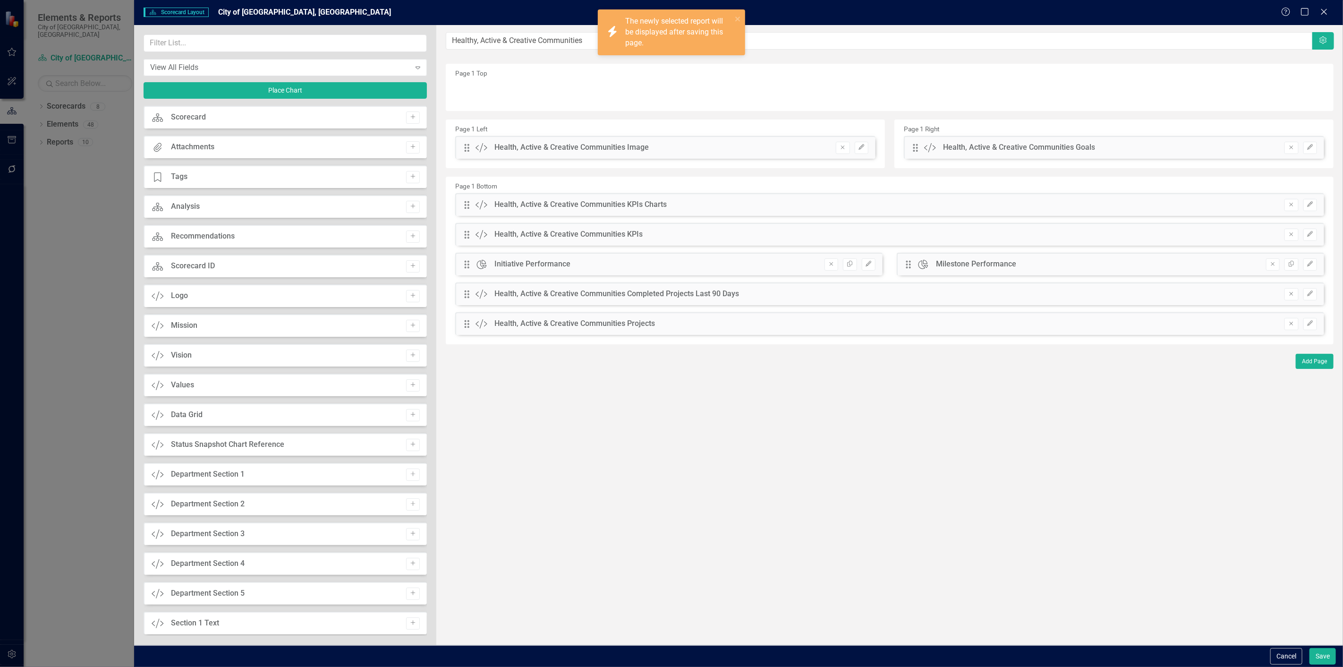
click at [1306, 296] on div "Drag Custom Health, Active & Creative Communities Completed Projects Last 90 Da…" at bounding box center [889, 293] width 869 height 23
drag, startPoint x: 1309, startPoint y: 294, endPoint x: 917, endPoint y: 227, distance: 397.0
click at [1309, 294] on icon "button" at bounding box center [1310, 293] width 6 height 6
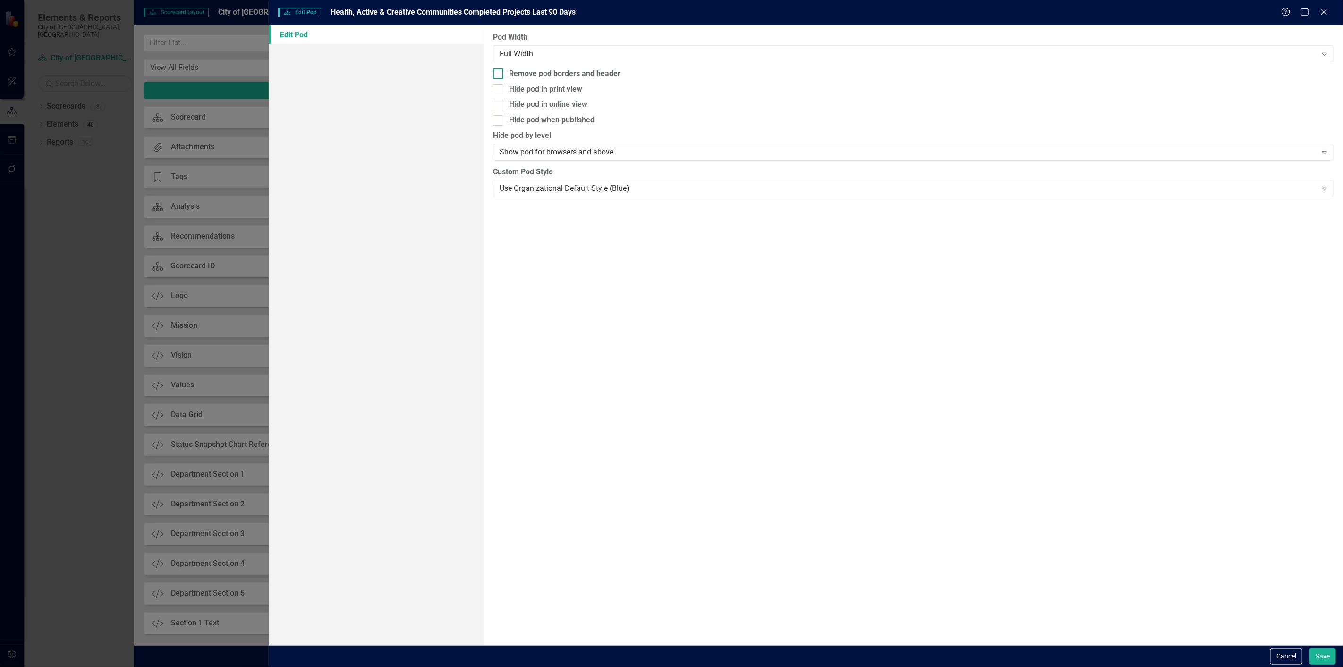
click at [503, 72] on div at bounding box center [498, 73] width 10 height 10
click at [499, 72] on input "Remove pod borders and header" at bounding box center [496, 71] width 6 height 6
checkbox input "true"
click at [1317, 654] on button "Save" at bounding box center [1322, 656] width 26 height 17
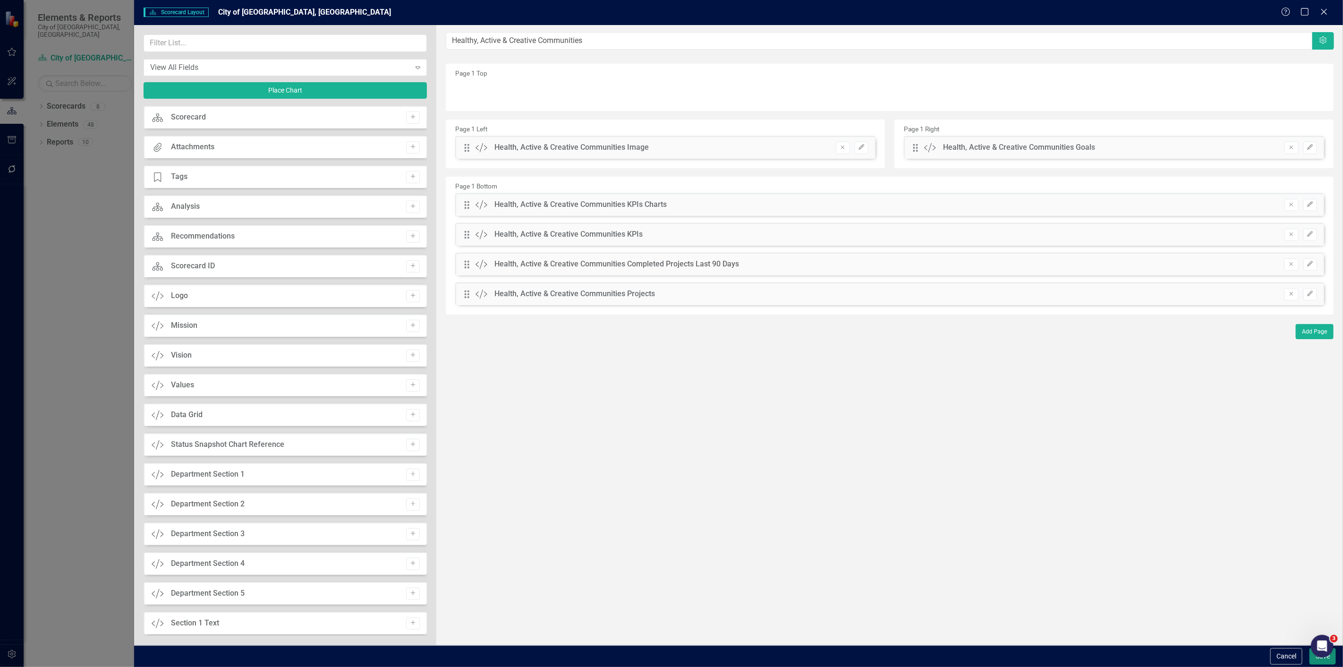
click at [1314, 662] on button "Save" at bounding box center [1322, 656] width 26 height 17
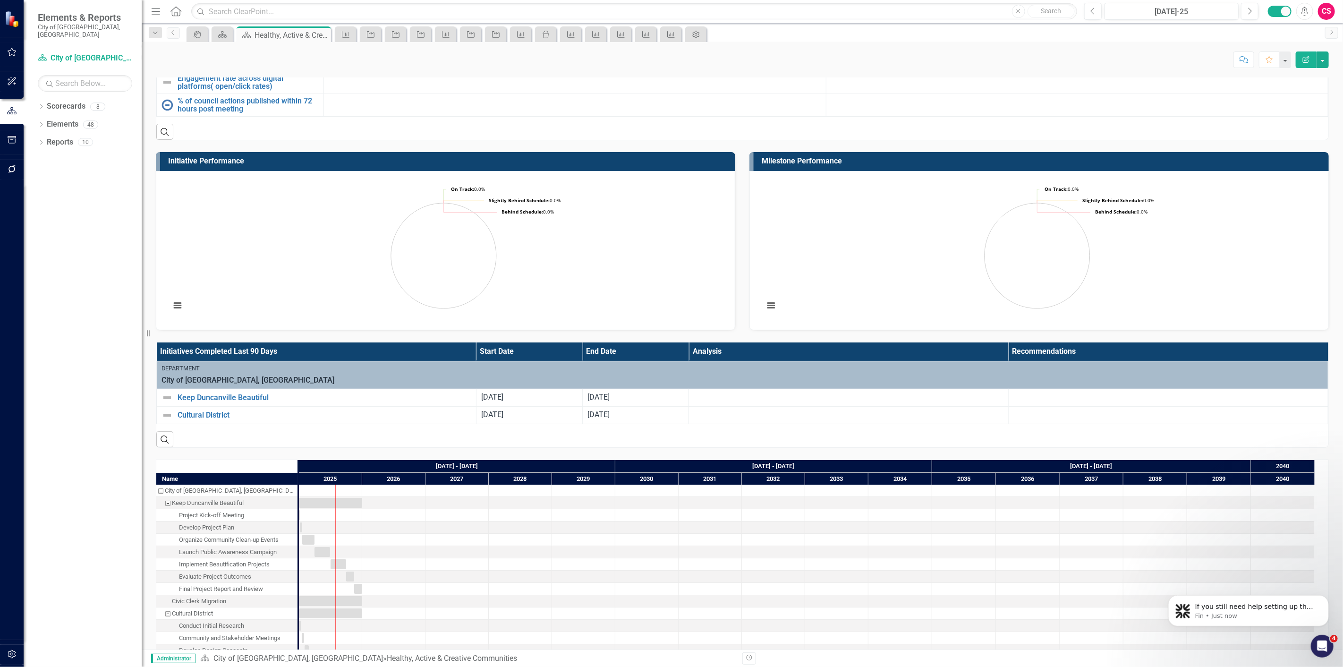
scroll to position [642, 0]
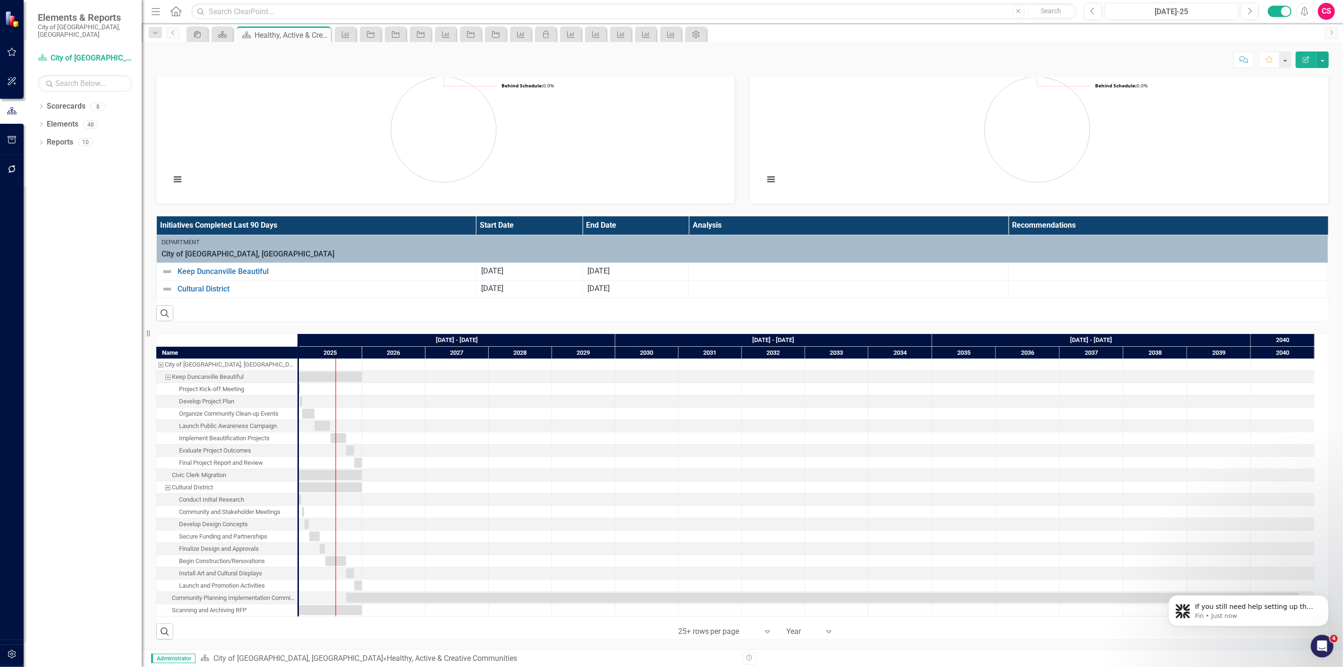
drag, startPoint x: 1342, startPoint y: 237, endPoint x: 68, endPoint y: 12, distance: 1293.4
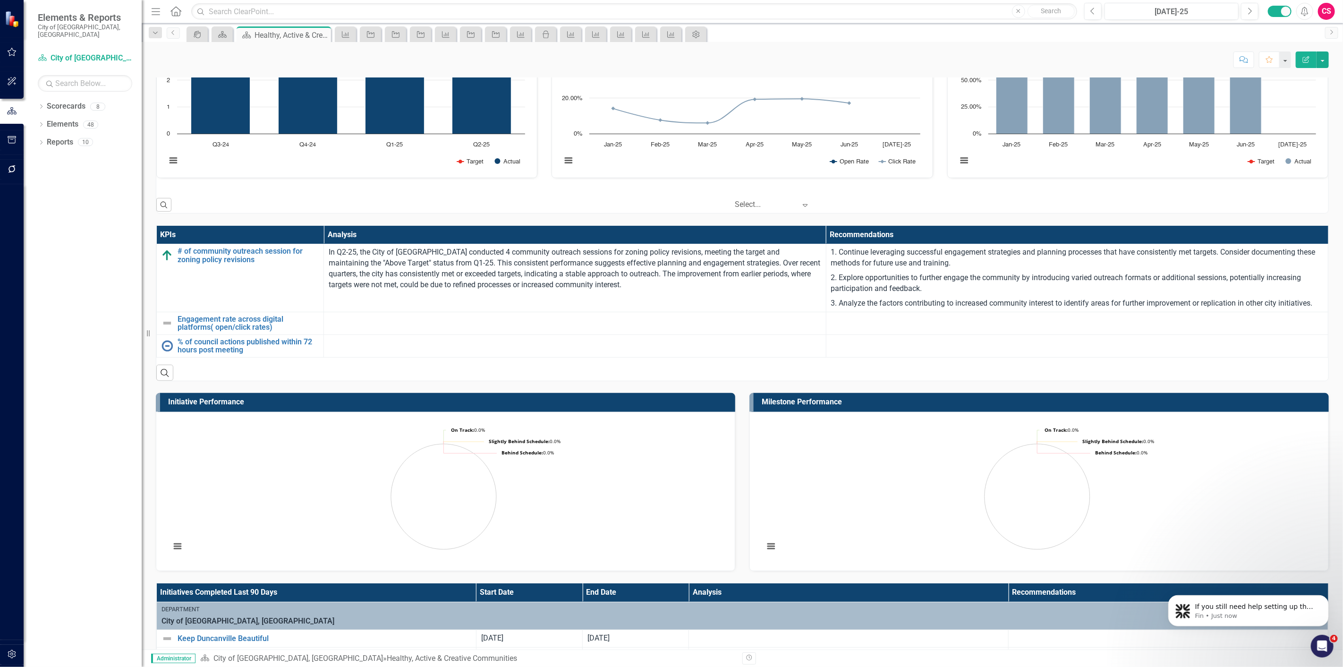
scroll to position [275, 0]
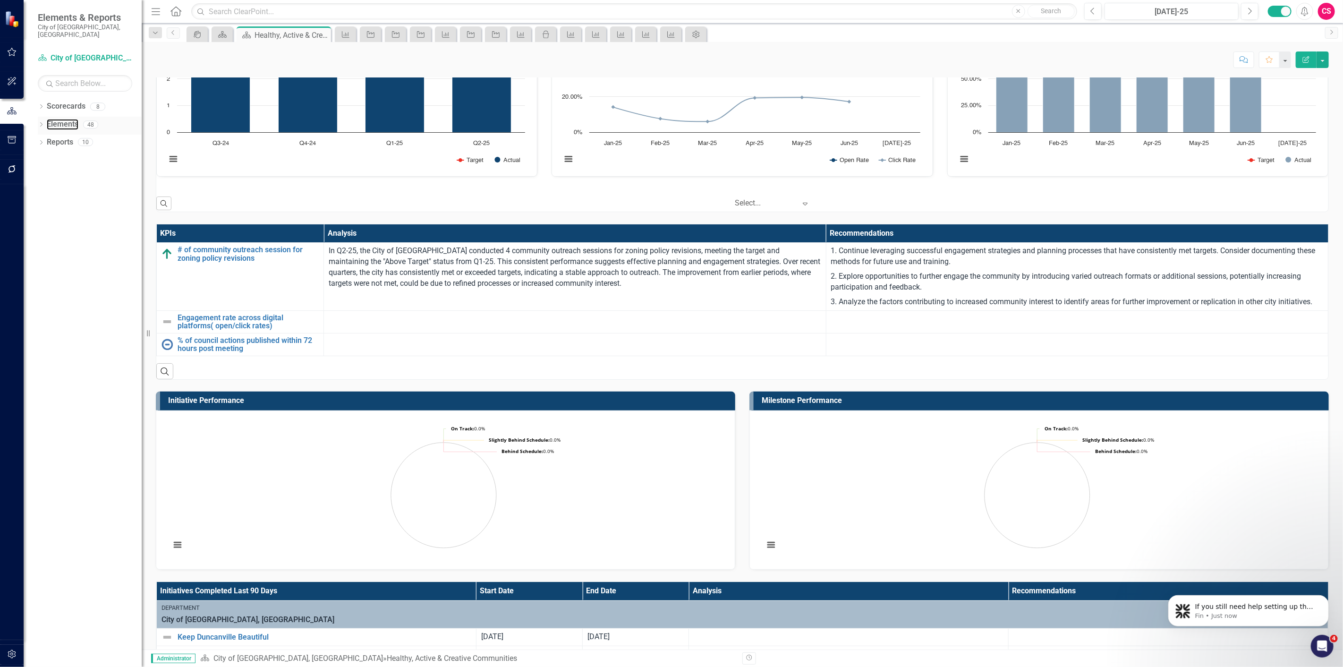
click at [57, 123] on div "Elements" at bounding box center [63, 125] width 32 height 16
click at [60, 119] on link "Elements" at bounding box center [63, 124] width 32 height 11
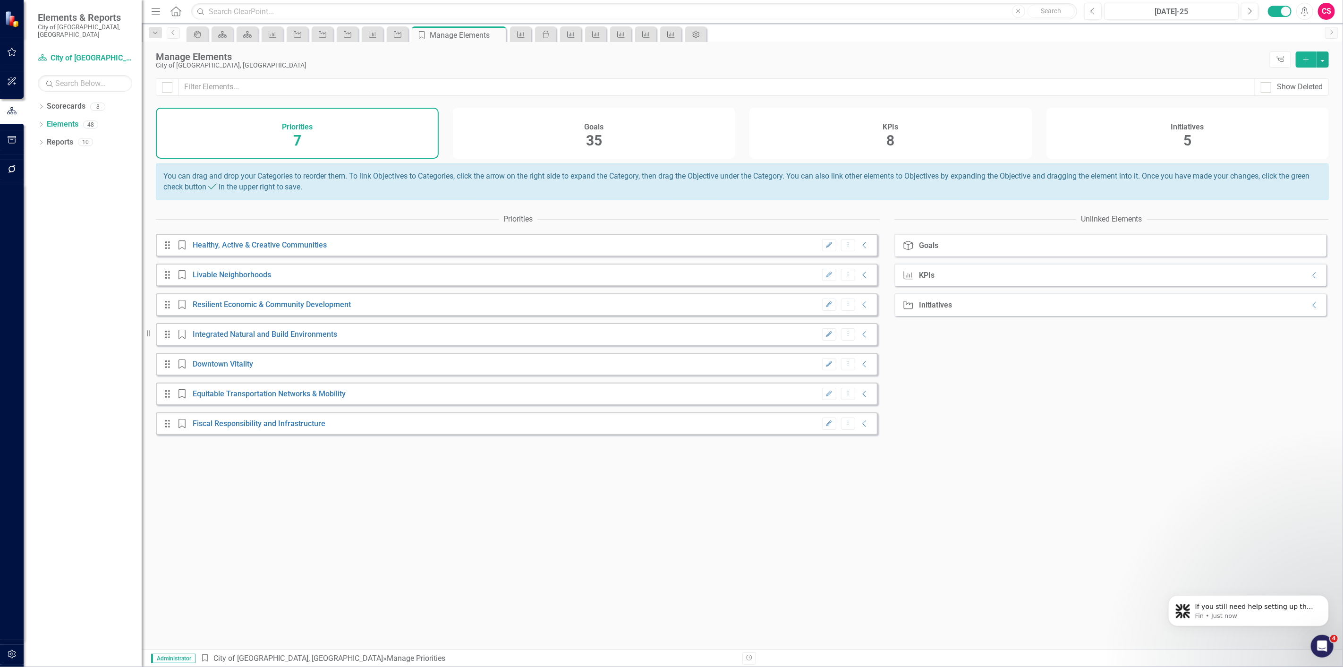
click at [922, 139] on div "KPIs 8" at bounding box center [890, 133] width 283 height 51
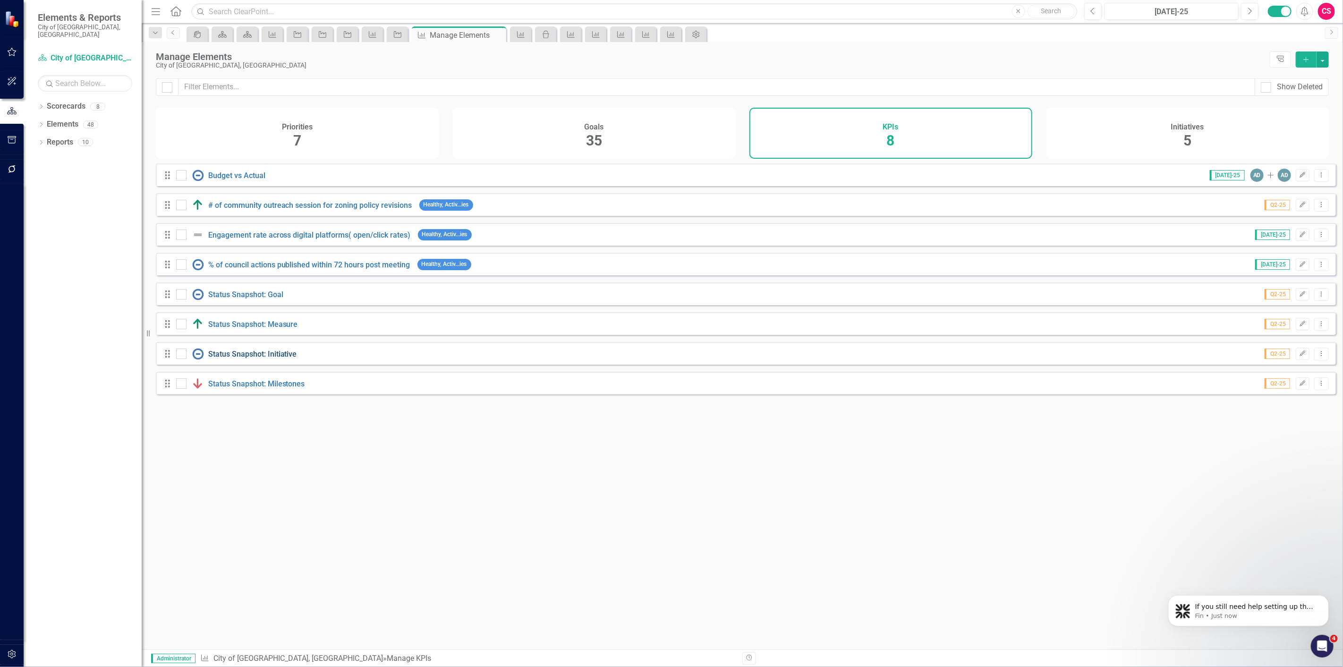
click at [248, 358] on link "Status Snapshot: Initiative" at bounding box center [252, 353] width 89 height 9
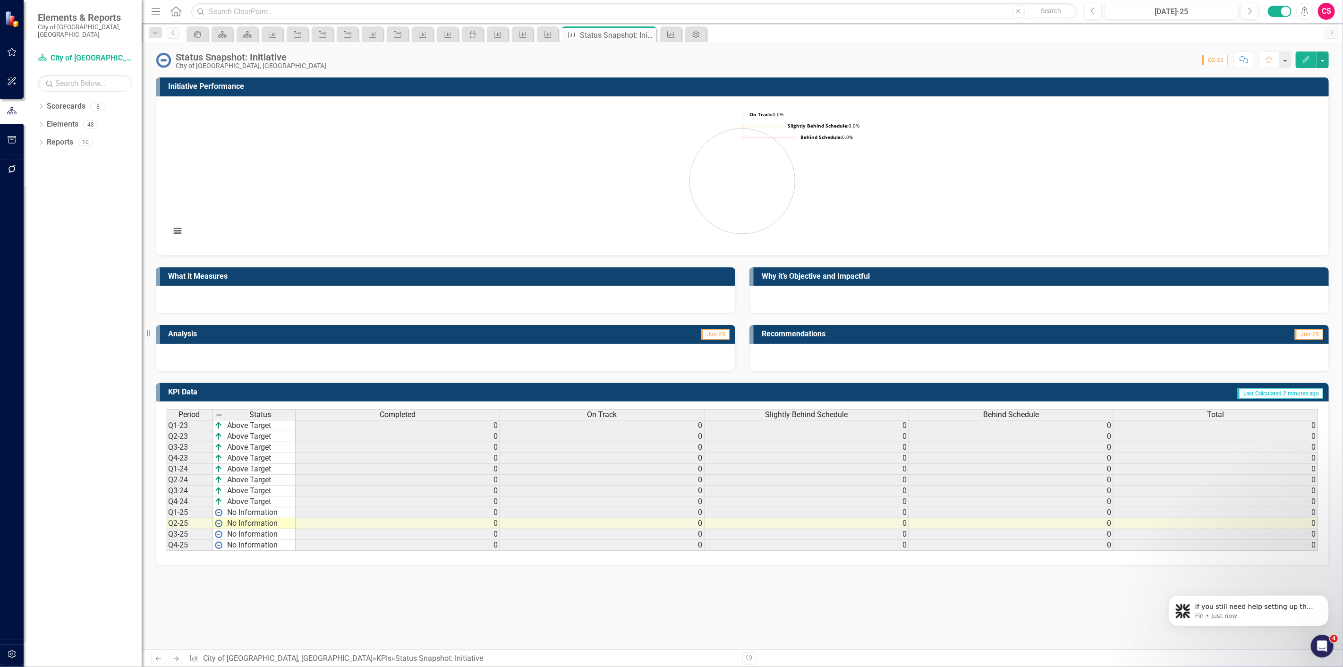
click at [331, 54] on div "Score: N/A Q2-25 Completed Comment Favorite Edit" at bounding box center [829, 59] width 997 height 16
drag, startPoint x: 300, startPoint y: 54, endPoint x: 305, endPoint y: 56, distance: 5.4
click at [331, 54] on div "Score: N/A Q2-25 Completed Comment Favorite Edit" at bounding box center [829, 59] width 997 height 16
click at [277, 59] on div "Status Snapshot: Initiative" at bounding box center [251, 57] width 151 height 10
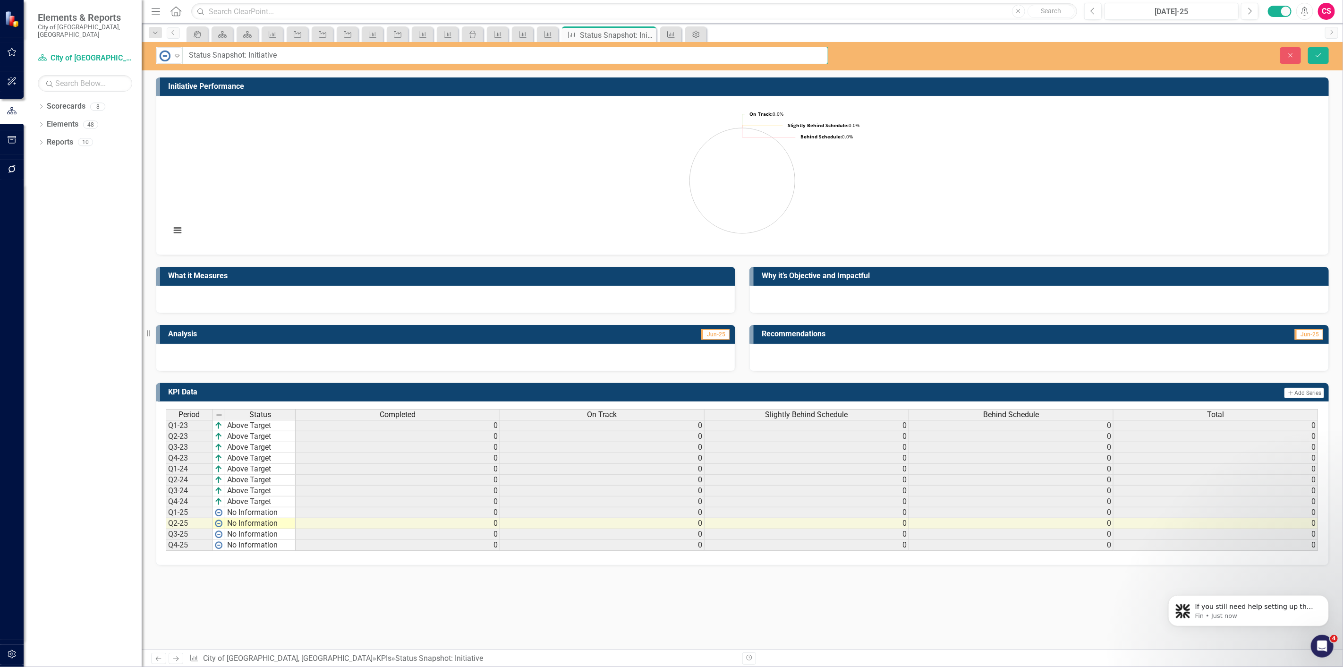
click at [243, 60] on input "Status Snapshot: Initiative" at bounding box center [505, 55] width 645 height 17
click at [279, 47] on input "Status Snapshot: Initiative" at bounding box center [505, 55] width 645 height 17
drag, startPoint x: 284, startPoint y: 50, endPoint x: 154, endPoint y: 92, distance: 136.4
click at [154, 92] on div "No Information Expand Status Snapshot: Initiative Close Save Initiative Perform…" at bounding box center [742, 345] width 1201 height 607
type input "Healthy, Active & Creative Communities Initiative Snapshot"
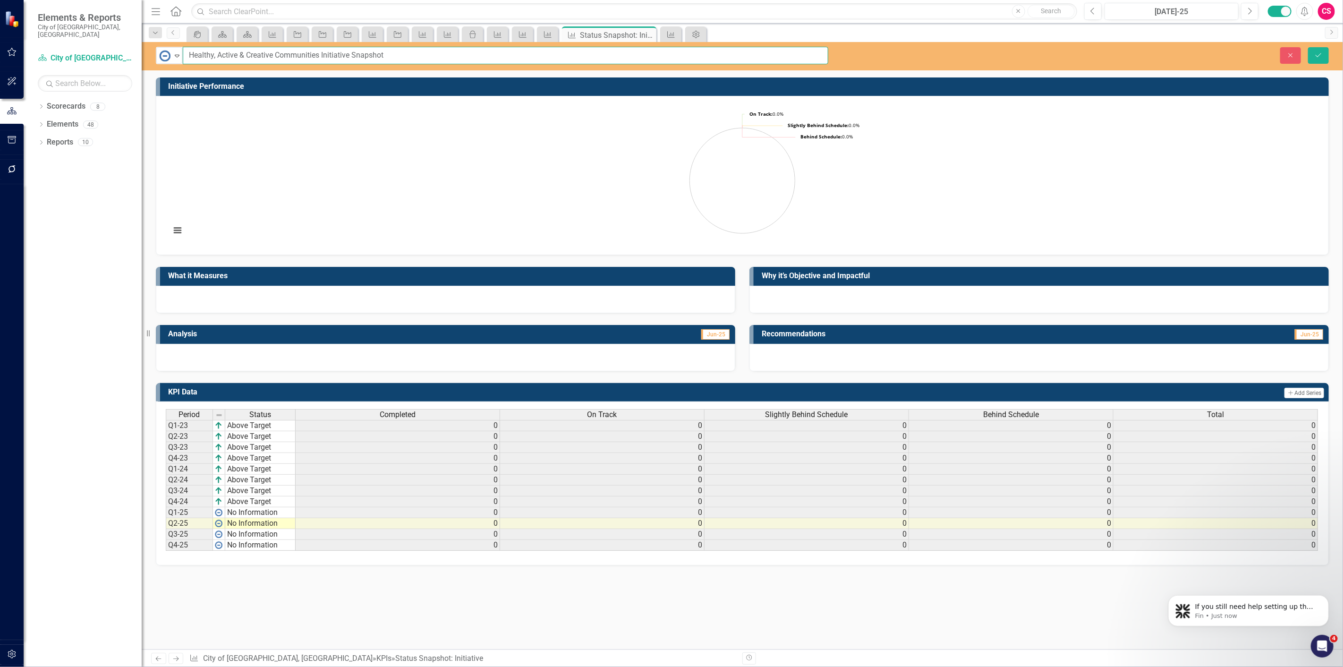
click at [1308, 47] on button "Save" at bounding box center [1318, 55] width 21 height 17
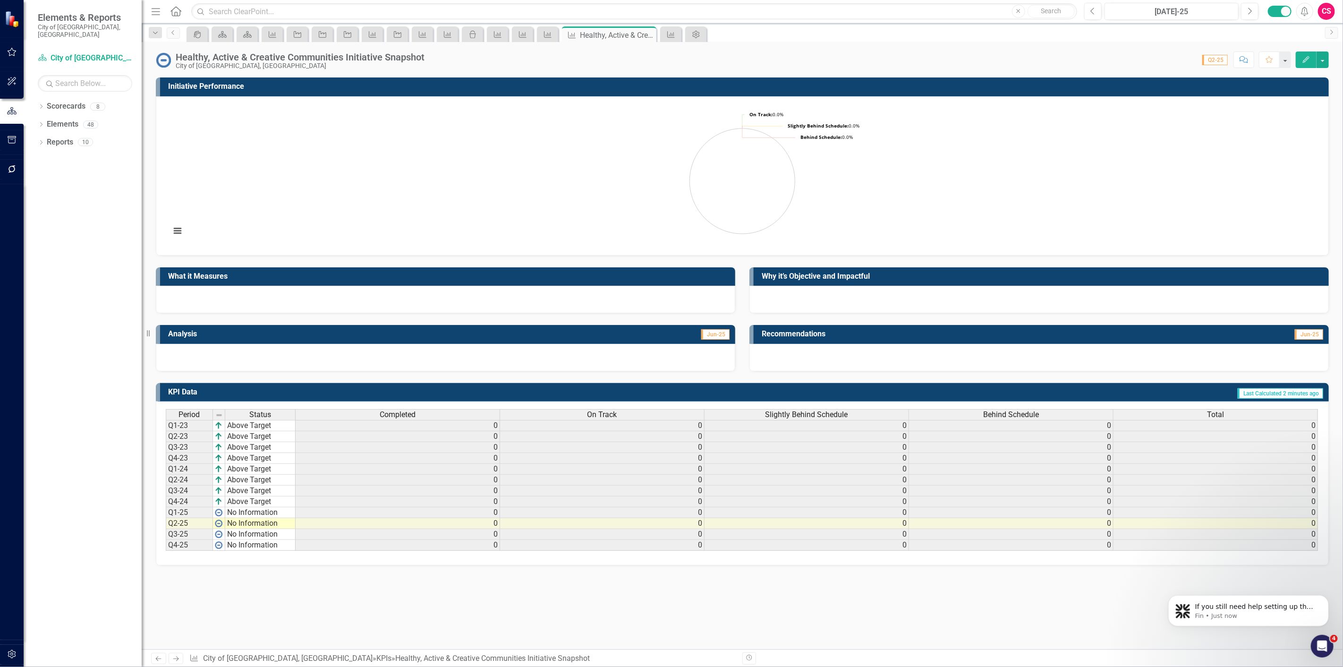
click at [441, 420] on th "Completed" at bounding box center [398, 414] width 204 height 11
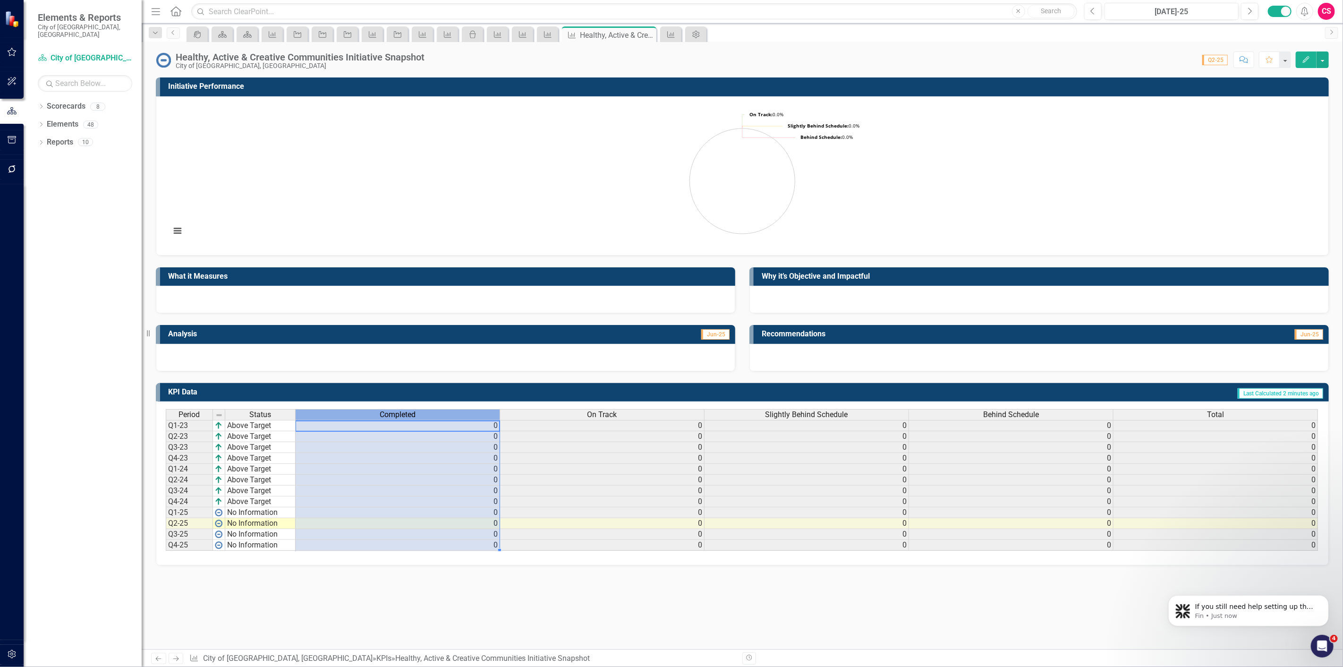
click at [429, 414] on div "Completed" at bounding box center [398, 414] width 204 height 10
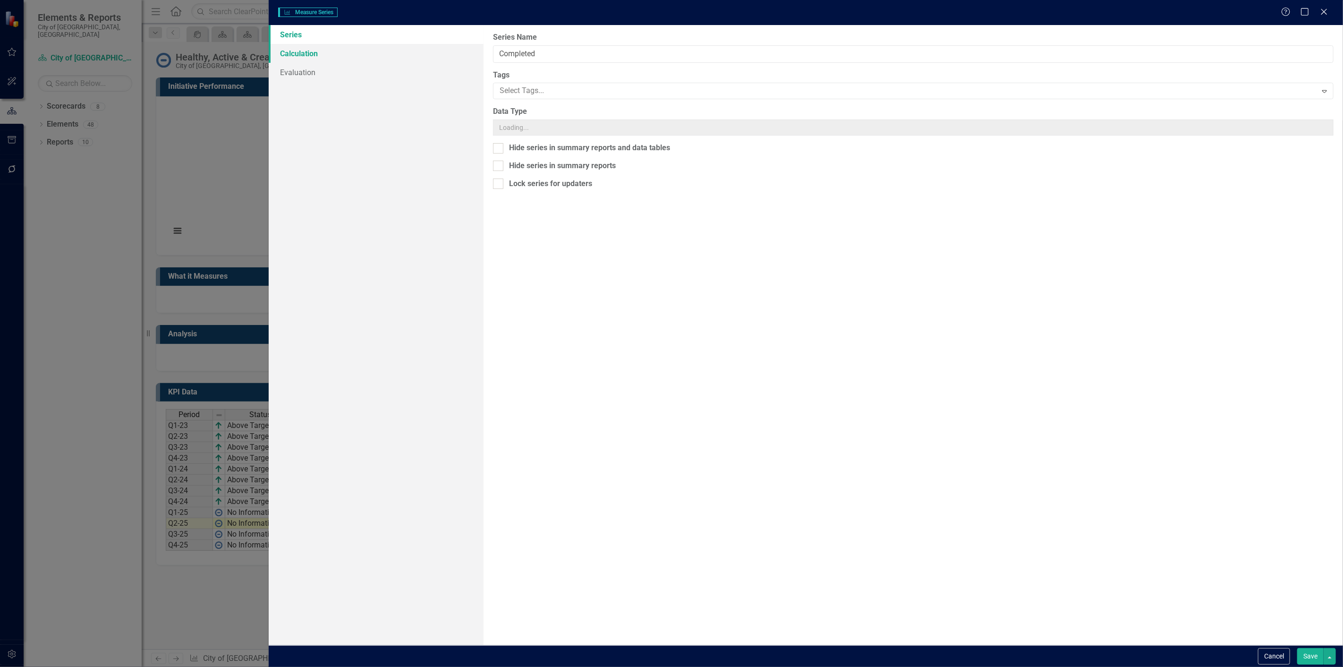
click at [338, 60] on link "Calculation" at bounding box center [376, 53] width 215 height 19
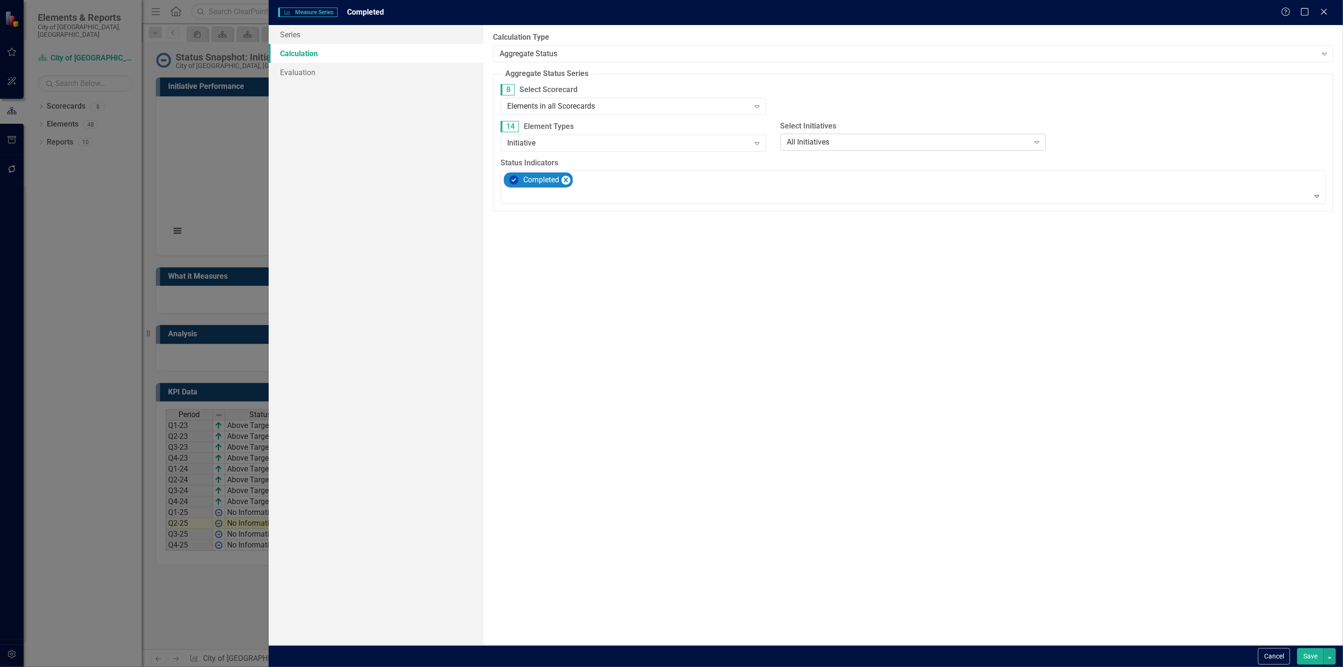
click at [852, 144] on div "All Initiatives" at bounding box center [908, 142] width 242 height 11
click at [846, 200] on div "Initiatives tagged with..." at bounding box center [915, 205] width 251 height 11
click at [1093, 139] on div "Select Tags..." at bounding box center [1187, 142] width 242 height 11
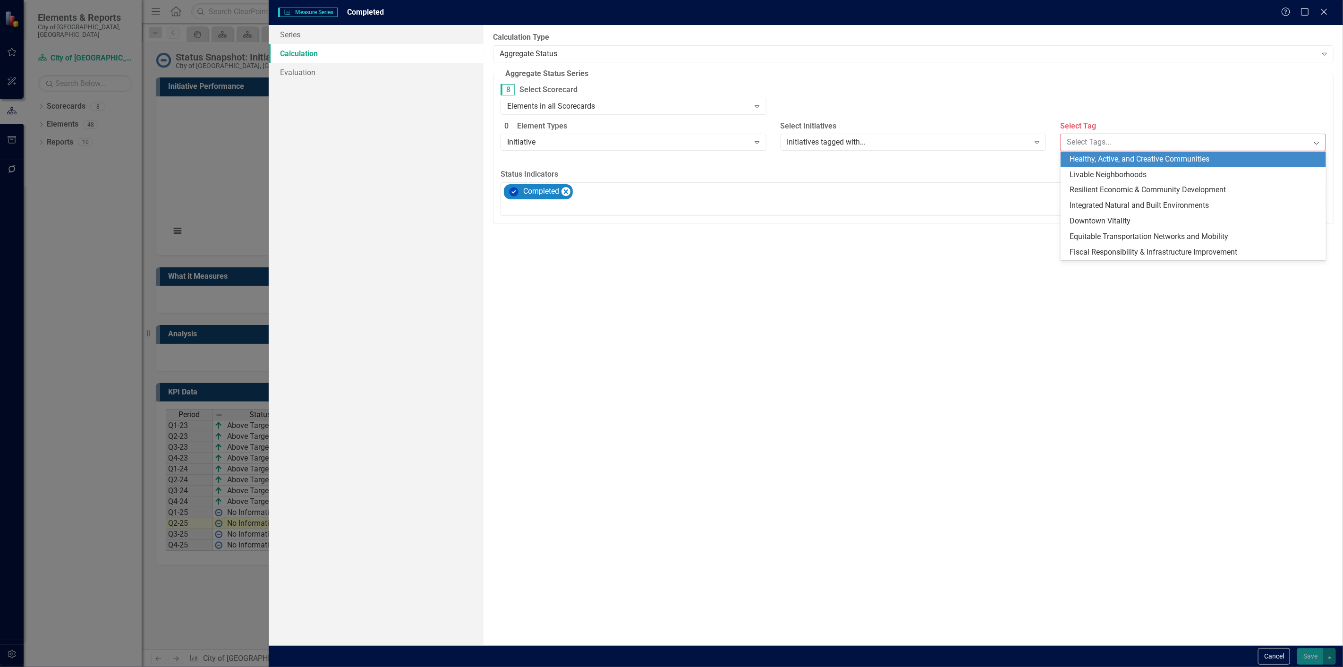
click at [1095, 162] on span "Healthy, Active, and Creative Communities" at bounding box center [1140, 158] width 140 height 9
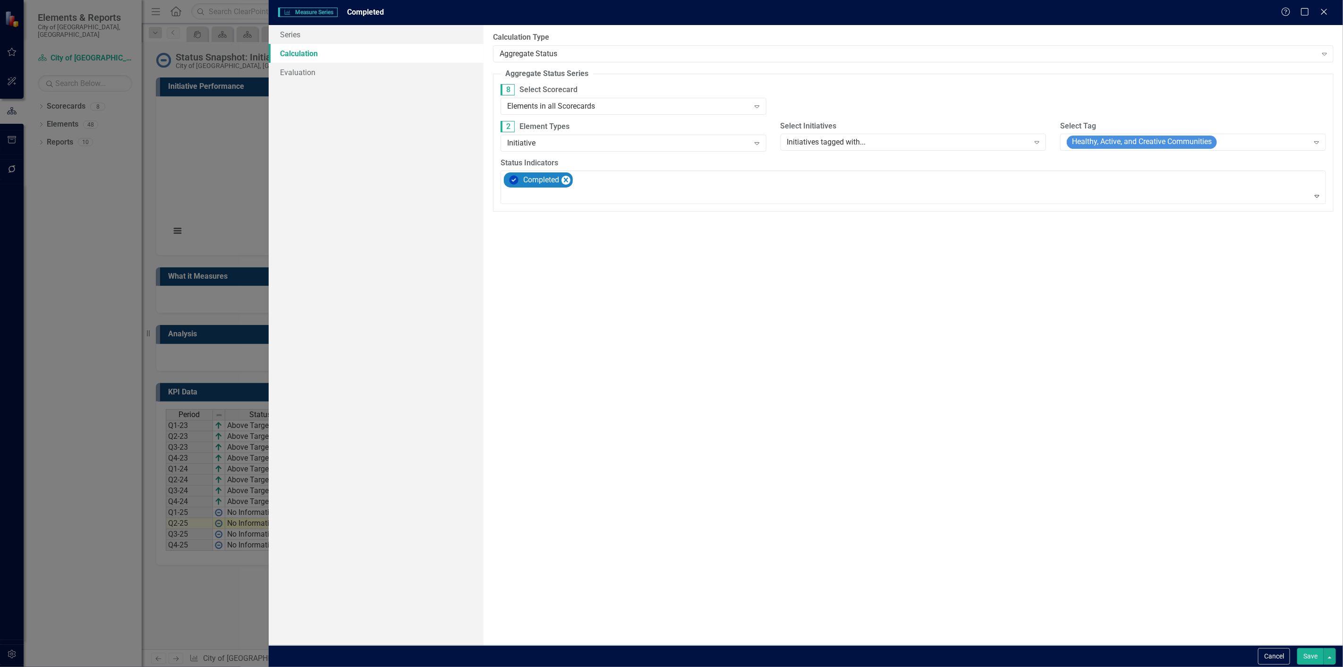
click at [1300, 659] on button "Save" at bounding box center [1310, 656] width 26 height 17
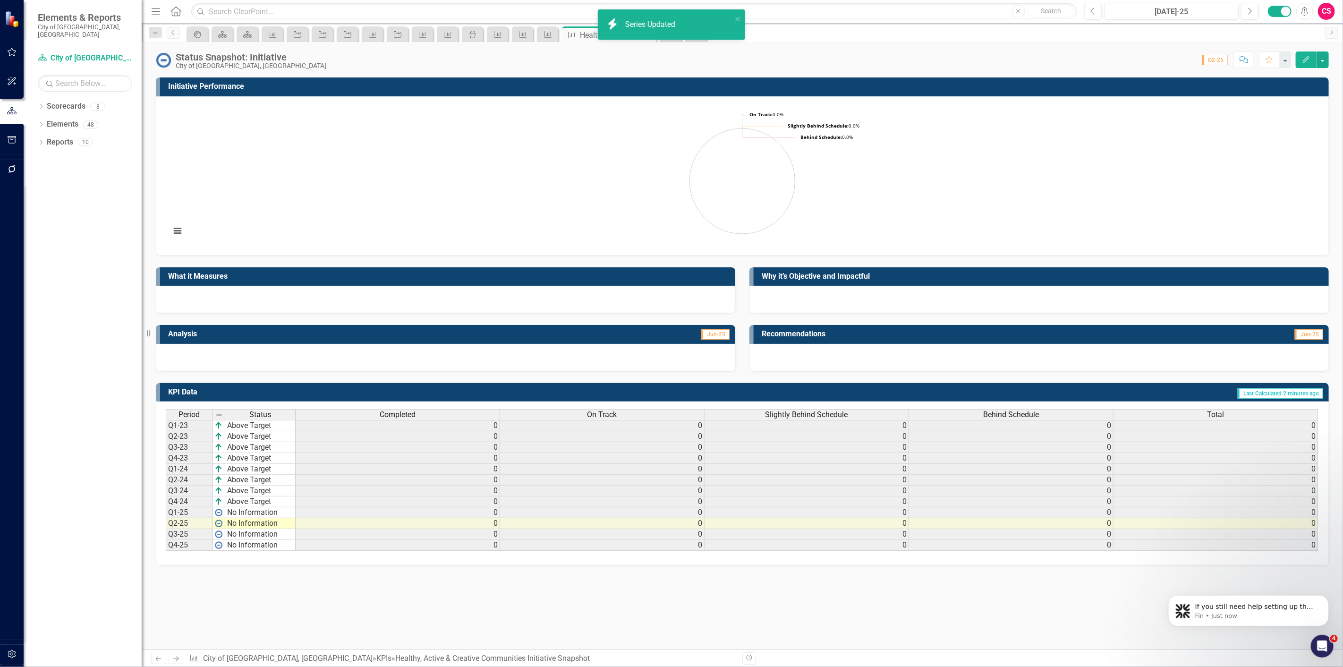
click at [644, 415] on div "On Track" at bounding box center [602, 414] width 204 height 10
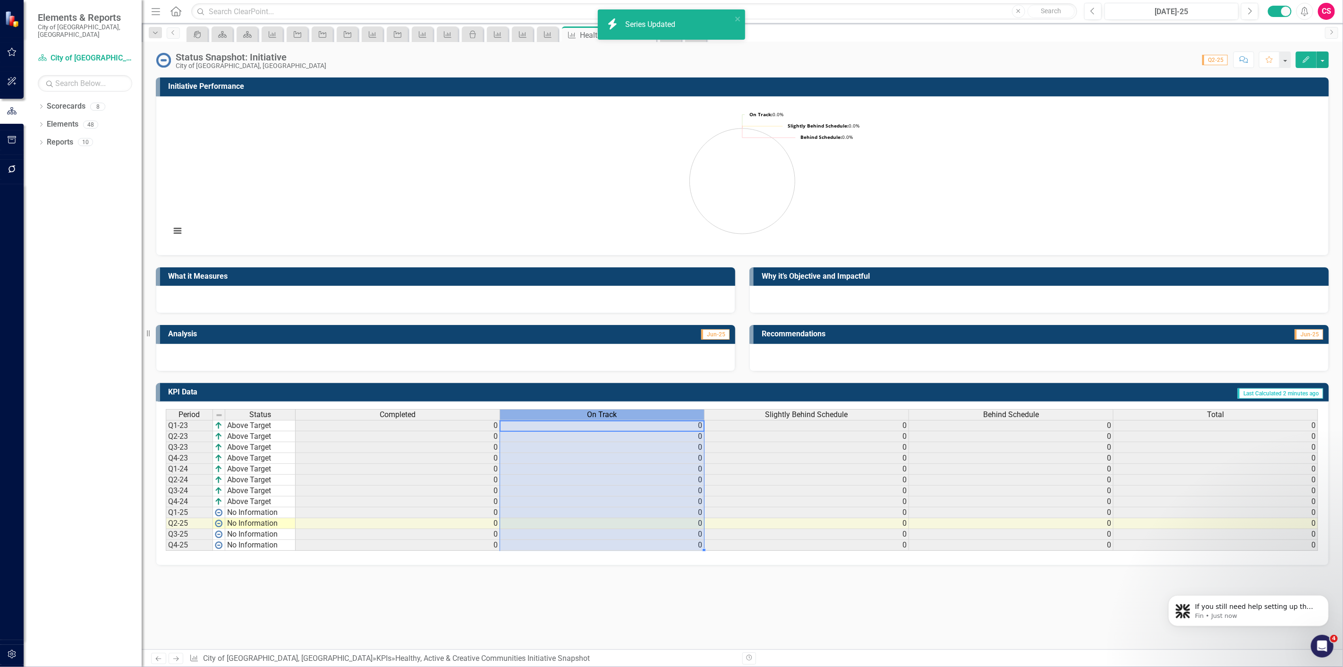
click at [644, 415] on div "On Track" at bounding box center [602, 414] width 204 height 10
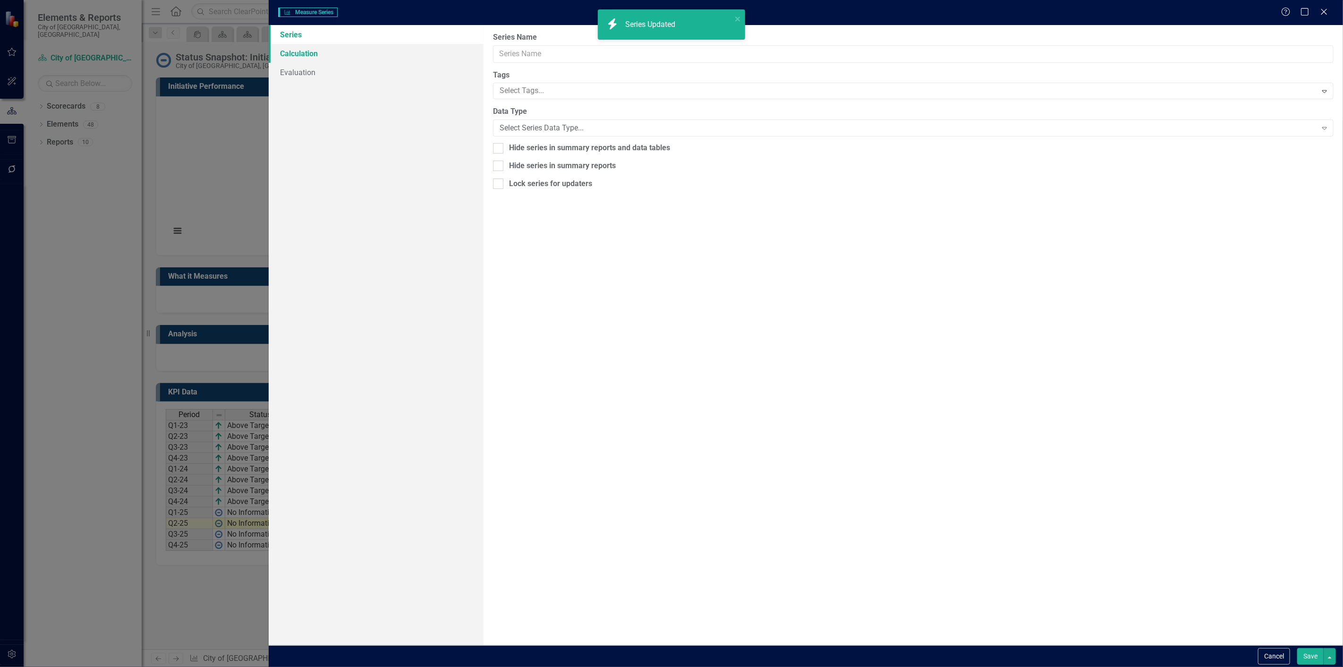
click at [317, 42] on div "Measure Series Measure Series Help Maximize Close Series Calculation Evaluation…" at bounding box center [671, 333] width 1343 height 667
type input "On Track"
click at [315, 52] on link "Calculation" at bounding box center [376, 53] width 215 height 19
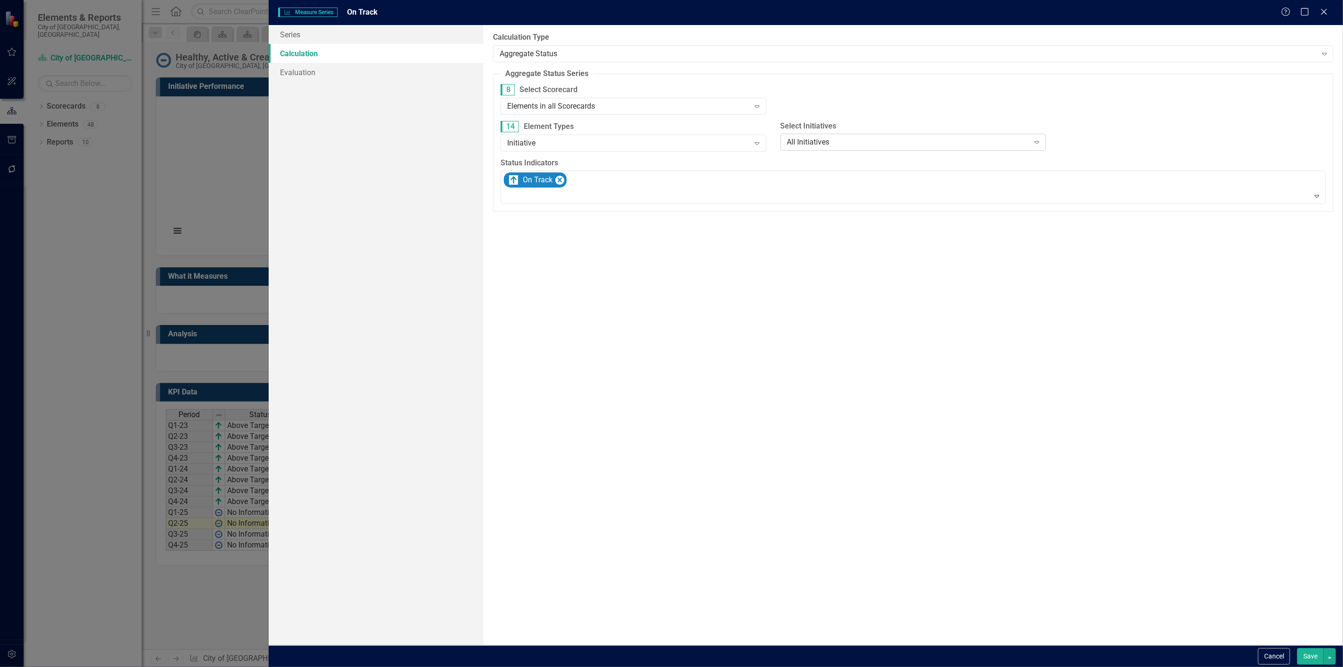
click at [872, 135] on div "All Initiatives Expand" at bounding box center [913, 142] width 266 height 17
click at [838, 207] on div "Initiatives tagged with..." at bounding box center [915, 205] width 251 height 11
click at [1073, 137] on div "Select Tags..." at bounding box center [1187, 142] width 242 height 11
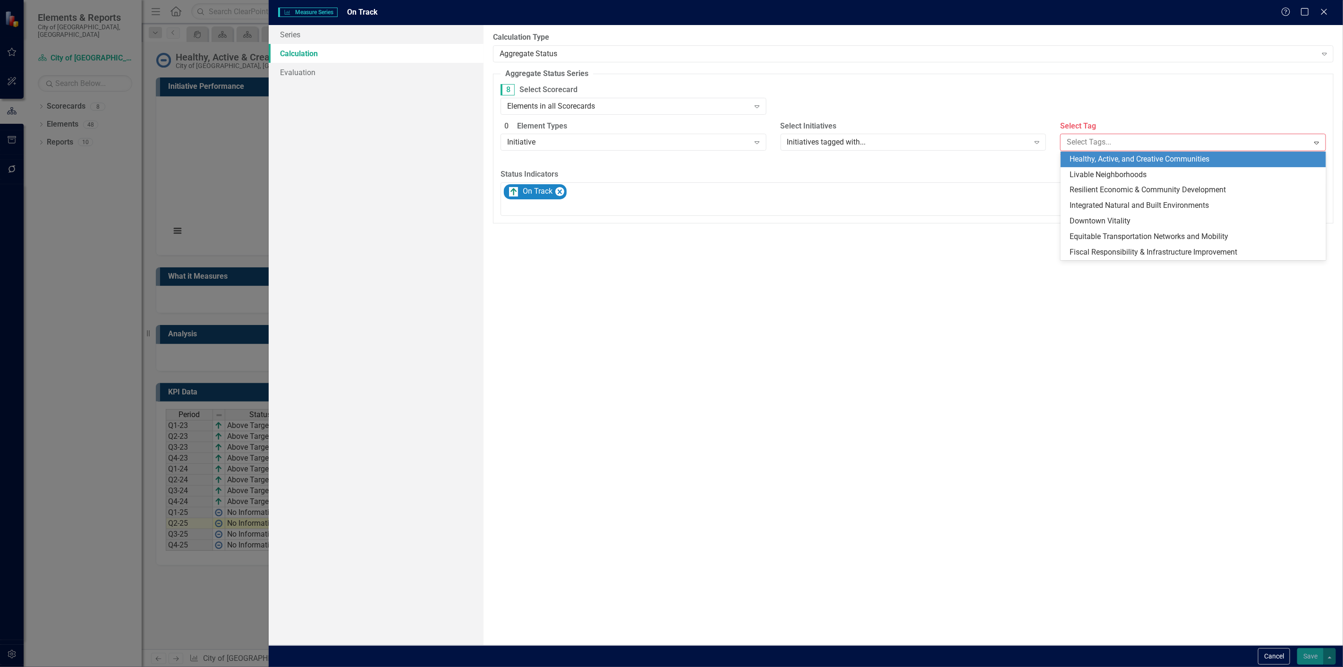
click at [1089, 163] on span "Healthy, Active, and Creative Communities" at bounding box center [1140, 158] width 140 height 9
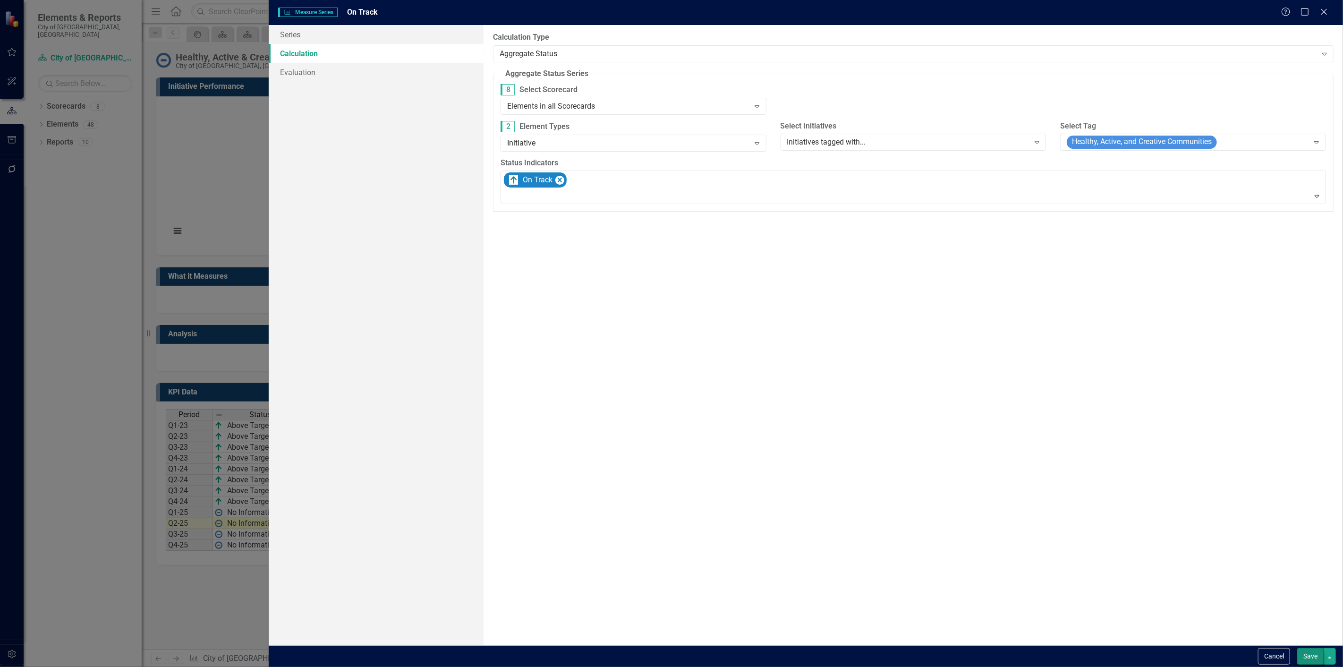
click at [1308, 647] on div "Cancel Save" at bounding box center [806, 656] width 1074 height 22
click at [1308, 651] on button "Save" at bounding box center [1310, 656] width 26 height 17
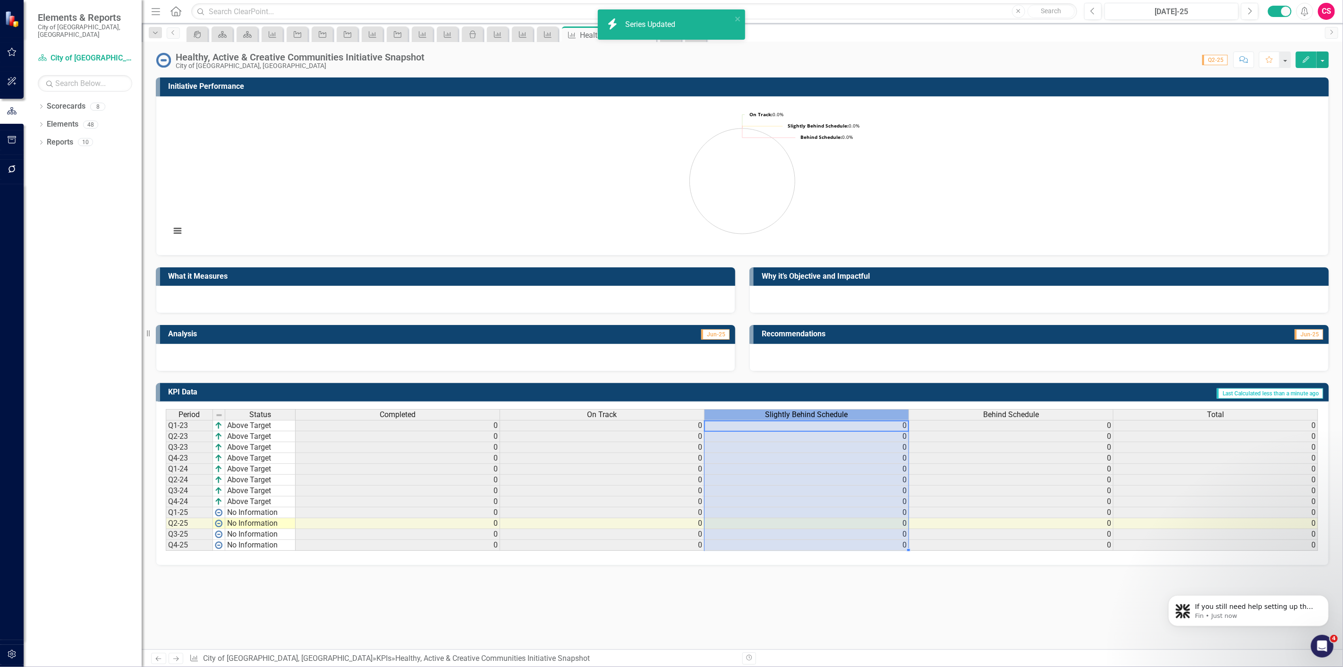
click at [863, 415] on div "Slightly Behind Schedule" at bounding box center [806, 414] width 204 height 10
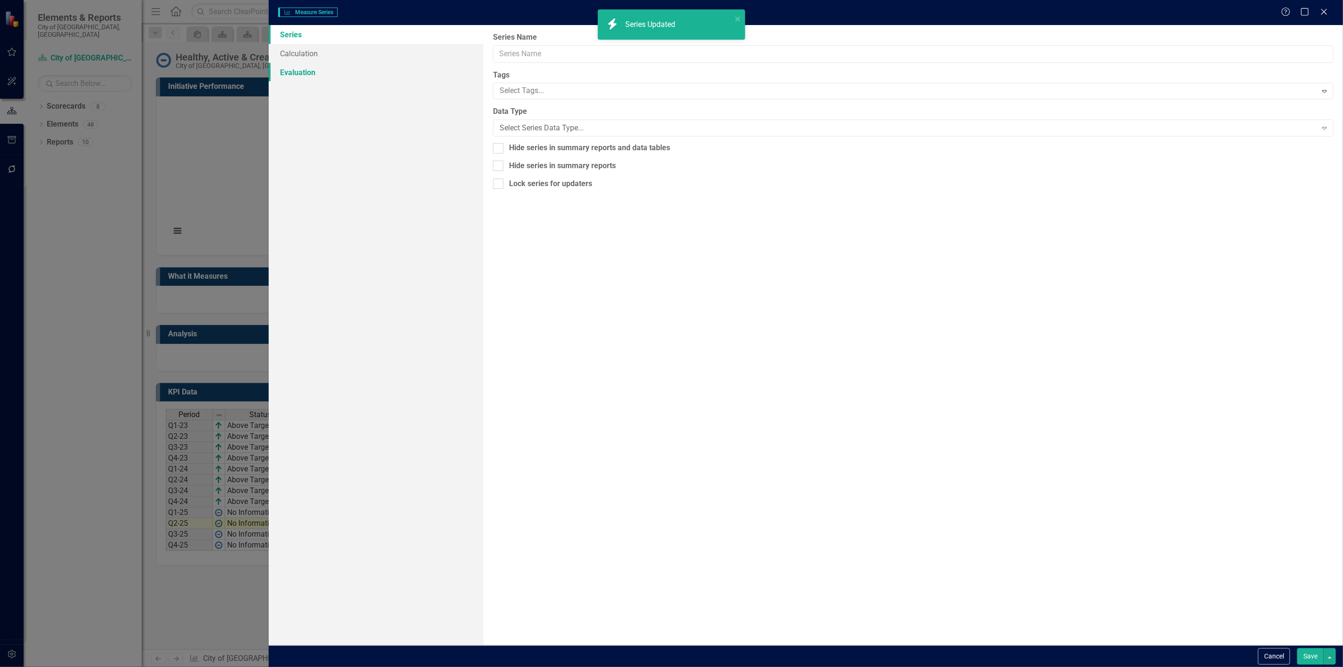
click at [284, 64] on link "Evaluation" at bounding box center [376, 72] width 215 height 19
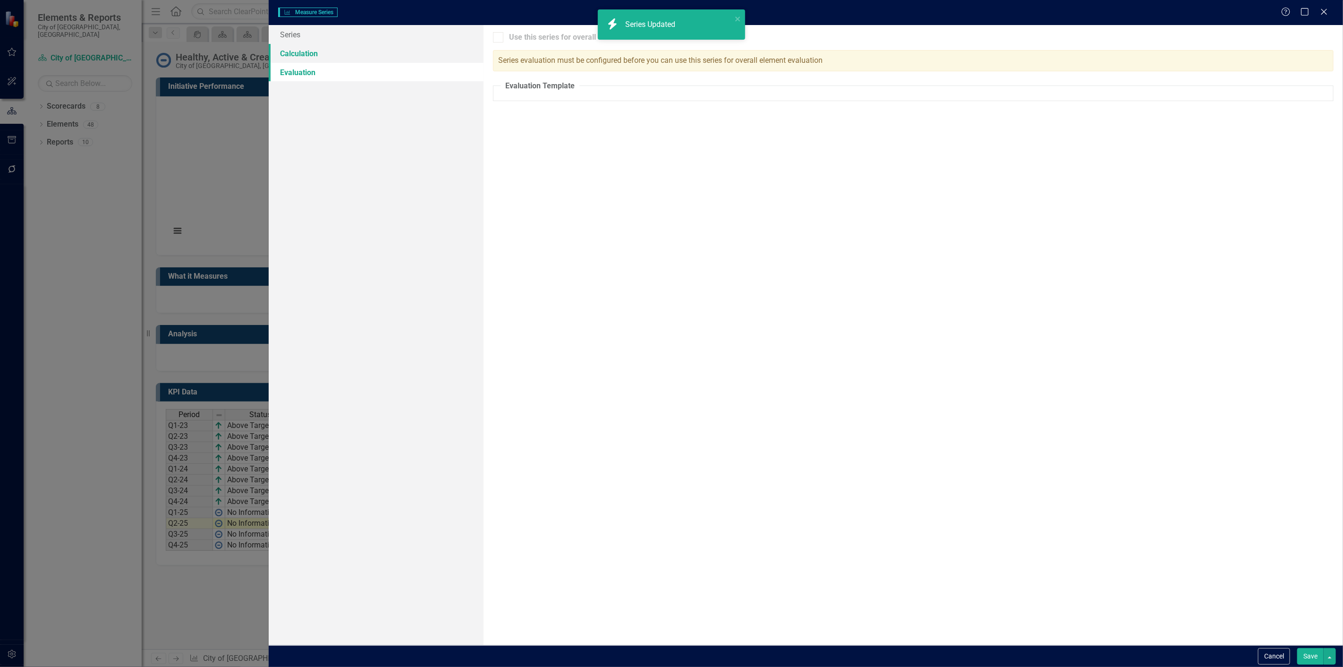
click at [286, 57] on link "Calculation" at bounding box center [376, 53] width 215 height 19
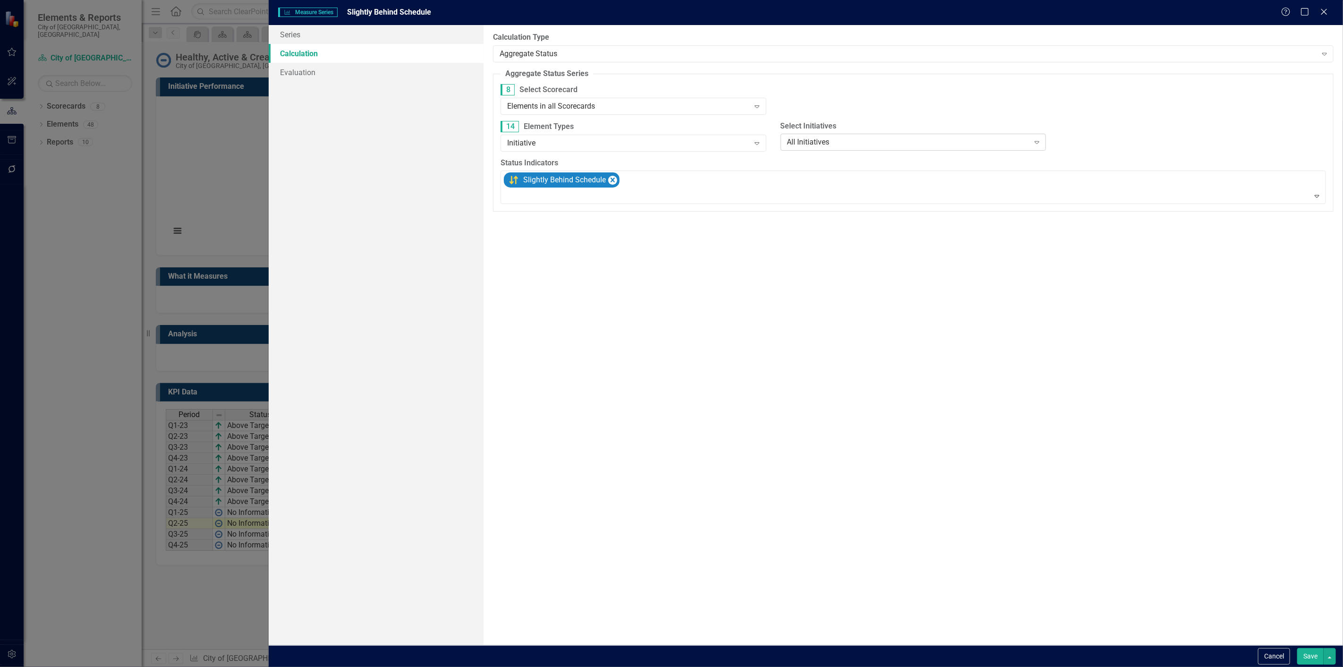
click at [817, 139] on div "All Initiatives" at bounding box center [908, 142] width 242 height 11
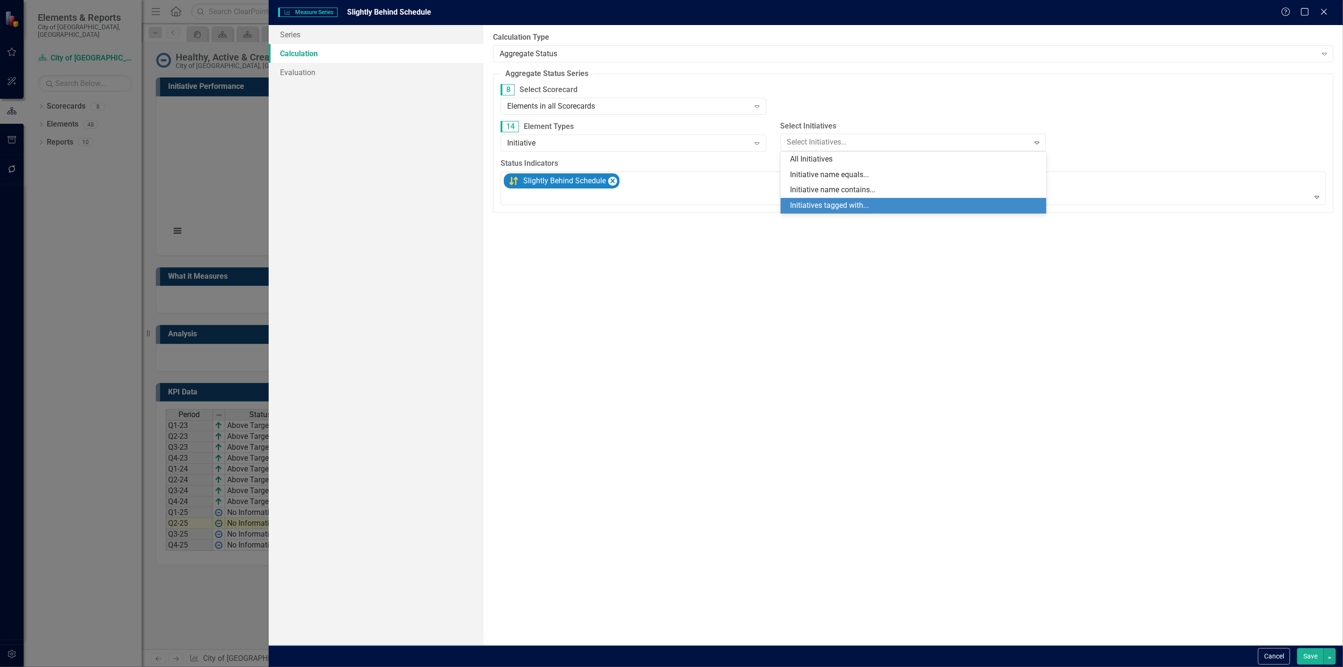
click at [821, 203] on div "Initiatives tagged with..." at bounding box center [915, 205] width 251 height 11
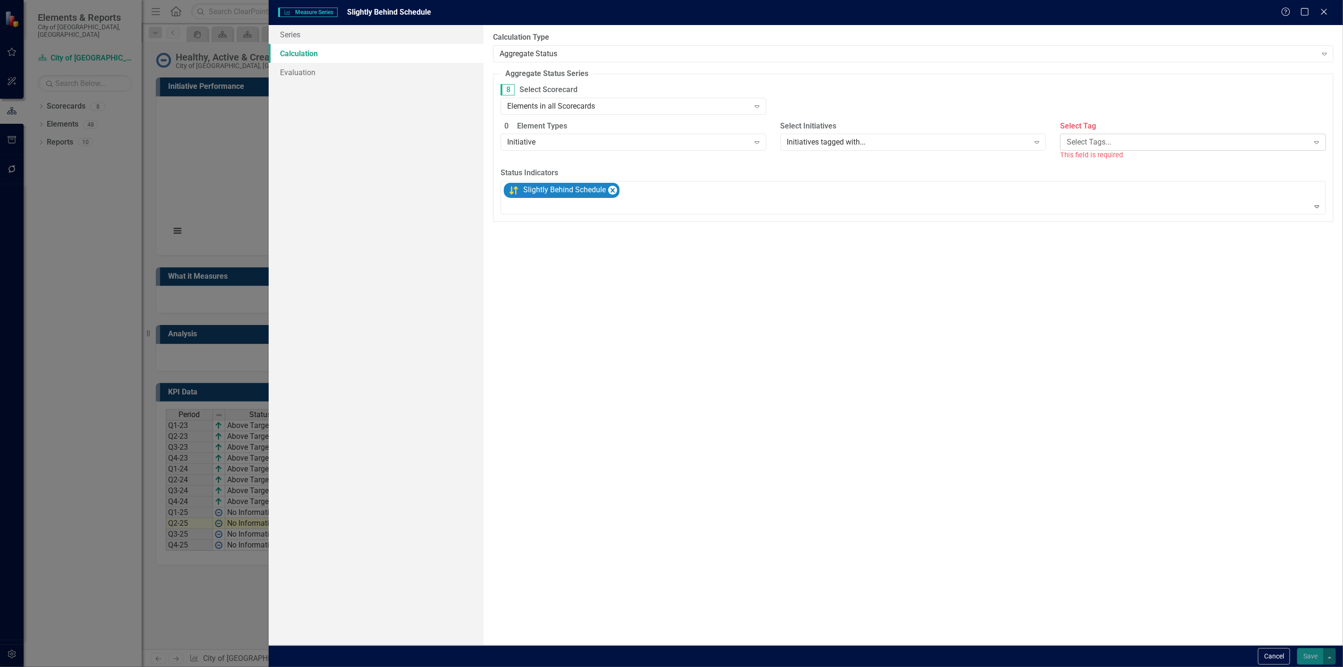
click at [1128, 139] on div "Select Tags..." at bounding box center [1187, 142] width 242 height 11
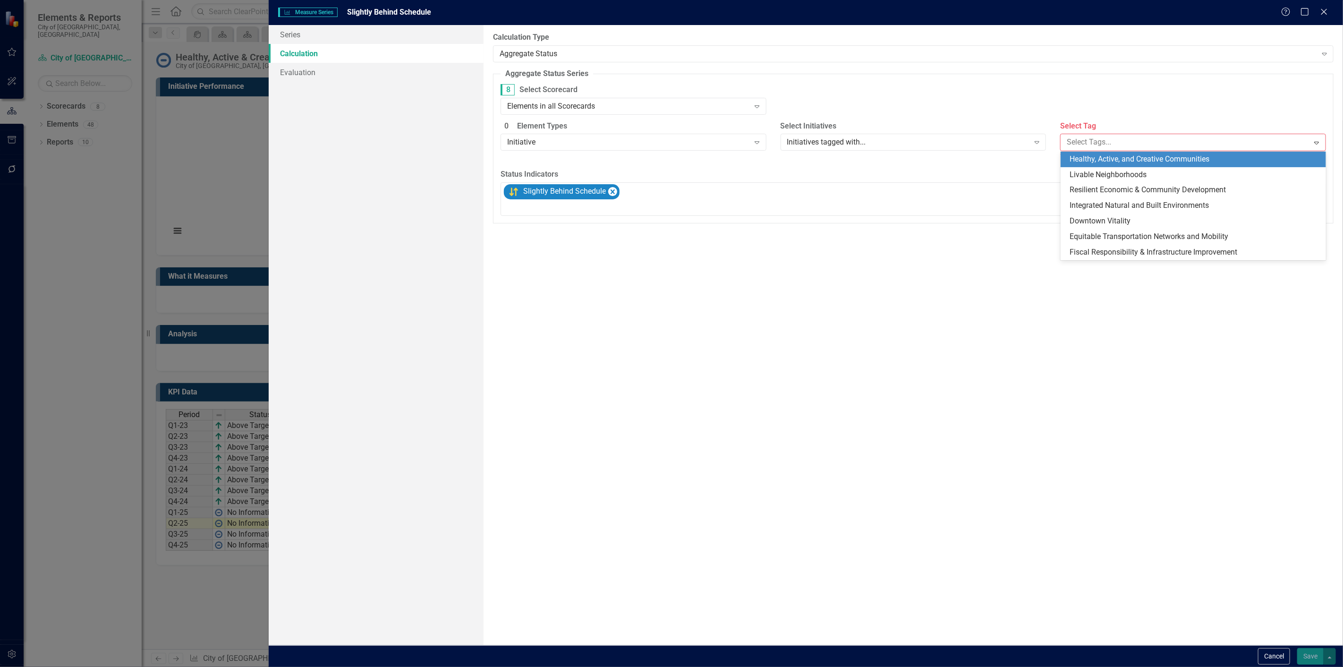
click at [1125, 162] on span "Healthy, Active, and Creative Communities" at bounding box center [1140, 158] width 140 height 9
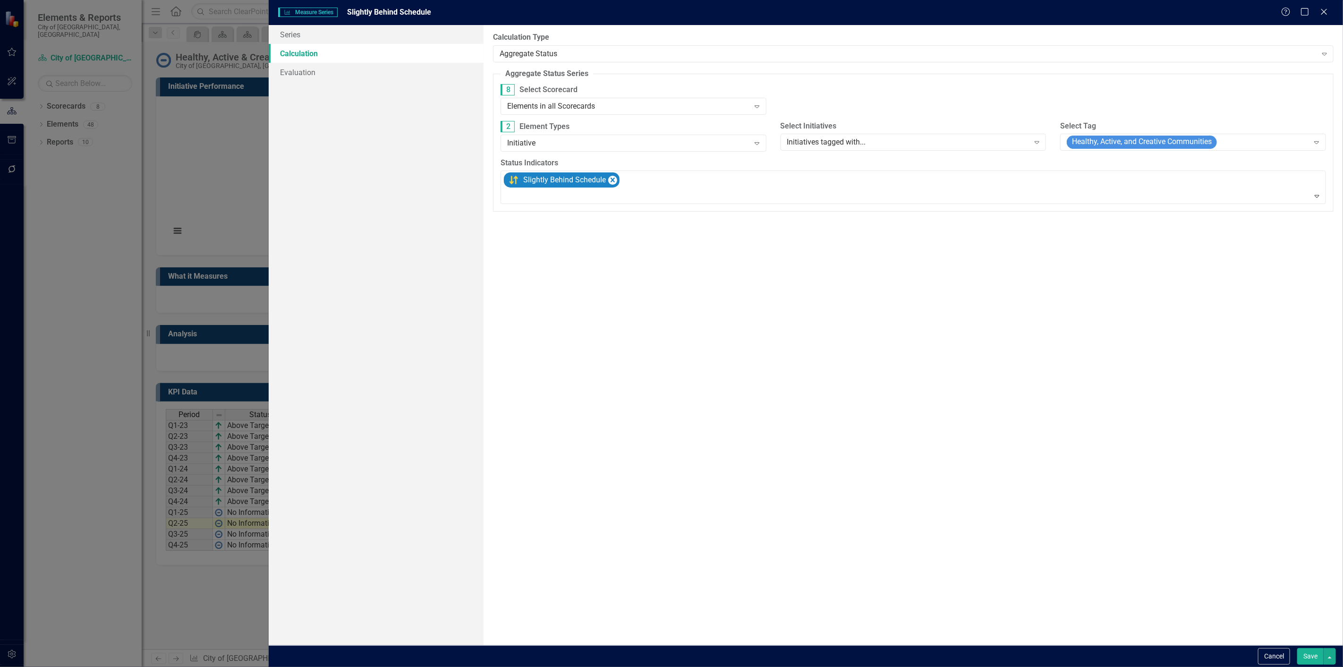
click at [1310, 643] on div "By default, series in ClearPoint are not calculated. So, if you leave the form …" at bounding box center [912, 335] width 859 height 620
click at [1310, 649] on button "Save" at bounding box center [1310, 656] width 26 height 17
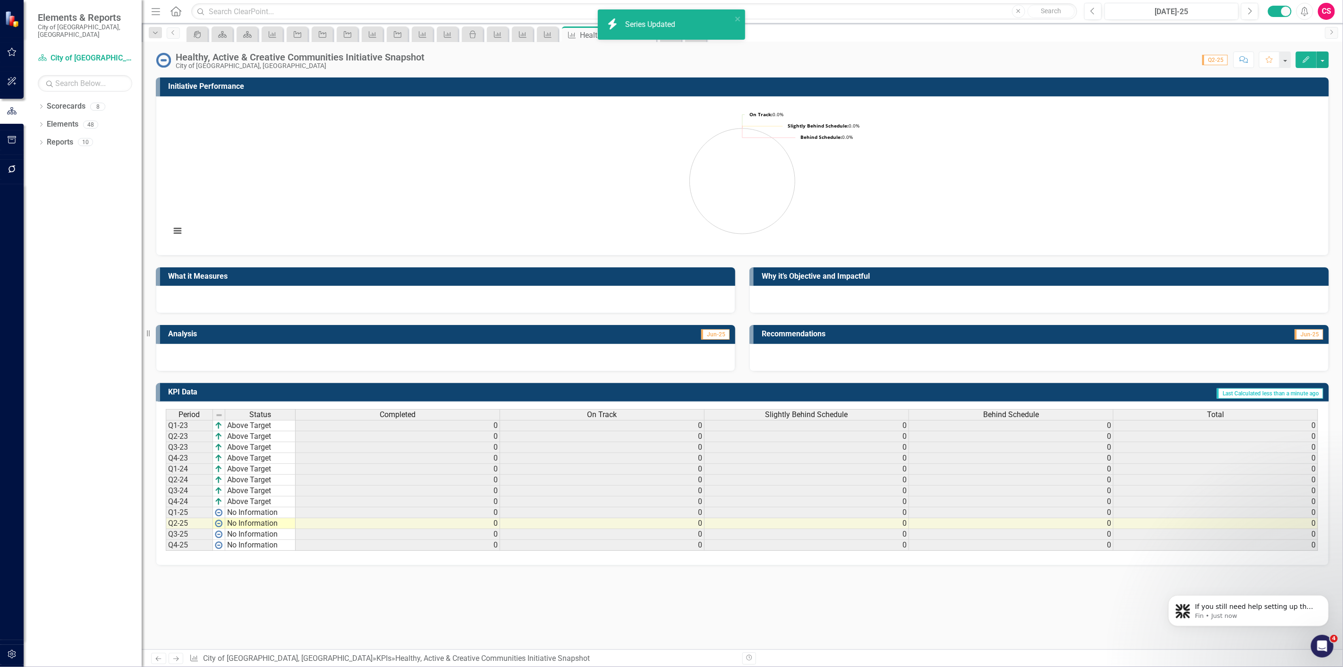
click at [1052, 417] on div "Behind Schedule" at bounding box center [1011, 414] width 204 height 10
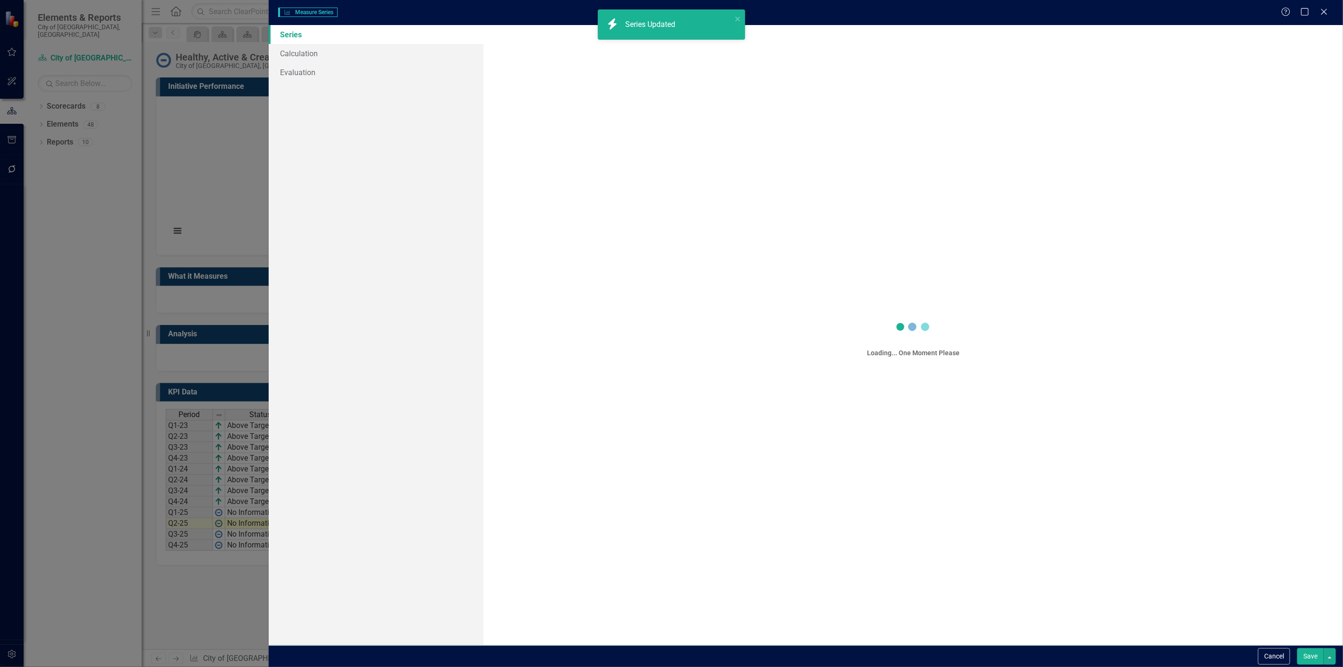
click at [327, 59] on div "Measure Series Measure Series Help Maximize Close Series Calculation Evaluation…" at bounding box center [671, 333] width 1343 height 667
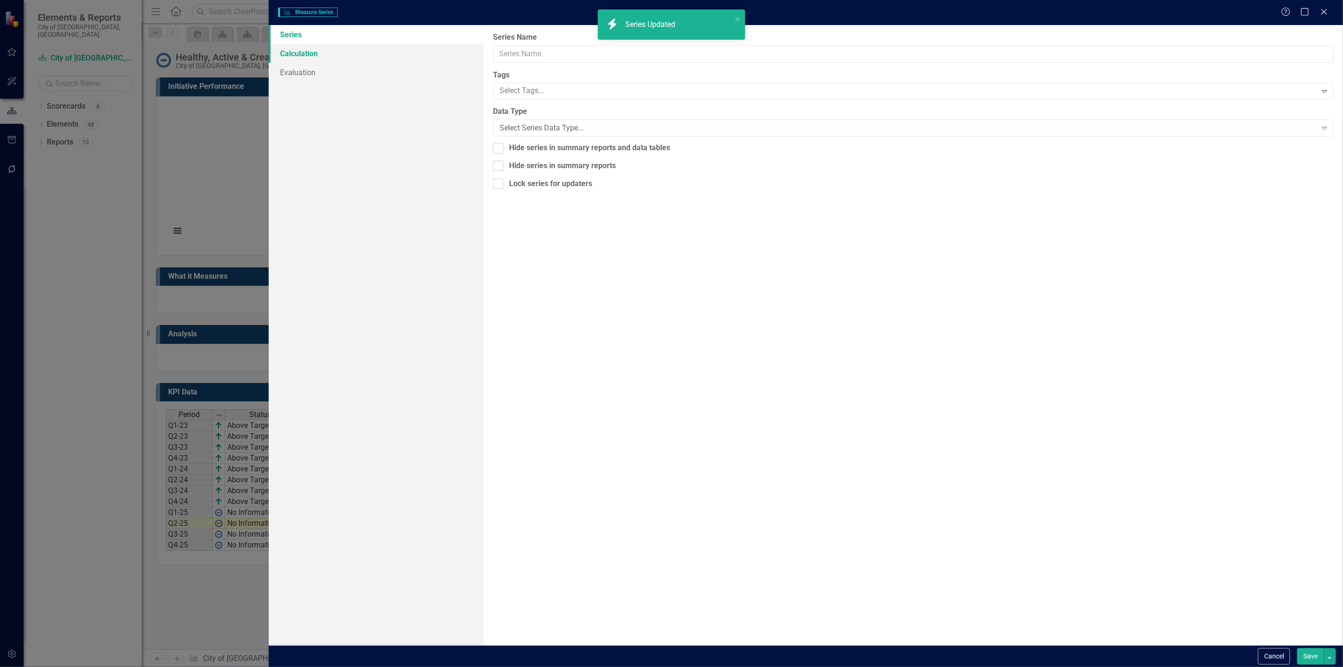
click at [325, 57] on link "Calculation" at bounding box center [376, 53] width 215 height 19
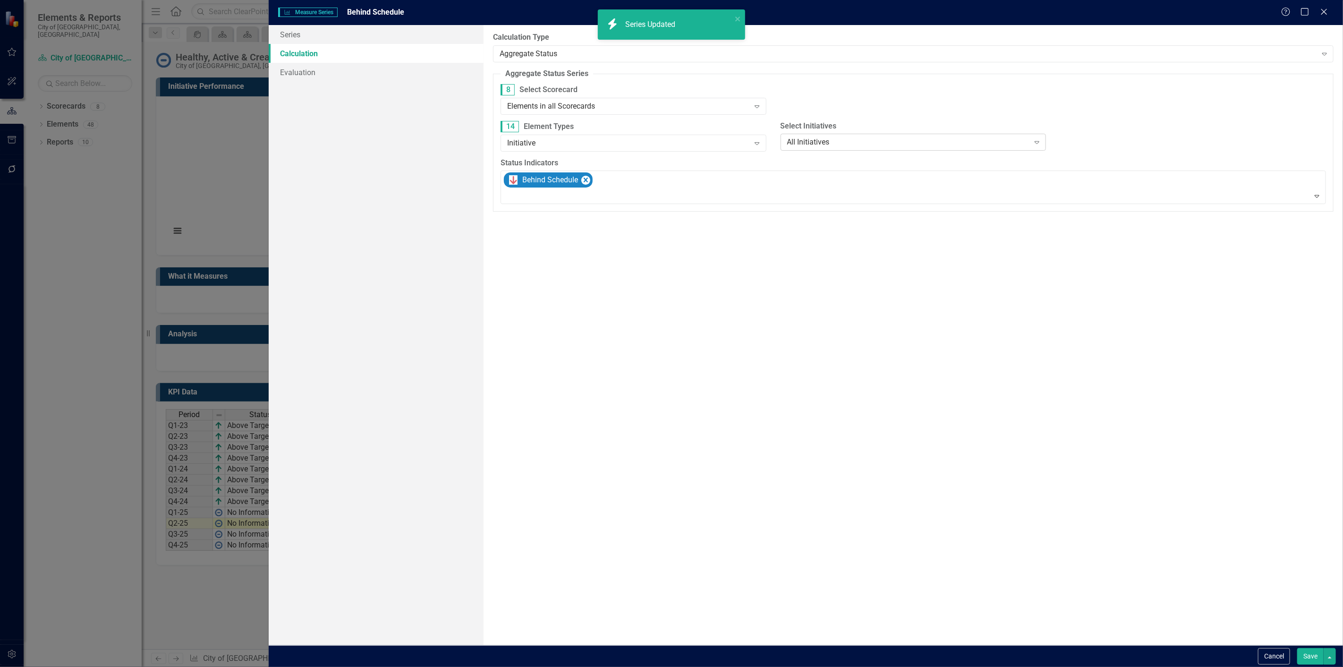
click at [877, 143] on div "All Initiatives" at bounding box center [908, 142] width 242 height 11
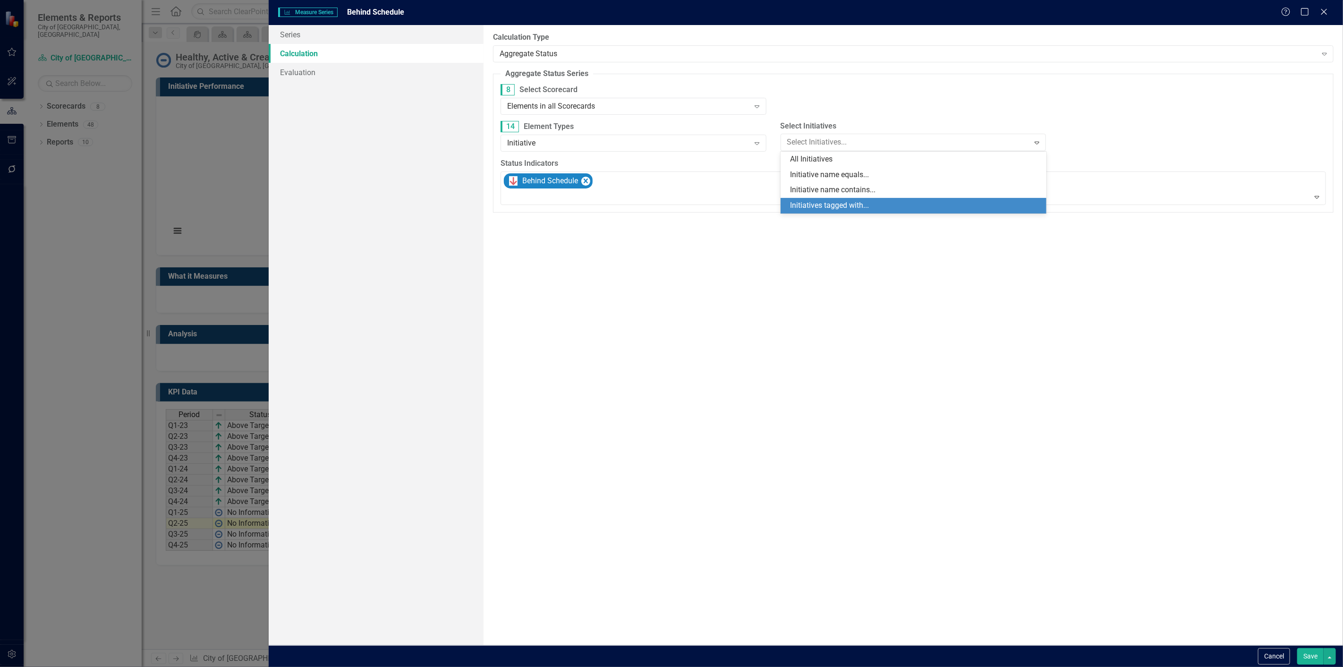
click at [836, 206] on div "Initiatives tagged with..." at bounding box center [915, 205] width 251 height 11
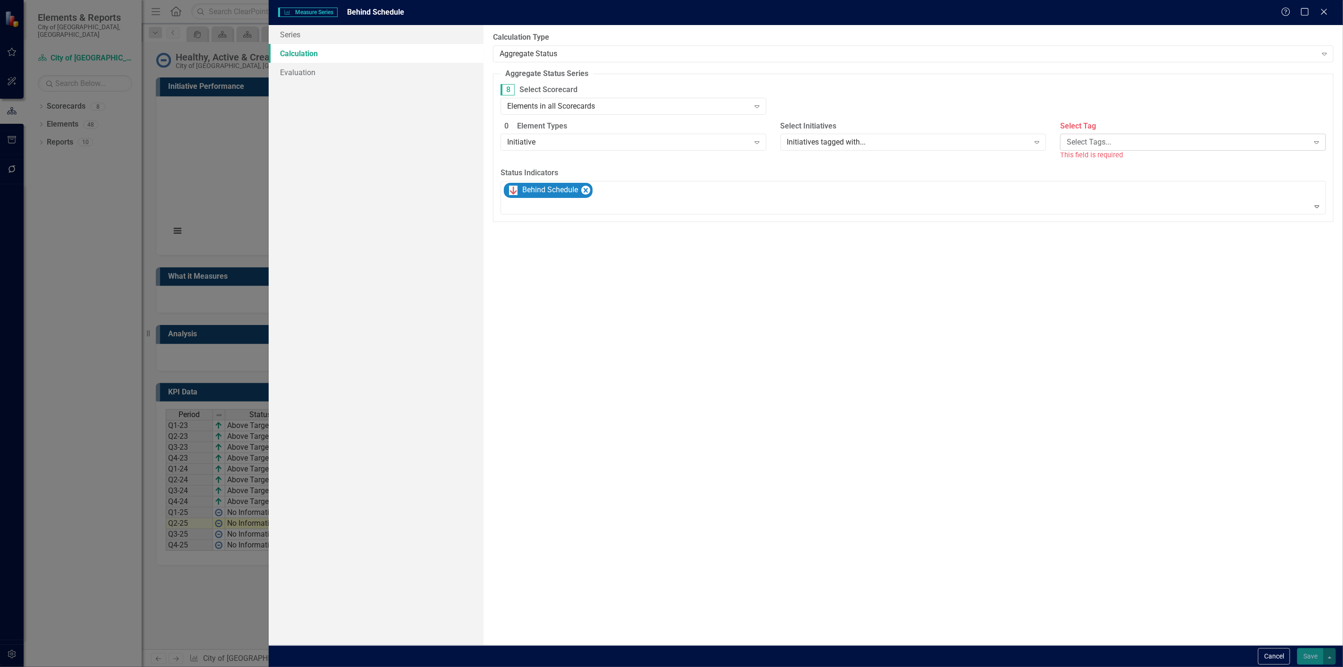
click at [1079, 139] on div "Select Tags..." at bounding box center [1187, 142] width 242 height 11
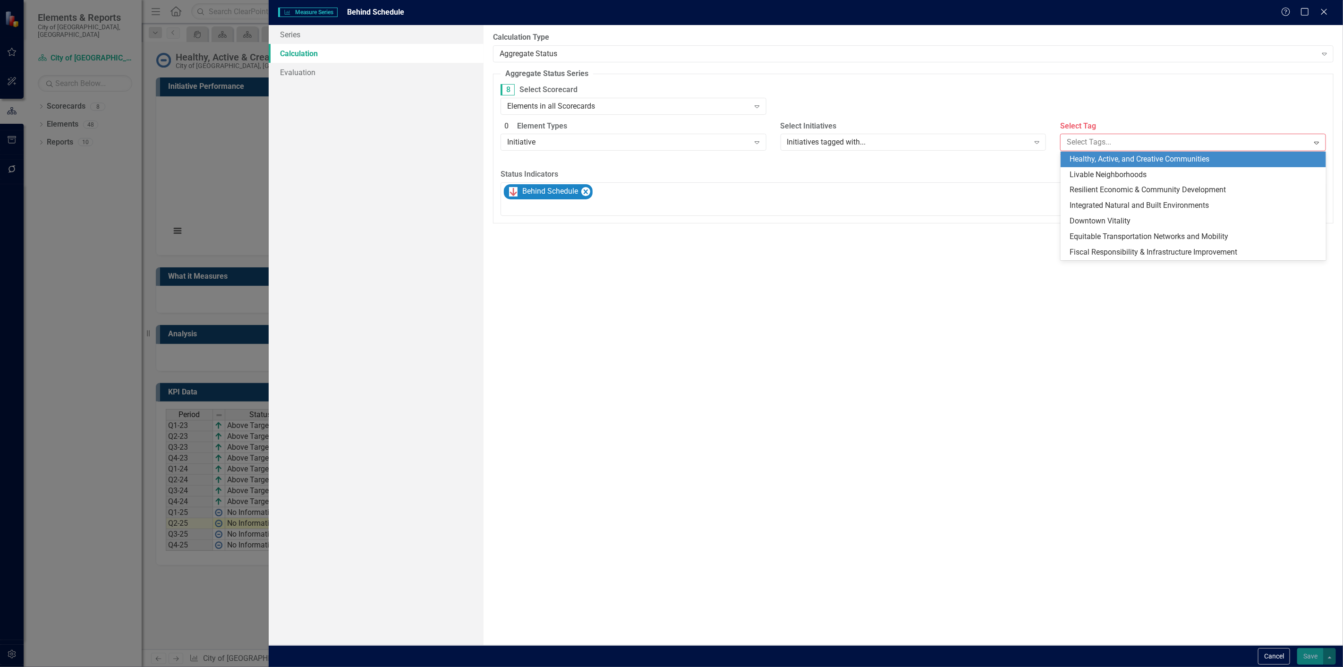
click at [1096, 157] on span "Healthy, Active, and Creative Communities" at bounding box center [1140, 158] width 140 height 9
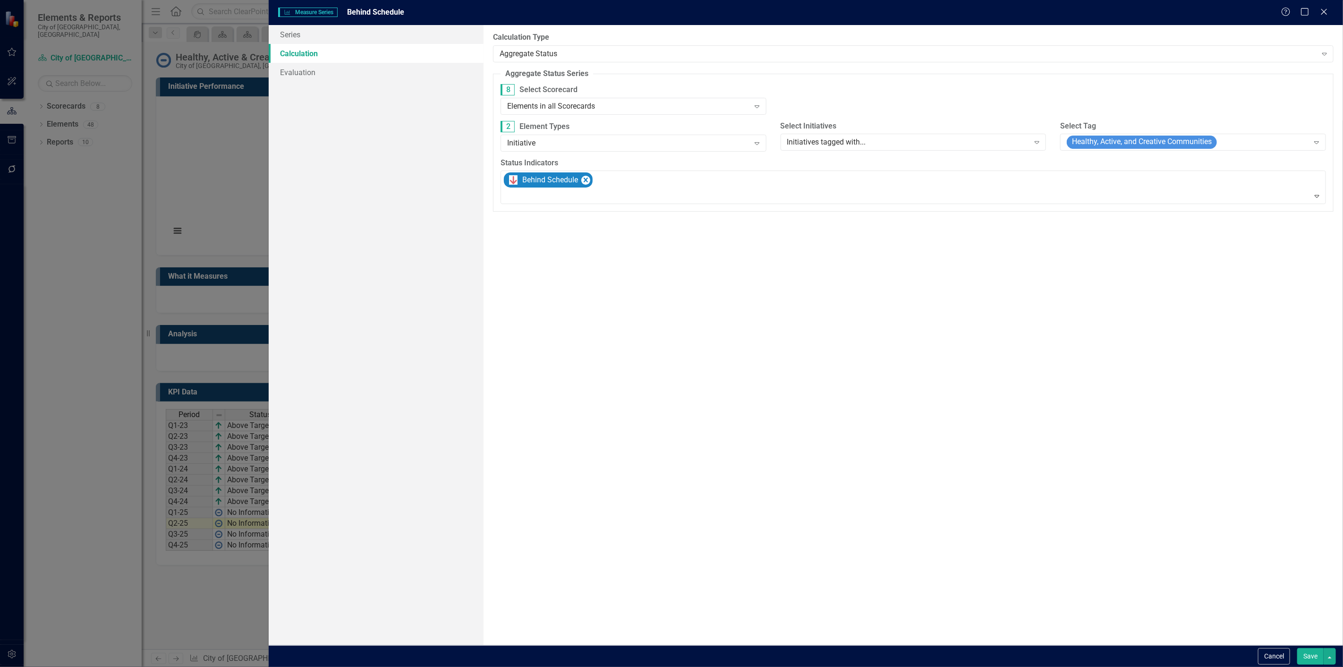
click at [1310, 655] on button "Save" at bounding box center [1310, 656] width 26 height 17
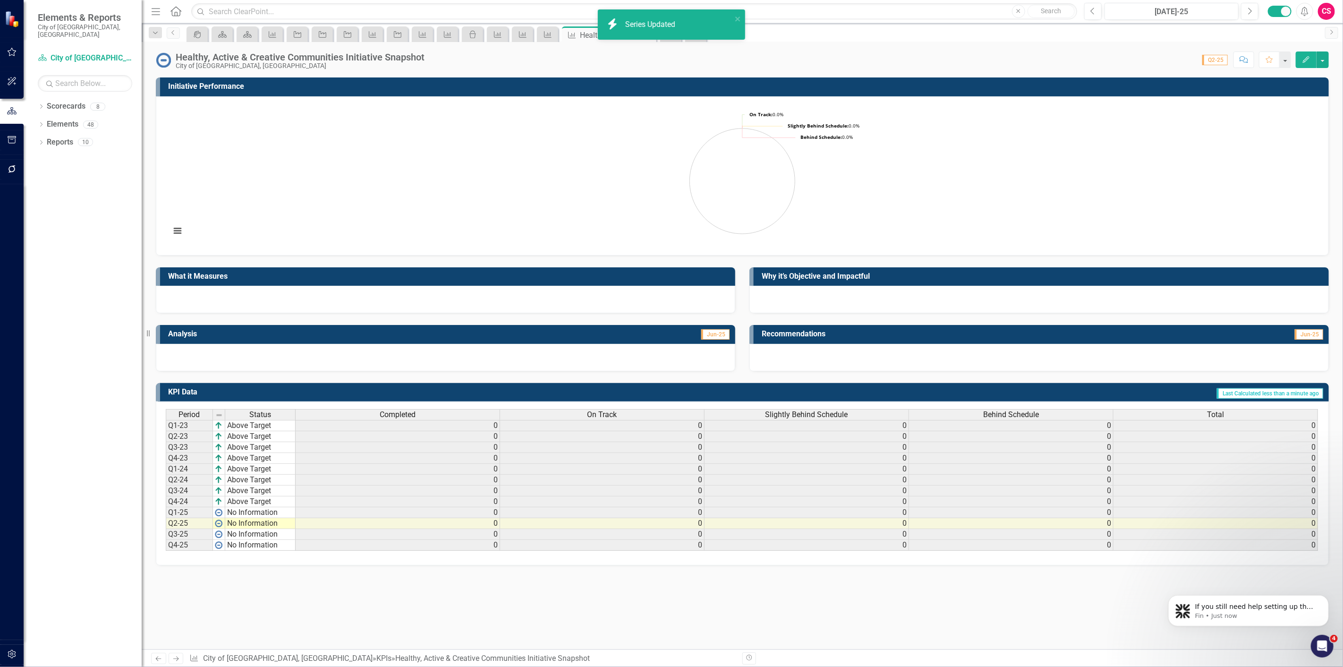
click at [1198, 411] on div "Total" at bounding box center [1215, 414] width 204 height 10
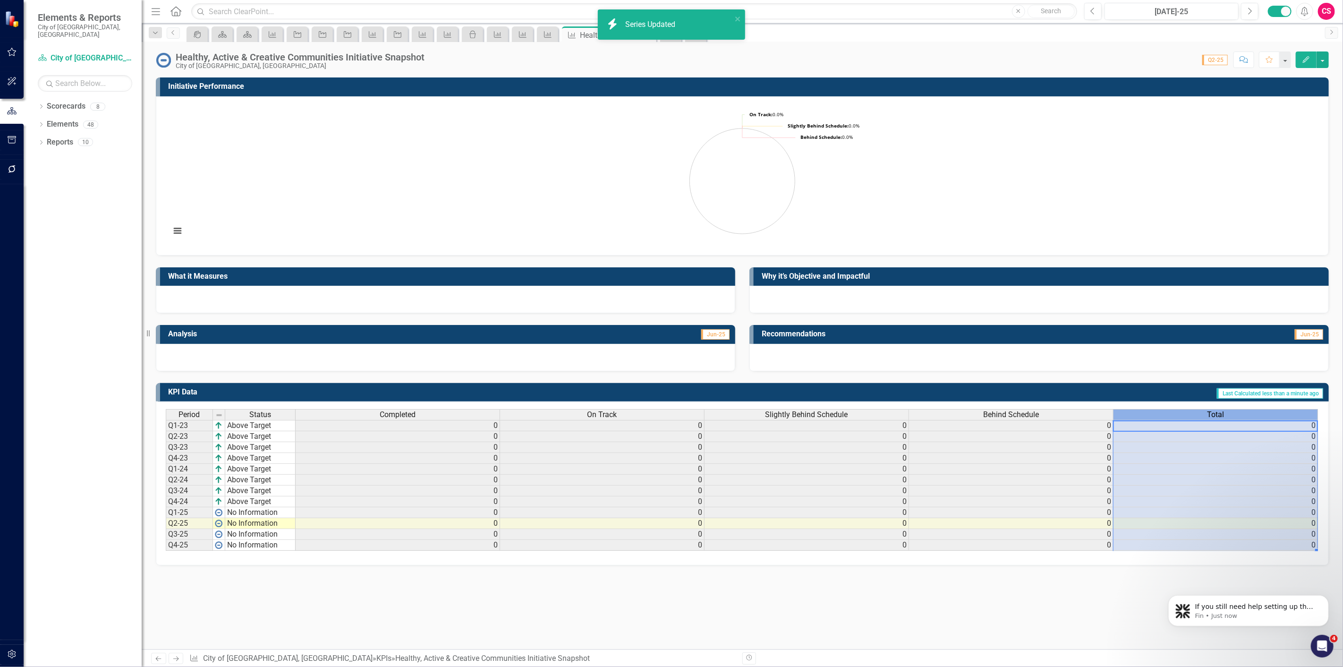
click at [1198, 411] on div "Total" at bounding box center [1215, 414] width 204 height 10
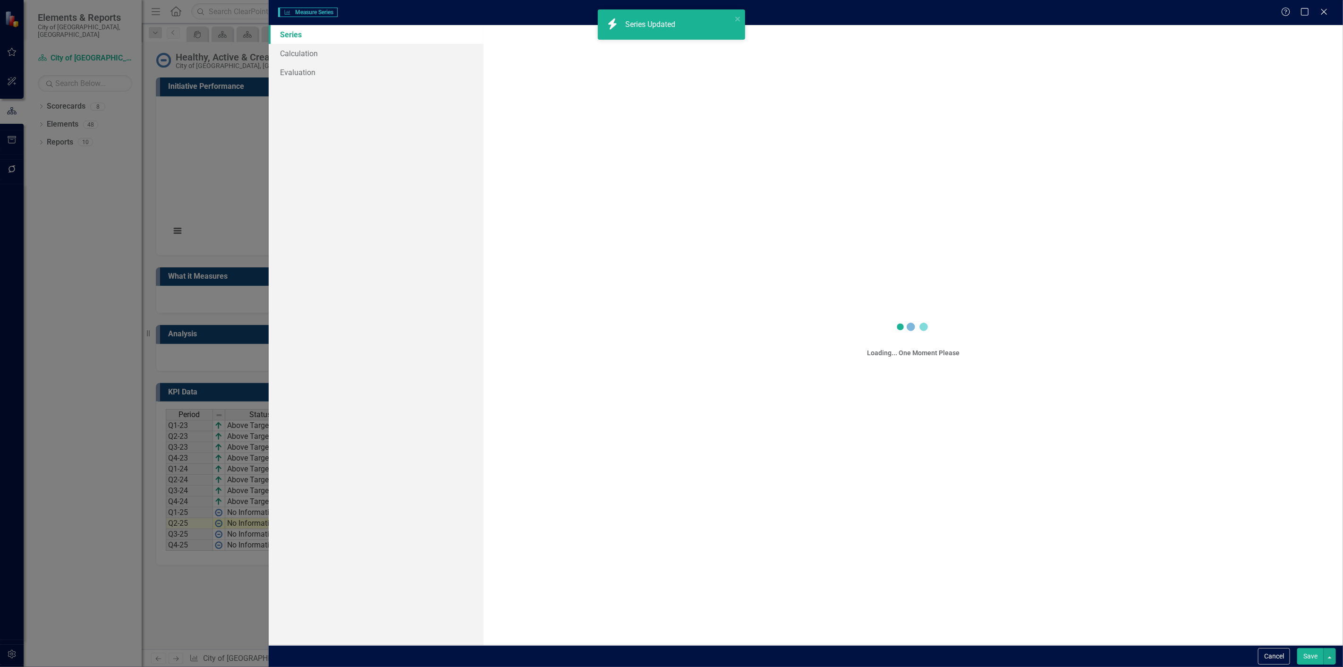
click at [351, 44] on div "Measure Series Measure Series Help Maximize Close Series Calculation Evaluation…" at bounding box center [671, 333] width 1343 height 667
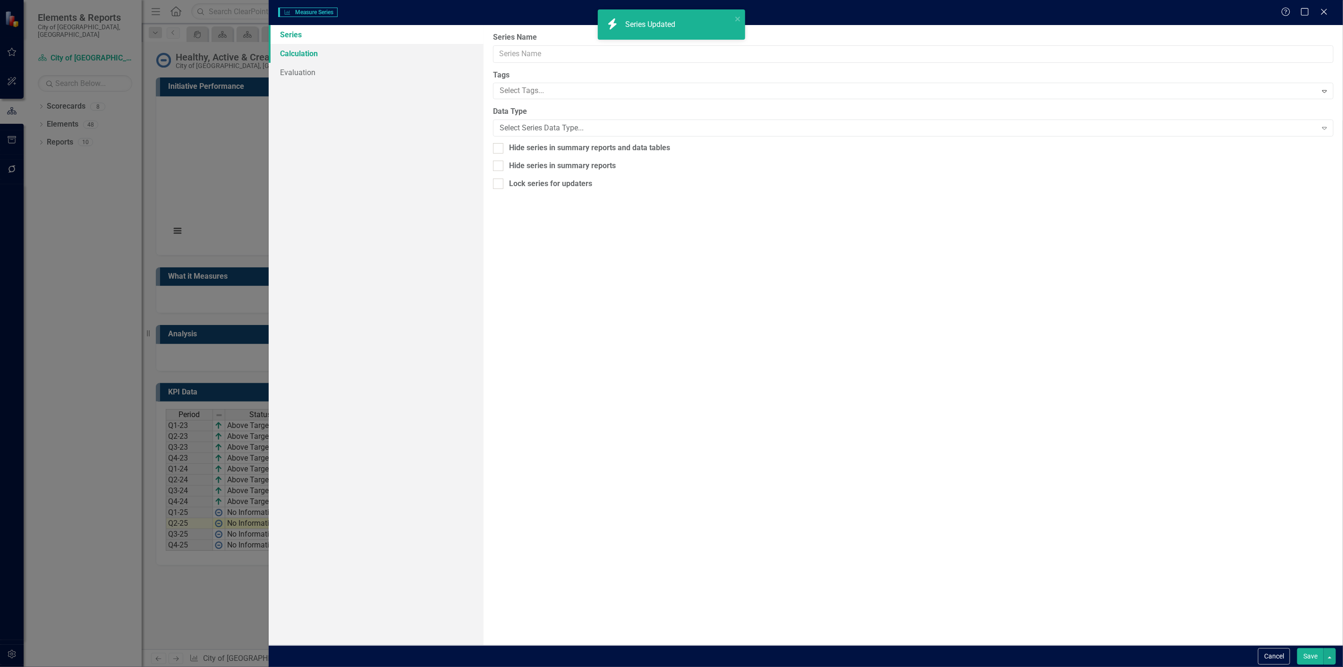
click at [341, 54] on link "Calculation" at bounding box center [376, 53] width 215 height 19
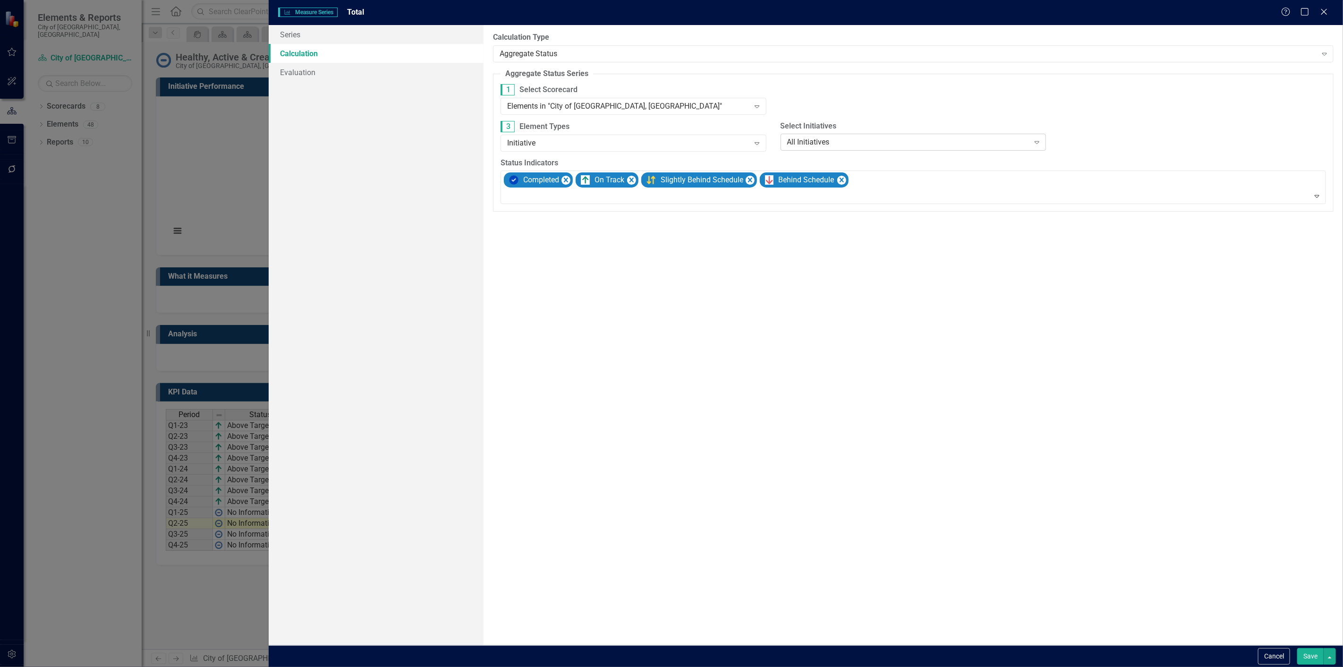
click at [1006, 146] on div "All Initiatives" at bounding box center [908, 142] width 242 height 11
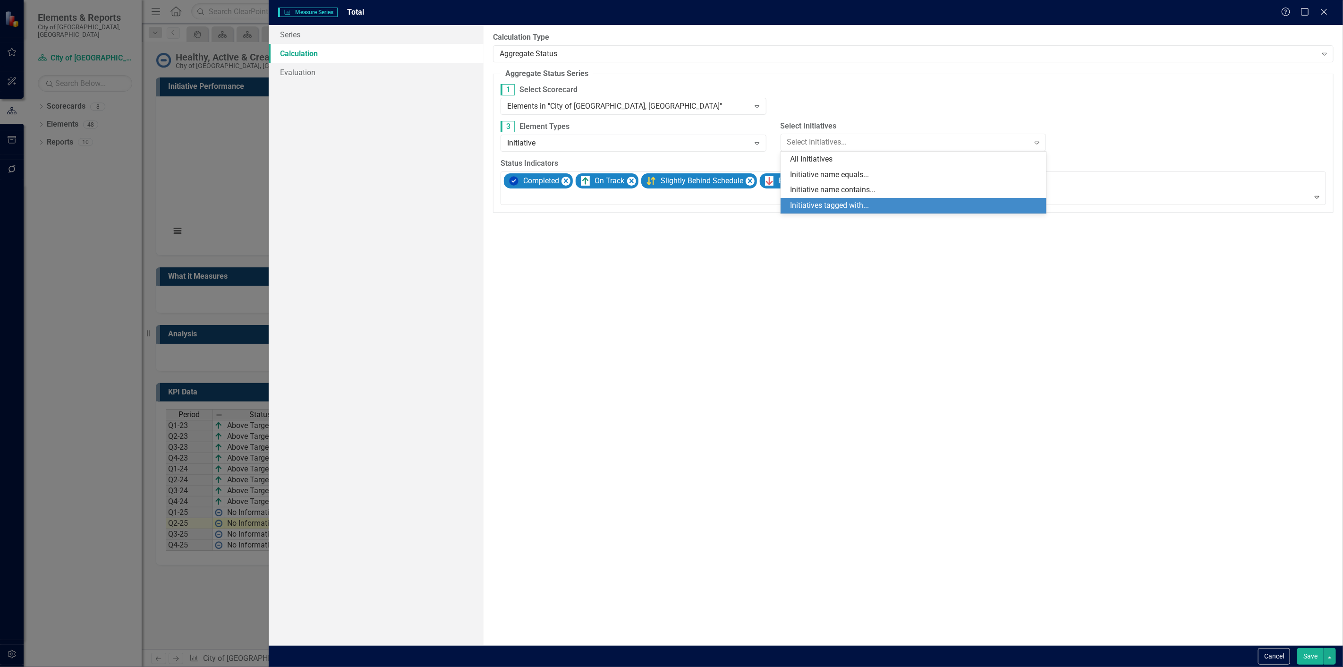
click at [962, 208] on div "Initiatives tagged with..." at bounding box center [915, 205] width 251 height 11
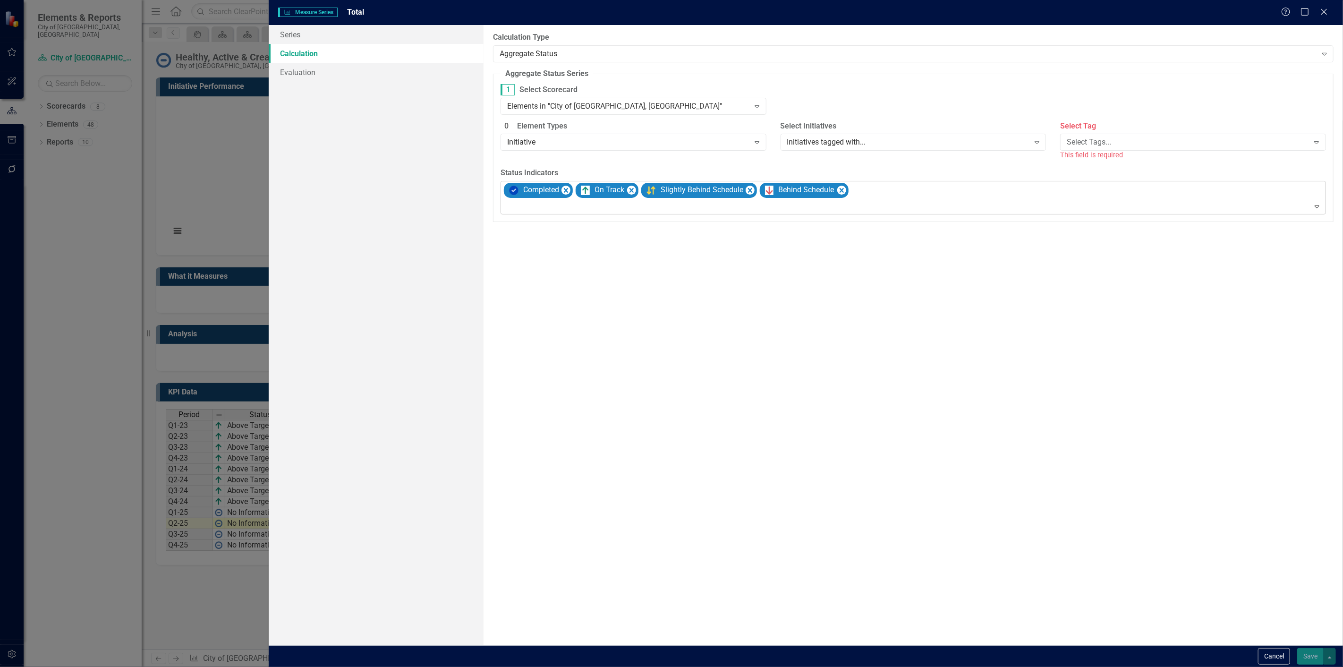
click at [1081, 140] on div "Select Tags..." at bounding box center [1187, 142] width 242 height 11
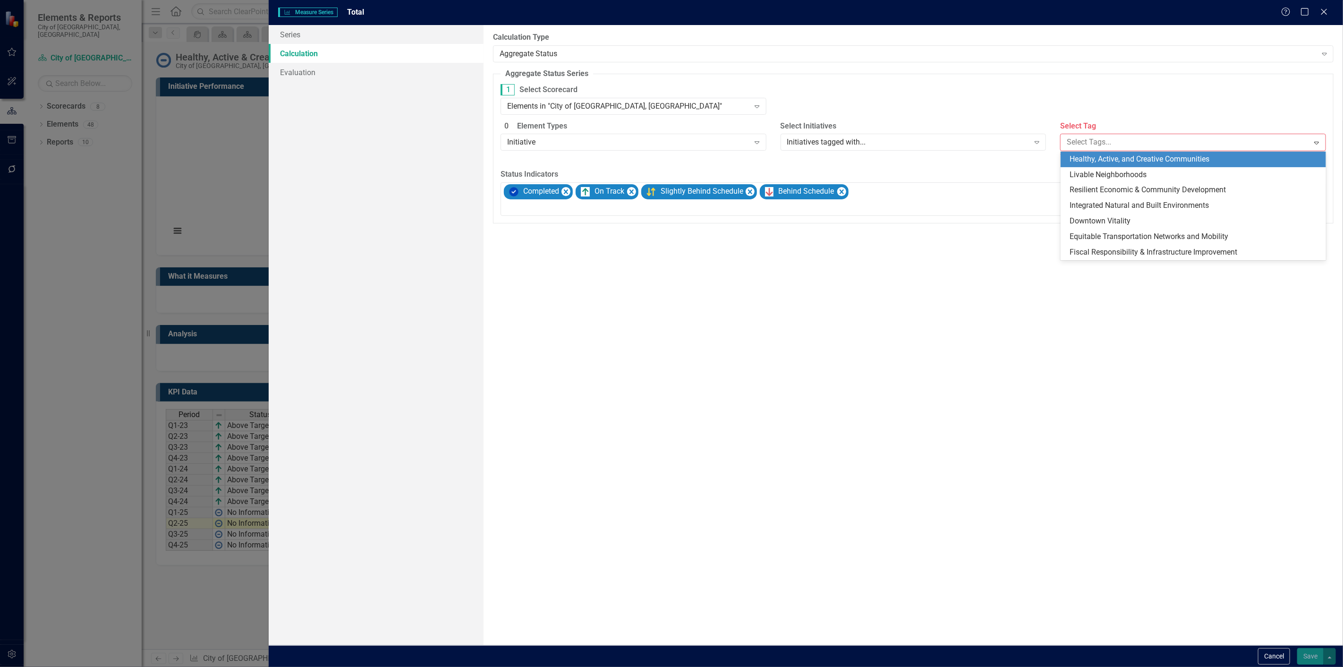
click at [1089, 152] on div "Healthy, Active, and Creative Communities" at bounding box center [1193, 160] width 266 height 16
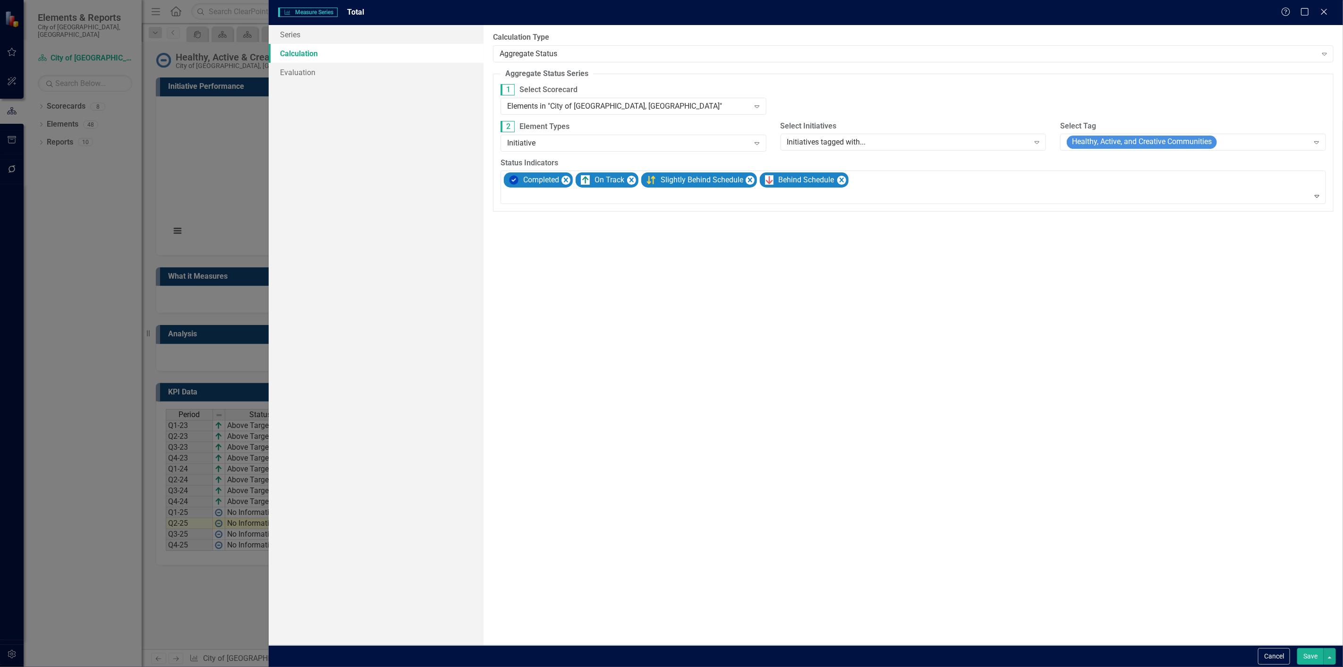
click at [1301, 650] on button "Save" at bounding box center [1310, 656] width 26 height 17
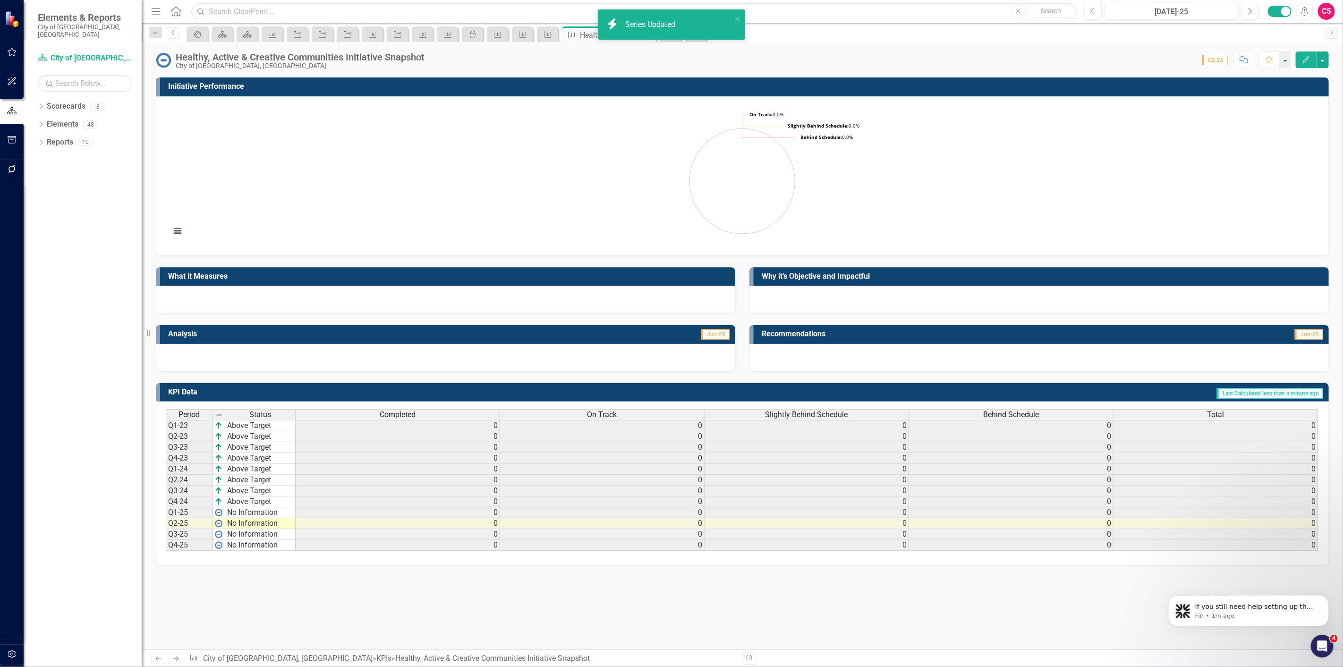
click at [181, 653] on link "Next" at bounding box center [176, 657] width 15 height 11
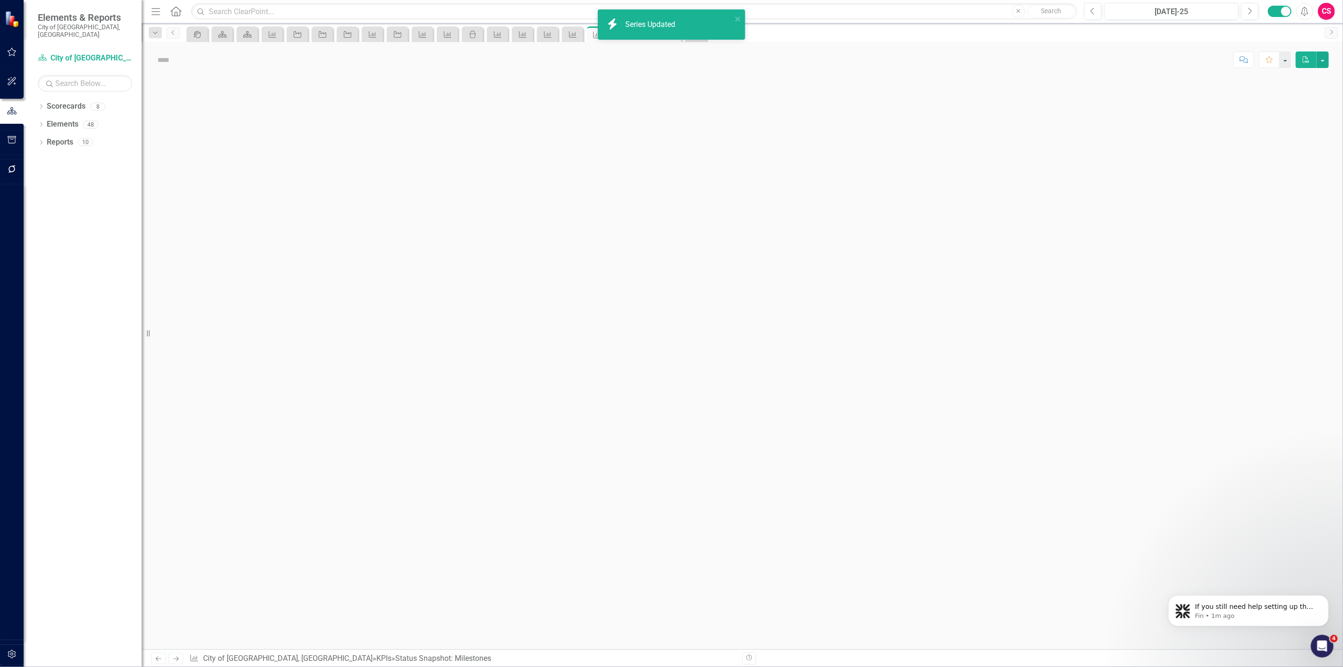
click at [178, 655] on icon "Next" at bounding box center [176, 658] width 8 height 6
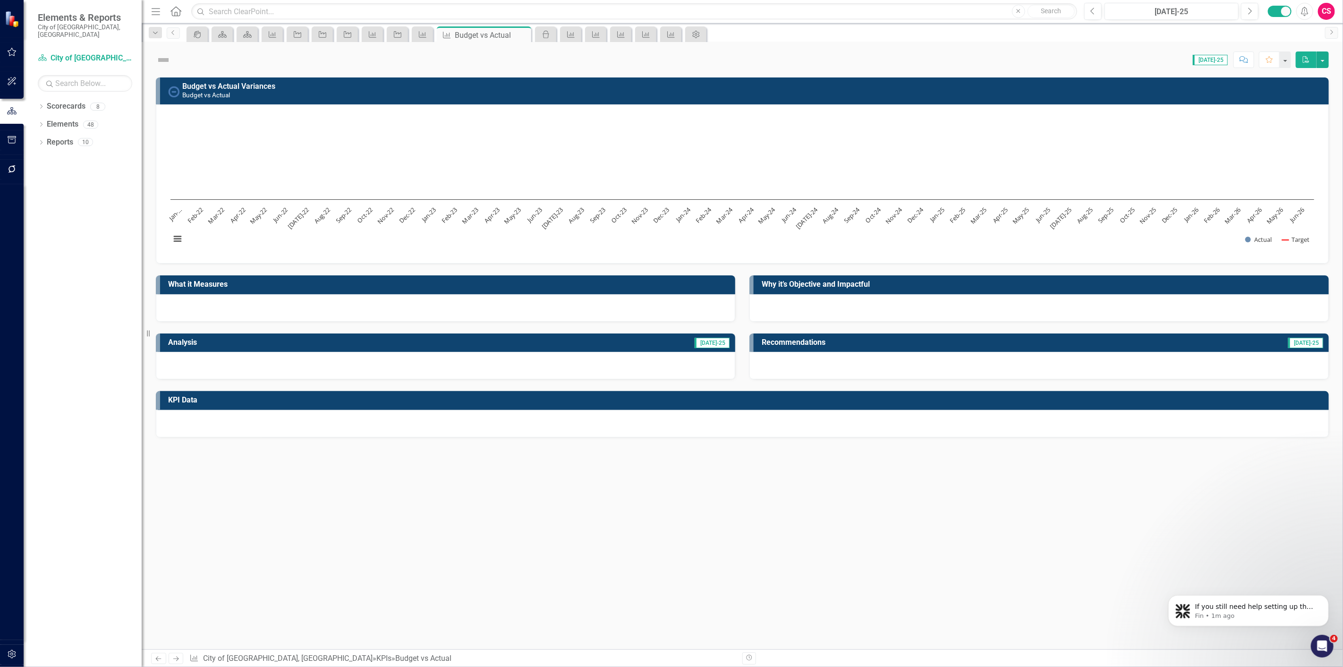
click at [160, 659] on icon "Previous" at bounding box center [158, 658] width 8 height 6
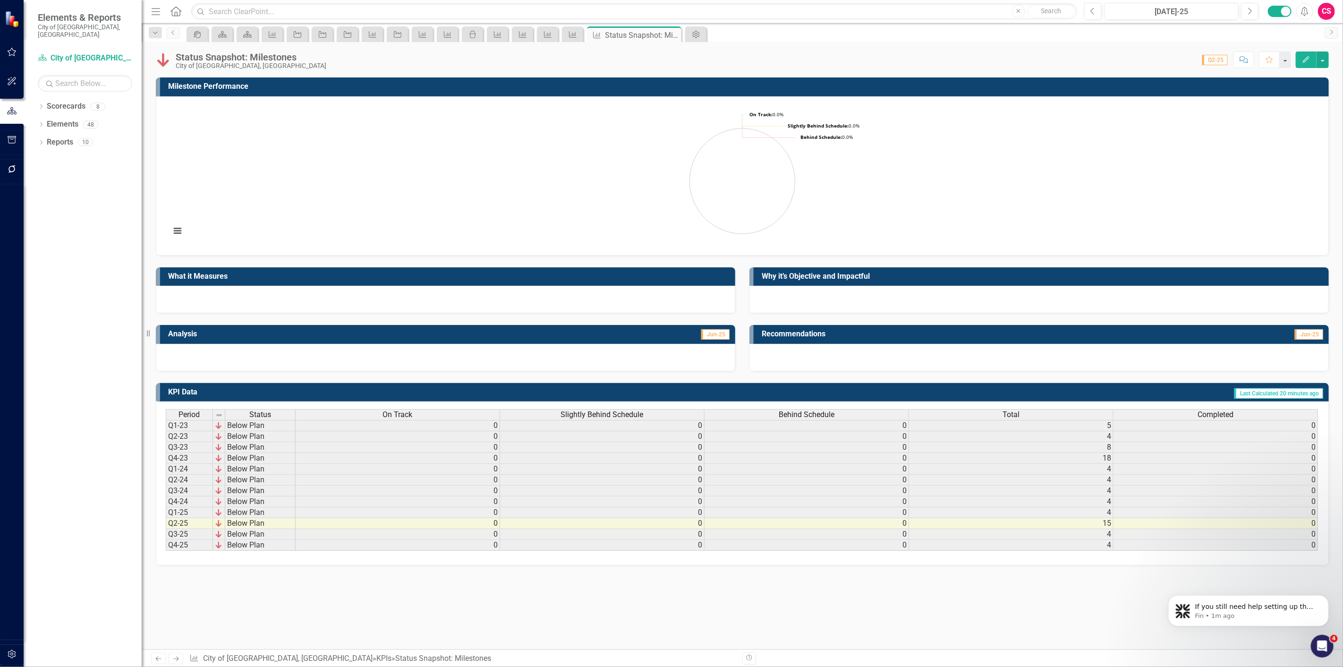
click at [268, 59] on div "Status Snapshot: Milestones" at bounding box center [251, 57] width 151 height 10
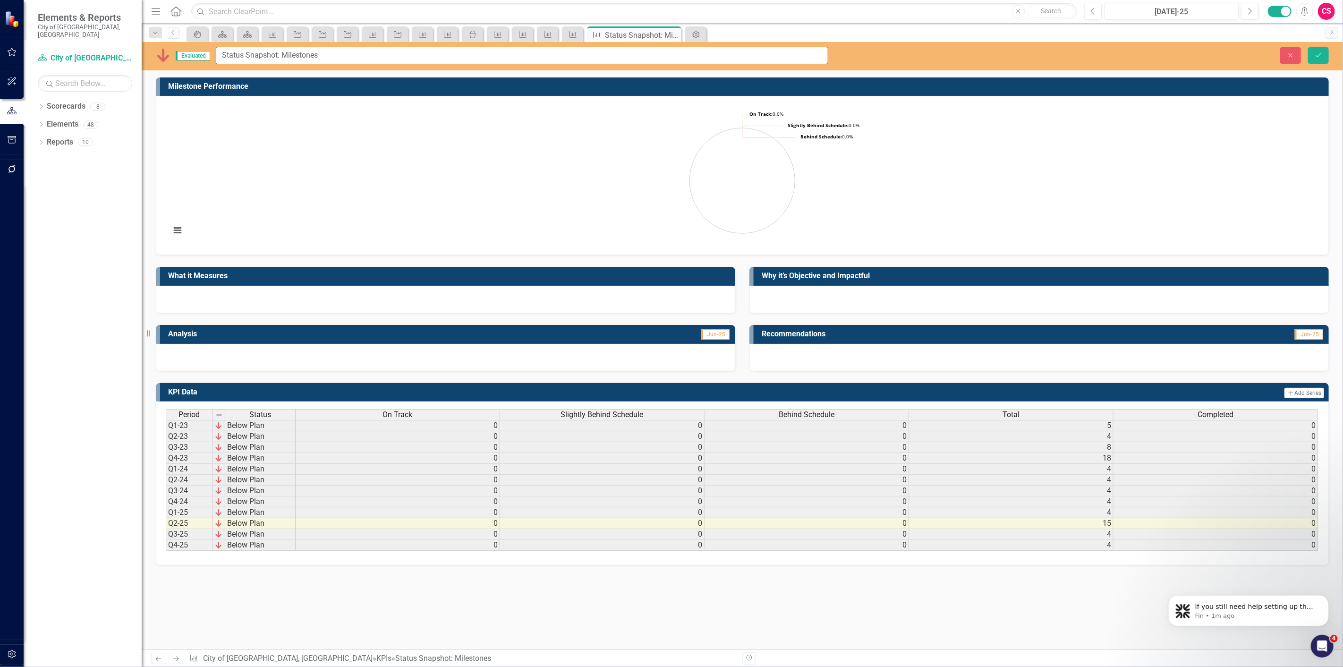
drag, startPoint x: 341, startPoint y: 54, endPoint x: 171, endPoint y: 69, distance: 170.6
click at [171, 69] on div "Evaluated Status Snapshot: Milestones Close Save" at bounding box center [742, 56] width 1201 height 28
type input "Health, Active & Creative Communities Milestone Snapshot"
click at [1308, 47] on button "Save" at bounding box center [1318, 55] width 21 height 17
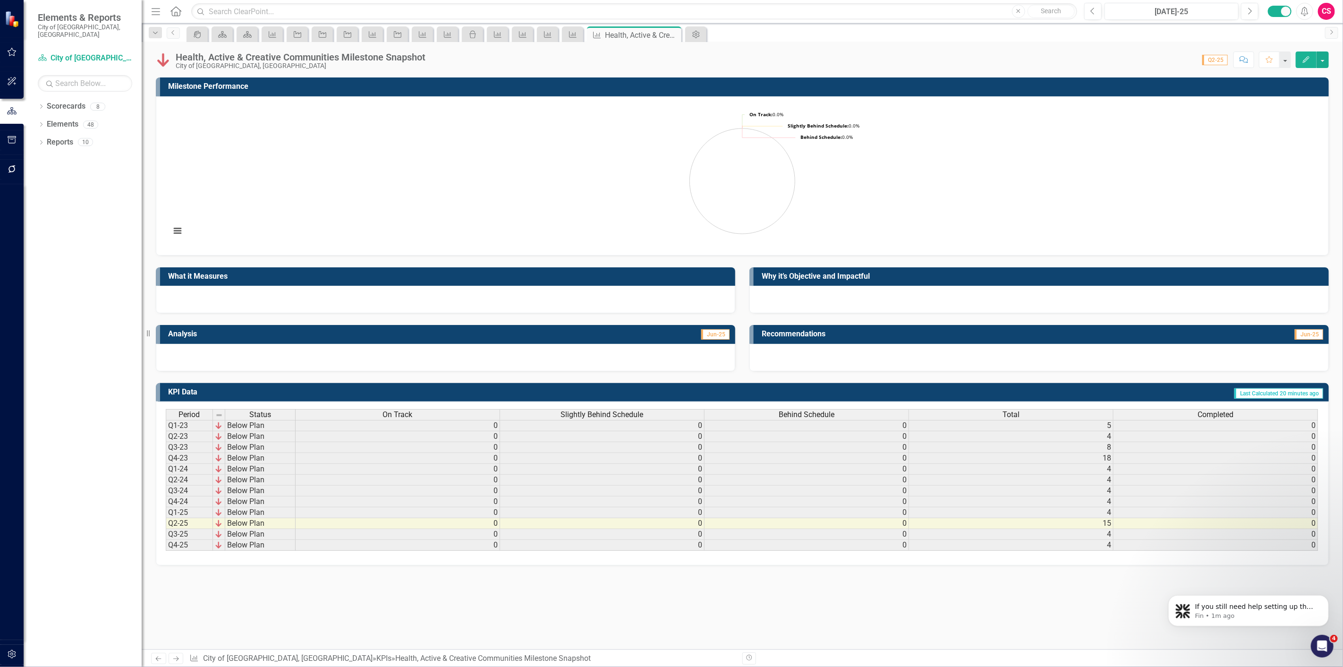
click at [425, 417] on div "On Track" at bounding box center [398, 414] width 204 height 10
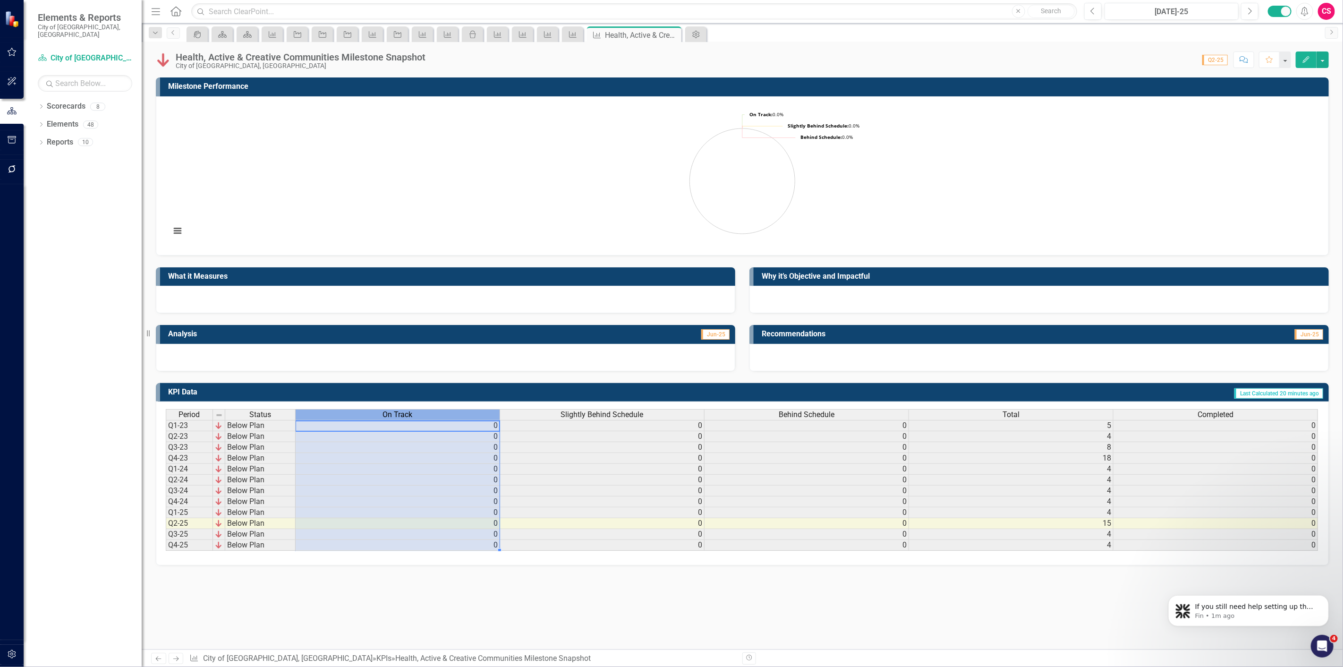
click at [425, 417] on div "On Track" at bounding box center [398, 414] width 204 height 10
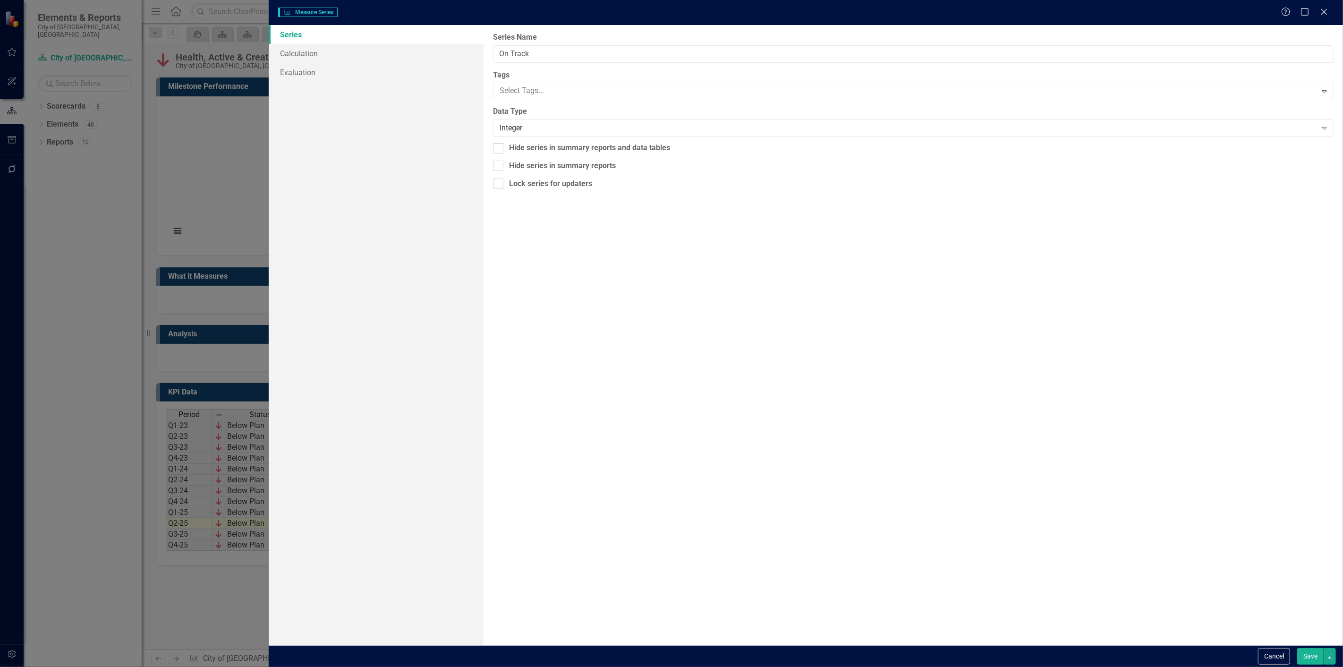
type input "On Track"
click at [375, 51] on link "Calculation" at bounding box center [376, 53] width 215 height 19
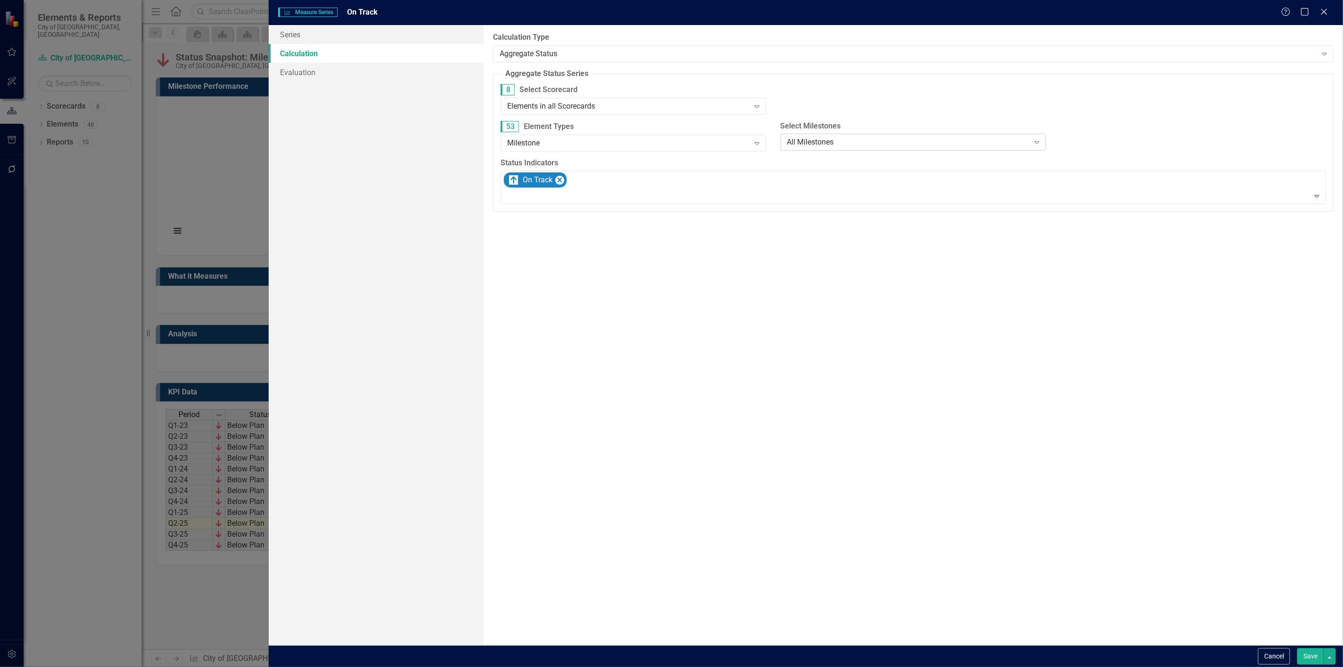
drag, startPoint x: 836, startPoint y: 125, endPoint x: 832, endPoint y: 135, distance: 11.4
click at [832, 135] on div "Select Milestones All Milestones Expand" at bounding box center [913, 135] width 266 height 29
click at [832, 135] on div "All Milestones Expand" at bounding box center [913, 142] width 266 height 17
click at [875, 298] on div "By default, series in ClearPoint are not calculated. So, if you leave the form …" at bounding box center [912, 335] width 859 height 620
click at [1282, 658] on button "Cancel" at bounding box center [1274, 656] width 32 height 17
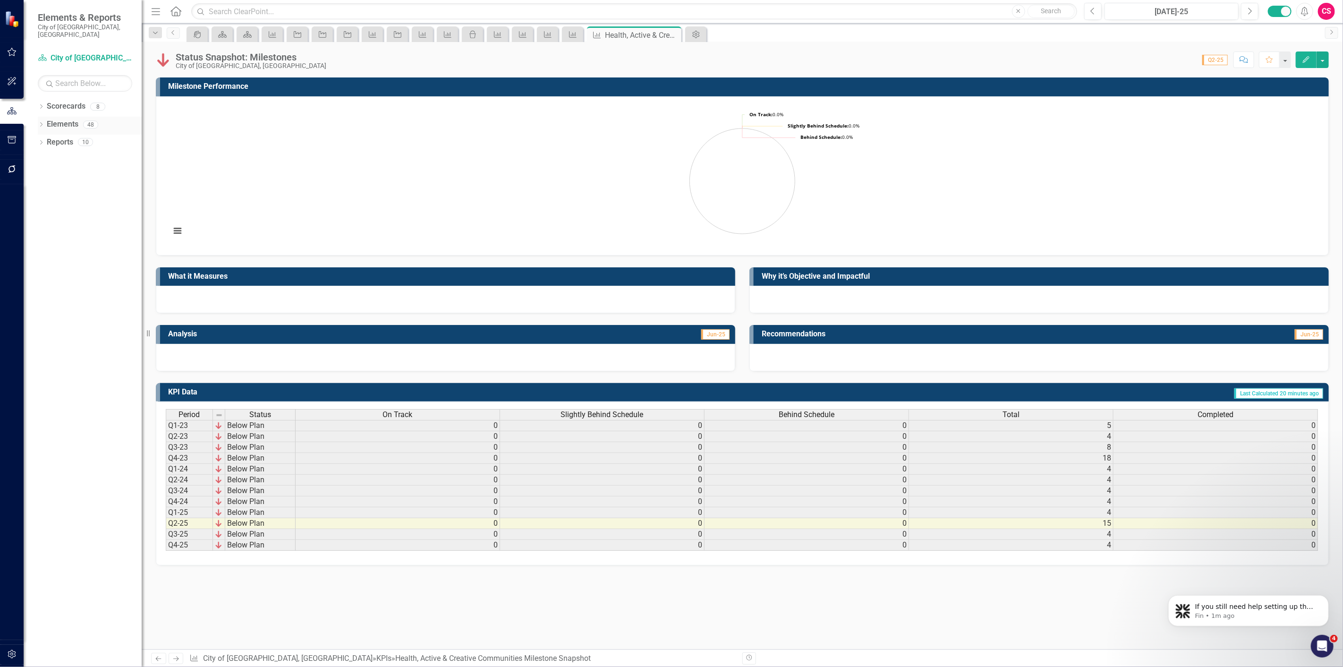
click at [71, 119] on link "Elements" at bounding box center [63, 124] width 32 height 11
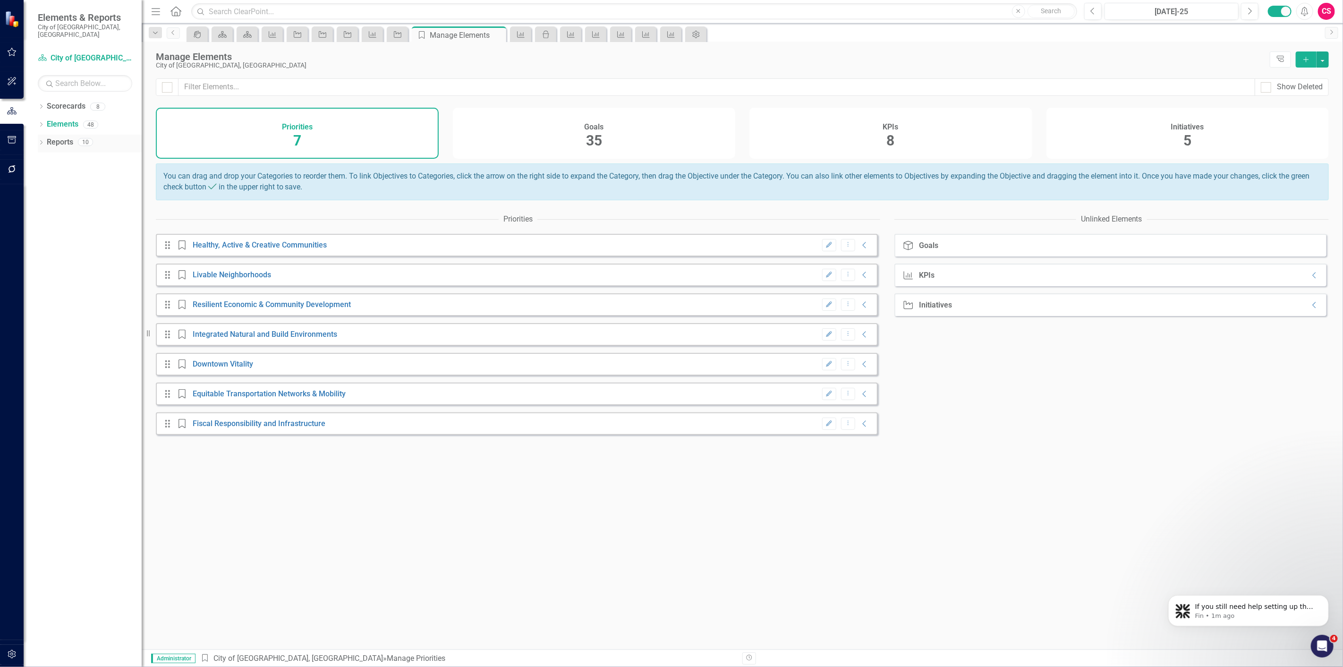
click at [66, 137] on link "Reports" at bounding box center [60, 142] width 26 height 11
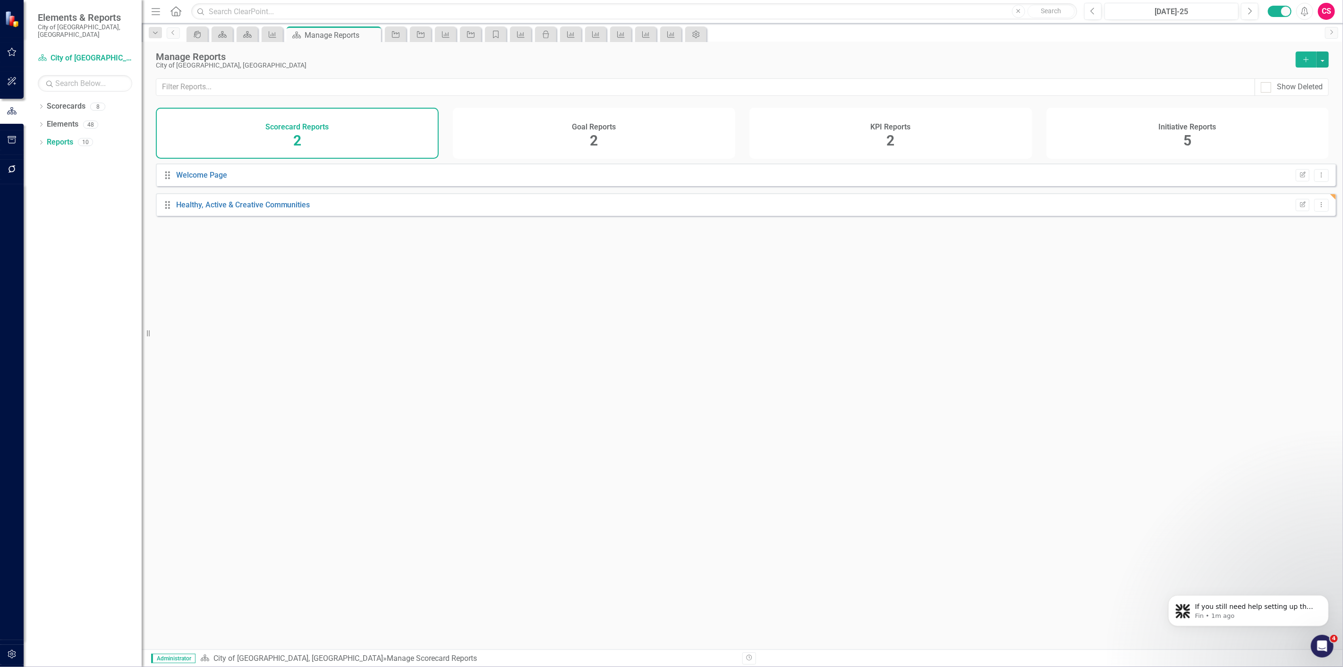
click at [242, 216] on div "Drag Healthy, Active & Creative Communities Edit Report Dropdown Menu" at bounding box center [746, 204] width 1180 height 23
click at [241, 209] on link "Healthy, Active & Creative Communities" at bounding box center [243, 204] width 134 height 9
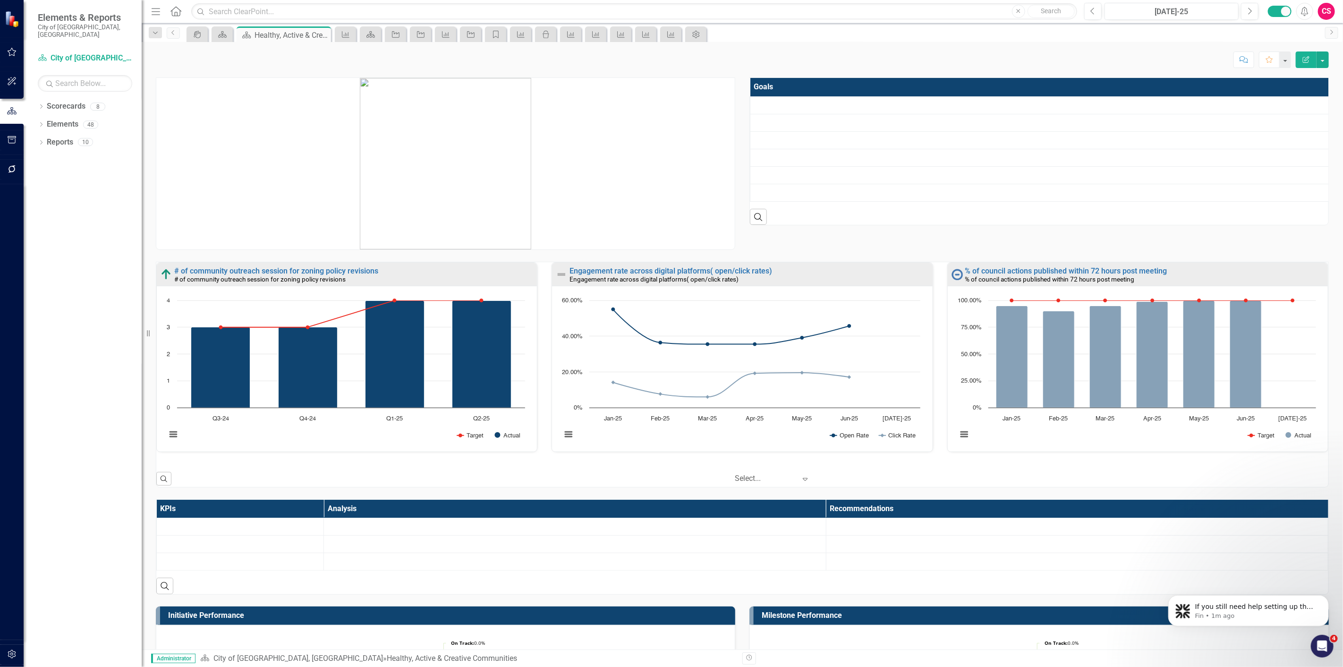
scroll to position [262, 0]
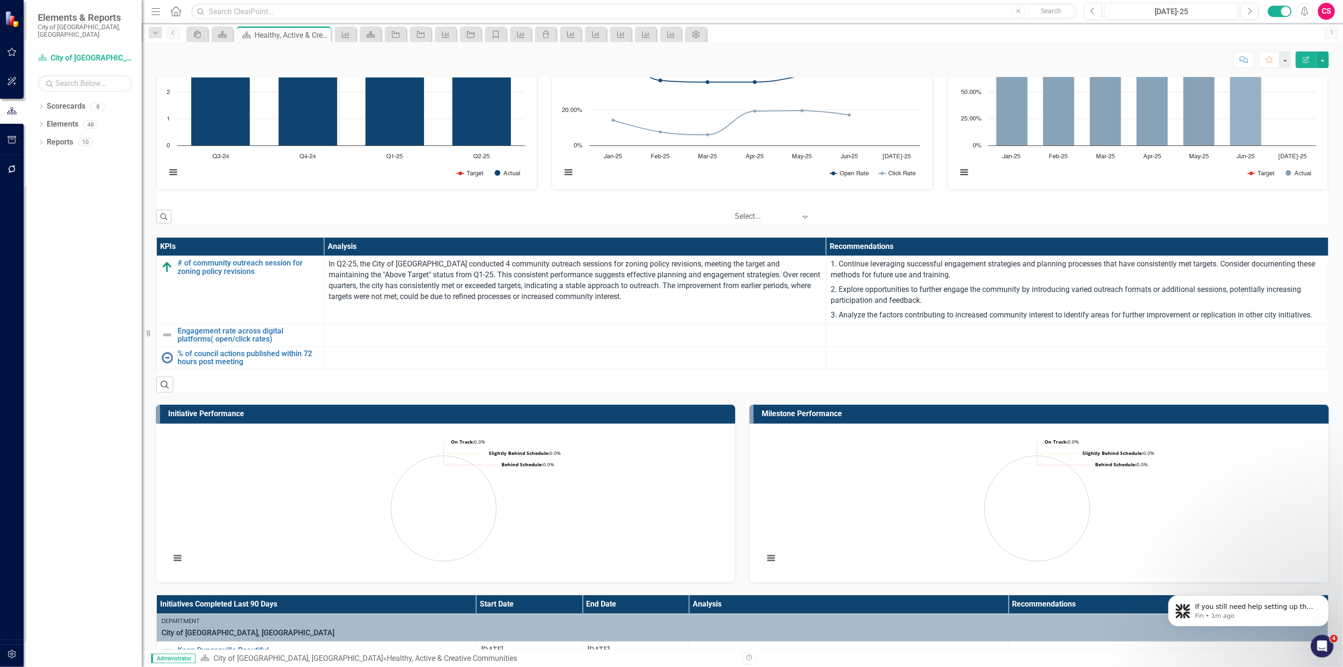
click at [1303, 65] on button "Edit Report" at bounding box center [1305, 59] width 21 height 17
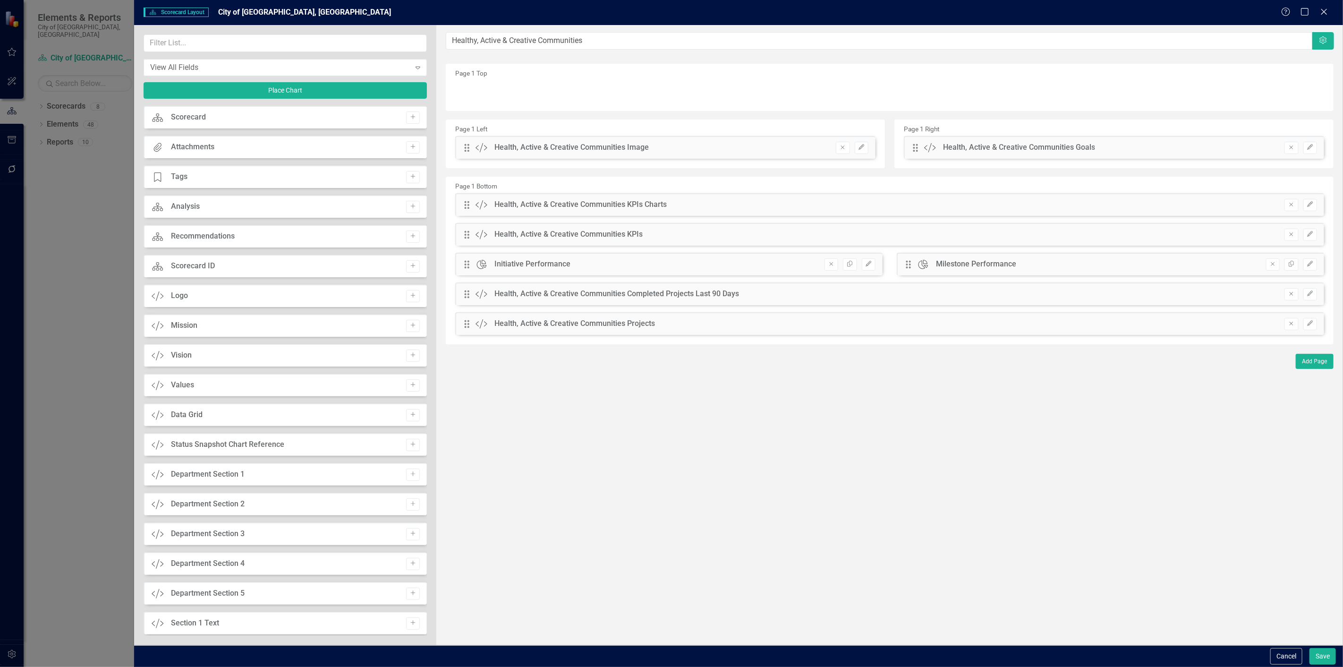
click at [1268, 267] on button "Remove" at bounding box center [1273, 264] width 14 height 12
click at [1312, 292] on icon "Edit" at bounding box center [1309, 294] width 7 height 6
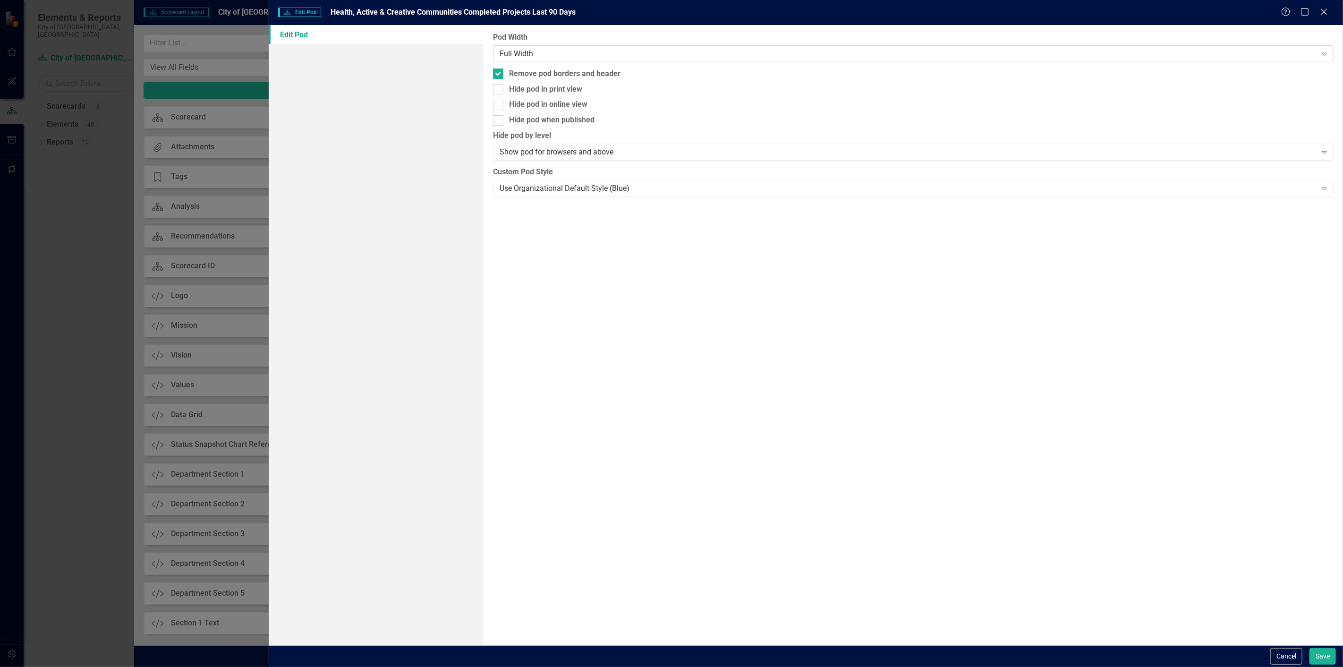
click at [557, 50] on div "Full Width" at bounding box center [907, 53] width 817 height 11
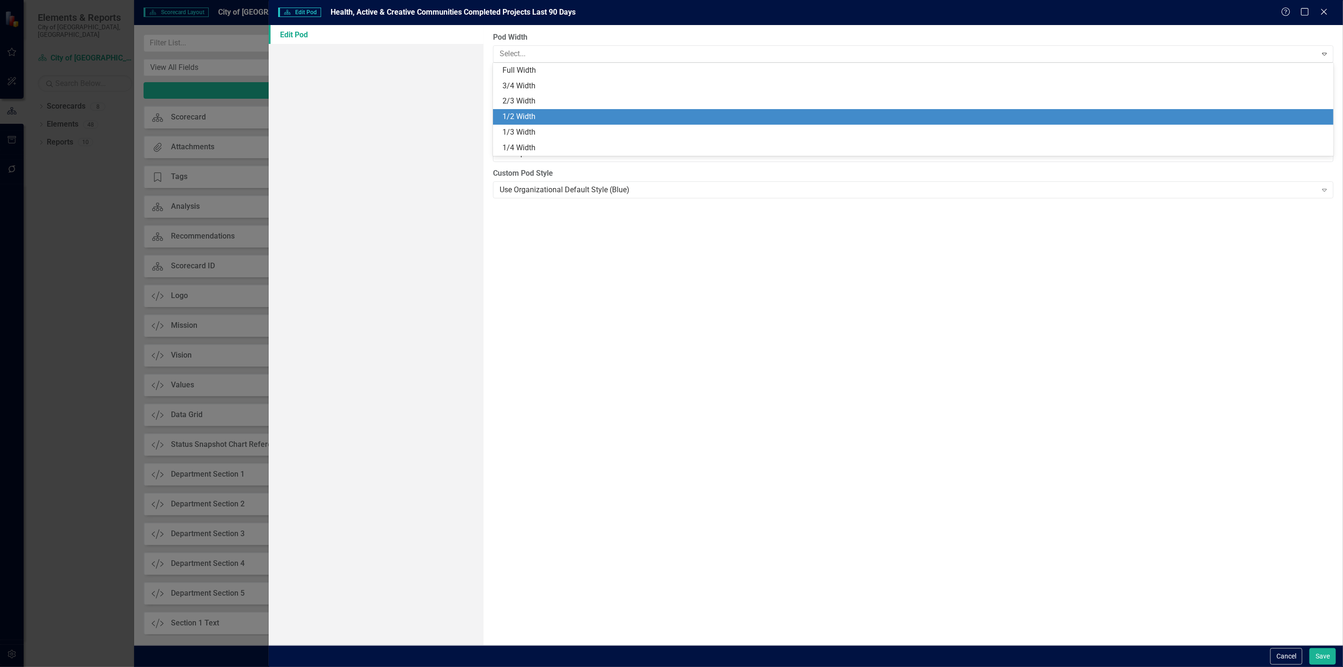
click at [517, 118] on div "1/2 Width" at bounding box center [914, 116] width 825 height 11
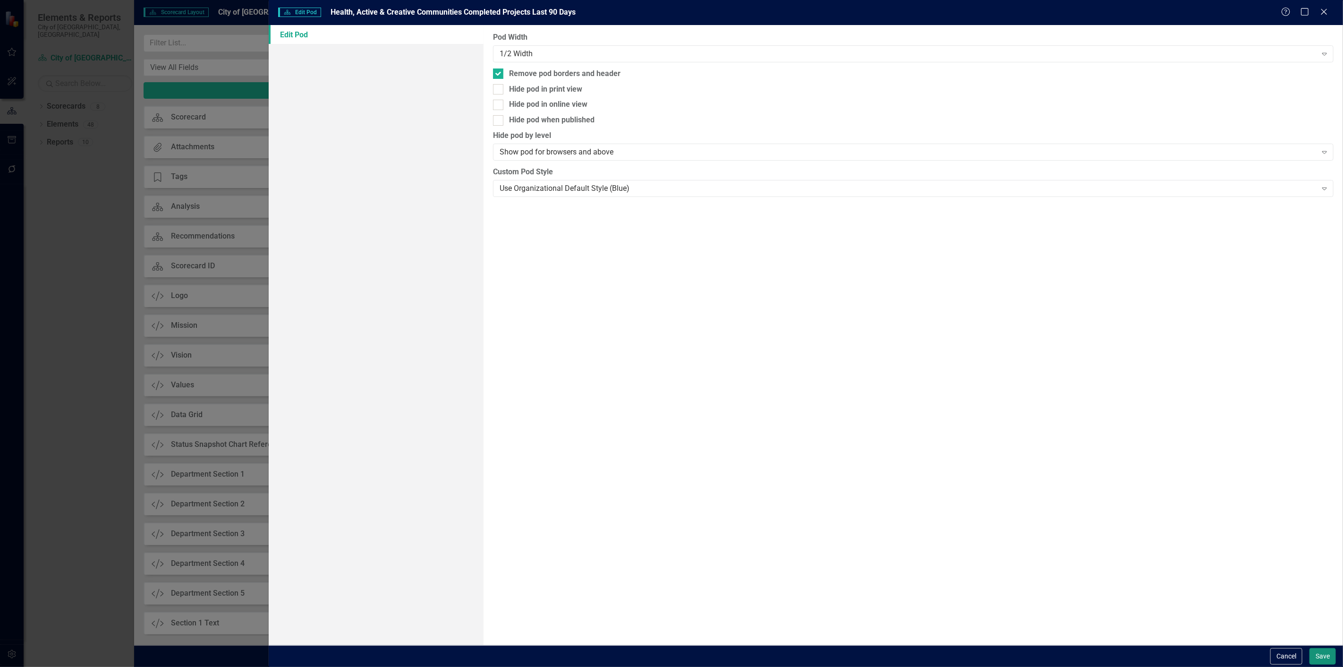
click at [1326, 663] on button "Save" at bounding box center [1322, 656] width 26 height 17
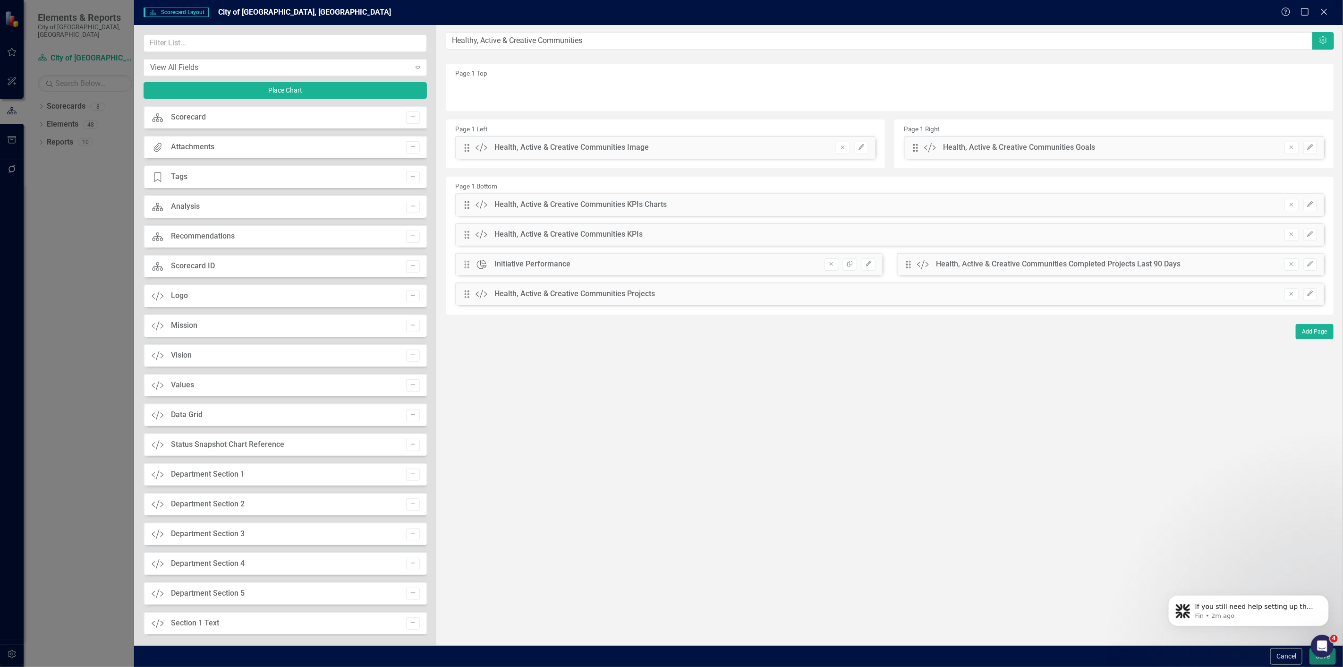
click at [1314, 658] on button "Save" at bounding box center [1322, 656] width 26 height 17
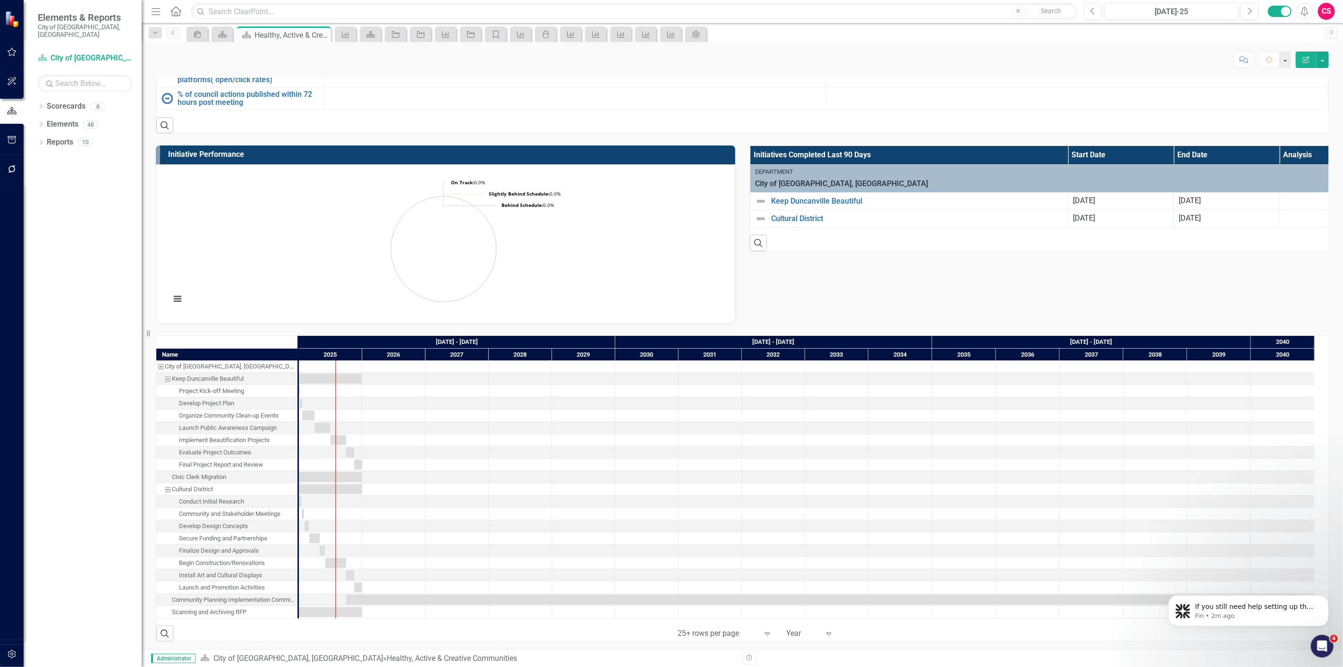
scroll to position [524, 0]
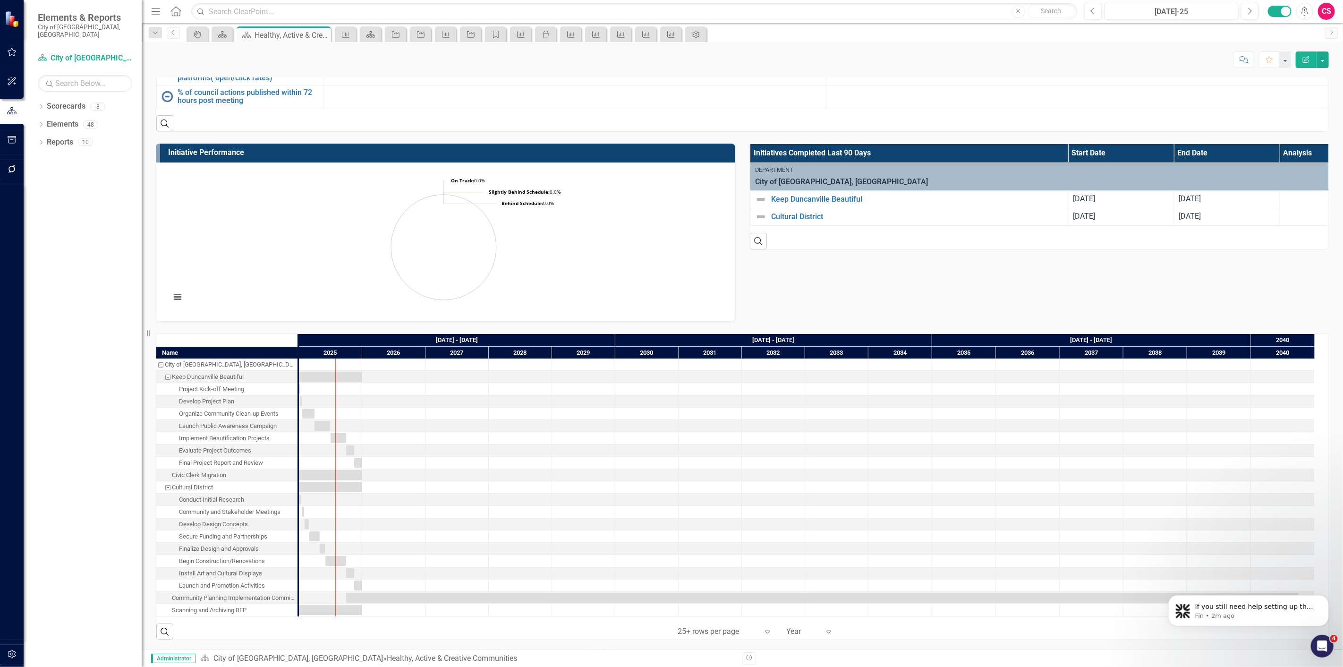
click at [1301, 62] on button "Edit Report" at bounding box center [1305, 59] width 21 height 17
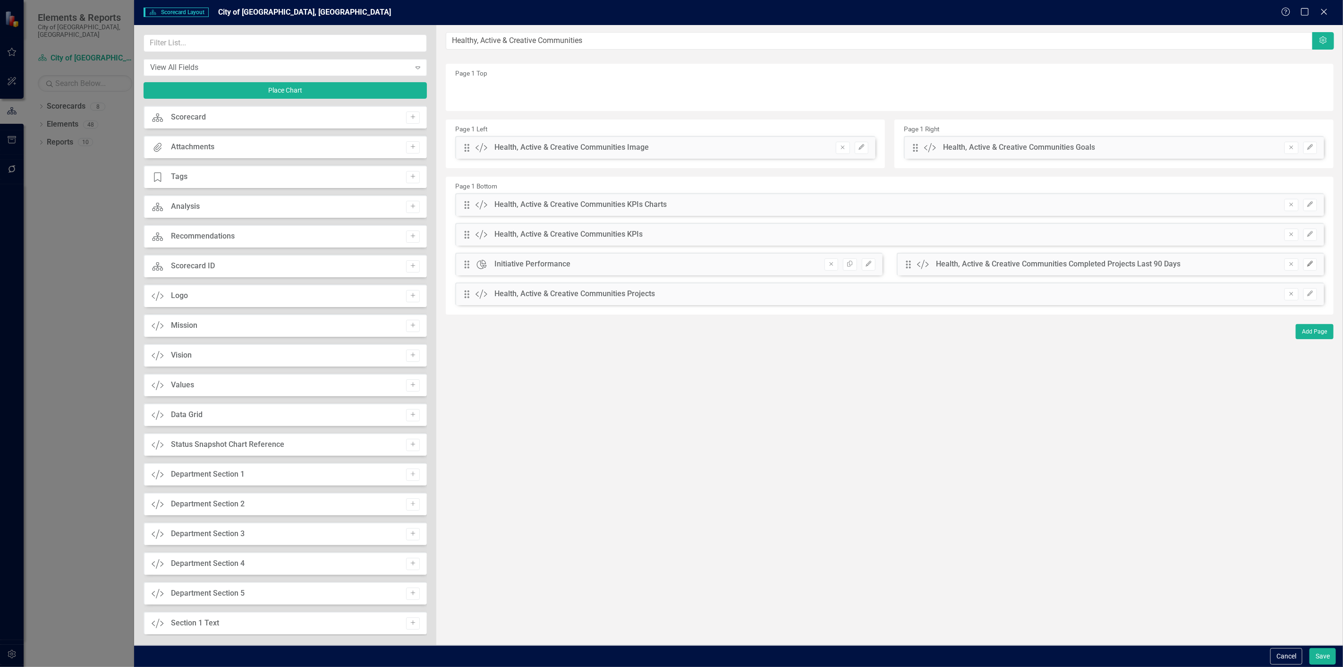
click at [1306, 268] on button "Edit" at bounding box center [1310, 264] width 14 height 12
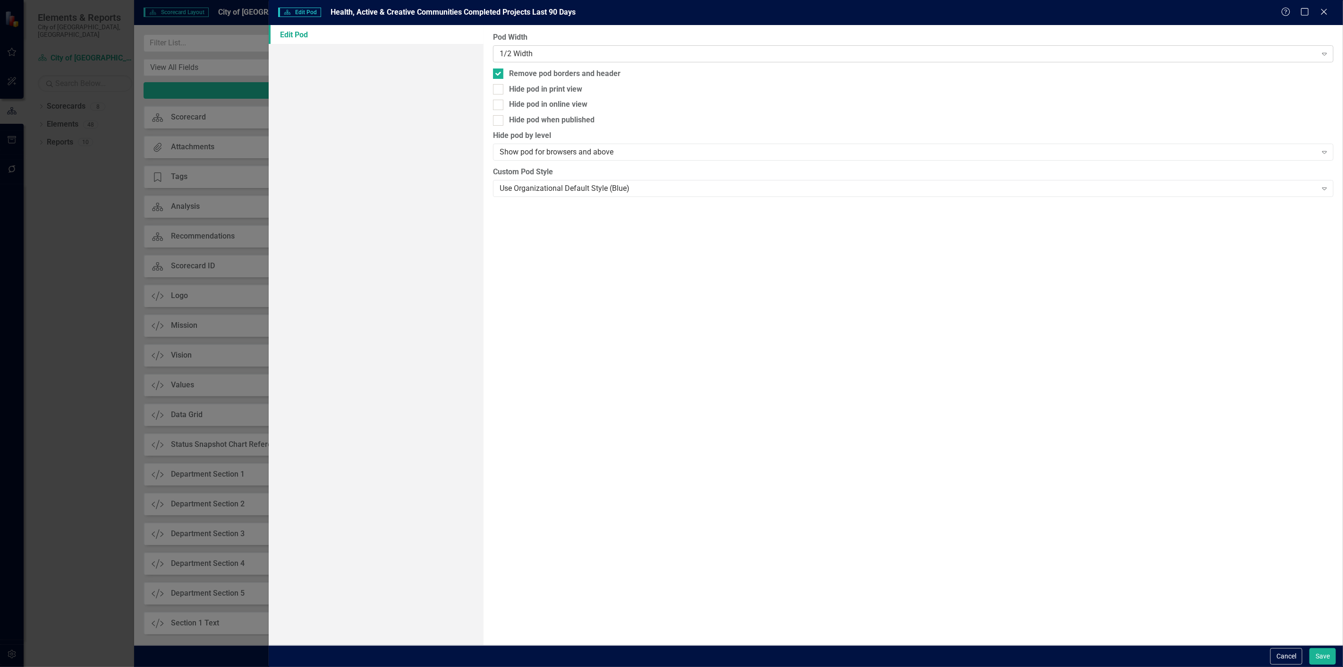
click at [586, 55] on div "1/2 Width" at bounding box center [907, 53] width 817 height 11
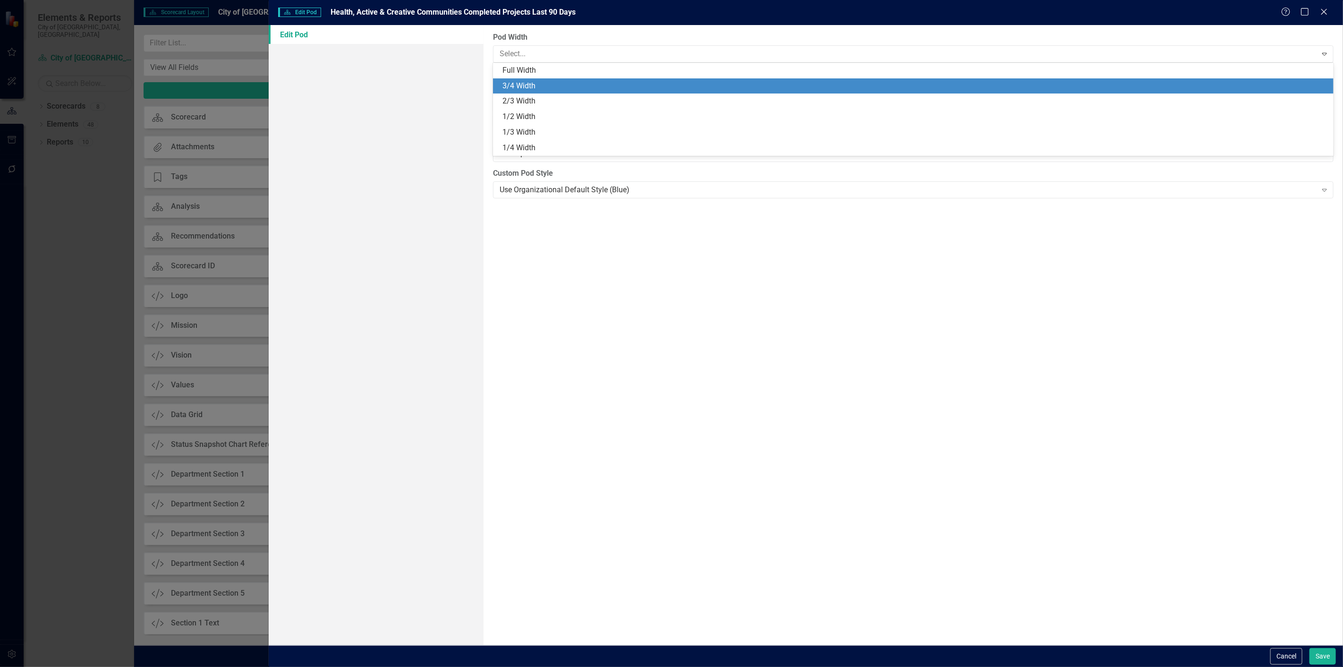
click at [568, 77] on div "Full Width" at bounding box center [913, 71] width 840 height 16
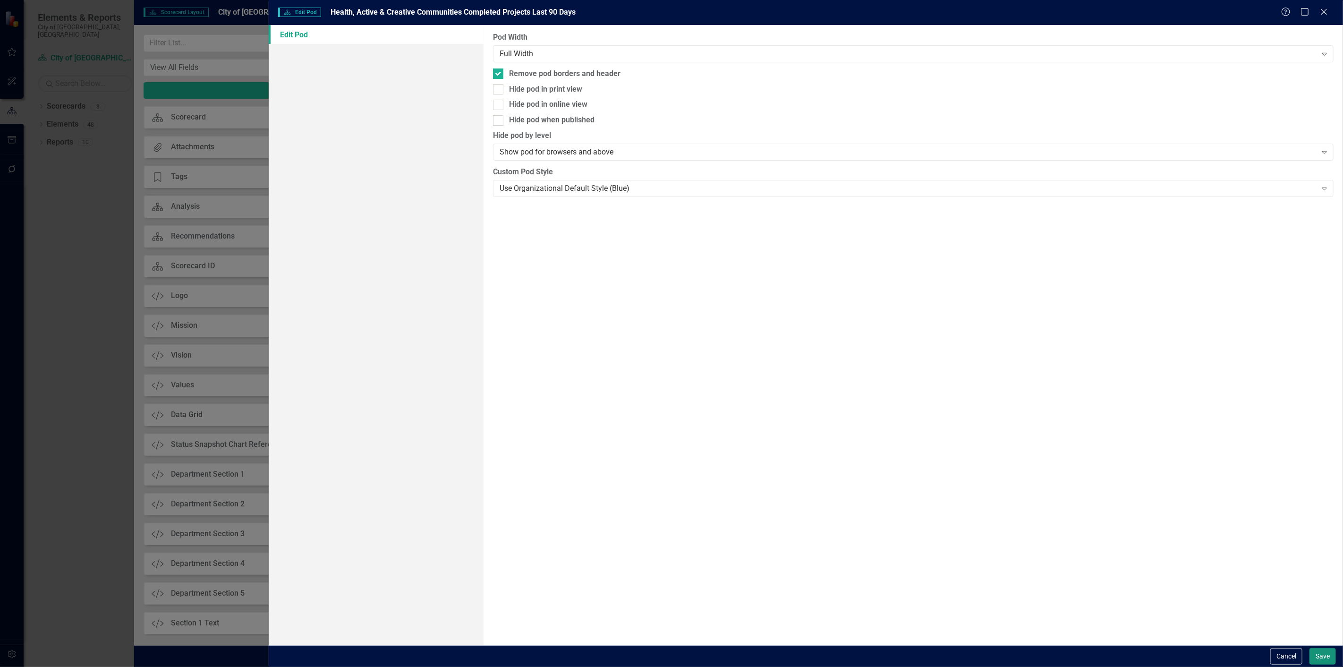
click at [1311, 652] on button "Save" at bounding box center [1322, 656] width 26 height 17
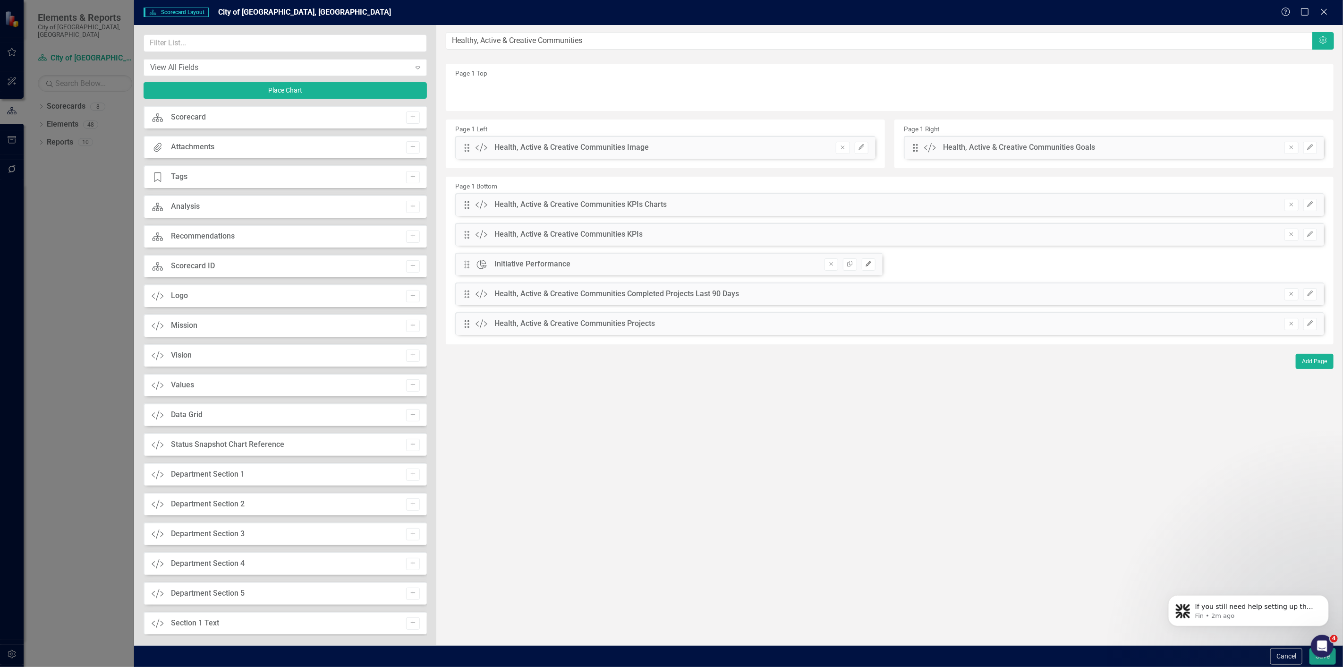
click at [867, 265] on icon "button" at bounding box center [868, 264] width 6 height 6
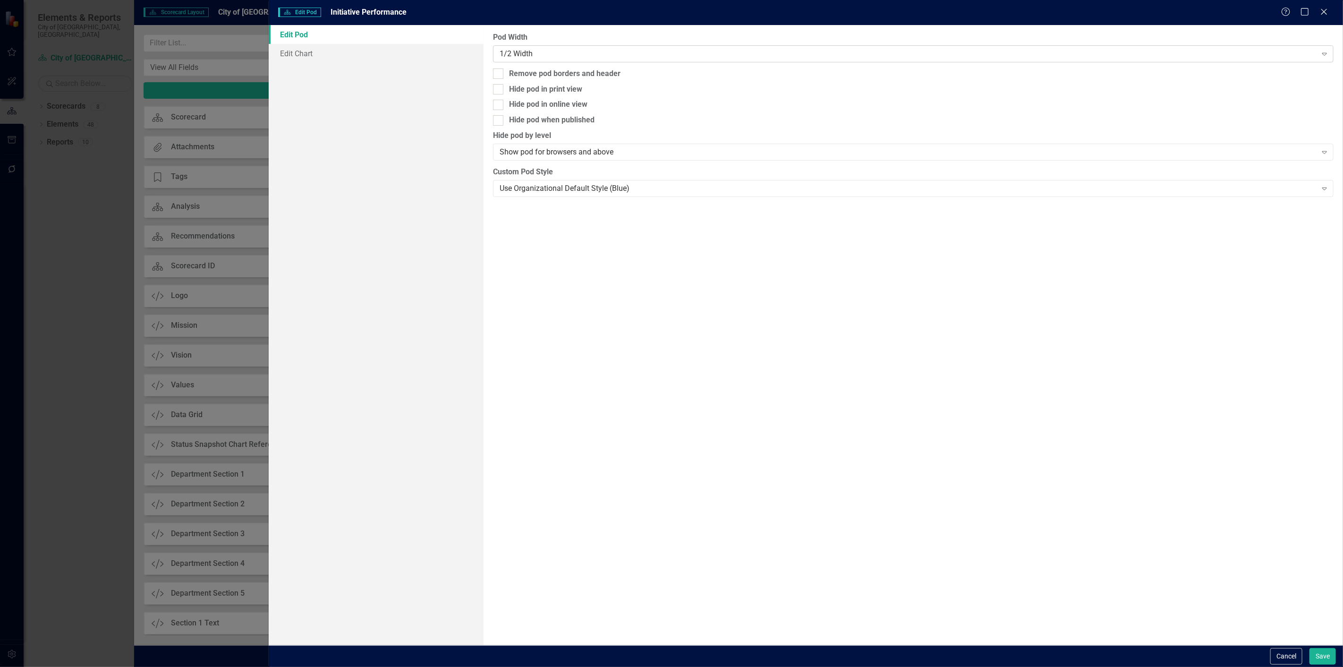
click at [598, 60] on div "1/2 Width Expand" at bounding box center [913, 53] width 840 height 17
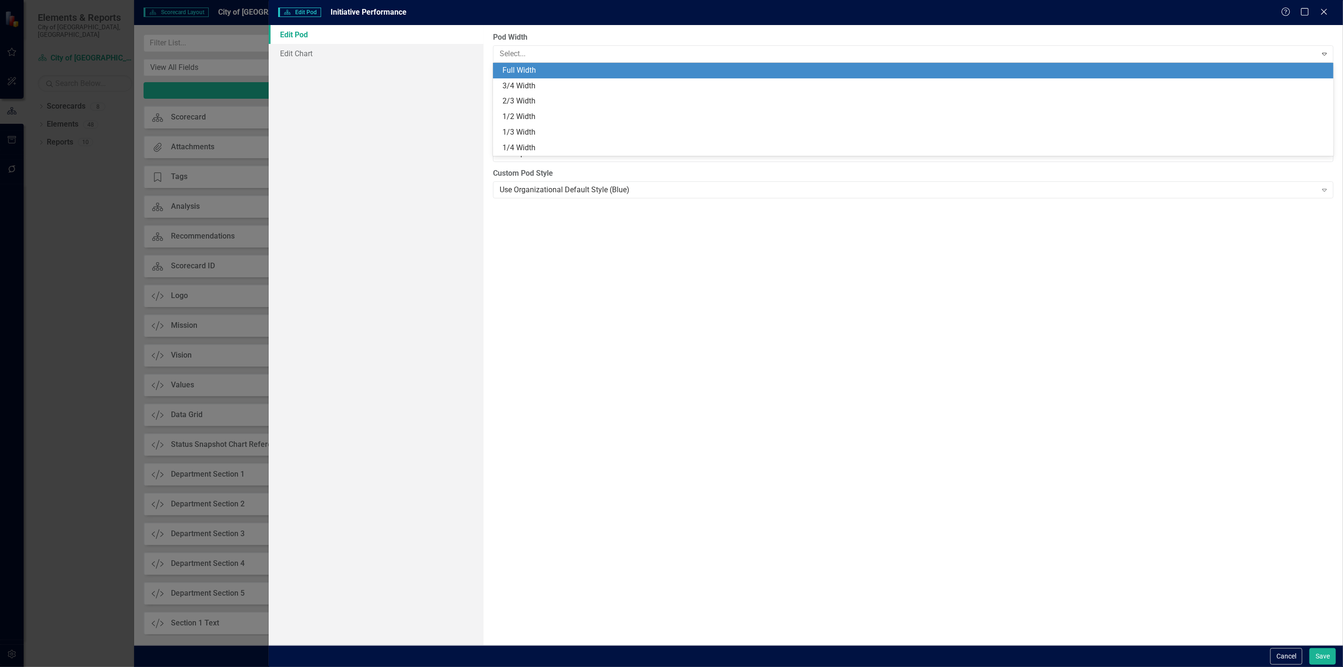
click at [575, 77] on div "Full Width" at bounding box center [913, 71] width 840 height 16
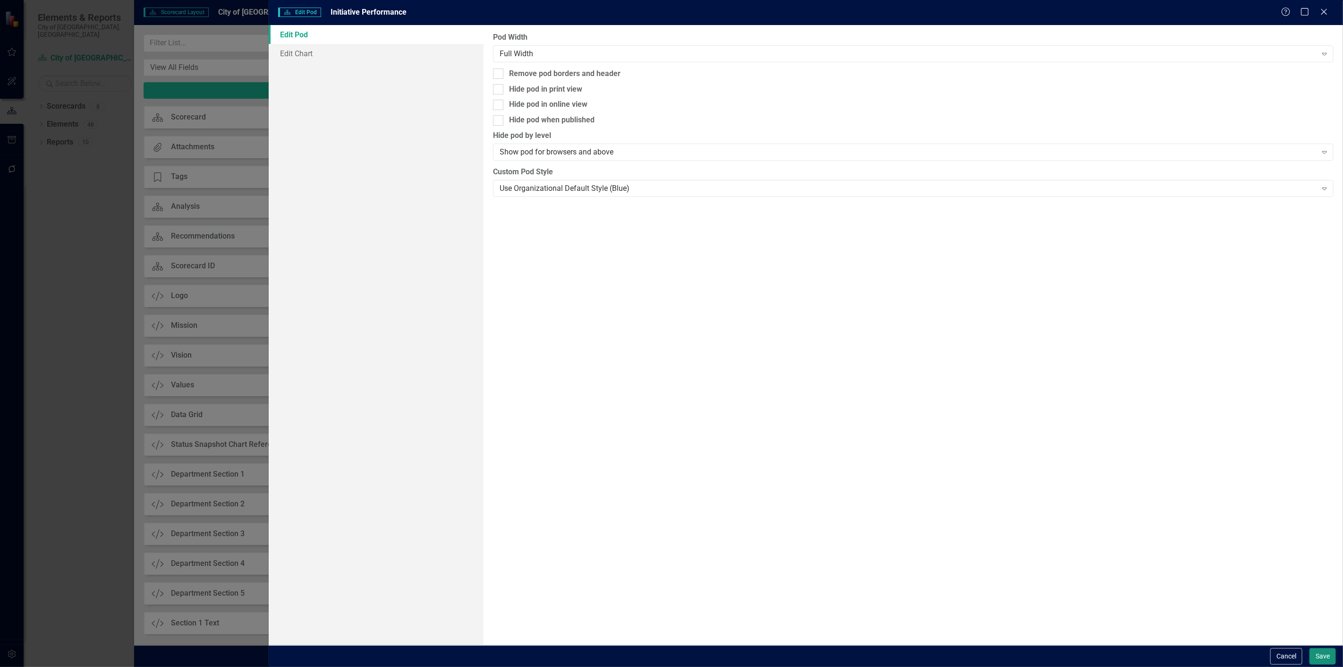
click at [1320, 656] on button "Save" at bounding box center [1322, 656] width 26 height 17
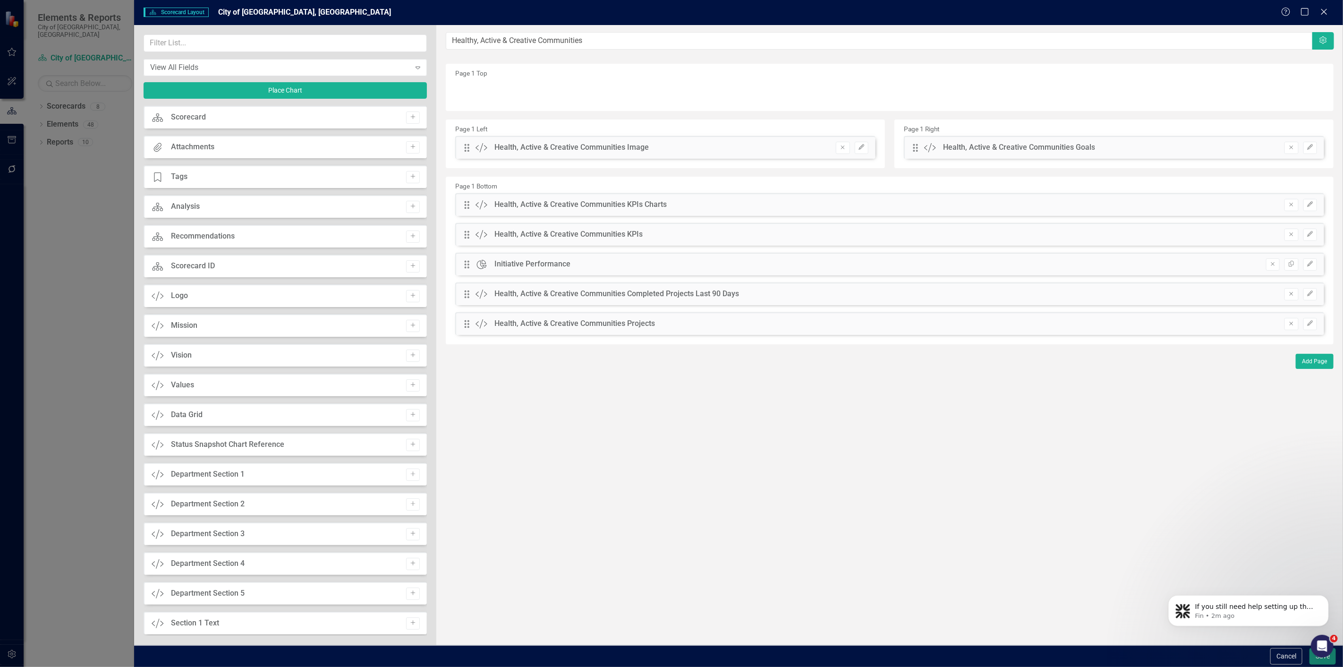
click at [1315, 660] on button "Save" at bounding box center [1322, 656] width 26 height 17
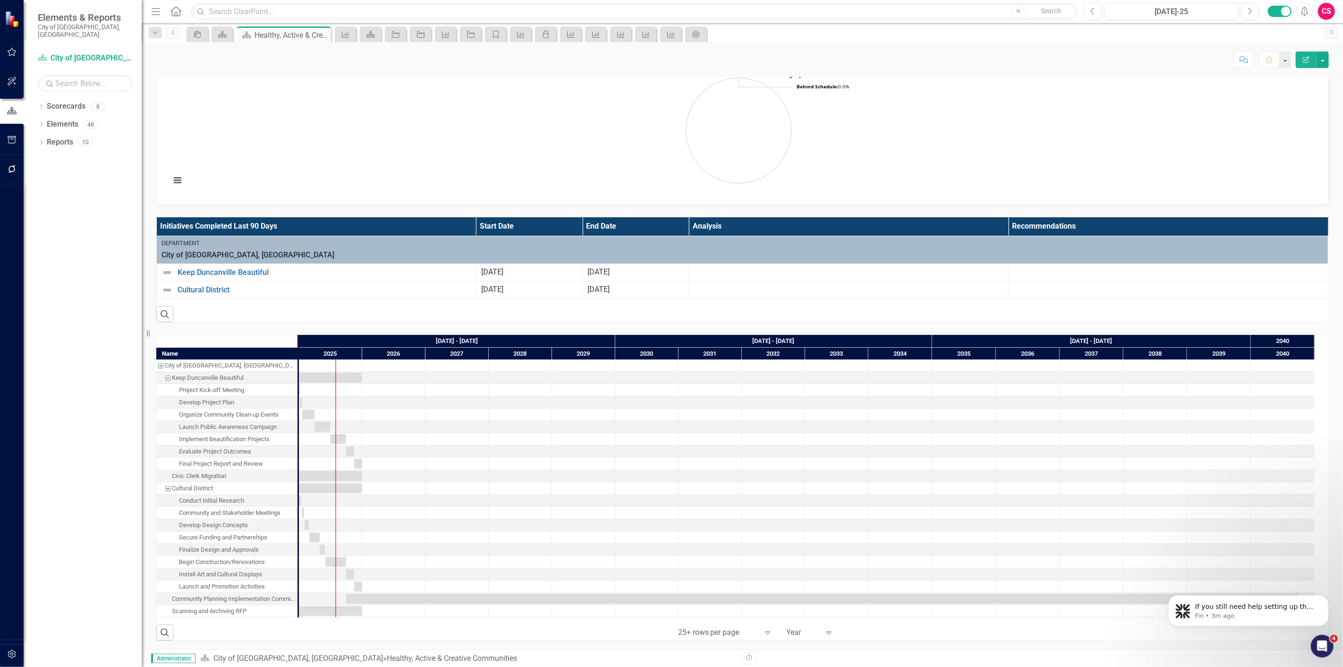
scroll to position [642, 0]
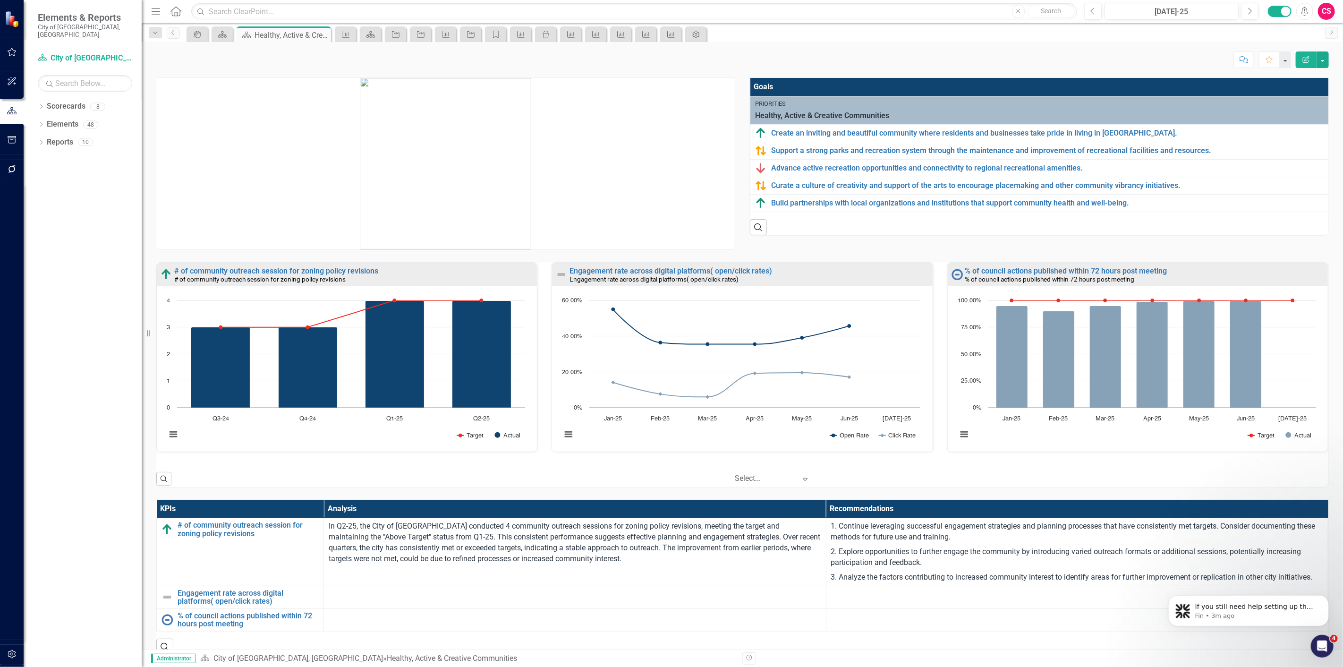
scroll to position [642, 0]
